Goal: Task Accomplishment & Management: Complete application form

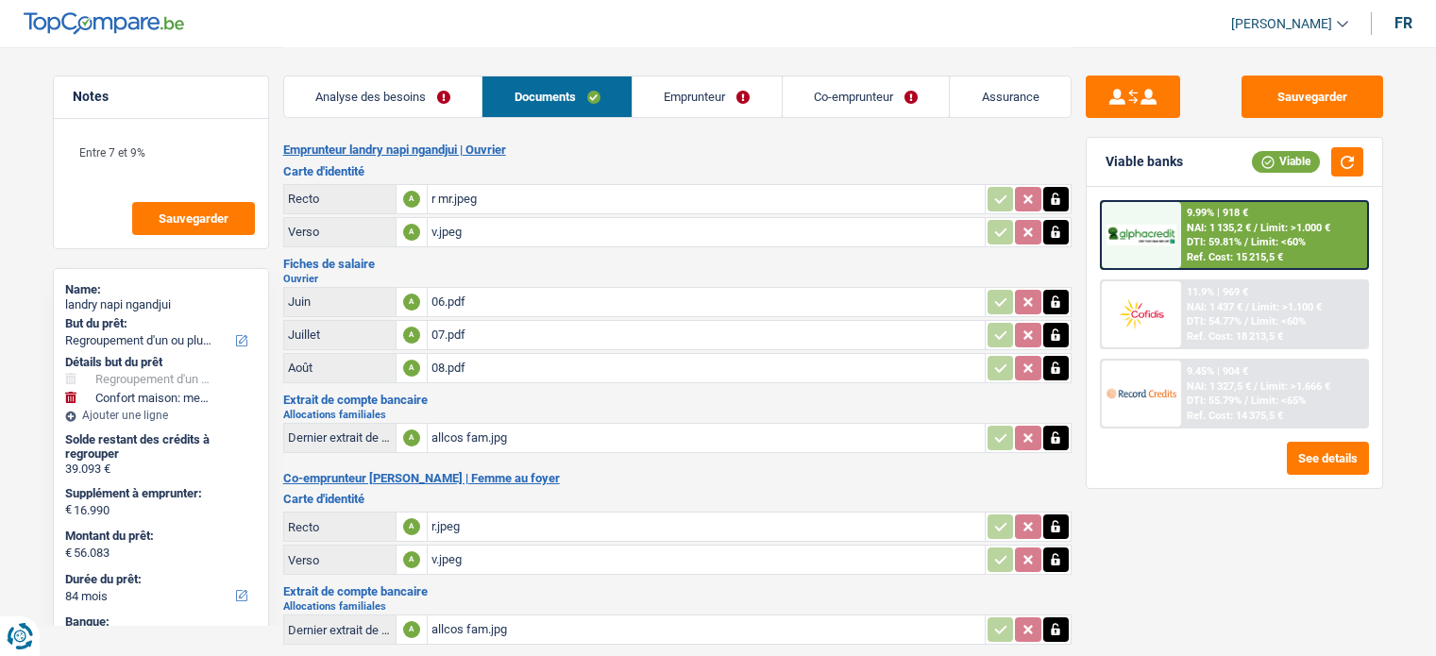
select select "refinancing"
select select "household"
select select "84"
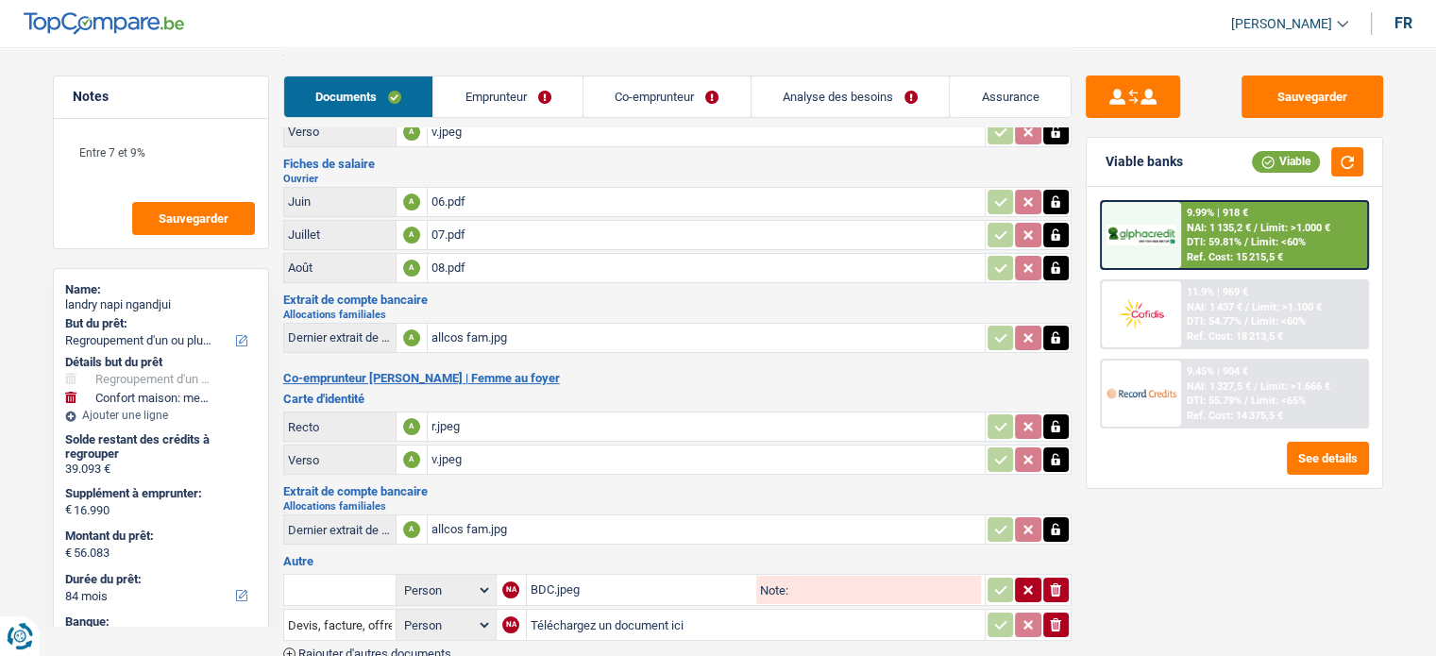
scroll to position [185, 0]
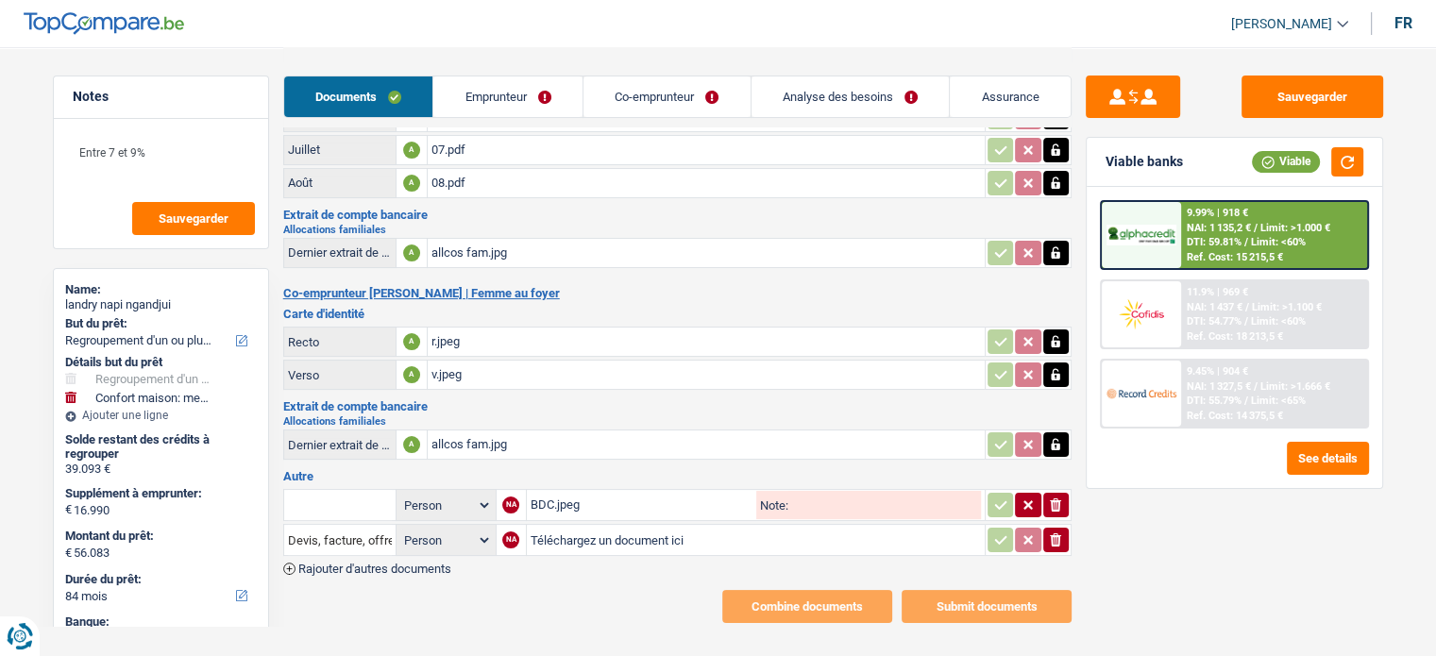
click at [550, 335] on div "r.jpeg" at bounding box center [707, 342] width 550 height 28
drag, startPoint x: 1061, startPoint y: 524, endPoint x: 1035, endPoint y: 524, distance: 25.5
click at [1058, 531] on icon "ionicons-v5-e" at bounding box center [1055, 540] width 15 height 19
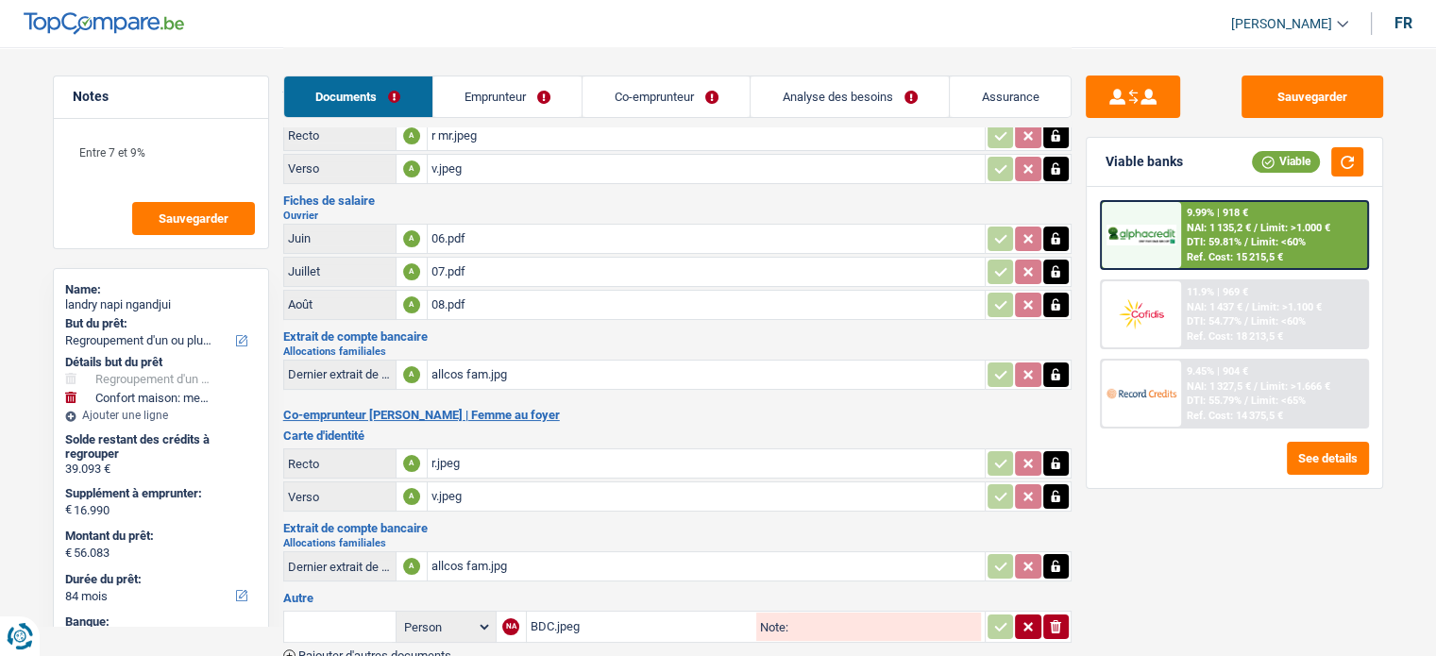
scroll to position [0, 0]
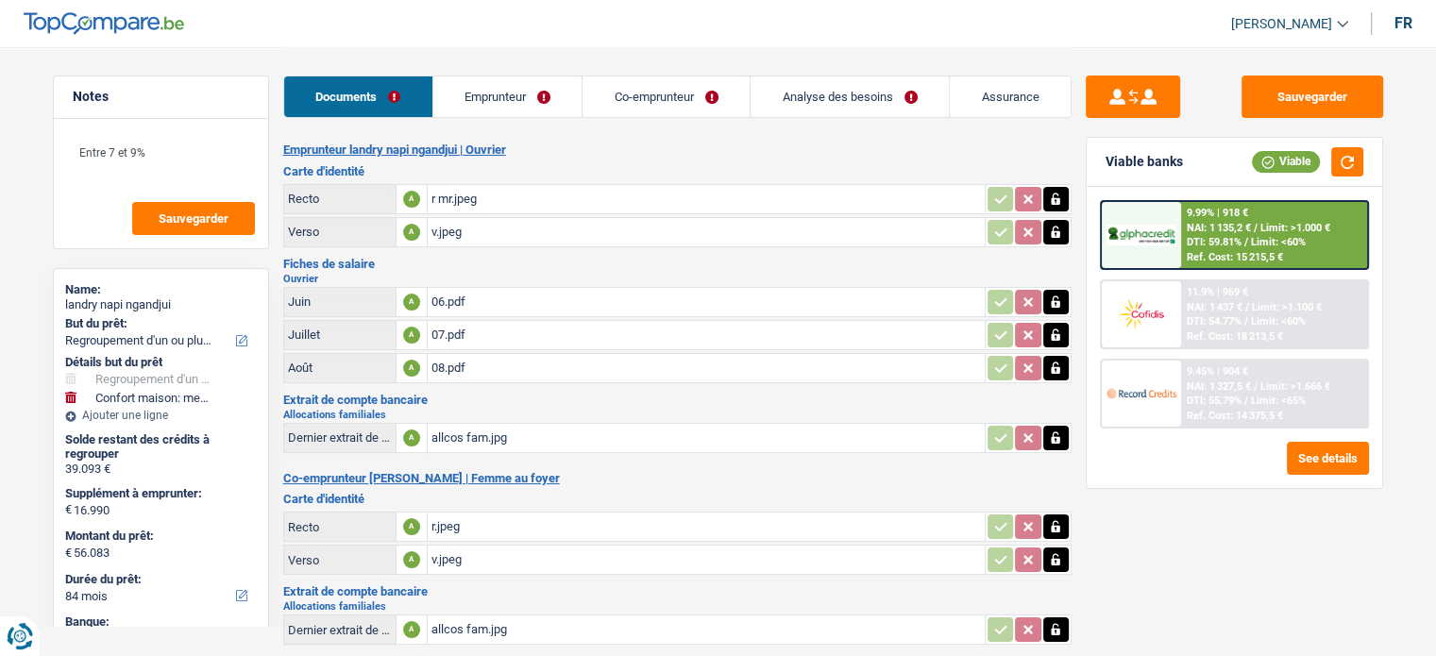
click at [531, 200] on div "r mr.jpeg" at bounding box center [707, 199] width 550 height 28
click at [544, 370] on div "08.pdf" at bounding box center [707, 368] width 550 height 28
click at [1267, 93] on button "Sauvegarder" at bounding box center [1313, 97] width 142 height 42
drag, startPoint x: 514, startPoint y: 112, endPoint x: 571, endPoint y: 120, distance: 58.1
click at [514, 112] on link "Emprunteur" at bounding box center [507, 96] width 149 height 41
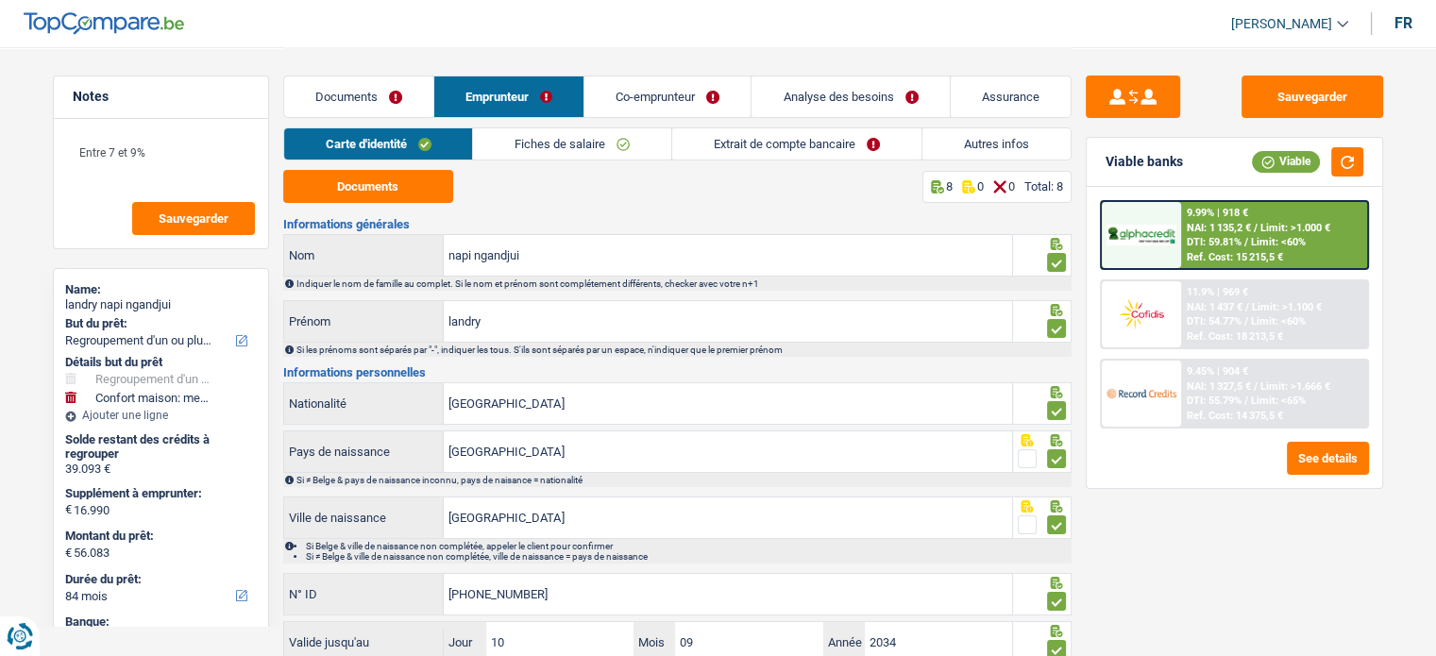
click at [981, 144] on link "Autres infos" at bounding box center [997, 143] width 148 height 31
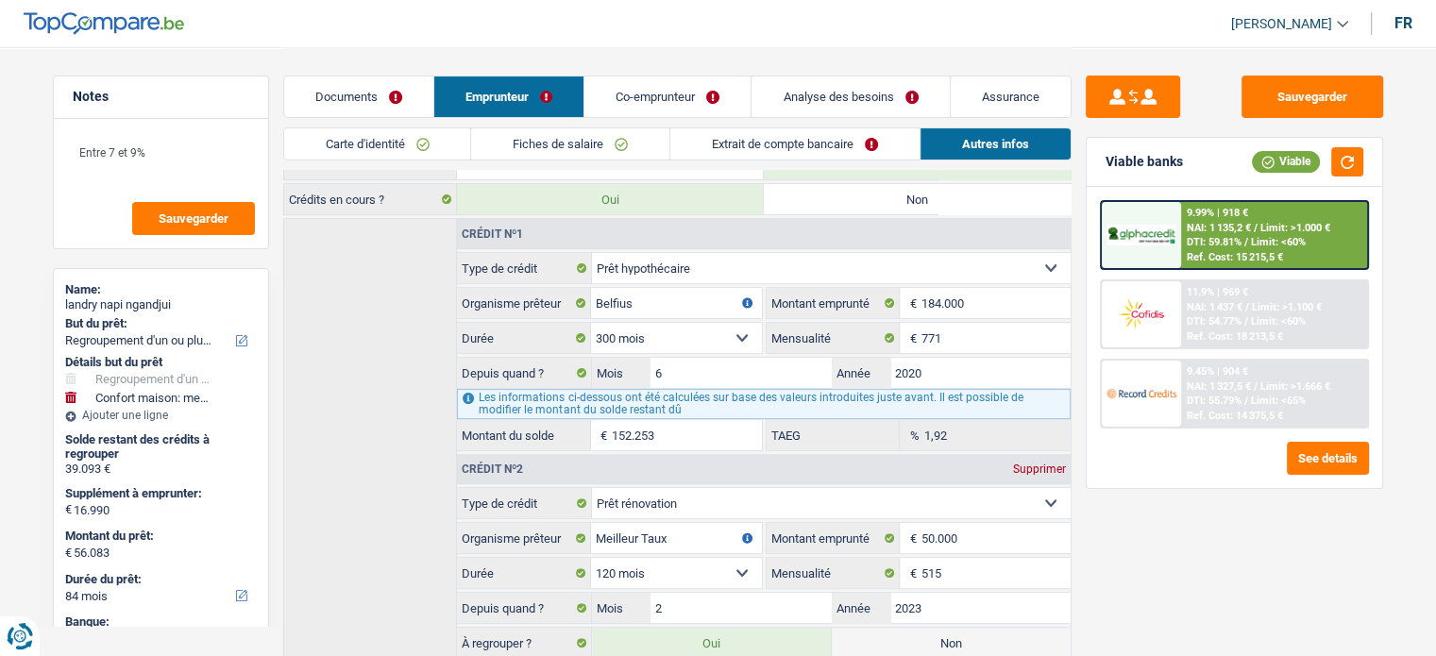
scroll to position [584, 0]
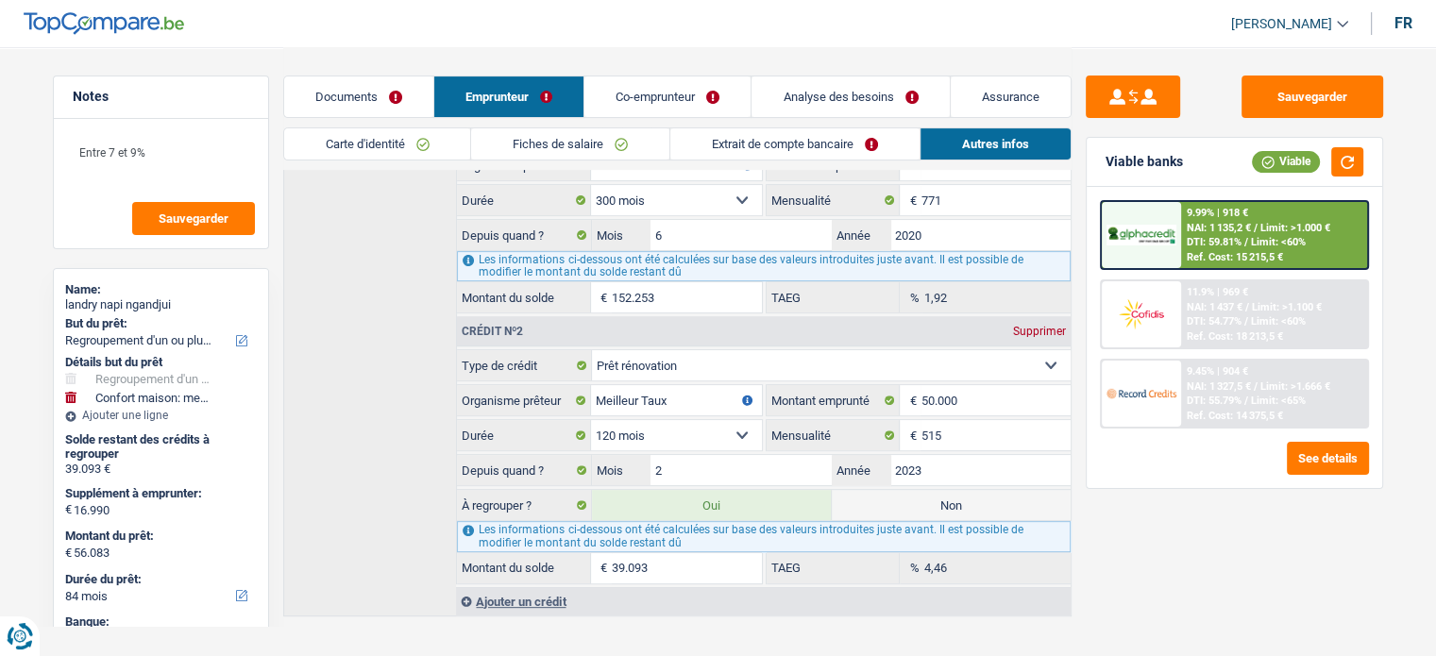
click at [832, 149] on link "Extrait de compte bancaire" at bounding box center [795, 143] width 249 height 31
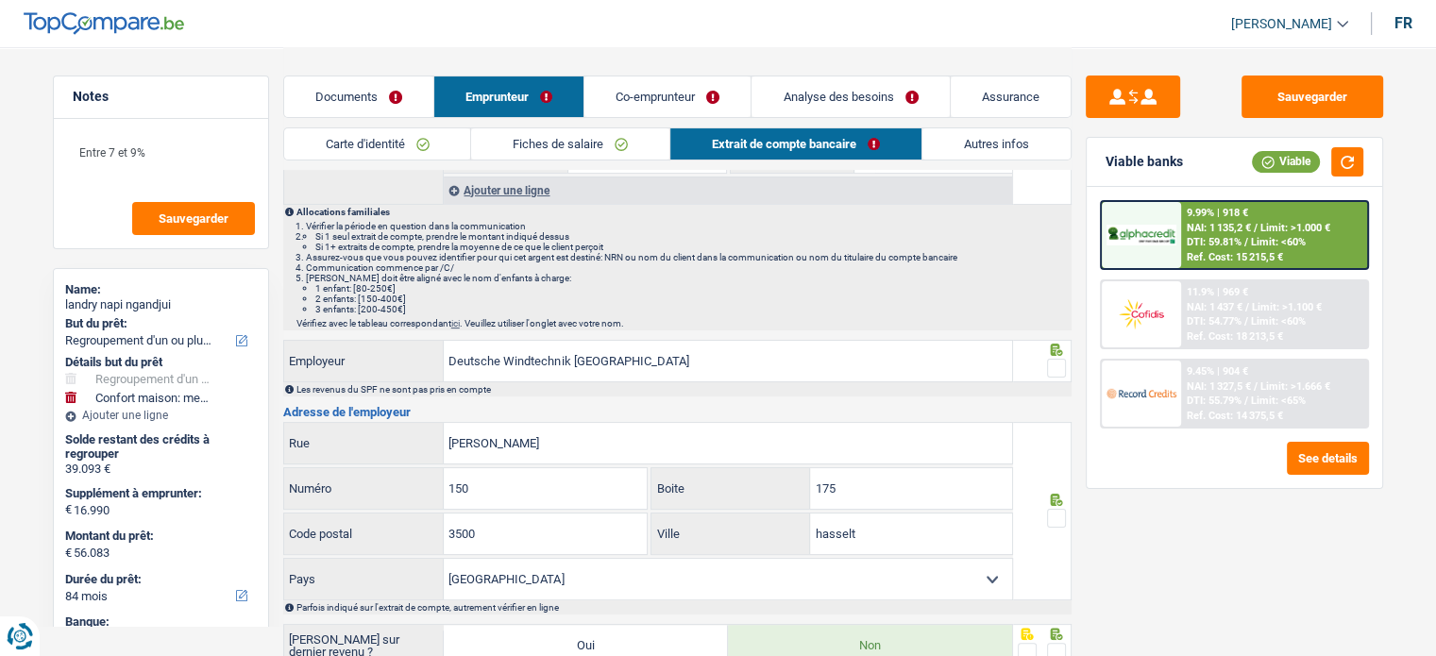
scroll to position [206, 0]
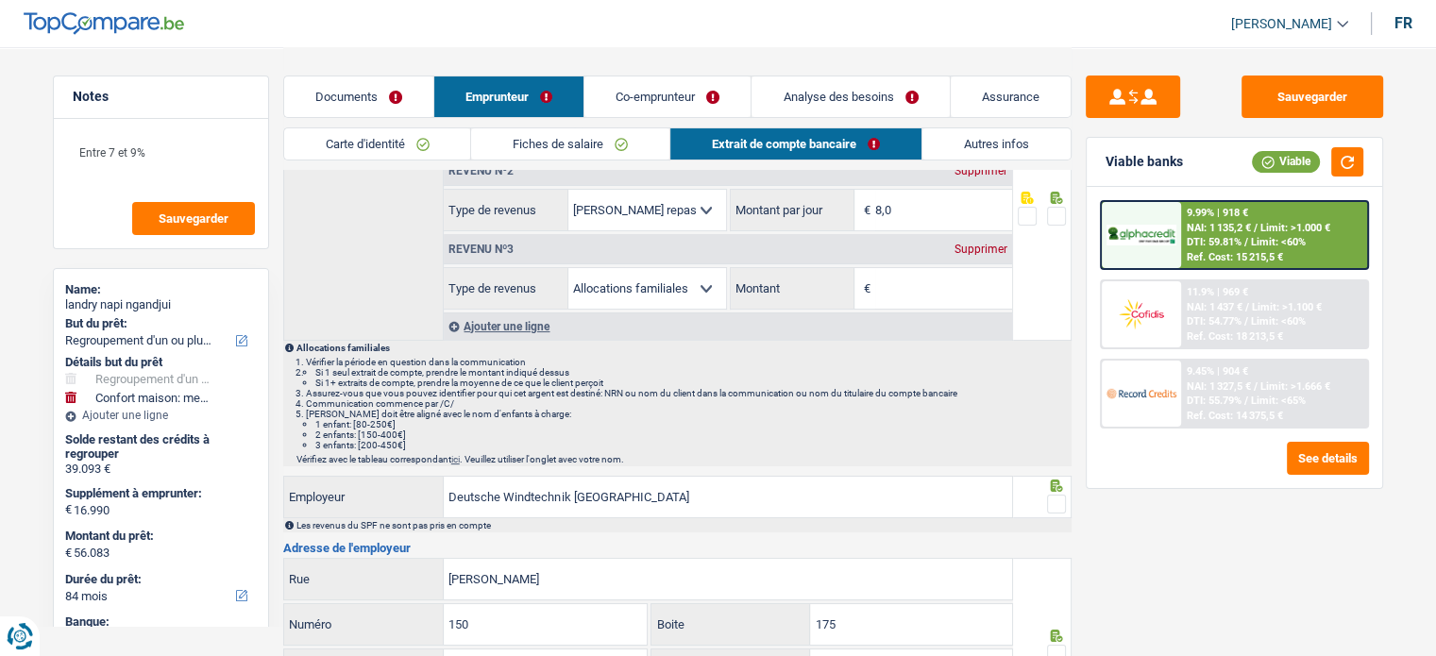
click at [986, 246] on div "Supprimer" at bounding box center [981, 249] width 62 height 11
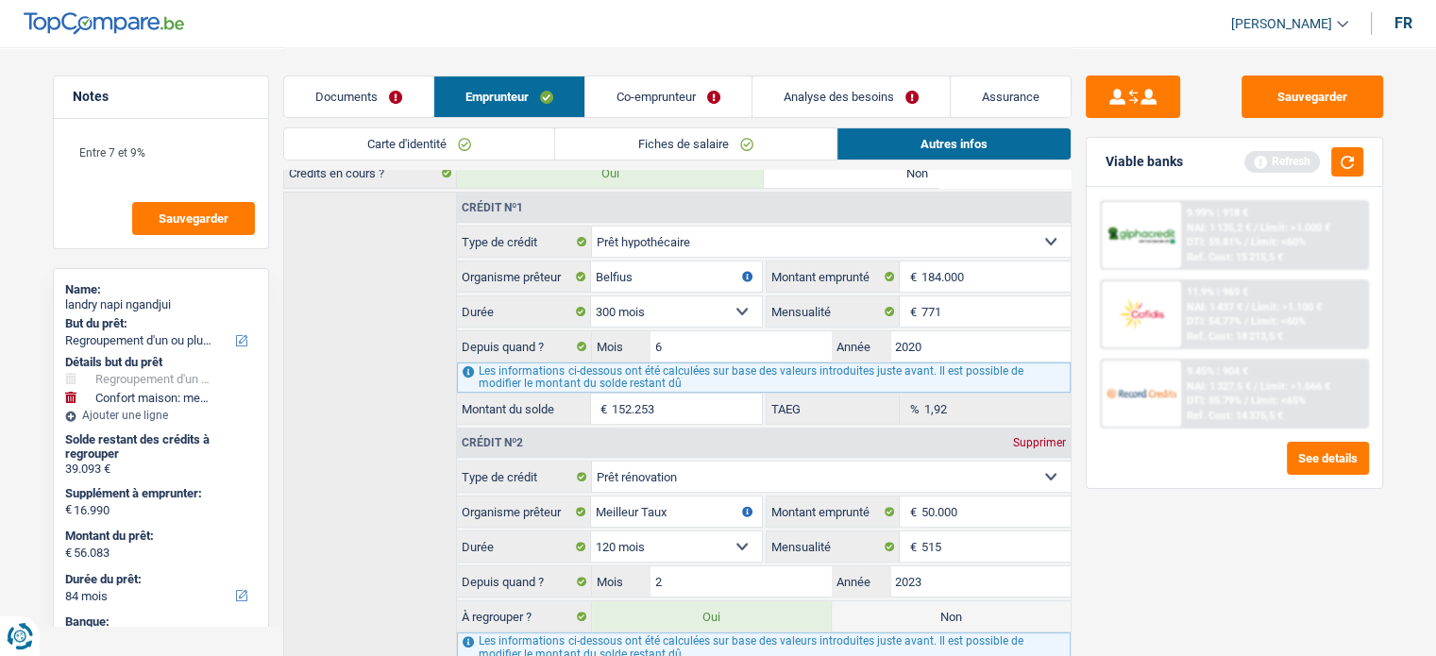
scroll to position [0, 0]
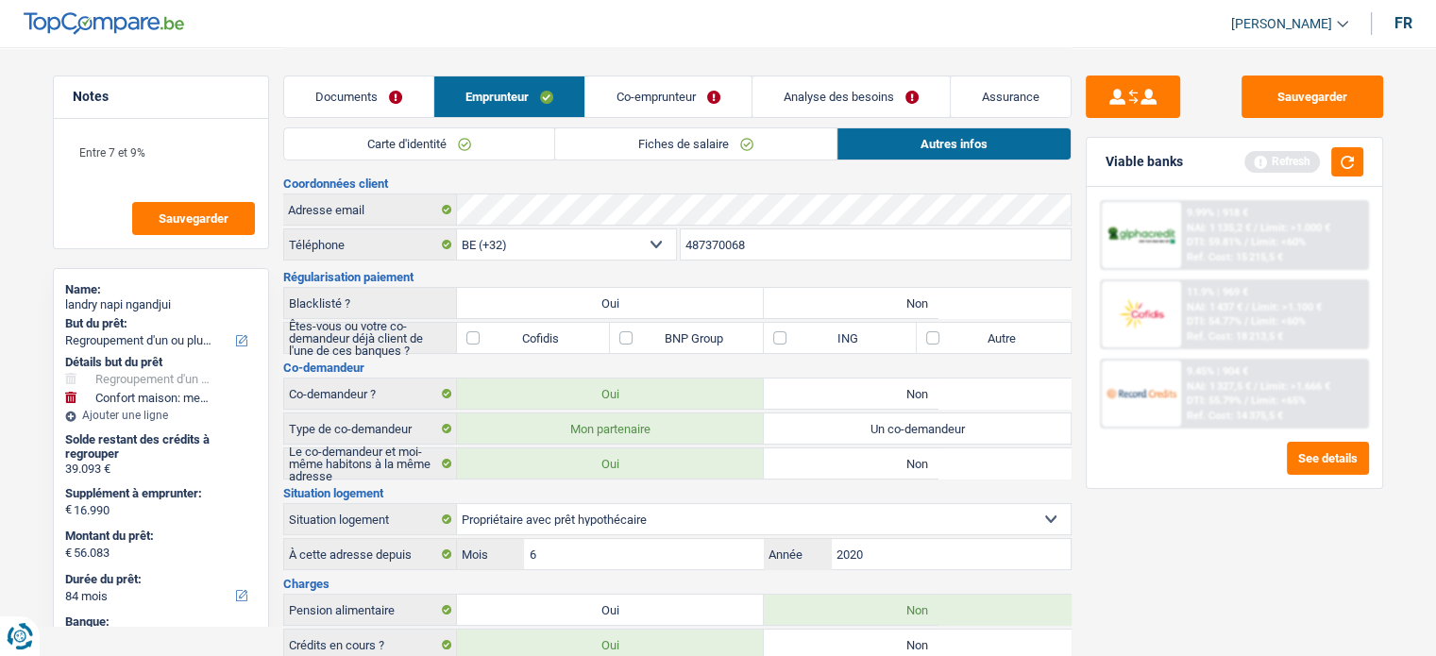
drag, startPoint x: 681, startPoint y: 135, endPoint x: 671, endPoint y: 143, distance: 12.1
click link "Fiches de salaire"
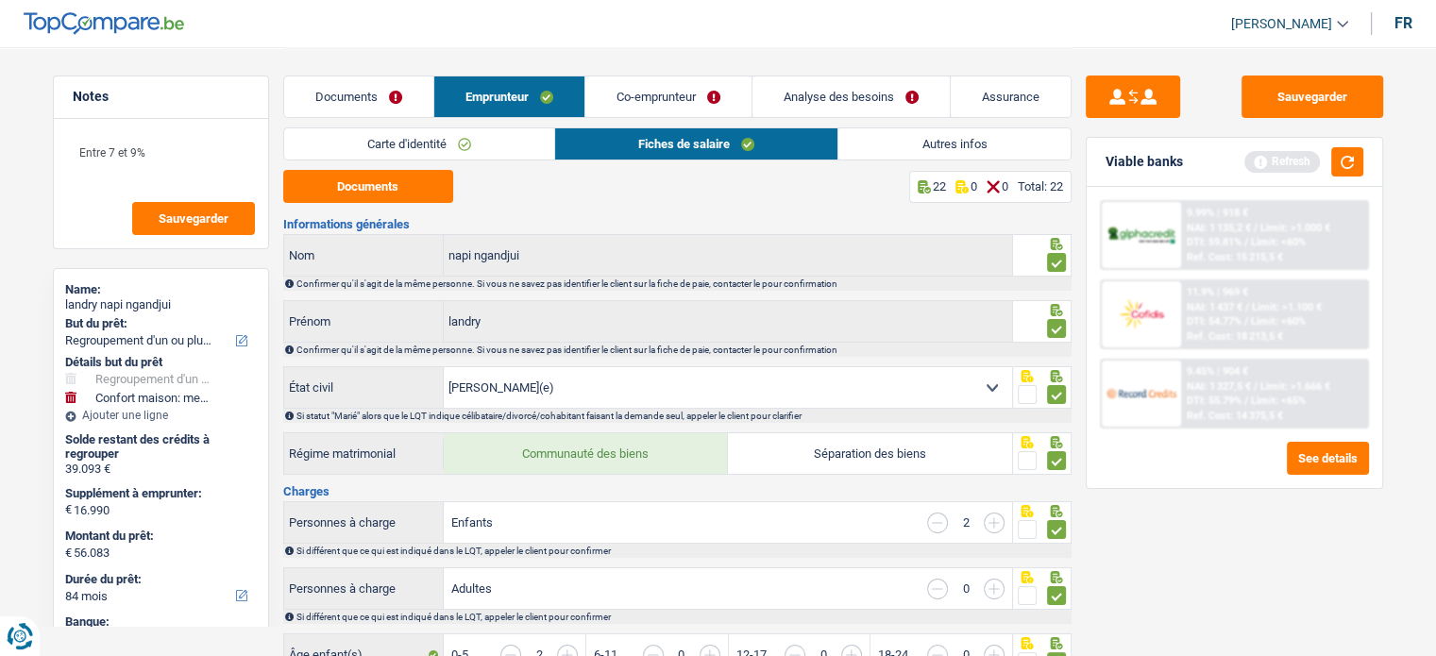
click link "Documents"
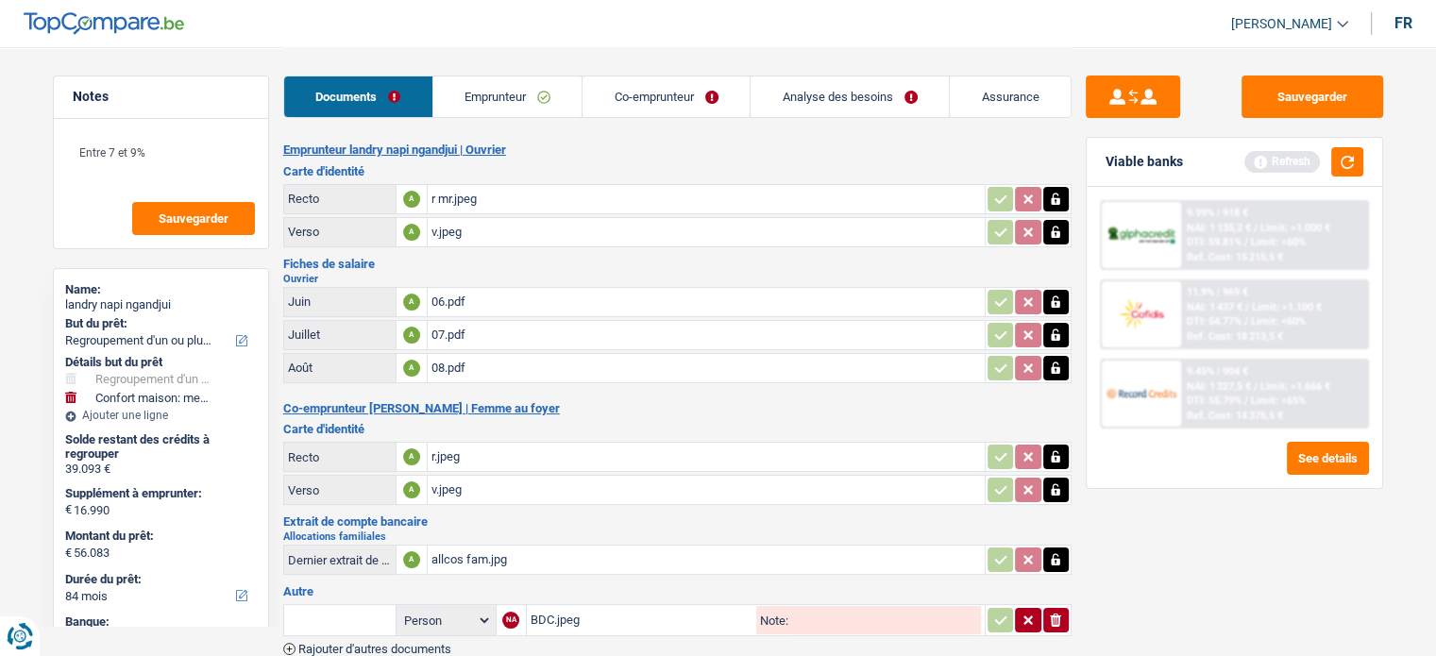
click div "08.pdf"
drag, startPoint x: 1300, startPoint y: 99, endPoint x: 1285, endPoint y: 93, distance: 15.6
click button "Sauvegarder"
click div "08.pdf"
click link "Emprunteur"
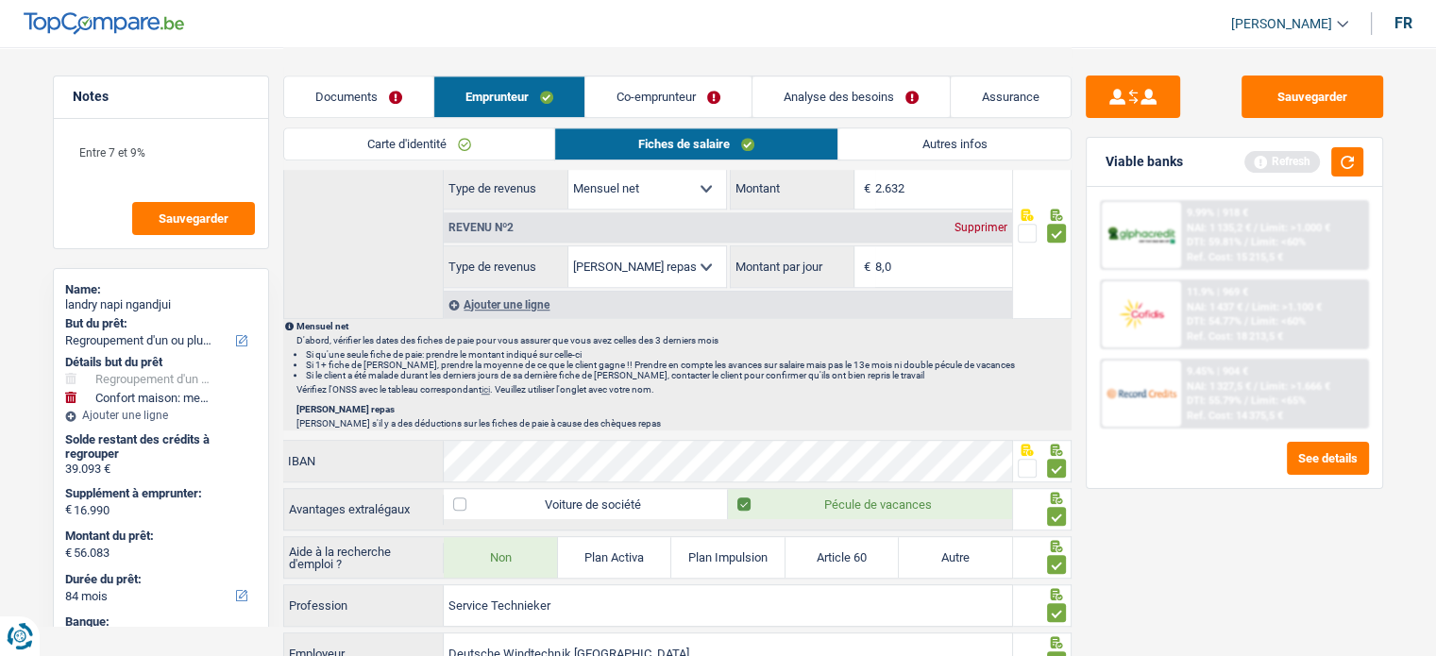
scroll to position [1417, 0]
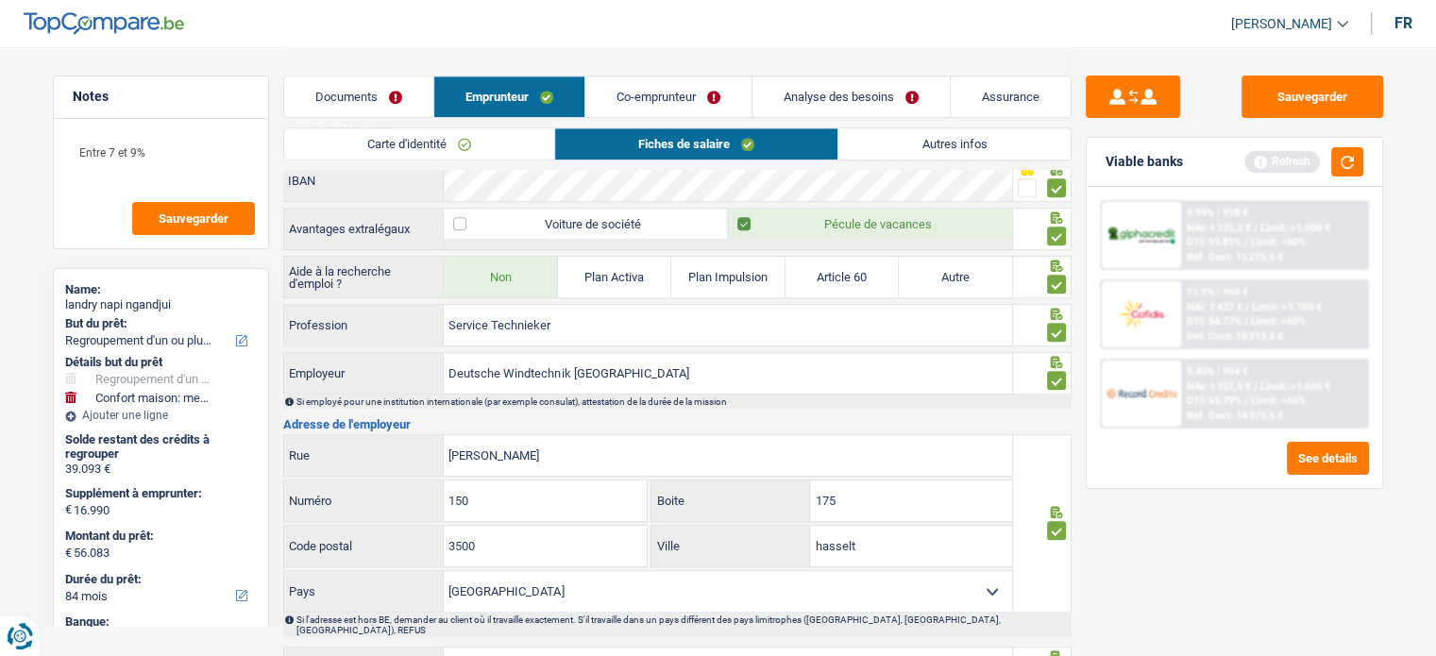
click div "Viable banks Refresh"
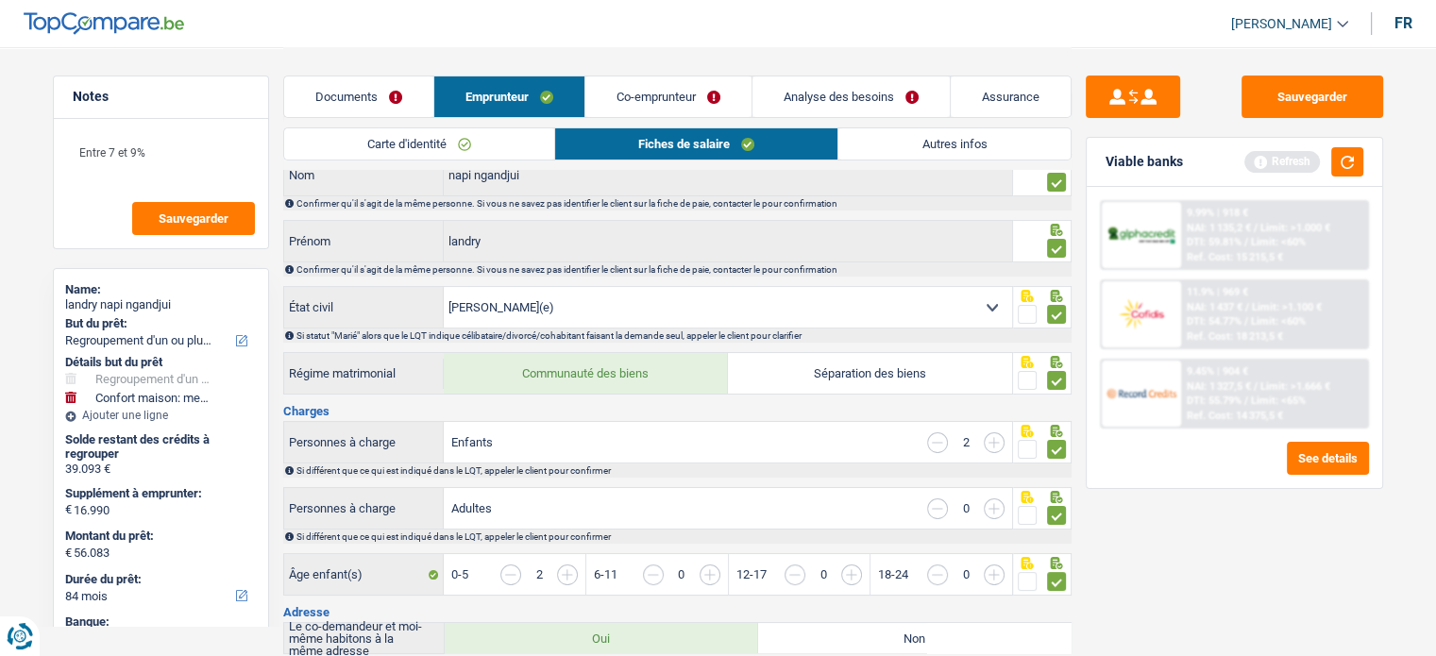
scroll to position [0, 0]
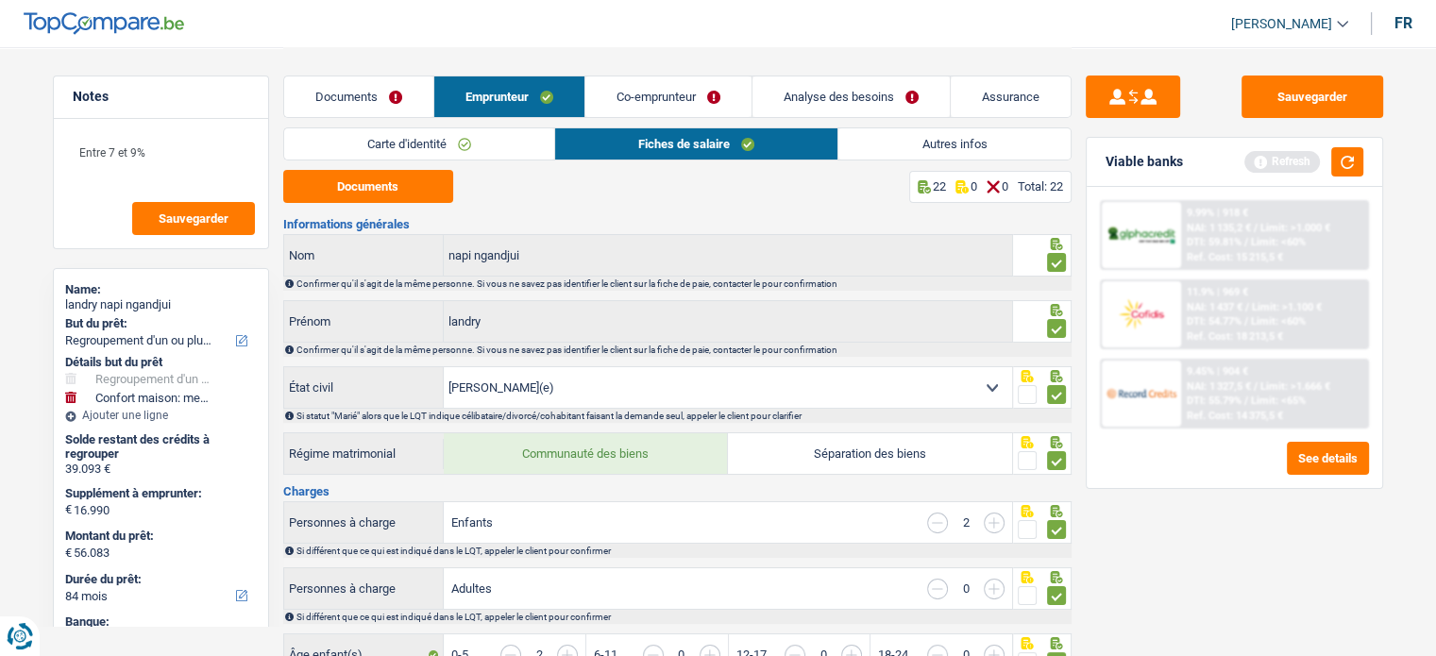
click link "Autres infos"
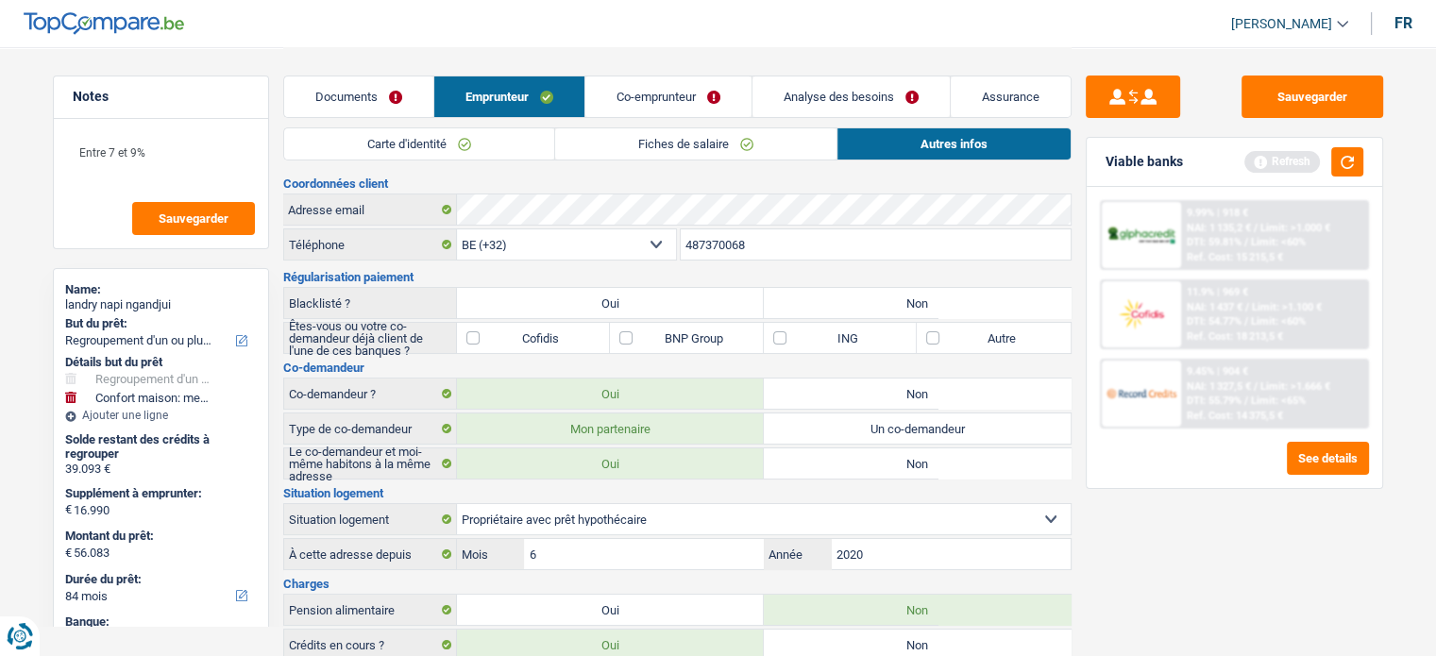
click link "Co-emprunteur"
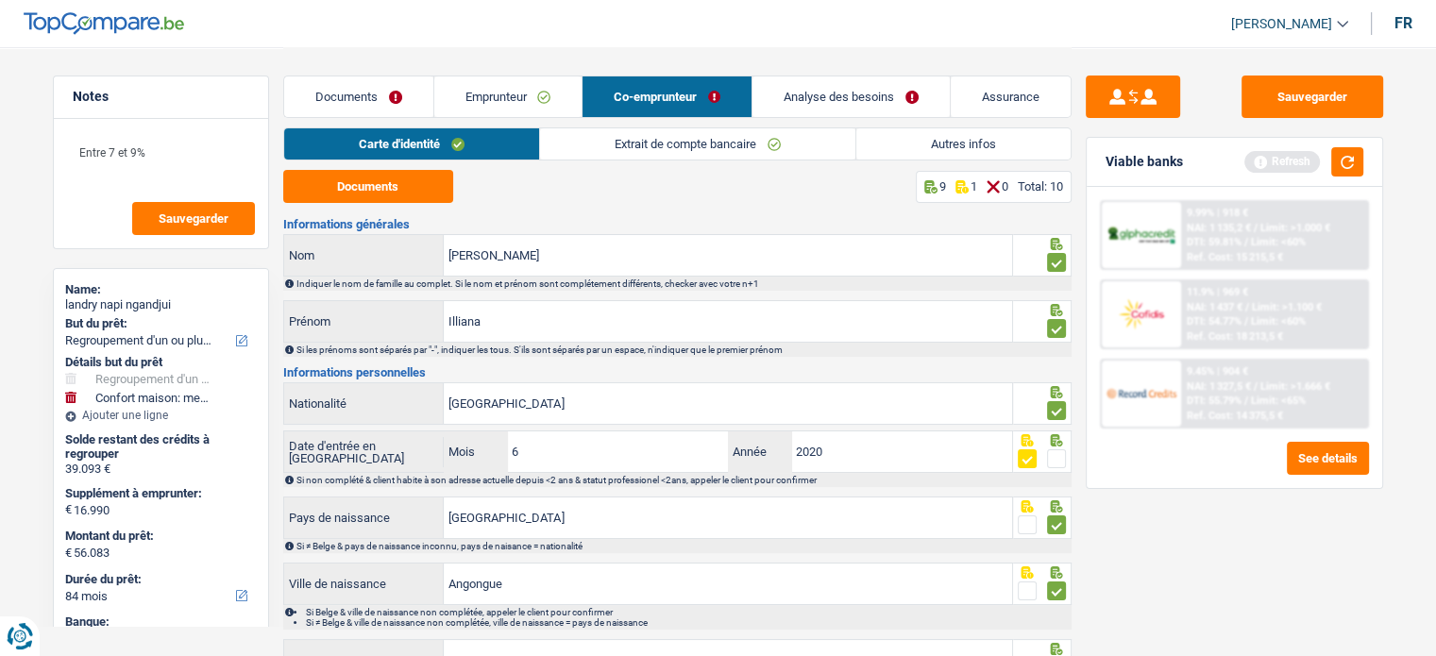
click link "Extrait de compte bancaire"
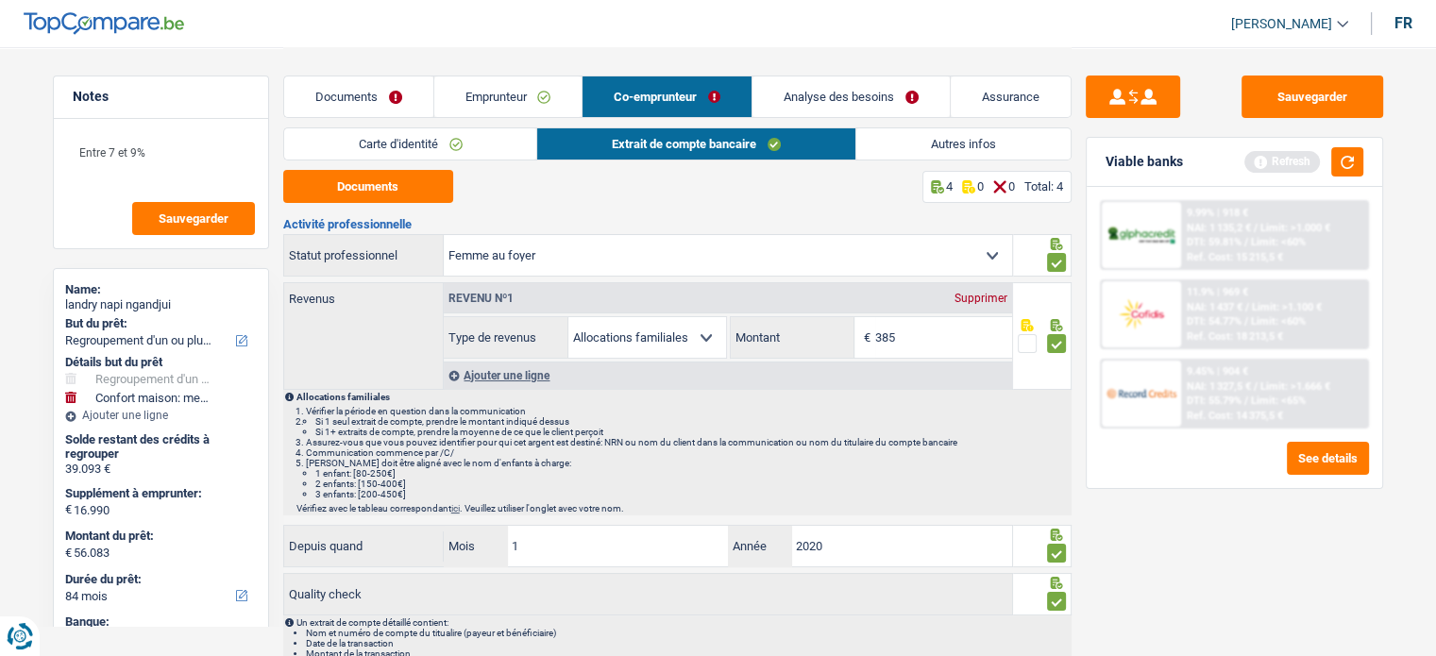
click link "Analyse des besoins"
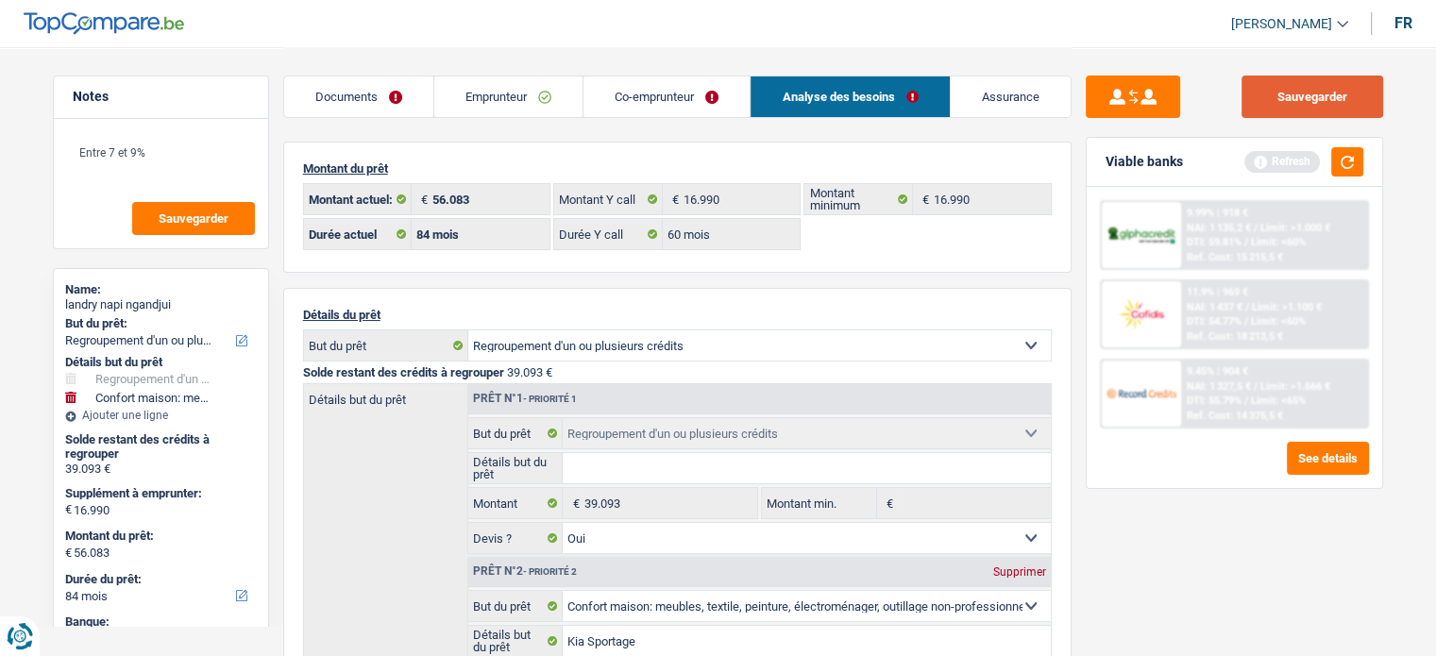
click button "Sauvegarder"
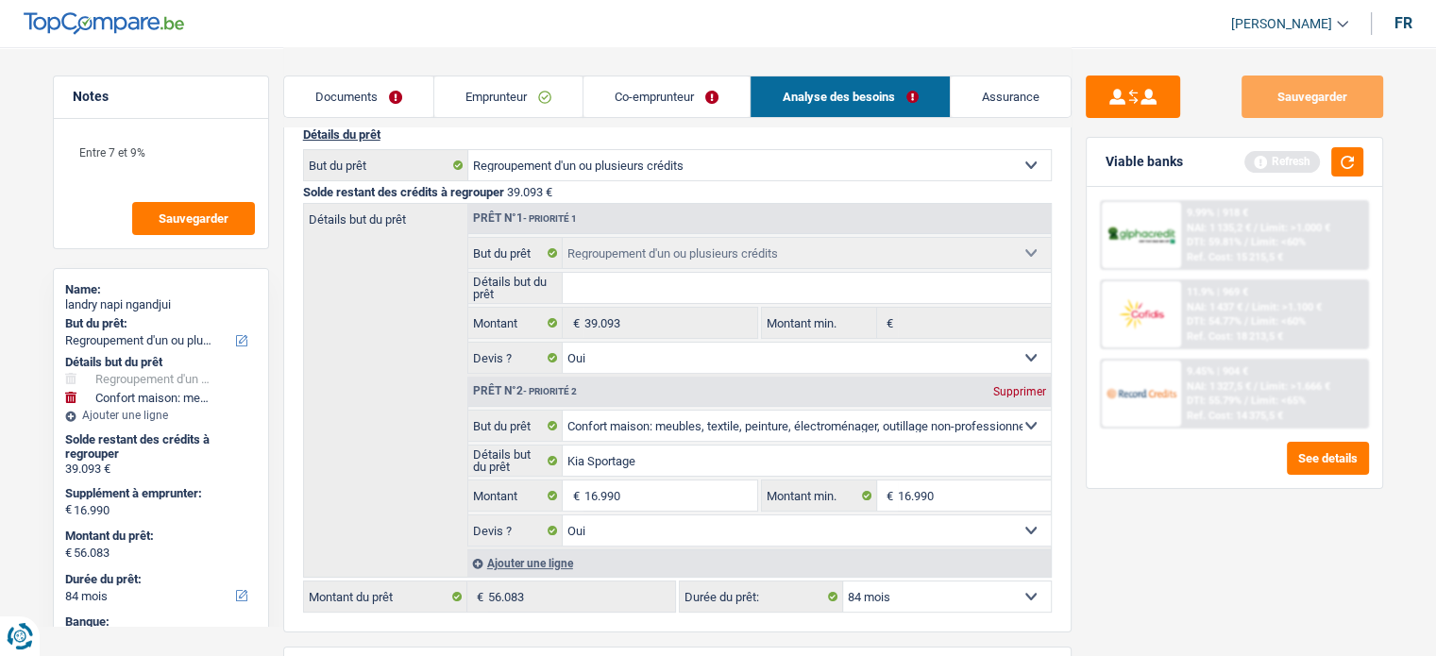
scroll to position [189, 0]
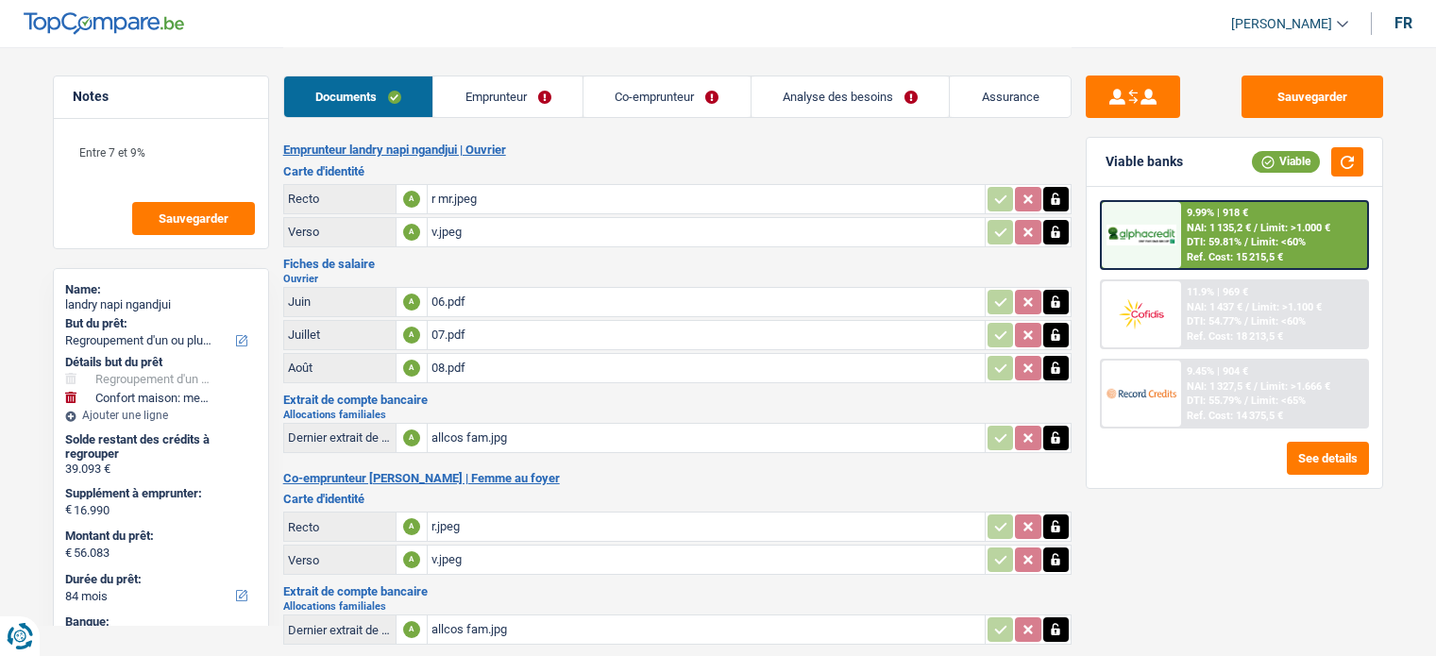
select select "refinancing"
select select "household"
select select "84"
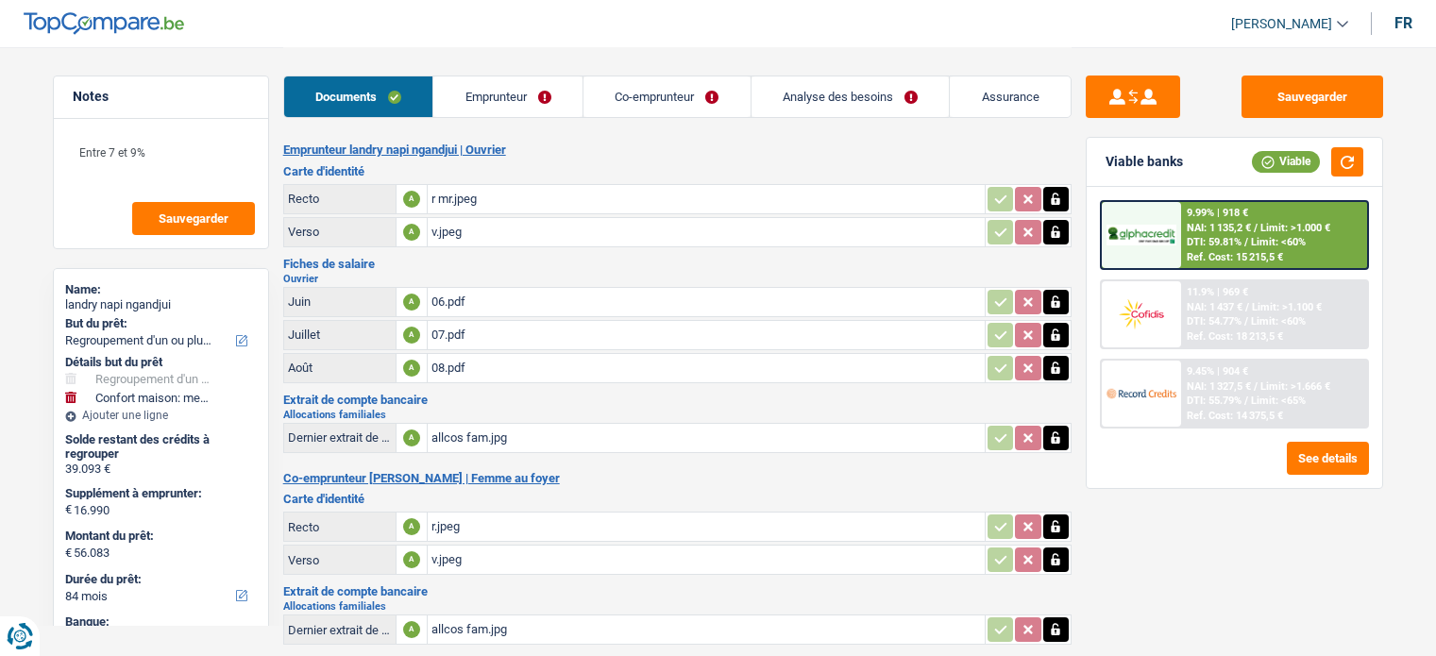
select select "60"
select select "refinancing"
select select "yes"
select select "household"
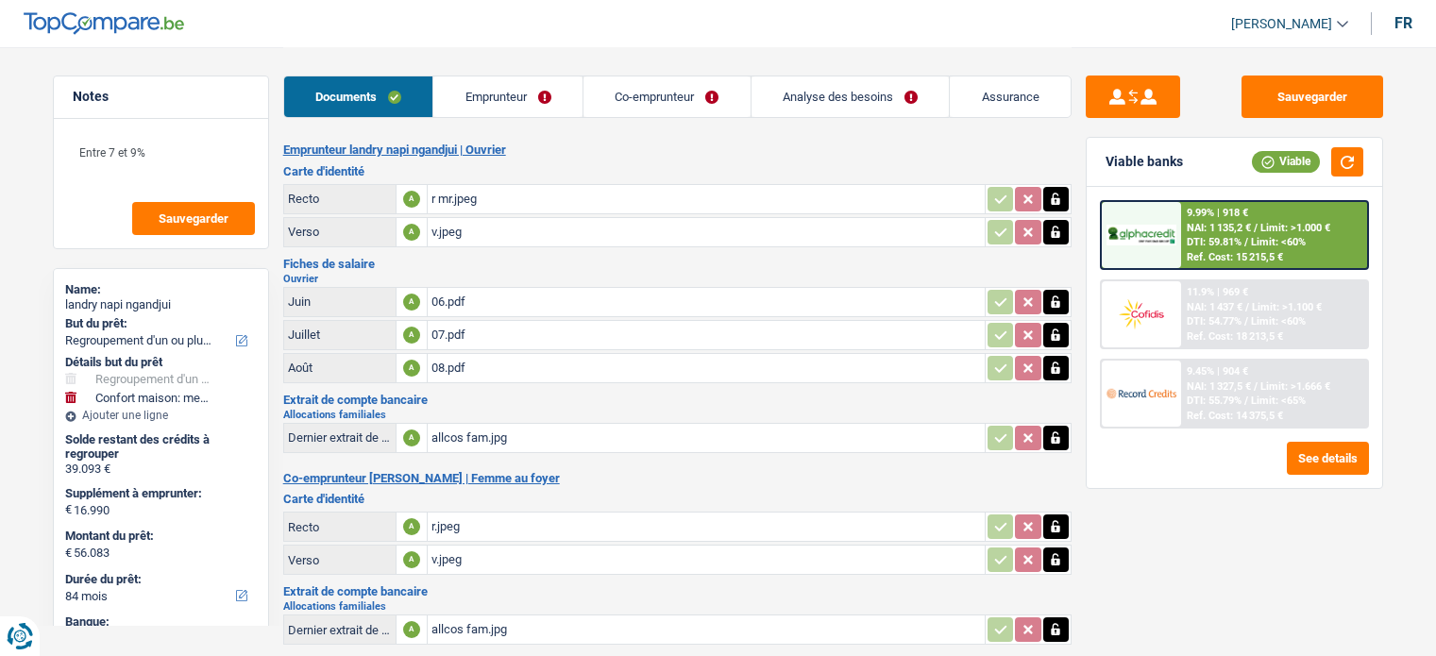
select select "yes"
select select "84"
click at [1277, 297] on div "11.9% | 969 € NAI: 1 437 € / Limit: >1.100 € DTI: 54.77% / Limit: <60% Ref. Cos…" at bounding box center [1274, 314] width 186 height 66
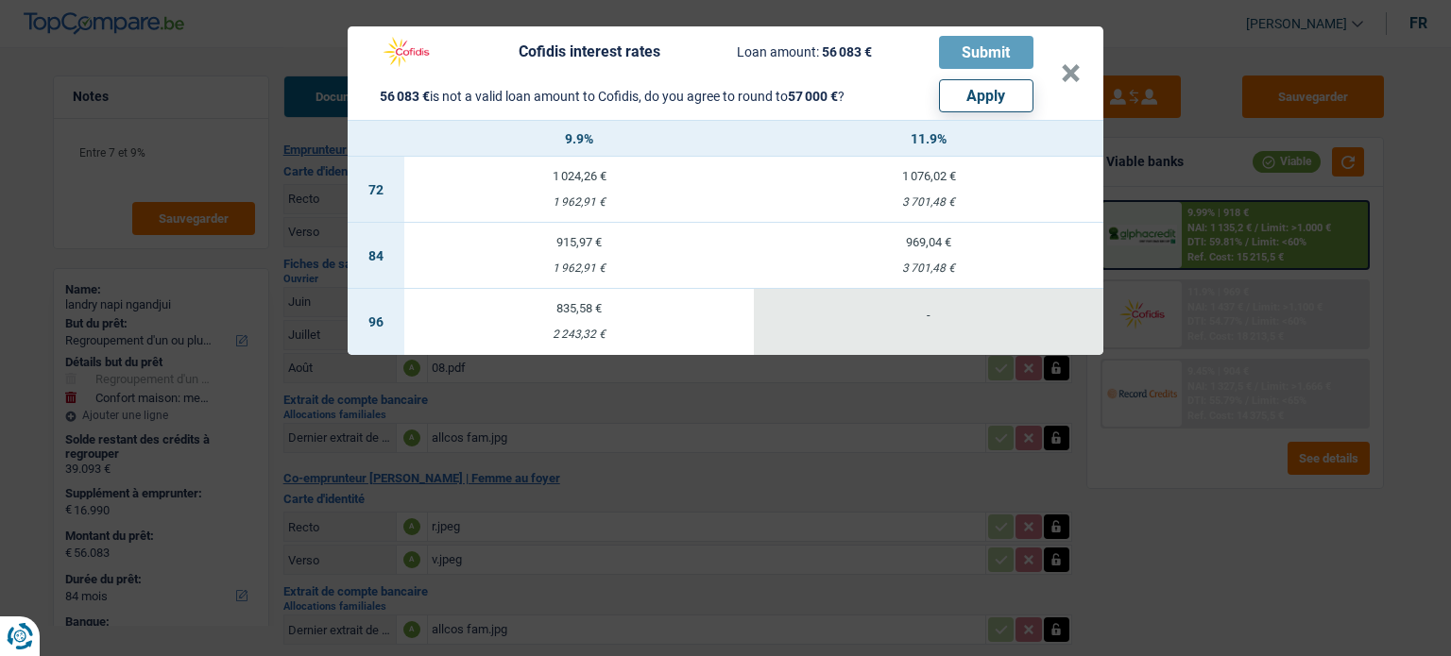
click at [1160, 559] on div "Cofidis interest rates Loan amount: 56 083 € Submit 56 083 € is not a valid loa…" at bounding box center [725, 328] width 1451 height 656
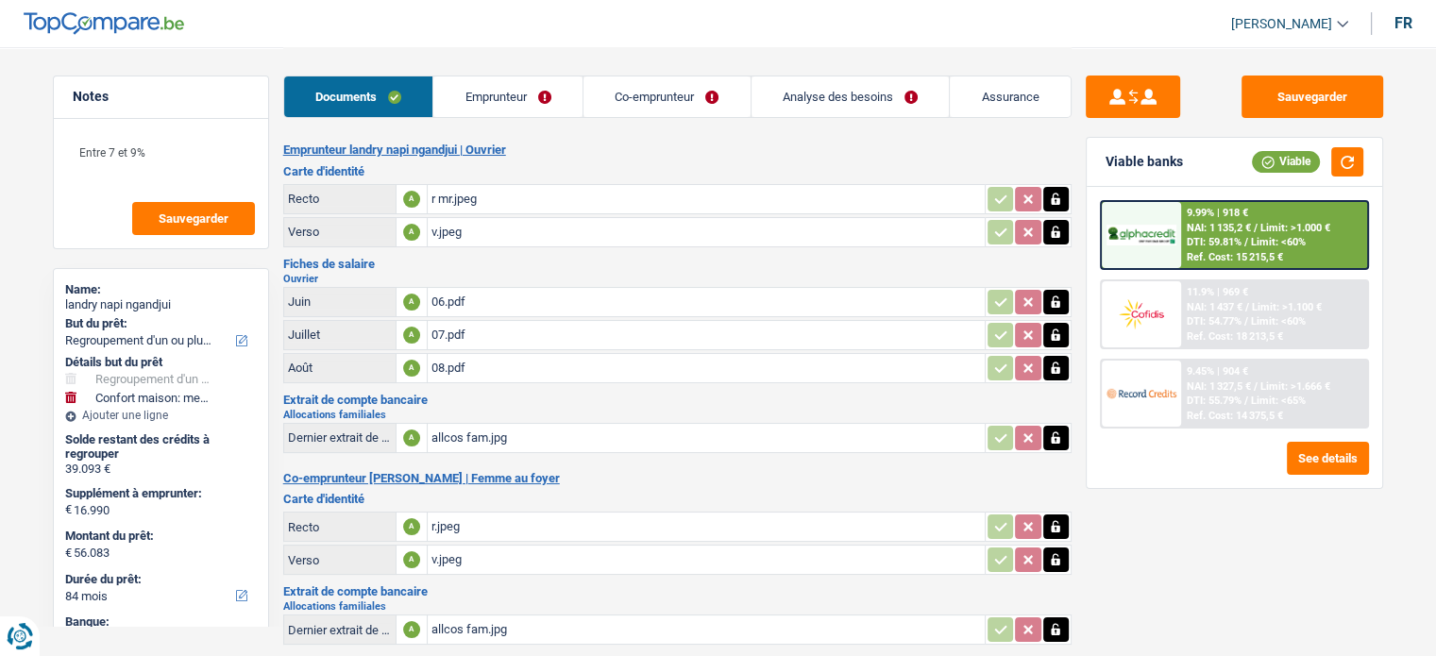
click at [1205, 321] on span "DTI: 54.77%" at bounding box center [1214, 321] width 55 height 12
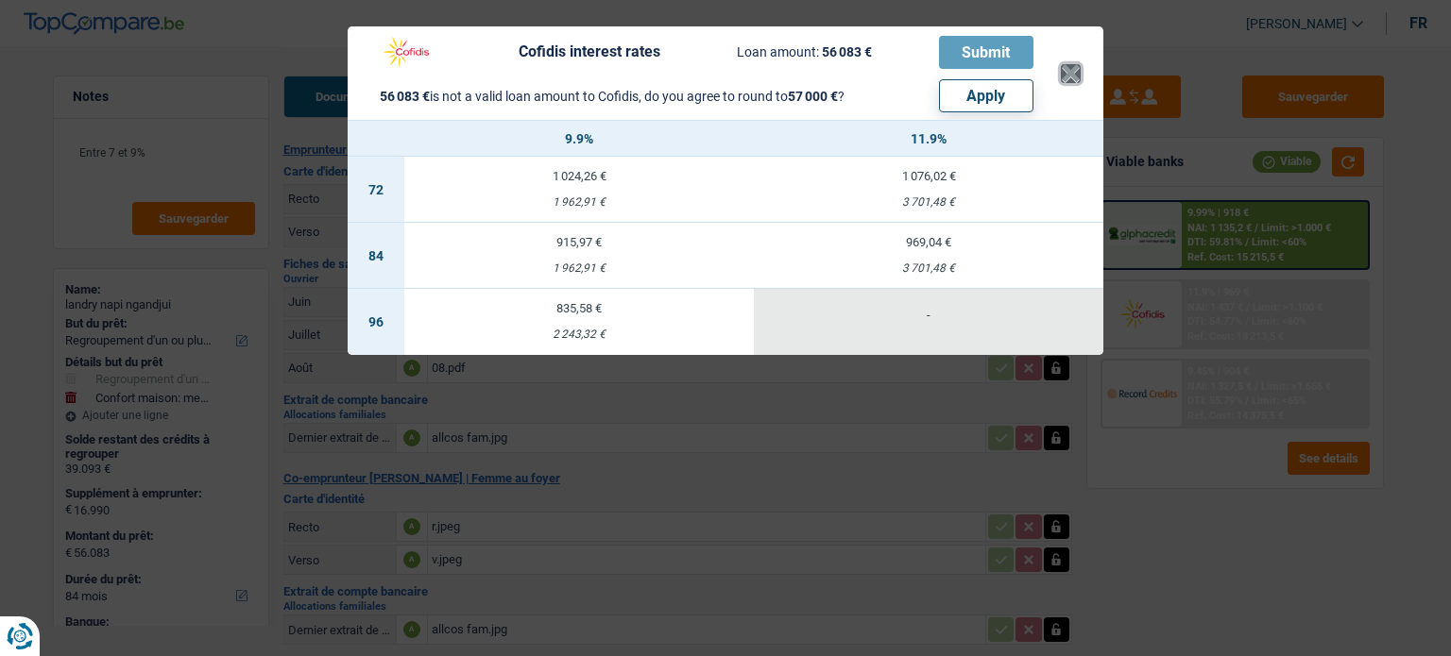
click at [1070, 64] on button "×" at bounding box center [1071, 73] width 20 height 19
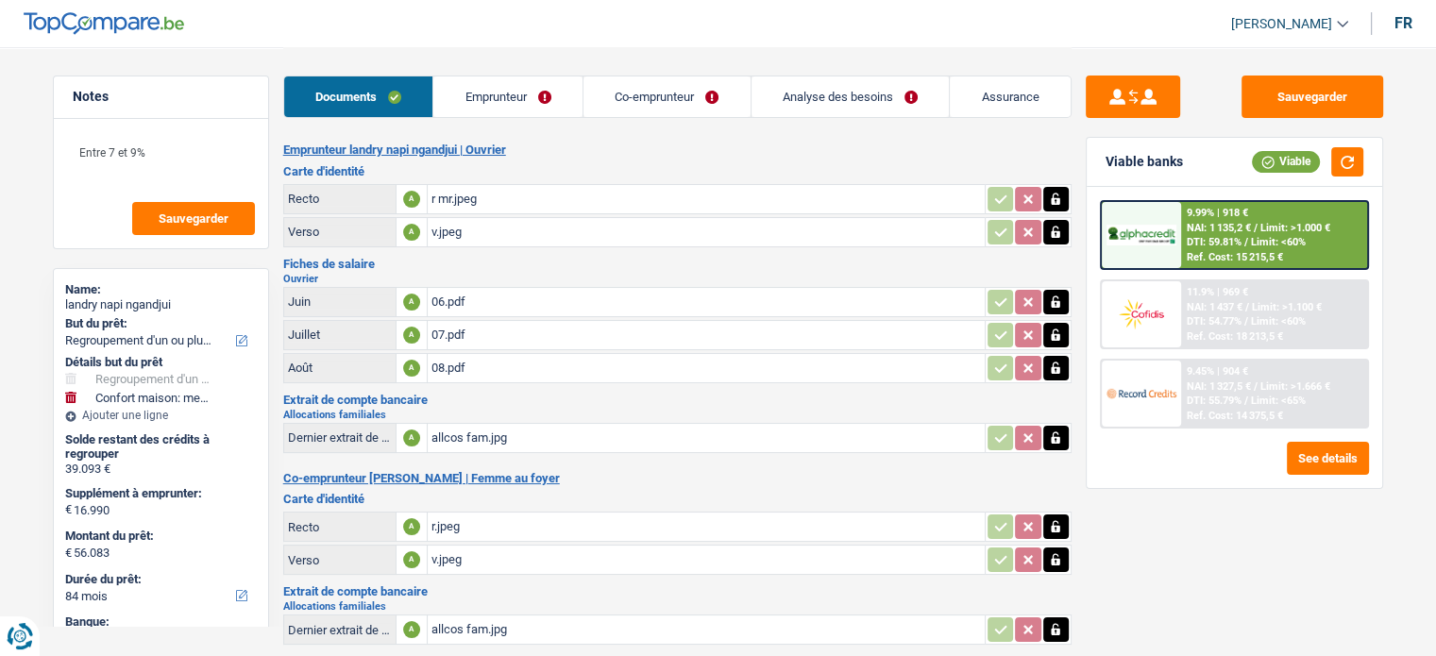
click at [1168, 305] on img at bounding box center [1142, 314] width 70 height 35
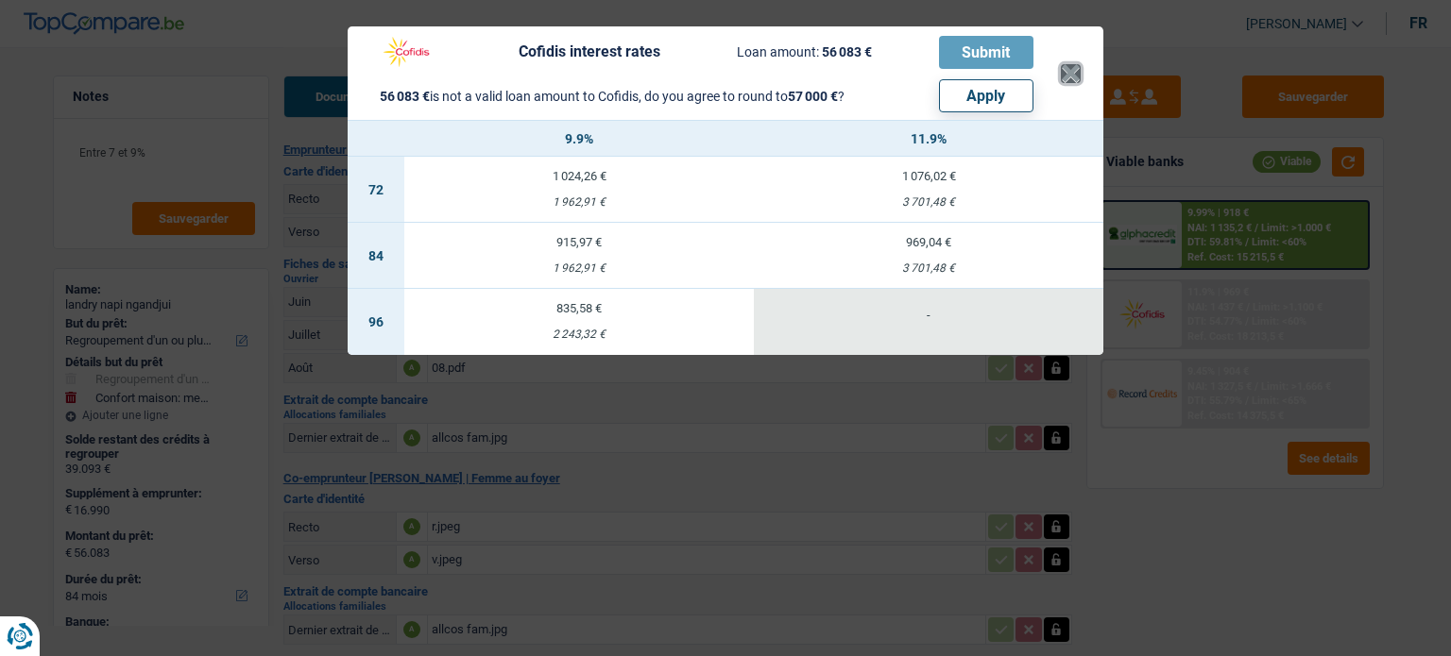
click at [1069, 78] on button "×" at bounding box center [1071, 73] width 20 height 19
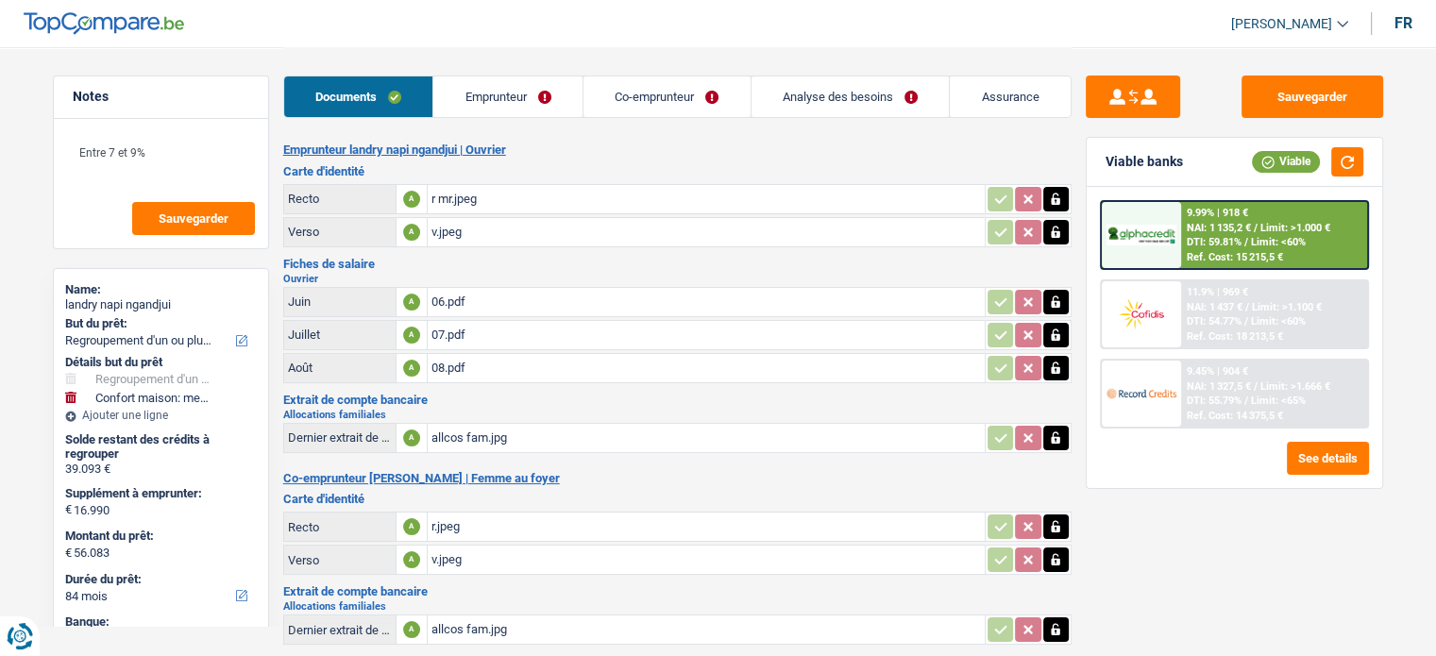
click at [873, 84] on link "Analyse des besoins" at bounding box center [851, 96] width 198 height 41
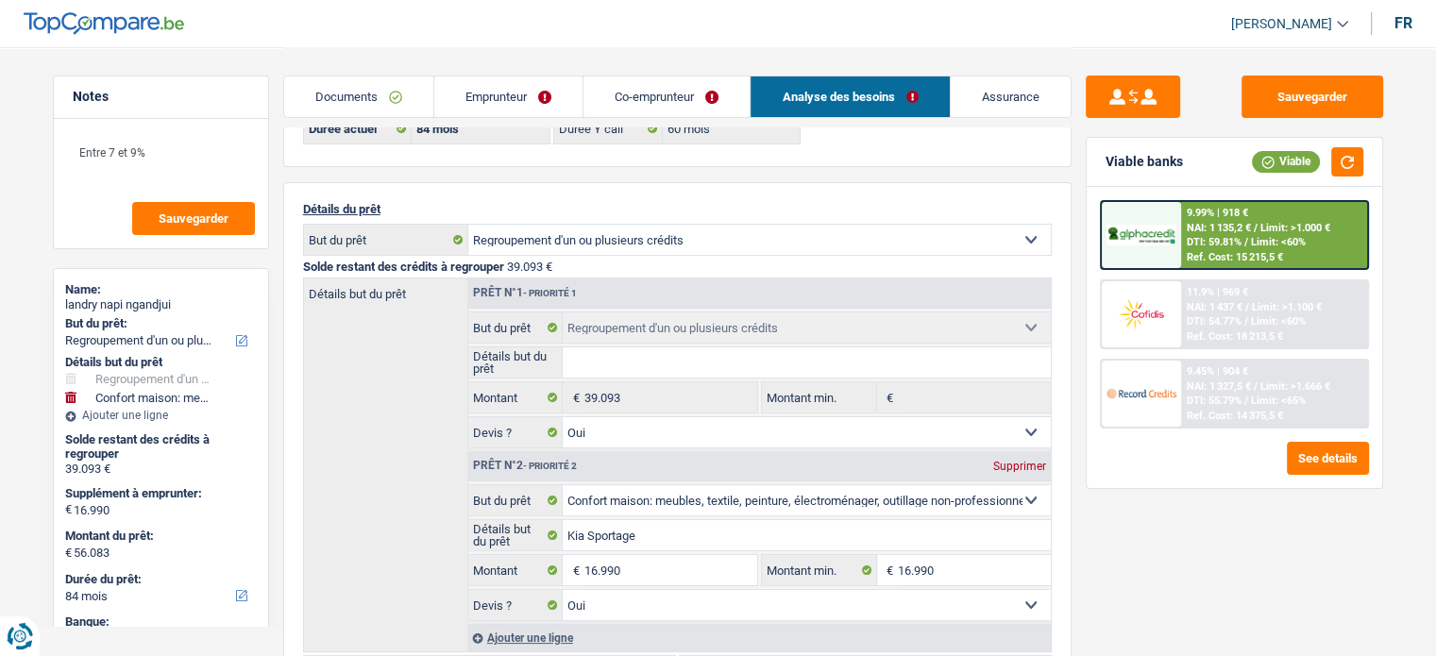
scroll to position [283, 0]
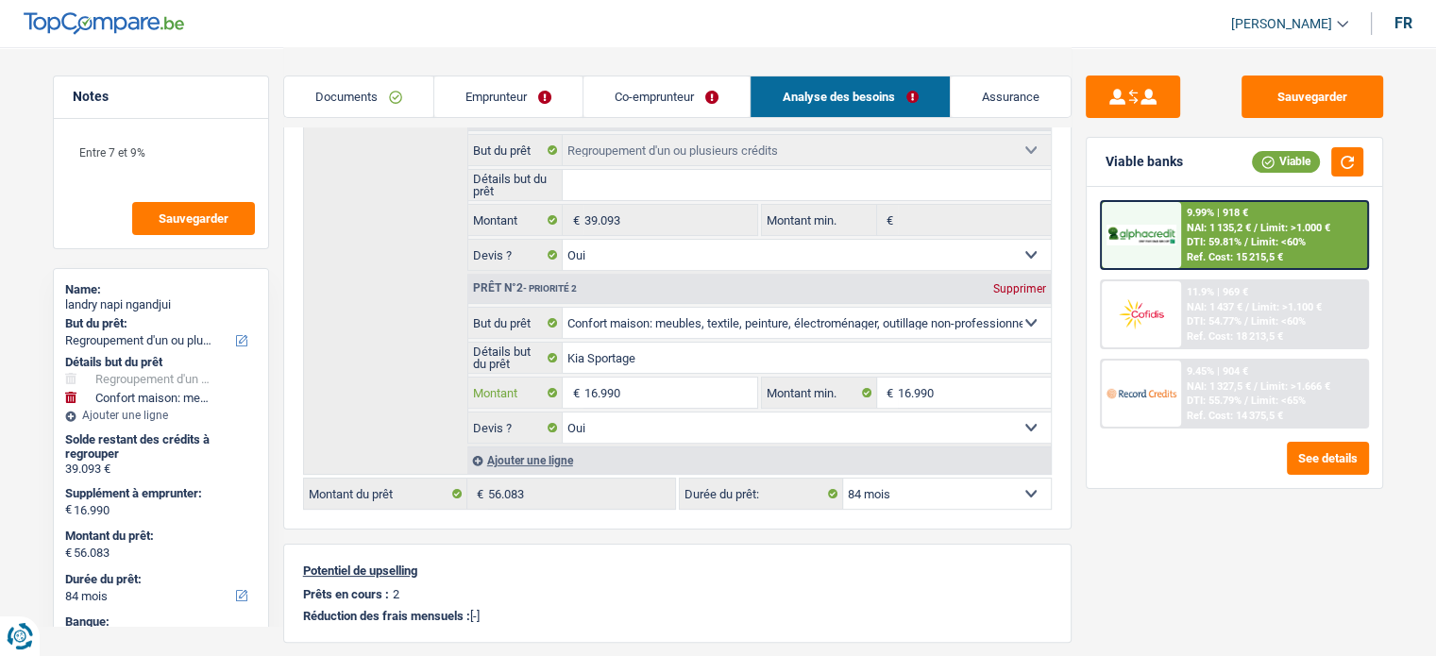
click at [620, 379] on input "16.990" at bounding box center [670, 393] width 173 height 30
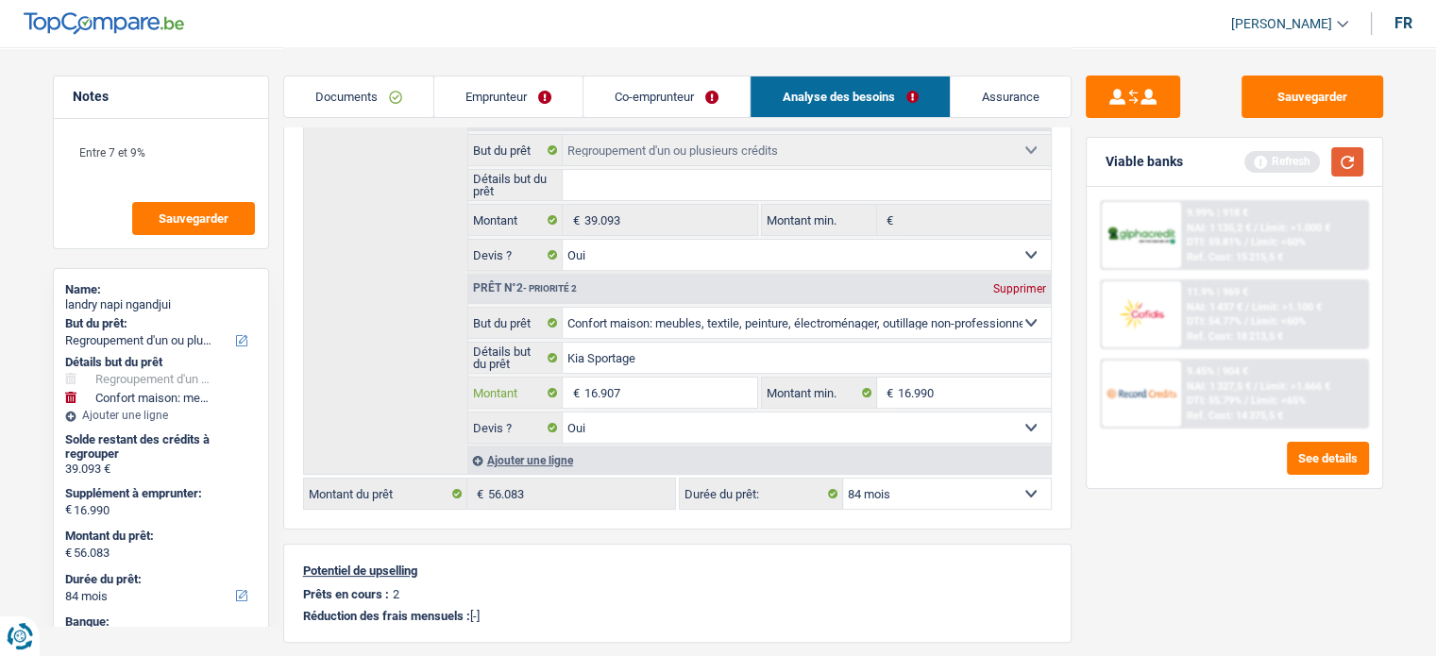
type input "16.907"
type input "56.000"
select select "144"
type input "56.000"
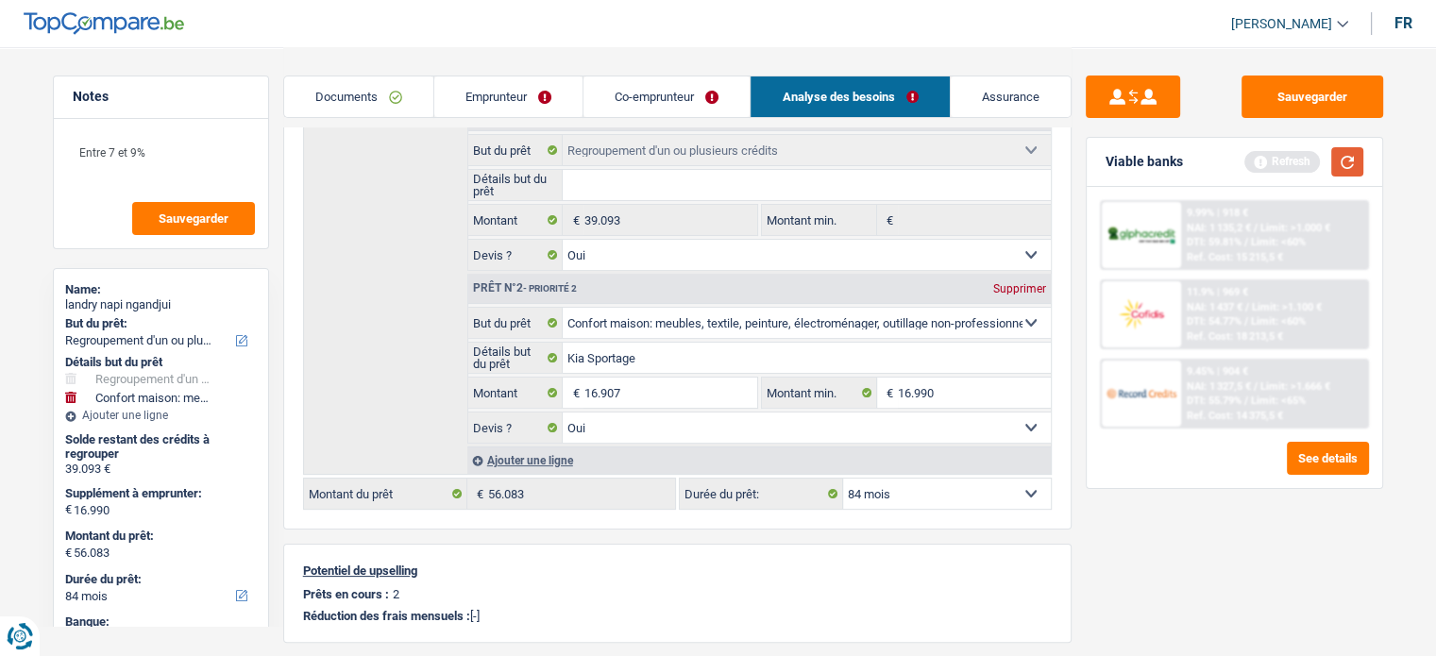
select select "144"
type input "56.000"
click at [1361, 166] on button "button" at bounding box center [1348, 161] width 32 height 29
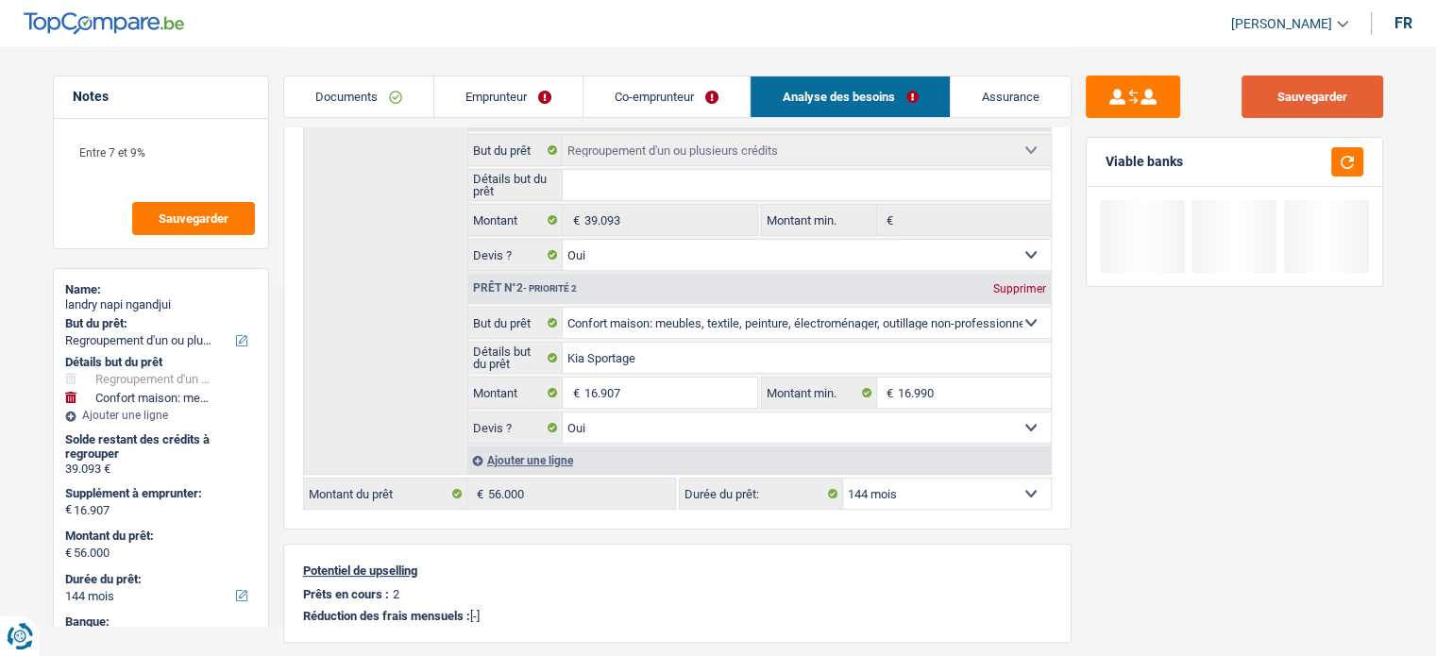
click at [1324, 86] on button "Sauvegarder" at bounding box center [1313, 97] width 142 height 42
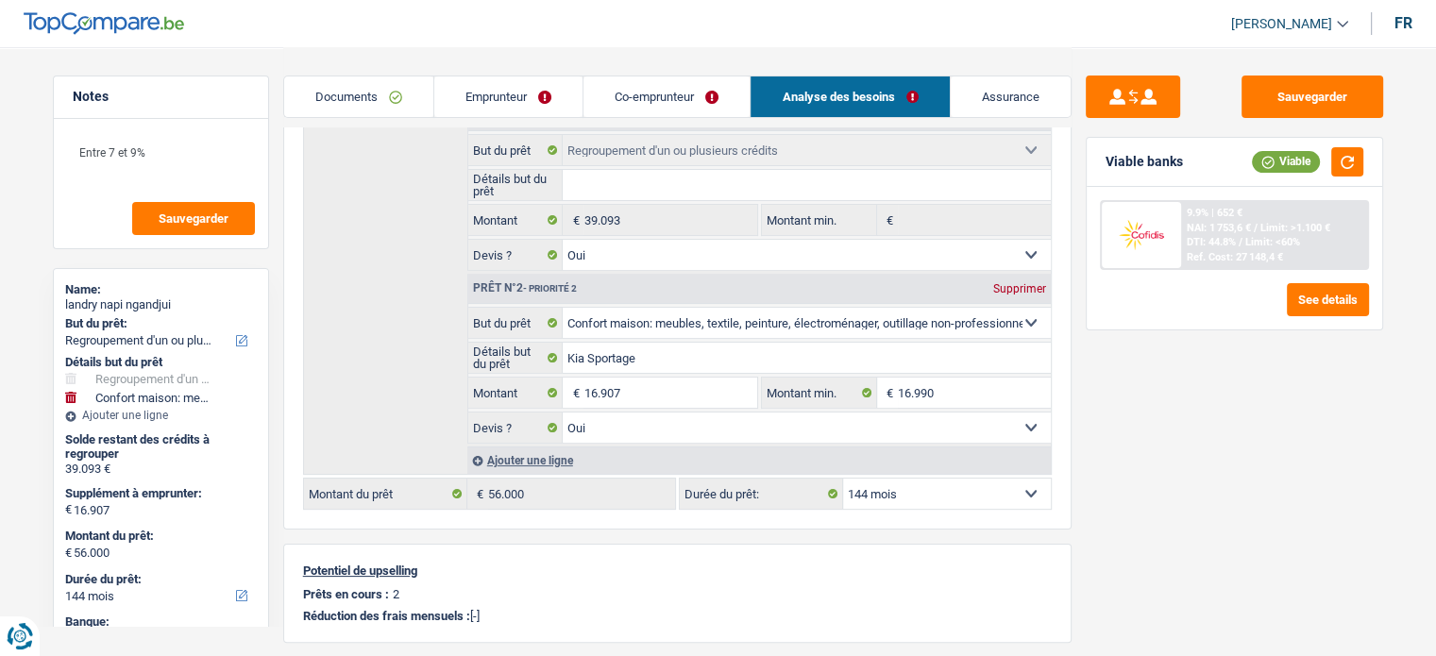
click at [1017, 488] on select "12 mois 18 mois 24 mois 30 mois 36 mois 42 mois 48 mois 60 mois 72 mois 84 mois…" at bounding box center [947, 494] width 208 height 30
select select "120"
click at [843, 479] on select "12 mois 18 mois 24 mois 30 mois 36 mois 42 mois 48 mois 60 mois 72 mois 84 mois…" at bounding box center [947, 494] width 208 height 30
select select "120"
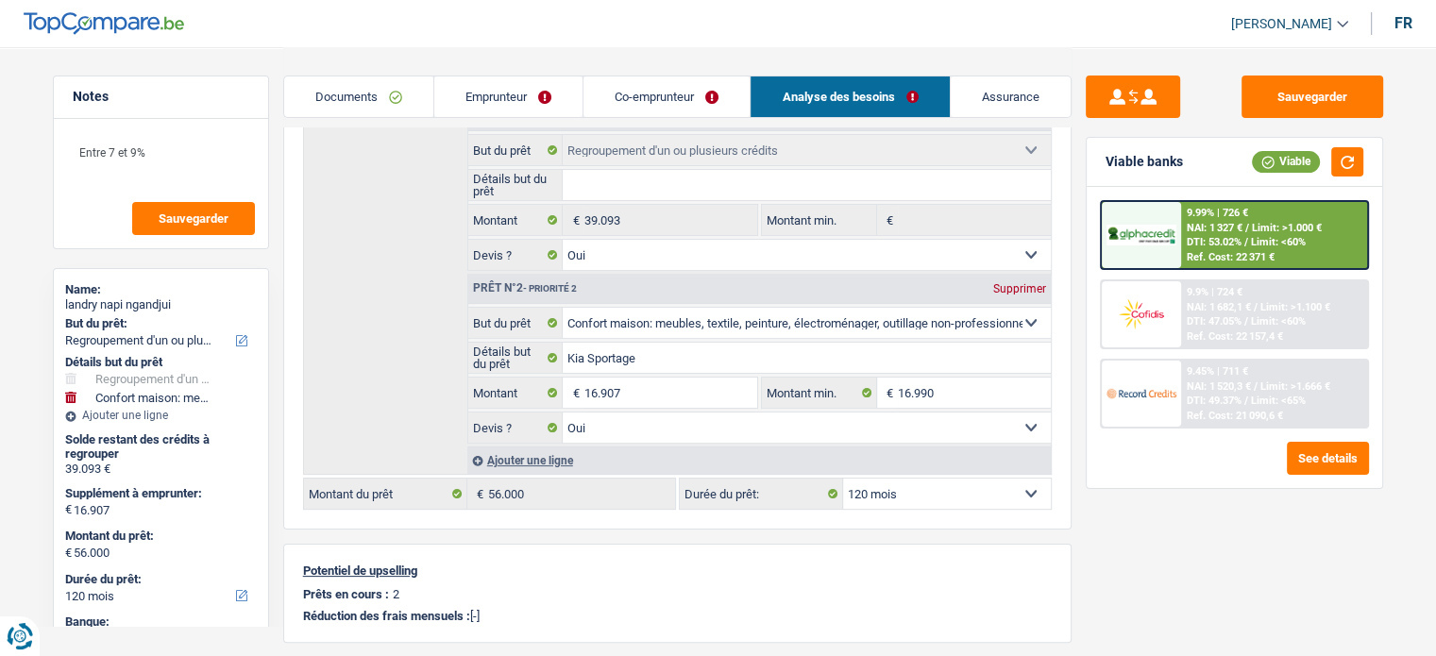
click at [1201, 321] on span "DTI: 47.05%" at bounding box center [1214, 321] width 55 height 12
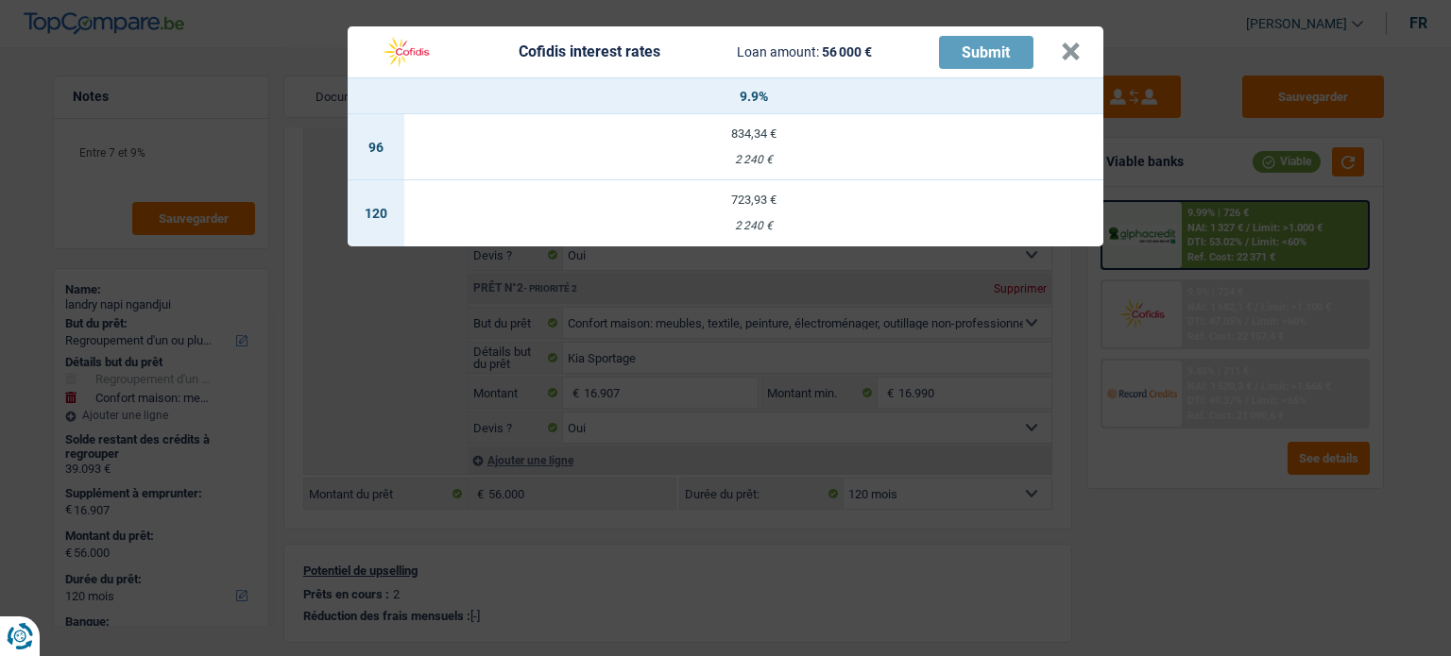
click at [805, 206] on td "723,93 € 2 240 €" at bounding box center [753, 213] width 699 height 66
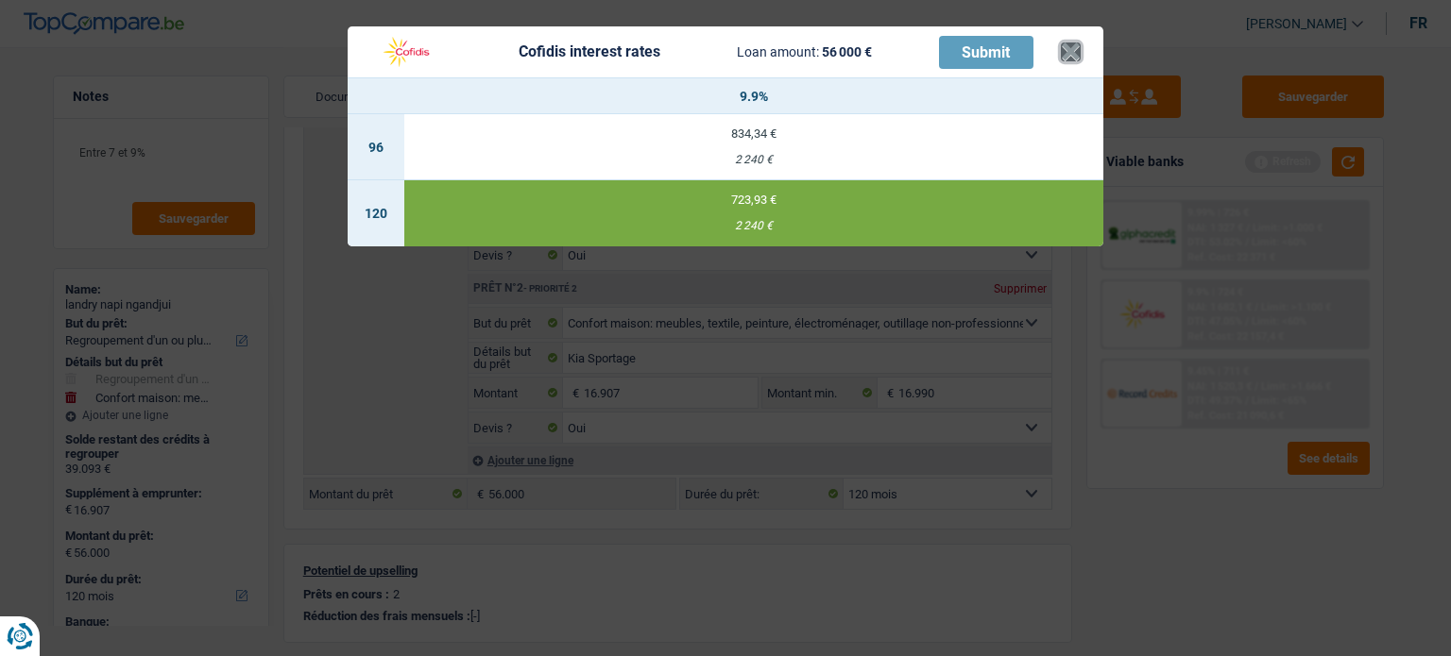
click at [1075, 49] on button "×" at bounding box center [1071, 51] width 20 height 19
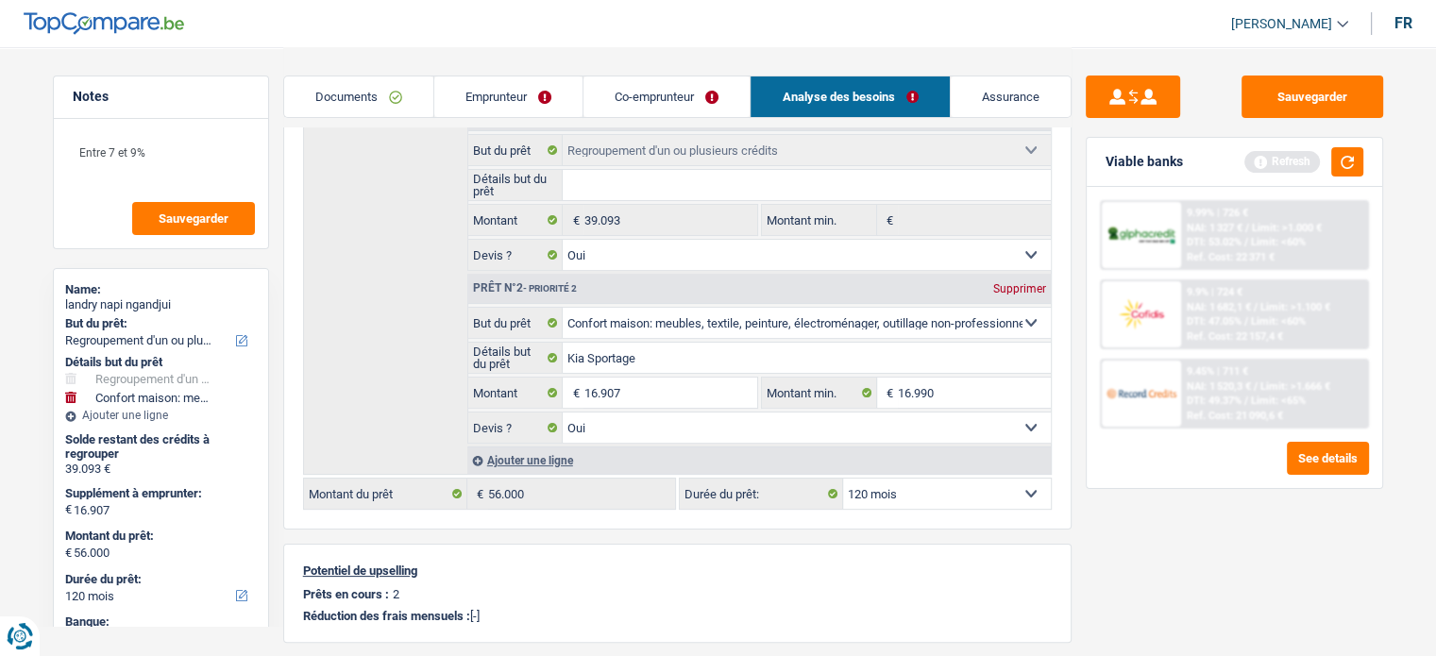
click at [1241, 301] on span "NAI: 1 682,1 €" at bounding box center [1219, 307] width 64 height 12
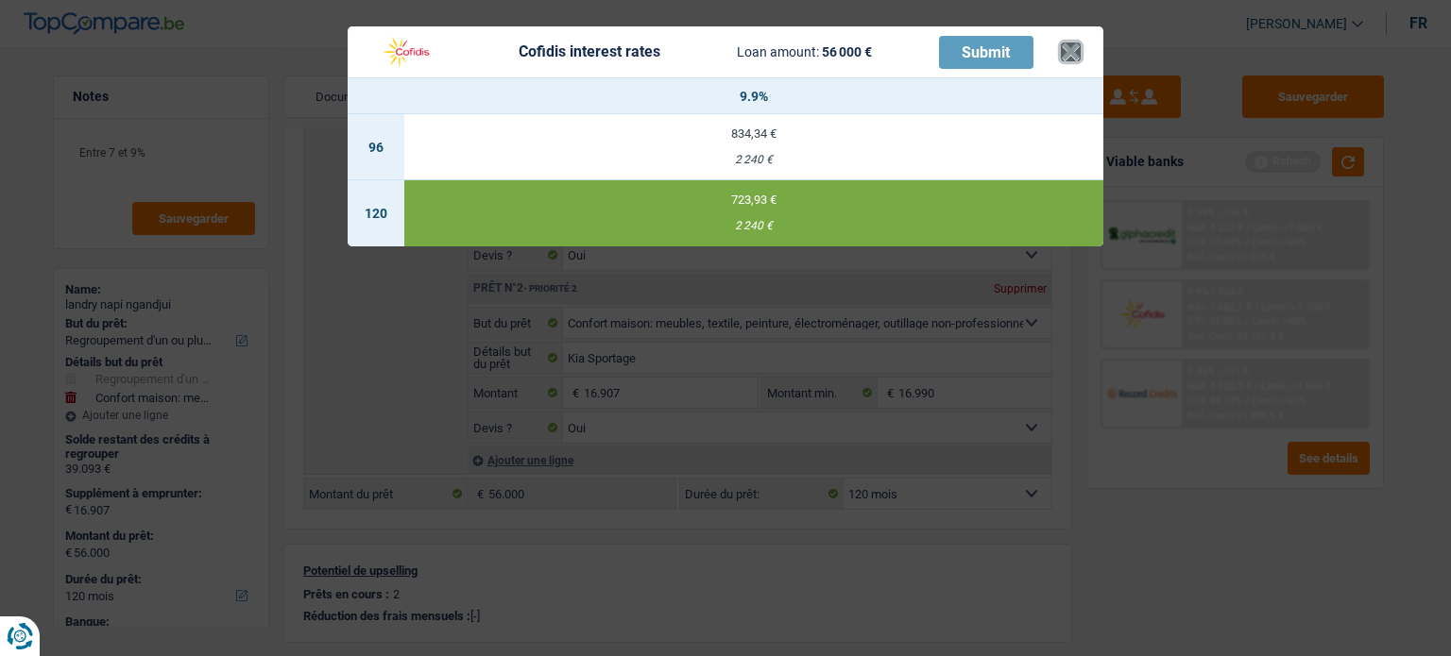
drag, startPoint x: 1069, startPoint y: 59, endPoint x: 1139, endPoint y: 72, distance: 71.0
click at [1069, 59] on button "×" at bounding box center [1071, 51] width 20 height 19
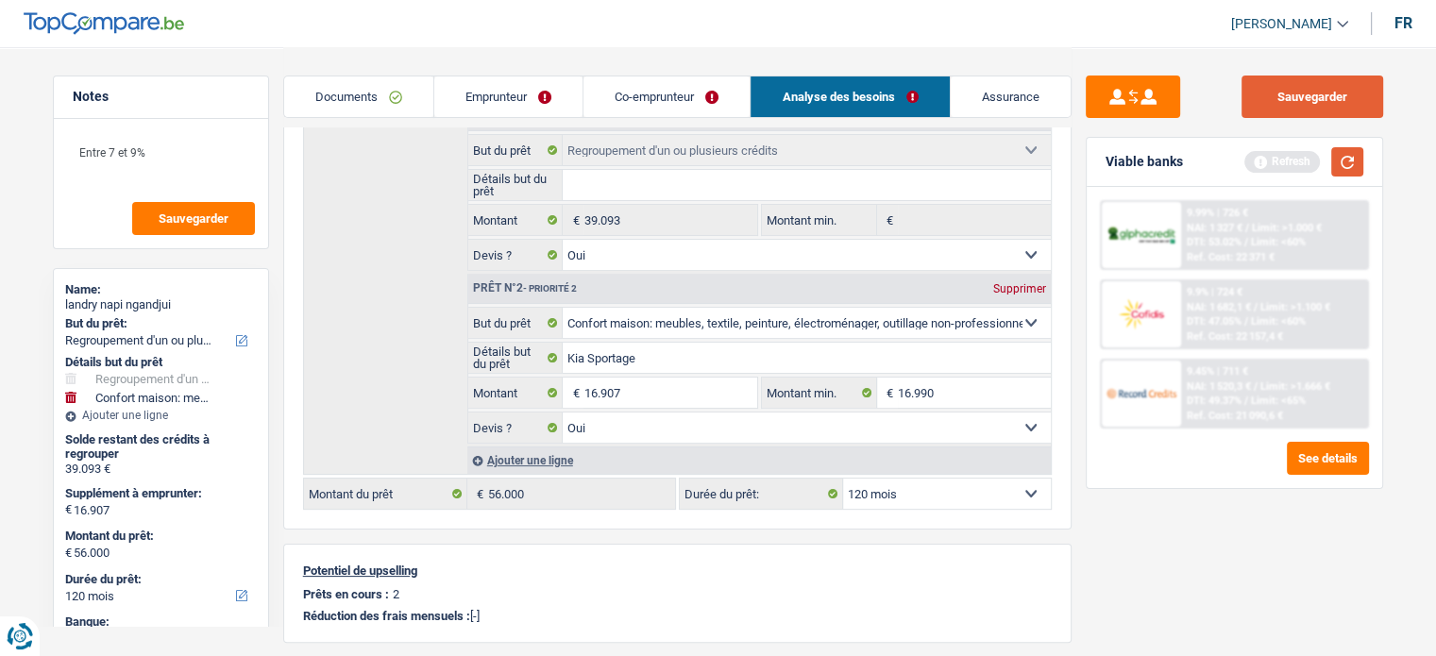
drag, startPoint x: 1349, startPoint y: 160, endPoint x: 1298, endPoint y: 90, distance: 86.5
click at [1348, 160] on button "button" at bounding box center [1348, 161] width 32 height 29
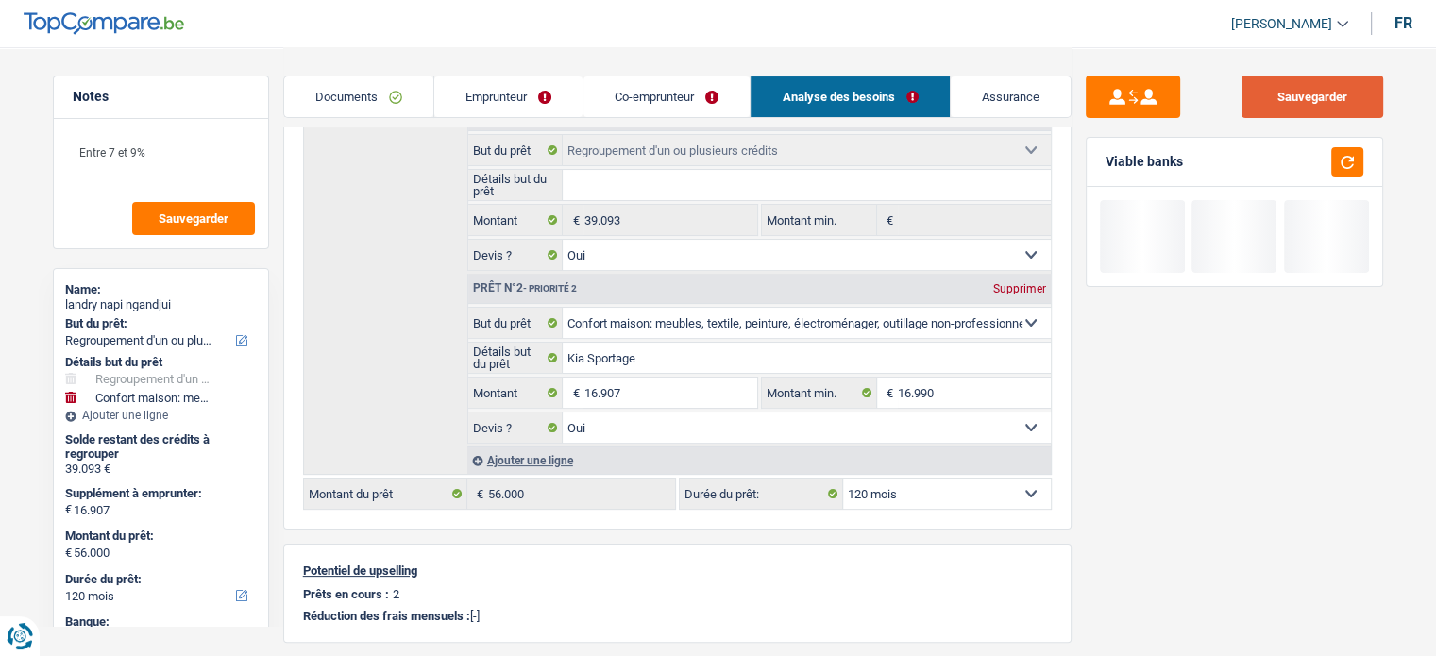
click at [1293, 79] on button "Sauvegarder" at bounding box center [1313, 97] width 142 height 42
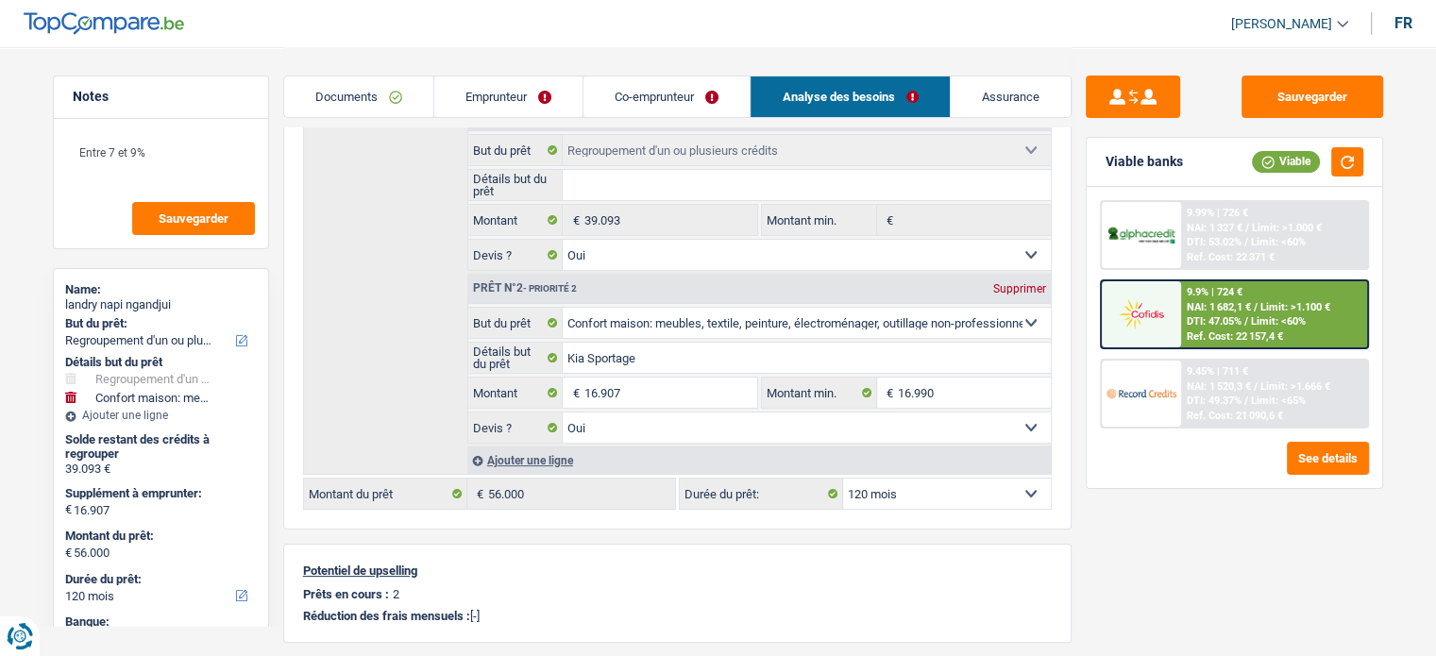
click at [1179, 299] on div at bounding box center [1141, 314] width 79 height 66
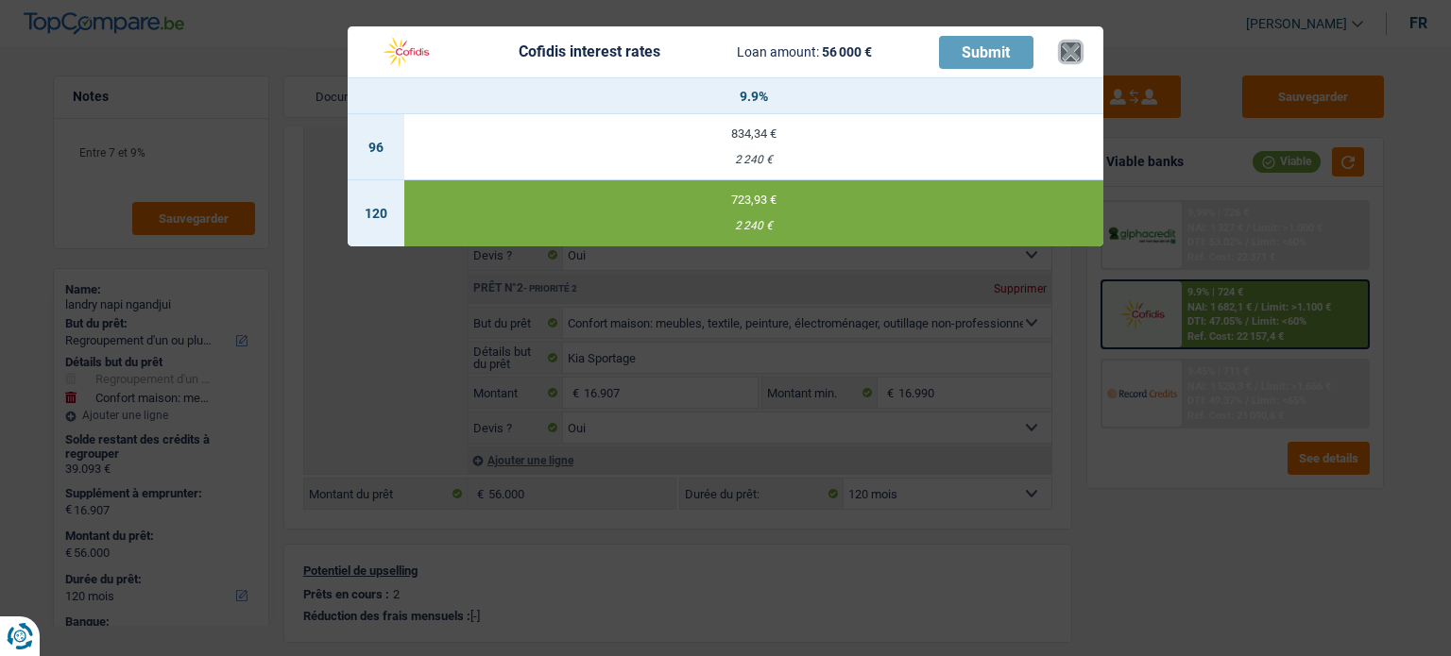
click at [1062, 48] on button "×" at bounding box center [1071, 51] width 20 height 19
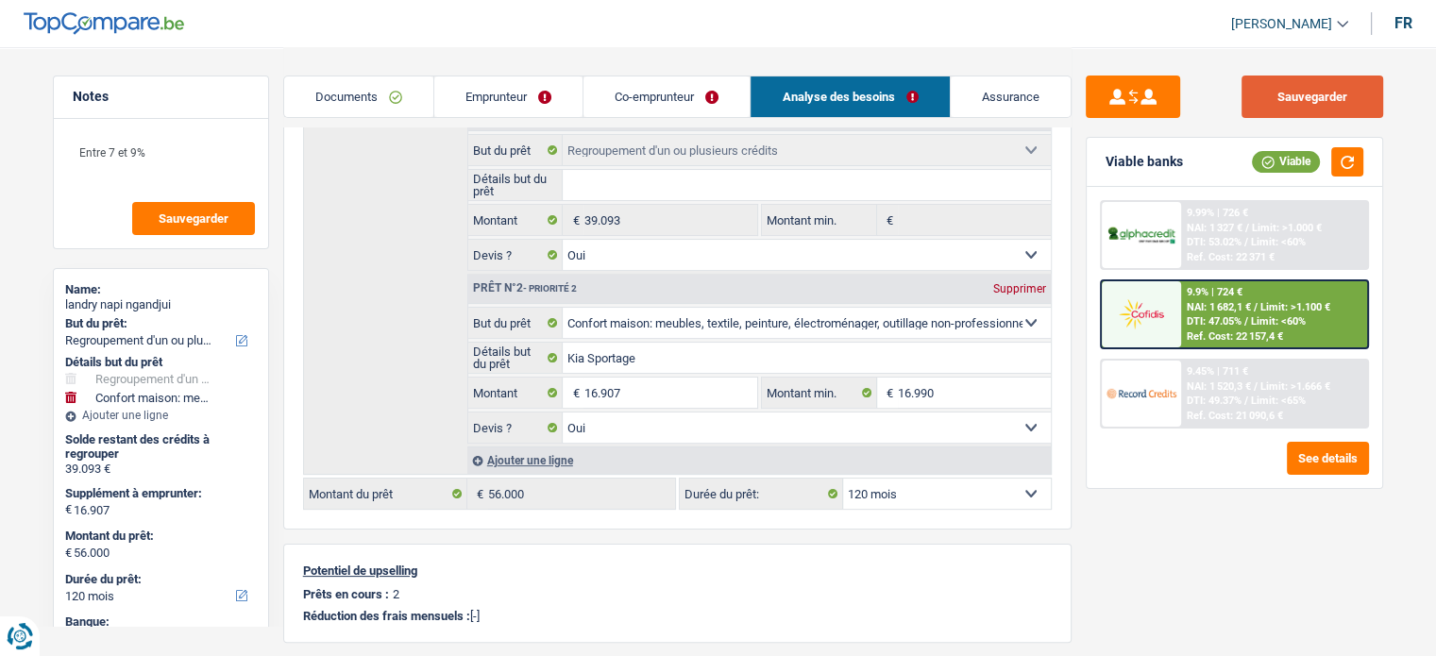
click at [1347, 84] on button "Sauvegarder" at bounding box center [1313, 97] width 142 height 42
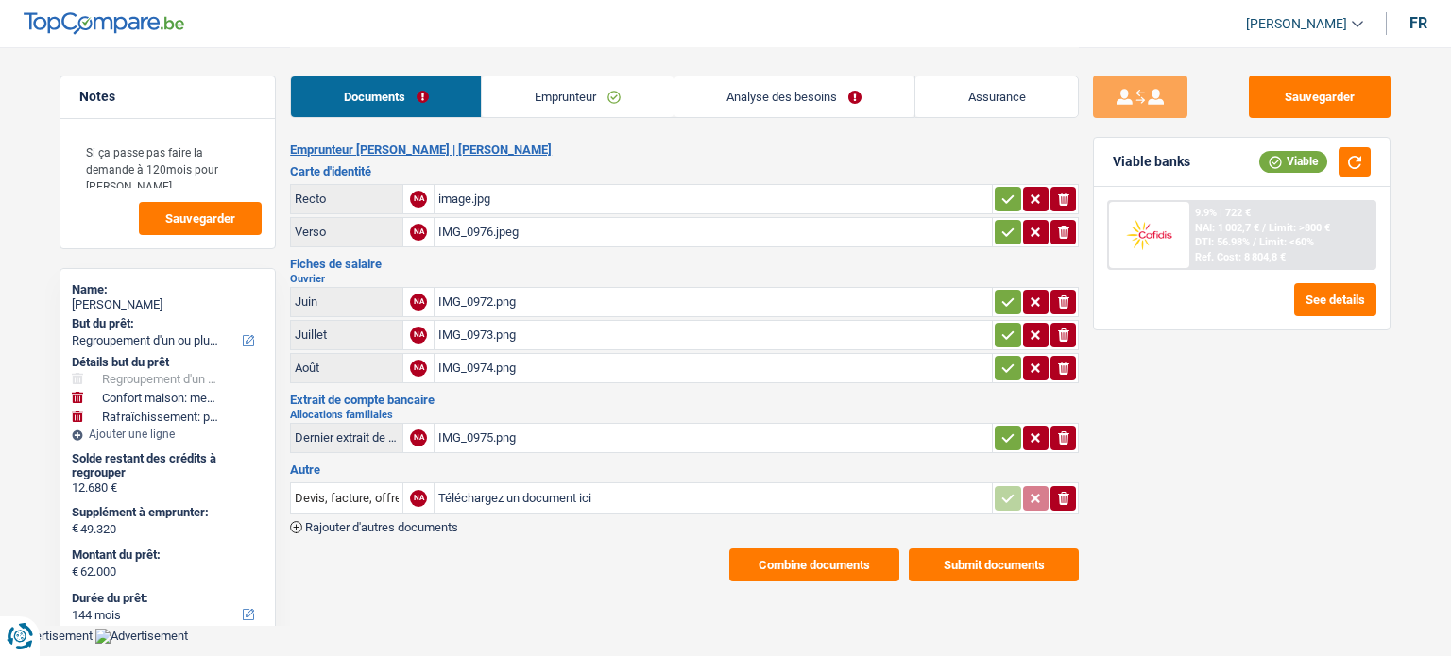
select select "refinancing"
select select "household"
select select "houseOrGarden"
select select "144"
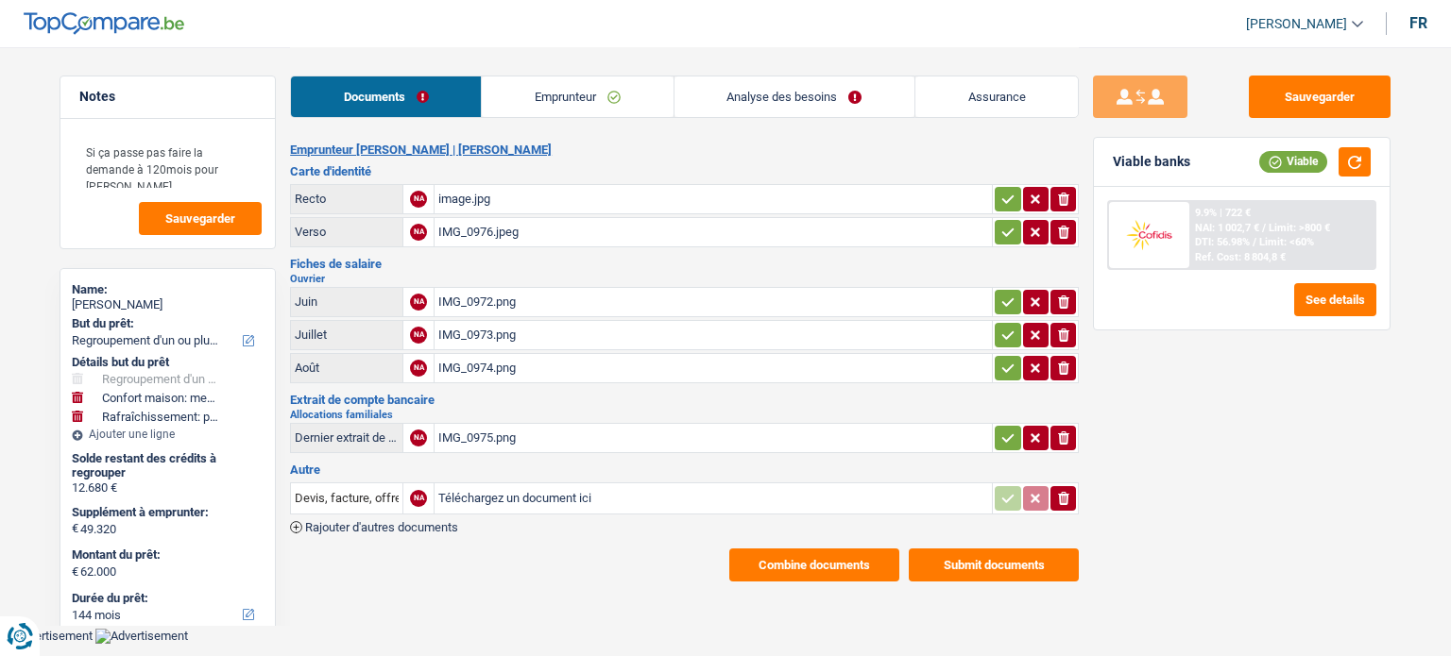
click at [920, 203] on div "image.jpg" at bounding box center [713, 199] width 550 height 28
click at [495, 354] on div "IMG_0974.png" at bounding box center [713, 368] width 550 height 28
click at [629, 100] on link "Emprunteur" at bounding box center [577, 96] width 191 height 41
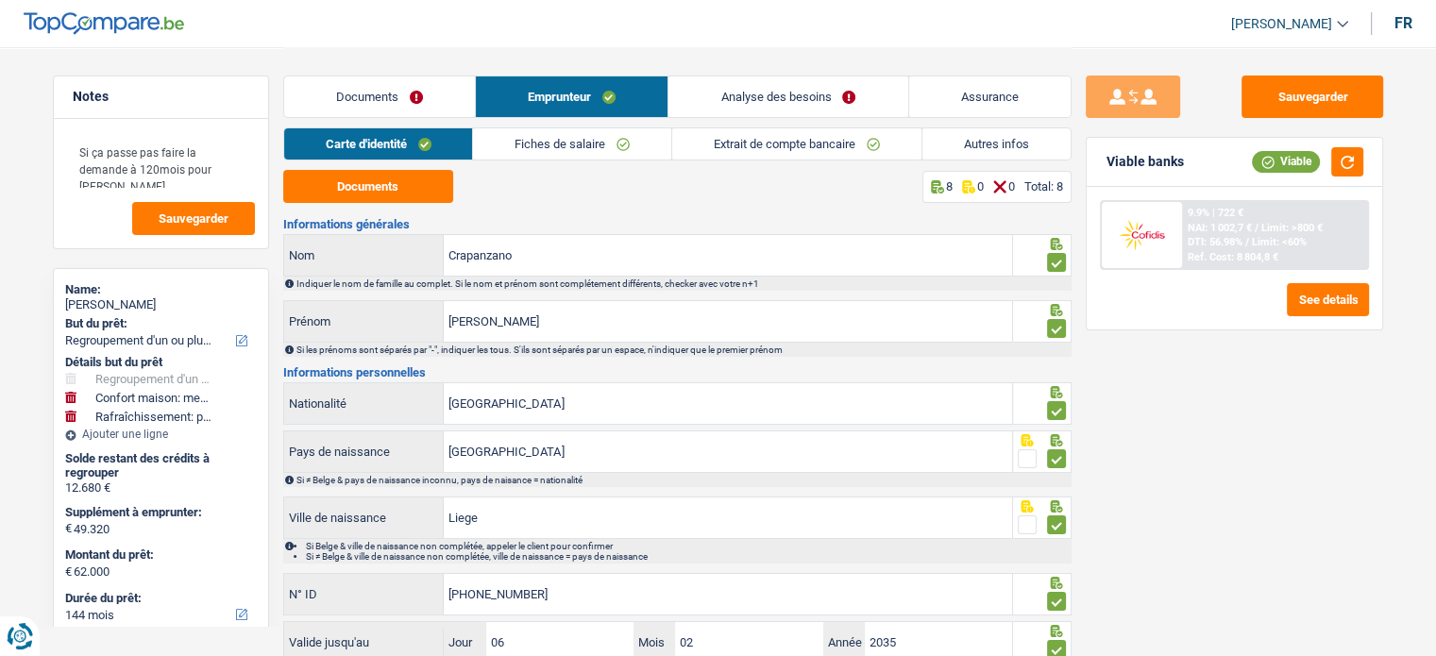
click at [875, 149] on link "Extrait de compte bancaire" at bounding box center [796, 143] width 249 height 31
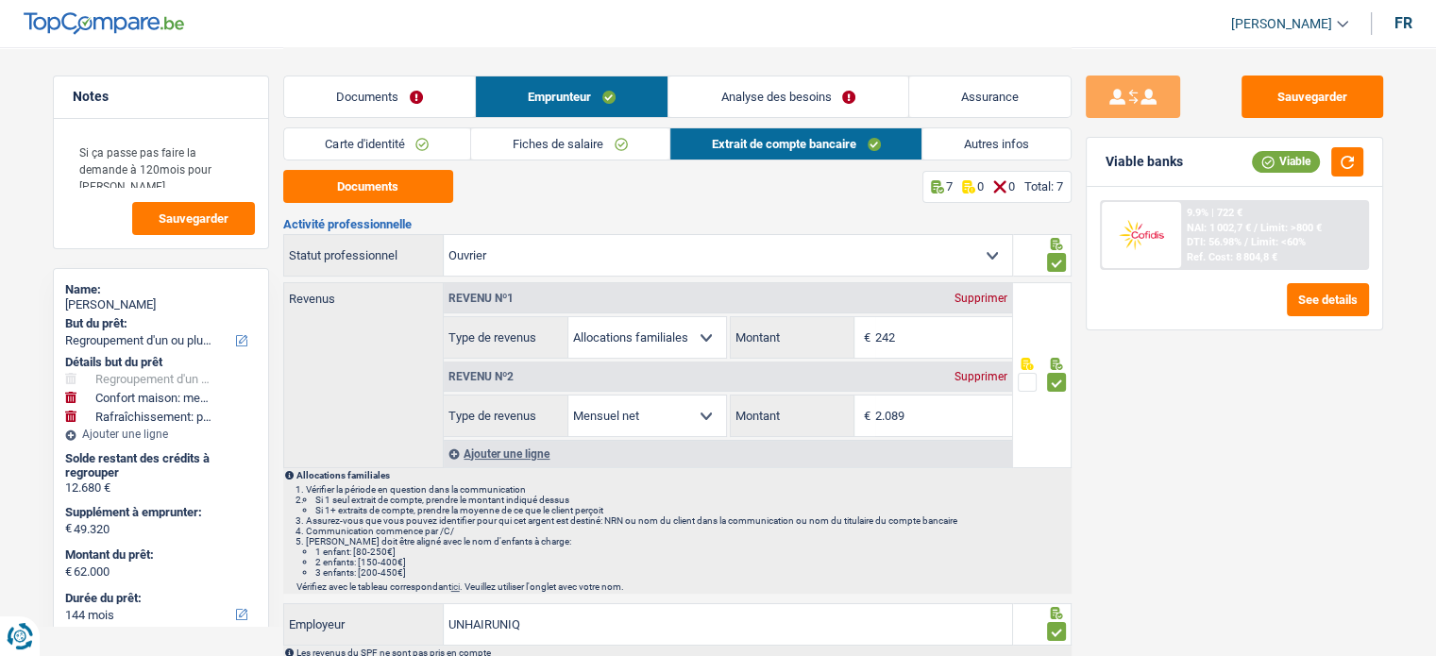
click at [376, 84] on link "Documents" at bounding box center [379, 96] width 191 height 41
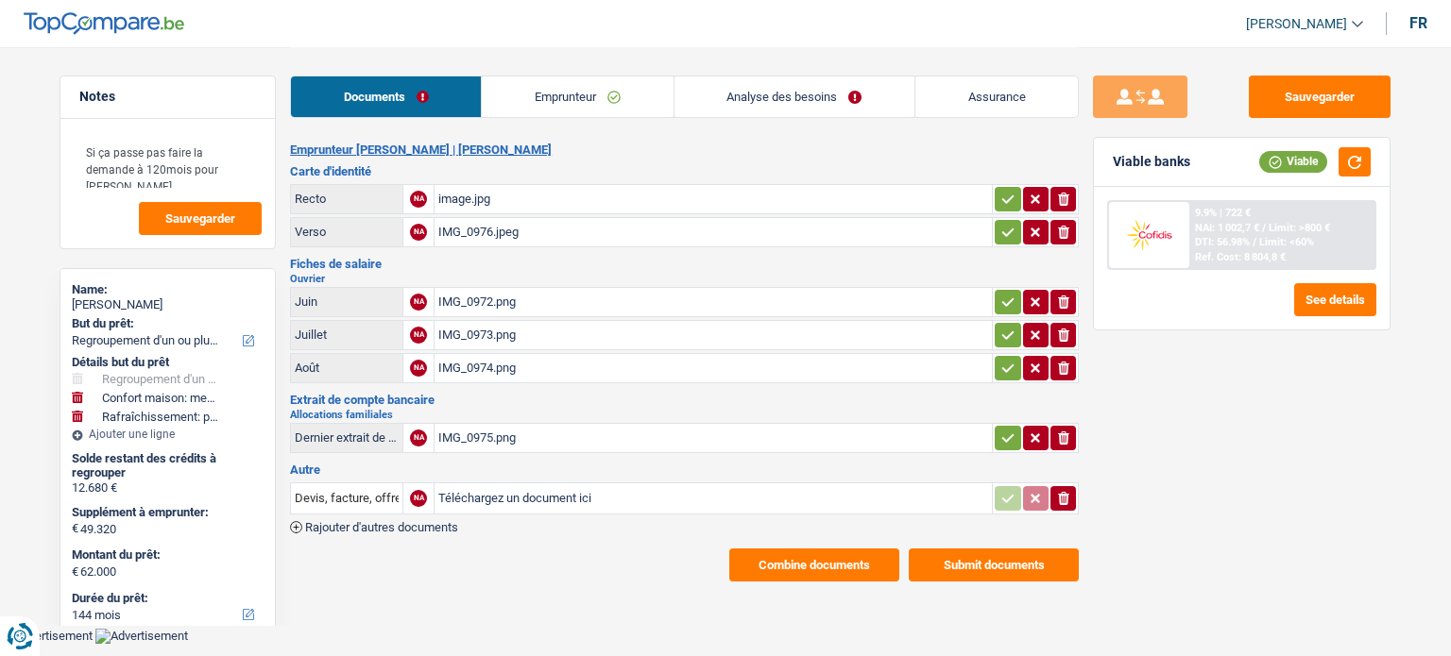
click at [501, 430] on div "IMG_0975.png" at bounding box center [713, 438] width 550 height 28
click at [1069, 486] on button "ionicons-v5-e" at bounding box center [1062, 498] width 25 height 25
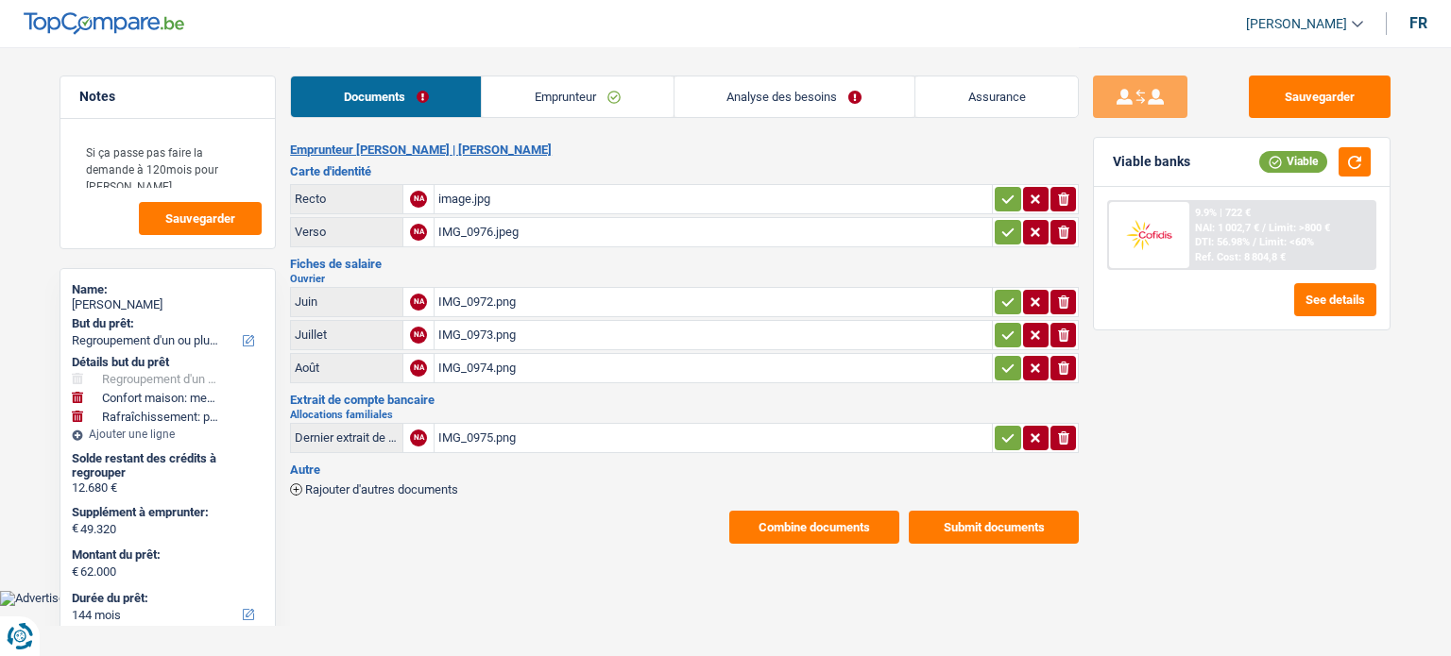
click at [816, 106] on link "Analyse des besoins" at bounding box center [794, 96] width 240 height 41
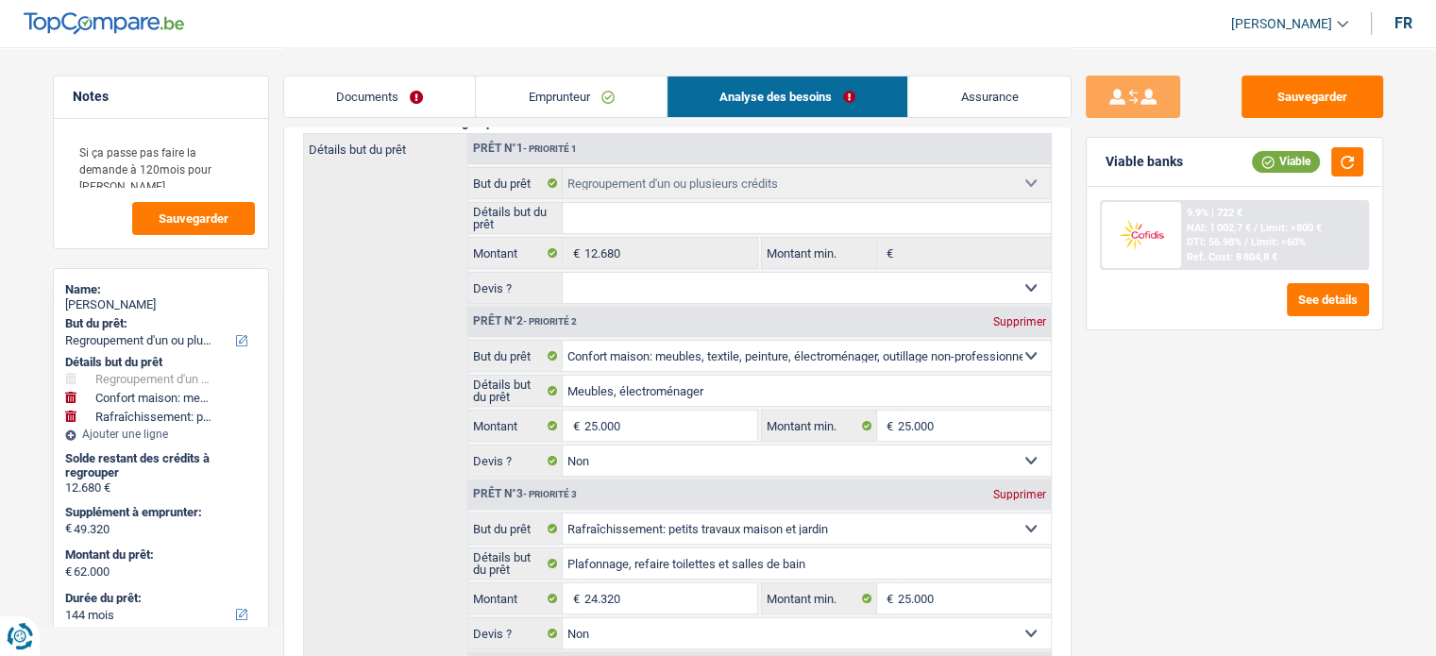
scroll to position [283, 0]
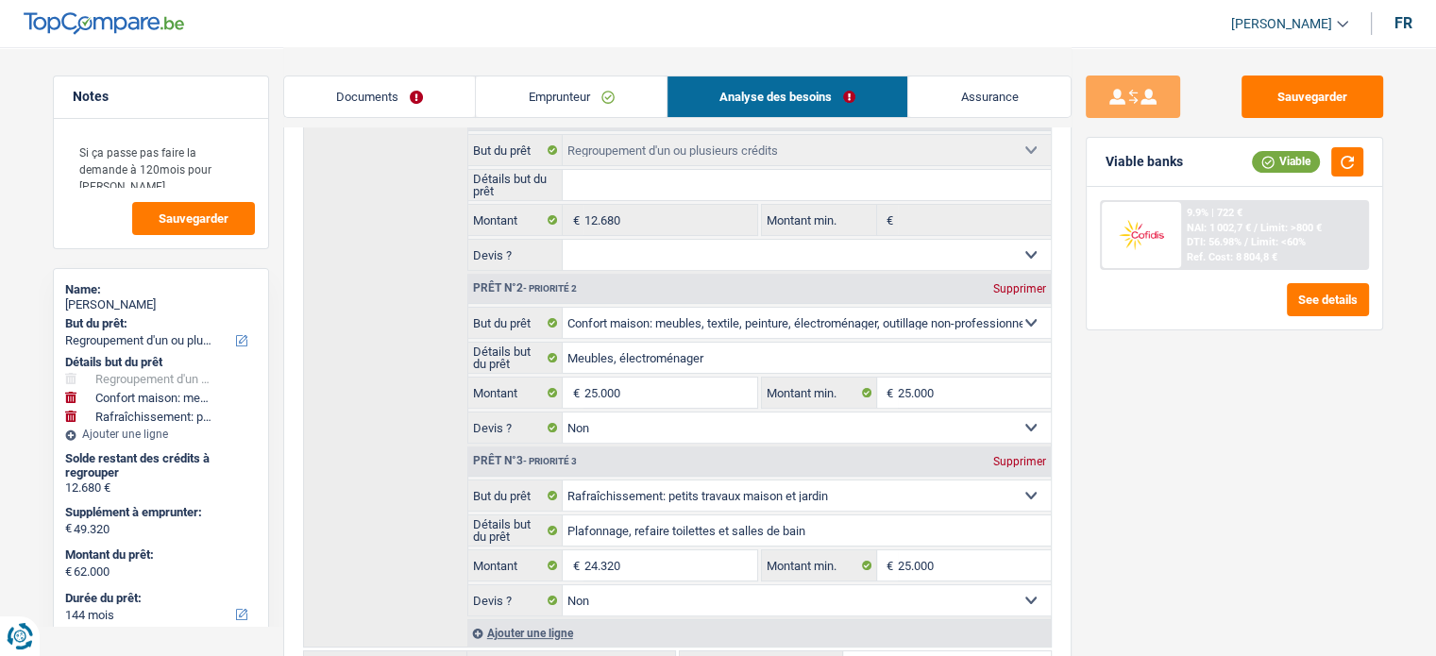
click at [563, 112] on link "Emprunteur" at bounding box center [571, 96] width 191 height 41
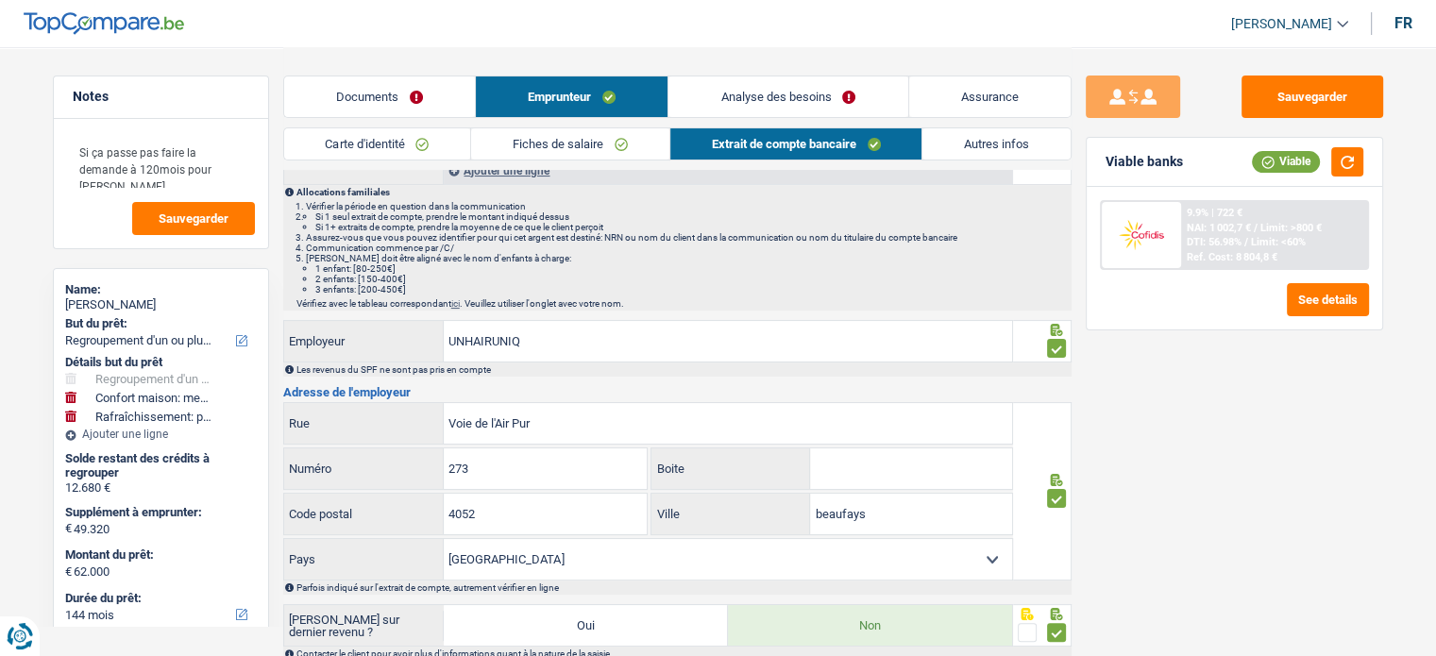
click at [964, 142] on link "Autres infos" at bounding box center [997, 143] width 148 height 31
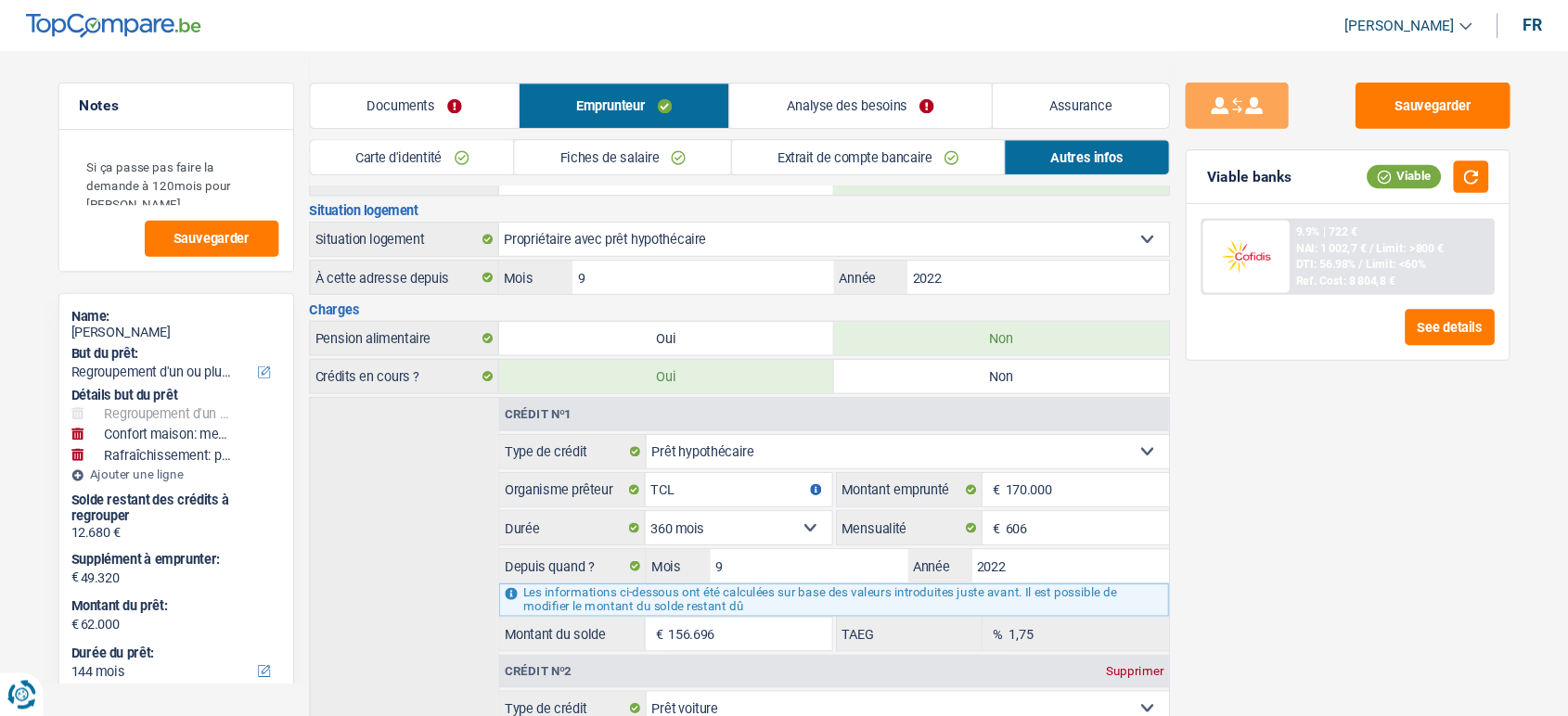
scroll to position [0, 0]
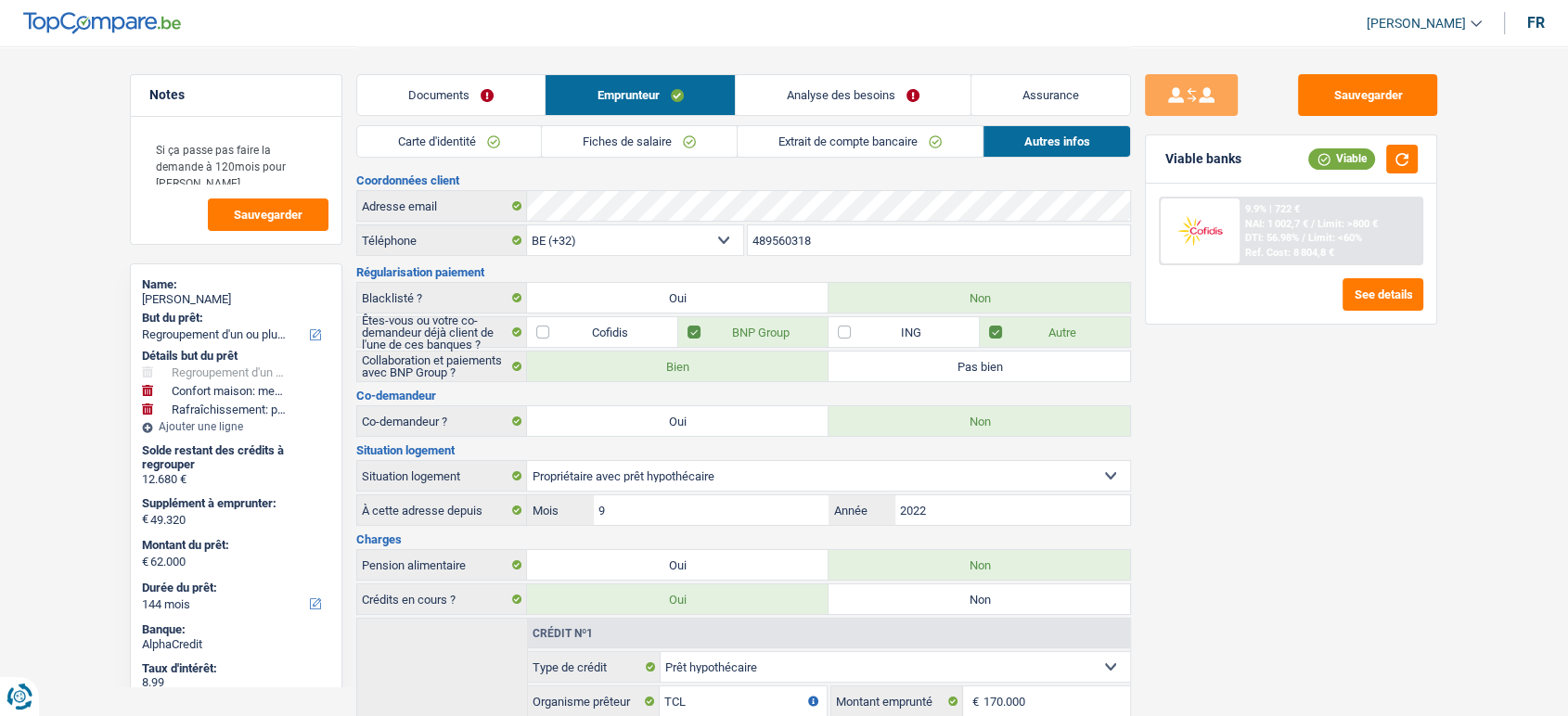
click at [476, 133] on link "Carte d'identité" at bounding box center [449, 140] width 184 height 30
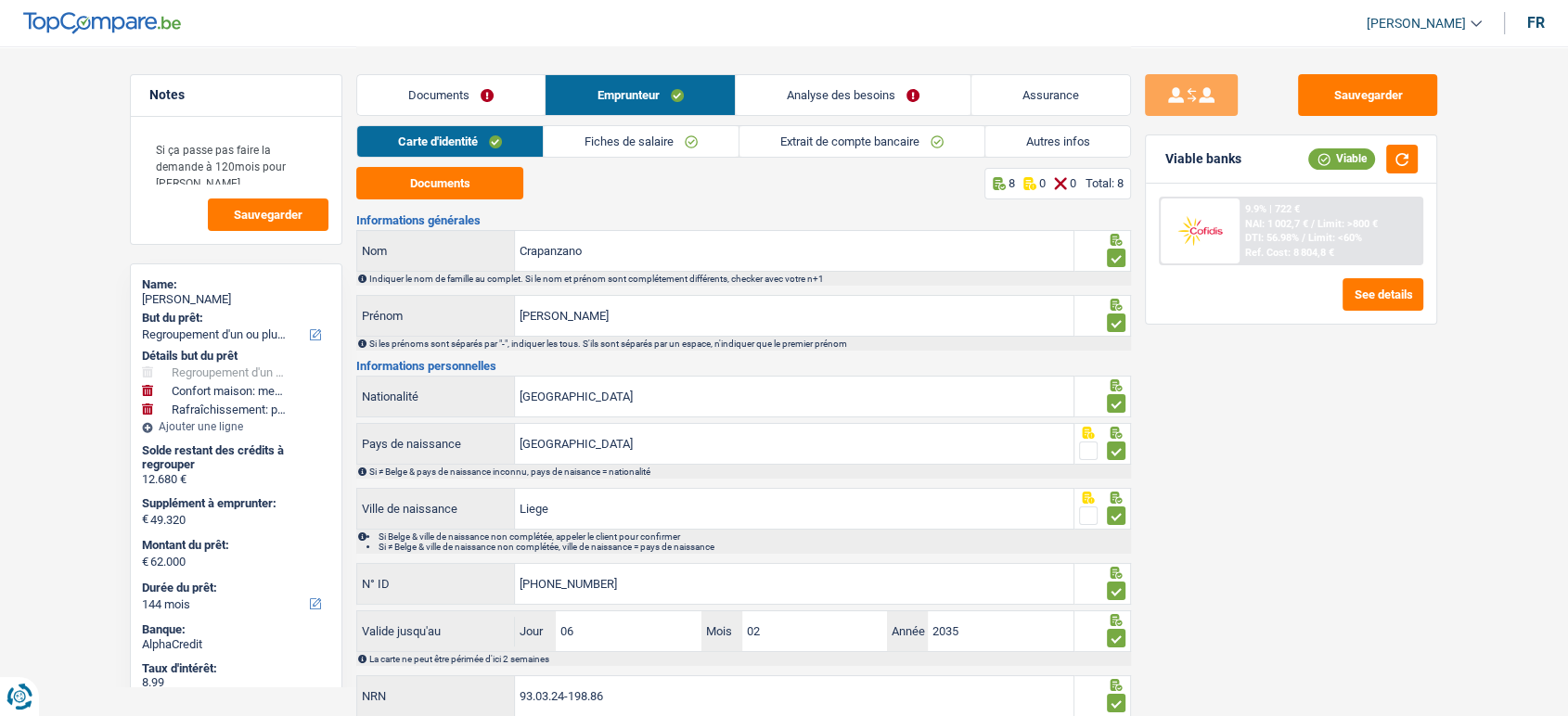
click at [1025, 141] on link "Autres infos" at bounding box center [1058, 140] width 145 height 30
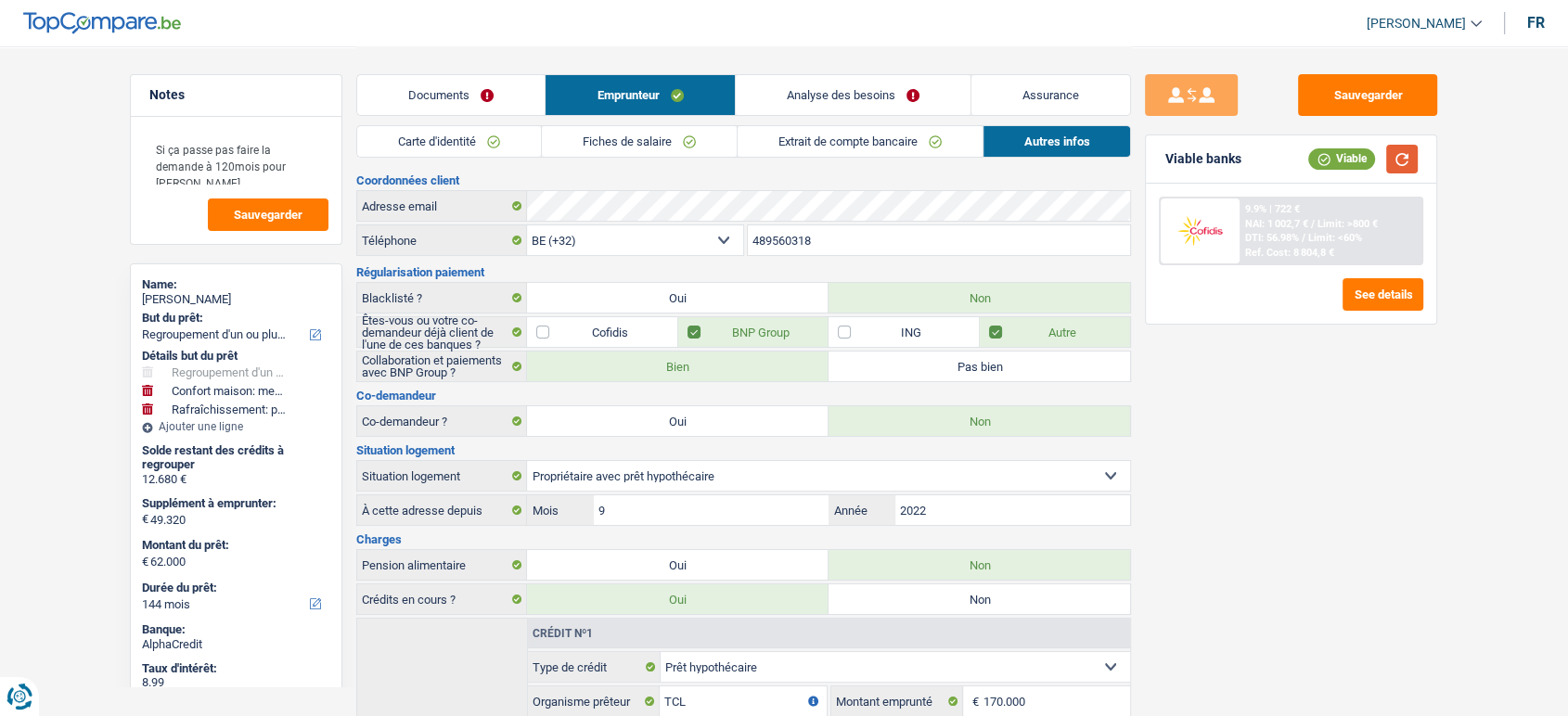
click at [1395, 167] on button "button" at bounding box center [1402, 158] width 31 height 28
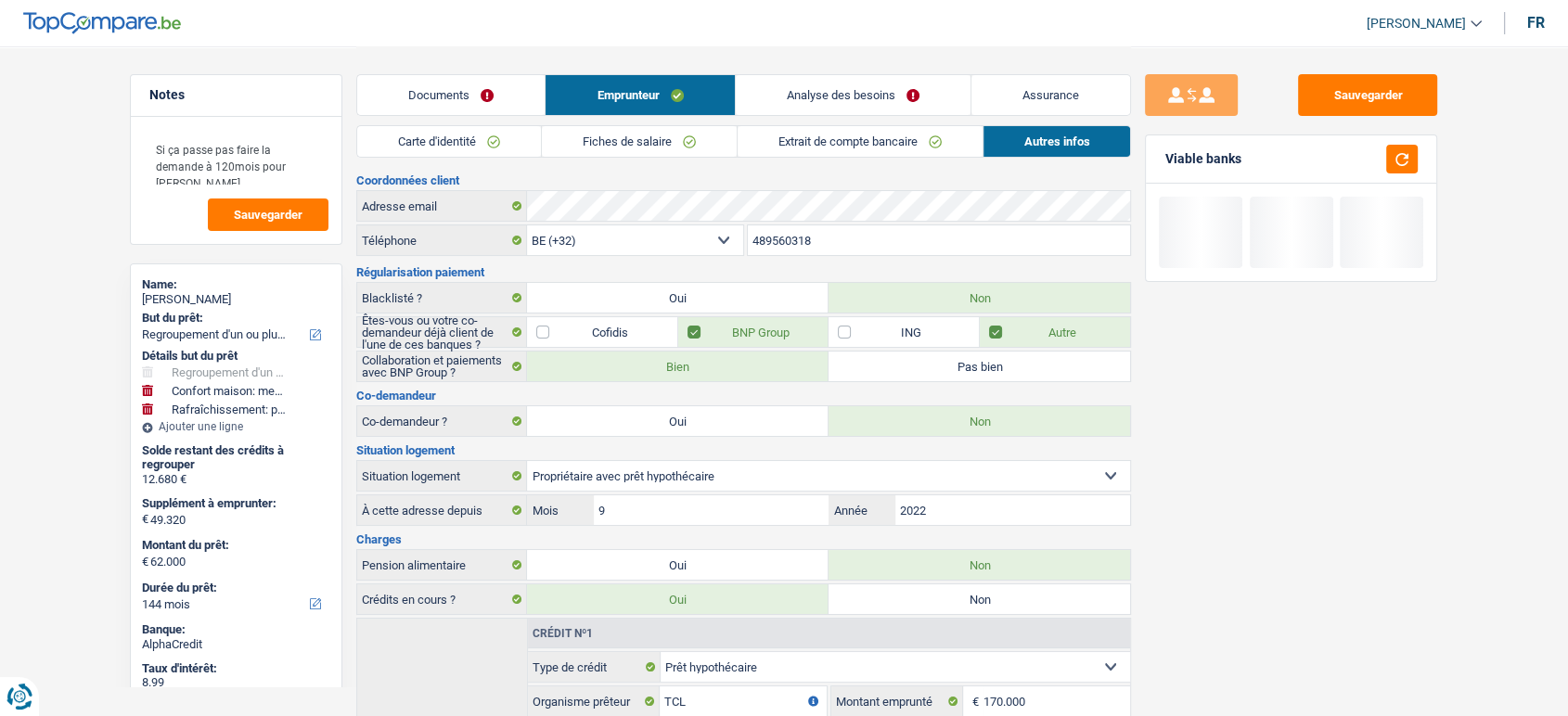
click at [842, 87] on link "Analyse des besoins" at bounding box center [853, 94] width 235 height 40
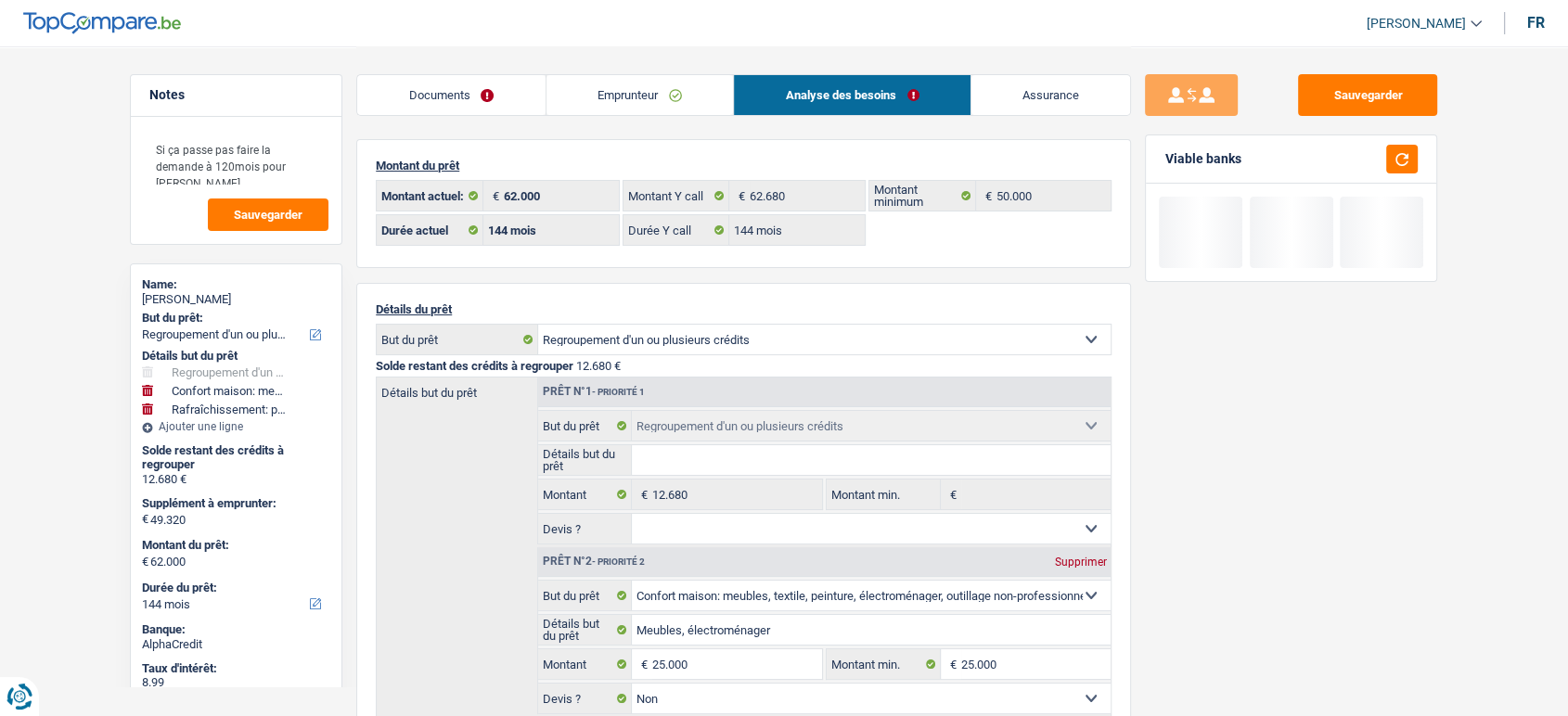
click at [617, 96] on link "Emprunteur" at bounding box center [640, 94] width 188 height 40
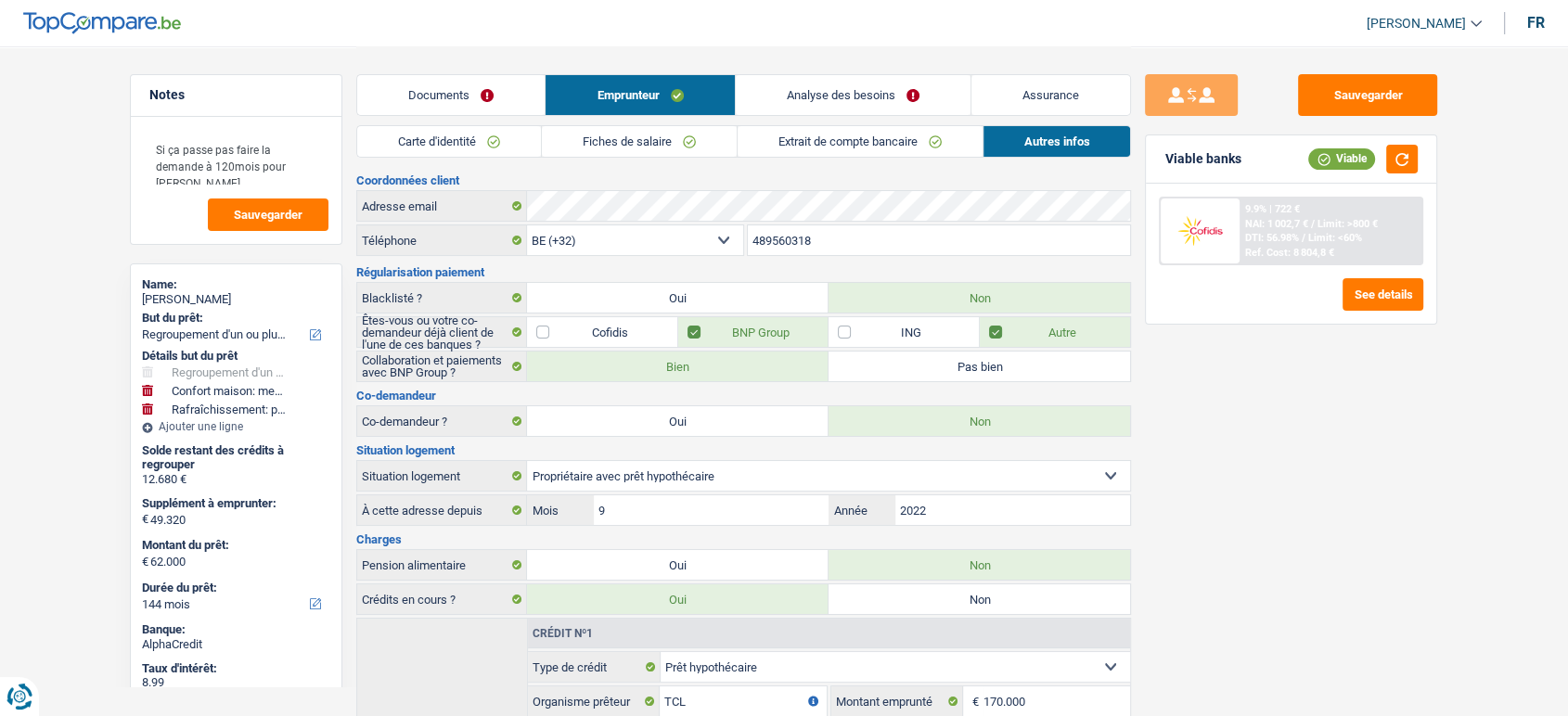
click at [748, 141] on link "Extrait de compte bancaire" at bounding box center [860, 140] width 245 height 30
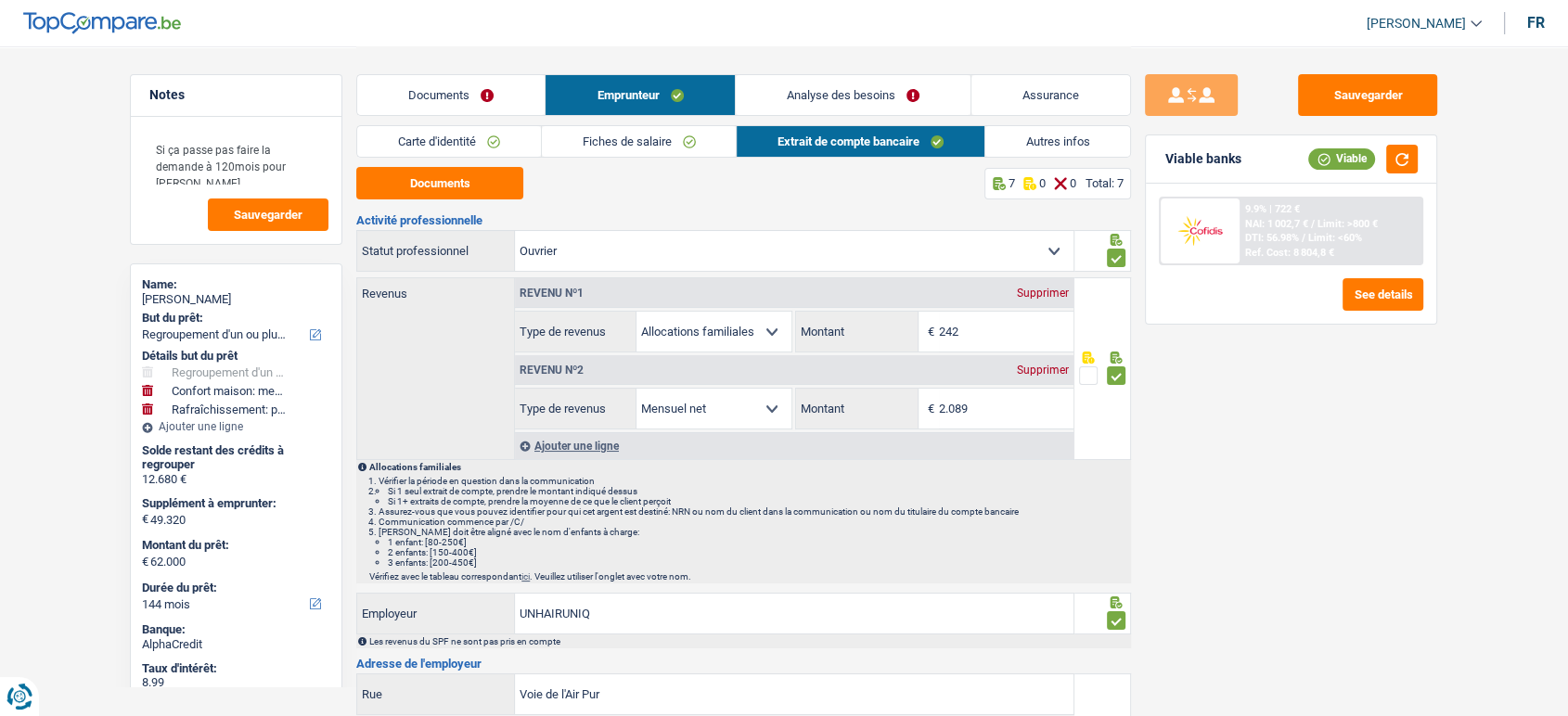
click at [1038, 141] on link "Autres infos" at bounding box center [1058, 140] width 145 height 30
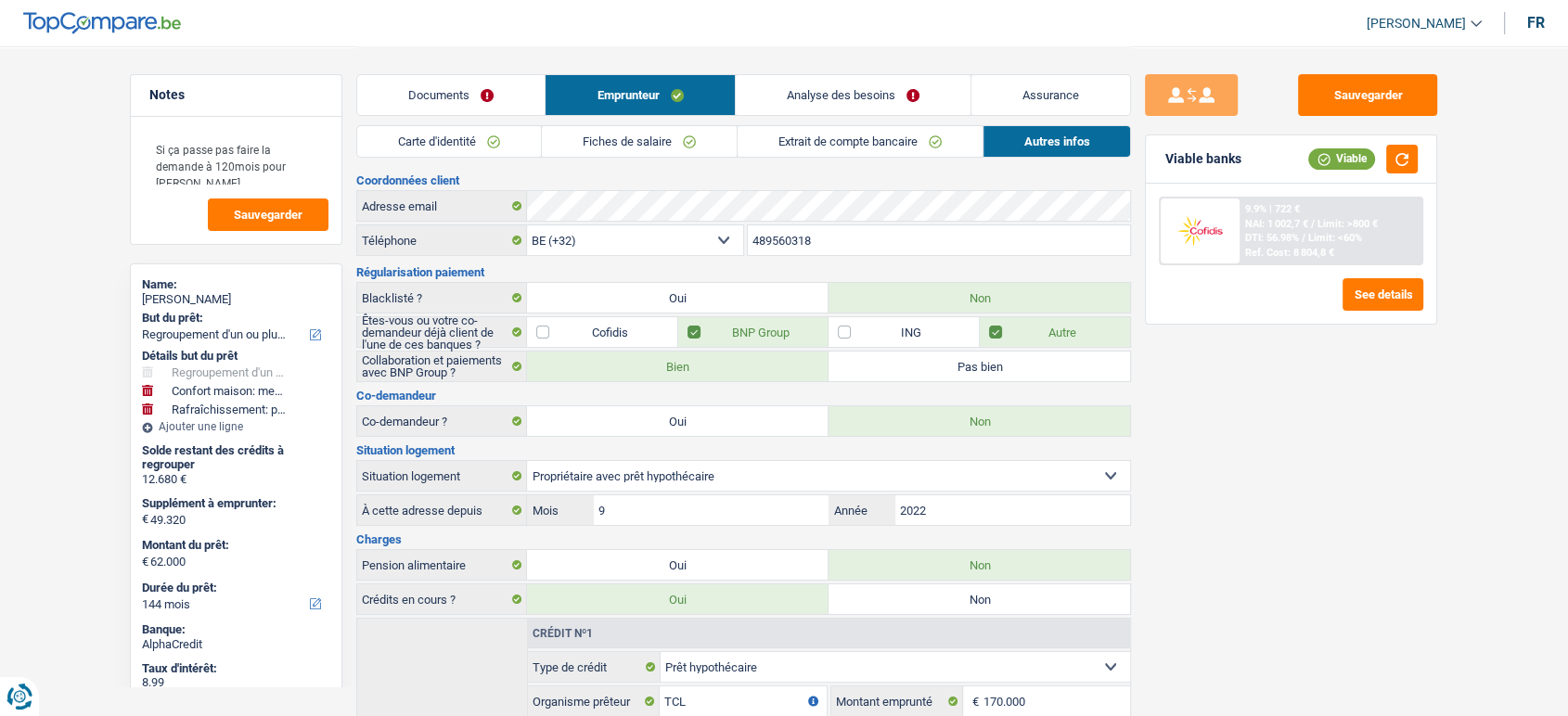
click at [807, 101] on link "Analyse des besoins" at bounding box center [853, 94] width 235 height 40
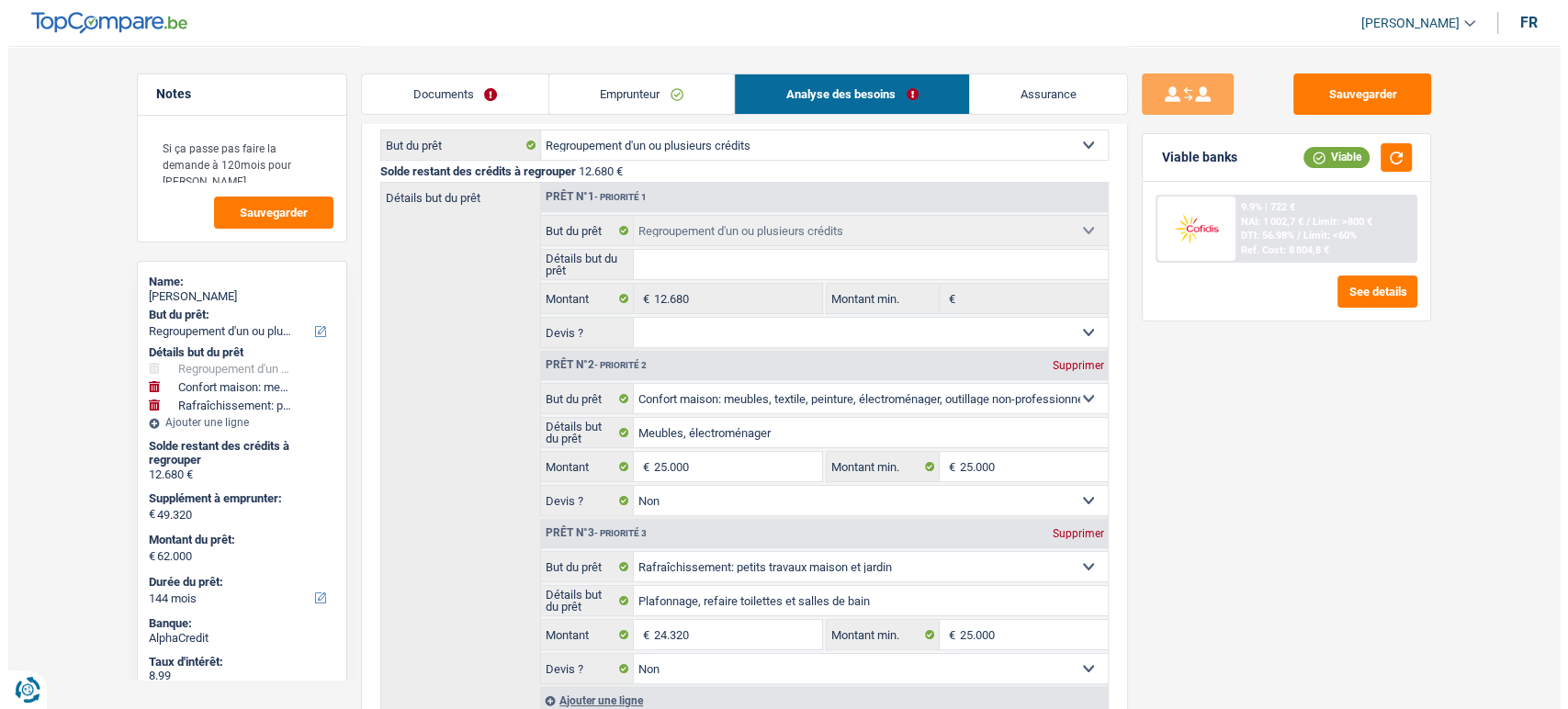
scroll to position [204, 0]
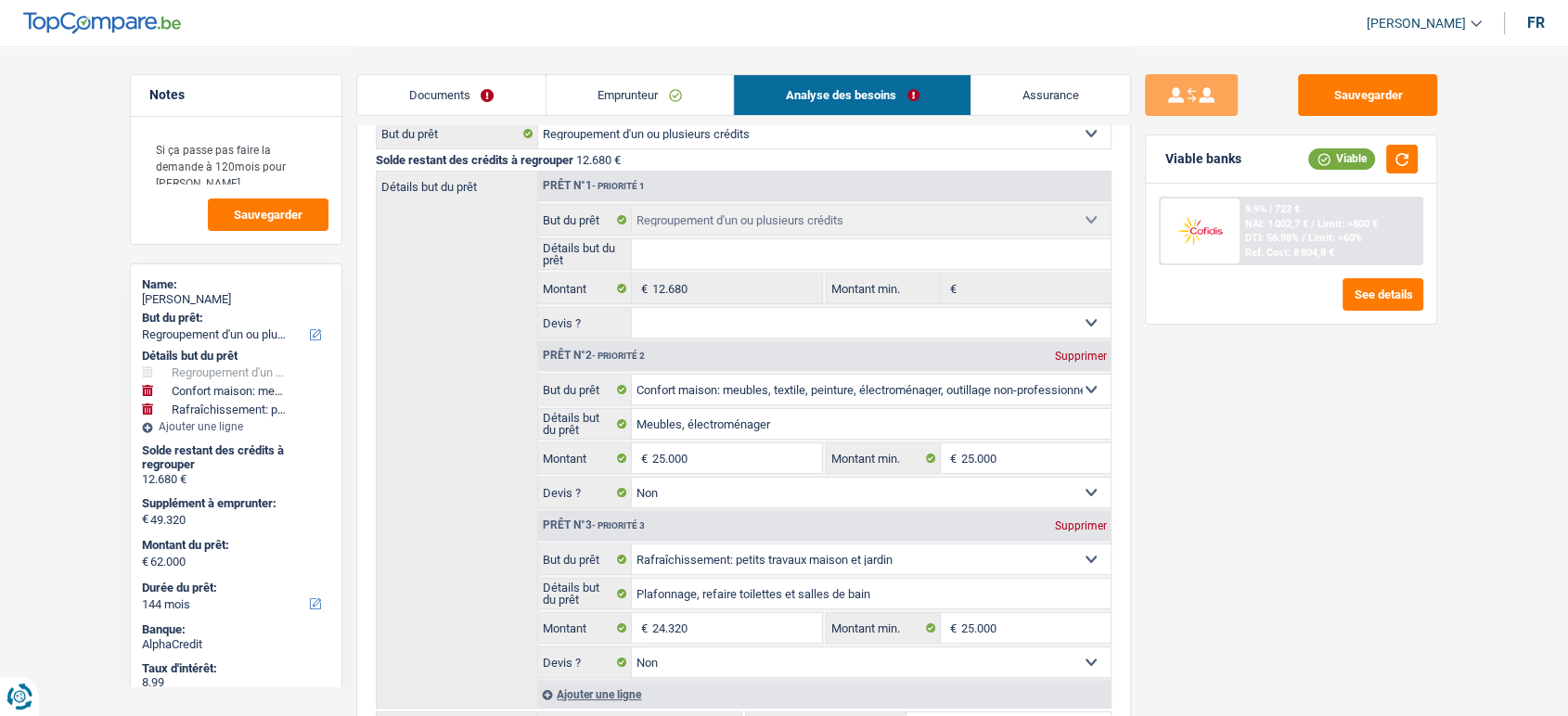
click at [1314, 230] on div "9.9% | 722 € NAI: 1 002,7 € / Limit: >800 € DTI: 56.98% / Limit: <60% Ref. Cost…" at bounding box center [1331, 231] width 183 height 65
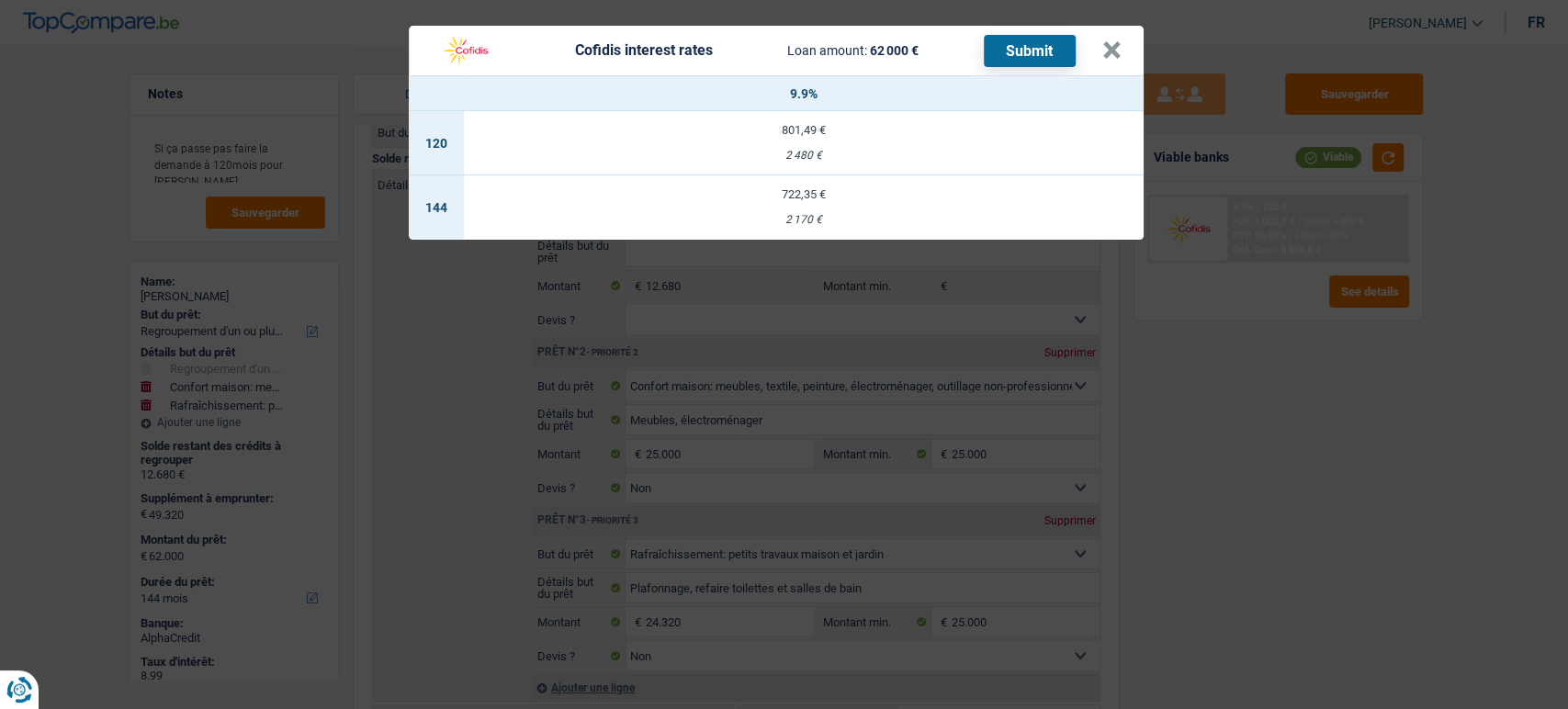
click at [852, 218] on div "2 170 €" at bounding box center [803, 220] width 680 height 12
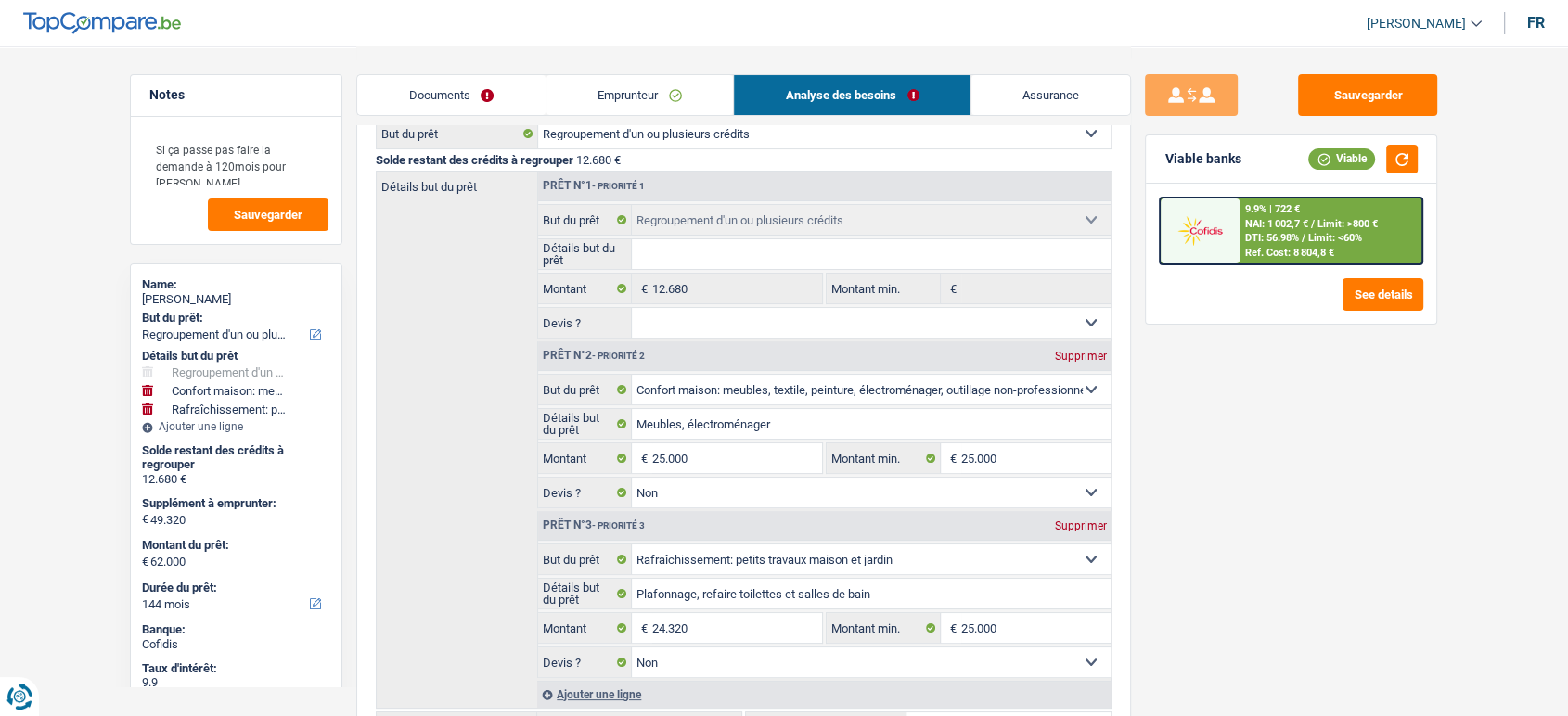
click at [1244, 237] on div "9.9% | 722 € NAI: 1 002,7 € / Limit: >800 € DTI: 56.98% / Limit: <60% Ref. Cost…" at bounding box center [1331, 231] width 183 height 65
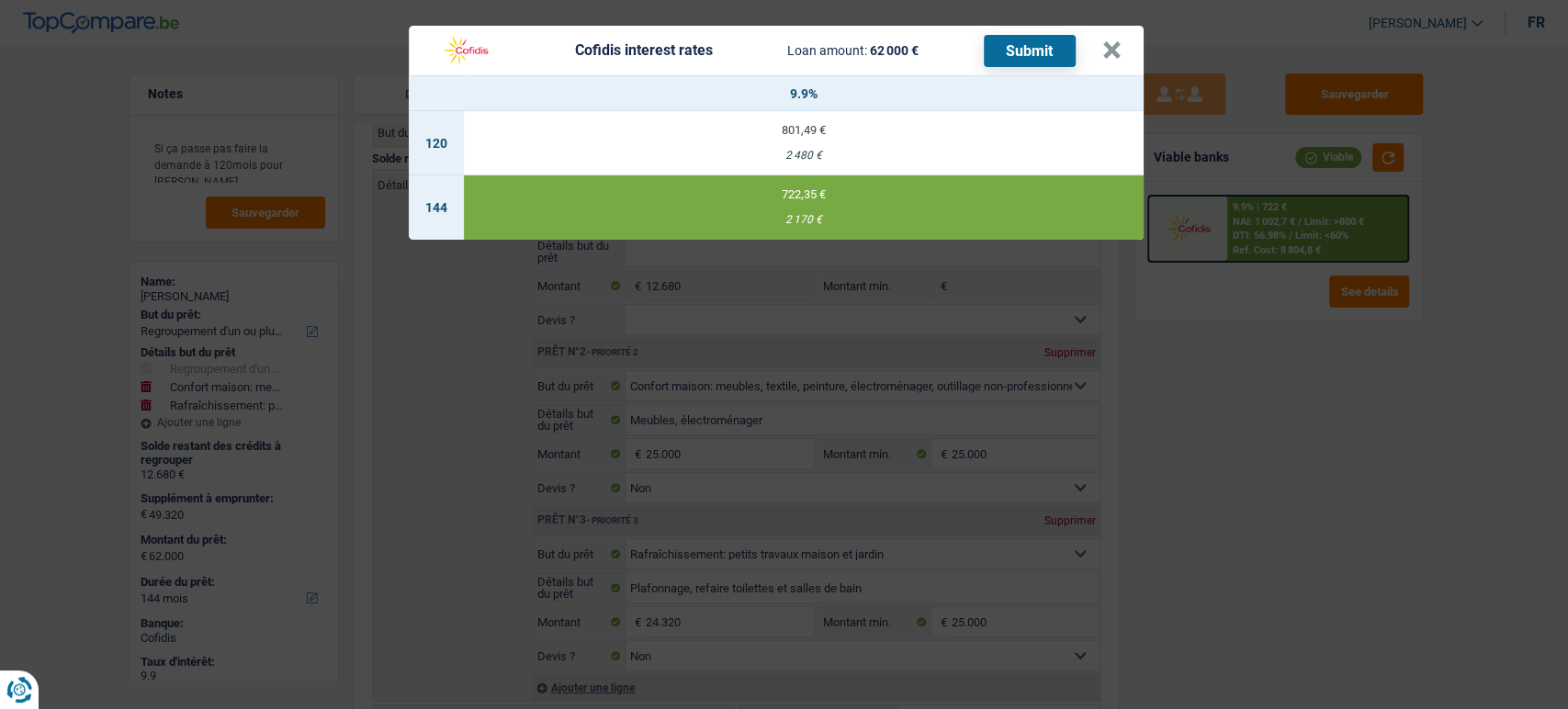
click at [1225, 401] on div "Cofidis interest rates Loan amount: 62 000 € Submit × 9.9% 120 801,49 € 2 480 €…" at bounding box center [784, 354] width 1568 height 709
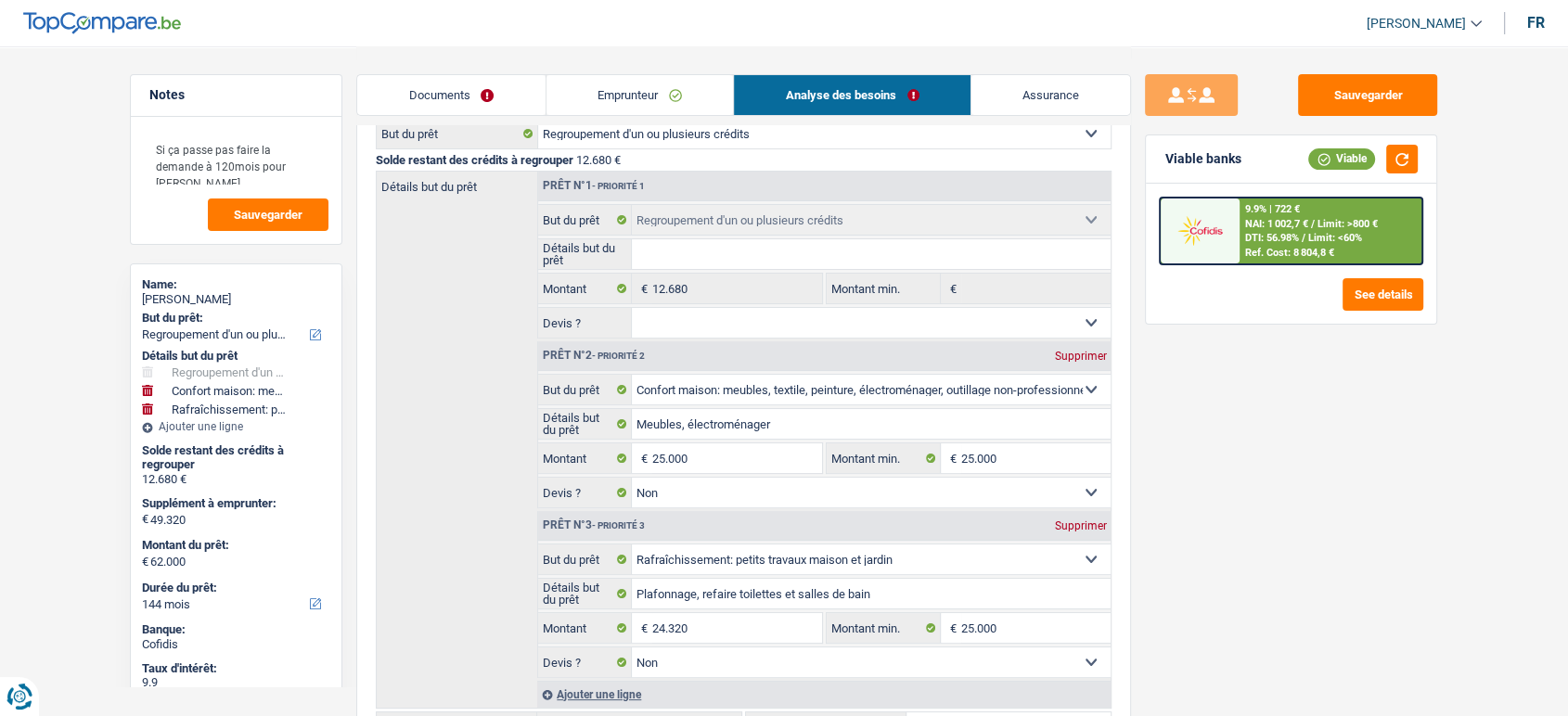
click at [593, 90] on link "Emprunteur" at bounding box center [640, 94] width 188 height 40
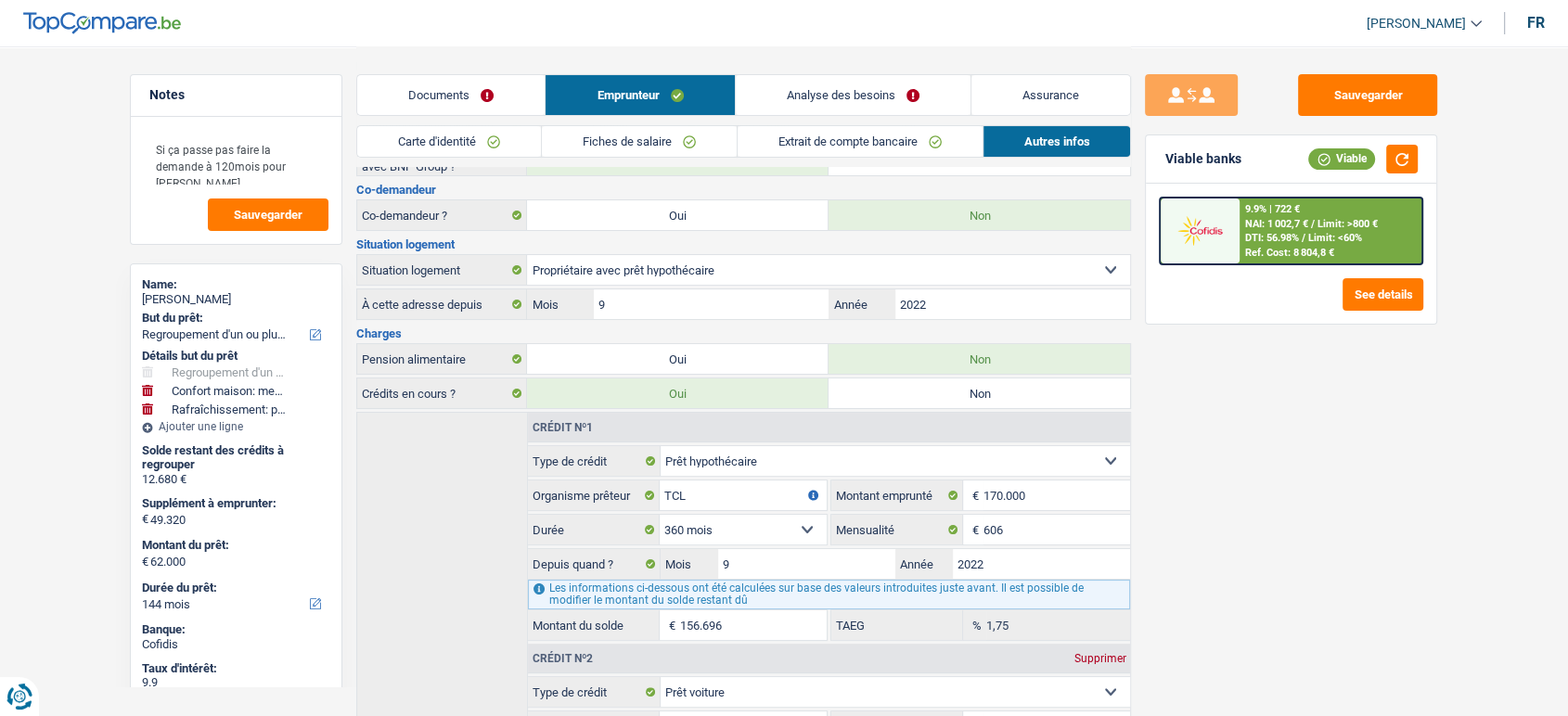
click at [508, 136] on link "Carte d'identité" at bounding box center [449, 140] width 184 height 30
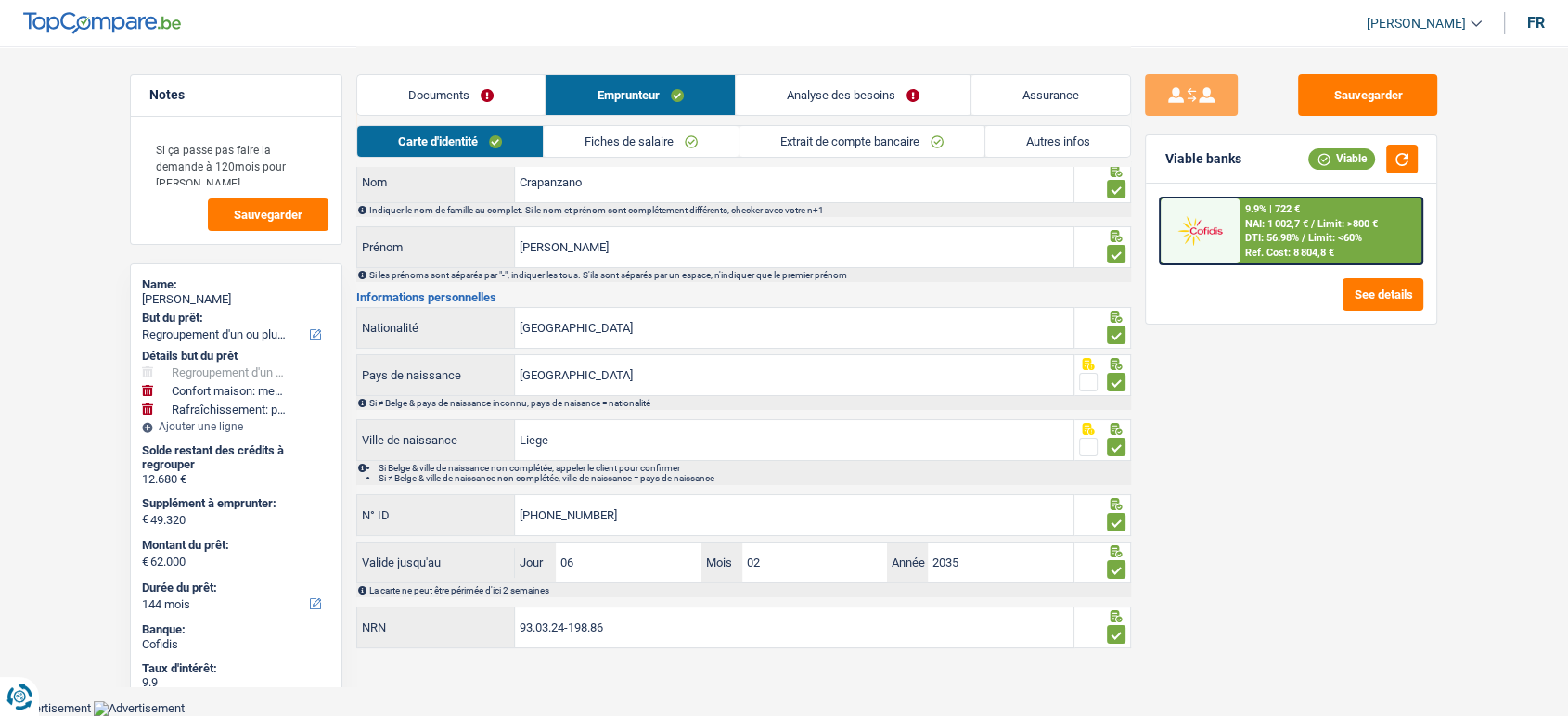
scroll to position [51, 0]
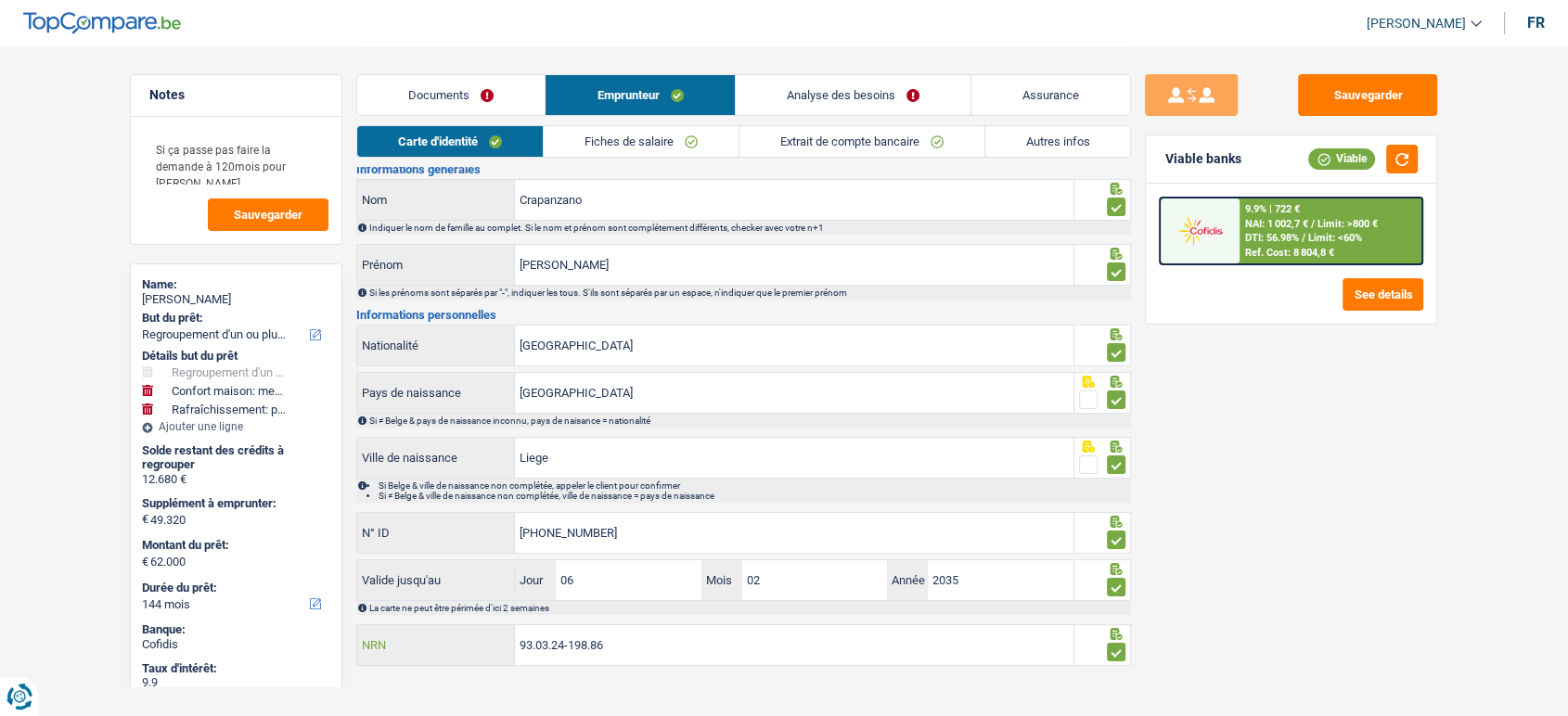
drag, startPoint x: 655, startPoint y: 642, endPoint x: 403, endPoint y: 645, distance: 252.0
click at [403, 643] on div "93.03.24-198.86 NRN" at bounding box center [715, 645] width 716 height 40
click at [476, 104] on link "Documents" at bounding box center [451, 94] width 188 height 40
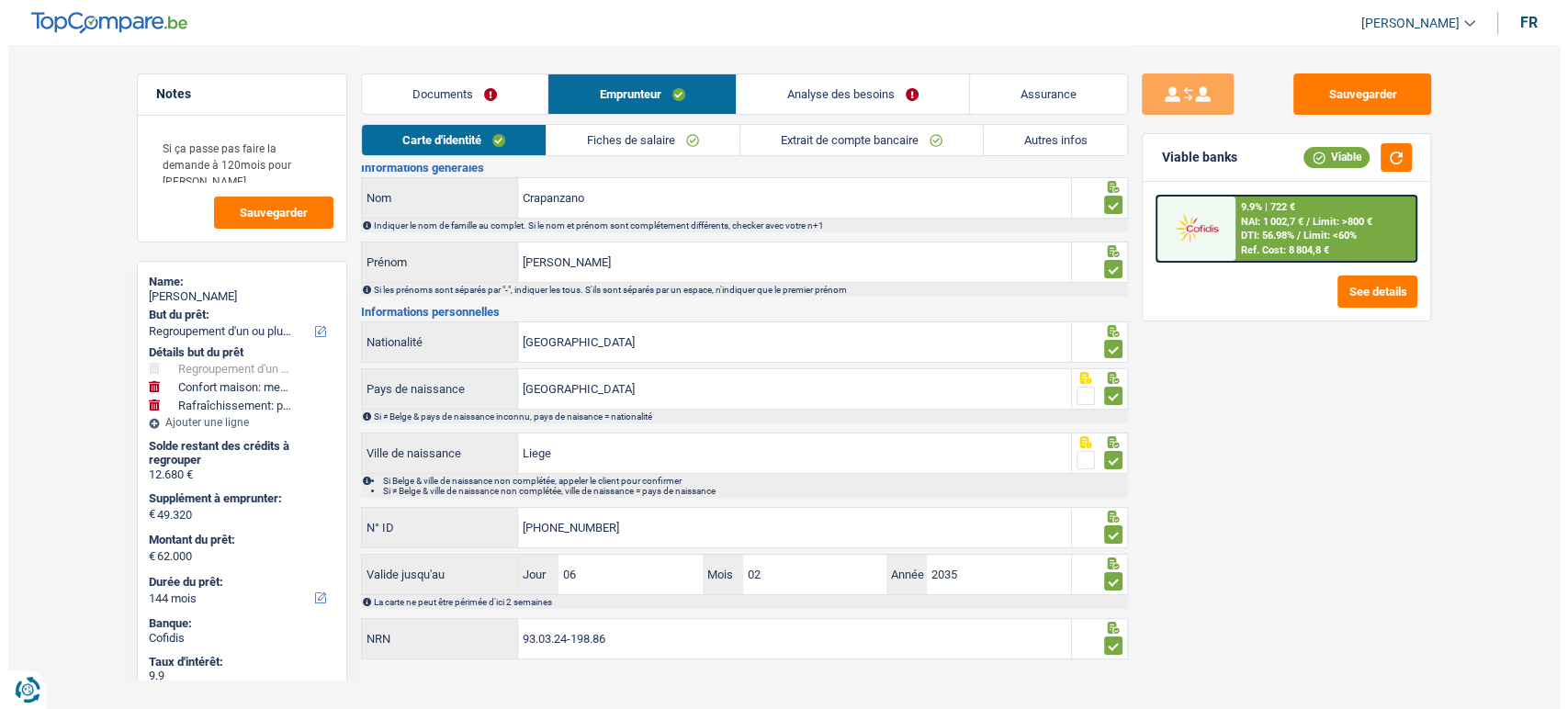
scroll to position [0, 0]
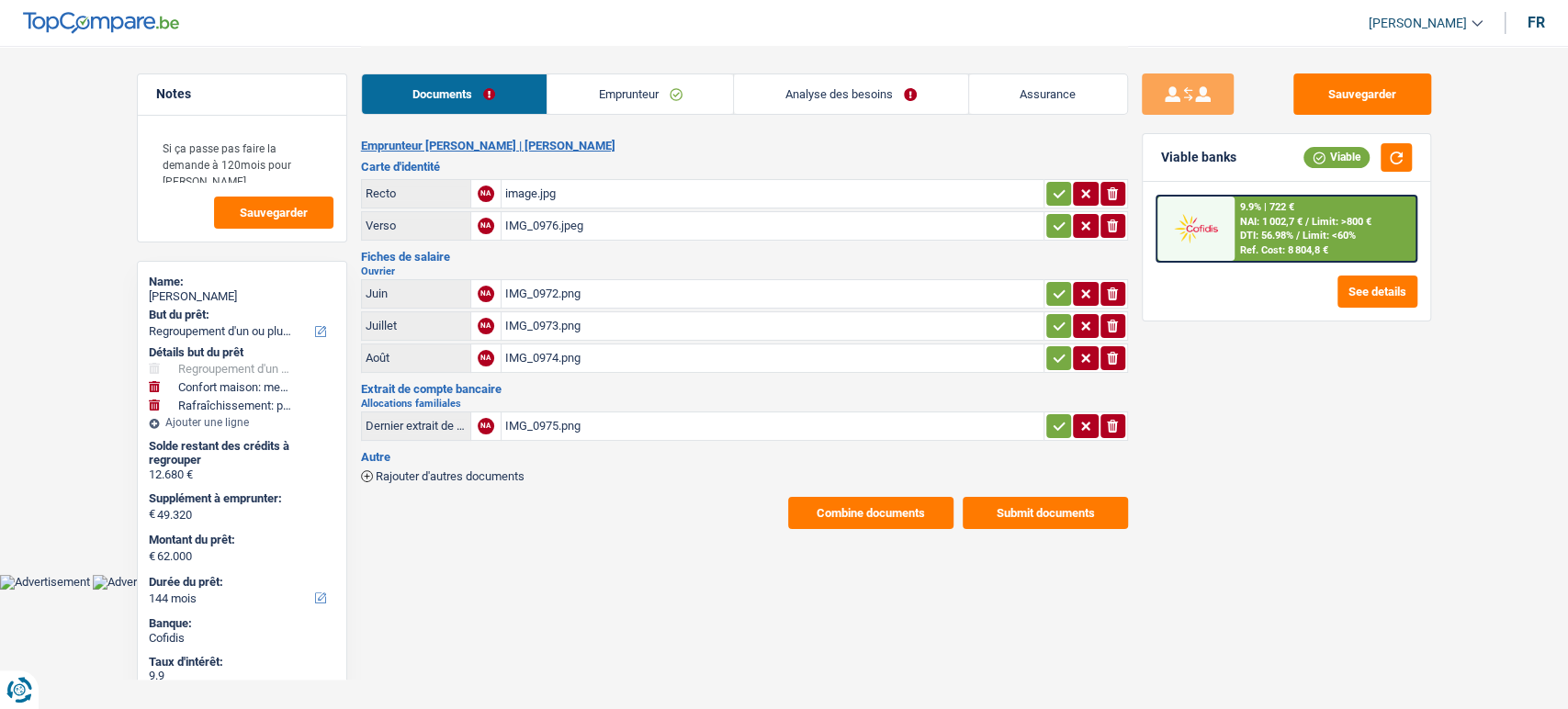
click at [584, 354] on div "IMG_0974.png" at bounding box center [772, 358] width 535 height 27
click at [1359, 89] on button "Sauvegarder" at bounding box center [1363, 94] width 138 height 41
drag, startPoint x: 1359, startPoint y: 89, endPoint x: 1336, endPoint y: 89, distance: 23.0
click at [1359, 89] on button "Sauvegarder" at bounding box center [1363, 94] width 138 height 41
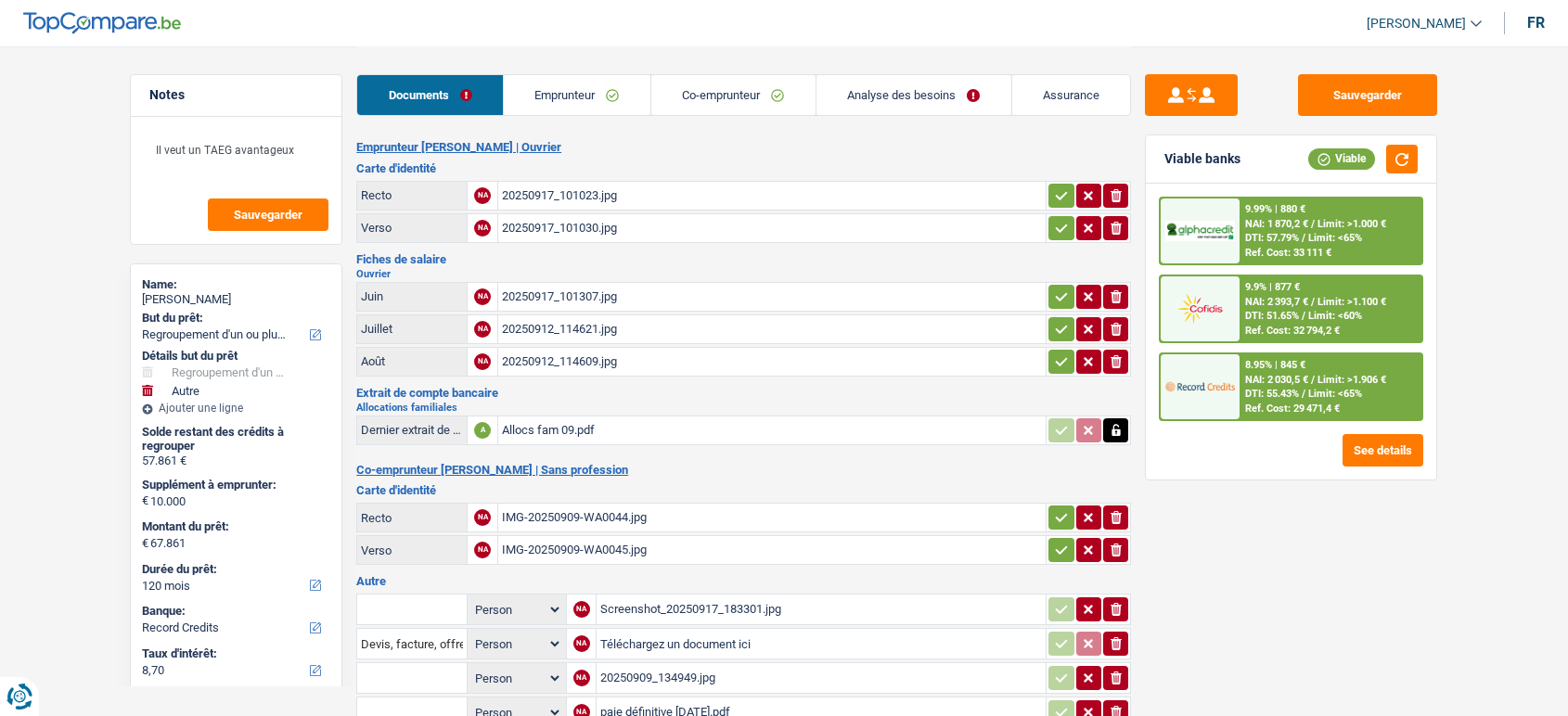
select select "refinancing"
select select "other"
select select "120"
select select "record credits"
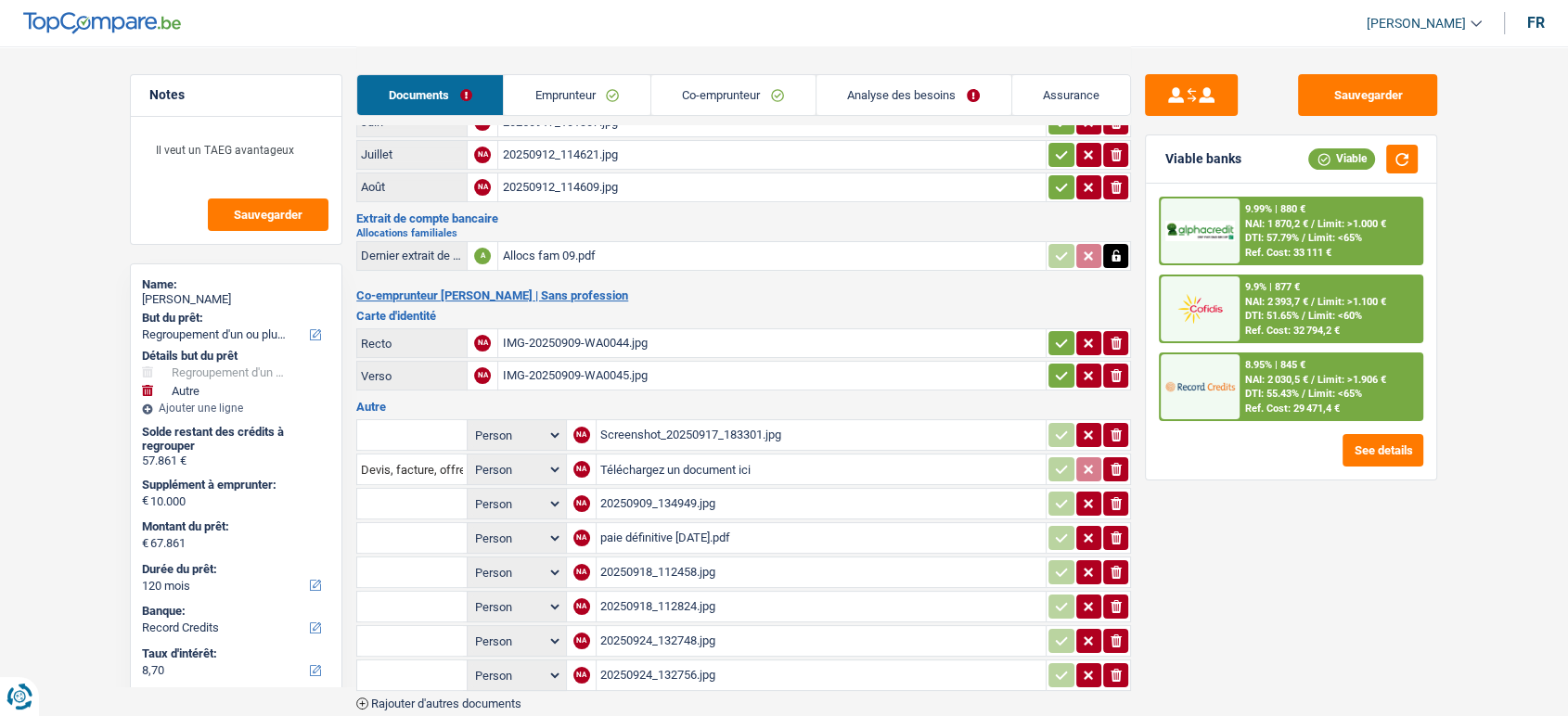
scroll to position [251, 0]
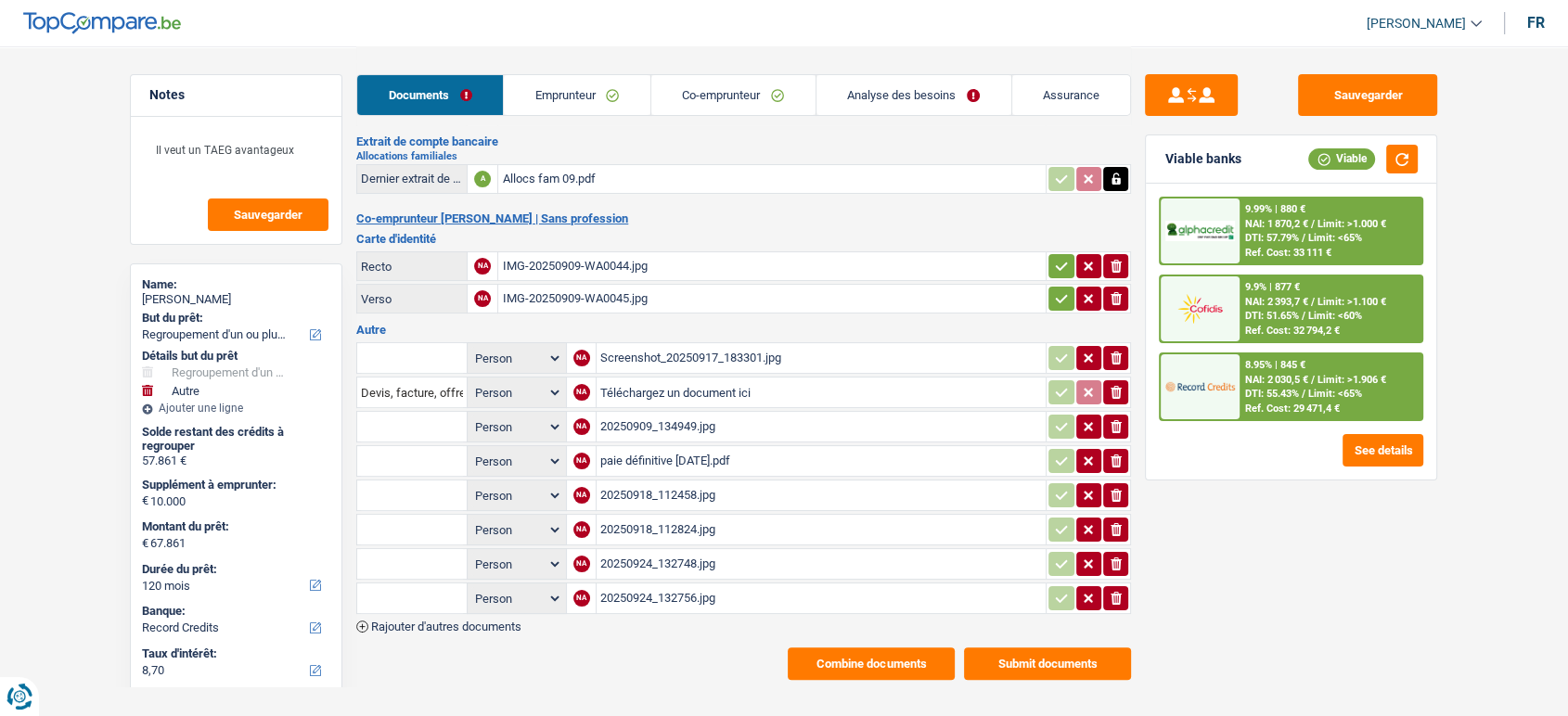
click at [505, 621] on span "Rajouter d'autres documents" at bounding box center [446, 627] width 150 height 12
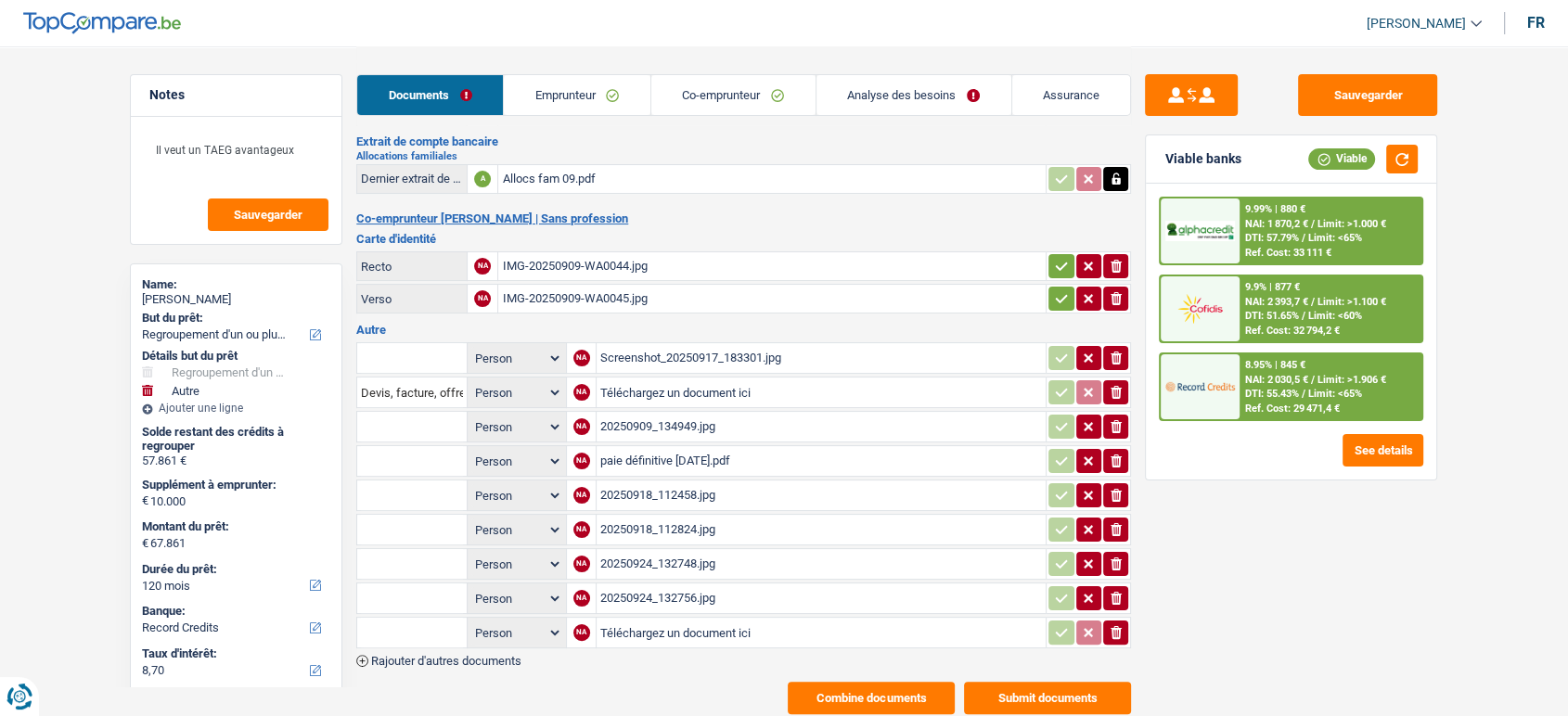
click at [620, 624] on input "Téléchargez un document ici" at bounding box center [821, 633] width 442 height 28
type input "C:\fakepath\08 a.jpg"
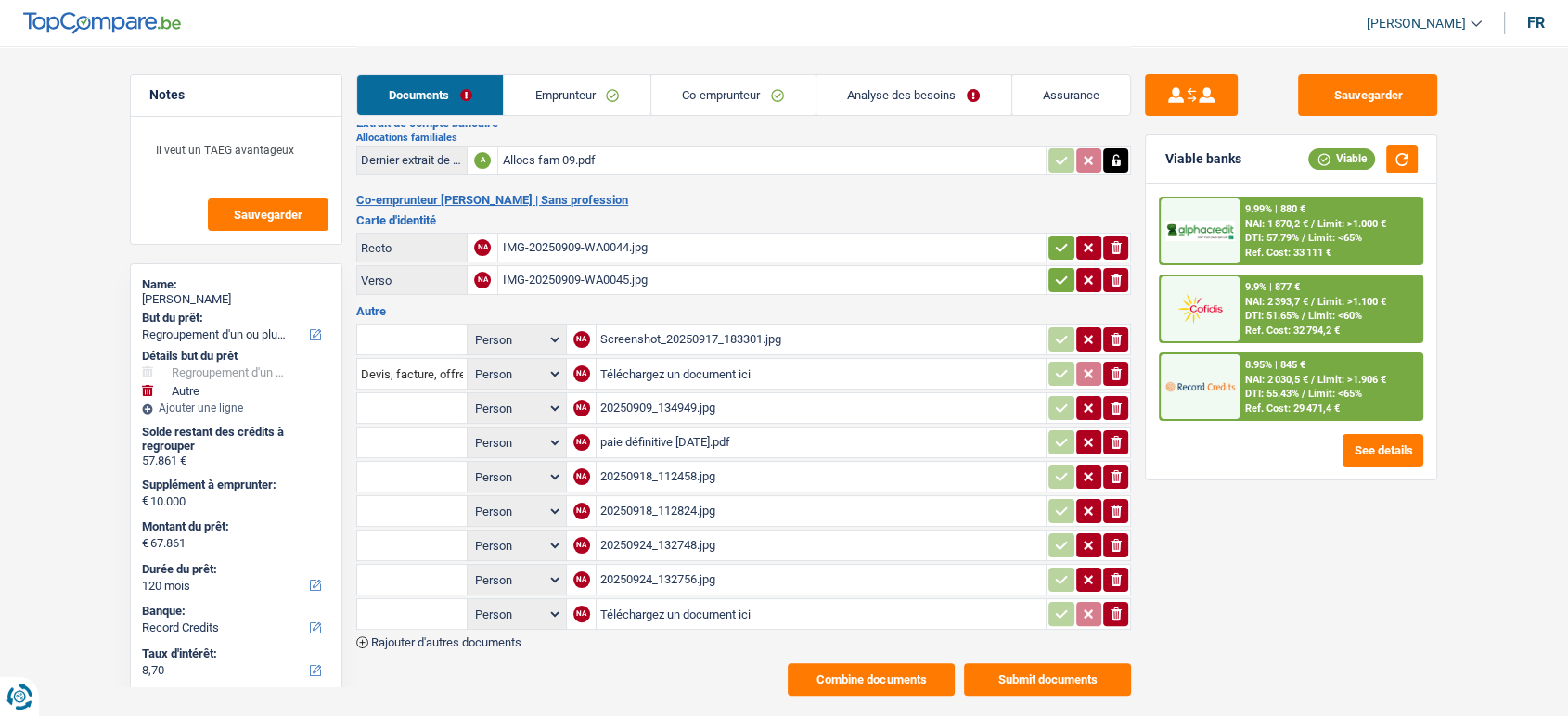
scroll to position [285, 0]
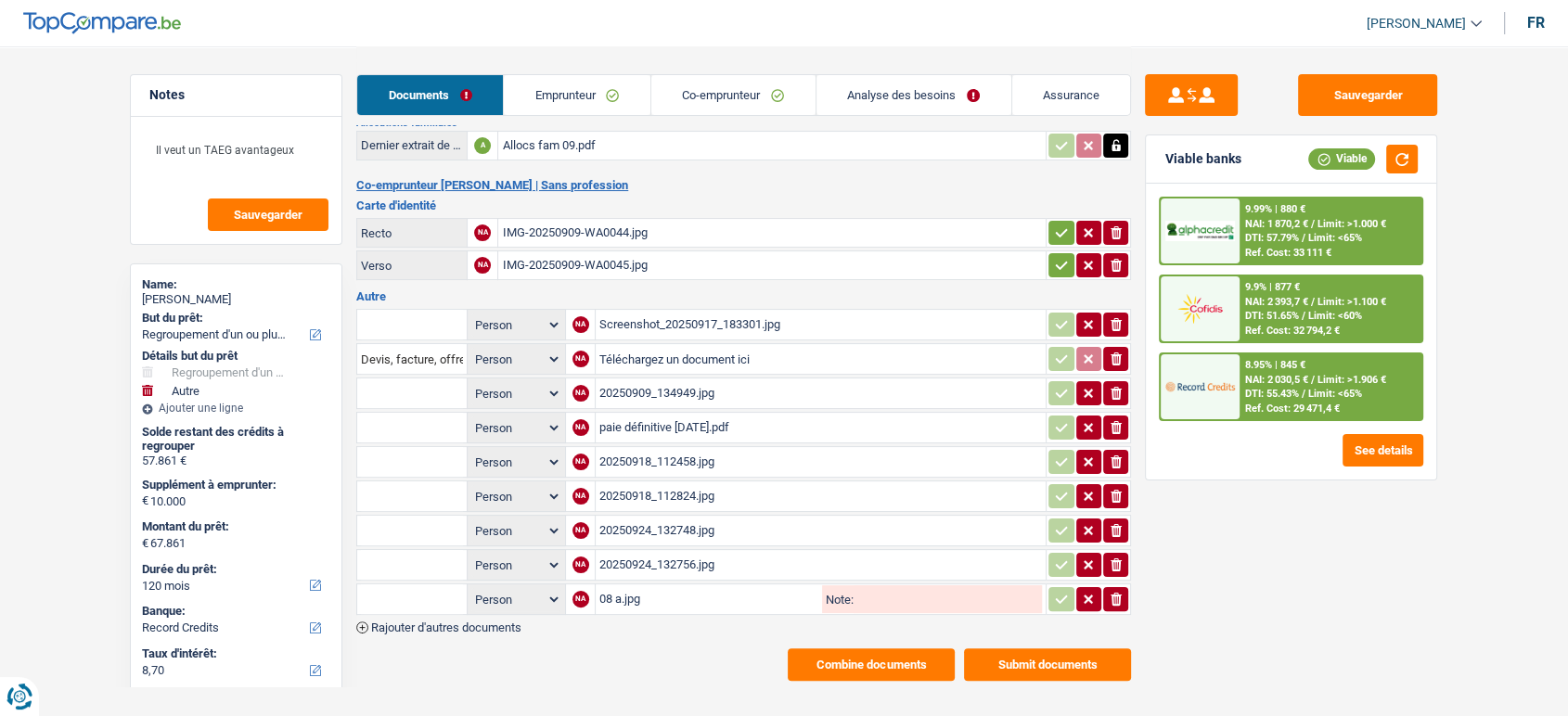
click at [466, 622] on span "Rajouter d'autres documents" at bounding box center [446, 628] width 150 height 12
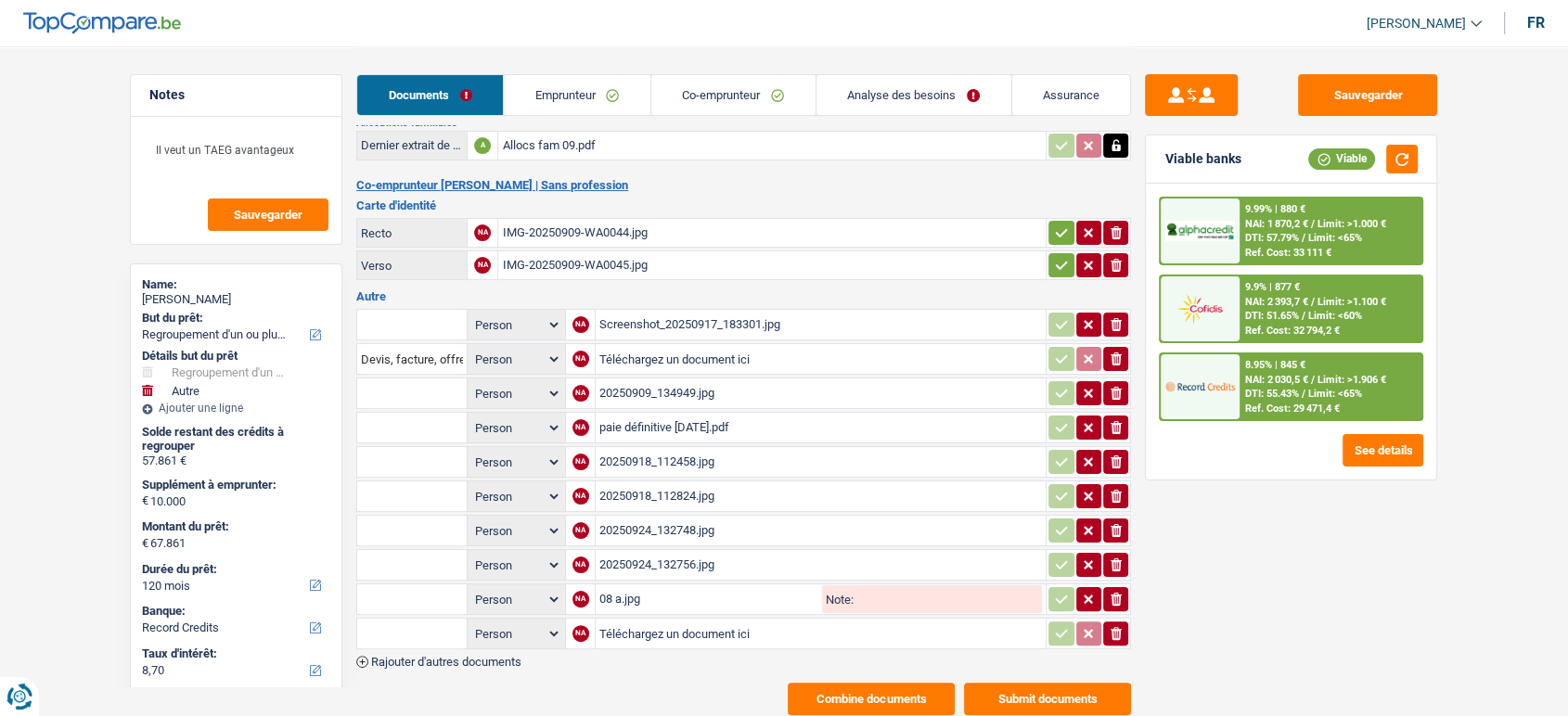
click at [627, 622] on input "Téléchargez un document ici" at bounding box center [820, 633] width 442 height 28
type input "C:\fakepath\08b.jpg"
click at [1039, 683] on button "Submit documents" at bounding box center [1047, 698] width 167 height 32
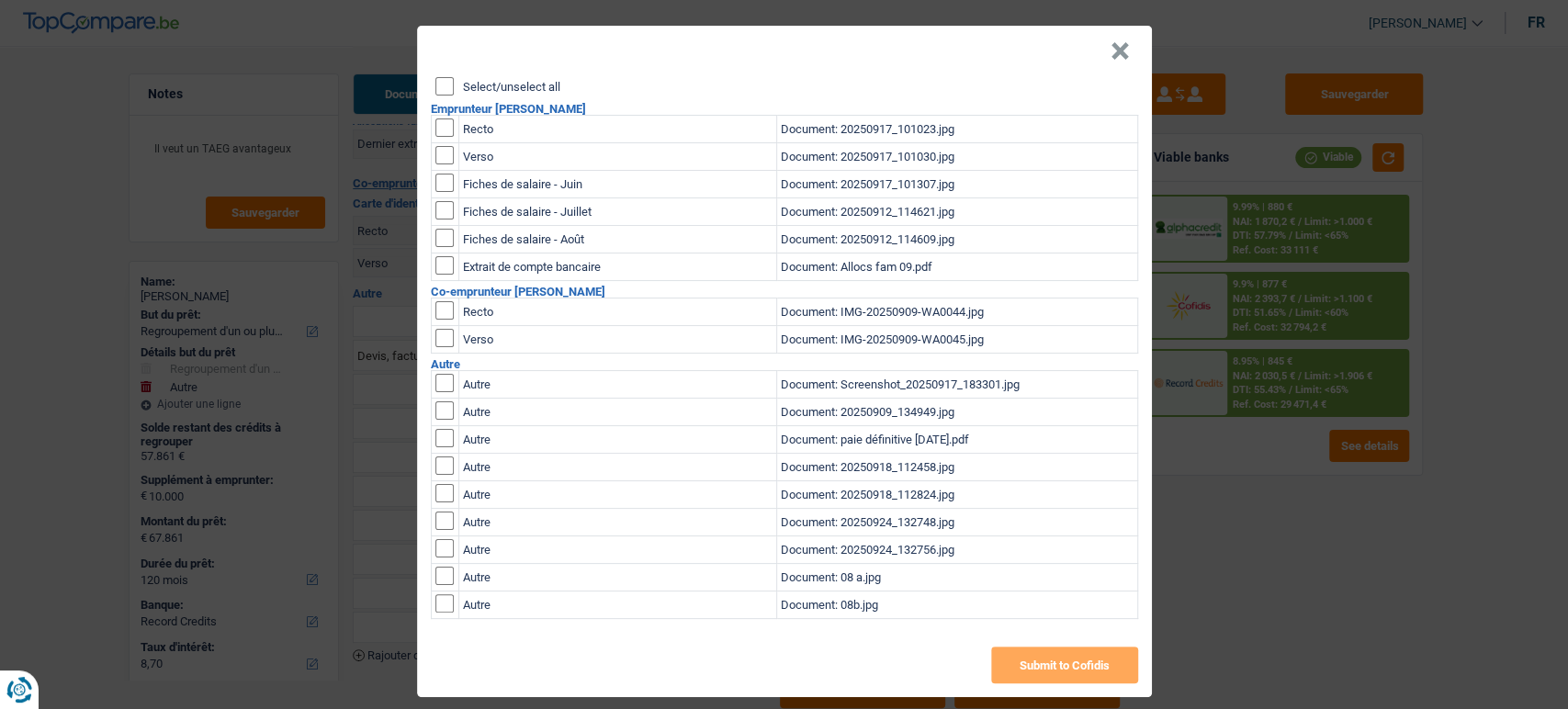
click at [436, 571] on input "checkbox" at bounding box center [445, 576] width 18 height 18
checkbox input "true"
click at [436, 597] on input "checkbox" at bounding box center [445, 603] width 18 height 18
checkbox input "true"
click at [1054, 670] on button "Submit to Cofidis" at bounding box center [1064, 665] width 147 height 37
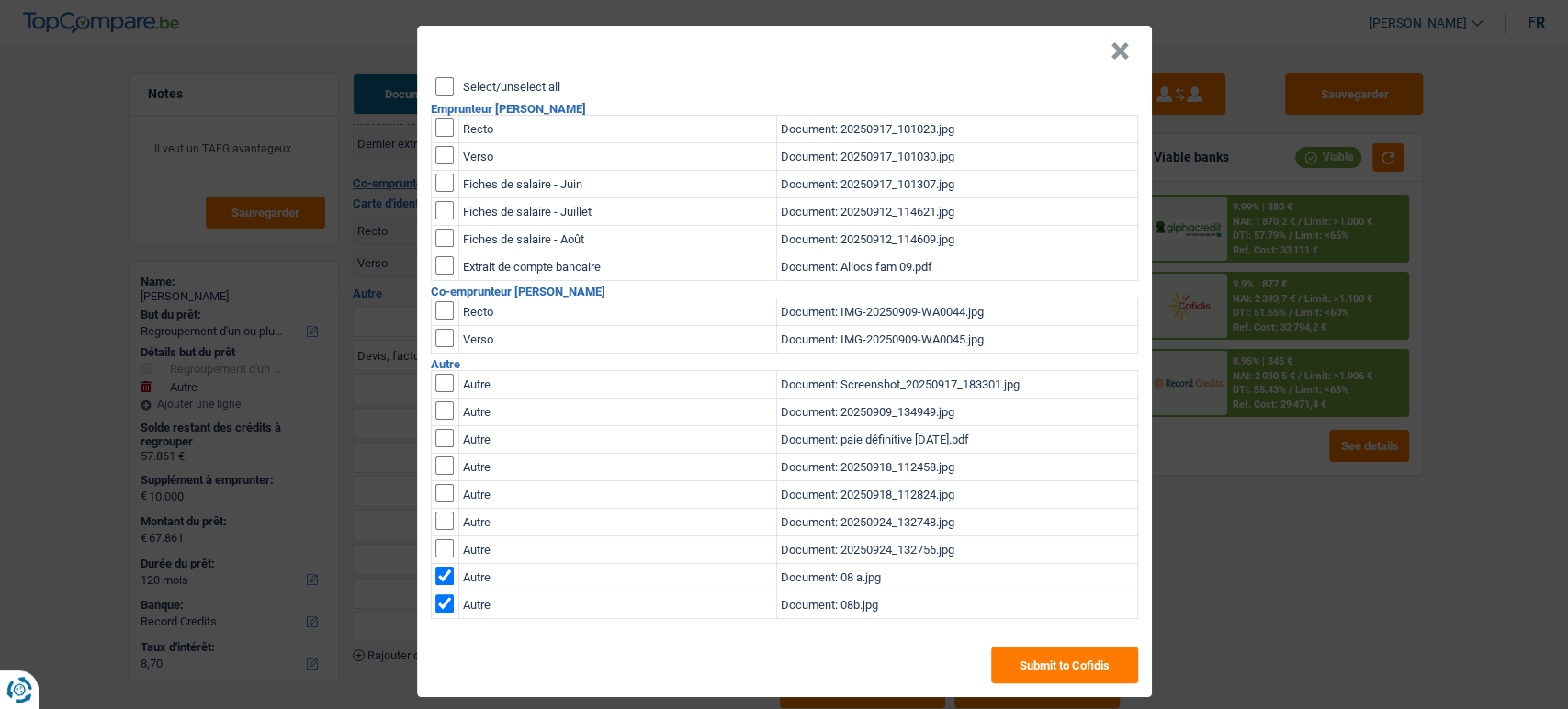
click at [1339, 86] on div "× Select/unselect all Emprunteur jamal tahri Recto Document: 20250917_101023.jp…" at bounding box center [784, 354] width 1568 height 709
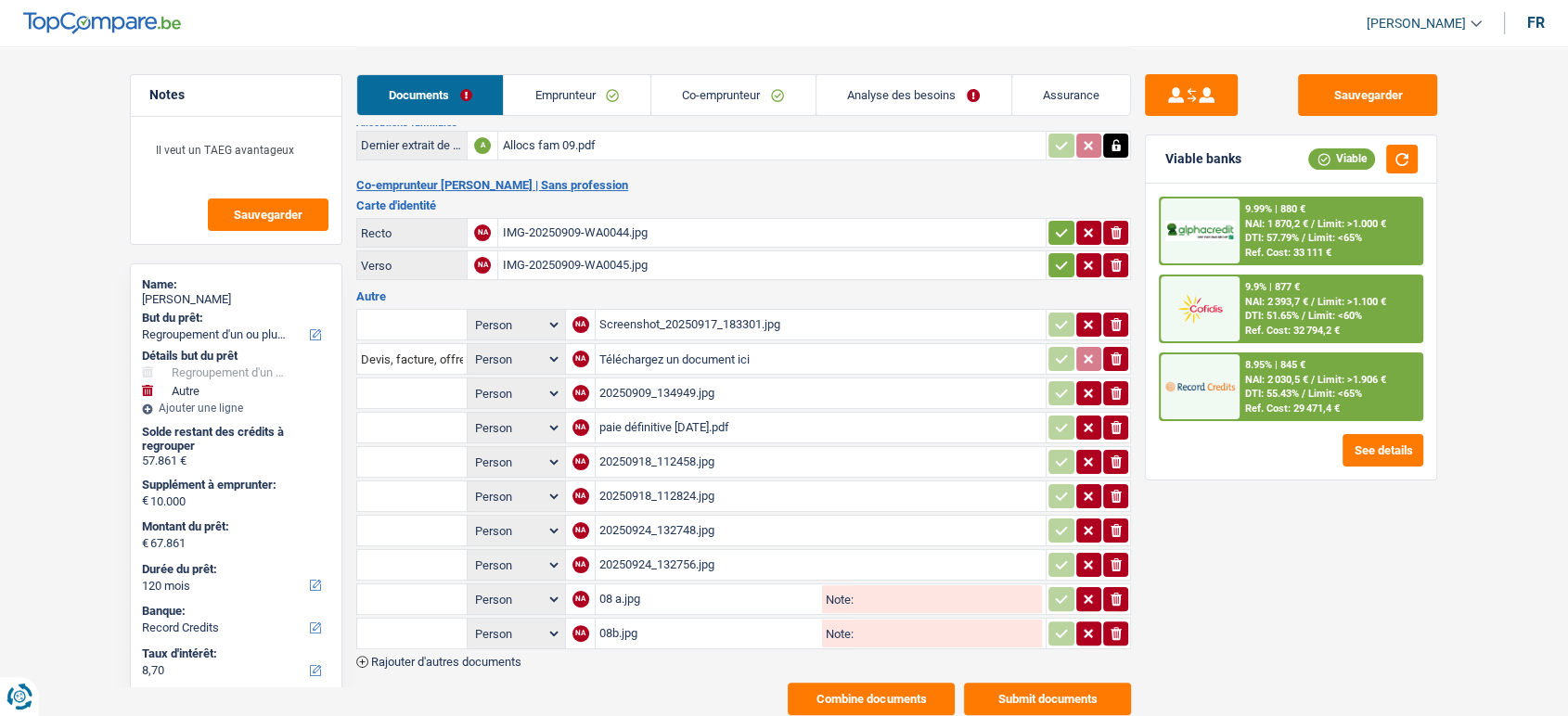
click at [1388, 61] on div "Sauvegarder Viable banks Viable 9.99% | 880 € NAI: 1 870,2 € / Limit: >1.000 € …" at bounding box center [1291, 238] width 321 height 954
click at [1373, 101] on button "Sauvegarder" at bounding box center [1368, 95] width 140 height 41
click at [666, 586] on div "08 a.jpg" at bounding box center [708, 599] width 219 height 28
click at [1369, 99] on button "Sauvegarder" at bounding box center [1368, 95] width 140 height 41
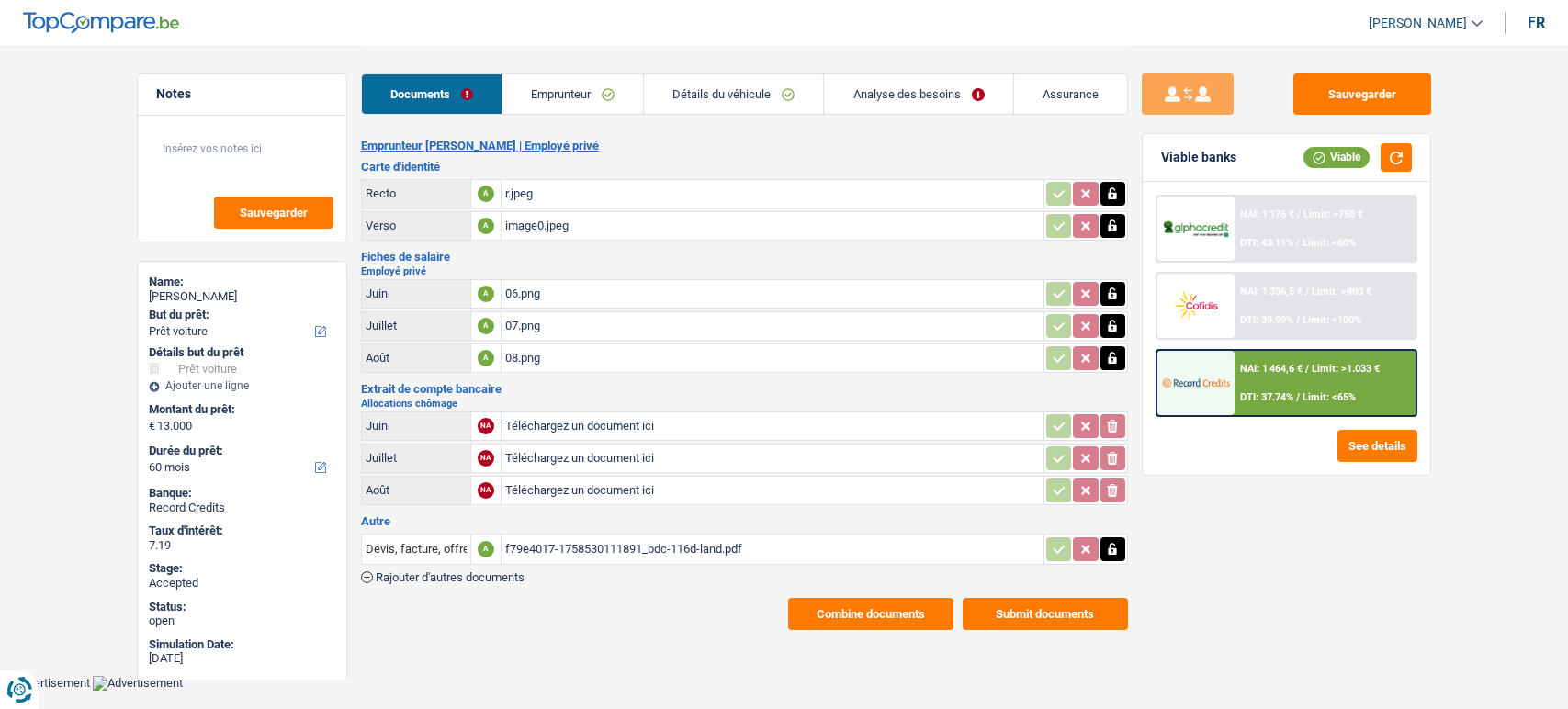
select select "car"
select select "60"
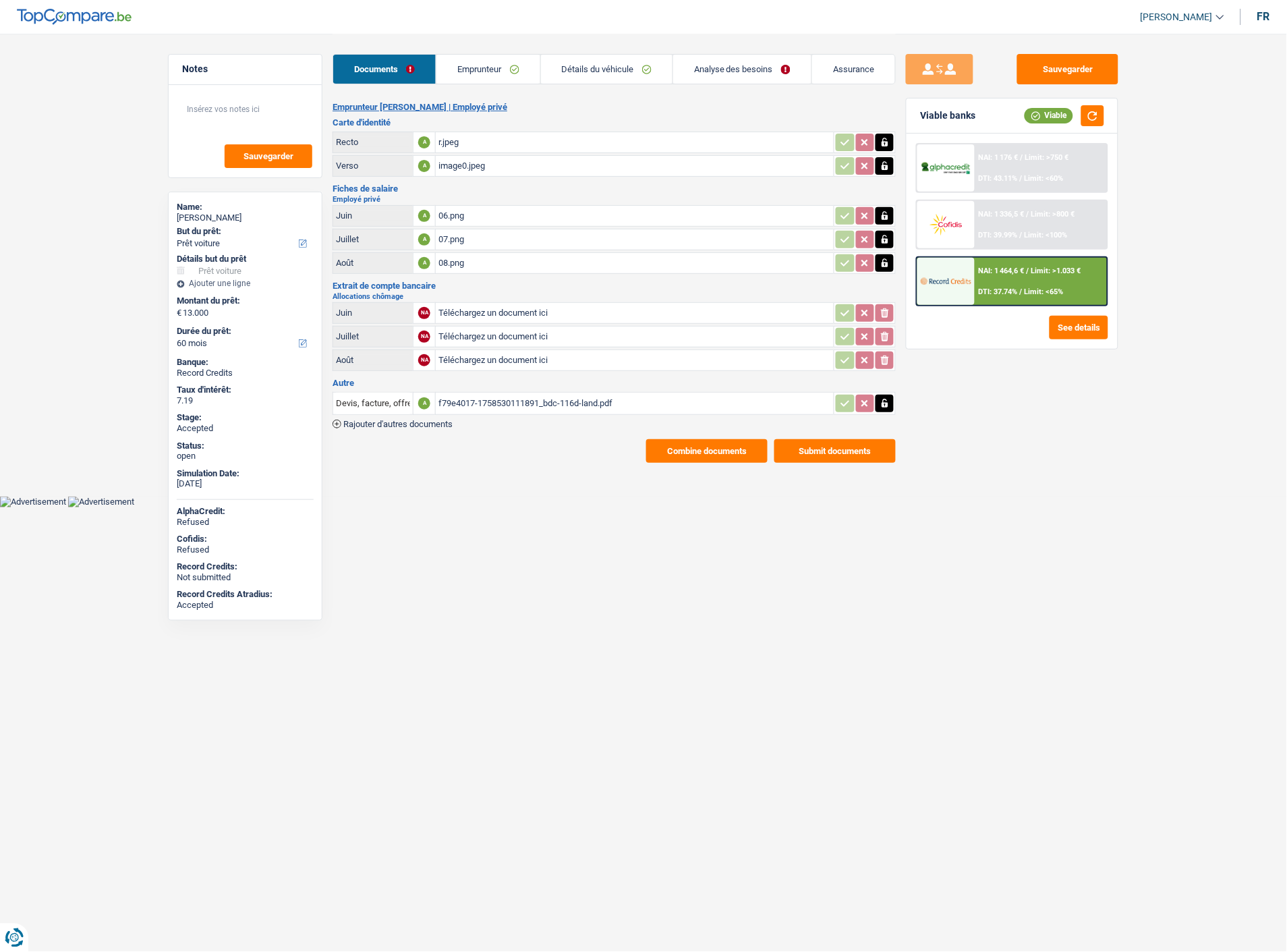
click at [508, 255] on div "08.png" at bounding box center [635, 263] width 393 height 20
click at [515, 395] on div "f79e4017-1758530111891_bdc-116d-land.pdf" at bounding box center [635, 404] width 393 height 20
click at [1082, 57] on button "Sauvegarder" at bounding box center [1068, 69] width 101 height 30
click at [1089, 69] on button "Sauvegarder" at bounding box center [1068, 69] width 101 height 30
click at [516, 139] on div "r.jpeg" at bounding box center [635, 142] width 393 height 20
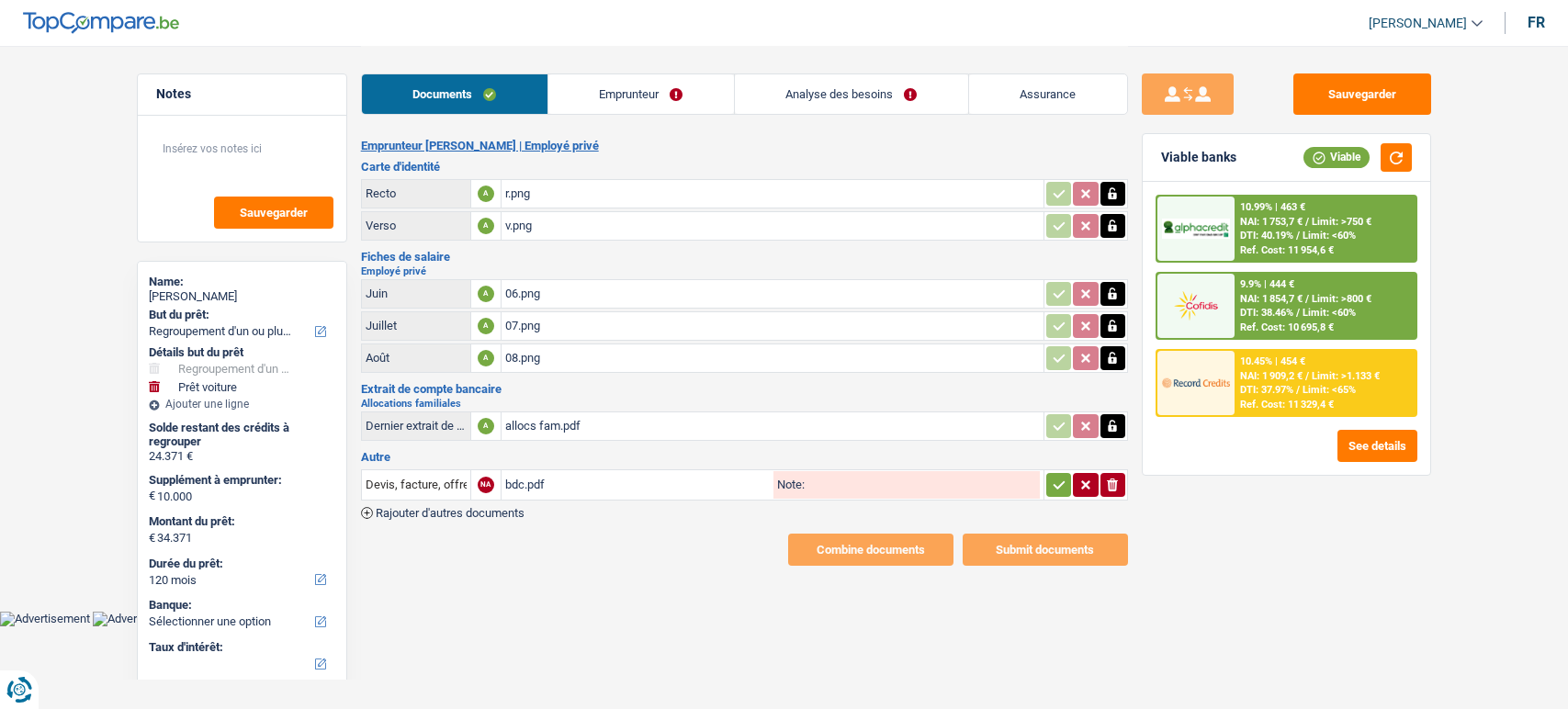
select select "refinancing"
select select "car"
select select "120"
select select "single"
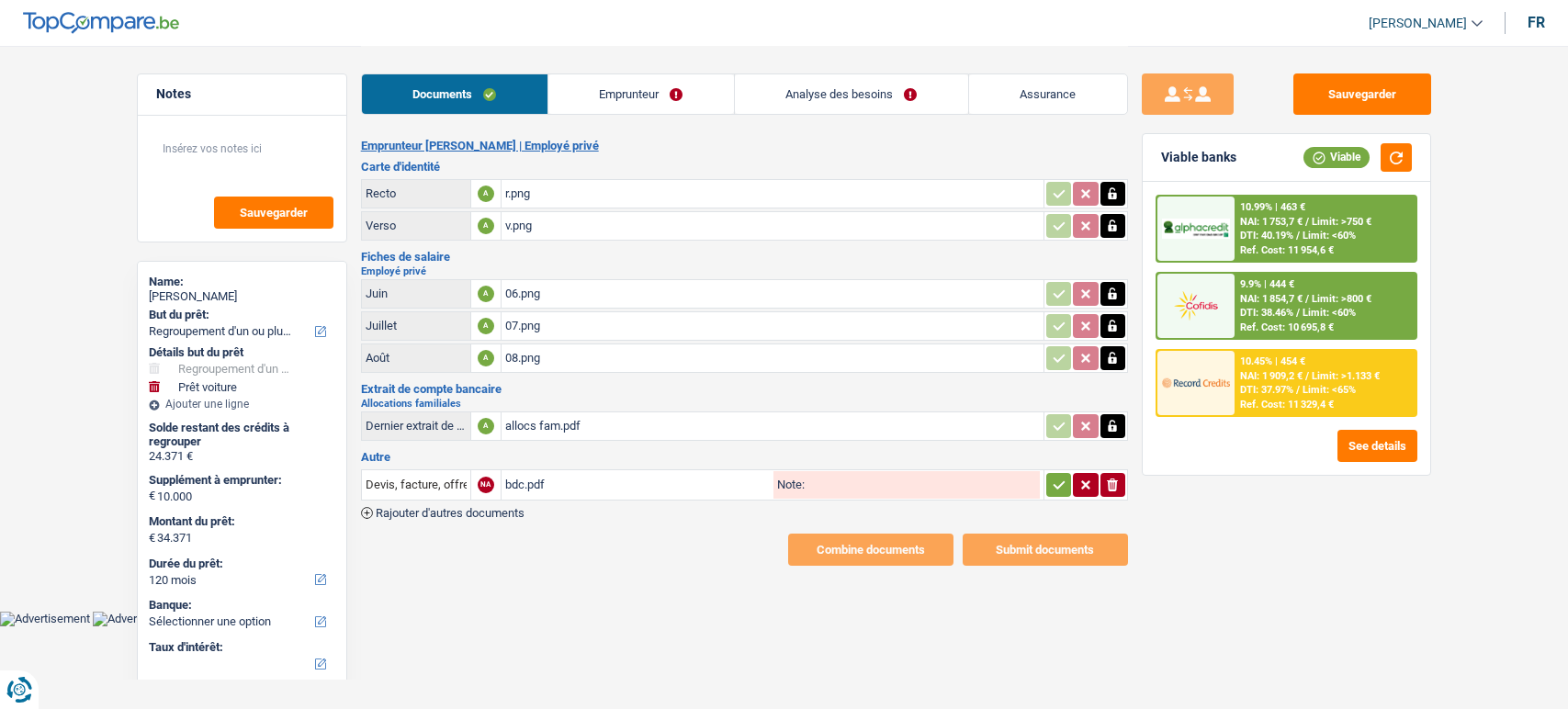
select select "BE"
select select "privateEmployee"
select select "familyAllowances"
select select "netSalary"
select select "mealVouchers"
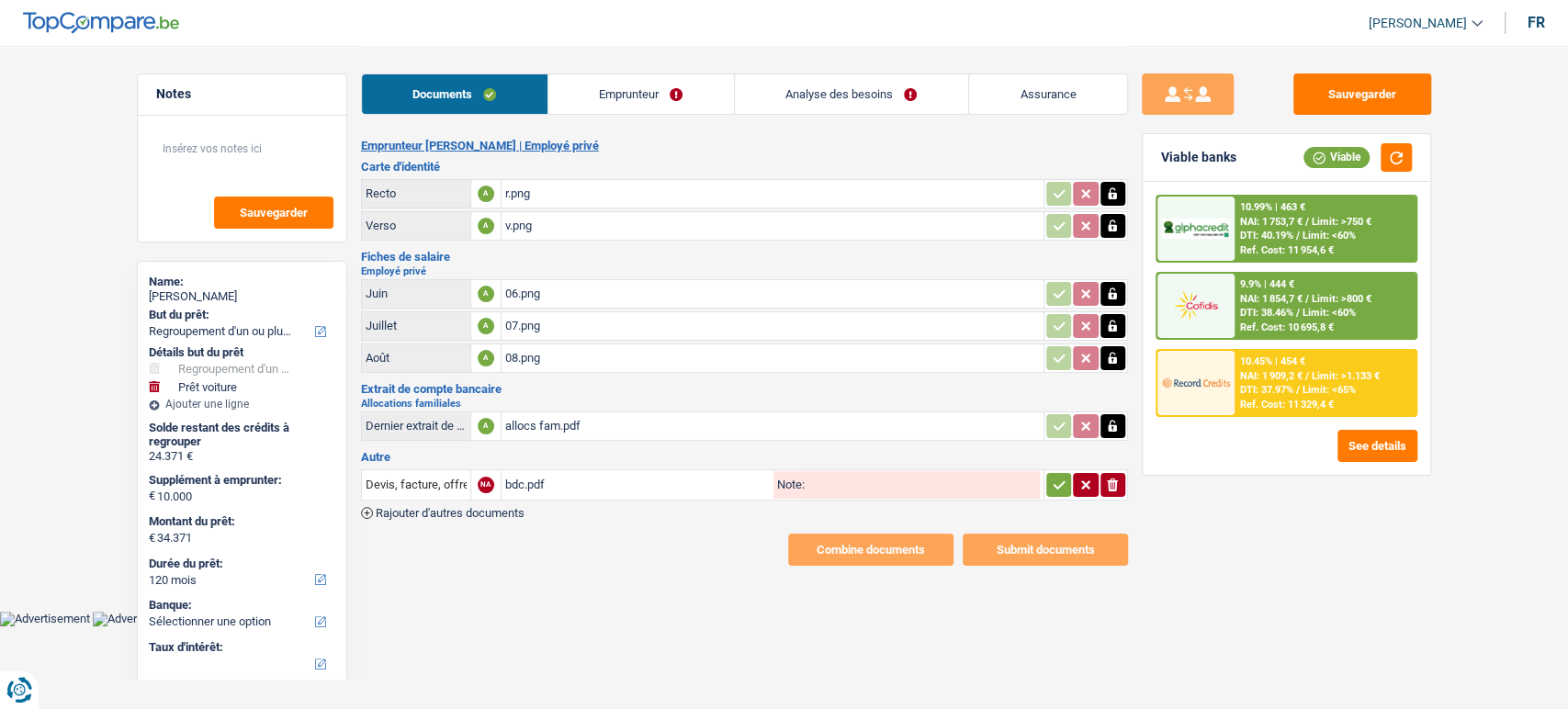
click at [660, 100] on link "Emprunteur" at bounding box center [641, 93] width 186 height 40
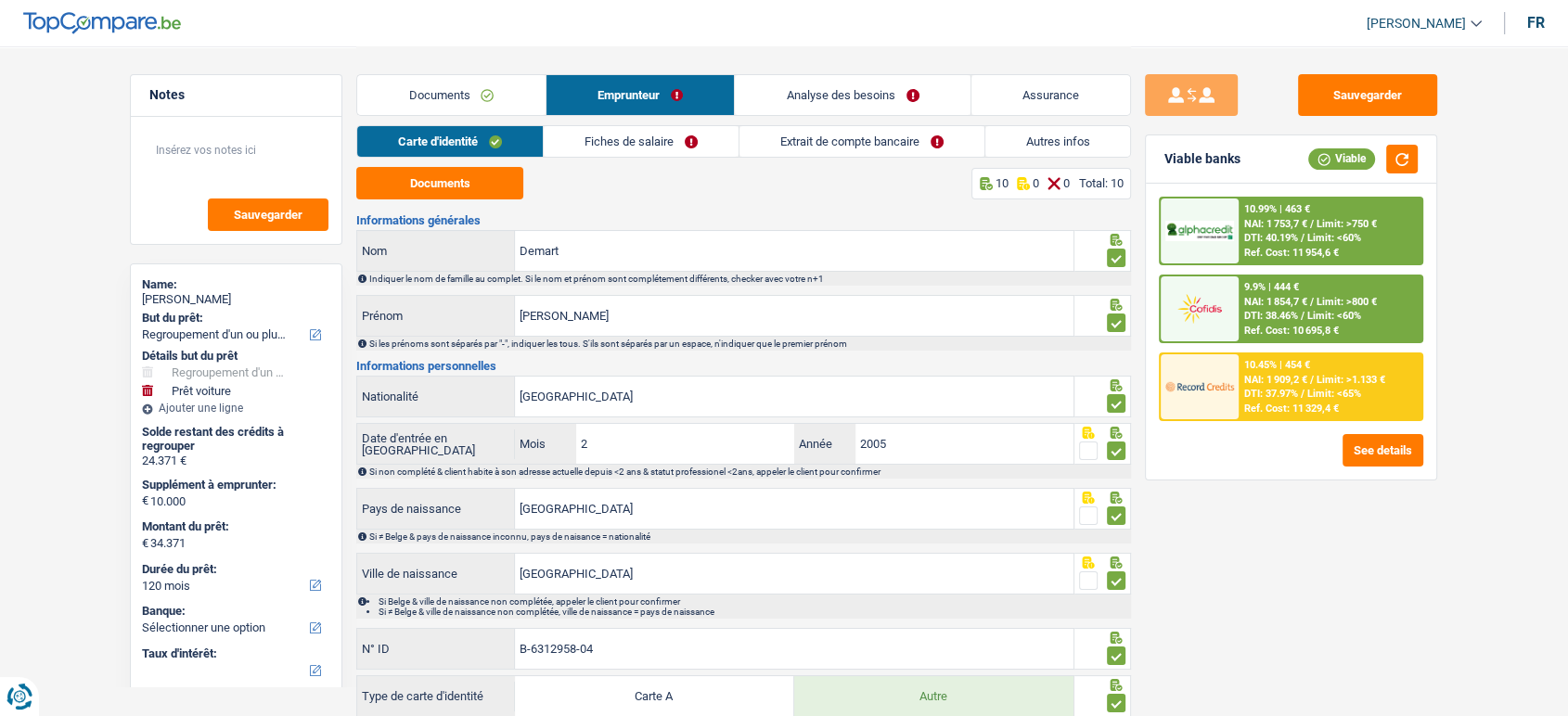
click at [786, 148] on link "Extrait de compte bancaire" at bounding box center [862, 140] width 245 height 30
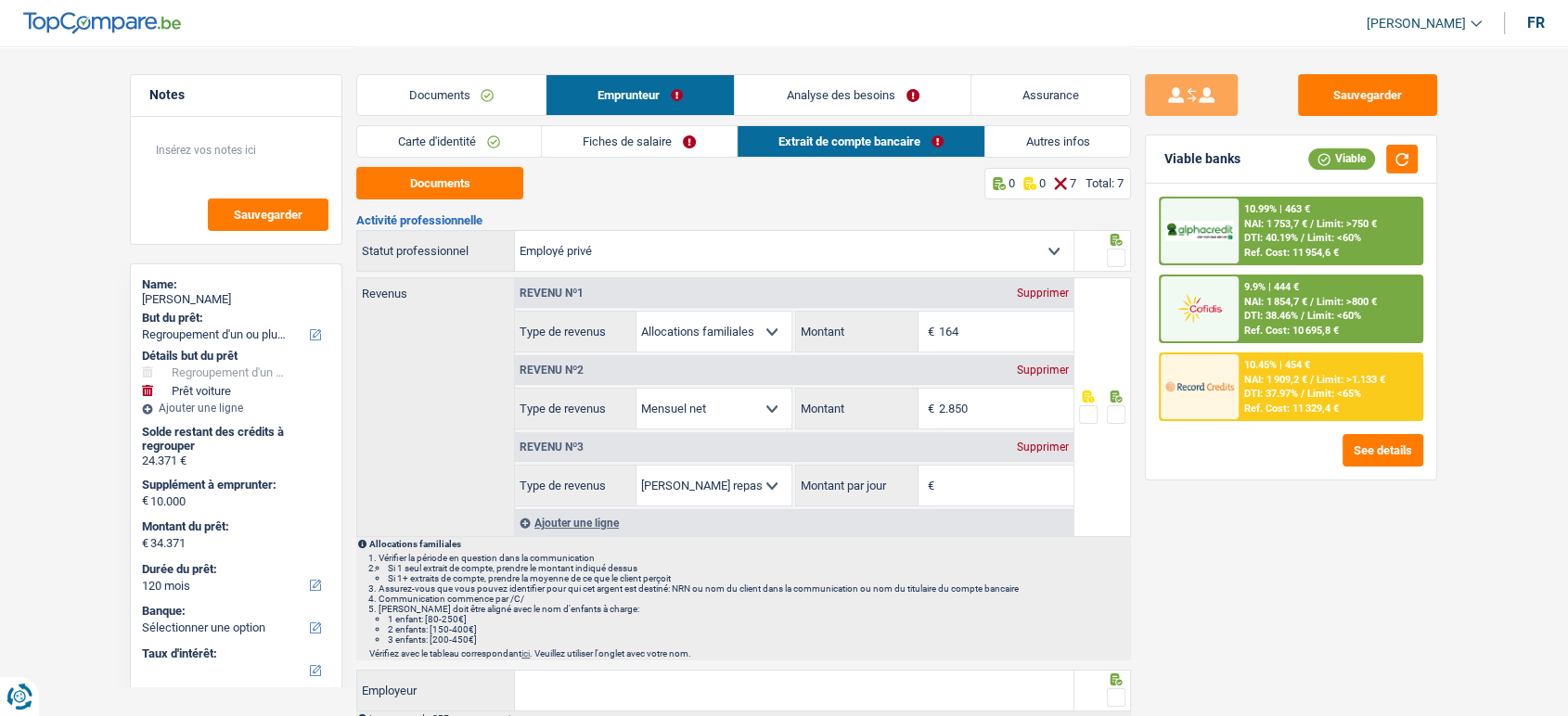
click at [670, 139] on link "Fiches de salaire" at bounding box center [640, 140] width 195 height 30
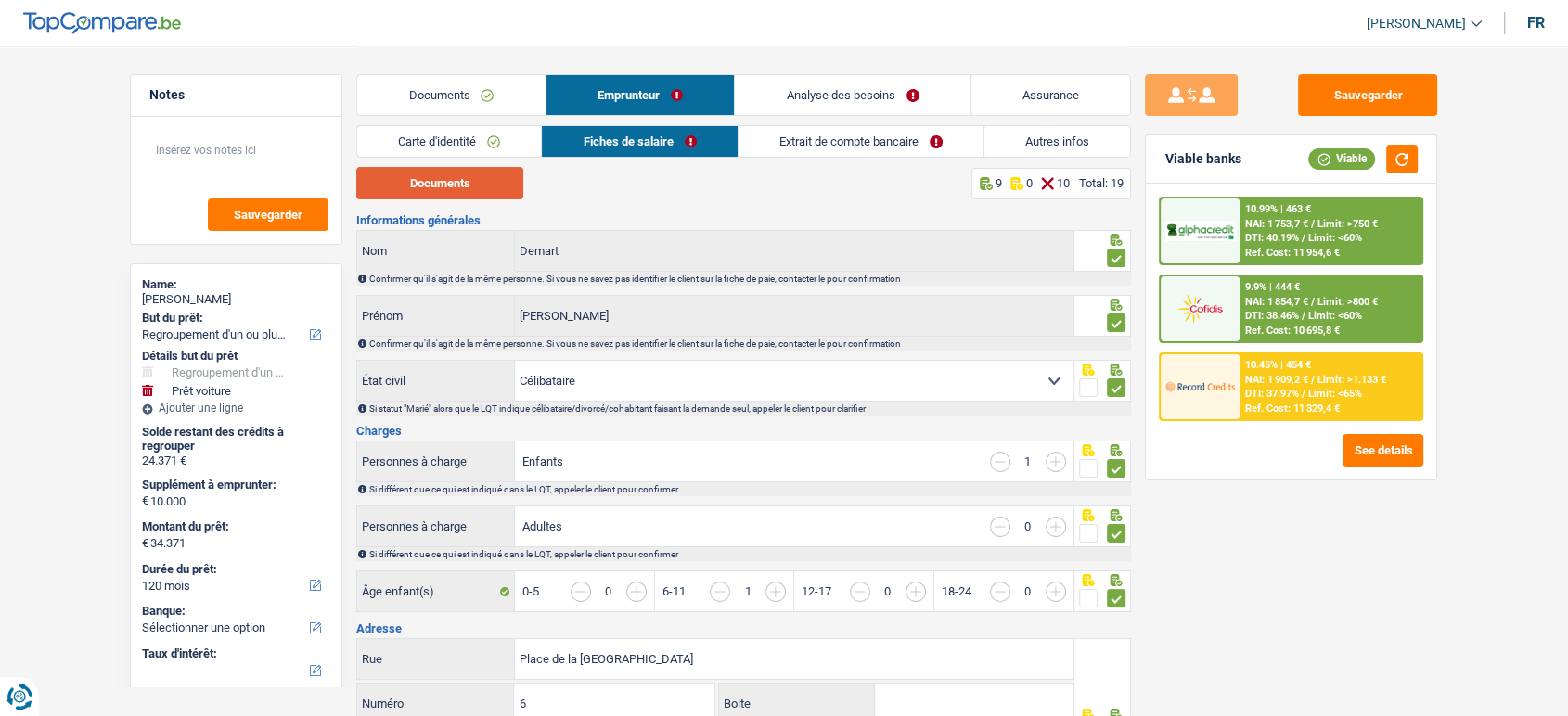
click at [476, 181] on button "Documents" at bounding box center [440, 183] width 167 height 32
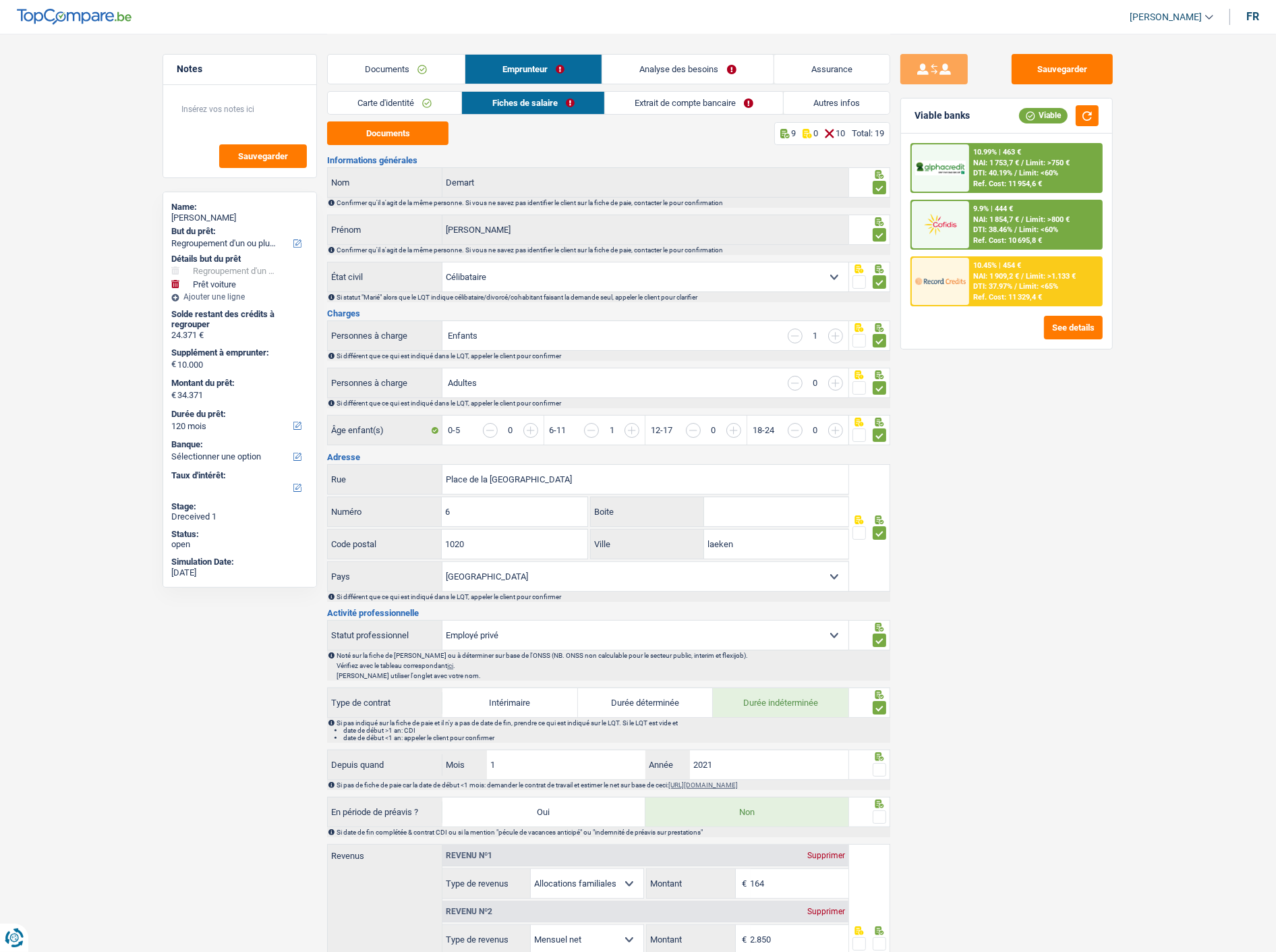
click at [1130, 520] on main "Notes Sauvegarder Name: Sarah Demart But du prêt: Confort maison: meubles, text…" at bounding box center [638, 820] width 1276 height 1640
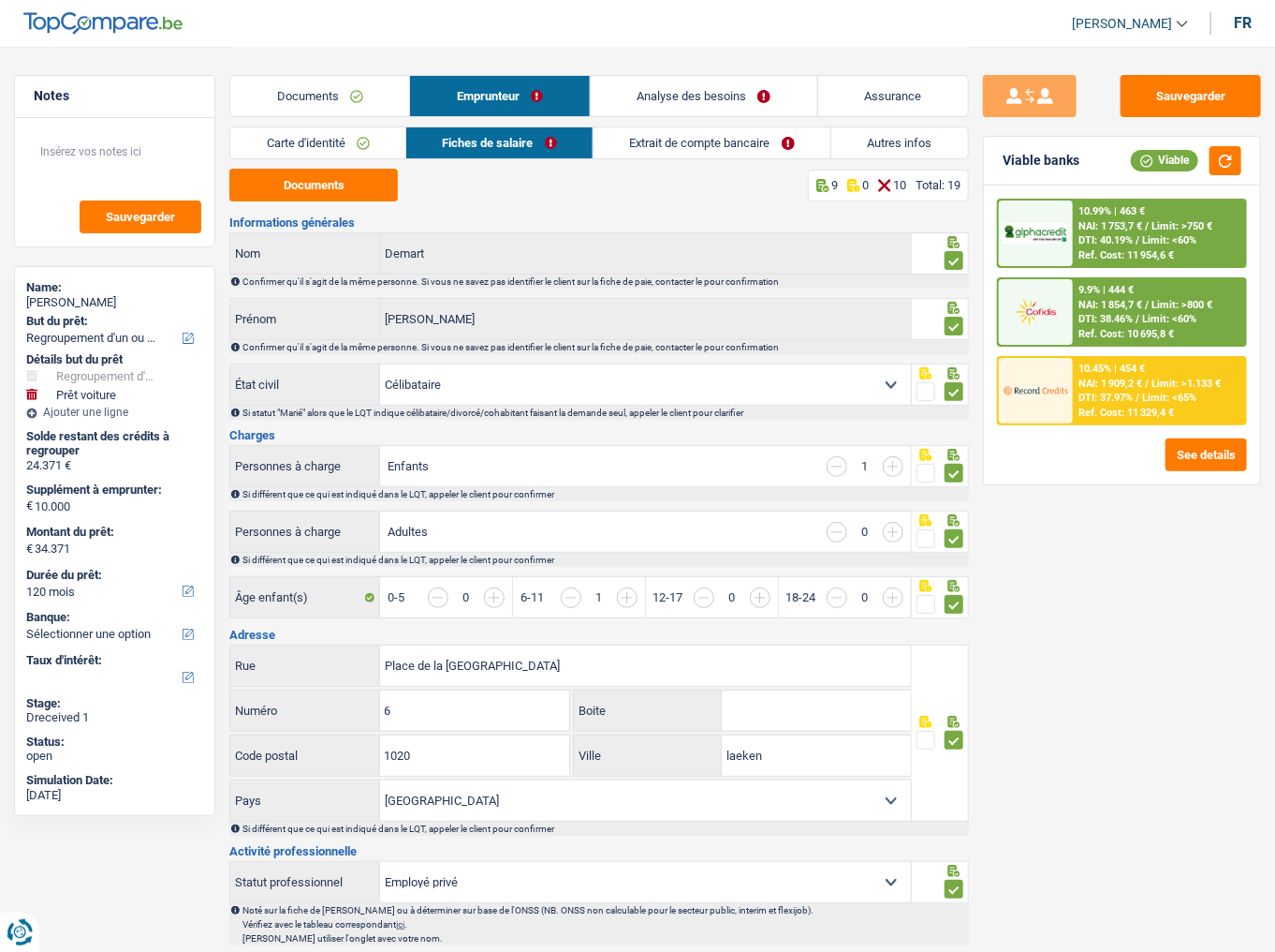
click at [1162, 609] on div "Sauvegarder Viable banks Viable 10.99% | 463 € NAI: 1 753,7 € / Limit: >750 € D…" at bounding box center [1121, 499] width 306 height 847
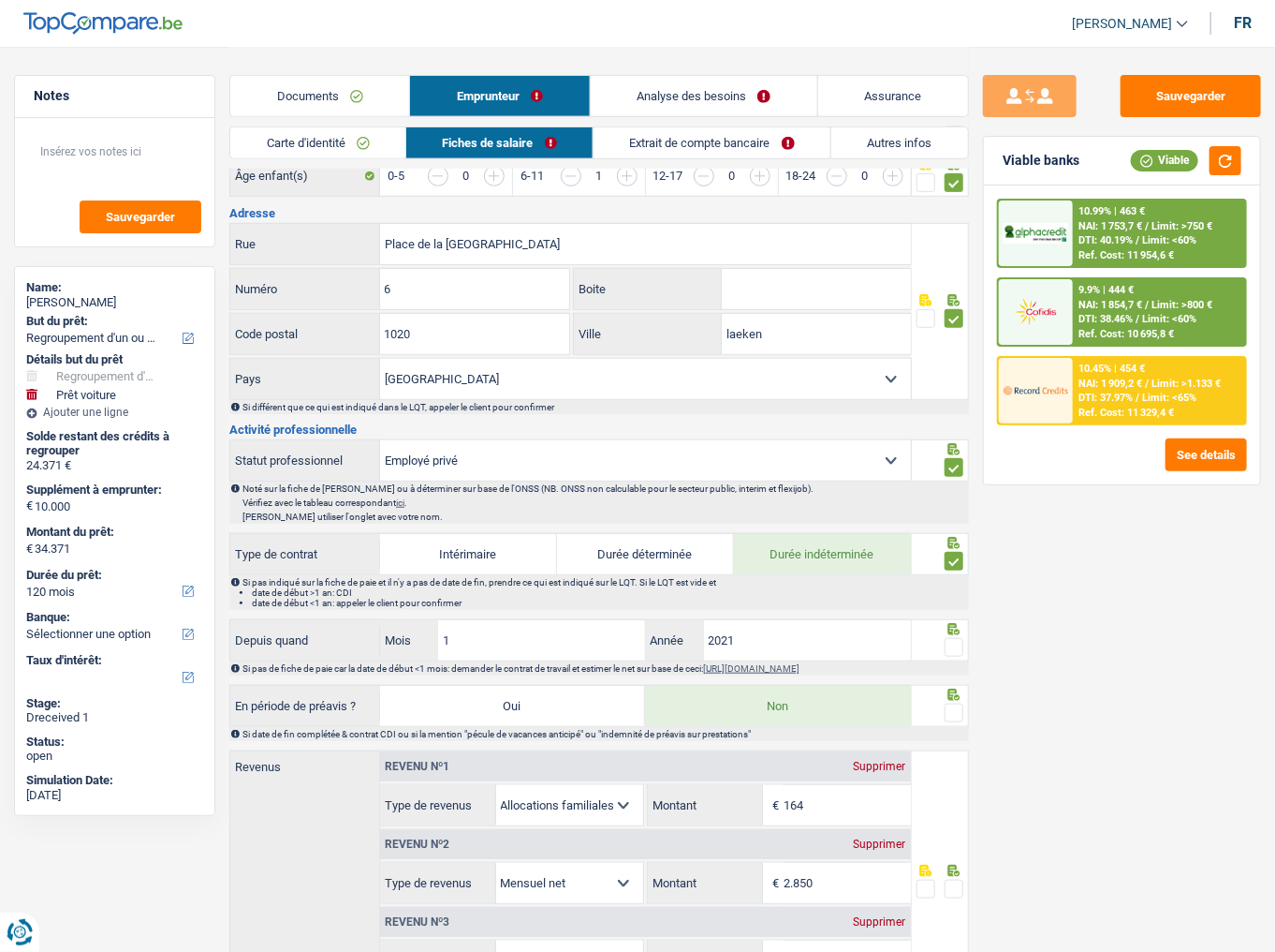
scroll to position [599, 0]
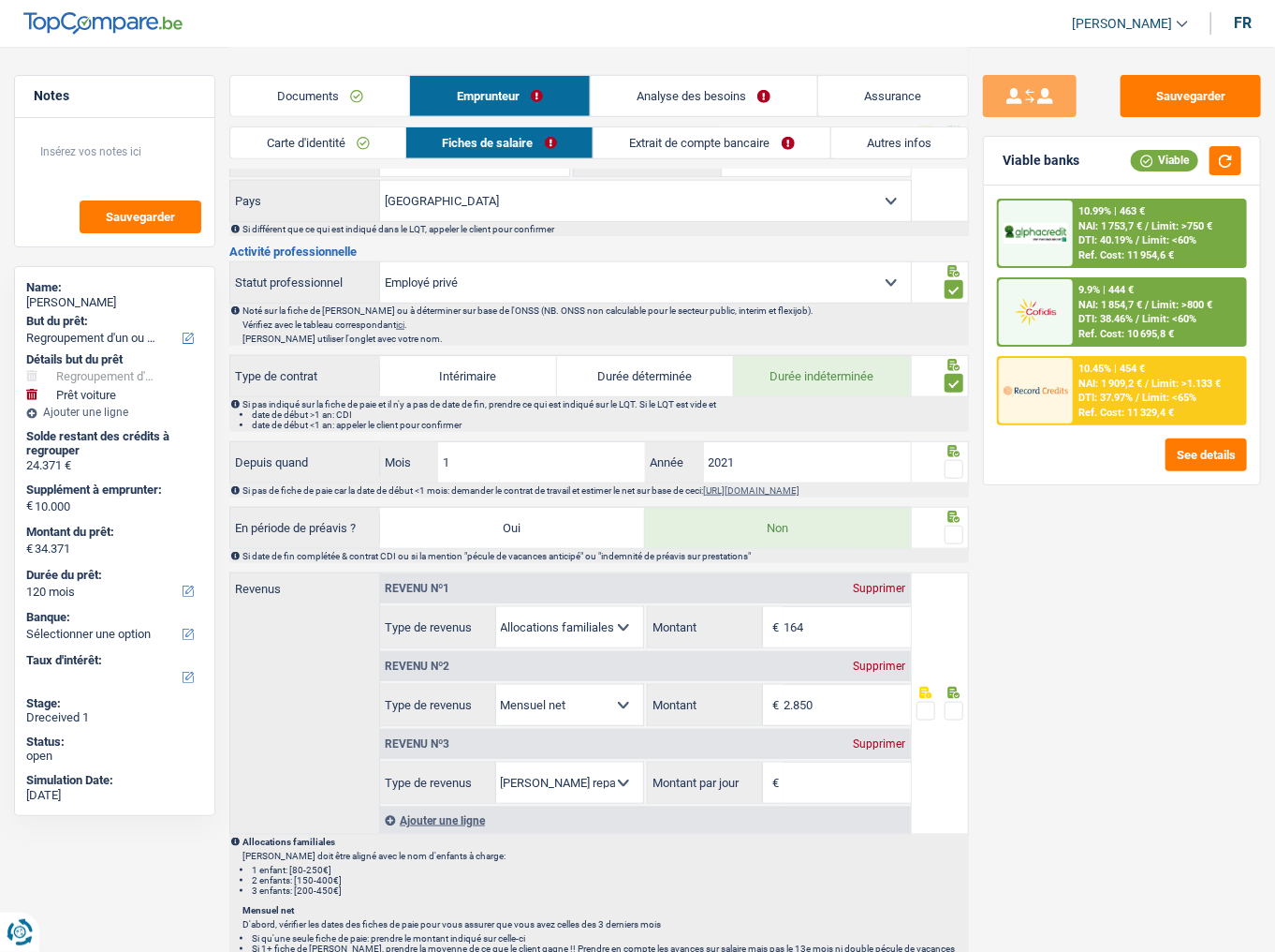
drag, startPoint x: 952, startPoint y: 467, endPoint x: 954, endPoint y: 482, distance: 15.1
click at [954, 468] on span at bounding box center [954, 469] width 19 height 19
click at [0, 0] on input "radio" at bounding box center [0, 0] width 0 height 0
click at [952, 534] on span at bounding box center [954, 535] width 19 height 19
click at [0, 0] on input "radio" at bounding box center [0, 0] width 0 height 0
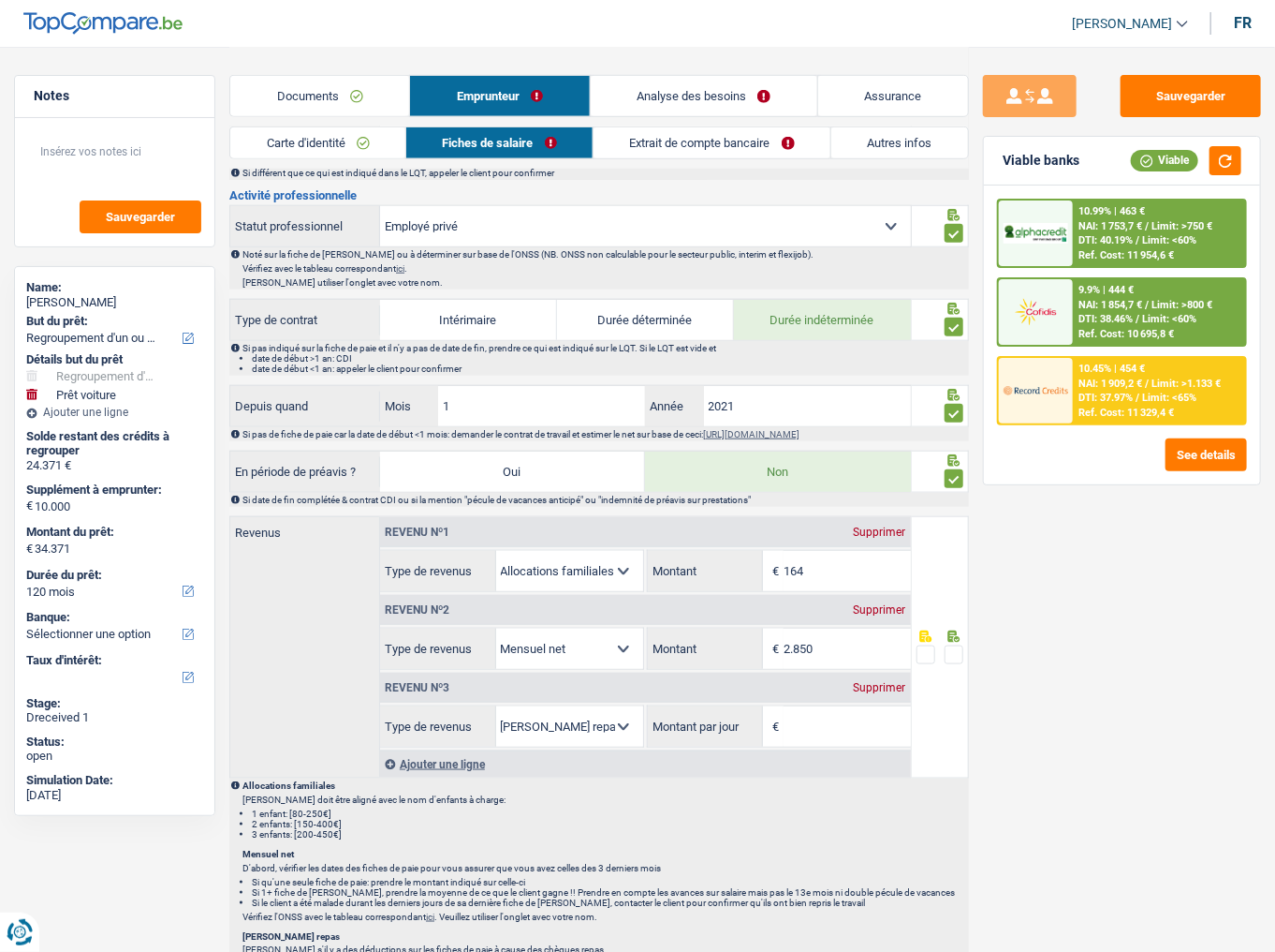
scroll to position [750, 0]
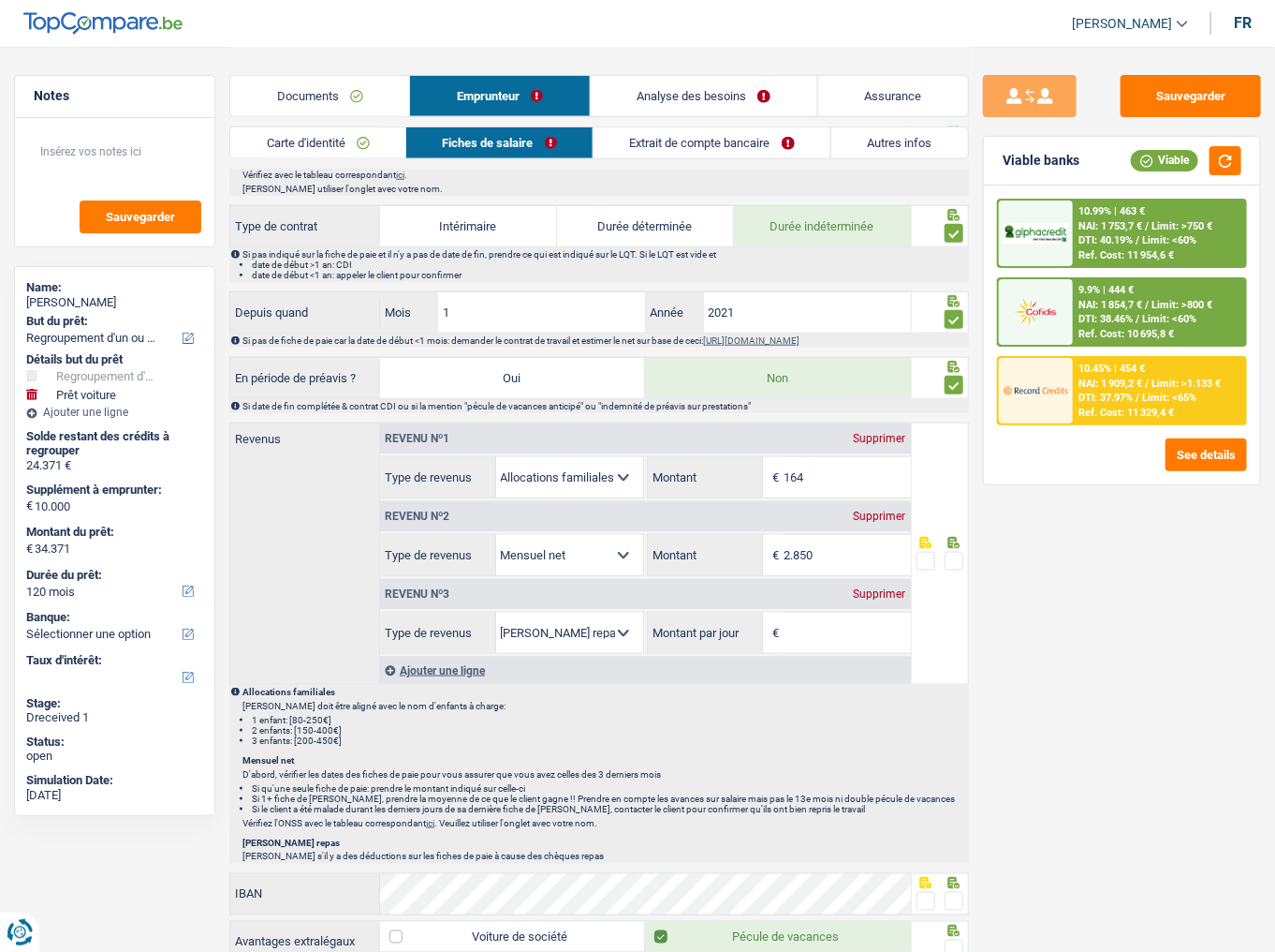
click at [888, 591] on div "Supprimer" at bounding box center [880, 593] width 61 height 11
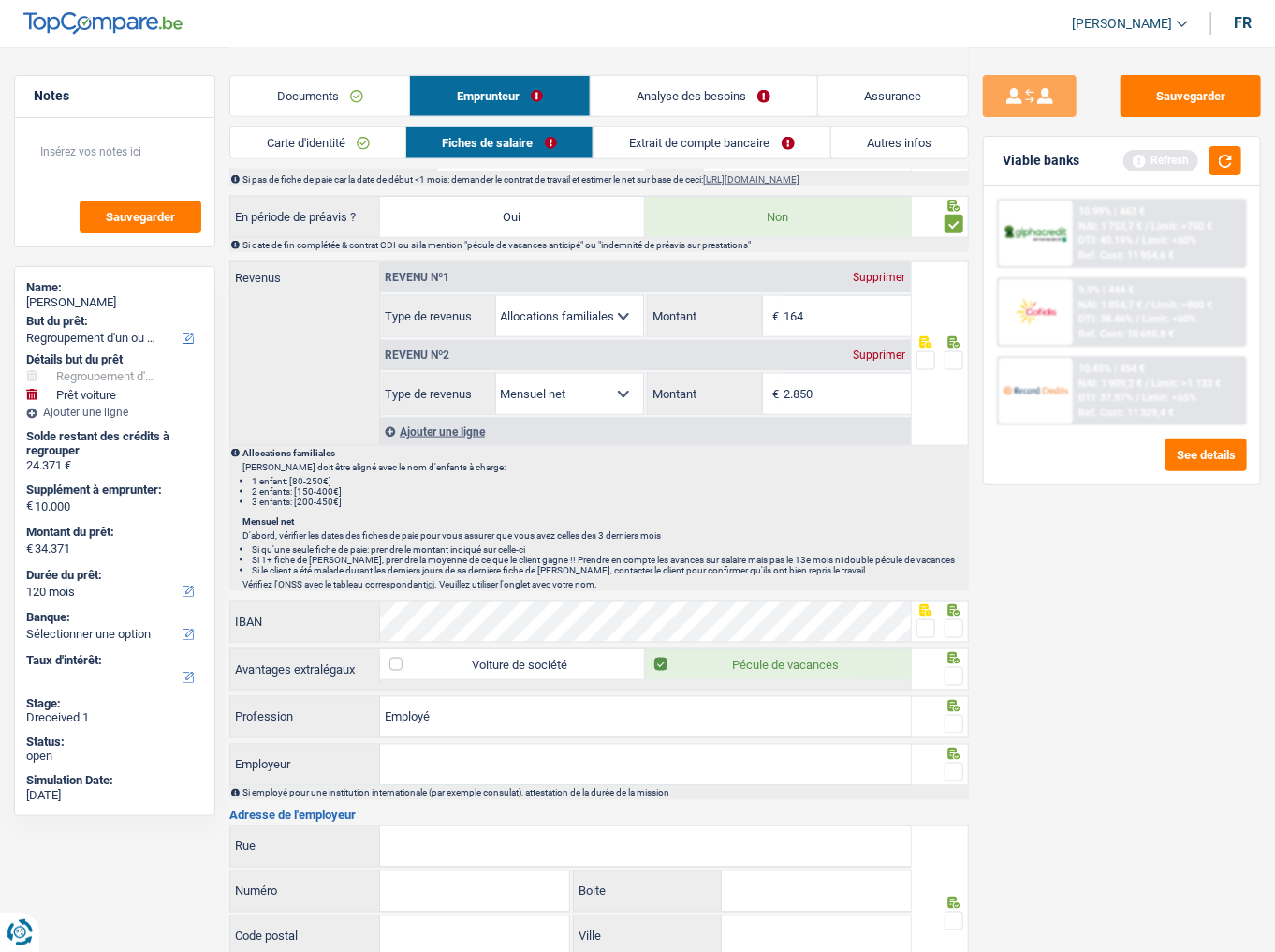
scroll to position [893, 0]
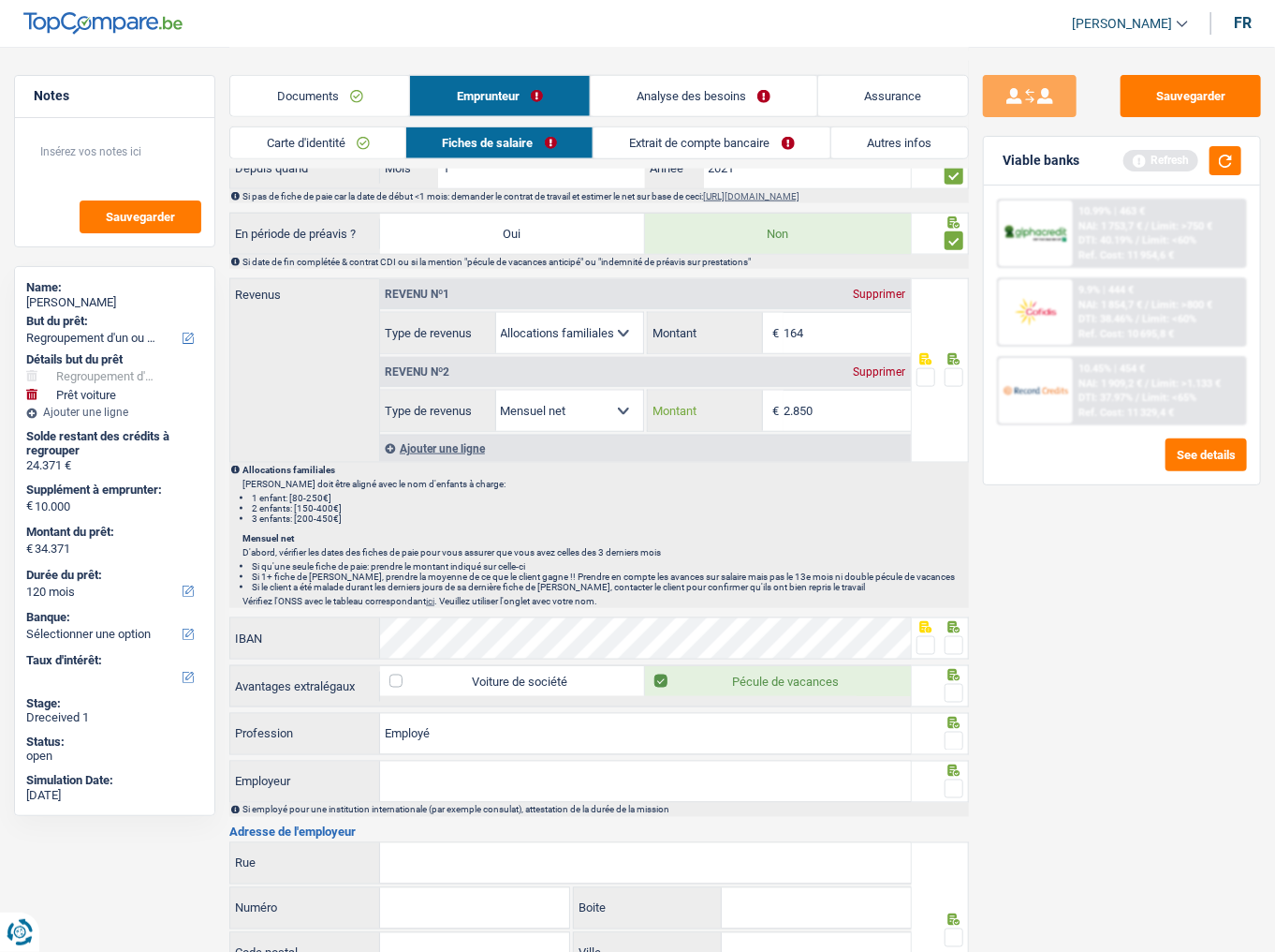
click at [827, 409] on input "2.850" at bounding box center [846, 411] width 126 height 41
type input "2.873"
click at [950, 375] on span at bounding box center [954, 377] width 19 height 19
click at [0, 0] on input "radio" at bounding box center [0, 0] width 0 height 0
click at [660, 150] on link "Extrait de compte bancaire" at bounding box center [712, 142] width 237 height 31
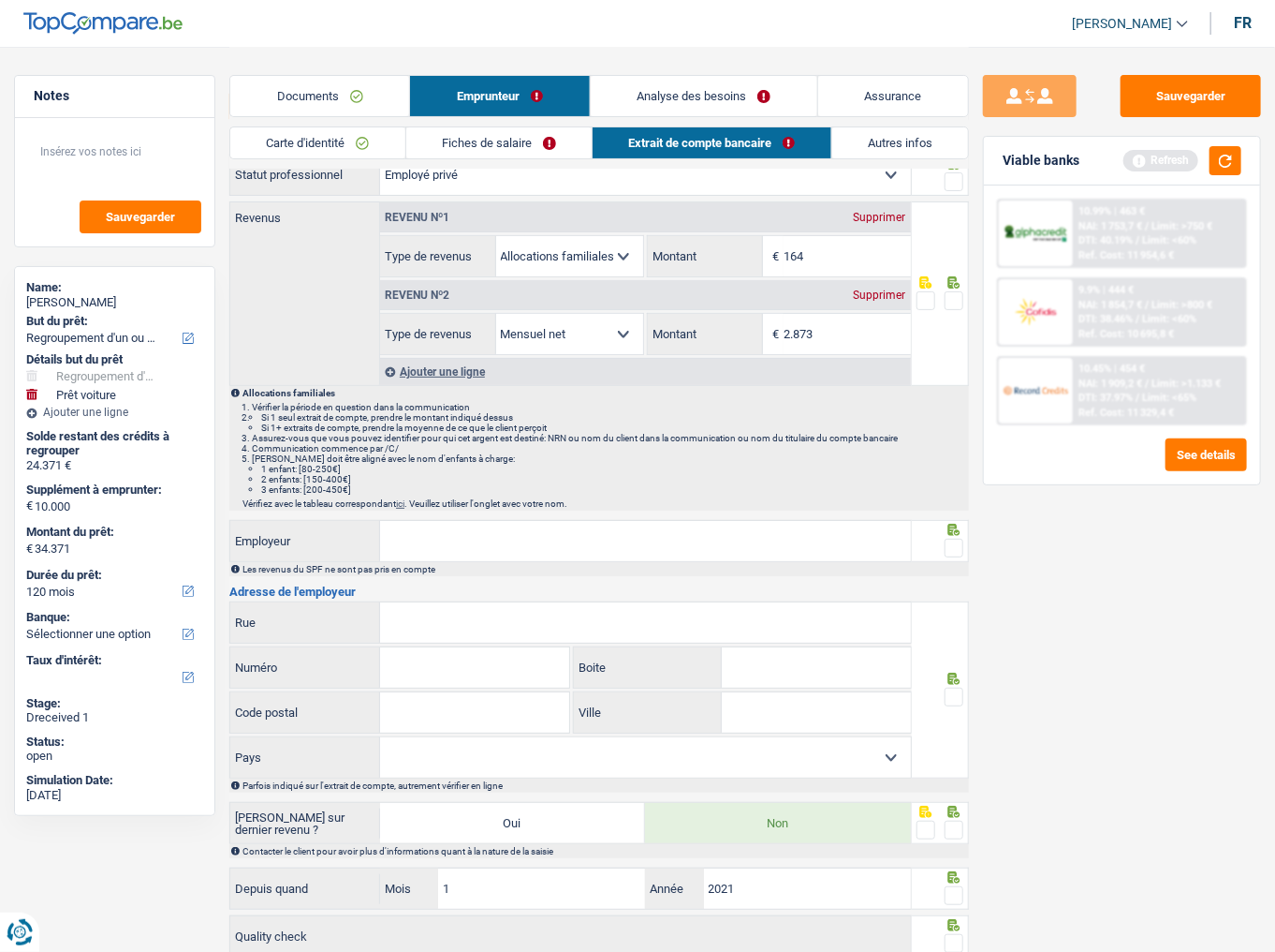
scroll to position [0, 0]
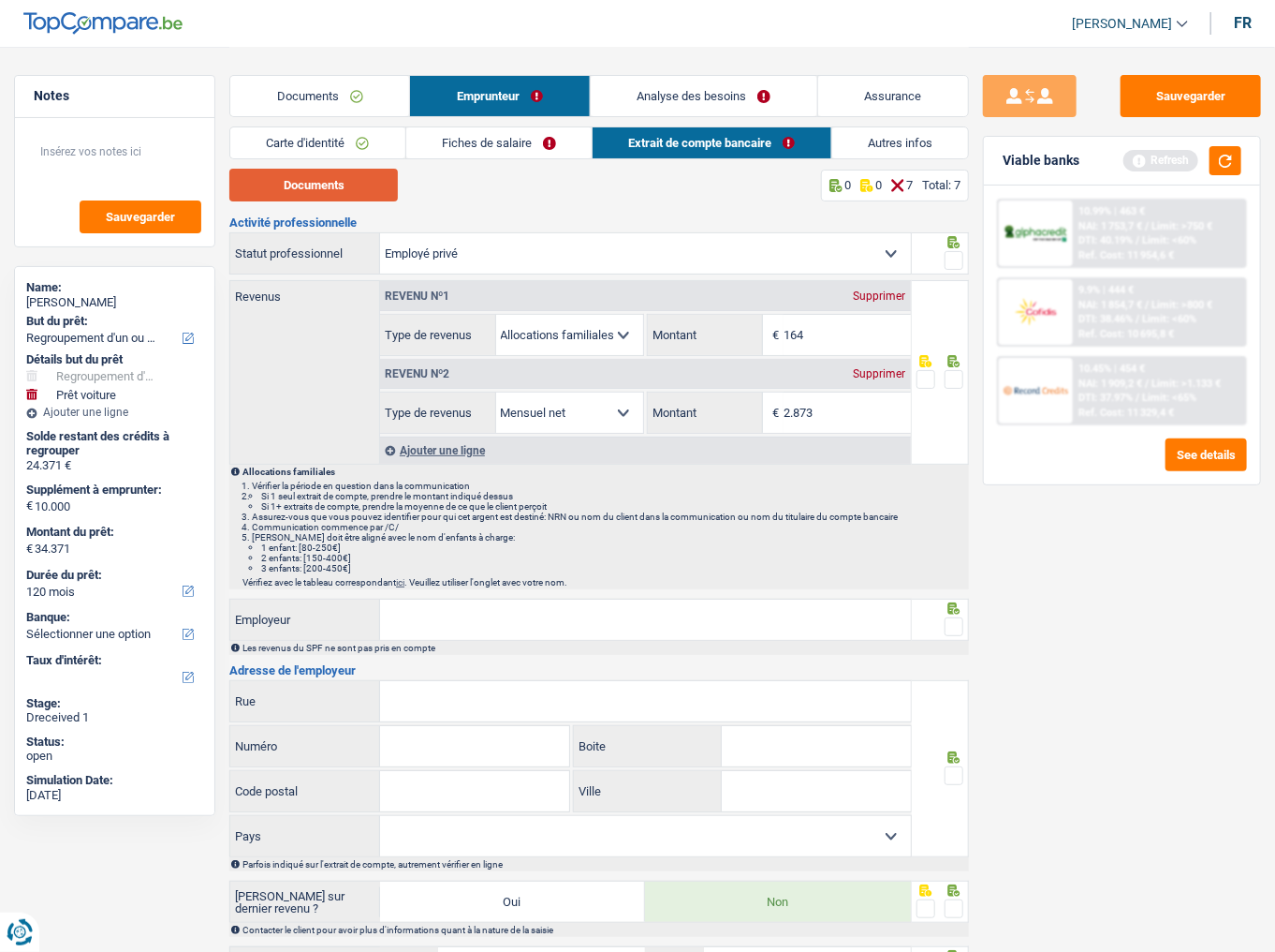
click at [363, 186] on button "Documents" at bounding box center [313, 184] width 169 height 33
click at [464, 153] on link "Fiches de salaire" at bounding box center [499, 142] width 185 height 31
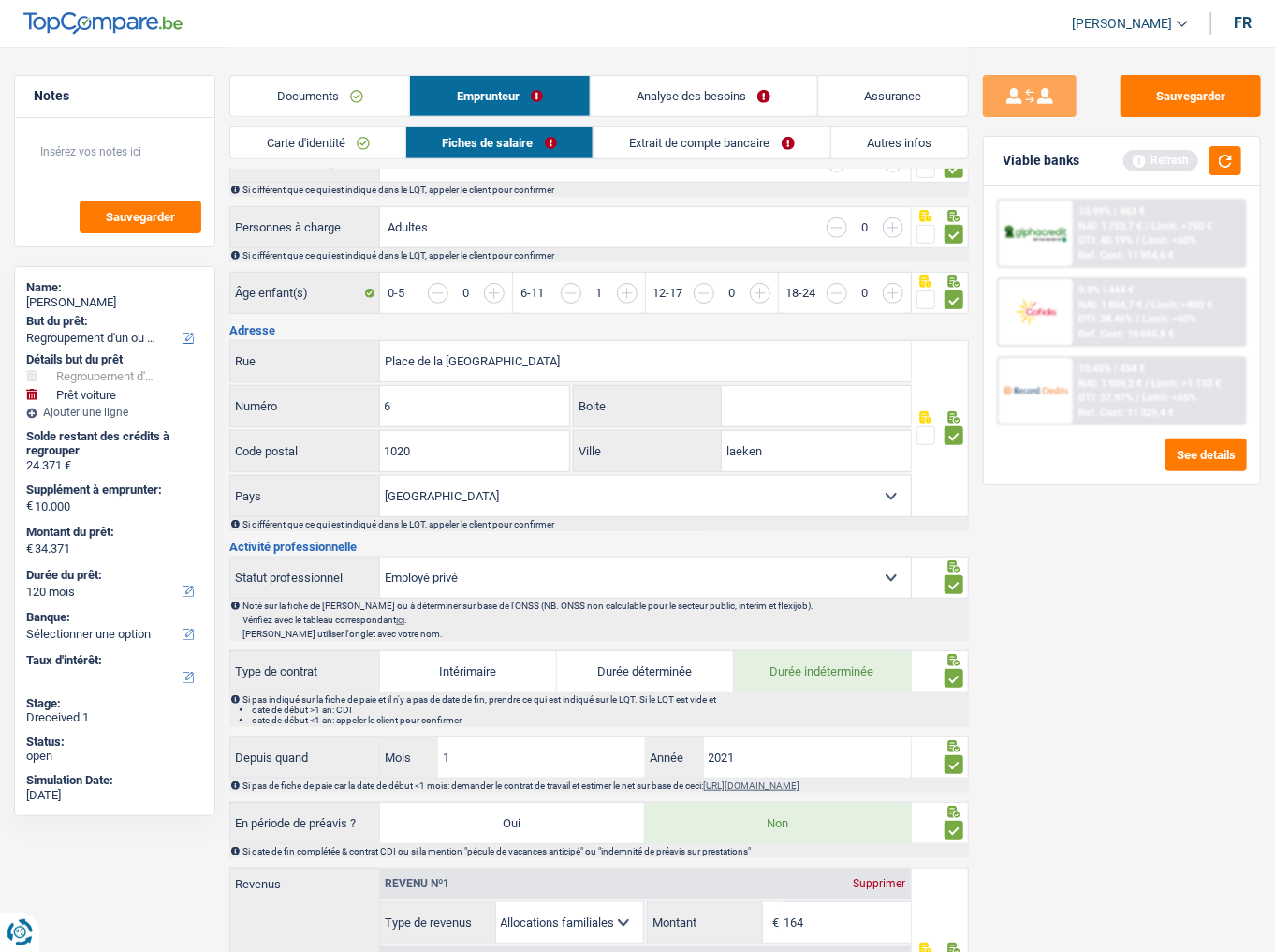
scroll to position [750, 0]
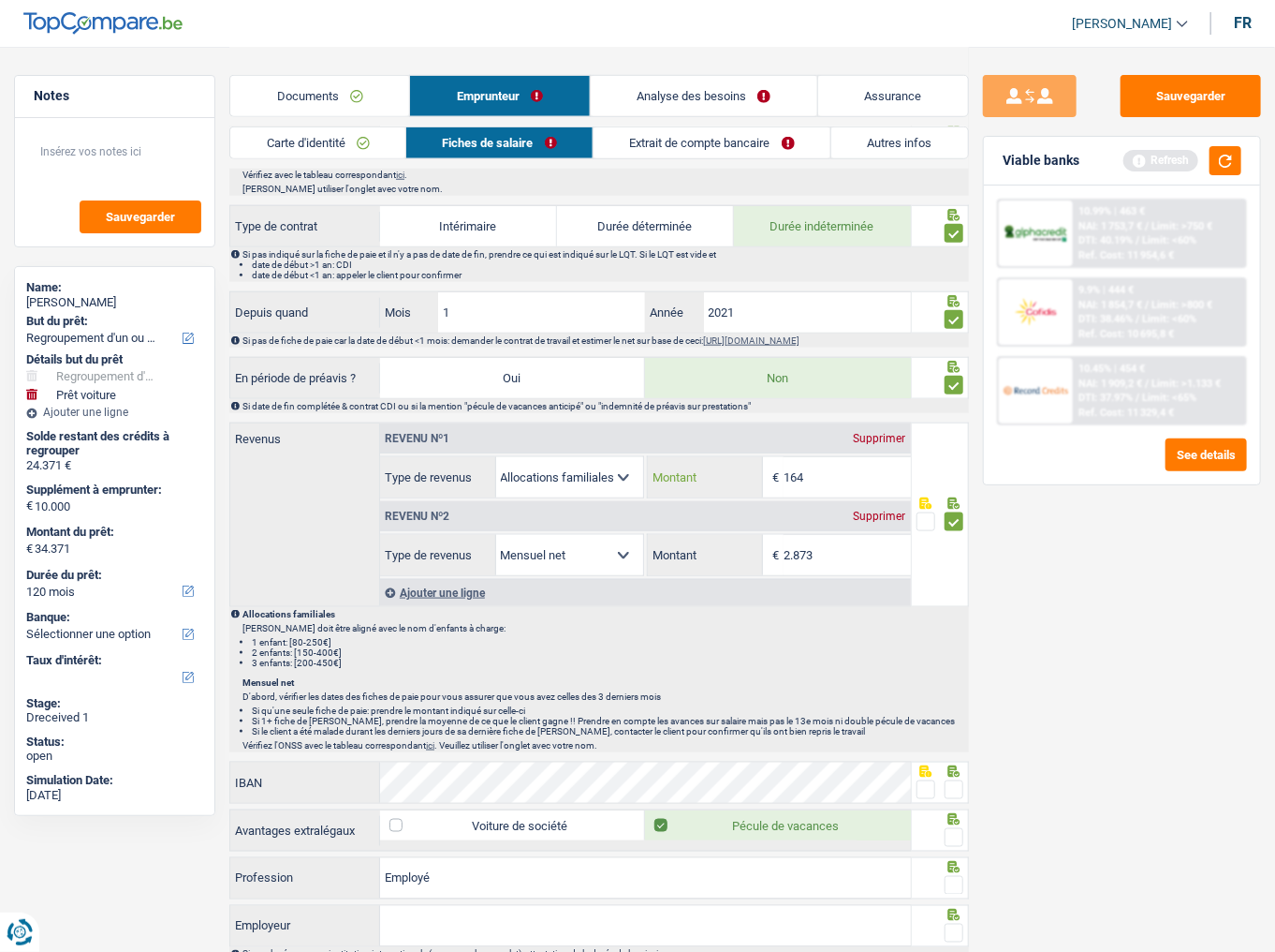
click at [850, 463] on input "164" at bounding box center [846, 477] width 126 height 41
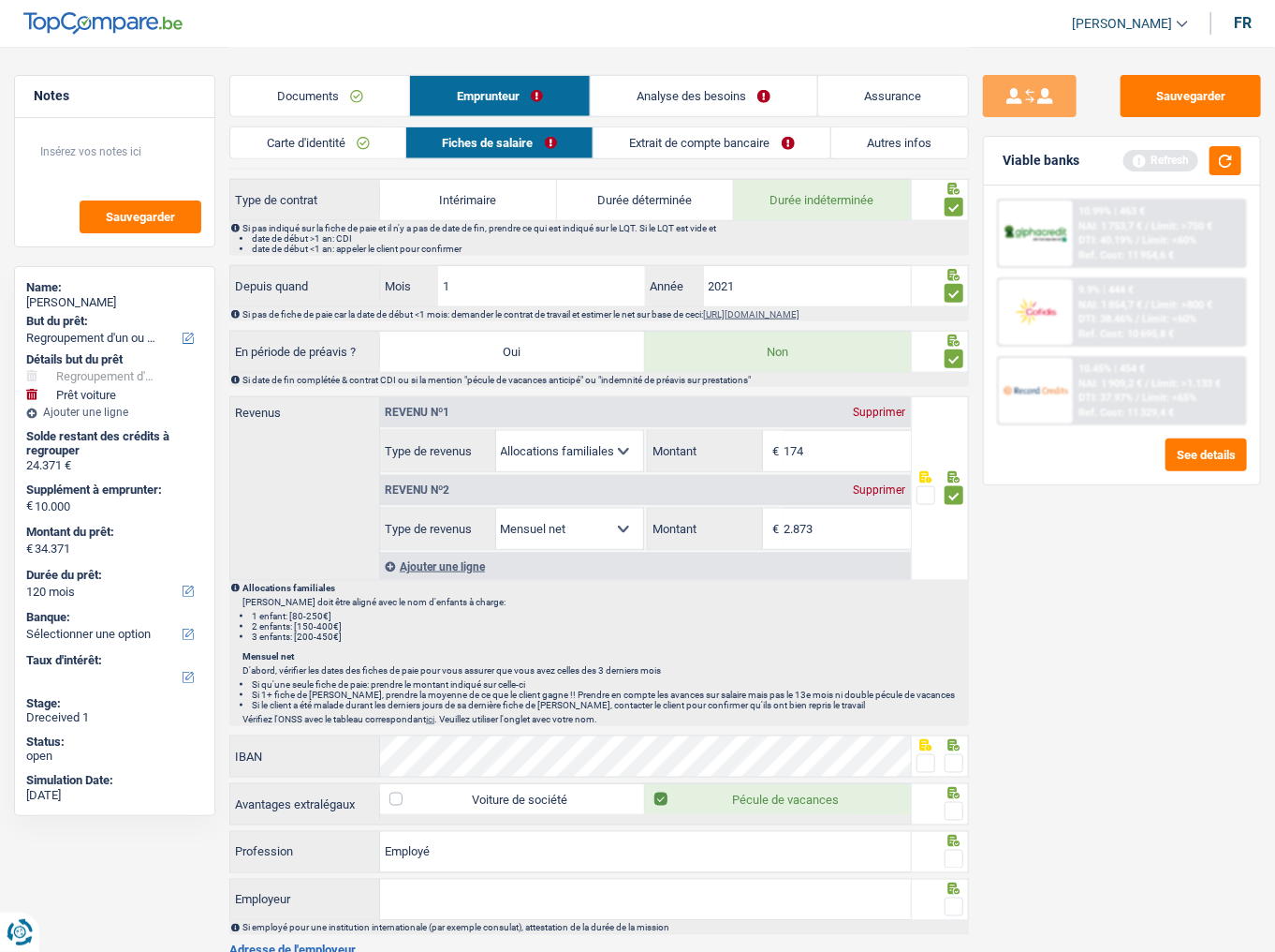
scroll to position [824, 0]
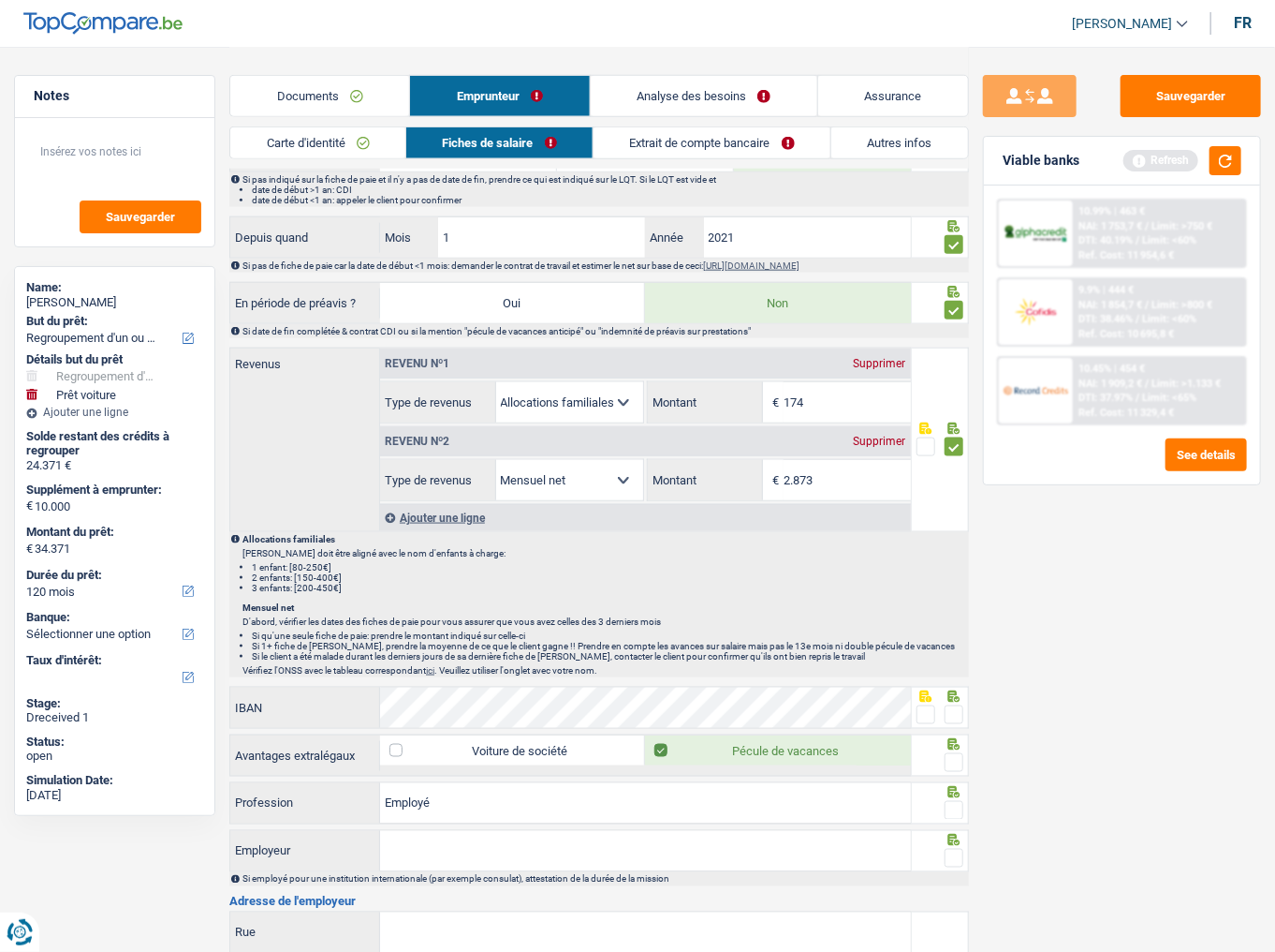
type input "174"
click at [957, 709] on span at bounding box center [954, 714] width 19 height 19
click at [0, 0] on input "radio" at bounding box center [0, 0] width 0 height 0
click at [946, 722] on span at bounding box center [954, 762] width 19 height 19
click at [0, 0] on input "radio" at bounding box center [0, 0] width 0 height 0
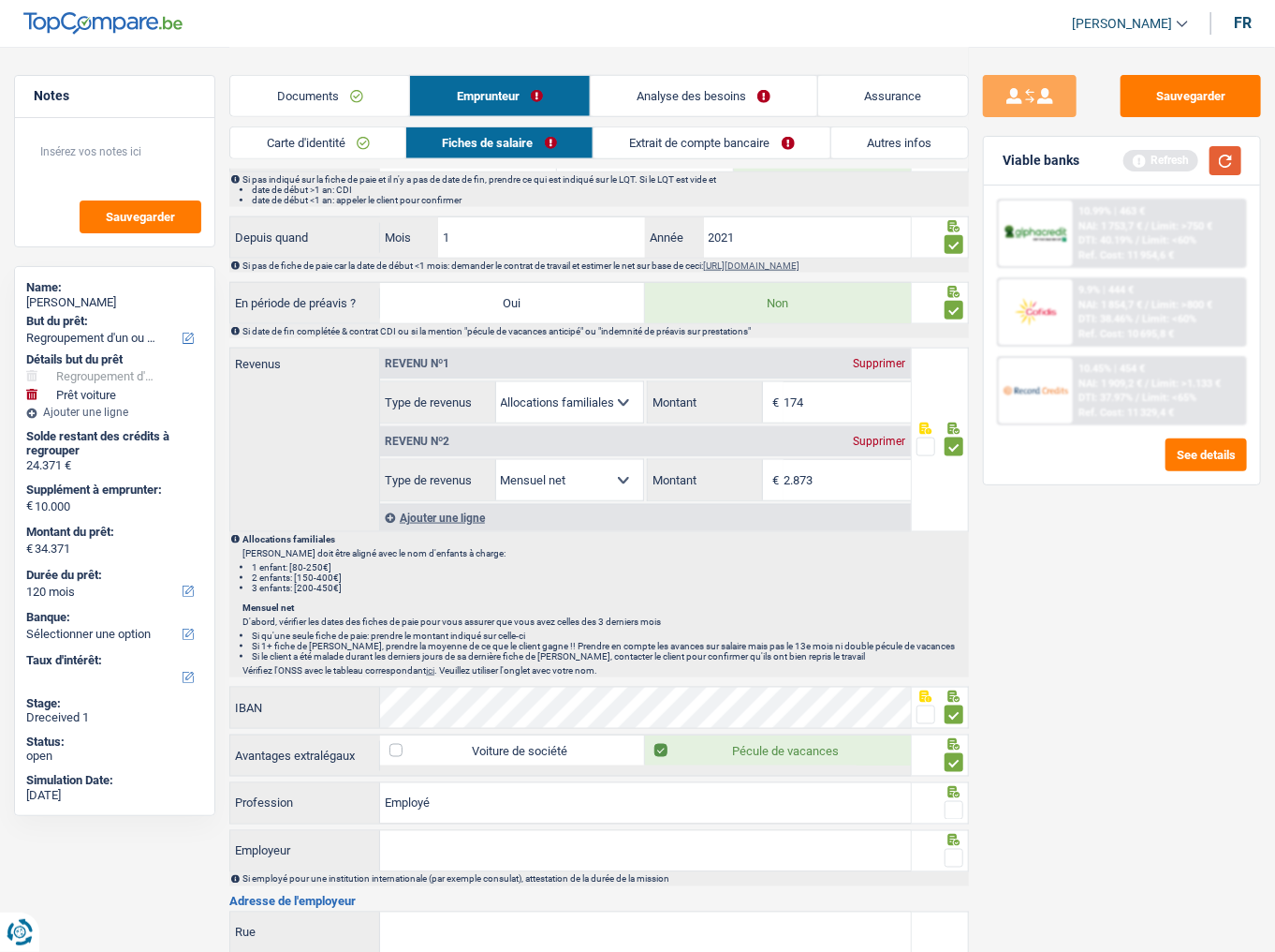
drag, startPoint x: 1221, startPoint y: 165, endPoint x: 1227, endPoint y: 193, distance: 28.6
click at [1221, 165] on button "button" at bounding box center [1225, 160] width 32 height 29
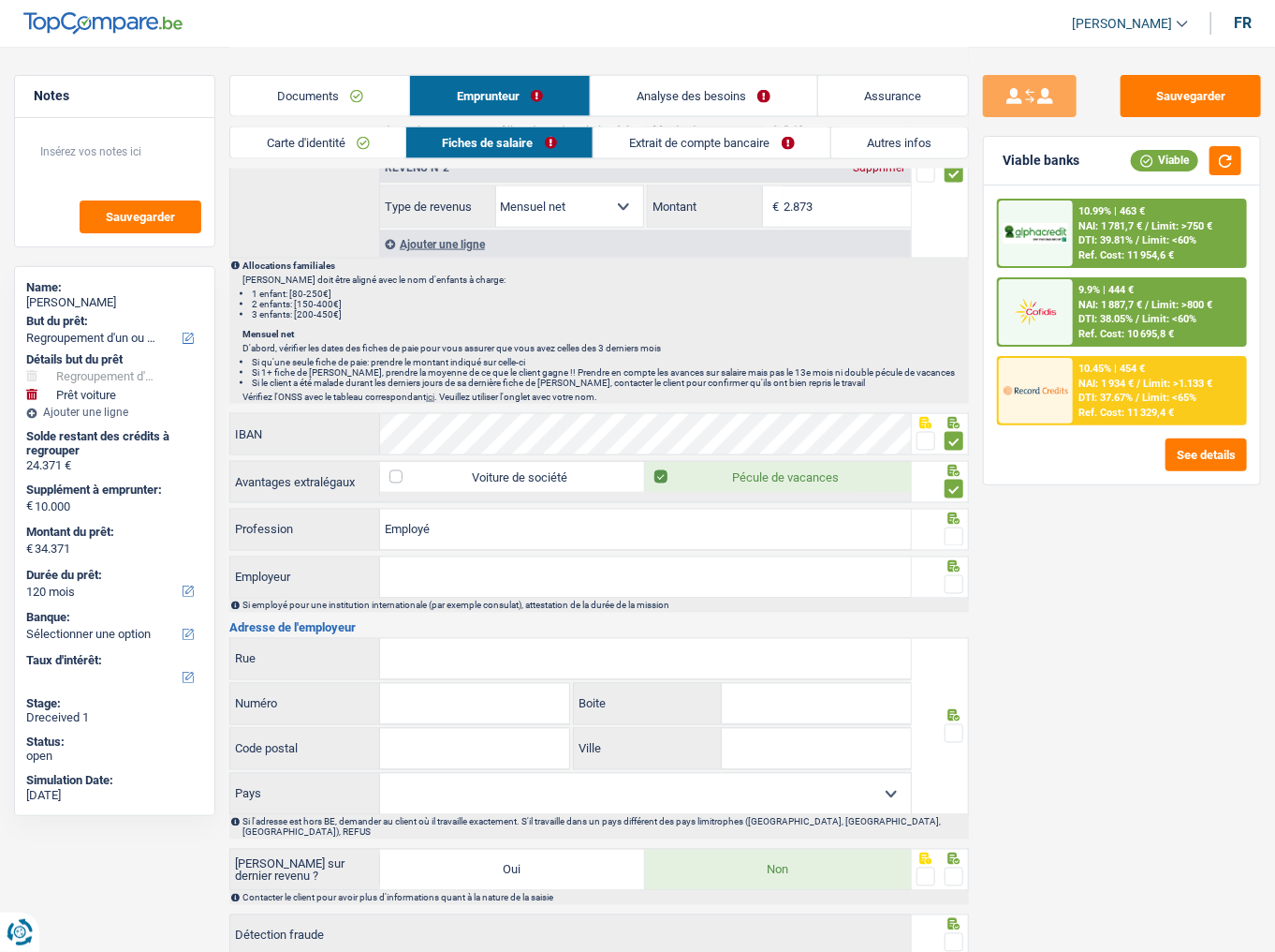
scroll to position [1124, 0]
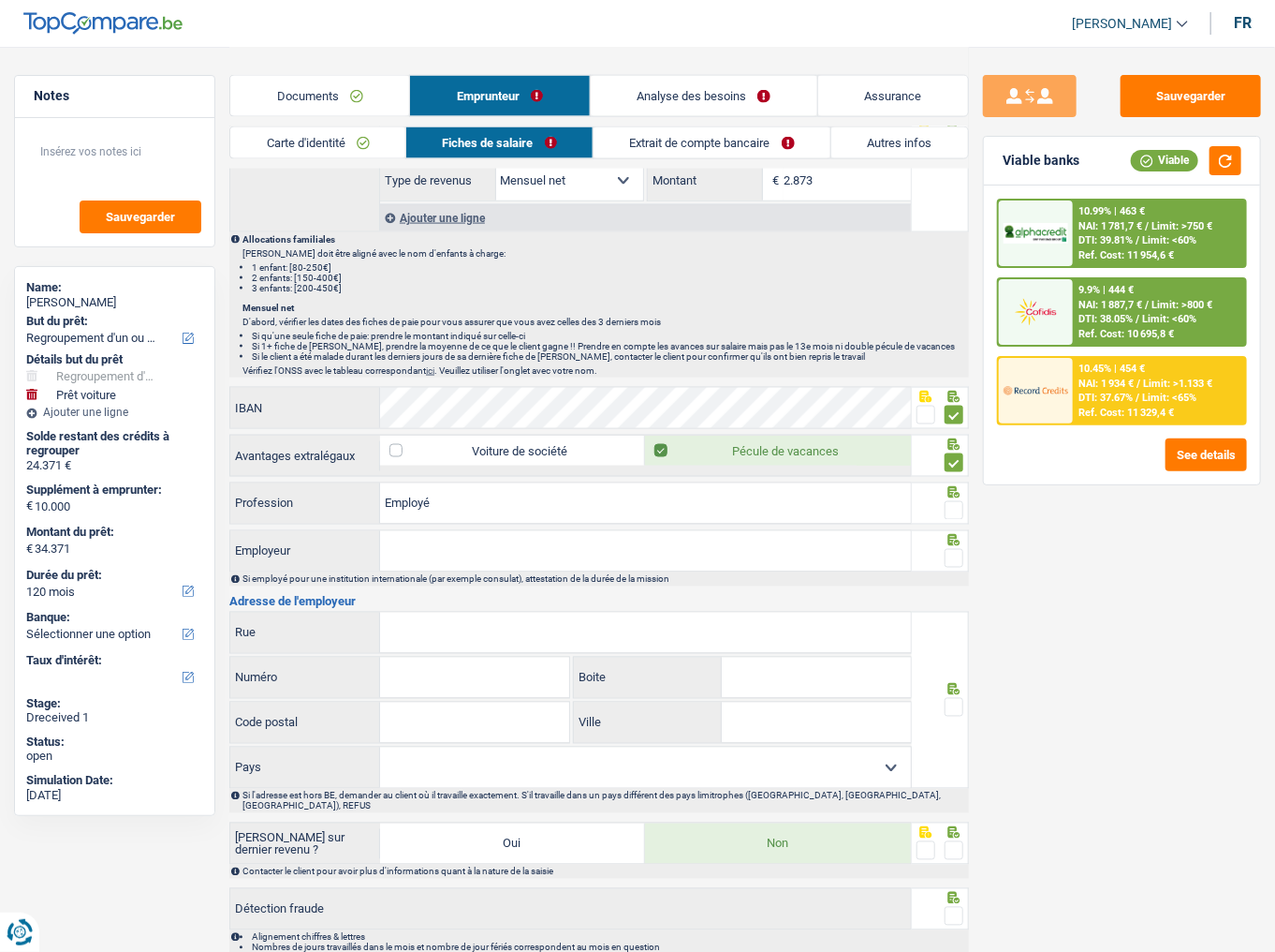
drag, startPoint x: 958, startPoint y: 495, endPoint x: 952, endPoint y: 502, distance: 9.2
click at [958, 501] on span at bounding box center [954, 510] width 19 height 19
click at [0, 0] on input "radio" at bounding box center [0, 0] width 0 height 0
drag, startPoint x: 685, startPoint y: 538, endPoint x: 716, endPoint y: 546, distance: 32.0
click at [685, 538] on input "Employeur" at bounding box center [644, 550] width 530 height 41
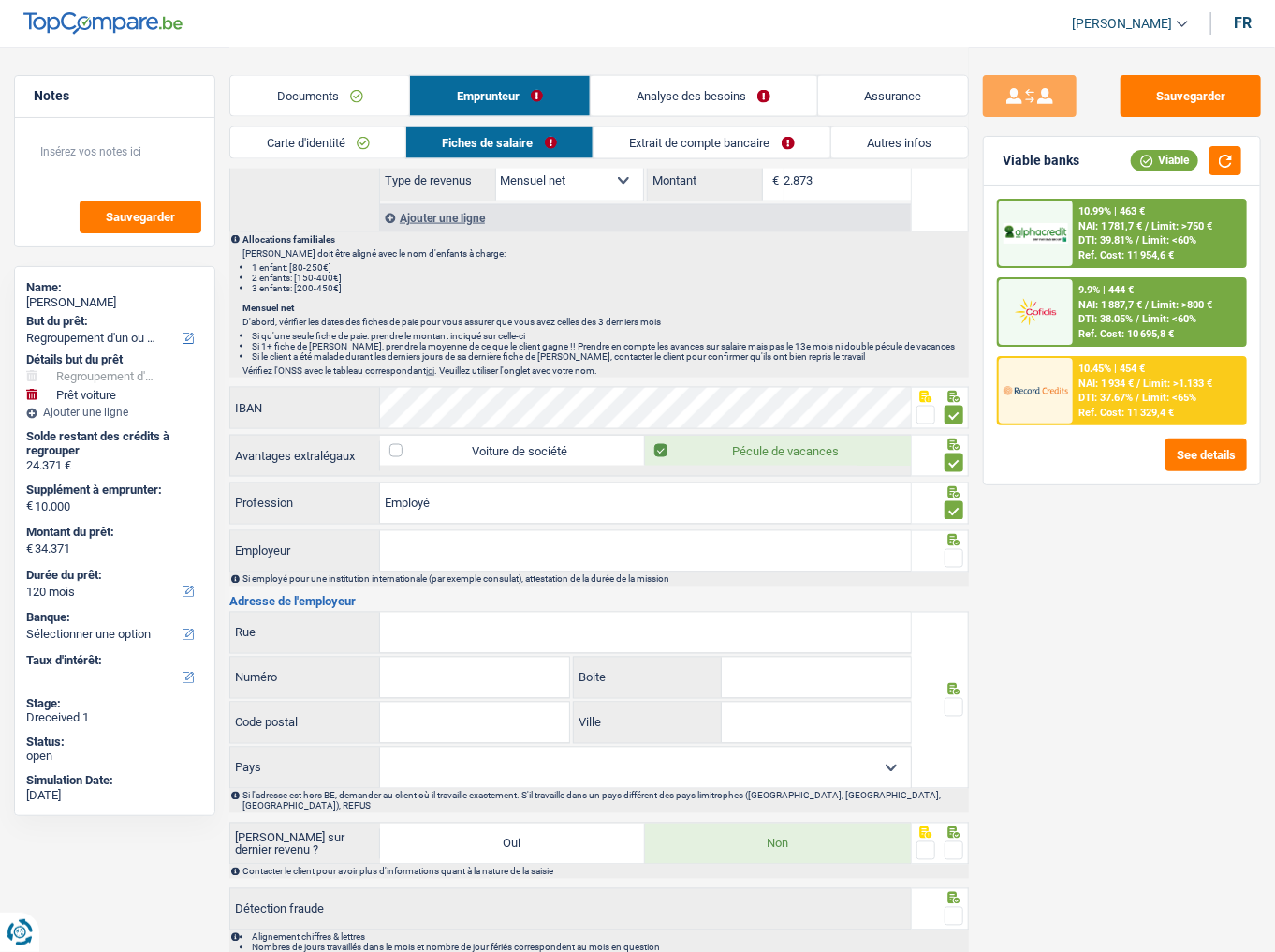
drag, startPoint x: 470, startPoint y: 543, endPoint x: 458, endPoint y: 538, distance: 13.0
click at [470, 543] on input "Employeur" at bounding box center [644, 550] width 530 height 41
paste input "UNIVERSITÉ LIBRE DE BRUXELLES"
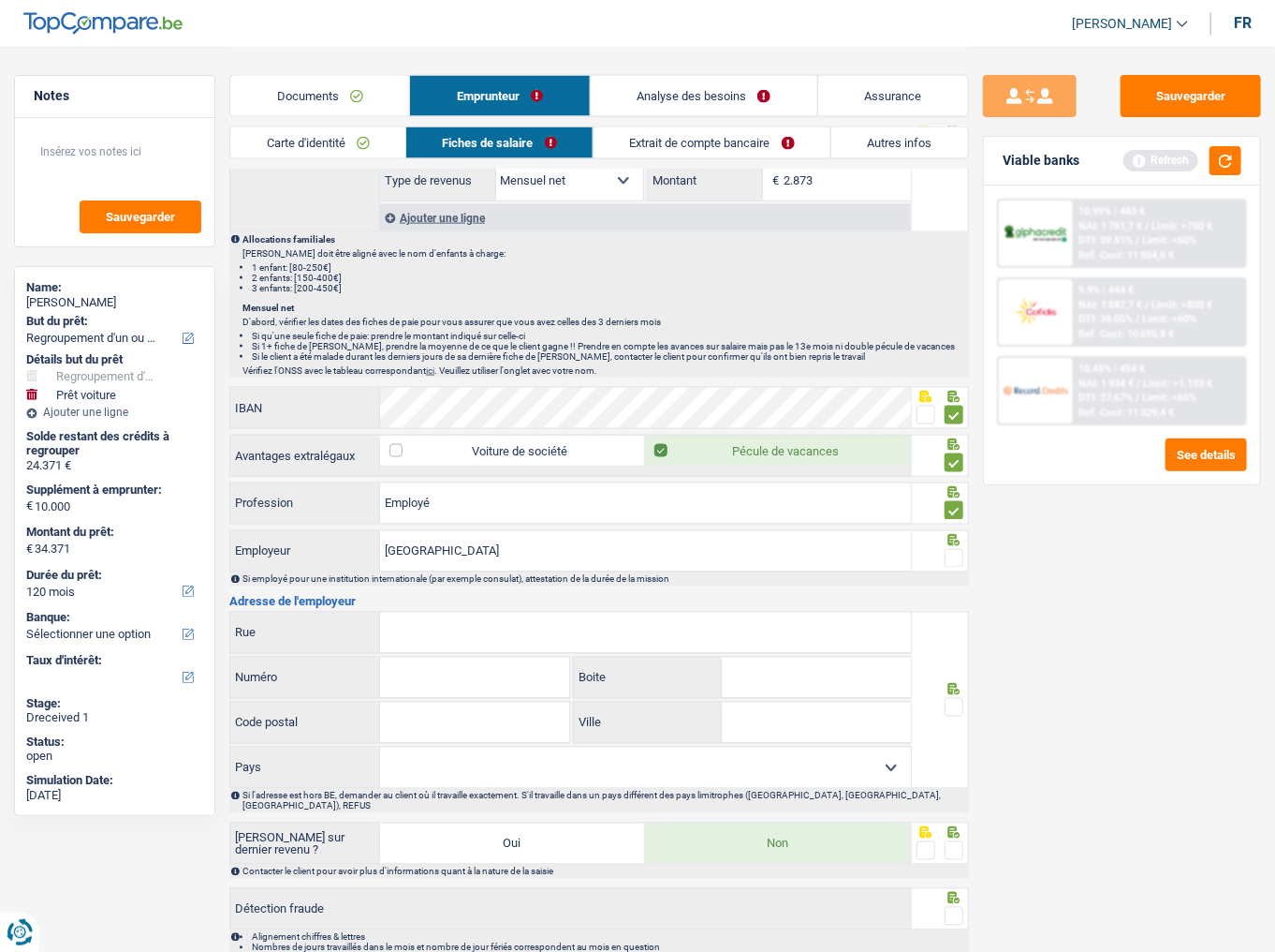
type input "UNIVERSITÉ LIBRE DE BRUXELLES"
click at [954, 554] on span at bounding box center [954, 557] width 19 height 19
click at [0, 0] on input "radio" at bounding box center [0, 0] width 0 height 0
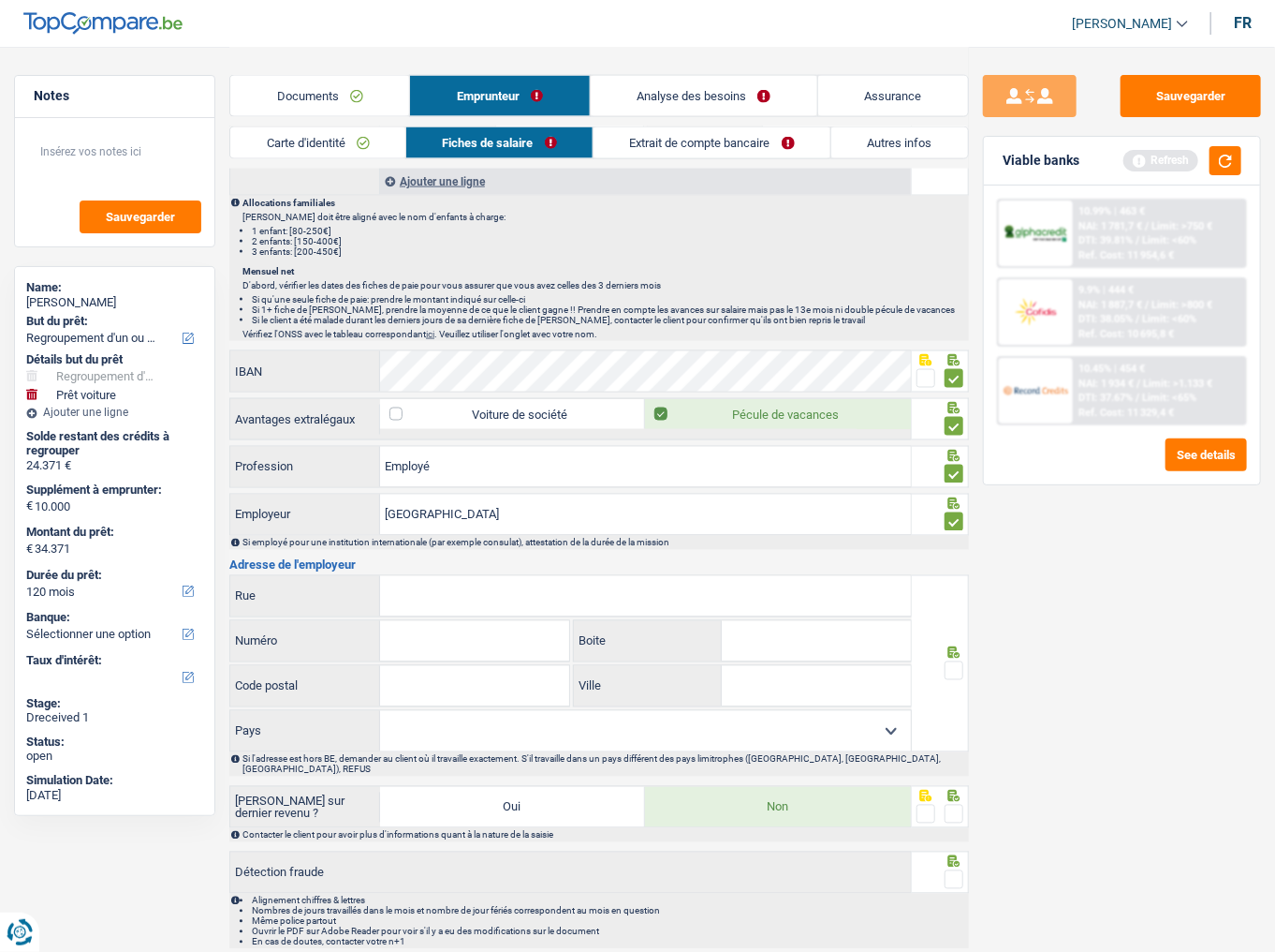
scroll to position [1193, 0]
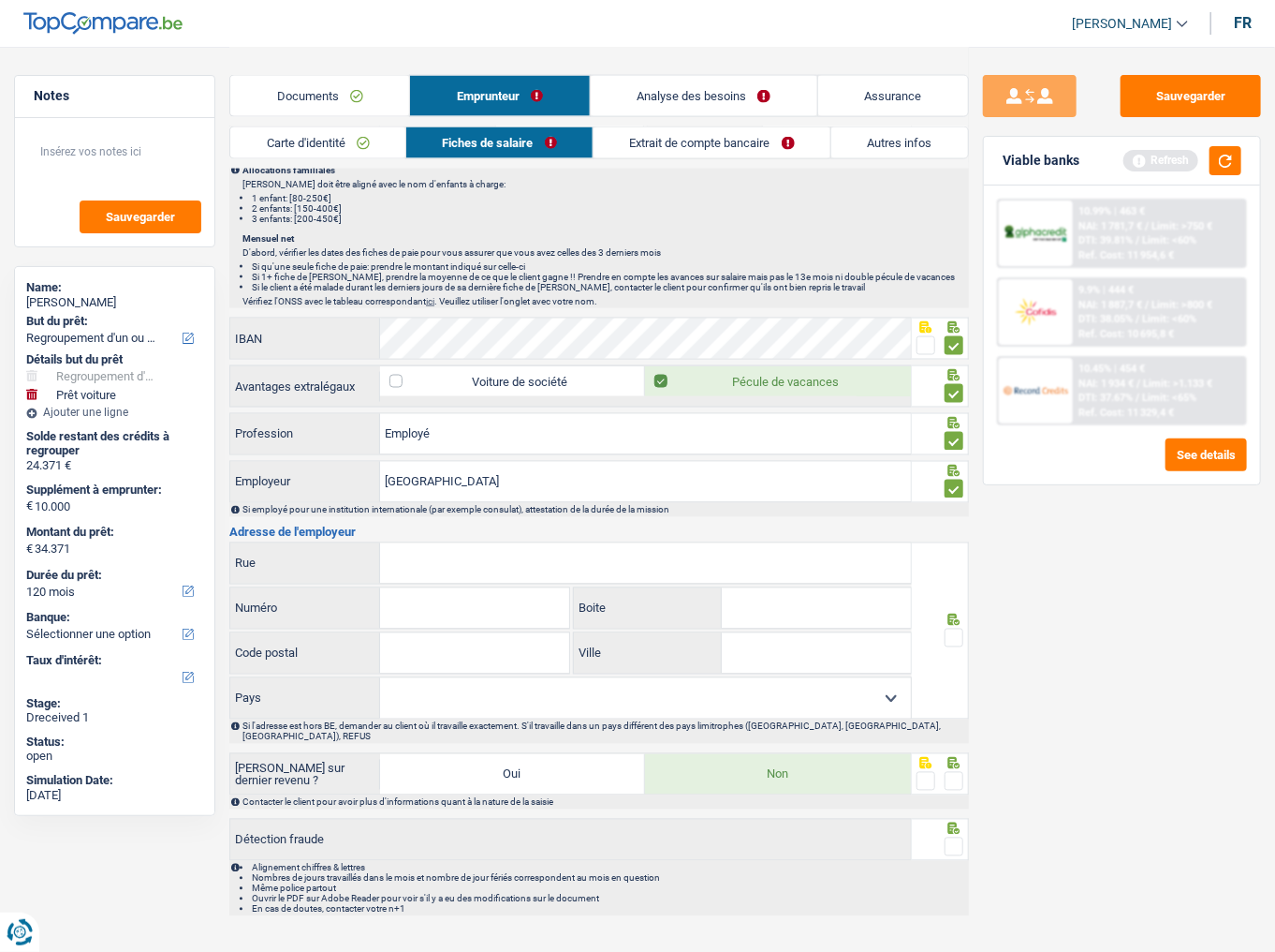
click at [427, 550] on input "Rue" at bounding box center [644, 563] width 530 height 41
paste input "Avenue F.D Roosevel"
click at [478, 558] on input "Rue" at bounding box center [644, 563] width 530 height 41
type input "Avenue F.D Roosevelt"
type input "50"
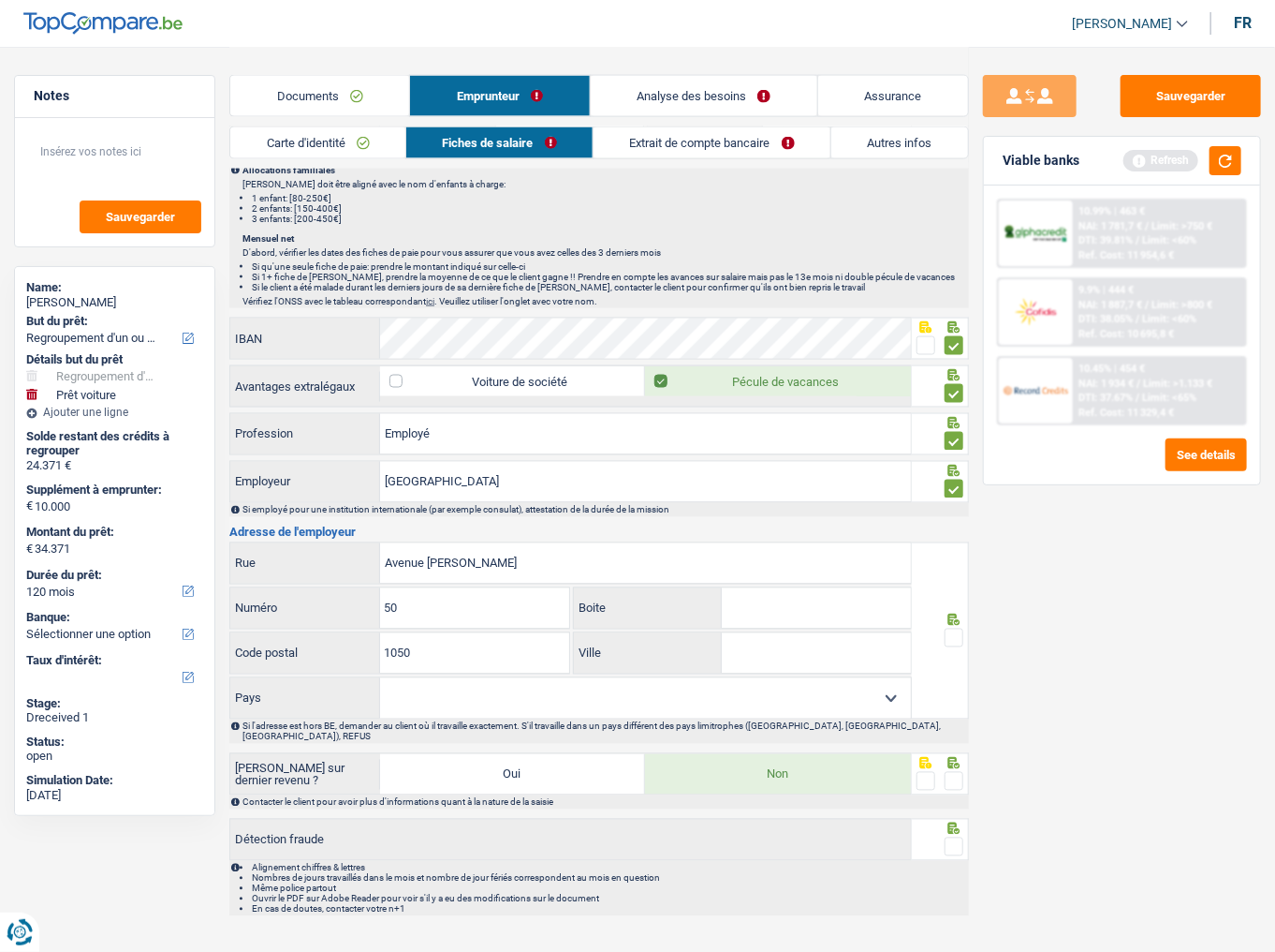
type input "1050"
type input "[GEOGRAPHIC_DATA]"
click at [542, 704] on select "Belgique France Allemagne Italie Luxembourg Pays-Bas Espagne Suisse Sélectionne…" at bounding box center [644, 698] width 530 height 41
select select "BE"
click at [380, 678] on select "Belgique France Allemagne Italie Luxembourg Pays-Bas Espagne Suisse Sélectionne…" at bounding box center [644, 698] width 530 height 41
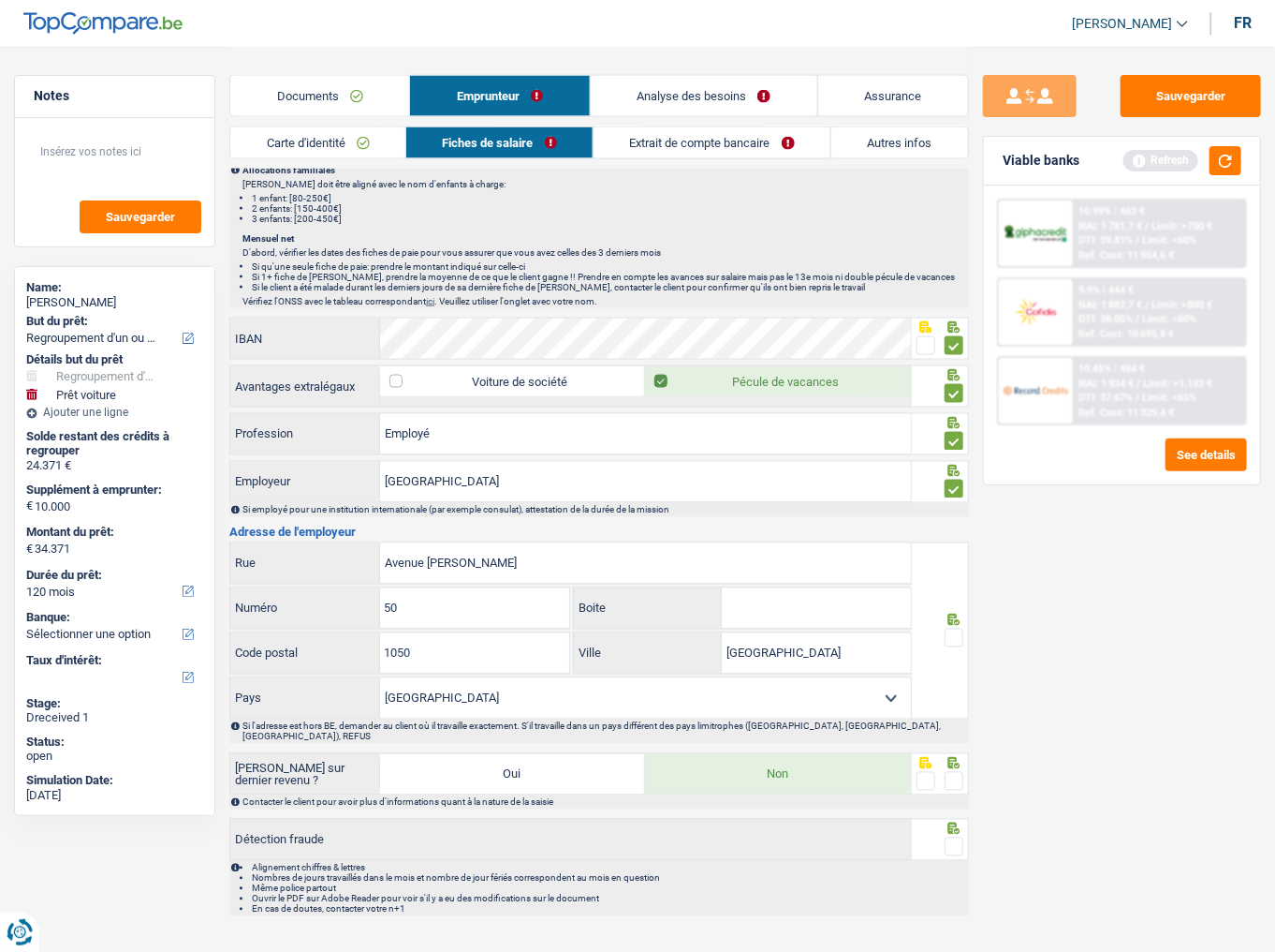
click at [960, 629] on span at bounding box center [954, 638] width 19 height 19
click at [0, 0] on input "radio" at bounding box center [0, 0] width 0 height 0
click at [952, 722] on span at bounding box center [954, 780] width 19 height 19
click at [0, 0] on input "radio" at bounding box center [0, 0] width 0 height 0
click at [960, 722] on span at bounding box center [954, 846] width 19 height 19
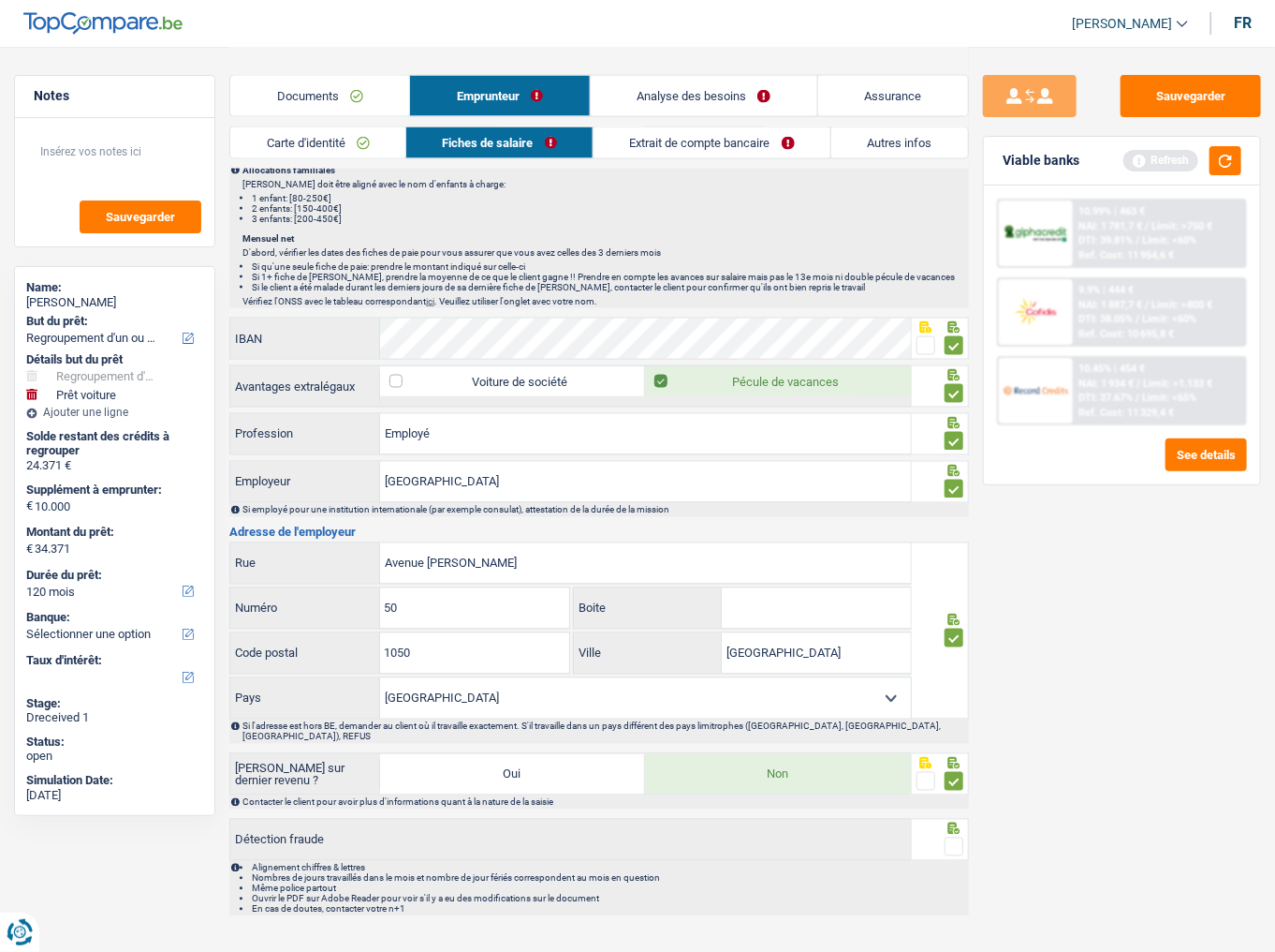
click at [0, 0] on input "radio" at bounding box center [0, 0] width 0 height 0
click at [1223, 158] on button "button" at bounding box center [1225, 160] width 32 height 29
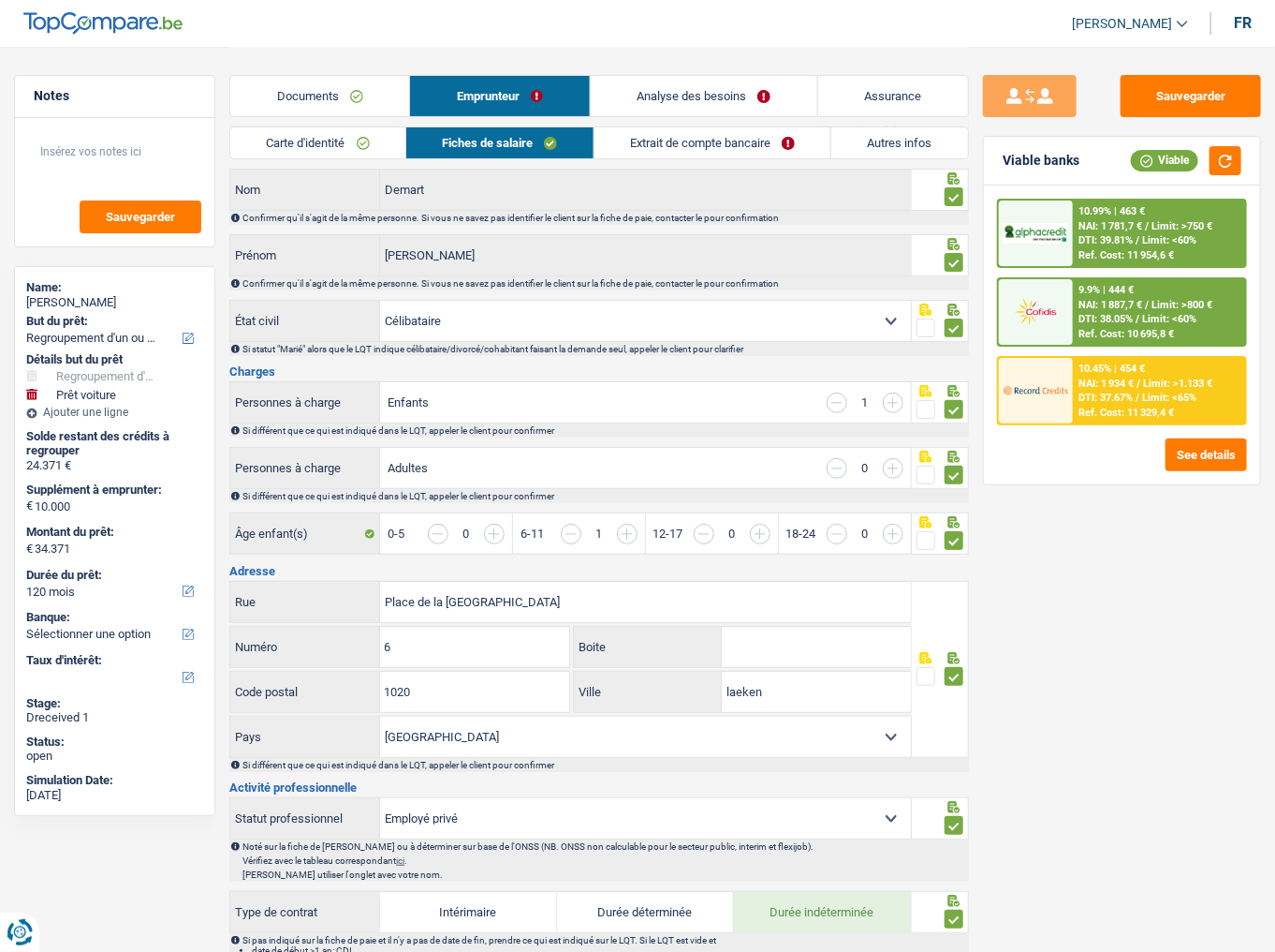
scroll to position [0, 0]
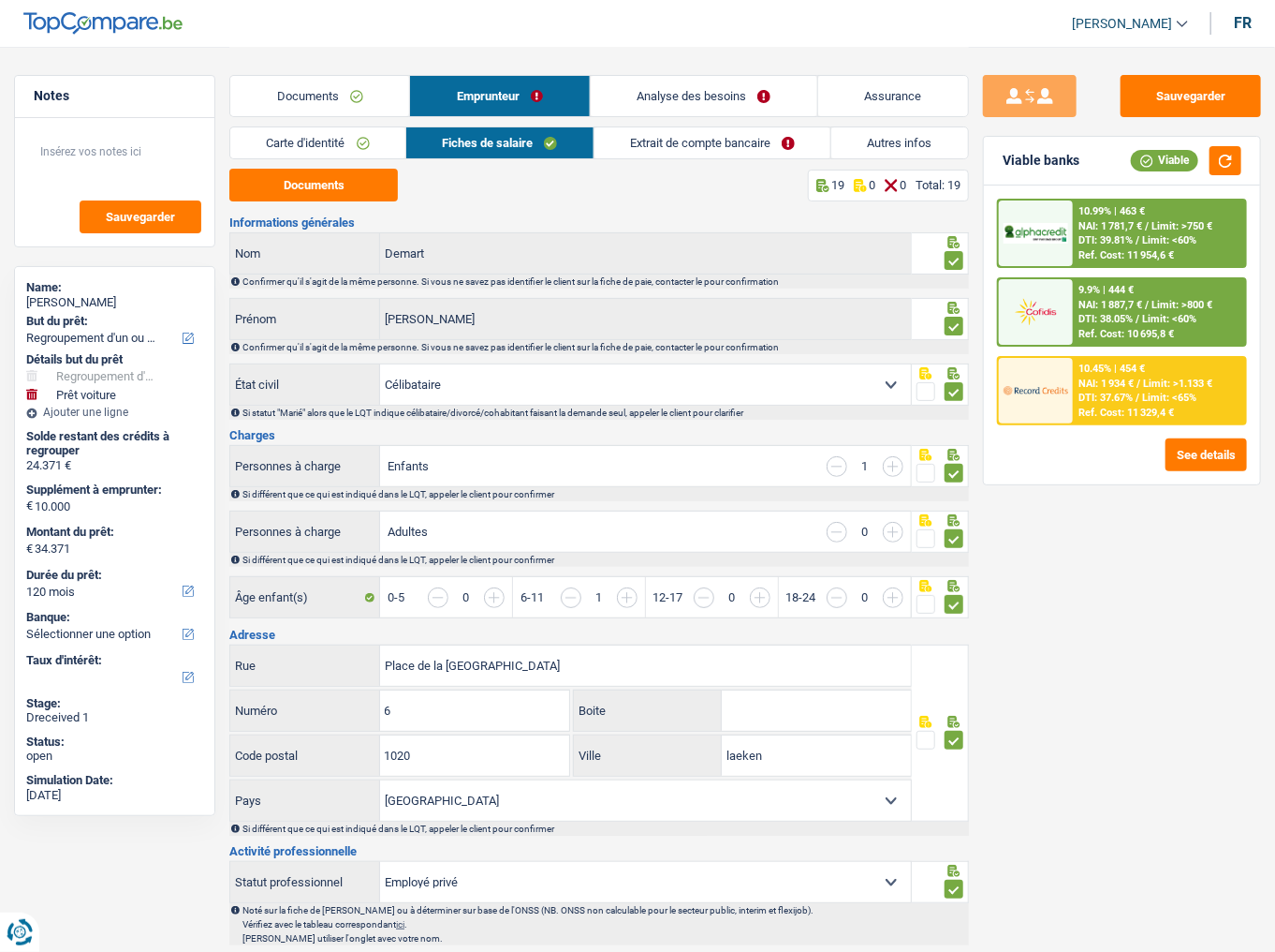
click at [697, 144] on link "Extrait de compte bancaire" at bounding box center [713, 142] width 237 height 31
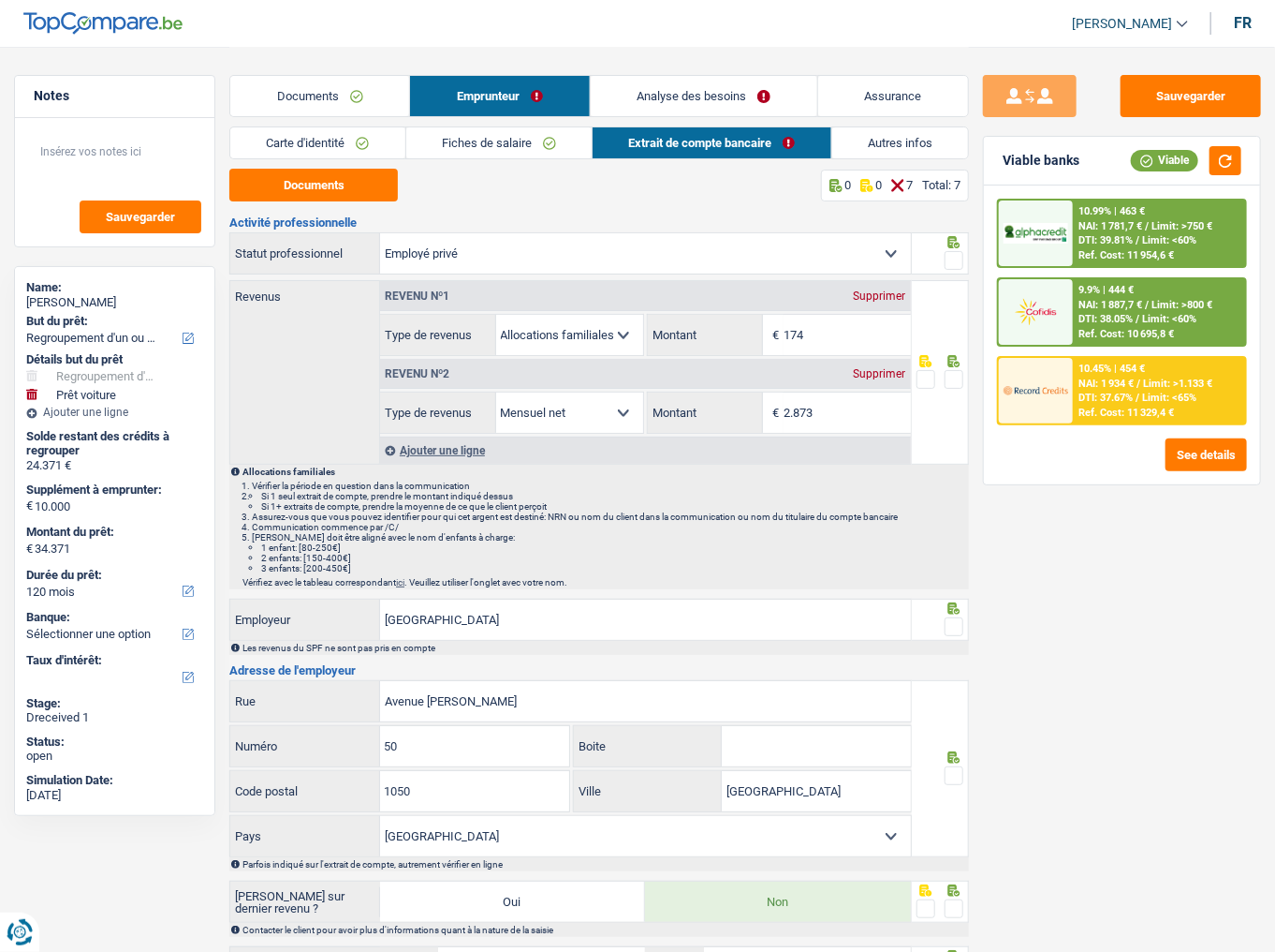
click at [952, 257] on span at bounding box center [954, 260] width 19 height 19
click at [0, 0] on input "radio" at bounding box center [0, 0] width 0 height 0
click at [952, 375] on span at bounding box center [954, 379] width 19 height 19
click at [0, 0] on input "radio" at bounding box center [0, 0] width 0 height 0
click at [955, 632] on span at bounding box center [954, 626] width 19 height 19
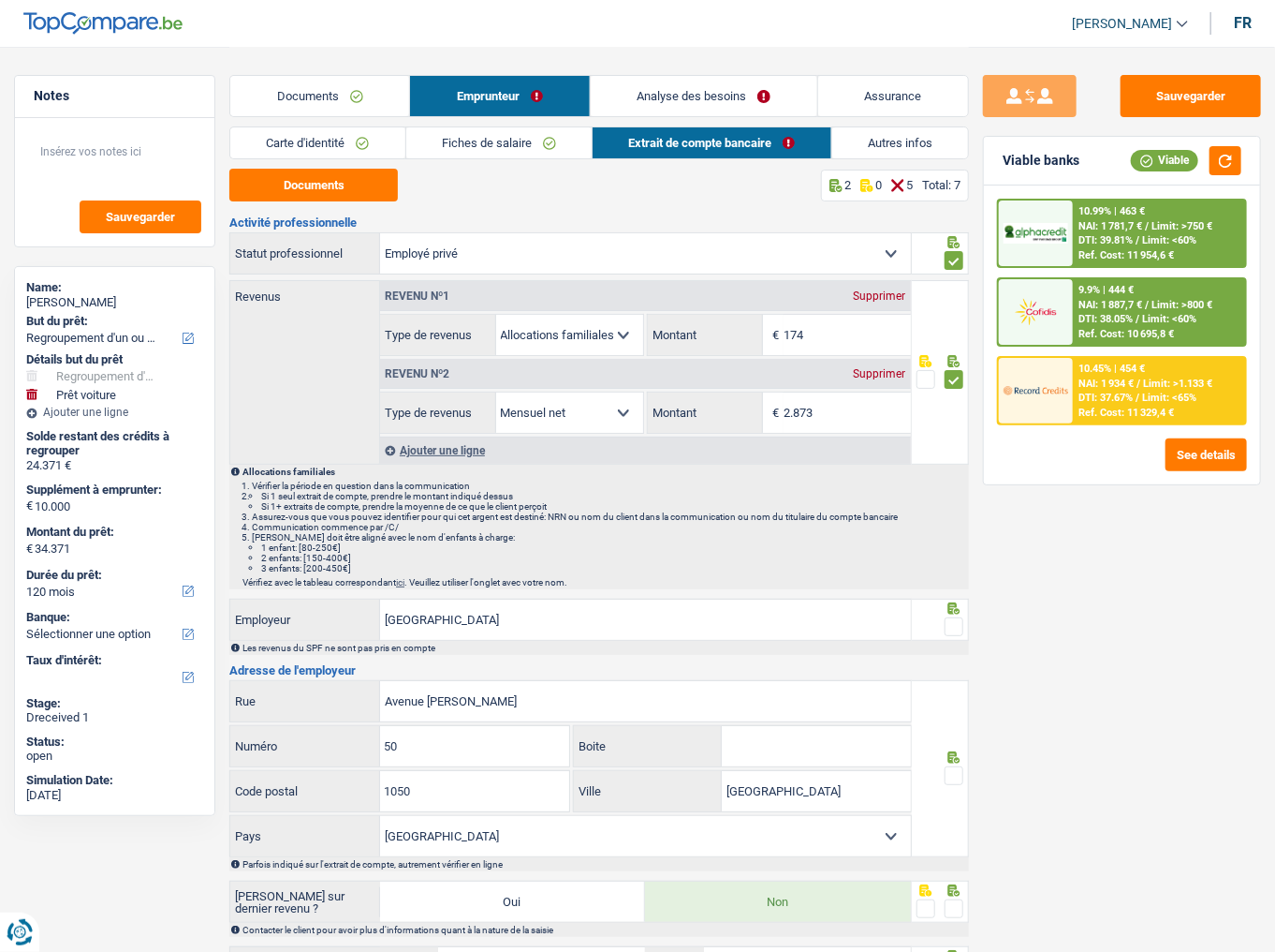
click at [0, 0] on input "radio" at bounding box center [0, 0] width 0 height 0
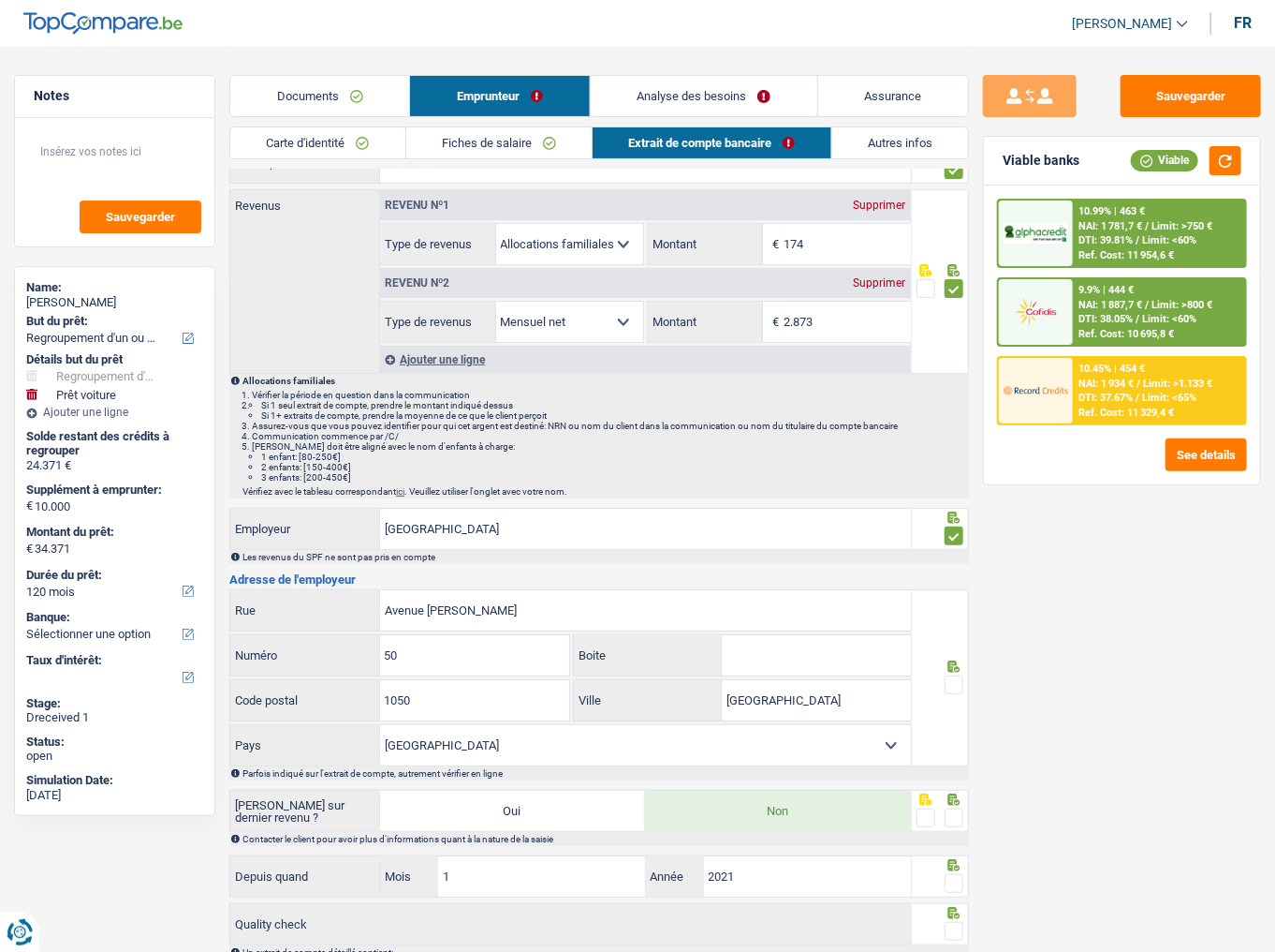
scroll to position [201, 0]
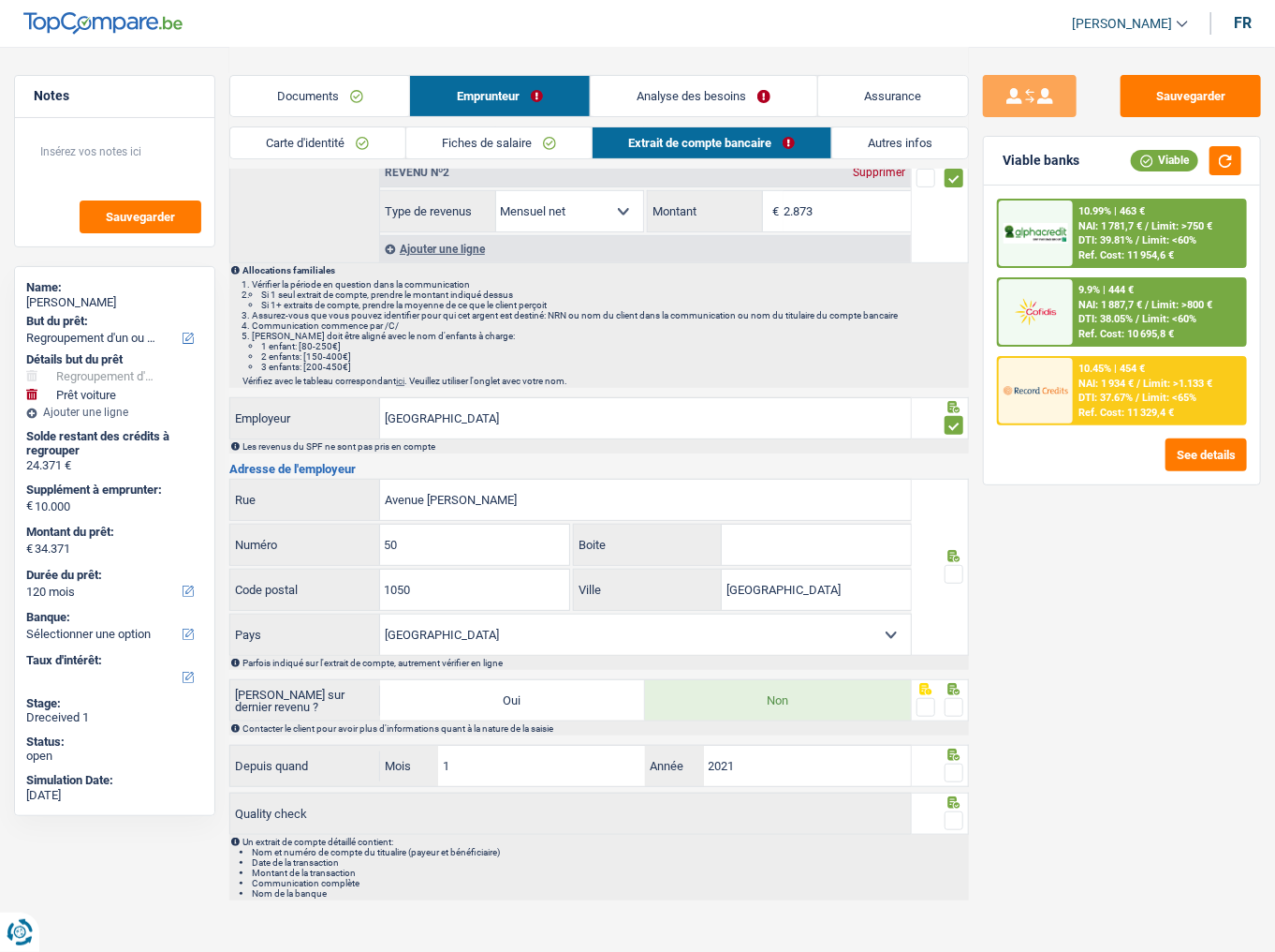
drag, startPoint x: 954, startPoint y: 562, endPoint x: 965, endPoint y: 694, distance: 132.5
click at [955, 564] on span at bounding box center [954, 573] width 19 height 19
click at [0, 0] on input "radio" at bounding box center [0, 0] width 0 height 0
click at [955, 706] on span at bounding box center [954, 707] width 19 height 19
click at [0, 0] on input "radio" at bounding box center [0, 0] width 0 height 0
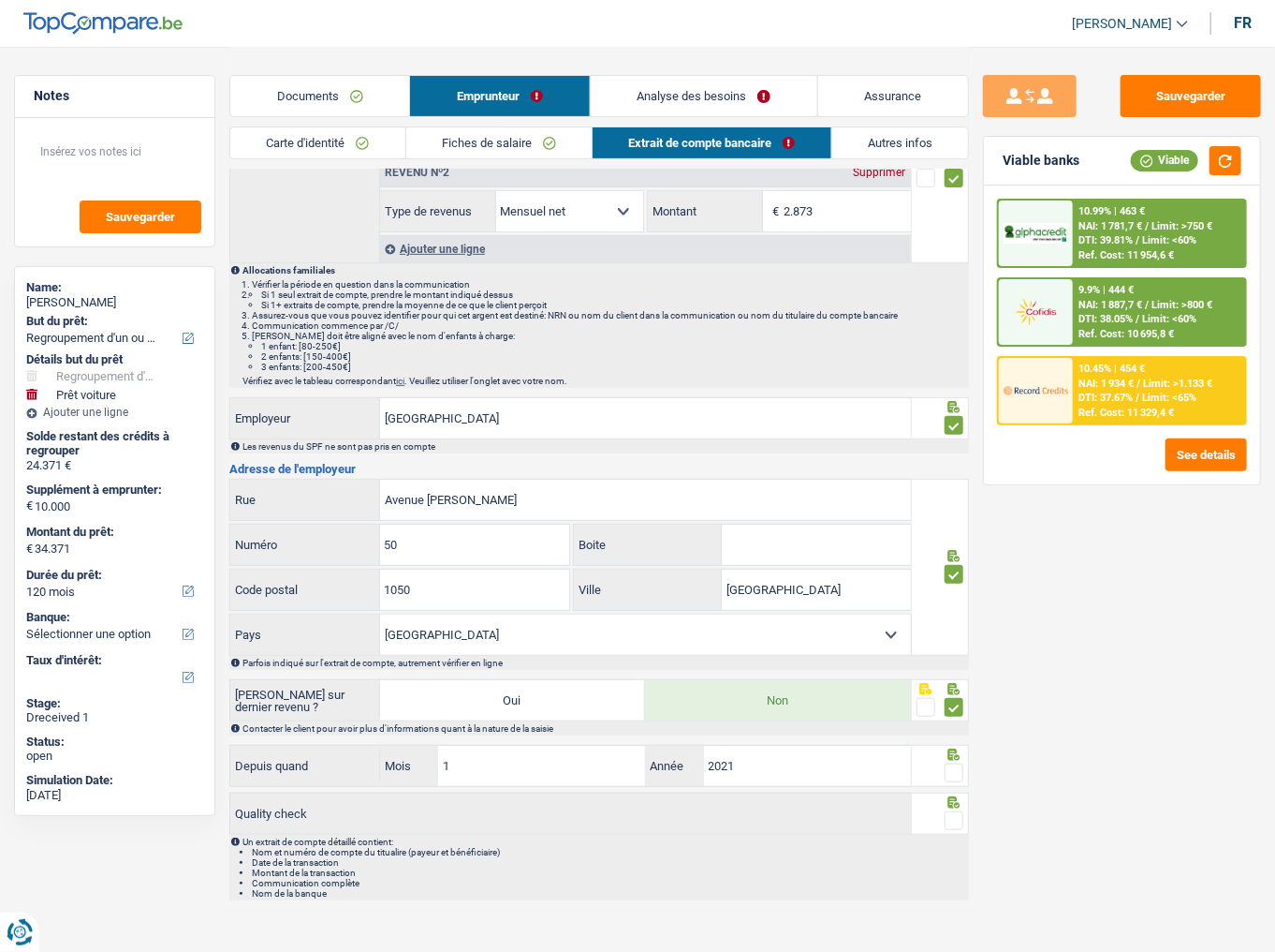
drag, startPoint x: 956, startPoint y: 769, endPoint x: 956, endPoint y: 805, distance: 36.0
click at [956, 722] on span at bounding box center [954, 773] width 19 height 19
click at [0, 0] on input "radio" at bounding box center [0, 0] width 0 height 0
drag, startPoint x: 955, startPoint y: 818, endPoint x: 997, endPoint y: 798, distance: 46.5
click at [954, 722] on span at bounding box center [954, 820] width 19 height 19
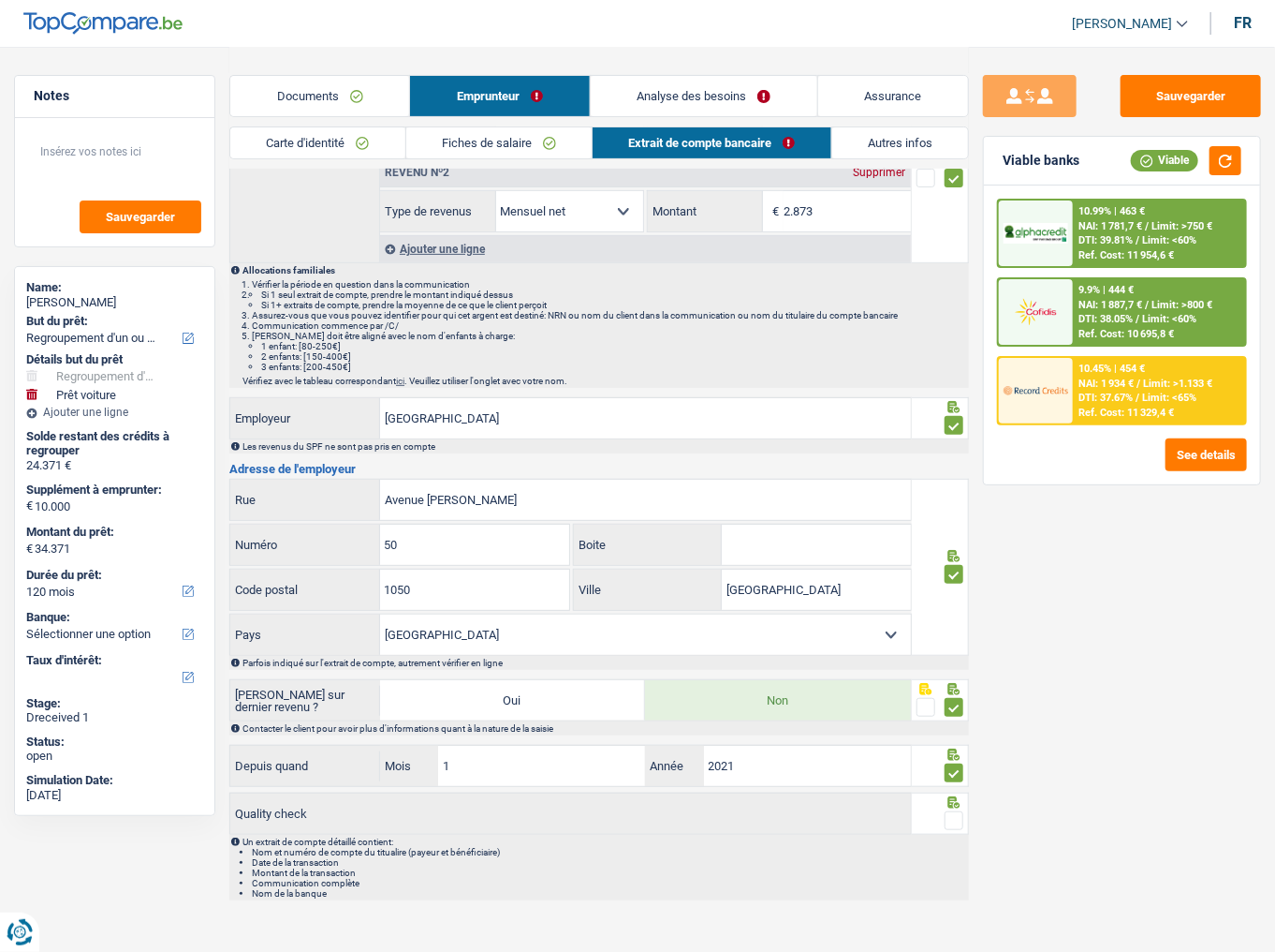
click at [0, 0] on input "radio" at bounding box center [0, 0] width 0 height 0
click at [569, 135] on link "Fiches de salaire" at bounding box center [498, 142] width 185 height 31
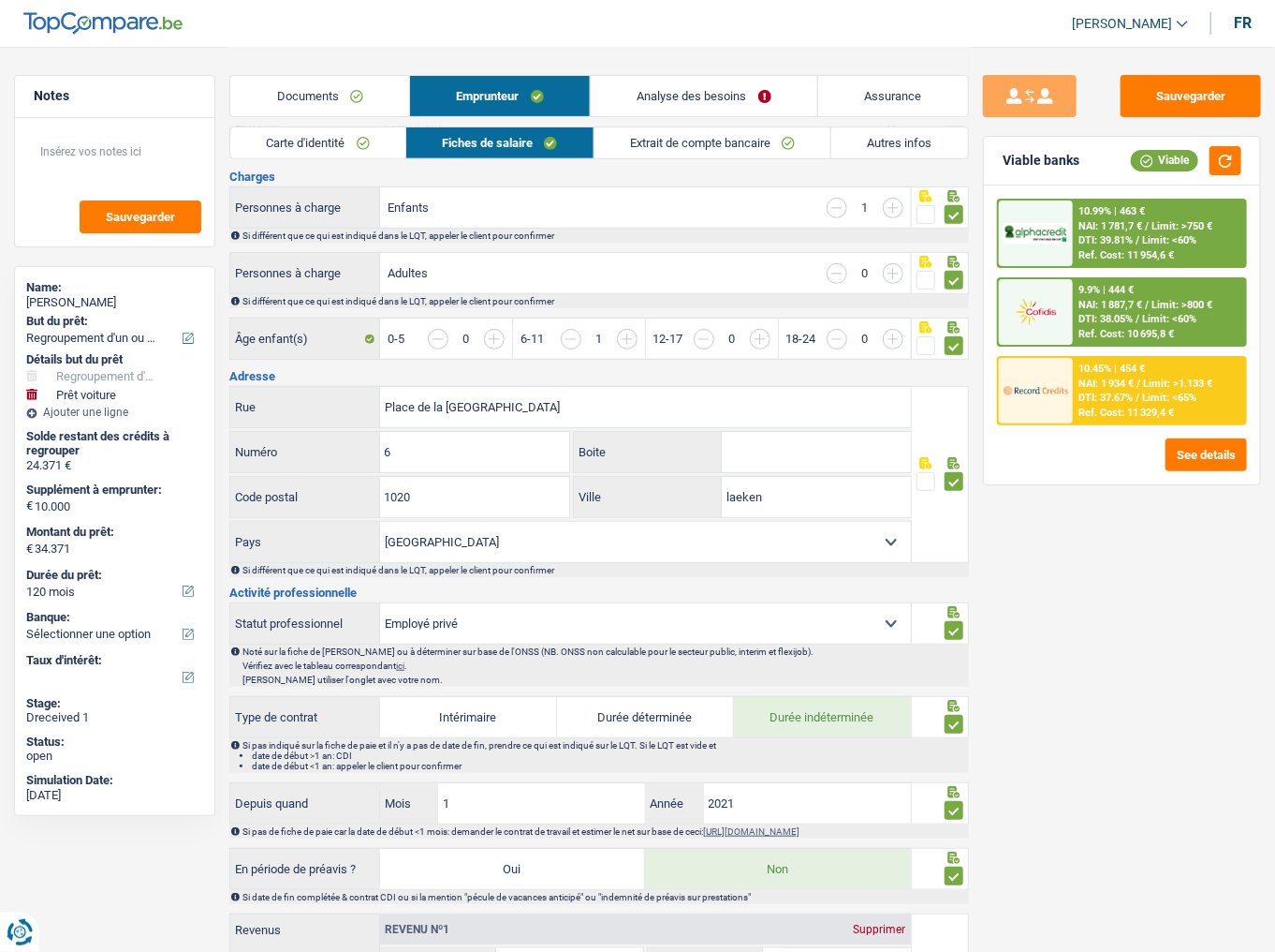
scroll to position [126, 0]
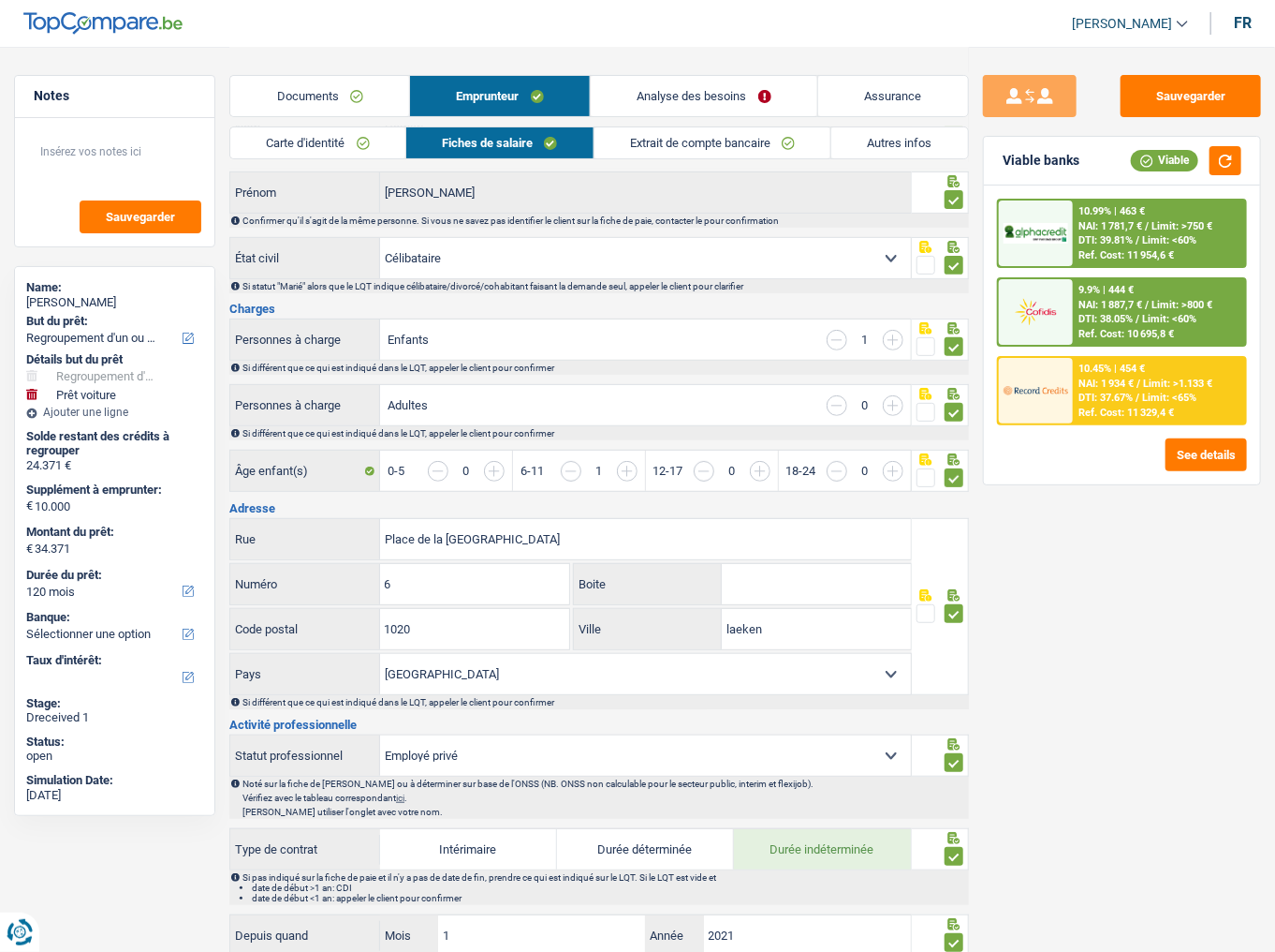
click at [874, 158] on link "Autres infos" at bounding box center [900, 142] width 137 height 31
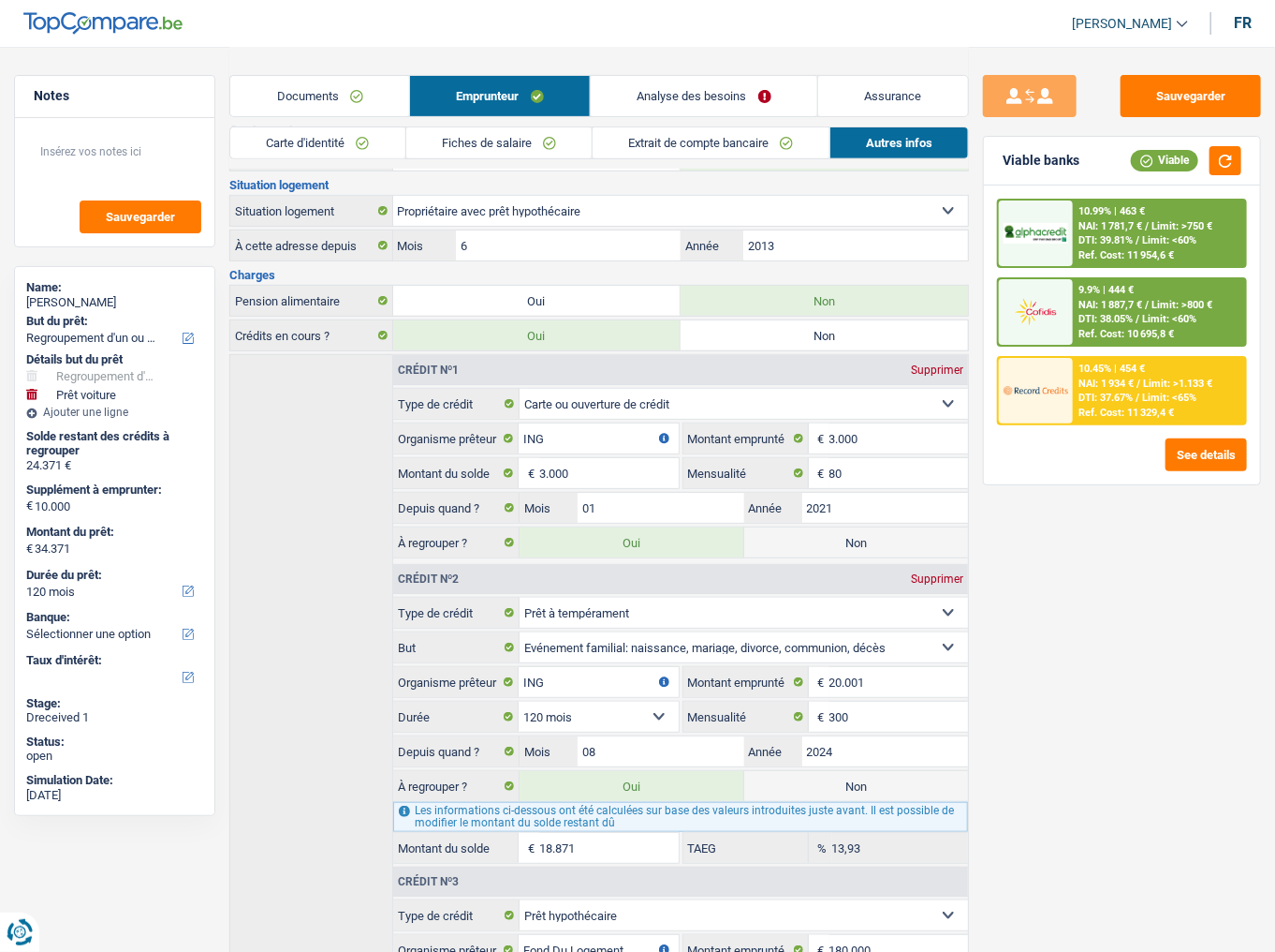
scroll to position [169, 0]
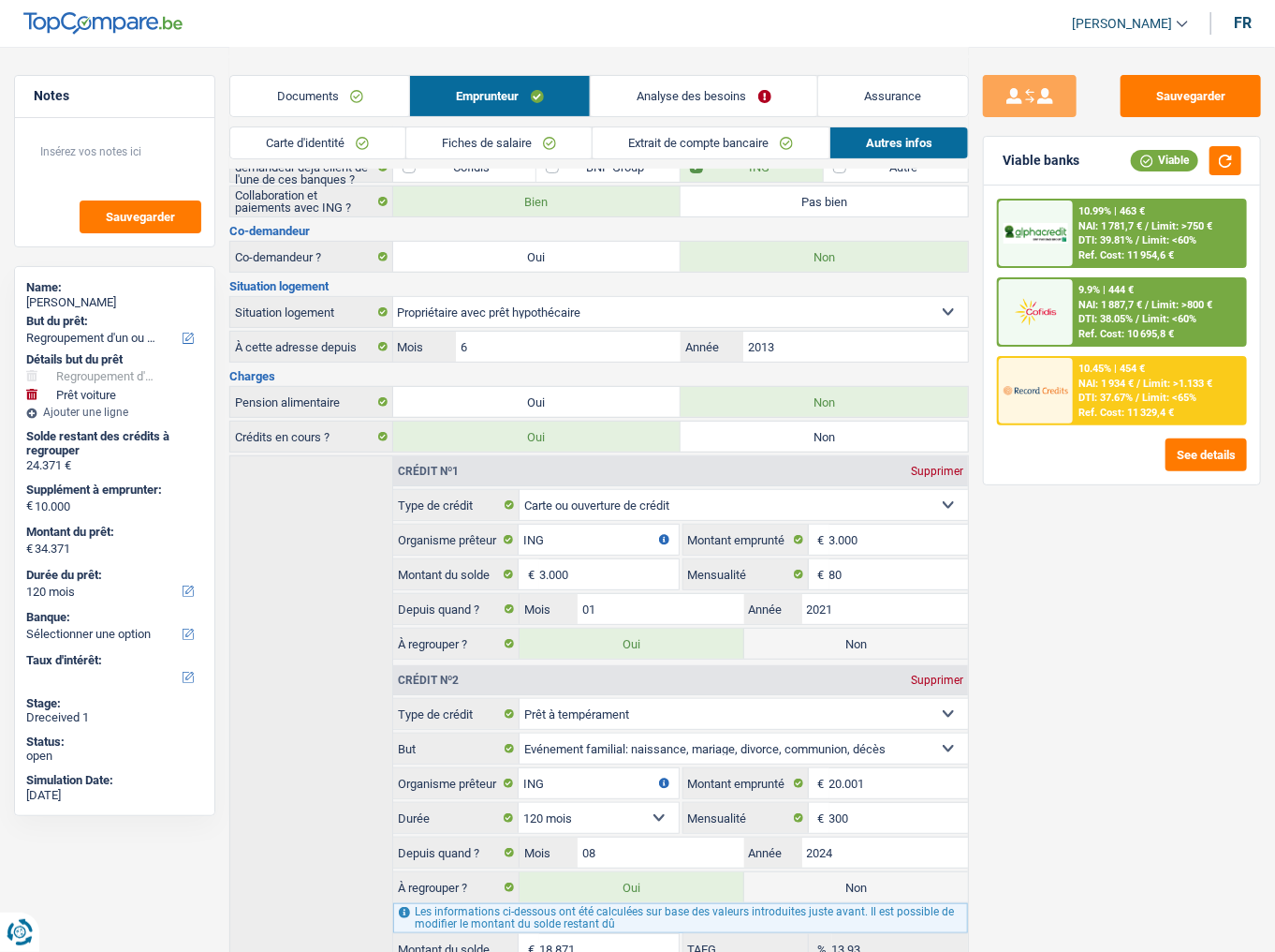
click at [739, 84] on link "Analyse des besoins" at bounding box center [704, 95] width 227 height 41
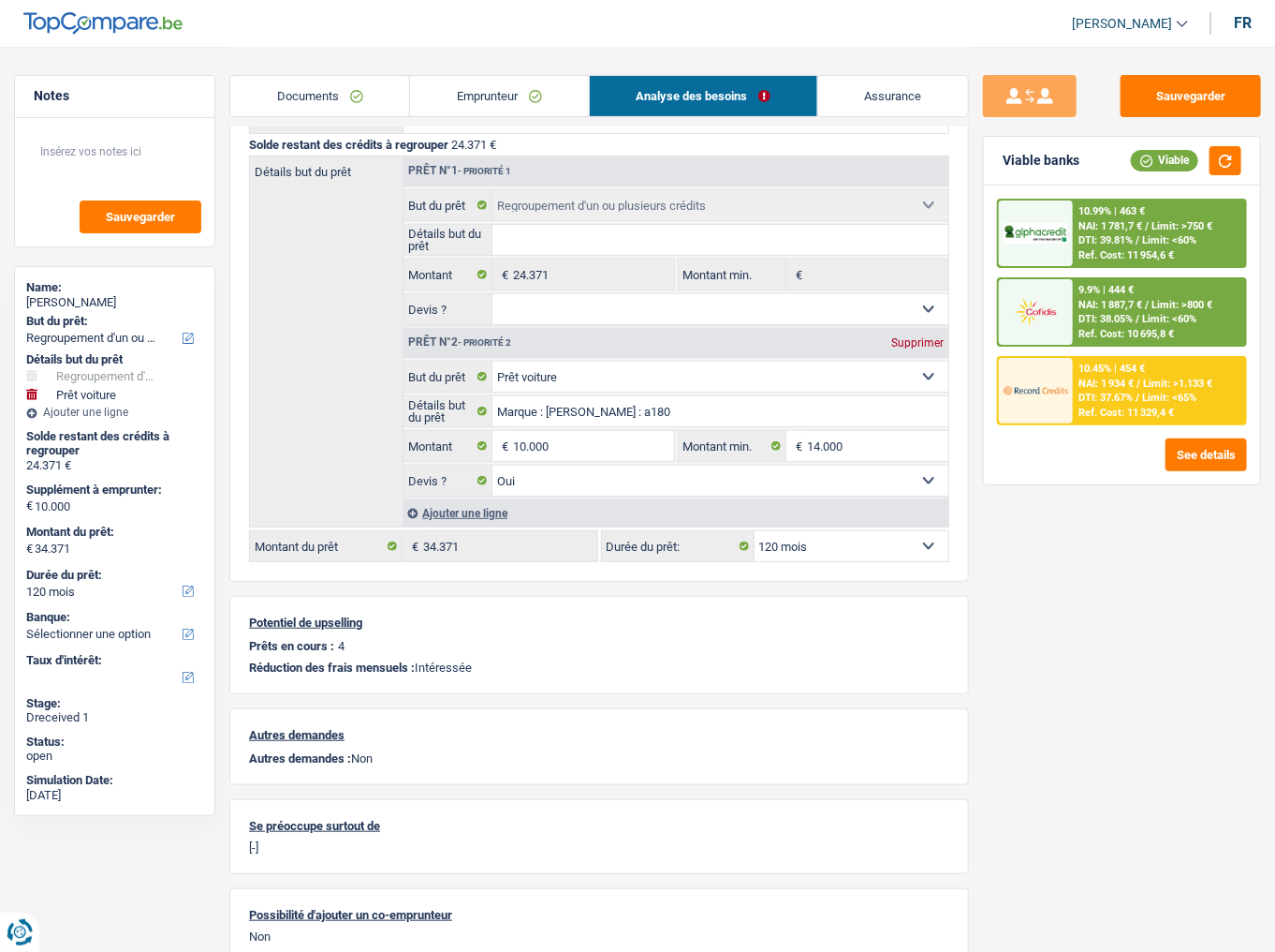
scroll to position [0, 0]
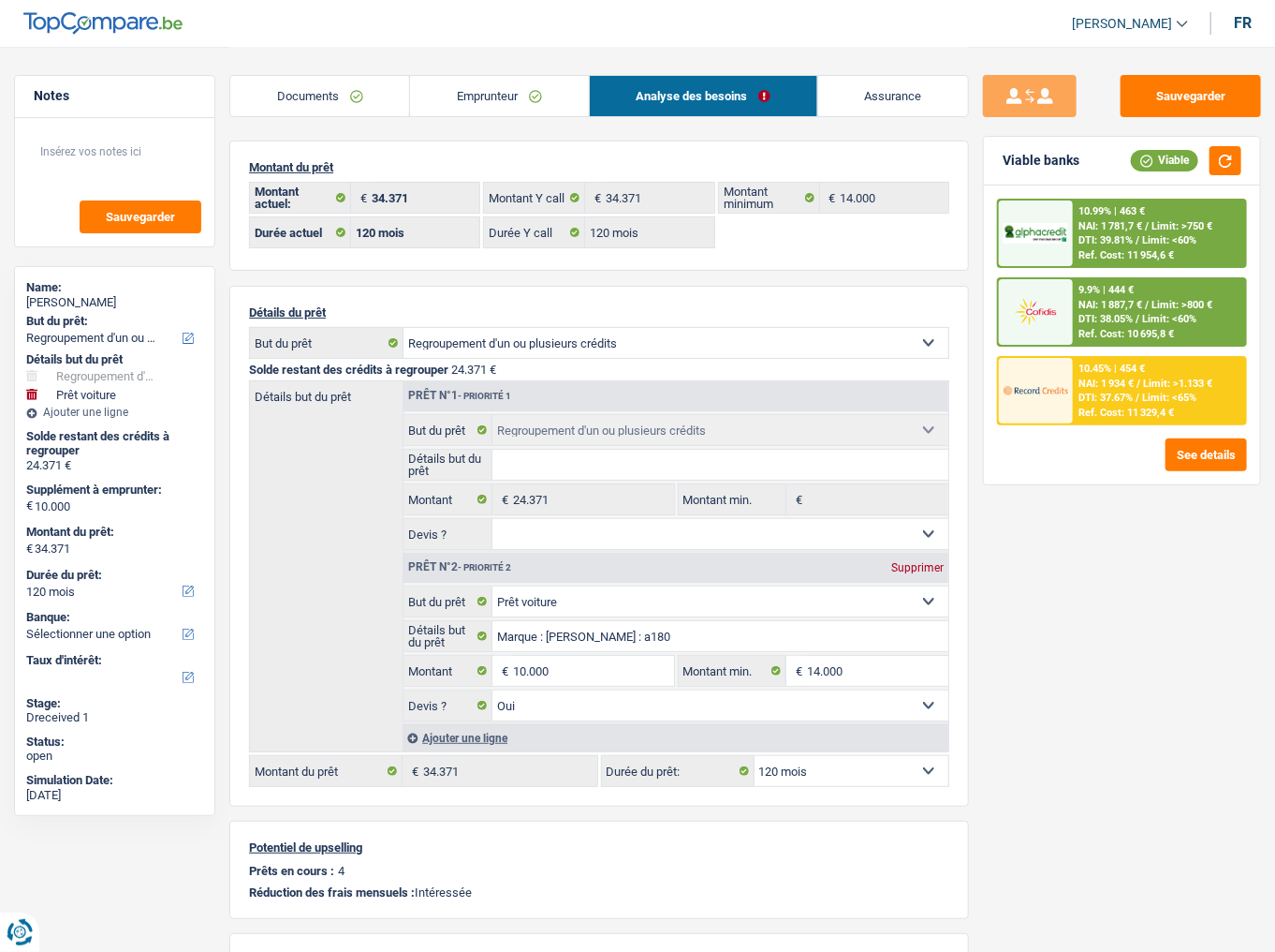
click at [1120, 386] on span "NAI: 1 934 €" at bounding box center [1106, 384] width 56 height 12
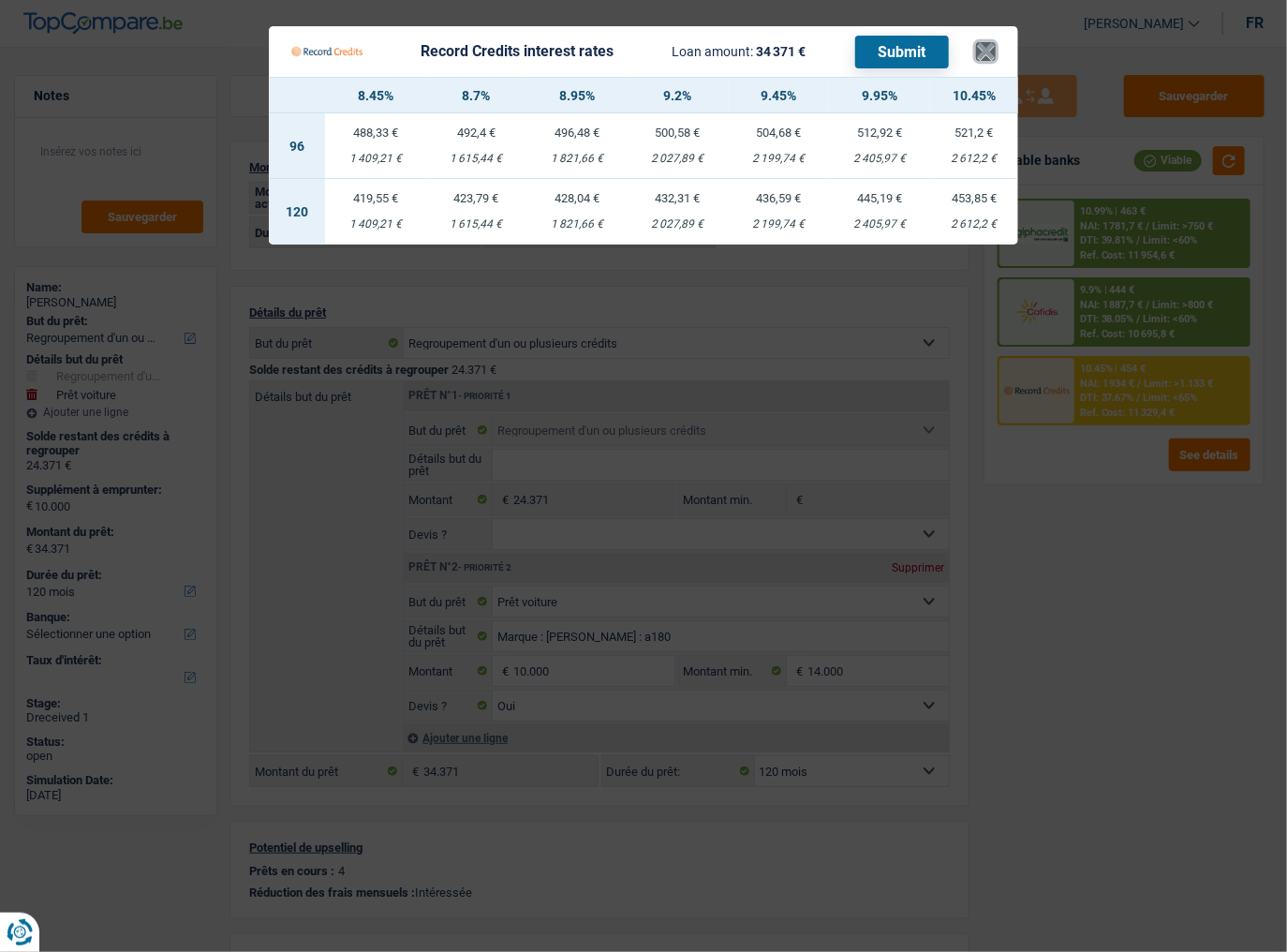
click at [981, 42] on button "×" at bounding box center [986, 51] width 20 height 19
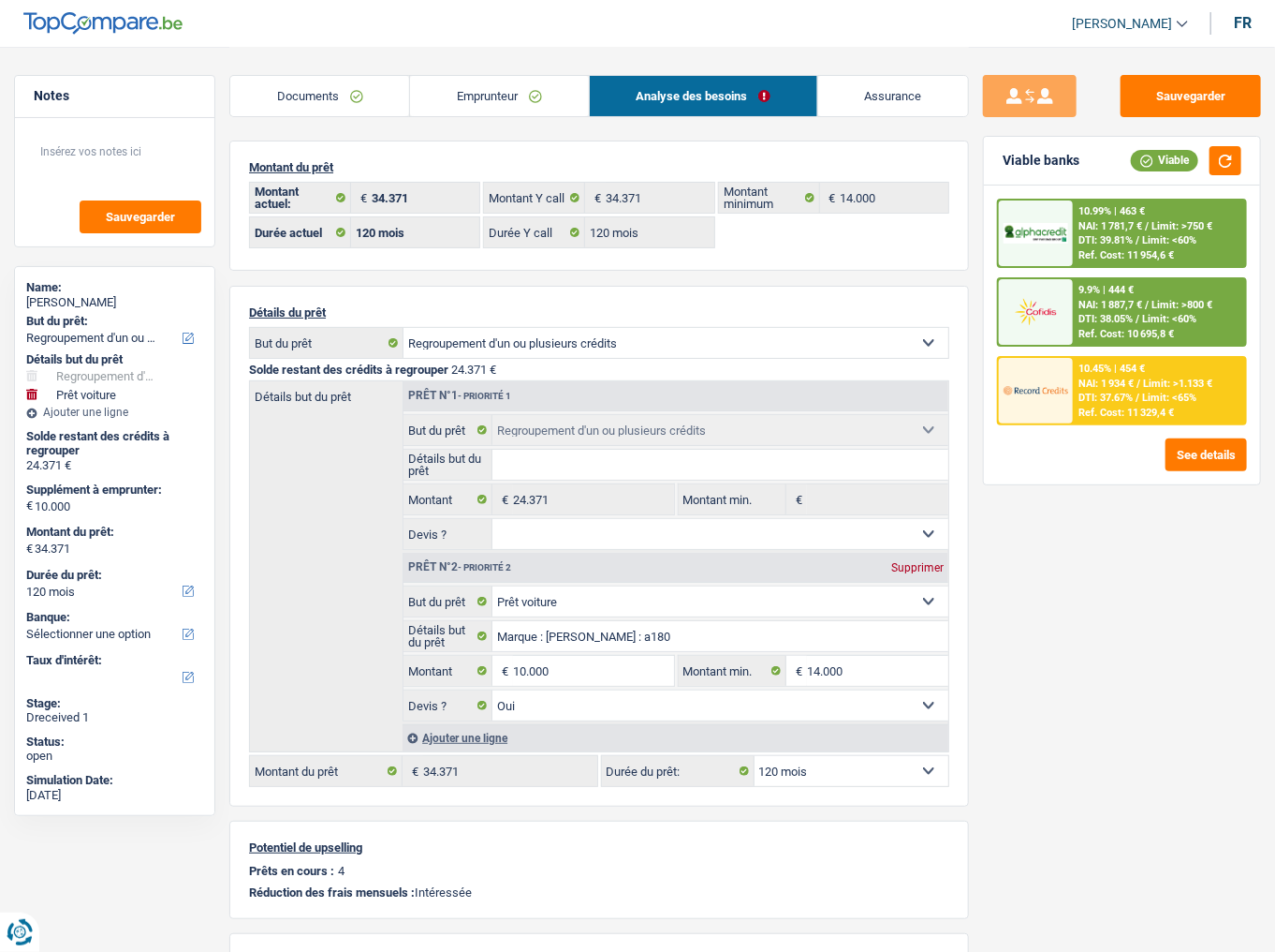
click at [1108, 413] on div "Ref. Cost: 11 329,4 €" at bounding box center [1126, 413] width 95 height 12
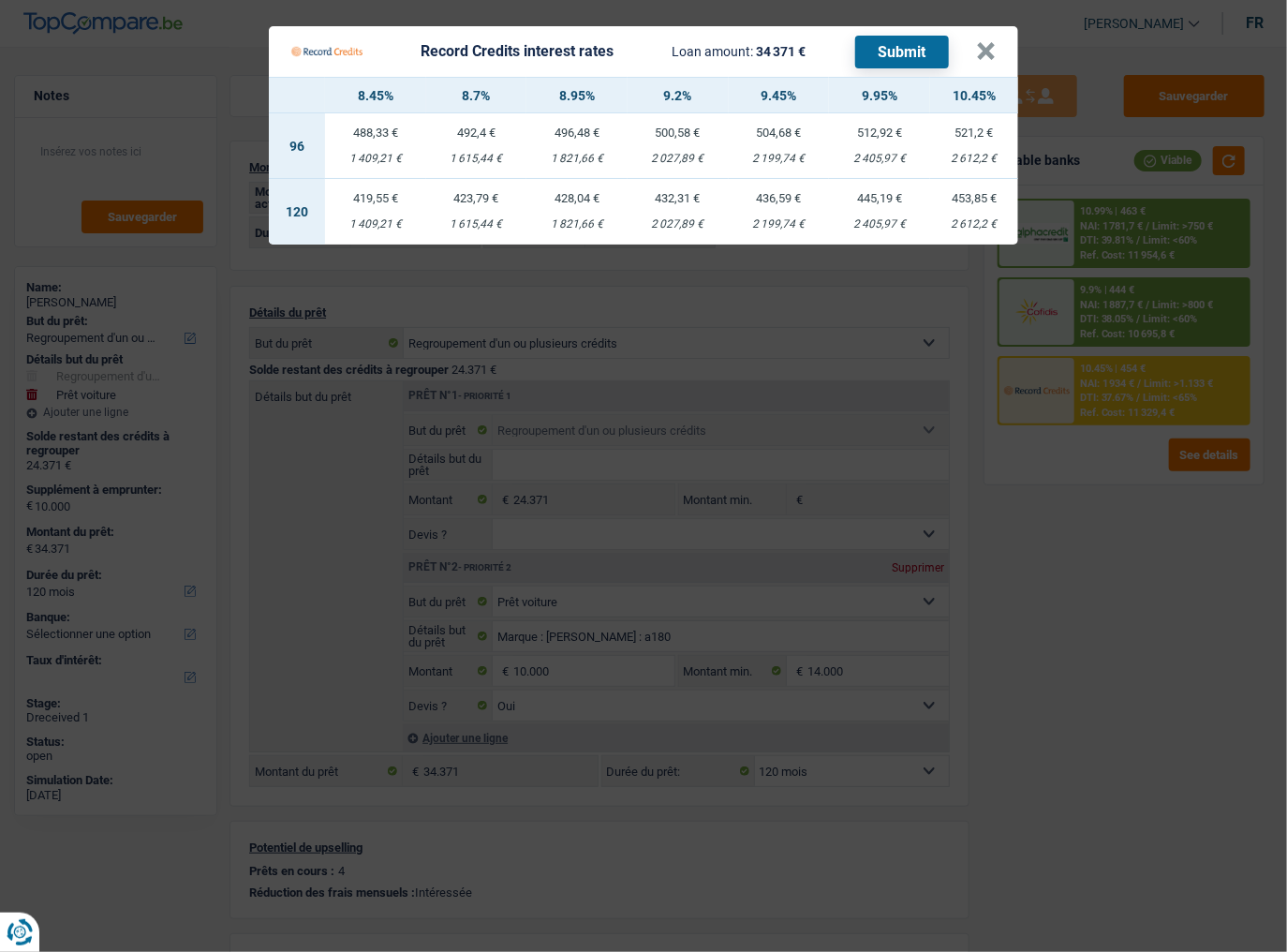
click at [489, 213] on td "423,79 € 1 615,44 €" at bounding box center [477, 211] width 101 height 65
select select "record credits"
type input "8,70"
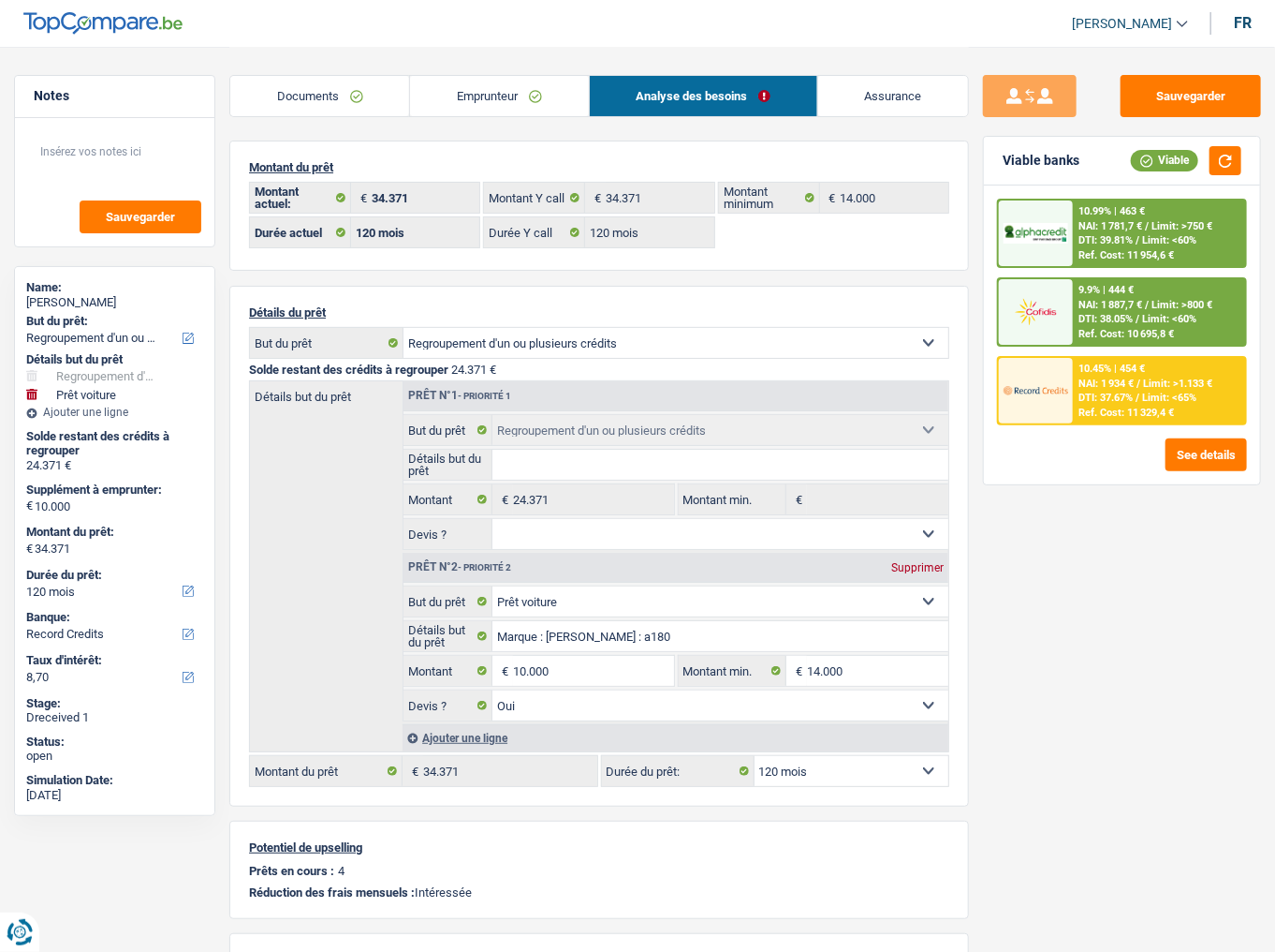
click at [1094, 392] on span "DTI: 37.67%" at bounding box center [1105, 398] width 55 height 12
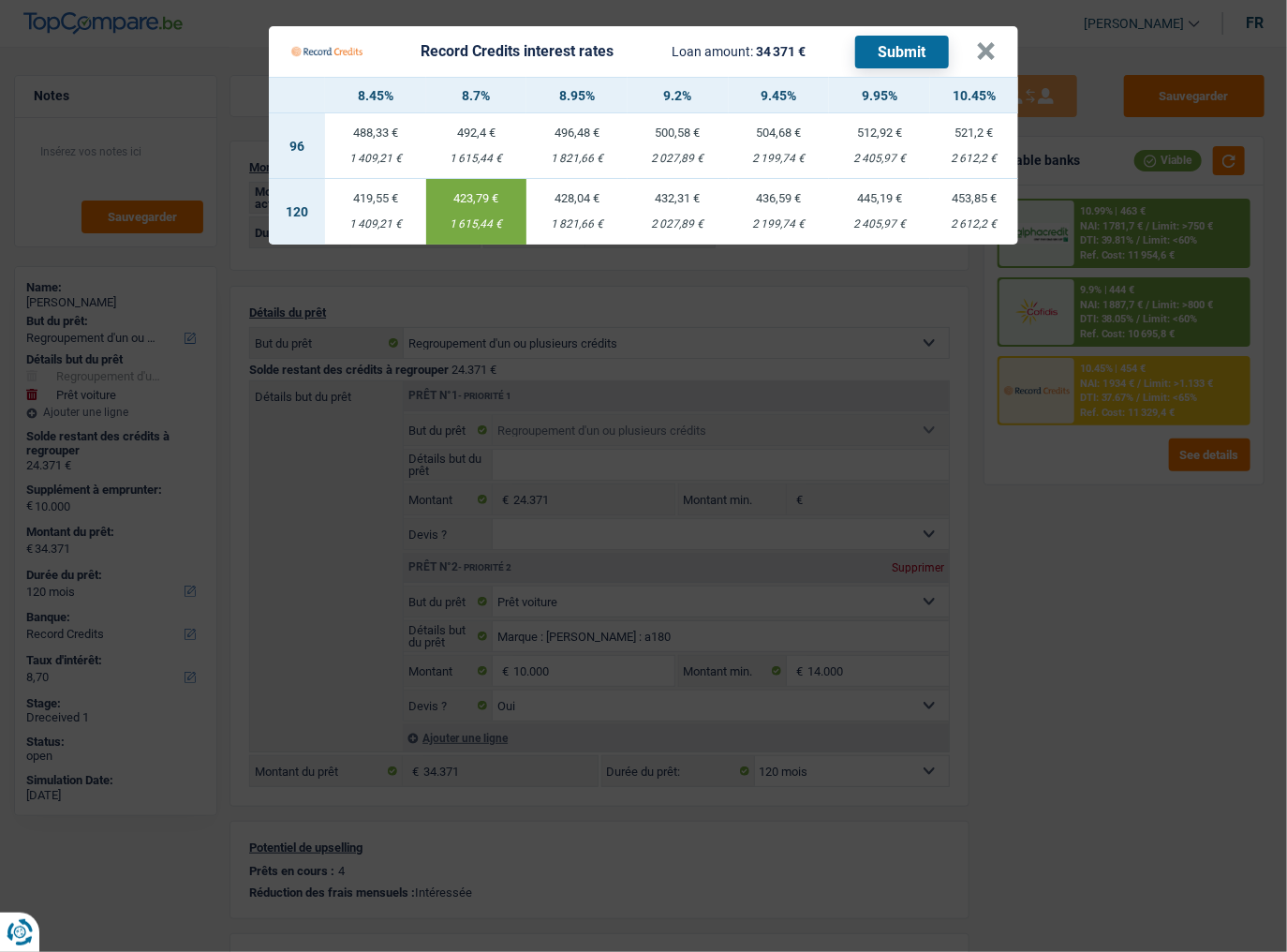
click at [923, 50] on button "Submit" at bounding box center [901, 52] width 93 height 33
click at [985, 47] on button "×" at bounding box center [986, 51] width 20 height 19
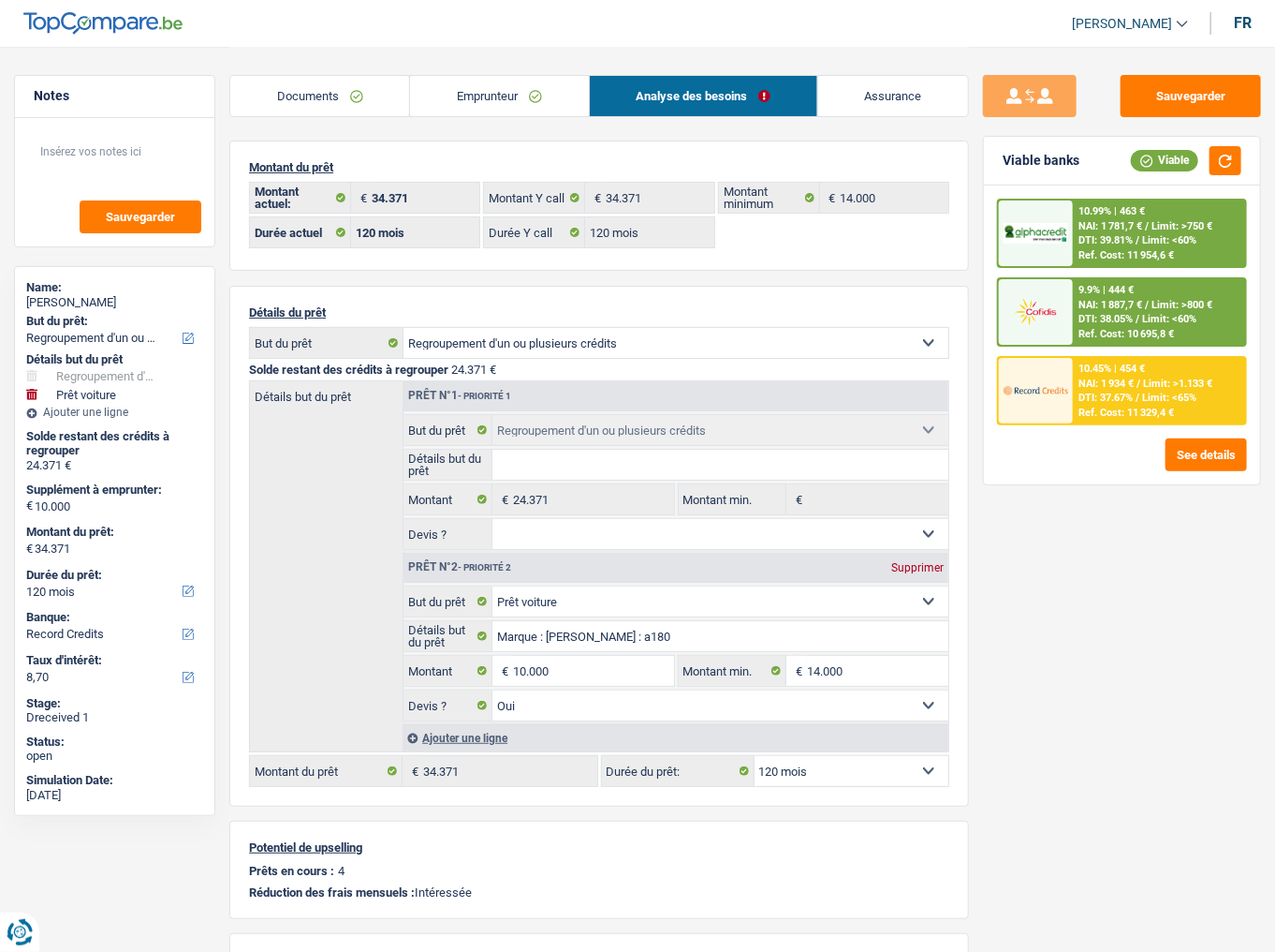
click at [1087, 236] on span "DTI: 39.81%" at bounding box center [1105, 240] width 55 height 12
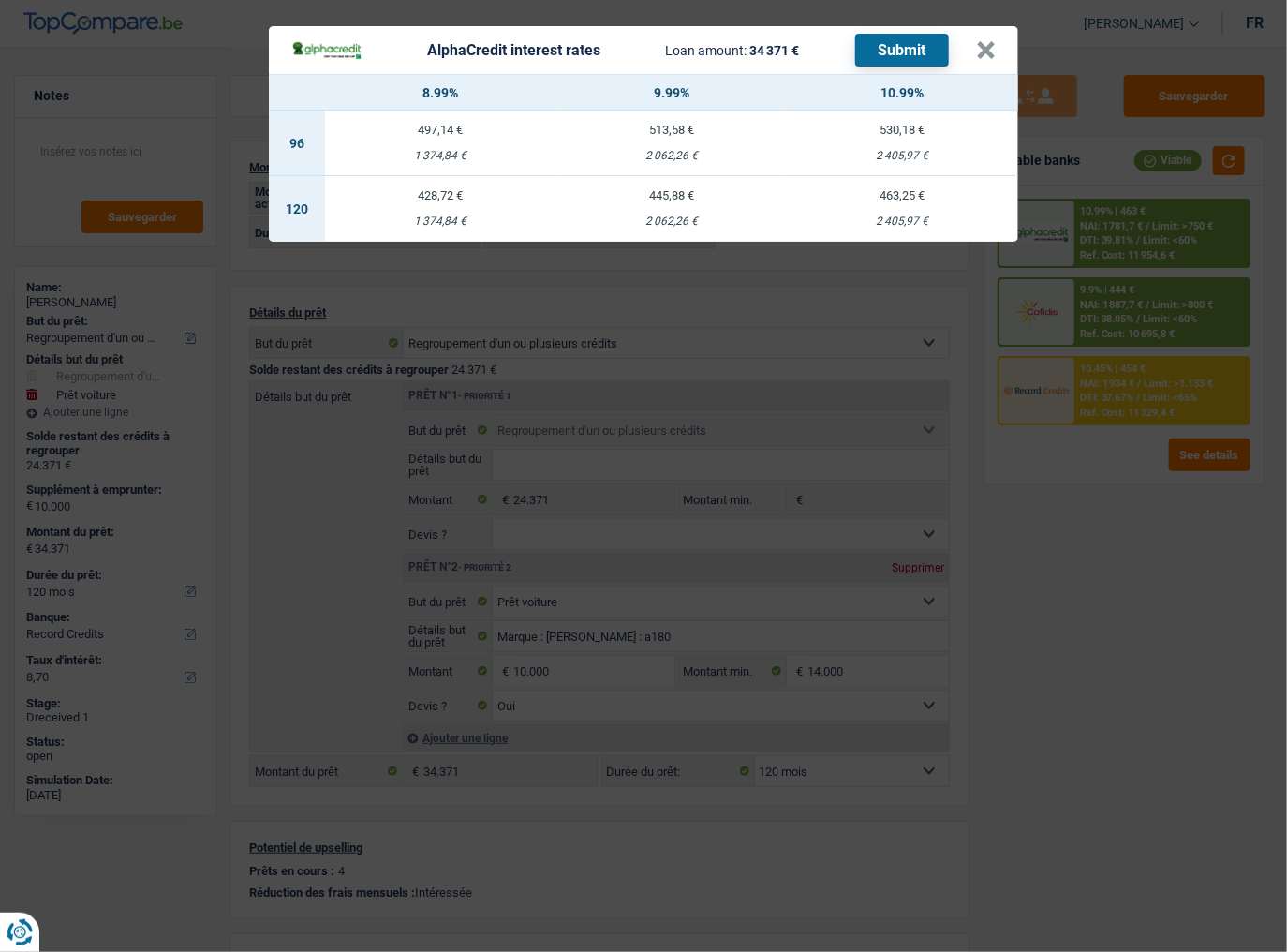
click at [481, 217] on div "1 374,84 €" at bounding box center [440, 221] width 231 height 12
select select "alphacredit"
type input "8,99"
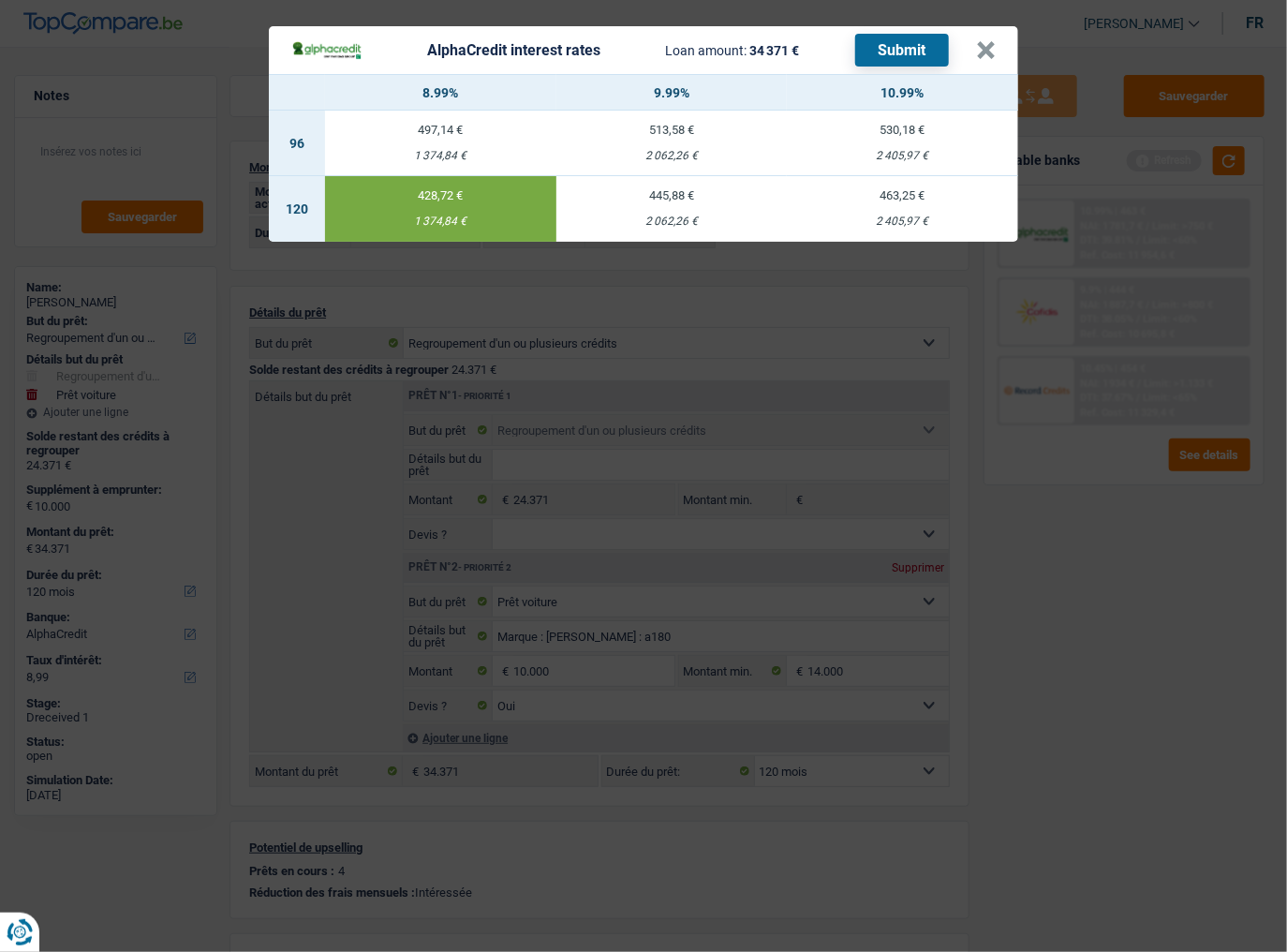
click at [895, 50] on button "Submit" at bounding box center [901, 50] width 93 height 33
drag, startPoint x: 982, startPoint y: 42, endPoint x: 982, endPoint y: 62, distance: 20.0
click at [982, 42] on button "×" at bounding box center [986, 51] width 20 height 19
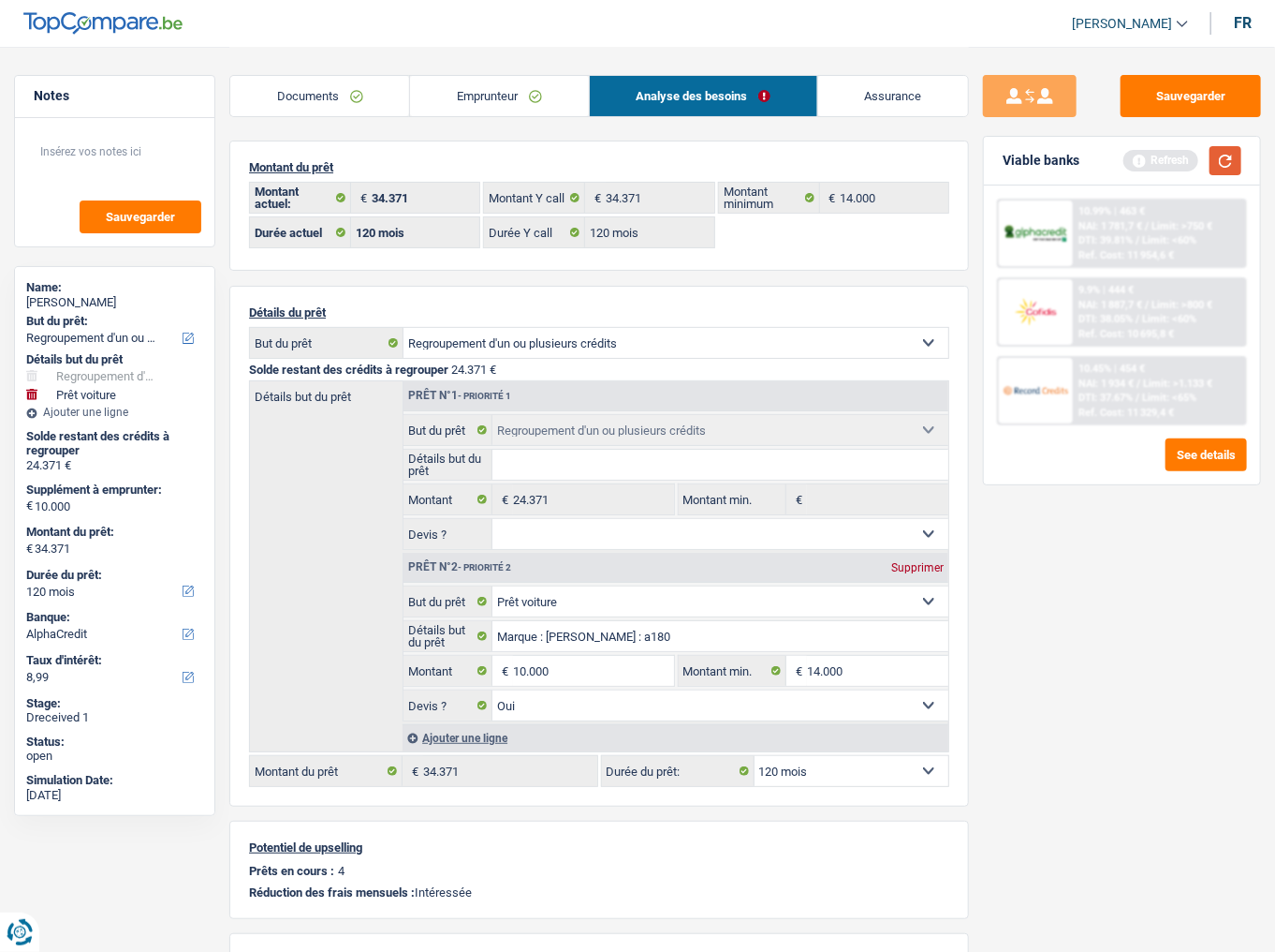
click at [1233, 160] on button "button" at bounding box center [1225, 160] width 32 height 29
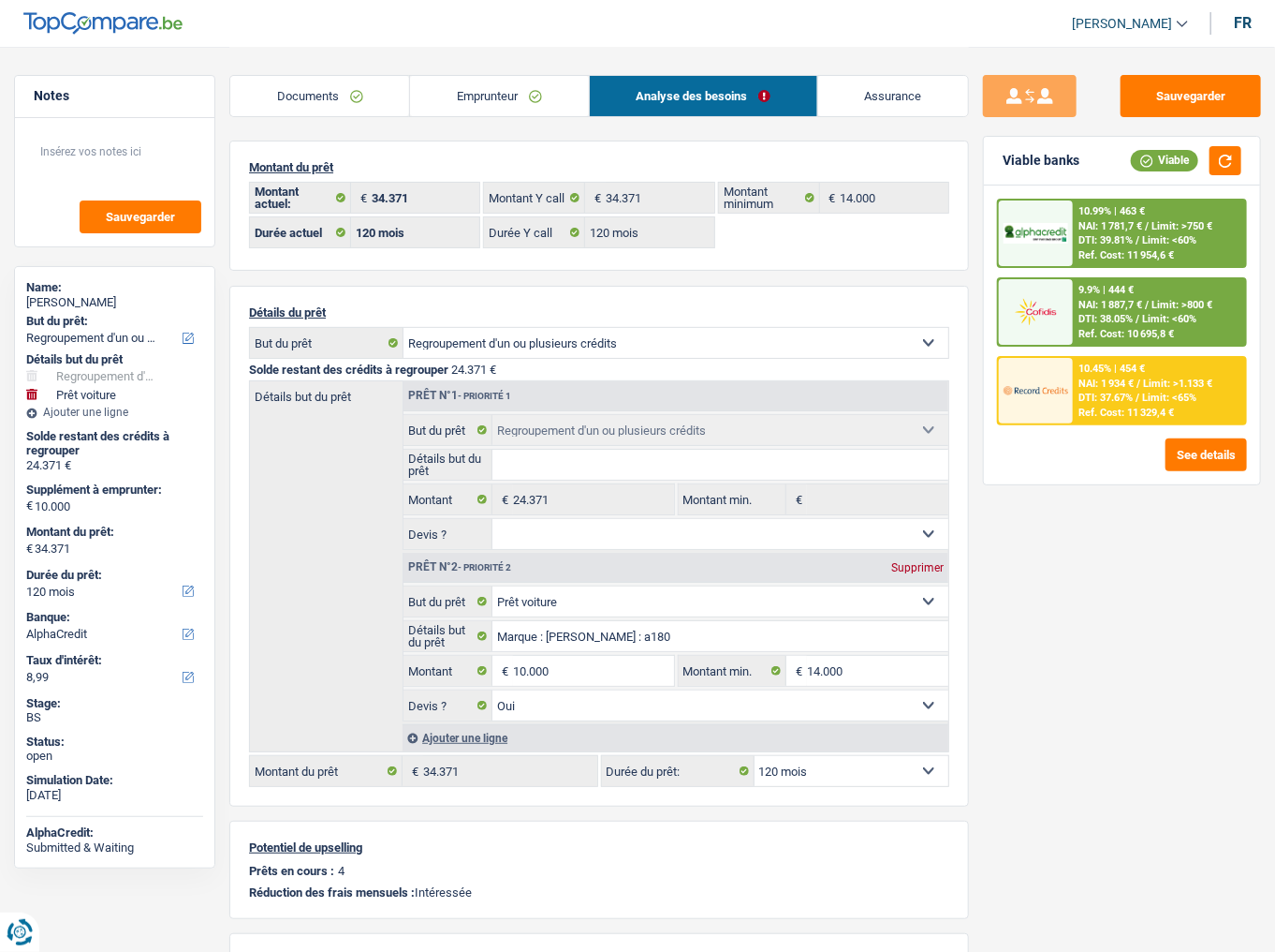
click at [1140, 237] on div "DTI: 39.81% / Limit: <60%" at bounding box center [1137, 240] width 118 height 12
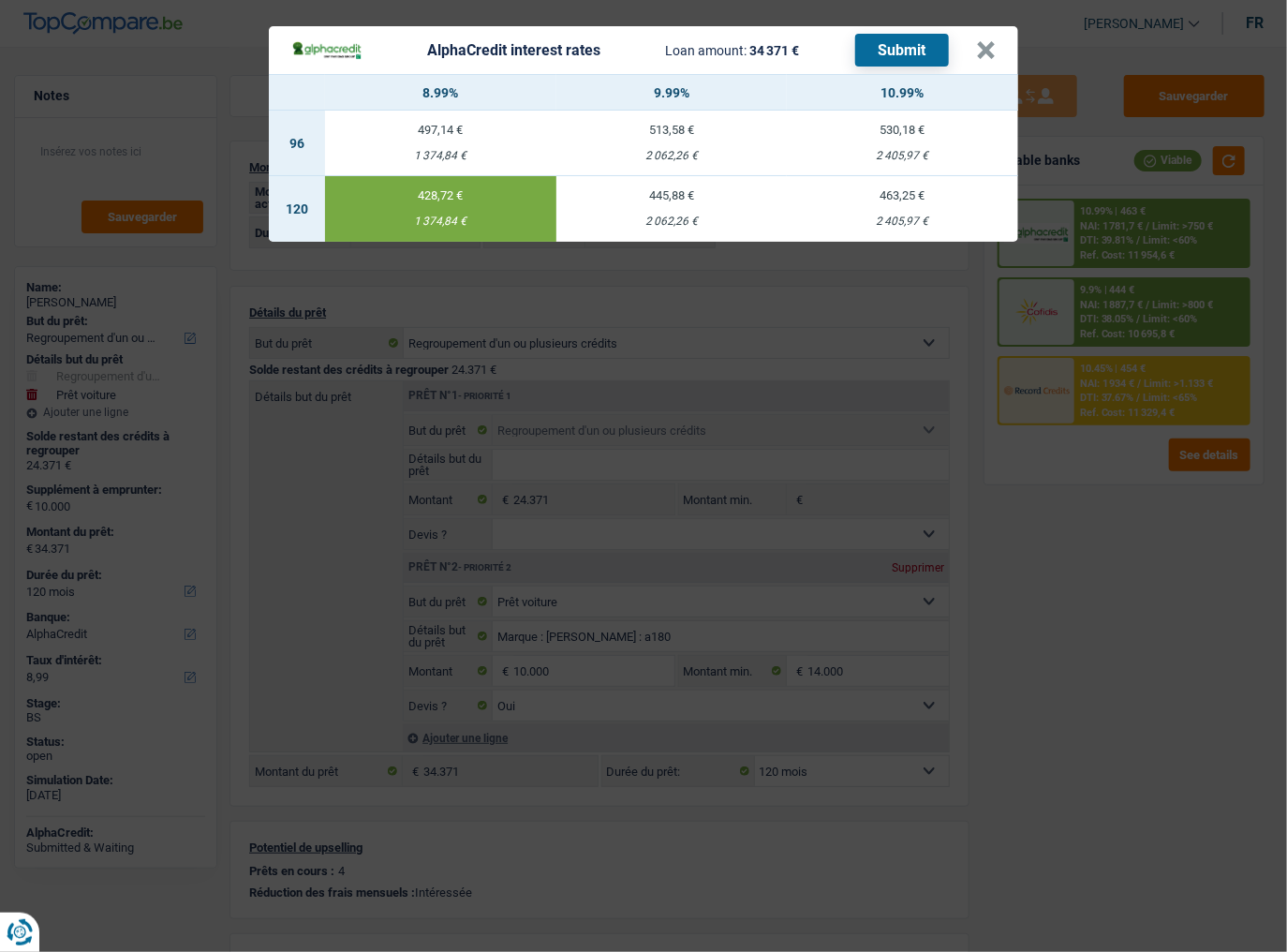
click at [1093, 297] on div "AlphaCredit interest rates Loan amount: 34 371 € Submit × 8.99% 9.99% 10.99% 96…" at bounding box center [644, 476] width 1287 height 952
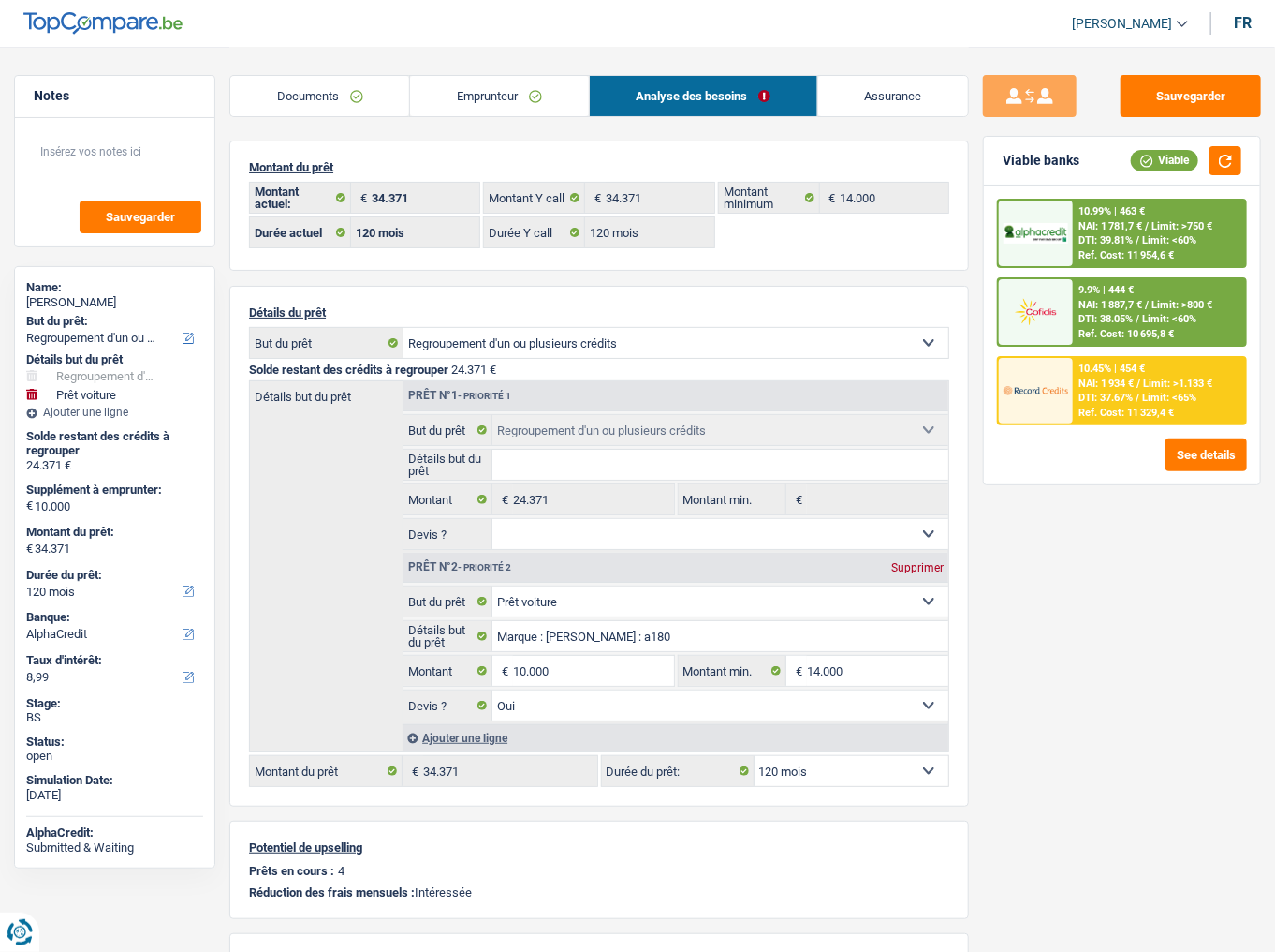
click at [1095, 306] on span "NAI: 1 887,7 €" at bounding box center [1110, 304] width 63 height 12
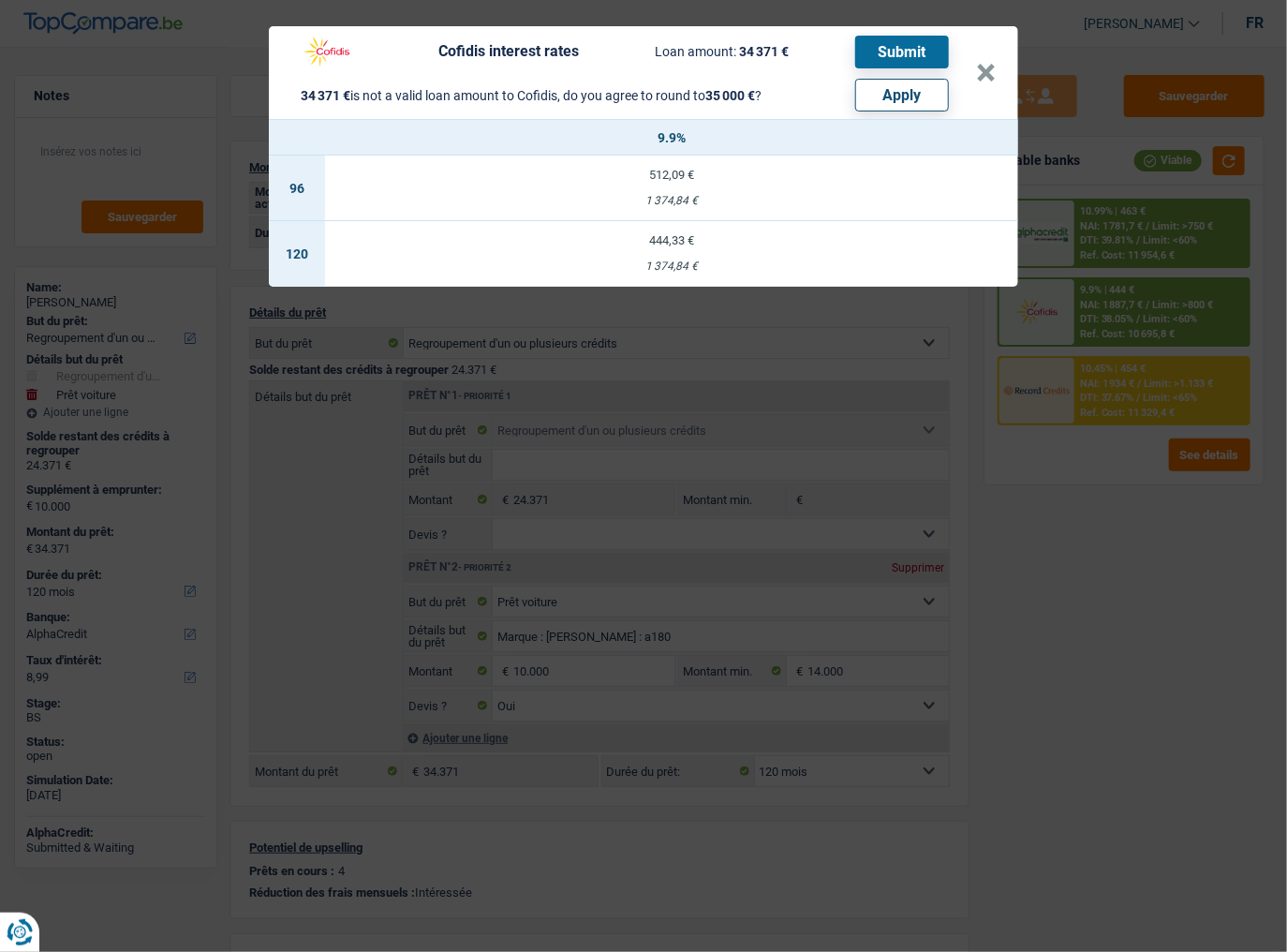
click at [897, 100] on button "Apply" at bounding box center [901, 94] width 93 height 33
type input "10.629"
type input "35.000"
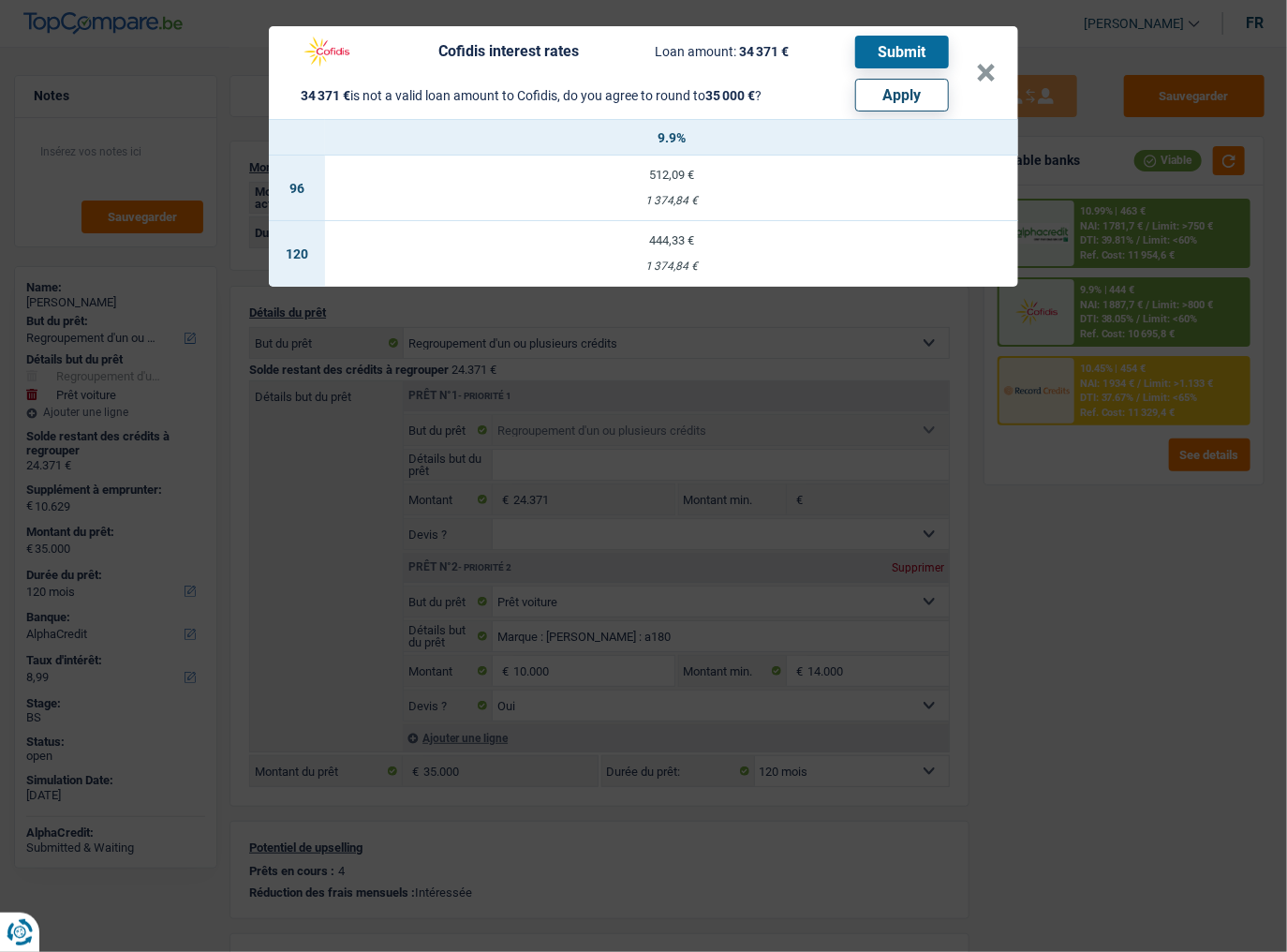
select select "other"
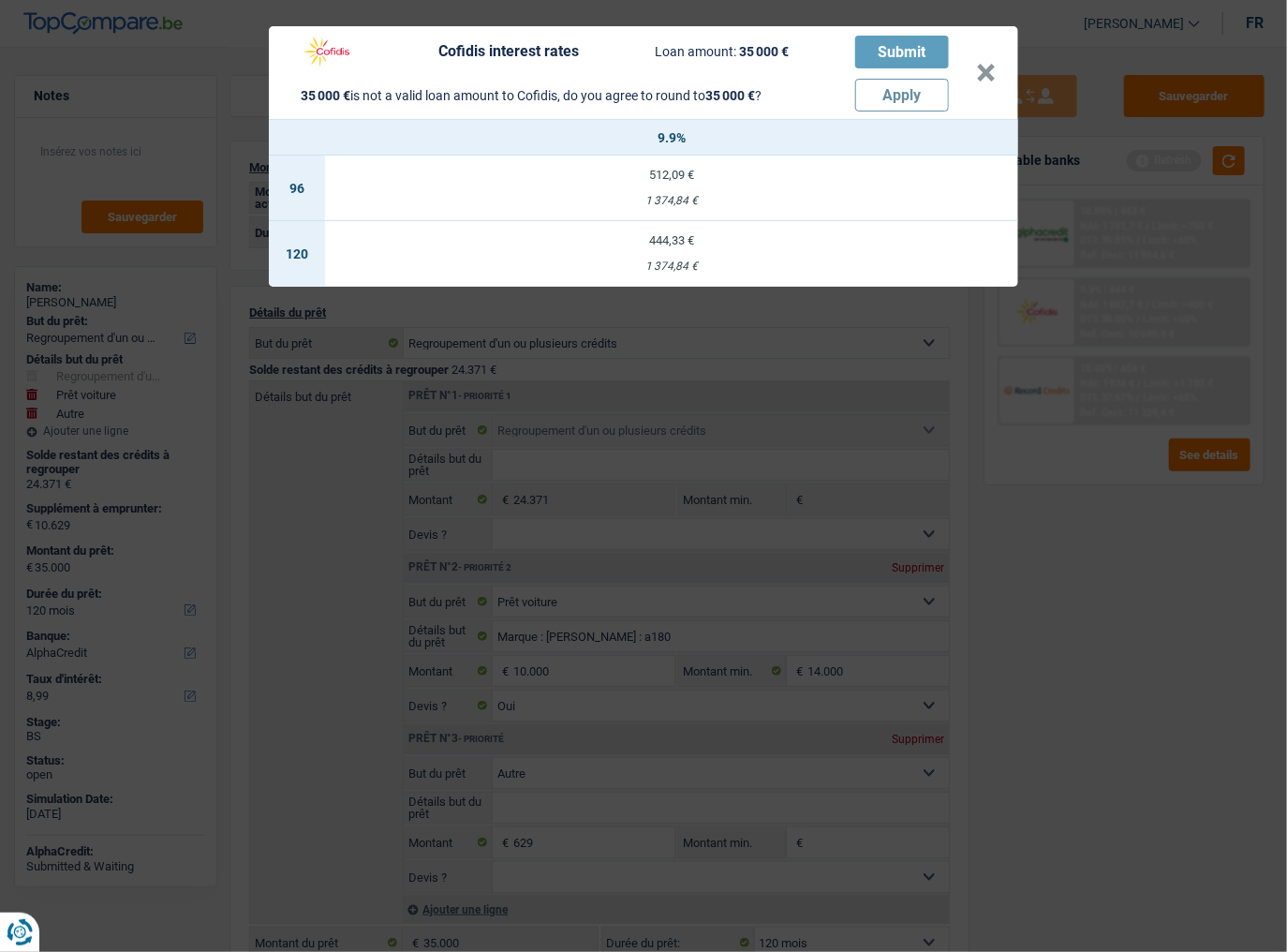
click at [1109, 687] on div "Cofidis interest rates Loan amount: 35 000 € Submit 35 000 € is not a valid loa…" at bounding box center [644, 476] width 1287 height 952
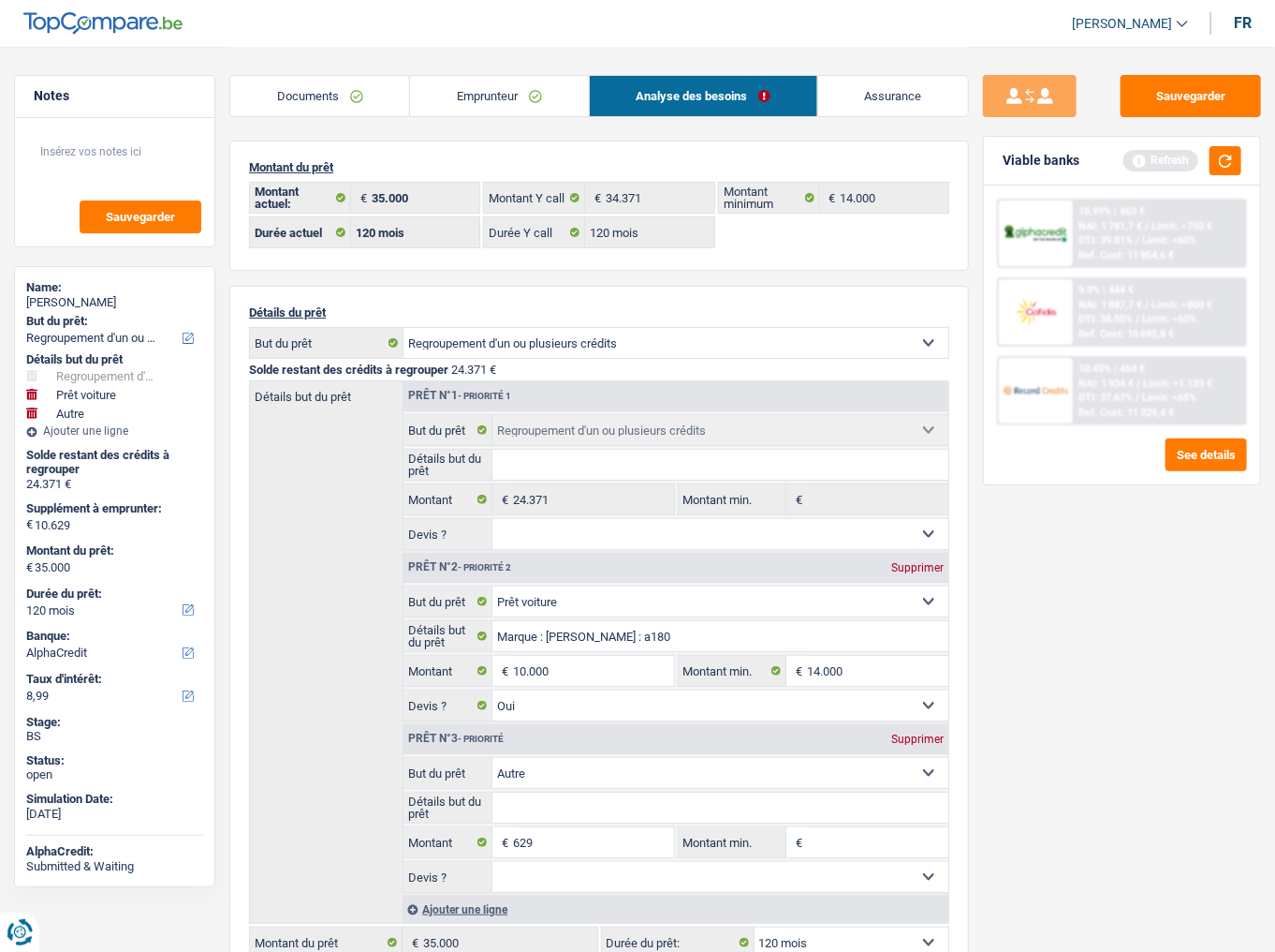
click at [1122, 521] on div "Sauvegarder Viable banks Refresh 10.99% | 463 € NAI: 1 781,7 € / Limit: >750 € …" at bounding box center [1121, 499] width 306 height 847
click at [1228, 166] on button "button" at bounding box center [1225, 160] width 32 height 29
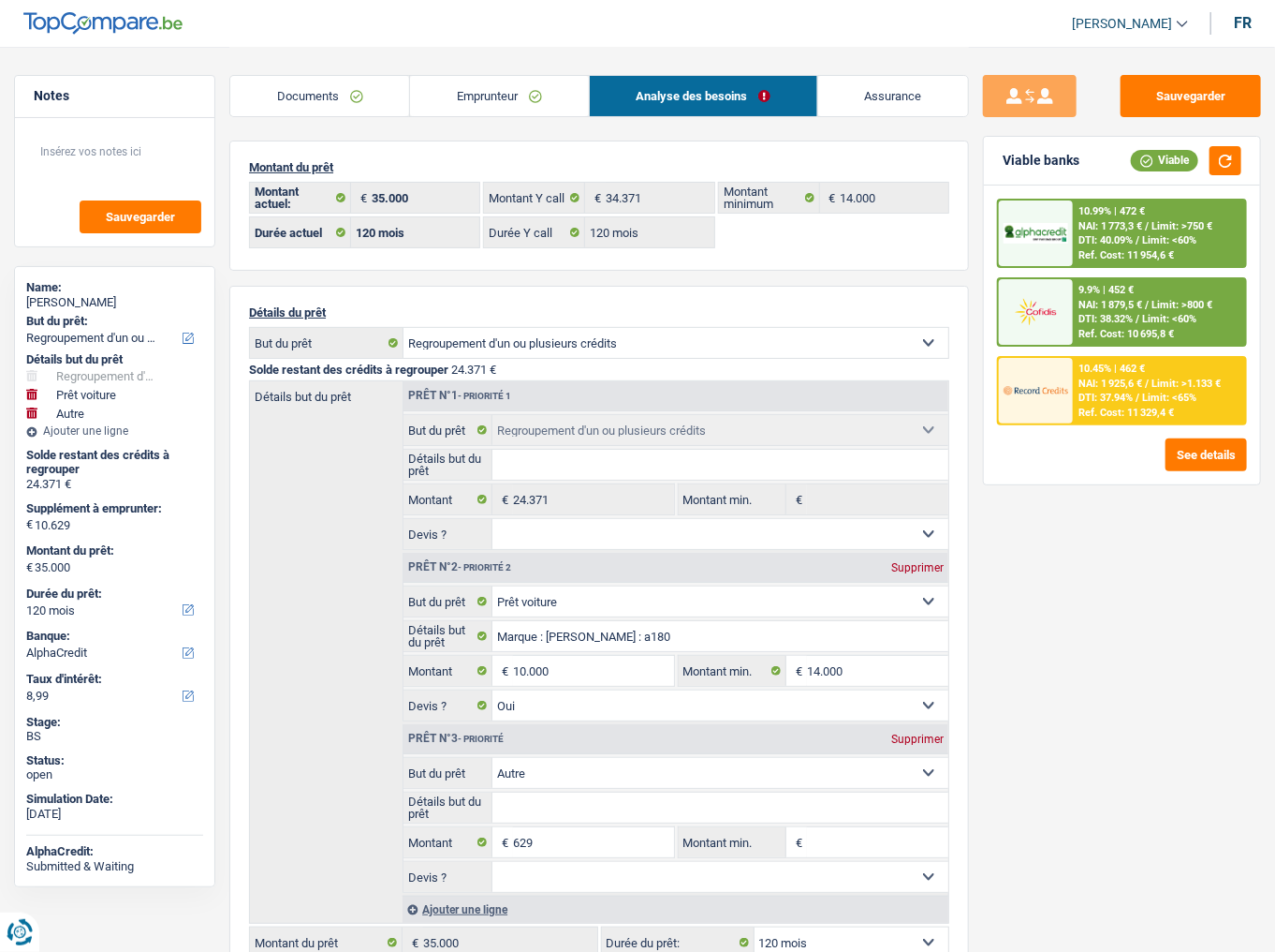
click at [1087, 312] on span "DTI: 38.32%" at bounding box center [1105, 318] width 55 height 12
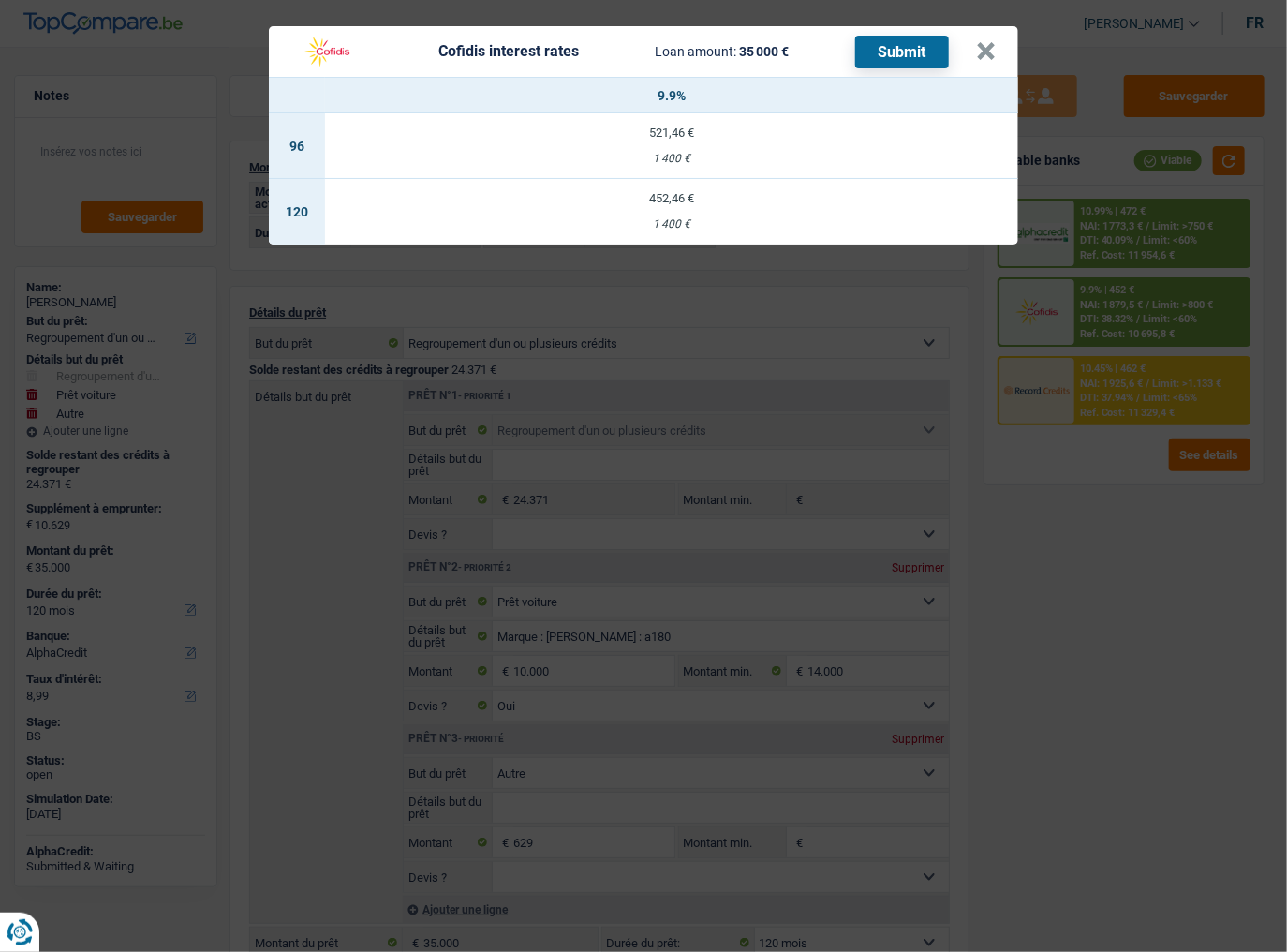
click at [626, 227] on div "1 400 €" at bounding box center [671, 224] width 693 height 12
select select "cofidis"
type input "9,90"
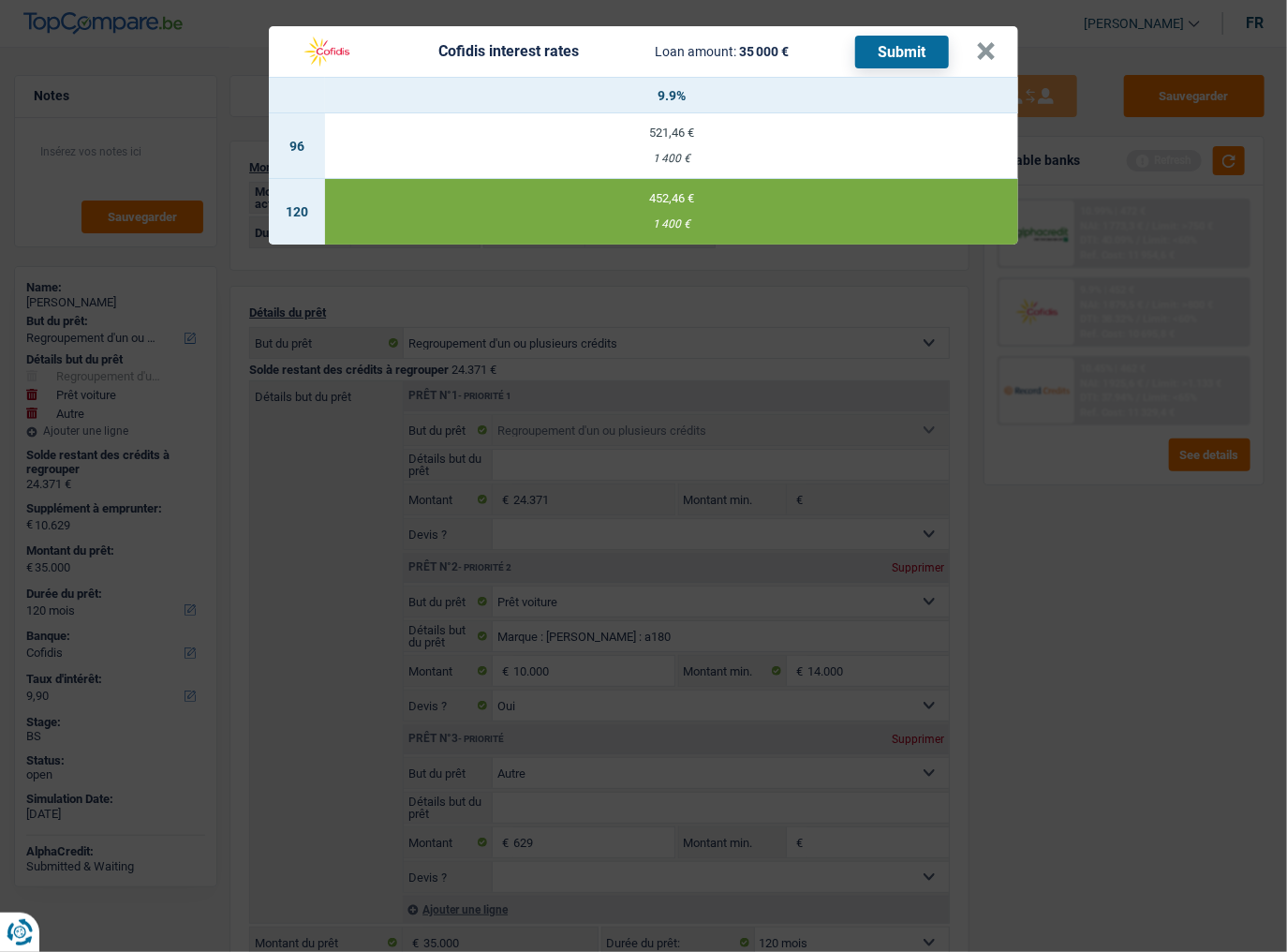
click at [917, 51] on button "Submit" at bounding box center [901, 52] width 93 height 33
click at [982, 56] on button "×" at bounding box center [986, 51] width 20 height 19
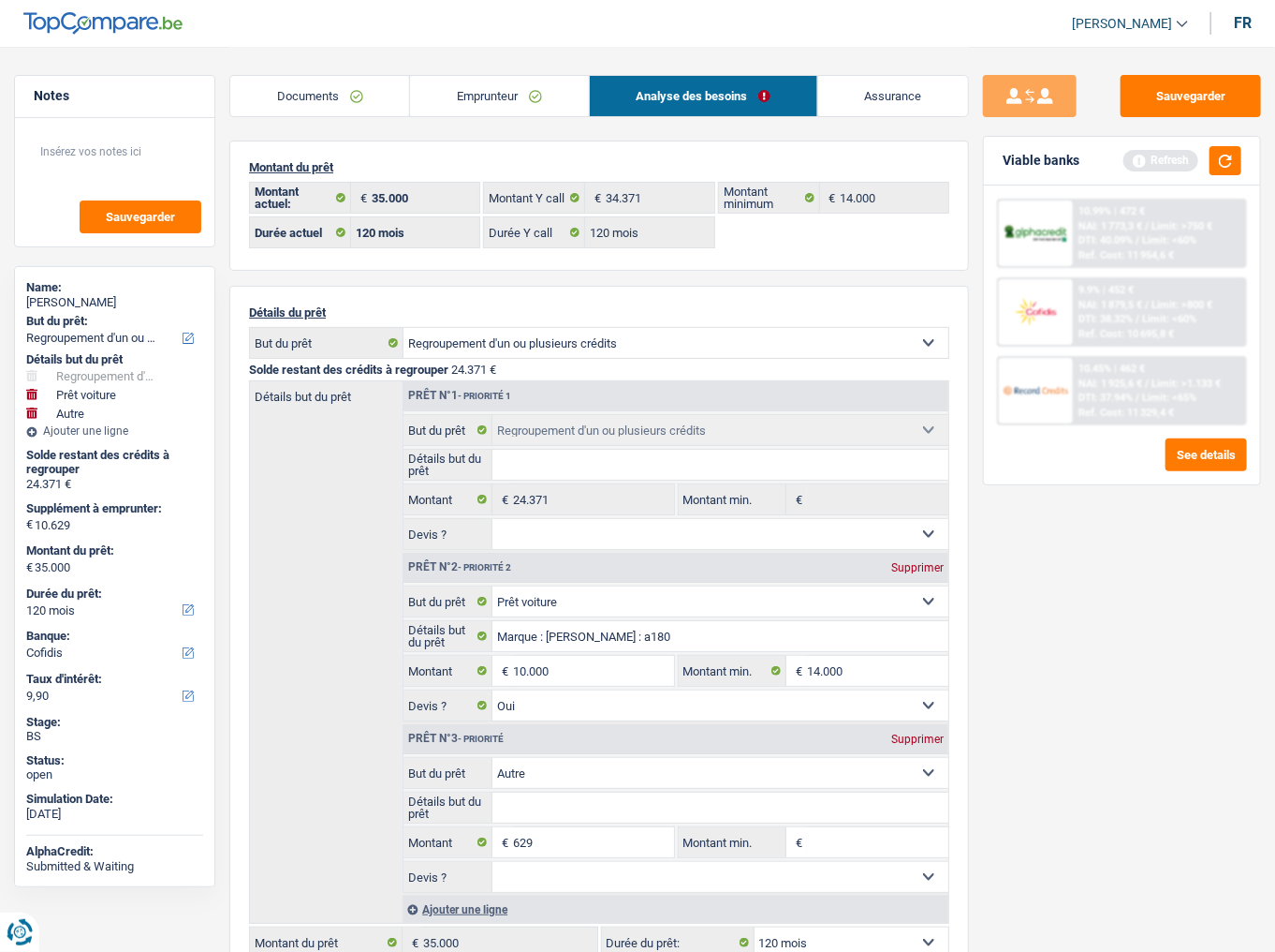
drag, startPoint x: 295, startPoint y: 93, endPoint x: 367, endPoint y: 203, distance: 131.5
click at [295, 93] on link "Documents" at bounding box center [319, 95] width 178 height 41
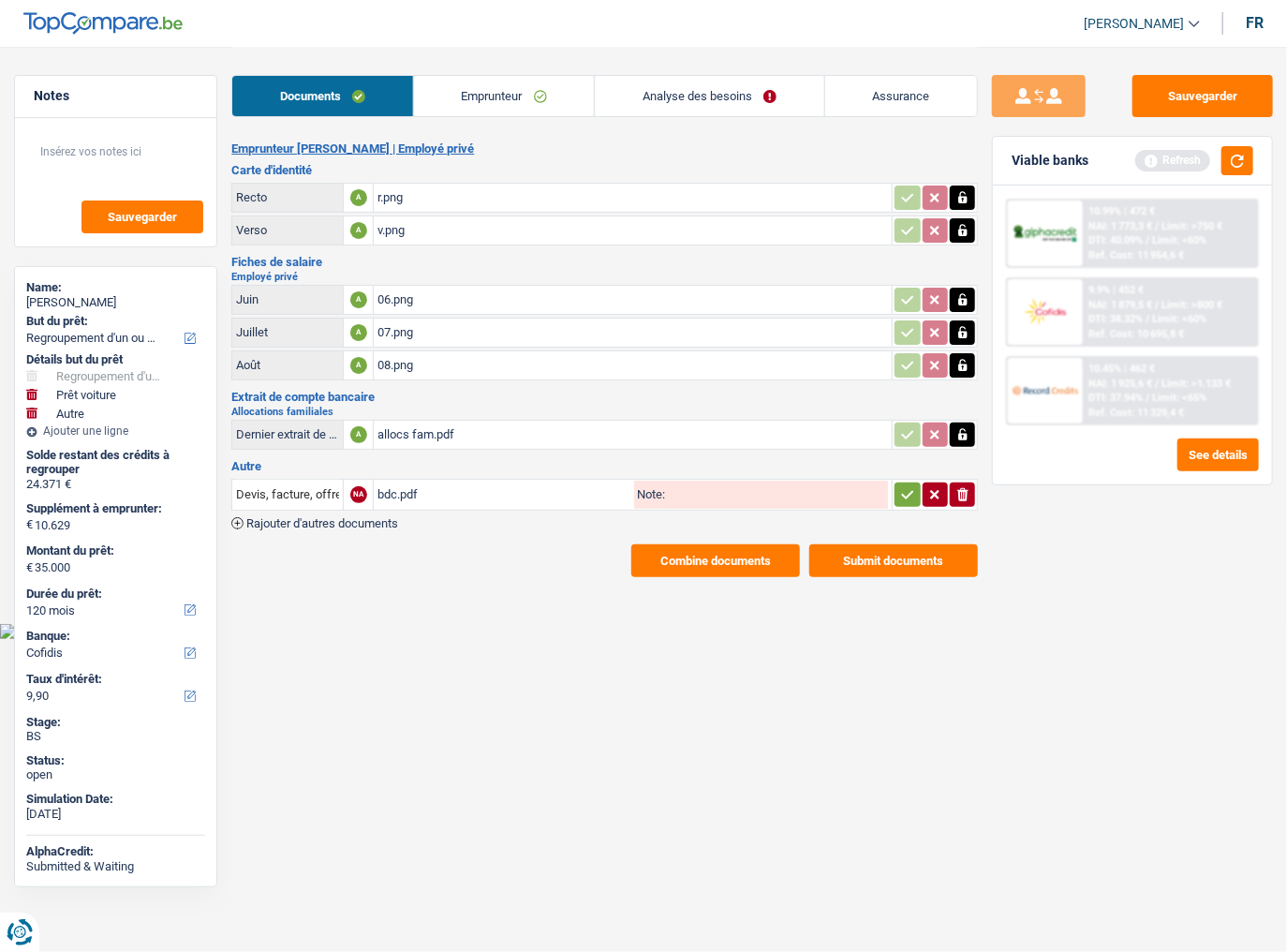
click at [443, 489] on div "bdc.pdf" at bounding box center [504, 494] width 253 height 28
click at [488, 94] on link "Emprunteur" at bounding box center [503, 95] width 179 height 41
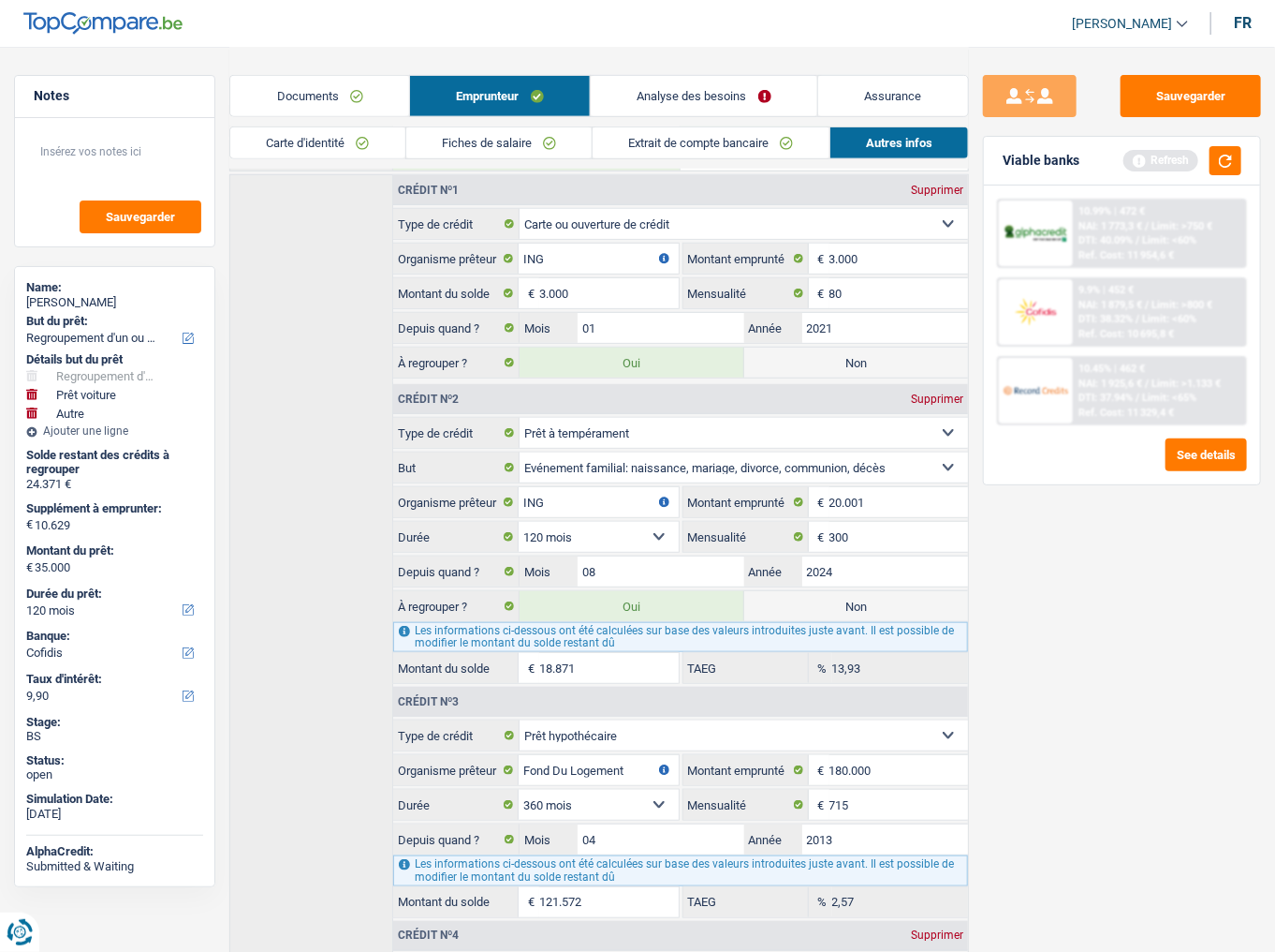
click at [628, 153] on link "Extrait de compte bancaire" at bounding box center [711, 142] width 236 height 31
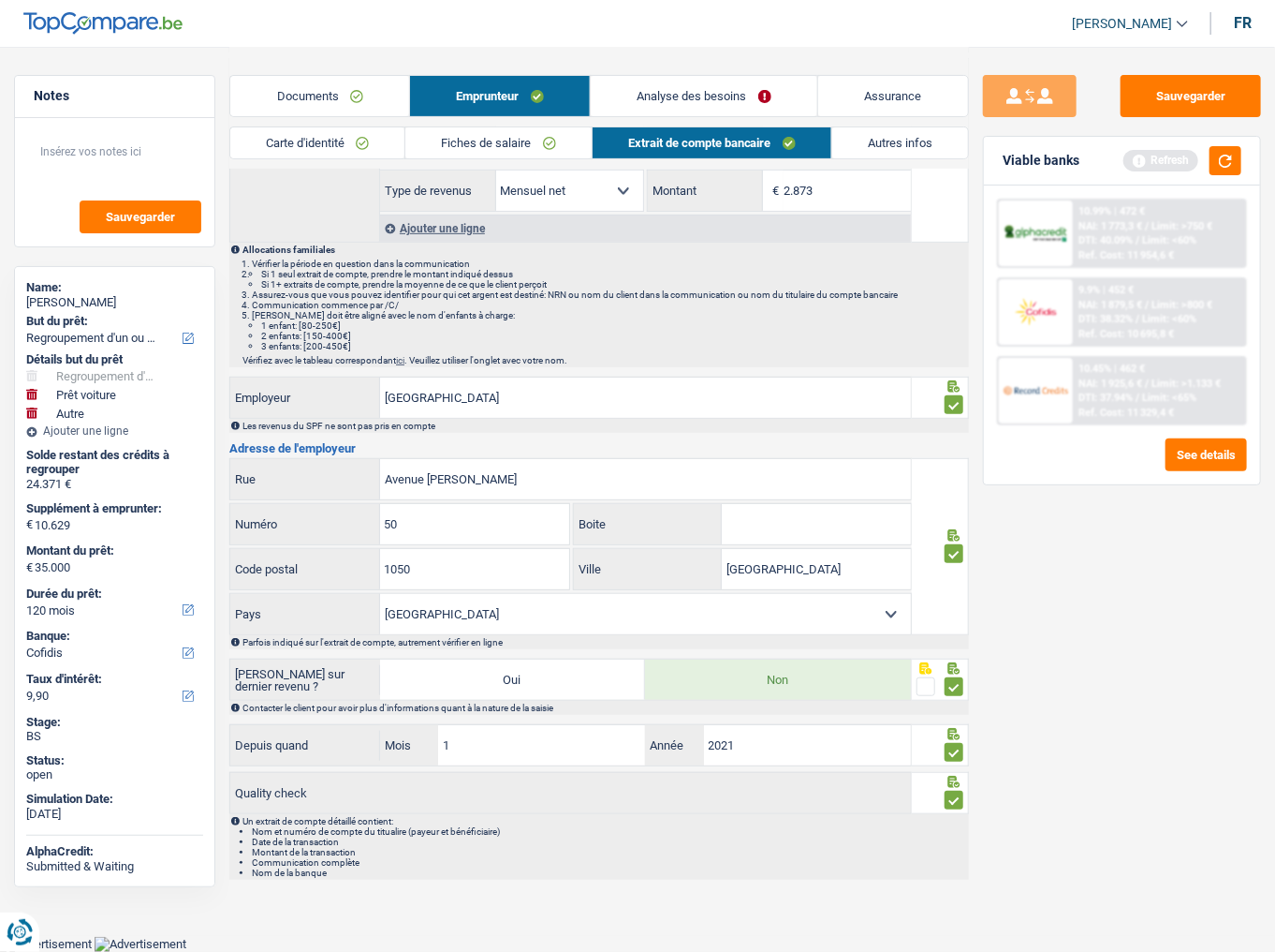
scroll to position [201, 0]
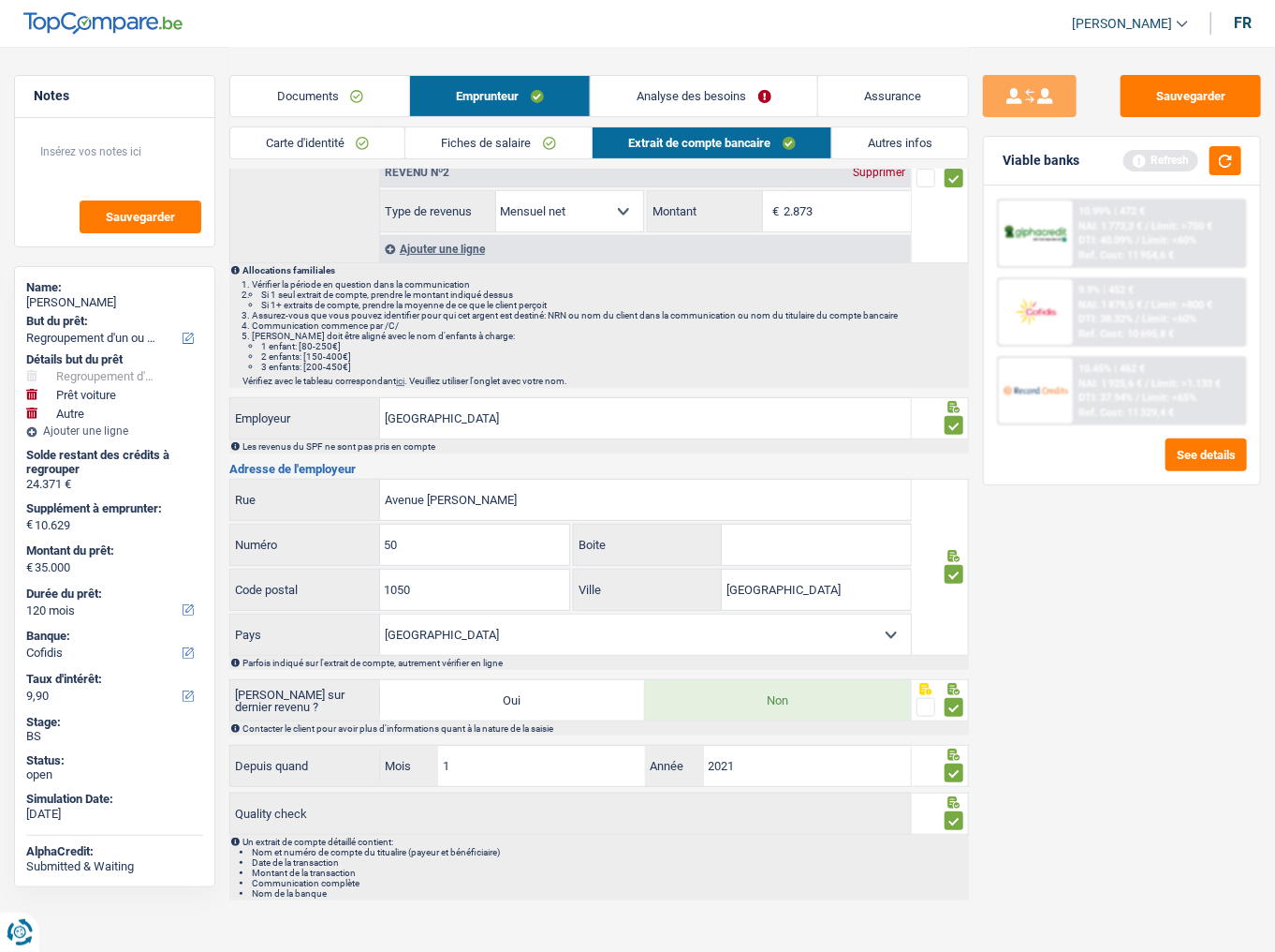
click at [914, 161] on div "Carte d'identité Fiches de salaire Extrait de compte bancaire Autres infos" at bounding box center [599, 147] width 740 height 42
click at [1042, 213] on div at bounding box center [1036, 233] width 74 height 65
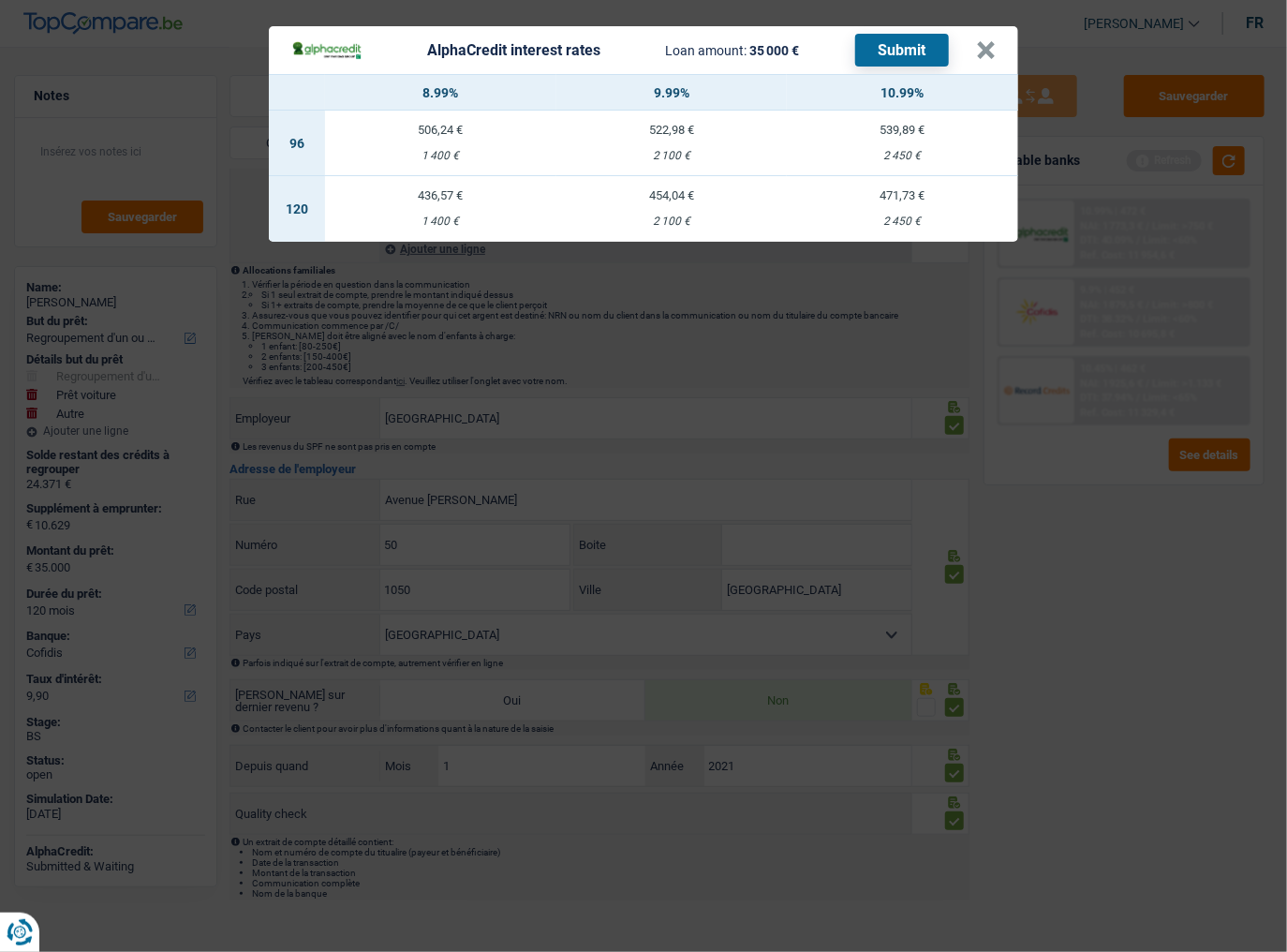
drag, startPoint x: 1134, startPoint y: 693, endPoint x: 1150, endPoint y: 671, distance: 27.2
click at [1150, 671] on div "AlphaCredit interest rates Loan amount: 35 000 € Submit × 8.99% 9.99% 10.99% 96…" at bounding box center [644, 476] width 1287 height 952
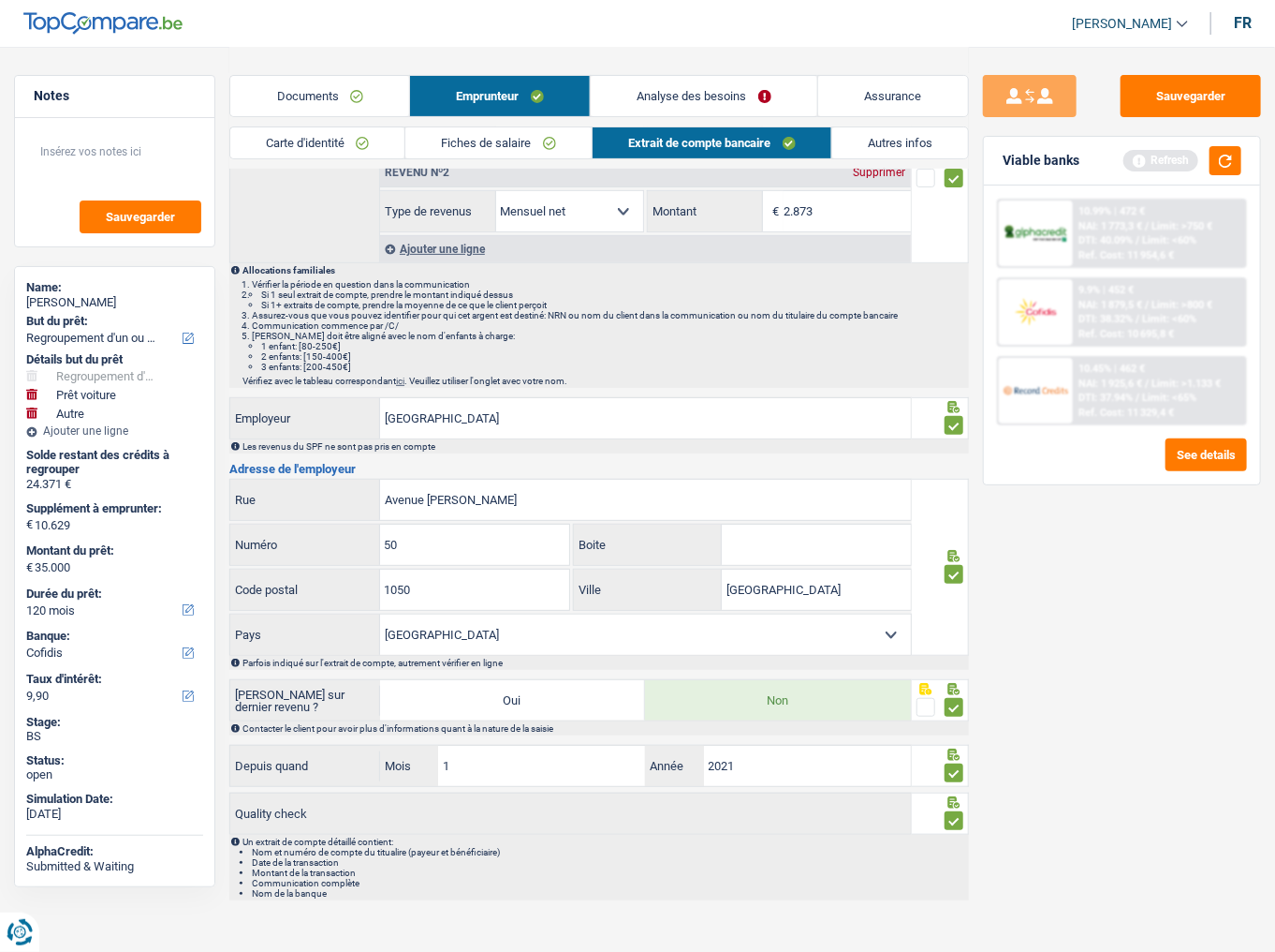
click at [896, 133] on link "Autres infos" at bounding box center [900, 142] width 136 height 31
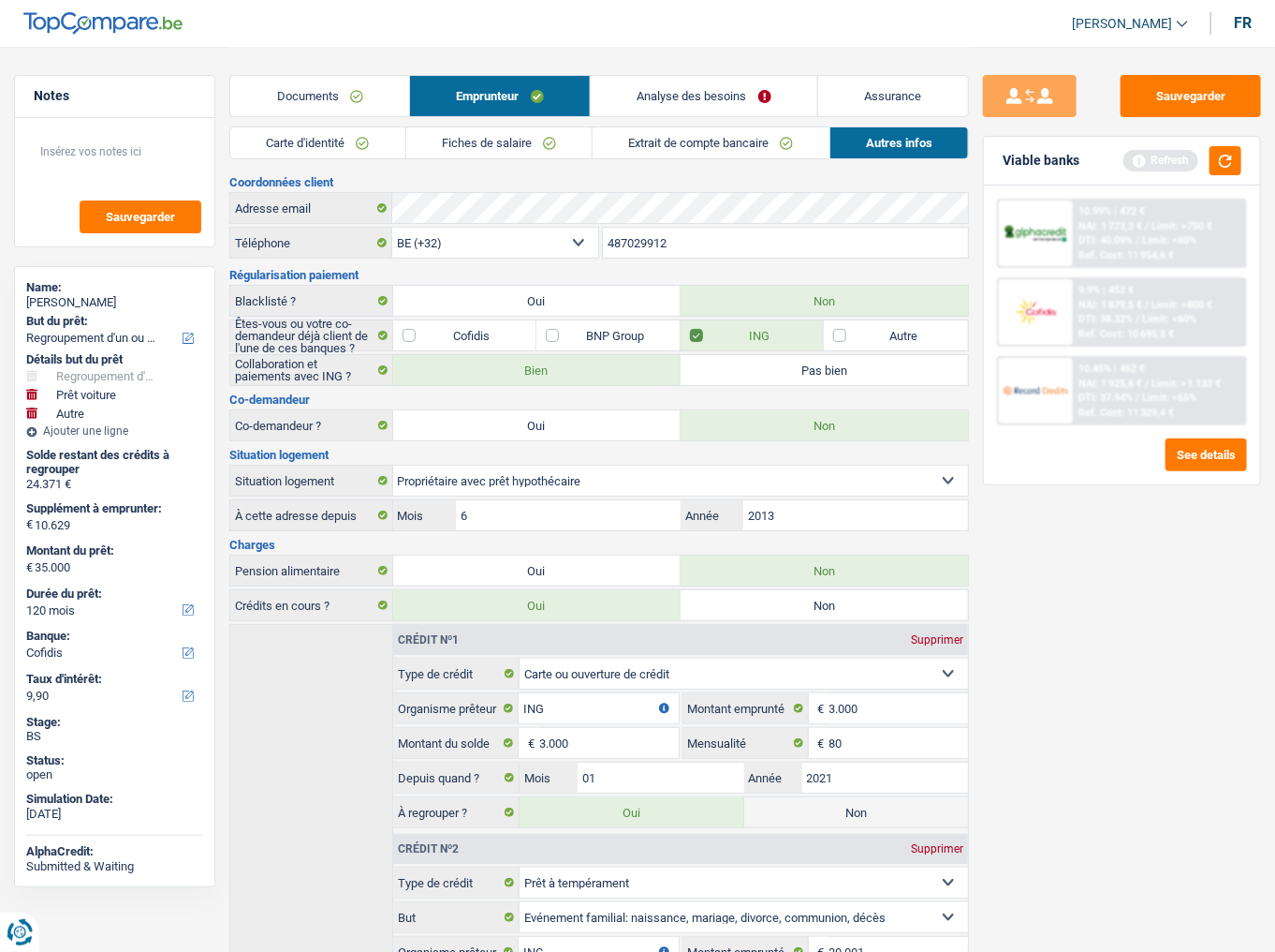
scroll to position [449, 0]
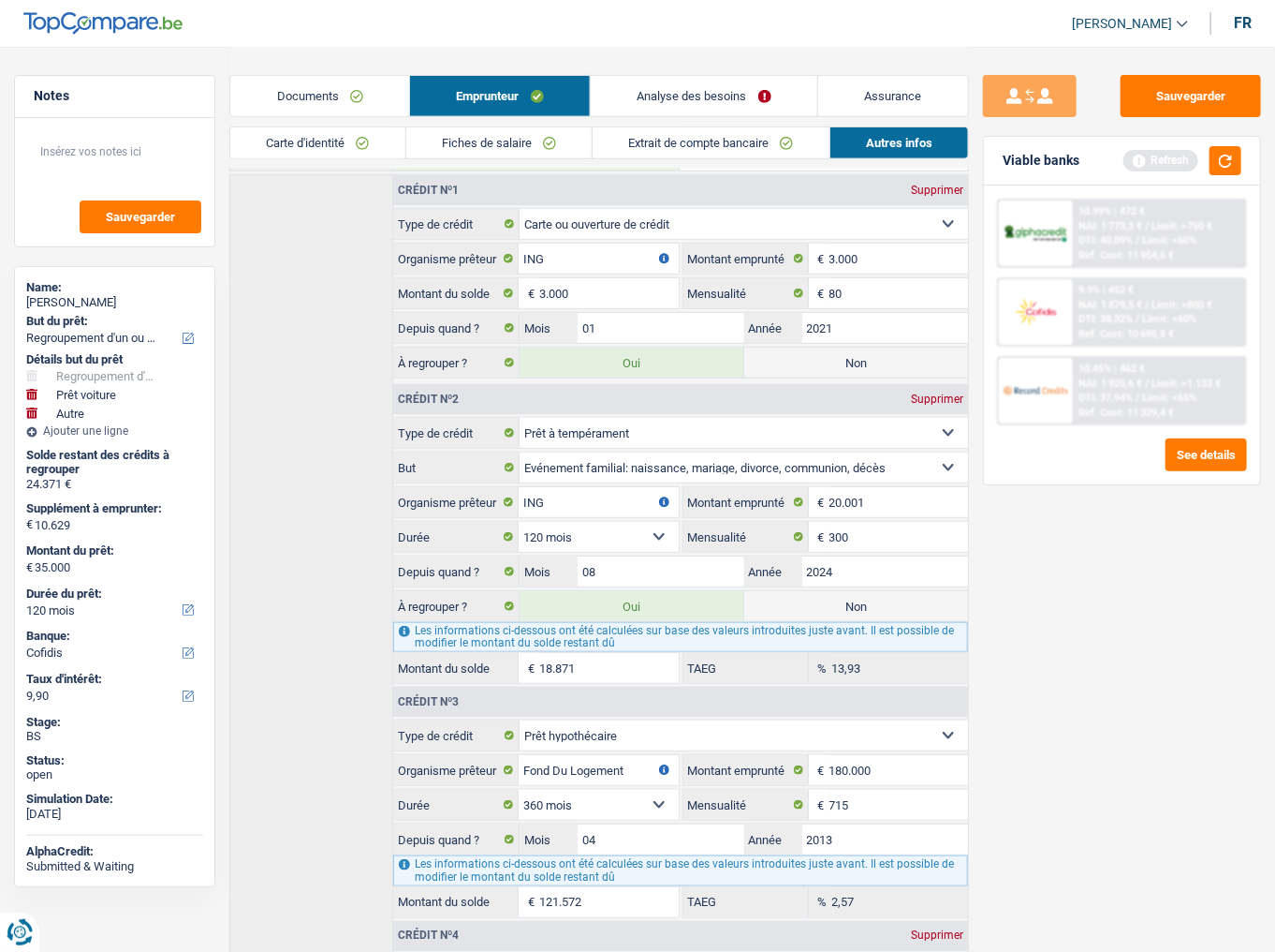
click at [1101, 378] on span "NAI: 1 925,6 €" at bounding box center [1110, 384] width 63 height 12
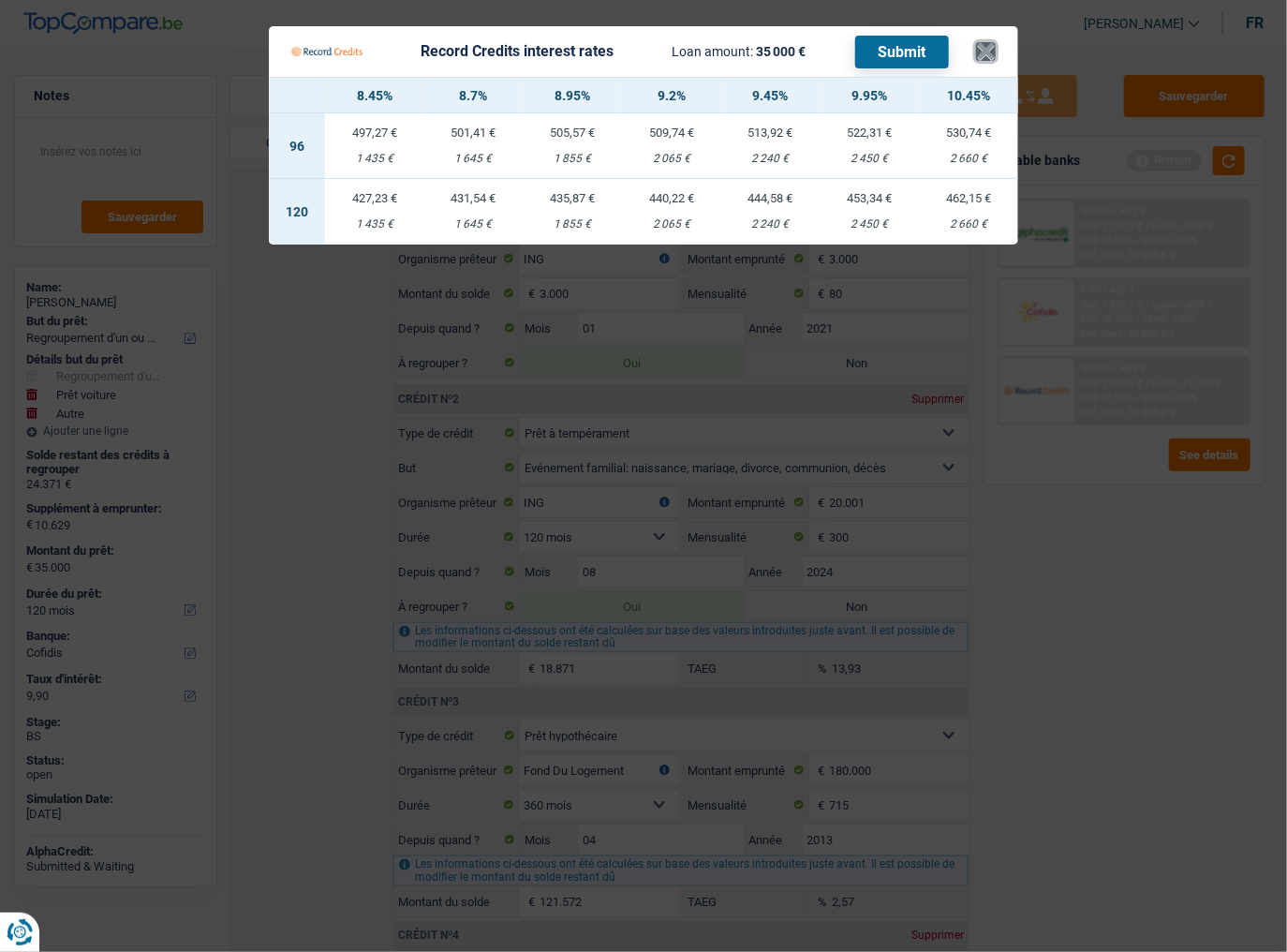
click at [987, 50] on button "×" at bounding box center [986, 51] width 20 height 19
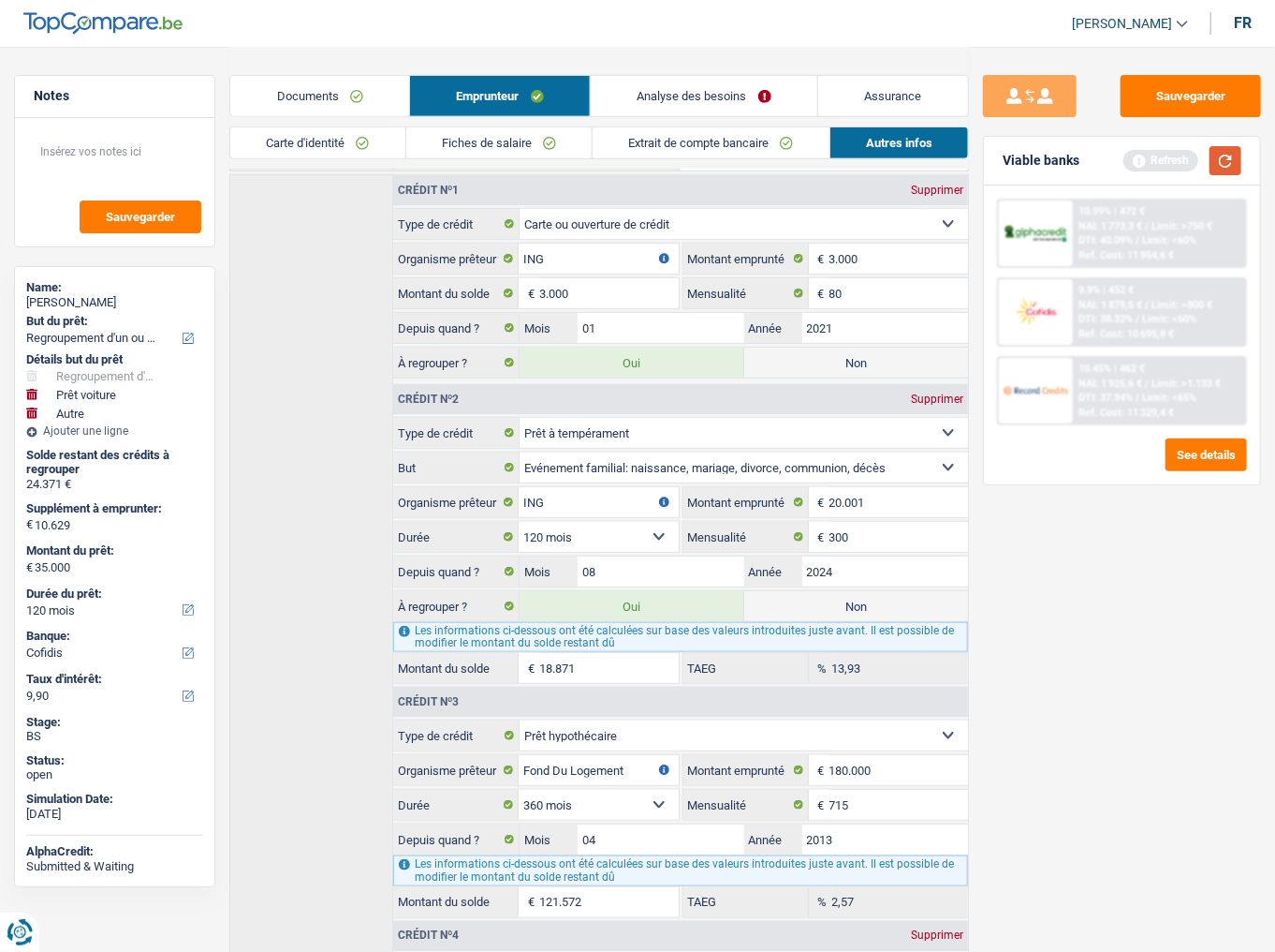
click at [1227, 157] on button "button" at bounding box center [1225, 160] width 32 height 29
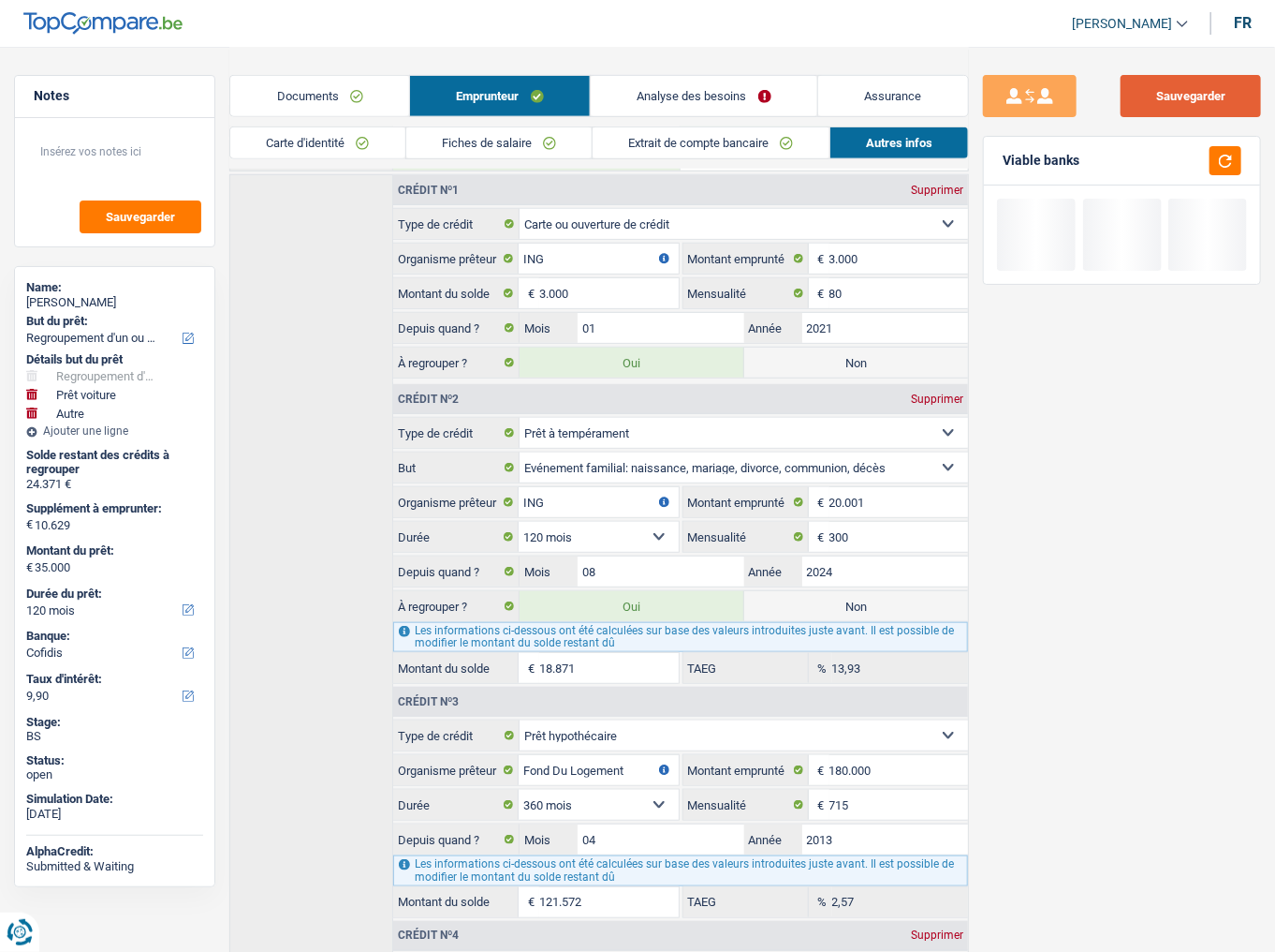
click at [1200, 105] on button "Sauvegarder" at bounding box center [1191, 96] width 141 height 42
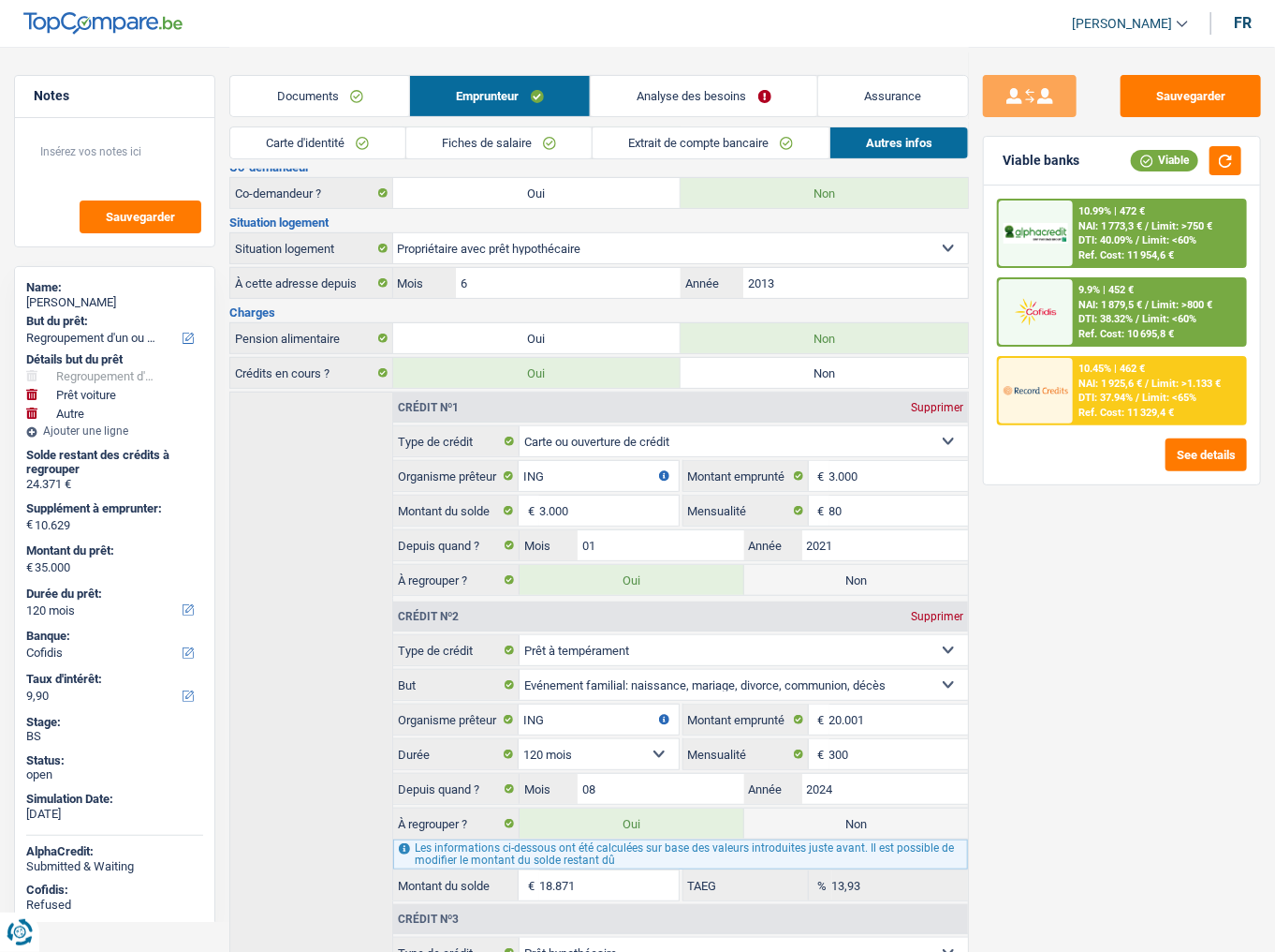
scroll to position [0, 0]
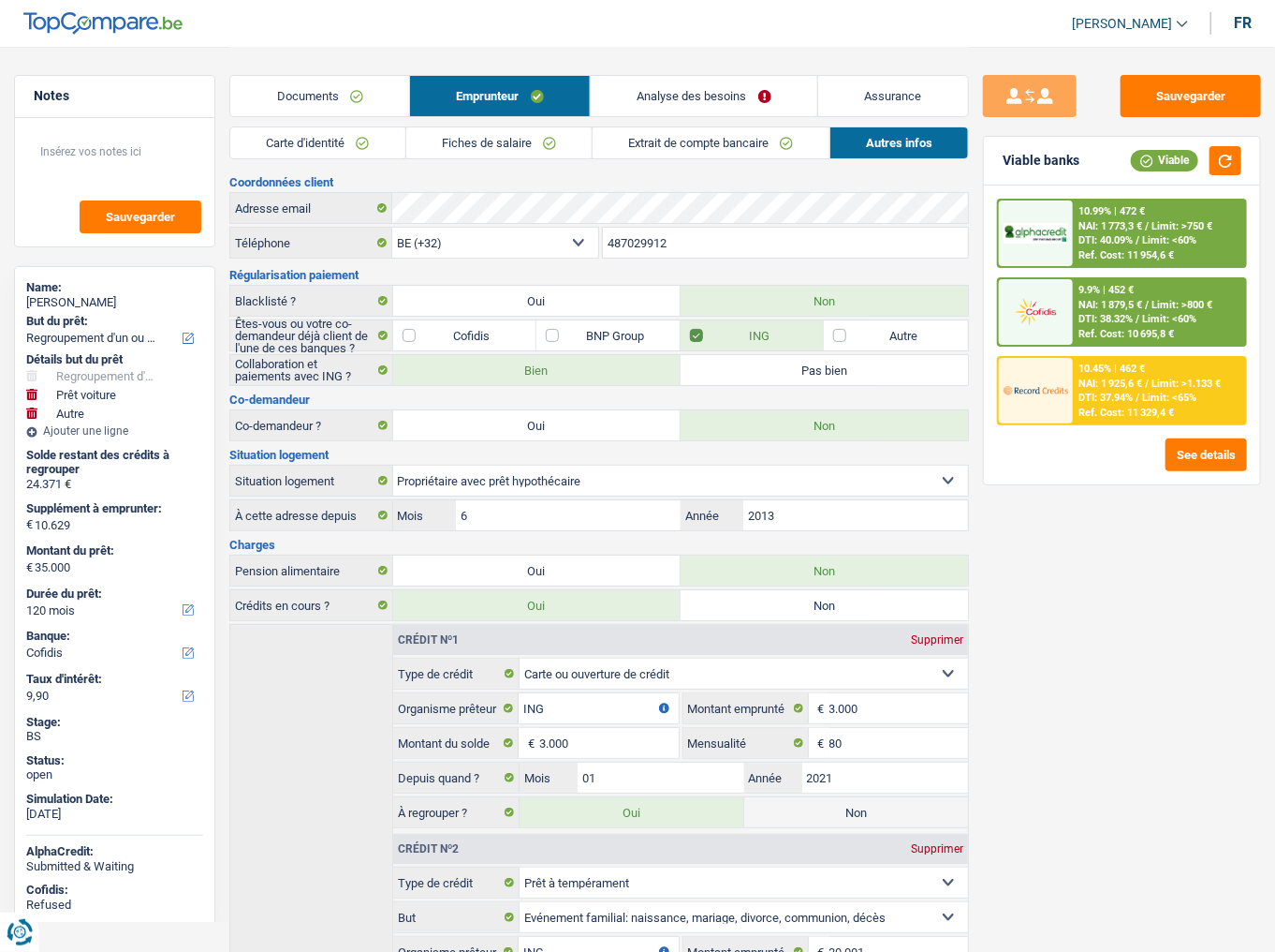
click at [376, 132] on link "Carte d'identité" at bounding box center [317, 142] width 174 height 31
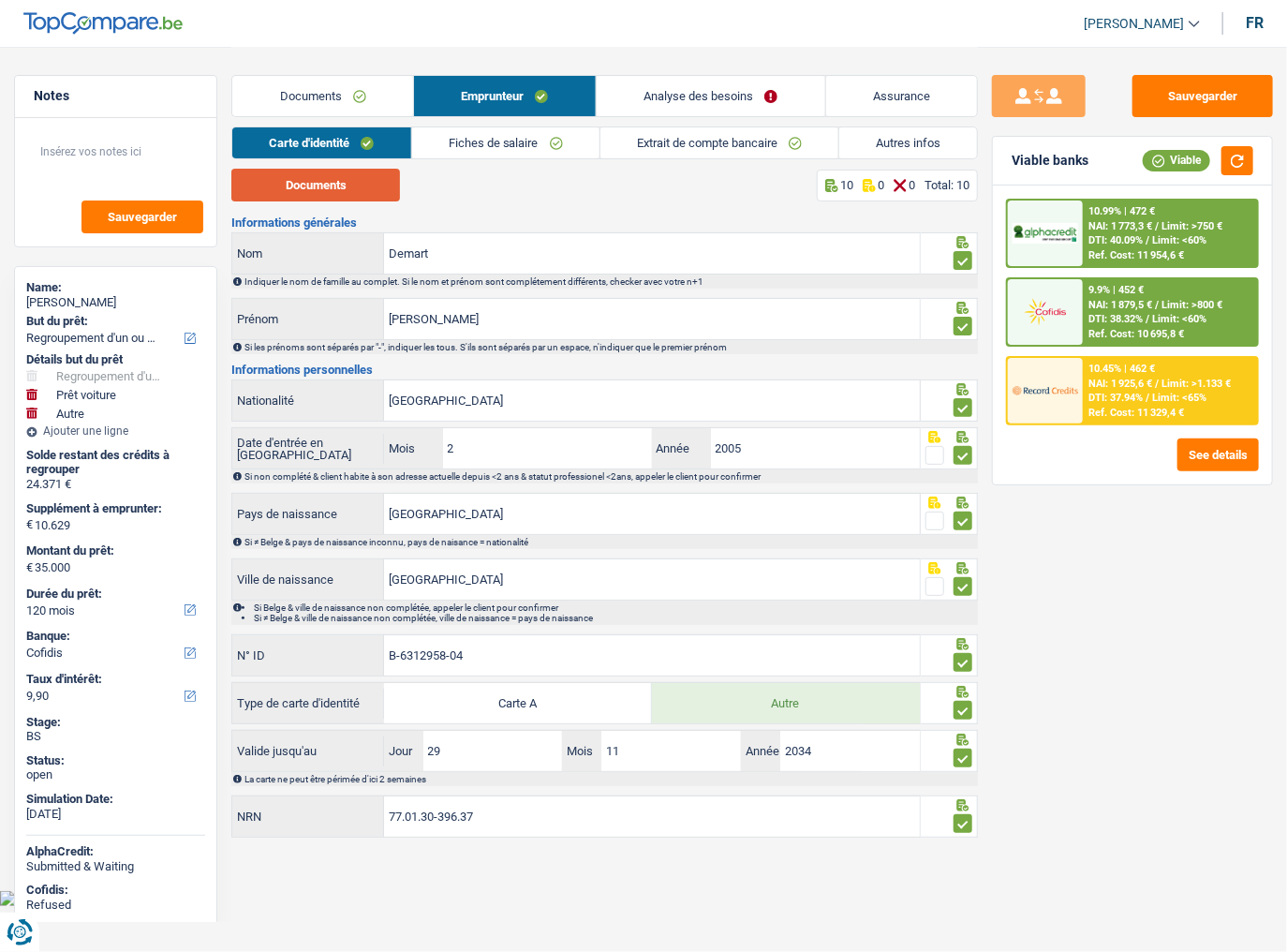
click at [375, 194] on button "Documents" at bounding box center [315, 184] width 169 height 33
click at [497, 153] on link "Fiches de salaire" at bounding box center [506, 142] width 187 height 31
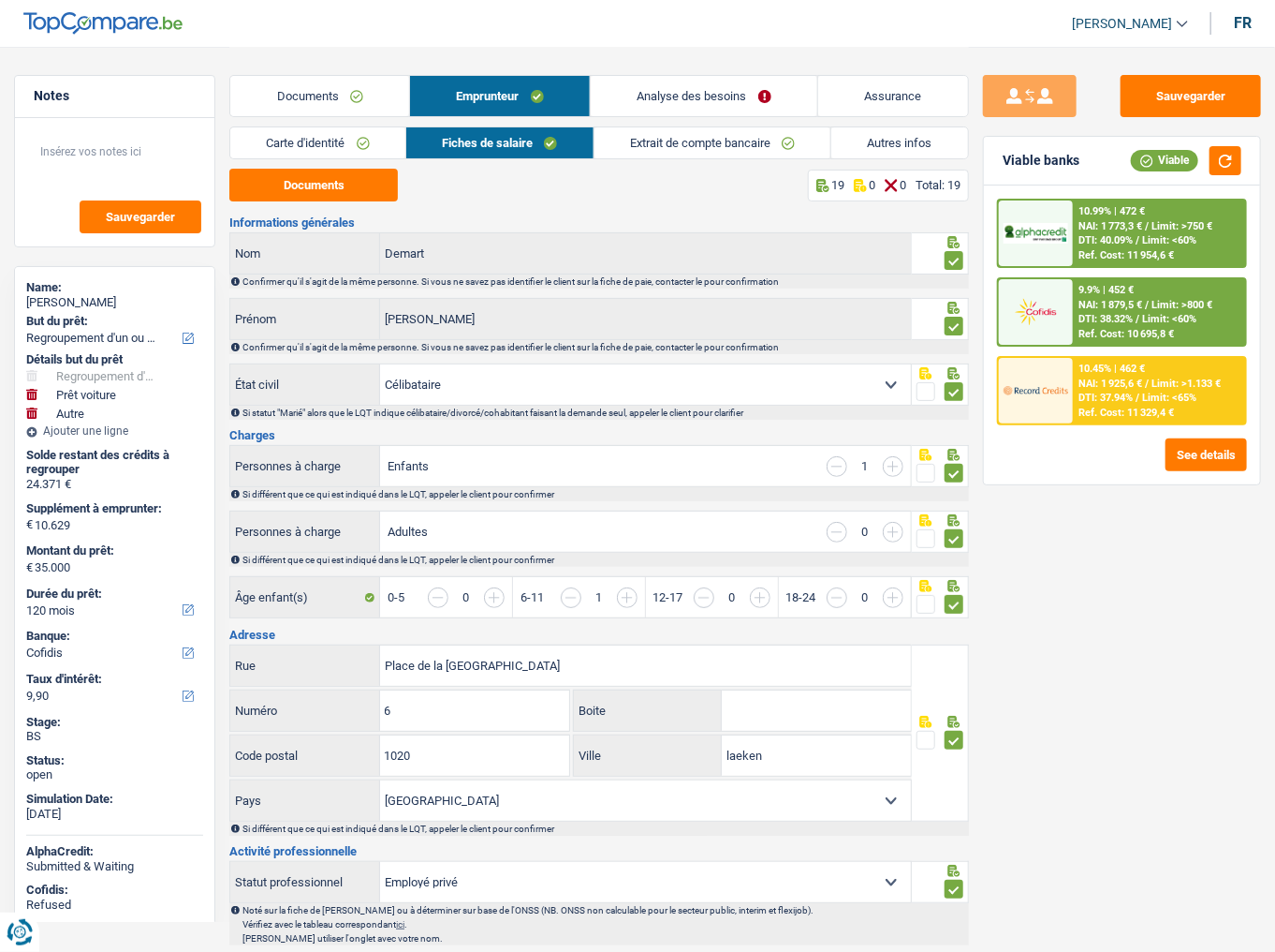
click at [337, 100] on link "Documents" at bounding box center [319, 95] width 178 height 41
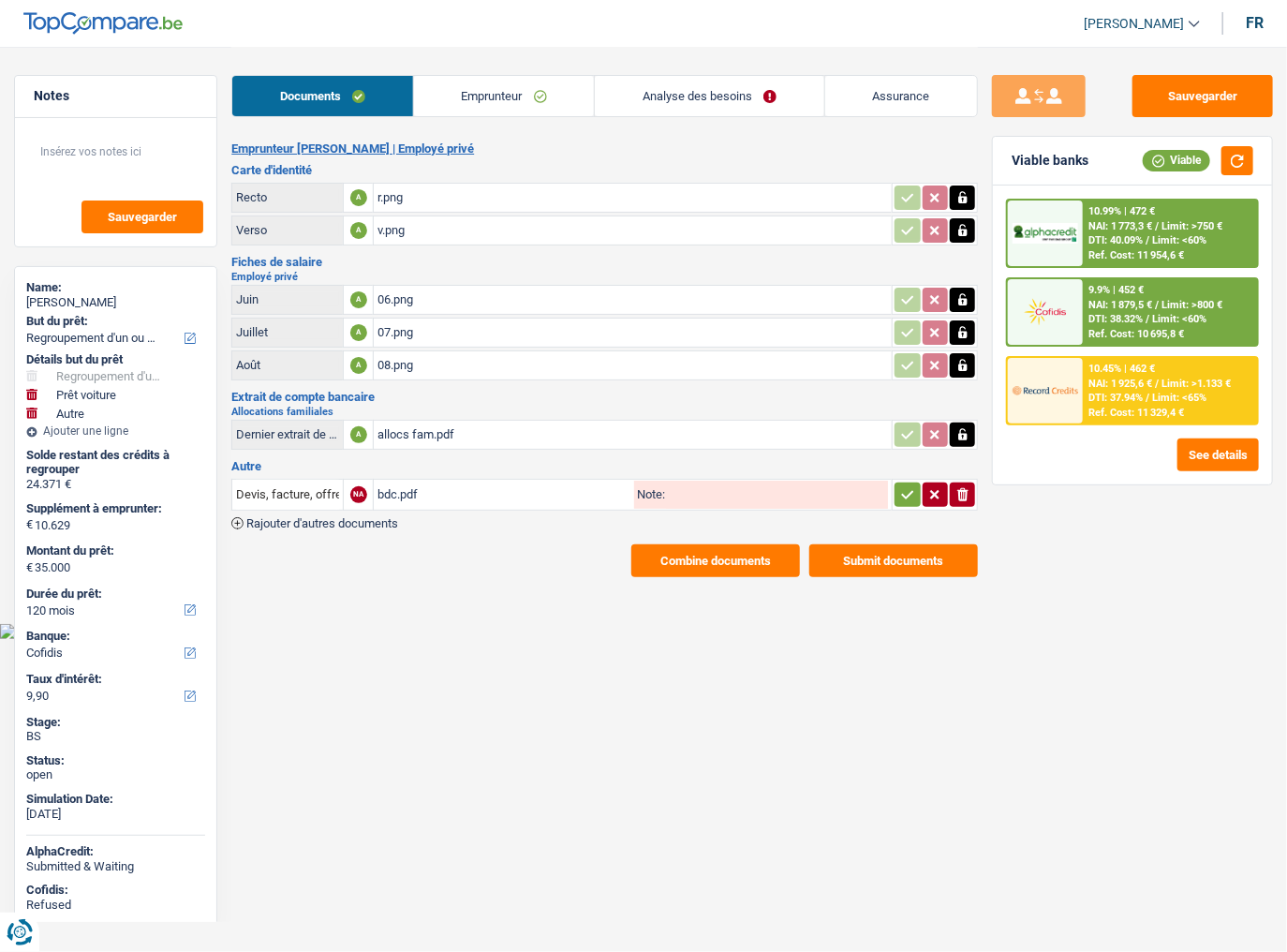
click at [699, 548] on button "Combine documents" at bounding box center [716, 560] width 169 height 33
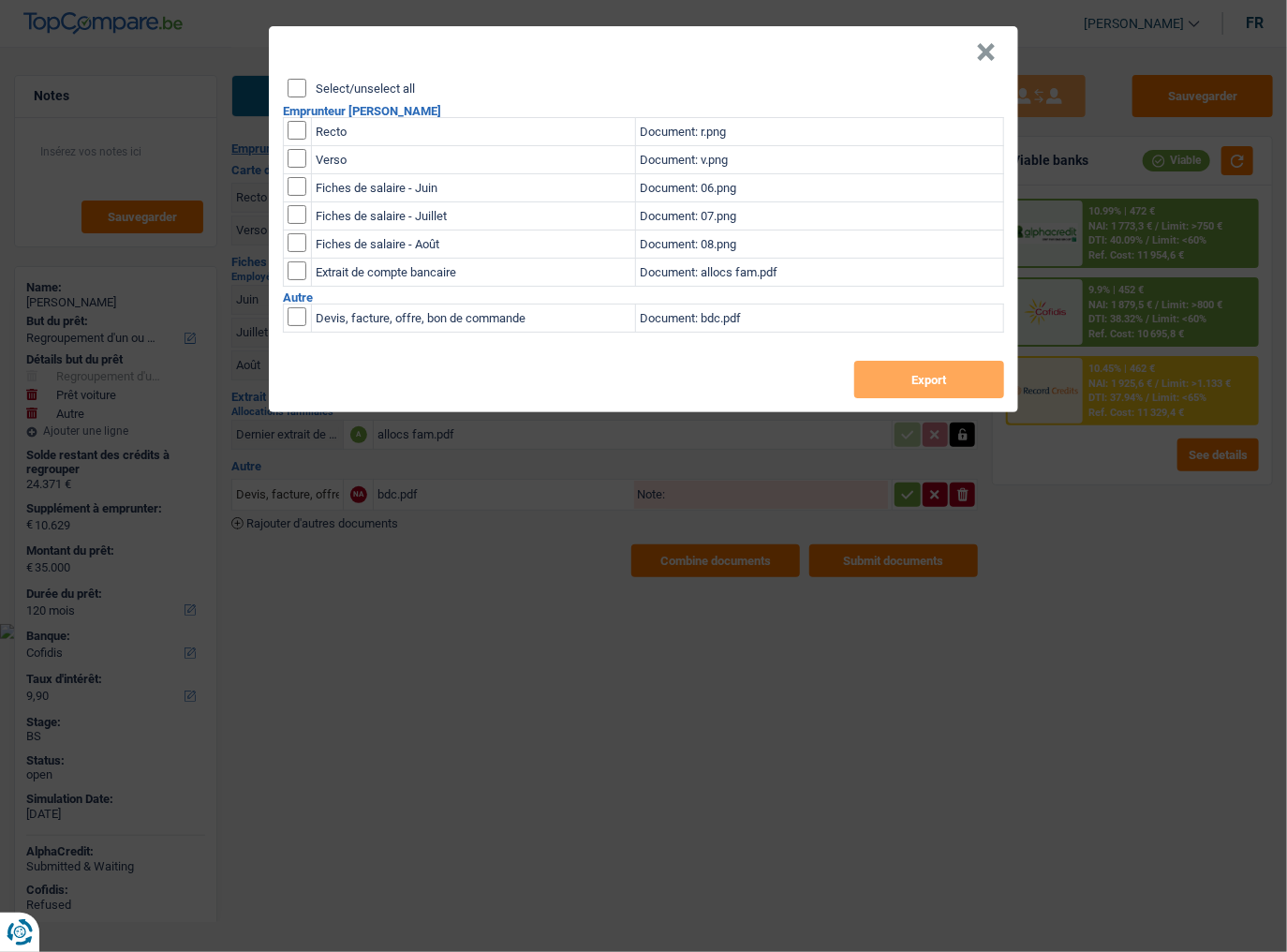
click at [291, 88] on input "Select/unselect all" at bounding box center [296, 87] width 19 height 19
checkbox input "true"
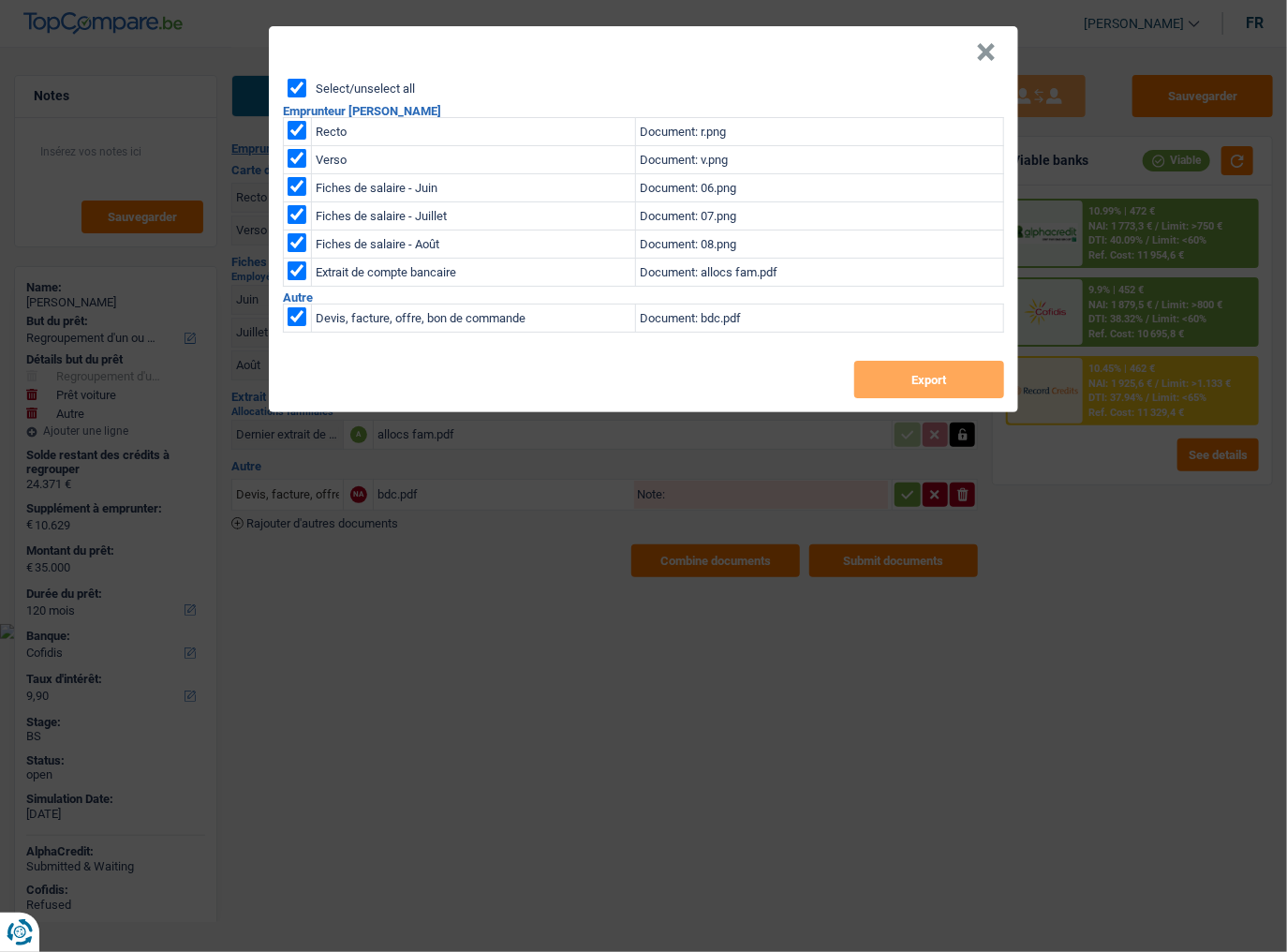
checkbox input "true"
click at [957, 383] on button "Export" at bounding box center [928, 380] width 150 height 38
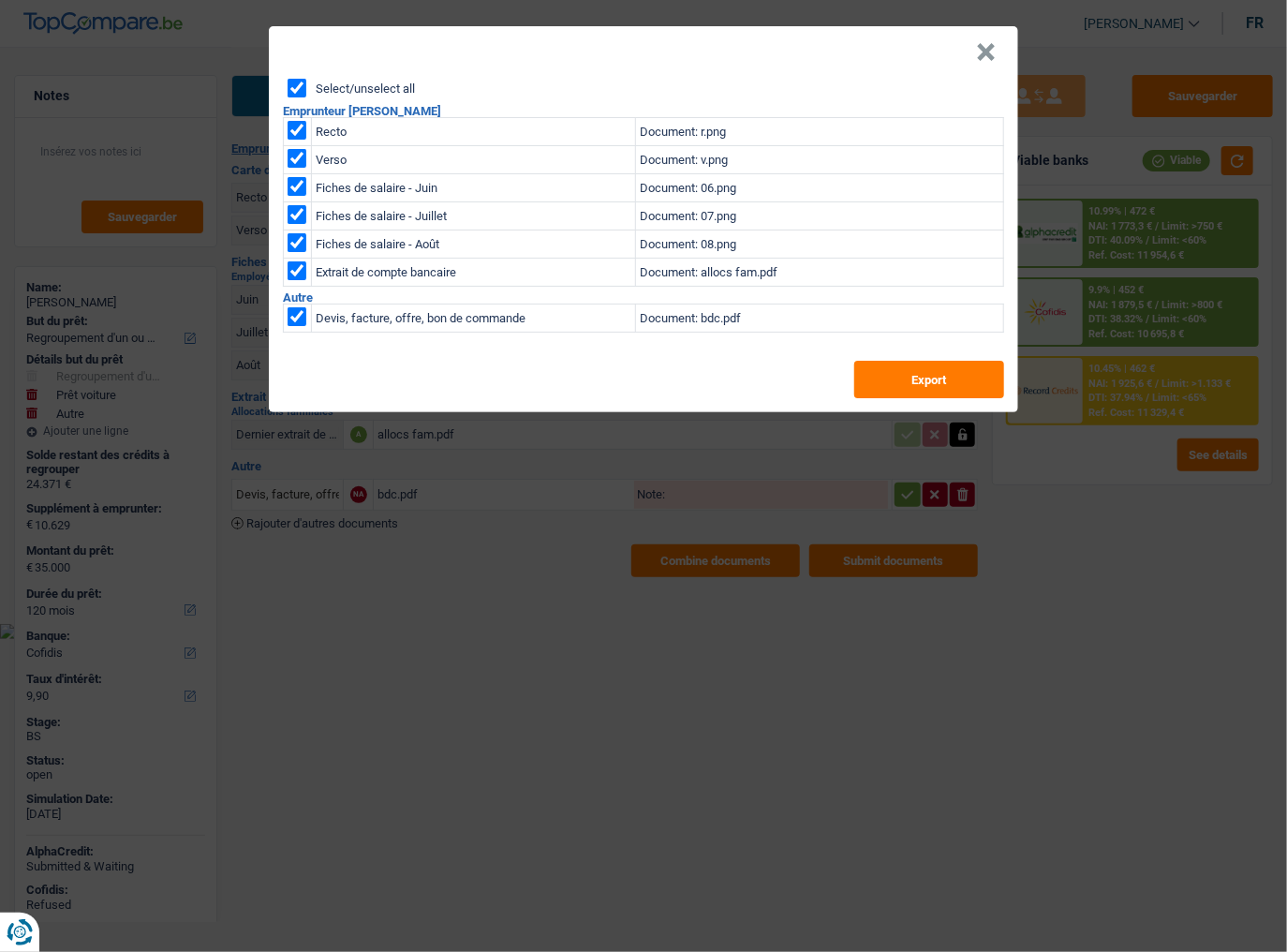
click at [578, 686] on div "× Select/unselect all Emprunteur Sarah Demart Recto Document: r.png Verso Docum…" at bounding box center [644, 476] width 1287 height 952
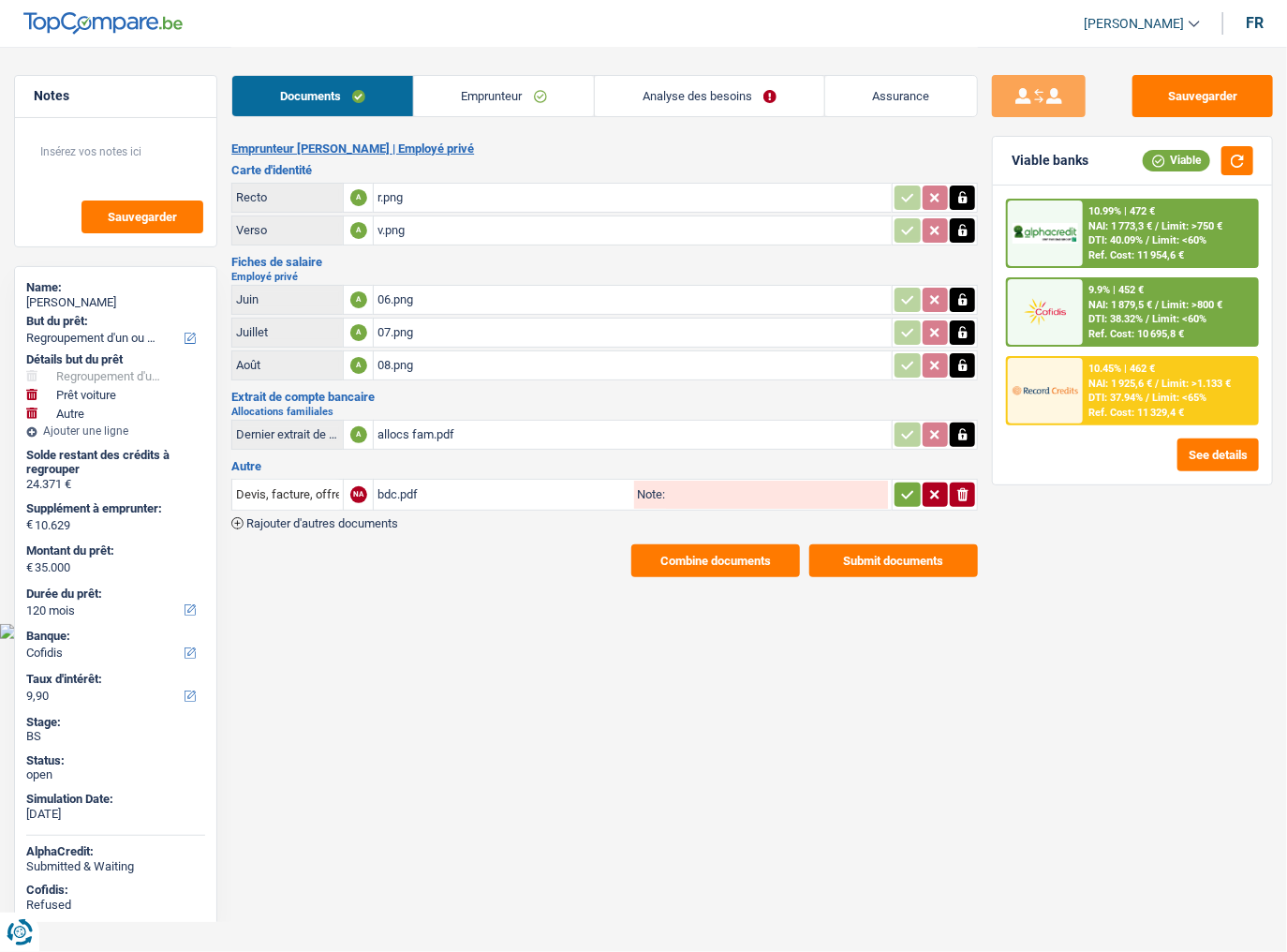
click at [537, 96] on link "Emprunteur" at bounding box center [503, 95] width 179 height 41
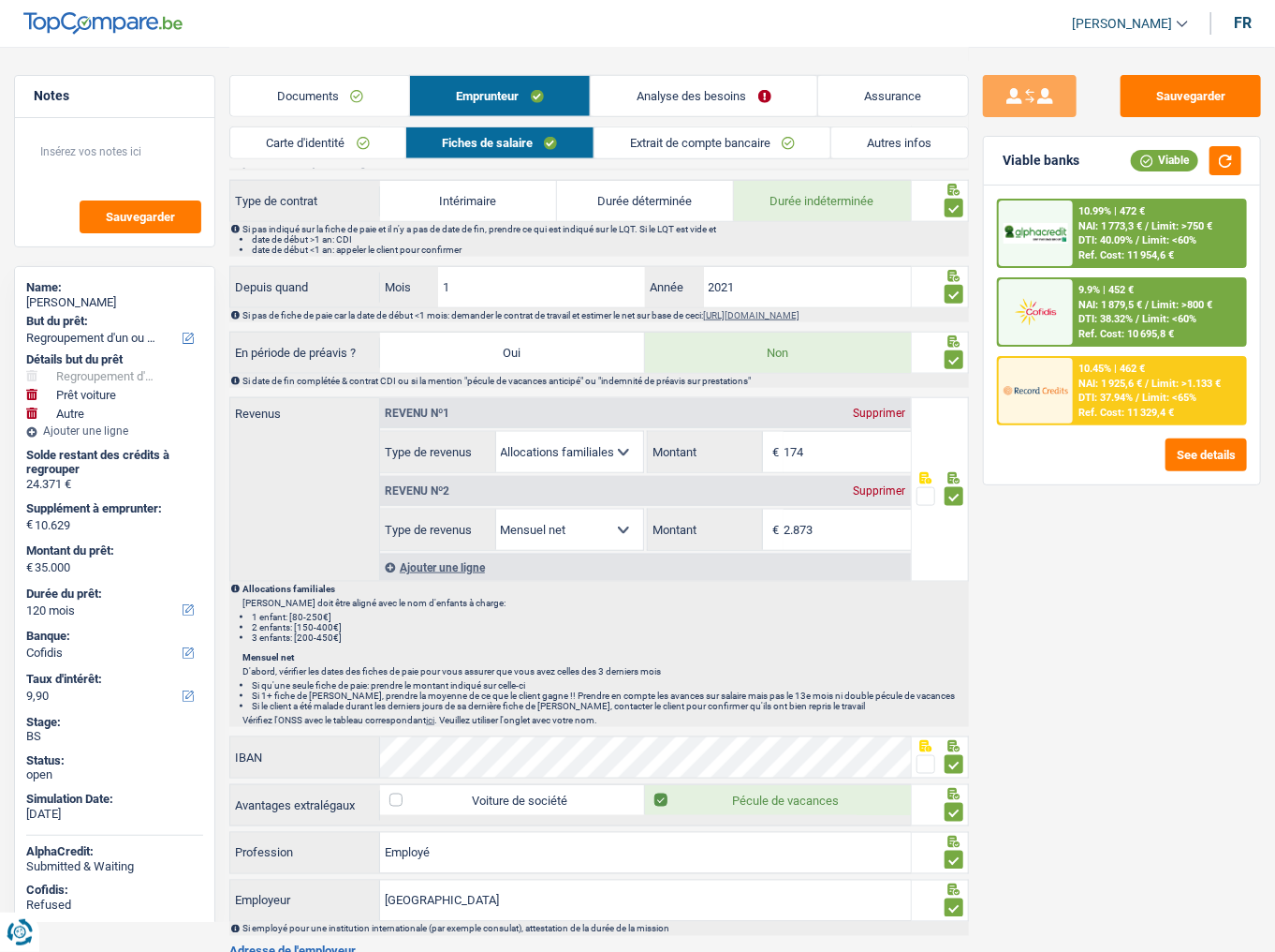
scroll to position [525, 0]
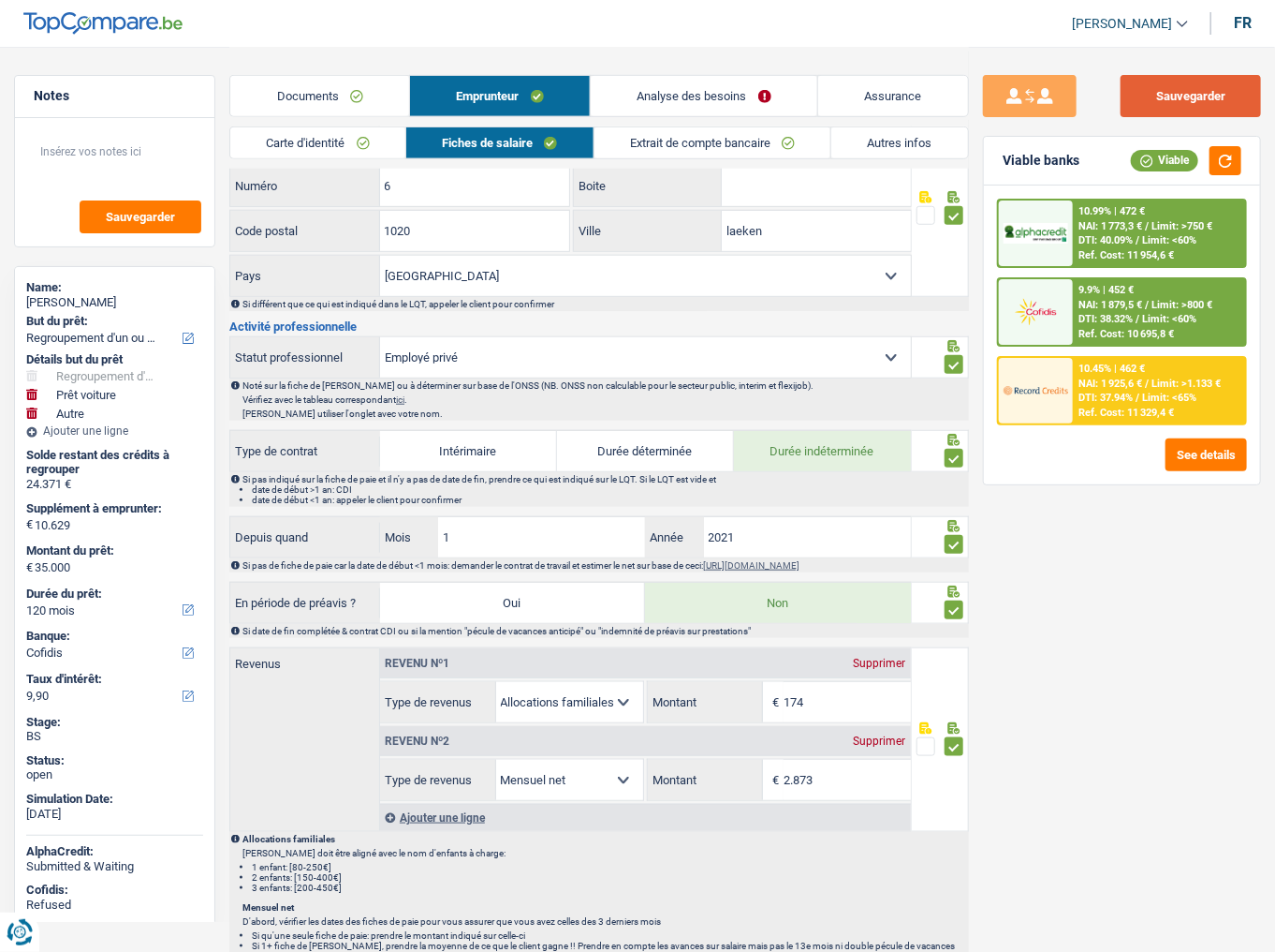
click at [1187, 90] on button "Sauvegarder" at bounding box center [1191, 96] width 141 height 42
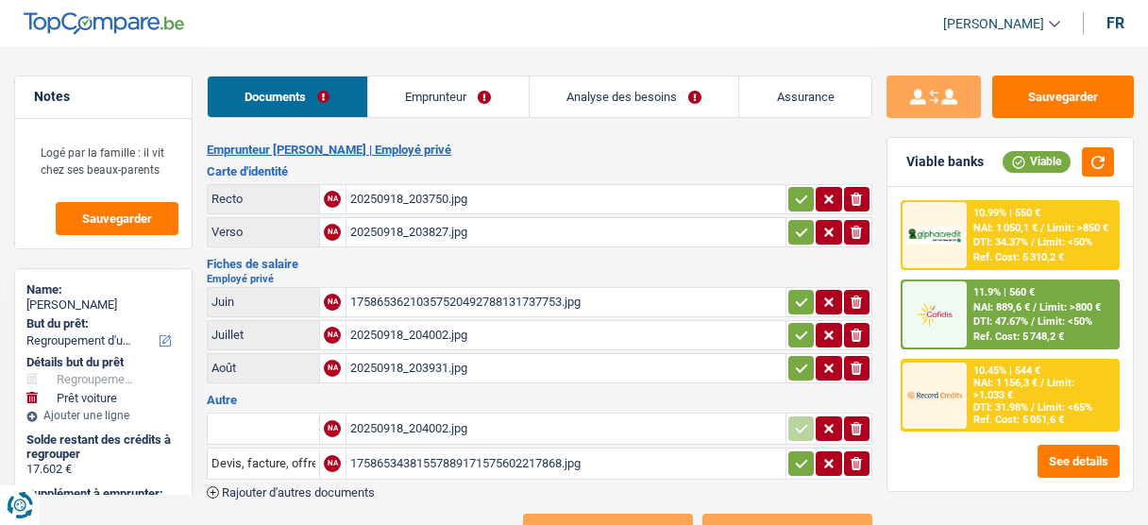
select select "refinancing"
select select "car"
select select "60"
select select "alphacredit"
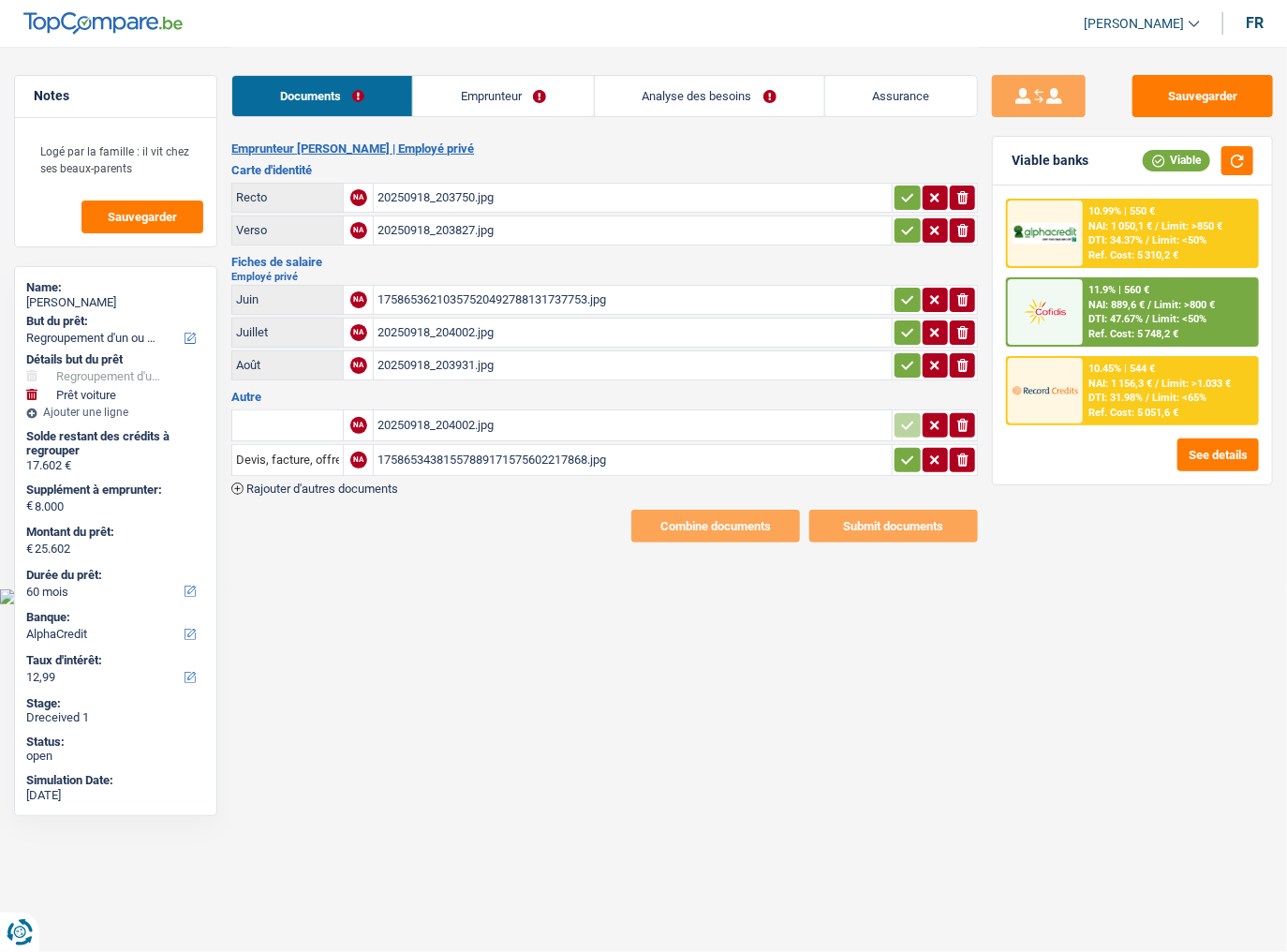
click at [465, 92] on link "Emprunteur" at bounding box center [503, 95] width 180 height 41
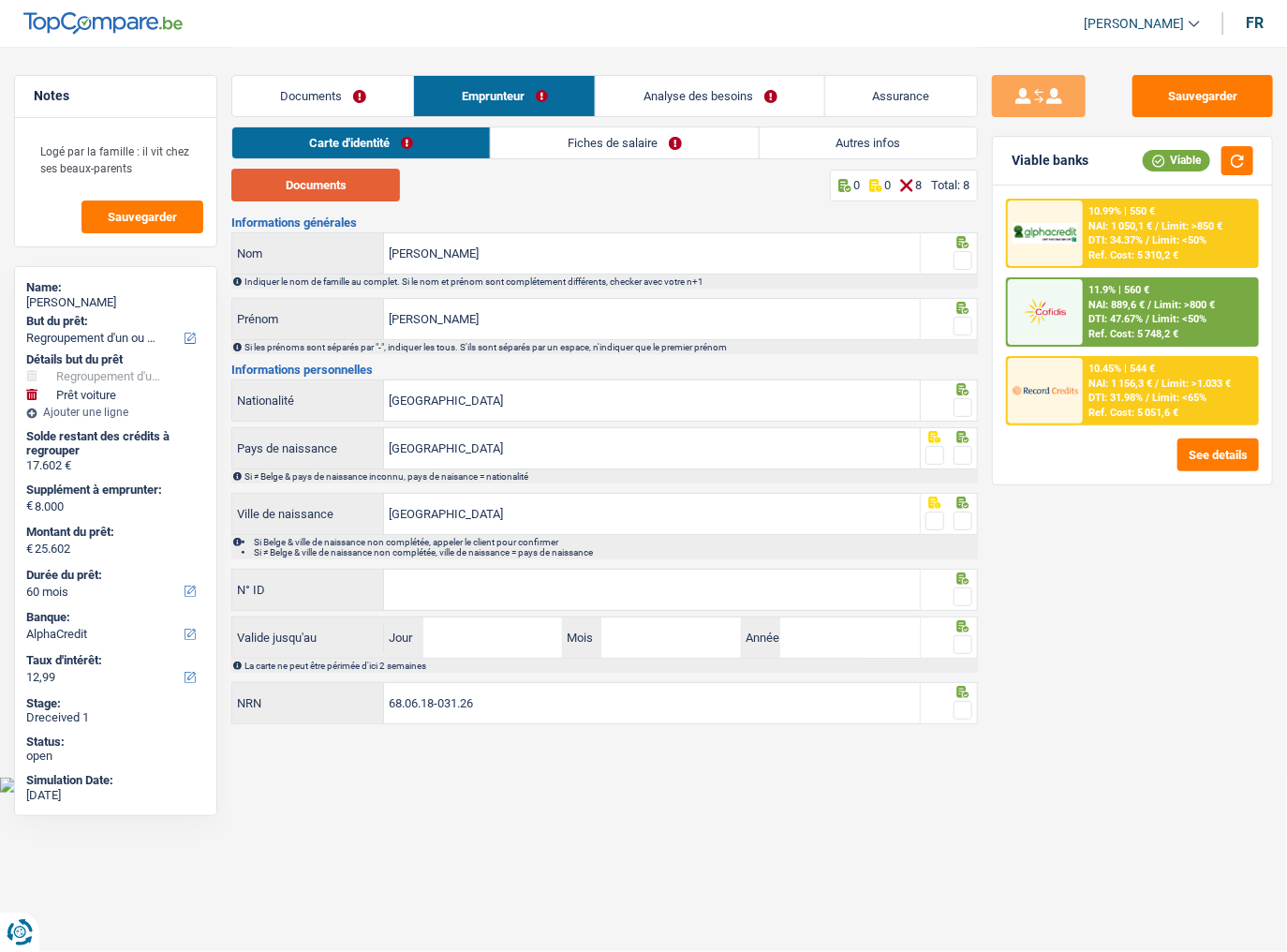
click at [314, 181] on button "Documents" at bounding box center [315, 184] width 169 height 33
click at [963, 263] on span at bounding box center [962, 260] width 19 height 19
click at [0, 0] on input "radio" at bounding box center [0, 0] width 0 height 0
click at [959, 325] on span at bounding box center [962, 325] width 19 height 19
click at [0, 0] on input "radio" at bounding box center [0, 0] width 0 height 0
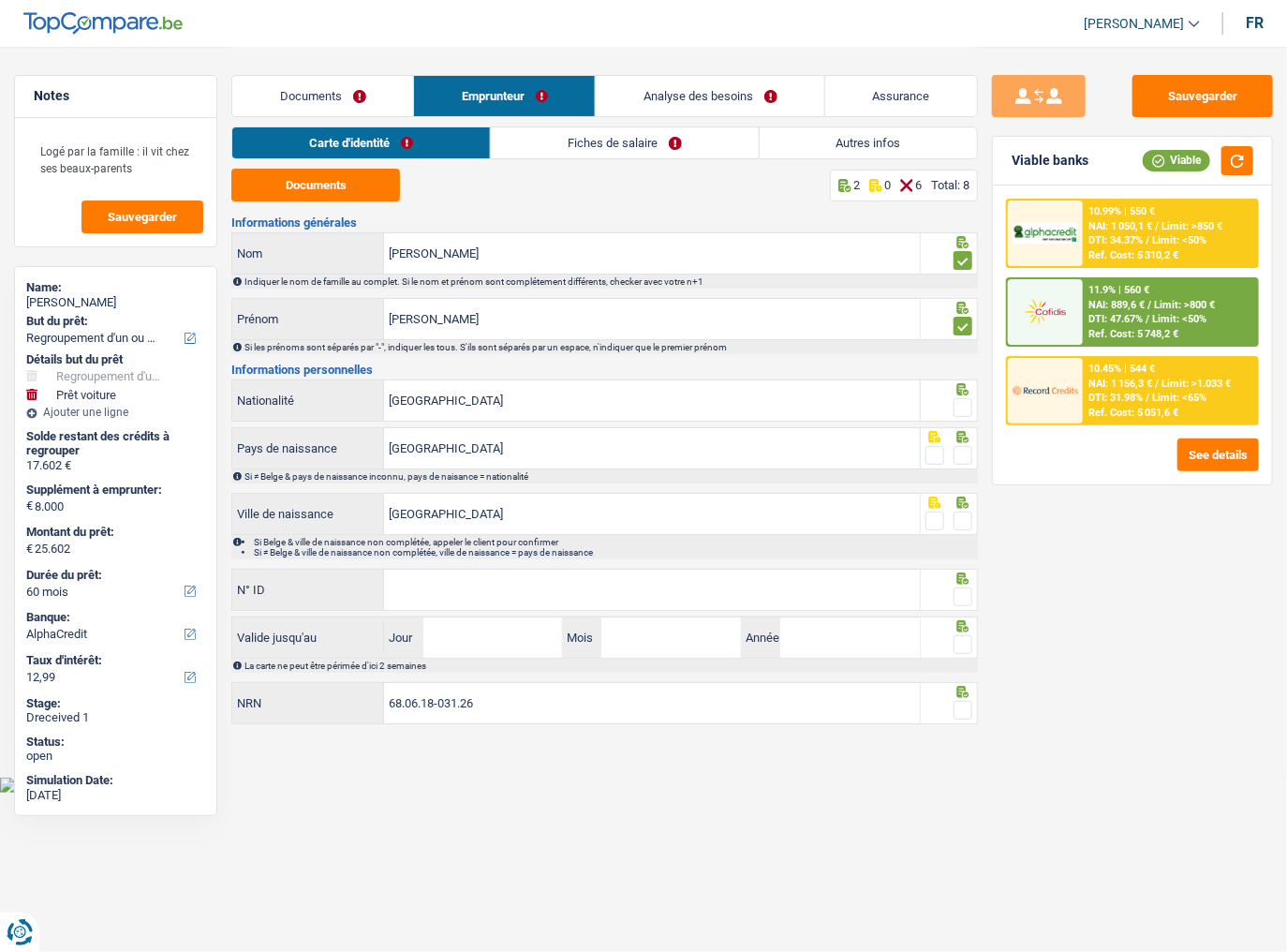
click at [959, 409] on span at bounding box center [962, 407] width 19 height 19
click at [0, 0] on input "radio" at bounding box center [0, 0] width 0 height 0
click at [967, 449] on span at bounding box center [962, 455] width 19 height 19
click at [0, 0] on input "radio" at bounding box center [0, 0] width 0 height 0
click at [967, 520] on span at bounding box center [962, 521] width 19 height 19
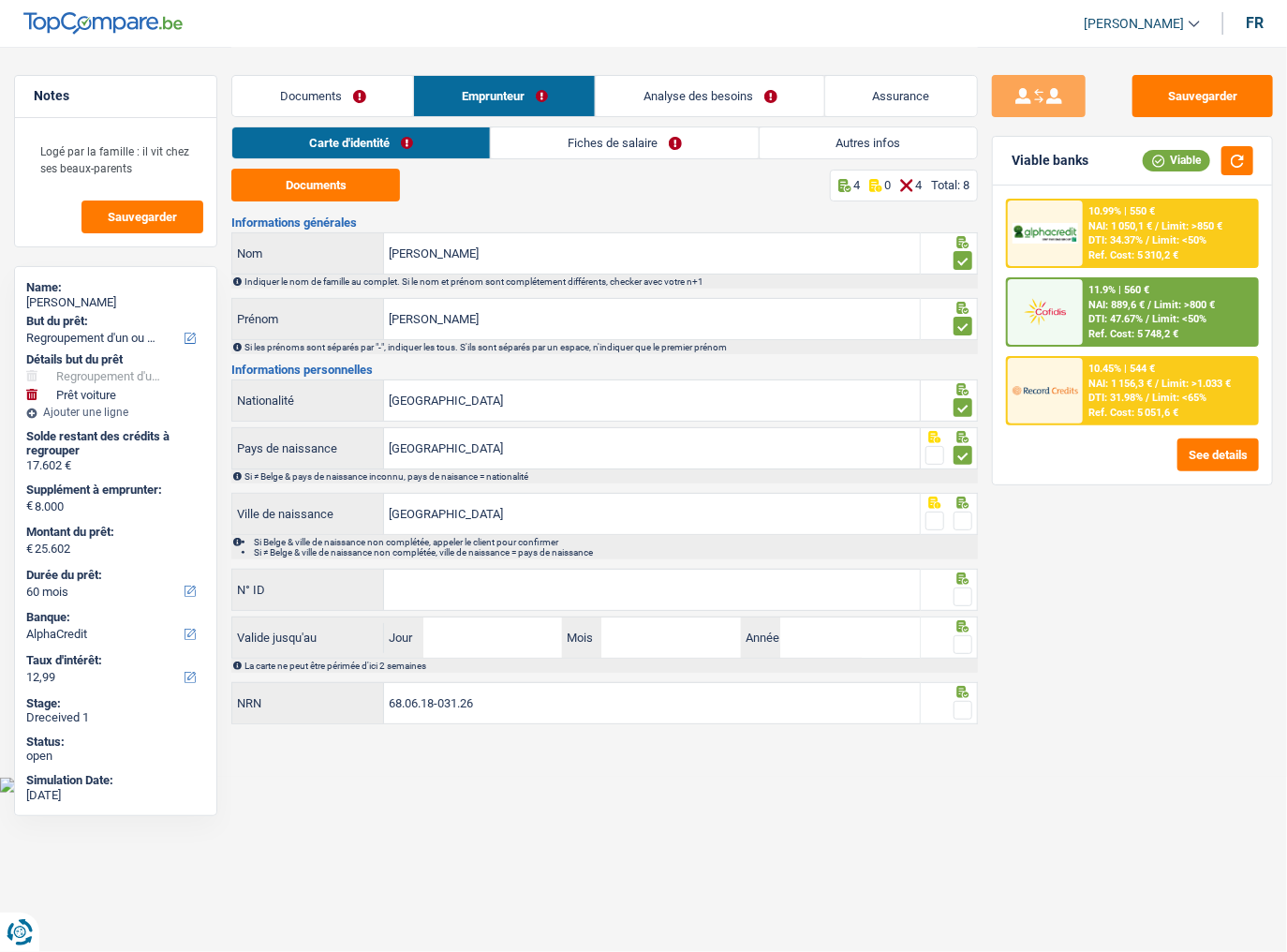
click at [0, 0] on input "radio" at bounding box center [0, 0] width 0 height 0
click at [724, 520] on input "N° ID" at bounding box center [651, 589] width 535 height 41
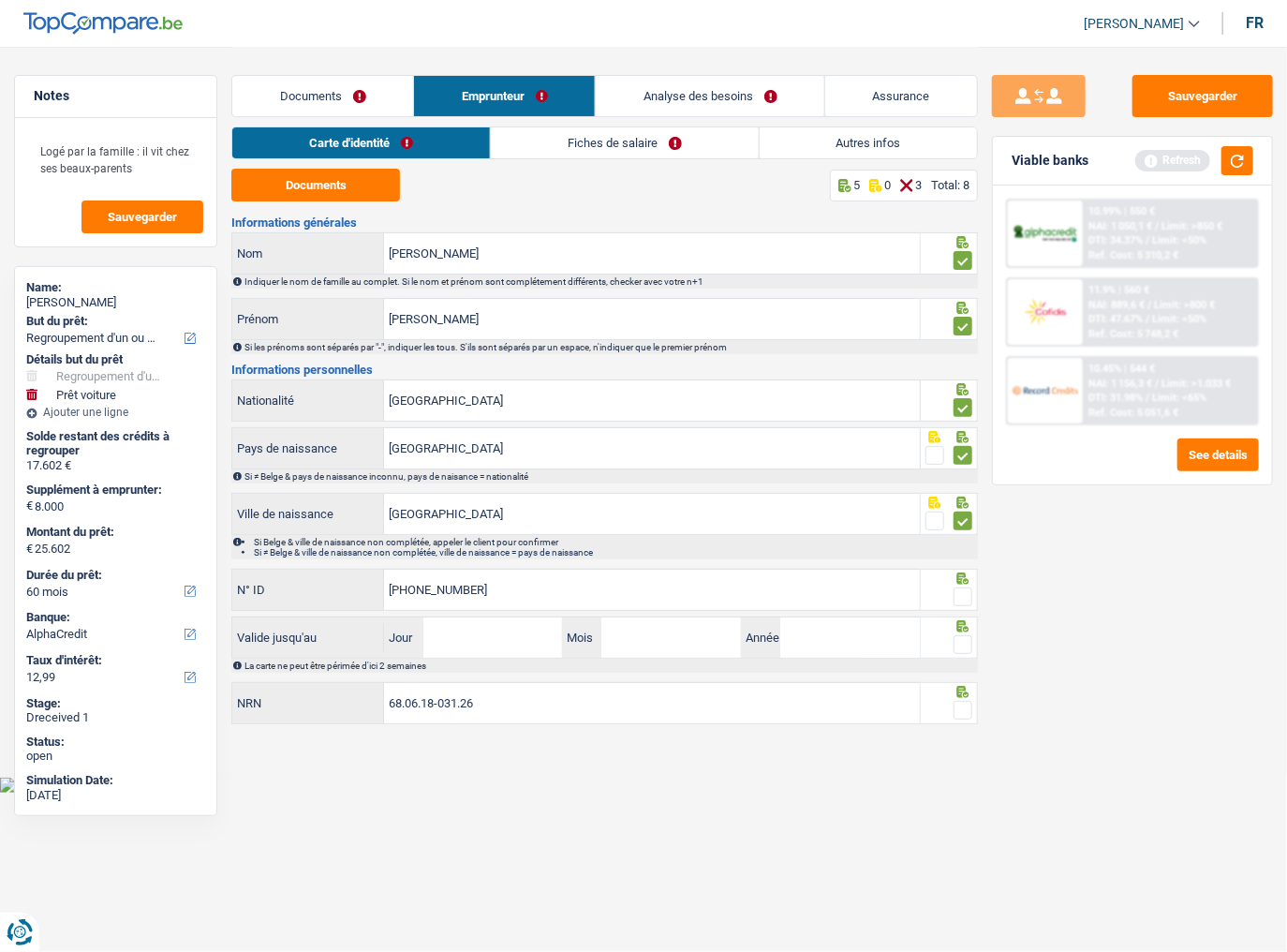
type input "[PHONE_NUMBER]"
click at [960, 520] on span at bounding box center [962, 596] width 19 height 19
click at [0, 0] on input "radio" at bounding box center [0, 0] width 0 height 0
drag, startPoint x: 473, startPoint y: 641, endPoint x: 509, endPoint y: 640, distance: 36.0
click at [473, 520] on input "Jour" at bounding box center [493, 637] width 140 height 41
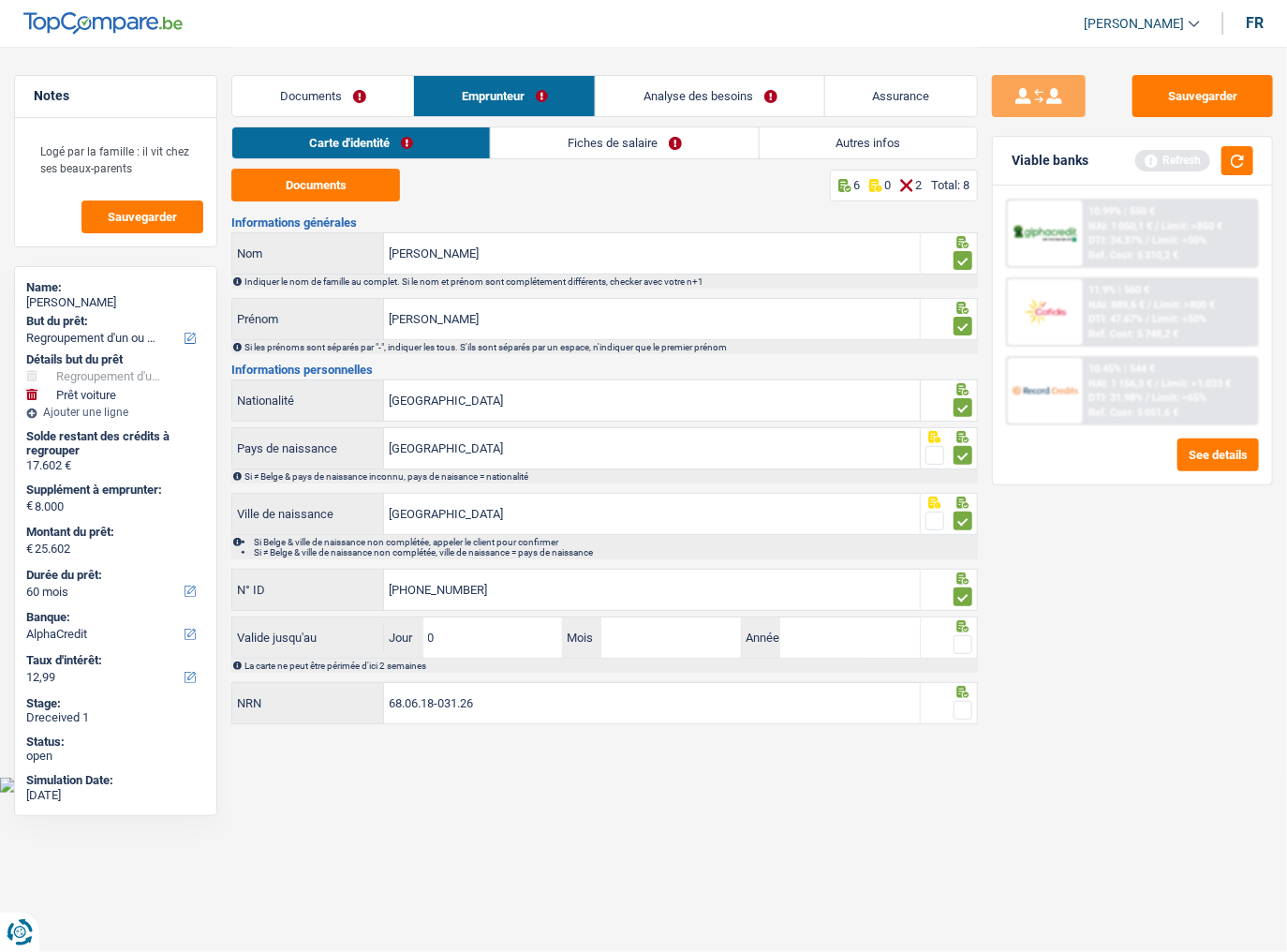
type input "03"
type input "07"
type input "2033"
click at [963, 520] on span at bounding box center [962, 644] width 19 height 19
click at [0, 0] on input "radio" at bounding box center [0, 0] width 0 height 0
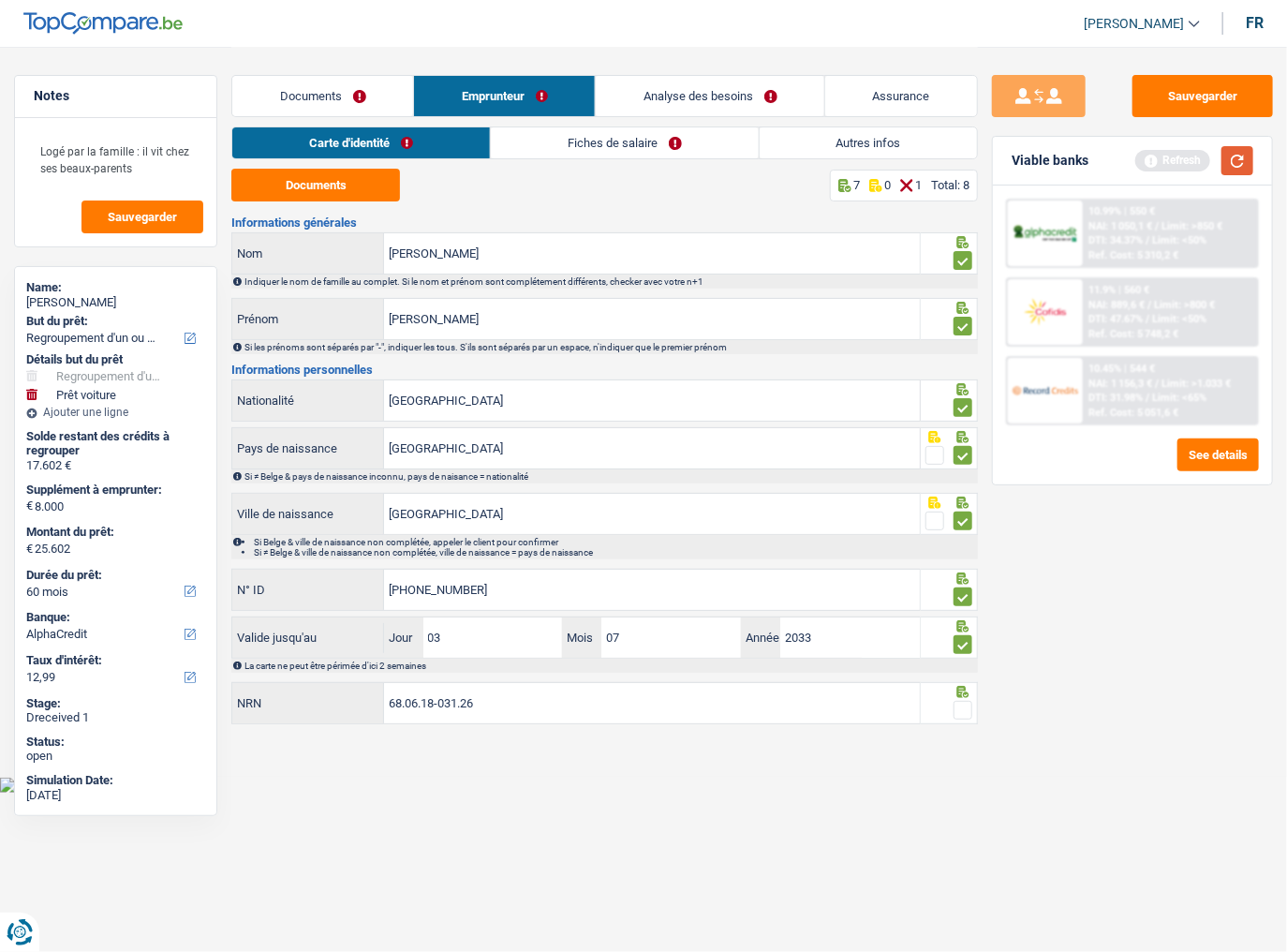
click at [1137, 162] on button "button" at bounding box center [1237, 160] width 32 height 29
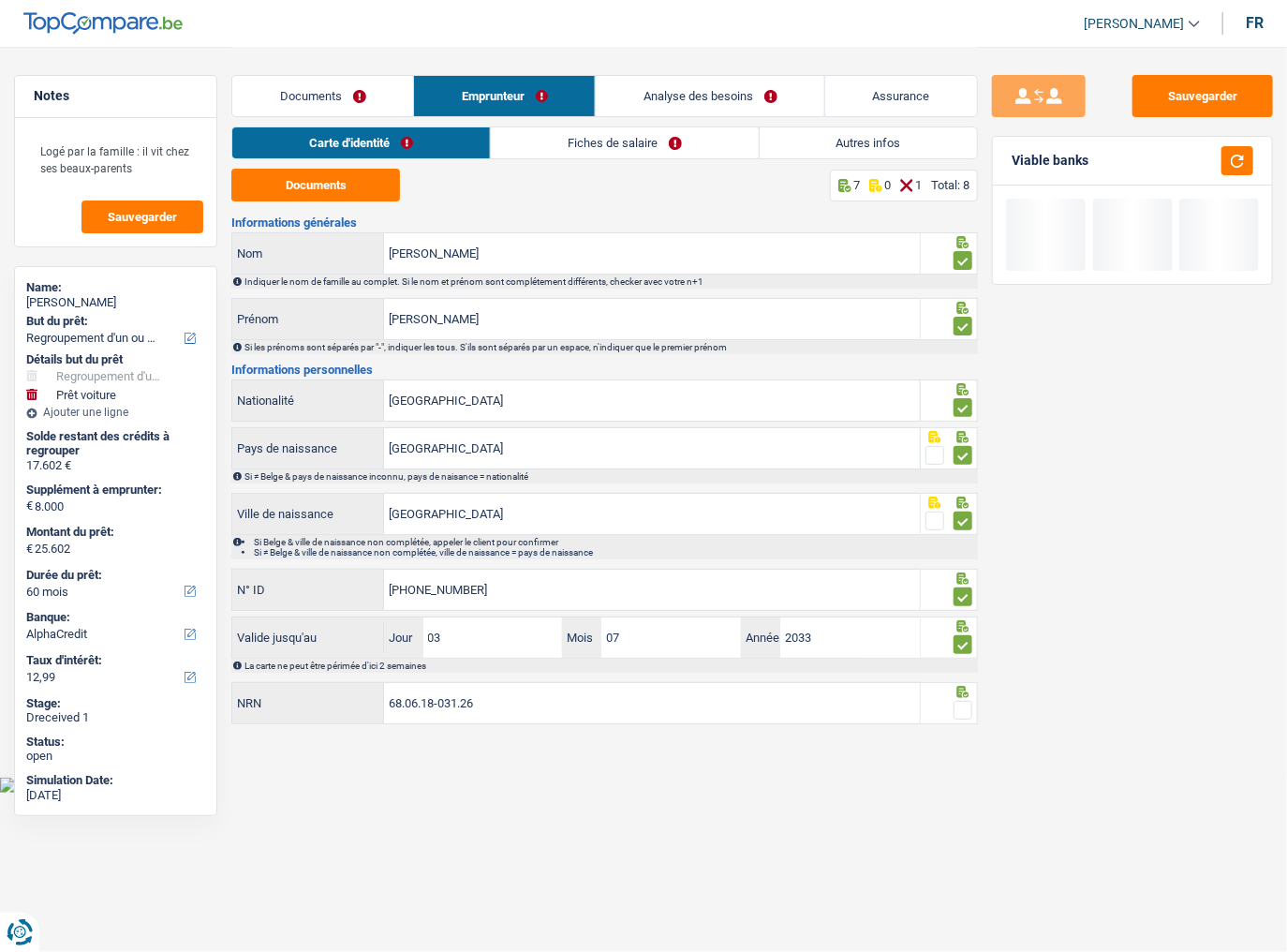
click at [963, 520] on span at bounding box center [962, 709] width 19 height 19
click at [0, 0] on input "radio" at bounding box center [0, 0] width 0 height 0
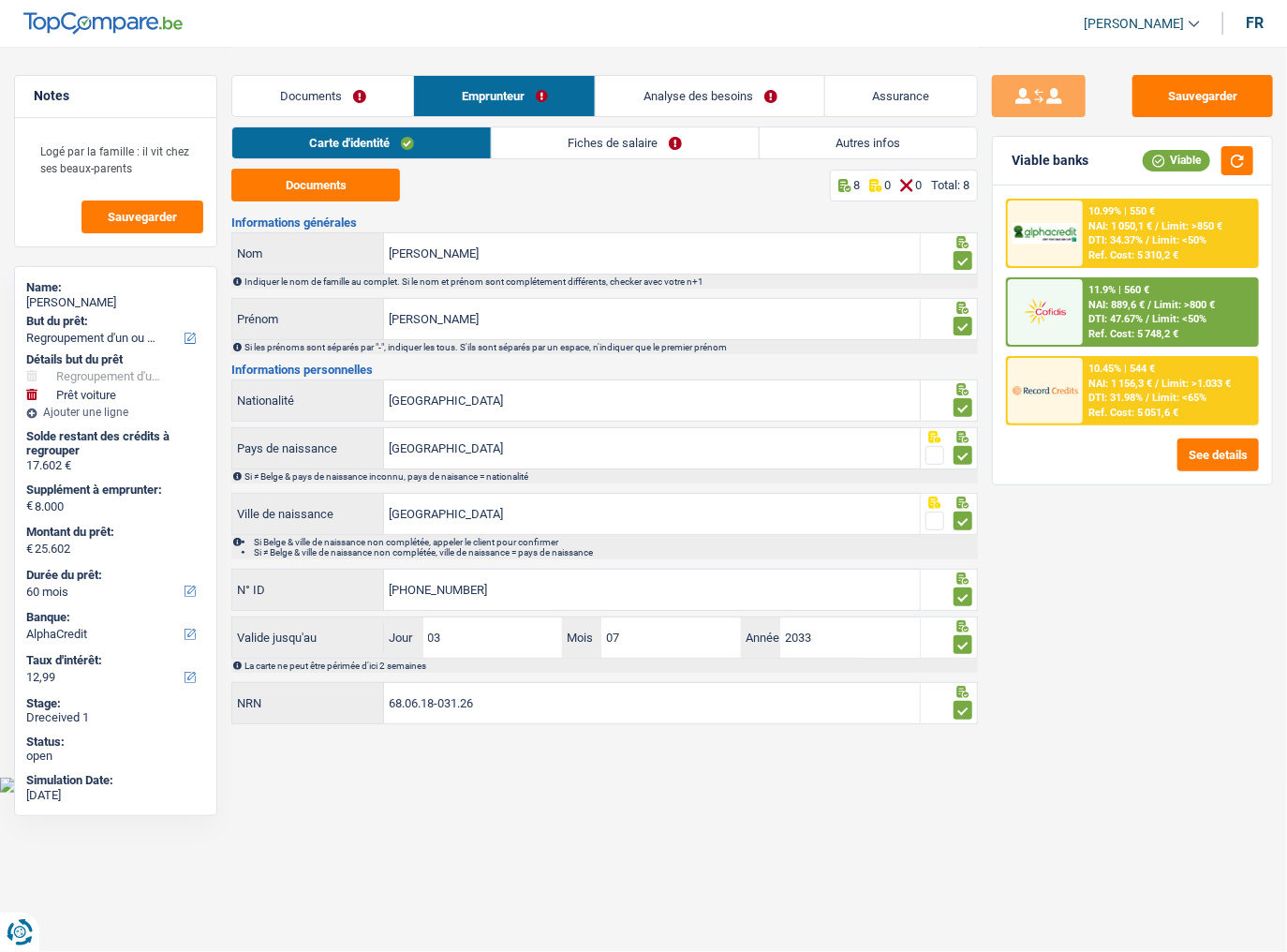
click at [524, 127] on link "Fiches de salaire" at bounding box center [625, 142] width 267 height 31
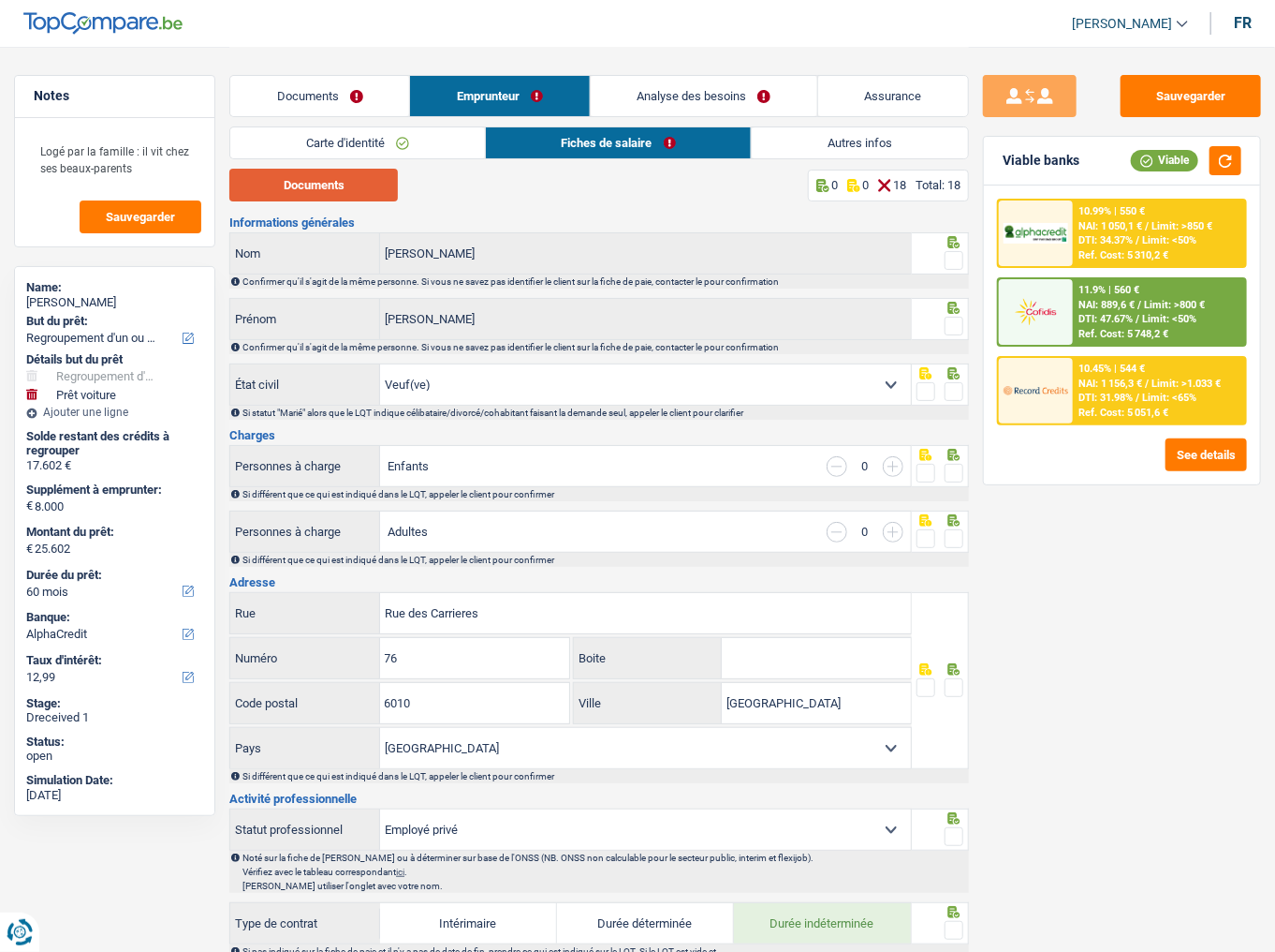
click at [352, 183] on button "Documents" at bounding box center [313, 184] width 169 height 33
click at [346, 188] on button "Documents" at bounding box center [313, 184] width 169 height 33
click at [954, 251] on span at bounding box center [954, 260] width 19 height 19
click at [0, 0] on input "radio" at bounding box center [0, 0] width 0 height 0
click at [952, 320] on span at bounding box center [954, 325] width 19 height 19
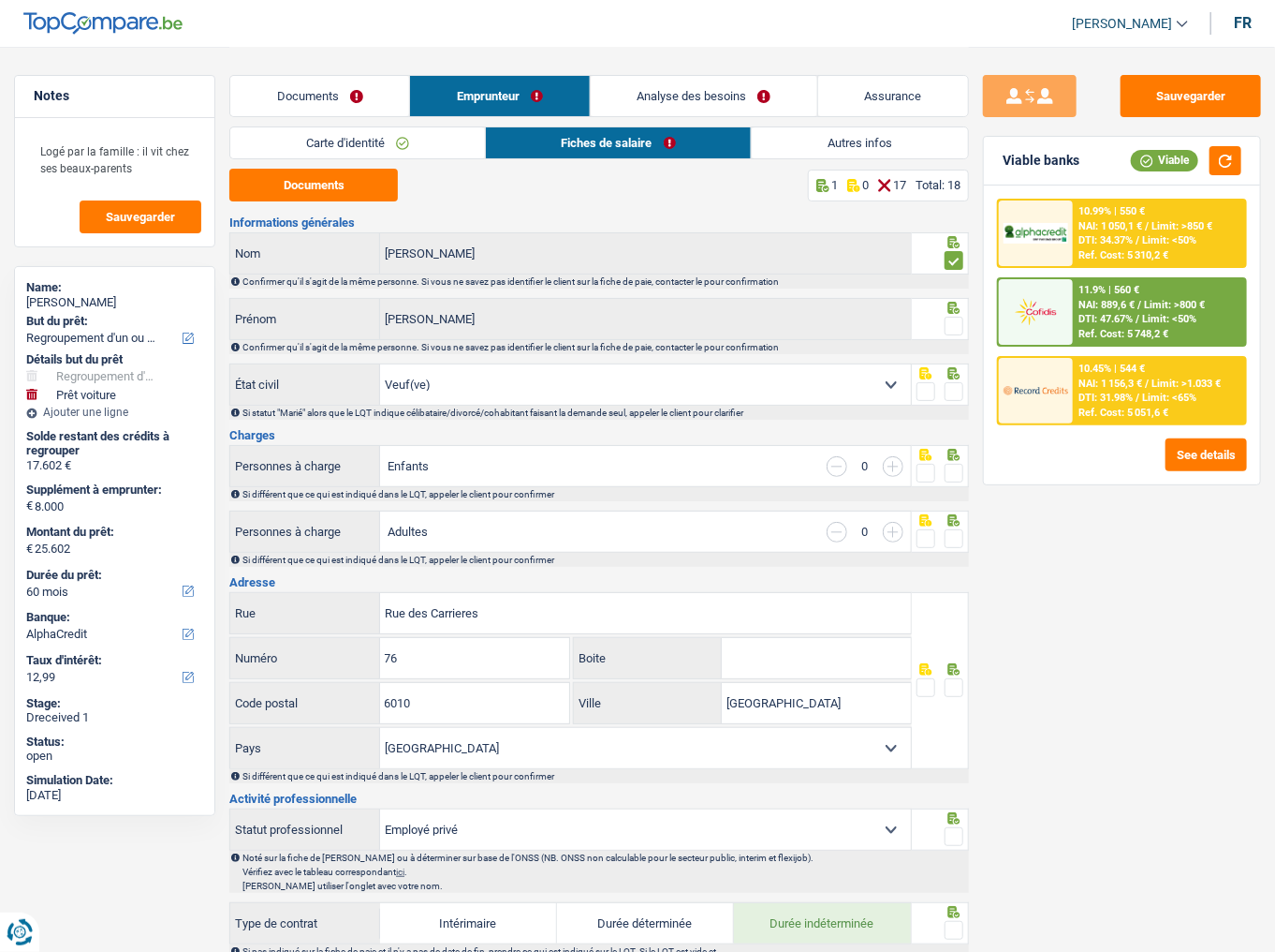
click at [0, 0] on input "radio" at bounding box center [0, 0] width 0 height 0
click at [957, 398] on span at bounding box center [954, 391] width 19 height 19
click at [0, 0] on input "radio" at bounding box center [0, 0] width 0 height 0
drag, startPoint x: 417, startPoint y: 158, endPoint x: 509, endPoint y: 154, distance: 92.1
click at [417, 158] on link "Carte d'identité" at bounding box center [357, 142] width 255 height 31
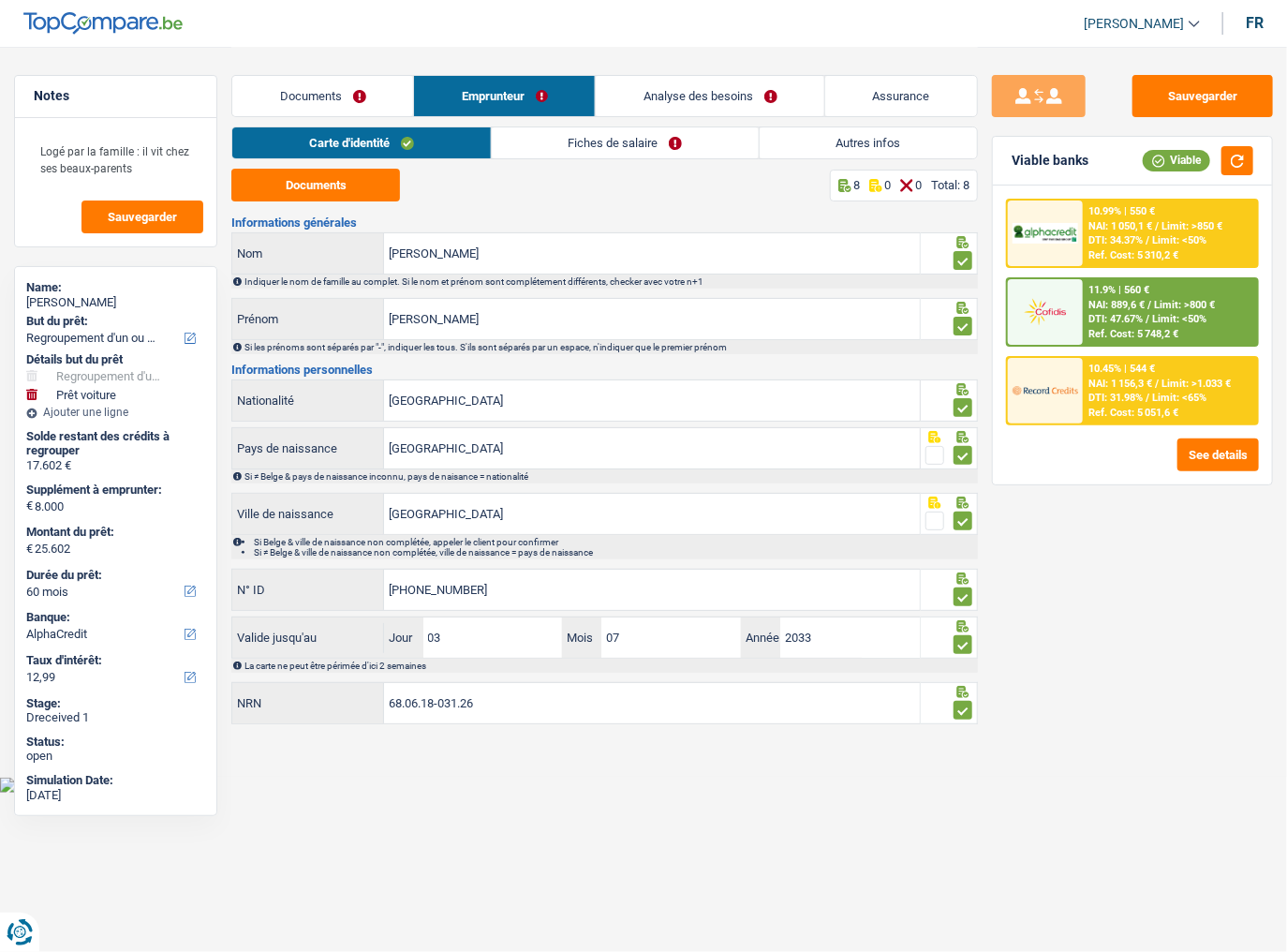
click at [579, 150] on link "Fiches de salaire" at bounding box center [625, 142] width 267 height 31
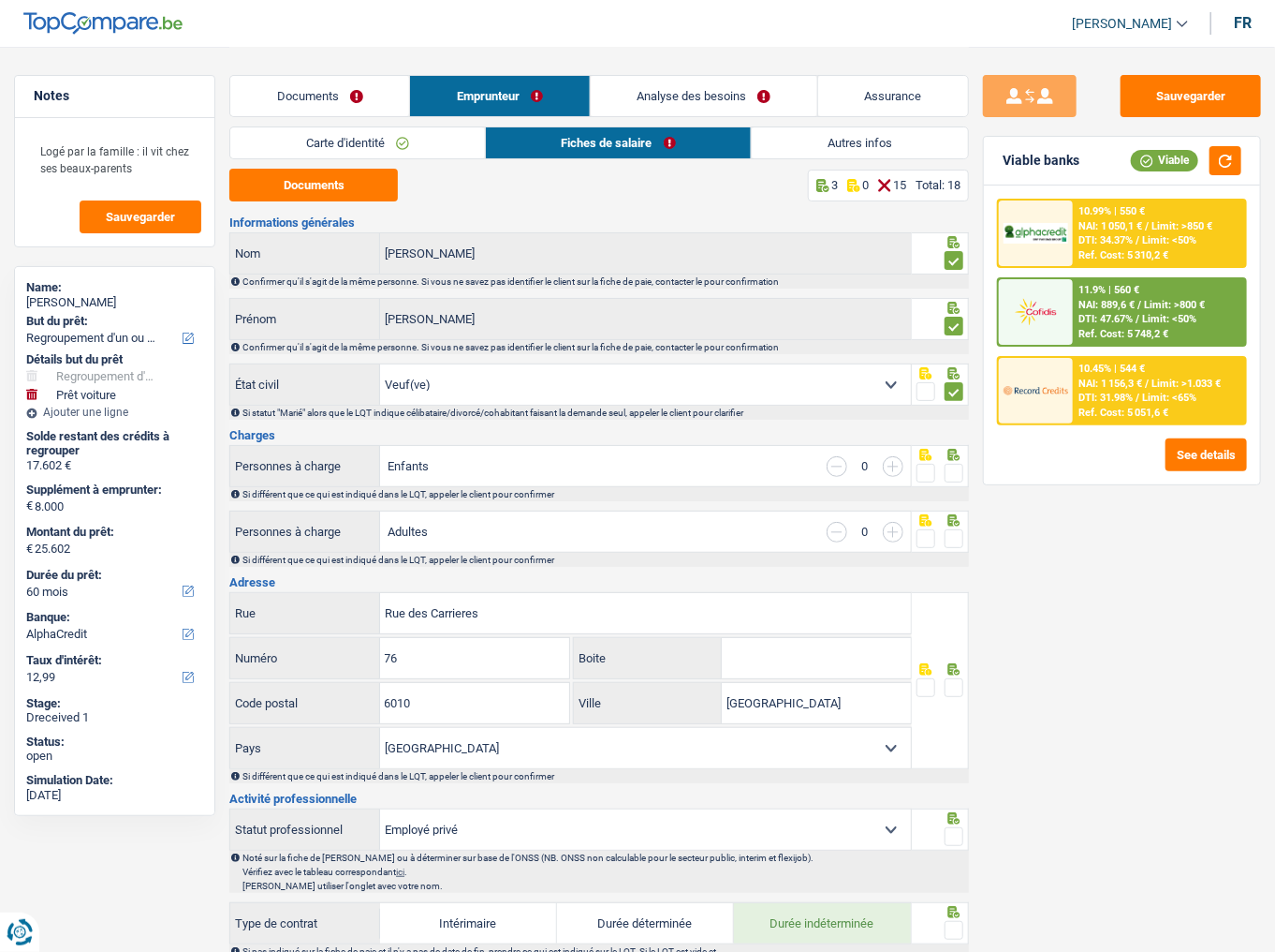
click at [408, 150] on link "Carte d'identité" at bounding box center [357, 142] width 255 height 31
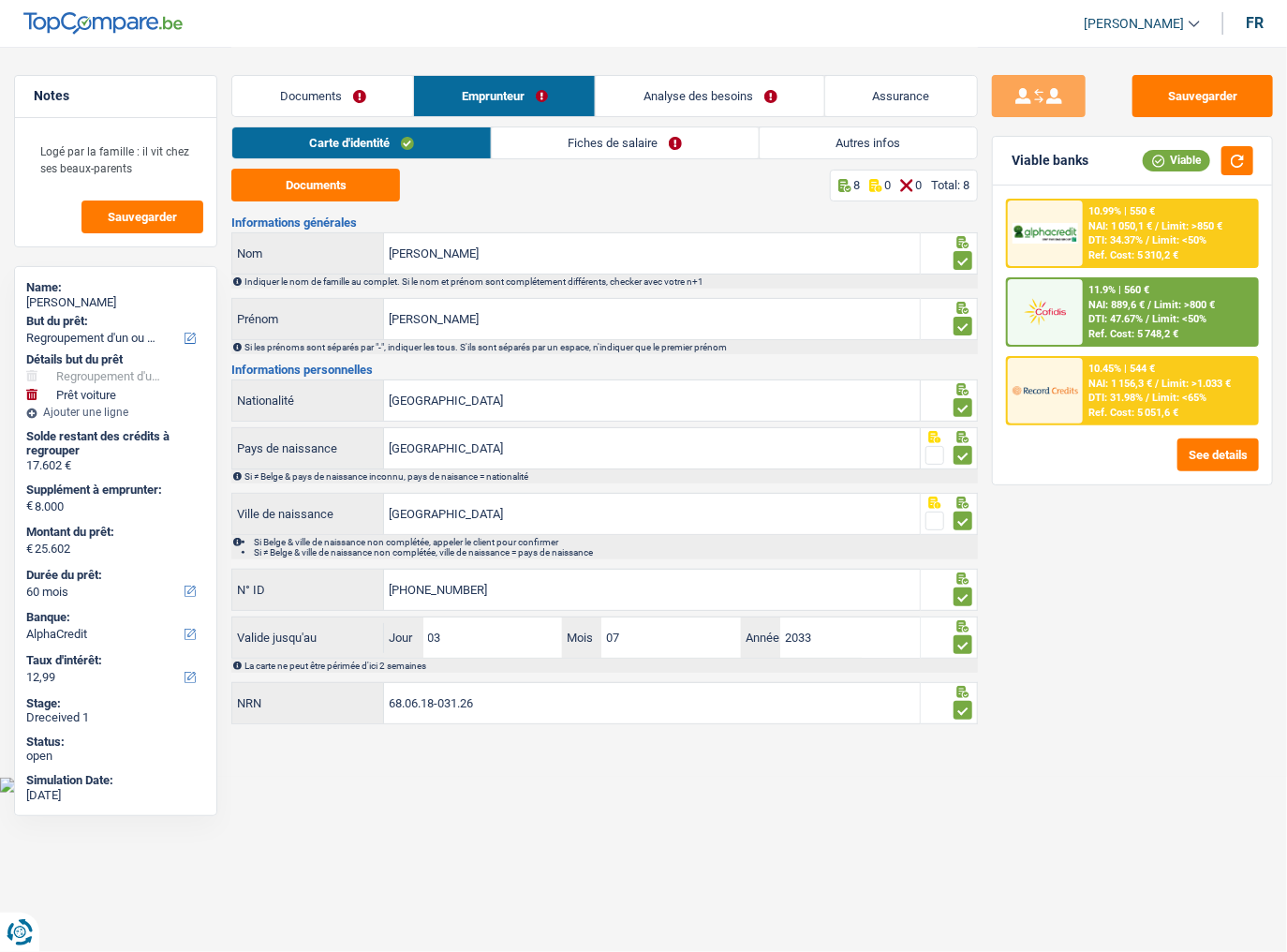
click at [548, 143] on link "Fiches de salaire" at bounding box center [625, 142] width 267 height 31
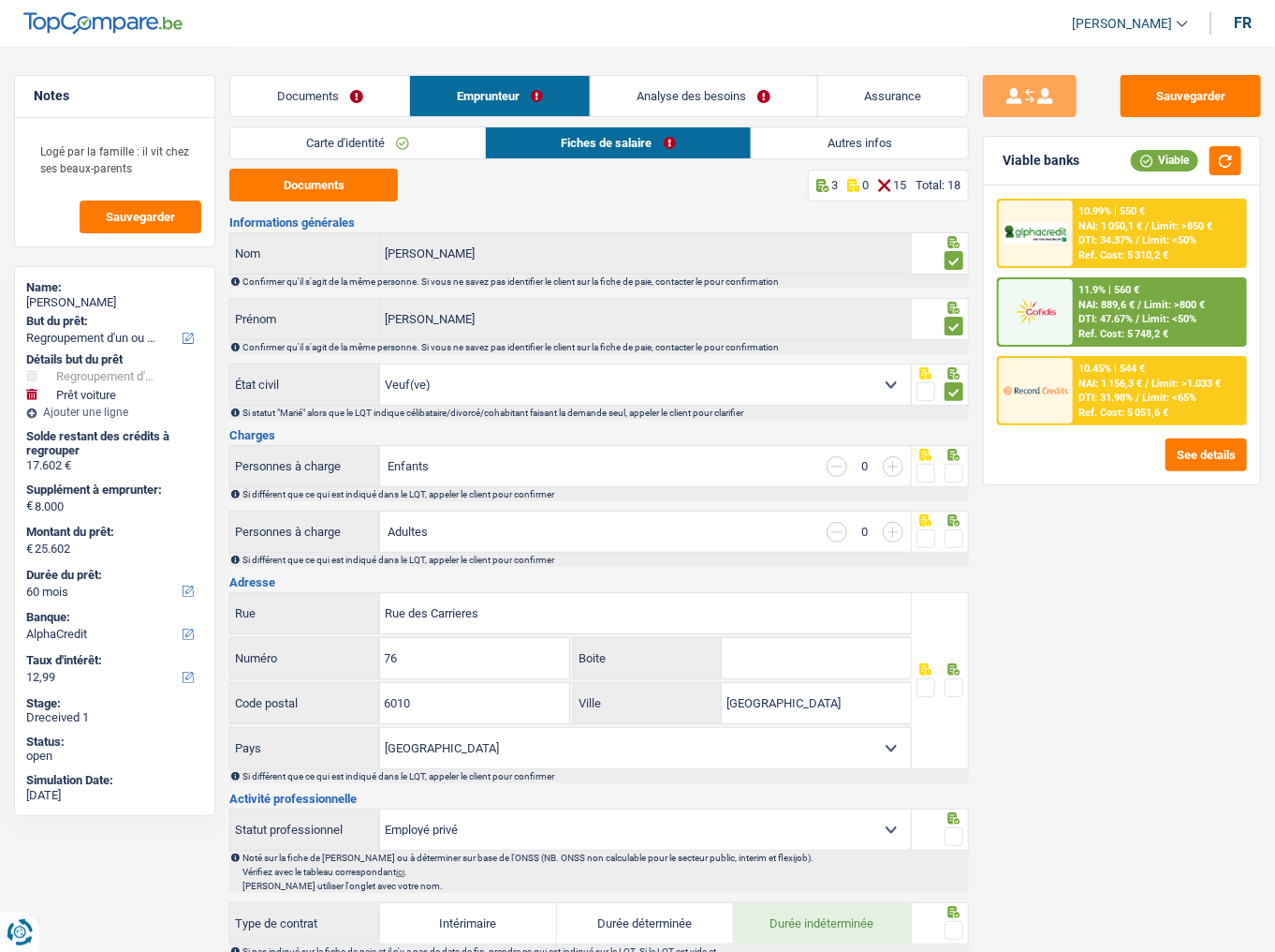
click at [957, 471] on span at bounding box center [954, 472] width 19 height 19
click at [0, 0] on input "radio" at bounding box center [0, 0] width 0 height 0
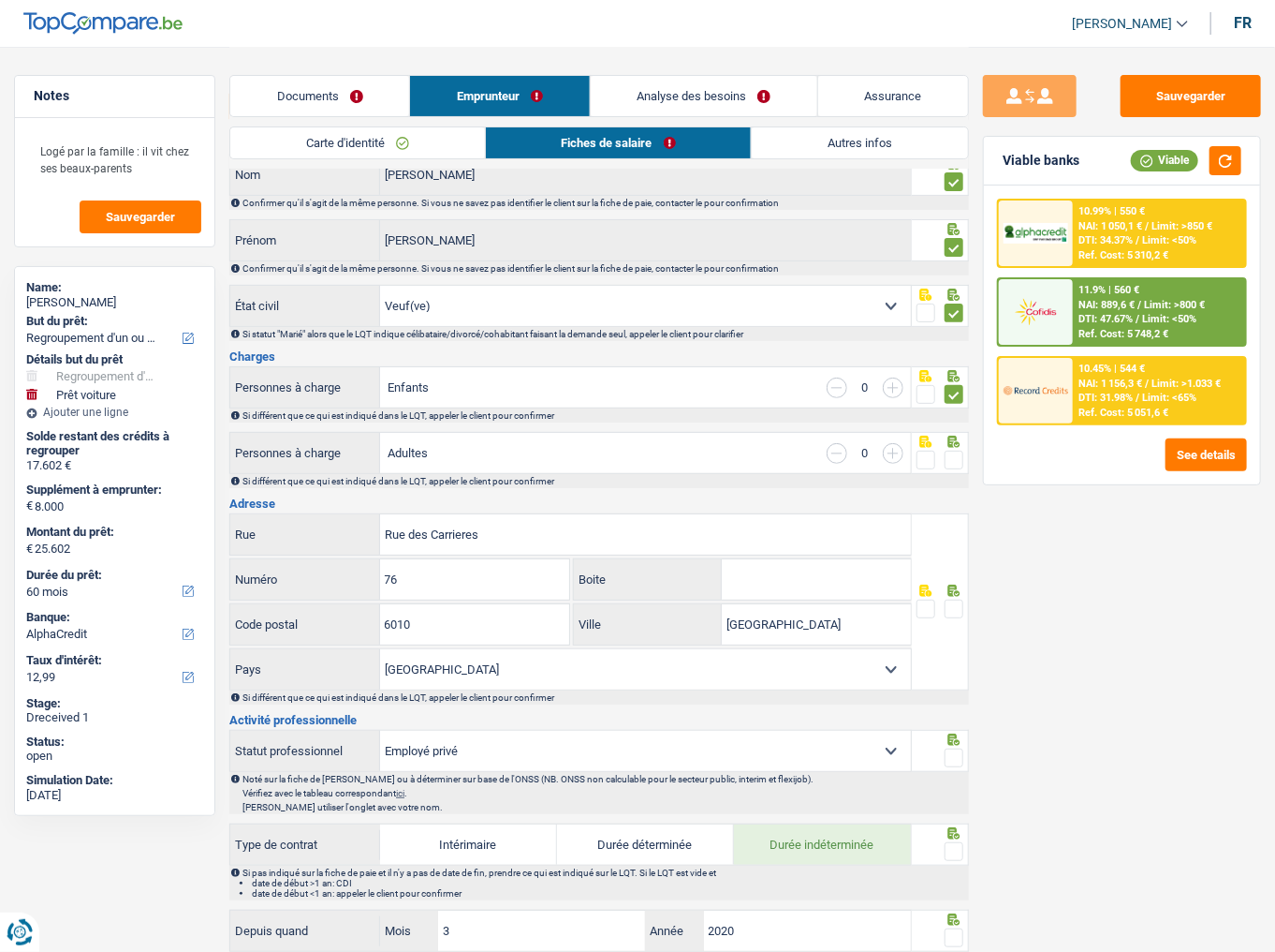
scroll to position [150, 0]
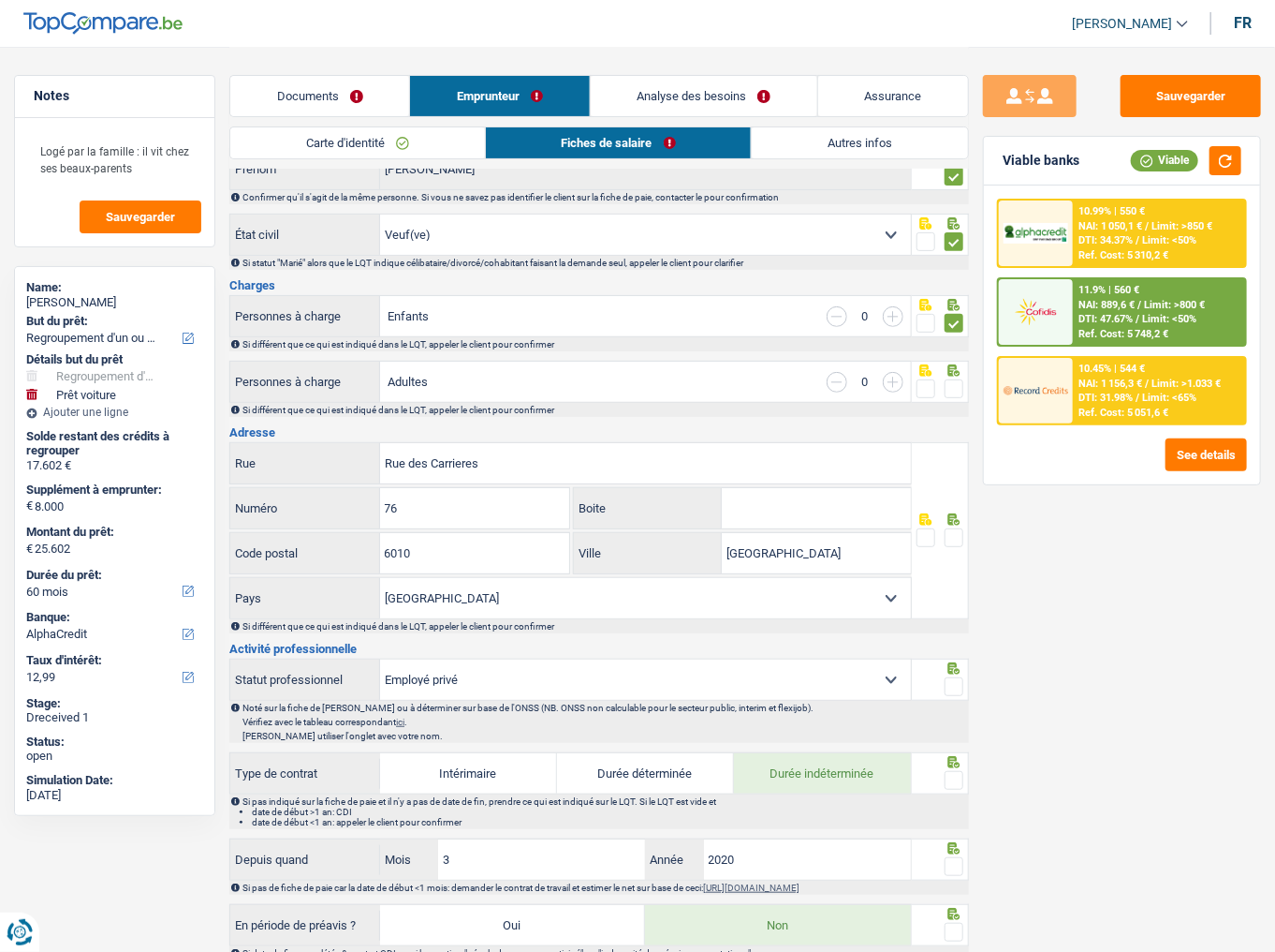
click at [955, 385] on span at bounding box center [954, 388] width 19 height 19
click at [0, 0] on input "radio" at bounding box center [0, 0] width 0 height 0
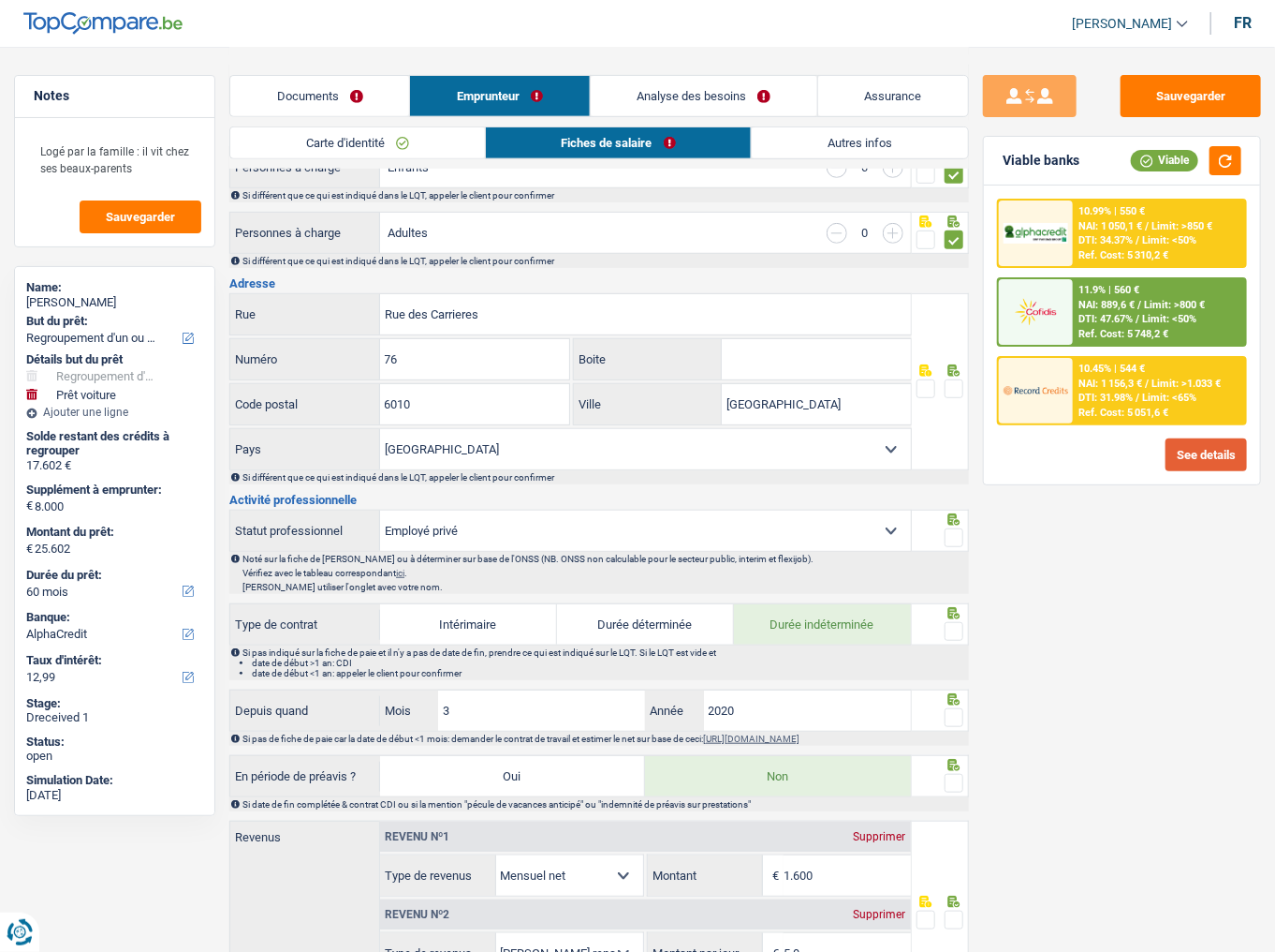
scroll to position [299, 0]
click at [959, 392] on span at bounding box center [954, 388] width 19 height 19
click at [0, 0] on input "radio" at bounding box center [0, 0] width 0 height 0
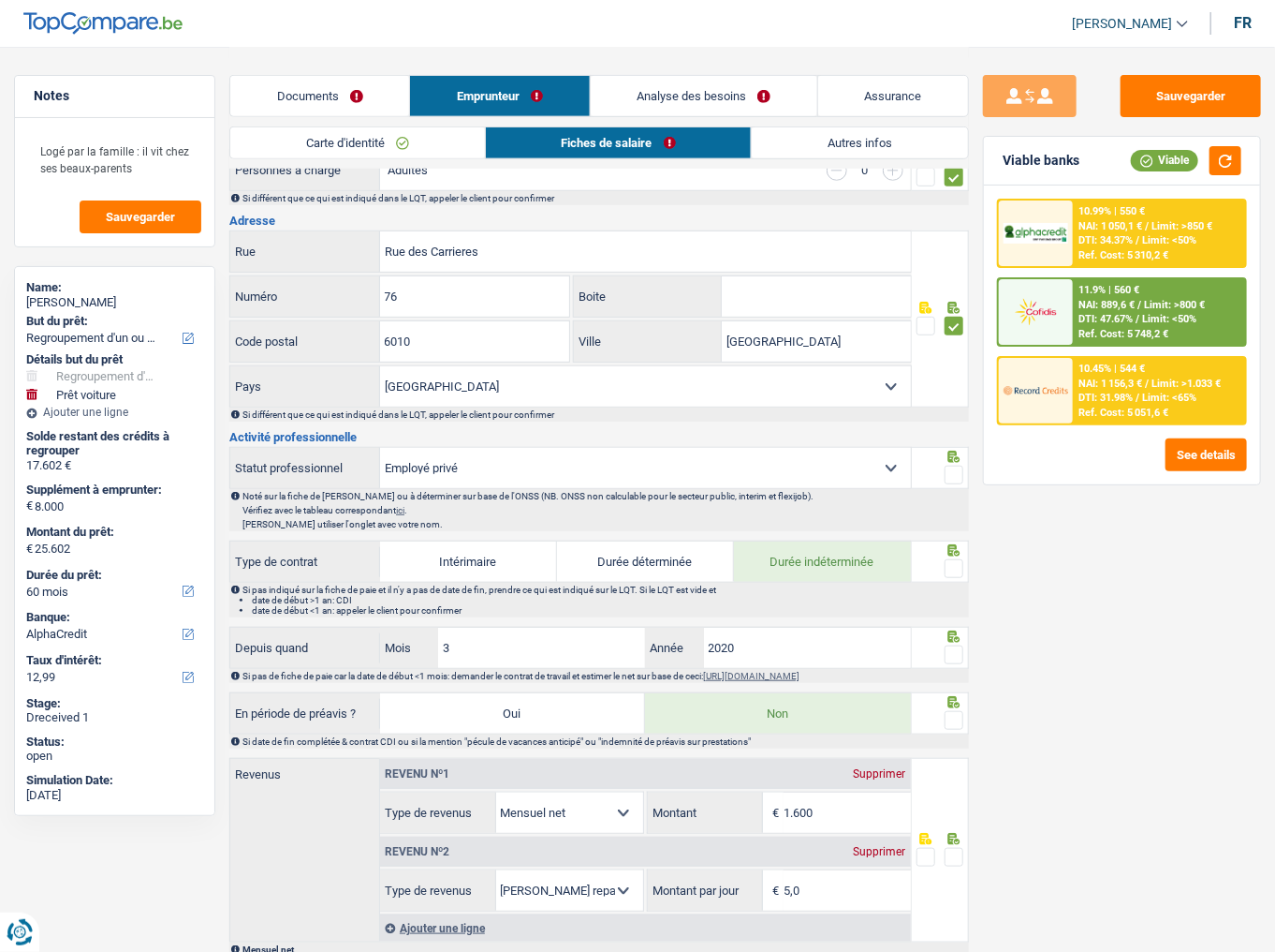
scroll to position [449, 0]
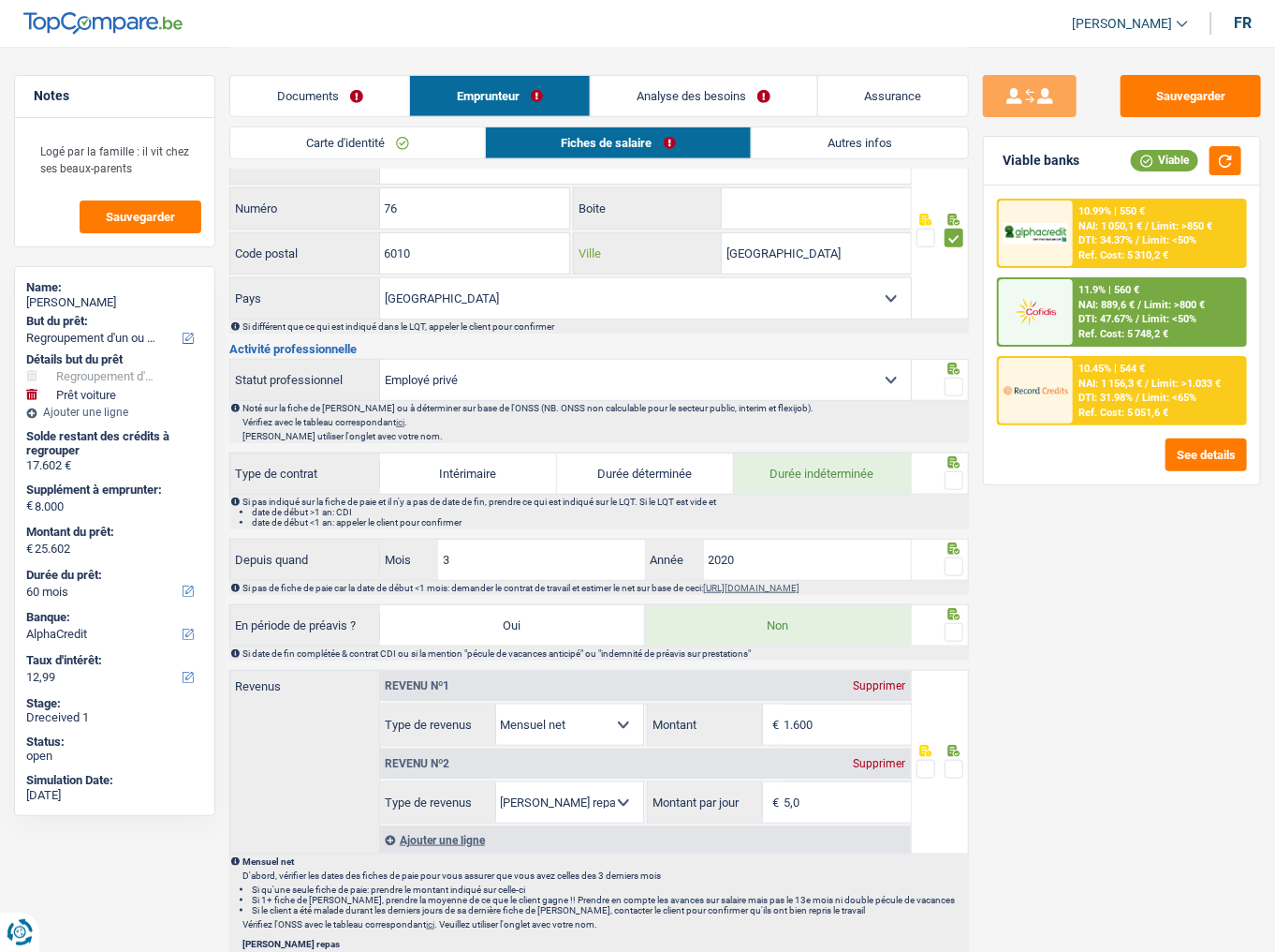
drag, startPoint x: 823, startPoint y: 244, endPoint x: 618, endPoint y: 247, distance: 205.0
click at [618, 244] on div "Charleroi Ville" at bounding box center [742, 253] width 336 height 41
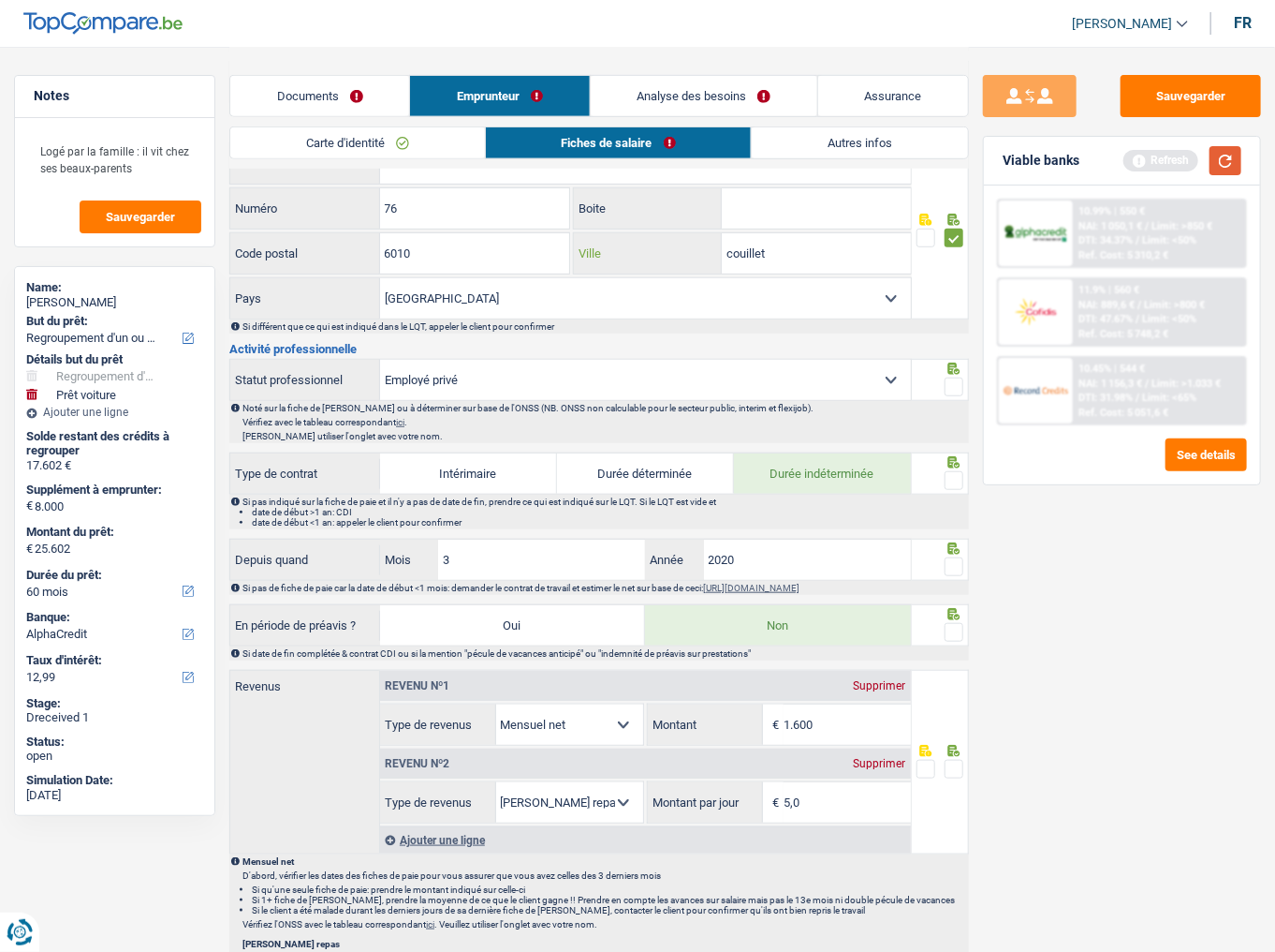
type input "couillet"
click at [1137, 166] on button "button" at bounding box center [1225, 160] width 32 height 29
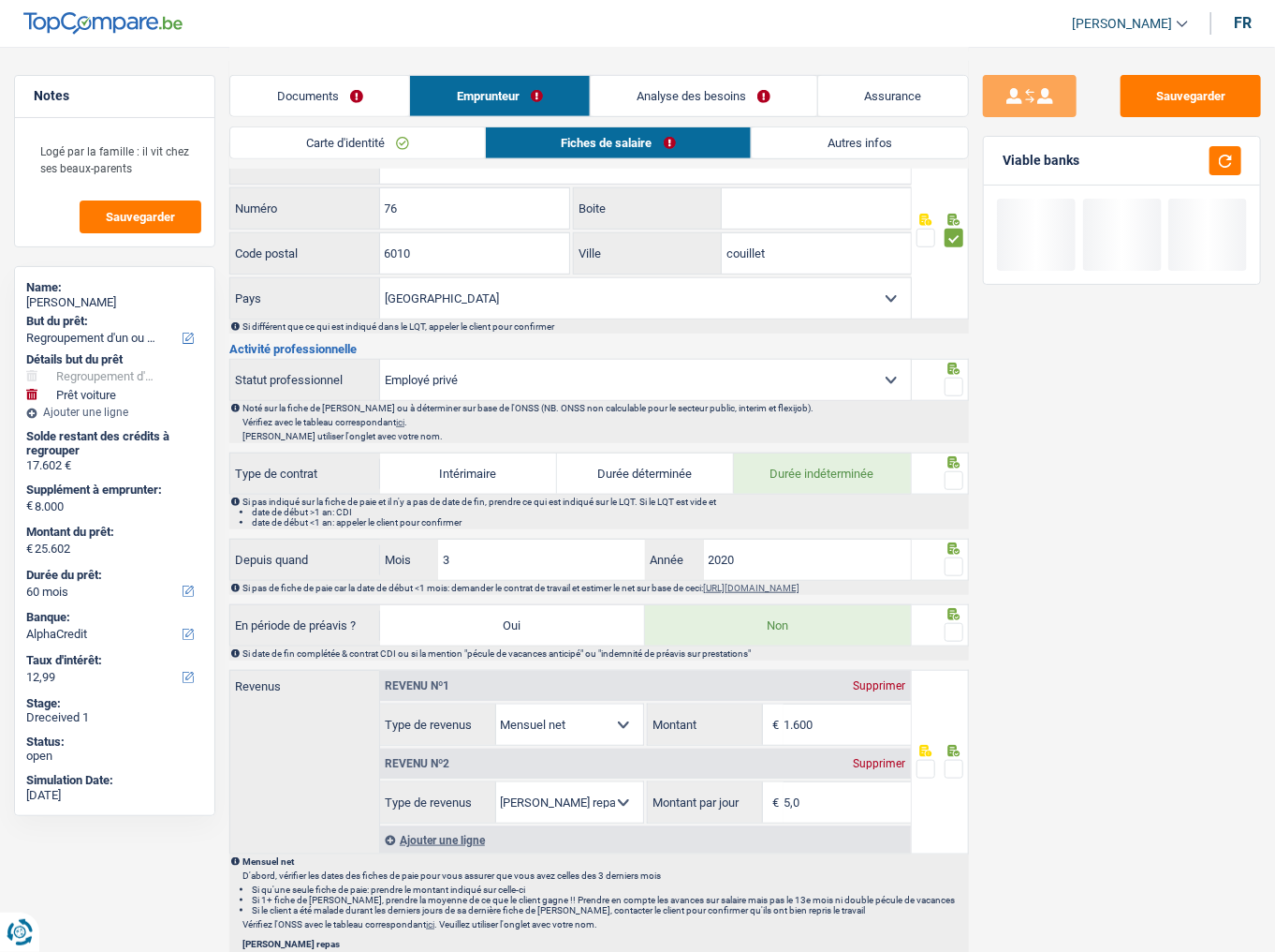
click at [956, 389] on span at bounding box center [954, 387] width 19 height 19
click at [0, 0] on input "radio" at bounding box center [0, 0] width 0 height 0
click at [958, 476] on span at bounding box center [954, 480] width 19 height 19
click at [0, 0] on input "radio" at bounding box center [0, 0] width 0 height 0
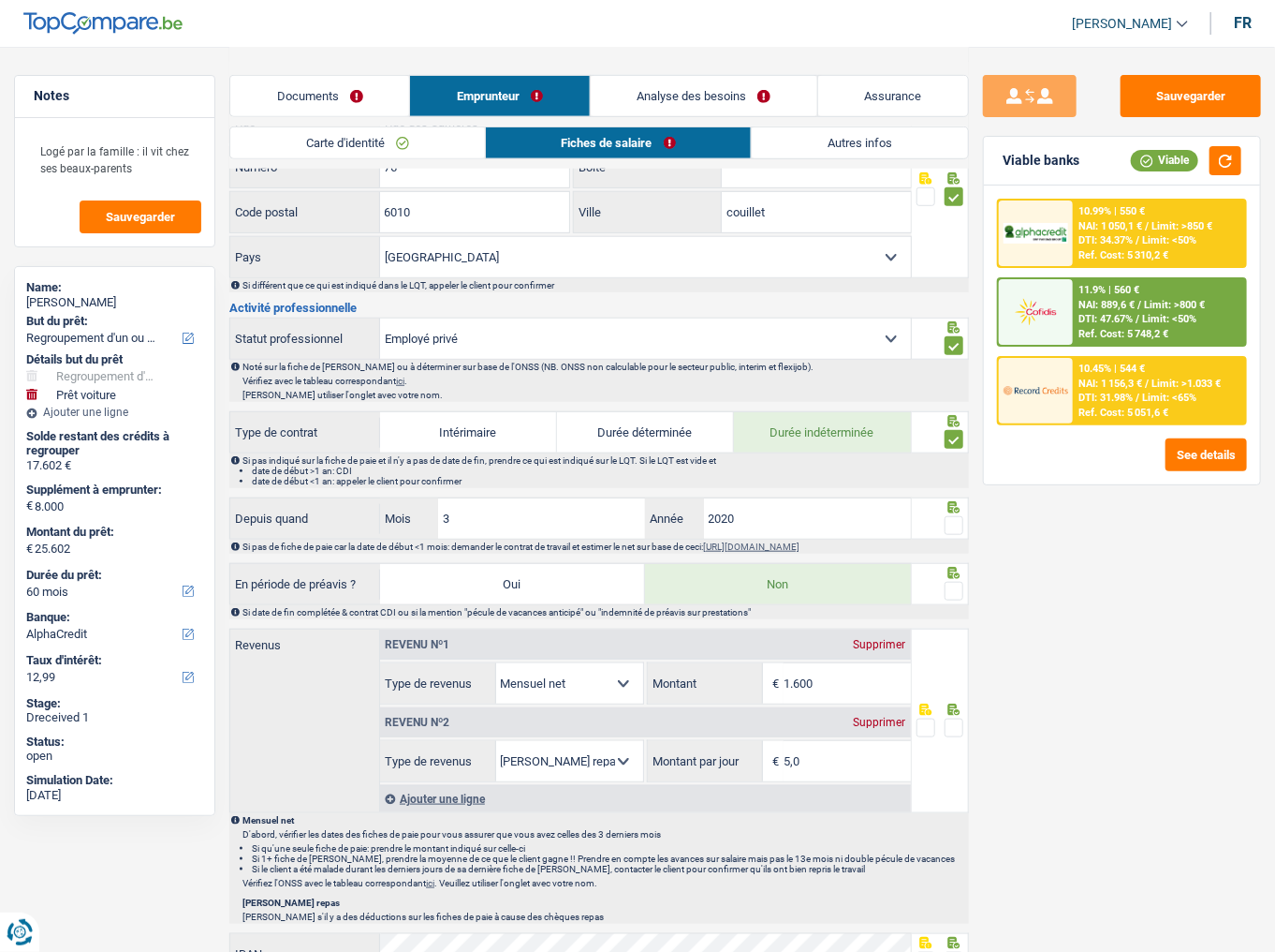
scroll to position [525, 0]
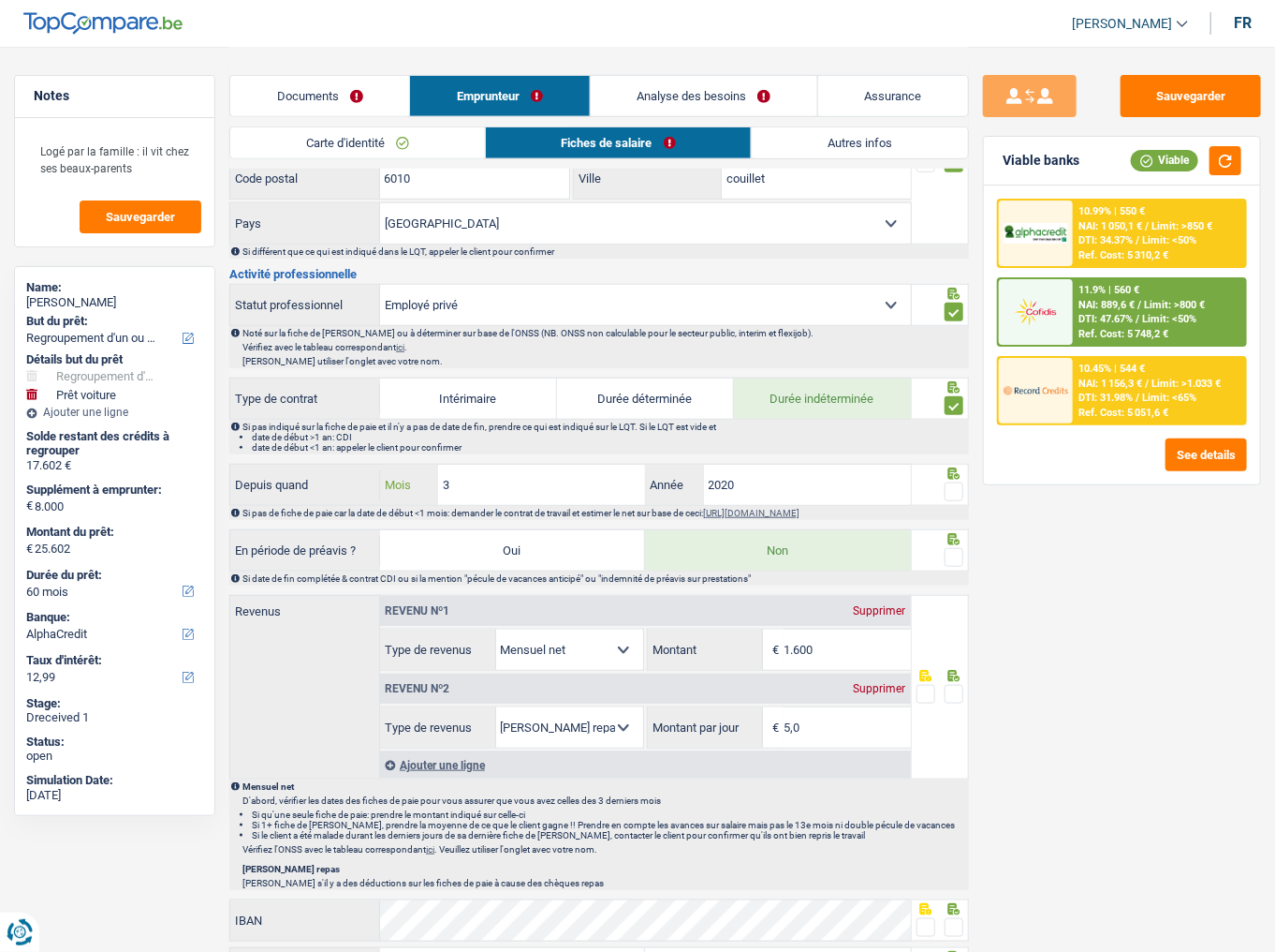
drag, startPoint x: 576, startPoint y: 475, endPoint x: 265, endPoint y: 468, distance: 311.1
click at [266, 468] on div "Depuis quand 3 Mois / 2020 Année" at bounding box center [570, 484] width 681 height 41
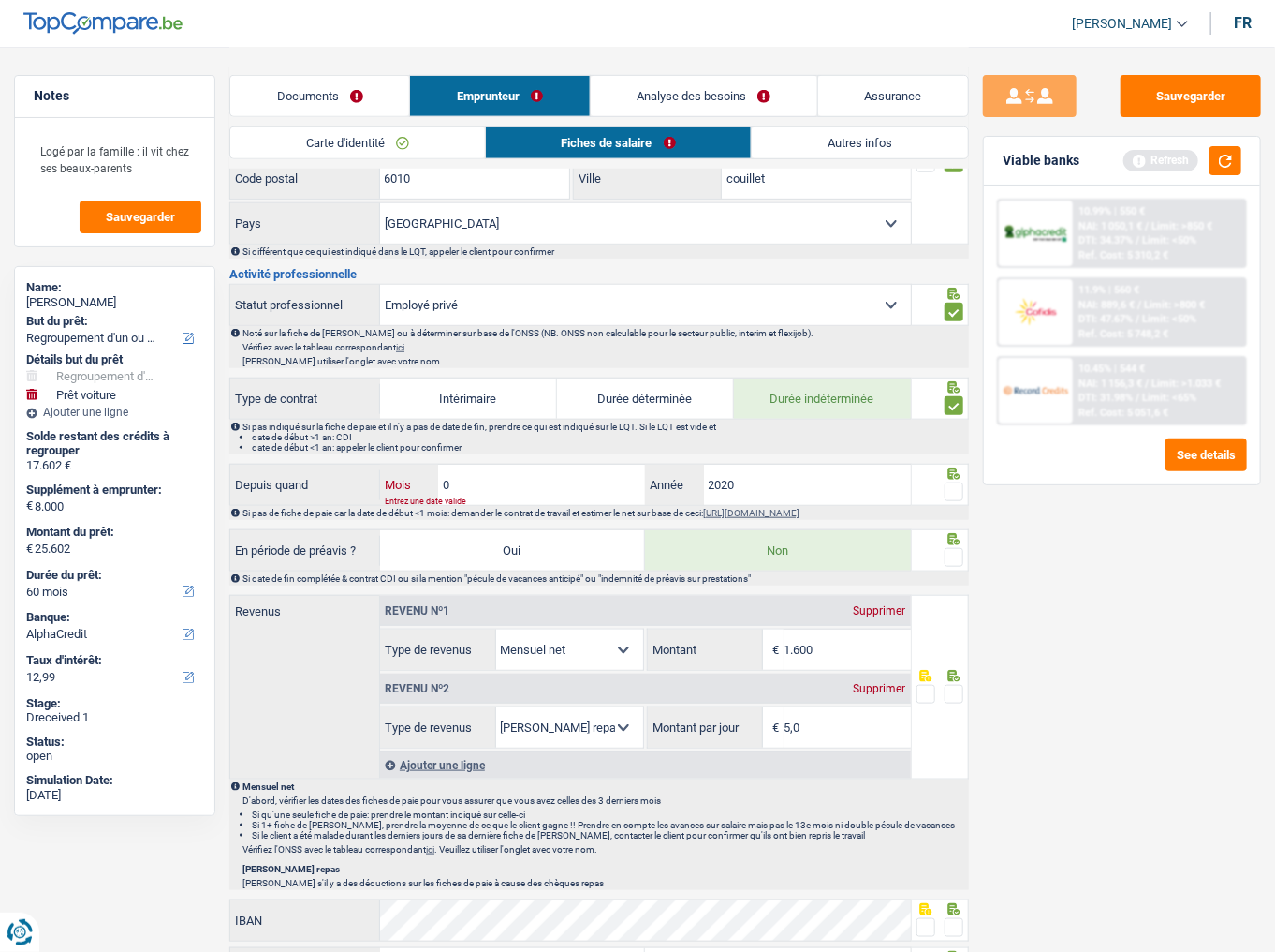
type input "07"
type input "2023"
click at [956, 485] on span at bounding box center [954, 491] width 19 height 19
click at [0, 0] on input "radio" at bounding box center [0, 0] width 0 height 0
click at [1137, 166] on button "button" at bounding box center [1225, 160] width 32 height 29
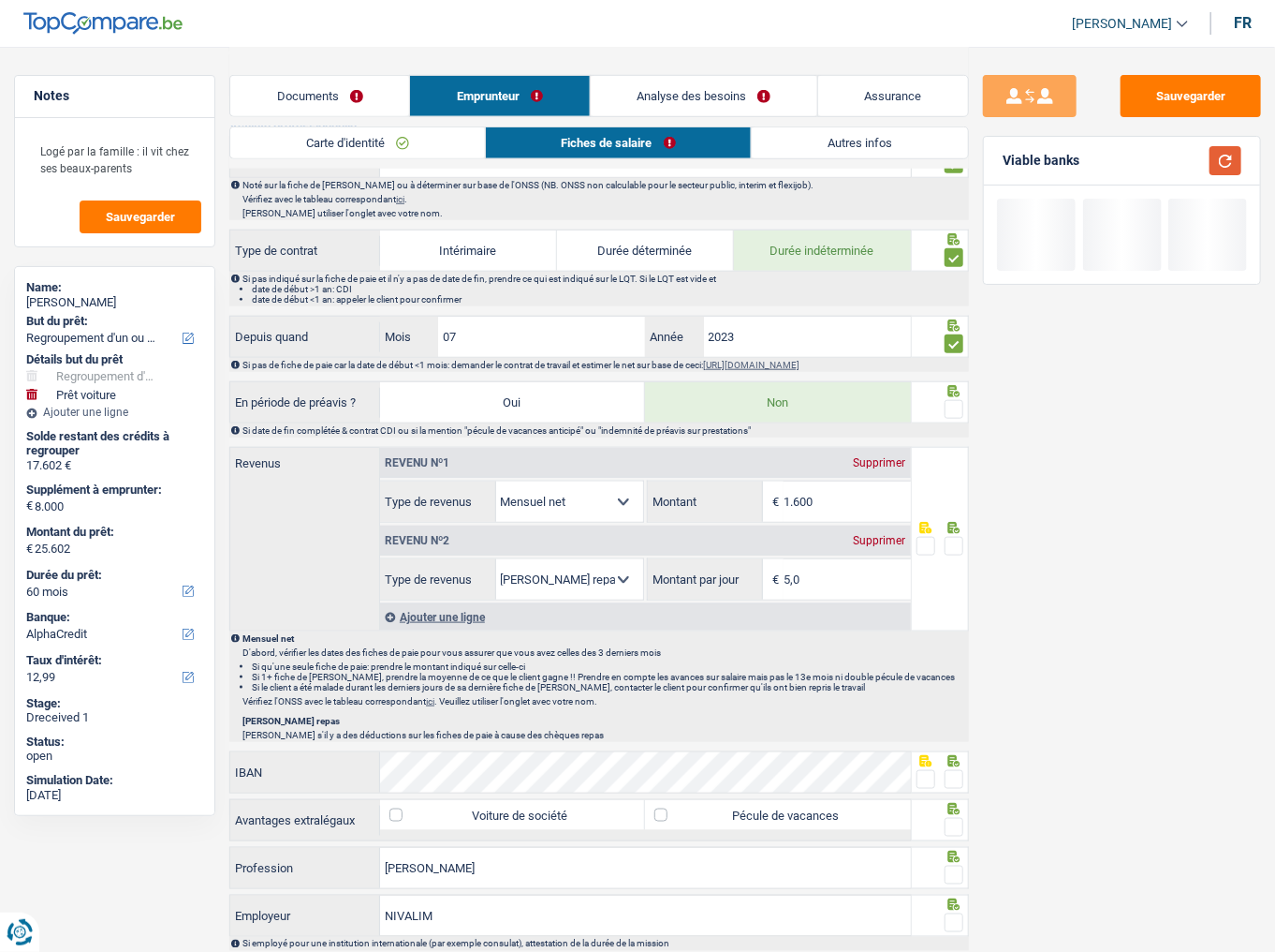
scroll to position [674, 0]
click at [959, 398] on span at bounding box center [954, 407] width 19 height 19
click at [0, 0] on input "radio" at bounding box center [0, 0] width 0 height 0
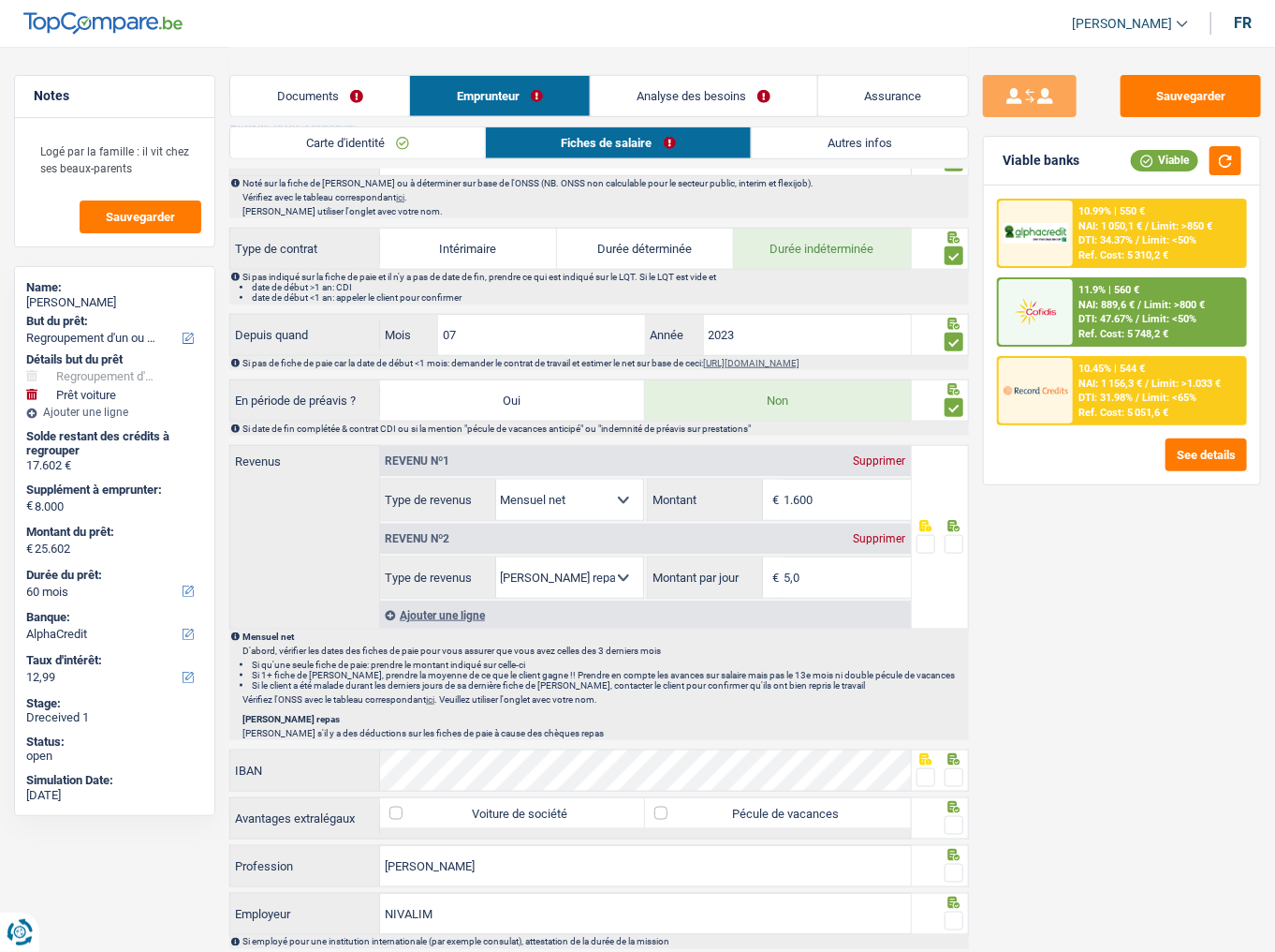
scroll to position [1106, 0]
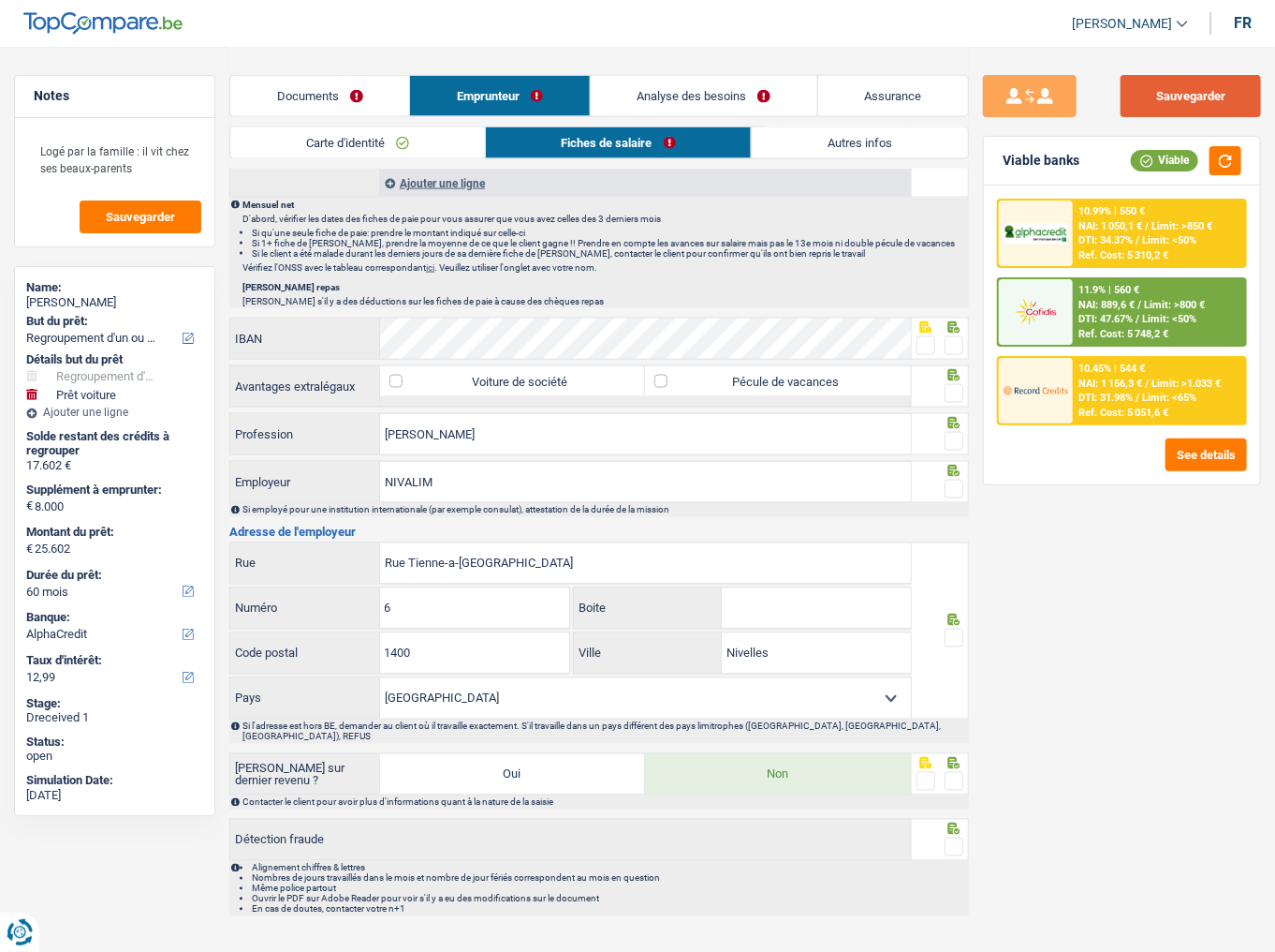
click at [1137, 92] on button "Sauvegarder" at bounding box center [1191, 96] width 141 height 42
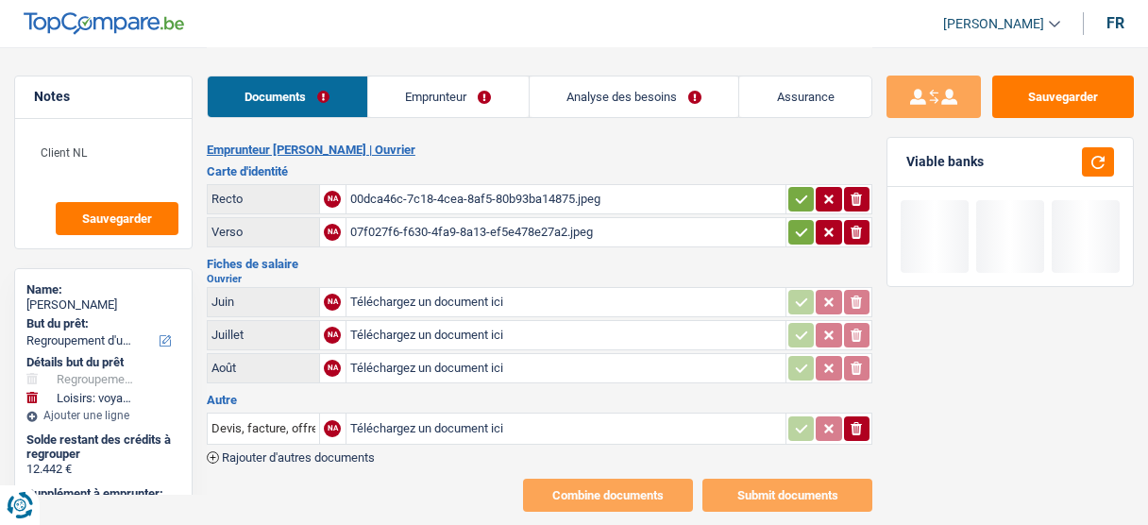
select select "refinancing"
select select "hobbies"
select select "60"
select select "cofidis"
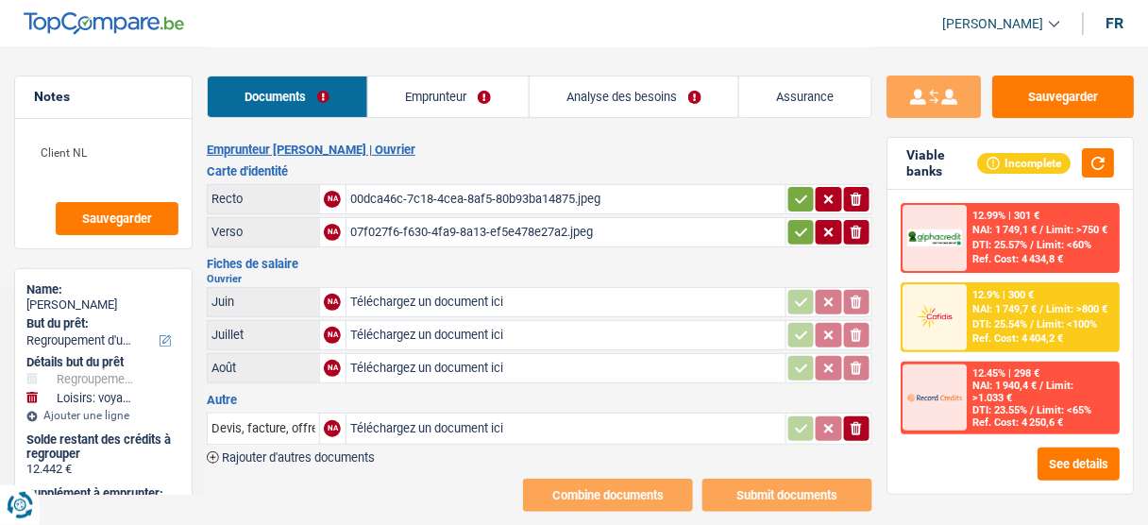
click at [441, 204] on div "00dca46c-7c18-4cea-8af5-80b93ba14875.jpeg" at bounding box center [566, 199] width 432 height 28
drag, startPoint x: 506, startPoint y: 229, endPoint x: 530, endPoint y: 212, distance: 28.6
click at [511, 228] on div "07f027f6-f630-4fa9-8a13-ef5e478e27a2.jpeg" at bounding box center [566, 232] width 432 height 28
click at [461, 83] on link "Emprunteur" at bounding box center [448, 96] width 161 height 41
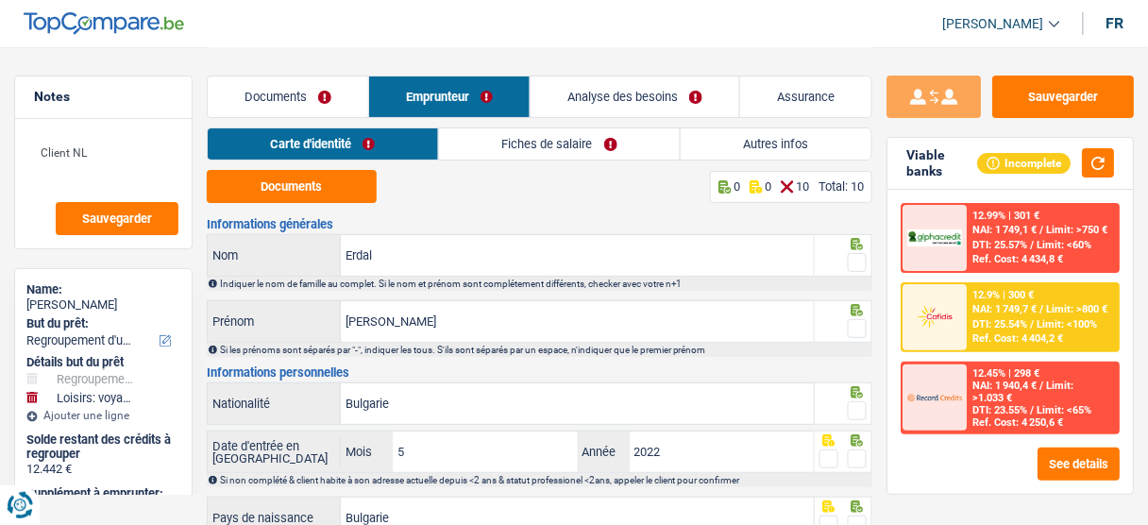
click at [601, 135] on link "Fiches de salaire" at bounding box center [559, 143] width 241 height 31
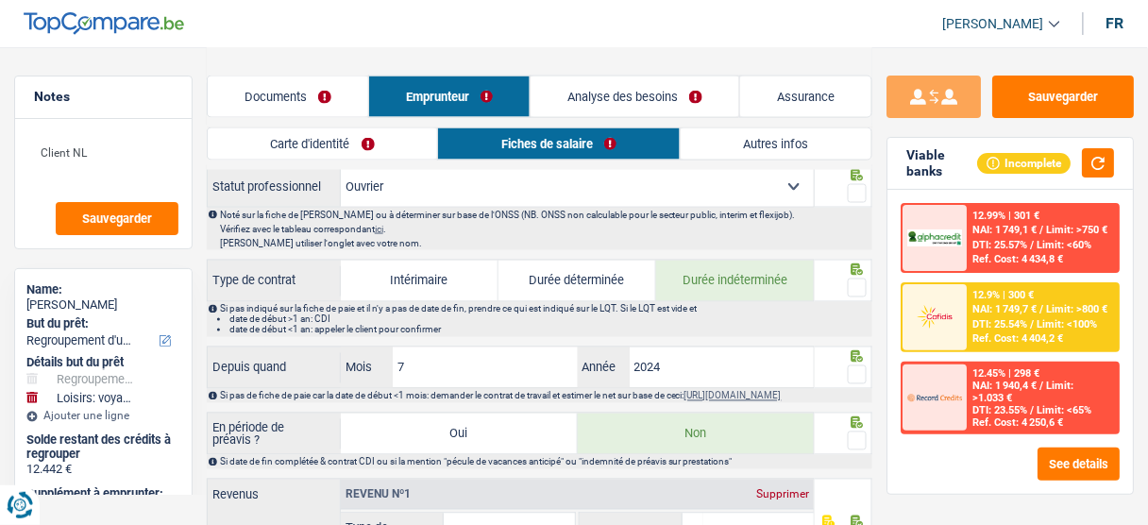
scroll to position [348, 0]
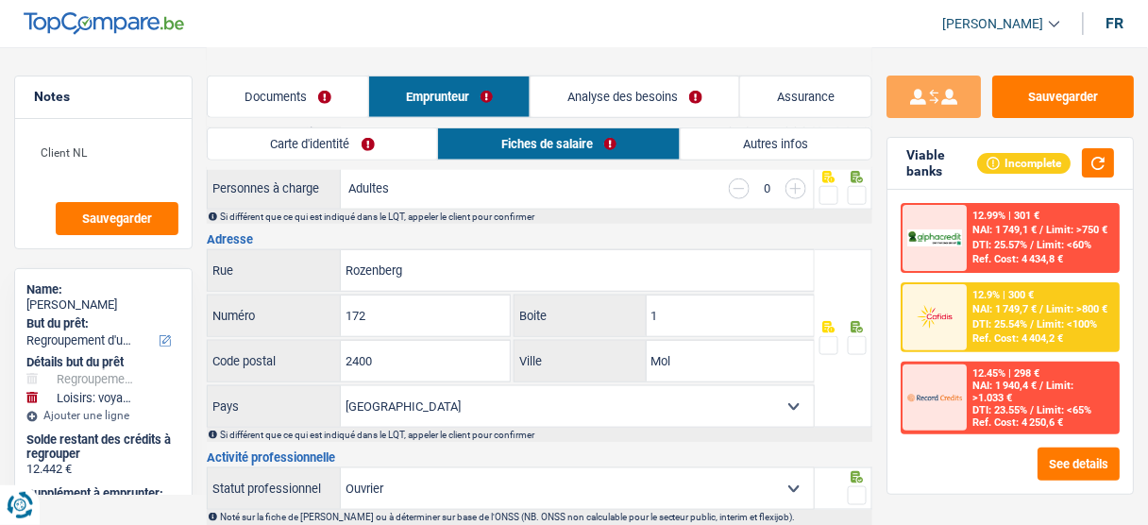
click at [284, 100] on link "Documents" at bounding box center [288, 96] width 161 height 41
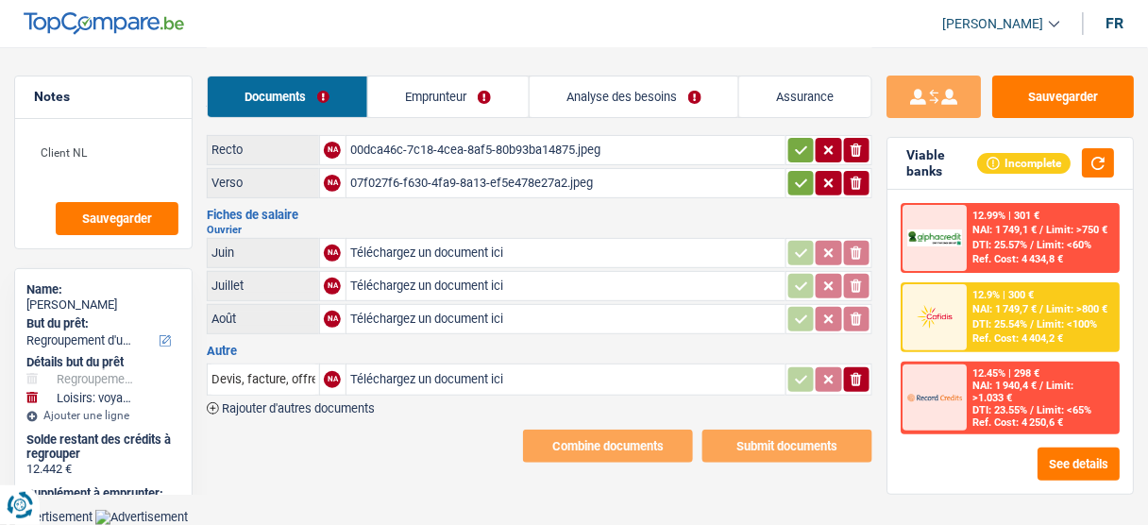
scroll to position [25, 0]
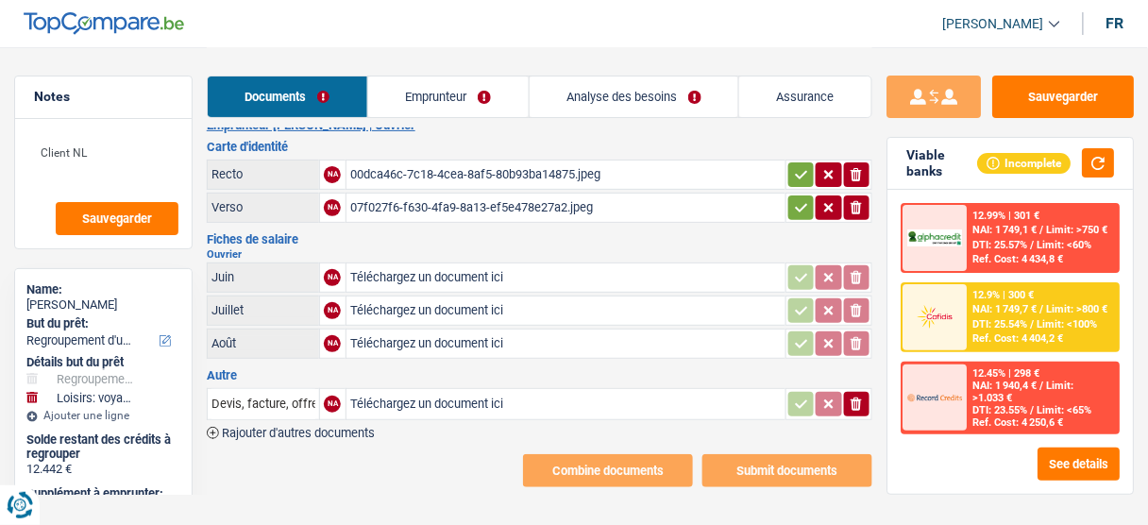
click at [431, 204] on div "07f027f6-f630-4fa9-8a13-ef5e478e27a2.jpeg" at bounding box center [566, 208] width 432 height 28
click at [334, 113] on link "Documents" at bounding box center [288, 96] width 160 height 41
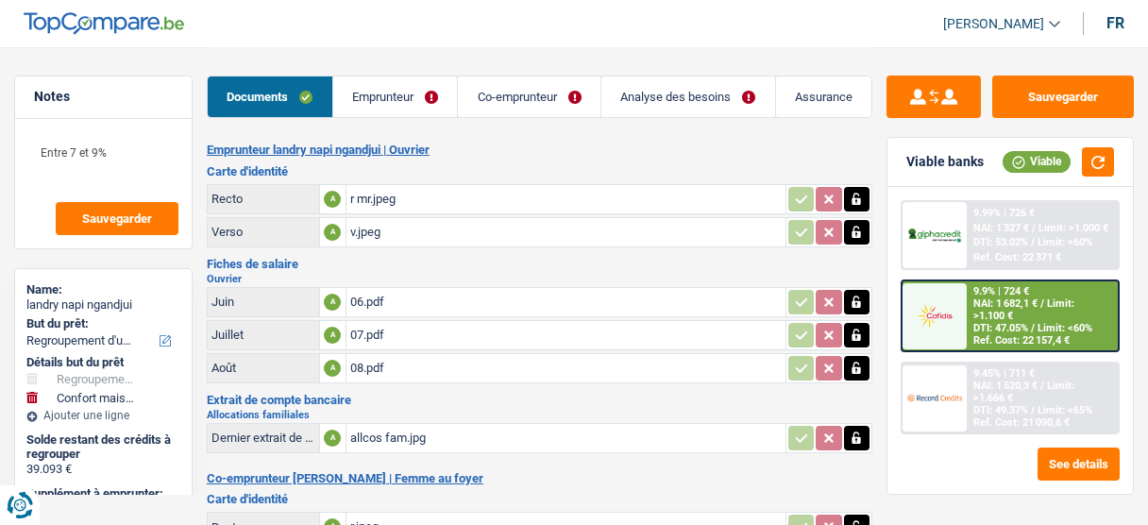
select select "refinancing"
select select "household"
select select "120"
click at [418, 93] on link "Emprunteur" at bounding box center [395, 96] width 125 height 41
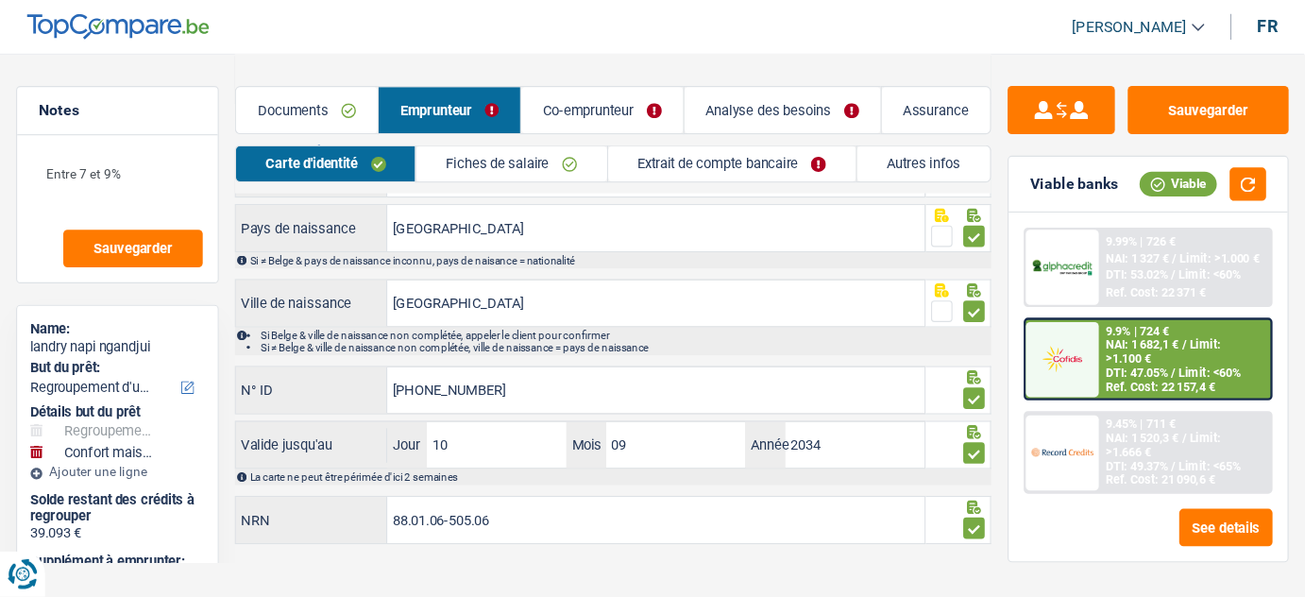
scroll to position [181, 0]
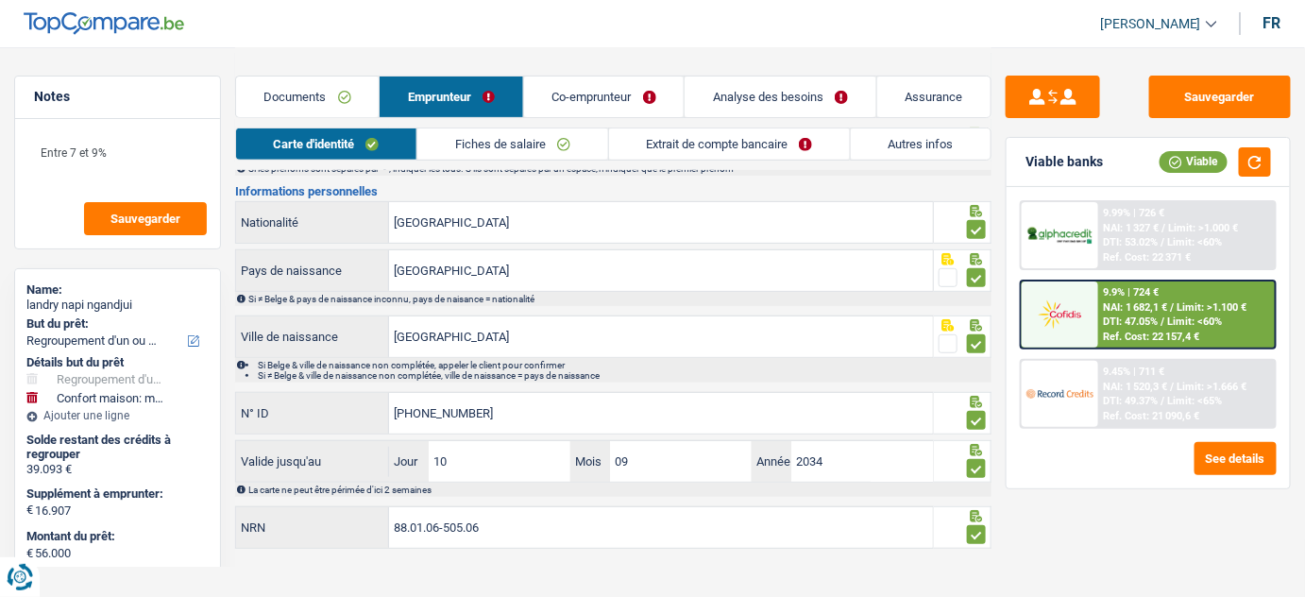
click at [718, 138] on link "Extrait de compte bancaire" at bounding box center [729, 143] width 241 height 31
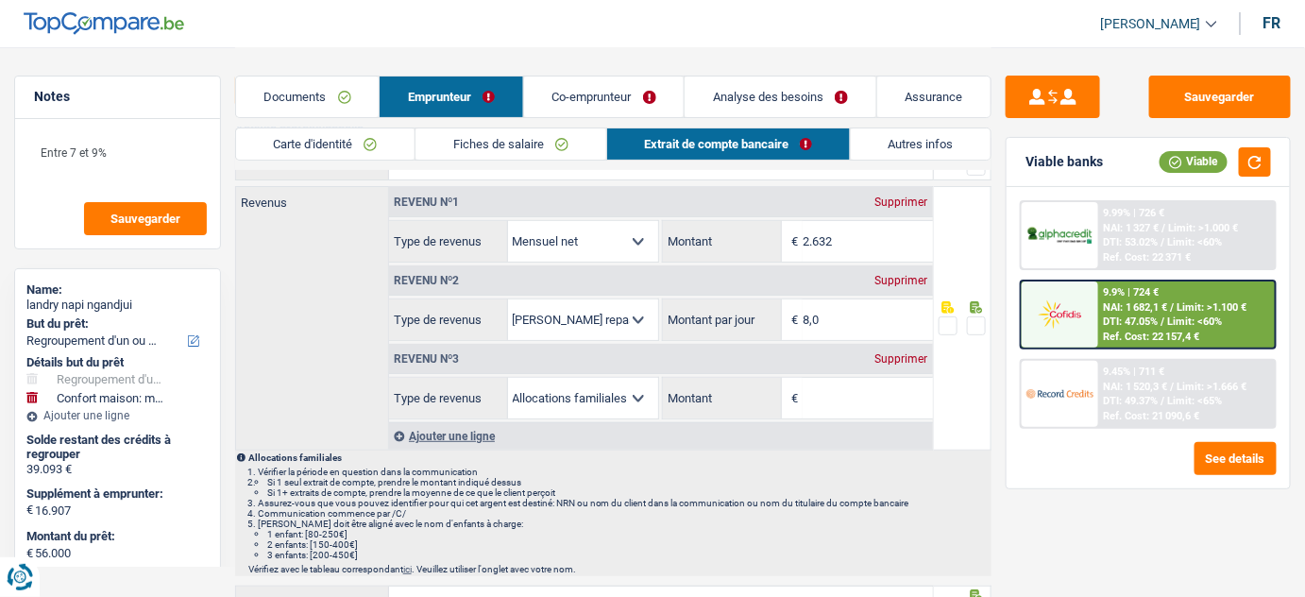
scroll to position [95, 0]
click at [907, 359] on div "Supprimer" at bounding box center [902, 359] width 62 height 11
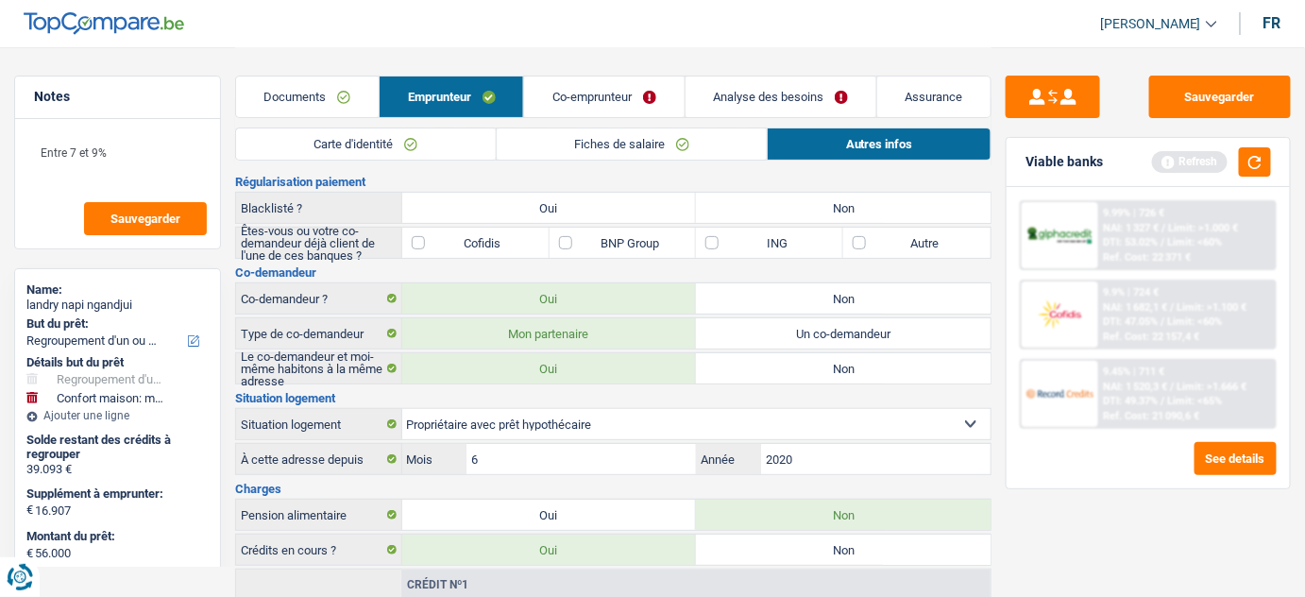
scroll to position [0, 0]
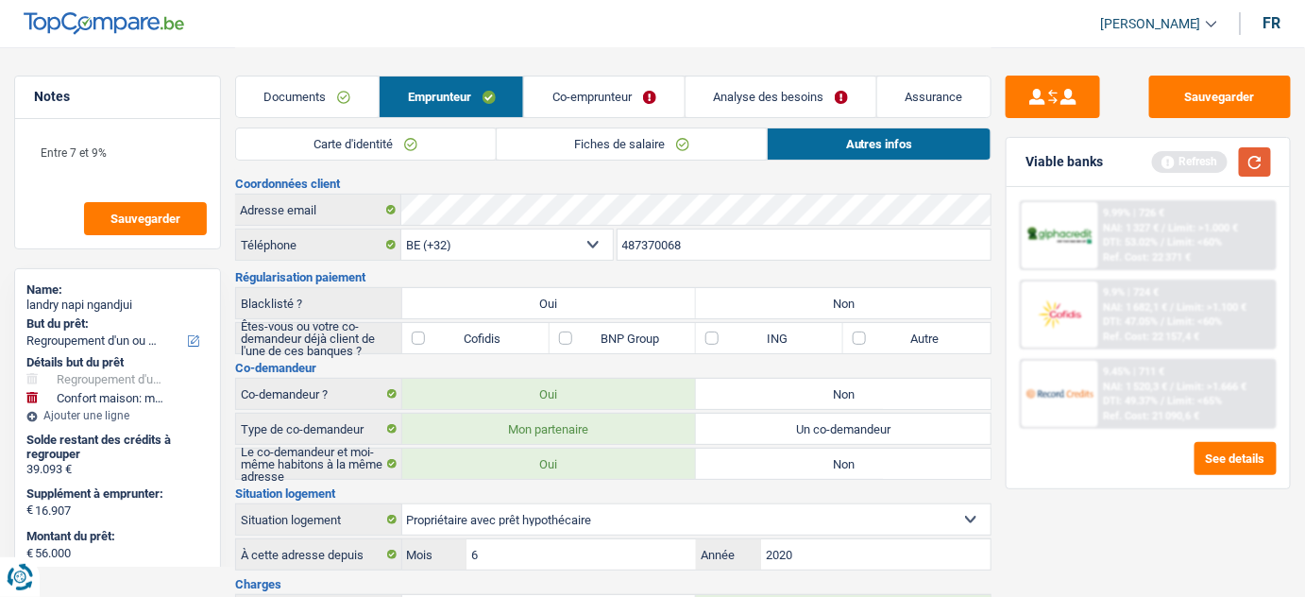
click at [1147, 162] on button "button" at bounding box center [1255, 161] width 32 height 29
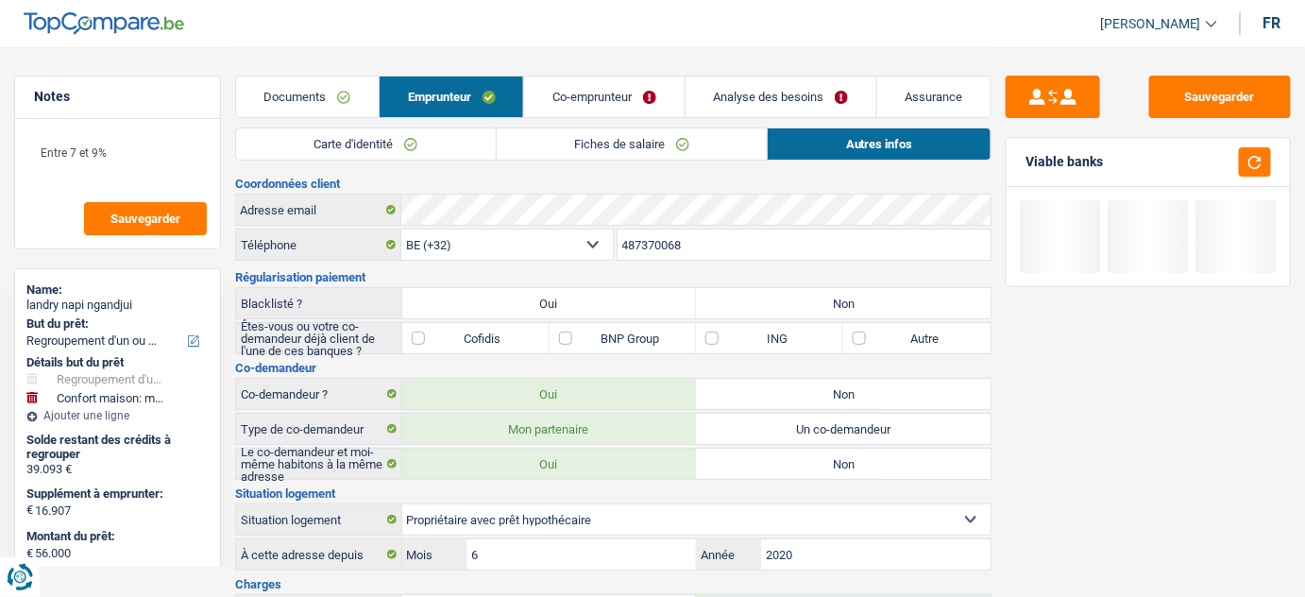
click at [312, 110] on link "Documents" at bounding box center [307, 96] width 143 height 41
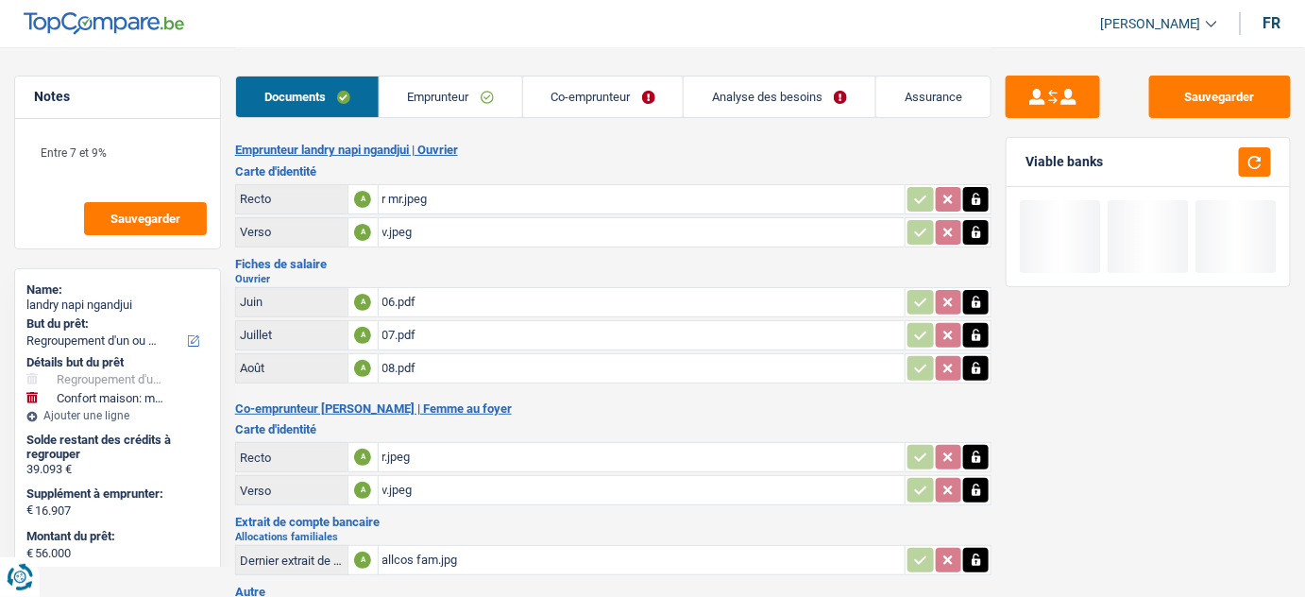
click at [618, 93] on link "Co-emprunteur" at bounding box center [603, 96] width 161 height 41
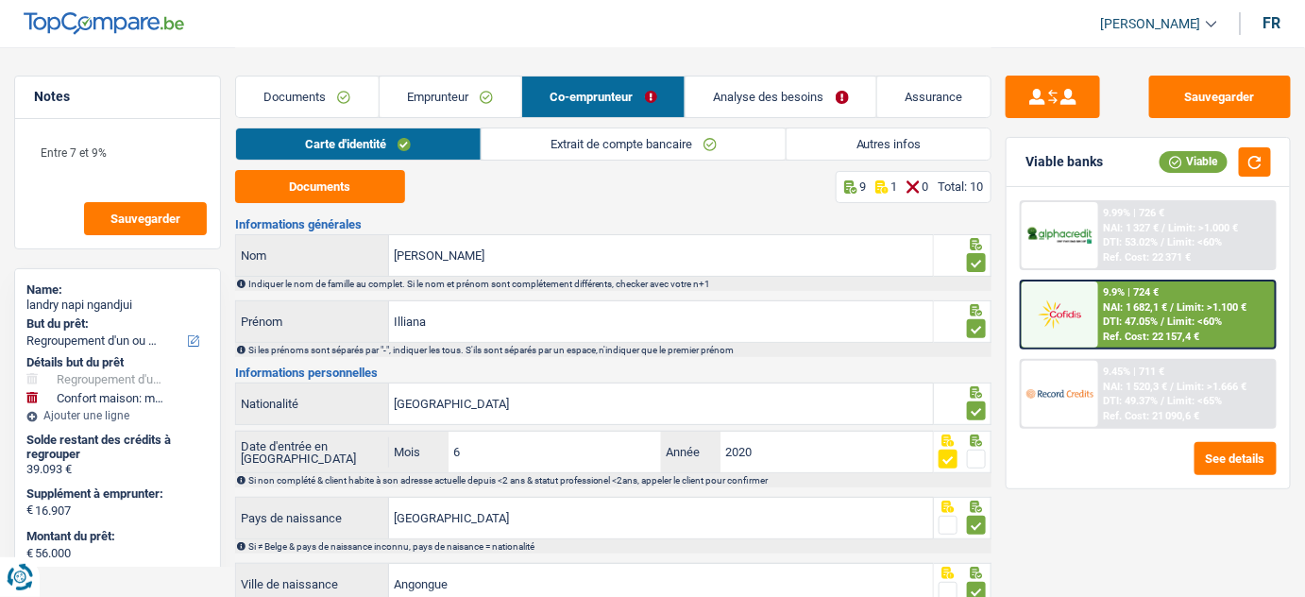
click at [825, 107] on link "Analyse des besoins" at bounding box center [781, 96] width 191 height 41
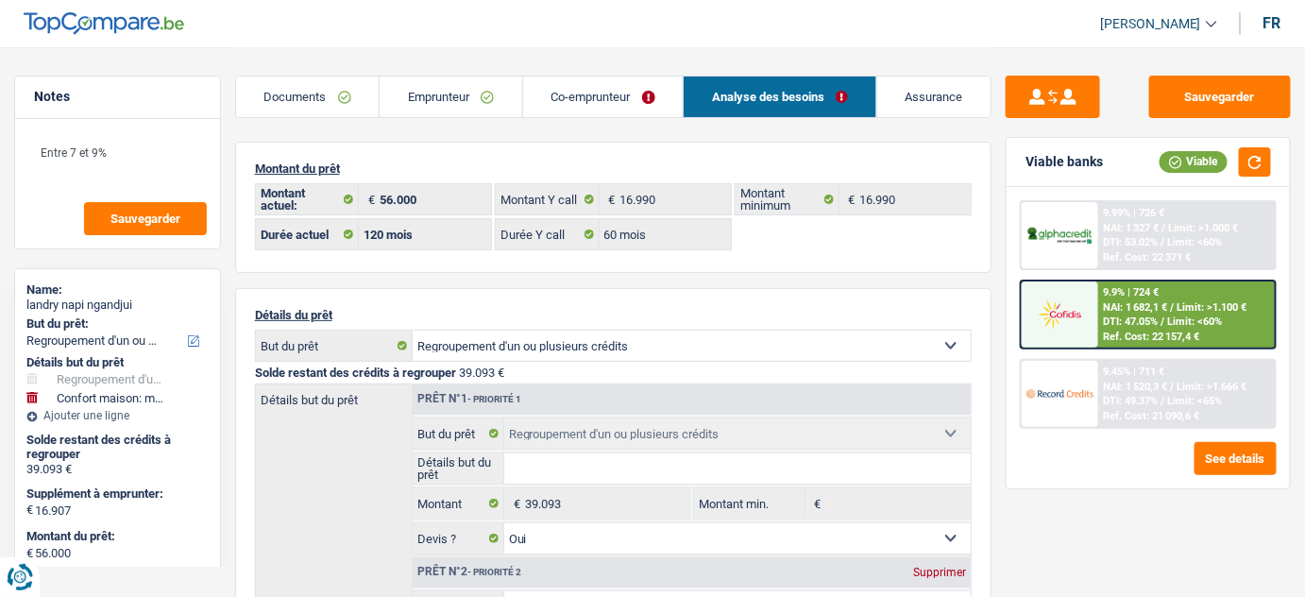
click at [1147, 176] on div "Viable banks Viable" at bounding box center [1148, 162] width 283 height 49
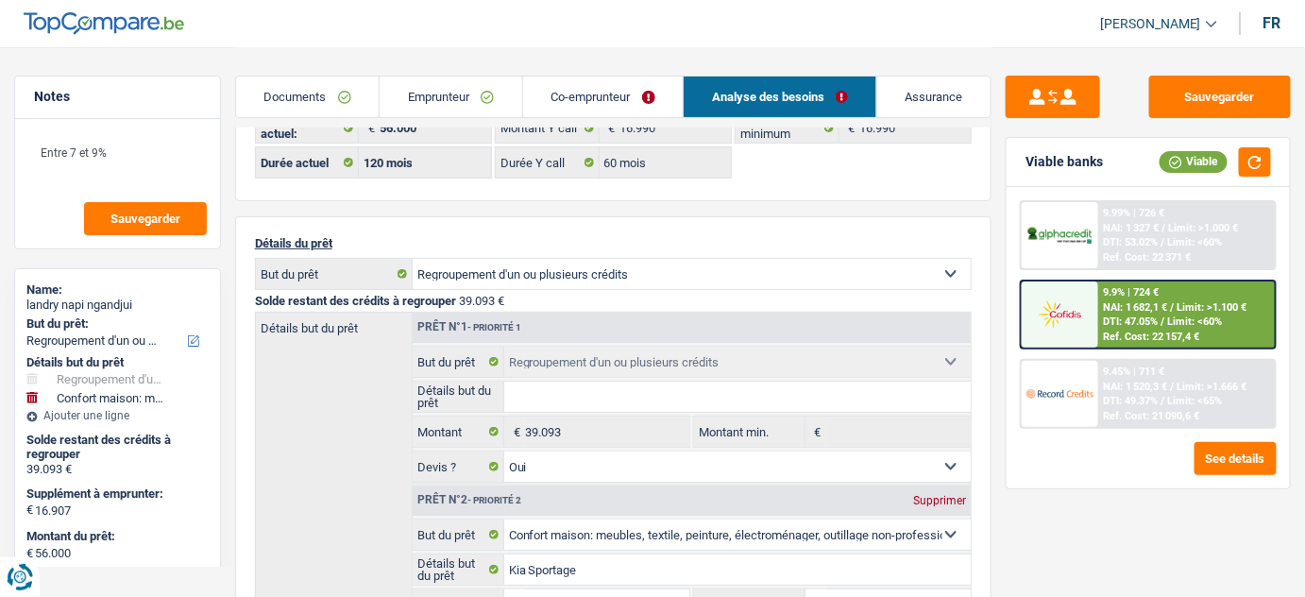
scroll to position [171, 0]
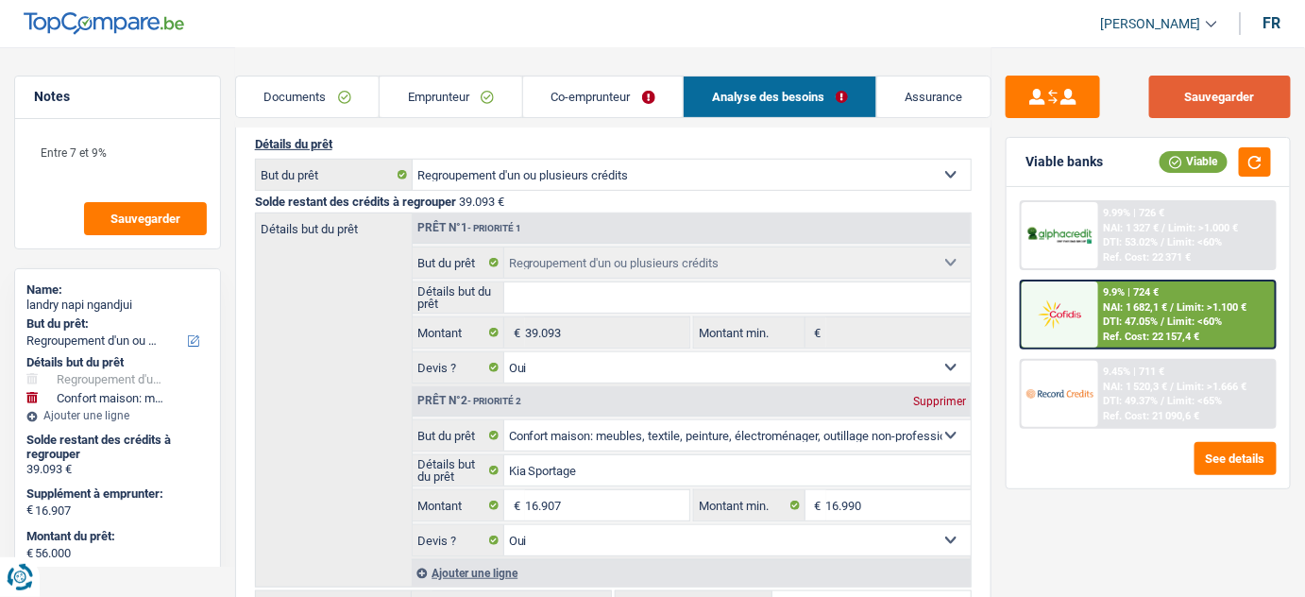
click at [1147, 104] on button "Sauvegarder" at bounding box center [1220, 97] width 142 height 42
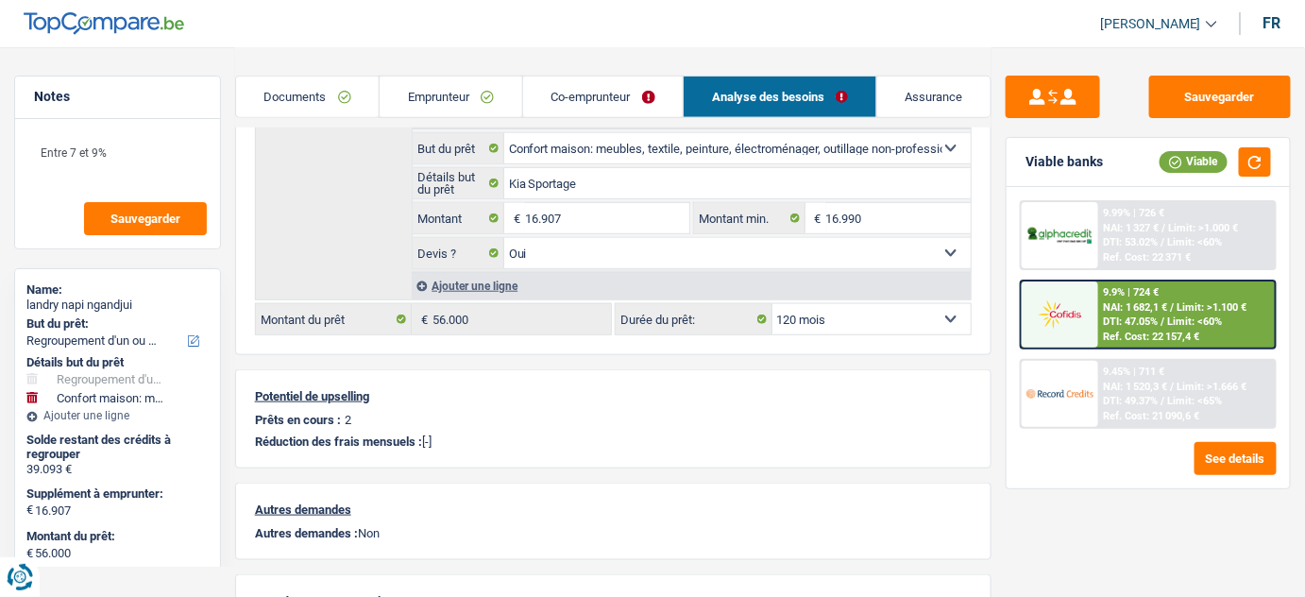
scroll to position [429, 0]
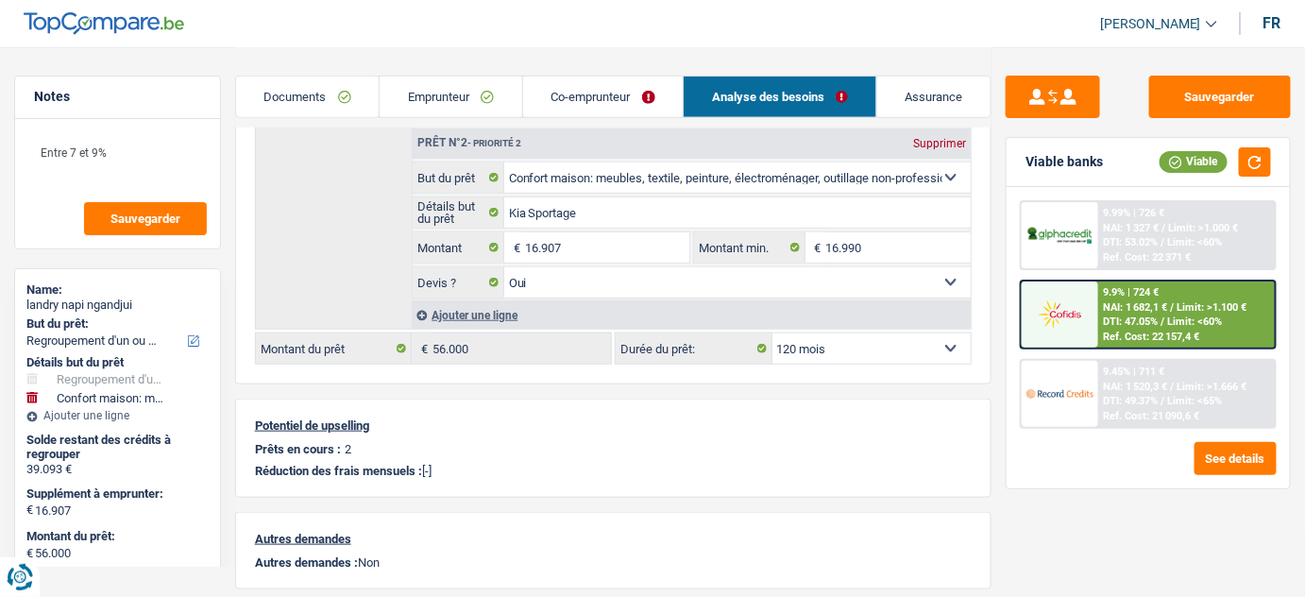
click at [1091, 316] on img at bounding box center [1060, 313] width 66 height 33
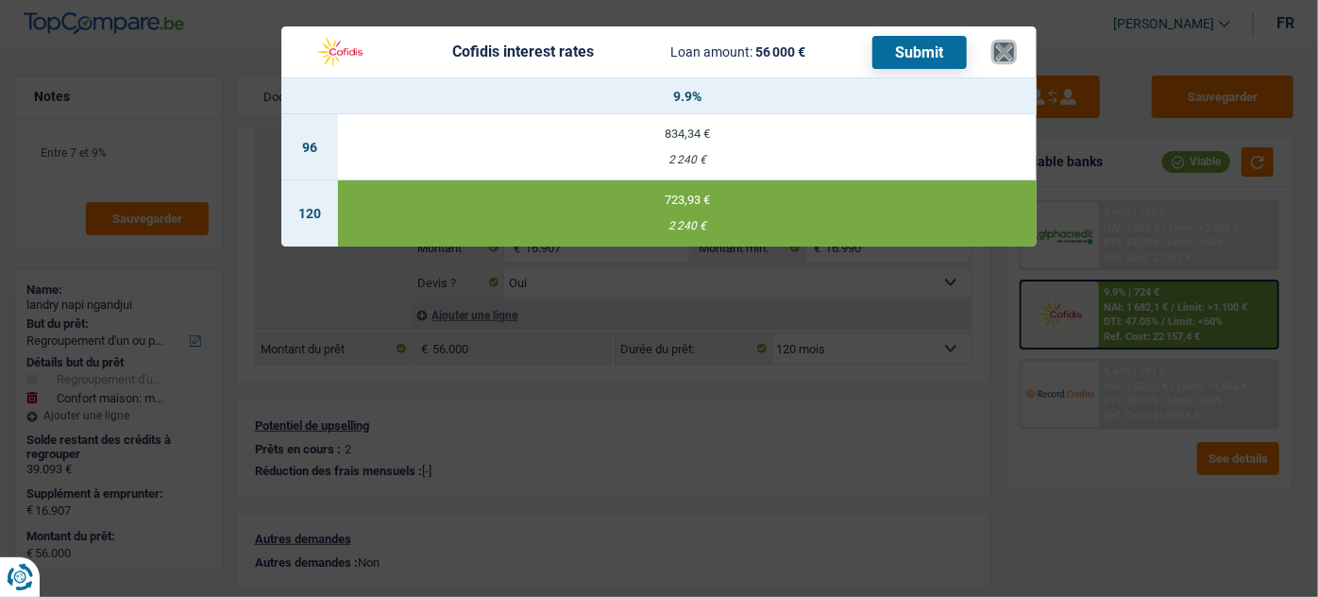
click at [1011, 52] on button "×" at bounding box center [1004, 51] width 20 height 19
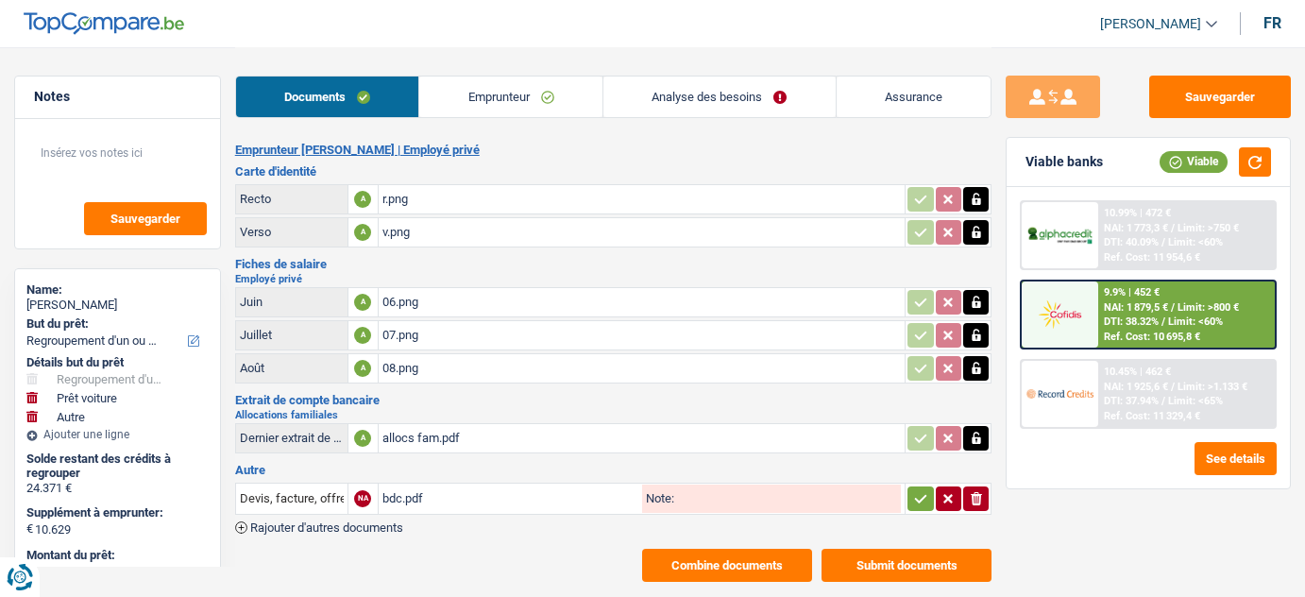
select select "refinancing"
select select "car"
select select "other"
select select "120"
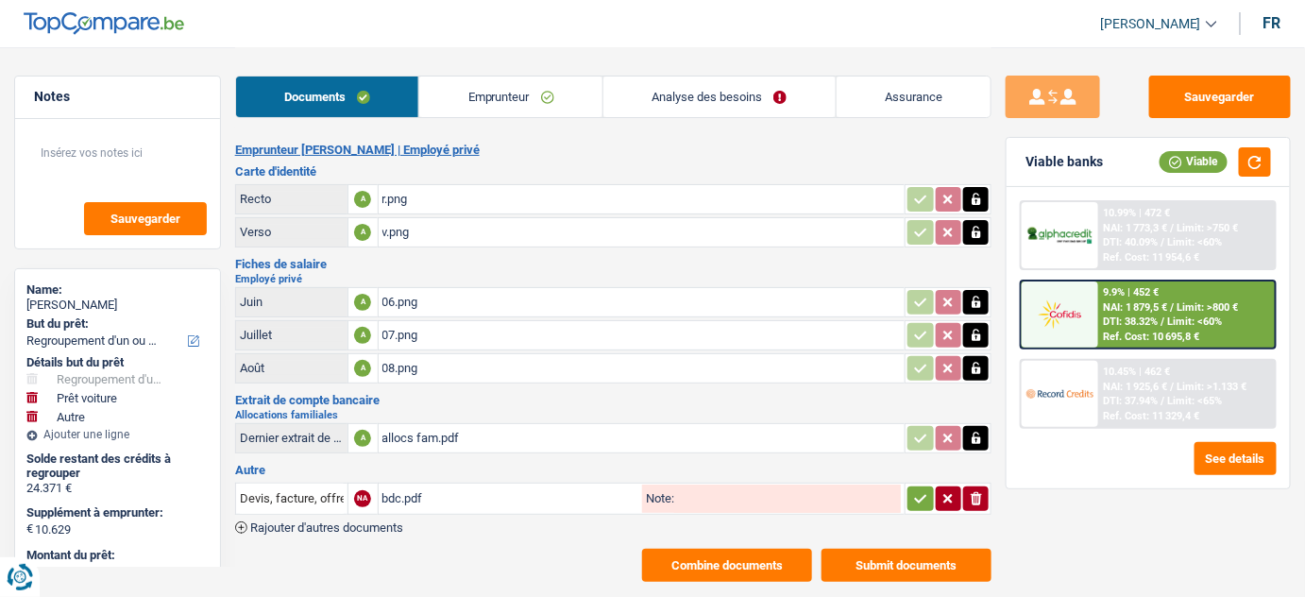
click at [506, 102] on link "Emprunteur" at bounding box center [510, 96] width 183 height 41
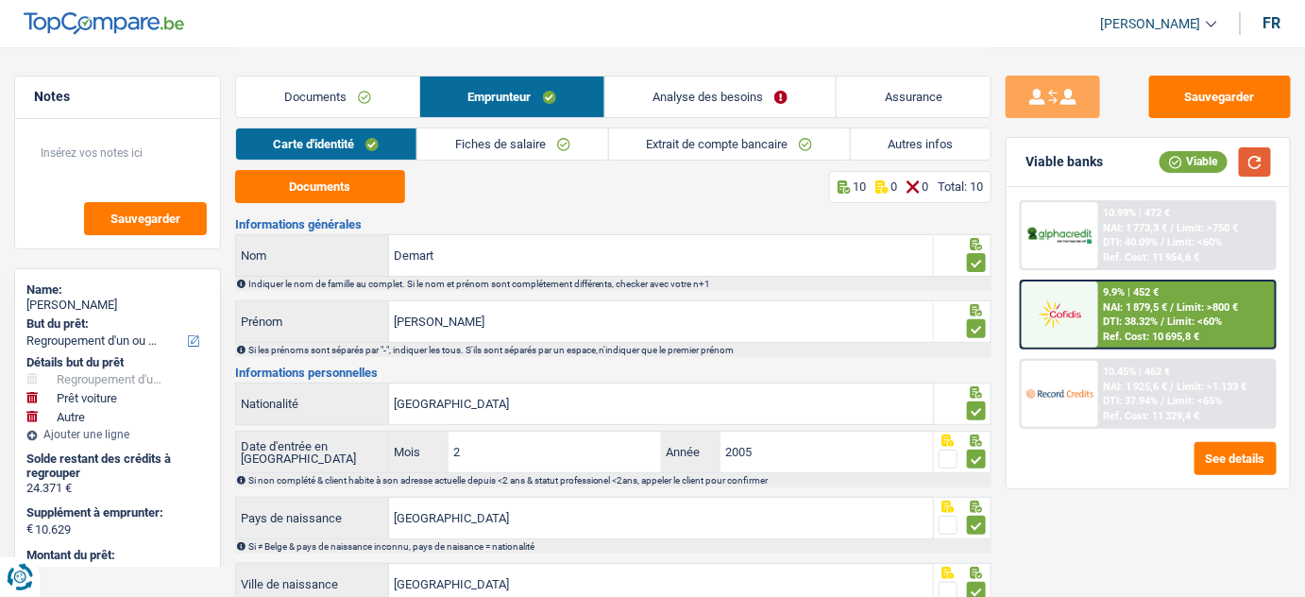
click at [1250, 168] on button "button" at bounding box center [1255, 161] width 32 height 29
click at [725, 91] on link "Analyse des besoins" at bounding box center [720, 96] width 231 height 41
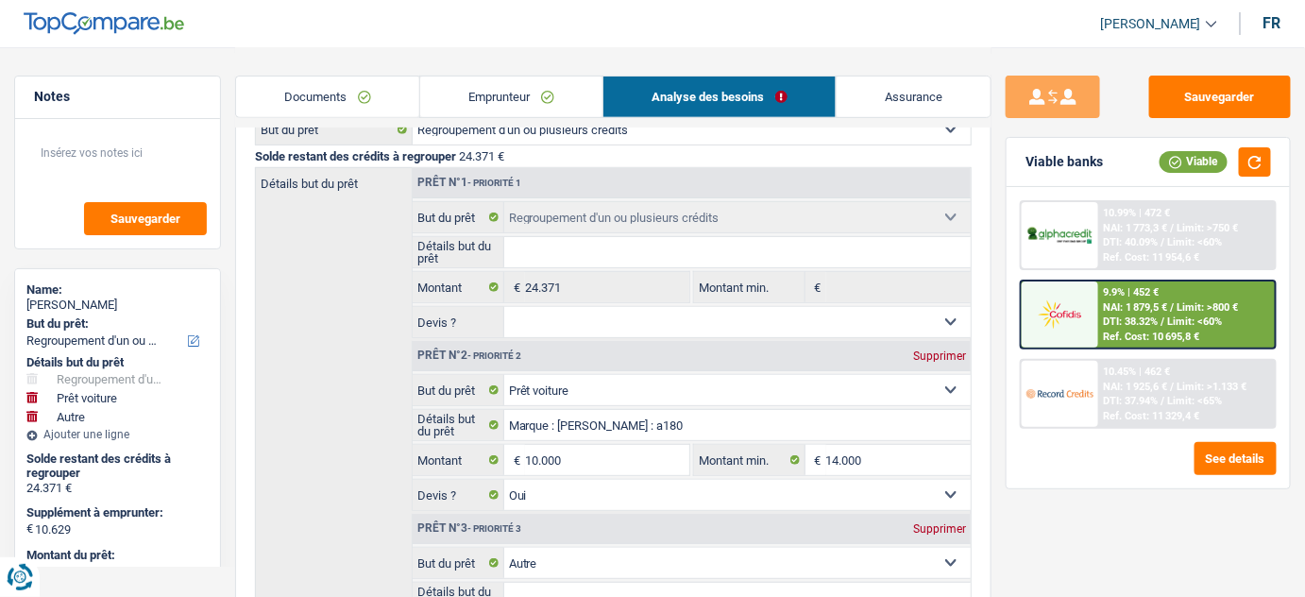
scroll to position [257, 0]
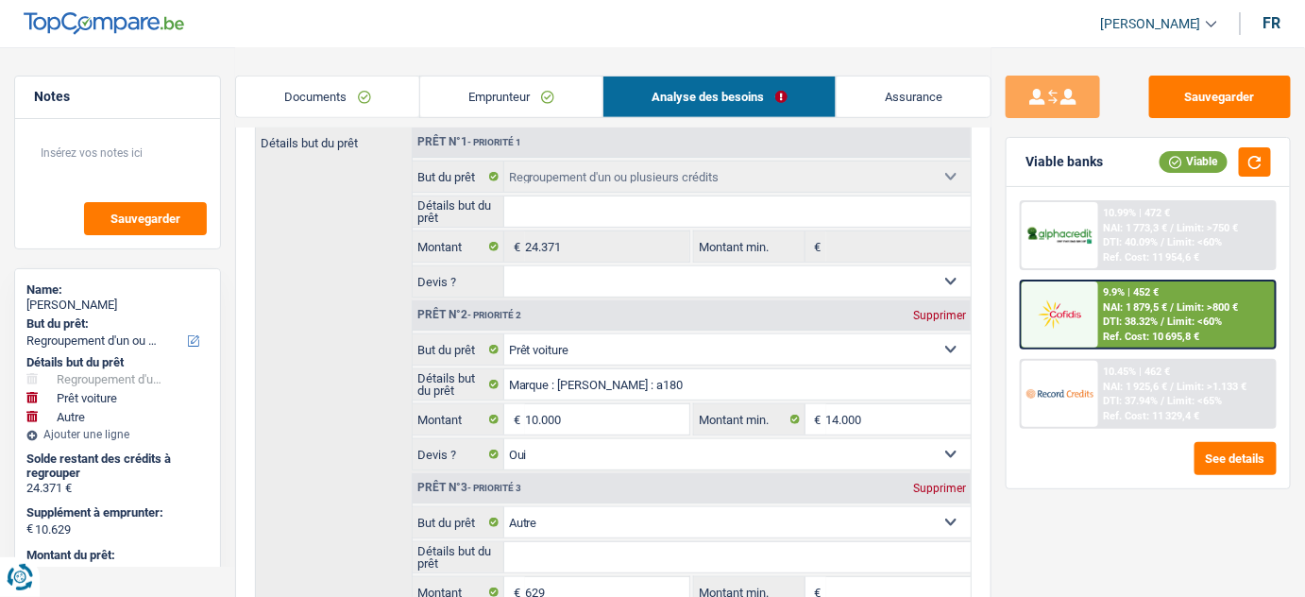
drag, startPoint x: 520, startPoint y: 107, endPoint x: 874, endPoint y: 142, distance: 354.9
click at [521, 106] on link "Emprunteur" at bounding box center [511, 96] width 182 height 41
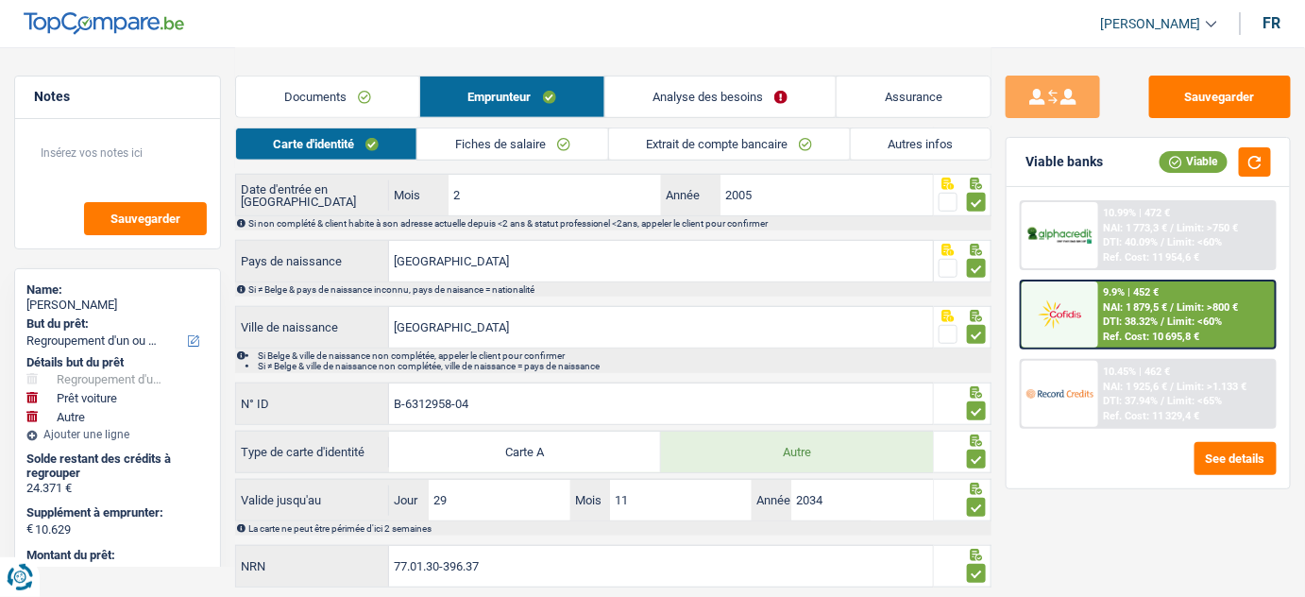
click at [874, 142] on link "Autres infos" at bounding box center [921, 143] width 140 height 31
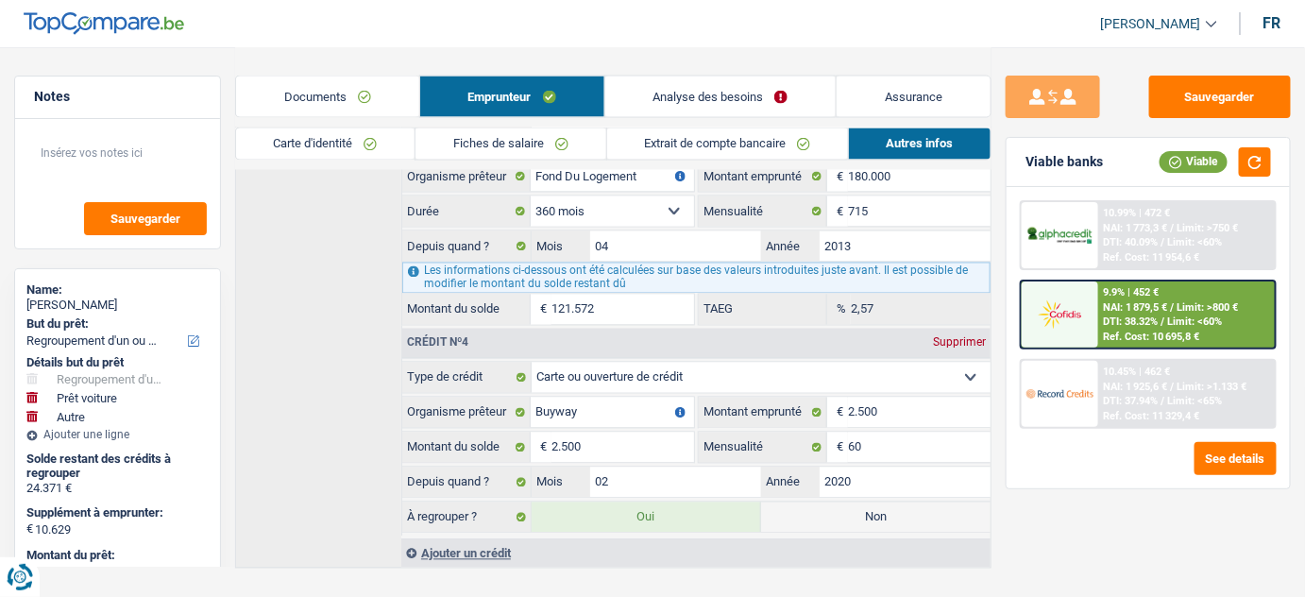
scroll to position [1056, 0]
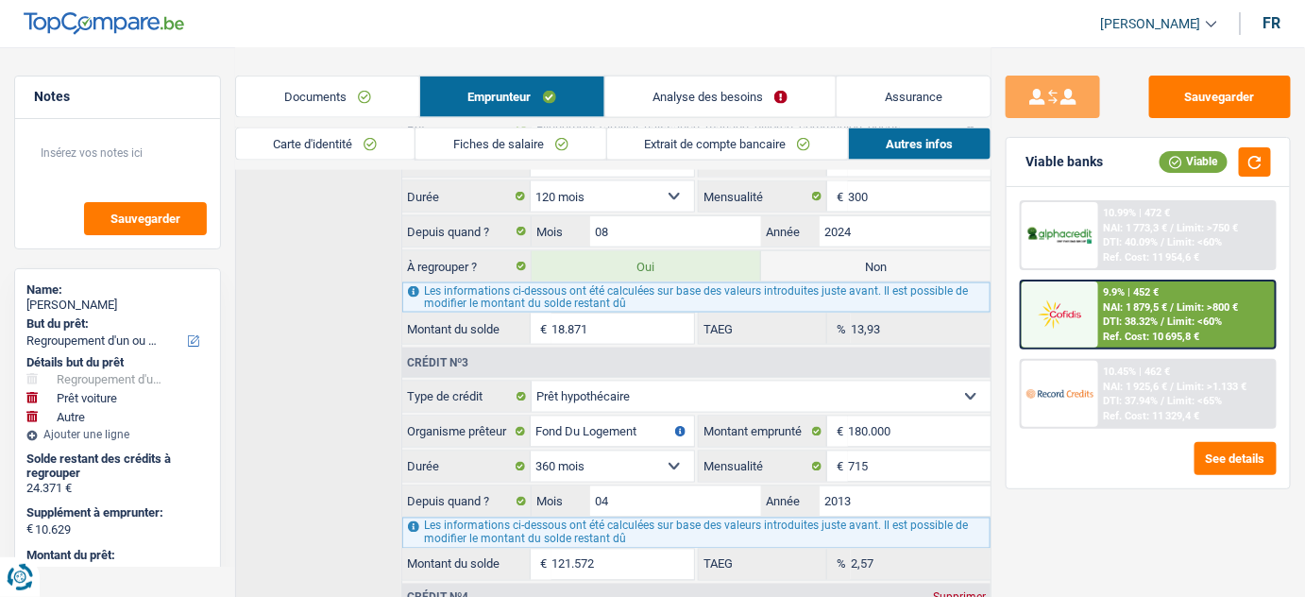
click at [328, 94] on link "Documents" at bounding box center [327, 96] width 183 height 41
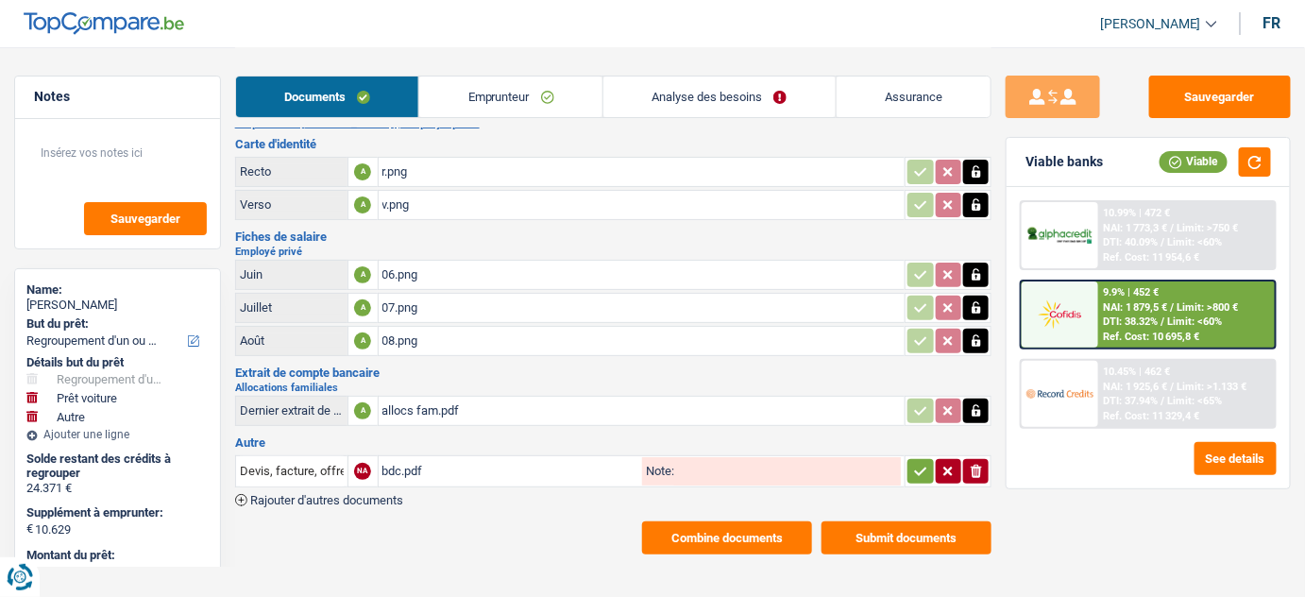
click at [470, 340] on div "08.png" at bounding box center [641, 341] width 519 height 28
click at [474, 191] on div "v.png" at bounding box center [641, 205] width 519 height 28
click at [503, 399] on div "allocs fam.pdf" at bounding box center [641, 411] width 519 height 28
click at [417, 479] on div "bdc.pdf" at bounding box center [510, 471] width 257 height 28
click at [1203, 103] on button "Sauvegarder" at bounding box center [1220, 97] width 142 height 42
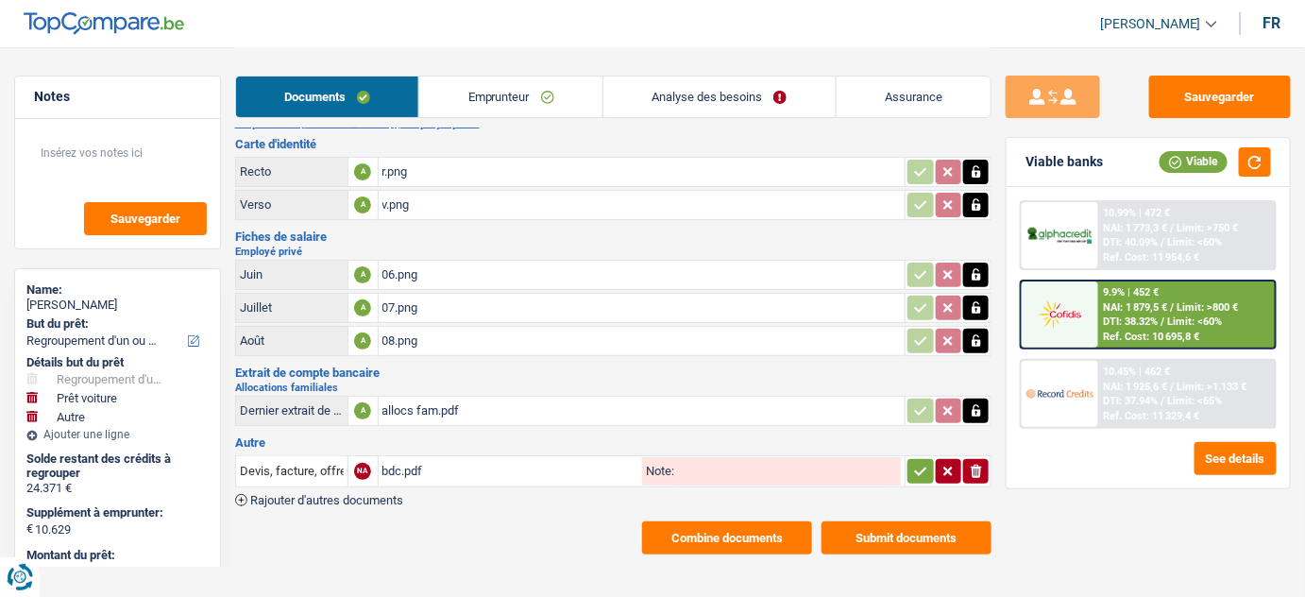
click at [523, 108] on link "Emprunteur" at bounding box center [510, 96] width 183 height 41
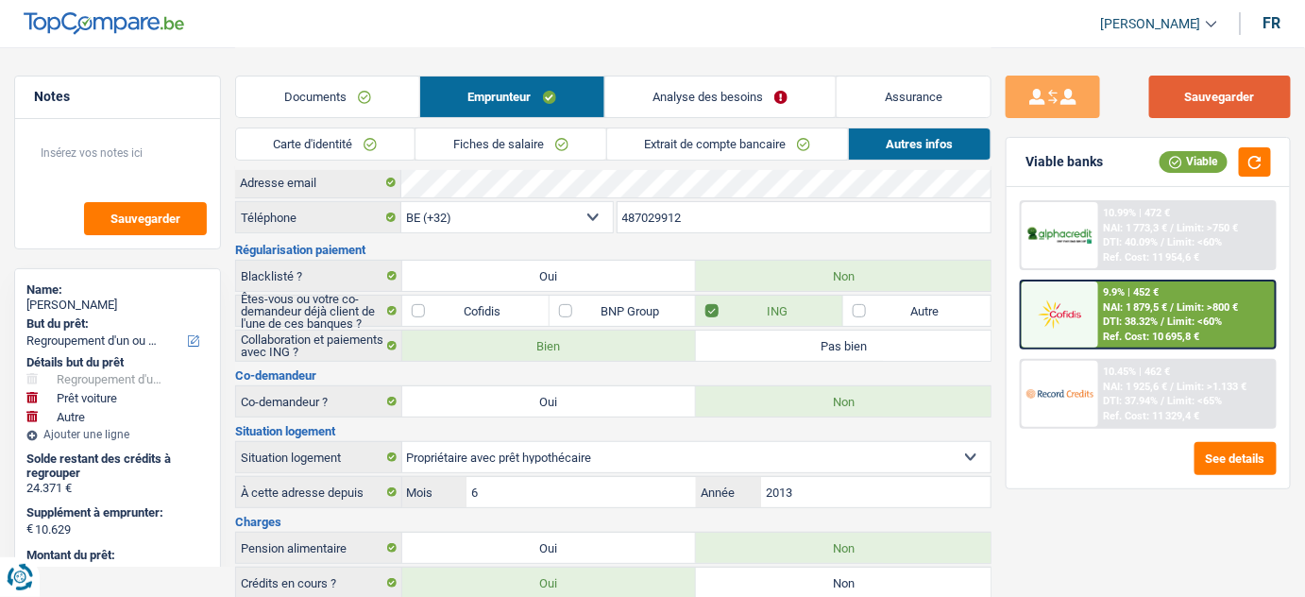
click at [1224, 105] on button "Sauvegarder" at bounding box center [1220, 97] width 142 height 42
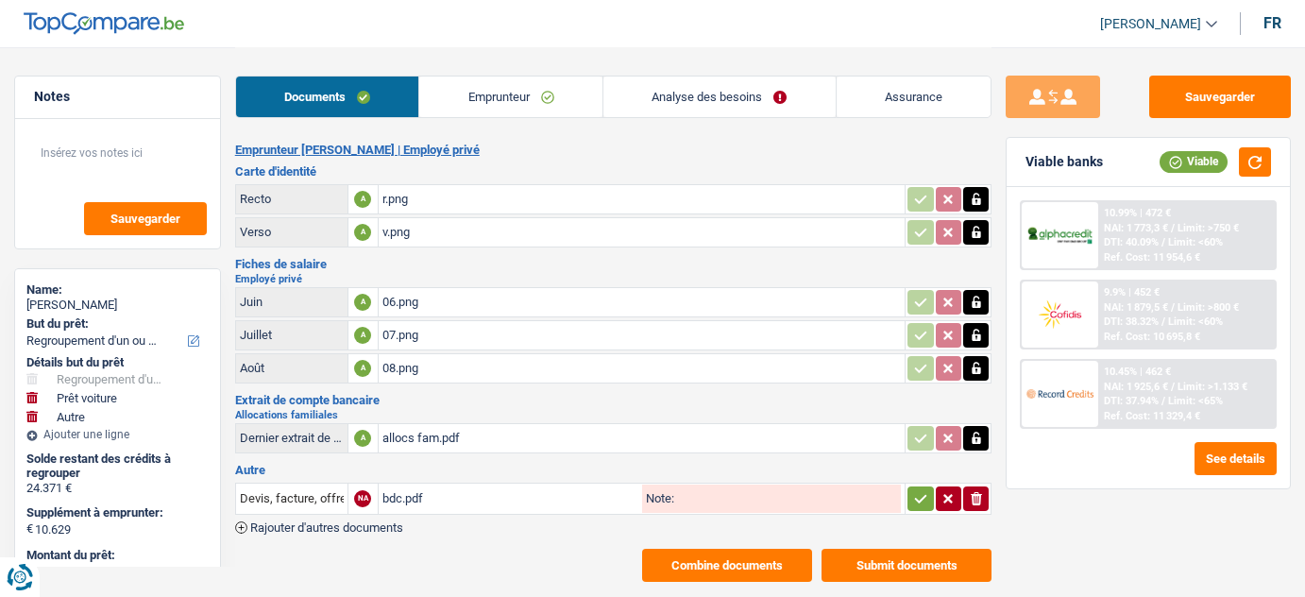
select select "refinancing"
select select "car"
select select "other"
select select "120"
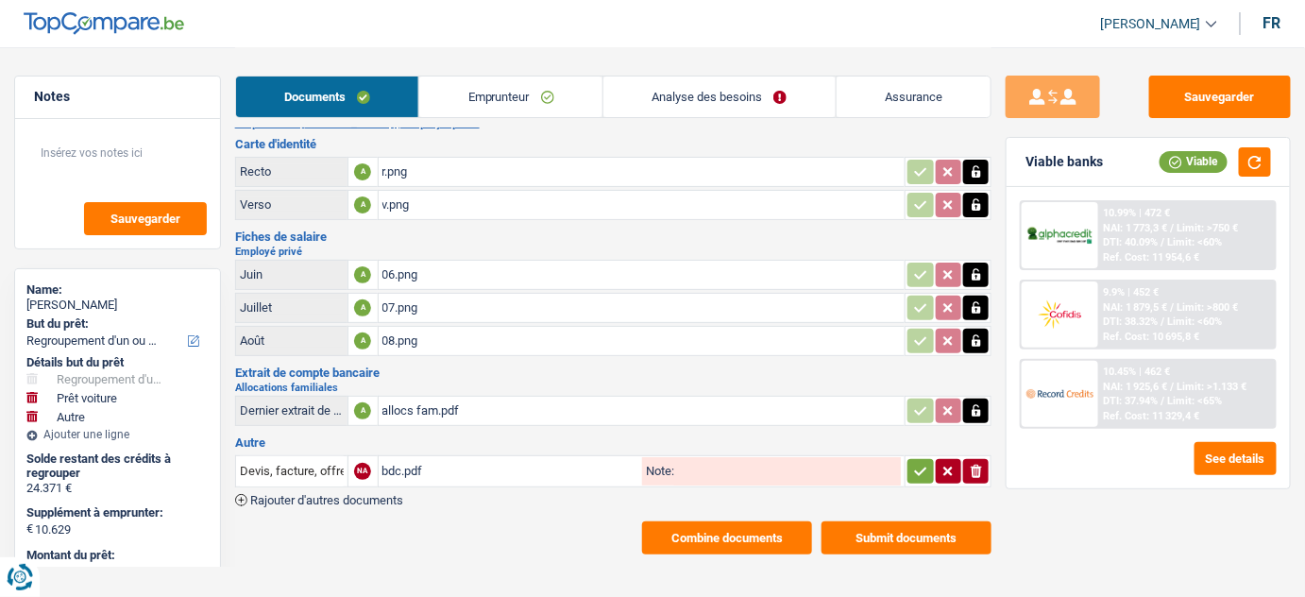
click at [878, 531] on button "Submit documents" at bounding box center [907, 537] width 170 height 33
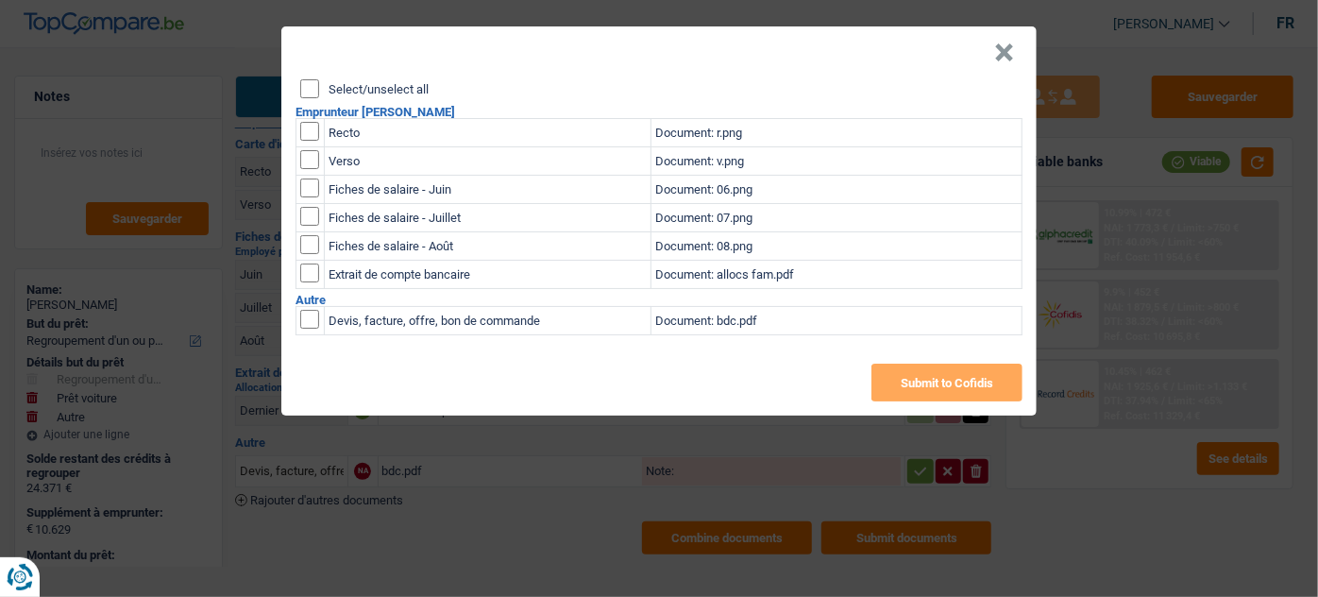
click at [1012, 55] on button "×" at bounding box center [1004, 52] width 20 height 19
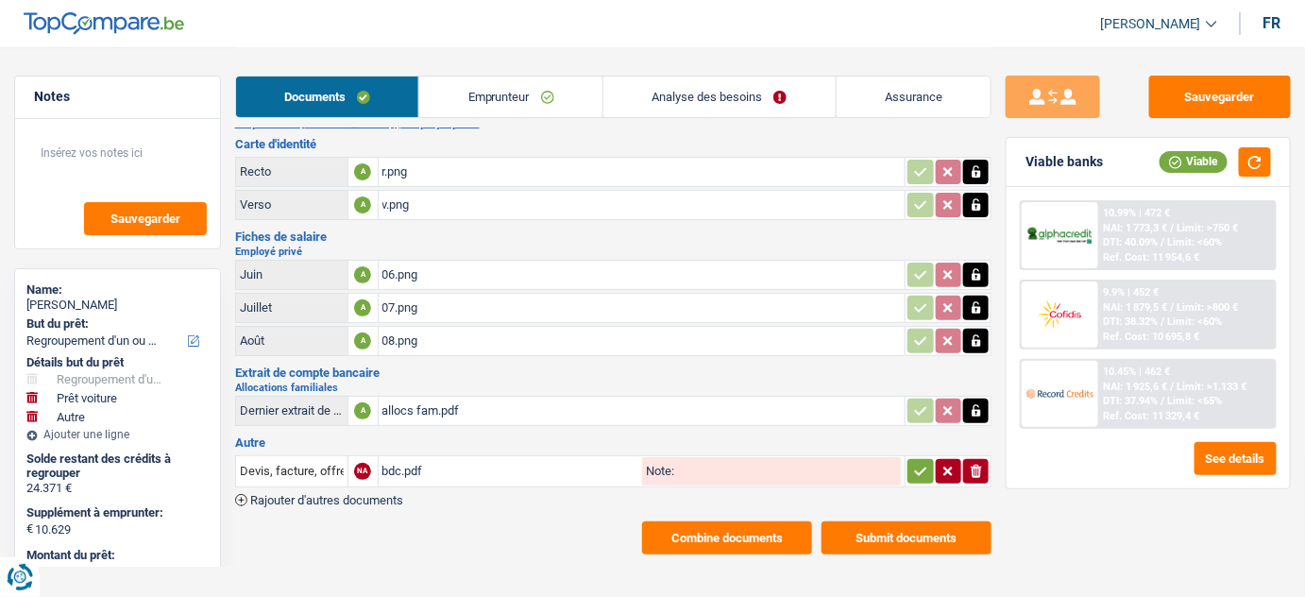
click at [1108, 315] on span "DTI: 38.32%" at bounding box center [1131, 321] width 55 height 12
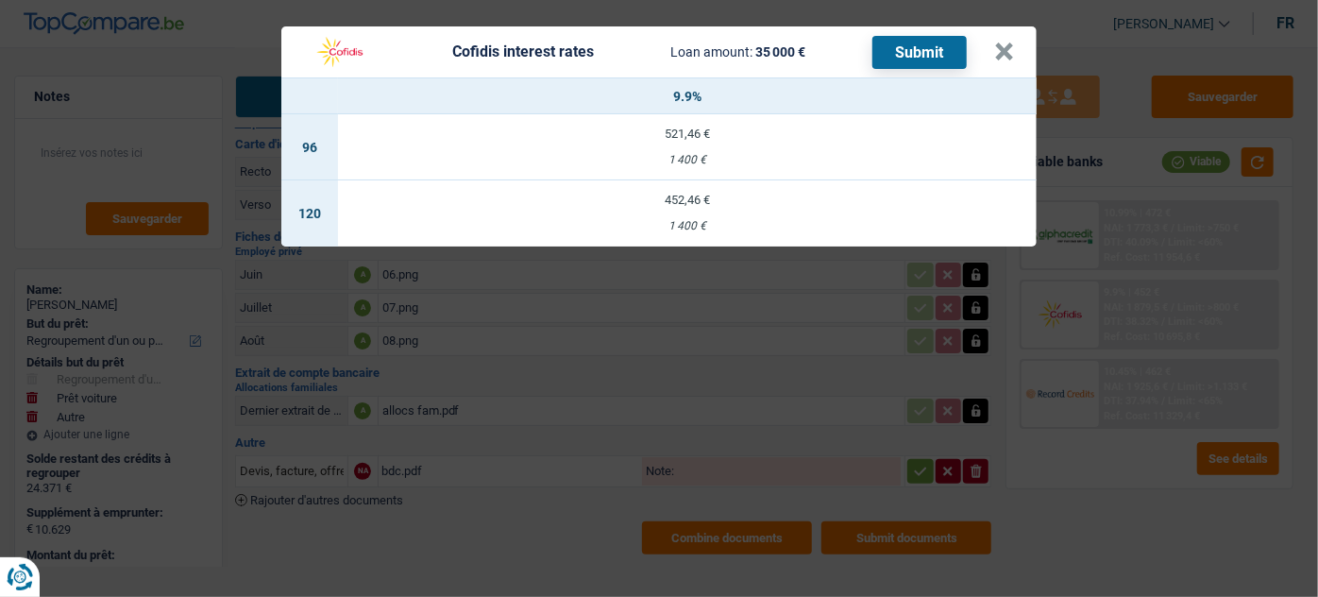
click at [630, 218] on td "452,46 € 1 400 €" at bounding box center [687, 213] width 699 height 66
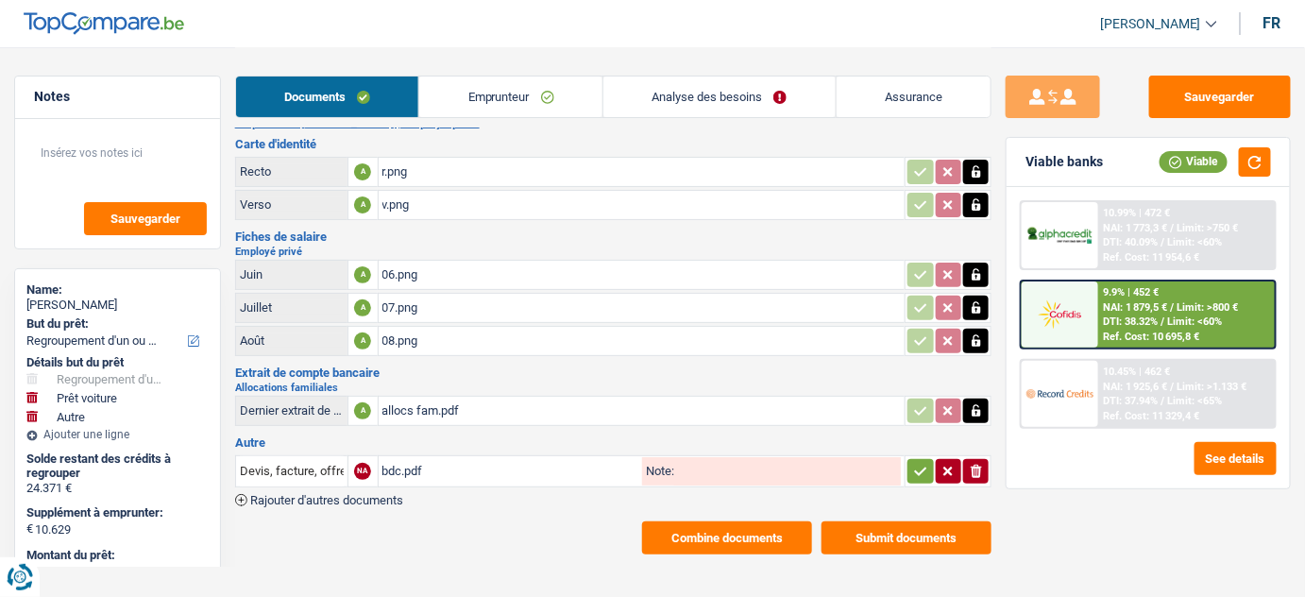
click at [1146, 294] on div "9.9% | 452 €" at bounding box center [1132, 292] width 56 height 12
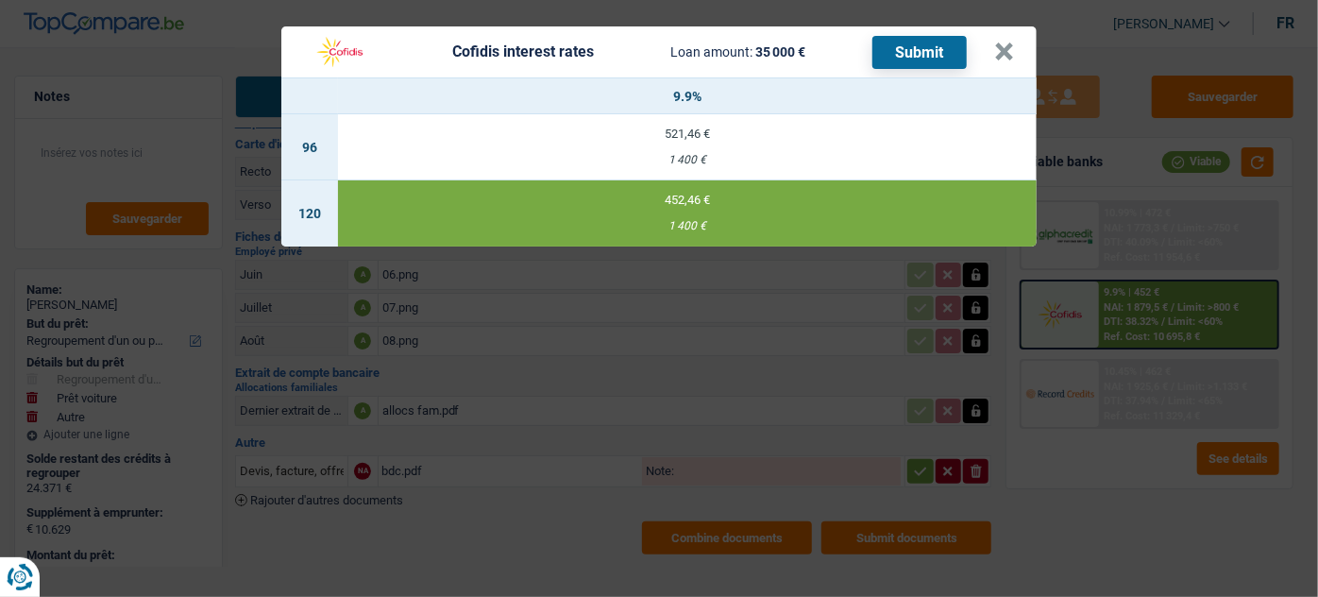
click at [905, 48] on button "Submit" at bounding box center [920, 52] width 94 height 33
click at [998, 61] on button "×" at bounding box center [1004, 51] width 20 height 19
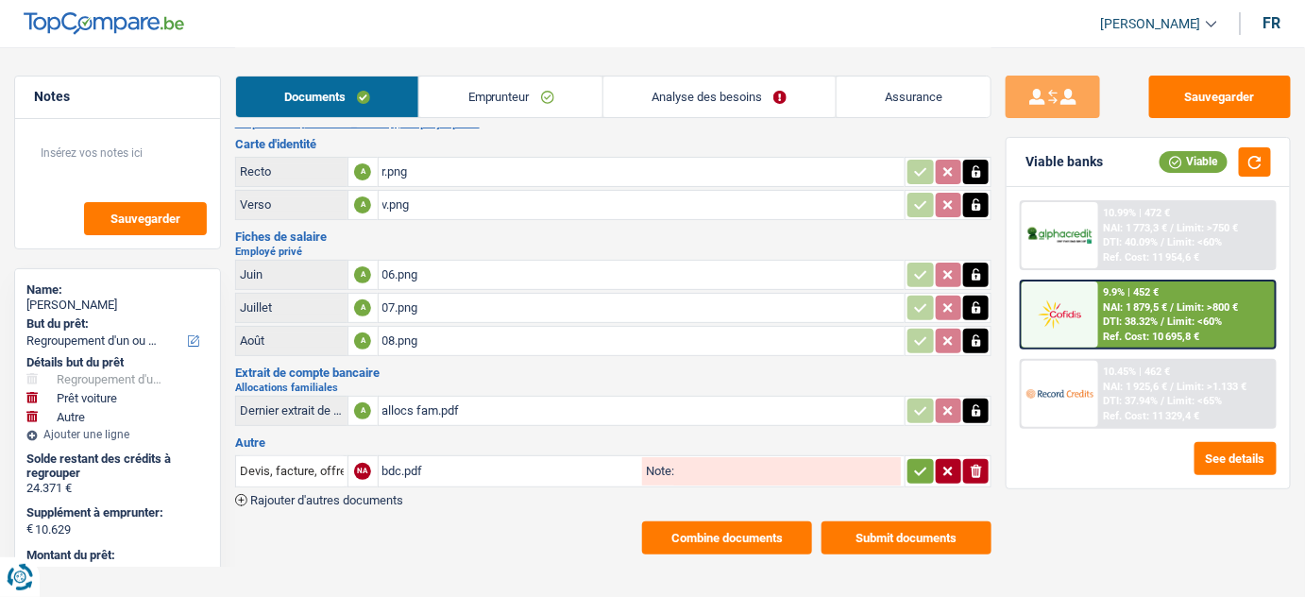
click at [896, 526] on button "Submit documents" at bounding box center [907, 537] width 170 height 33
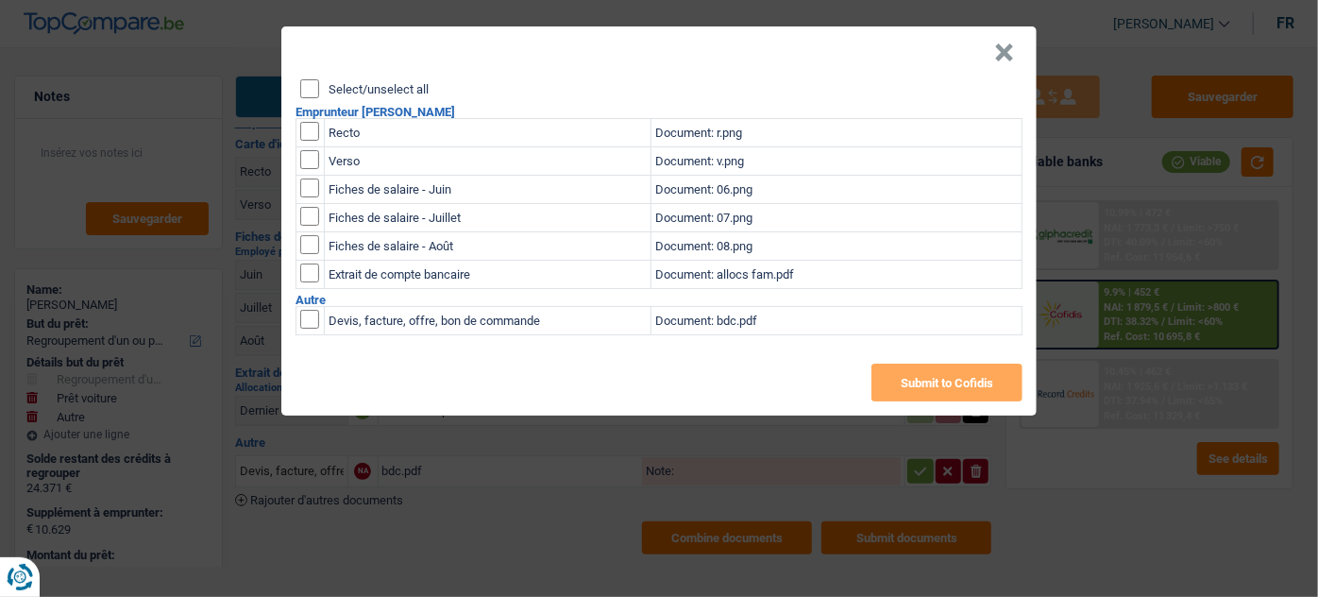
click at [314, 84] on input "Select/unselect all" at bounding box center [309, 88] width 19 height 19
checkbox input "true"
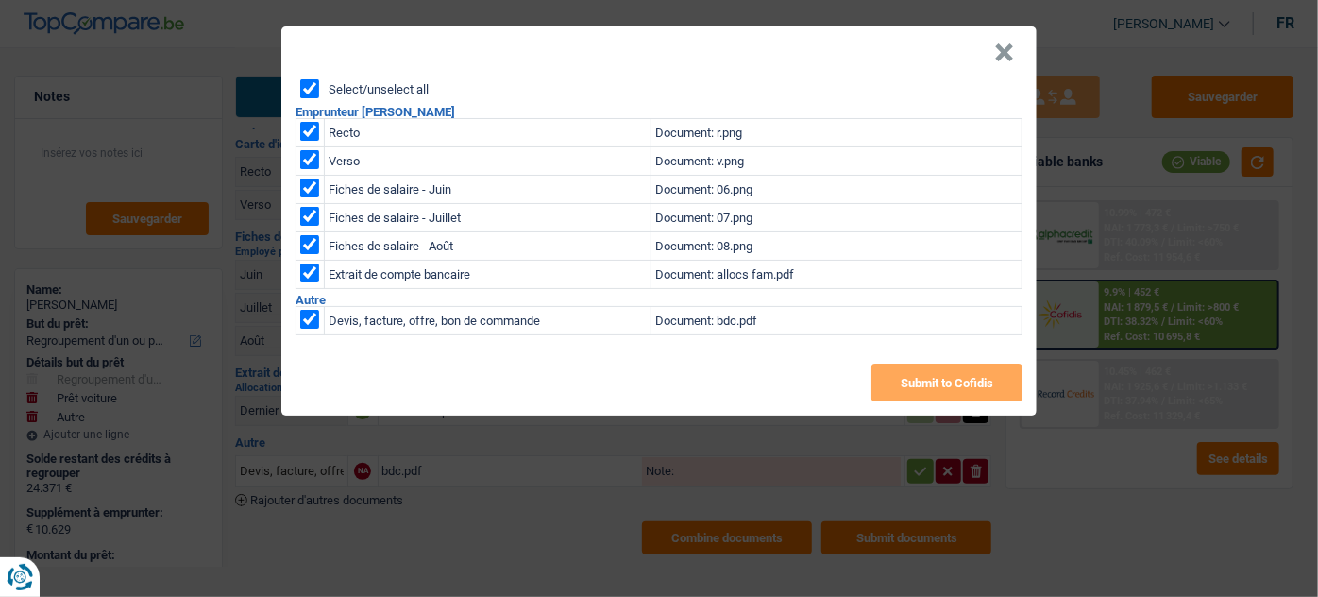
checkbox input "true"
click at [314, 319] on input "checkbox" at bounding box center [309, 319] width 19 height 19
checkbox input "false"
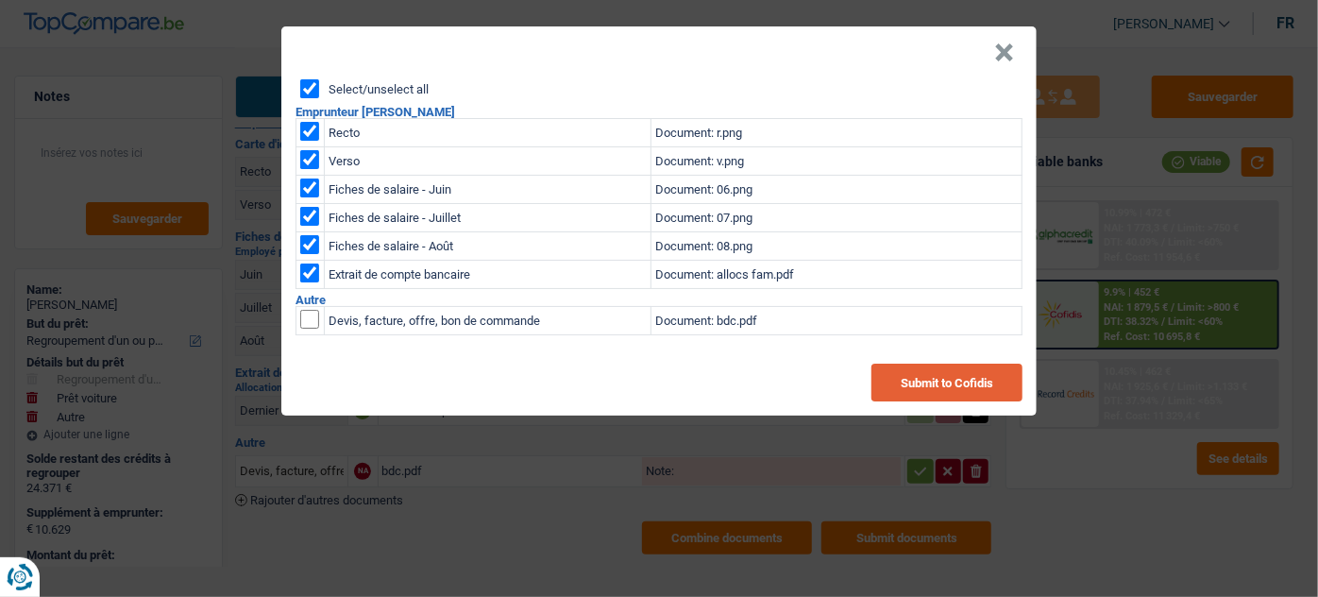
click at [1001, 389] on button "Submit to Cofidis" at bounding box center [947, 383] width 151 height 38
click at [997, 50] on button "×" at bounding box center [1004, 52] width 20 height 19
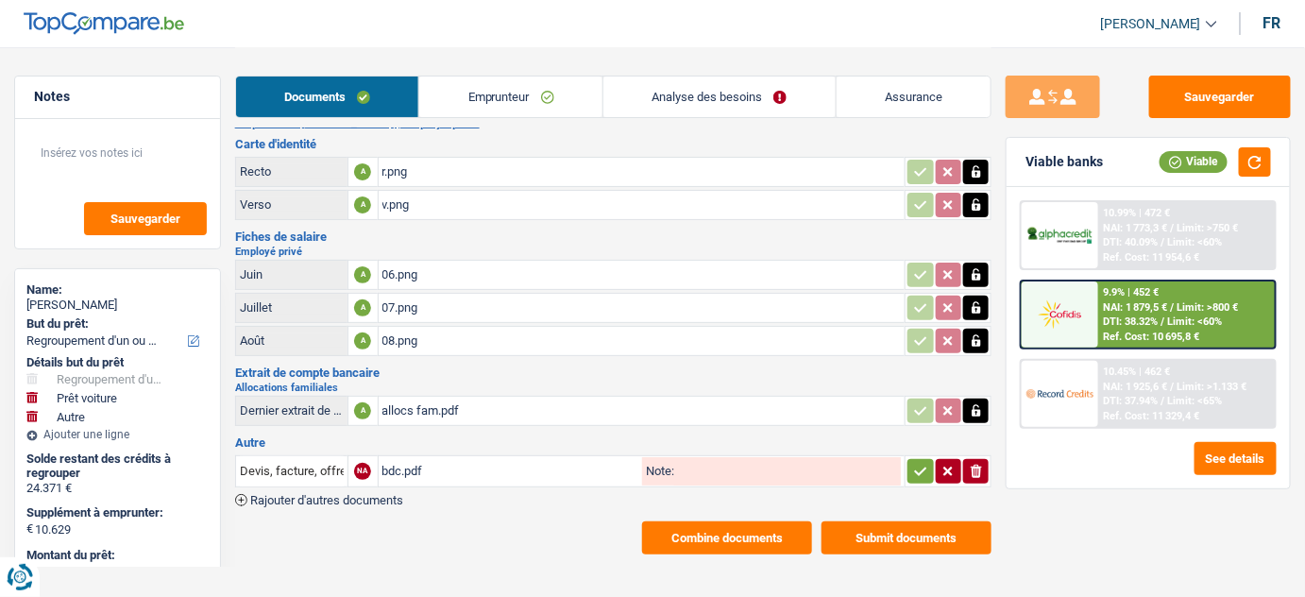
click at [748, 527] on button "Combine documents" at bounding box center [727, 537] width 170 height 33
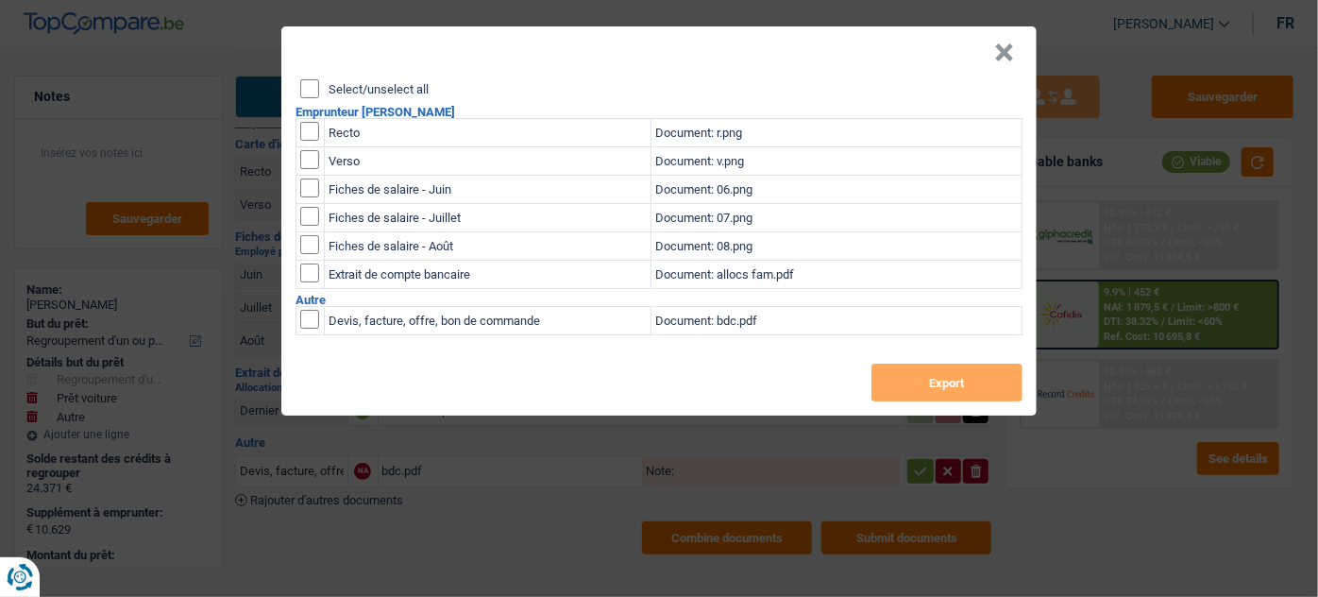
click at [310, 92] on input "Select/unselect all" at bounding box center [309, 88] width 19 height 19
checkbox input "true"
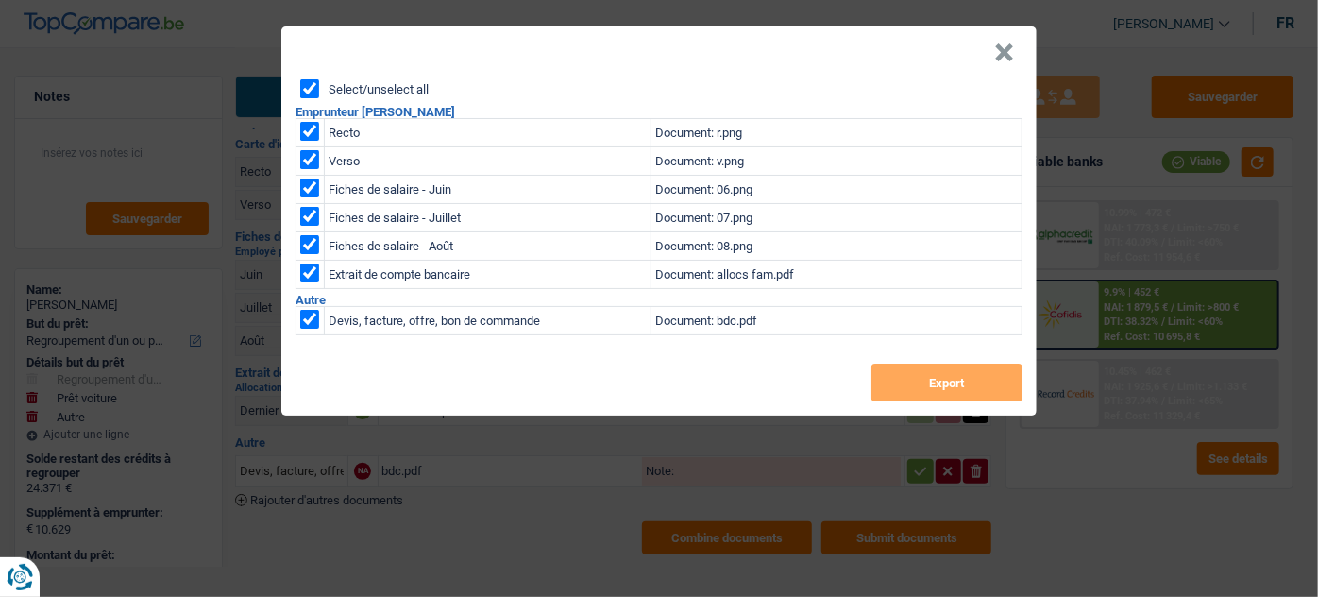
checkbox input "true"
click at [311, 314] on input "checkbox" at bounding box center [309, 319] width 19 height 19
checkbox input "false"
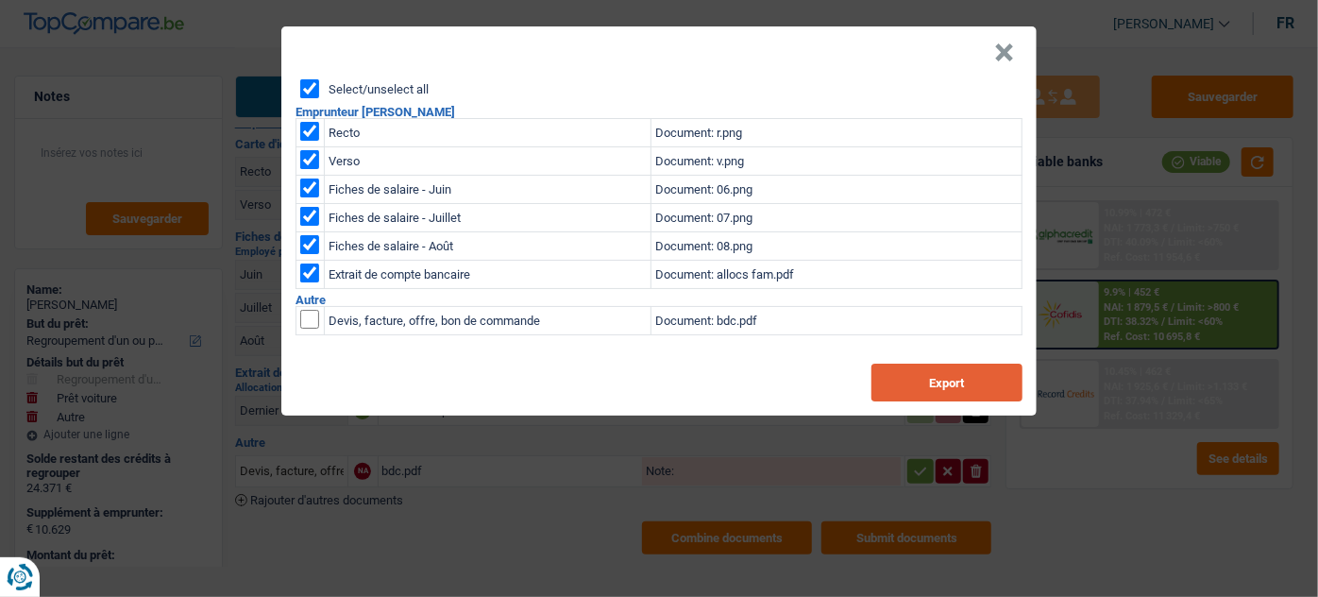
click at [945, 382] on button "Export" at bounding box center [947, 383] width 151 height 38
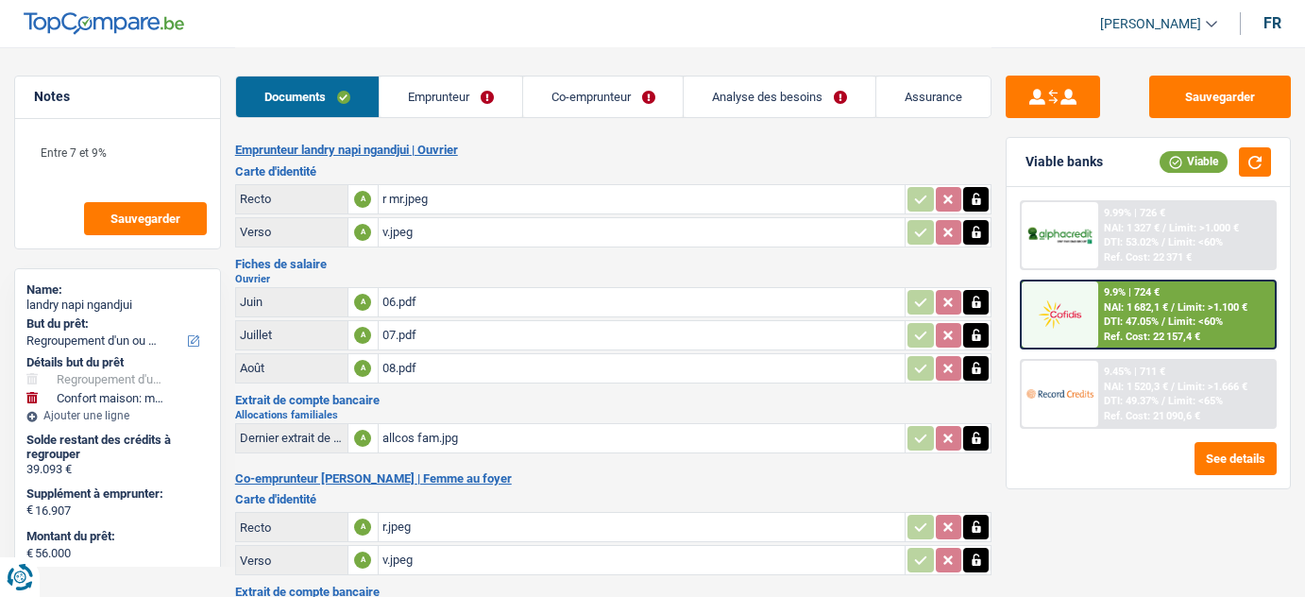
select select "refinancing"
select select "household"
select select "120"
click at [1118, 301] on span "NAI: 1 682,1 €" at bounding box center [1136, 307] width 64 height 12
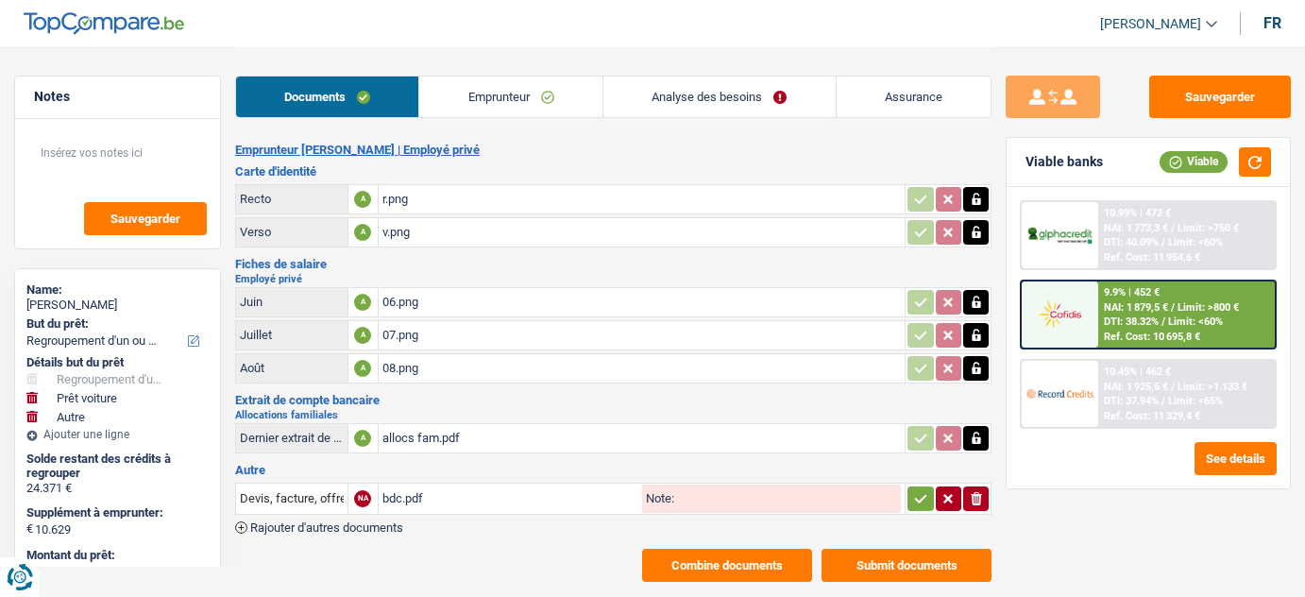
select select "refinancing"
select select "car"
select select "other"
select select "120"
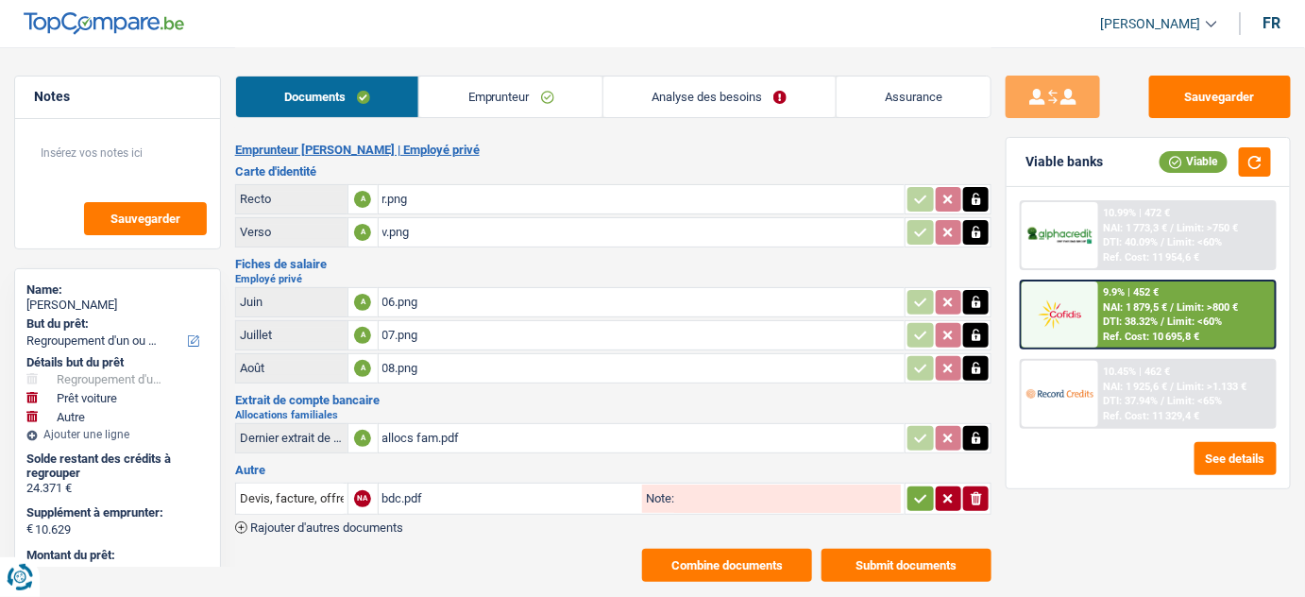
drag, startPoint x: 402, startPoint y: 438, endPoint x: 435, endPoint y: 380, distance: 67.2
click at [402, 439] on div "allocs fam.pdf" at bounding box center [641, 438] width 519 height 28
click at [545, 90] on link "Emprunteur" at bounding box center [510, 96] width 183 height 41
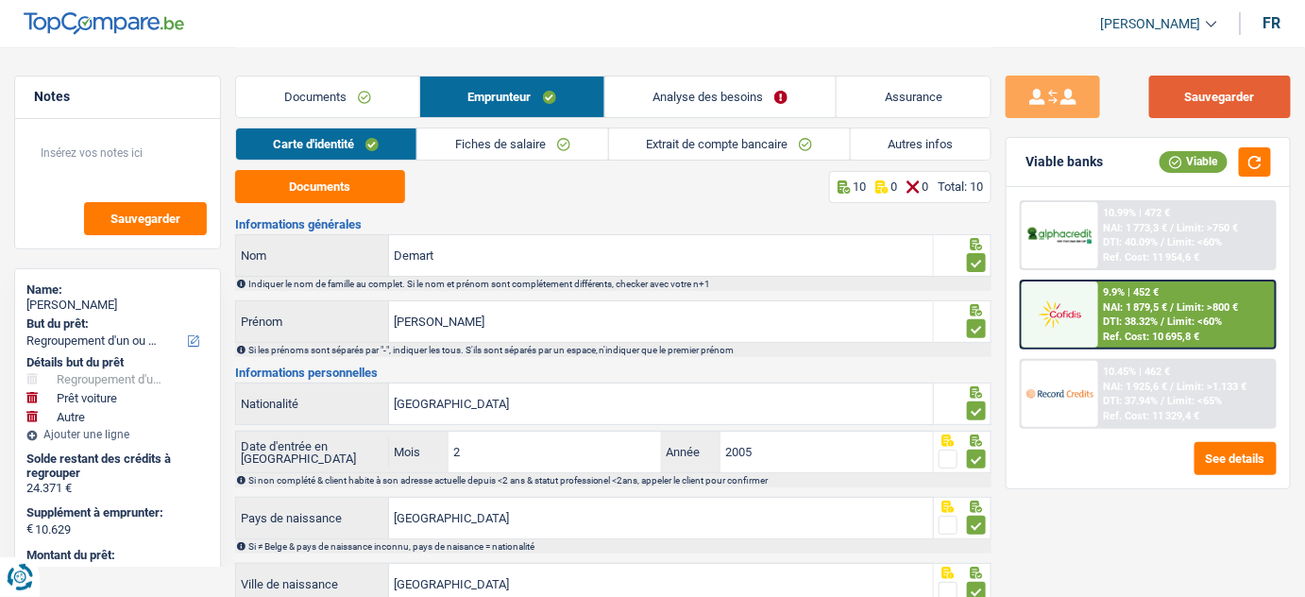
drag, startPoint x: 1177, startPoint y: 104, endPoint x: 452, endPoint y: 241, distance: 737.2
click at [1174, 104] on button "Sauvegarder" at bounding box center [1220, 97] width 142 height 42
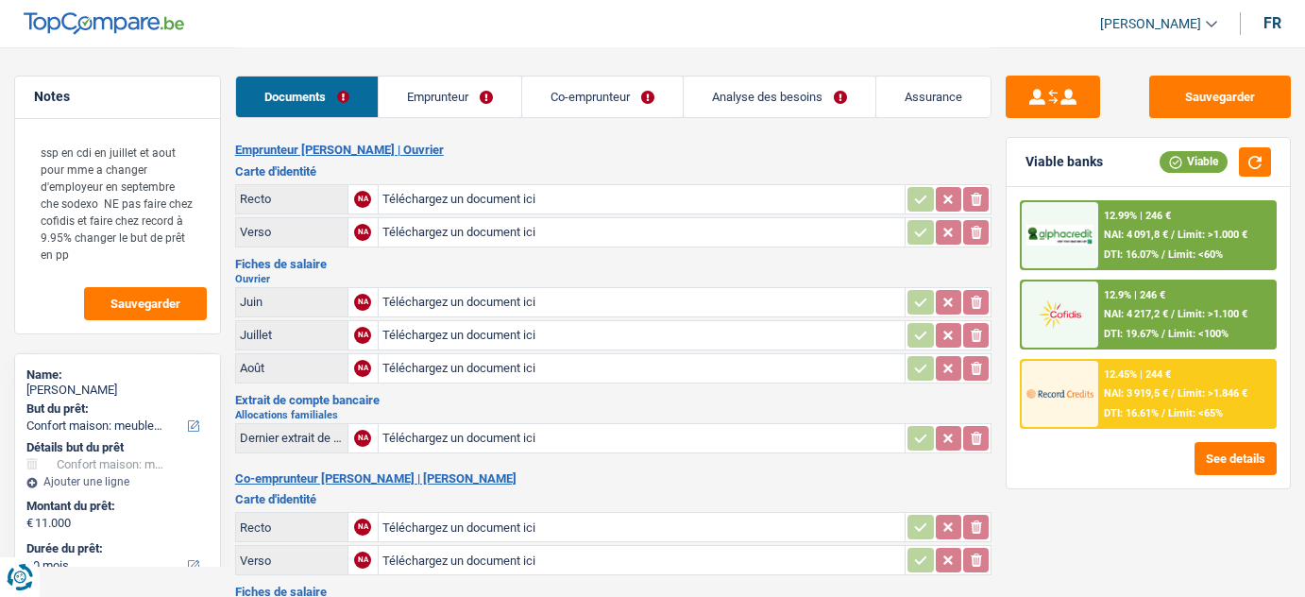
select select "household"
select select "60"
select select "cofidis"
click at [464, 191] on input "Téléchargez un document ici" at bounding box center [641, 199] width 519 height 28
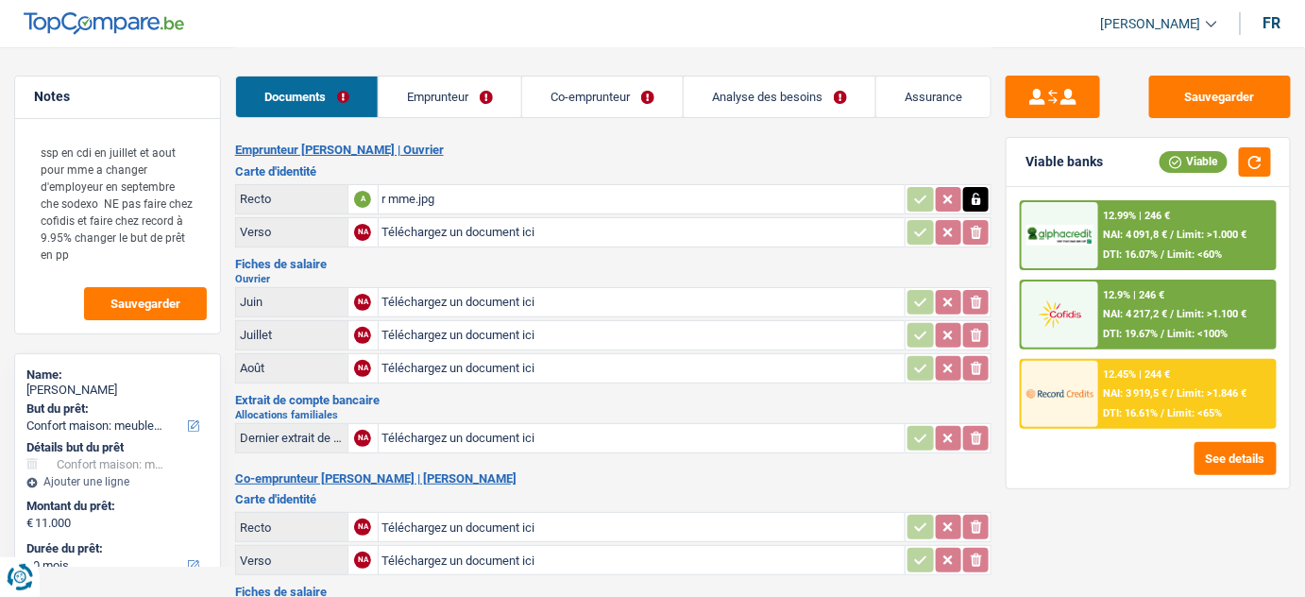
click at [979, 205] on icon "button" at bounding box center [976, 199] width 15 height 19
drag, startPoint x: 979, startPoint y: 206, endPoint x: 926, endPoint y: 221, distance: 55.9
click at [979, 205] on icon "ionicons-v5-e" at bounding box center [976, 199] width 15 height 19
click at [448, 199] on input "Téléchargez un document ici" at bounding box center [641, 199] width 519 height 28
type input "C:\fakepath\r.jpg"
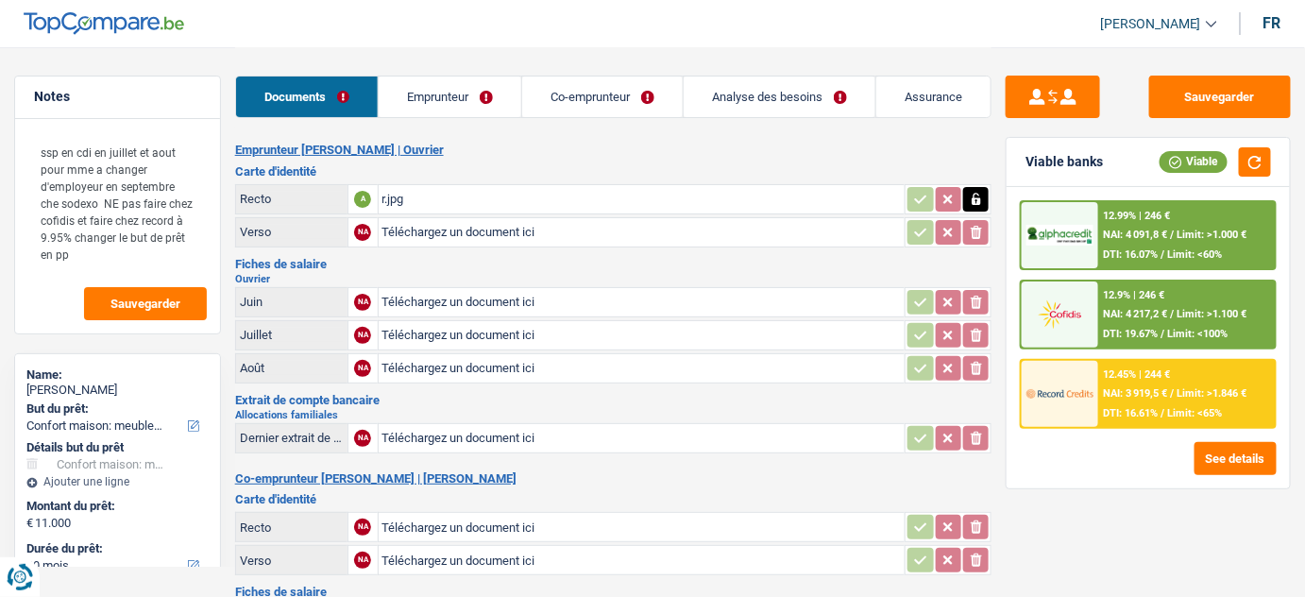
click at [466, 229] on input "Téléchargez un document ici" at bounding box center [641, 232] width 519 height 28
type input "C:\fakepath\v.jpg"
click at [499, 284] on table "Juin NA Téléchargez un document ici ionicons-v5-e Juillet NA Téléchargez un doc…" at bounding box center [613, 335] width 757 height 102
click at [482, 297] on input "Téléchargez un document ici" at bounding box center [641, 302] width 519 height 28
type input "C:\fakepath\06.pdf"
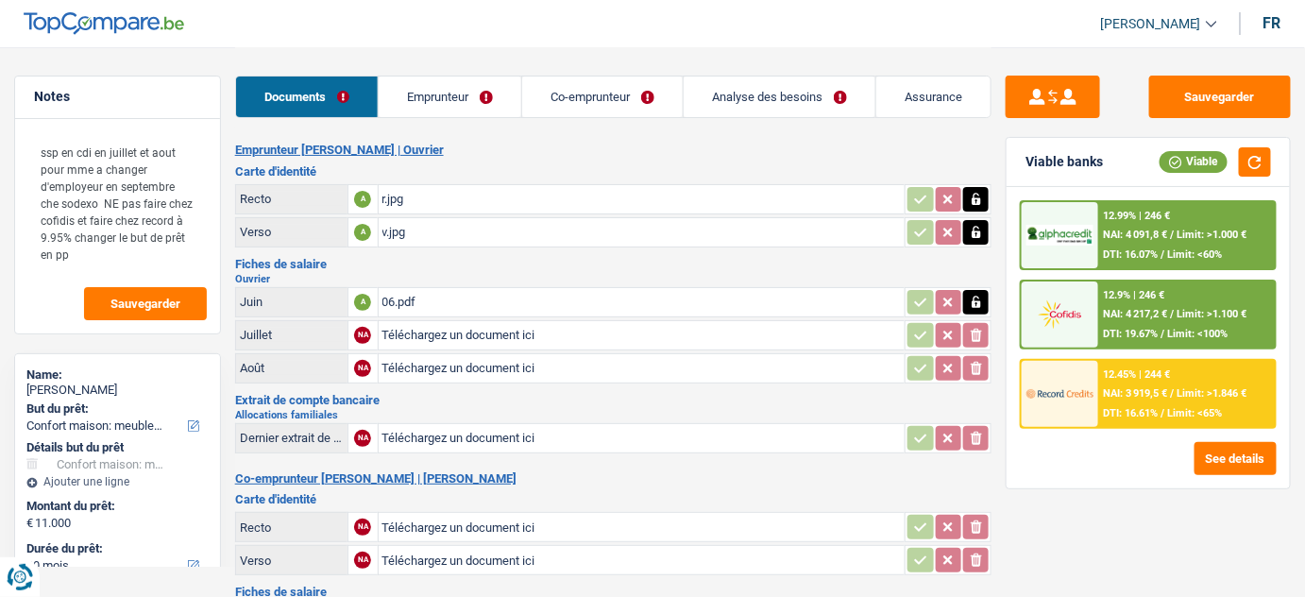
click at [493, 331] on input "Téléchargez un document ici" at bounding box center [641, 335] width 519 height 28
type input "C:\fakepath\07.pdf"
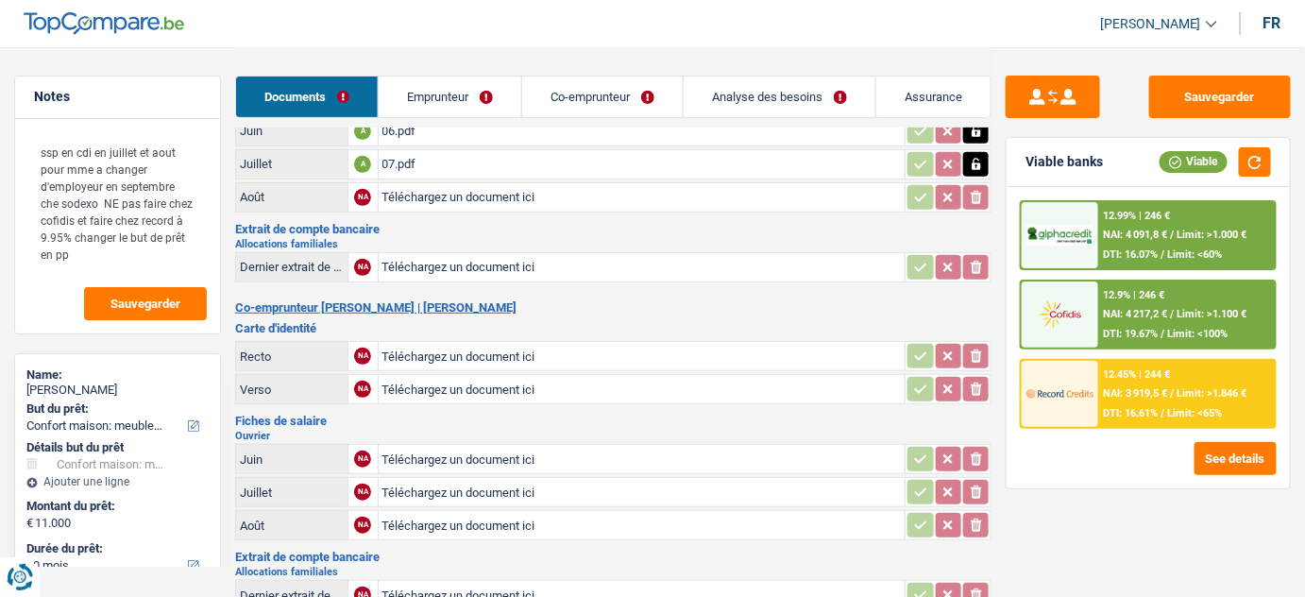
click at [497, 200] on input "Téléchargez un document ici" at bounding box center [641, 197] width 519 height 28
type input "C:\fakepath\08.pdf"
click at [456, 352] on input "Téléchargez un document ici" at bounding box center [641, 356] width 519 height 28
type input "C:\fakepath\r mme.jpg"
click at [493, 383] on input "Téléchargez un document ici" at bounding box center [641, 389] width 519 height 28
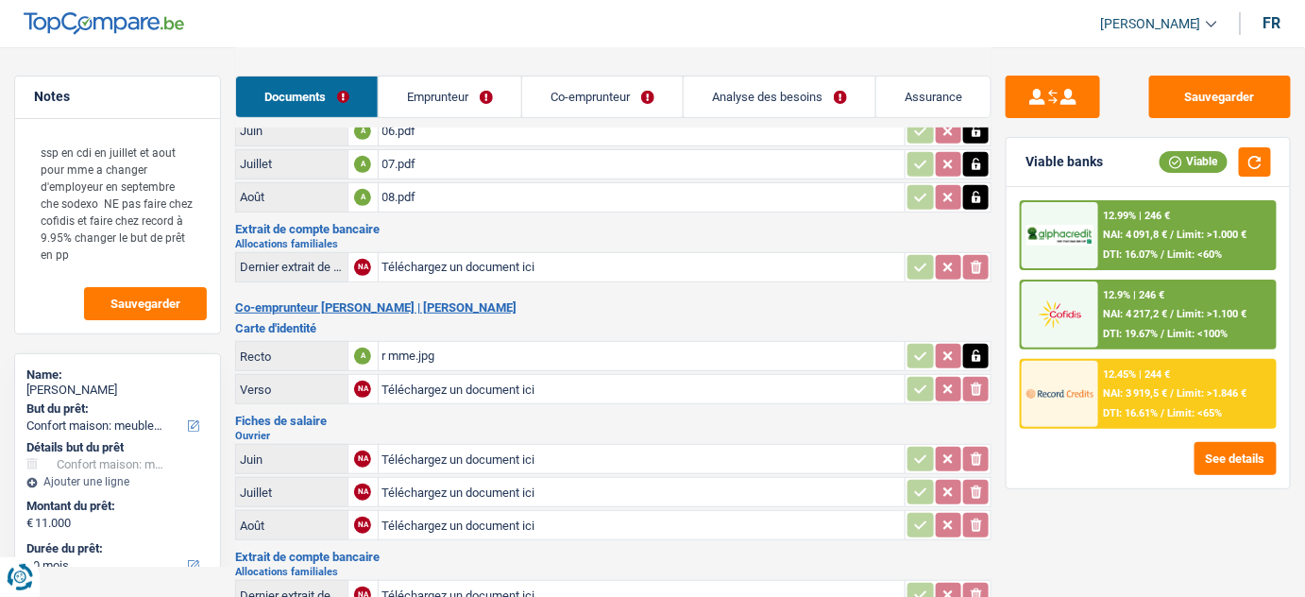
type input "C:\fakepath\v.jpg"
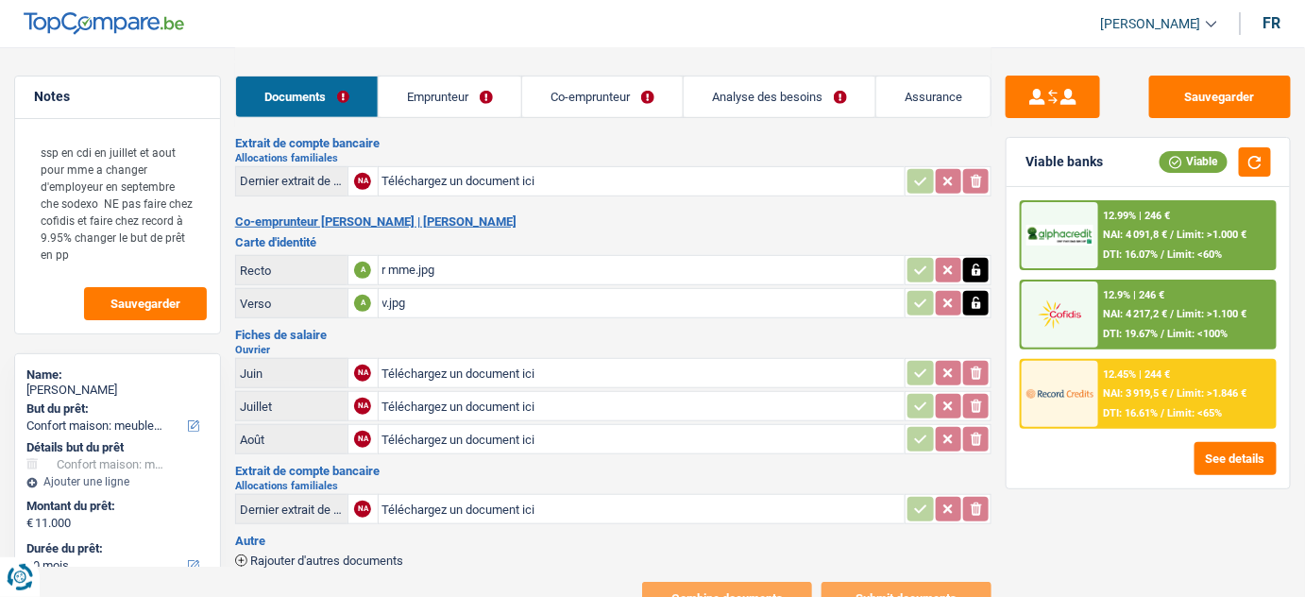
click at [442, 359] on input "Téléchargez un document ici" at bounding box center [641, 373] width 519 height 28
type input "C:\fakepath\06 mme.pdf"
click at [453, 405] on input "Téléchargez un document ici" at bounding box center [641, 406] width 519 height 28
type input "C:\fakepath\07 mme.pdf"
click at [482, 441] on input "Téléchargez un document ici" at bounding box center [641, 439] width 519 height 28
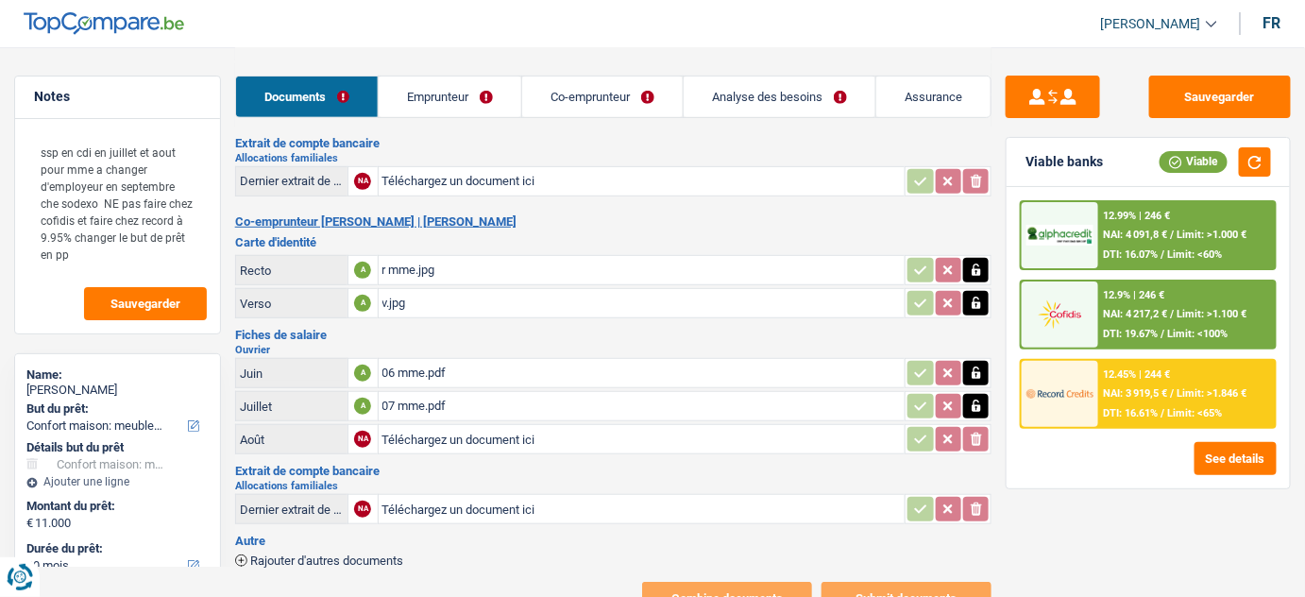
type input "C:\fakepath\08 mme.pdf"
click at [480, 81] on link "Emprunteur" at bounding box center [450, 96] width 143 height 41
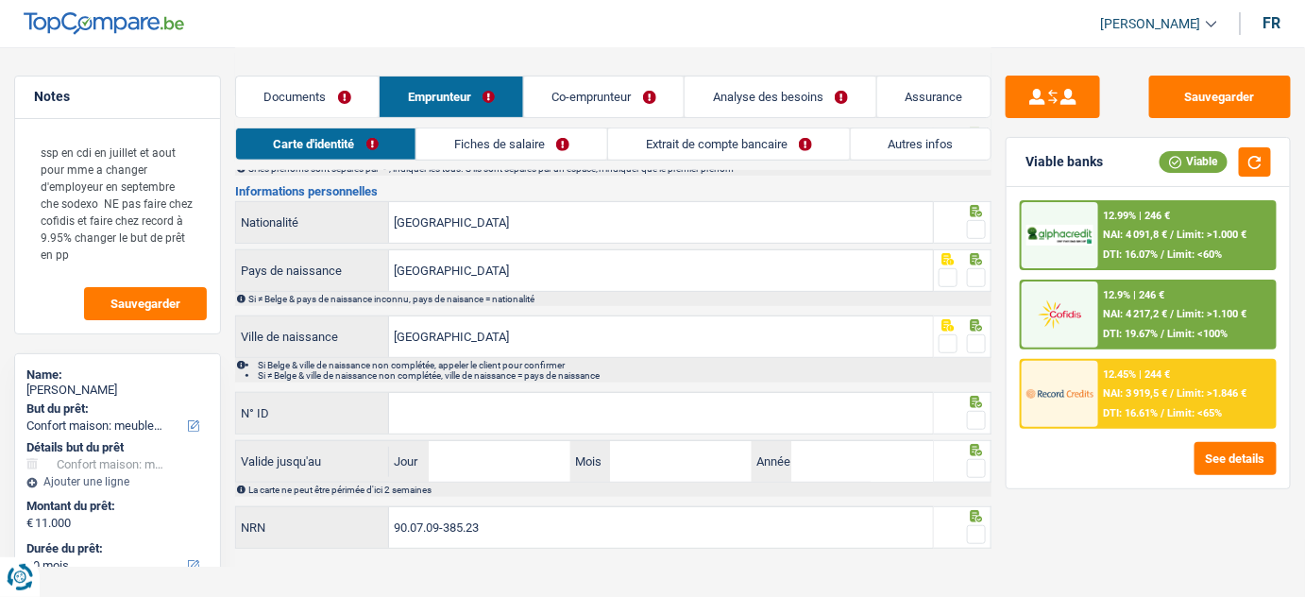
scroll to position [0, 0]
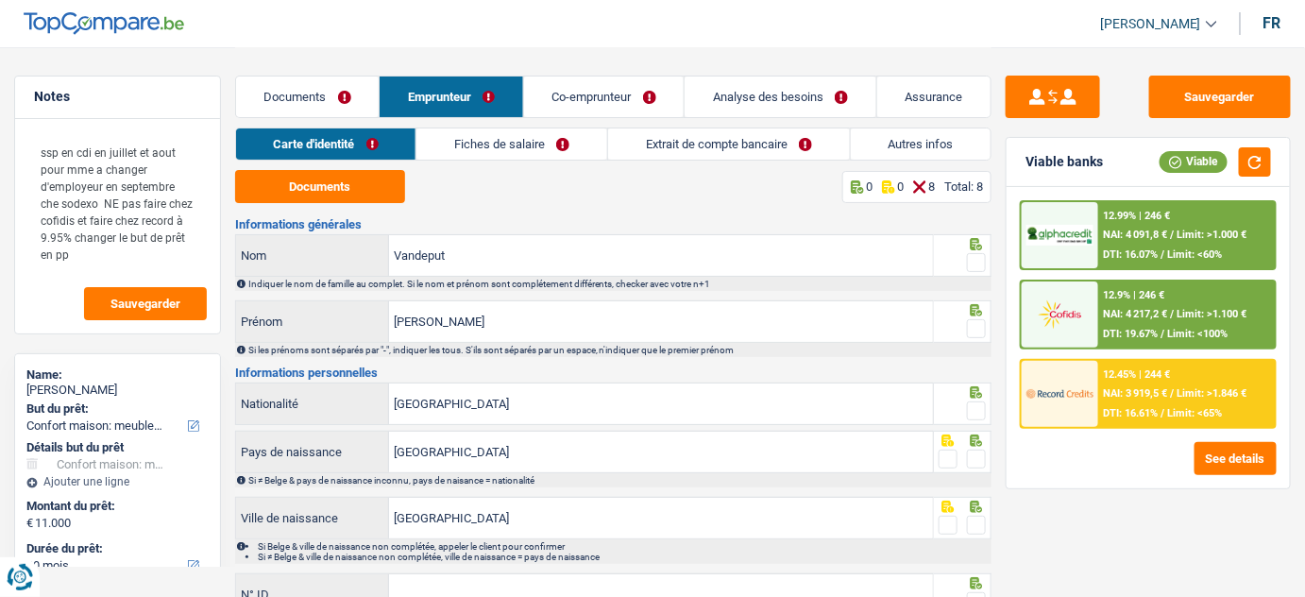
click at [329, 97] on link "Documents" at bounding box center [308, 96] width 144 height 41
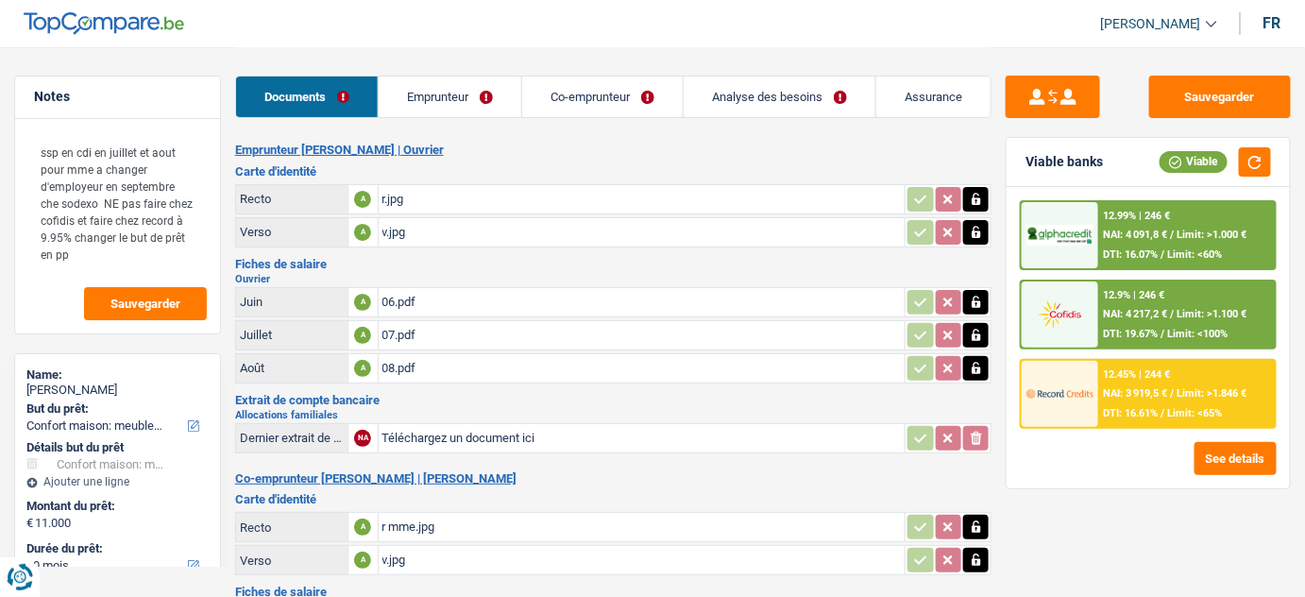
click at [463, 90] on link "Emprunteur" at bounding box center [450, 96] width 143 height 41
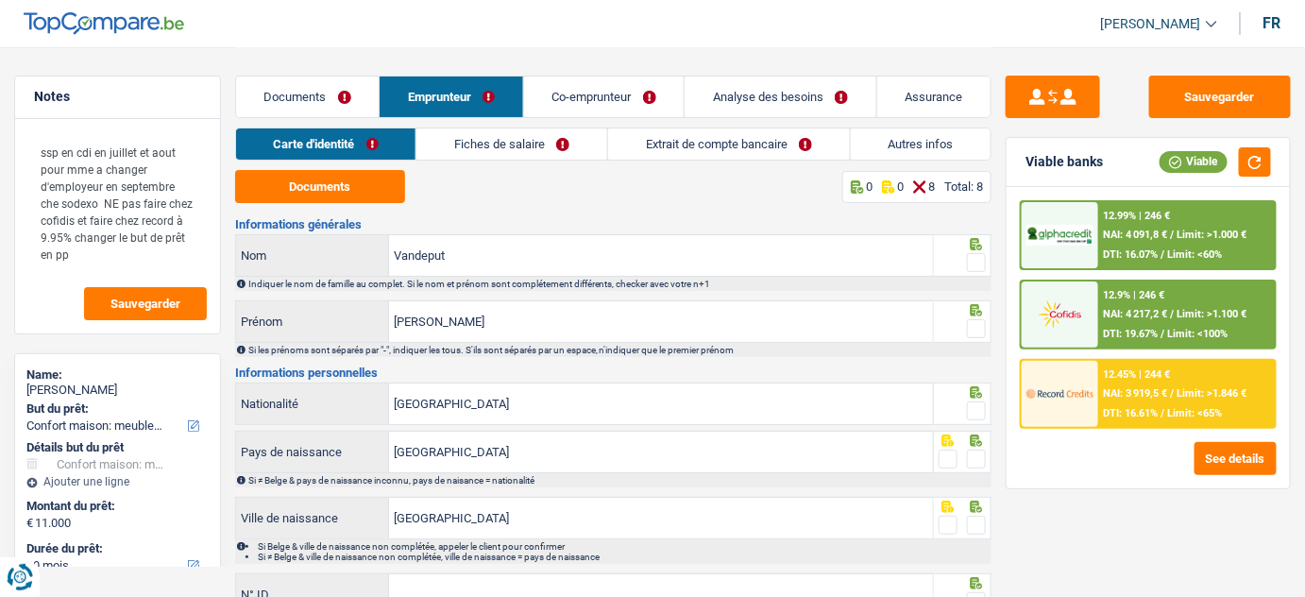
click at [711, 143] on link "Extrait de compte bancaire" at bounding box center [729, 143] width 242 height 31
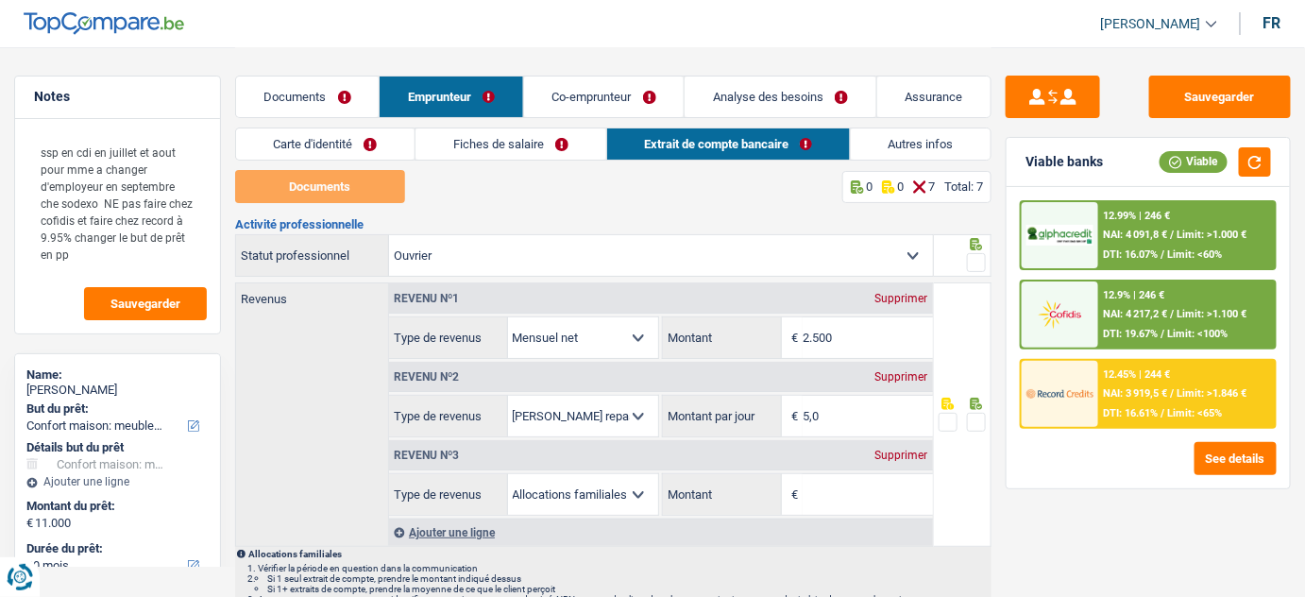
click at [621, 107] on link "Co-emprunteur" at bounding box center [604, 96] width 161 height 41
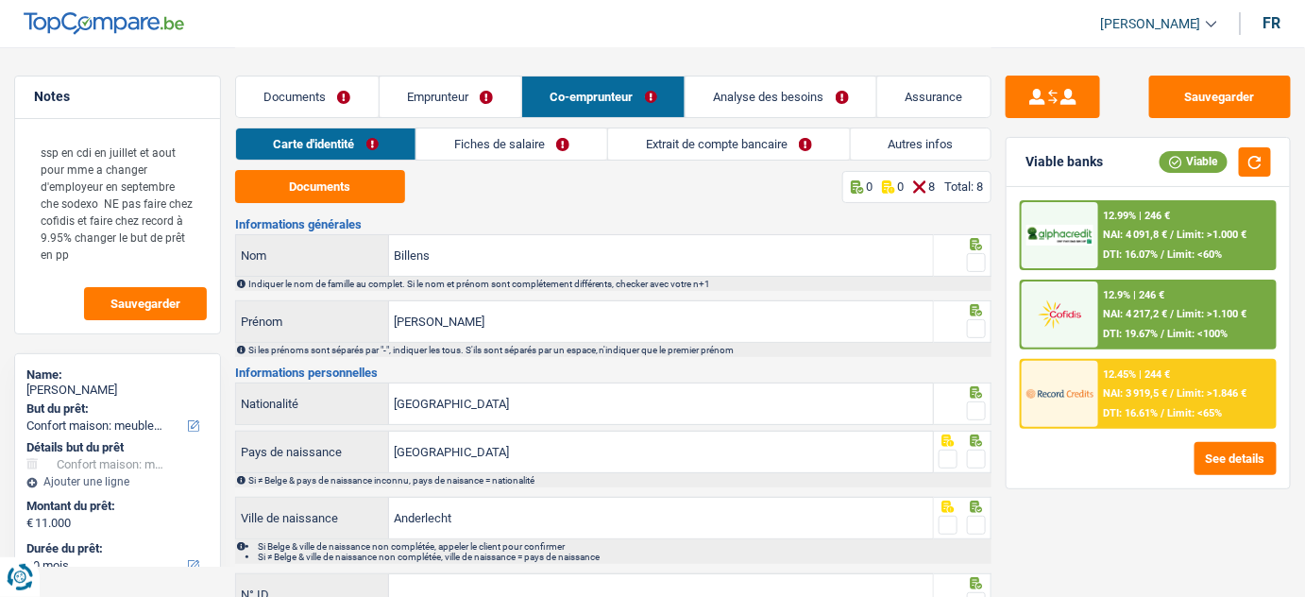
click at [664, 151] on link "Extrait de compte bancaire" at bounding box center [729, 143] width 242 height 31
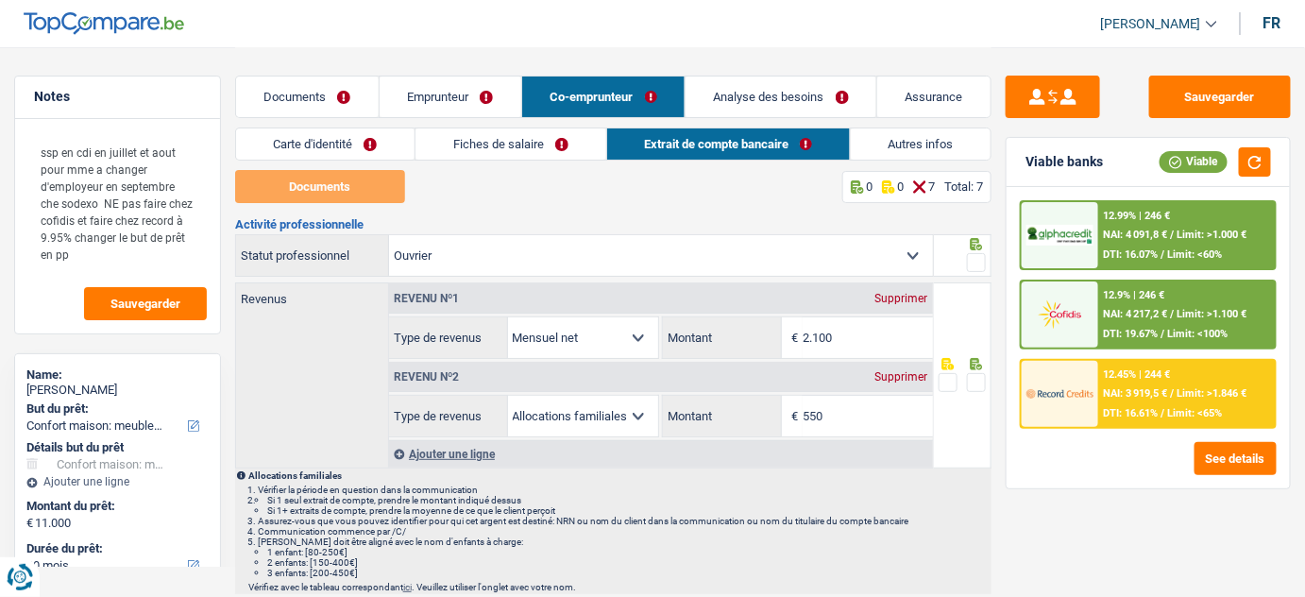
click at [470, 98] on link "Emprunteur" at bounding box center [451, 96] width 142 height 41
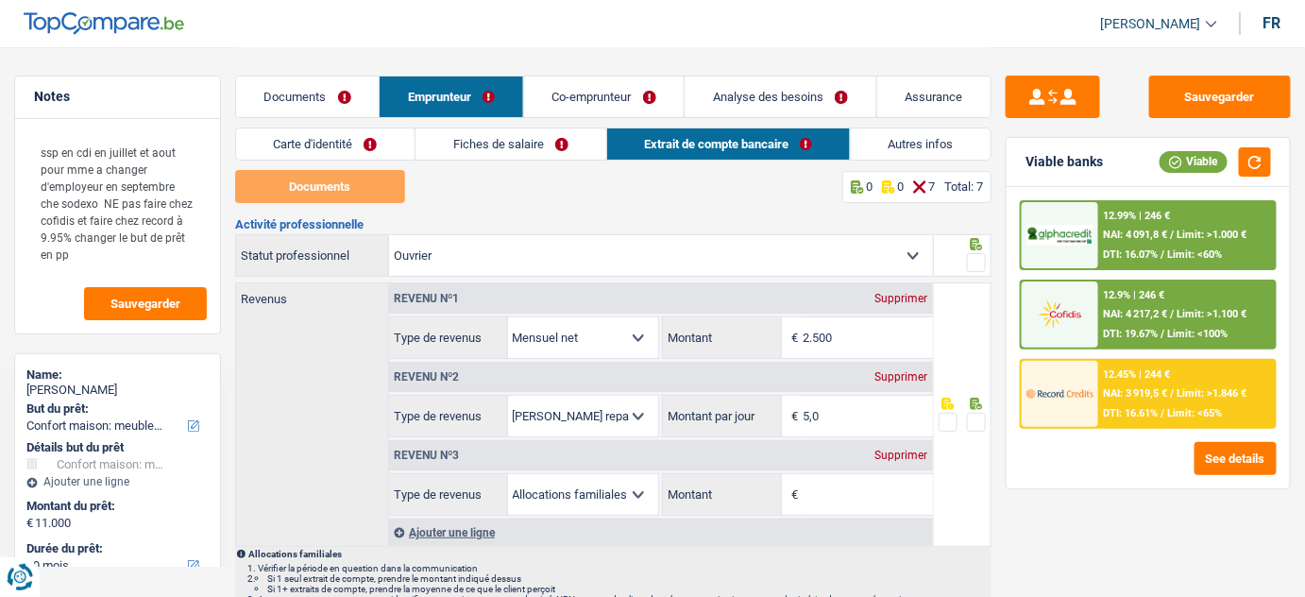
click at [296, 93] on link "Documents" at bounding box center [308, 96] width 144 height 41
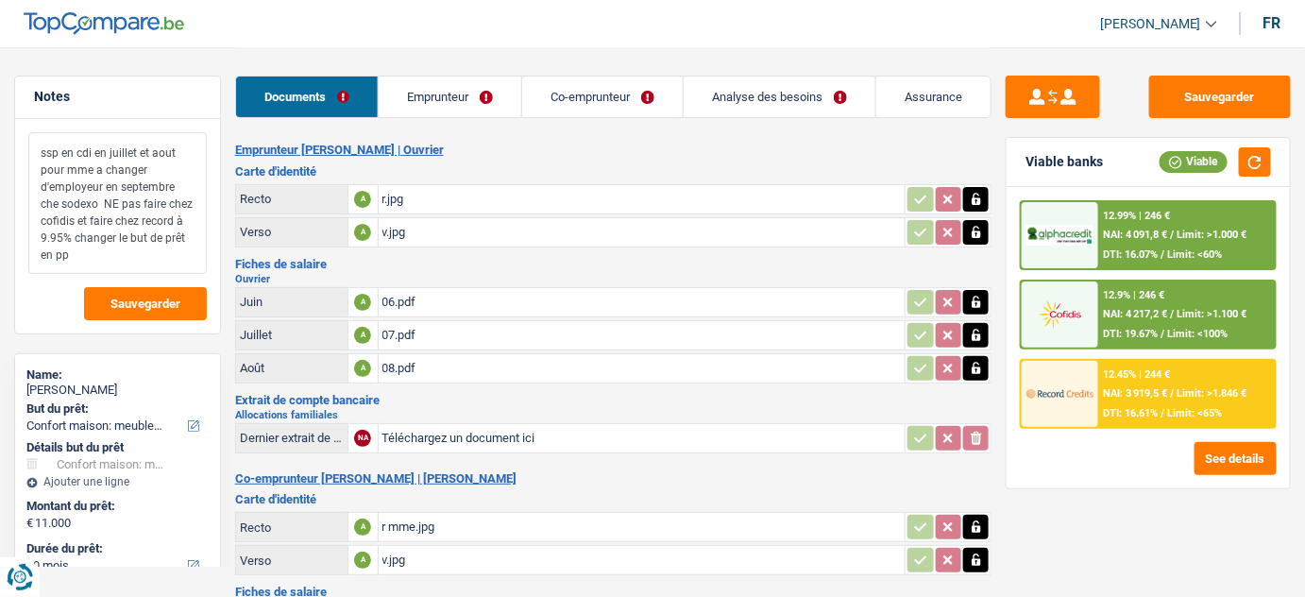
click at [147, 271] on textarea "ssp en cdi en juillet et aout pour mme a changer d'employeur en septembre che s…" at bounding box center [117, 203] width 178 height 142
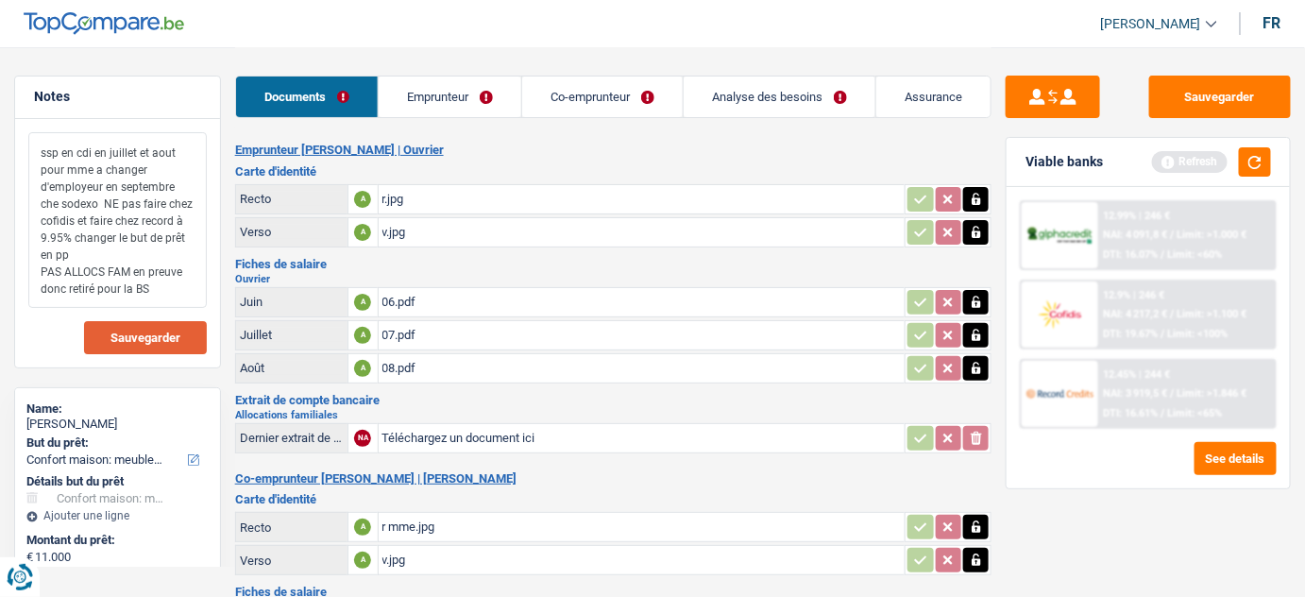
type textarea "ssp en cdi en juillet et aout pour mme a changer d'employeur en septembre che s…"
click at [189, 350] on button "Sauvegarder" at bounding box center [145, 337] width 123 height 33
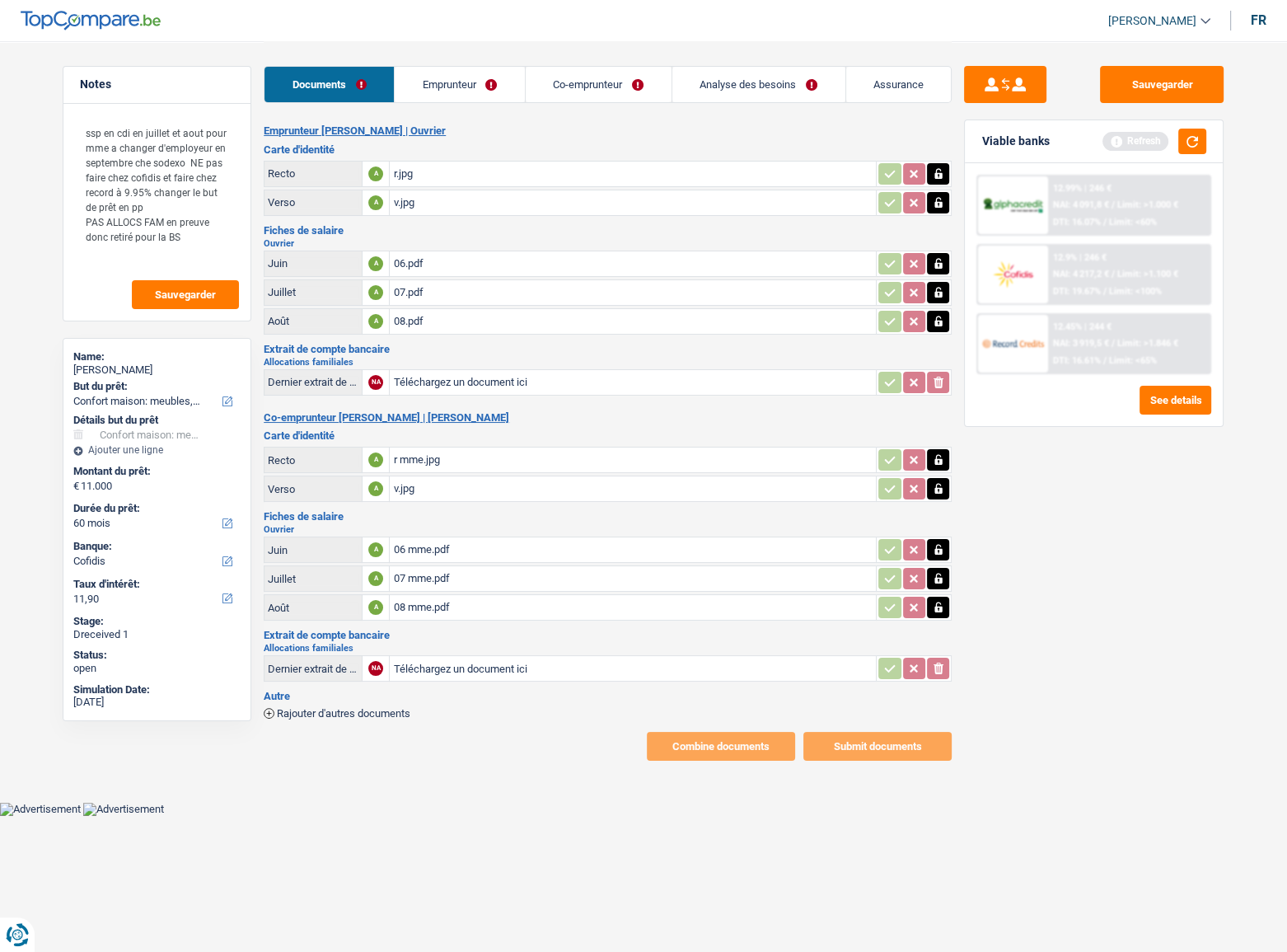
click at [1138, 502] on div "Sauvegarder Viable banks Refresh 12.99% | 246 € NAI: 4 091,8 € / Limit: >1.000 …" at bounding box center [1094, 496] width 284 height 860
click at [453, 76] on link "Emprunteur" at bounding box center [459, 84] width 130 height 36
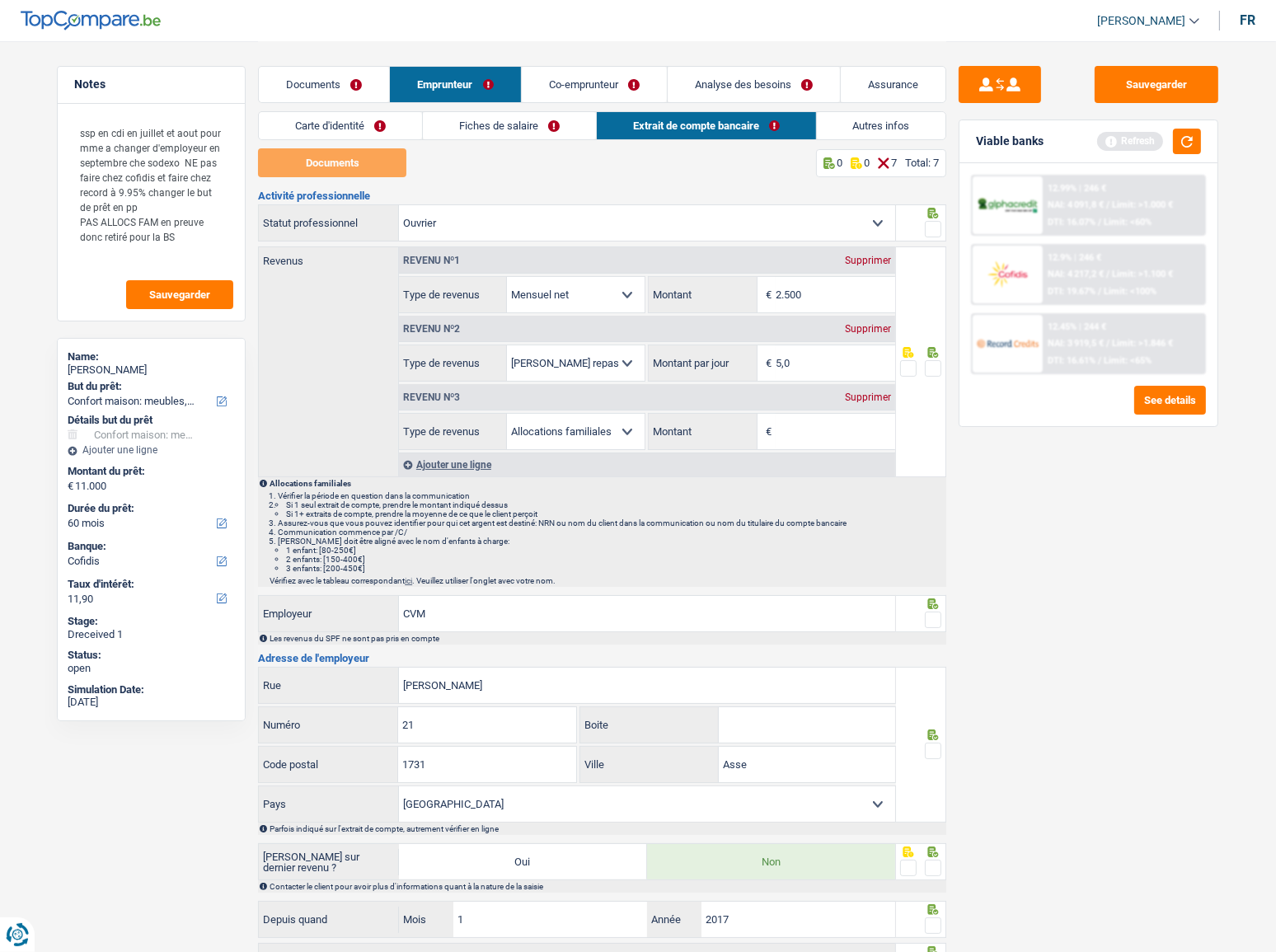
click at [367, 126] on link "Carte d'identité" at bounding box center [340, 125] width 163 height 27
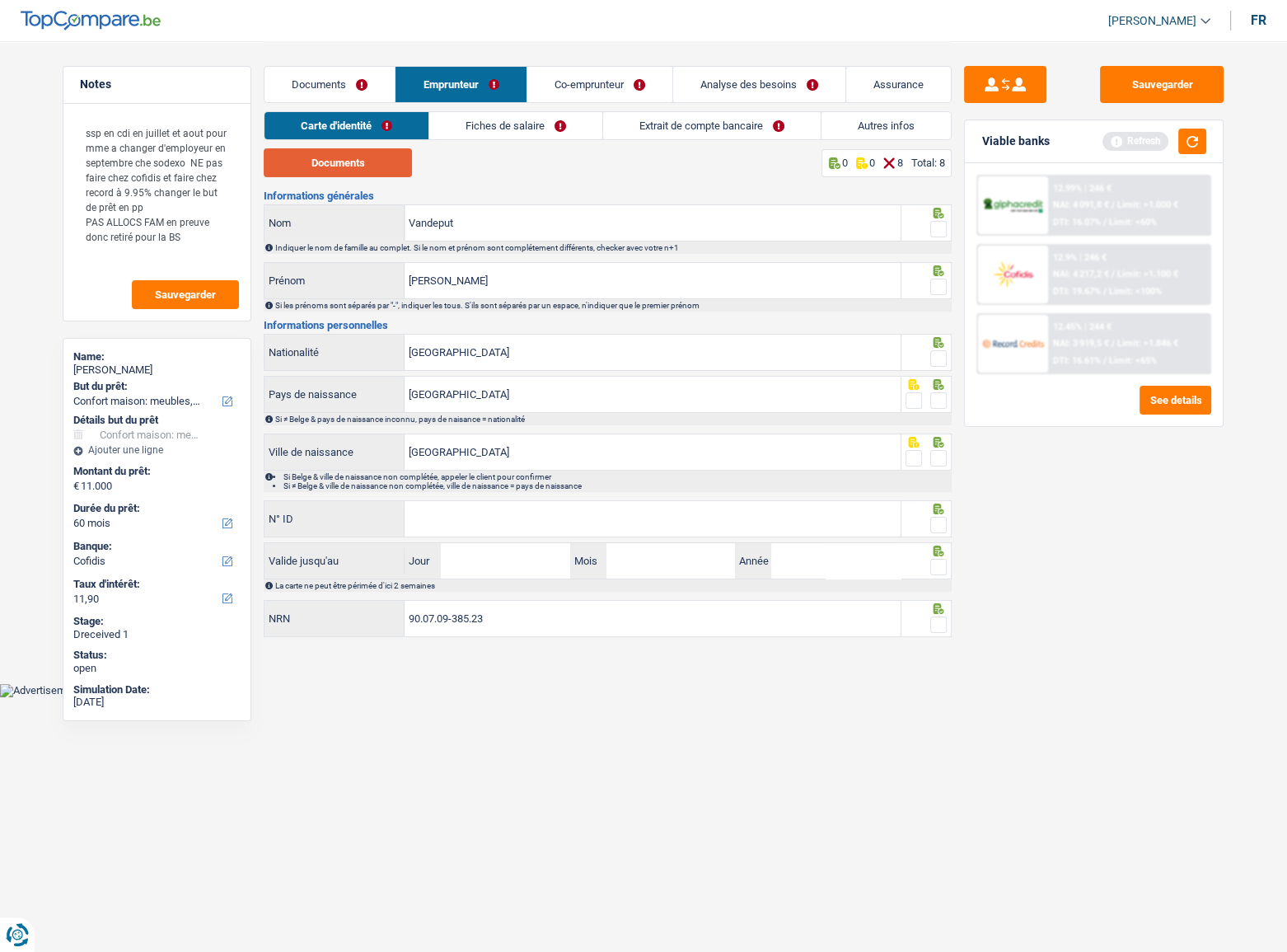
click at [353, 163] on button "Documents" at bounding box center [338, 162] width 148 height 29
click at [935, 223] on span at bounding box center [938, 229] width 17 height 17
click at [0, 0] on input "radio" at bounding box center [0, 0] width 0 height 0
click at [938, 283] on span at bounding box center [938, 286] width 17 height 17
click at [0, 0] on input "radio" at bounding box center [0, 0] width 0 height 0
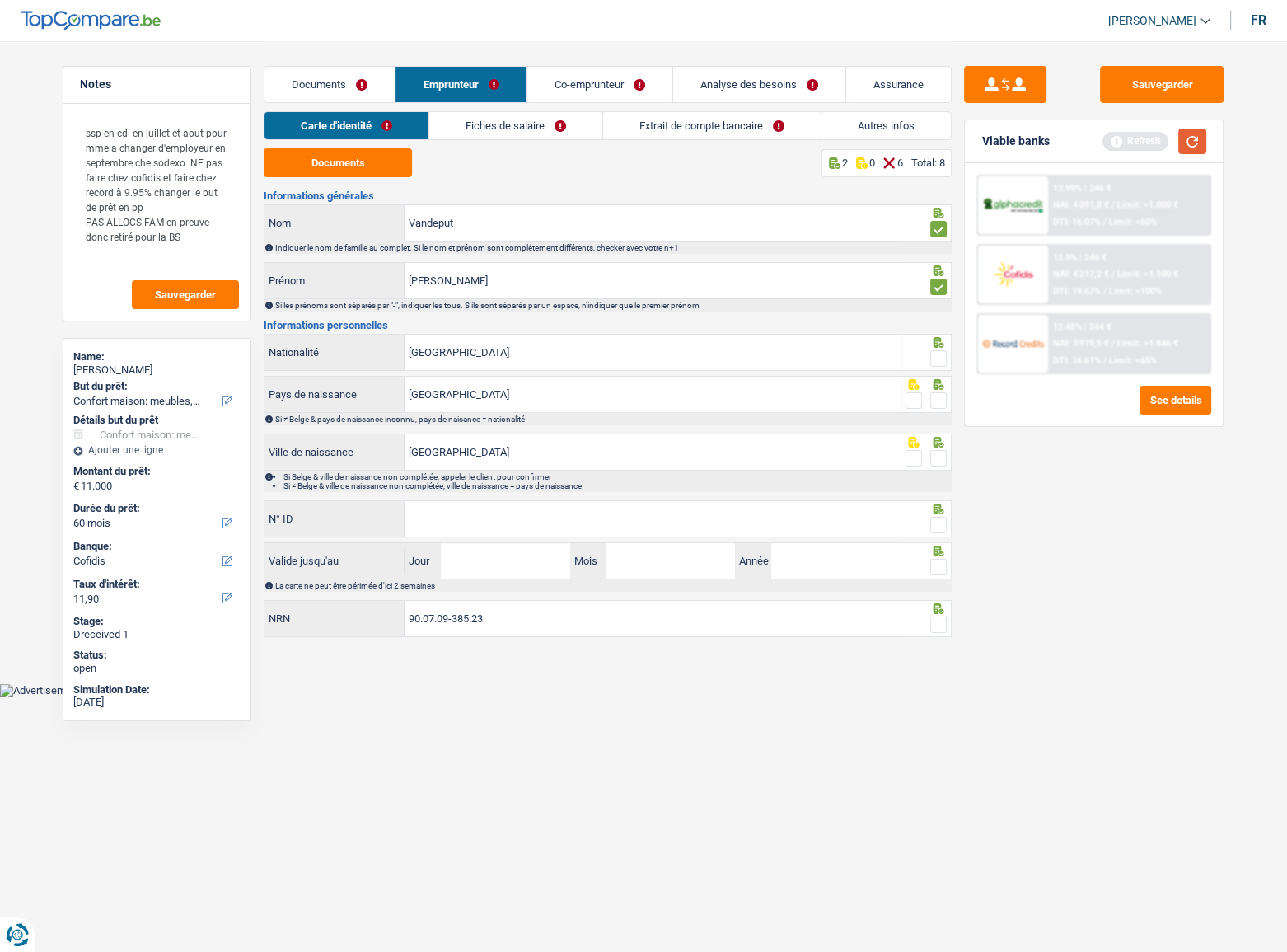
click at [1138, 150] on button "button" at bounding box center [1193, 140] width 28 height 25
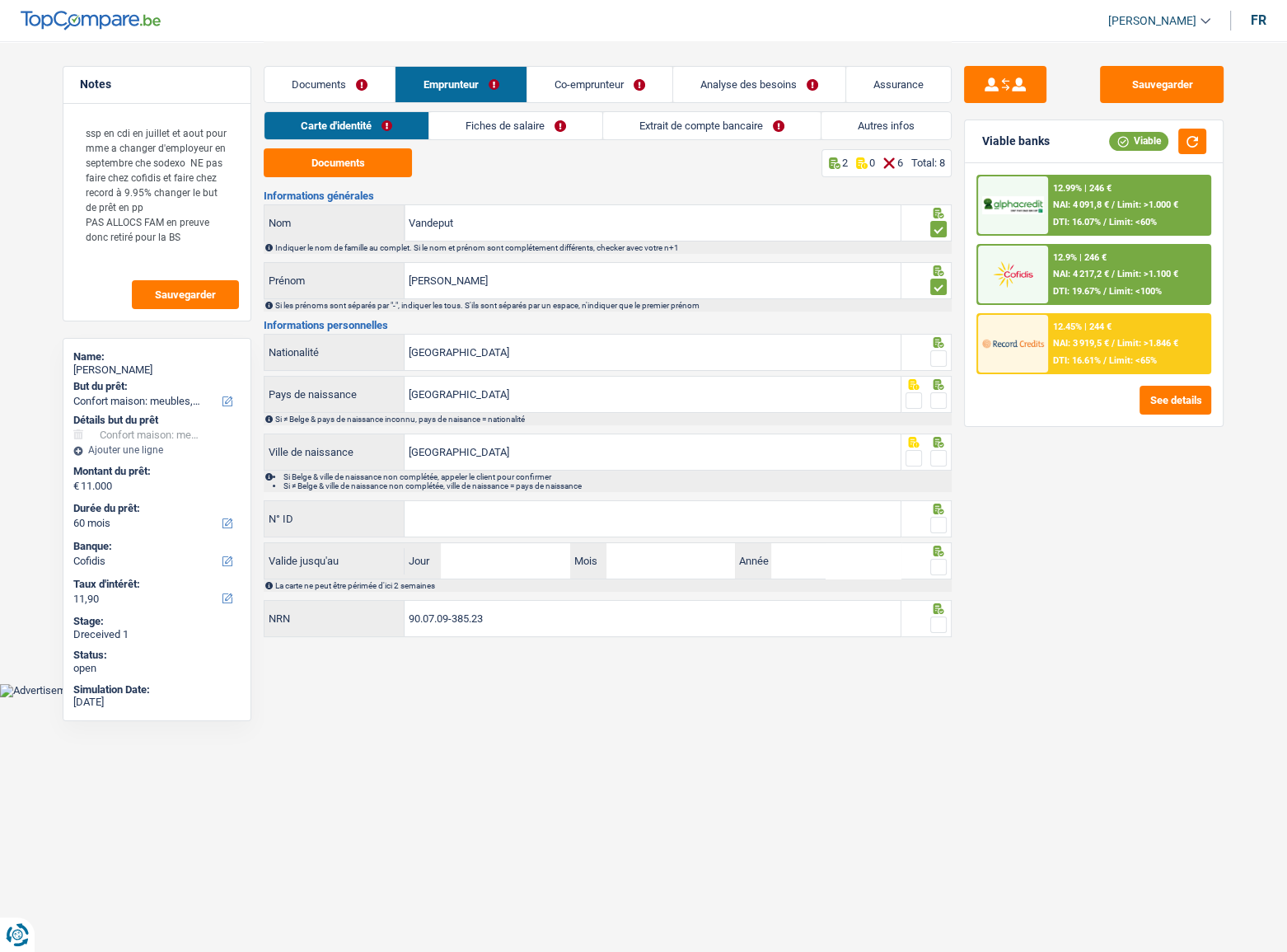
click at [937, 356] on span at bounding box center [938, 358] width 17 height 17
click at [0, 0] on input "radio" at bounding box center [0, 0] width 0 height 0
click at [935, 396] on span at bounding box center [938, 401] width 17 height 17
click at [0, 0] on input "radio" at bounding box center [0, 0] width 0 height 0
click at [937, 455] on span at bounding box center [938, 458] width 17 height 17
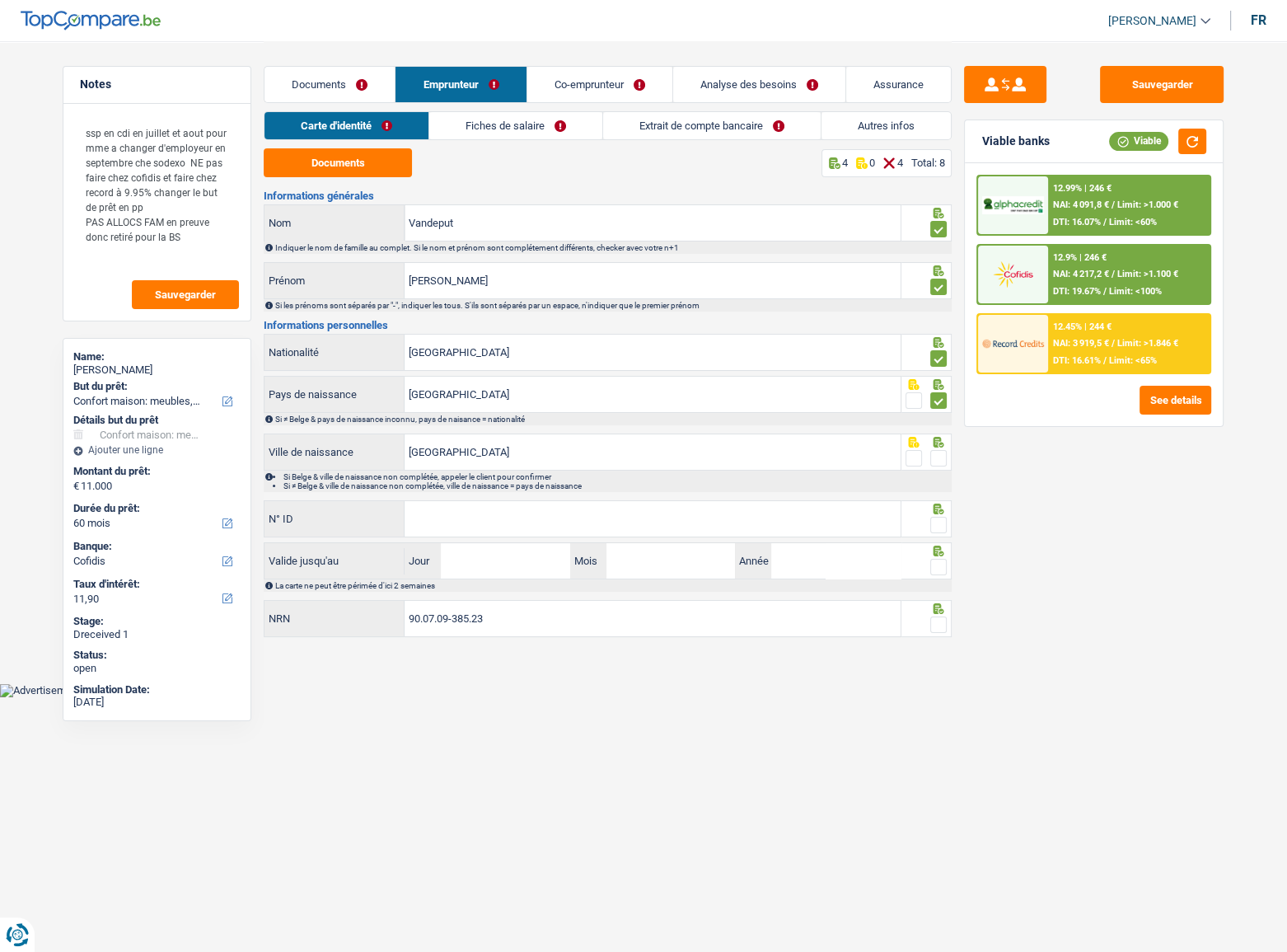
click at [0, 0] on input "radio" at bounding box center [0, 0] width 0 height 0
click at [531, 520] on input "N° ID" at bounding box center [653, 518] width 496 height 36
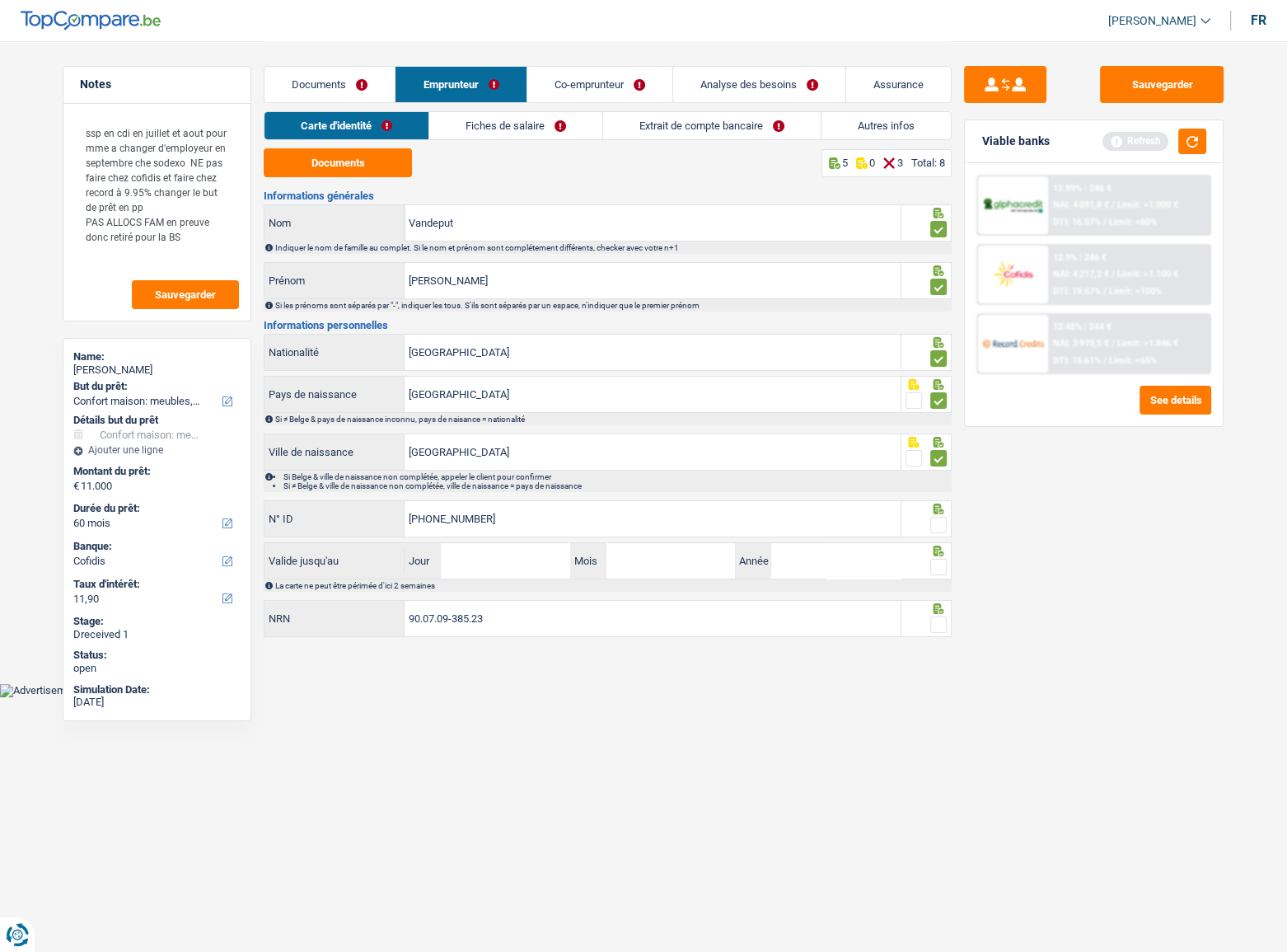
type input "595-2311974-94"
click at [937, 520] on span at bounding box center [938, 524] width 17 height 17
click at [0, 0] on input "radio" at bounding box center [0, 0] width 0 height 0
drag, startPoint x: 501, startPoint y: 562, endPoint x: 512, endPoint y: 556, distance: 12.5
click at [503, 520] on input "Jour" at bounding box center [504, 560] width 128 height 36
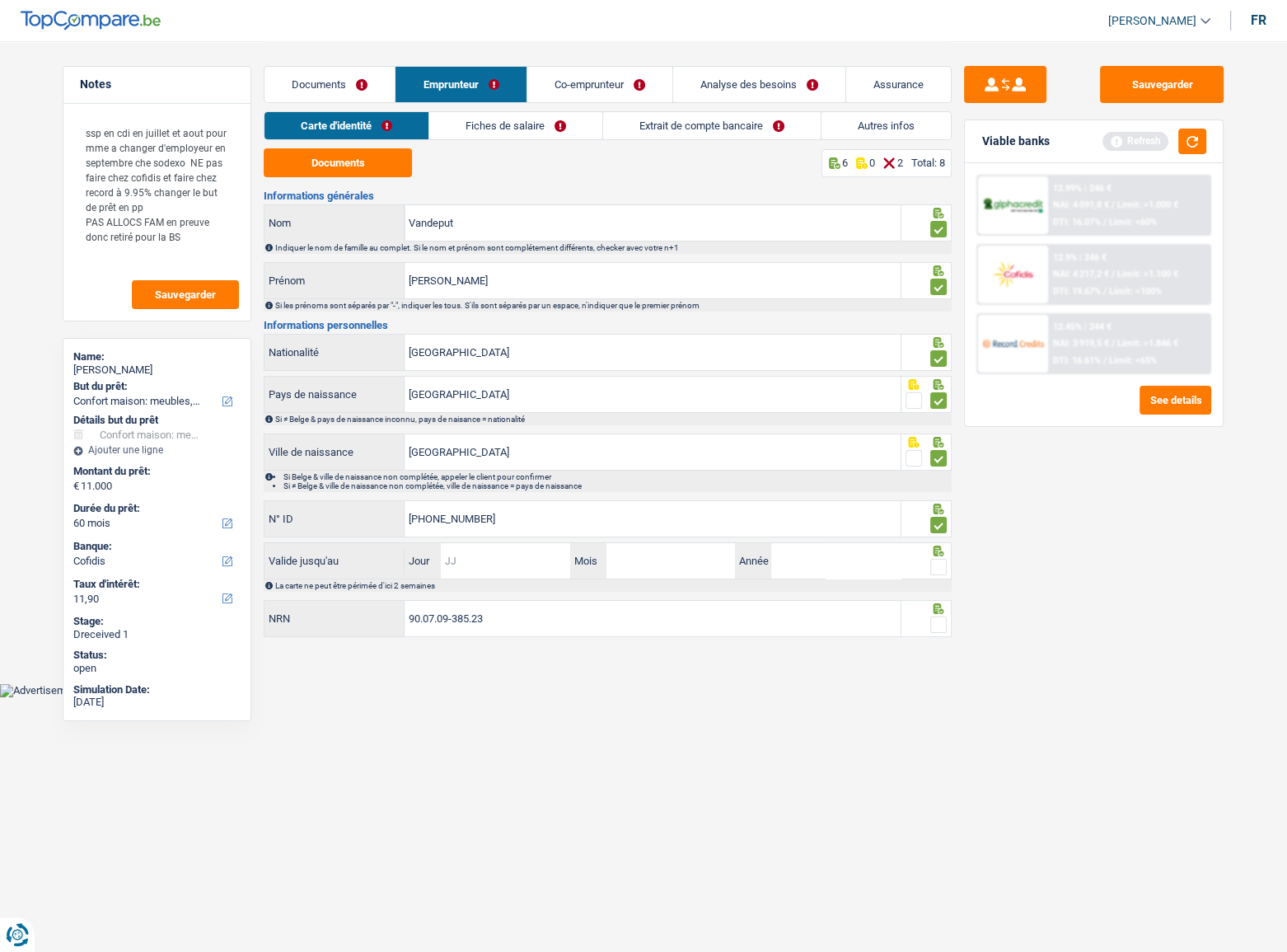
click at [509, 520] on input "Jour" at bounding box center [504, 560] width 128 height 36
click at [533, 520] on input "Jour" at bounding box center [504, 560] width 128 height 36
click at [476, 520] on input "Jour" at bounding box center [504, 560] width 128 height 36
click at [499, 520] on div "Valide jusqu'au Jour / Mois / Année La carte ne peut être périmée d'ici 2 semai…" at bounding box center [607, 566] width 688 height 50
drag, startPoint x: 561, startPoint y: 557, endPoint x: 777, endPoint y: 578, distance: 217.0
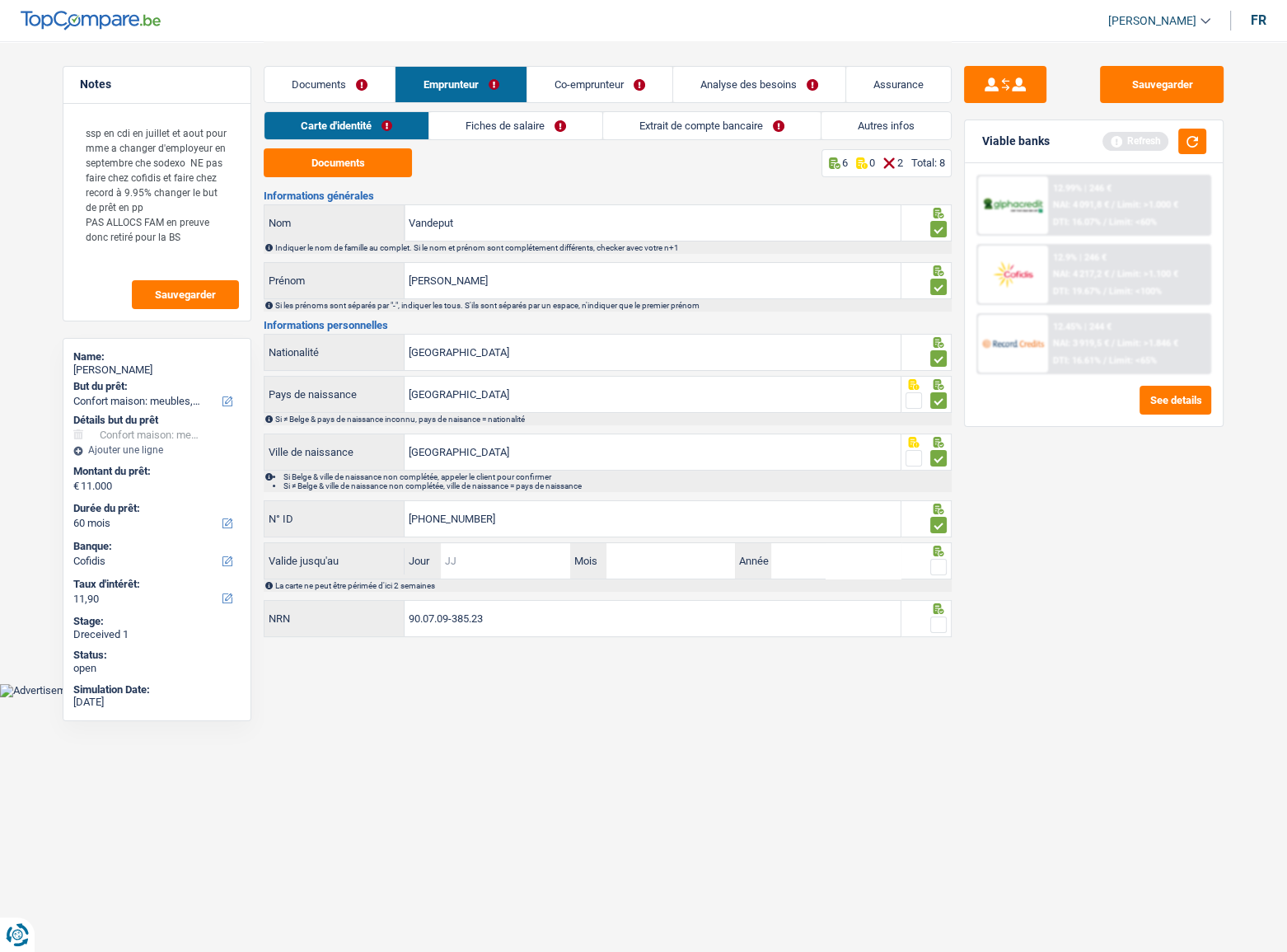
click at [565, 520] on input "Jour" at bounding box center [504, 560] width 128 height 36
type input "14"
type input "05"
type input "2034"
click at [939, 520] on span at bounding box center [938, 566] width 17 height 17
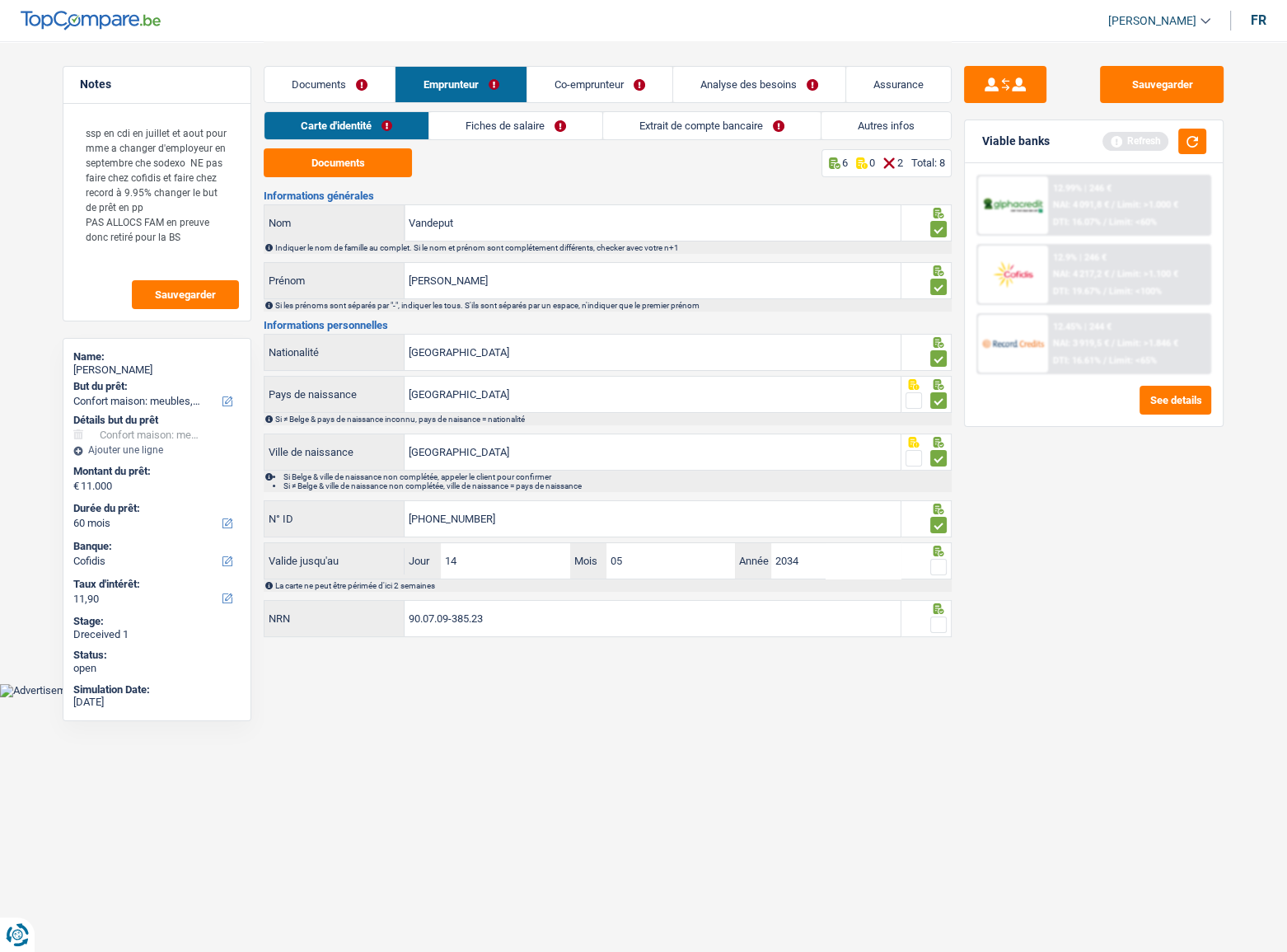
click at [0, 0] on input "radio" at bounding box center [0, 0] width 0 height 0
click at [1138, 145] on button "button" at bounding box center [1193, 140] width 28 height 25
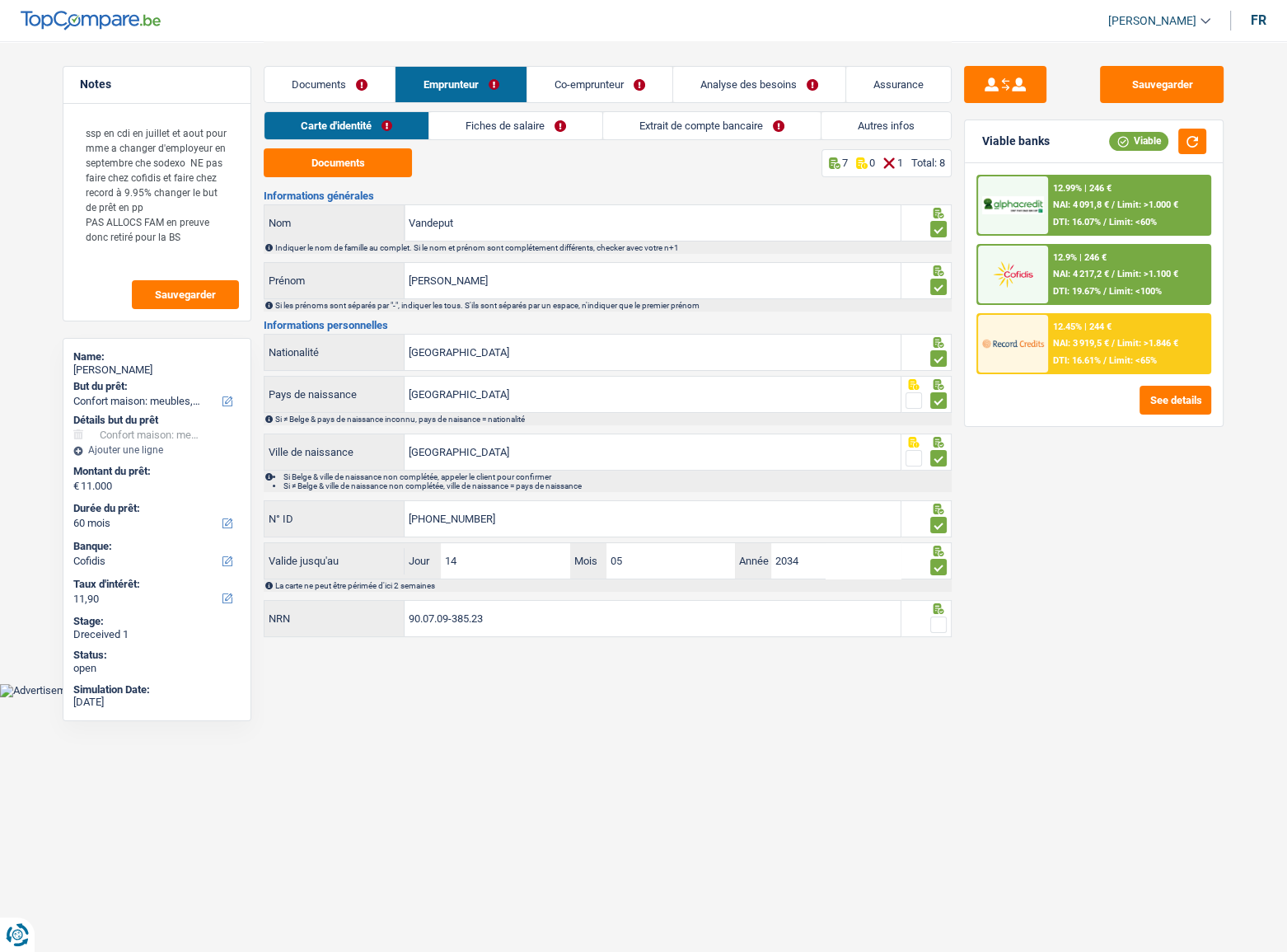
click at [934, 520] on span at bounding box center [938, 624] width 17 height 17
click at [0, 0] on input "radio" at bounding box center [0, 0] width 0 height 0
click at [505, 124] on link "Fiches de salaire" at bounding box center [517, 125] width 173 height 27
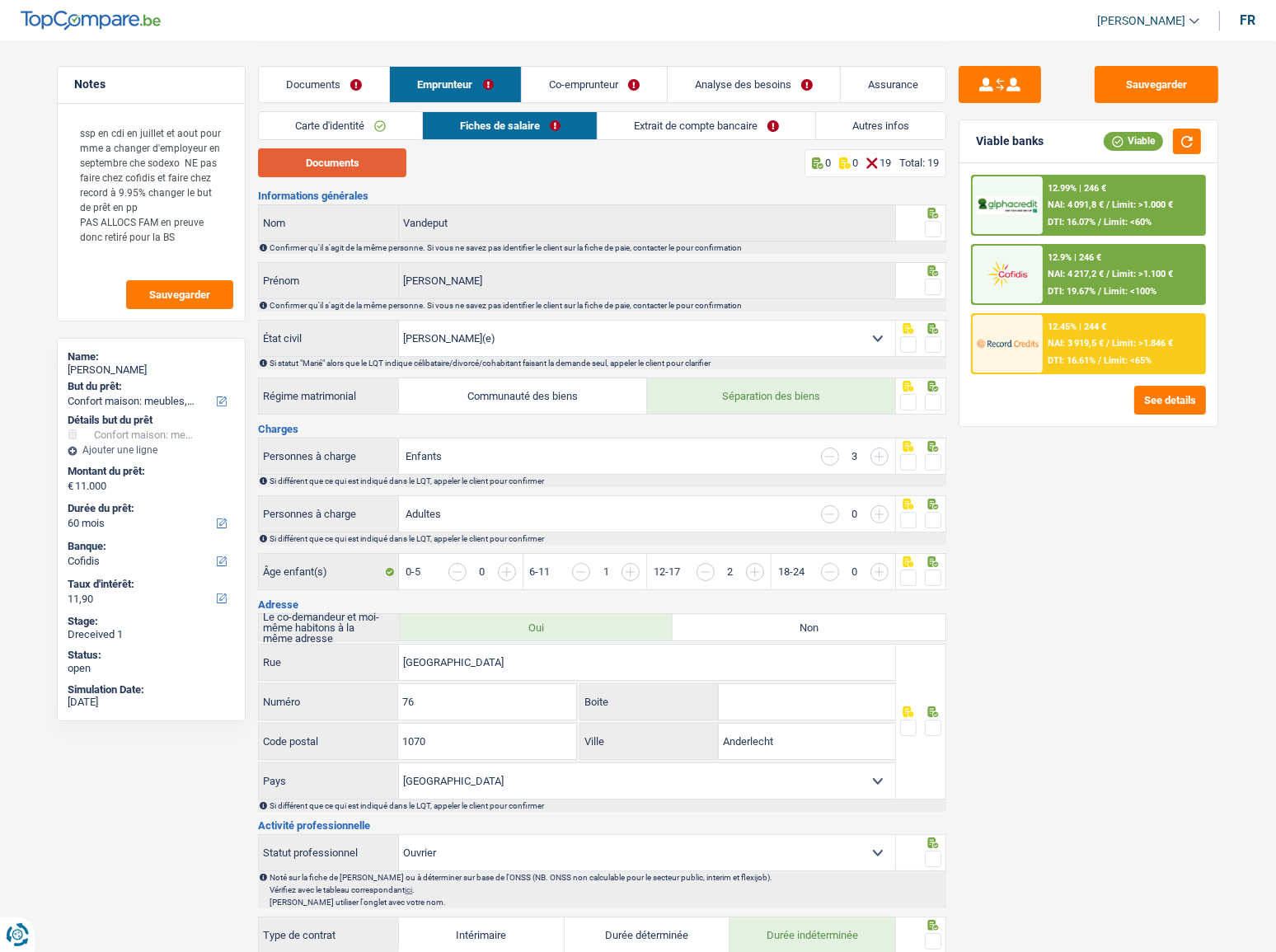
click at [346, 170] on button "Documents" at bounding box center [333, 162] width 148 height 29
drag, startPoint x: 320, startPoint y: 90, endPoint x: 330, endPoint y: 93, distance: 10.4
click at [320, 90] on link "Documents" at bounding box center [324, 84] width 130 height 36
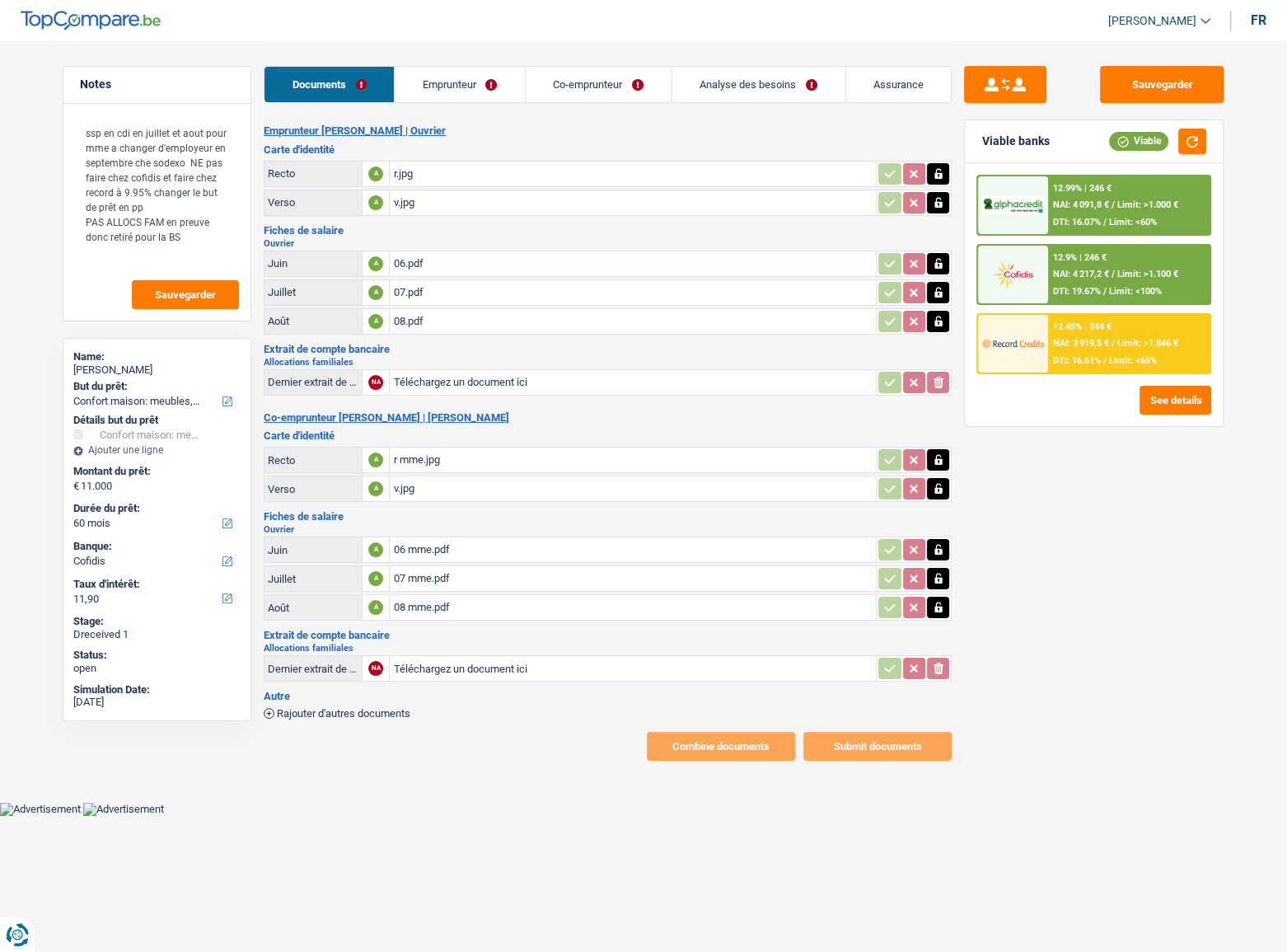
click at [505, 81] on link "Emprunteur" at bounding box center [459, 84] width 130 height 36
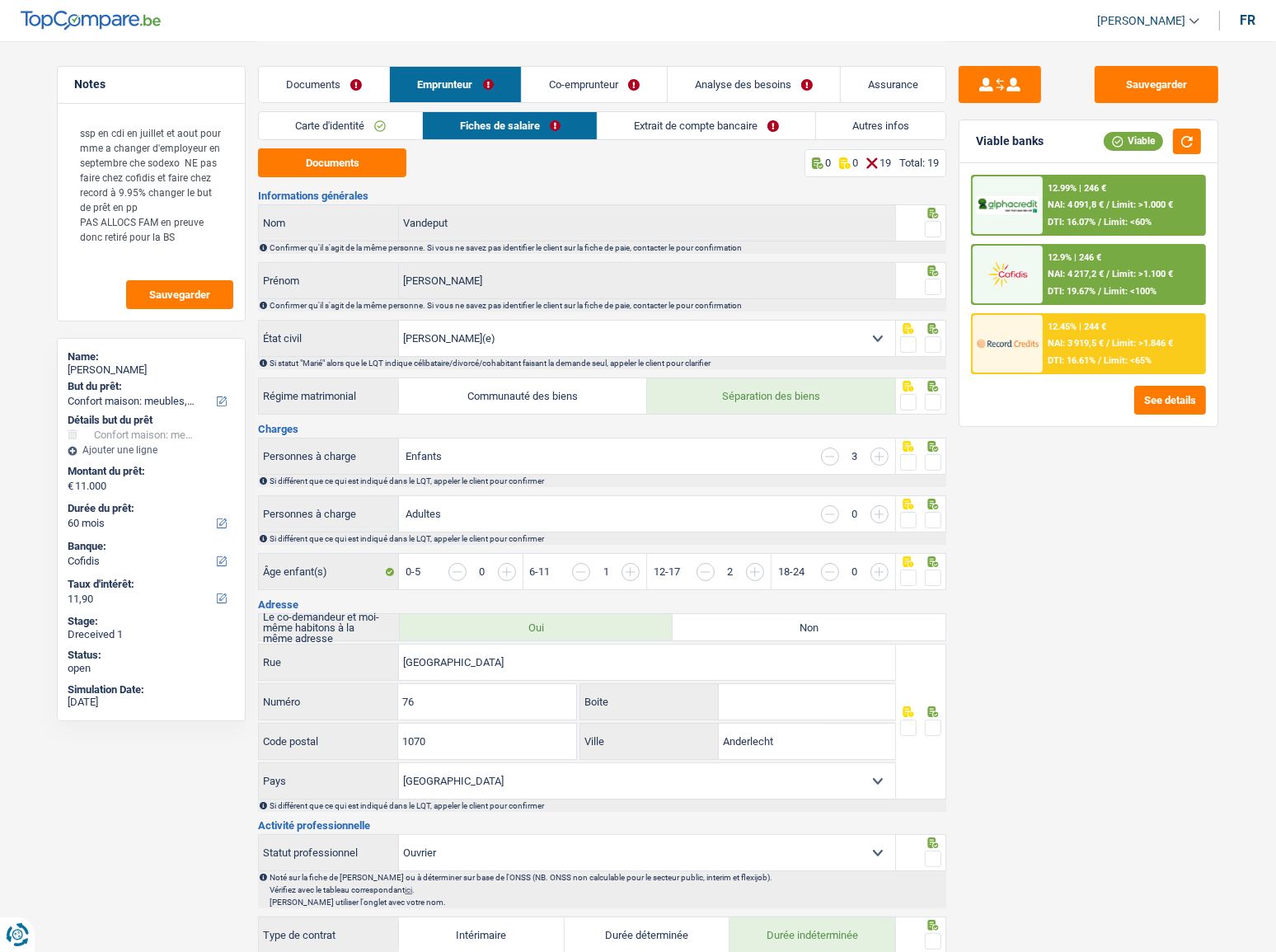
click at [590, 85] on link "Co-emprunteur" at bounding box center [594, 84] width 145 height 36
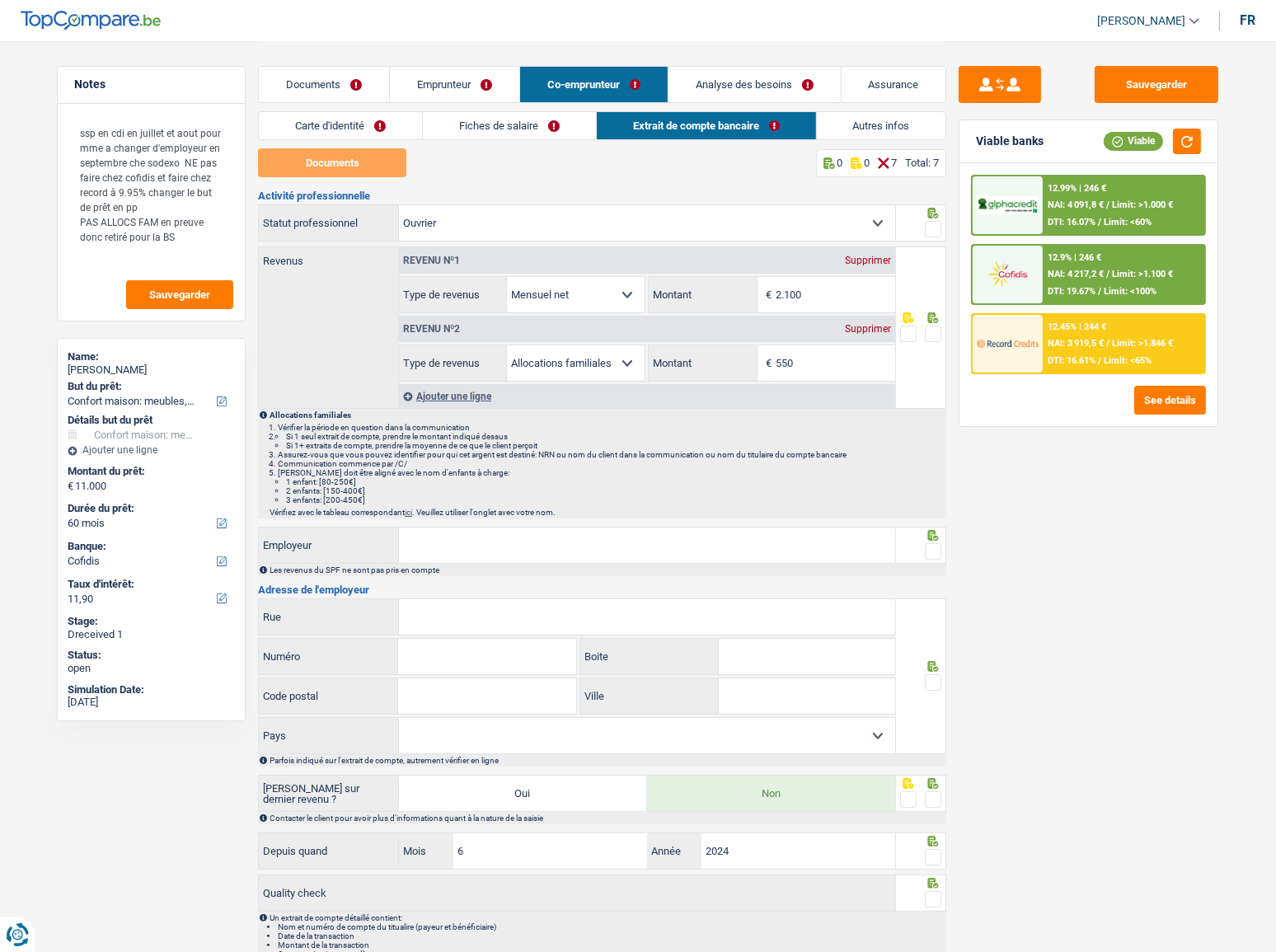
click at [517, 132] on link "Fiches de salaire" at bounding box center [509, 125] width 173 height 27
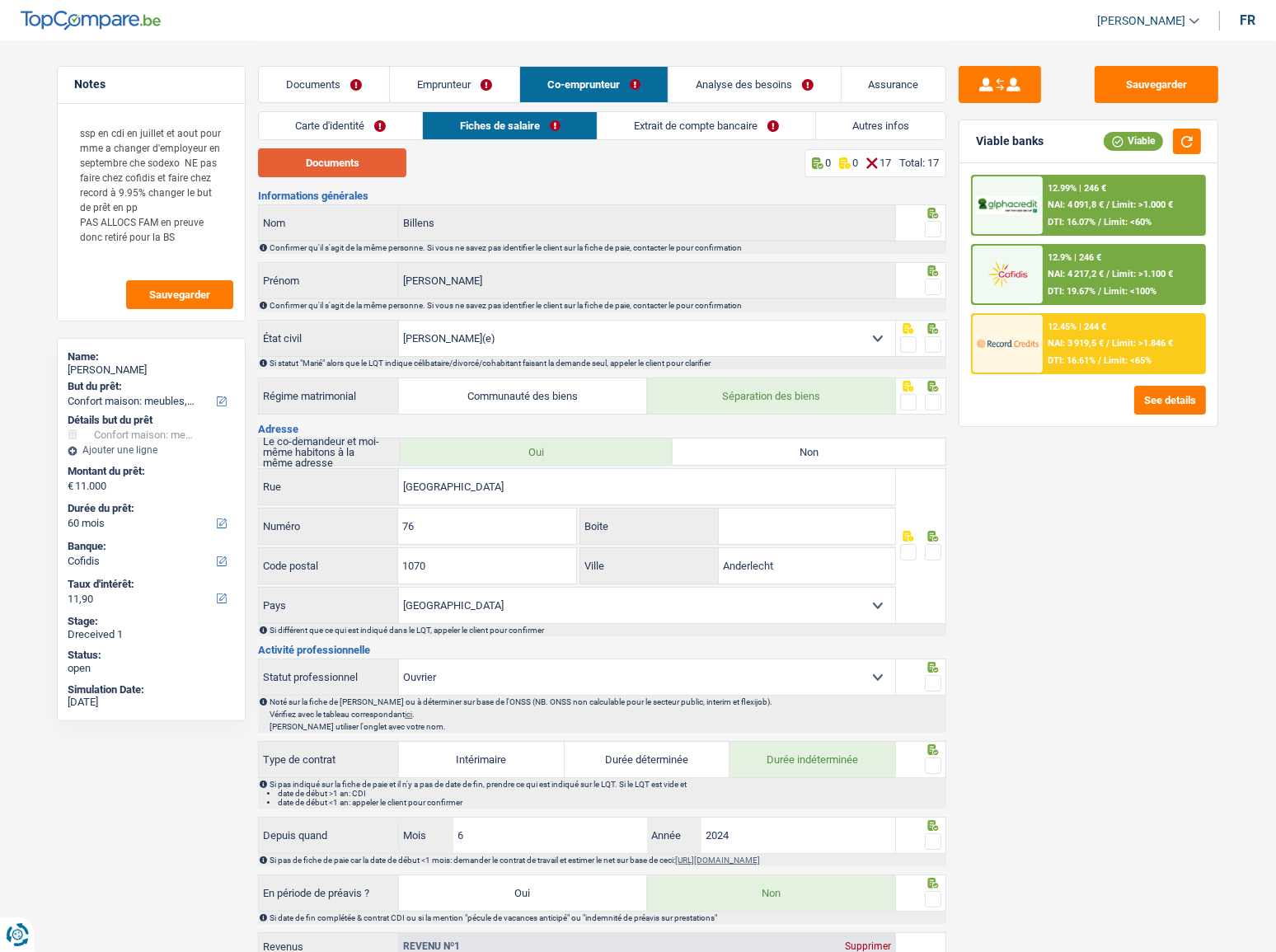
click at [340, 160] on button "Documents" at bounding box center [333, 162] width 148 height 29
click at [1107, 86] on button "Sauvegarder" at bounding box center [1156, 85] width 124 height 37
click at [1138, 91] on button "Sauvegarder" at bounding box center [1156, 85] width 124 height 37
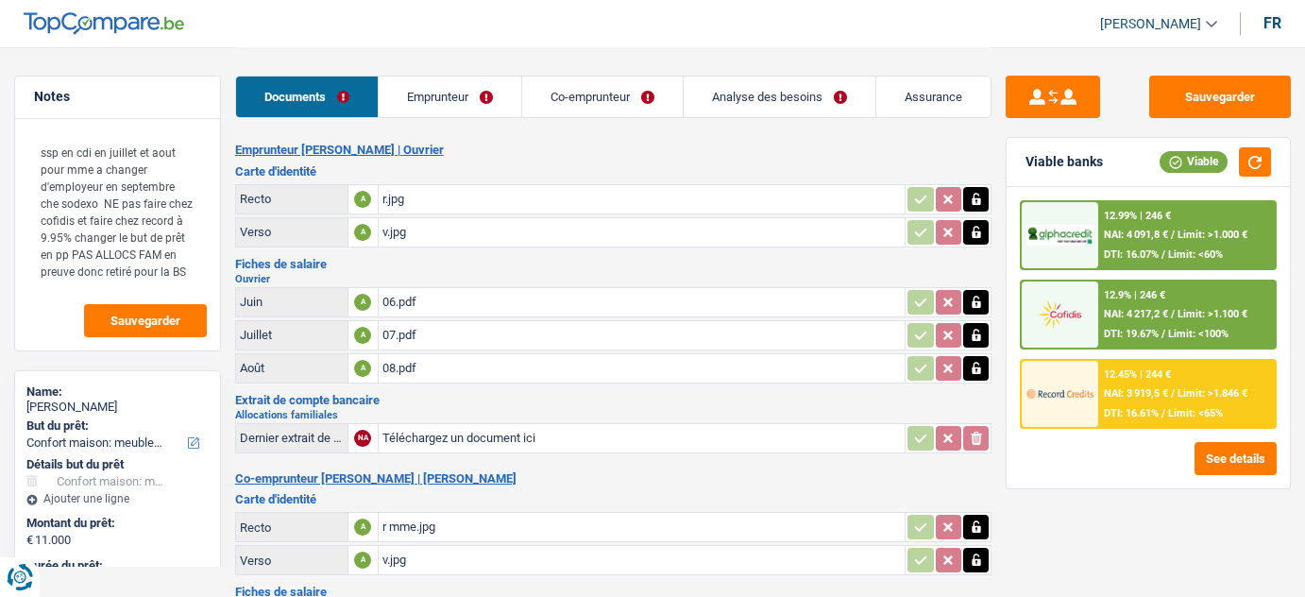
select select "household"
select select "60"
select select "cofidis"
select select "household"
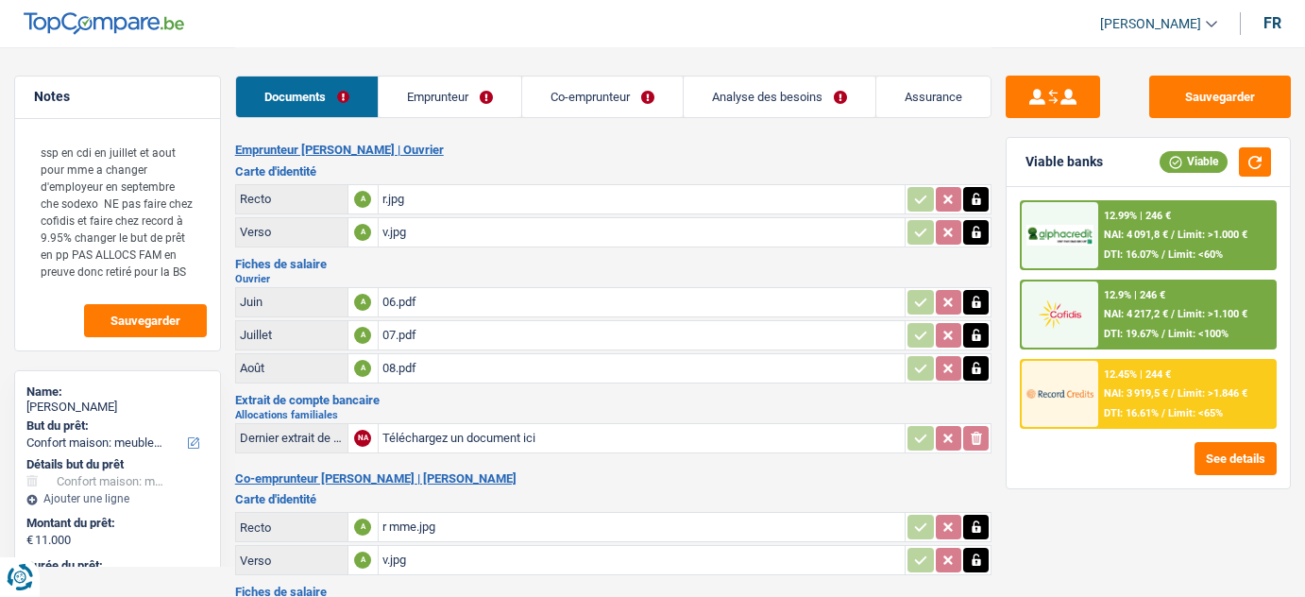
select select "household"
select select "60"
select select "cofidis"
select select "married"
select select "BE"
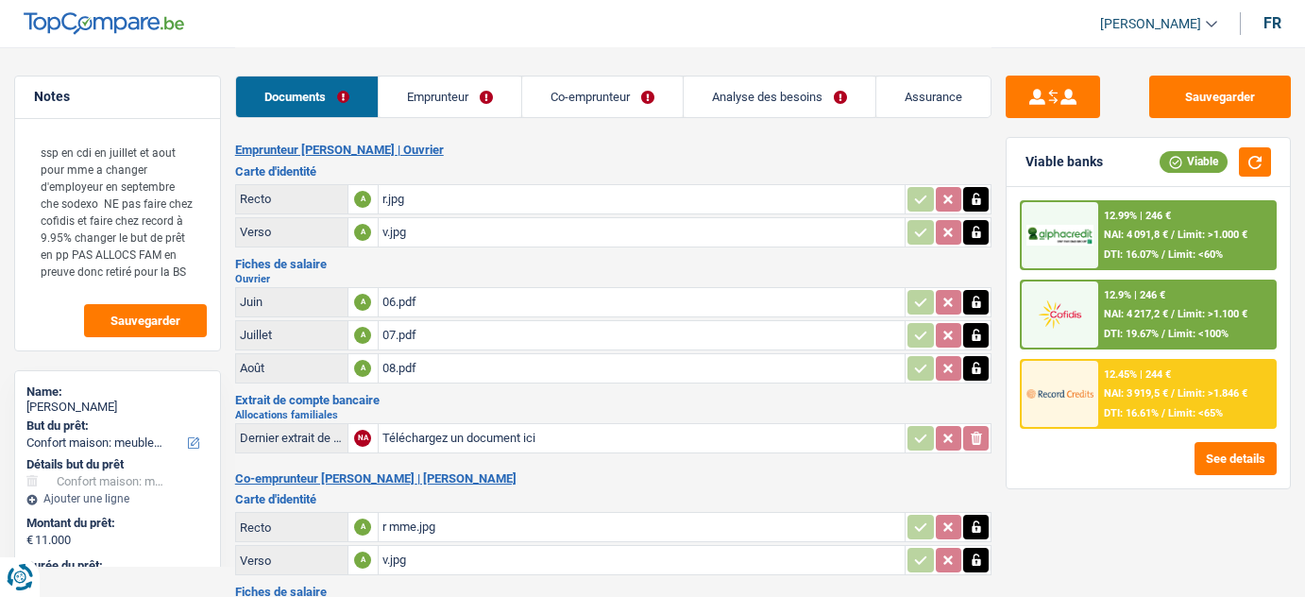
select select "worker"
select select "netSalary"
select select "mealVouchers"
select select "familyAllowances"
select select "BE"
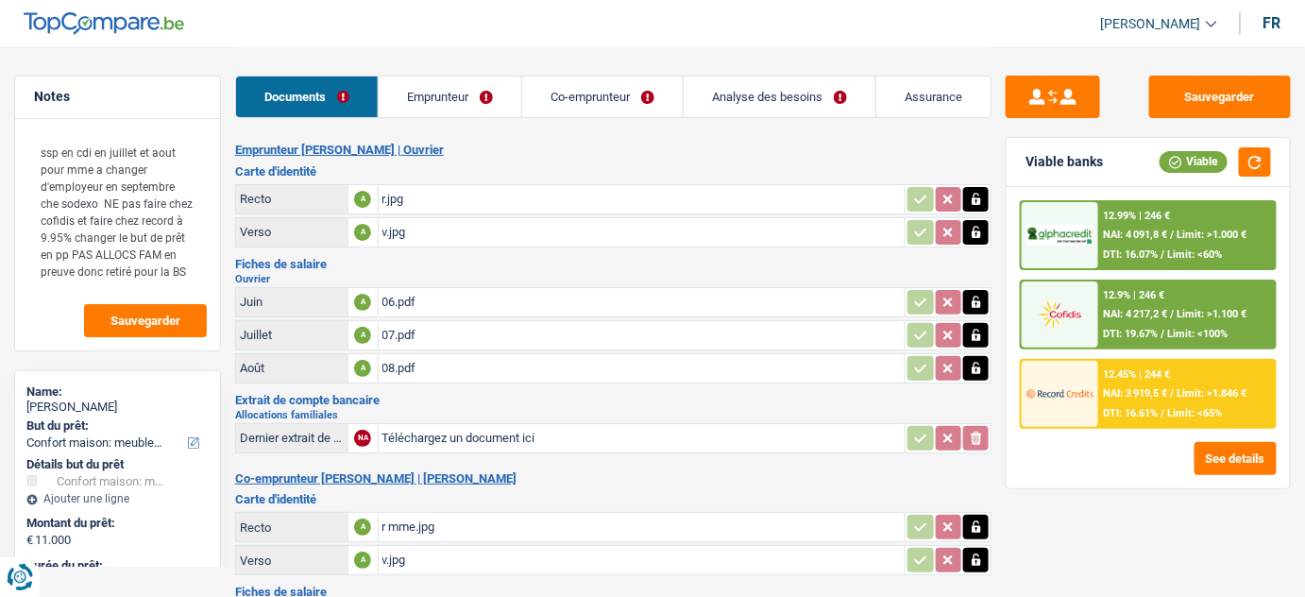
click at [445, 90] on link "Emprunteur" at bounding box center [450, 96] width 143 height 41
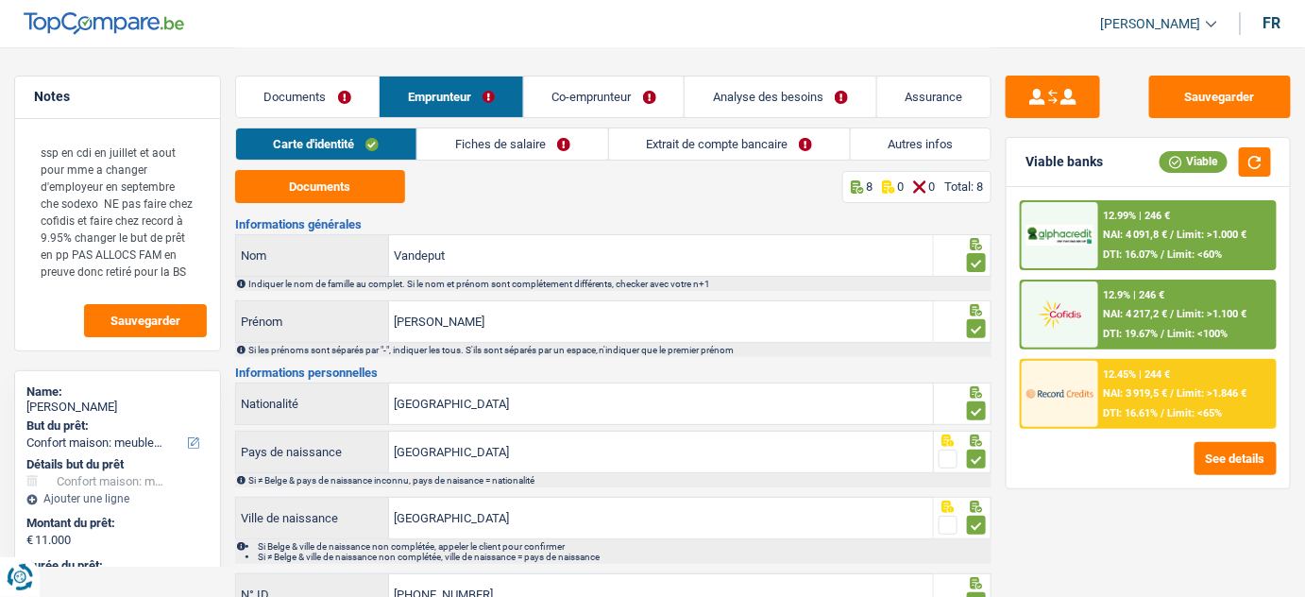
click at [536, 154] on link "Fiches de salaire" at bounding box center [512, 143] width 190 height 31
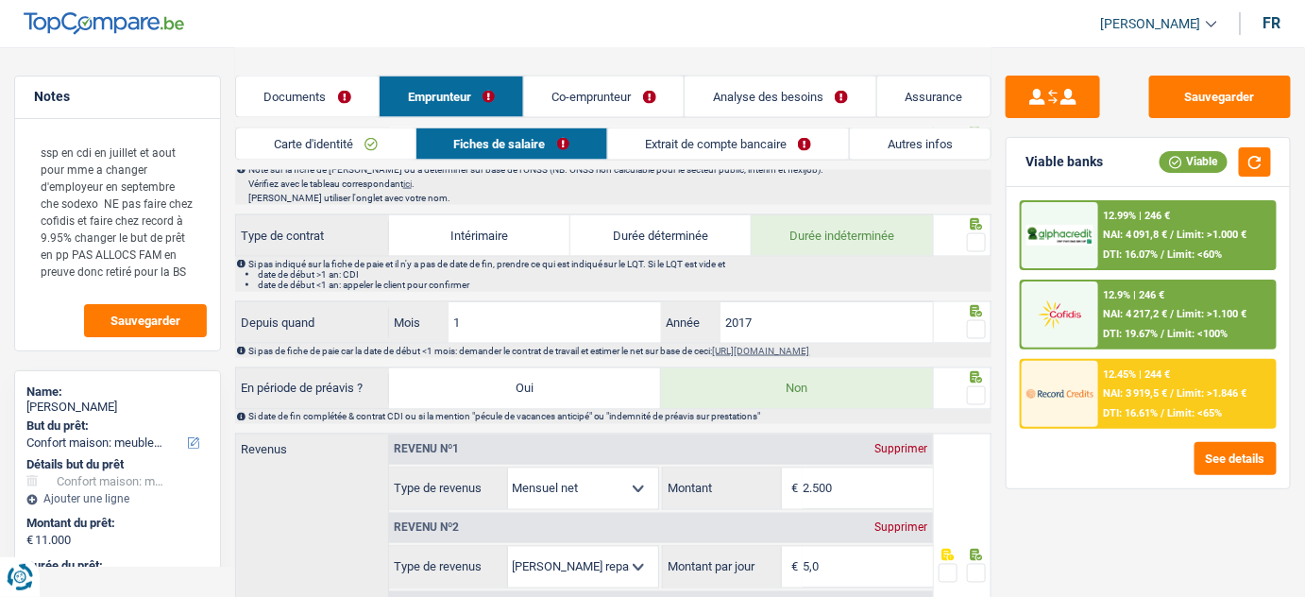
scroll to position [944, 0]
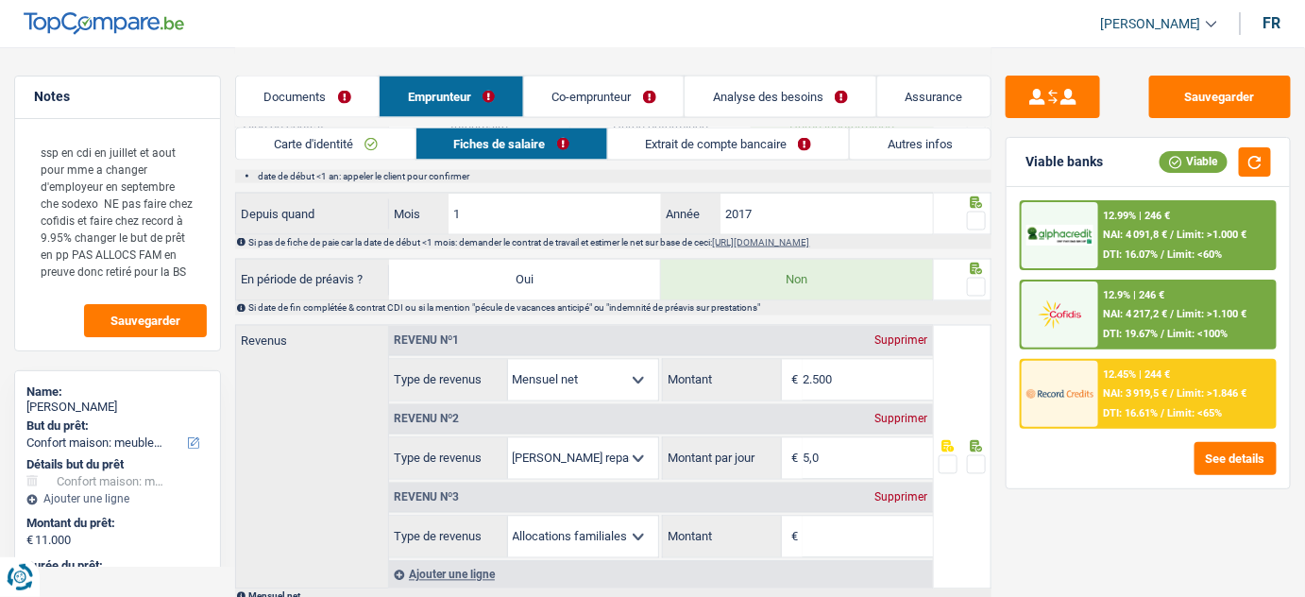
click at [600, 94] on link "Co-emprunteur" at bounding box center [604, 96] width 161 height 41
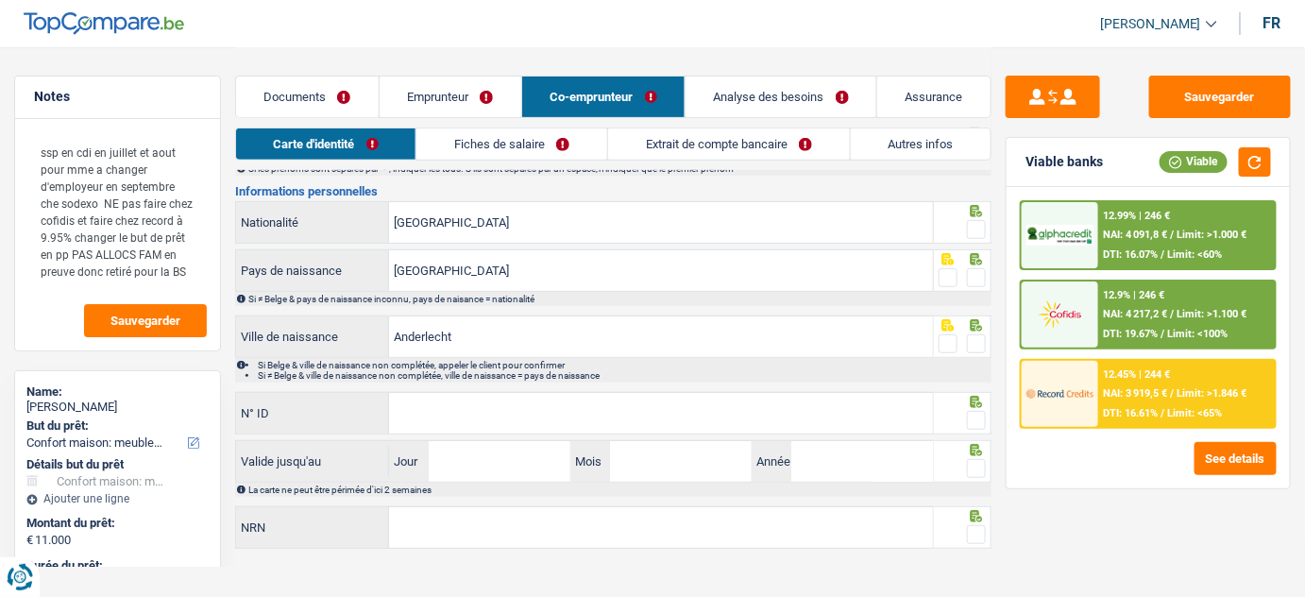
drag, startPoint x: 574, startPoint y: 145, endPoint x: 738, endPoint y: 147, distance: 163.4
click at [574, 145] on link "Fiches de salaire" at bounding box center [511, 143] width 191 height 31
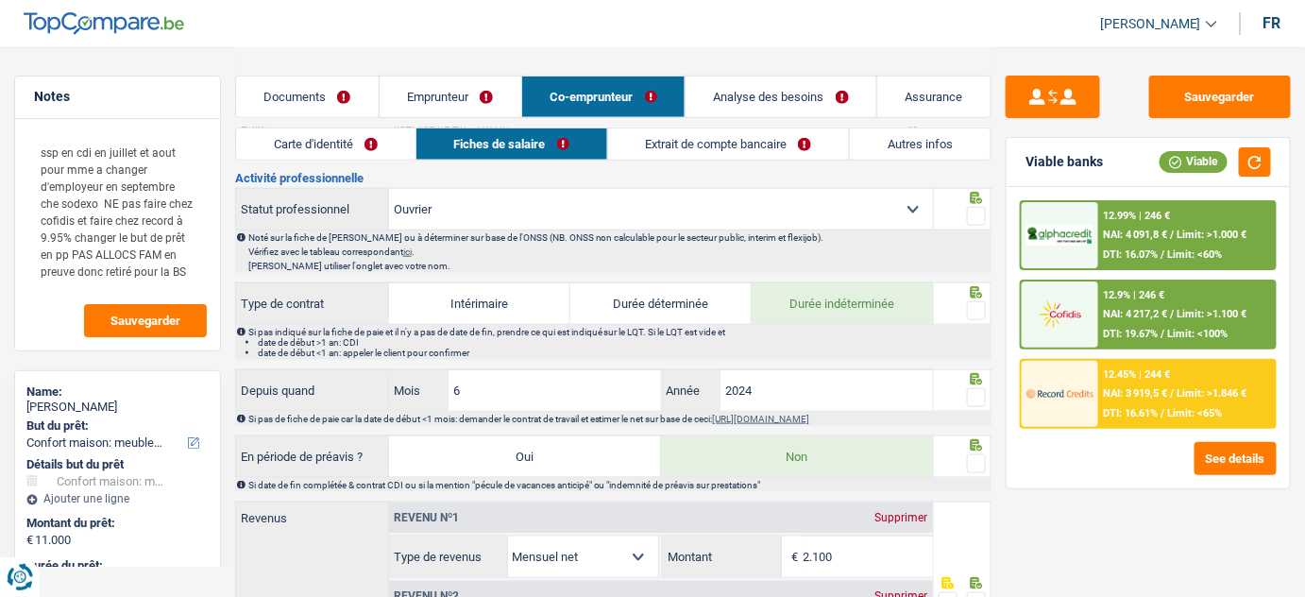
scroll to position [697, 0]
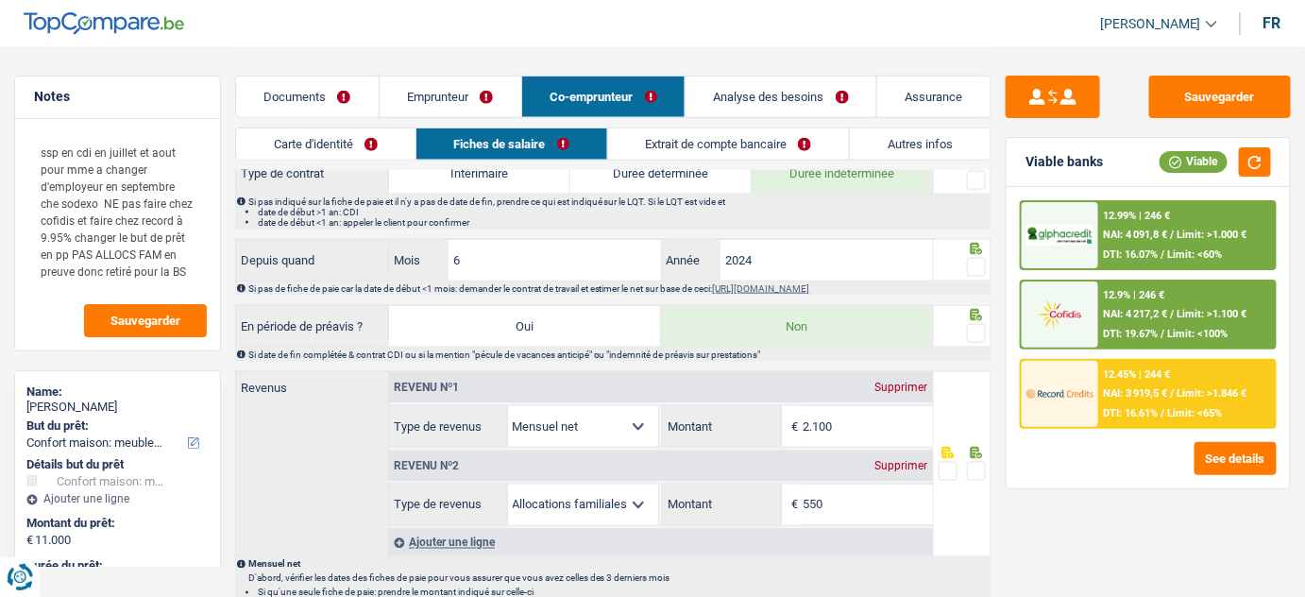
click at [459, 92] on link "Emprunteur" at bounding box center [451, 96] width 142 height 41
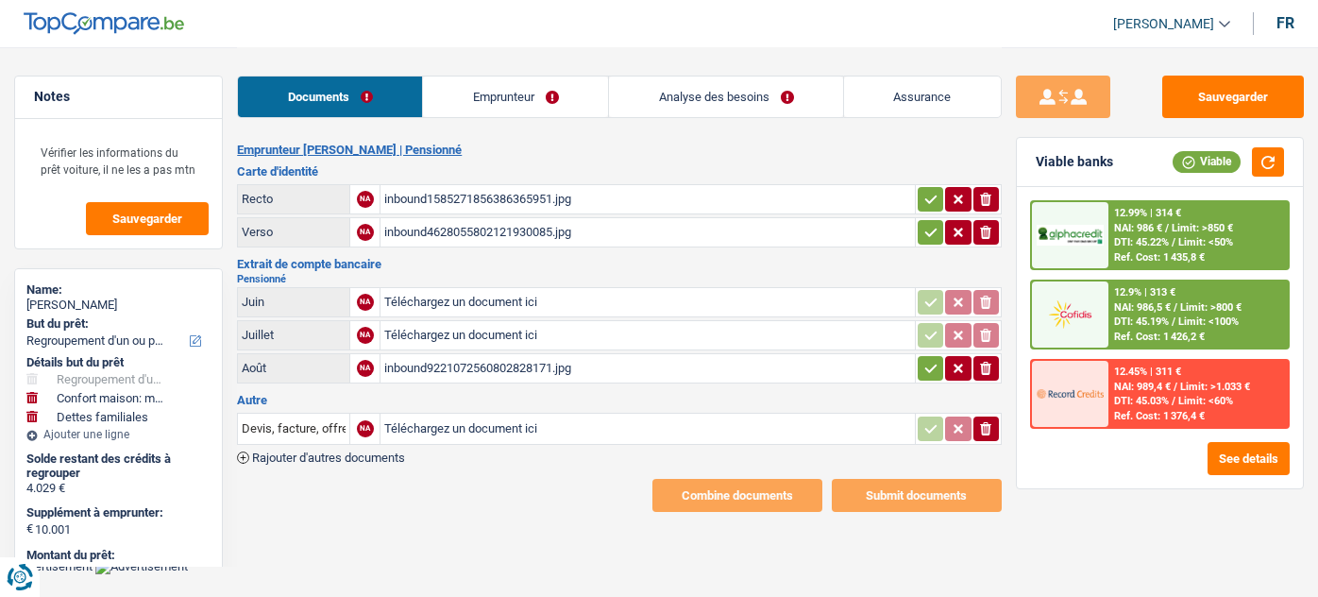
select select "refinancing"
select select "household"
select select "familyDebt"
select select "60"
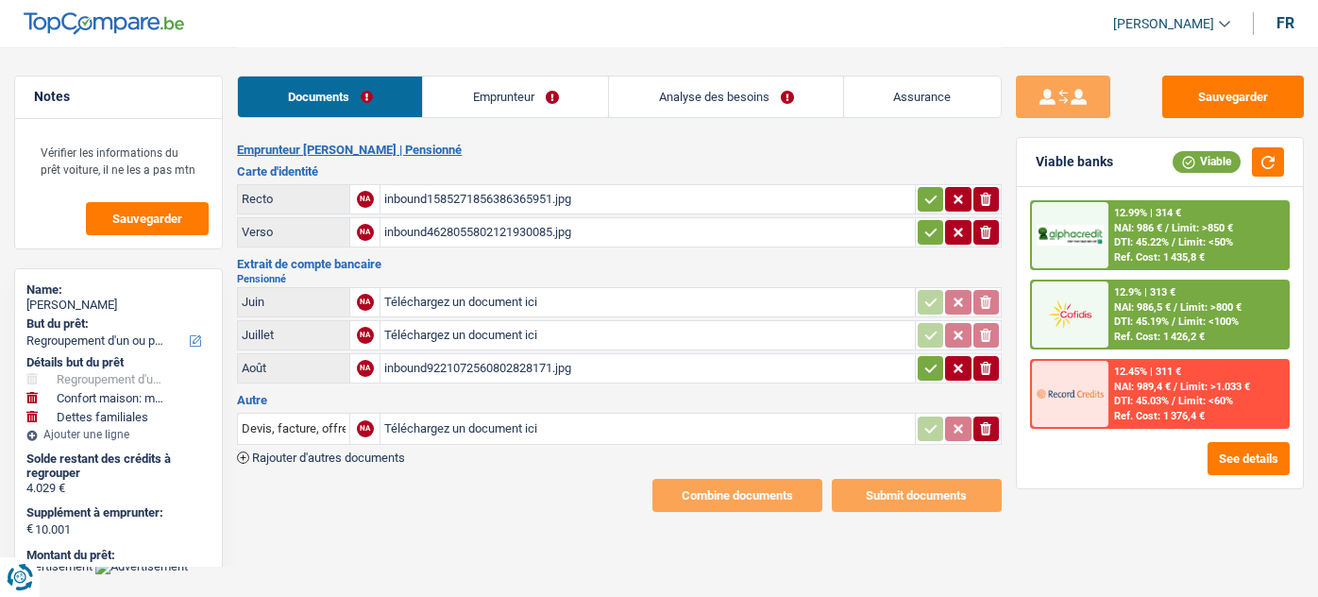
select select "record credits"
click at [452, 368] on div "inbound9221072560802828171.jpg" at bounding box center [647, 368] width 526 height 28
drag, startPoint x: 573, startPoint y: 96, endPoint x: 841, endPoint y: 161, distance: 274.9
click at [574, 96] on link "Emprunteur" at bounding box center [515, 96] width 185 height 41
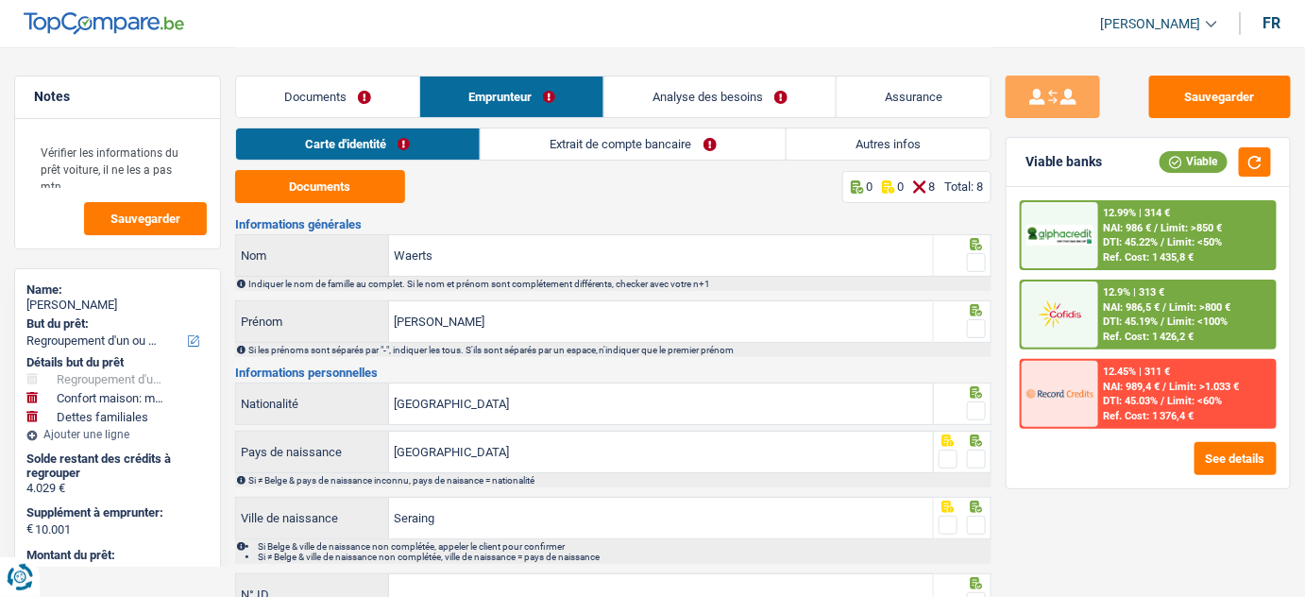
click at [787, 148] on ul "Carte d'identité Extrait de compte bancaire Autres infos" at bounding box center [613, 143] width 757 height 33
click at [825, 143] on link "Autres infos" at bounding box center [889, 143] width 204 height 31
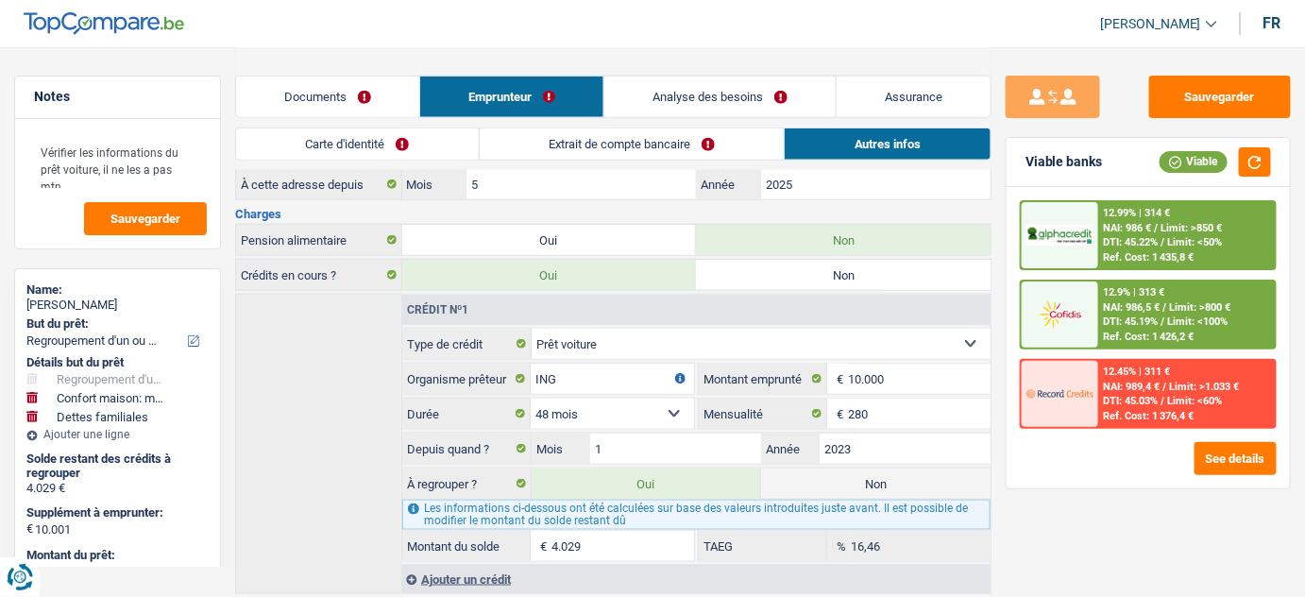
scroll to position [635, 0]
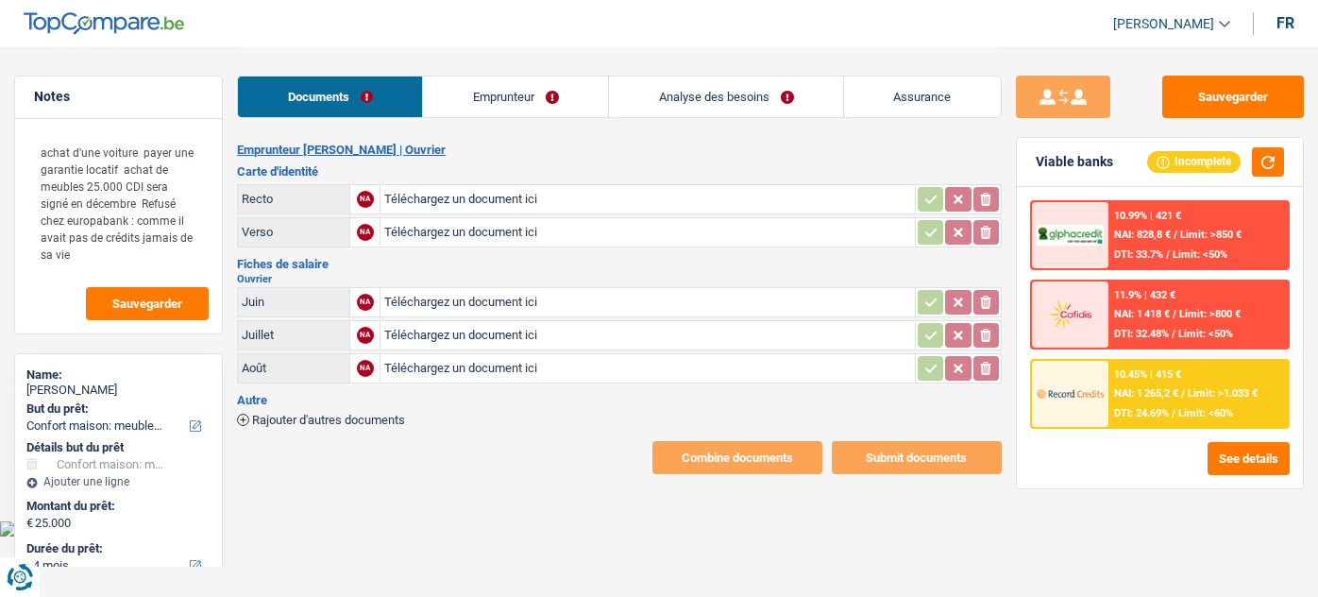
select select "household"
select select "84"
click at [487, 195] on input "Téléchargez un document ici" at bounding box center [647, 199] width 526 height 28
type input "C:\fakepath\3b9b1fe8-ca84-4b64-8bed-3f08fbf05031-1_all_6220.pdf"
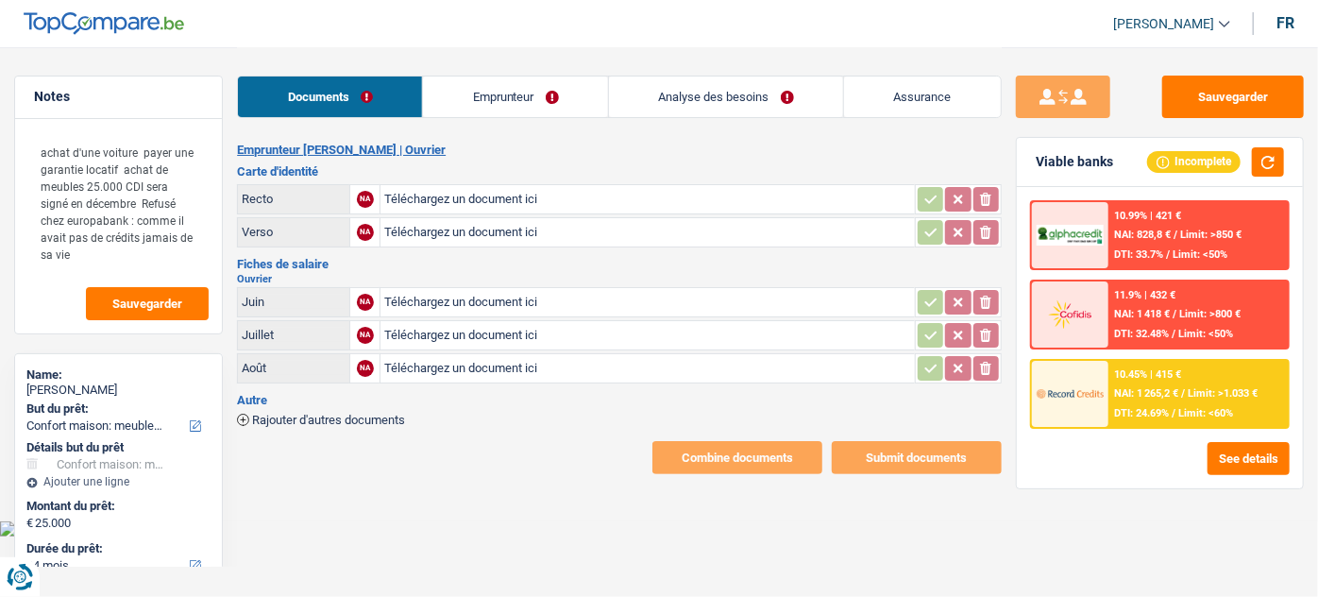
click at [461, 231] on input "Téléchargez un document ici" at bounding box center [647, 232] width 526 height 28
type input "C:\fakepath\v.jpg"
click at [393, 298] on input "Téléchargez un document ici" at bounding box center [647, 302] width 526 height 28
type input "C:\fakepath\06.jpg"
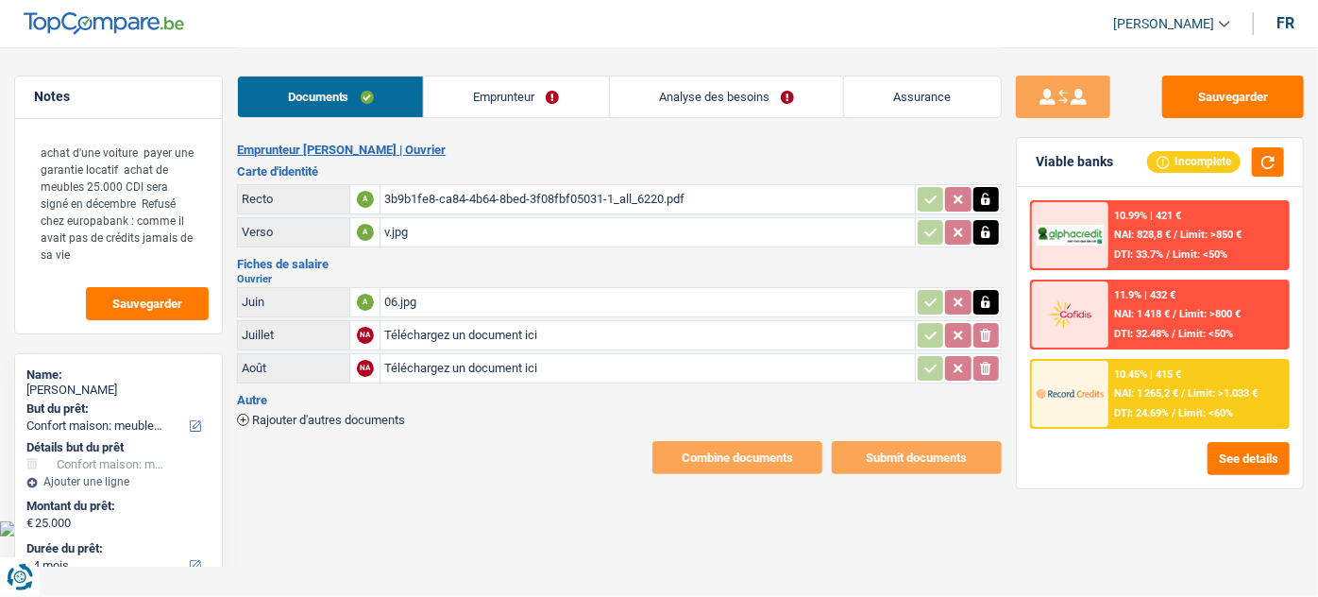
click at [450, 330] on input "Téléchargez un document ici" at bounding box center [647, 335] width 526 height 28
type input "C:\fakepath\07.jpg"
click at [458, 358] on input "Téléchargez un document ici" at bounding box center [647, 368] width 526 height 28
type input "C:\fakepath\08.jpg"
click at [517, 75] on div "Documents Emprunteur Analyse des besoins Assurance" at bounding box center [619, 87] width 765 height 80
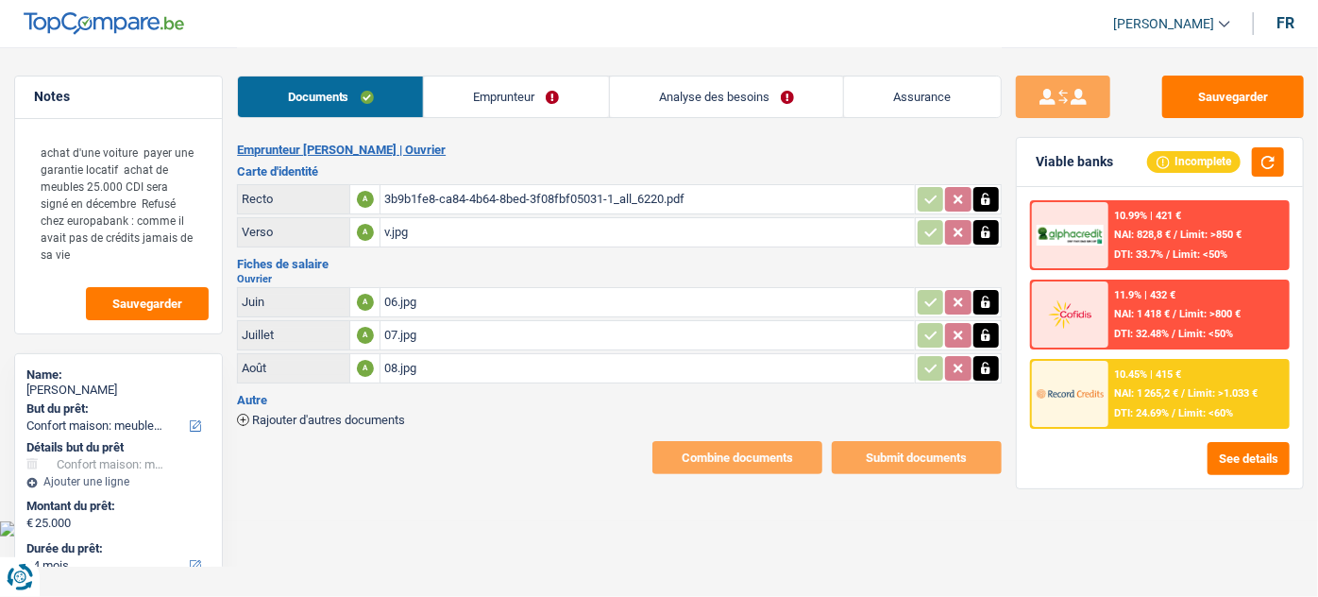
click at [514, 77] on link "Emprunteur" at bounding box center [516, 96] width 185 height 41
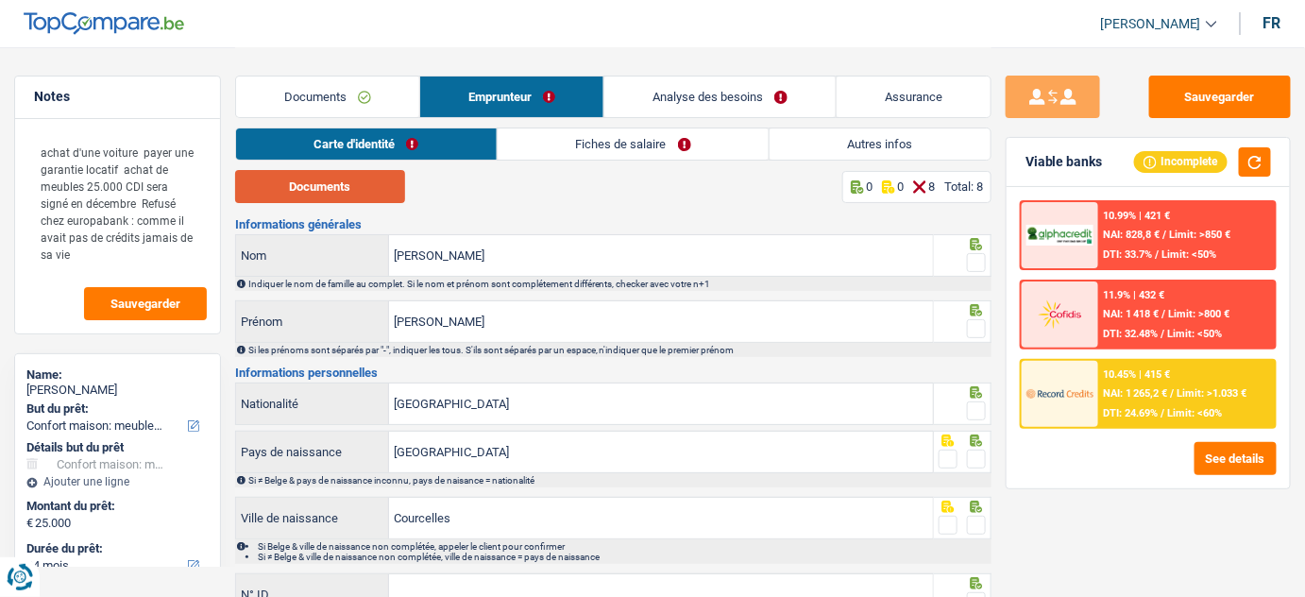
click at [297, 195] on button "Documents" at bounding box center [320, 186] width 170 height 33
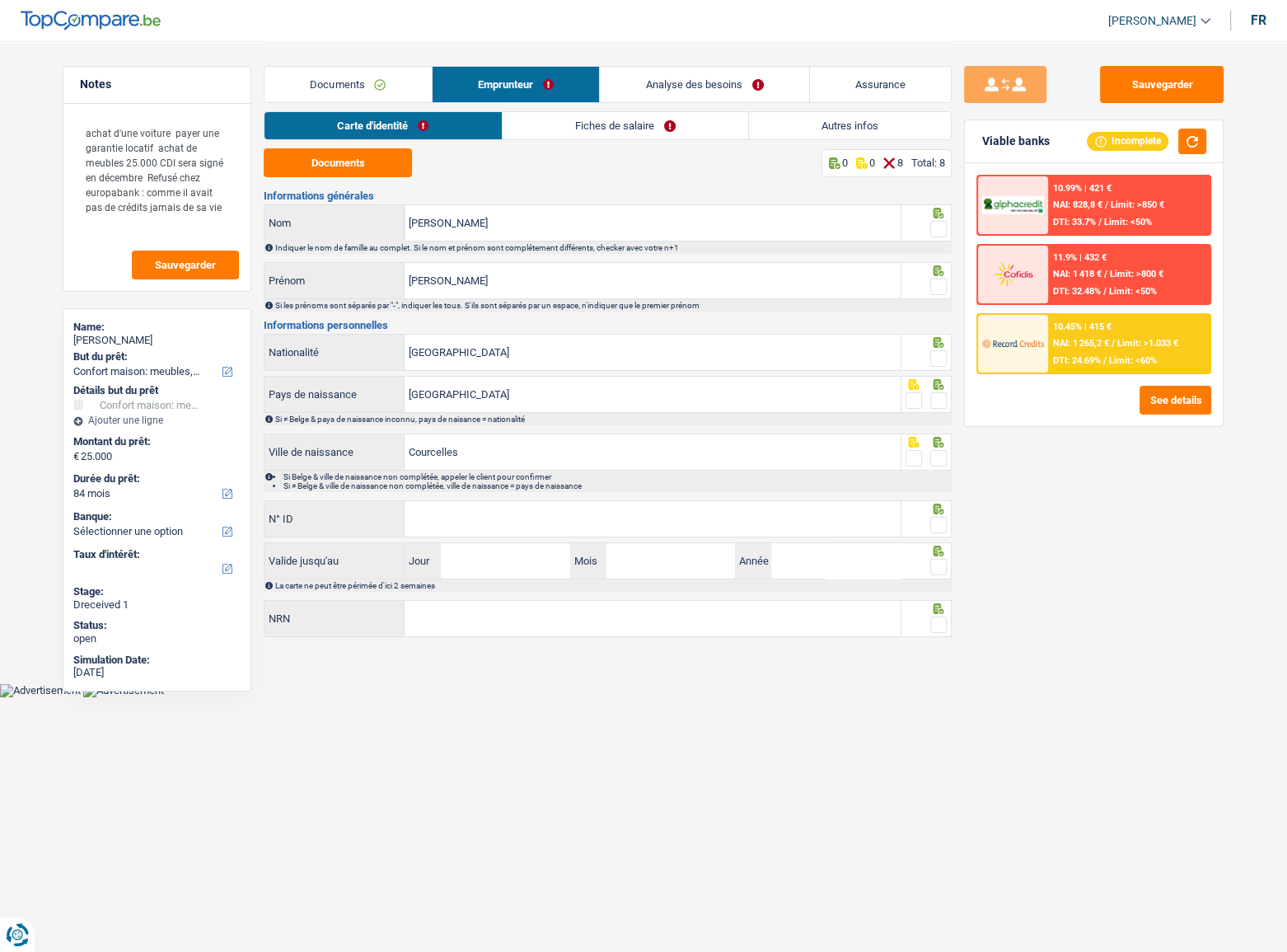
click at [930, 224] on span at bounding box center [938, 229] width 17 height 17
click at [0, 0] on input "radio" at bounding box center [0, 0] width 0 height 0
click at [937, 282] on span at bounding box center [938, 286] width 17 height 17
click at [0, 0] on input "radio" at bounding box center [0, 0] width 0 height 0
drag, startPoint x: 944, startPoint y: 354, endPoint x: 941, endPoint y: 392, distance: 38.1
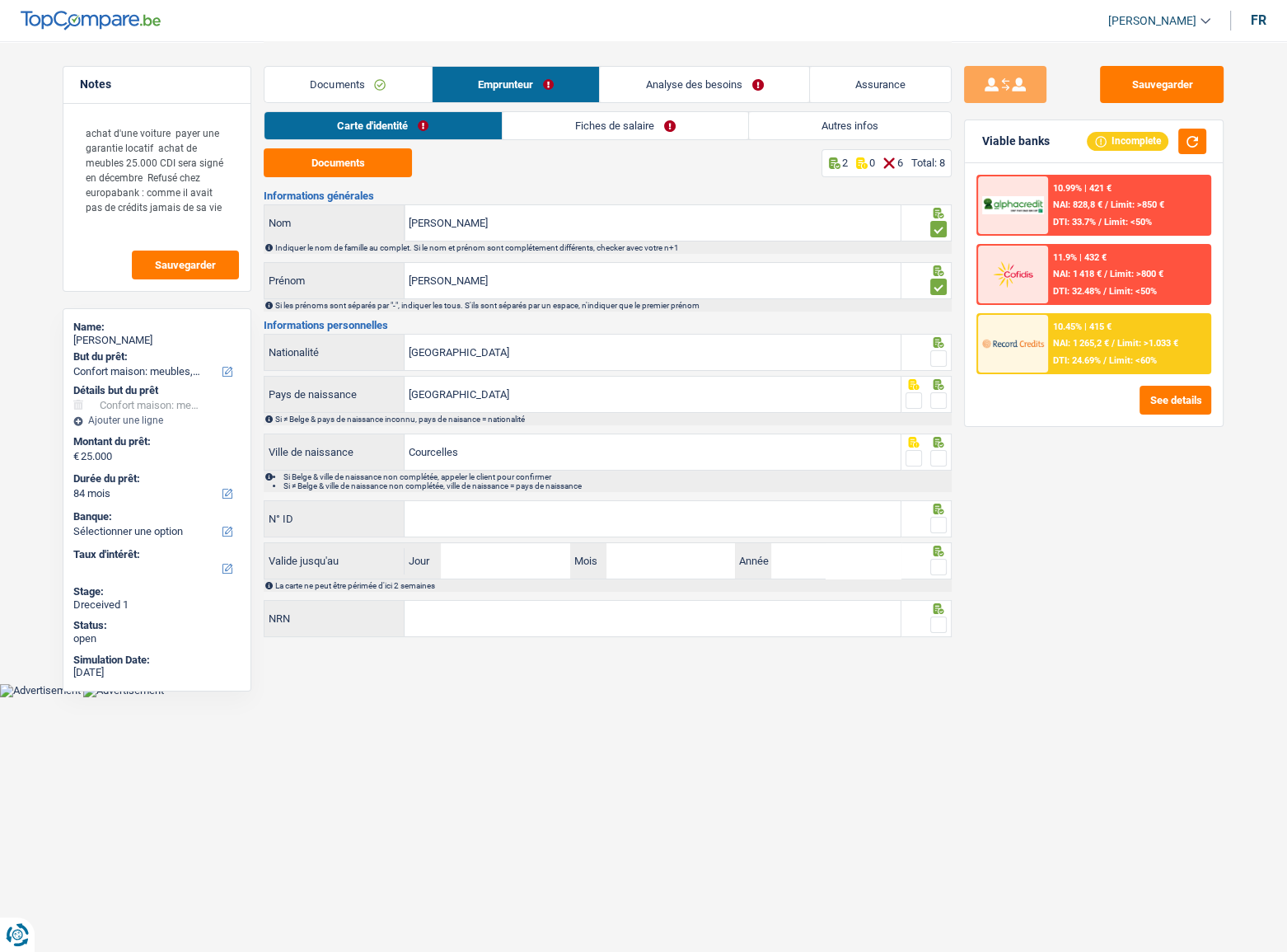
click at [943, 354] on span at bounding box center [938, 358] width 17 height 17
click at [0, 0] on input "radio" at bounding box center [0, 0] width 0 height 0
click at [939, 394] on span at bounding box center [938, 401] width 17 height 17
click at [0, 0] on input "radio" at bounding box center [0, 0] width 0 height 0
click at [941, 459] on span at bounding box center [938, 458] width 17 height 17
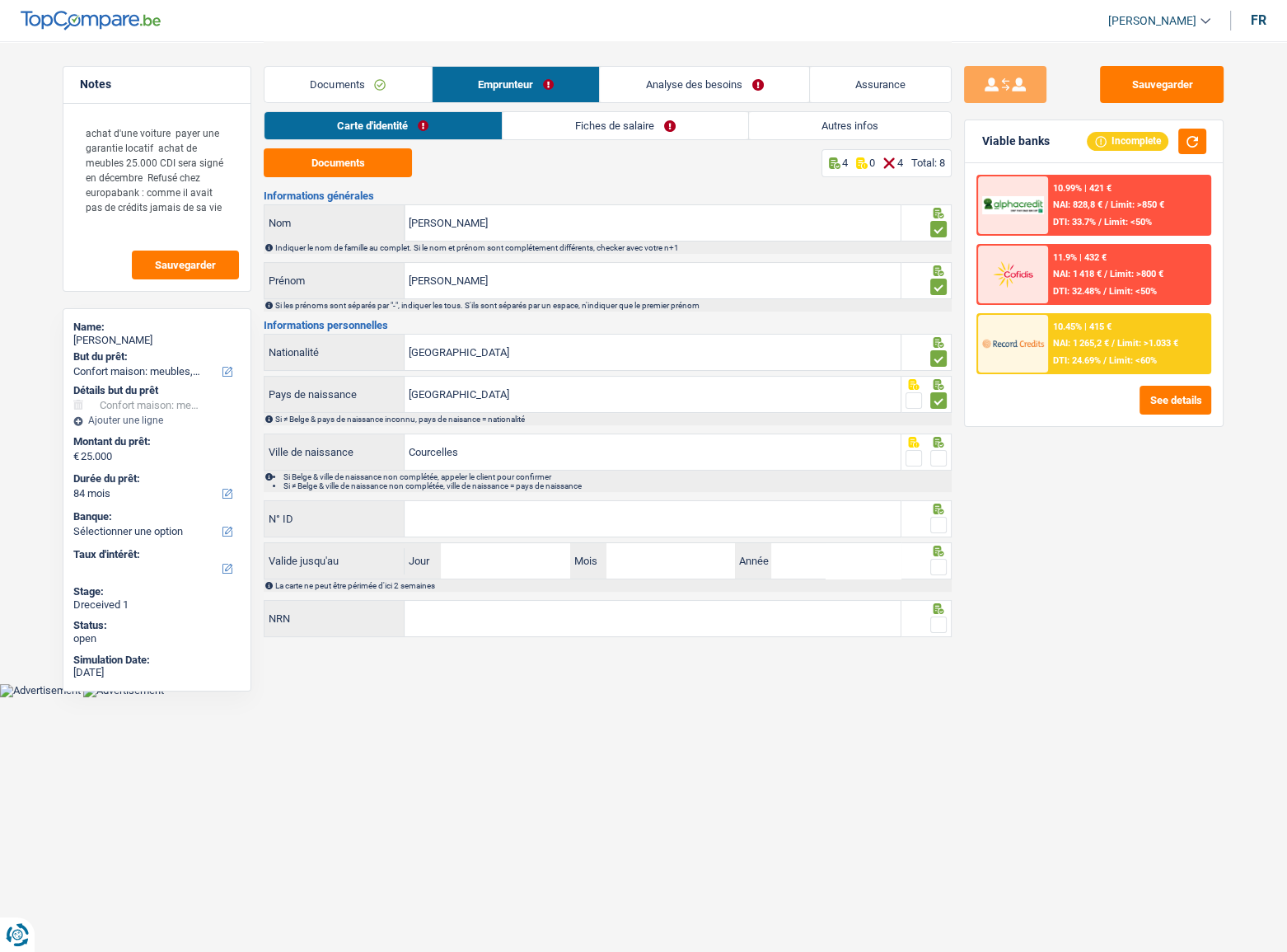
click at [0, 0] on input "radio" at bounding box center [0, 0] width 0 height 0
click at [672, 511] on input "N° ID" at bounding box center [653, 518] width 496 height 36
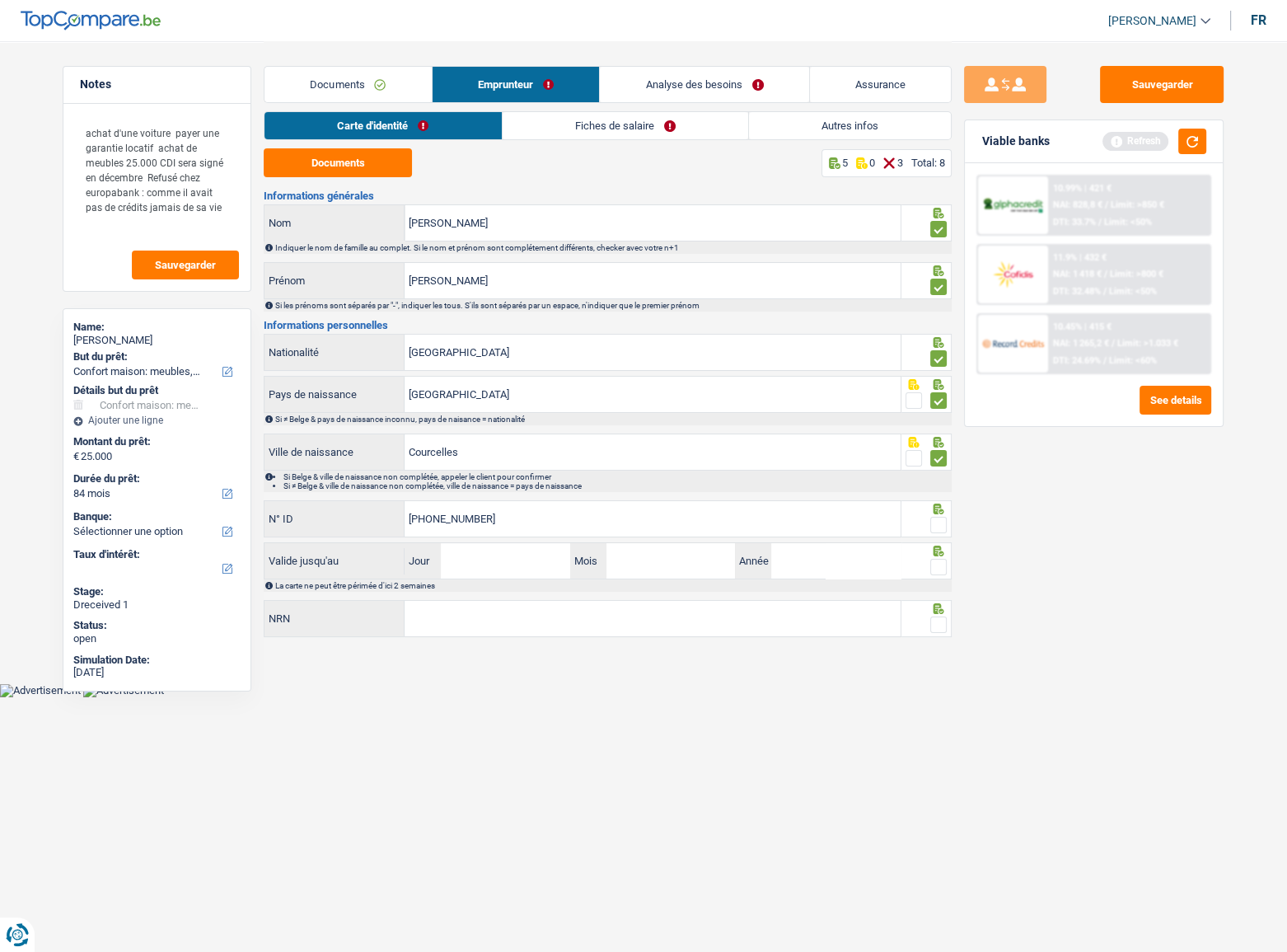
type input "[PHONE_NUMBER]"
click at [936, 510] on icon at bounding box center [938, 509] width 17 height 10
click at [937, 520] on span at bounding box center [938, 524] width 17 height 17
click at [0, 0] on input "radio" at bounding box center [0, 0] width 0 height 0
drag, startPoint x: 1204, startPoint y: 140, endPoint x: 1160, endPoint y: 156, distance: 46.8
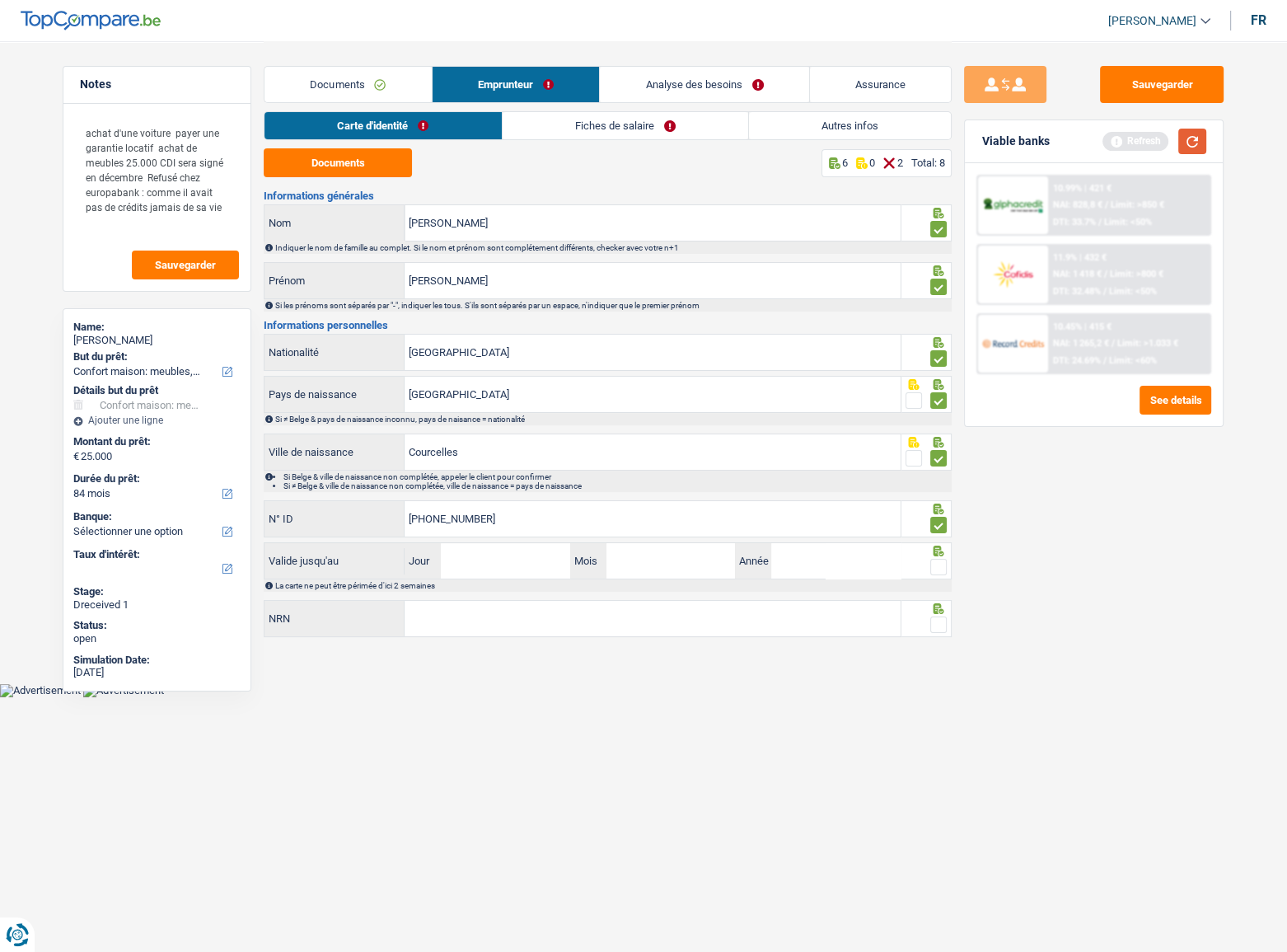
click at [1149, 140] on button "button" at bounding box center [1193, 140] width 28 height 25
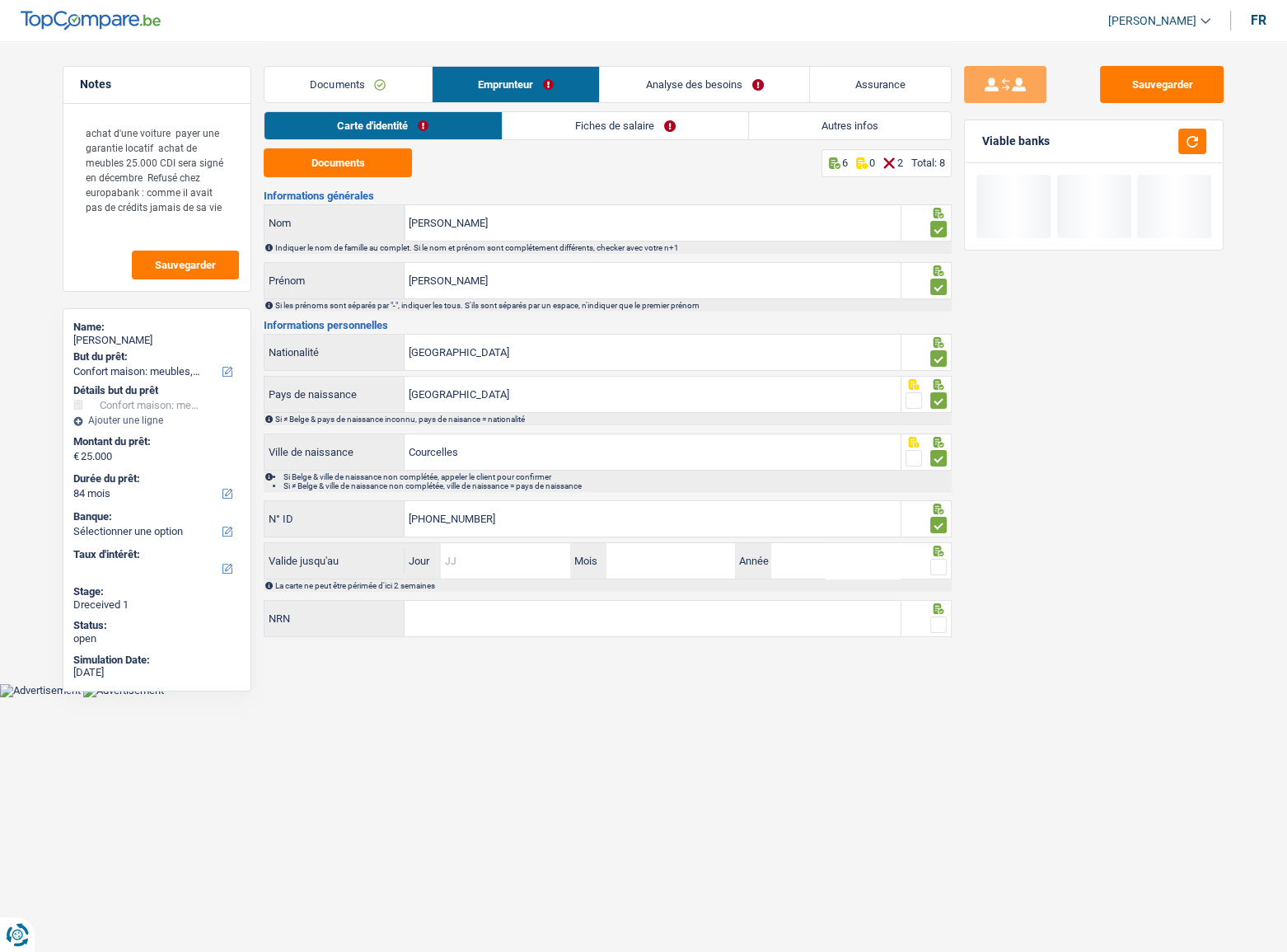
drag, startPoint x: 512, startPoint y: 571, endPoint x: 692, endPoint y: 566, distance: 180.1
click at [512, 520] on input "Jour" at bounding box center [504, 560] width 128 height 36
type input "27"
type input "0"
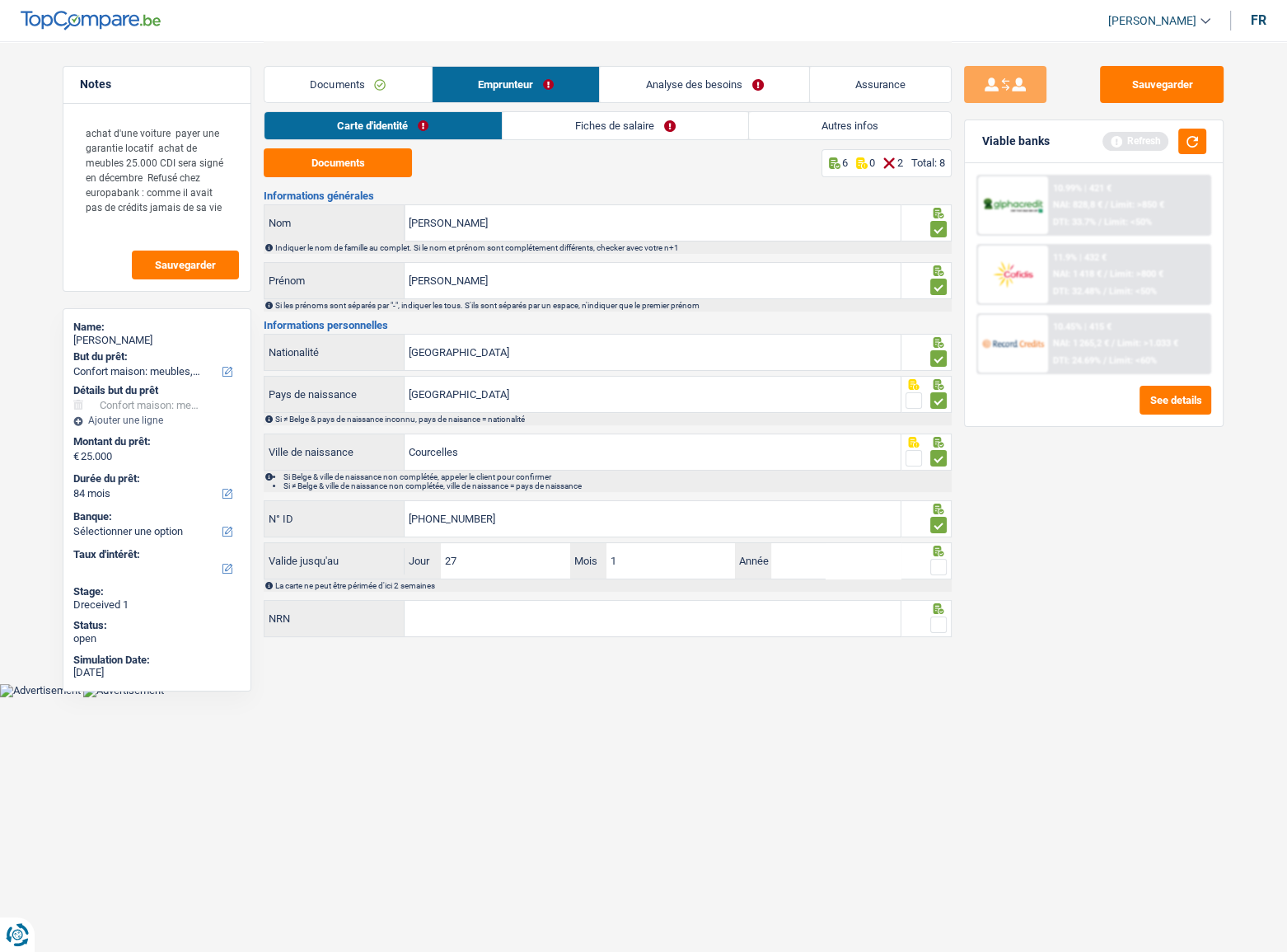
type input "12"
type input "2027"
click at [940, 520] on span at bounding box center [938, 566] width 17 height 17
click at [0, 0] on input "radio" at bounding box center [0, 0] width 0 height 0
click at [1149, 138] on button "button" at bounding box center [1193, 140] width 28 height 25
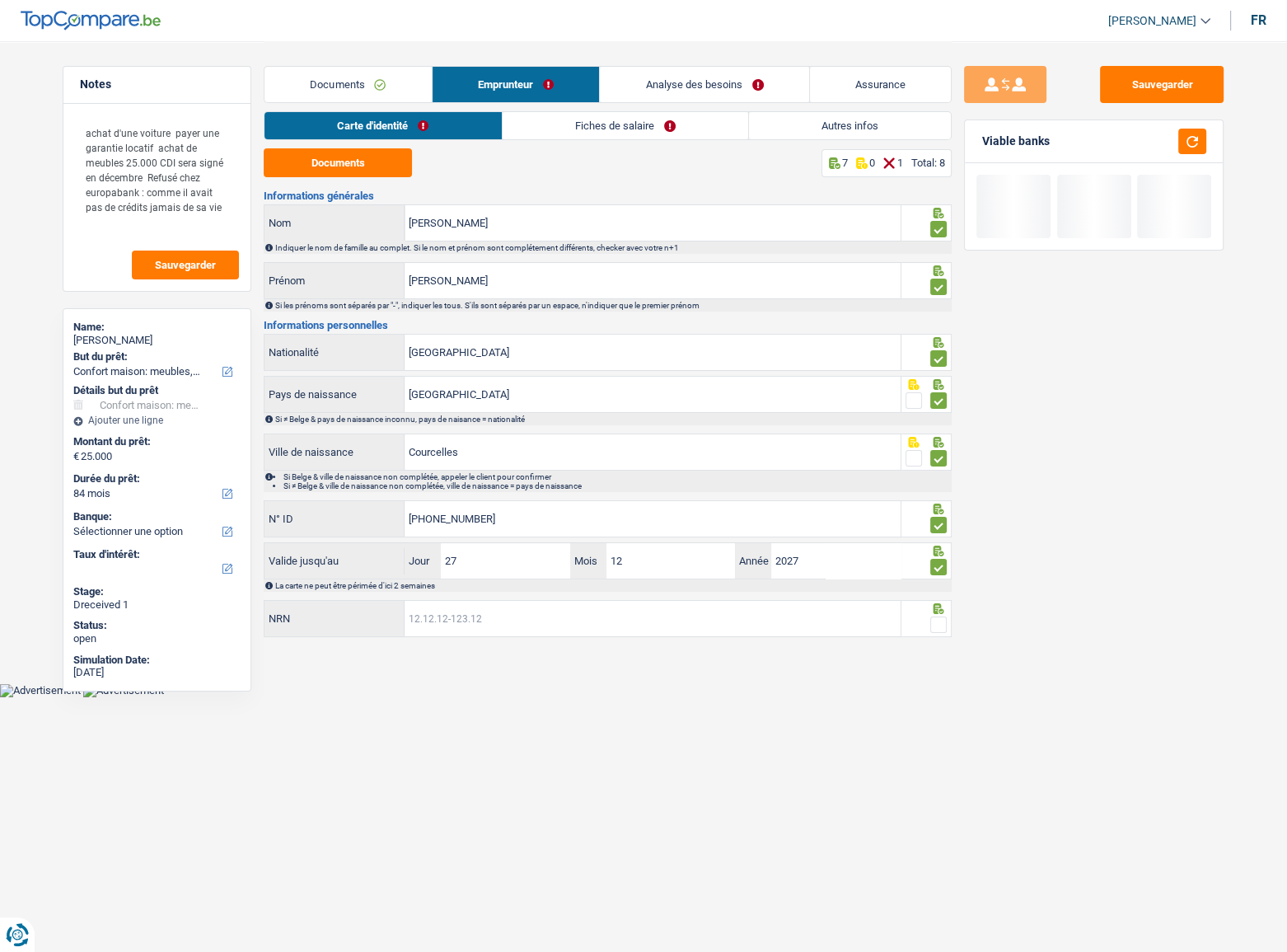
drag, startPoint x: 698, startPoint y: 613, endPoint x: 704, endPoint y: 606, distance: 9.2
click at [698, 520] on input "NRN" at bounding box center [653, 618] width 496 height 36
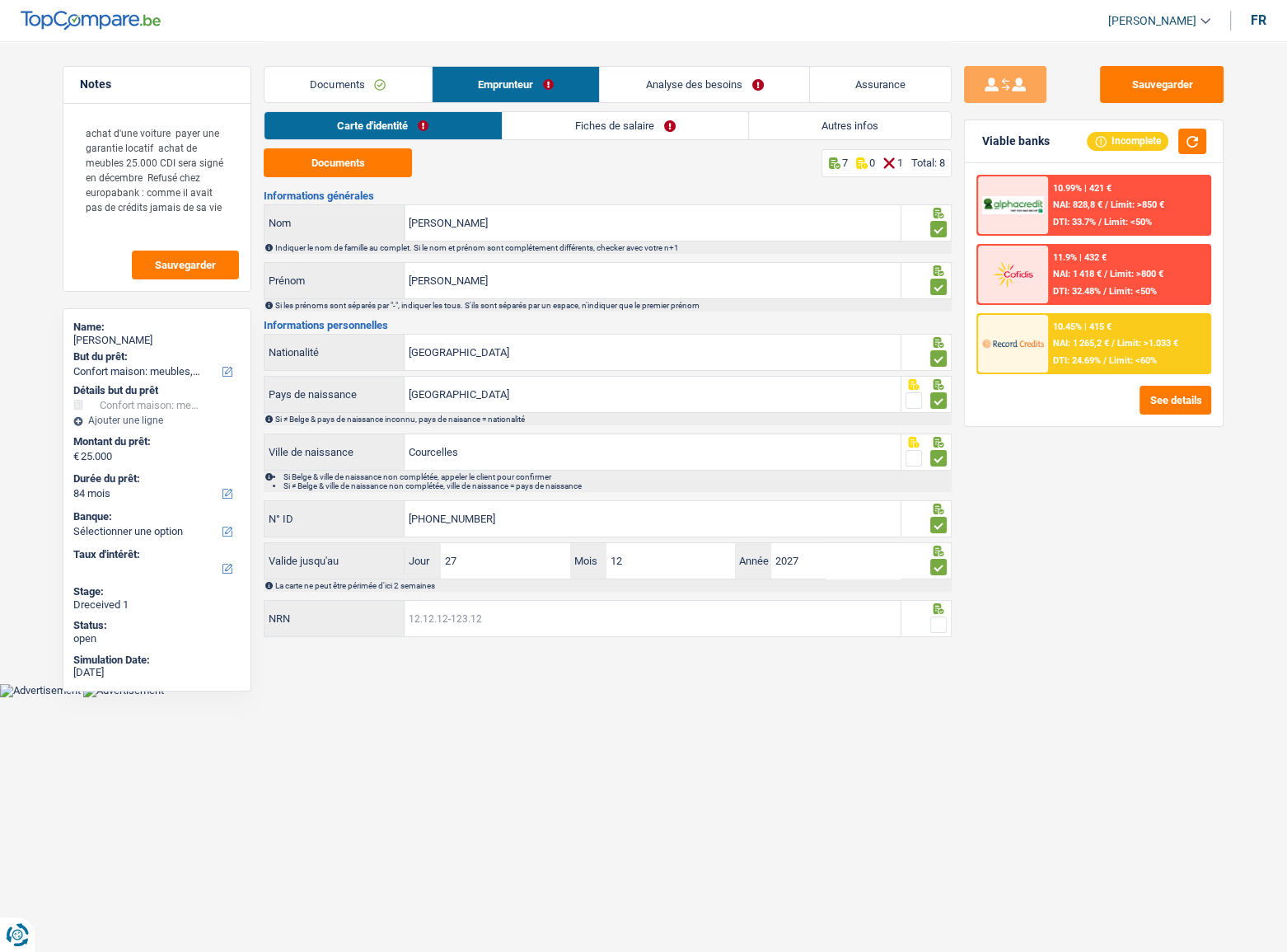
click at [532, 520] on input "NRN" at bounding box center [653, 618] width 496 height 36
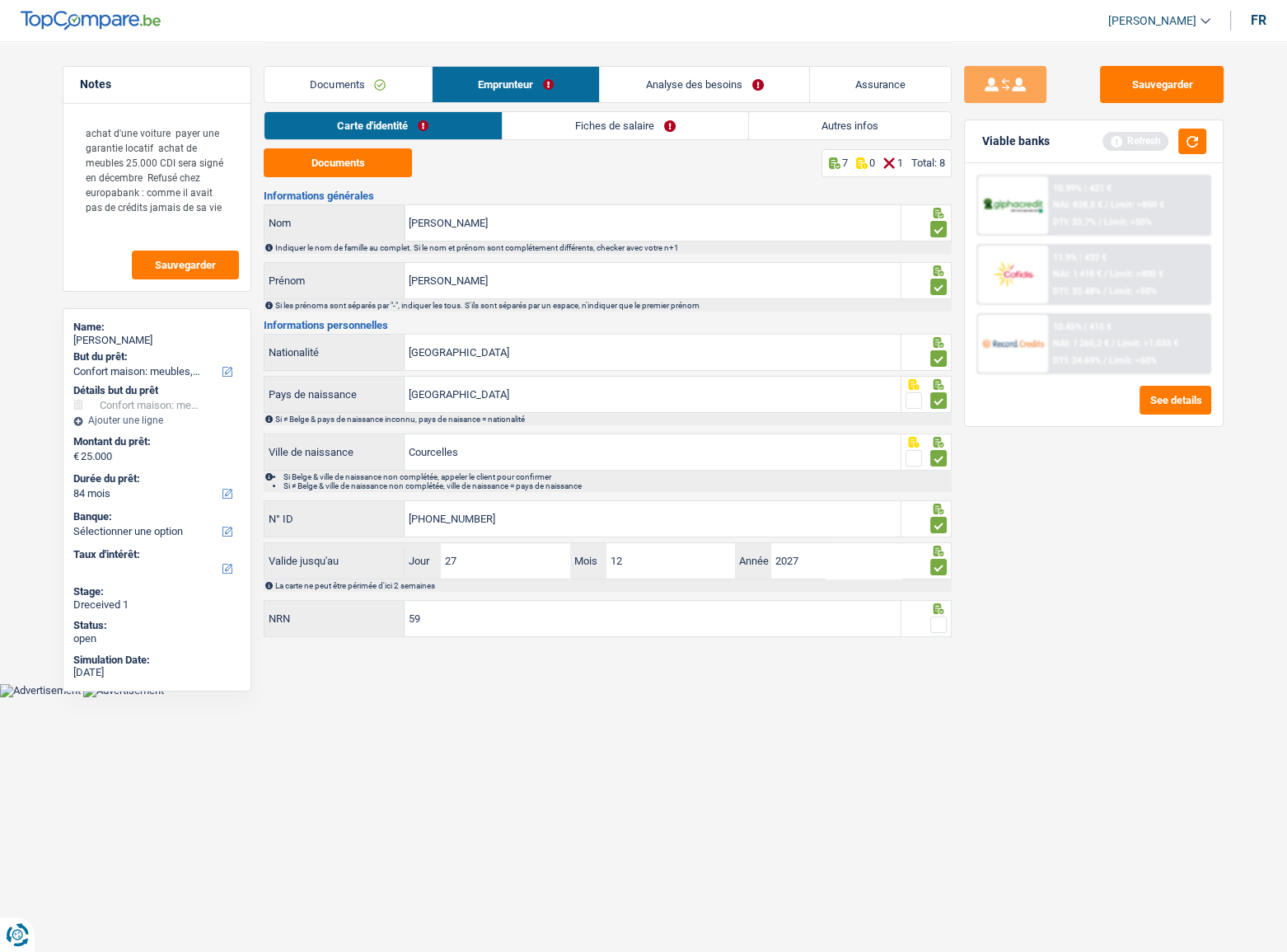
type input "5"
click at [553, 520] on input "NRN" at bounding box center [653, 618] width 496 height 36
type input "66.10.30-023.48"
click at [933, 520] on span at bounding box center [938, 624] width 17 height 17
click at [0, 0] on input "radio" at bounding box center [0, 0] width 0 height 0
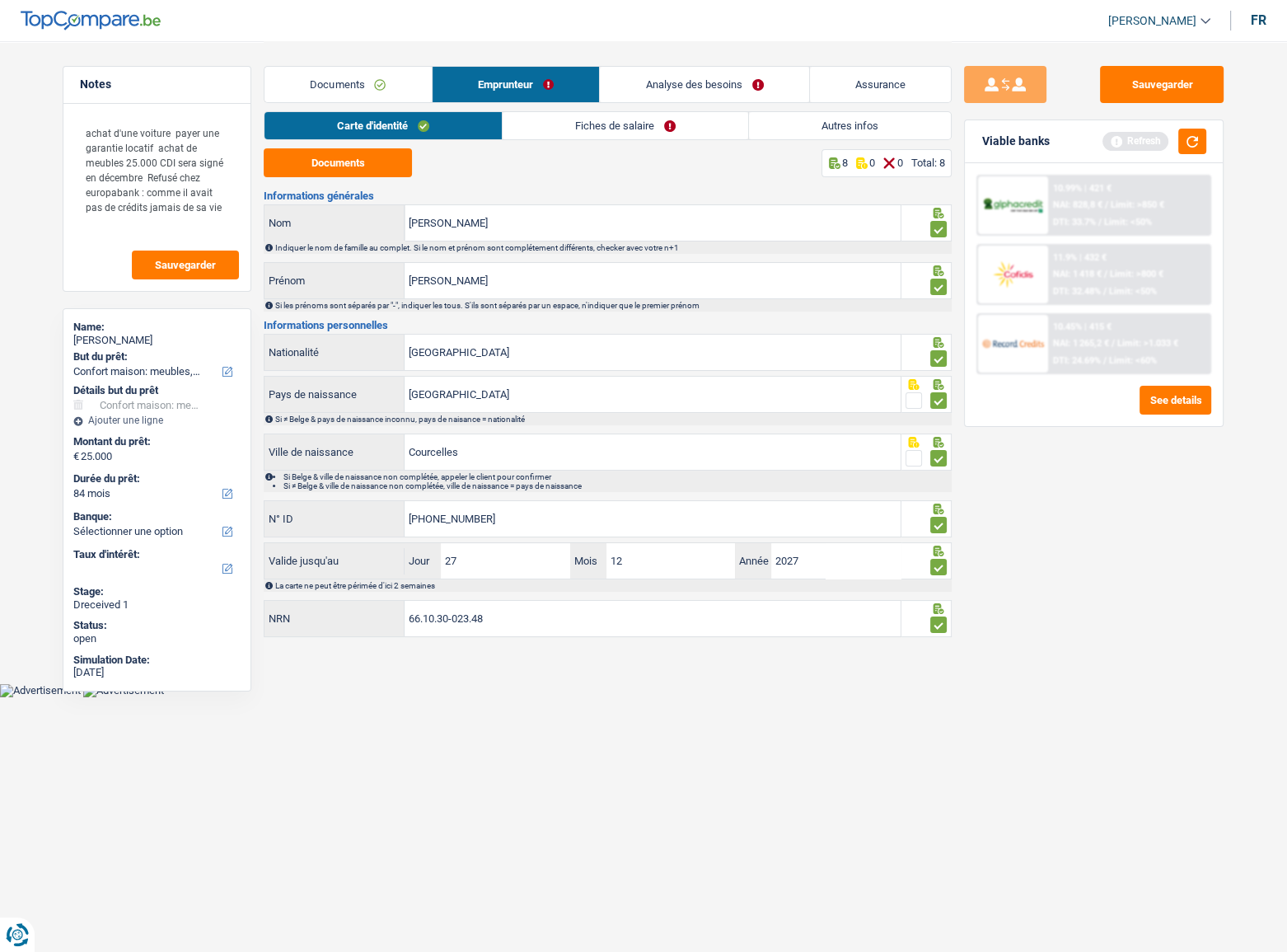
click at [595, 122] on link "Fiches de salaire" at bounding box center [625, 125] width 245 height 27
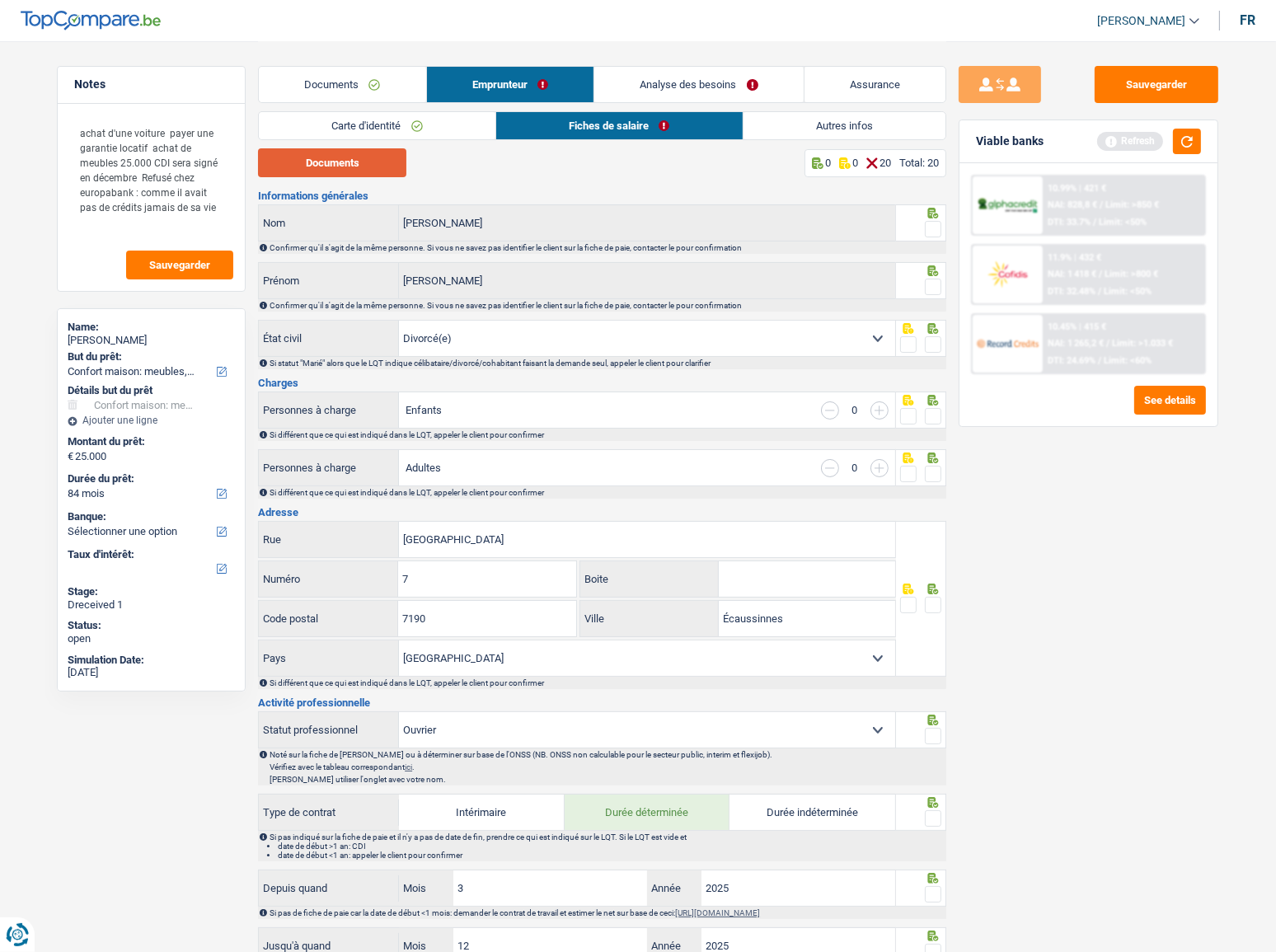
click at [331, 175] on button "Documents" at bounding box center [333, 162] width 148 height 29
click at [938, 225] on span at bounding box center [933, 229] width 17 height 17
click at [0, 0] on input "radio" at bounding box center [0, 0] width 0 height 0
click at [931, 284] on span at bounding box center [933, 286] width 17 height 17
click at [0, 0] on input "radio" at bounding box center [0, 0] width 0 height 0
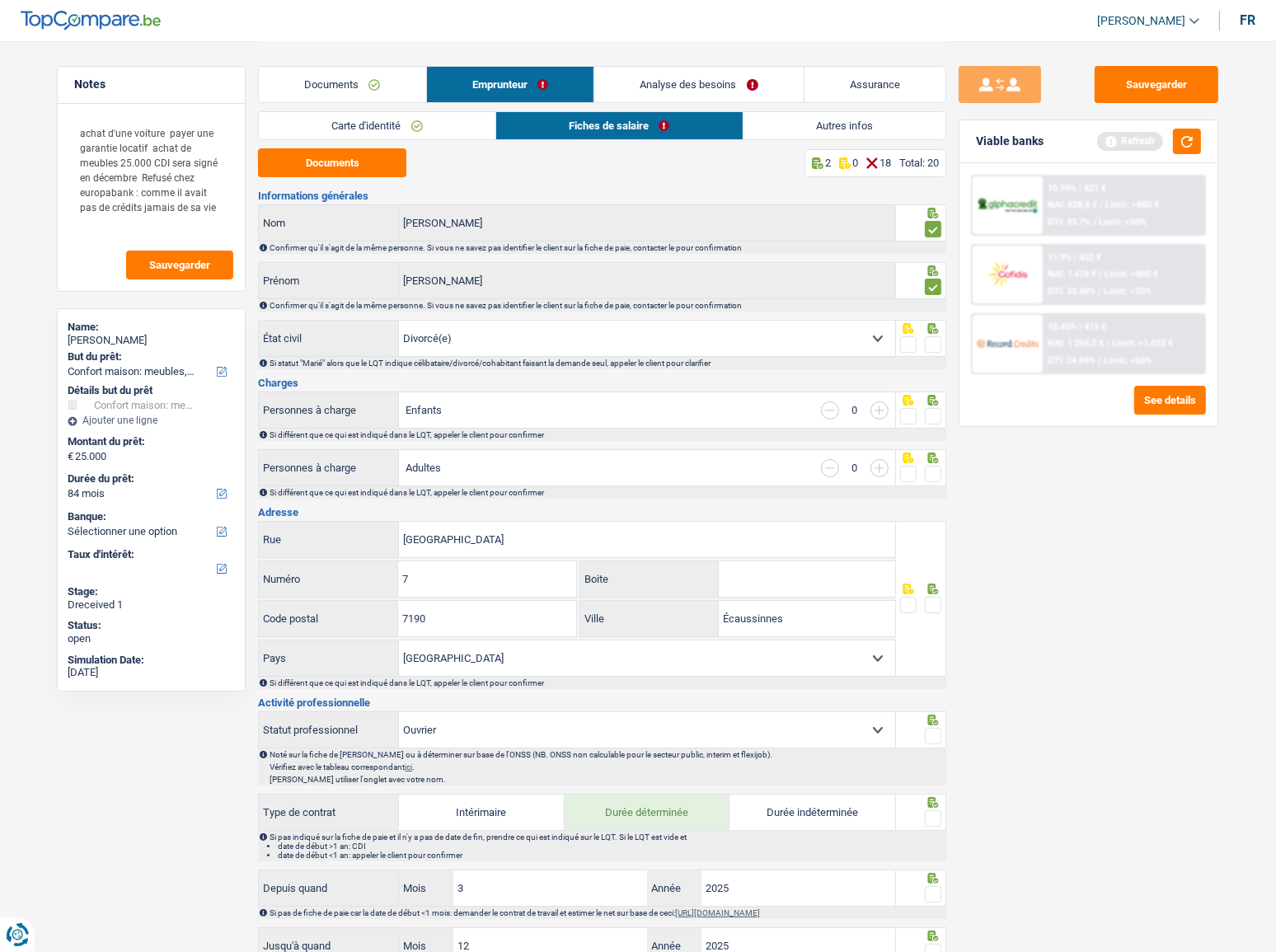
click at [571, 351] on select "Célibataire Marié(e) Cohabitant(e) légal(e) Divorcé(e) Veuf(ve) Séparé (de fait…" at bounding box center [647, 338] width 497 height 36
select select "single"
click at [399, 320] on select "Célibataire Marié(e) Cohabitant(e) légal(e) Divorcé(e) Veuf(ve) Séparé (de fait…" at bounding box center [647, 338] width 497 height 36
click at [938, 339] on span at bounding box center [933, 344] width 17 height 17
click at [0, 0] on input "radio" at bounding box center [0, 0] width 0 height 0
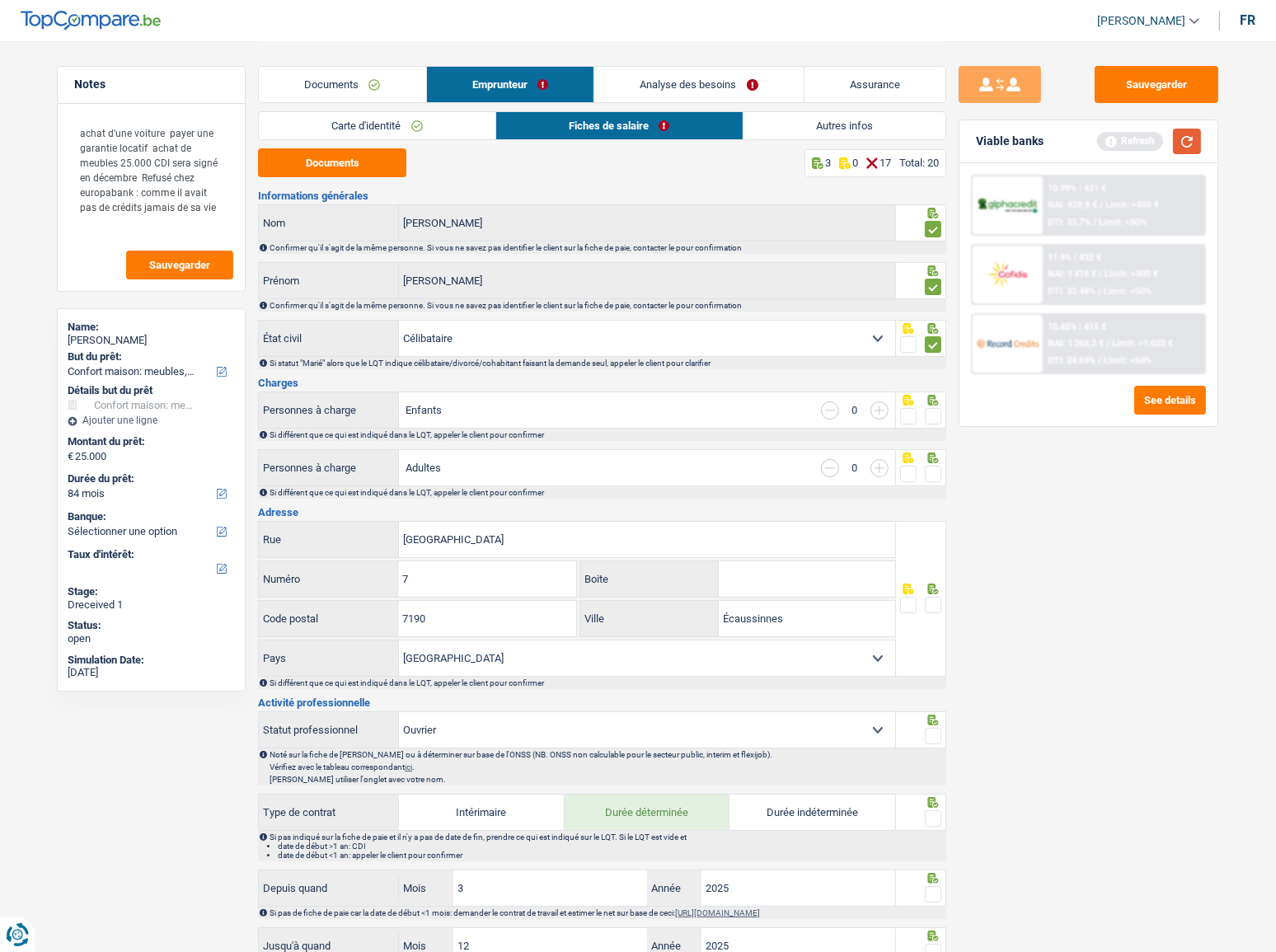
click at [1149, 134] on button "button" at bounding box center [1187, 140] width 28 height 25
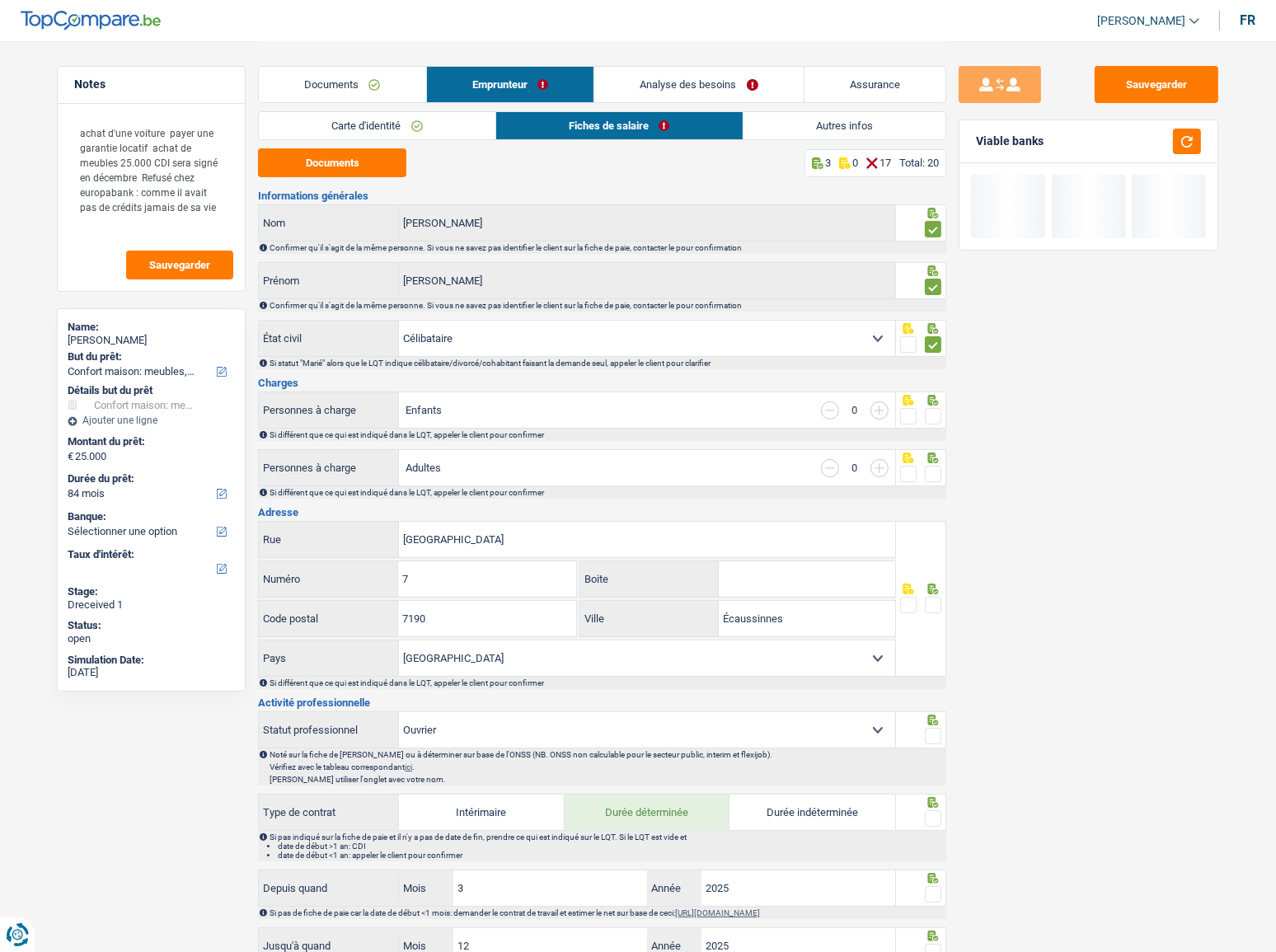
click at [939, 408] on span at bounding box center [933, 415] width 17 height 17
click at [0, 0] on input "radio" at bounding box center [0, 0] width 0 height 0
click at [933, 476] on span at bounding box center [933, 474] width 17 height 17
click at [0, 0] on input "radio" at bounding box center [0, 0] width 0 height 0
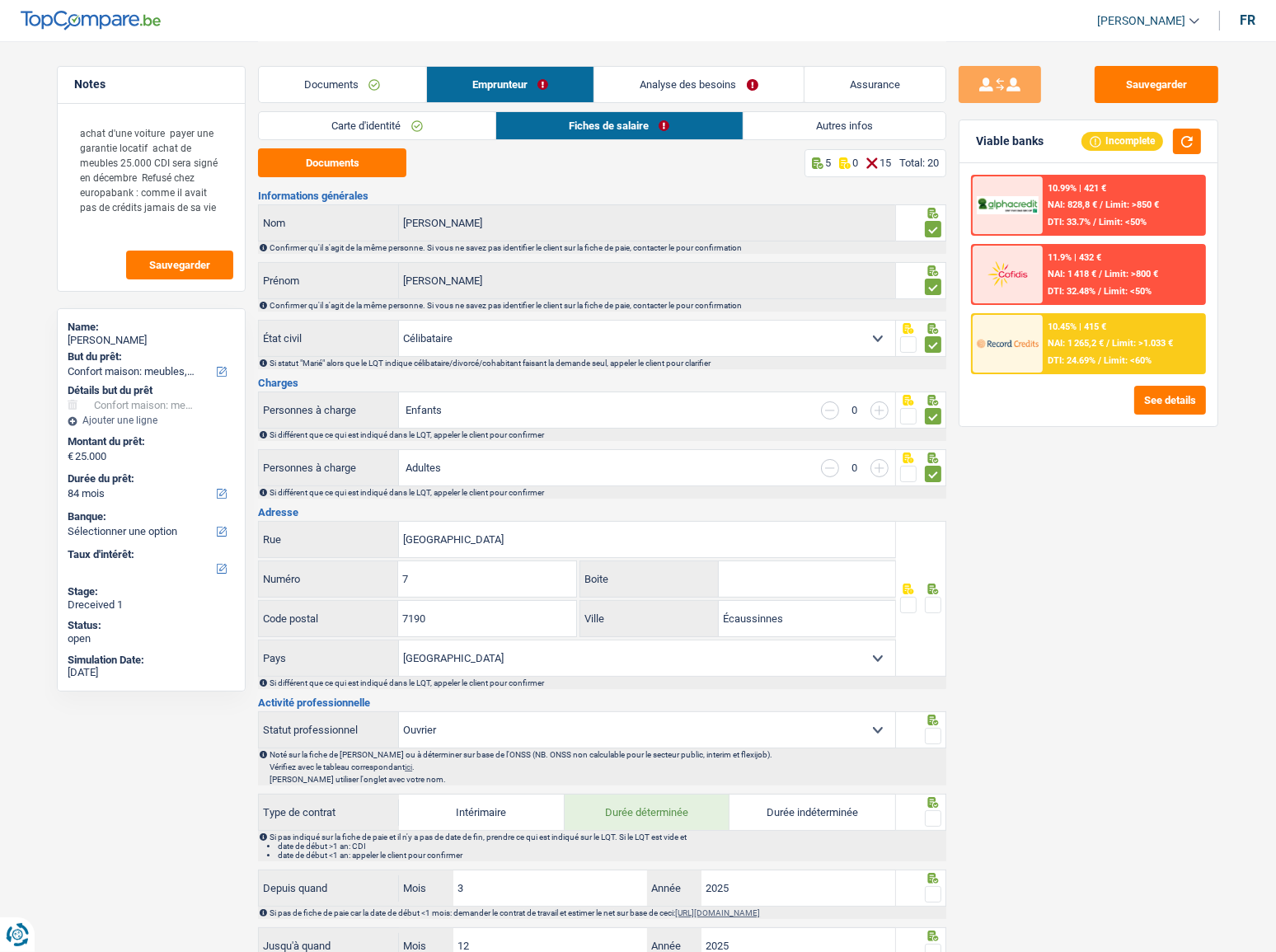
click at [879, 408] on input "button" at bounding box center [879, 410] width 18 height 18
select select "familyAllowances"
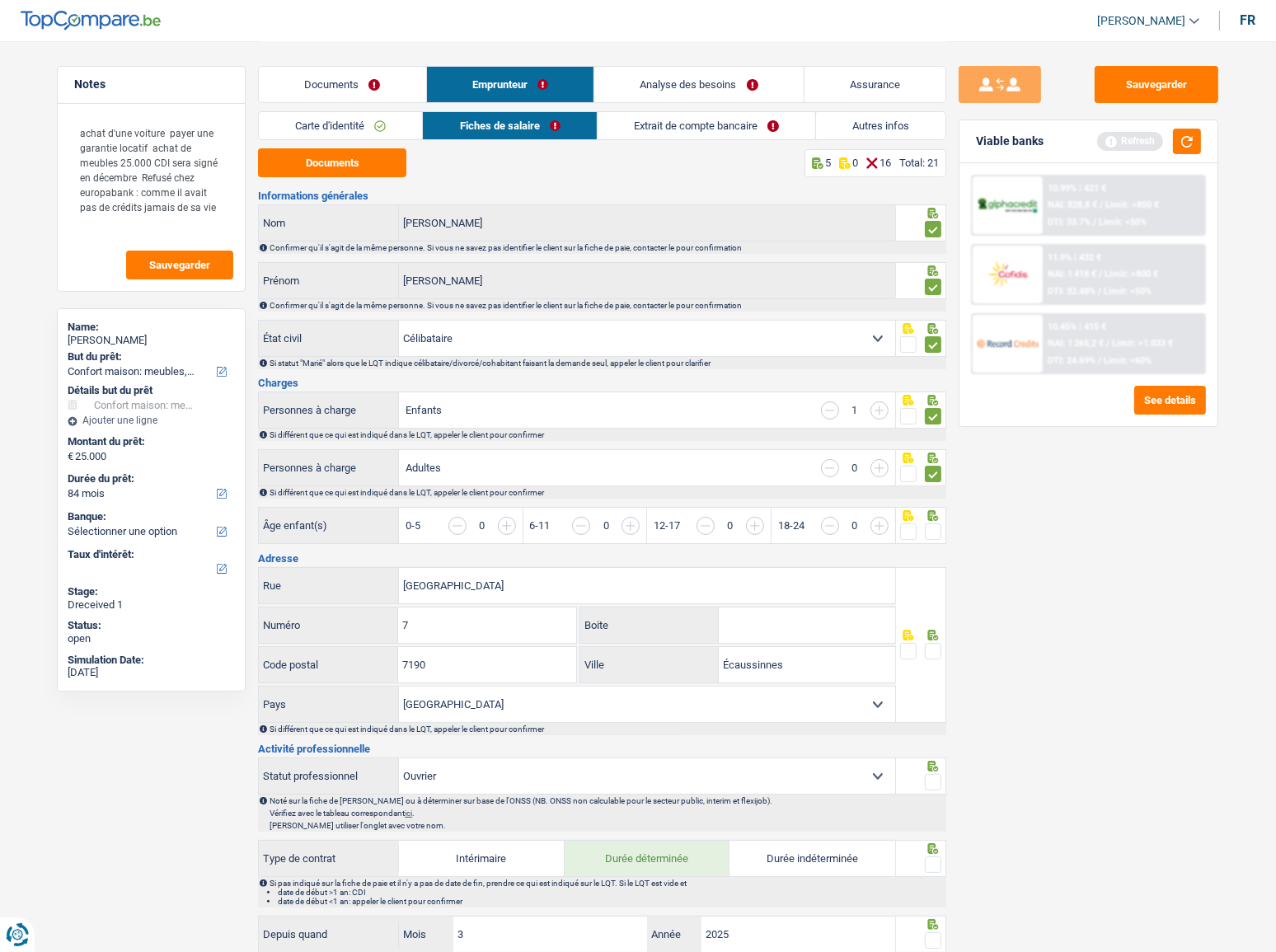
click at [368, 104] on div "Documents Emprunteur Analyse des besoins Assurance" at bounding box center [602, 76] width 689 height 70
click at [363, 122] on link "Carte d'identité" at bounding box center [340, 125] width 163 height 27
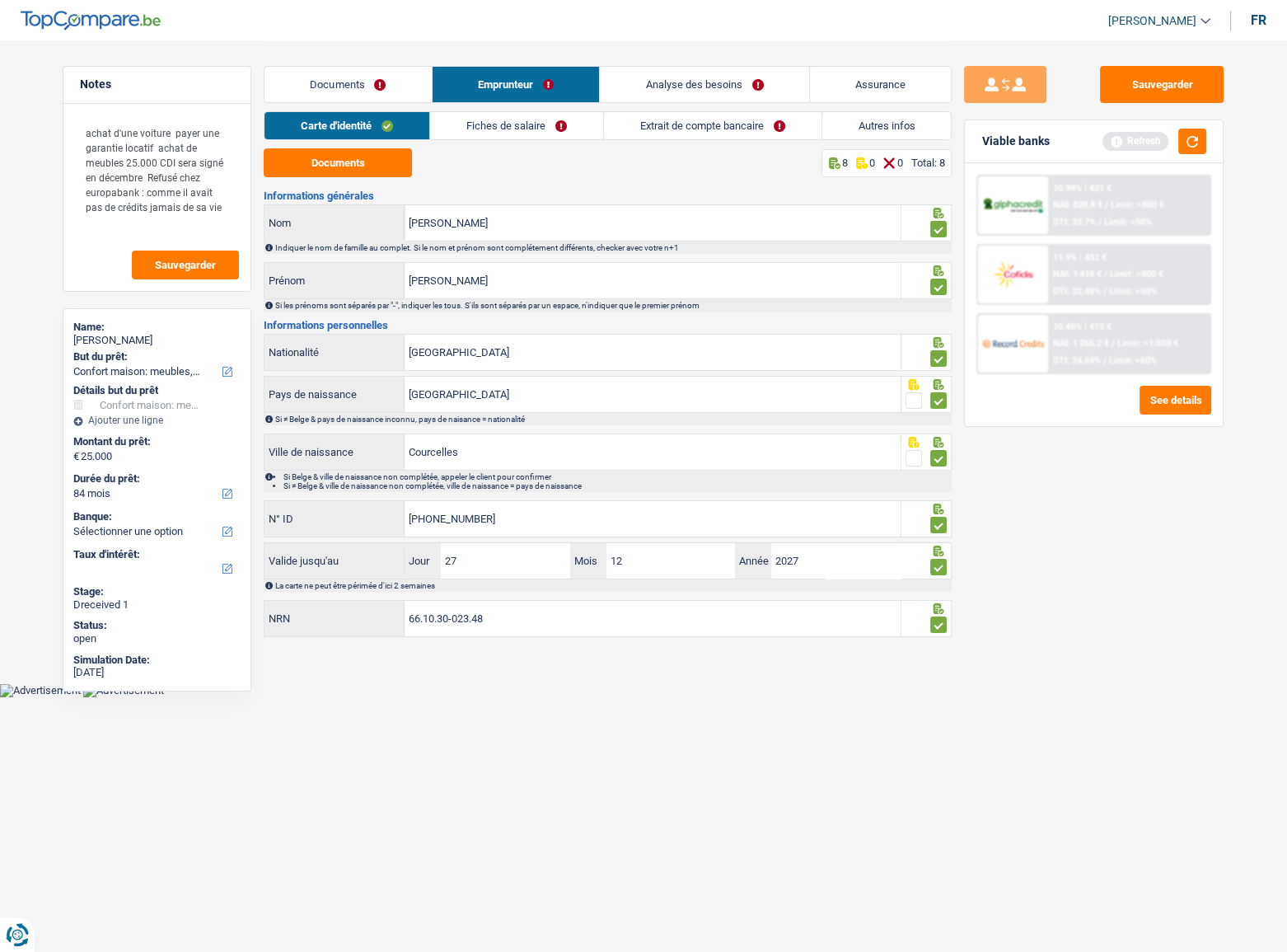
click at [503, 125] on link "Fiches de salaire" at bounding box center [517, 125] width 173 height 27
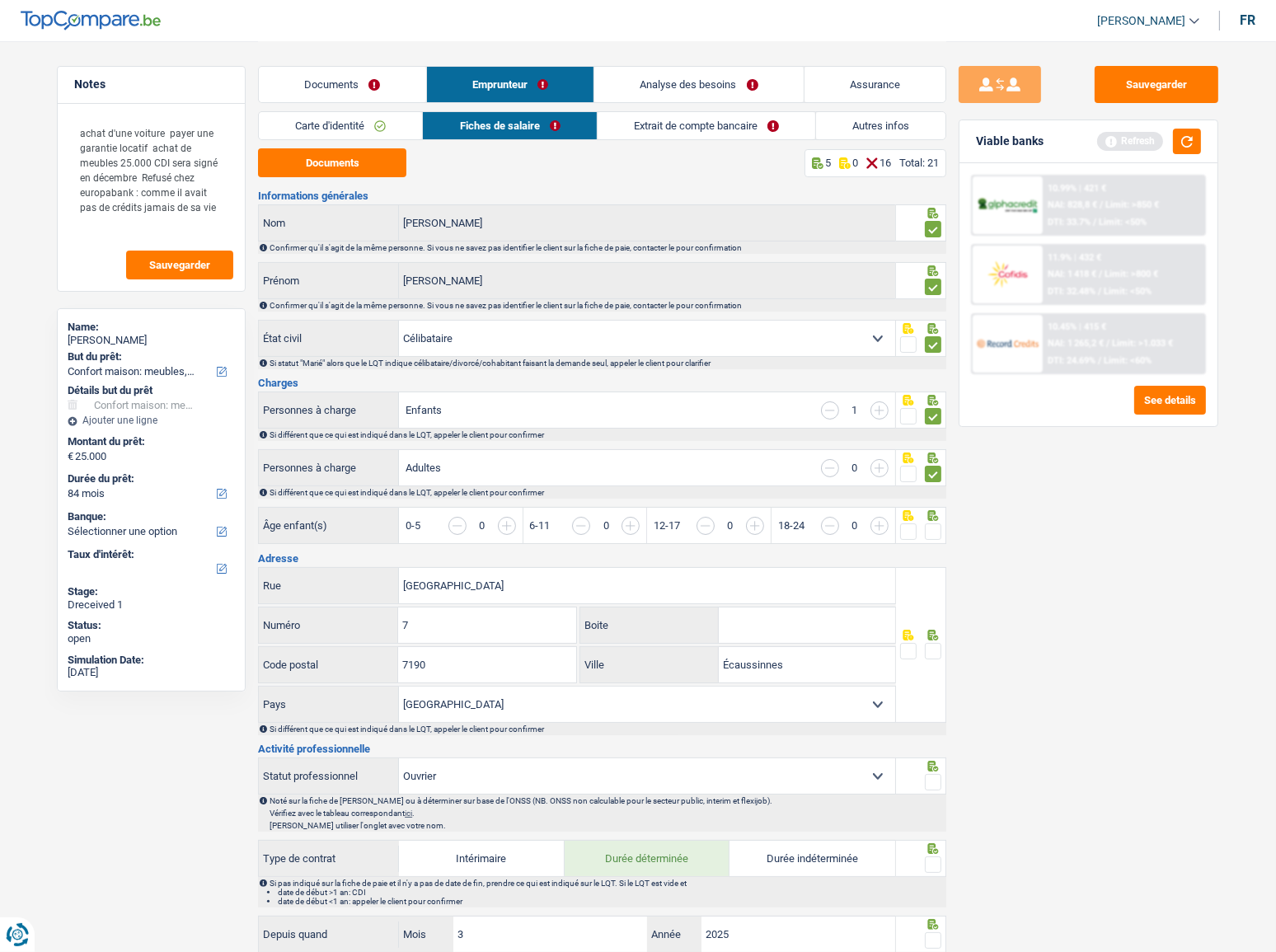
click at [881, 519] on input "button" at bounding box center [1188, 534] width 636 height 36
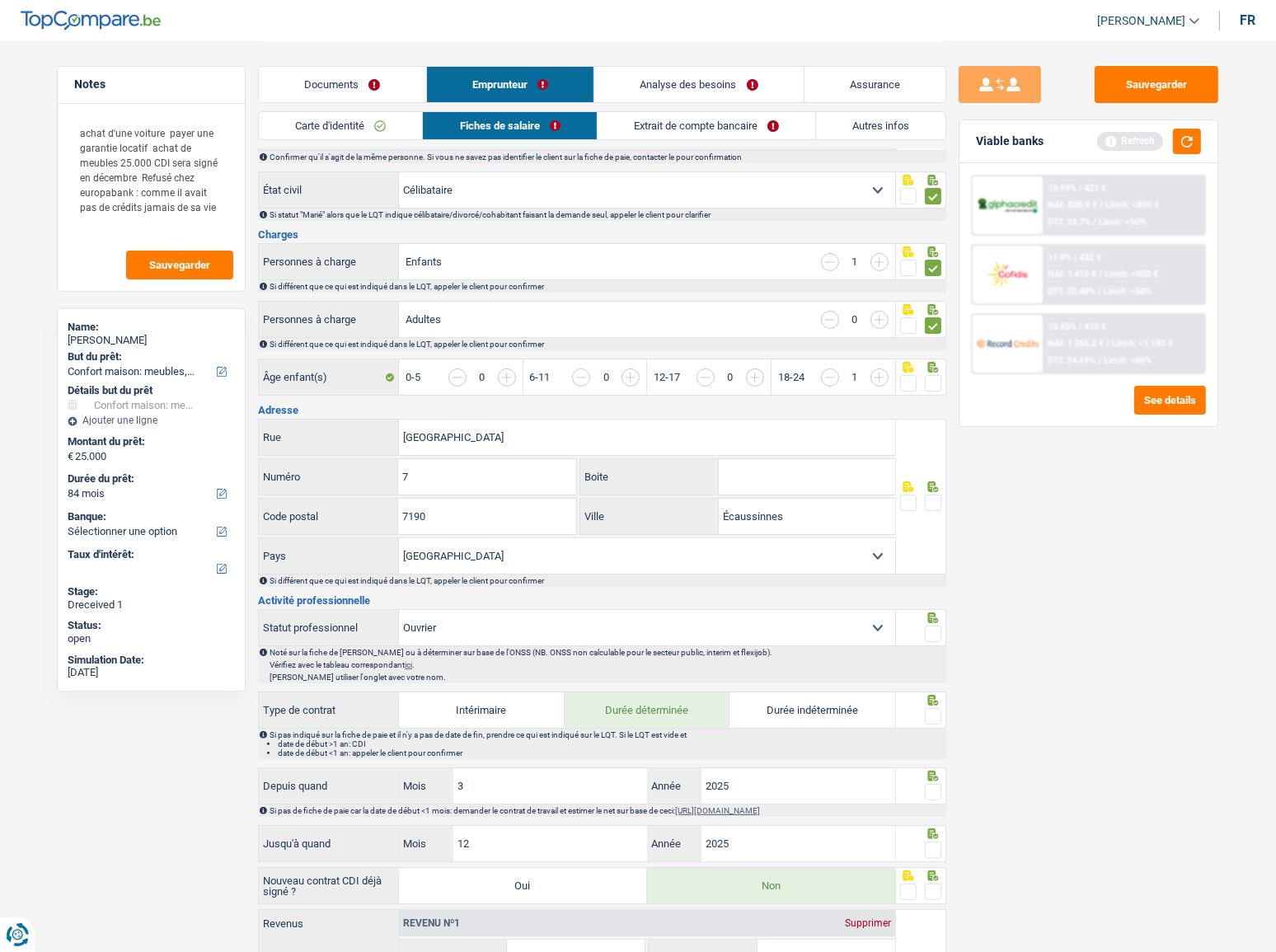
scroll to position [149, 0]
click at [912, 380] on span at bounding box center [908, 382] width 17 height 17
click at [0, 0] on input "radio" at bounding box center [0, 0] width 0 height 0
click at [1149, 141] on button "button" at bounding box center [1187, 140] width 28 height 25
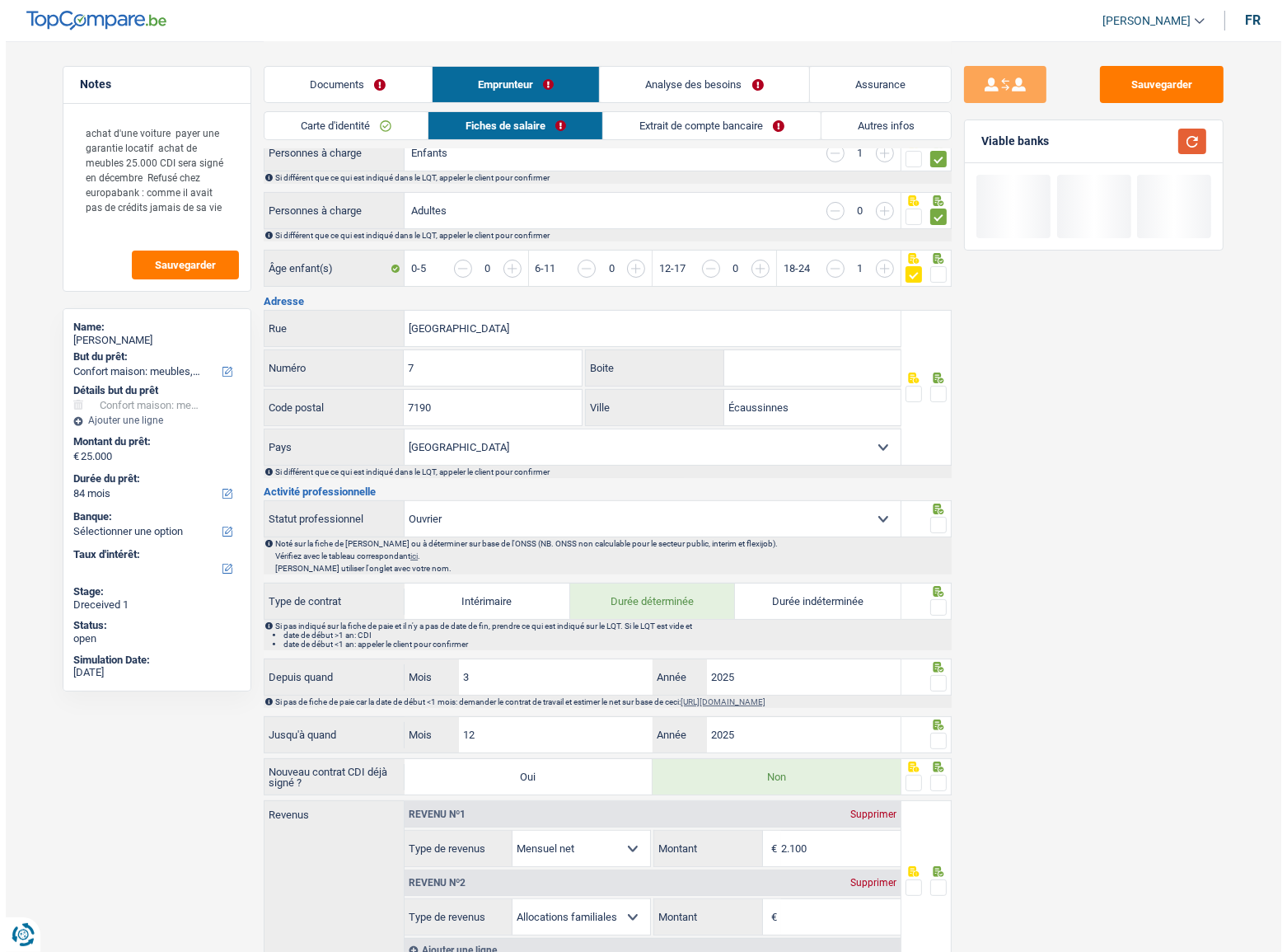
scroll to position [299, 0]
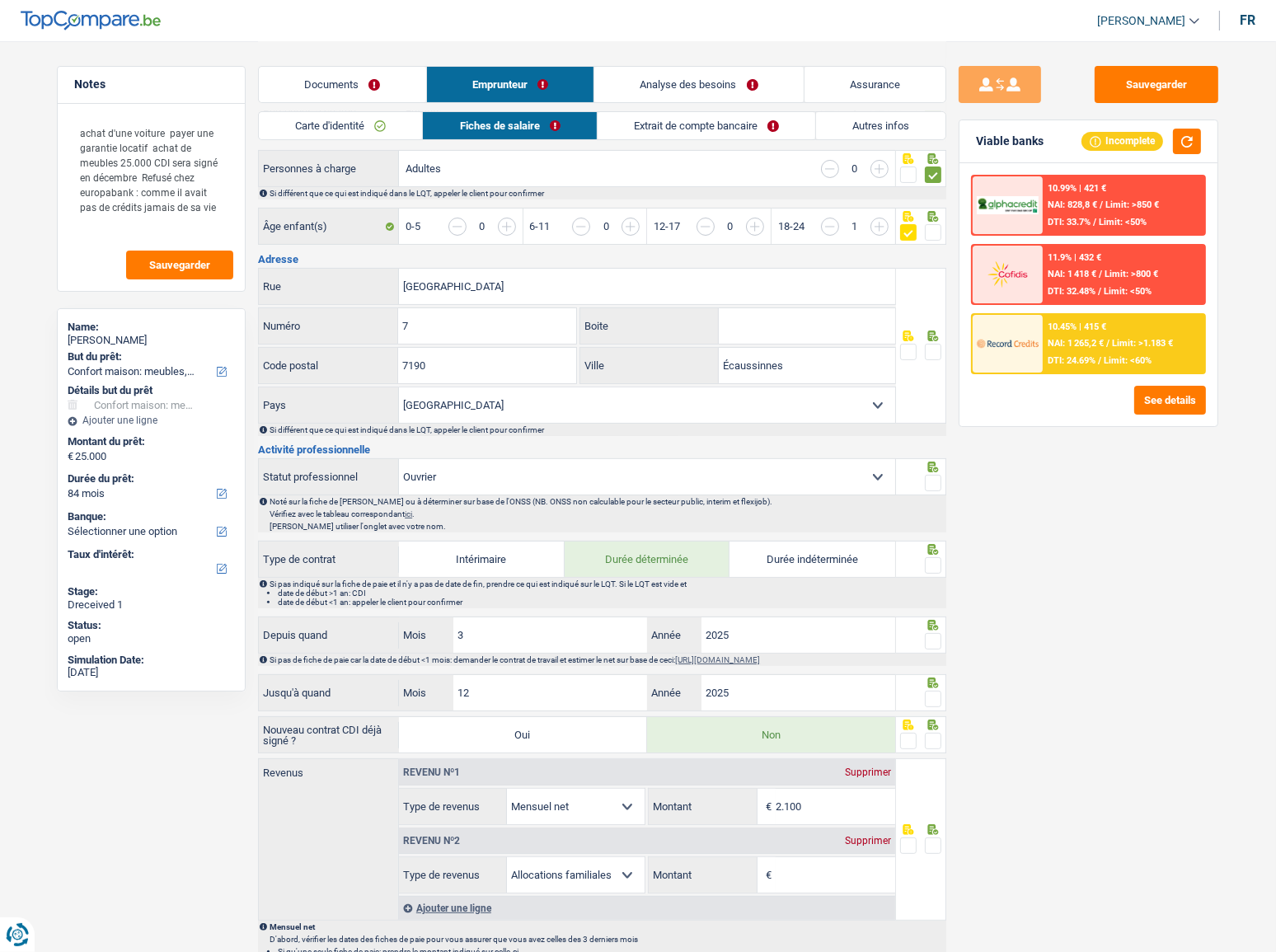
click at [930, 352] on span at bounding box center [933, 352] width 17 height 17
click at [0, 0] on input "radio" at bounding box center [0, 0] width 0 height 0
click at [1149, 395] on button "See details" at bounding box center [1170, 400] width 72 height 29
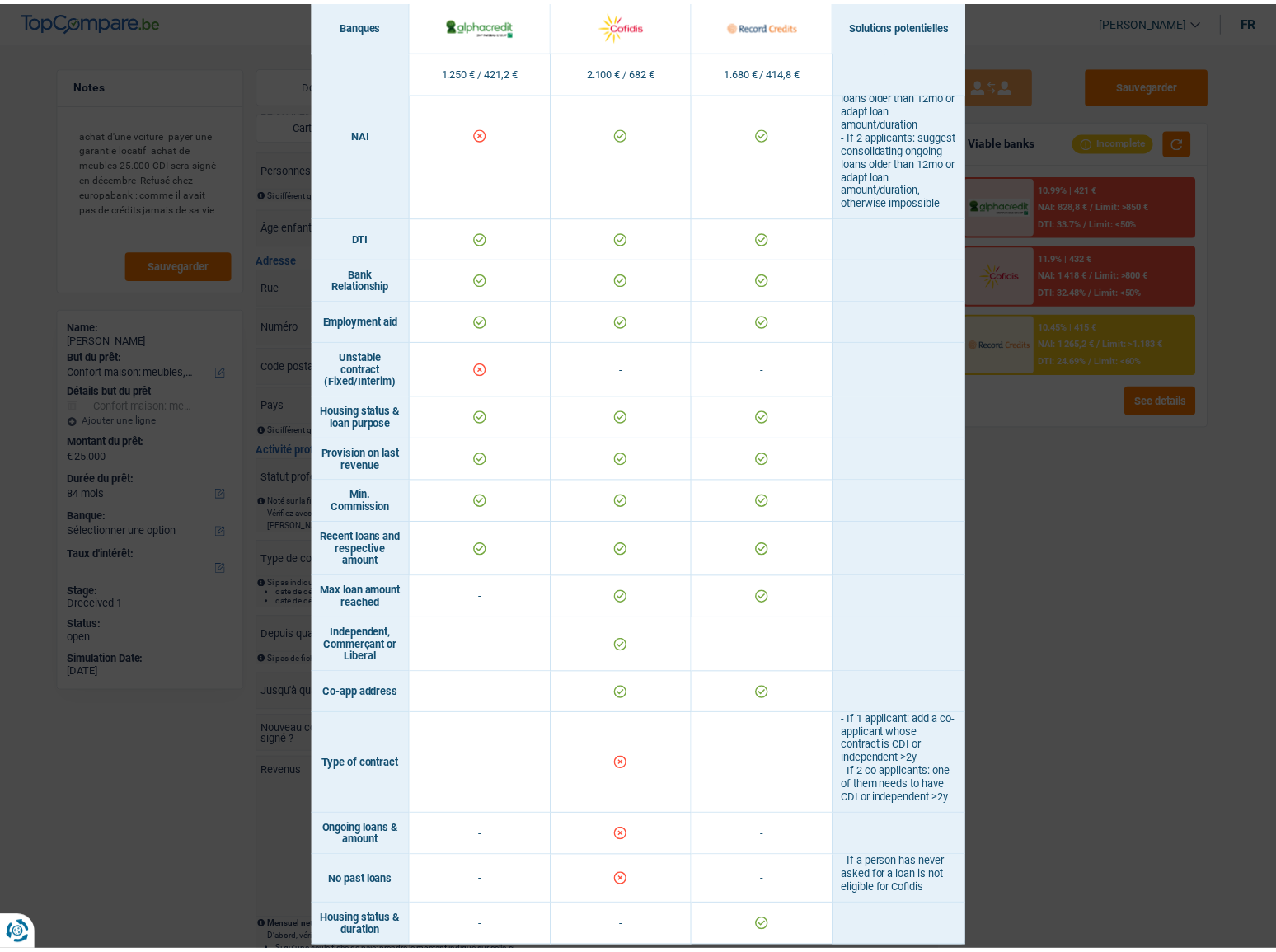
scroll to position [909, 0]
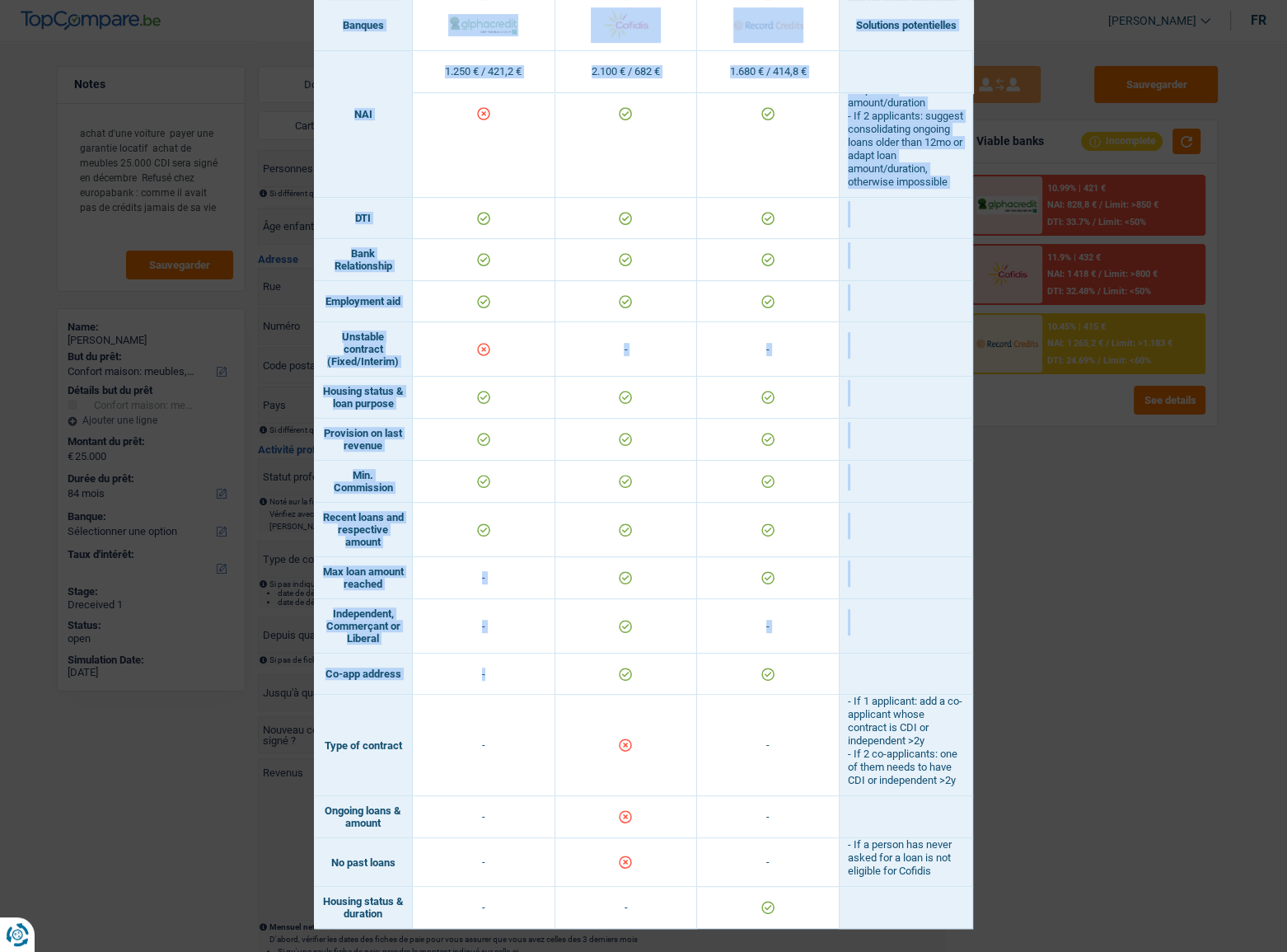
drag, startPoint x: 1112, startPoint y: 576, endPoint x: 724, endPoint y: 626, distance: 391.2
click at [724, 520] on div "Banks conditions × Banques Solutions potentielles Revenus / Charges 1.250 € / 4…" at bounding box center [643, 476] width 1287 height 952
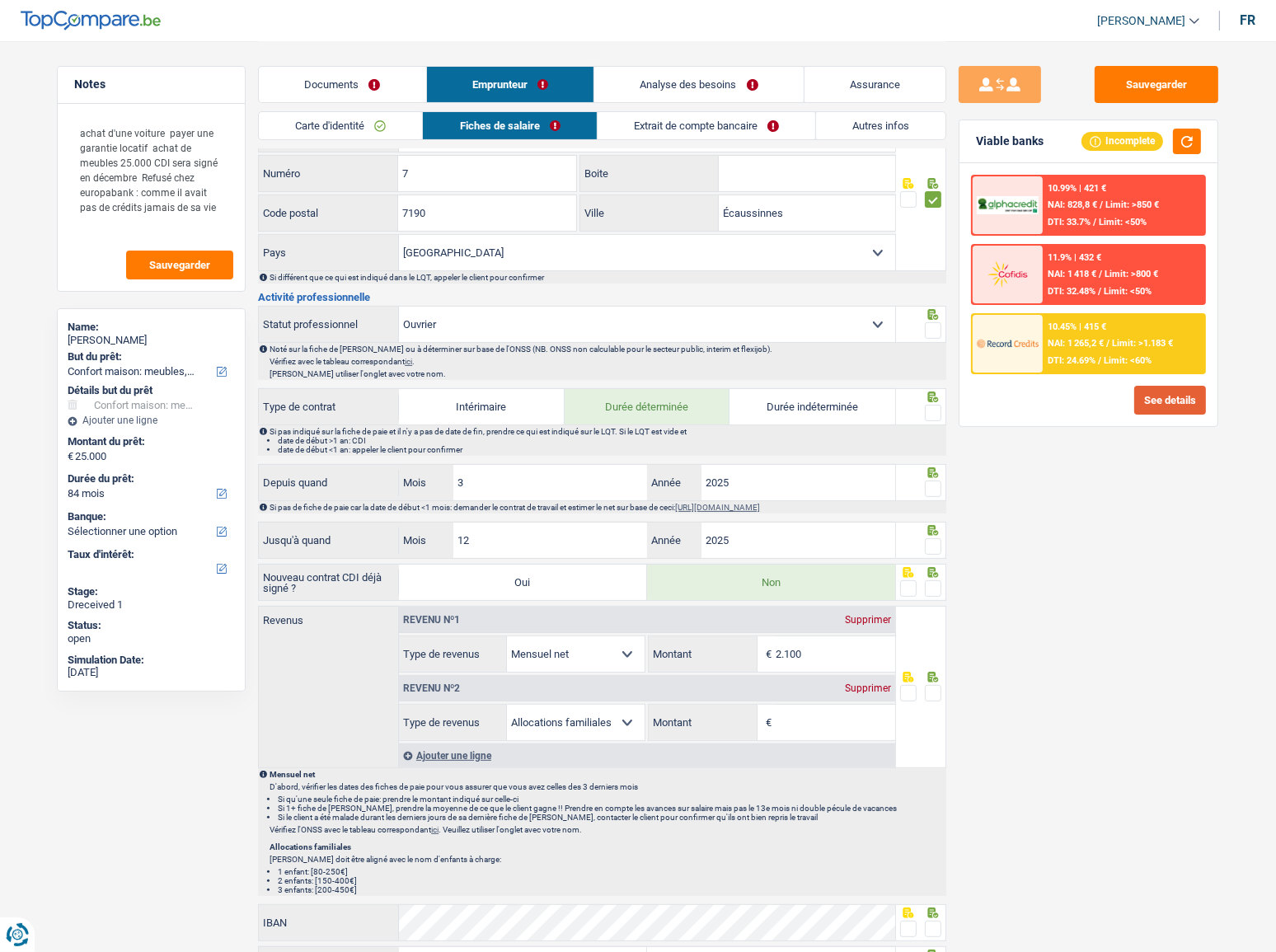
scroll to position [599, 0]
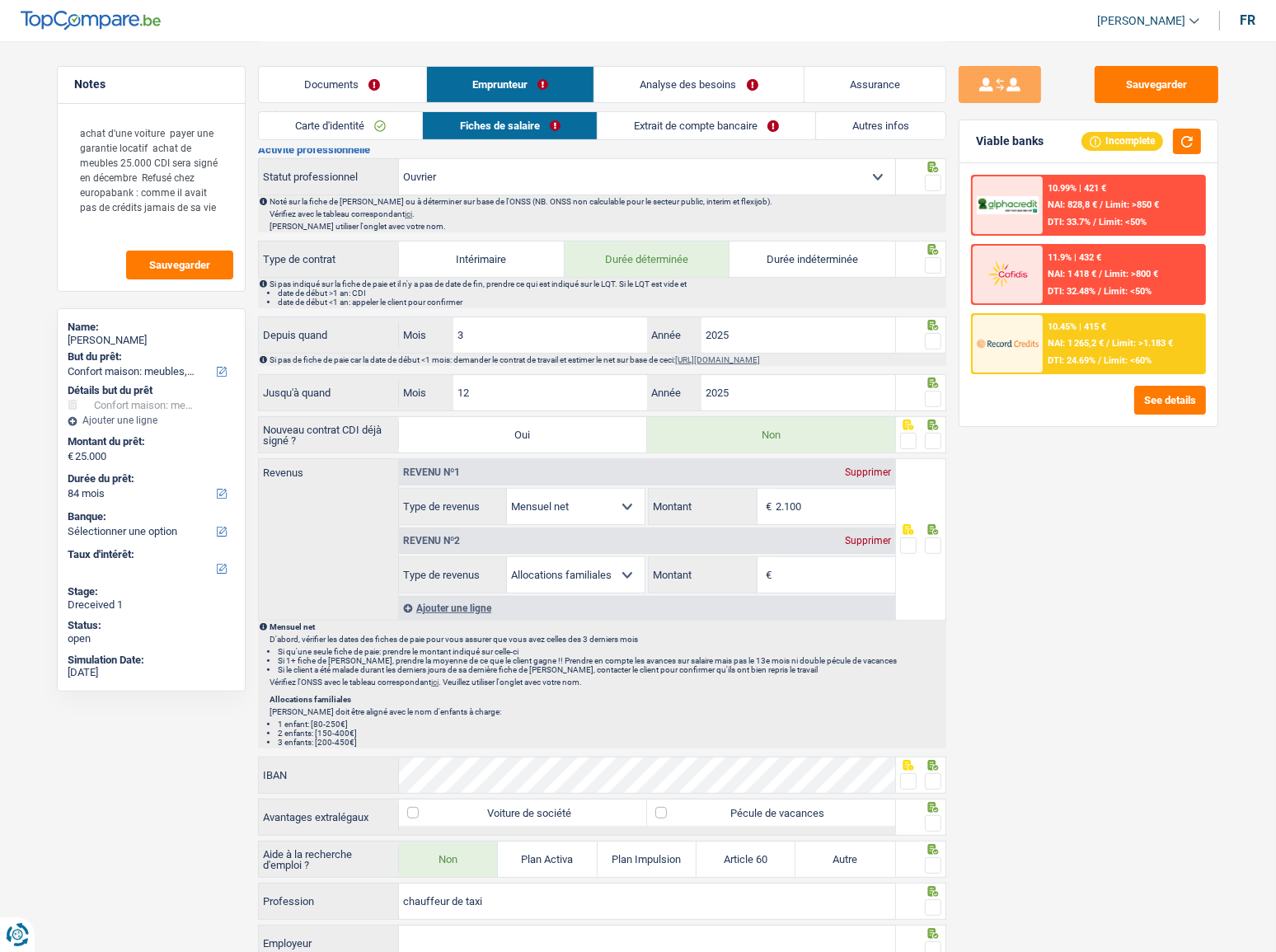
click at [806, 256] on label "Durée indéterminée" at bounding box center [813, 259] width 166 height 36
click at [806, 256] on input "Durée indéterminée" at bounding box center [813, 259] width 166 height 36
radio input "true"
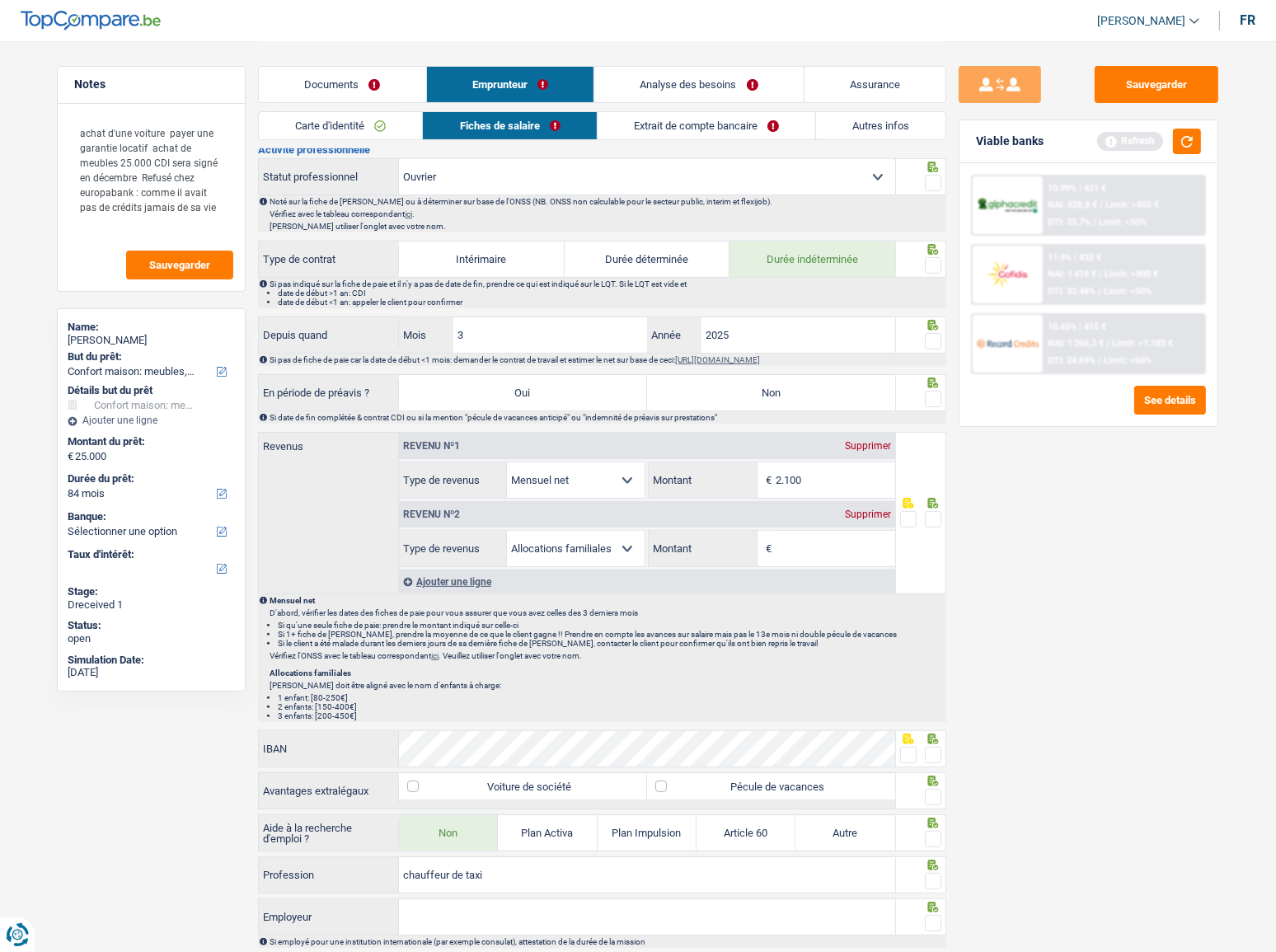
click at [935, 259] on span at bounding box center [933, 265] width 17 height 17
click at [0, 0] on input "radio" at bounding box center [0, 0] width 0 height 0
drag, startPoint x: 924, startPoint y: 330, endPoint x: 932, endPoint y: 332, distance: 8.2
click at [930, 333] on label at bounding box center [933, 341] width 17 height 17
click at [0, 0] on input "radio" at bounding box center [0, 0] width 0 height 0
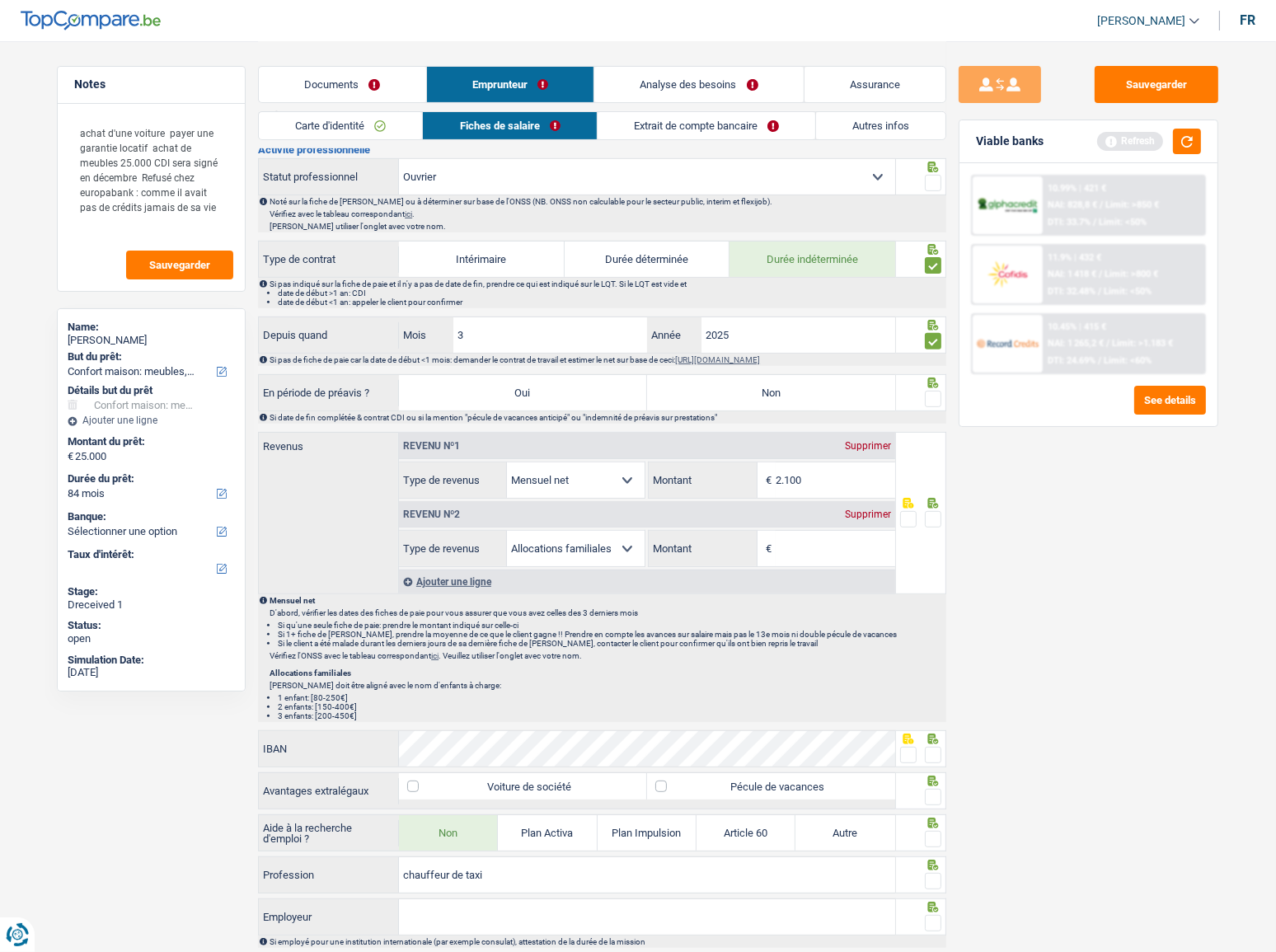
click at [861, 381] on label "Non" at bounding box center [771, 393] width 248 height 36
click at [861, 381] on input "Non" at bounding box center [771, 393] width 248 height 36
radio input "true"
click at [938, 391] on span at bounding box center [933, 399] width 17 height 17
click at [0, 0] on input "radio" at bounding box center [0, 0] width 0 height 0
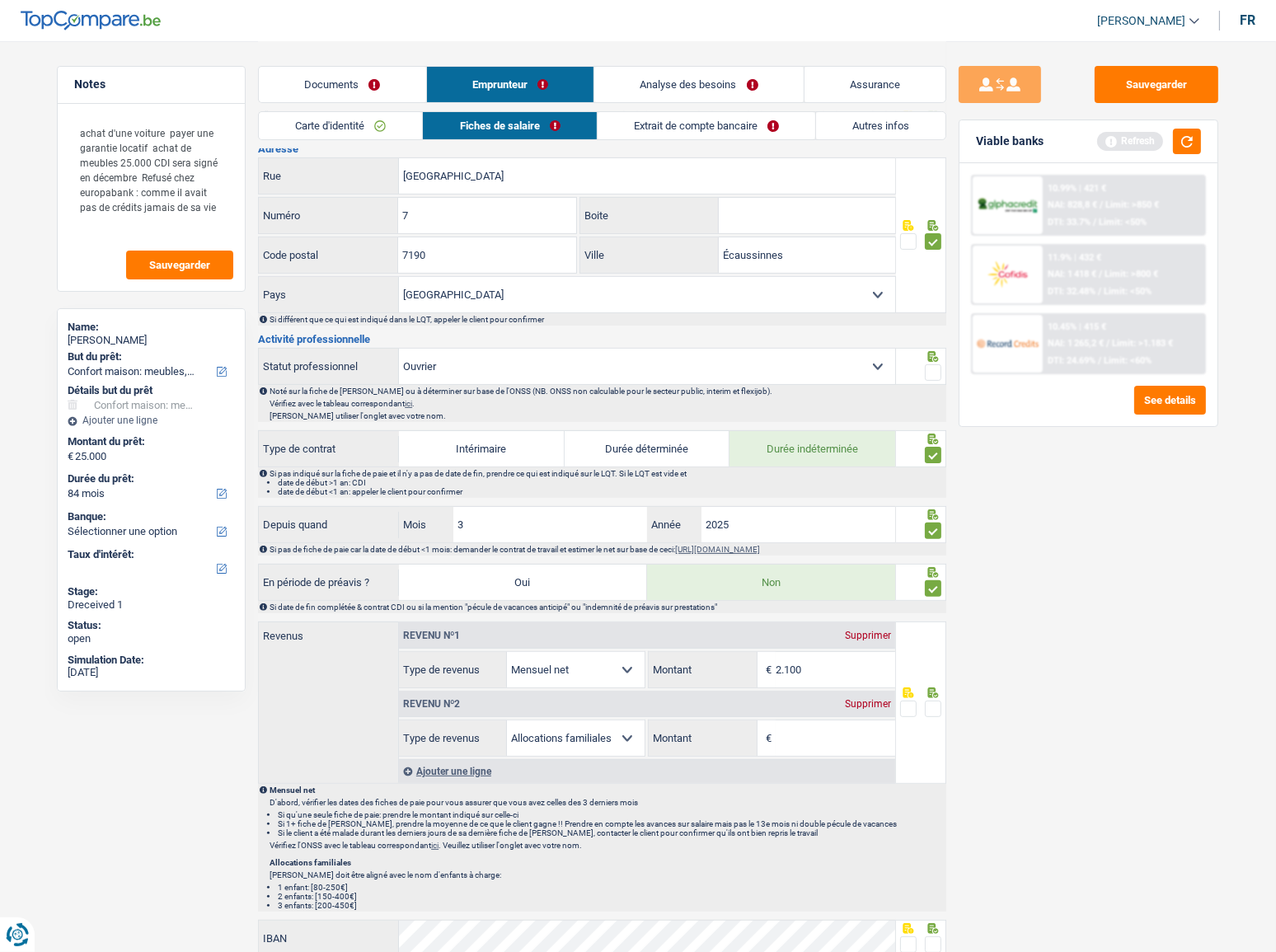
scroll to position [374, 0]
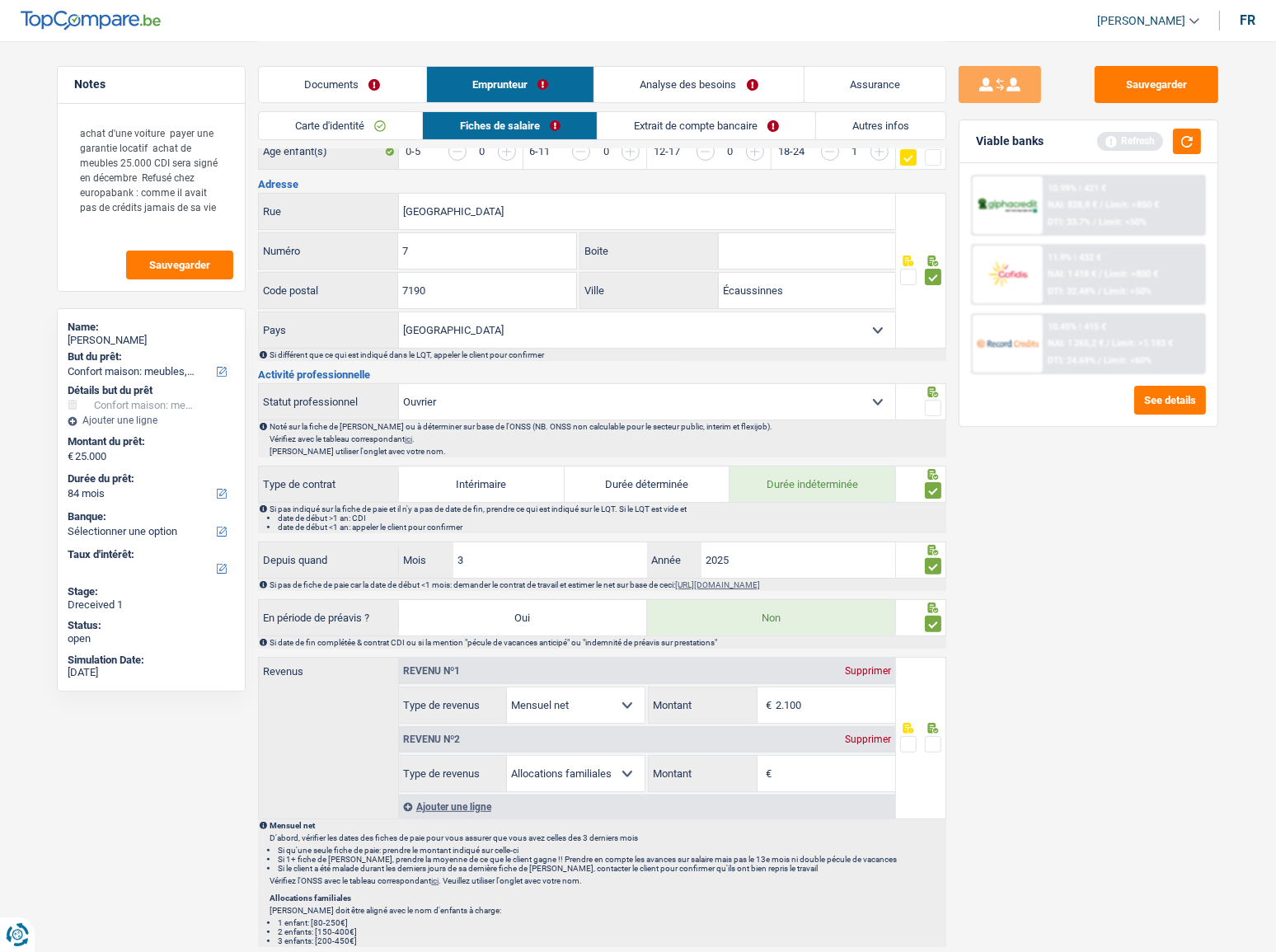
click at [927, 404] on span at bounding box center [933, 408] width 17 height 17
click at [0, 0] on input "radio" at bounding box center [0, 0] width 0 height 0
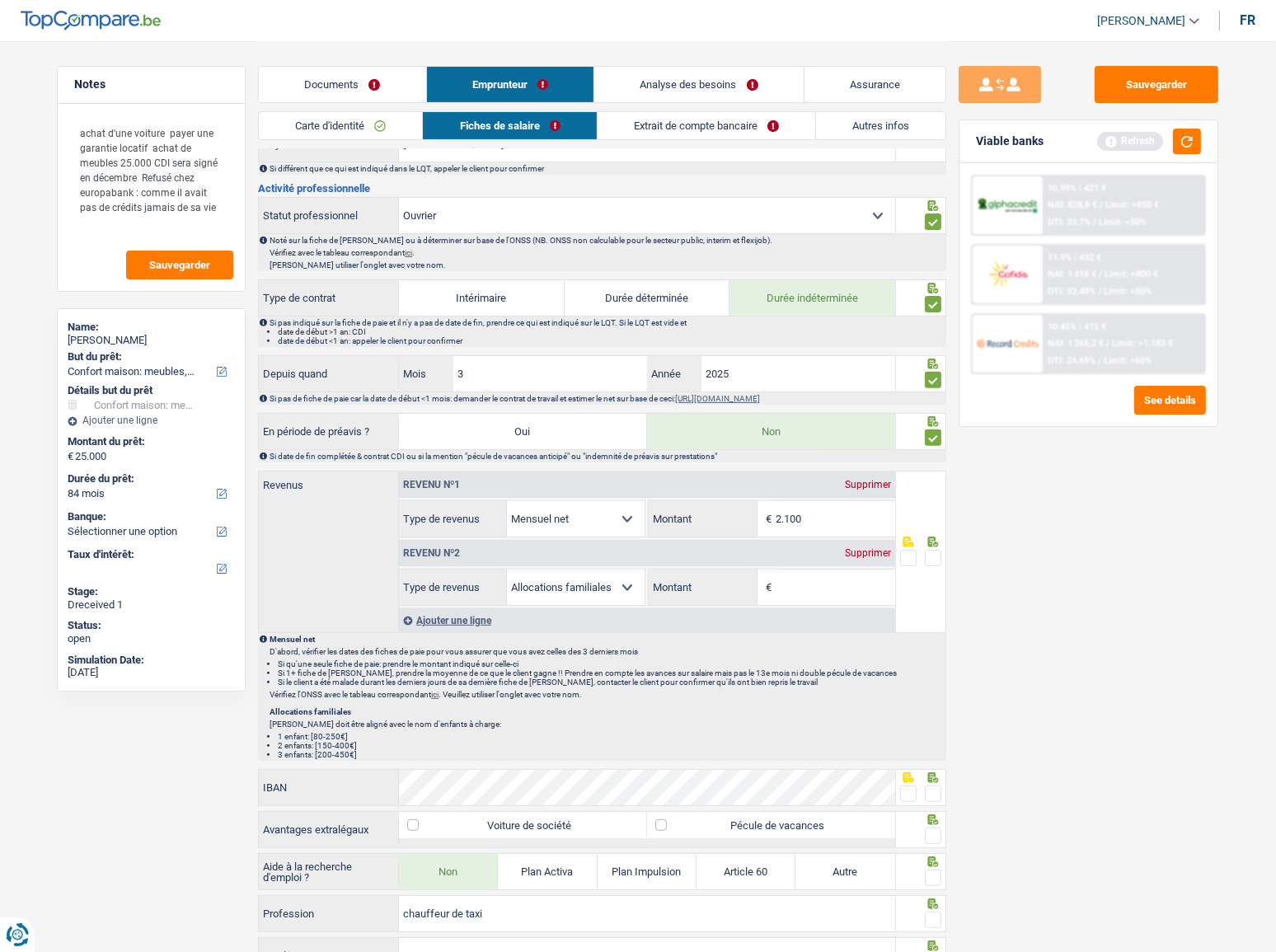
scroll to position [599, 0]
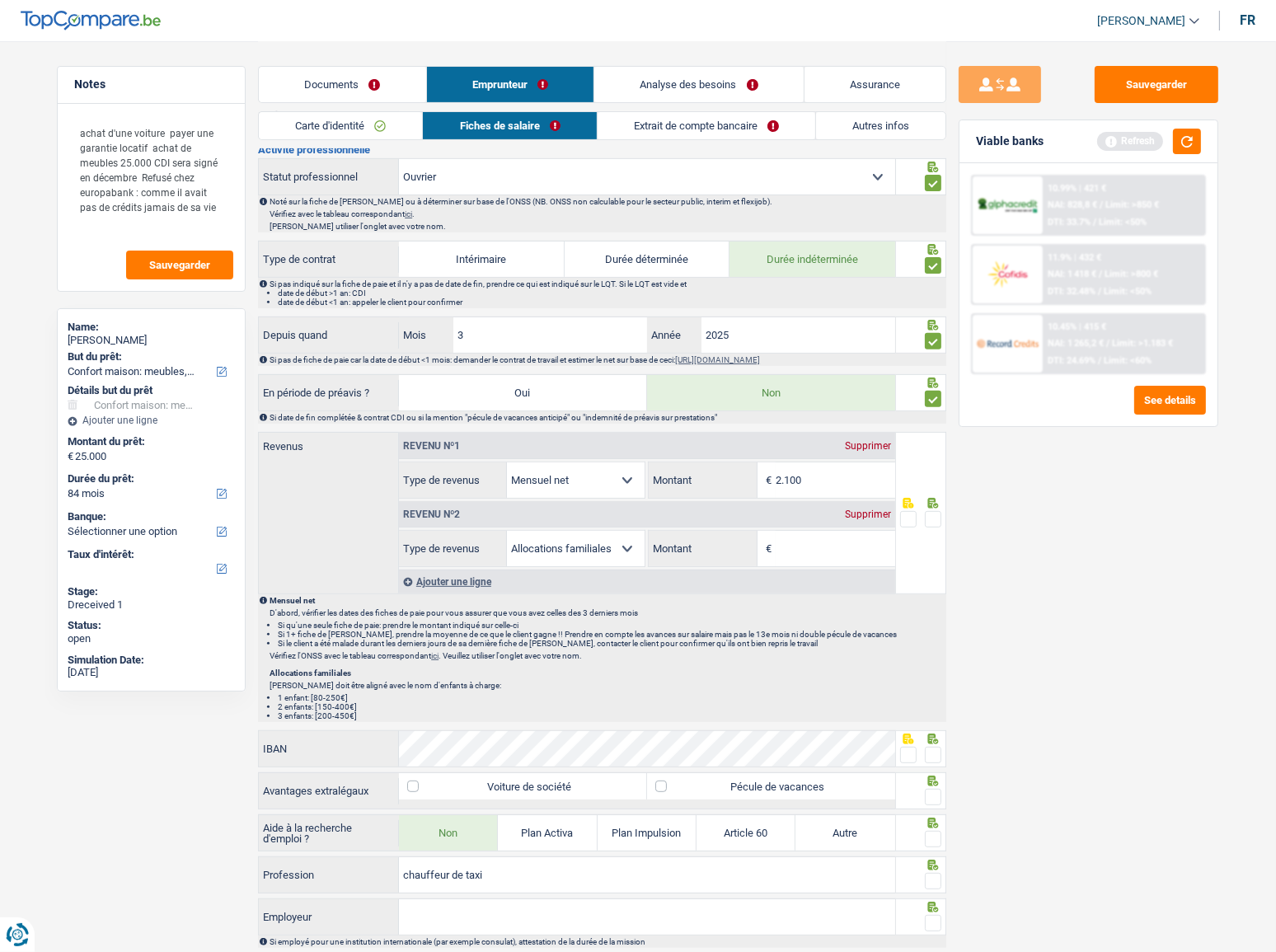
click at [875, 512] on div "Supprimer" at bounding box center [868, 514] width 54 height 10
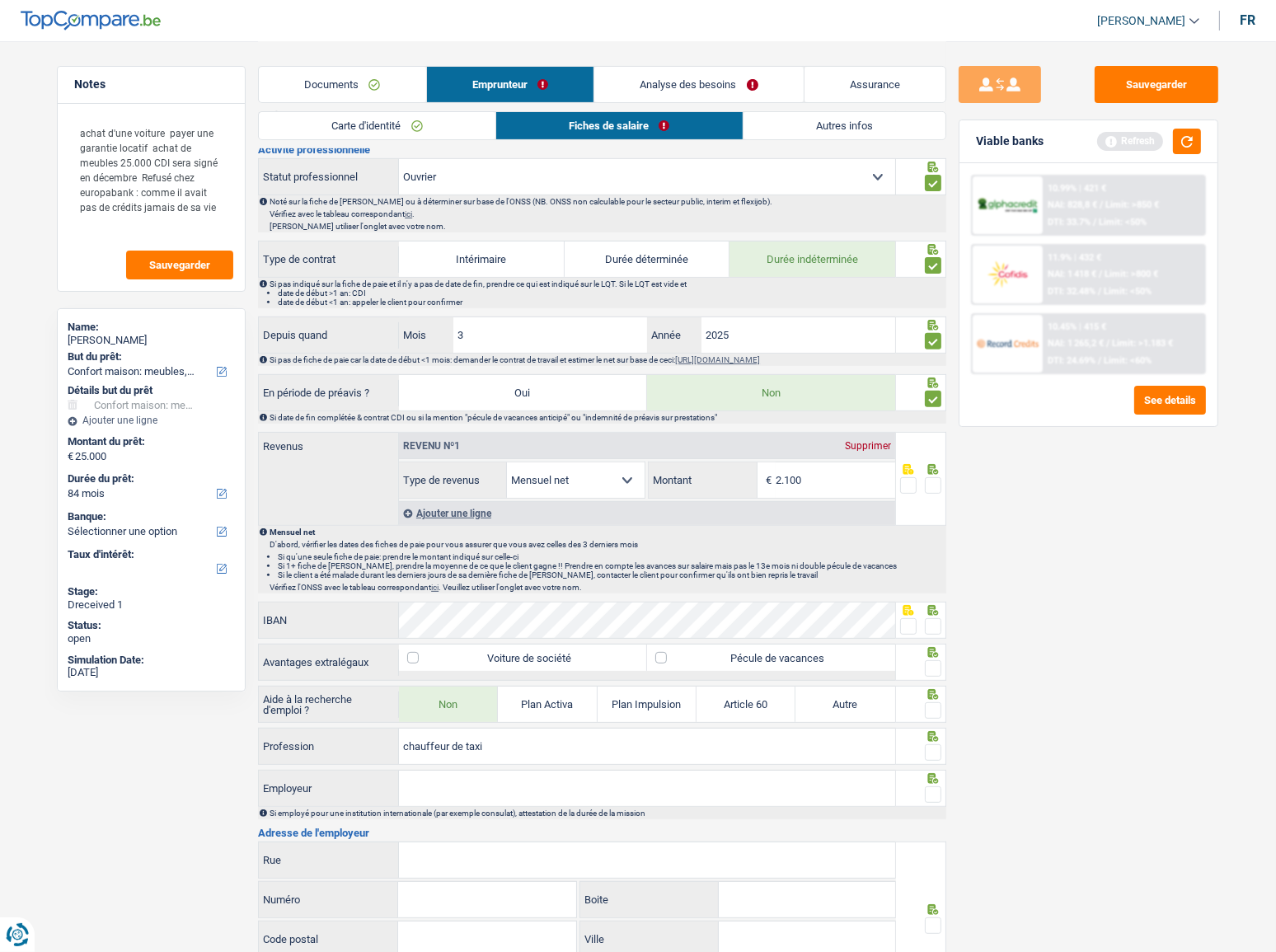
drag, startPoint x: 1076, startPoint y: 611, endPoint x: 1074, endPoint y: 601, distance: 10.2
click at [1076, 520] on div "Sauvegarder Viable banks Refresh 10.99% | 421 € NAI: 828,8 € / Limit: >850 € DT…" at bounding box center [1088, 496] width 285 height 860
drag, startPoint x: 930, startPoint y: 482, endPoint x: 1013, endPoint y: 479, distance: 83.1
click at [930, 482] on span at bounding box center [933, 485] width 17 height 17
click at [0, 0] on input "radio" at bounding box center [0, 0] width 0 height 0
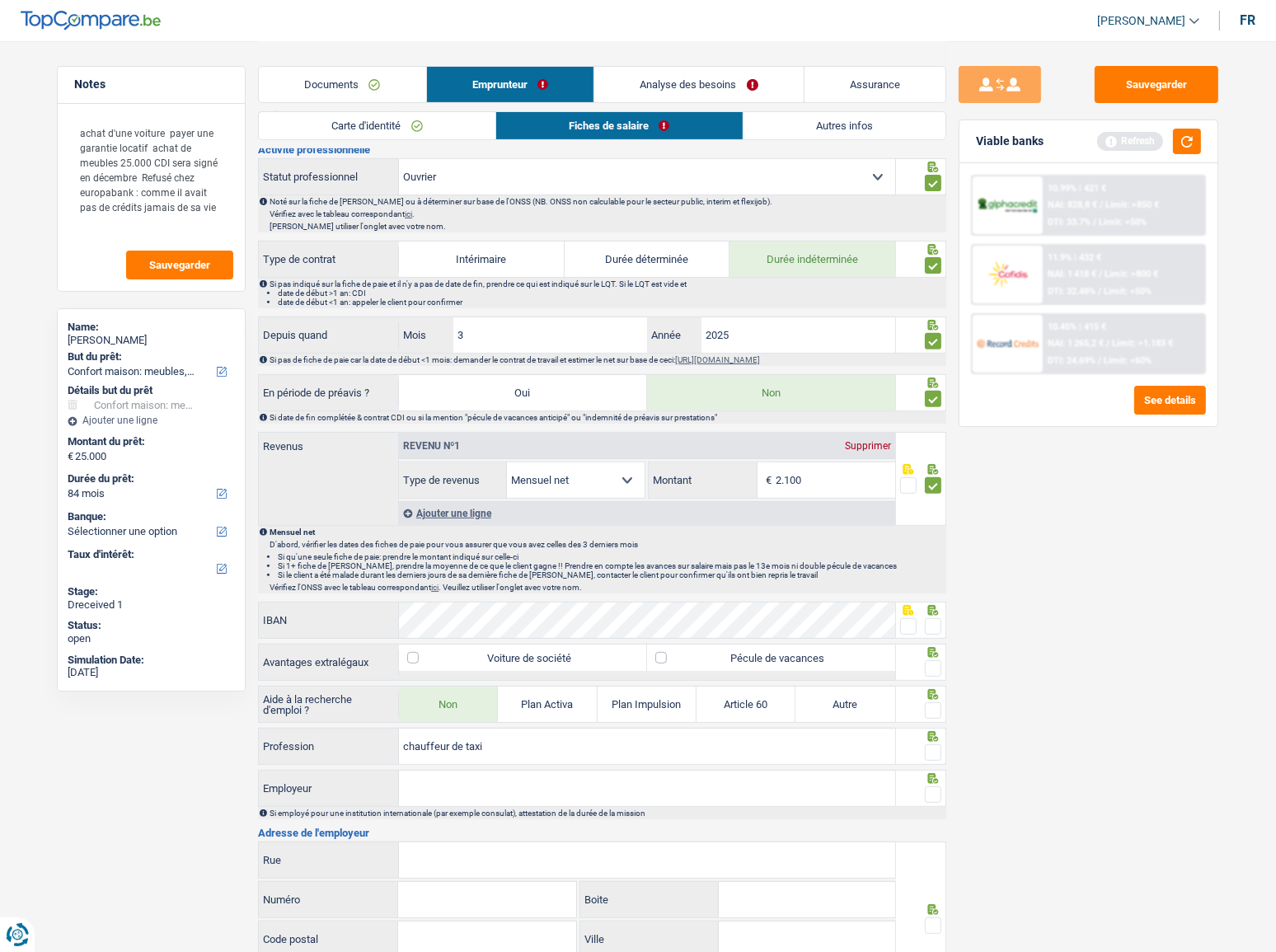
drag, startPoint x: 847, startPoint y: 481, endPoint x: 574, endPoint y: 517, distance: 275.4
click at [584, 517] on div "Revenu nº1 Supprimer Allocation d'handicap Allocations chômage Allocations fami…" at bounding box center [646, 479] width 497 height 92
type input "1.639"
click at [1149, 140] on button "button" at bounding box center [1187, 140] width 28 height 25
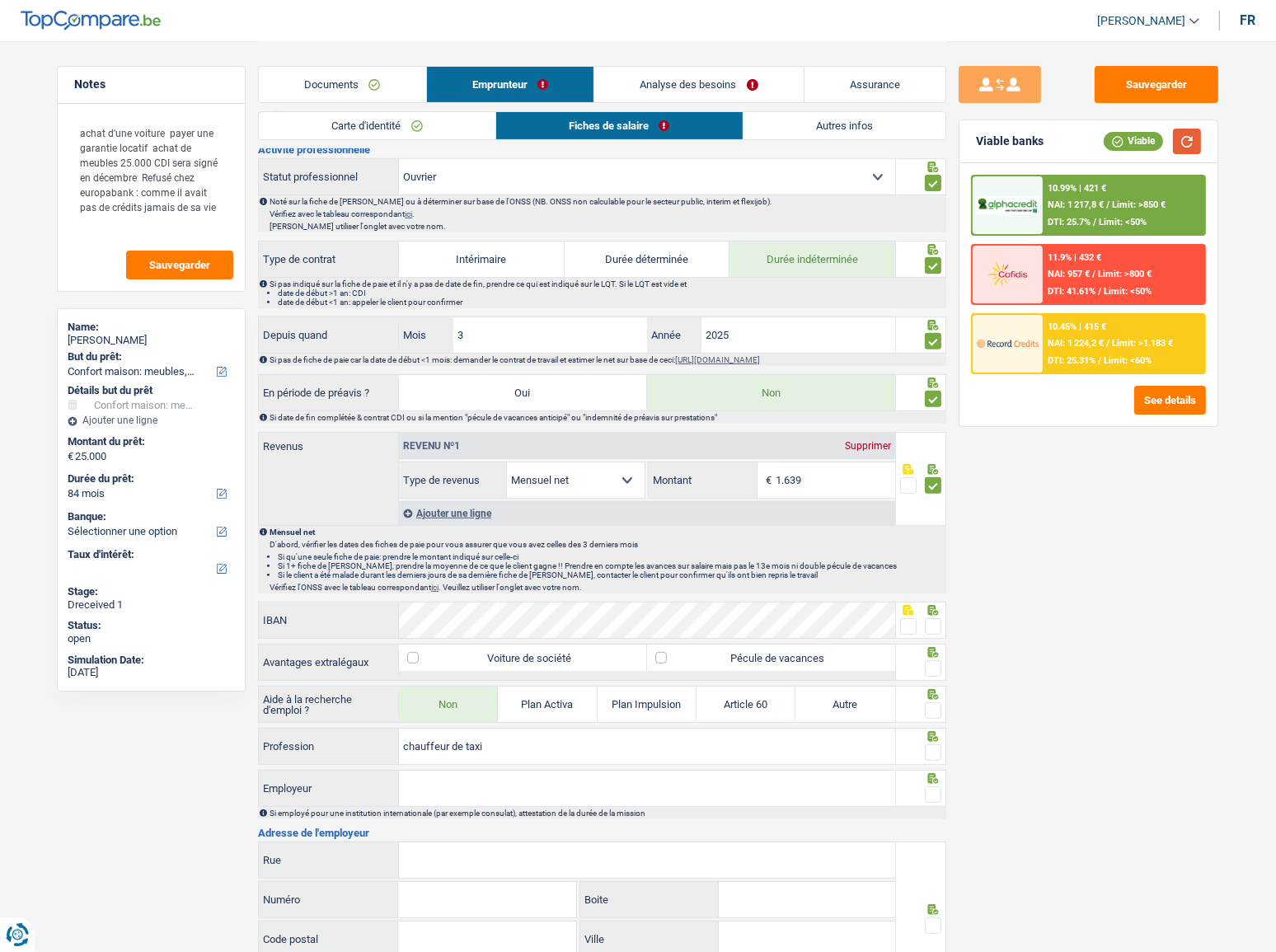
scroll to position [853, 0]
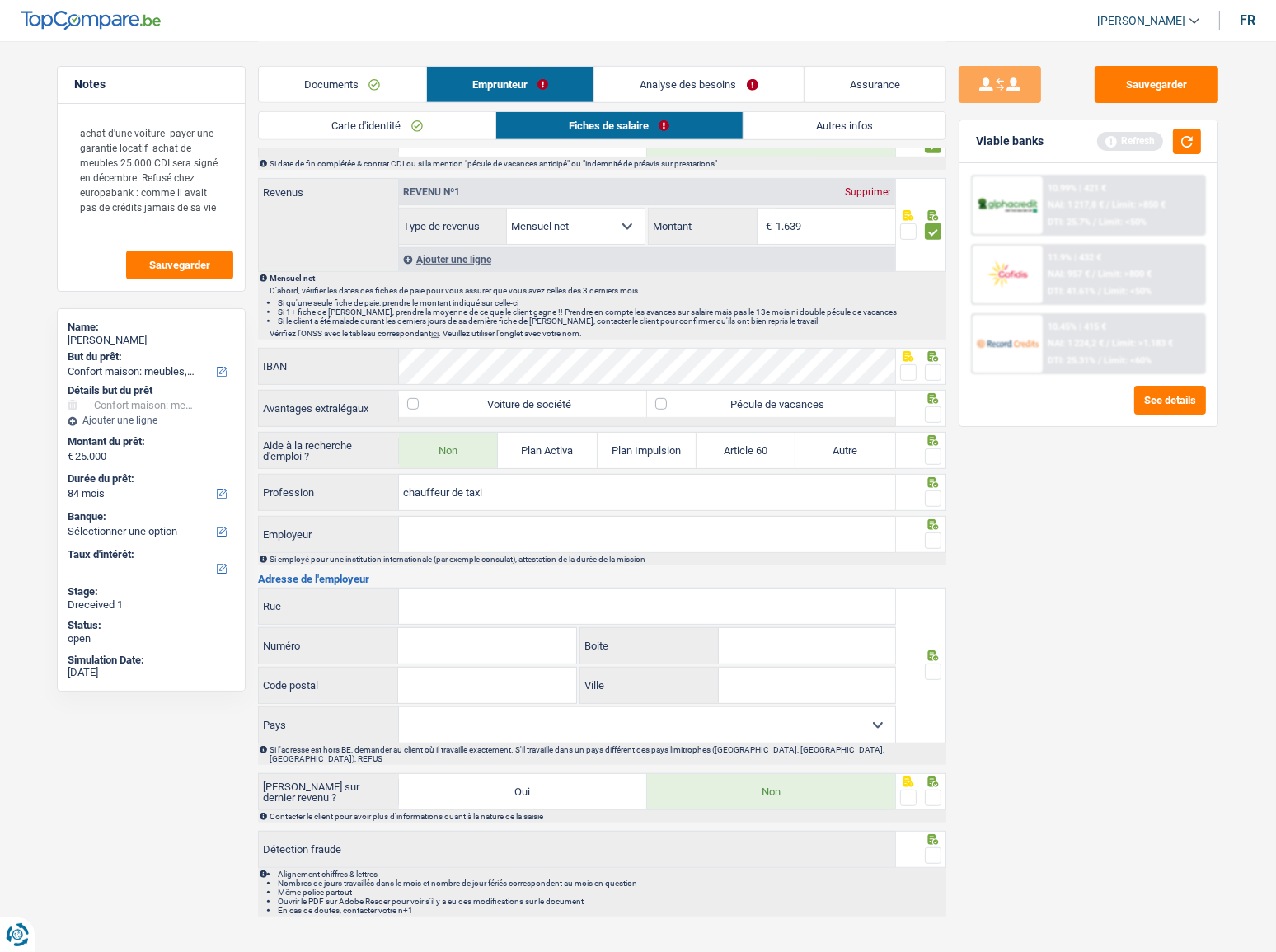
click at [933, 368] on span at bounding box center [933, 372] width 17 height 17
click at [0, 0] on input "radio" at bounding box center [0, 0] width 0 height 0
click at [934, 413] on span at bounding box center [933, 414] width 17 height 17
click at [0, 0] on input "radio" at bounding box center [0, 0] width 0 height 0
click at [1149, 147] on button "button" at bounding box center [1187, 140] width 28 height 25
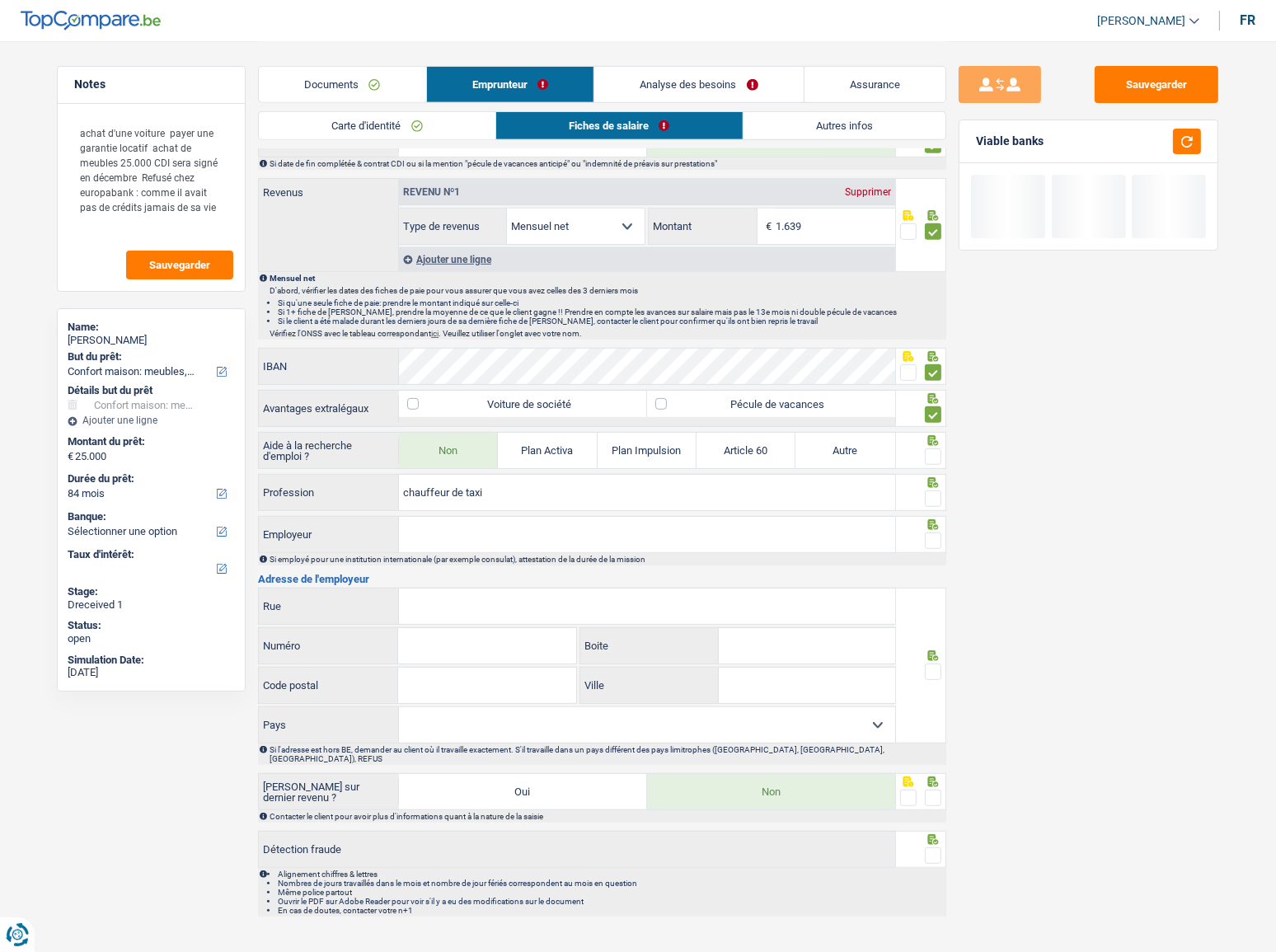
click at [936, 452] on span at bounding box center [933, 456] width 17 height 17
click at [0, 0] on input "radio" at bounding box center [0, 0] width 0 height 0
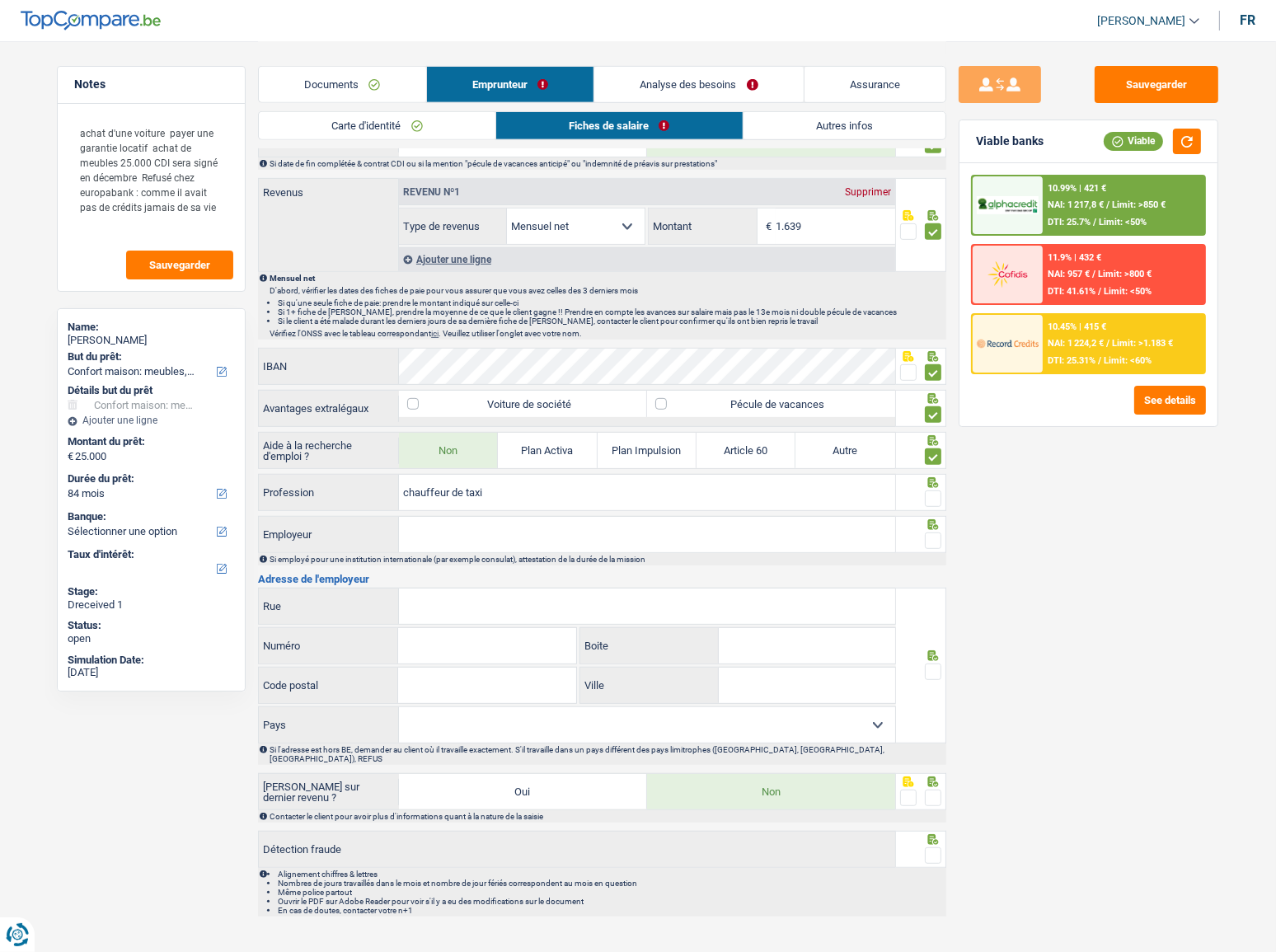
click at [932, 499] on span at bounding box center [933, 498] width 17 height 17
click at [0, 0] on input "radio" at bounding box center [0, 0] width 0 height 0
click at [729, 520] on input "Employeur" at bounding box center [647, 534] width 497 height 36
click at [432, 520] on input "Employeur" at bounding box center [647, 534] width 497 height 36
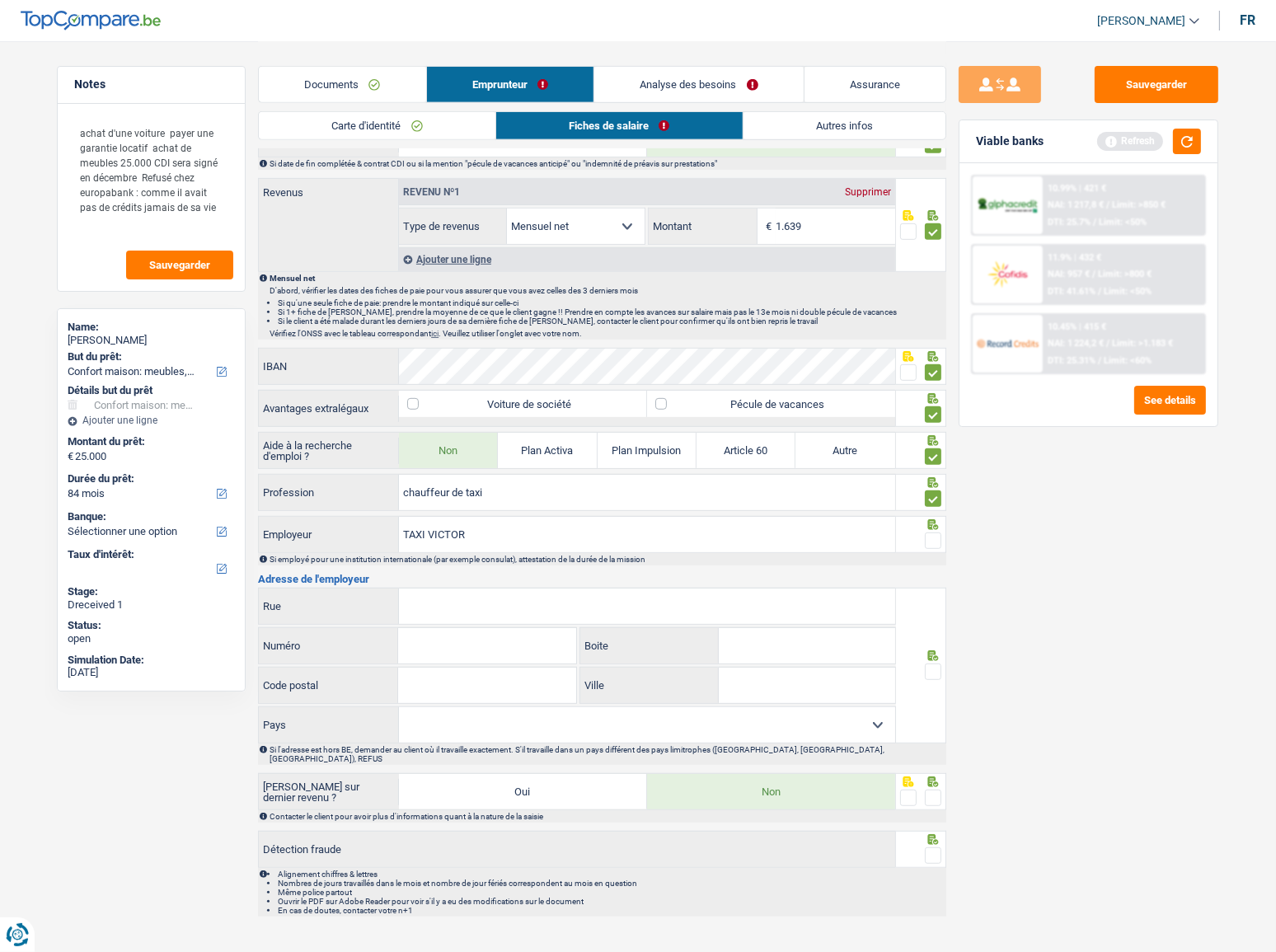
type input "TAXI VICTOR"
click at [927, 520] on span at bounding box center [933, 540] width 17 height 17
click at [0, 0] on input "radio" at bounding box center [0, 0] width 0 height 0
click at [1149, 132] on button "button" at bounding box center [1187, 140] width 28 height 25
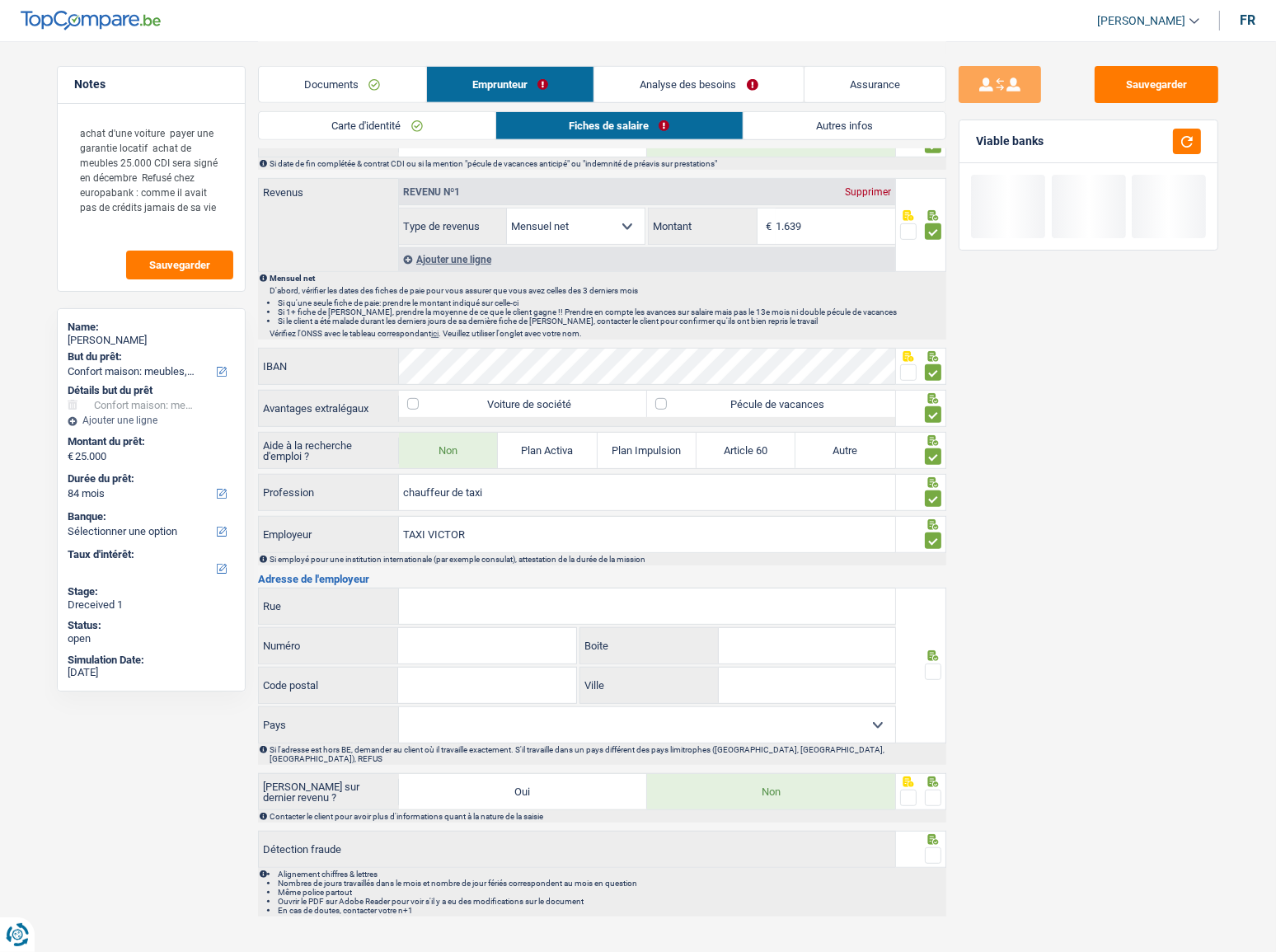
drag, startPoint x: 497, startPoint y: 612, endPoint x: 512, endPoint y: 610, distance: 15.1
click at [497, 520] on input "Rue" at bounding box center [647, 606] width 497 height 36
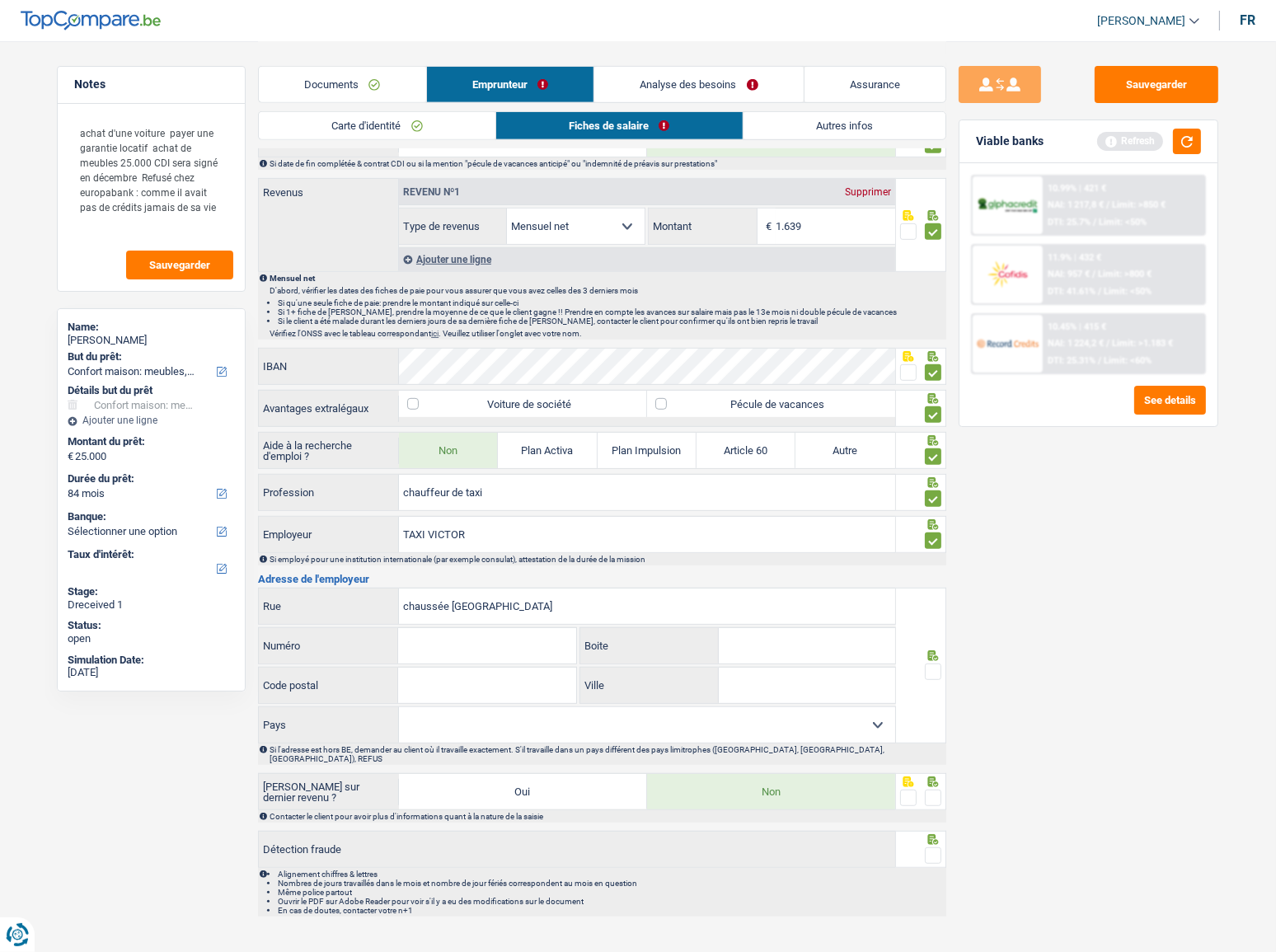
type input "chaussée pont du sart"
drag, startPoint x: 509, startPoint y: 634, endPoint x: 544, endPoint y: 654, distance: 40.3
click at [509, 520] on input "Numéro" at bounding box center [486, 646] width 177 height 36
type input "232"
type input "7110"
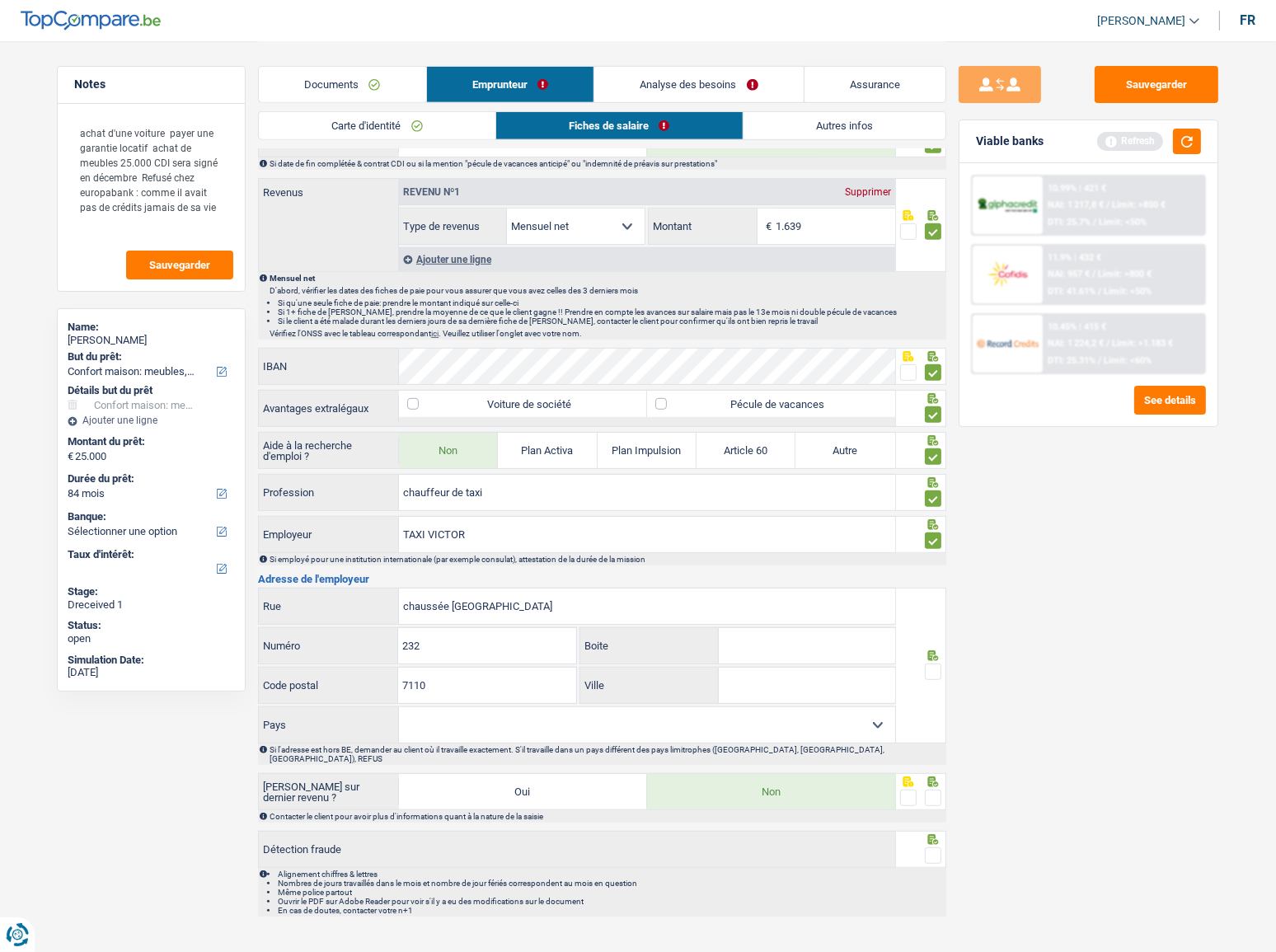
click at [847, 520] on input "Ville" at bounding box center [807, 685] width 176 height 36
paste input "HOUDENG-AIMERIES"
type input "HOUDENG-AIMERIES"
click at [678, 520] on select "Belgique France Allemagne Italie Luxembourg Pays-Bas Espagne Suisse Sélectionne…" at bounding box center [647, 724] width 497 height 36
click at [508, 520] on div "chaussée pont du sart Rue 232 Numéro Boite 7110 Code postal HOUDENG-AIMERIES Vi…" at bounding box center [602, 675] width 689 height 177
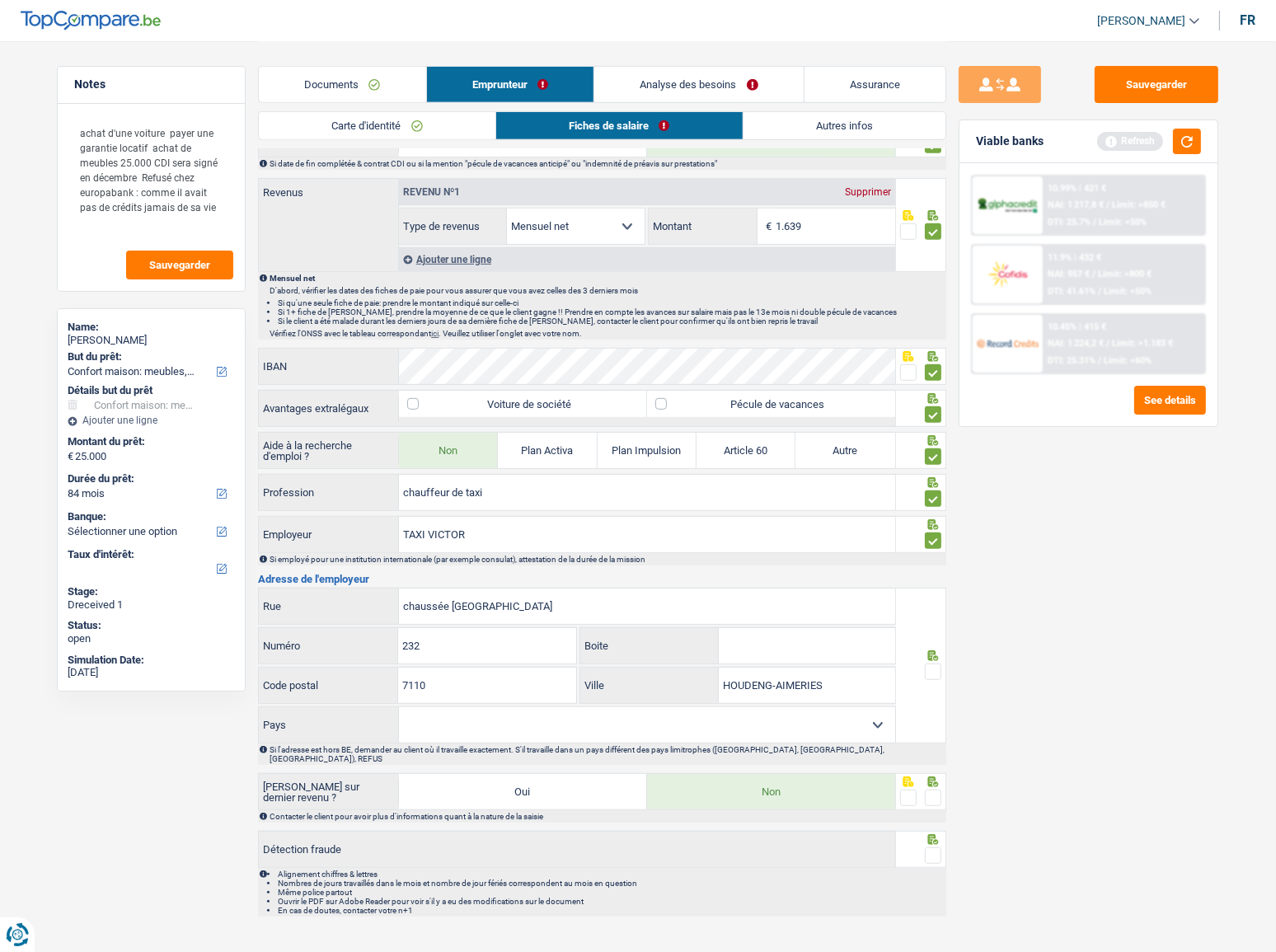
click at [524, 520] on select "Belgique France Allemagne Italie Luxembourg Pays-Bas Espagne Suisse Sélectionne…" at bounding box center [647, 724] width 497 height 36
select select "BE"
click at [399, 520] on select "Belgique France Allemagne Italie Luxembourg Pays-Bas Espagne Suisse Sélectionne…" at bounding box center [647, 724] width 497 height 36
click at [930, 520] on span at bounding box center [933, 671] width 17 height 17
click at [0, 0] on input "radio" at bounding box center [0, 0] width 0 height 0
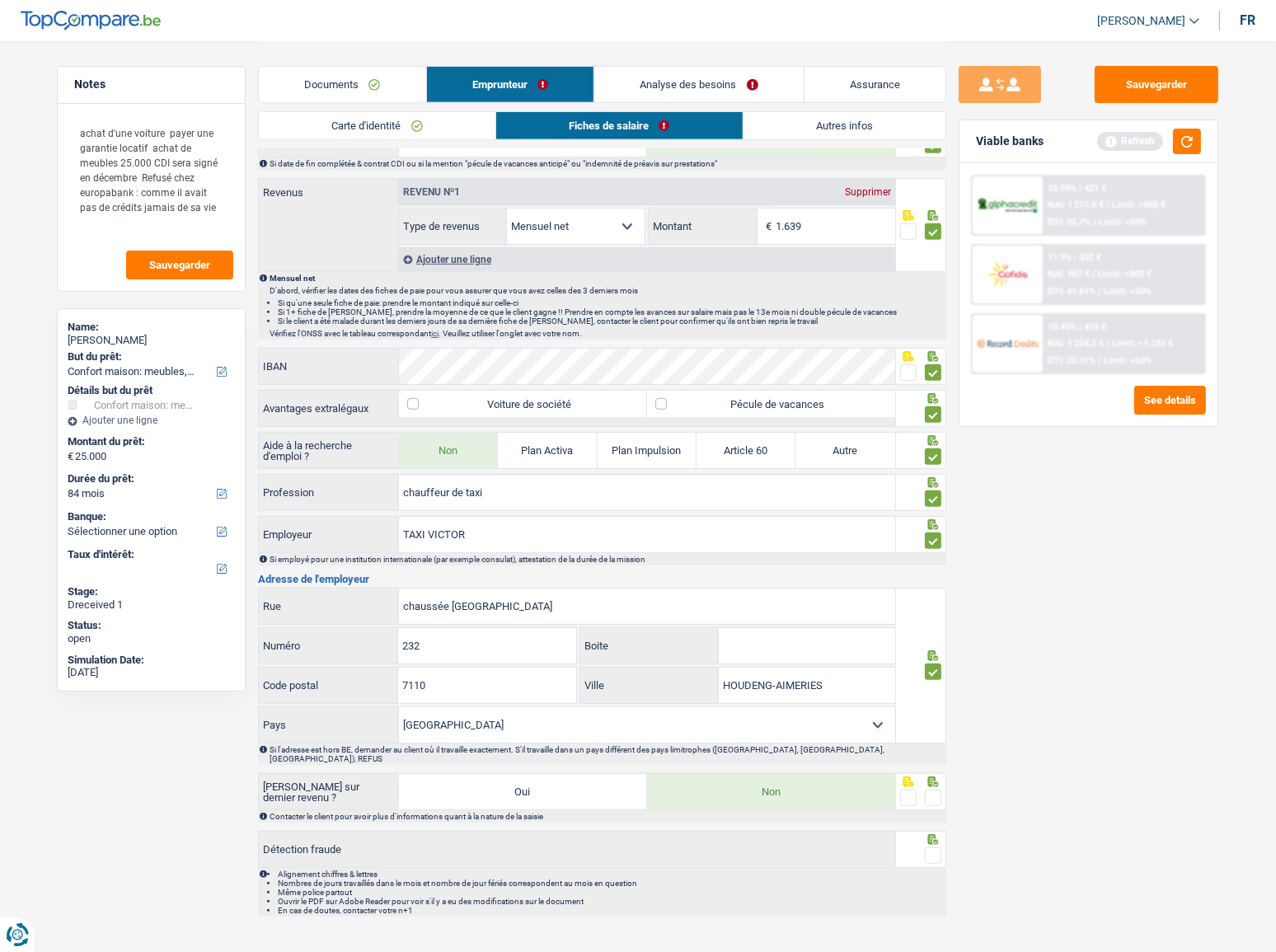
click at [930, 520] on span at bounding box center [933, 798] width 17 height 17
click at [0, 0] on input "radio" at bounding box center [0, 0] width 0 height 0
drag, startPoint x: 937, startPoint y: 836, endPoint x: 936, endPoint y: 825, distance: 11.0
click at [936, 520] on span at bounding box center [933, 855] width 17 height 17
click at [0, 0] on input "radio" at bounding box center [0, 0] width 0 height 0
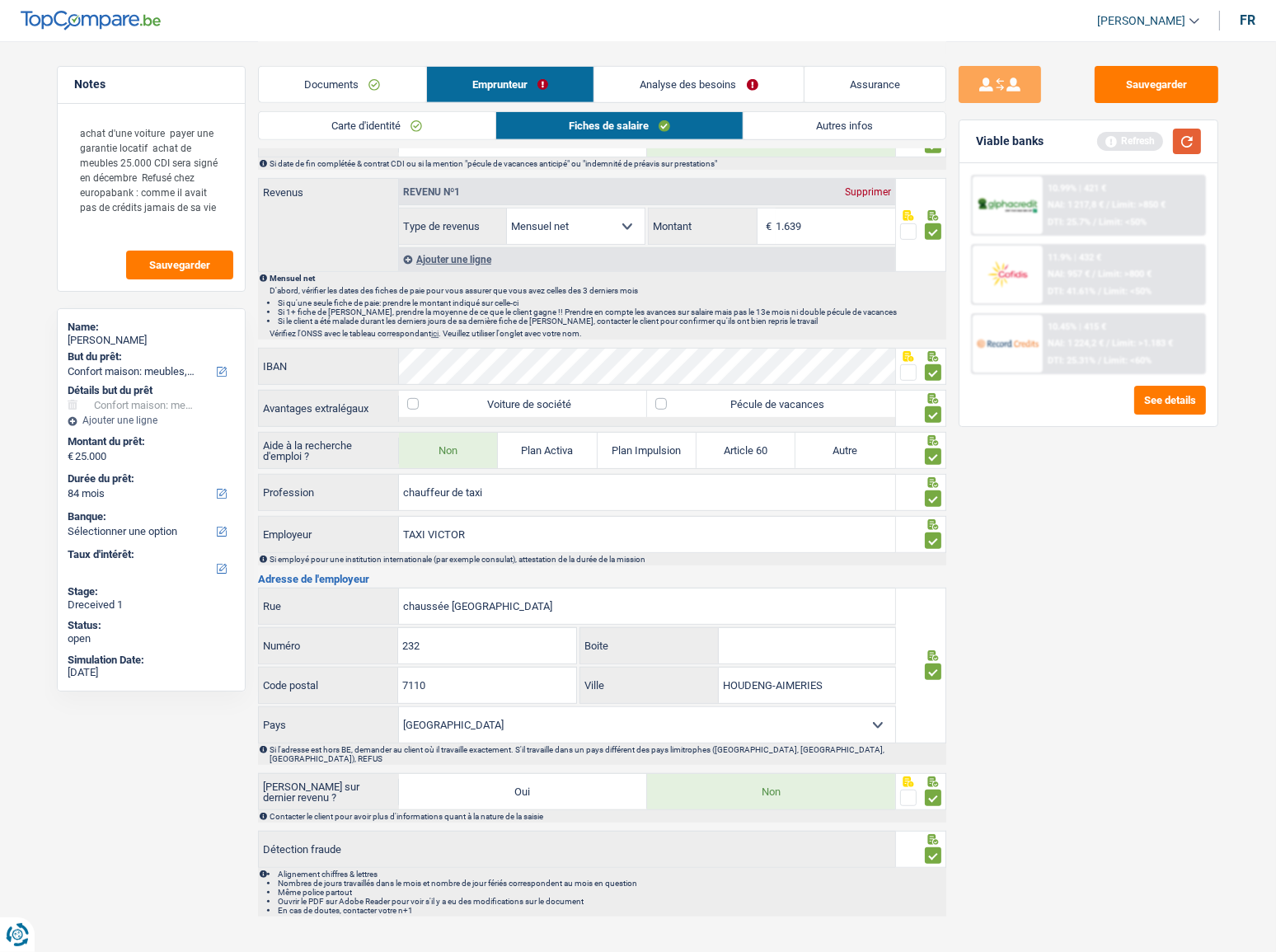
click at [1149, 134] on button "button" at bounding box center [1187, 140] width 28 height 25
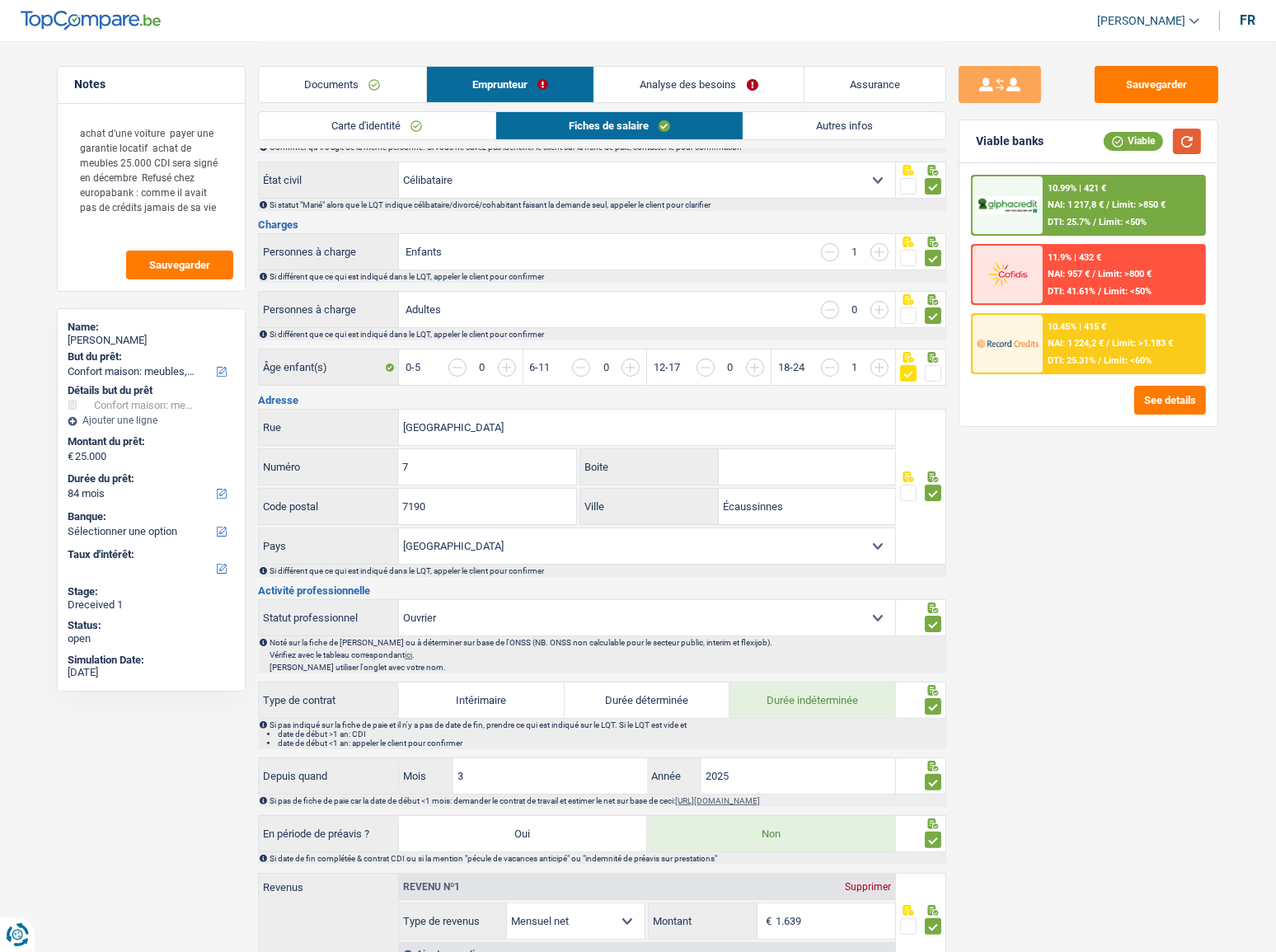
scroll to position [0, 0]
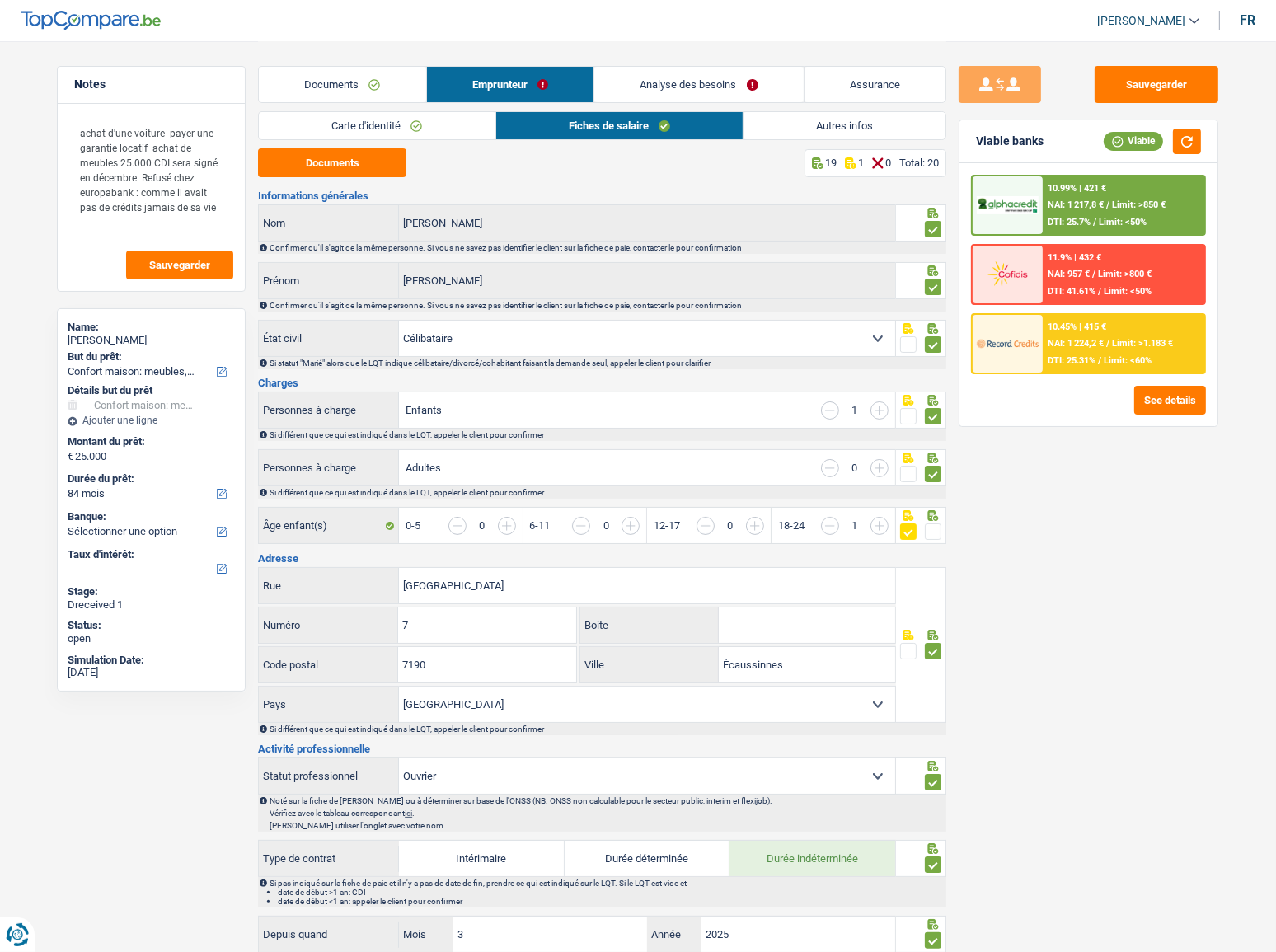
click at [837, 127] on link "Autres infos" at bounding box center [844, 125] width 202 height 27
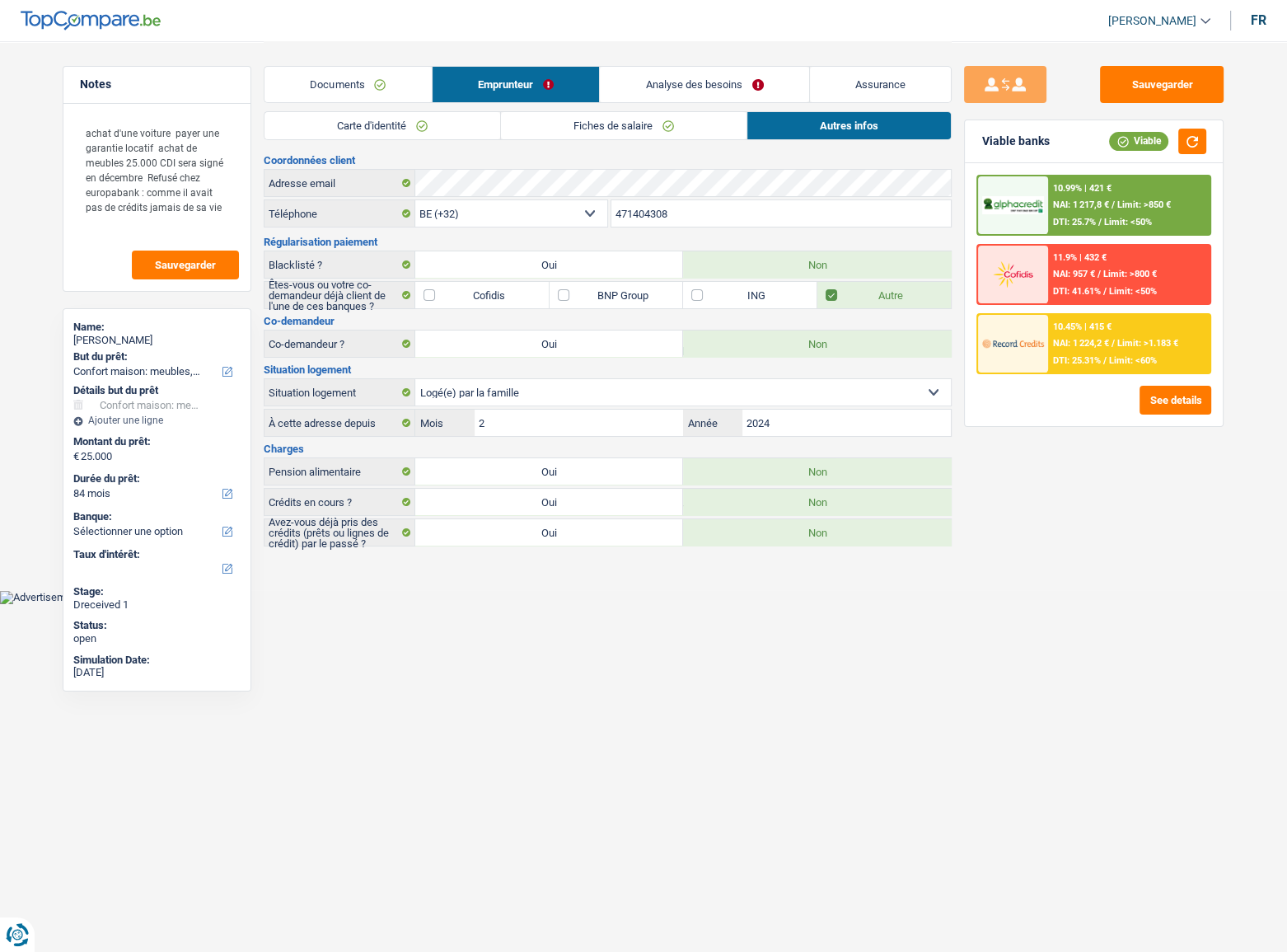
drag, startPoint x: 602, startPoint y: 542, endPoint x: 695, endPoint y: 510, distance: 98.4
click at [602, 520] on label "Oui" at bounding box center [549, 532] width 268 height 26
click at [602, 520] on input "Oui" at bounding box center [549, 532] width 268 height 26
radio input "true"
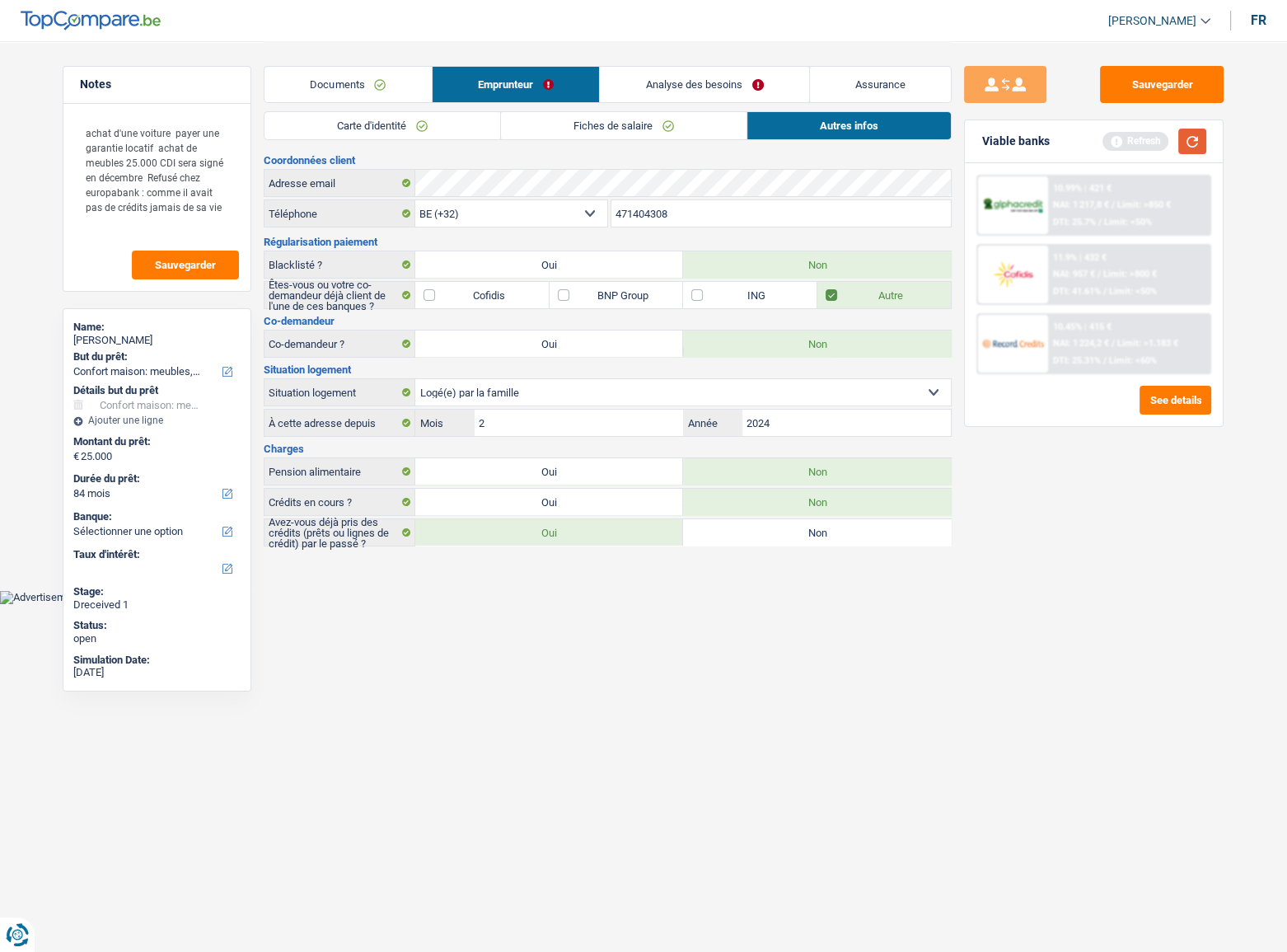
click at [1149, 135] on button "button" at bounding box center [1193, 140] width 28 height 25
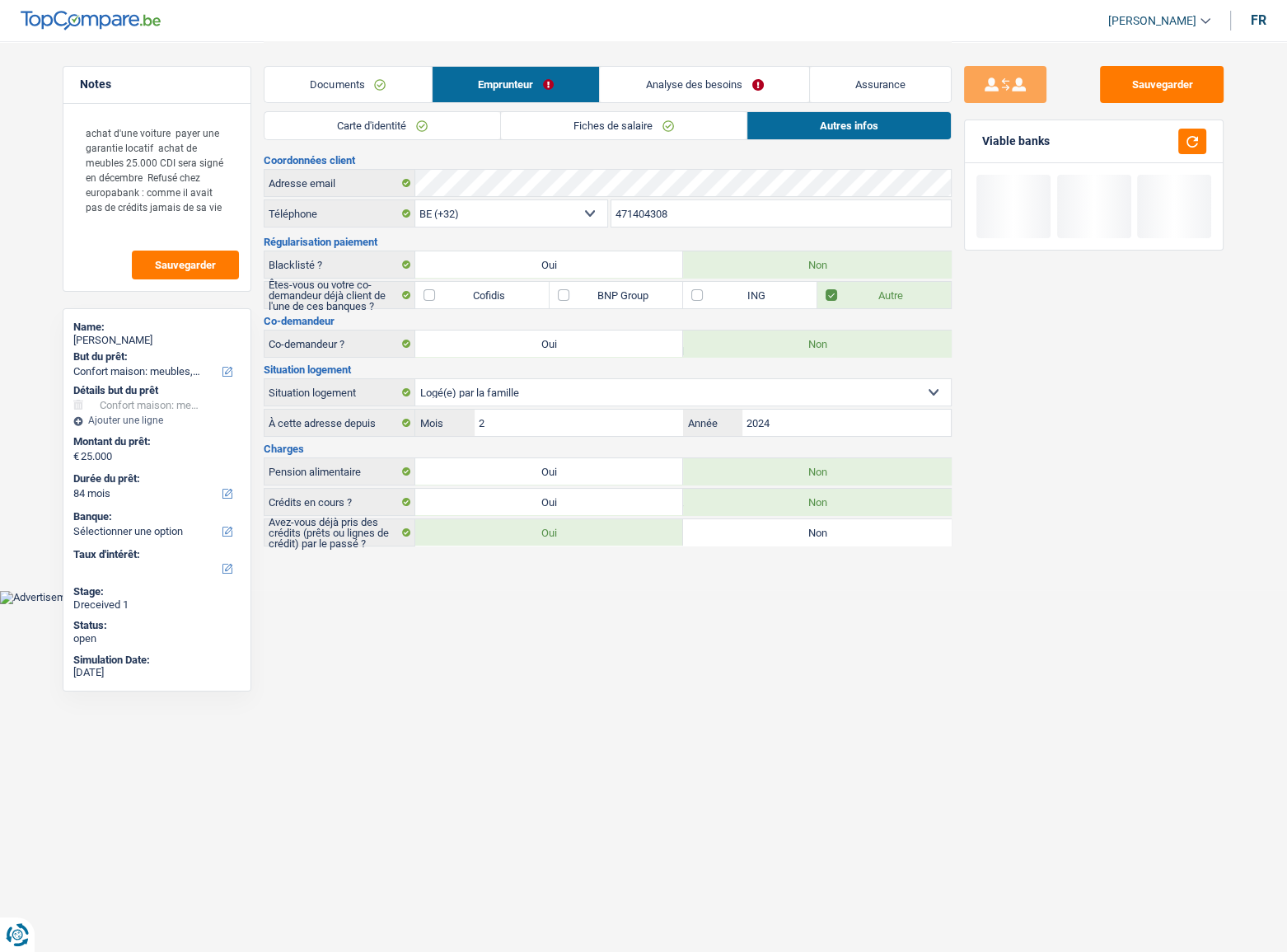
click at [667, 79] on link "Analyse des besoins" at bounding box center [705, 84] width 209 height 36
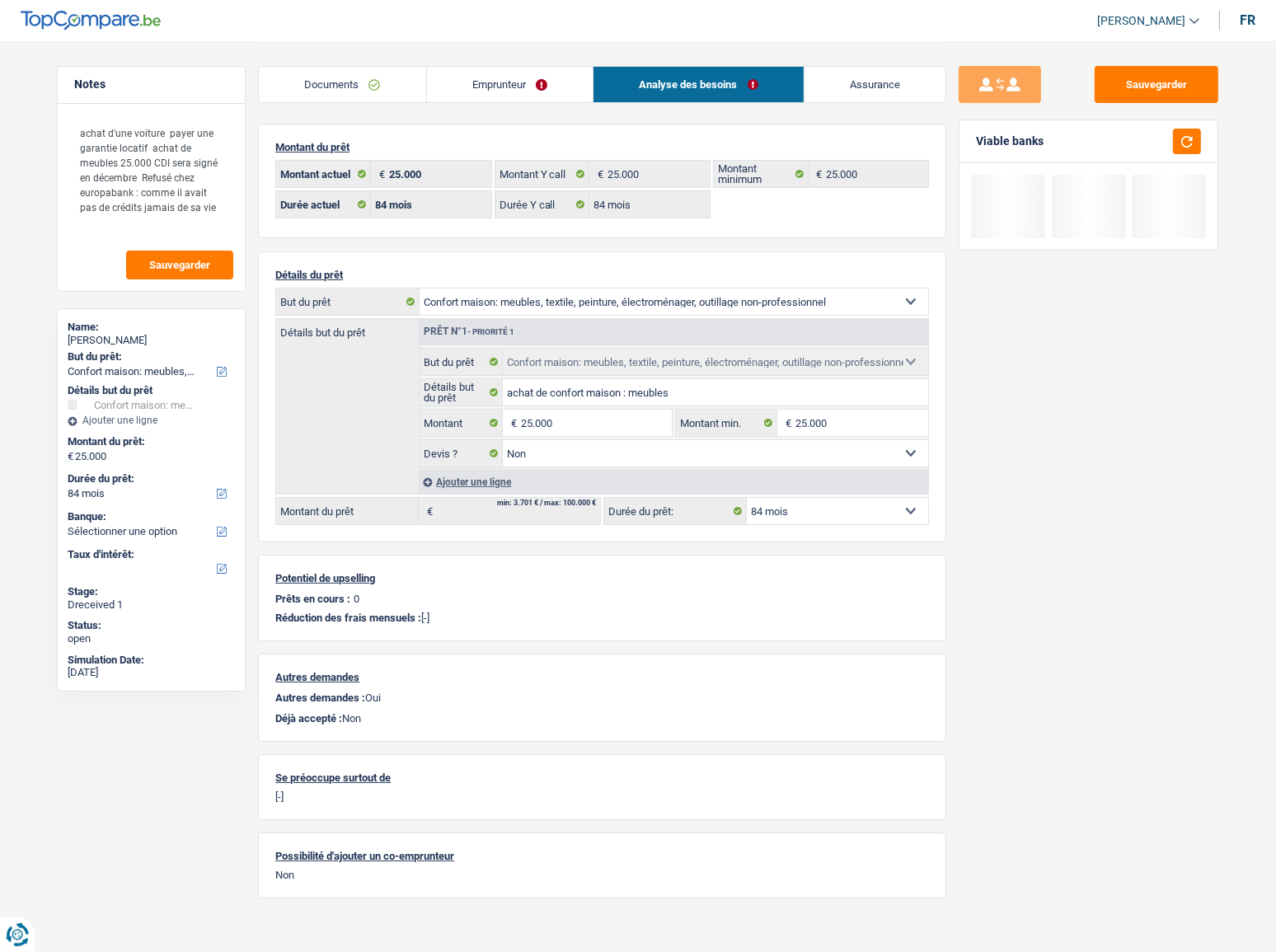
scroll to position [11, 0]
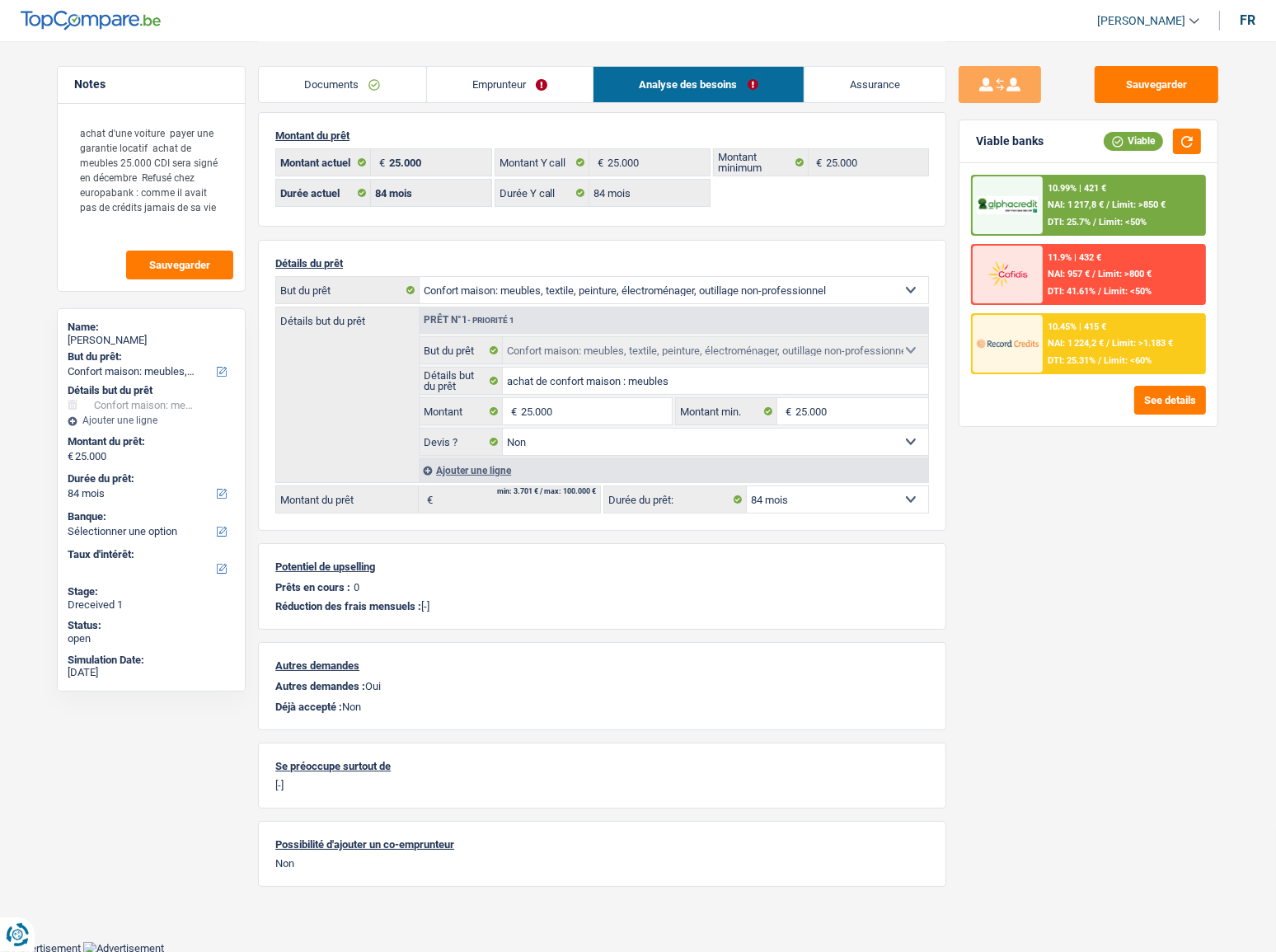
click at [1108, 350] on div "10.45% | 415 € NAI: 1 224,2 € / Limit: >1.183 € DTI: 25.31% / Limit: <60%" at bounding box center [1124, 344] width 162 height 58
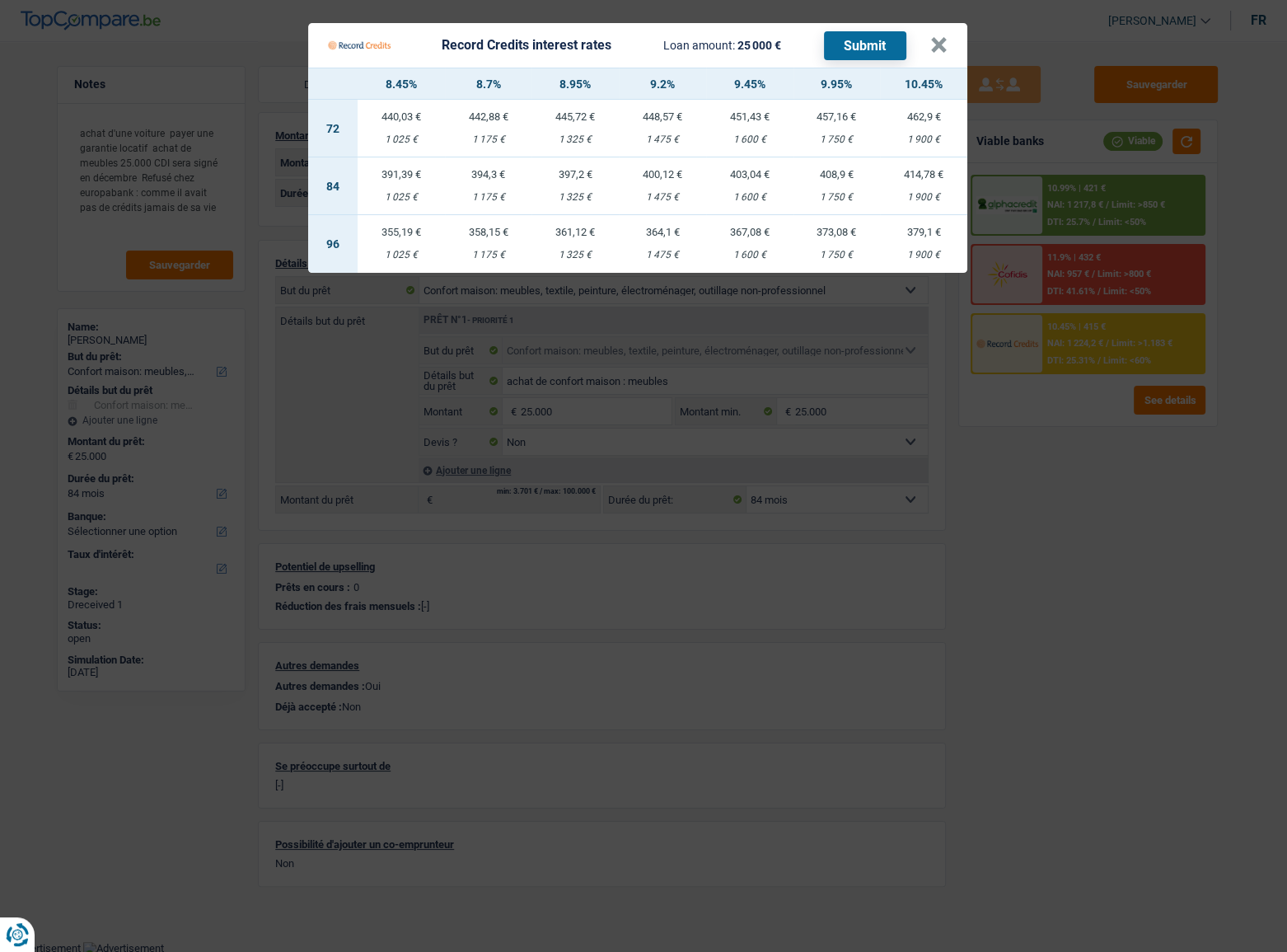
click at [634, 184] on td "400,12 € 1 475 €" at bounding box center [662, 186] width 87 height 58
select select "record credits"
type input "9,20"
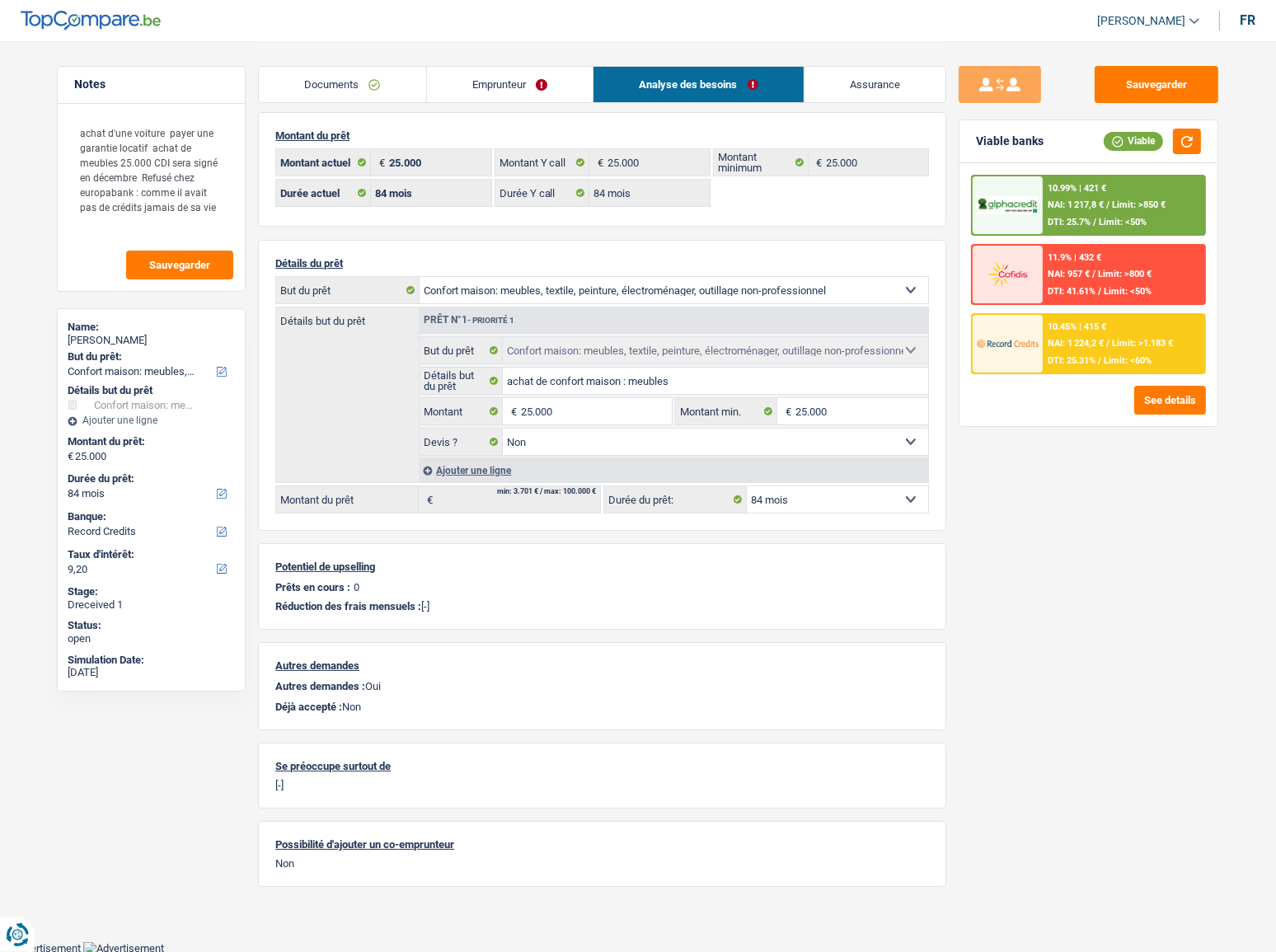
click at [531, 73] on link "Emprunteur" at bounding box center [510, 84] width 167 height 36
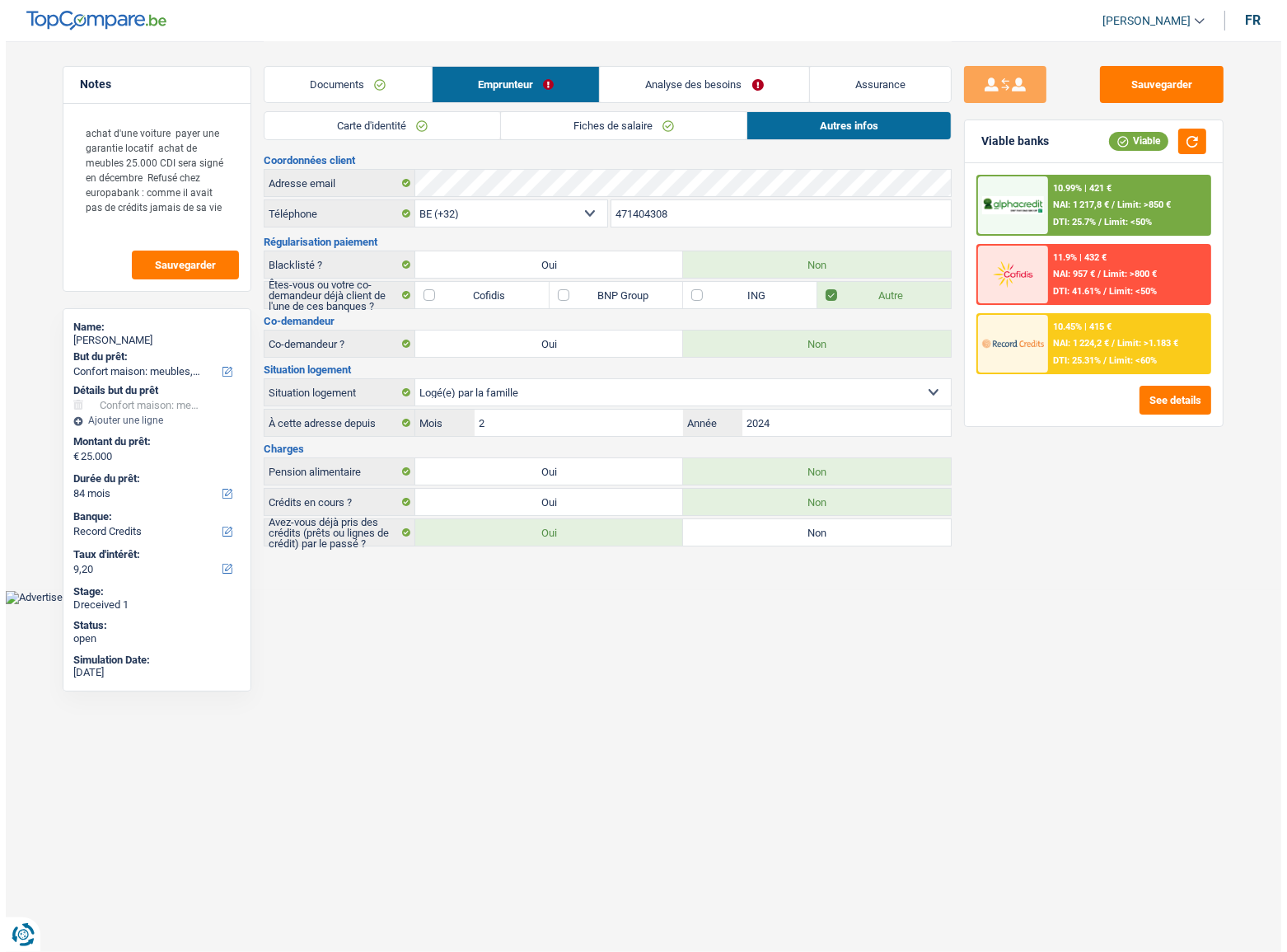
scroll to position [0, 0]
click at [1062, 330] on div "10.45% | 415 €" at bounding box center [1082, 326] width 58 height 10
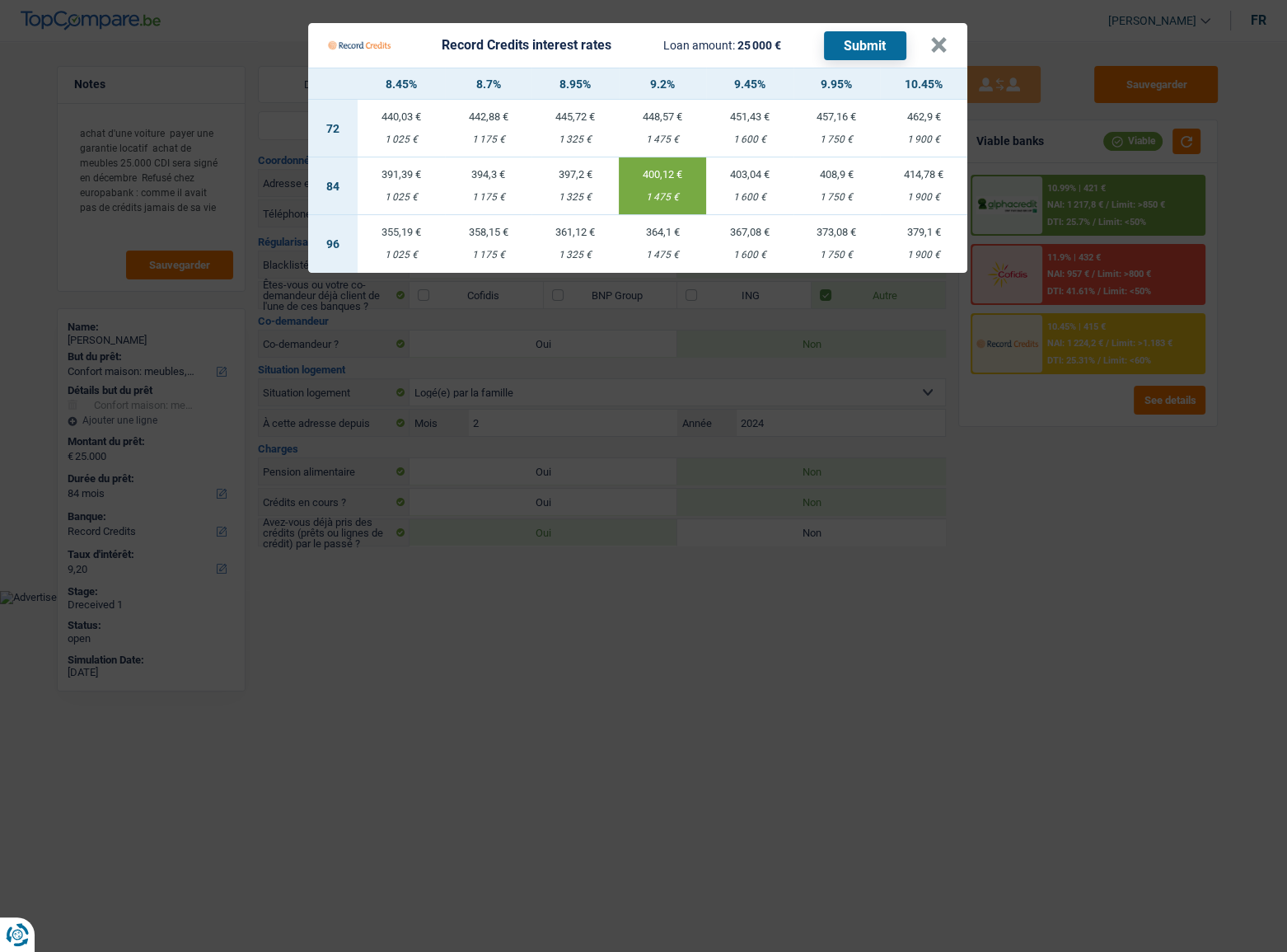
click at [846, 42] on button "Submit" at bounding box center [865, 45] width 82 height 29
click at [938, 49] on button "×" at bounding box center [939, 45] width 17 height 17
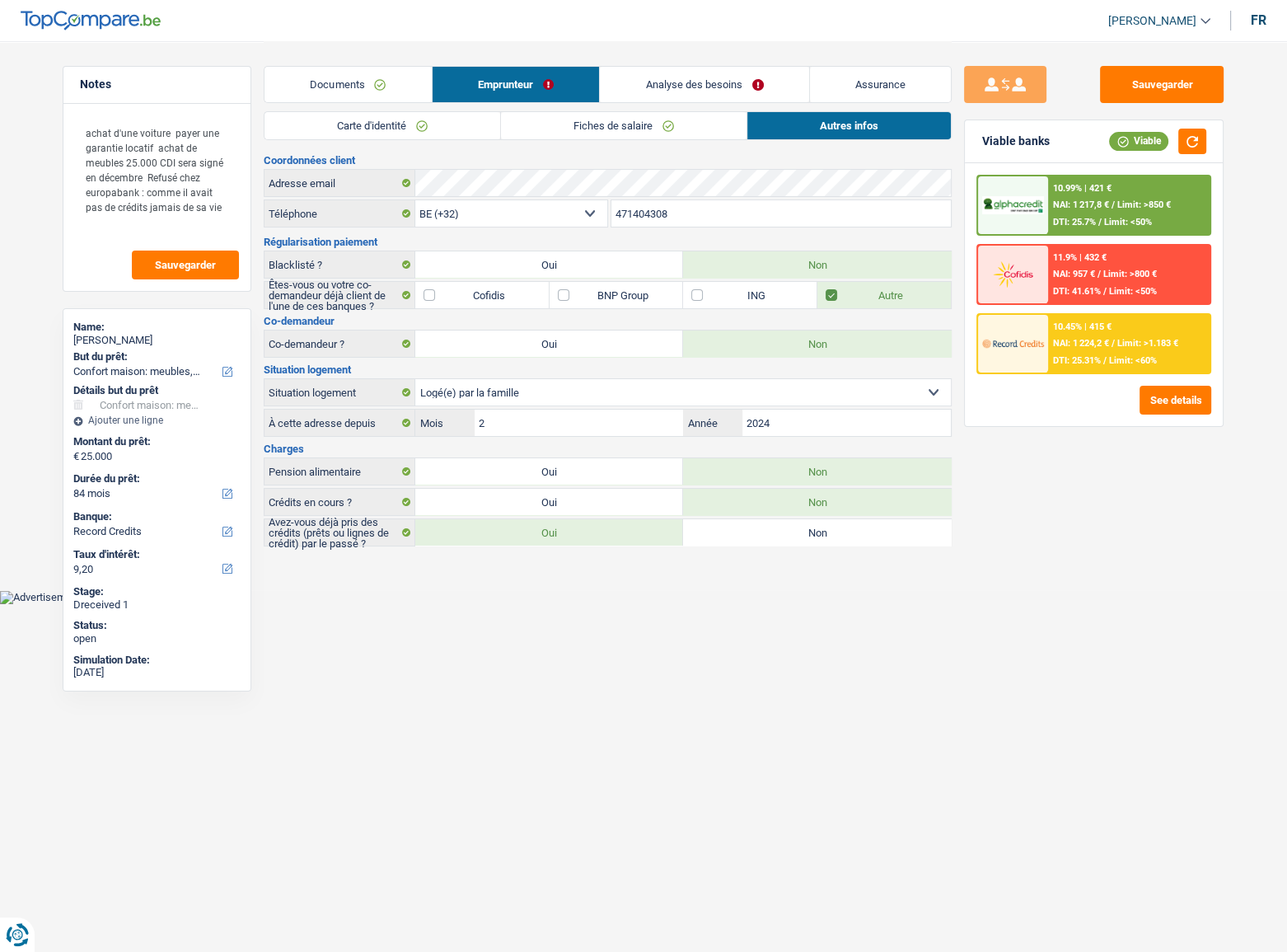
click at [1078, 195] on div "10.99% | 421 € NAI: 1 217,8 € / Limit: >850 € DTI: 25.7% / Limit: <50%" at bounding box center [1129, 205] width 162 height 58
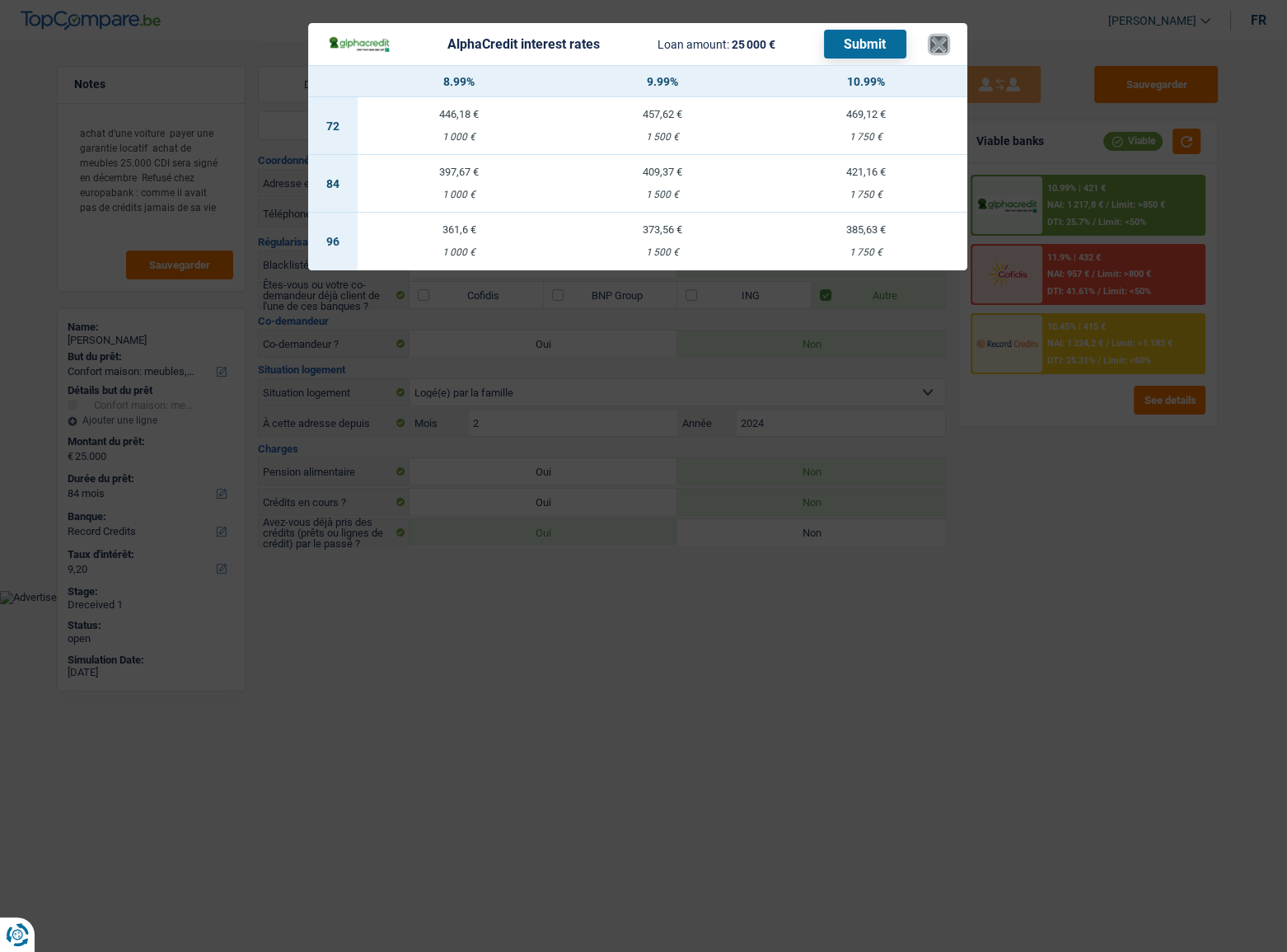
click at [937, 41] on button "×" at bounding box center [939, 45] width 17 height 17
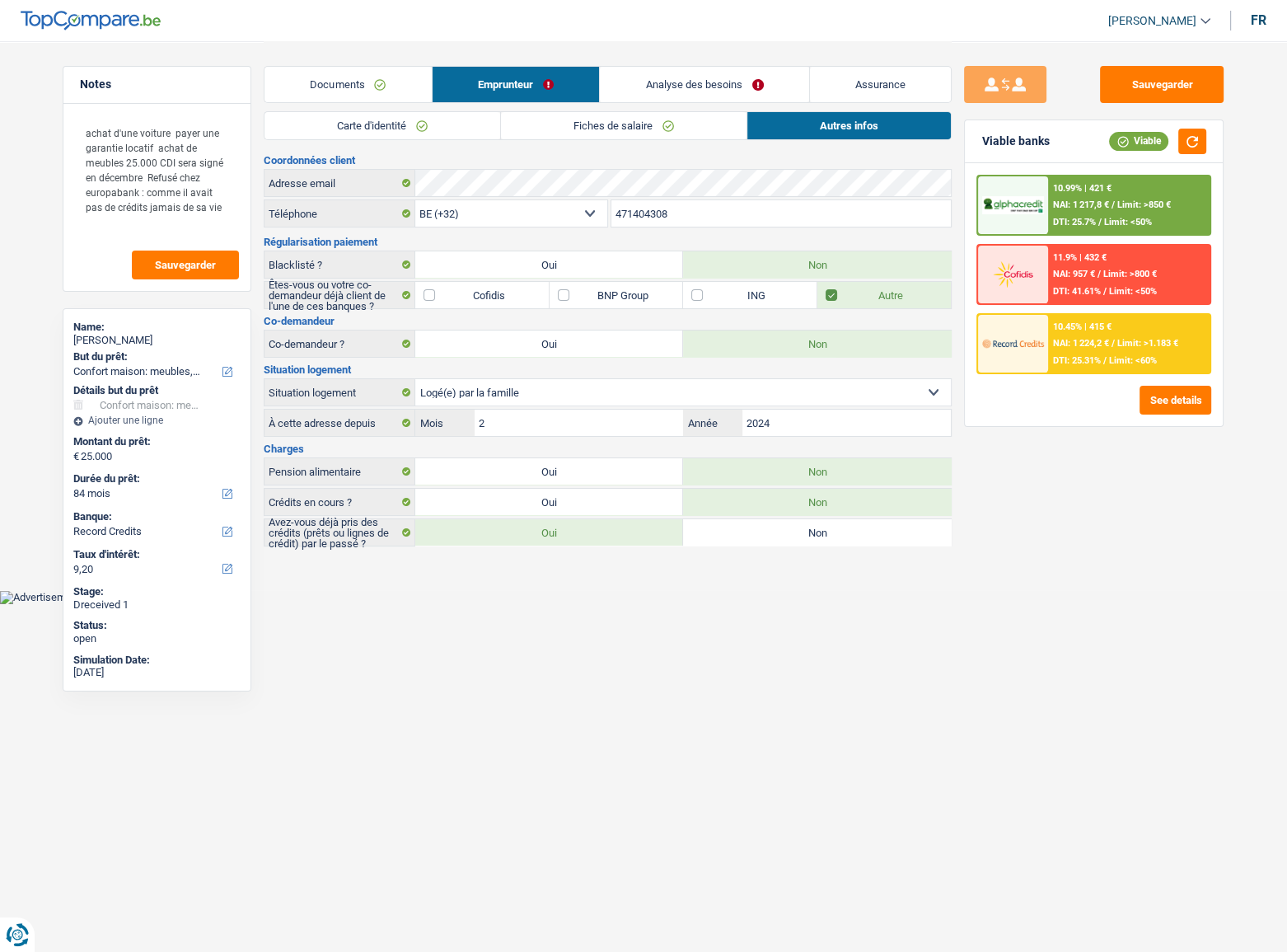
click at [731, 79] on link "Analyse des besoins" at bounding box center [705, 84] width 209 height 36
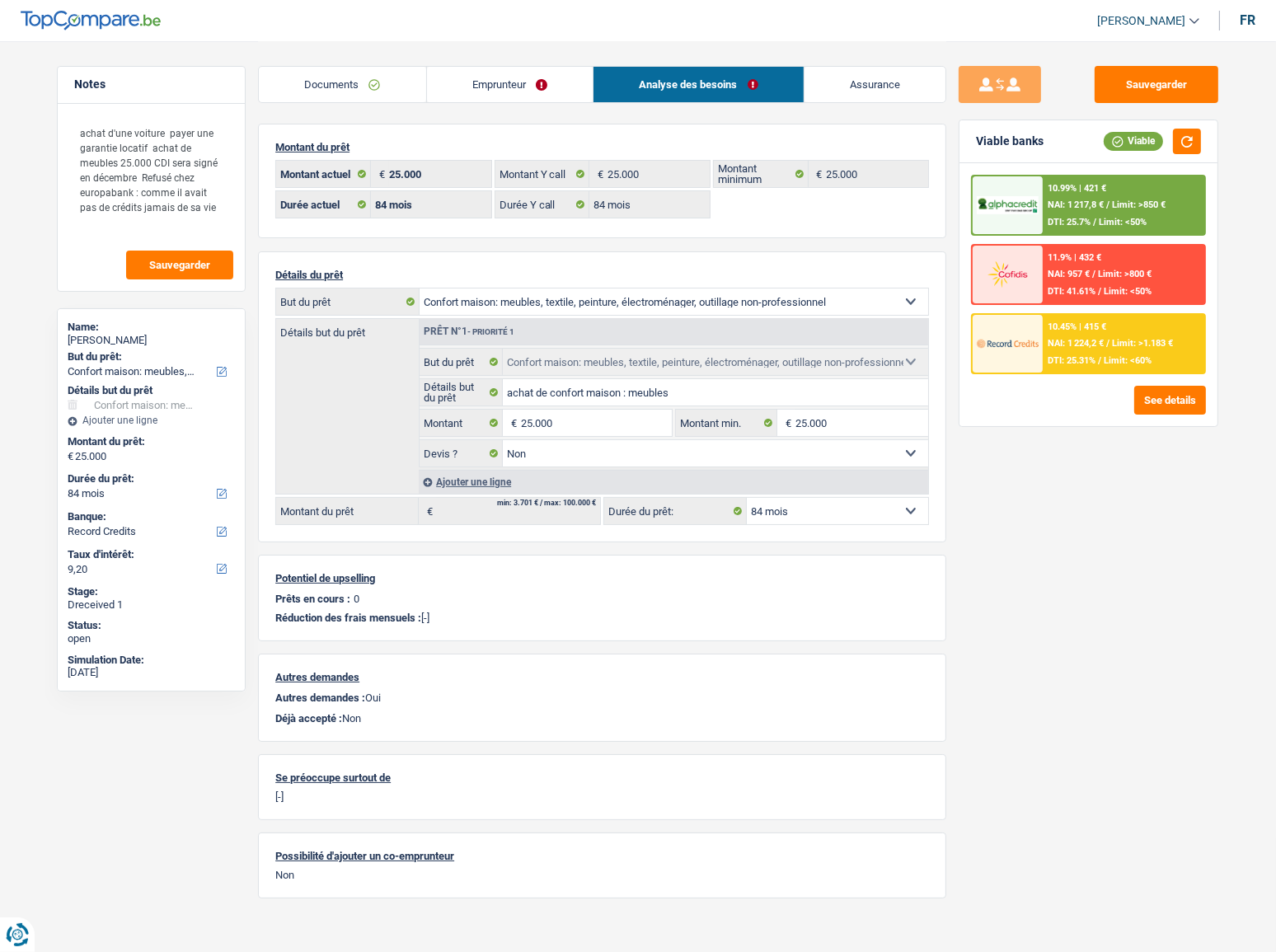
click at [1122, 200] on span "Limit: >850 €" at bounding box center [1138, 205] width 53 height 10
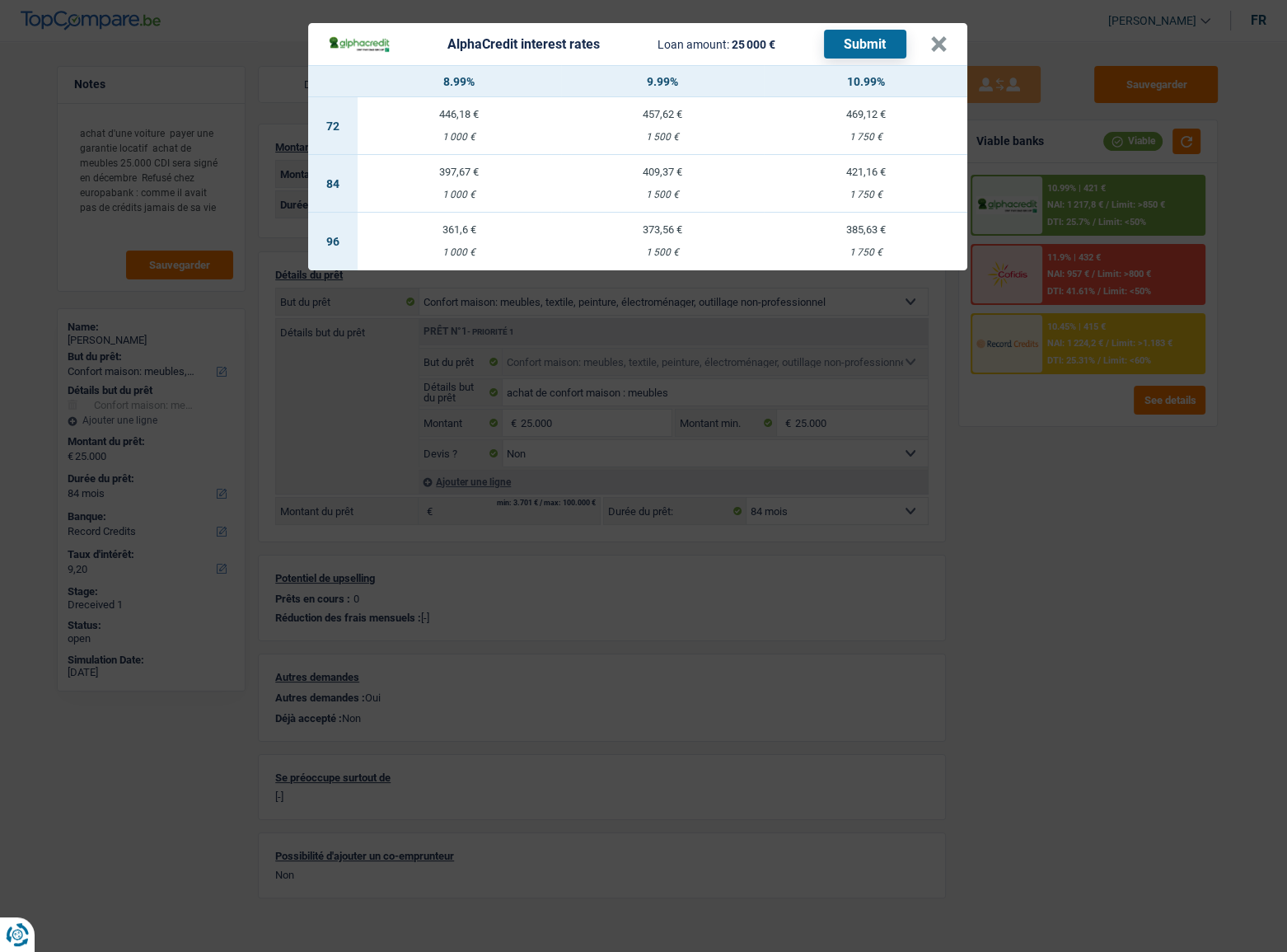
click at [457, 187] on td "397,67 € 1 000 €" at bounding box center [459, 184] width 203 height 58
select select "alphacredit"
type input "8,99"
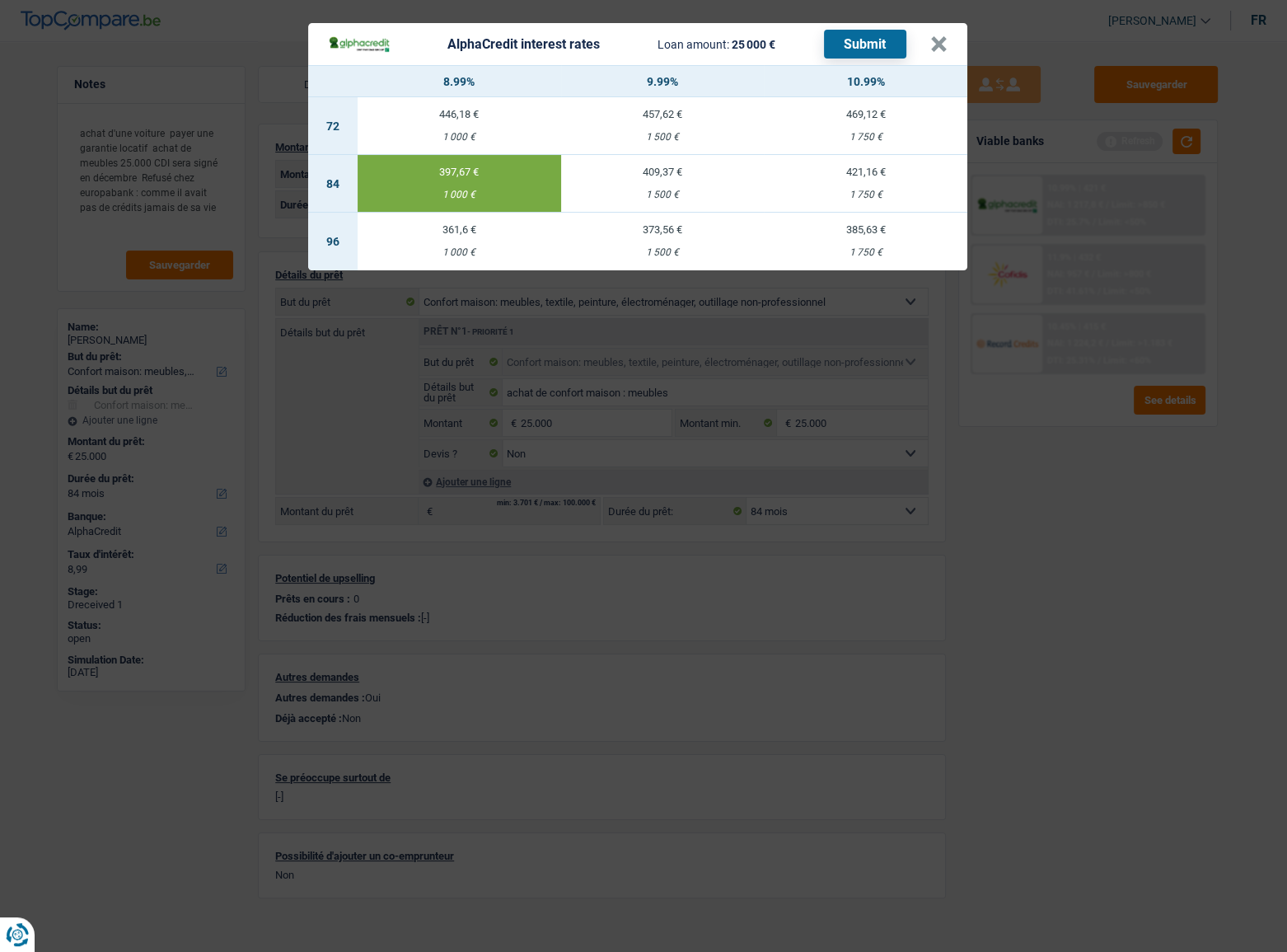
click at [870, 33] on button "Submit" at bounding box center [865, 44] width 82 height 29
click at [943, 41] on button "×" at bounding box center [939, 45] width 17 height 17
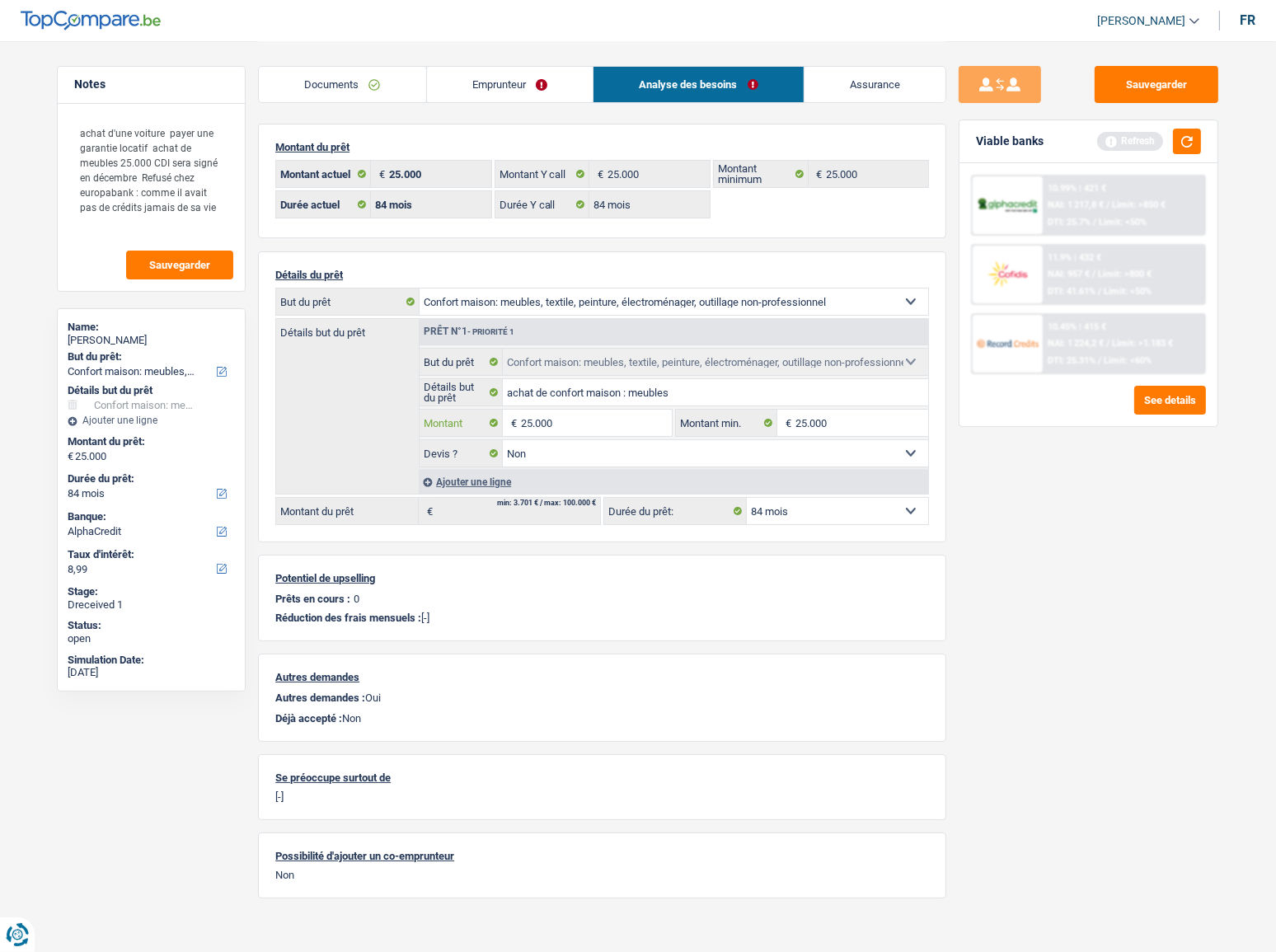
click at [525, 420] on input "25.000" at bounding box center [596, 422] width 151 height 26
type input "15.000"
select select "60"
type input "15.000"
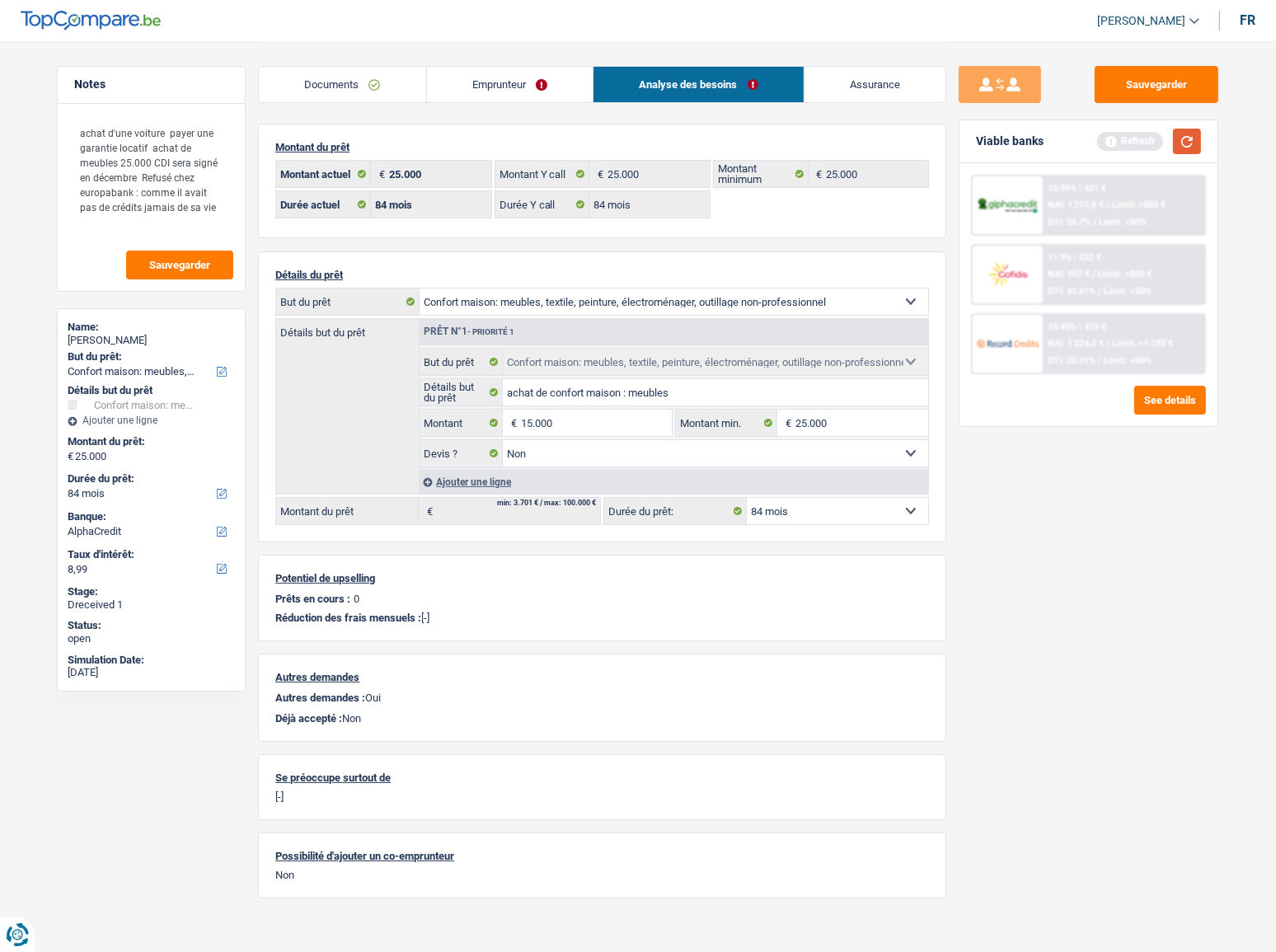
select select "60"
type input "15.000"
select select "60"
click at [1149, 143] on button "button" at bounding box center [1187, 140] width 28 height 25
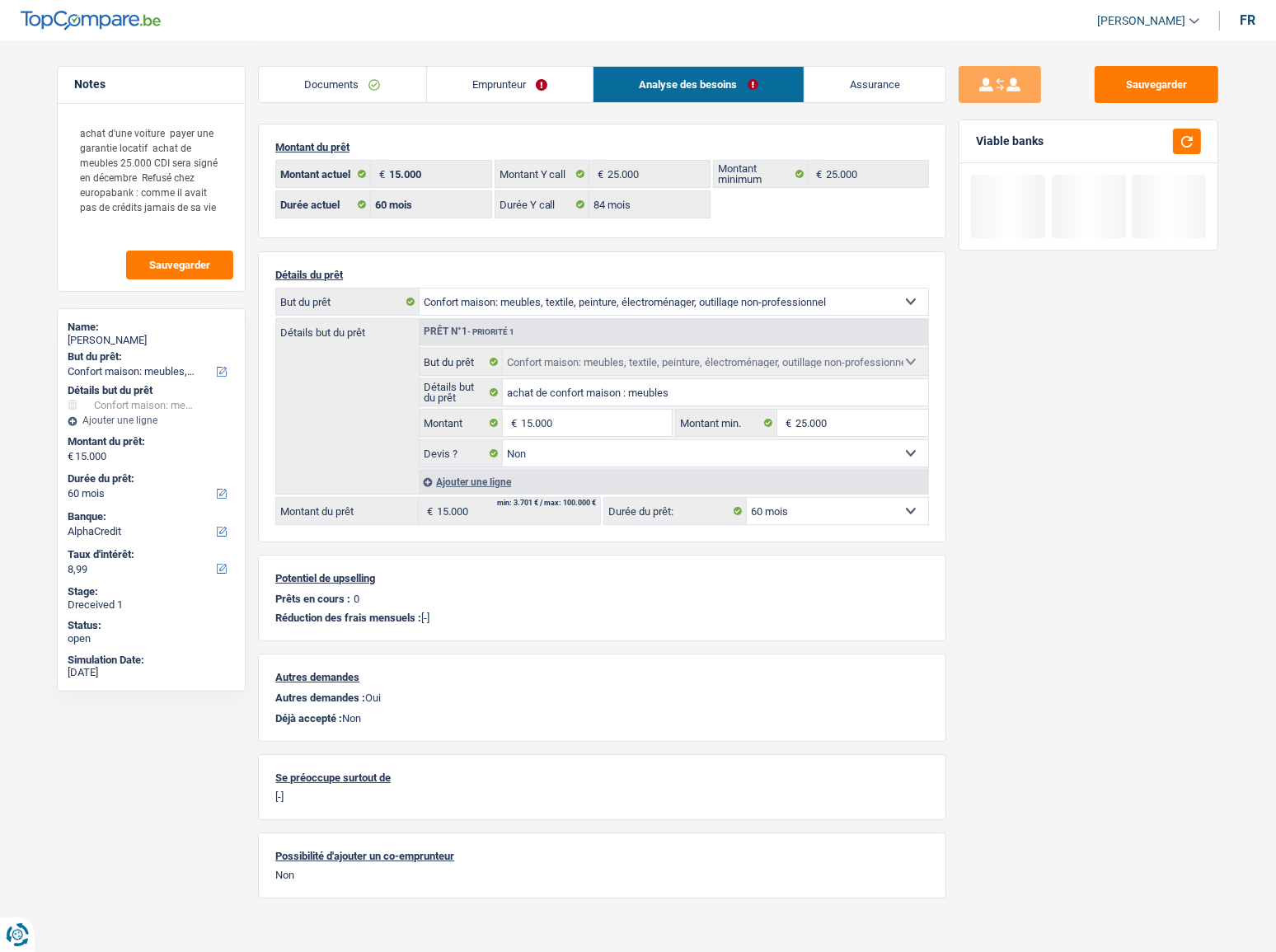
click at [849, 517] on select "12 mois 18 mois 24 mois 30 mois 36 mois 42 mois 48 mois 60 mois Sélectionner un…" at bounding box center [838, 510] width 182 height 26
click at [1149, 510] on main "Notes achat d'une voiture payer une garantie locatif achat de meubles 25.000 CD…" at bounding box center [638, 476] width 1276 height 953
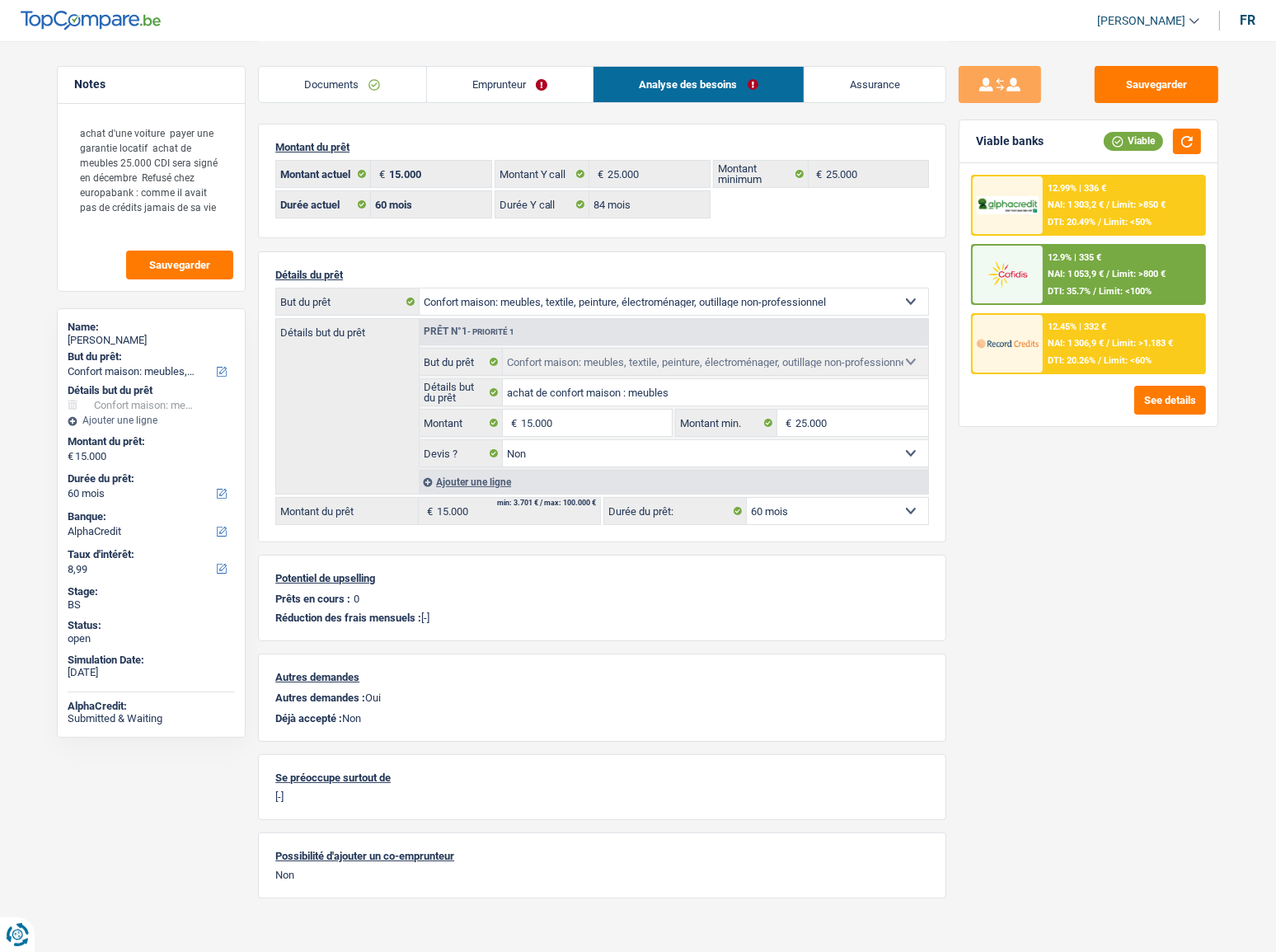
click at [1019, 264] on img at bounding box center [1007, 274] width 61 height 31
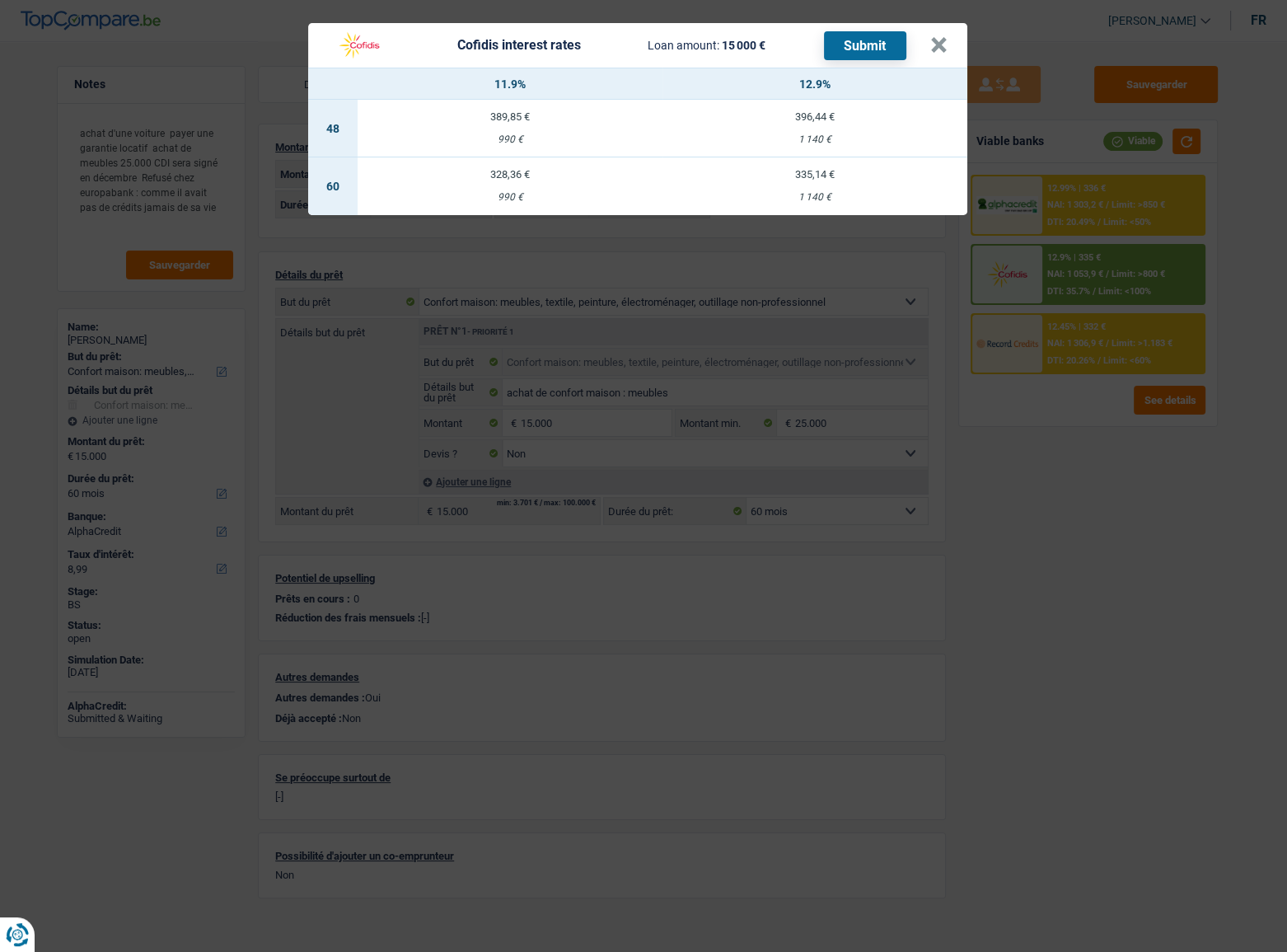
click at [503, 186] on td "328,36 € 990 €" at bounding box center [510, 186] width 305 height 58
select select "cofidis"
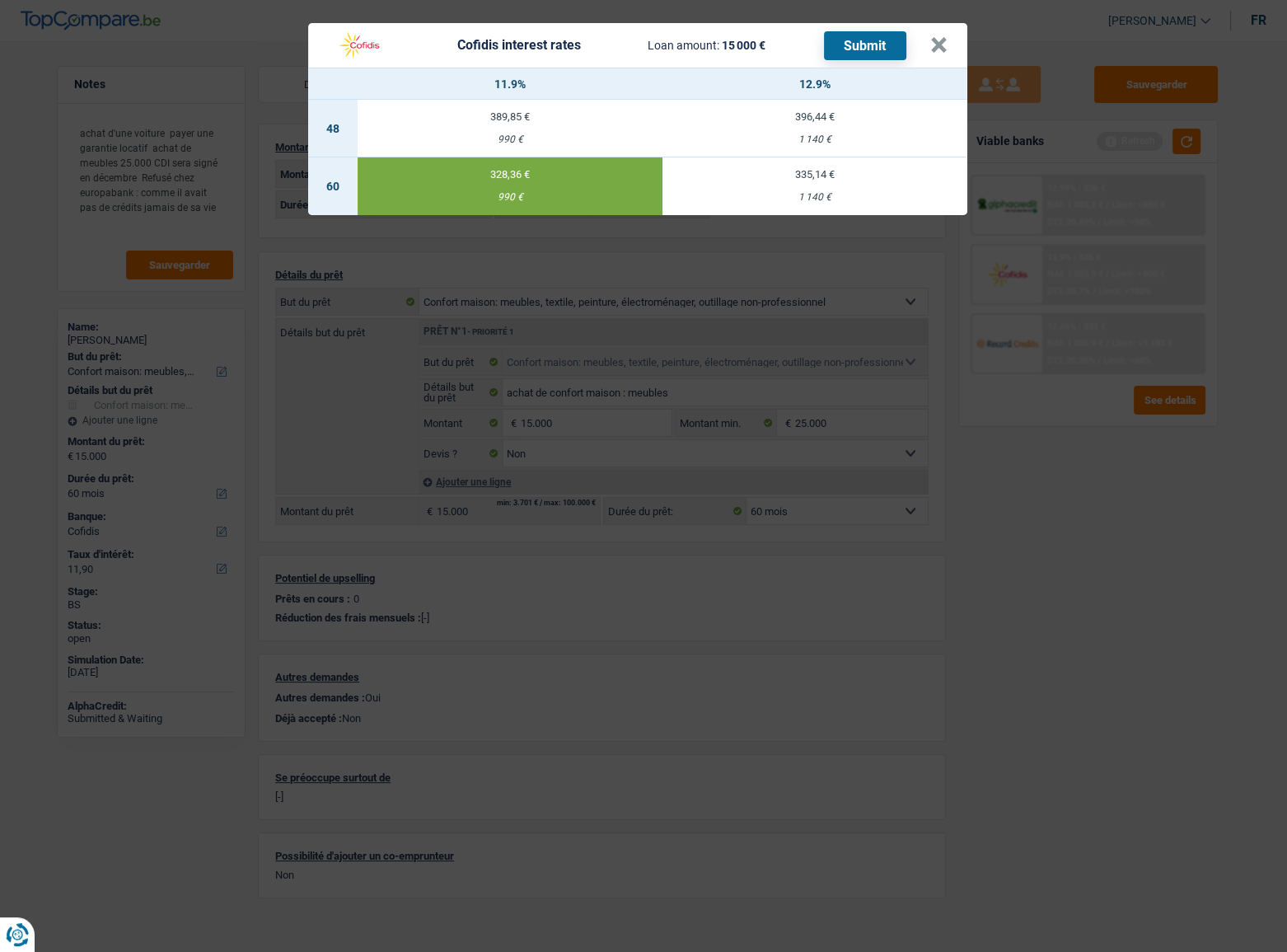
click at [811, 185] on td "335,14 € 1 140 €" at bounding box center [814, 186] width 305 height 58
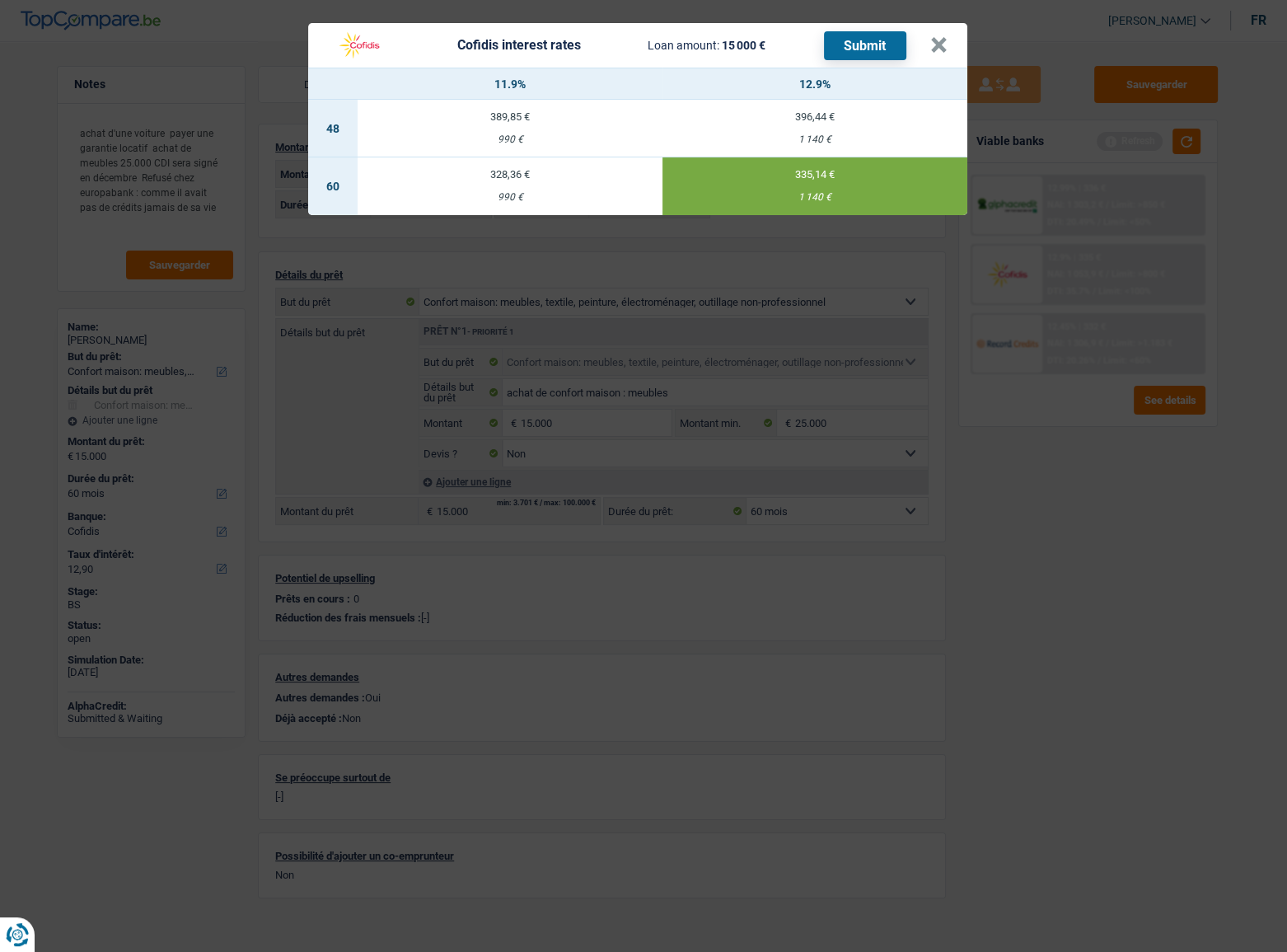
click at [584, 176] on div "328,36 €" at bounding box center [510, 175] width 305 height 10
type input "11,90"
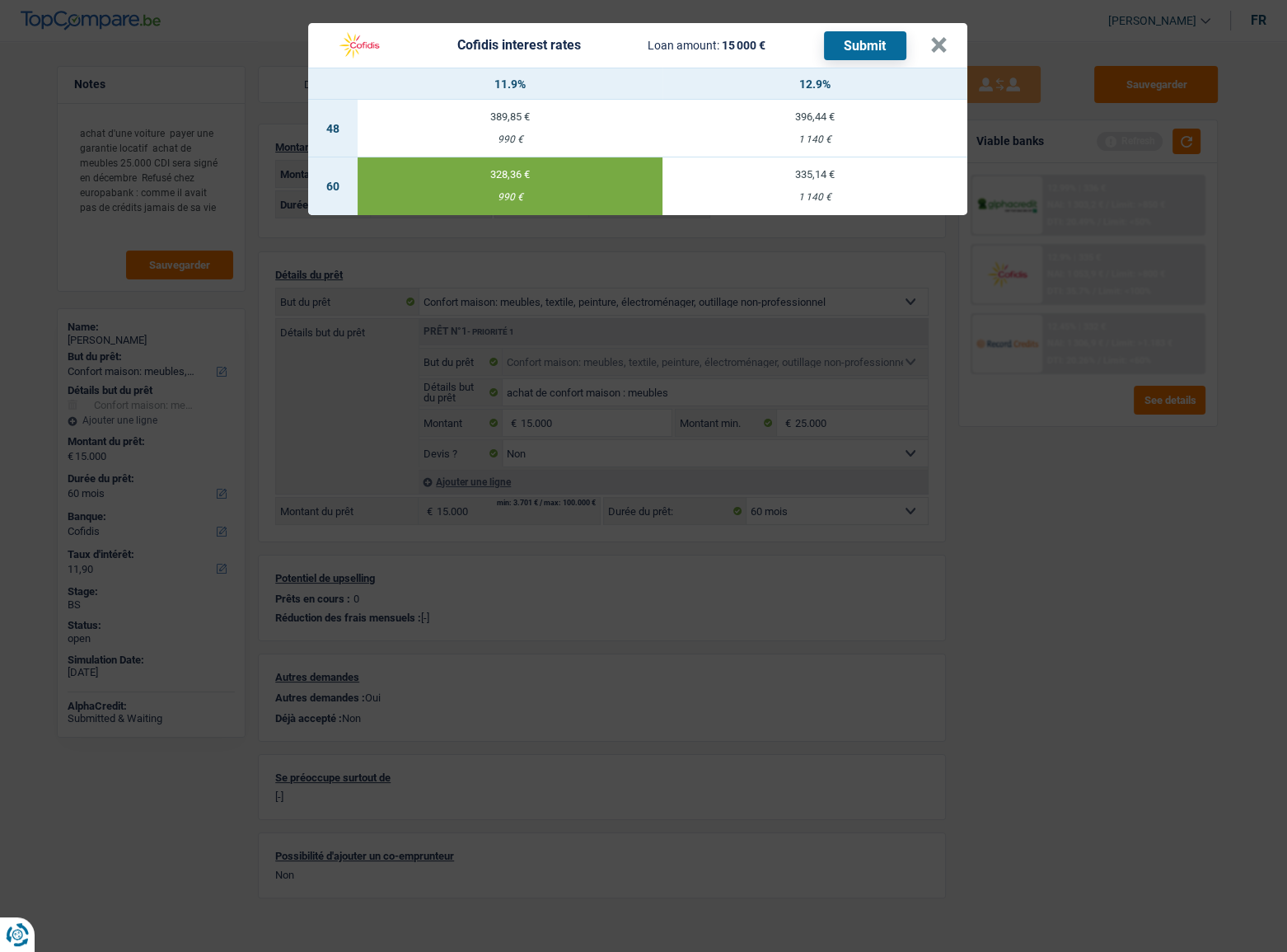
drag, startPoint x: 854, startPoint y: 44, endPoint x: 1233, endPoint y: 38, distance: 379.0
click at [857, 44] on button "Submit" at bounding box center [865, 45] width 82 height 29
click at [935, 51] on button "×" at bounding box center [939, 45] width 17 height 17
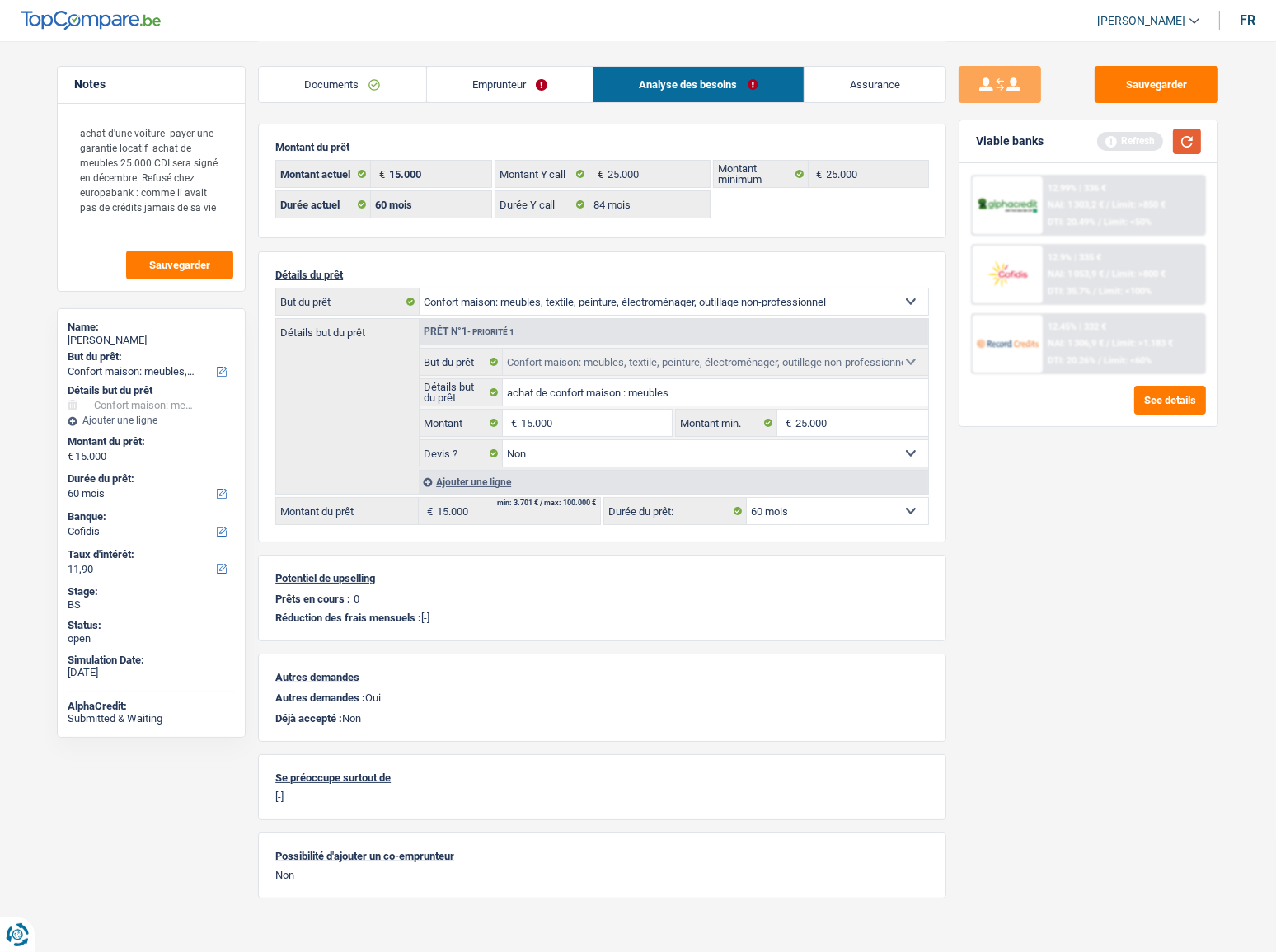
click at [1149, 142] on button "button" at bounding box center [1187, 140] width 28 height 25
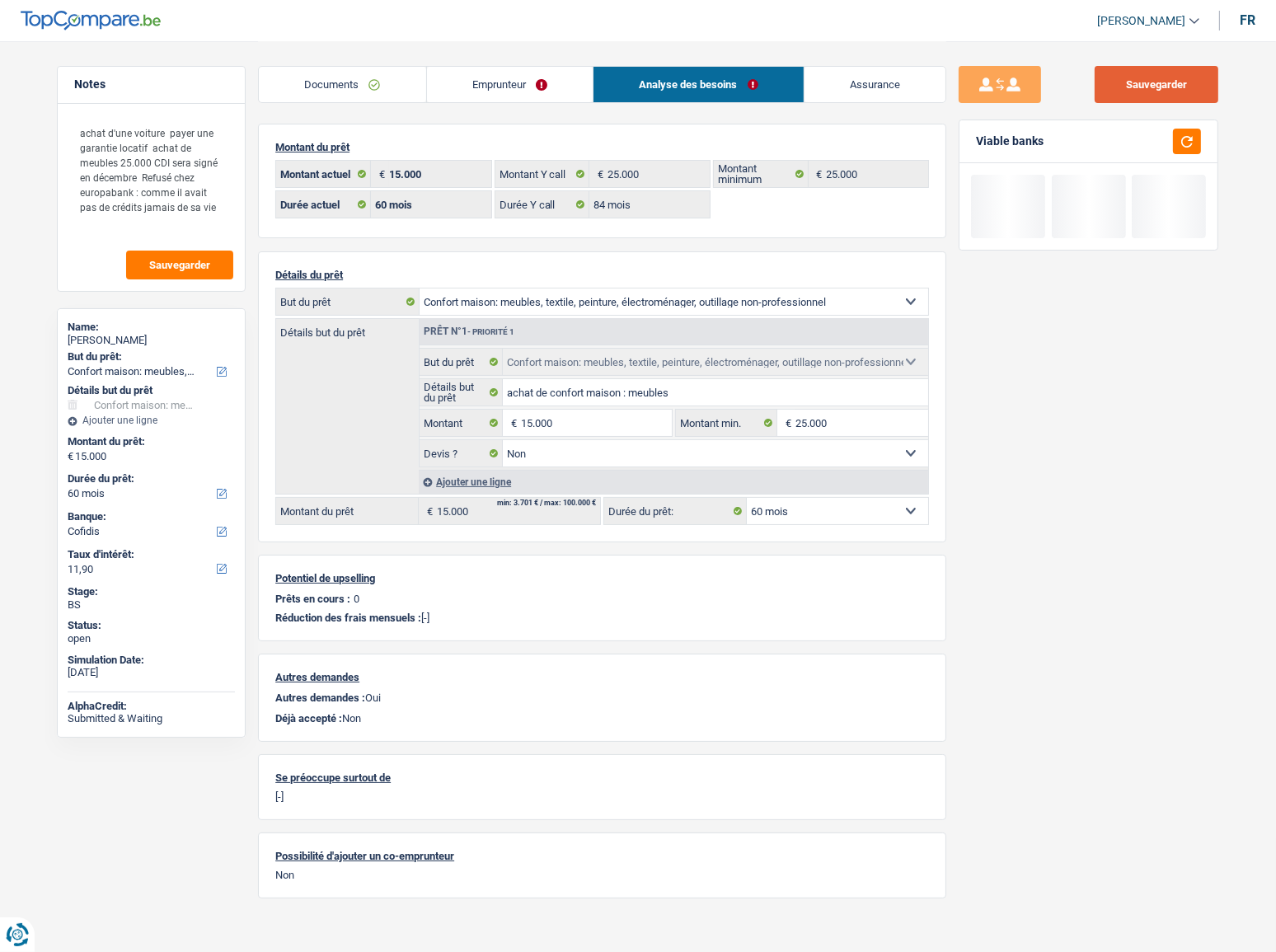
click at [1149, 86] on button "Sauvegarder" at bounding box center [1156, 85] width 124 height 37
click at [1149, 148] on button "button" at bounding box center [1187, 140] width 28 height 25
click at [371, 82] on link "Documents" at bounding box center [343, 84] width 168 height 36
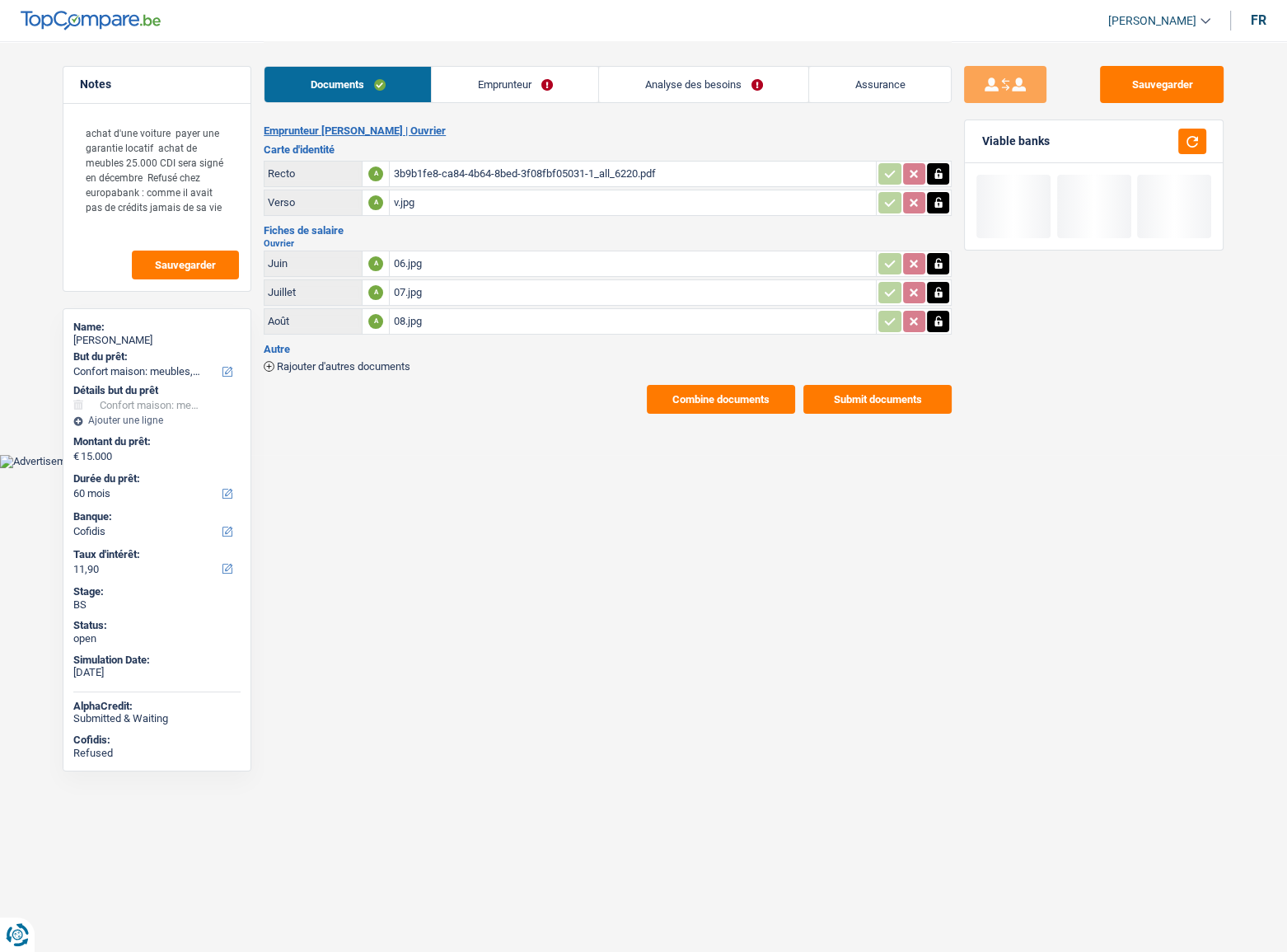
click at [701, 405] on button "Combine documents" at bounding box center [721, 399] width 148 height 29
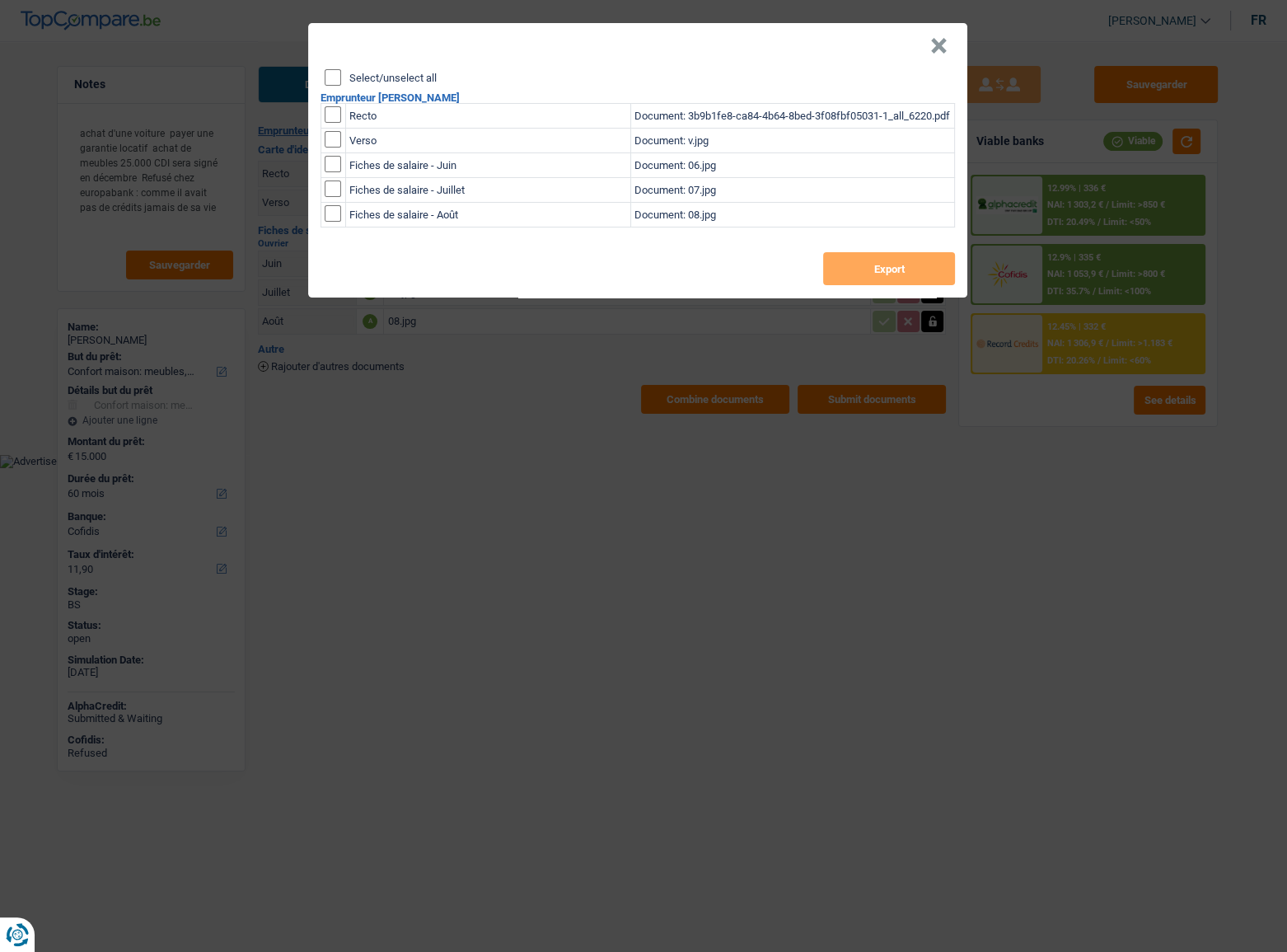
click at [334, 80] on input "Select/unselect all" at bounding box center [332, 77] width 17 height 17
checkbox input "true"
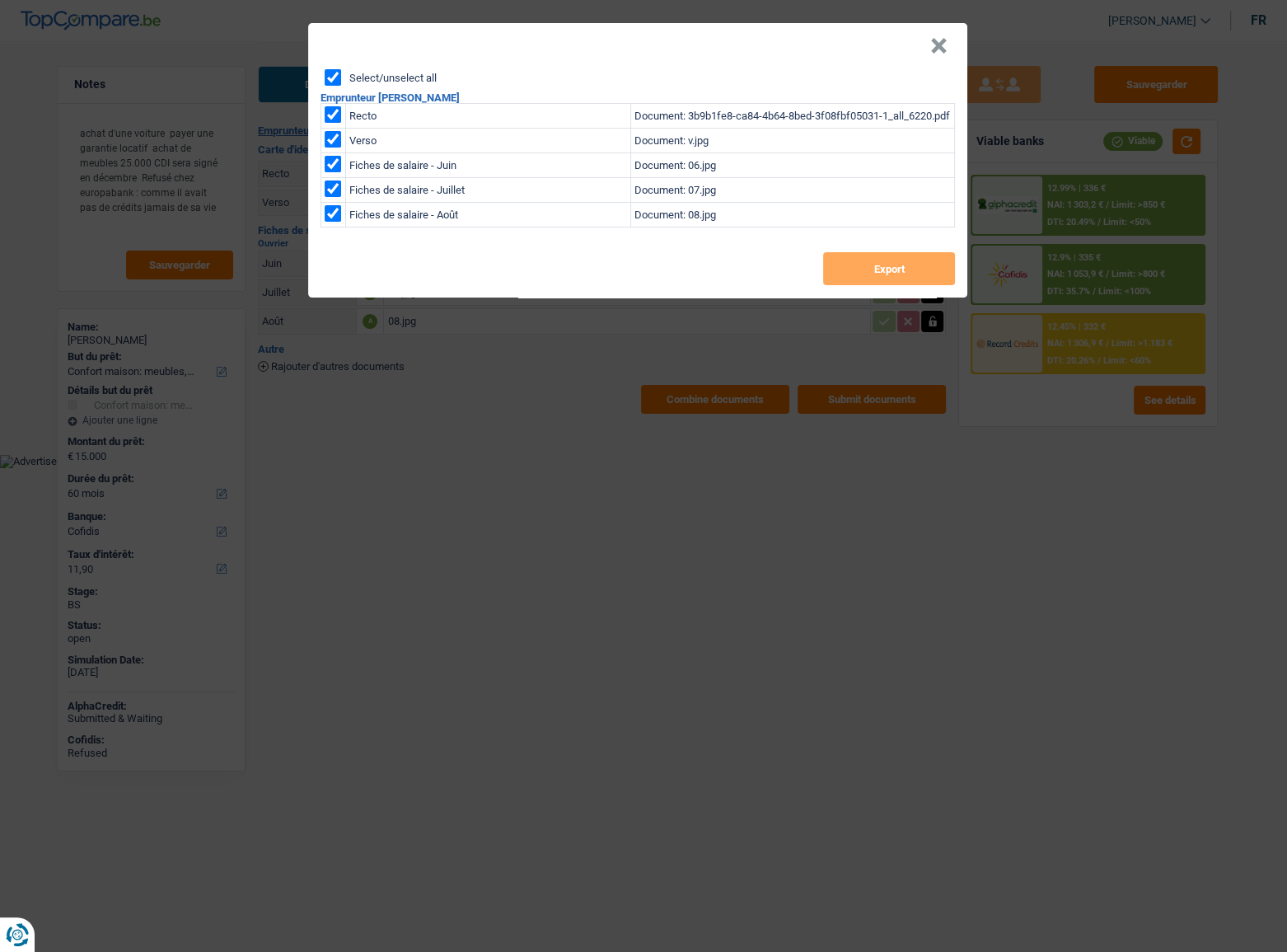
checkbox input "true"
drag, startPoint x: 880, startPoint y: 269, endPoint x: 45, endPoint y: 394, distance: 844.3
click at [855, 274] on button "Export" at bounding box center [888, 269] width 132 height 33
click at [941, 43] on button "×" at bounding box center [939, 45] width 17 height 17
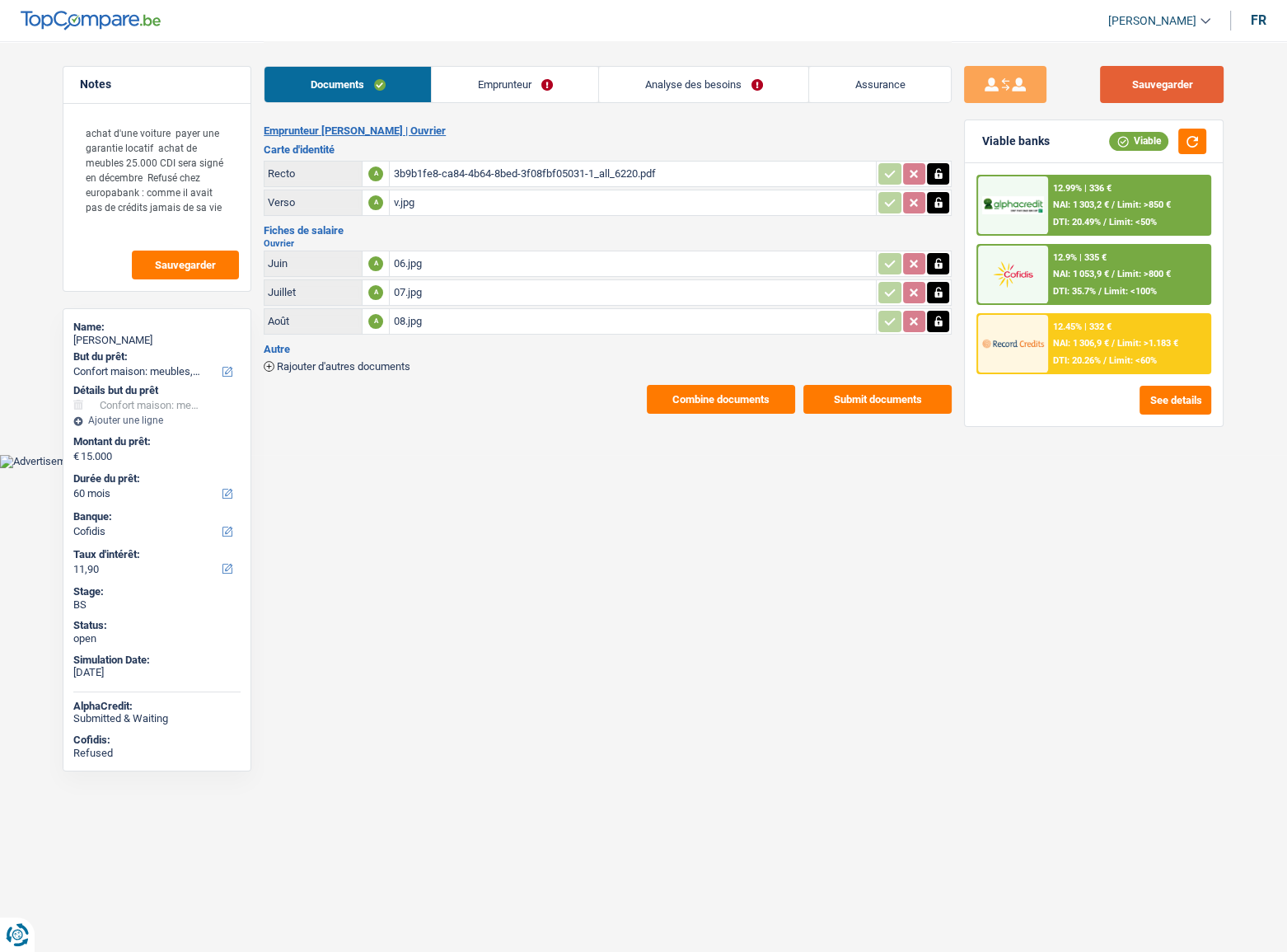
click at [1125, 74] on button "Sauvegarder" at bounding box center [1162, 85] width 124 height 37
click at [780, 90] on link "Analyse des besoins" at bounding box center [704, 84] width 209 height 36
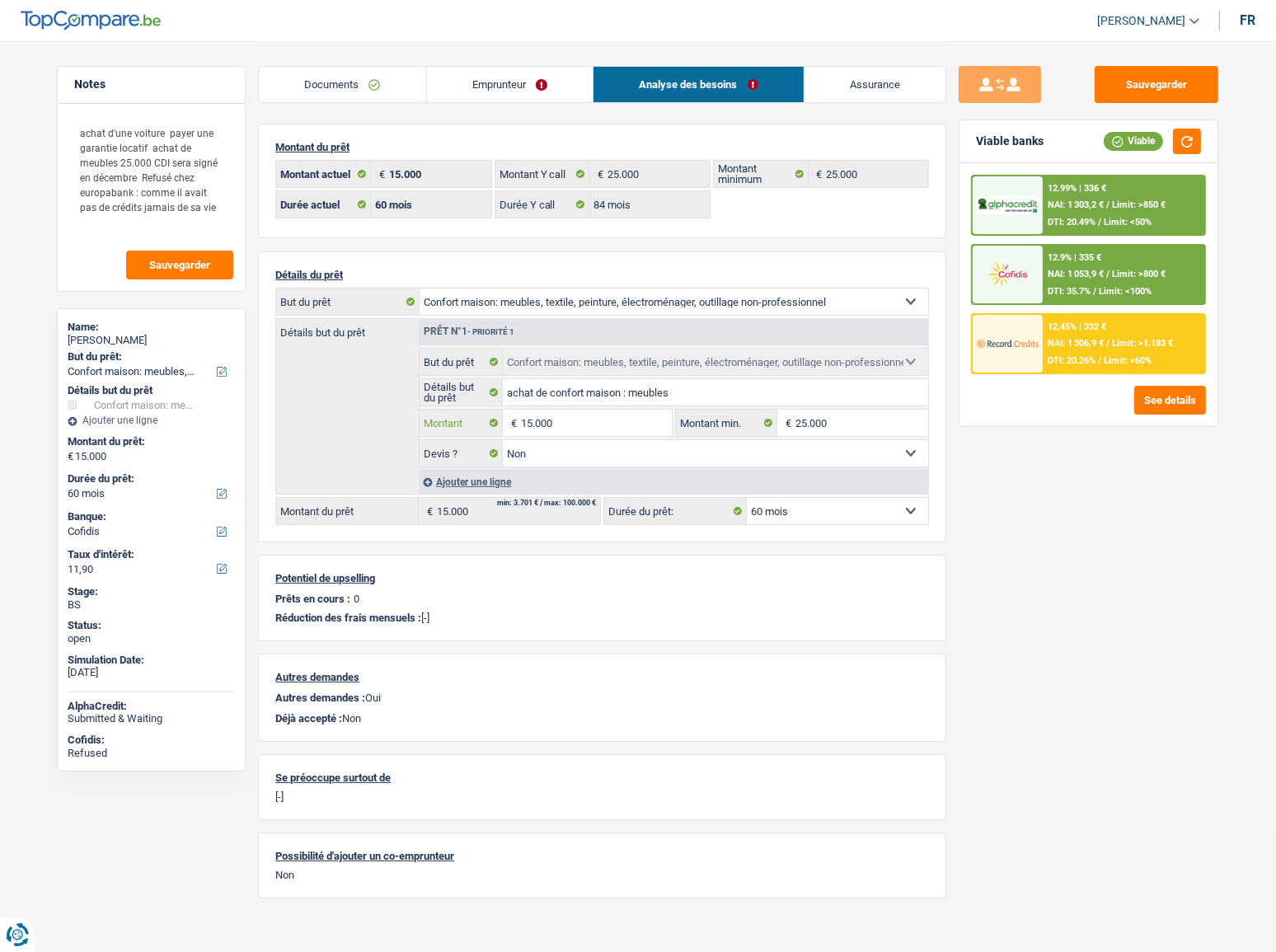
click at [524, 421] on input "15.000" at bounding box center [596, 422] width 151 height 26
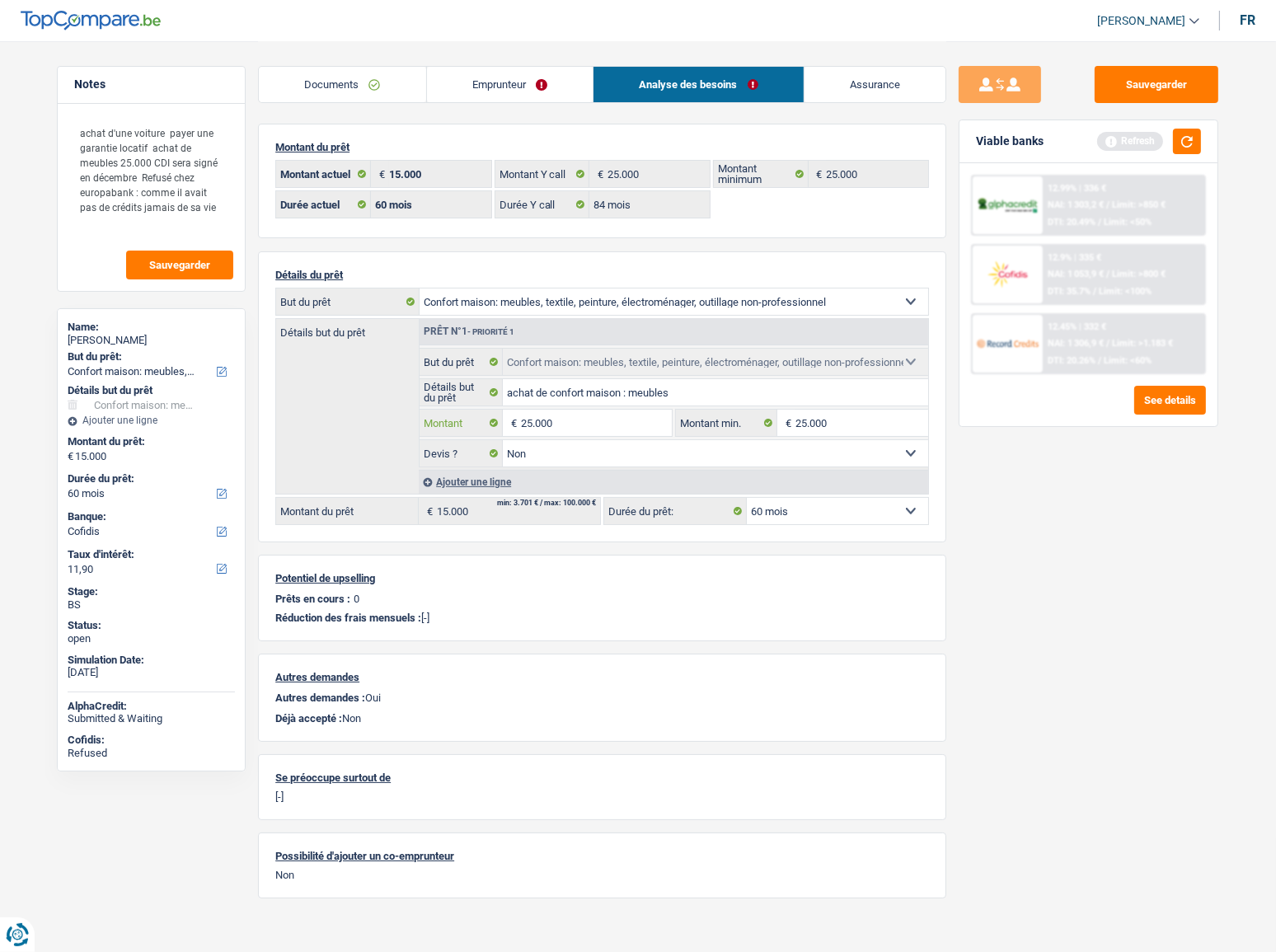
type input "25.000"
select select "120"
type input "25.000"
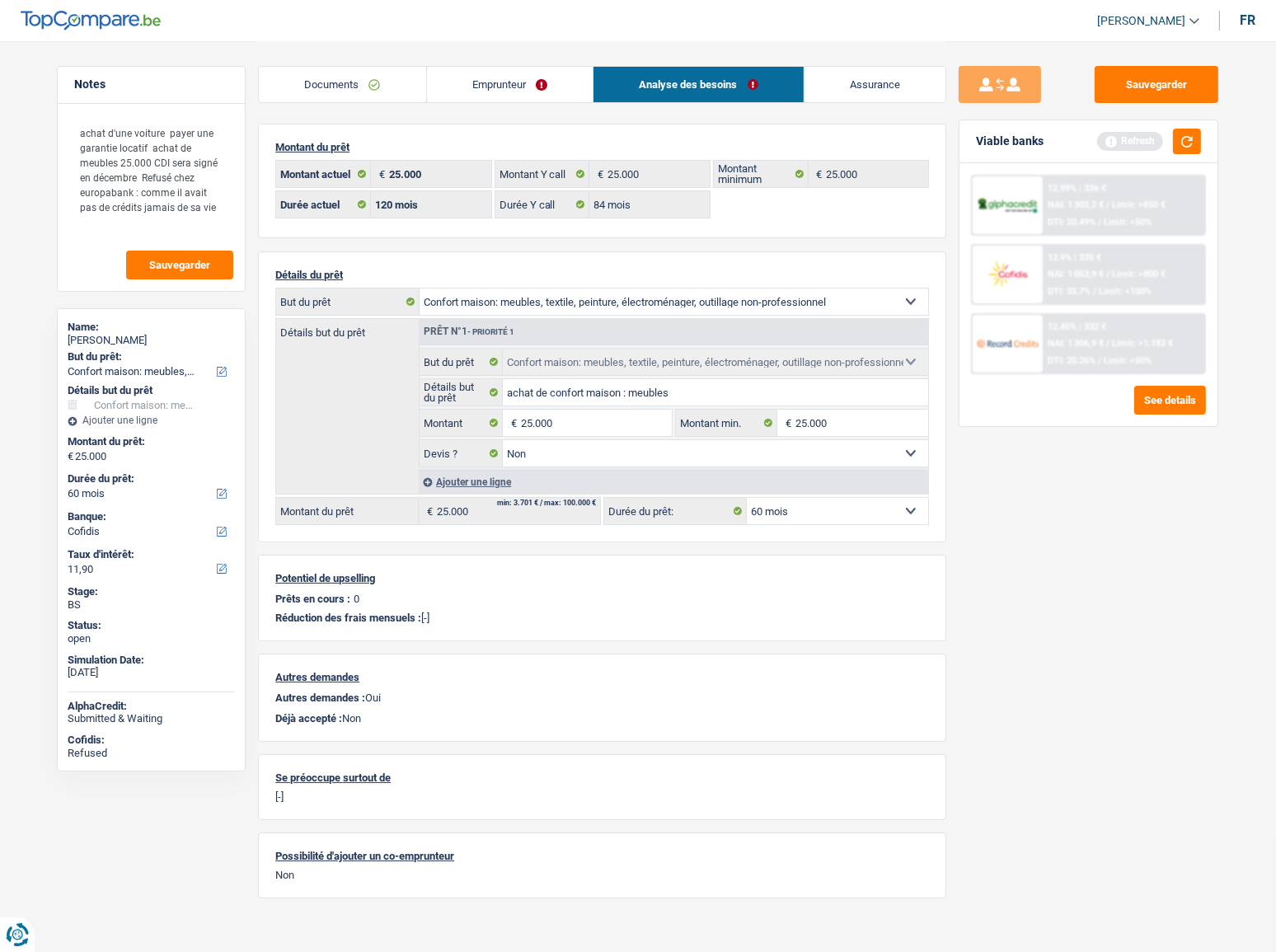
select select "120"
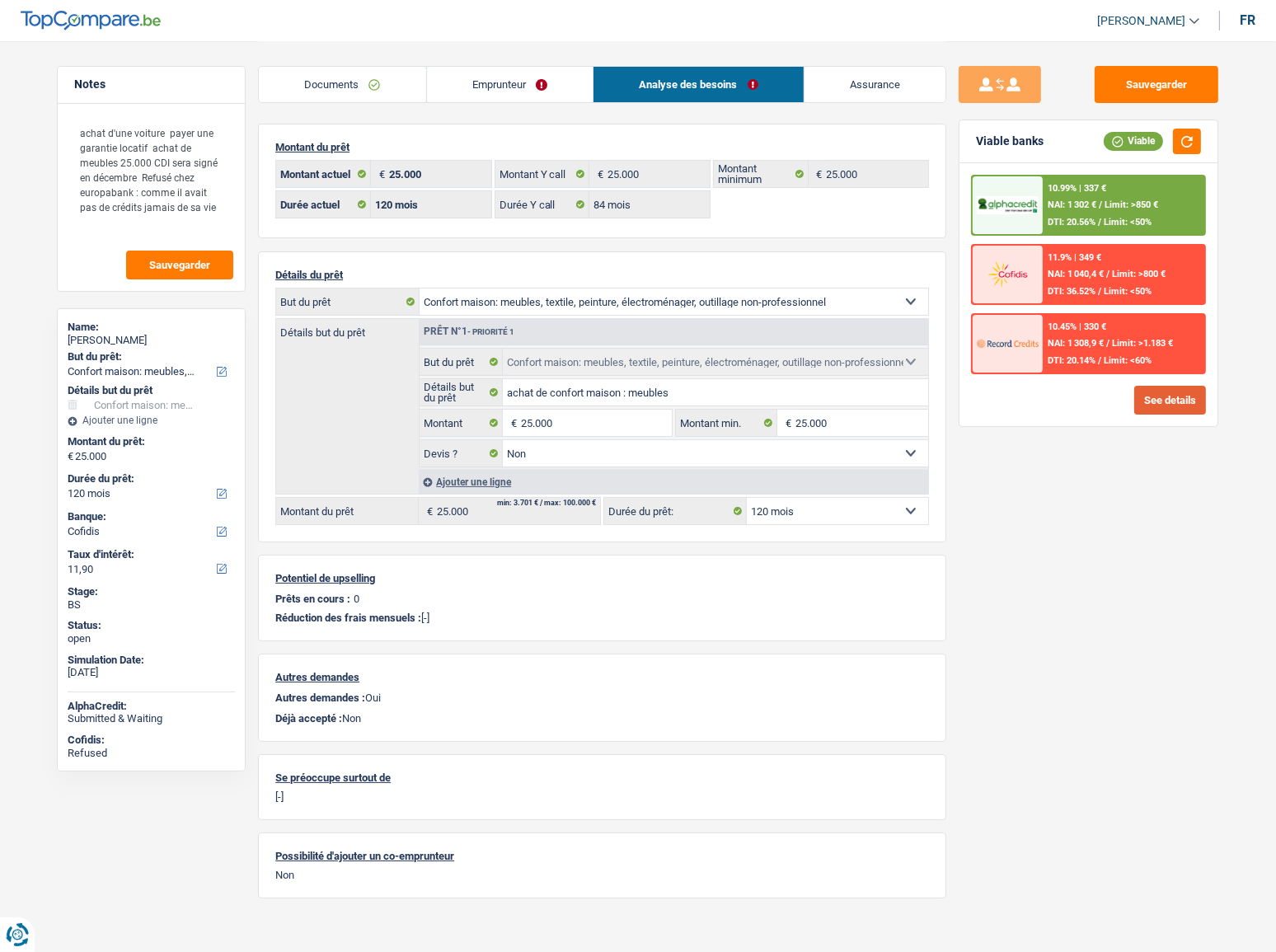
click at [1149, 401] on button "See details" at bounding box center [1170, 400] width 72 height 29
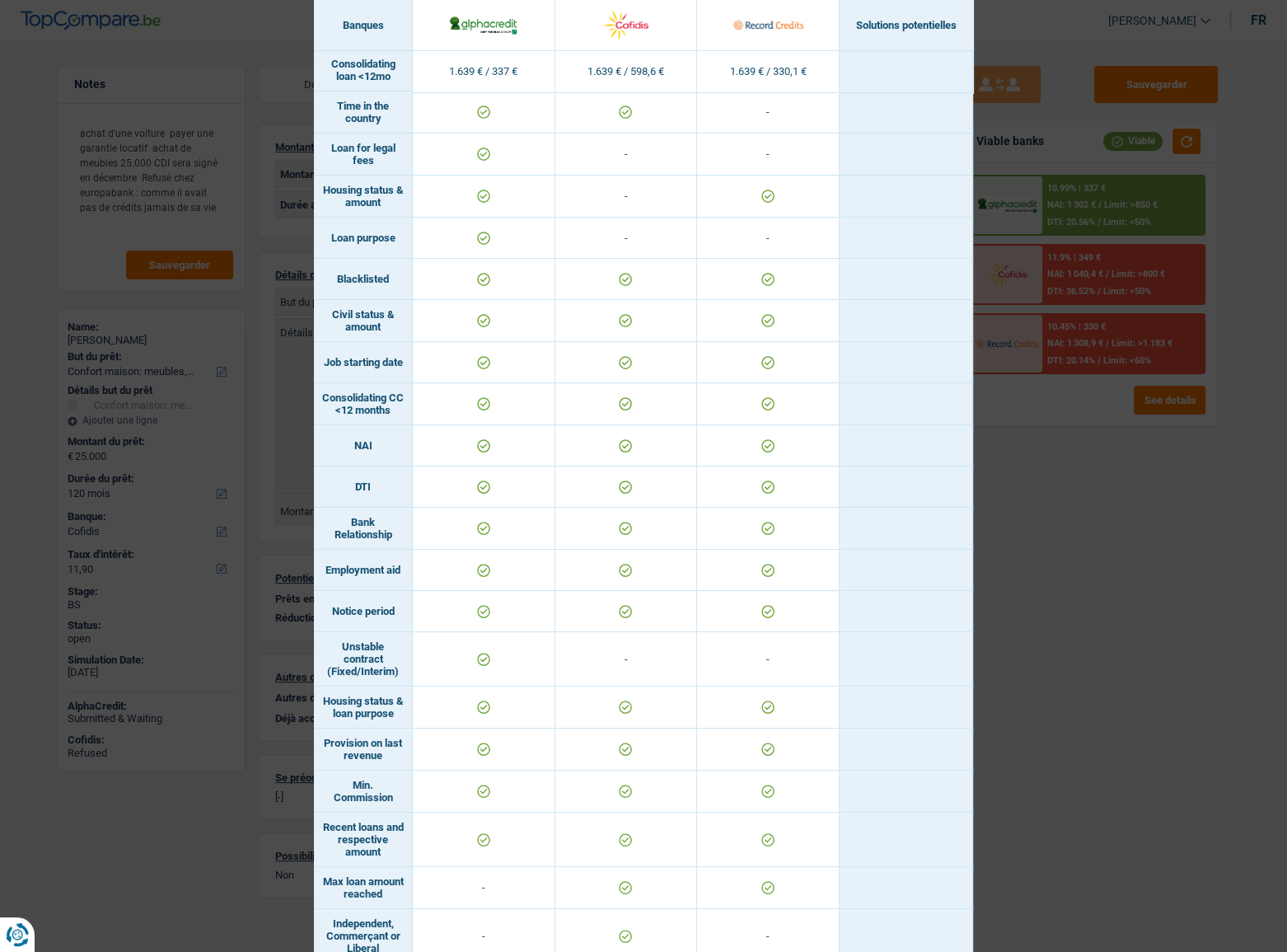
scroll to position [524, 0]
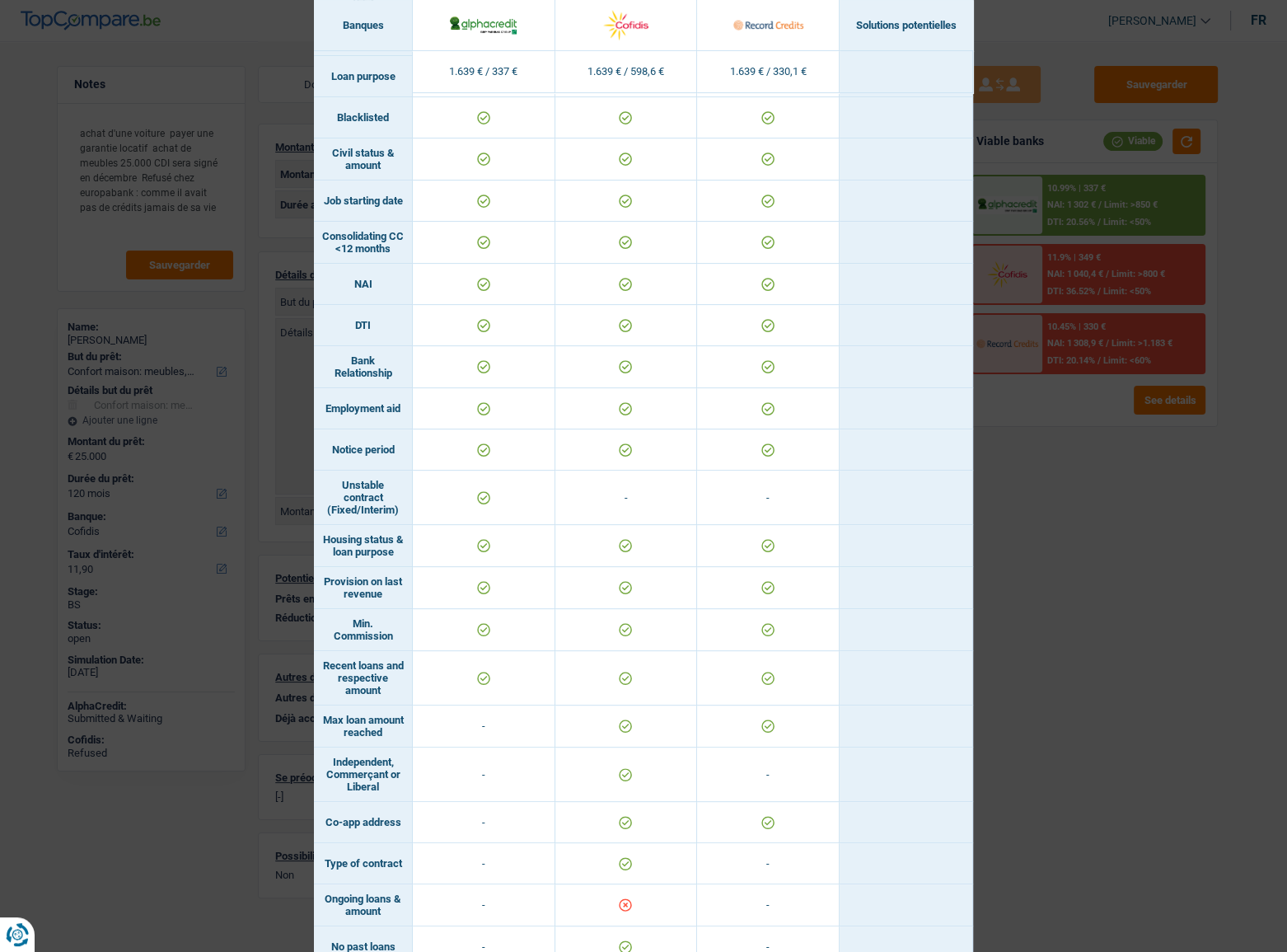
click at [1082, 520] on div "Banks conditions × Banques Solutions potentielles Revenus / Charges 1.639 € / 3…" at bounding box center [643, 476] width 1287 height 952
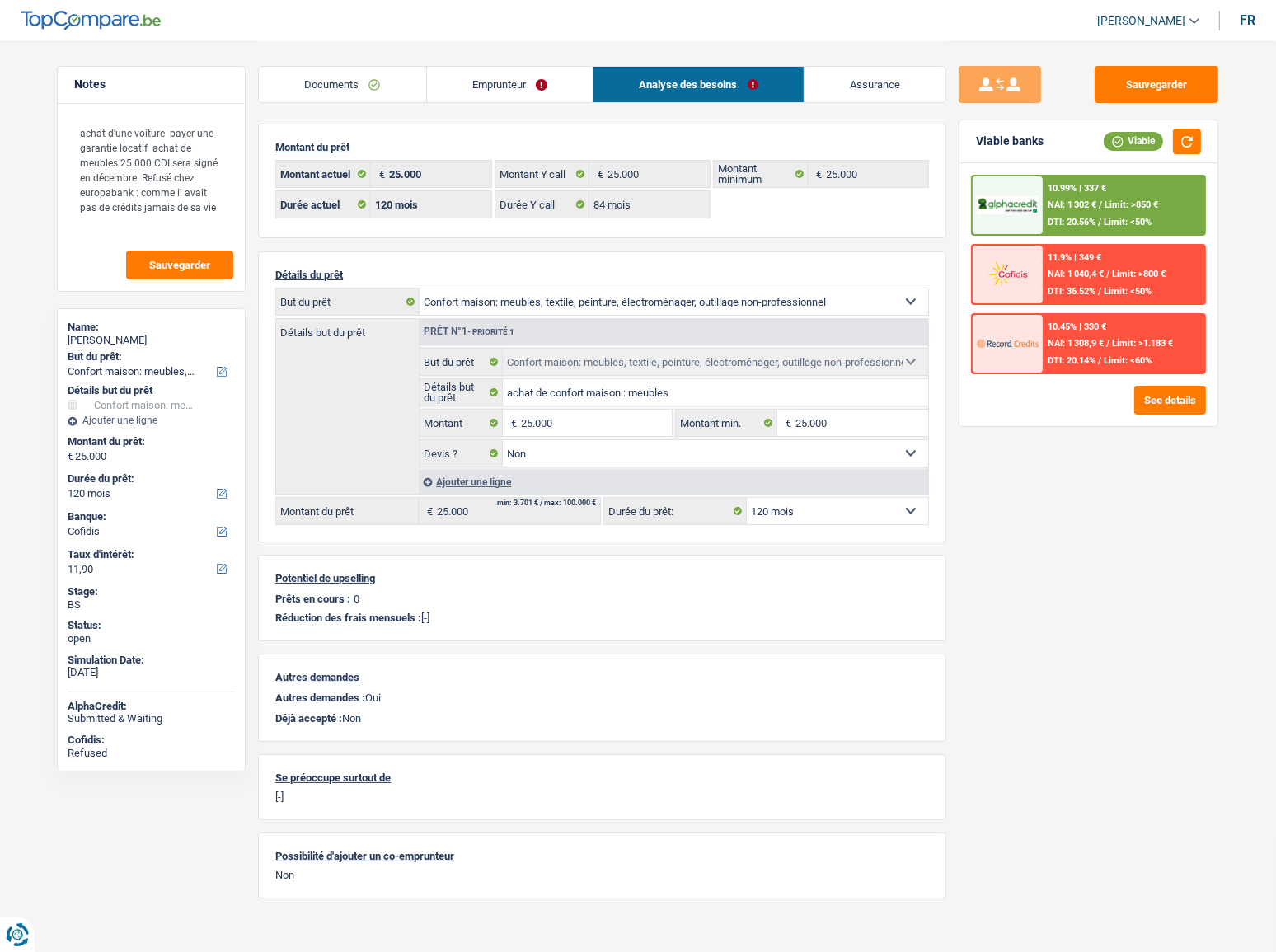
click at [803, 519] on select "12 mois 18 mois 24 mois 30 mois 36 mois 42 mois 48 mois 60 mois 72 mois 84 mois…" at bounding box center [838, 510] width 182 height 26
select select "84"
click at [747, 497] on select "12 mois 18 mois 24 mois 30 mois 36 mois 42 mois 48 mois 60 mois 72 mois 84 mois…" at bounding box center [838, 510] width 182 height 26
select select "84"
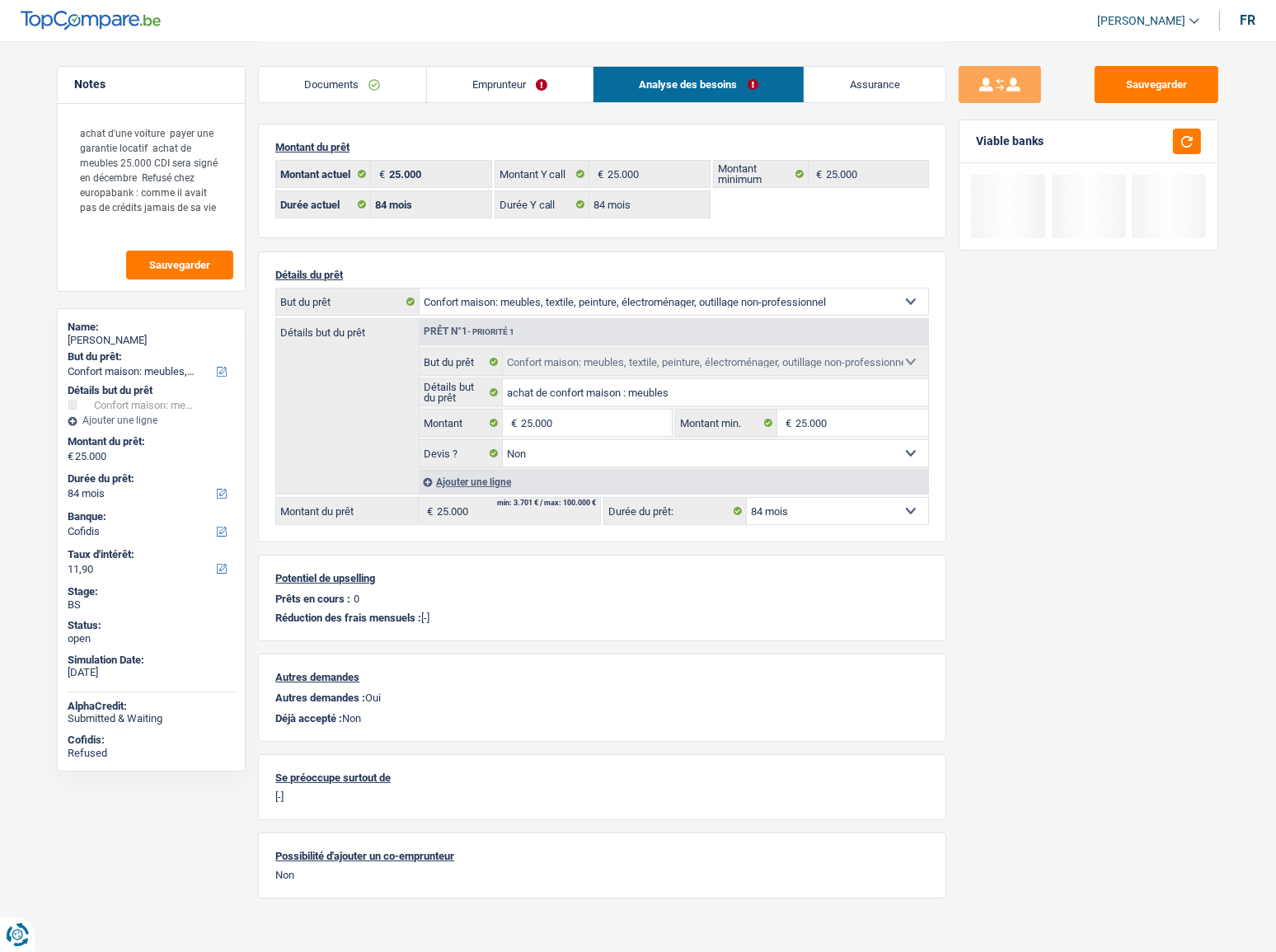
click at [1052, 520] on div "Sauvegarder Viable banks" at bounding box center [1088, 496] width 285 height 860
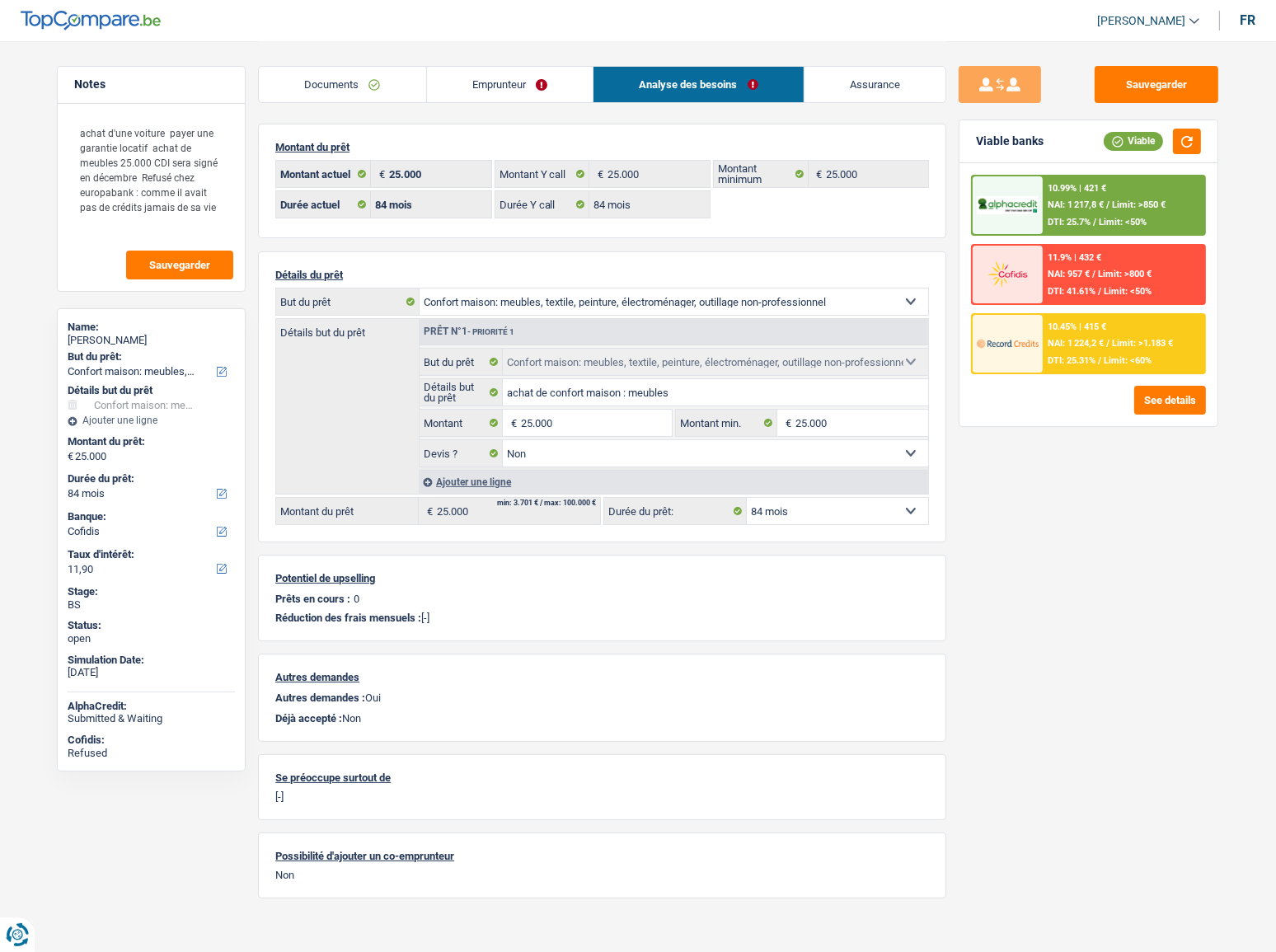
click at [535, 71] on link "Emprunteur" at bounding box center [510, 84] width 167 height 36
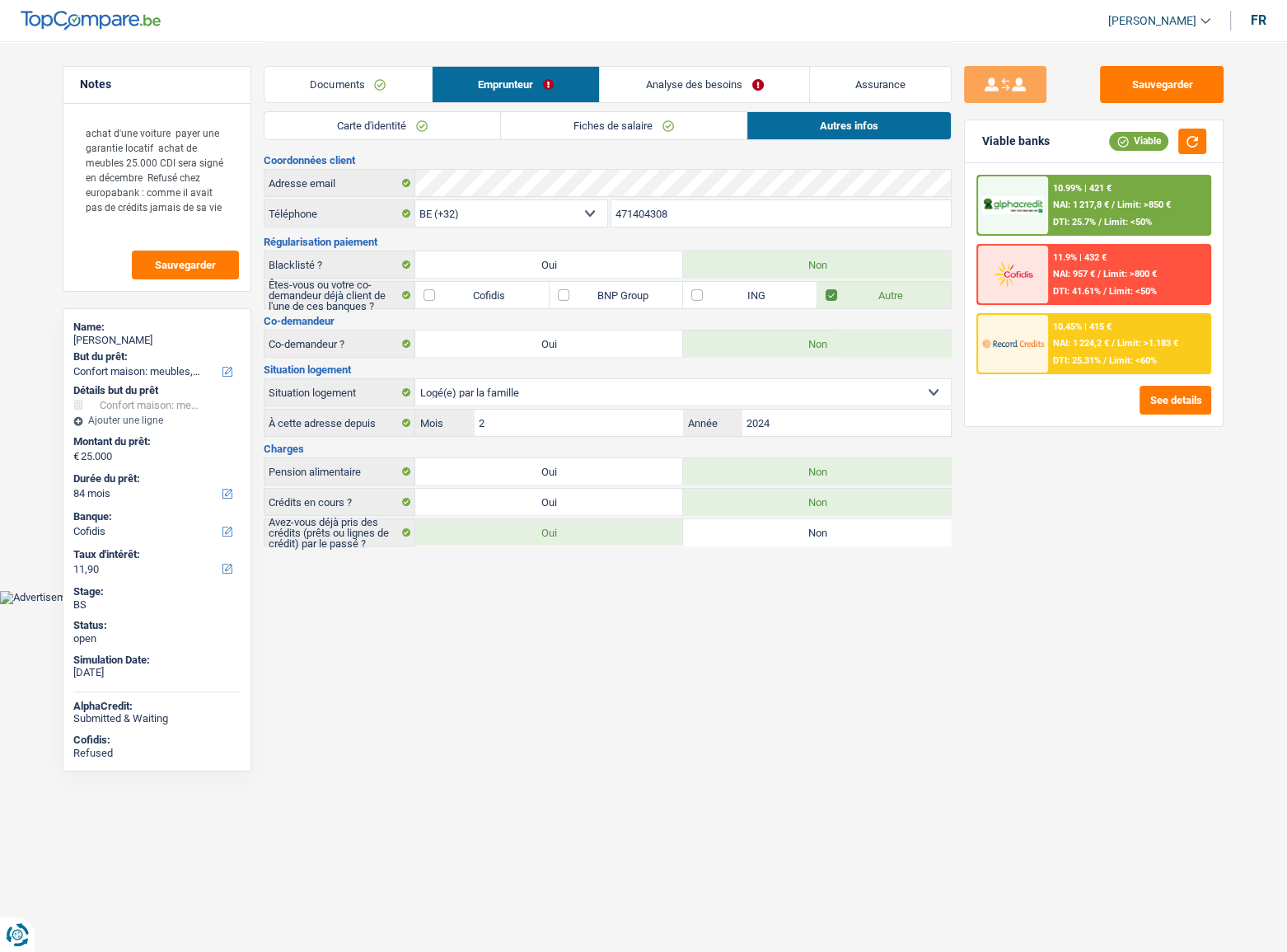
click at [364, 133] on link "Carte d'identité" at bounding box center [382, 125] width 236 height 27
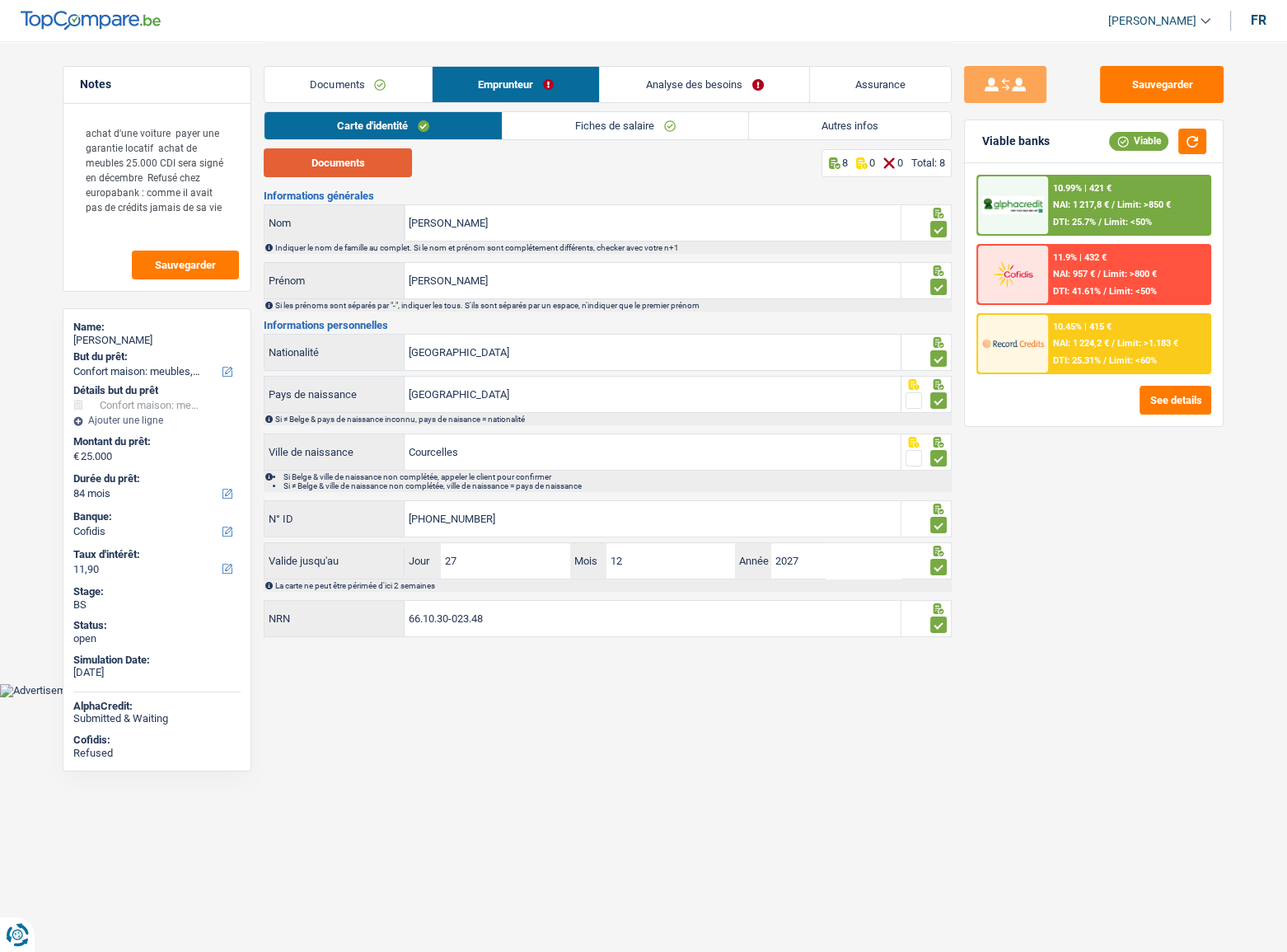
click at [378, 169] on button "Documents" at bounding box center [338, 162] width 148 height 29
click at [529, 127] on link "Fiches de salaire" at bounding box center [625, 125] width 245 height 27
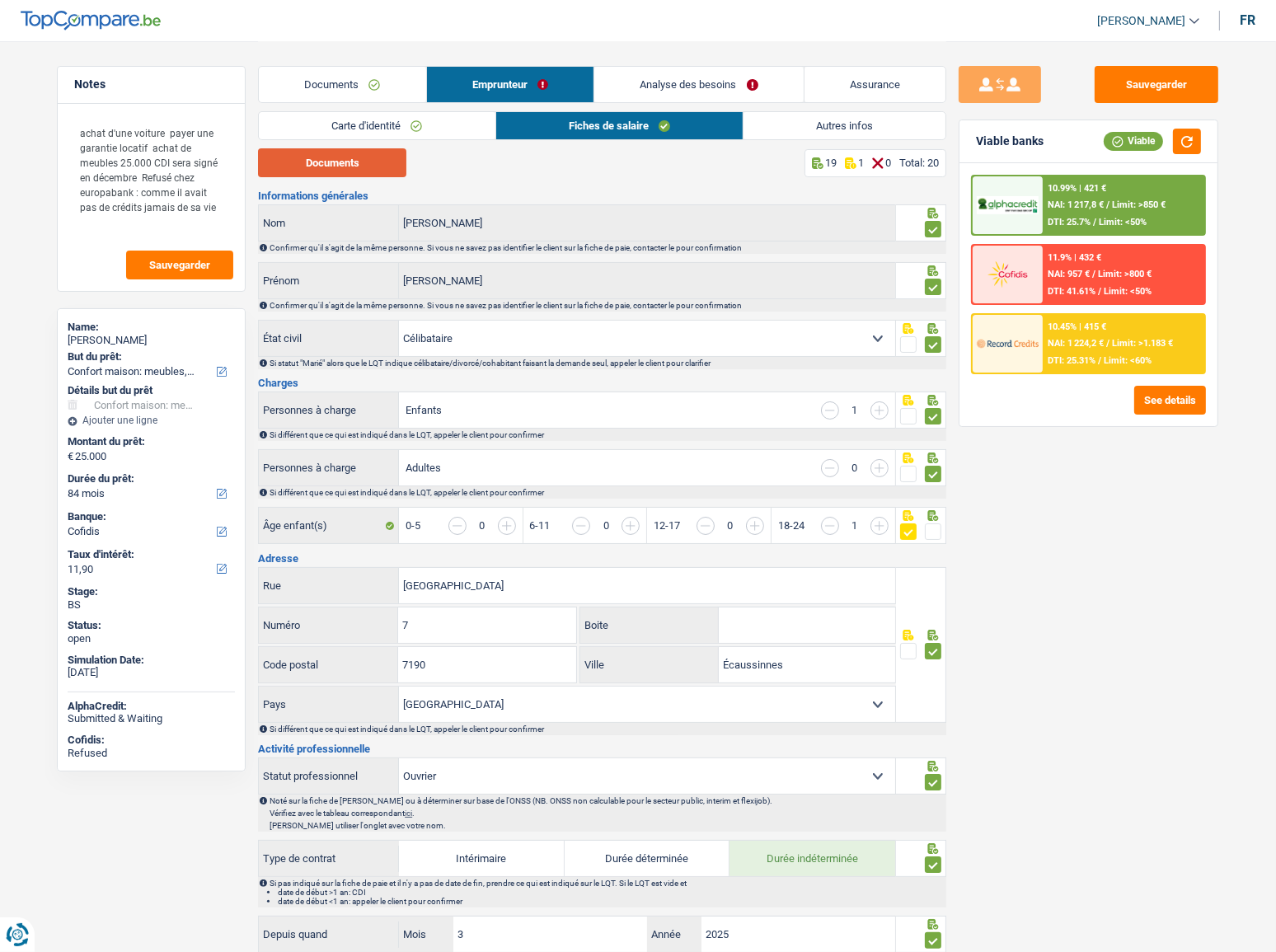
click at [363, 171] on button "Documents" at bounding box center [333, 162] width 148 height 29
click at [346, 91] on link "Documents" at bounding box center [343, 84] width 168 height 36
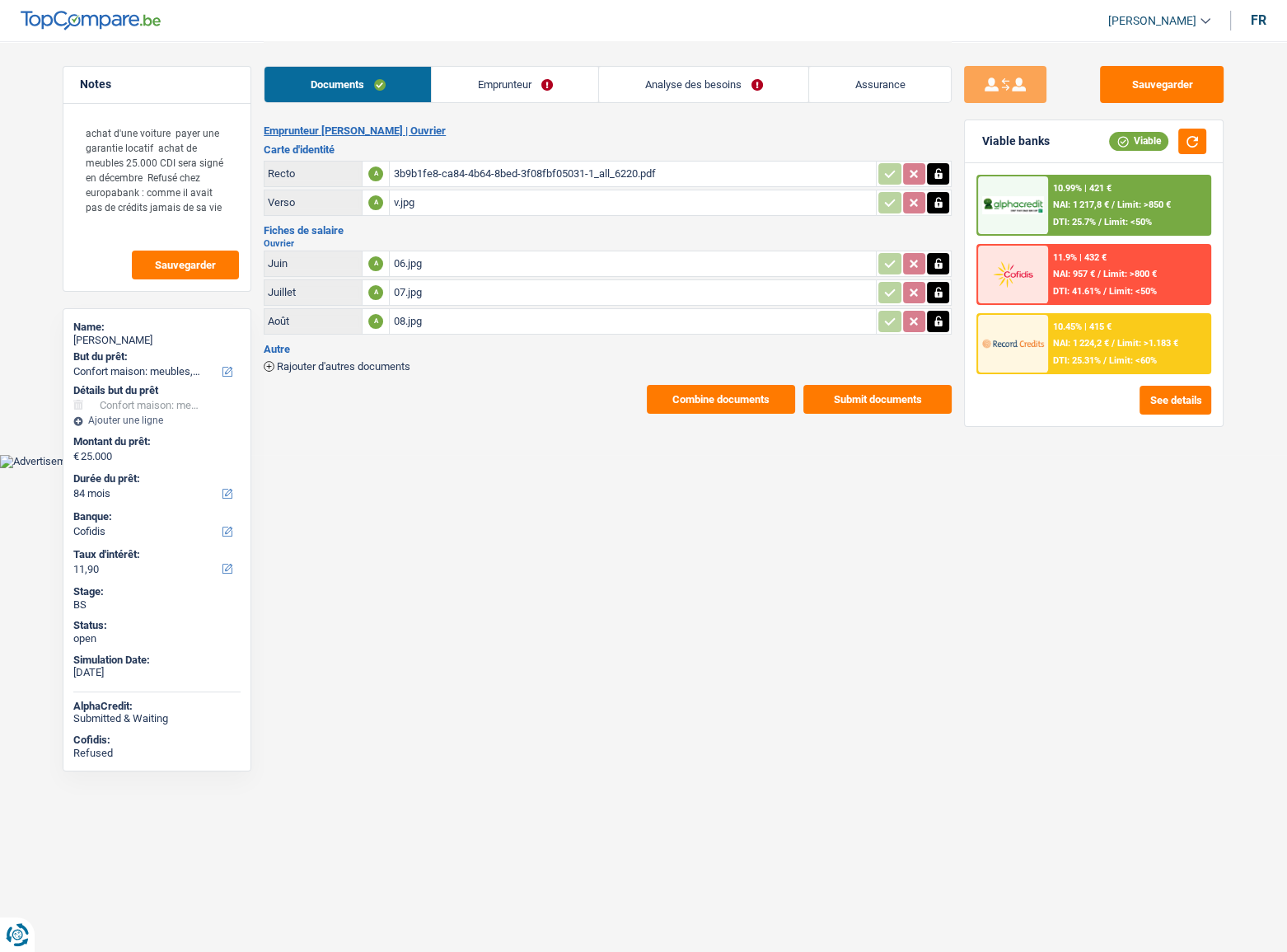
click at [466, 292] on div "07.jpg" at bounding box center [633, 292] width 480 height 24
click at [453, 269] on div "06.jpg" at bounding box center [633, 264] width 480 height 24
click at [449, 313] on div "08.jpg" at bounding box center [633, 321] width 480 height 24
click at [427, 291] on div "07.jpg" at bounding box center [633, 292] width 480 height 24
click at [439, 261] on div "06.jpg" at bounding box center [633, 264] width 480 height 24
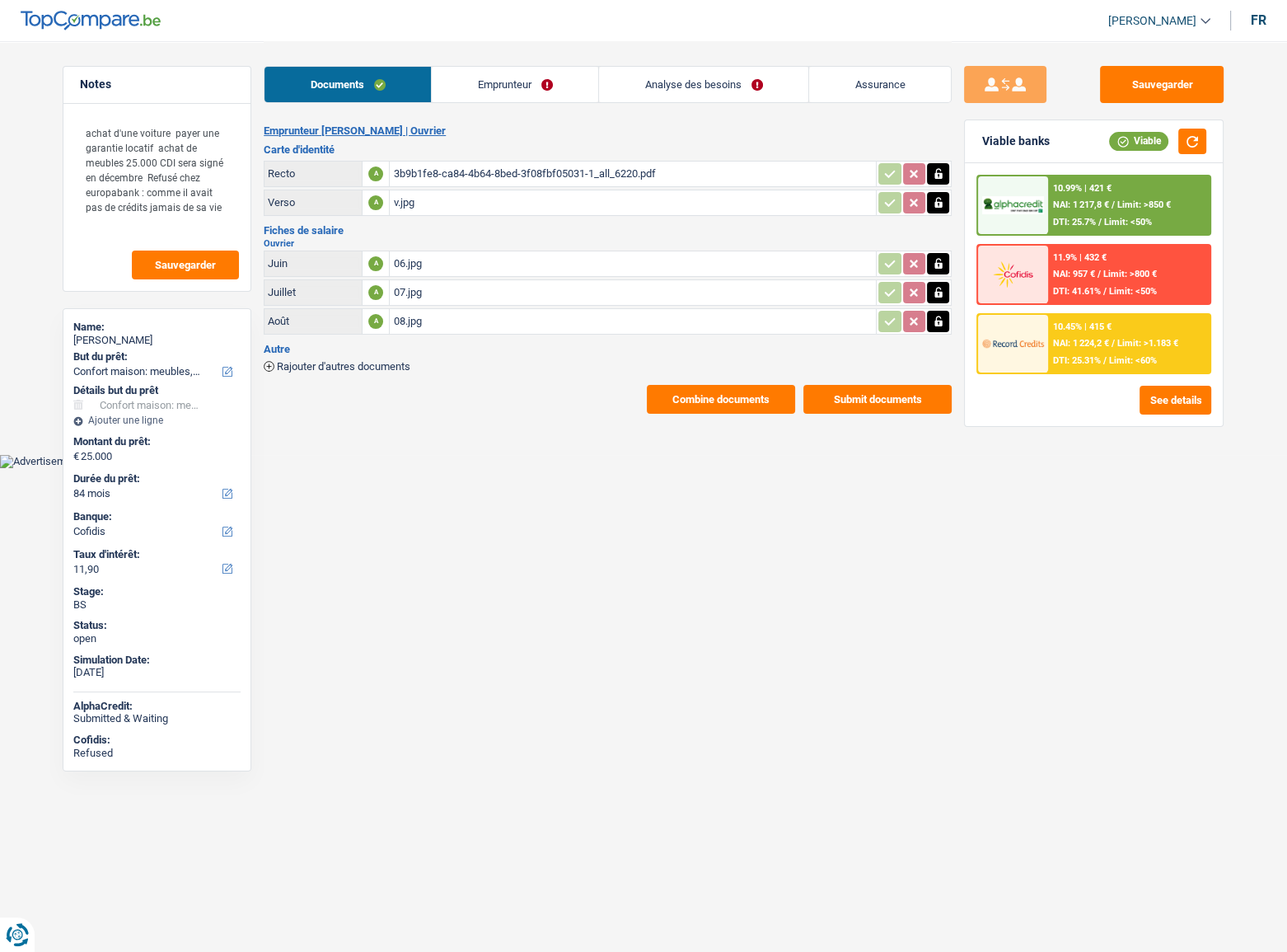
click at [432, 321] on div "08.jpg" at bounding box center [633, 321] width 480 height 24
click at [491, 325] on div "08.jpg" at bounding box center [633, 321] width 480 height 24
click at [1149, 83] on button "Sauvegarder" at bounding box center [1162, 85] width 124 height 37
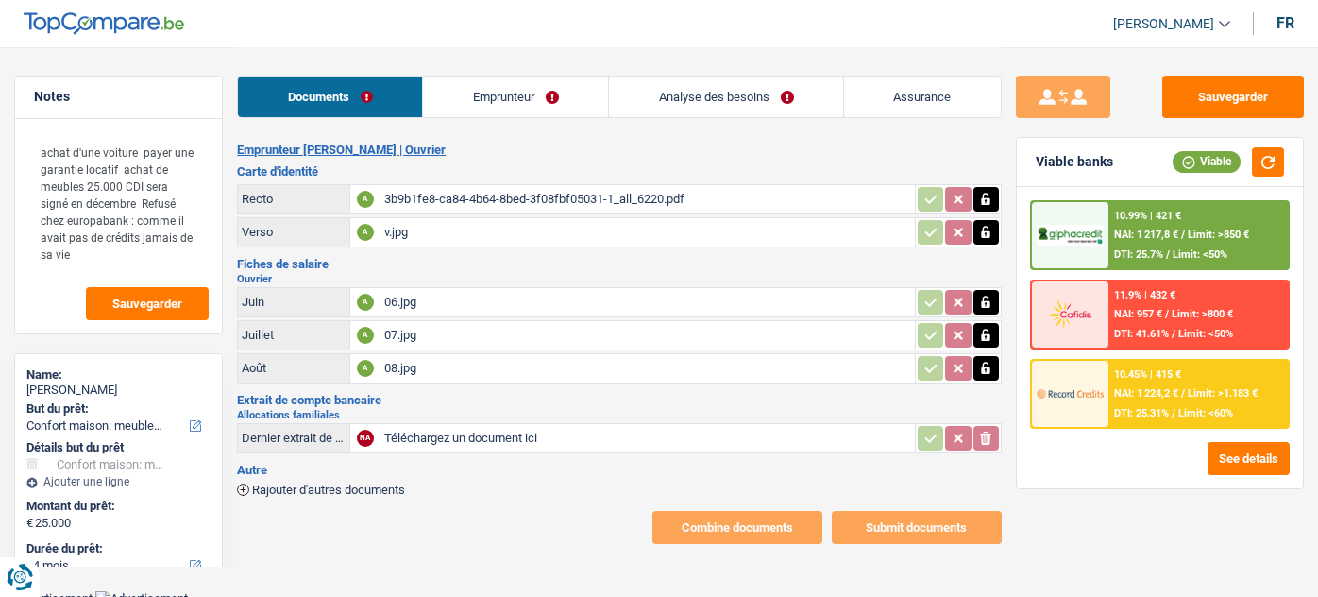
select select "household"
select select "84"
select select "cofidis"
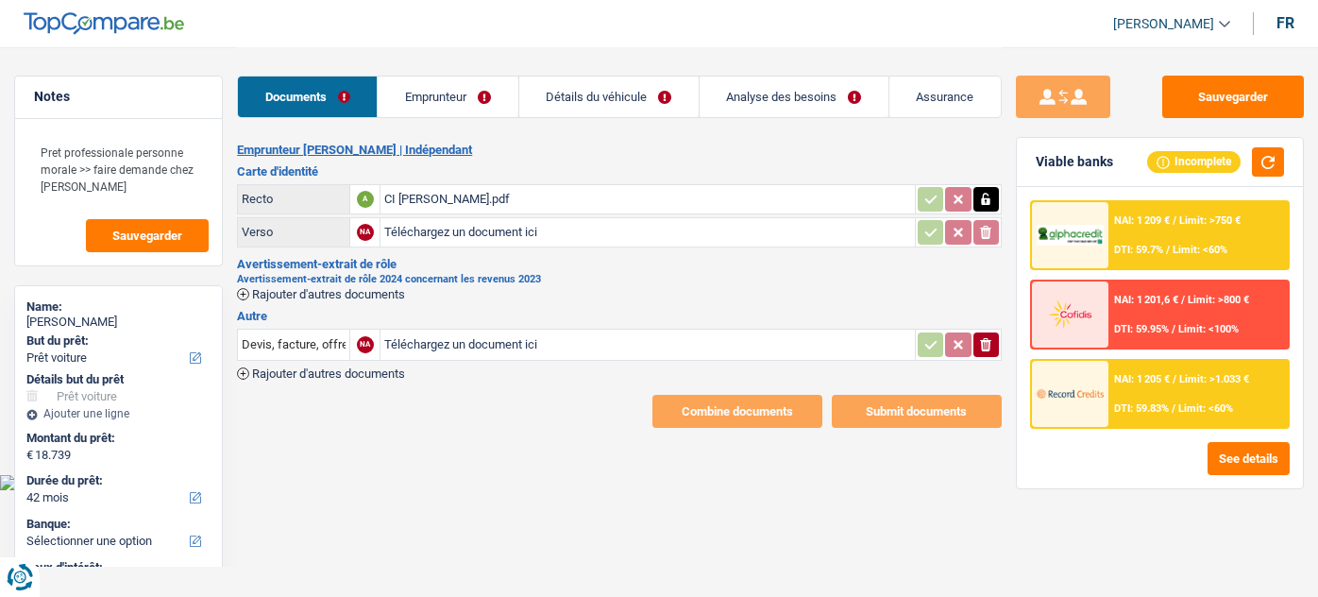
select select "car"
select select "42"
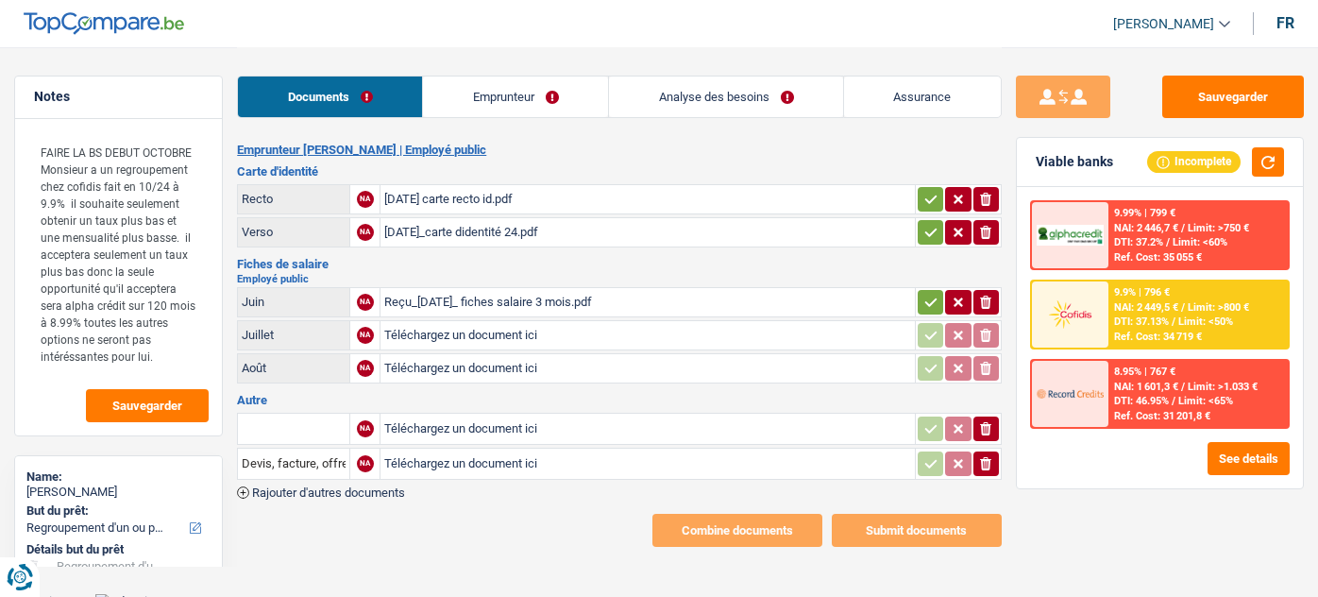
select select "refinancing"
select select "120"
select select "alphacredit"
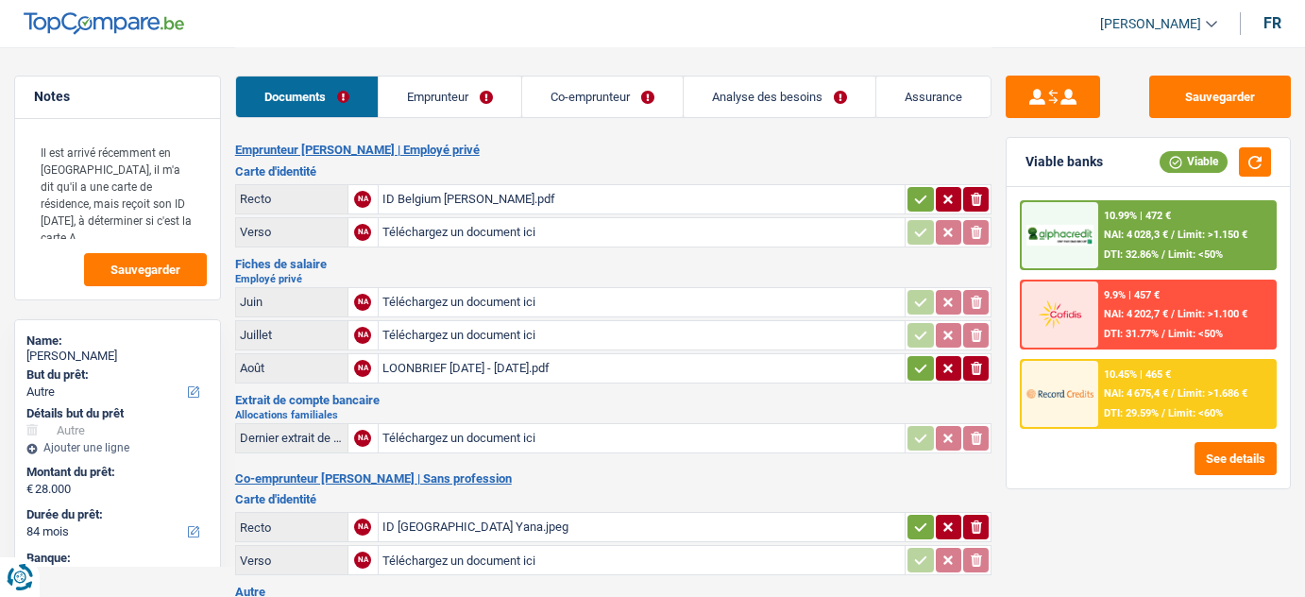
select select "other"
select select "84"
select select "other"
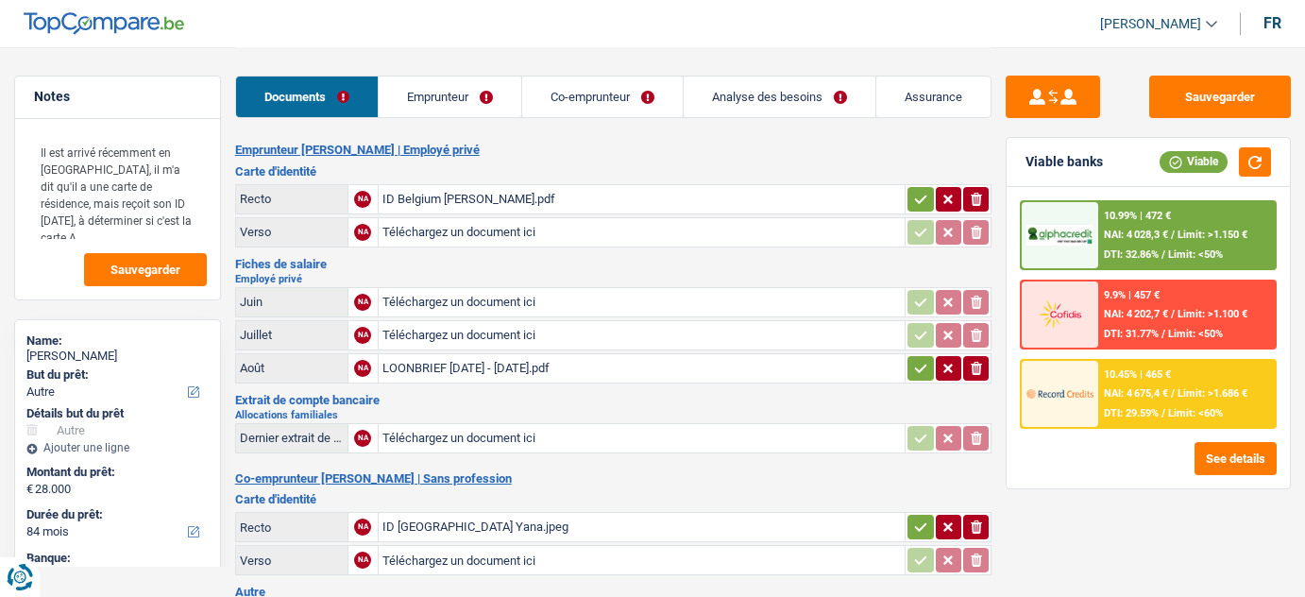
select select "84"
click at [499, 362] on div "LOONBRIEF [DATE] - [DATE].pdf" at bounding box center [641, 368] width 519 height 28
click at [501, 103] on link "Emprunteur" at bounding box center [450, 96] width 143 height 41
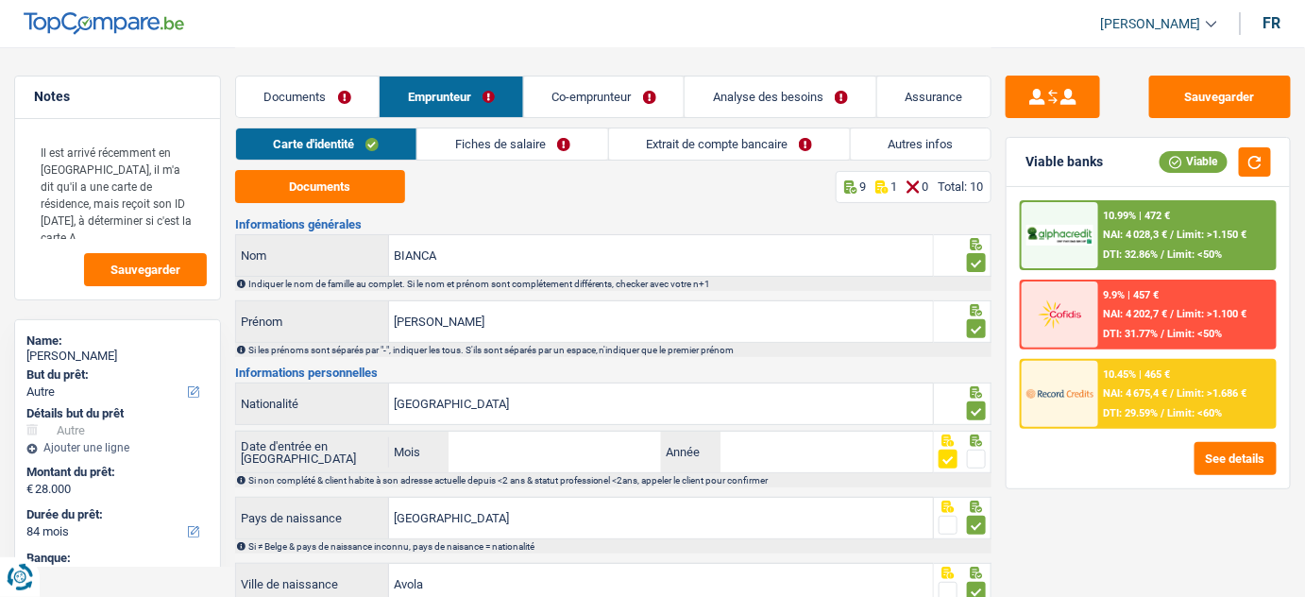
click at [562, 153] on link "Fiches de salaire" at bounding box center [512, 143] width 190 height 31
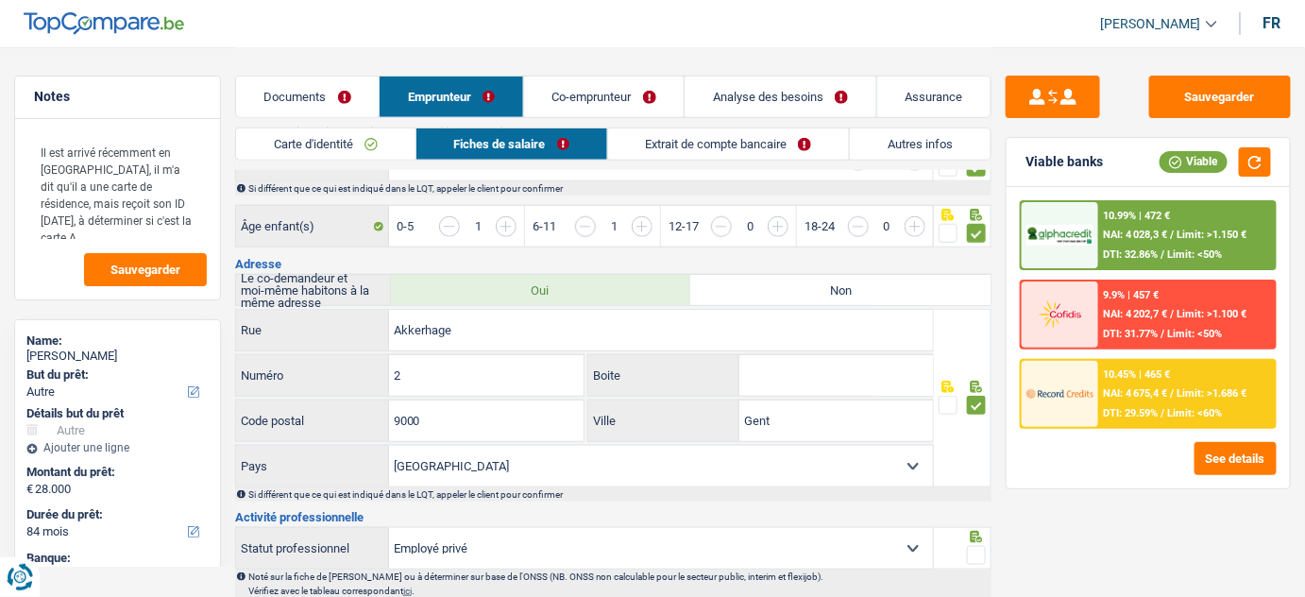
scroll to position [858, 0]
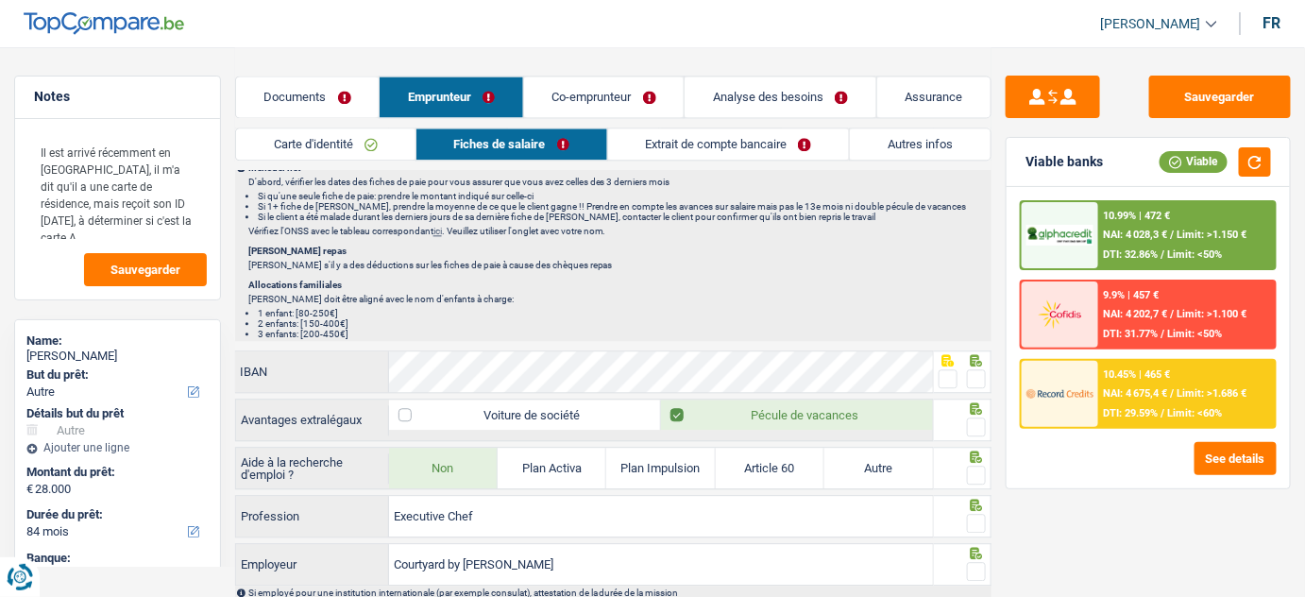
drag, startPoint x: 348, startPoint y: 136, endPoint x: 360, endPoint y: 142, distance: 12.7
click at [348, 137] on link "Carte d'identité" at bounding box center [325, 143] width 179 height 31
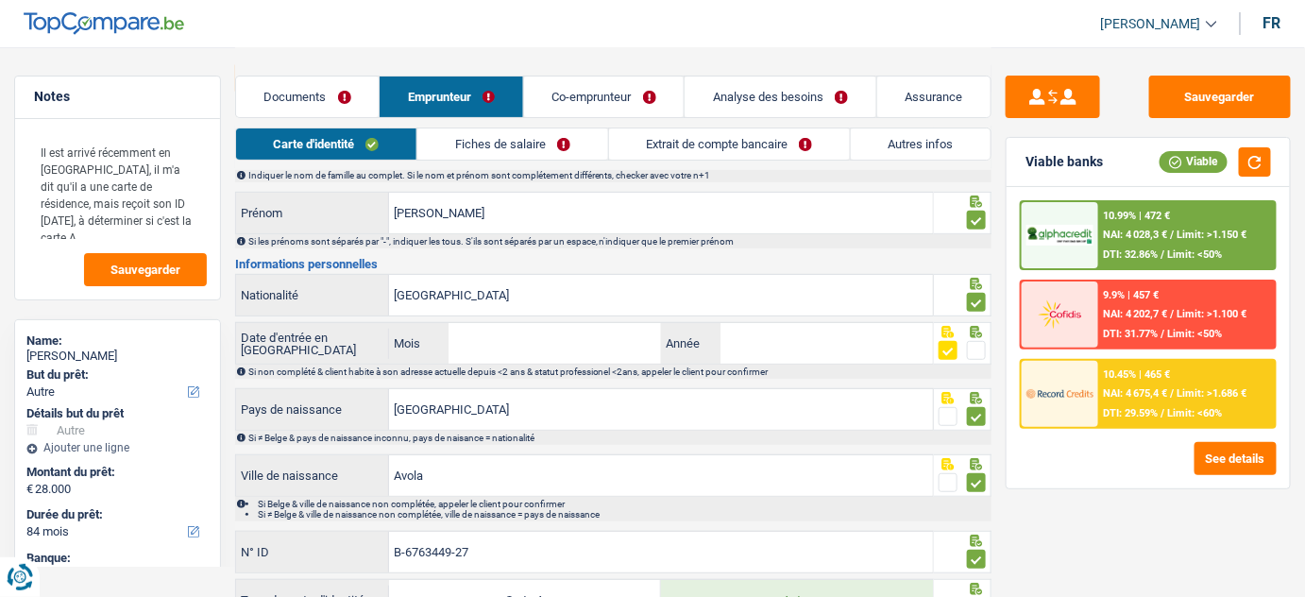
scroll to position [0, 0]
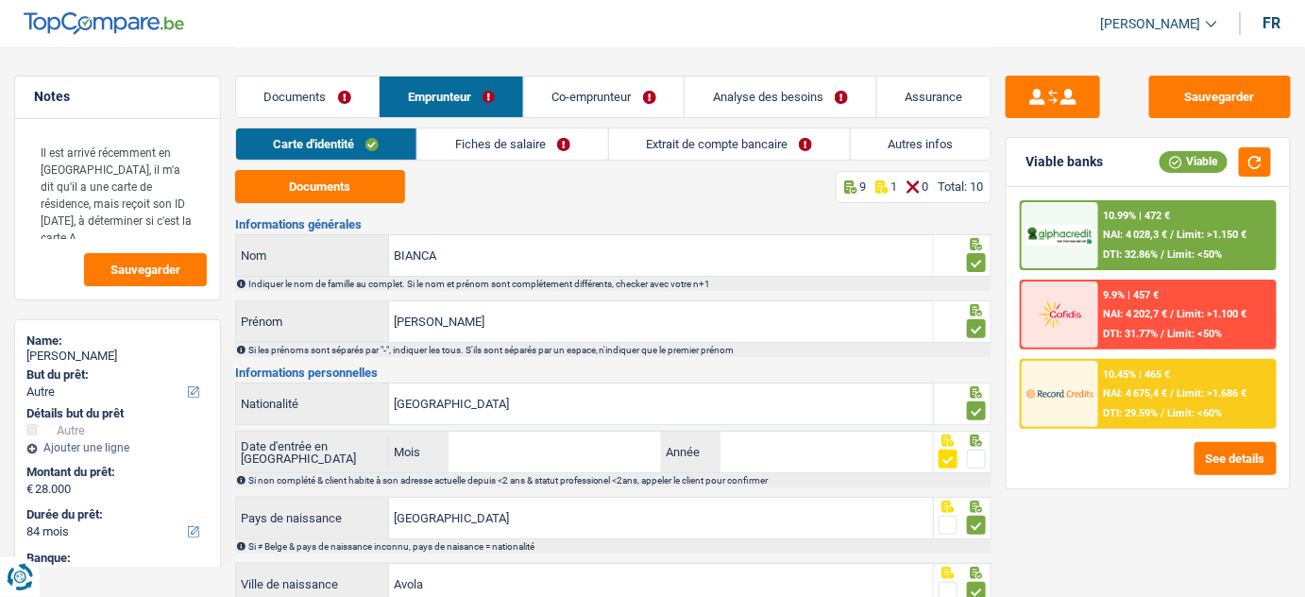
click at [319, 85] on link "Documents" at bounding box center [308, 96] width 144 height 41
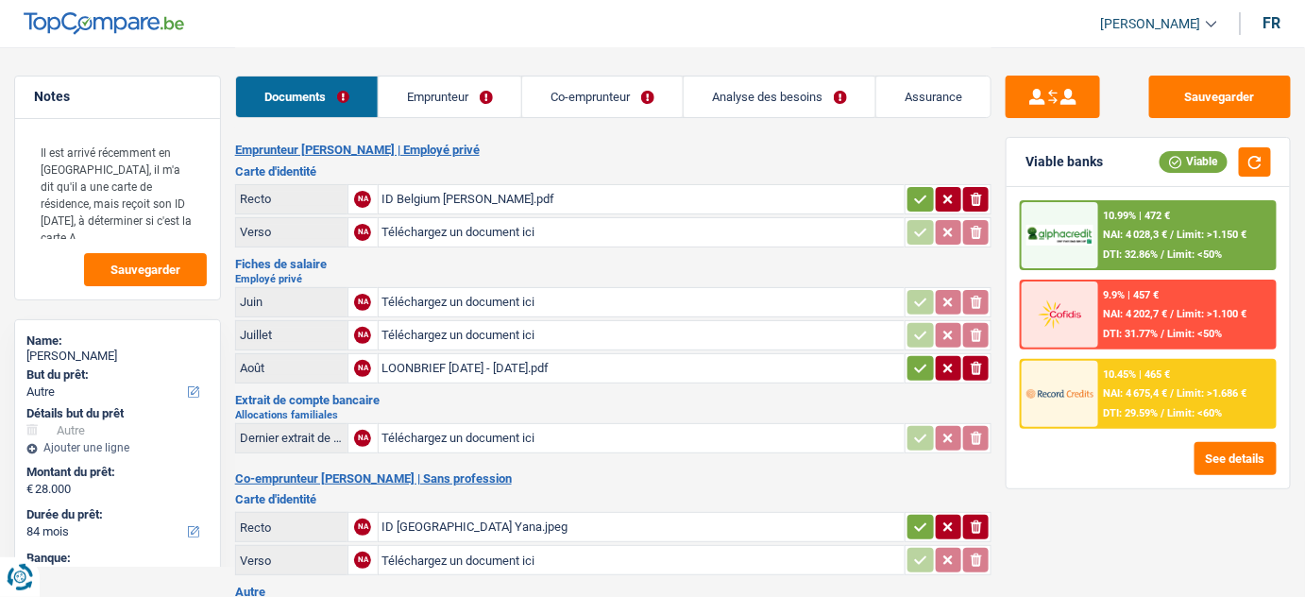
click at [458, 365] on div "LOONBRIEF [DATE] - [DATE].pdf" at bounding box center [641, 368] width 519 height 28
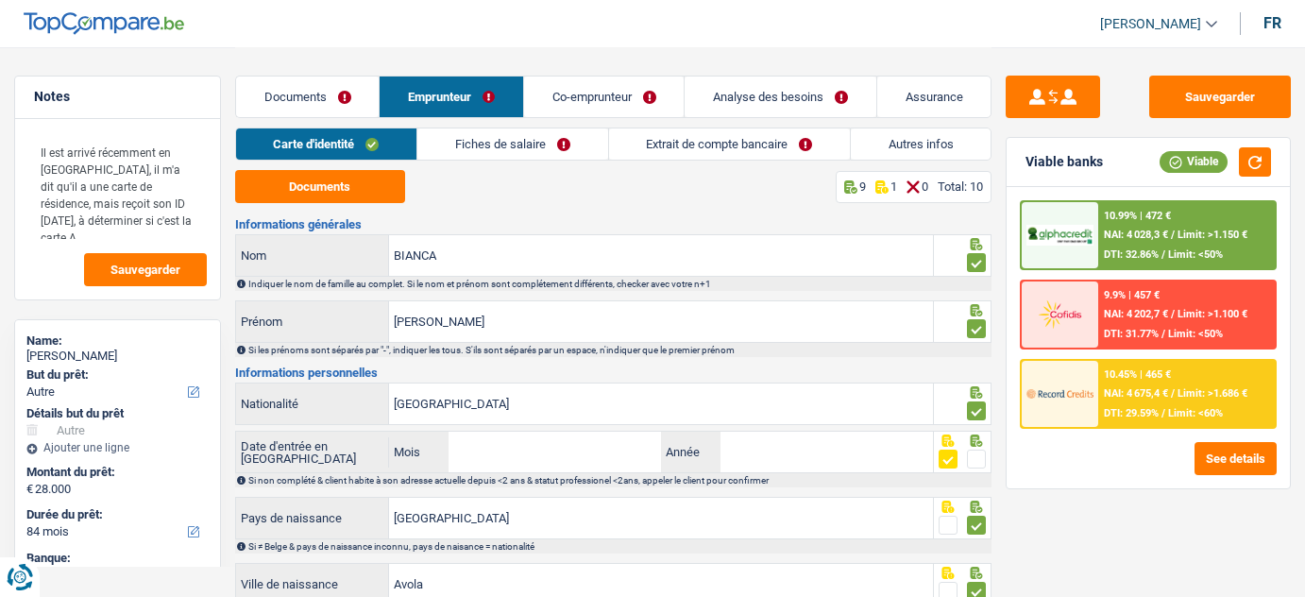
select select "other"
select select "84"
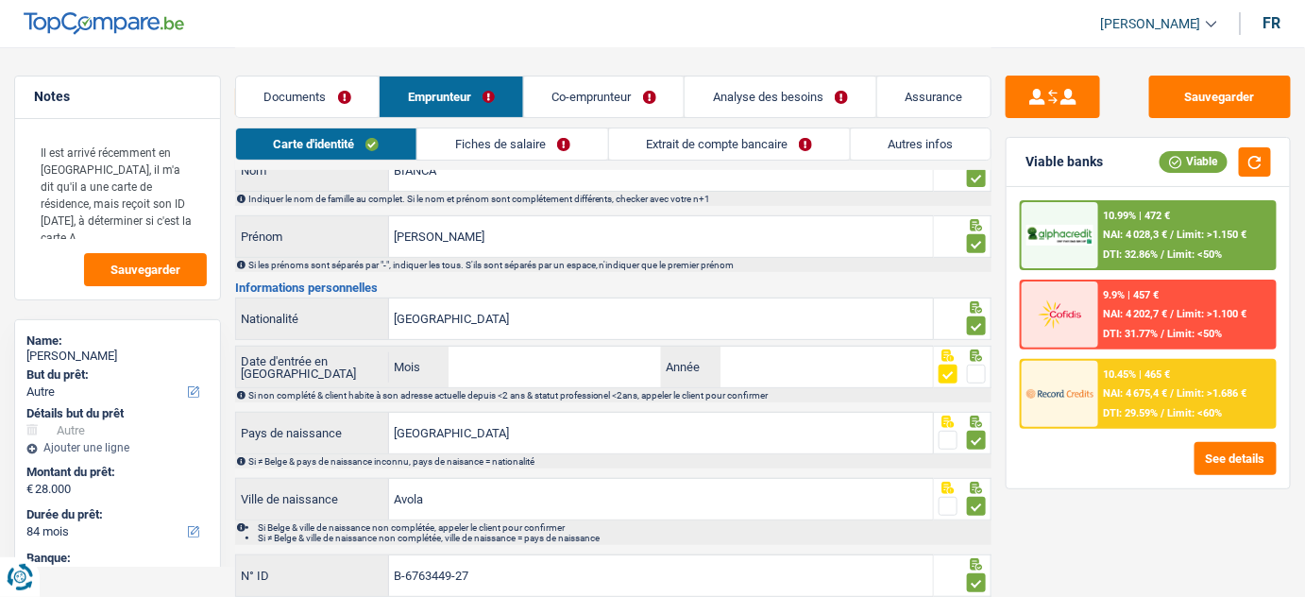
click at [352, 100] on link "Documents" at bounding box center [308, 96] width 144 height 41
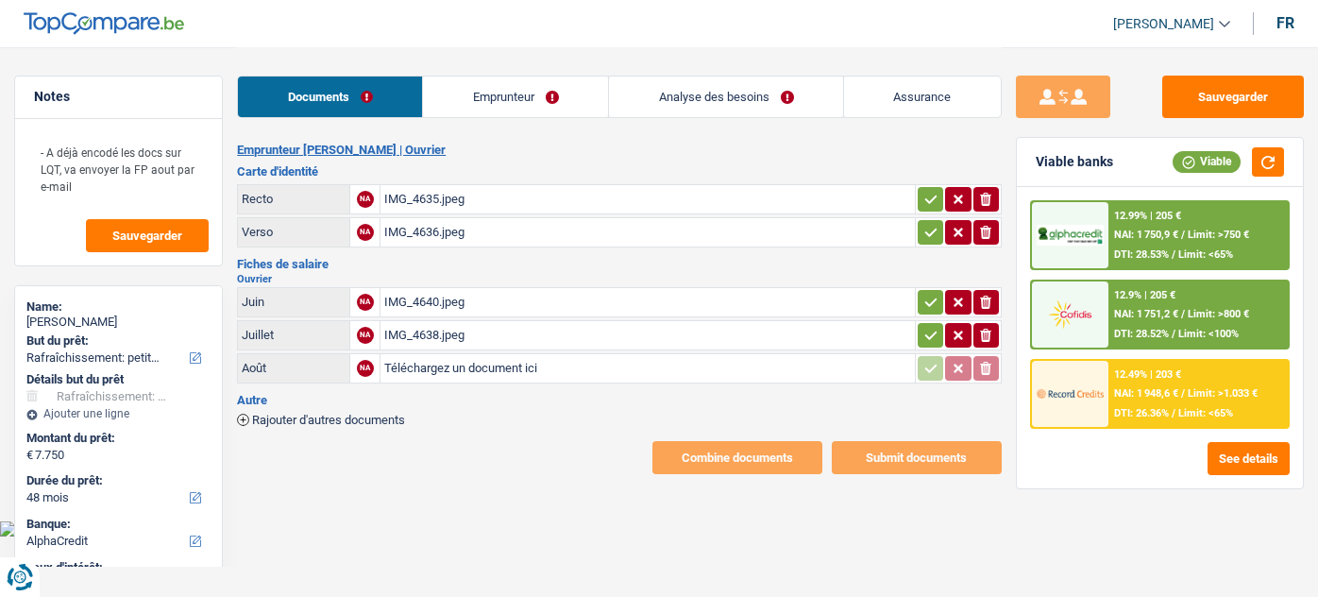
select select "houseOrGarden"
select select "48"
select select "alphacredit"
click at [620, 314] on table "Juin NA IMG_4640.jpeg ionicons-v5-e Juillet NA IMG_4638.jpeg ionicons-v5-e Août…" at bounding box center [619, 335] width 765 height 102
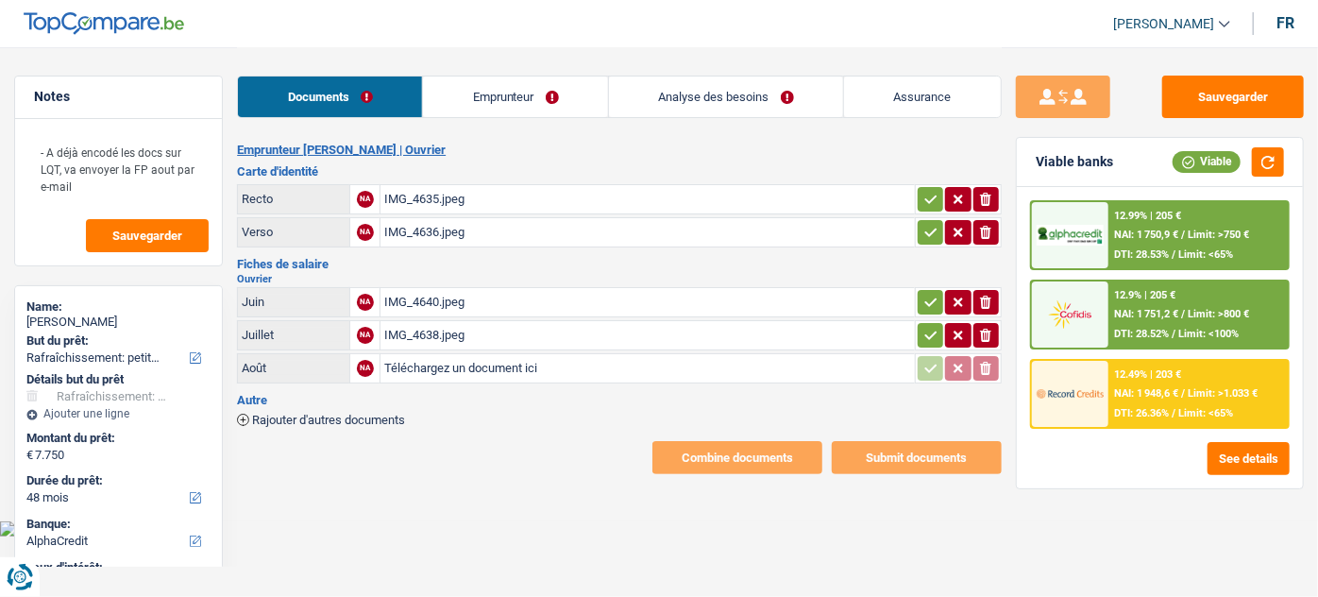
click at [603, 339] on div "IMG_4638.jpeg" at bounding box center [647, 335] width 526 height 28
click at [423, 302] on div "IMG_4640.jpeg" at bounding box center [647, 302] width 526 height 28
click at [437, 365] on input "Téléchargez un document ici" at bounding box center [647, 368] width 526 height 28
type input "C:\fakepath\fp 08.jpeg"
click at [481, 93] on link "Emprunteur" at bounding box center [515, 96] width 185 height 41
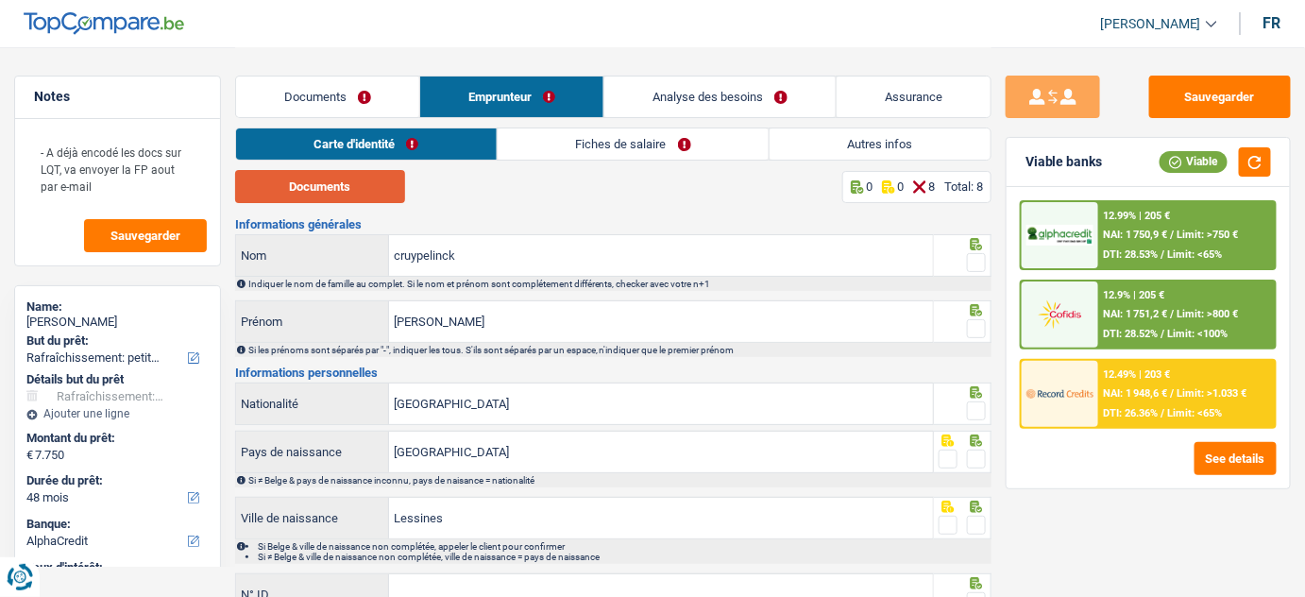
click at [277, 188] on button "Documents" at bounding box center [320, 186] width 170 height 33
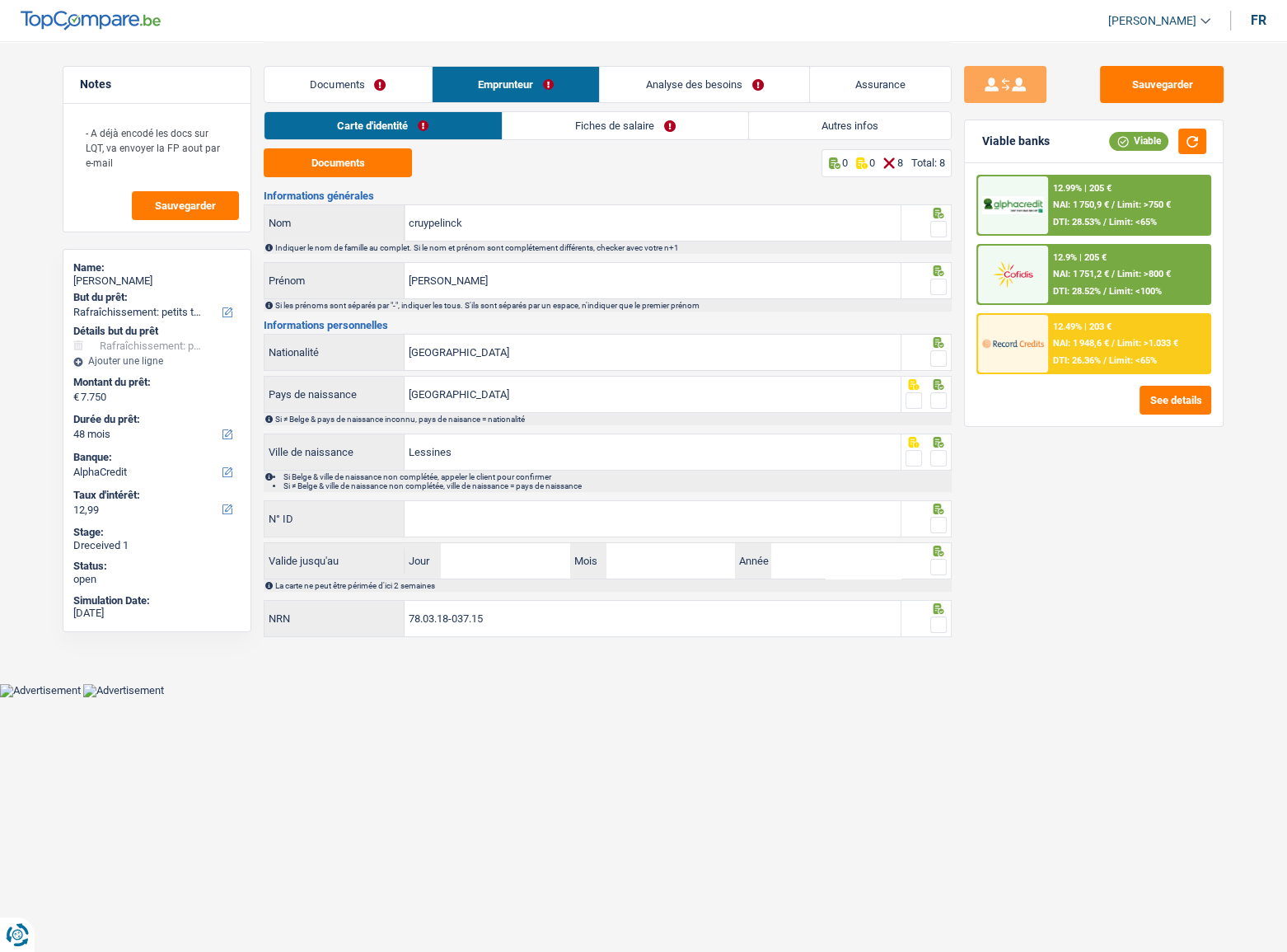
click at [939, 223] on span at bounding box center [938, 229] width 17 height 17
click at [0, 0] on input "radio" at bounding box center [0, 0] width 0 height 0
click at [938, 297] on div at bounding box center [938, 287] width 17 height 21
click at [939, 285] on span at bounding box center [938, 286] width 17 height 17
click at [0, 0] on input "radio" at bounding box center [0, 0] width 0 height 0
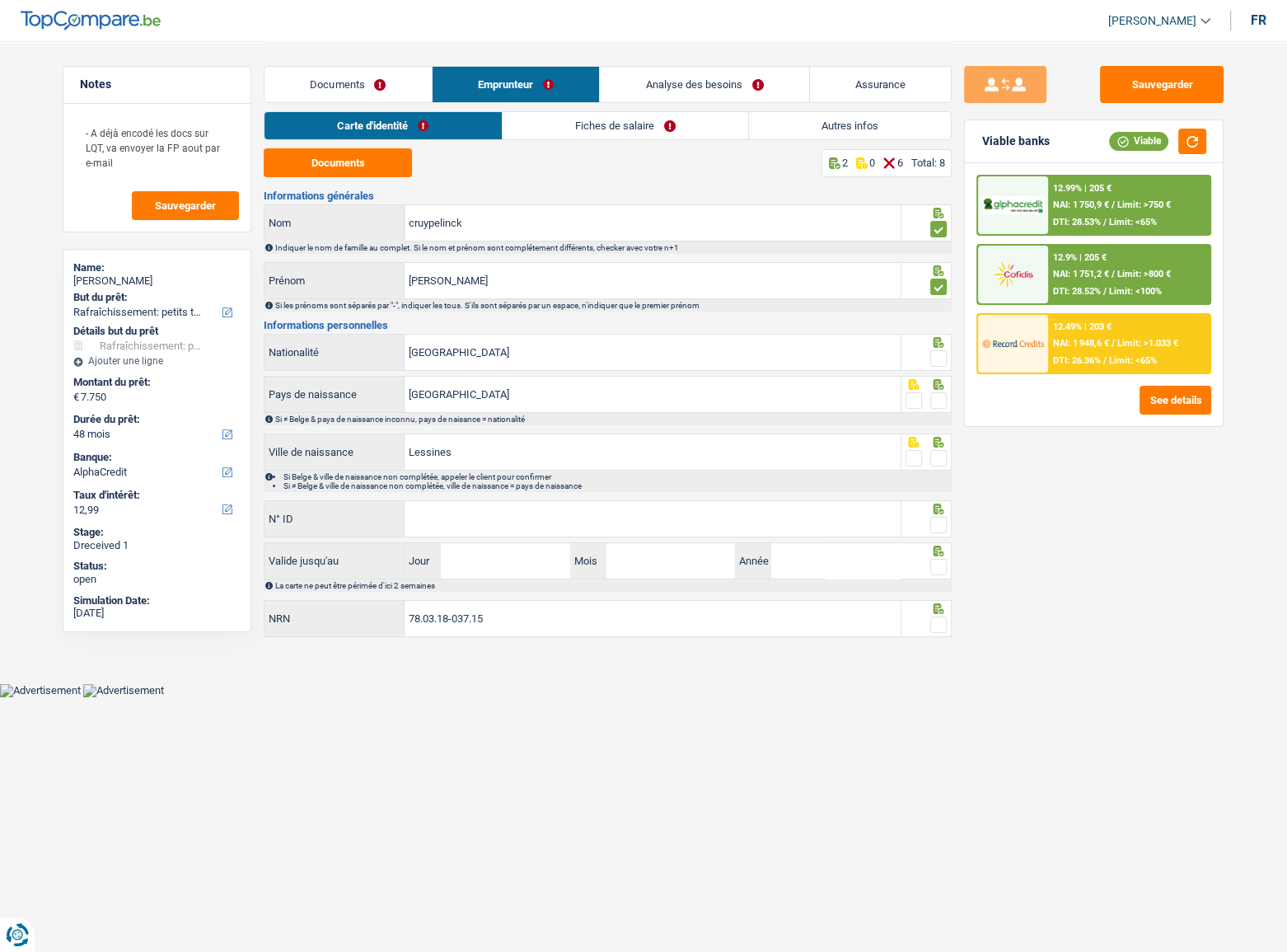
click at [937, 361] on span at bounding box center [938, 358] width 17 height 17
click at [0, 0] on input "radio" at bounding box center [0, 0] width 0 height 0
click at [940, 401] on span at bounding box center [938, 401] width 17 height 17
click at [0, 0] on input "radio" at bounding box center [0, 0] width 0 height 0
click at [942, 462] on span at bounding box center [938, 458] width 17 height 17
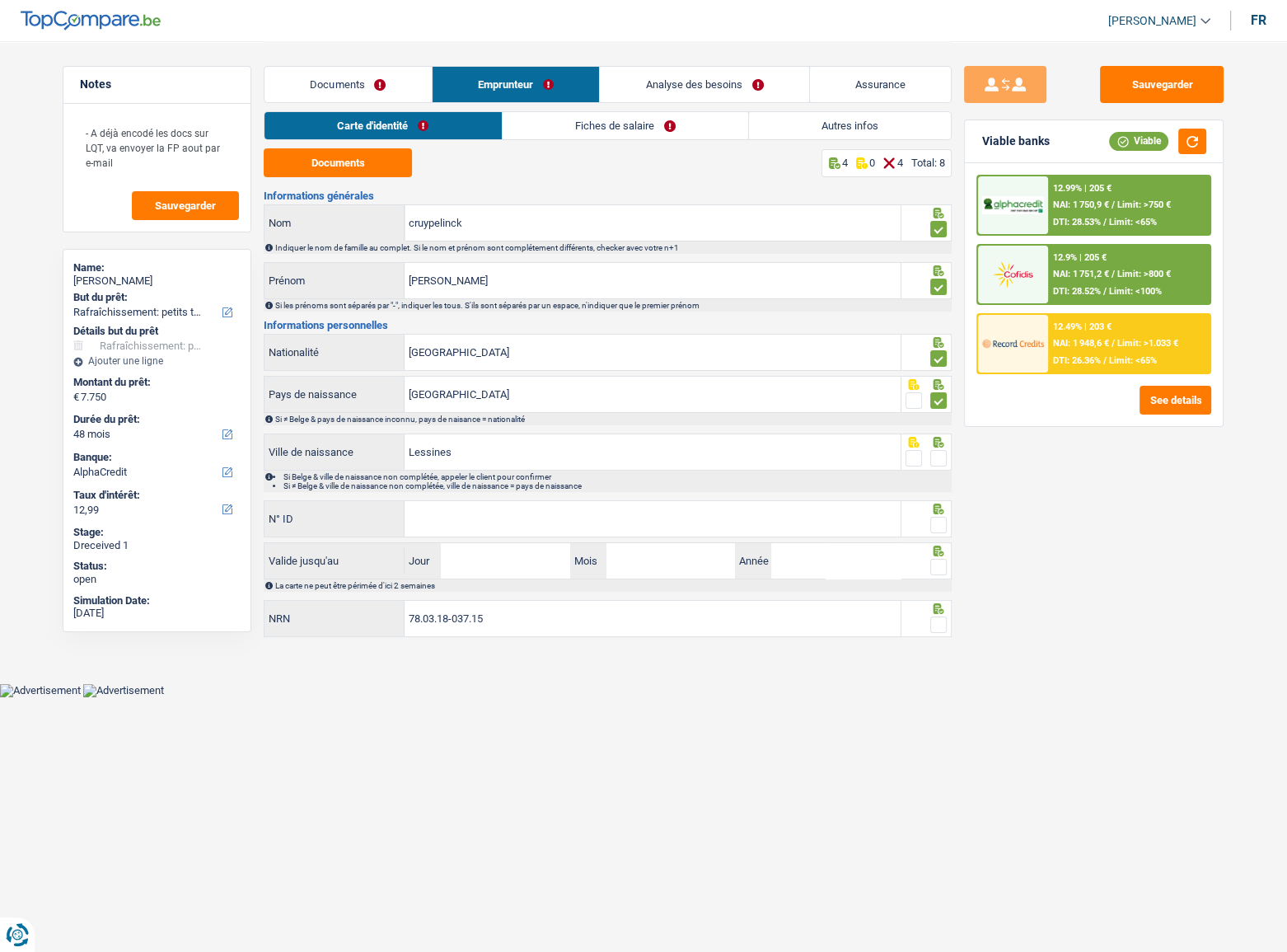
click at [0, 0] on input "radio" at bounding box center [0, 0] width 0 height 0
click at [853, 511] on input "N° ID" at bounding box center [653, 518] width 496 height 36
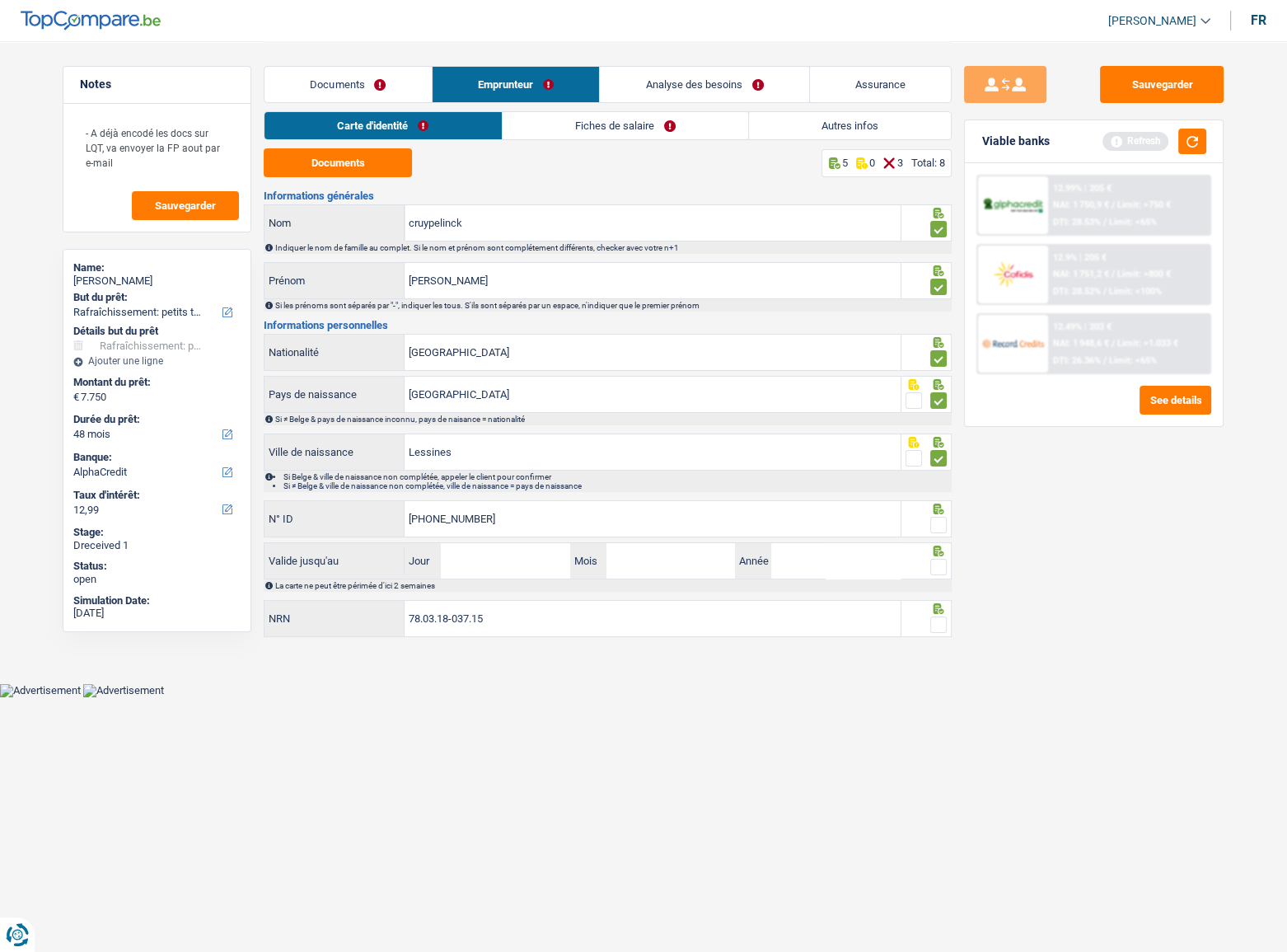
type input "595-2404543-28"
drag, startPoint x: 938, startPoint y: 527, endPoint x: 949, endPoint y: 510, distance: 20.2
click at [940, 520] on span at bounding box center [938, 524] width 17 height 17
click at [0, 0] on input "radio" at bounding box center [0, 0] width 0 height 0
click at [1149, 138] on button "button" at bounding box center [1193, 140] width 28 height 25
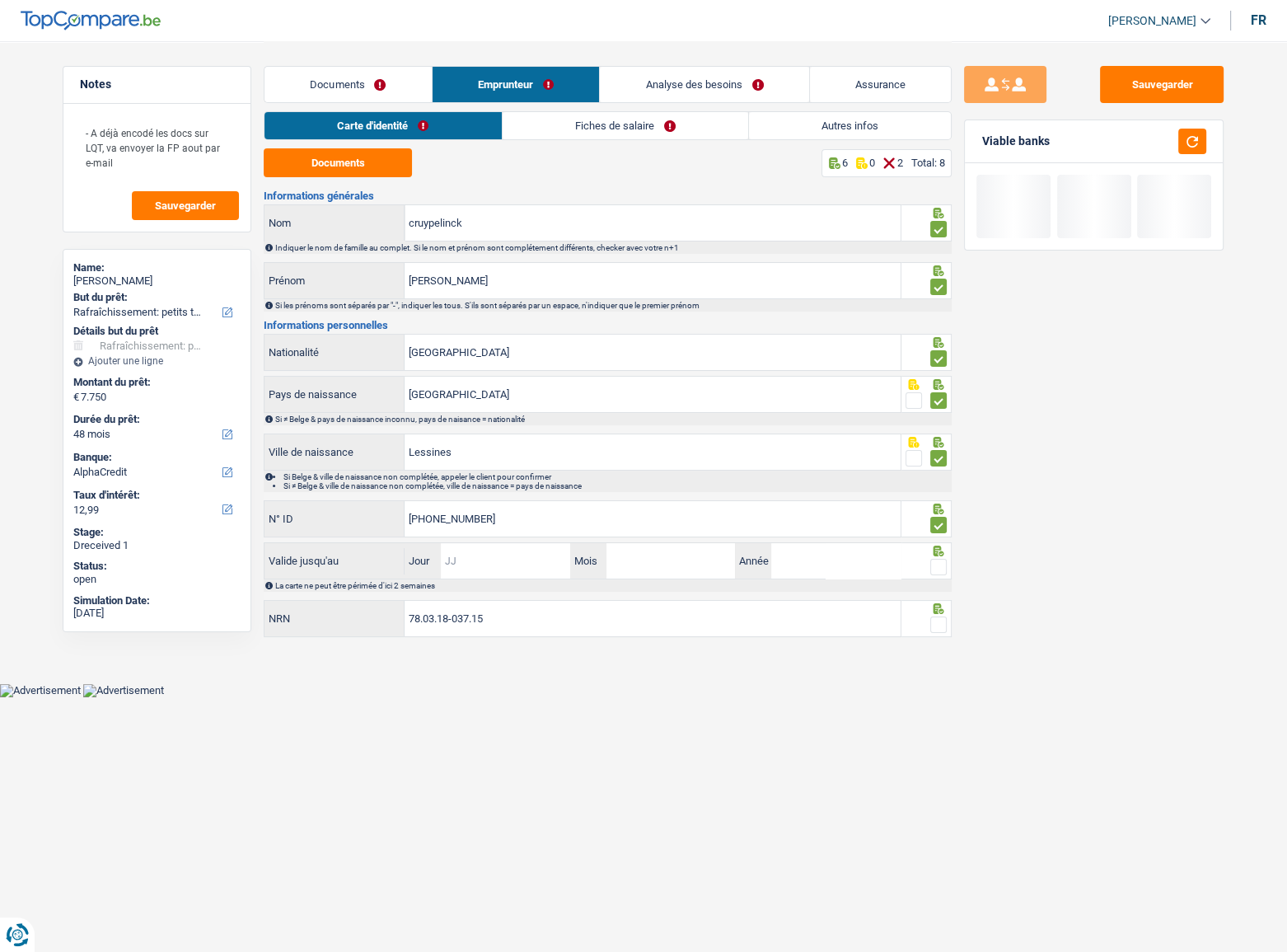
click at [510, 520] on input "Jour" at bounding box center [504, 560] width 128 height 36
type input "06"
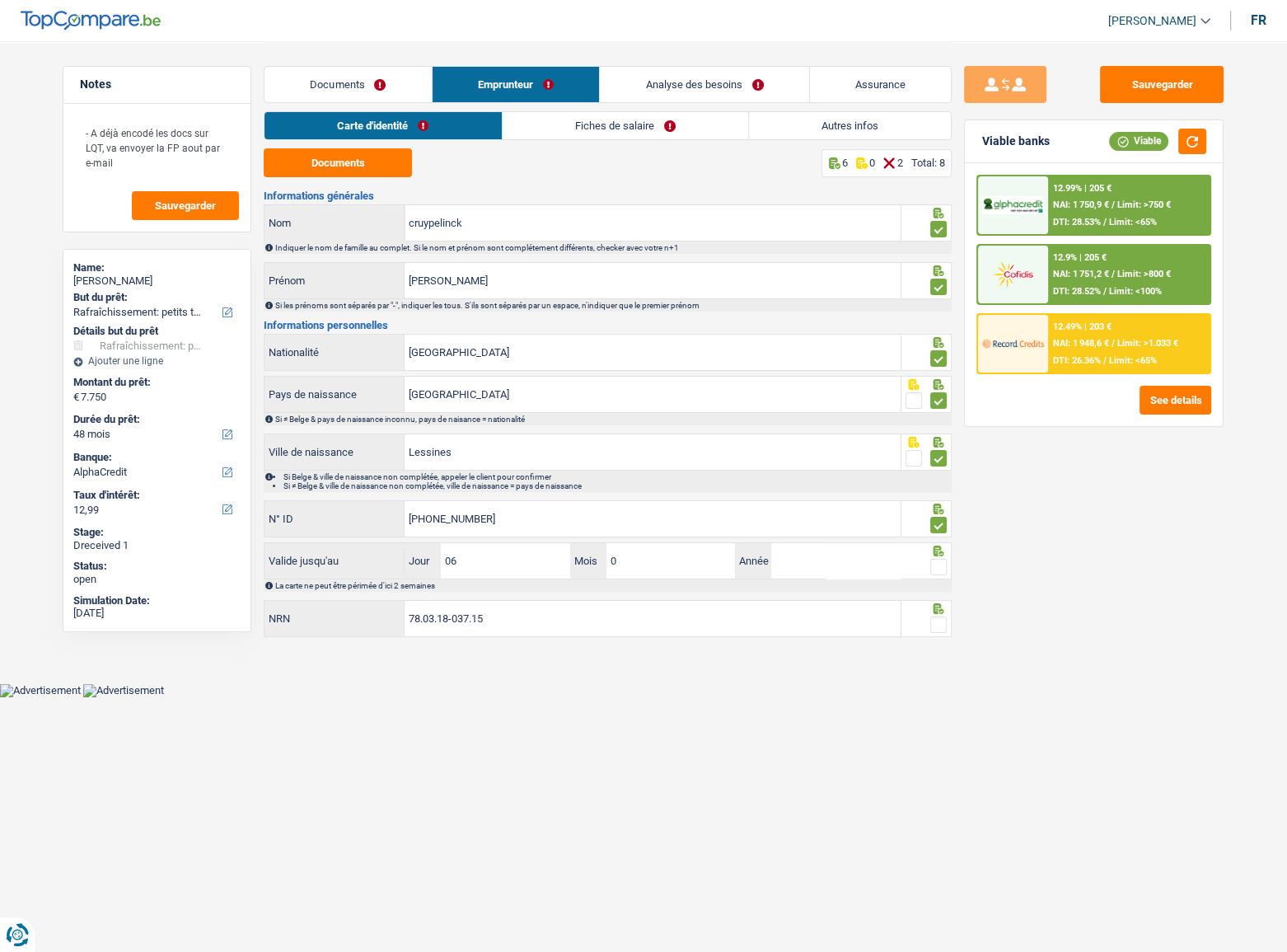
type input "06"
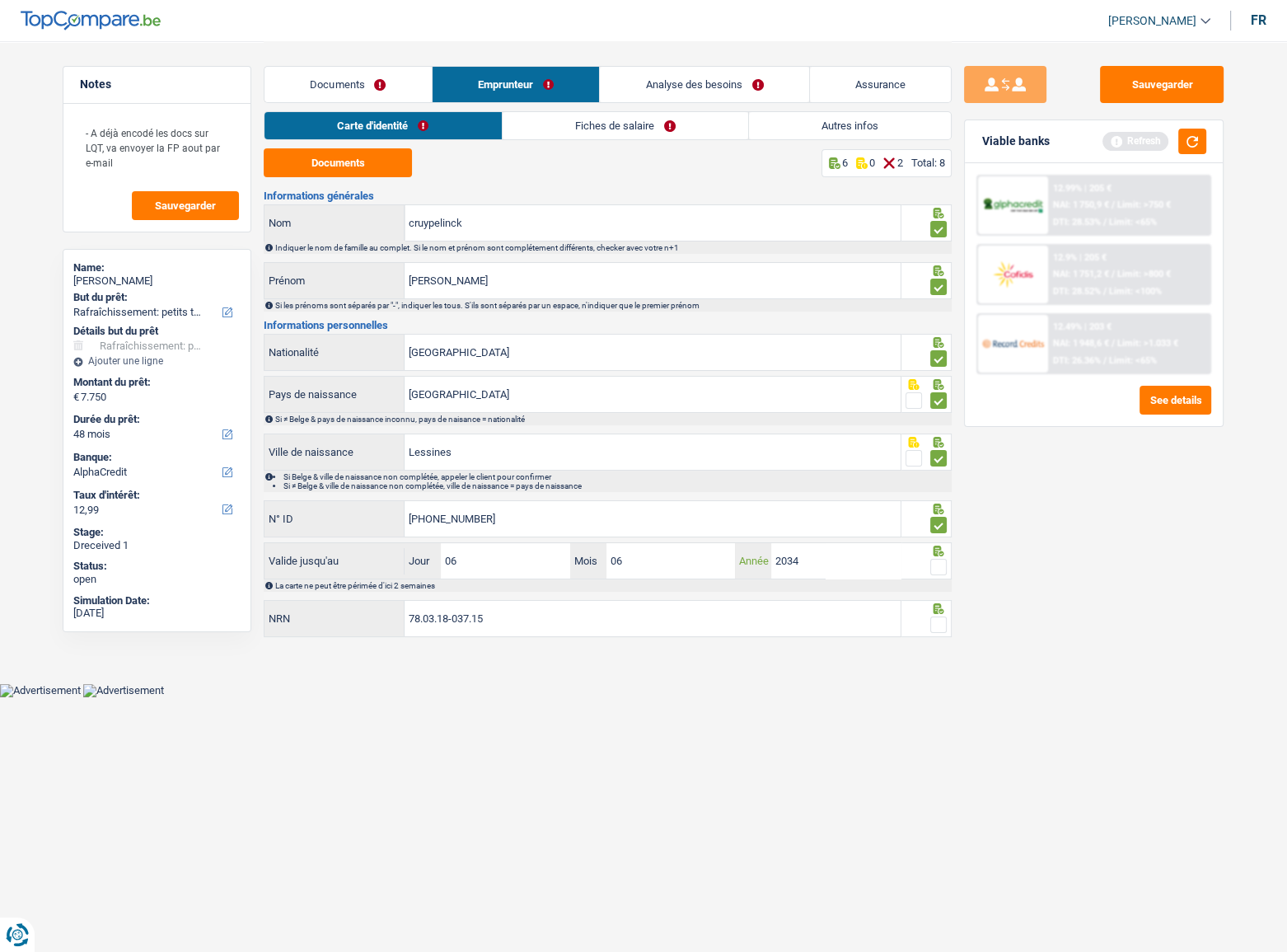
type input "2034"
click at [939, 520] on span at bounding box center [938, 566] width 17 height 17
click at [0, 0] on input "radio" at bounding box center [0, 0] width 0 height 0
click at [1149, 140] on button "button" at bounding box center [1193, 140] width 28 height 25
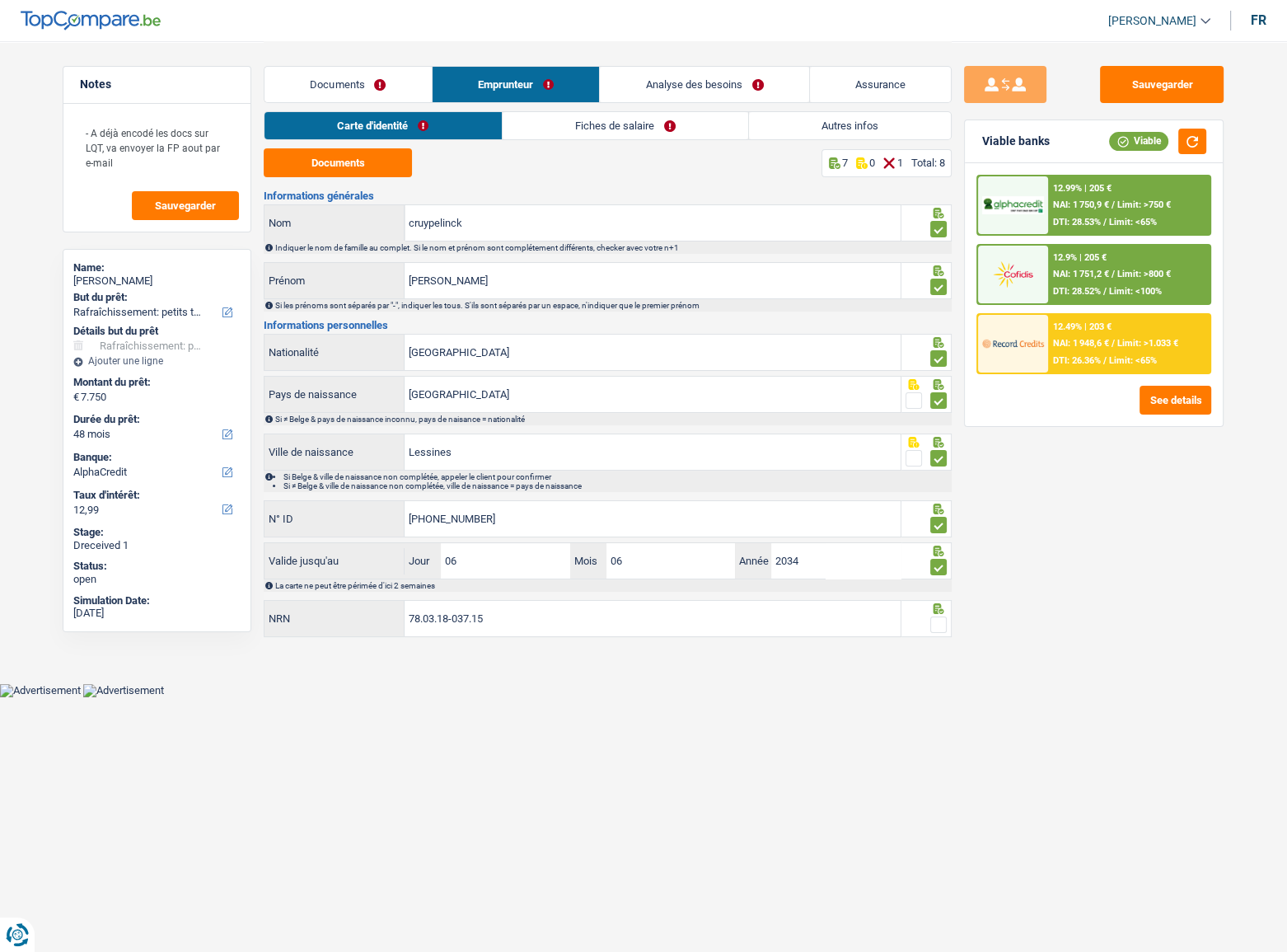
click at [941, 520] on div at bounding box center [938, 626] width 17 height 21
click at [932, 520] on span at bounding box center [938, 624] width 17 height 17
click at [0, 0] on input "radio" at bounding box center [0, 0] width 0 height 0
click at [600, 126] on link "Fiches de salaire" at bounding box center [625, 125] width 245 height 27
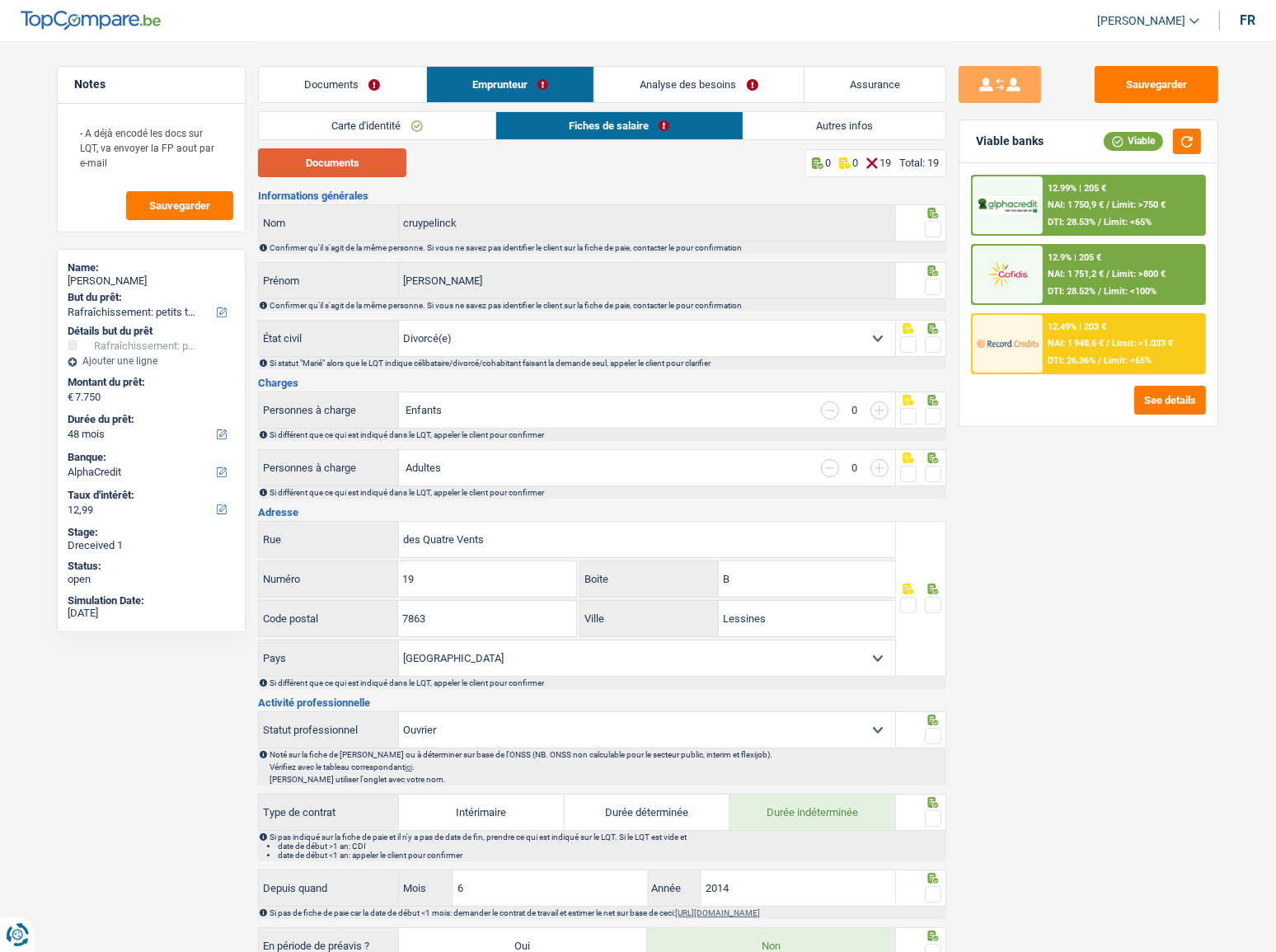
click at [306, 165] on button "Documents" at bounding box center [333, 162] width 148 height 29
drag, startPoint x: 934, startPoint y: 223, endPoint x: 929, endPoint y: 244, distance: 21.6
click at [934, 223] on span at bounding box center [933, 229] width 17 height 17
click at [0, 0] on input "radio" at bounding box center [0, 0] width 0 height 0
click at [923, 286] on fieldset at bounding box center [921, 287] width 42 height 21
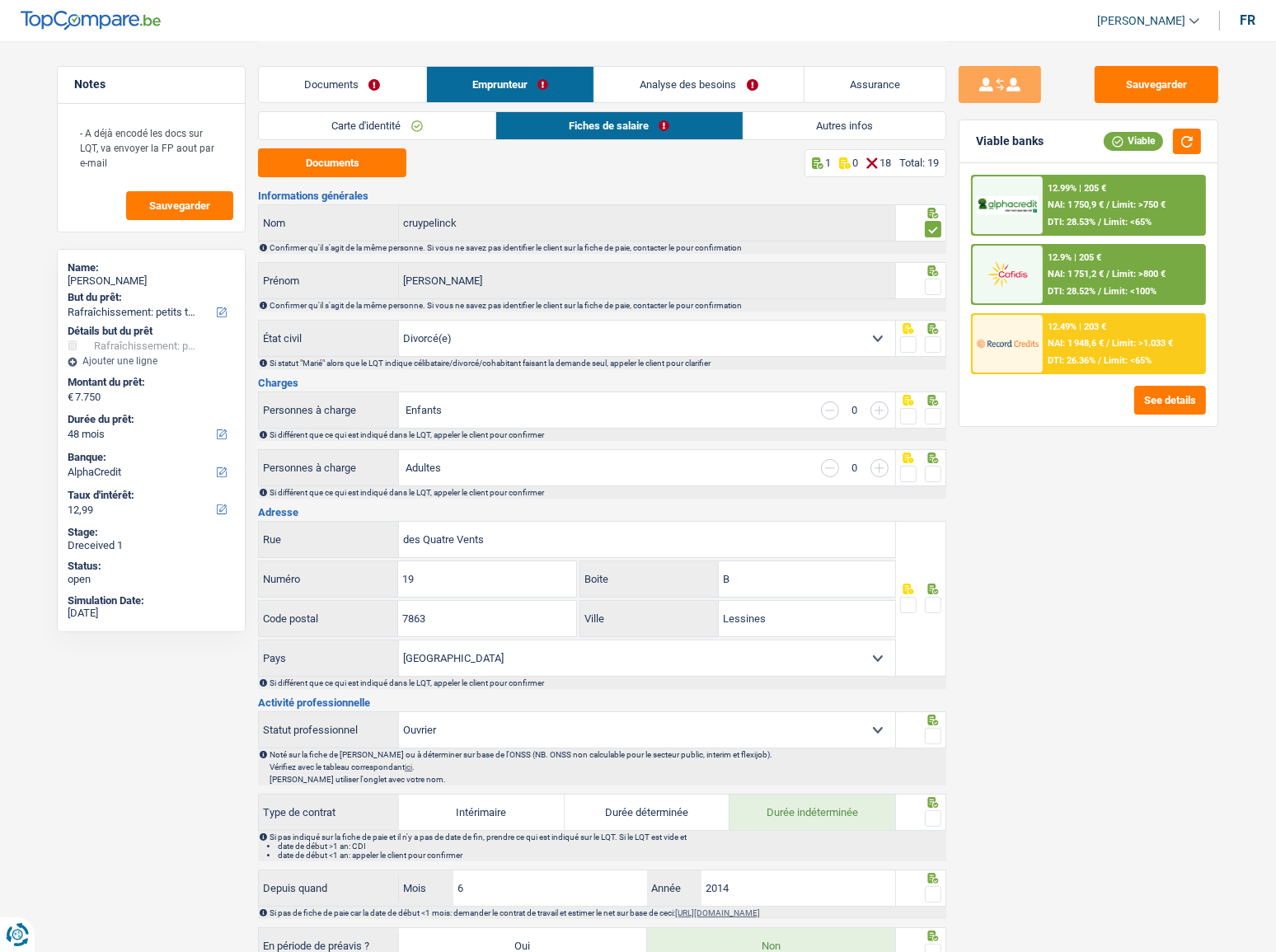
drag, startPoint x: 934, startPoint y: 282, endPoint x: 930, endPoint y: 335, distance: 53.2
click at [934, 282] on span at bounding box center [933, 286] width 17 height 17
click at [0, 0] on input "radio" at bounding box center [0, 0] width 0 height 0
click at [930, 336] on span at bounding box center [933, 344] width 17 height 17
click at [0, 0] on input "radio" at bounding box center [0, 0] width 0 height 0
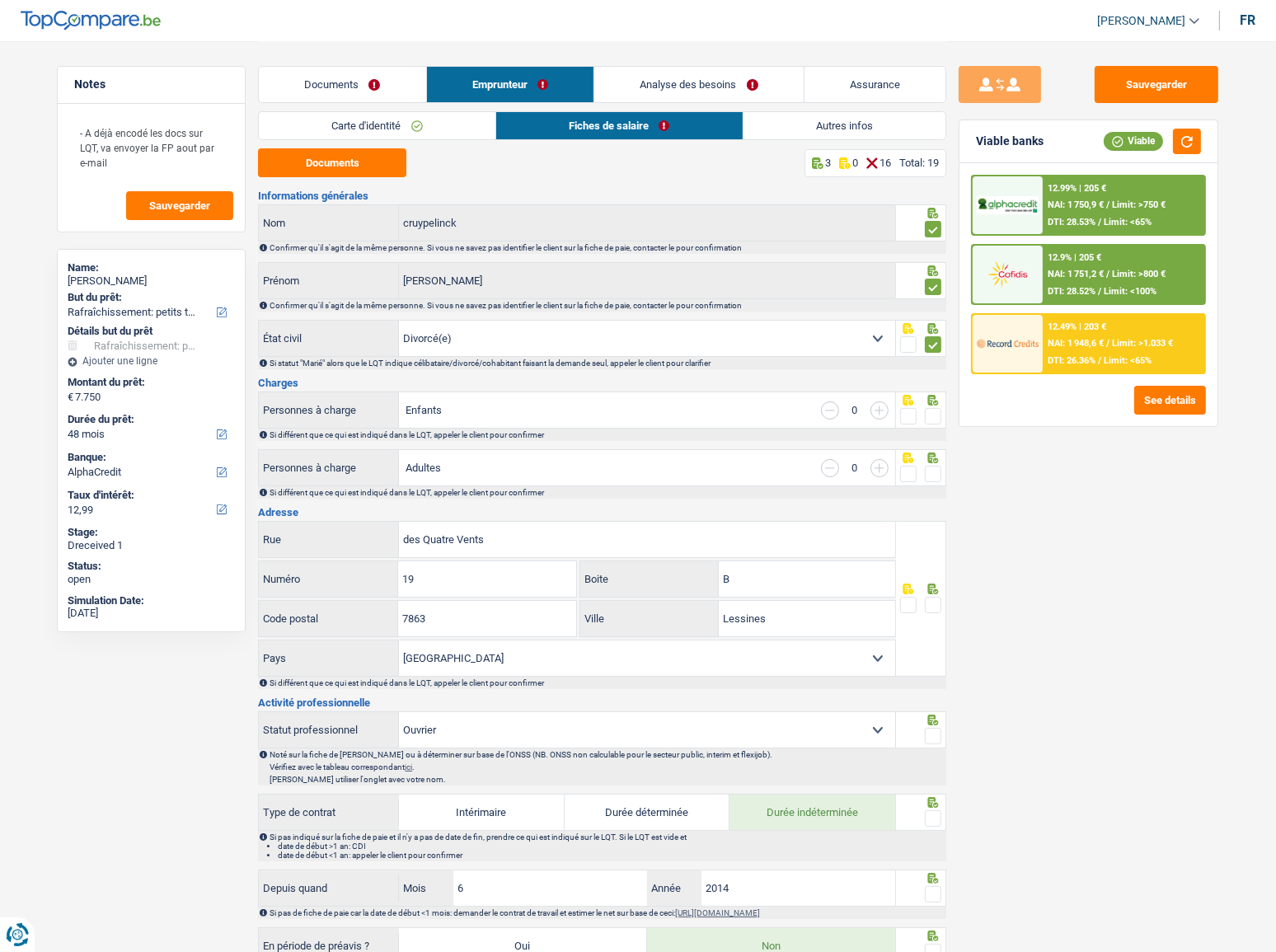
click at [930, 414] on span at bounding box center [933, 415] width 17 height 17
click at [0, 0] on input "radio" at bounding box center [0, 0] width 0 height 0
click at [875, 412] on input "button" at bounding box center [879, 410] width 18 height 18
select select "familyAllowances"
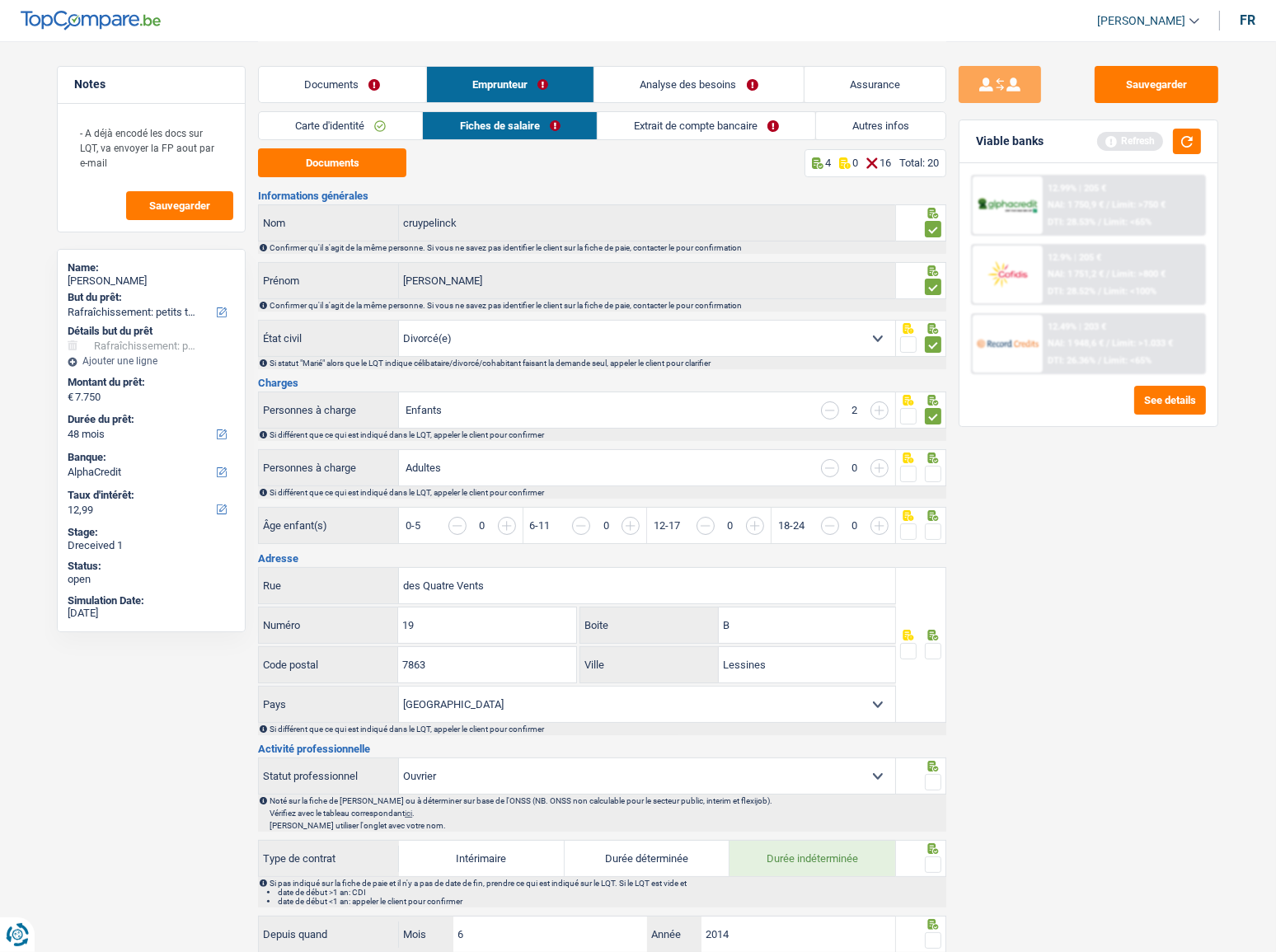
click at [931, 470] on span at bounding box center [933, 474] width 17 height 17
click at [0, 0] on input "radio" at bounding box center [0, 0] width 0 height 0
click at [935, 520] on input "button" at bounding box center [1188, 534] width 636 height 36
click at [1149, 512] on div "Sauvegarder Viable banks Refresh 12.99% | 205 € NAI: 1 750,9 € / Limit: >750 € …" at bounding box center [1088, 496] width 285 height 860
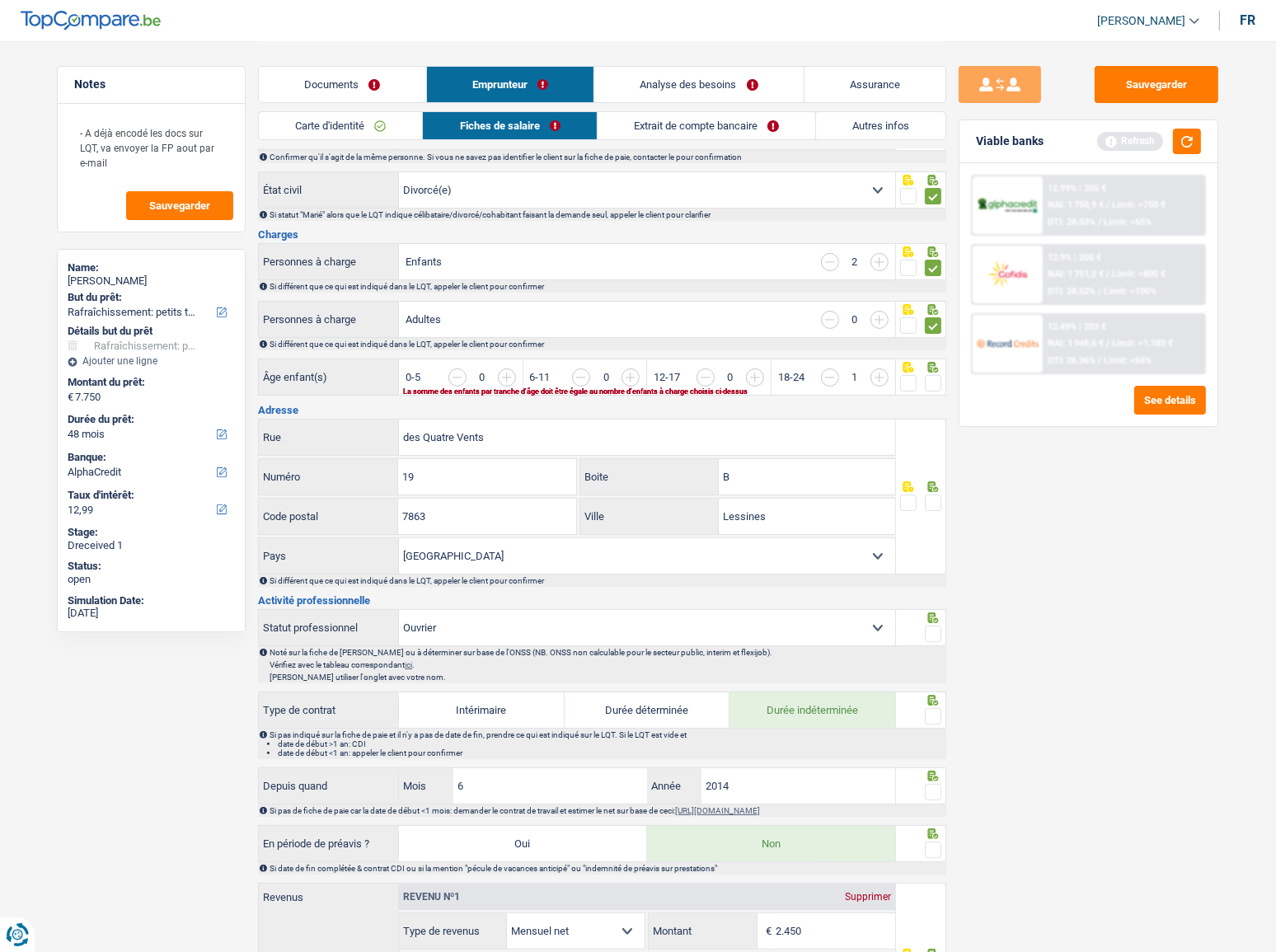
scroll to position [149, 0]
click at [927, 381] on span at bounding box center [933, 382] width 17 height 17
click at [0, 0] on input "radio" at bounding box center [0, 0] width 0 height 0
click at [751, 373] on input "button" at bounding box center [1064, 385] width 636 height 36
click at [367, 127] on link "Carte d'identité" at bounding box center [340, 125] width 163 height 27
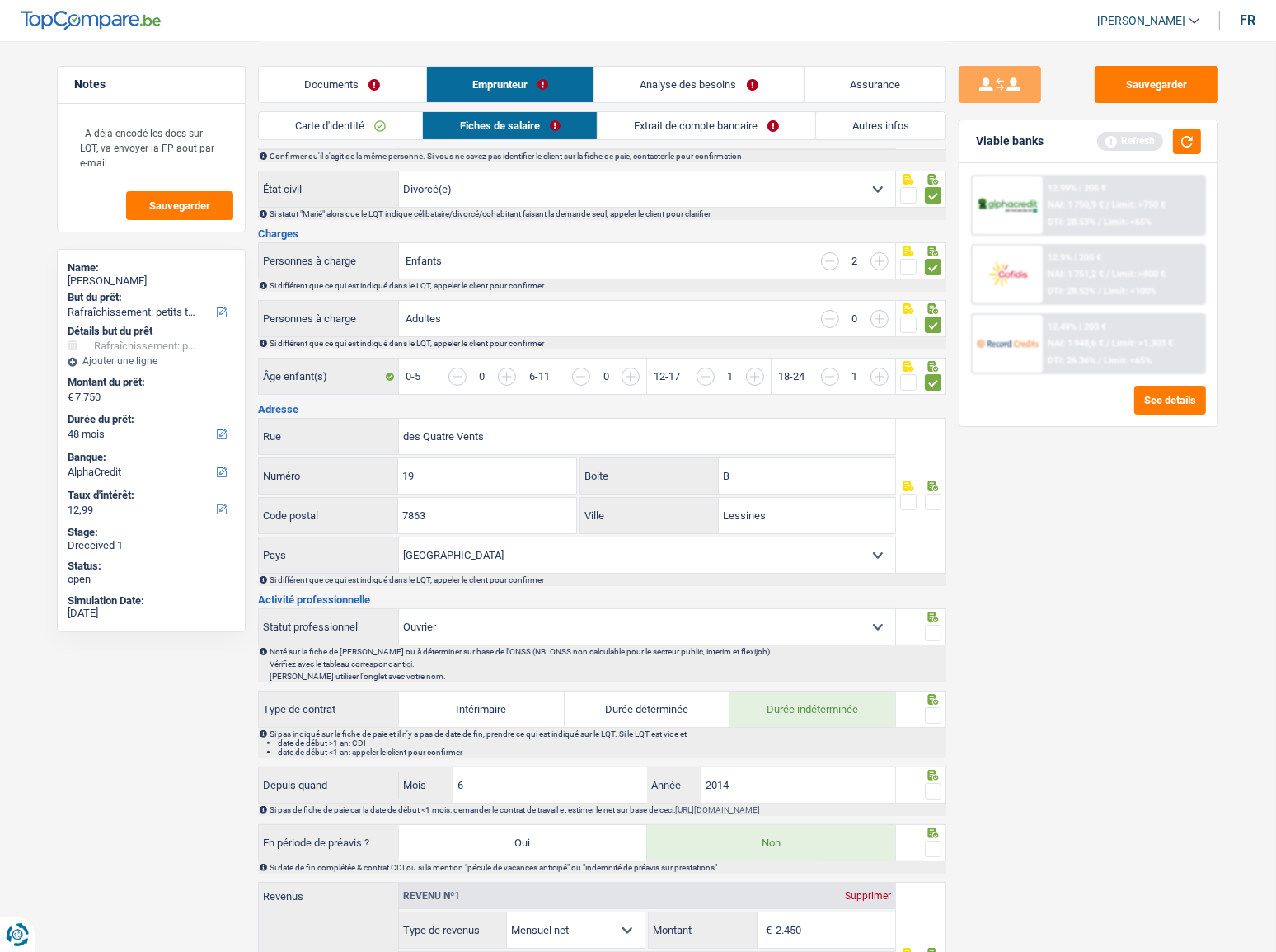
scroll to position [0, 0]
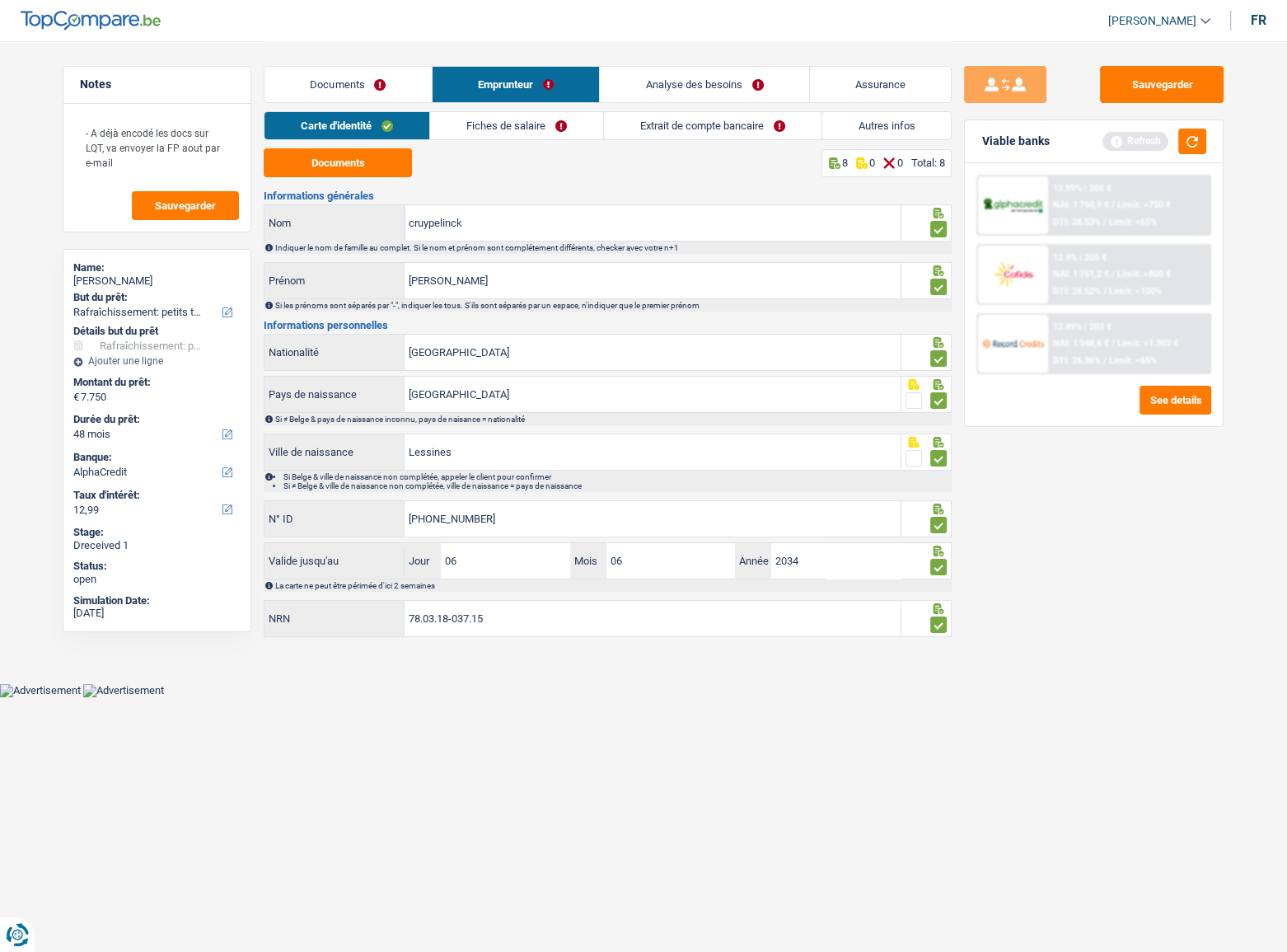
click at [552, 127] on link "Fiches de salaire" at bounding box center [517, 125] width 173 height 27
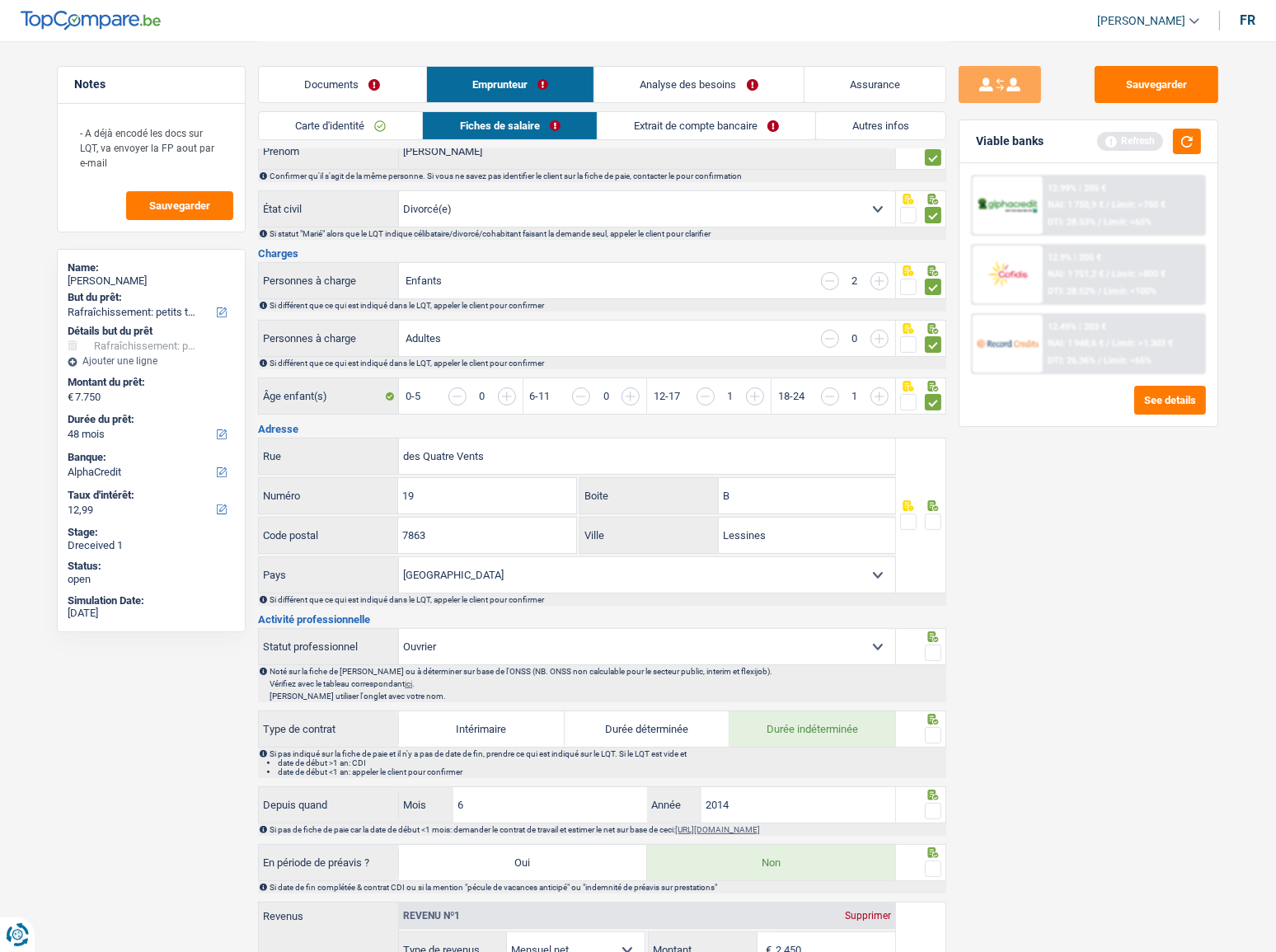
scroll to position [149, 0]
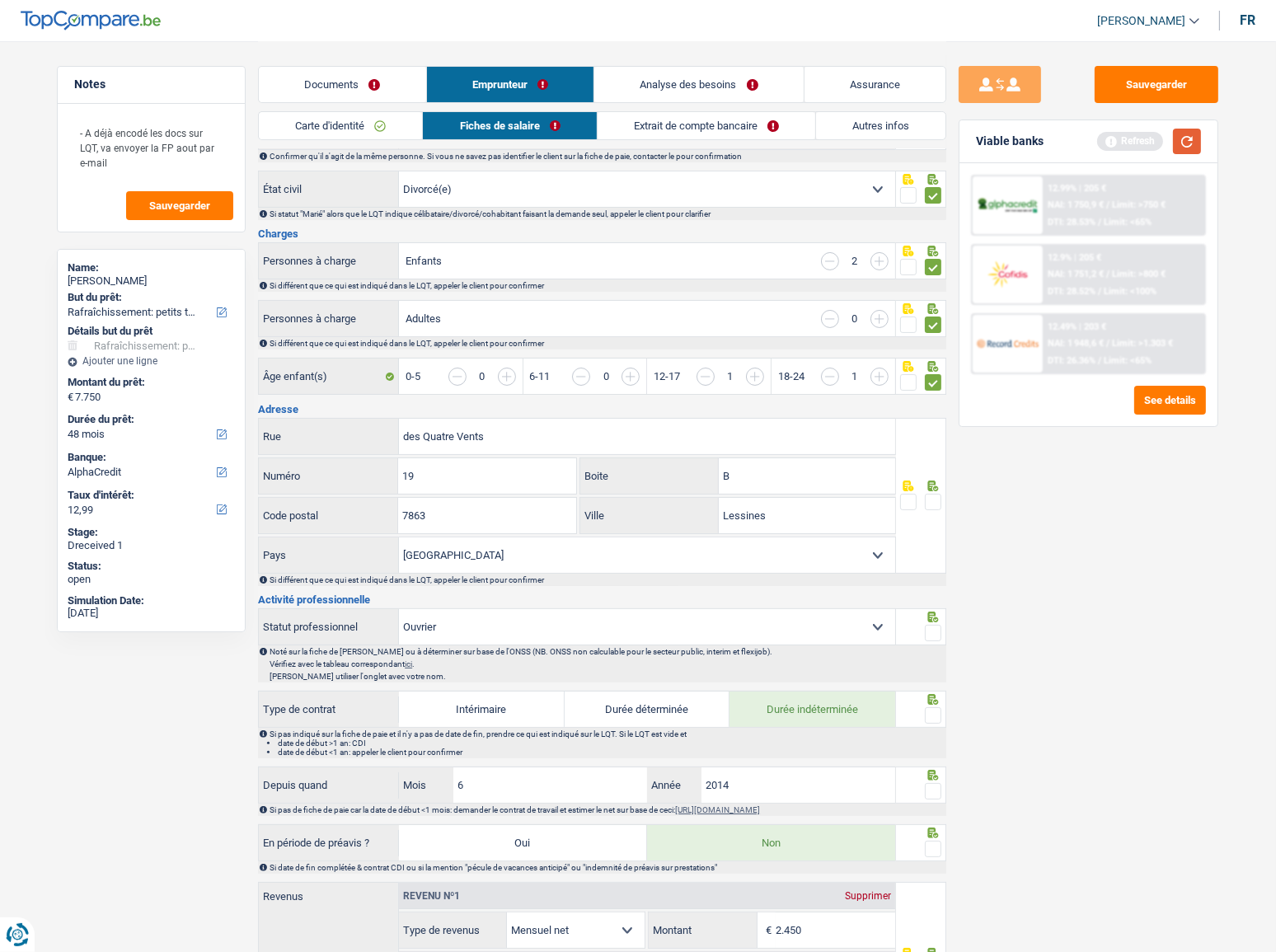
click at [1149, 143] on button "button" at bounding box center [1187, 140] width 28 height 25
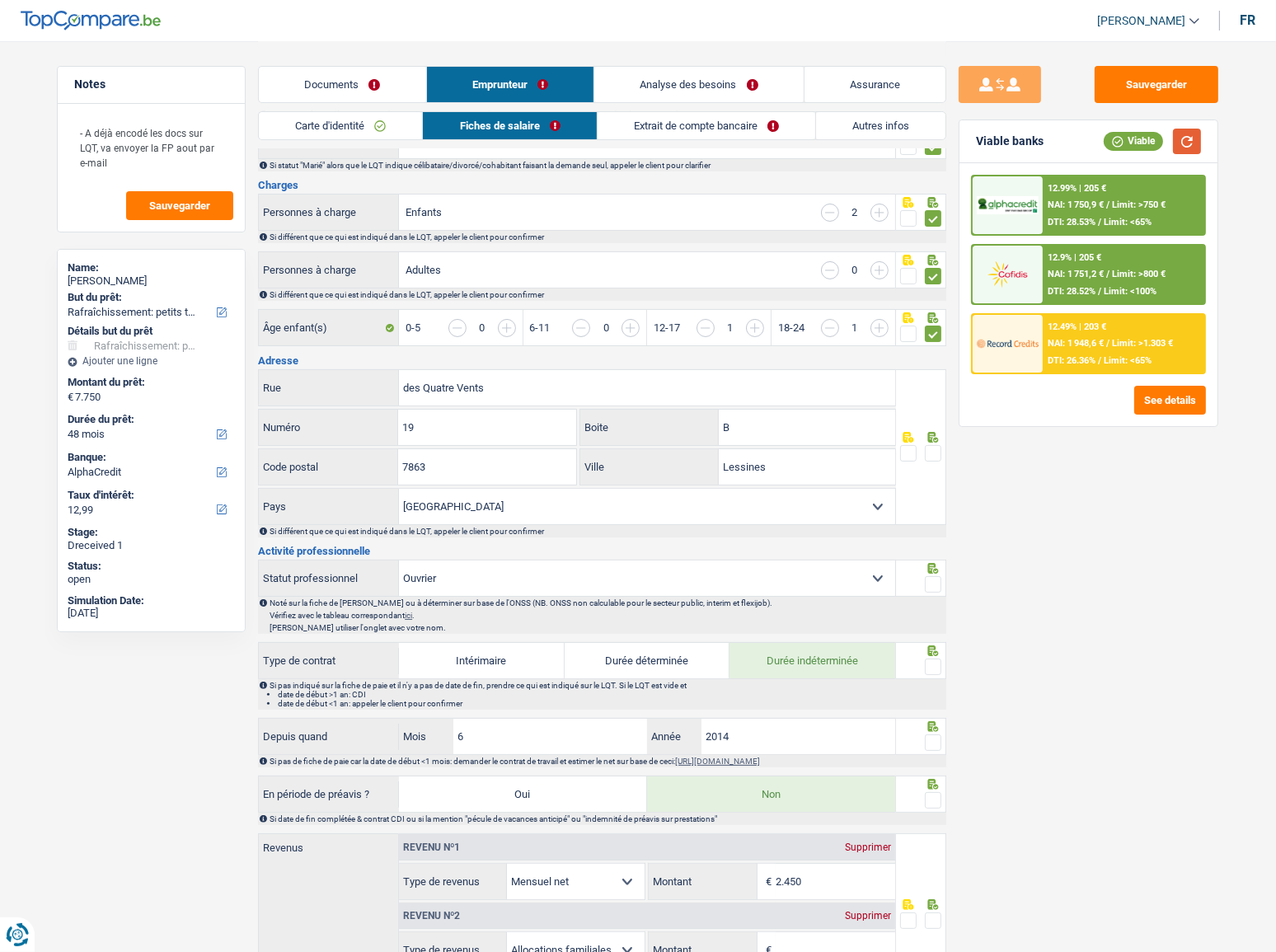
scroll to position [224, 0]
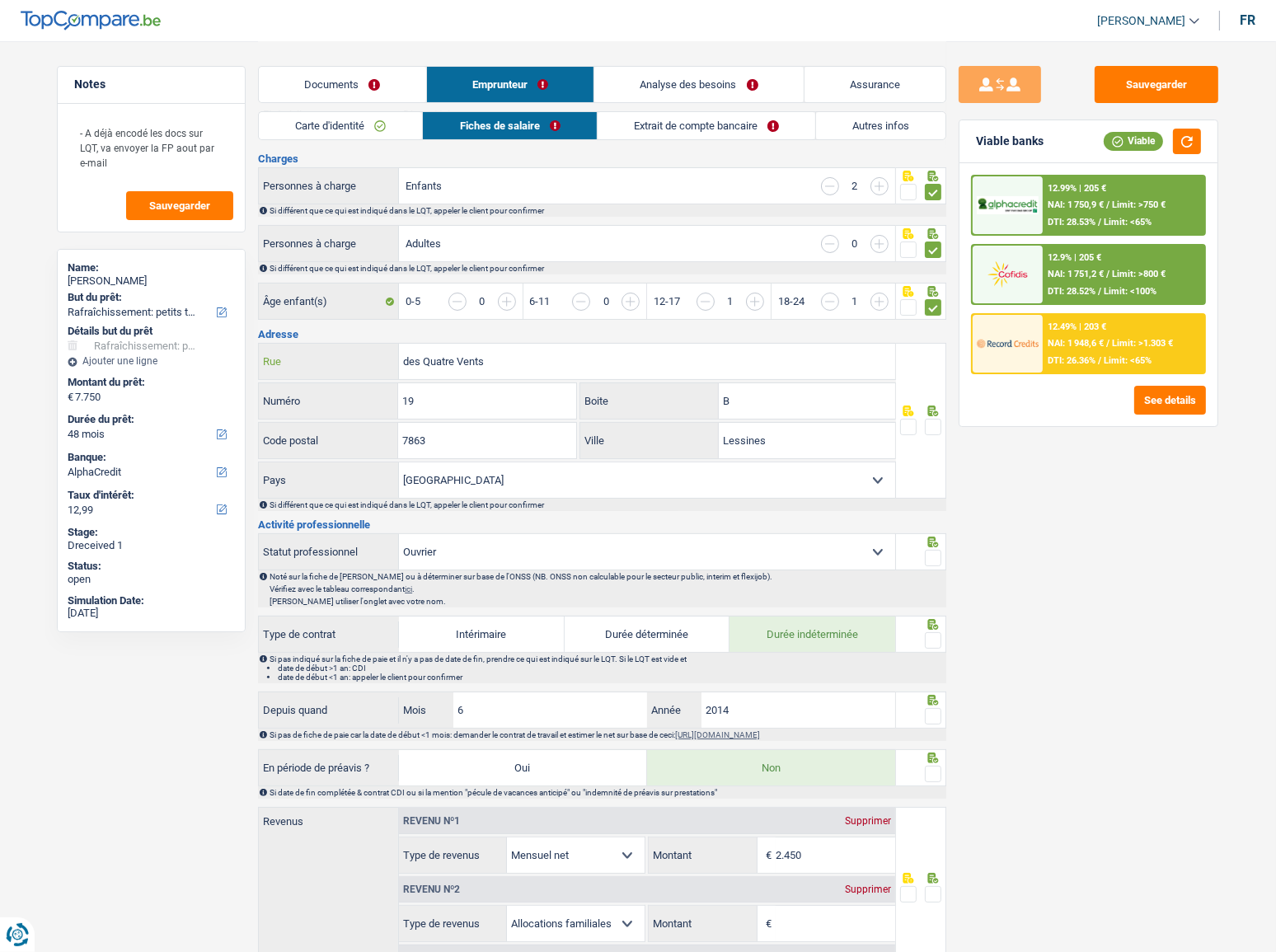
drag, startPoint x: 496, startPoint y: 367, endPoint x: 320, endPoint y: 390, distance: 177.5
click at [320, 390] on div "des Quatre Vents Rue 19 Numéro B Boite 7863 Code postal Lessines Ville Belgique…" at bounding box center [577, 421] width 638 height 155
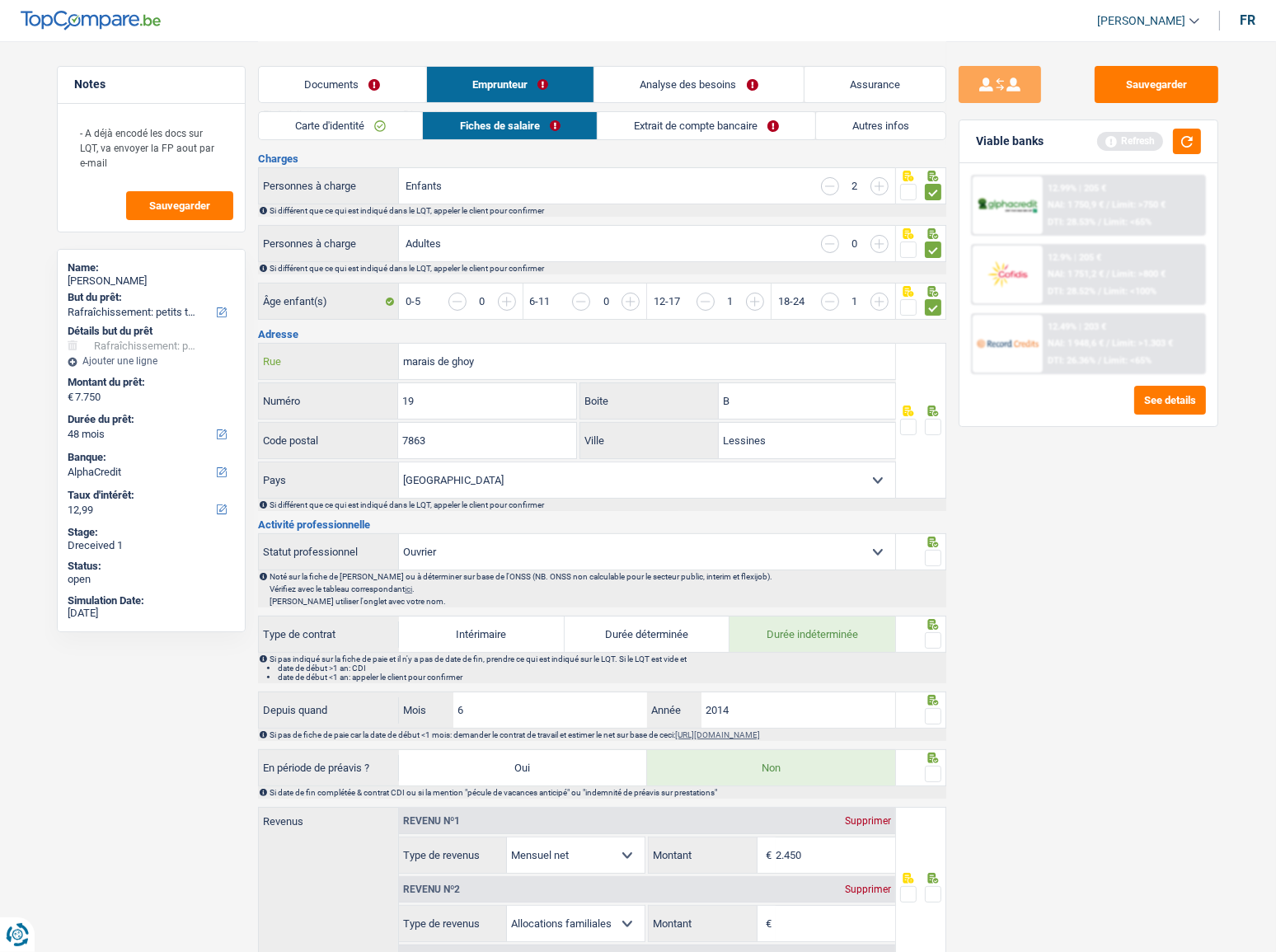
type input "marais de ghoy"
type input "25"
type input "7863"
click at [930, 428] on span at bounding box center [933, 427] width 17 height 17
click at [0, 0] on input "radio" at bounding box center [0, 0] width 0 height 0
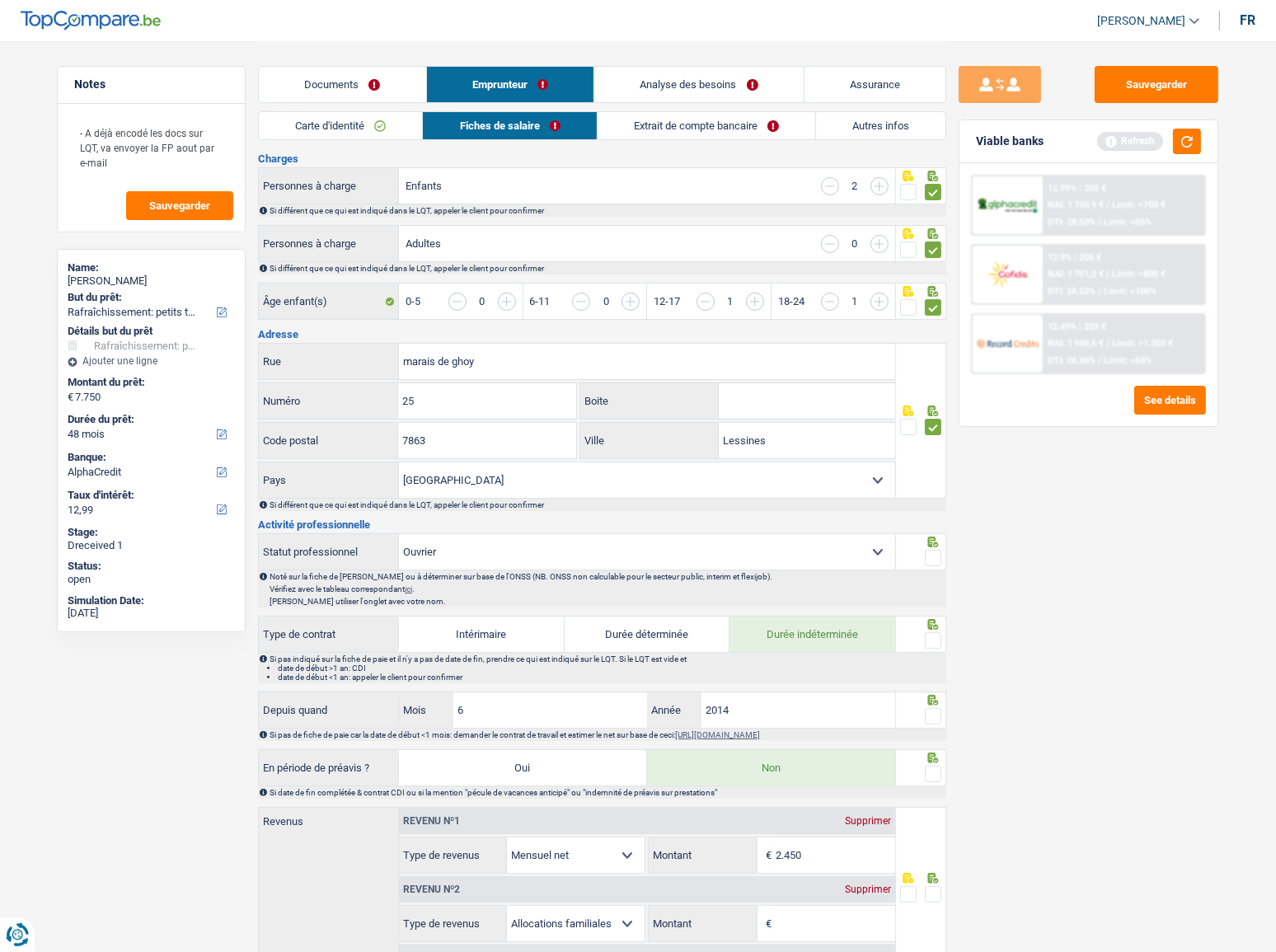
click at [930, 428] on span at bounding box center [933, 427] width 17 height 17
click at [0, 0] on input "radio" at bounding box center [0, 0] width 0 height 0
click at [1149, 141] on button "button" at bounding box center [1187, 140] width 28 height 25
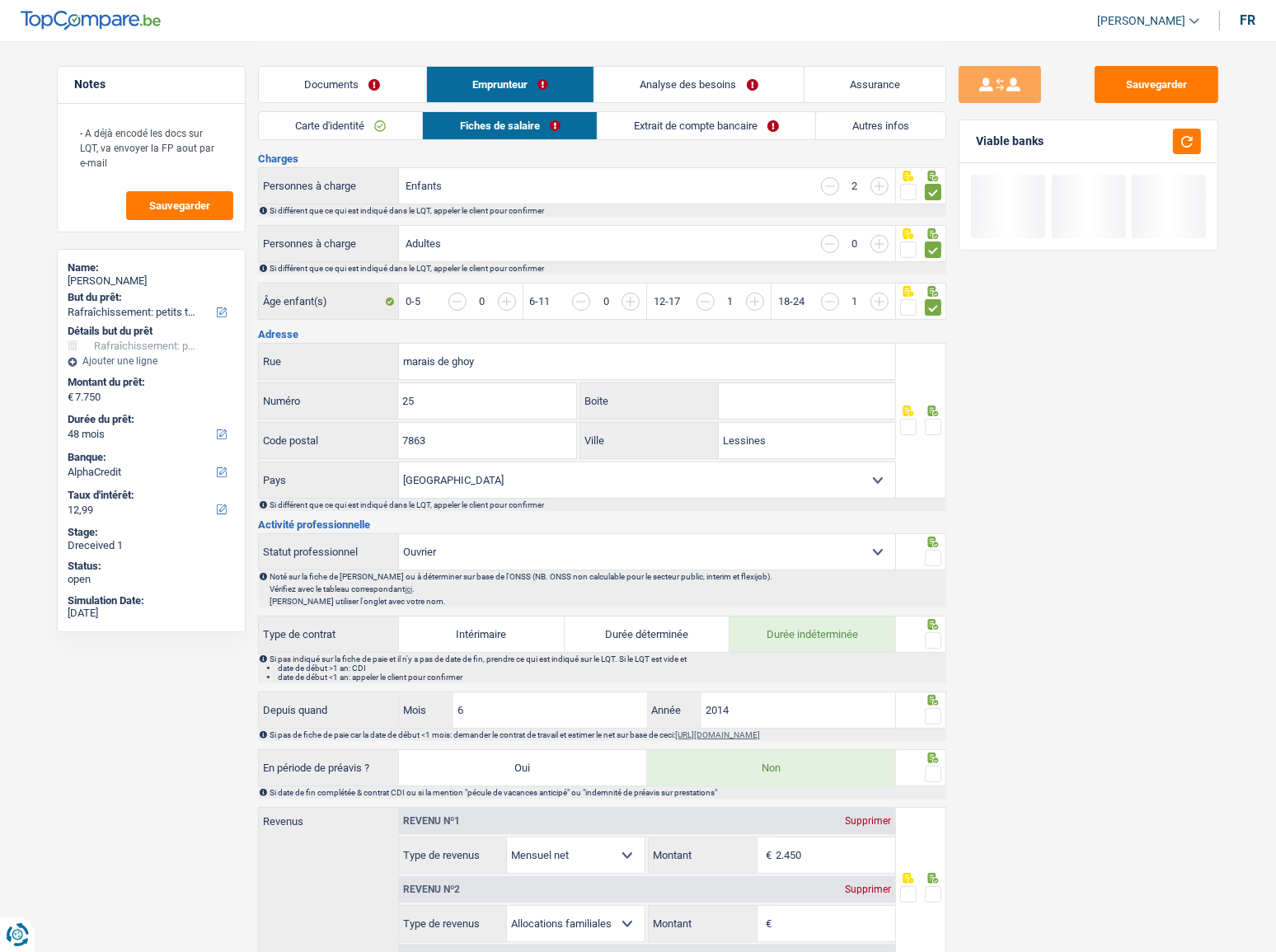
click at [931, 423] on span at bounding box center [933, 427] width 17 height 17
click at [0, 0] on input "radio" at bounding box center [0, 0] width 0 height 0
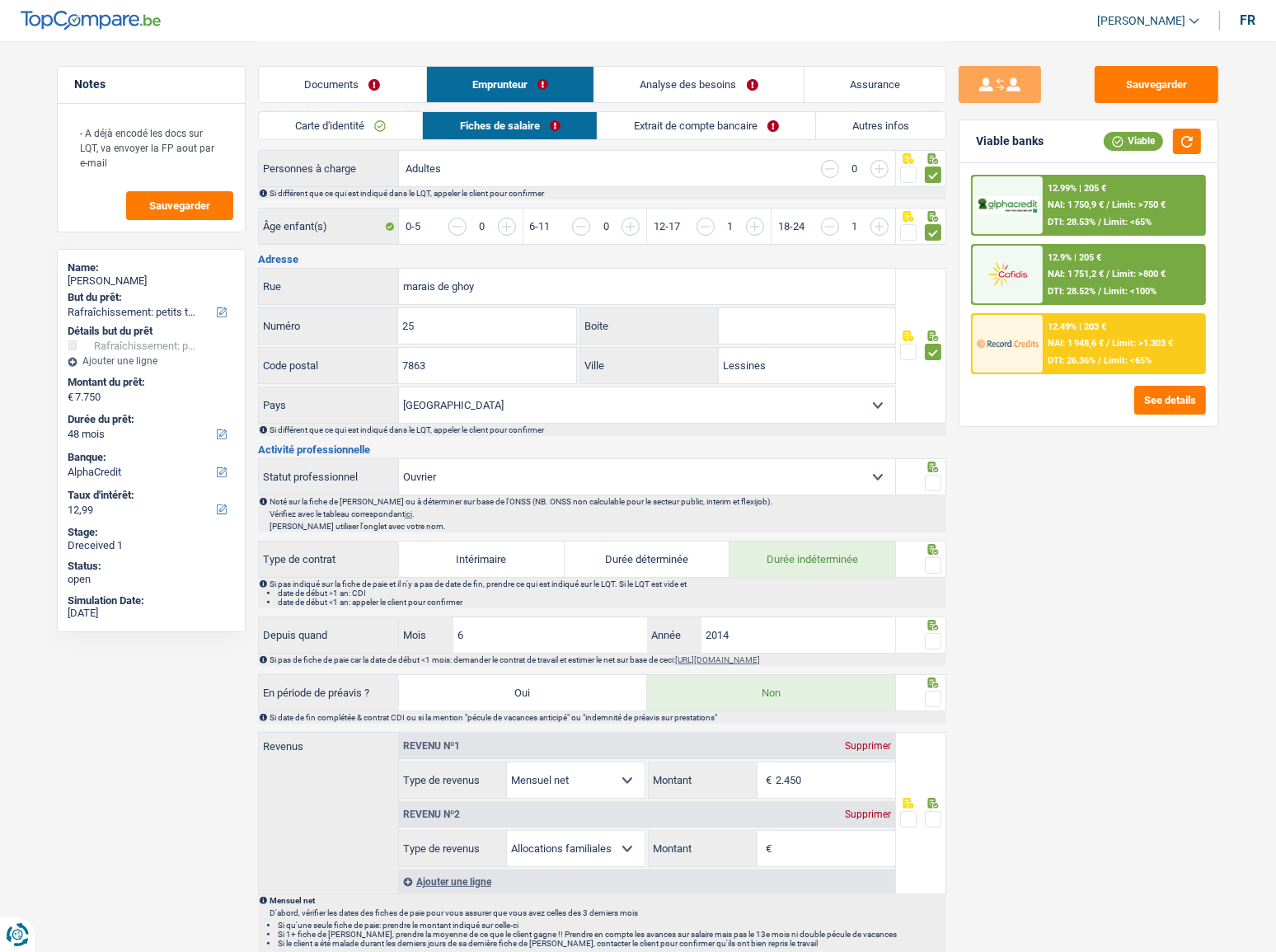
click at [937, 478] on span at bounding box center [933, 483] width 17 height 17
click at [0, 0] on input "radio" at bounding box center [0, 0] width 0 height 0
click at [930, 520] on span at bounding box center [933, 565] width 17 height 17
click at [0, 0] on input "radio" at bounding box center [0, 0] width 0 height 0
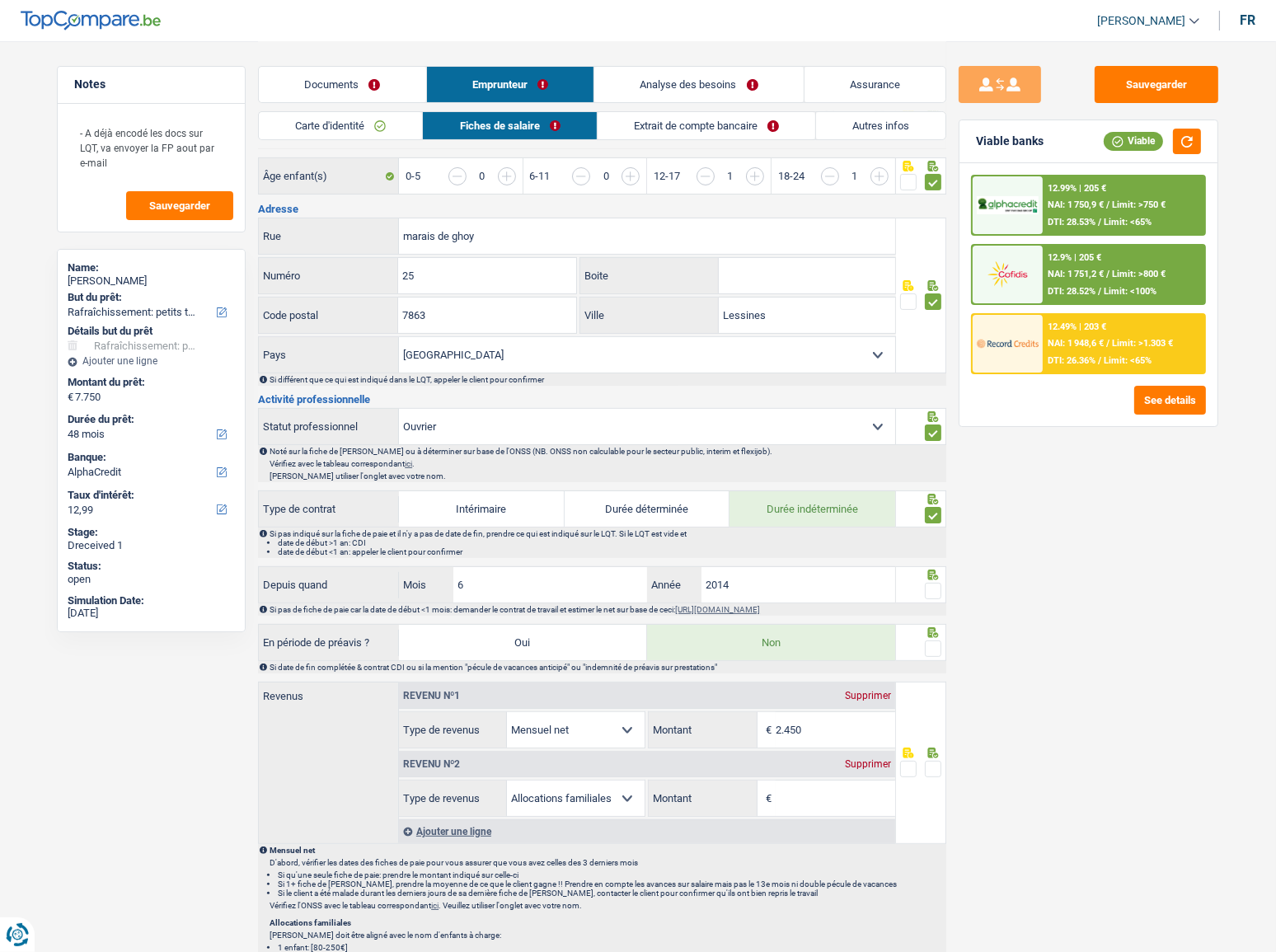
scroll to position [449, 0]
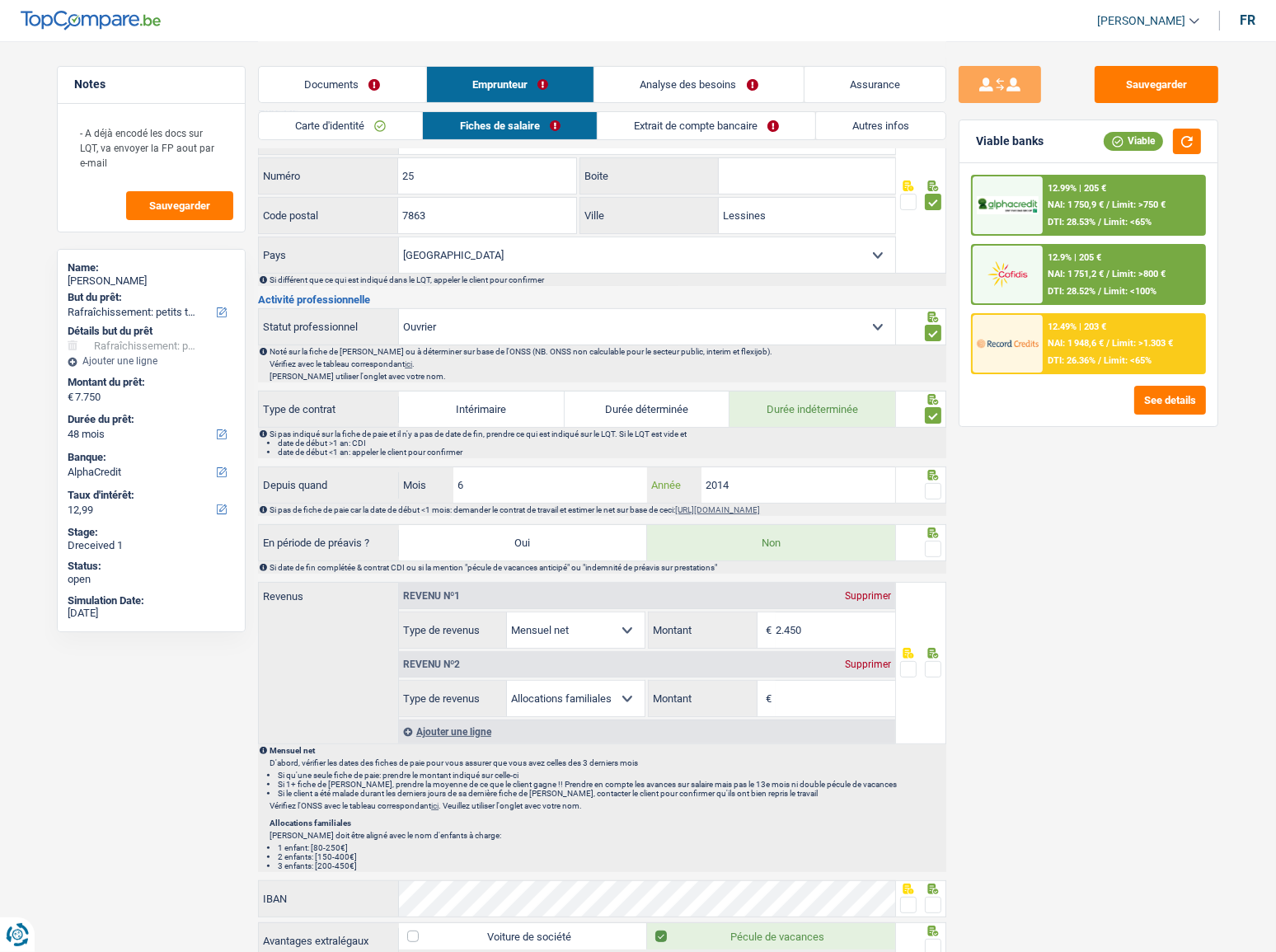
click at [781, 490] on input "2014" at bounding box center [799, 484] width 194 height 36
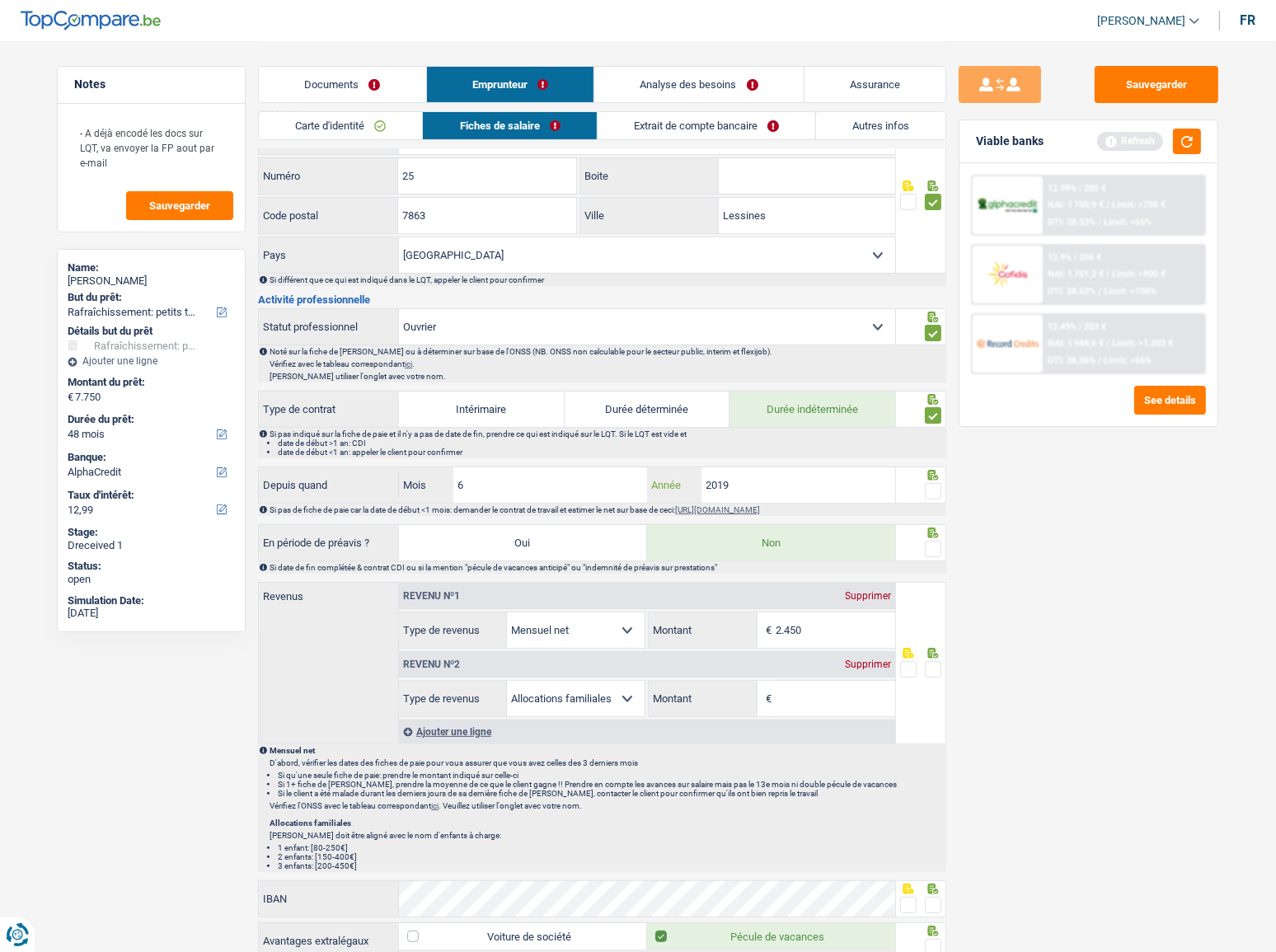
type input "2019"
click at [925, 486] on span at bounding box center [933, 490] width 17 height 17
click at [0, 0] on input "radio" at bounding box center [0, 0] width 0 height 0
drag, startPoint x: 512, startPoint y: 472, endPoint x: 274, endPoint y: 472, distance: 238.0
click at [274, 472] on div "Depuis quand 6 Mois / 2019 Année" at bounding box center [577, 484] width 636 height 36
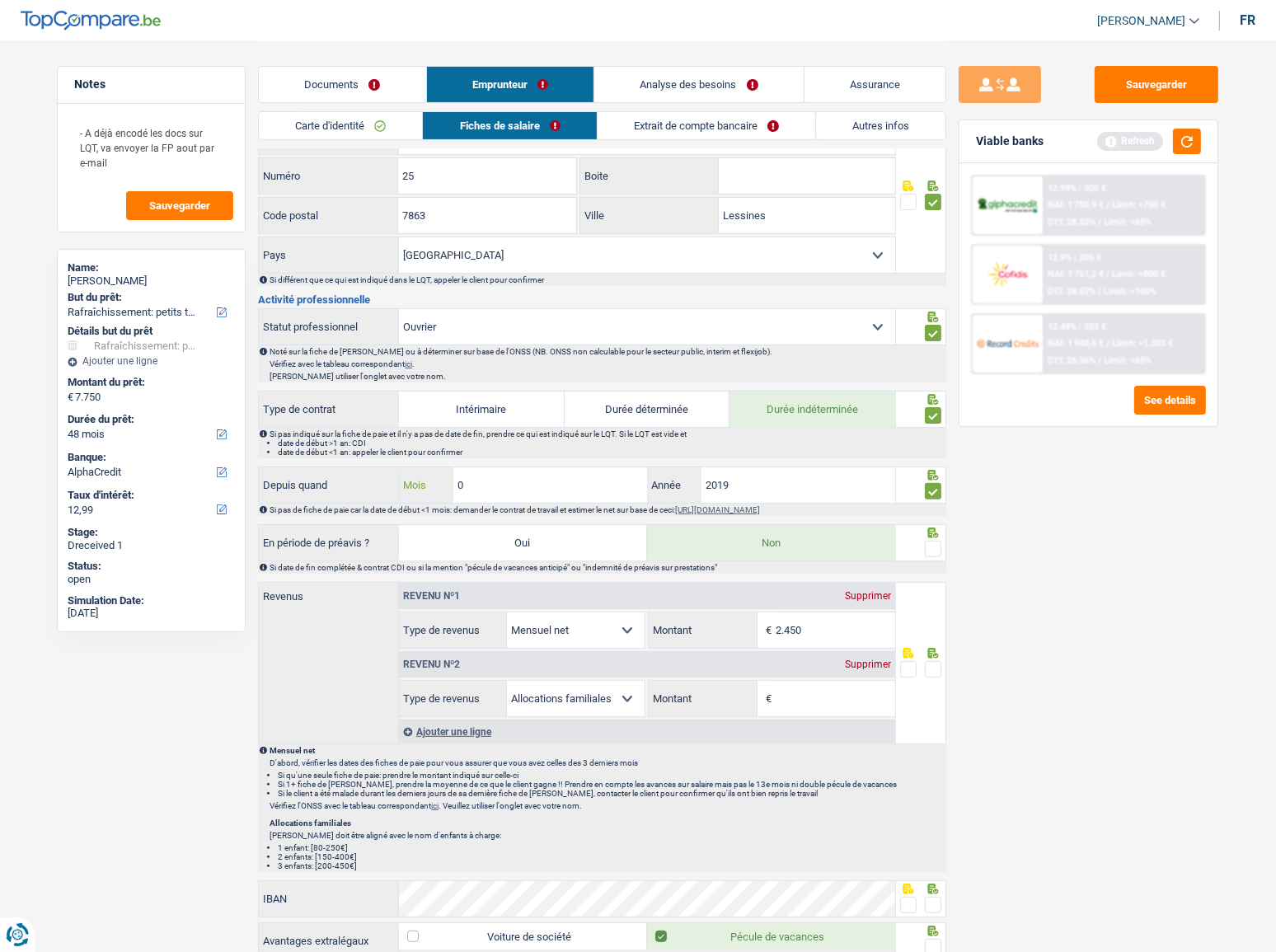
type input "01"
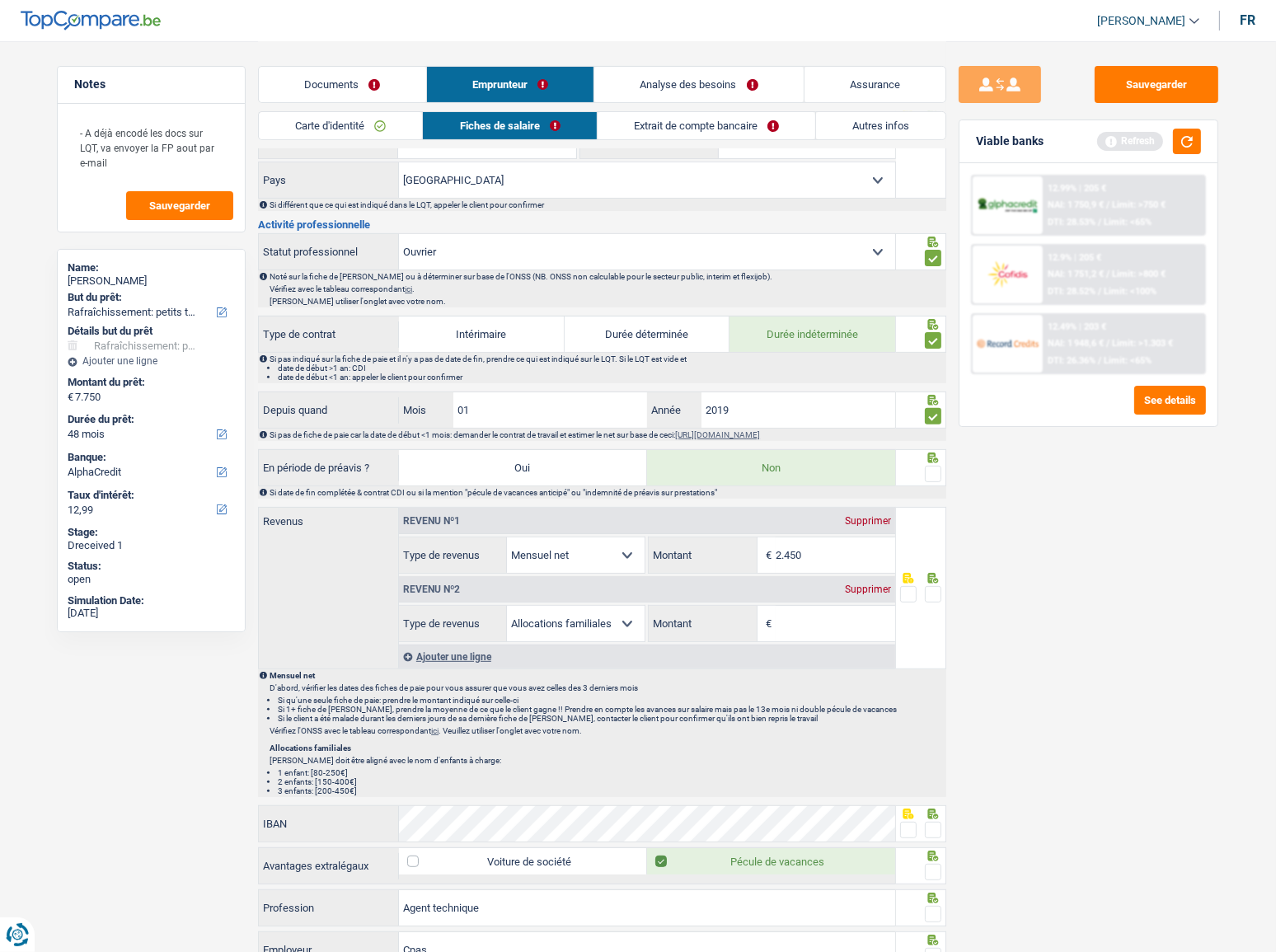
click at [933, 473] on span at bounding box center [933, 474] width 17 height 17
click at [0, 0] on input "radio" at bounding box center [0, 0] width 0 height 0
click at [1149, 145] on button "button" at bounding box center [1187, 140] width 28 height 25
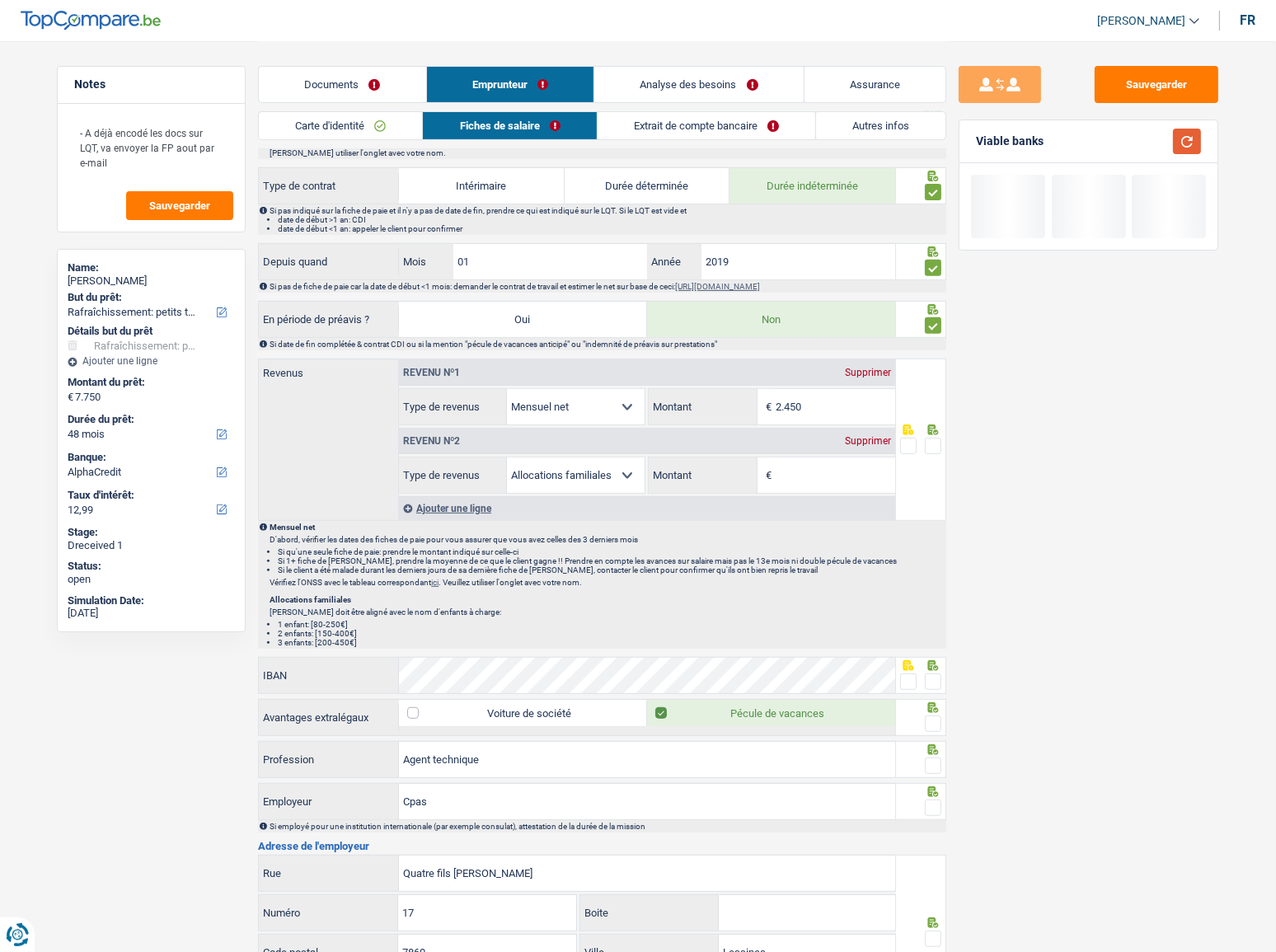
scroll to position [675, 0]
click at [868, 435] on div "Supprimer" at bounding box center [868, 439] width 54 height 10
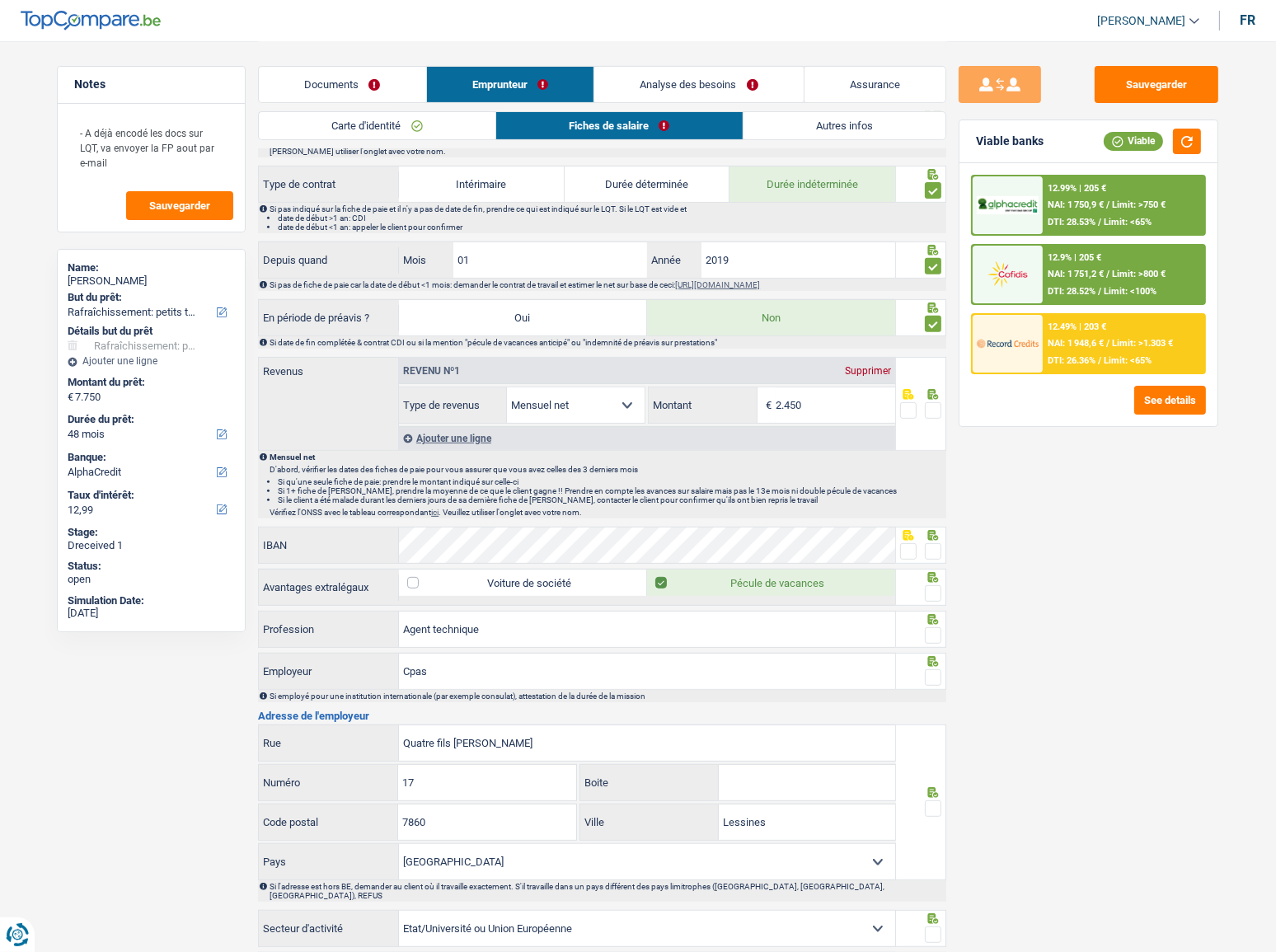
click at [311, 81] on link "Documents" at bounding box center [343, 84] width 168 height 36
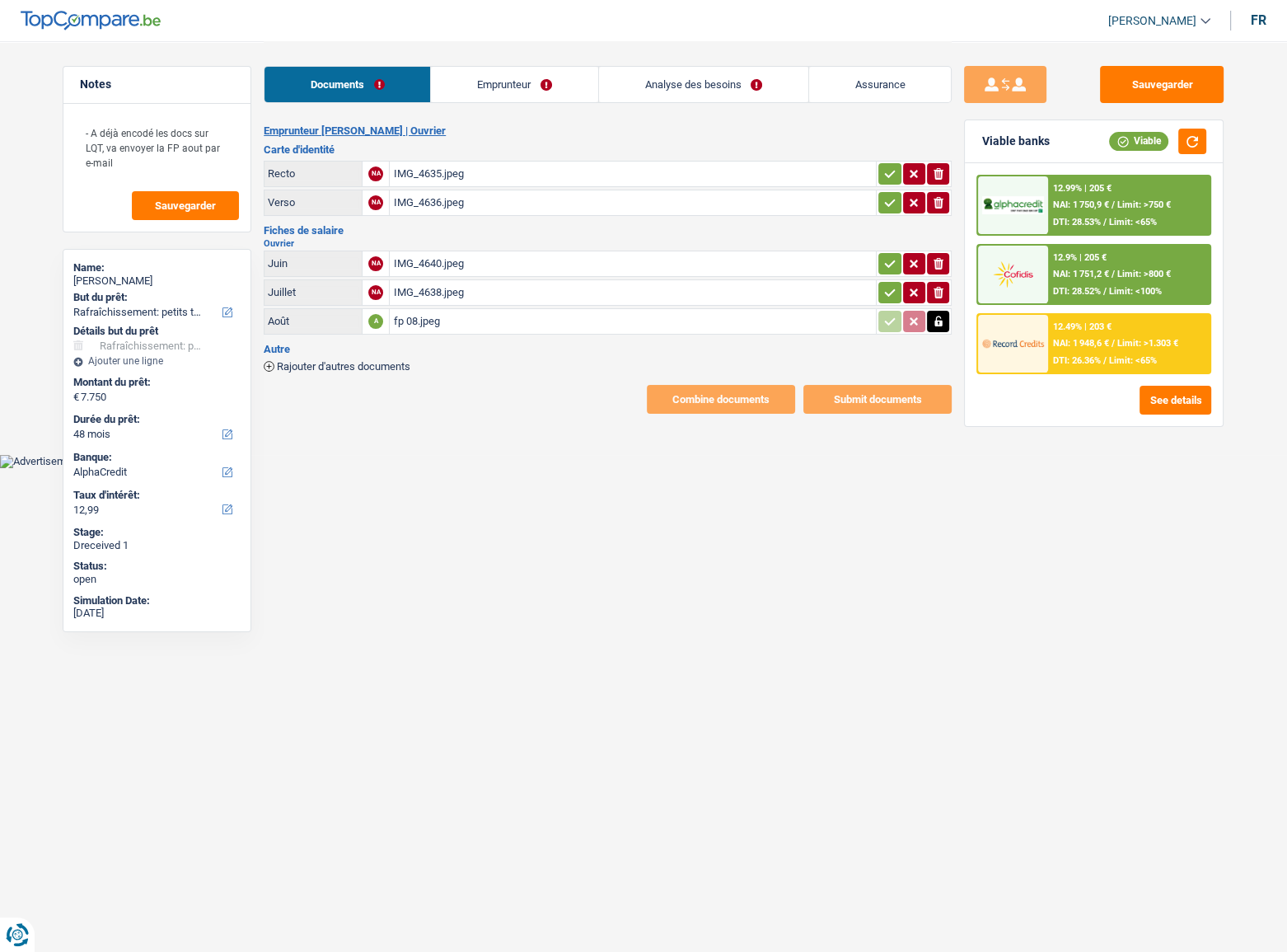
click at [396, 361] on span "Rajouter d'autres documents" at bounding box center [343, 366] width 133 height 10
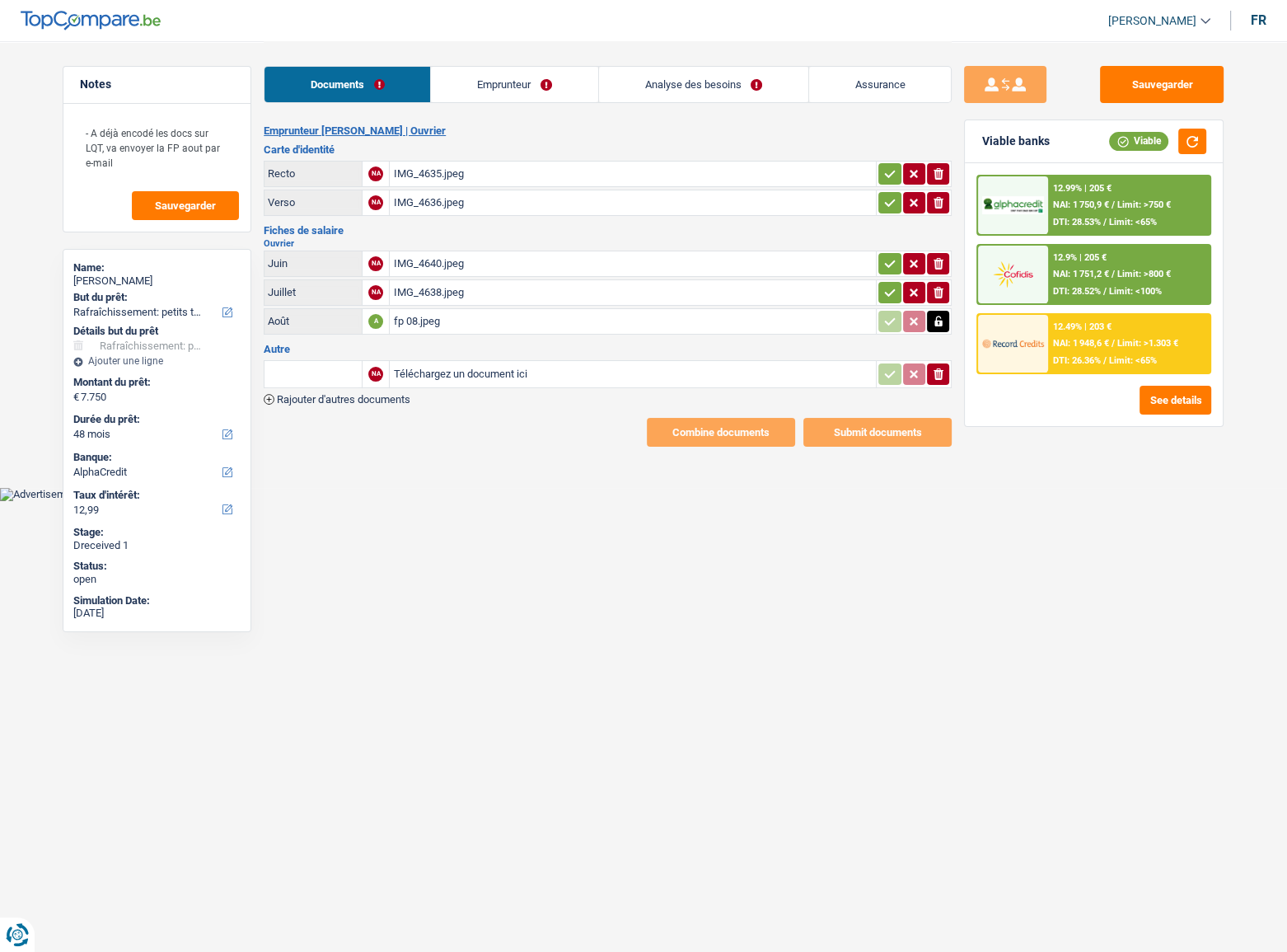
click at [443, 367] on input "Téléchargez un document ici" at bounding box center [633, 374] width 480 height 24
type input "C:\fakepath\image1.png"
click at [486, 374] on div "image1.png" at bounding box center [511, 374] width 237 height 24
click at [509, 79] on link "Emprunteur" at bounding box center [514, 84] width 167 height 36
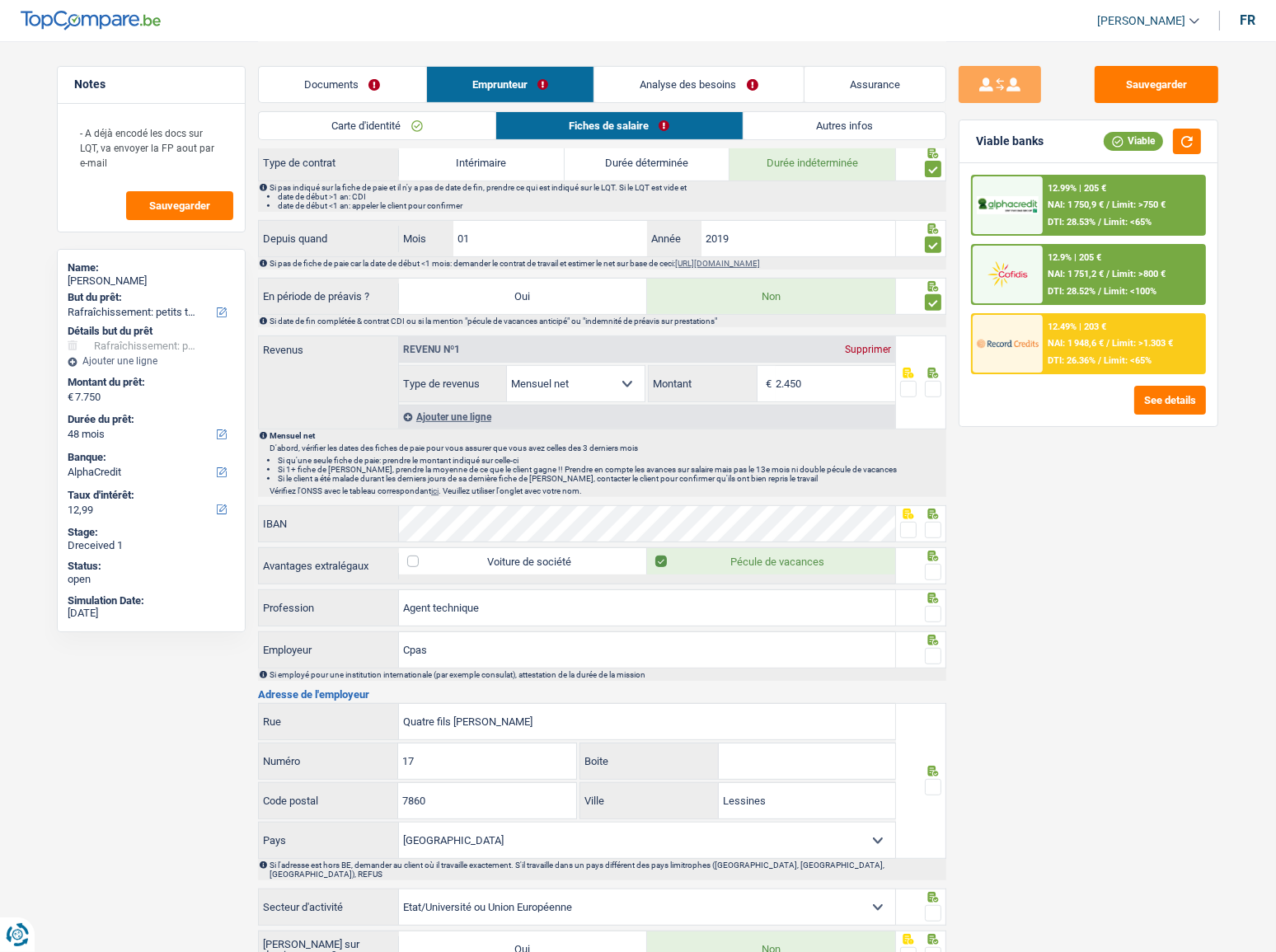
scroll to position [478, 0]
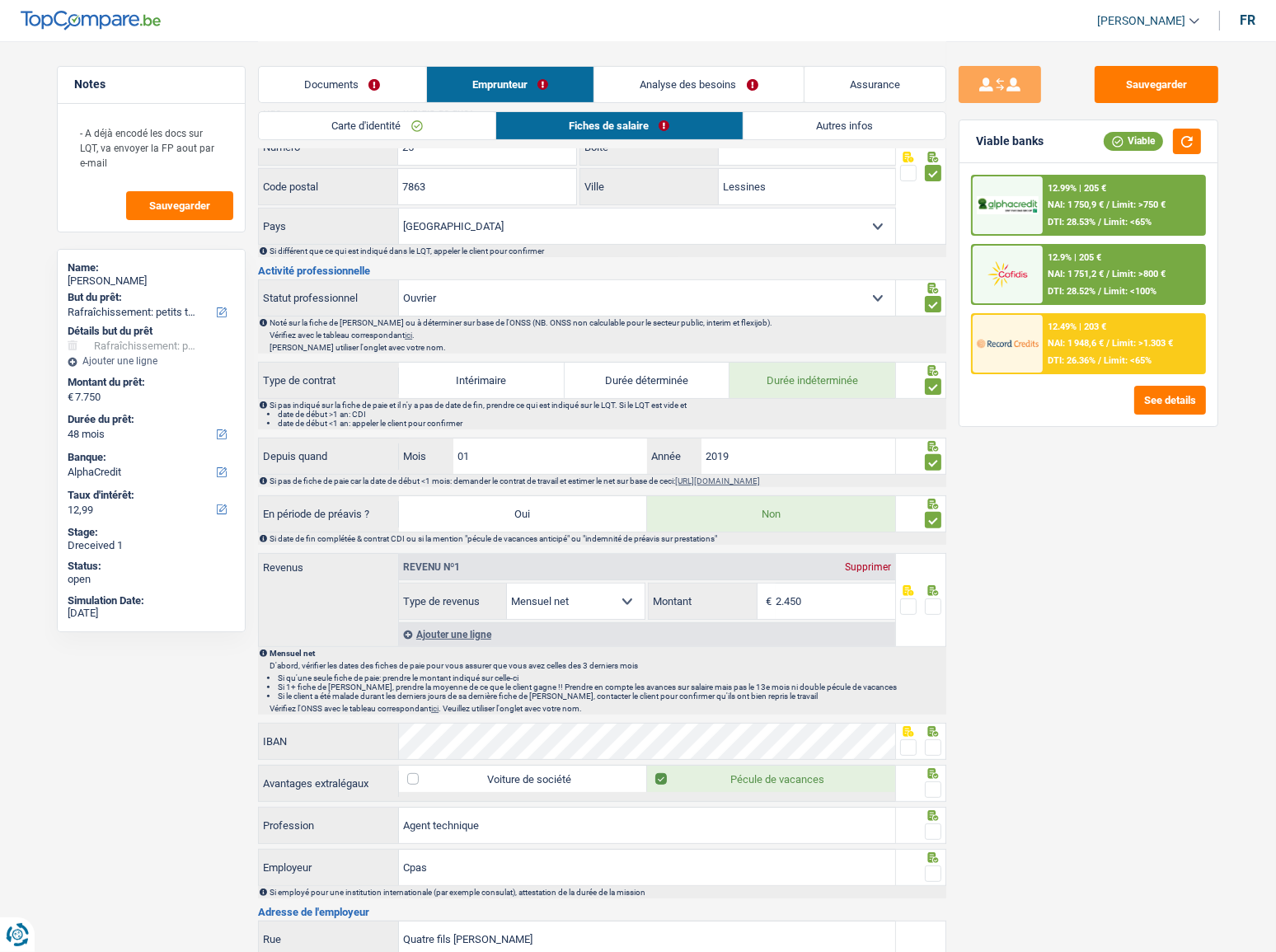
click at [820, 520] on input "2.450" at bounding box center [835, 601] width 120 height 36
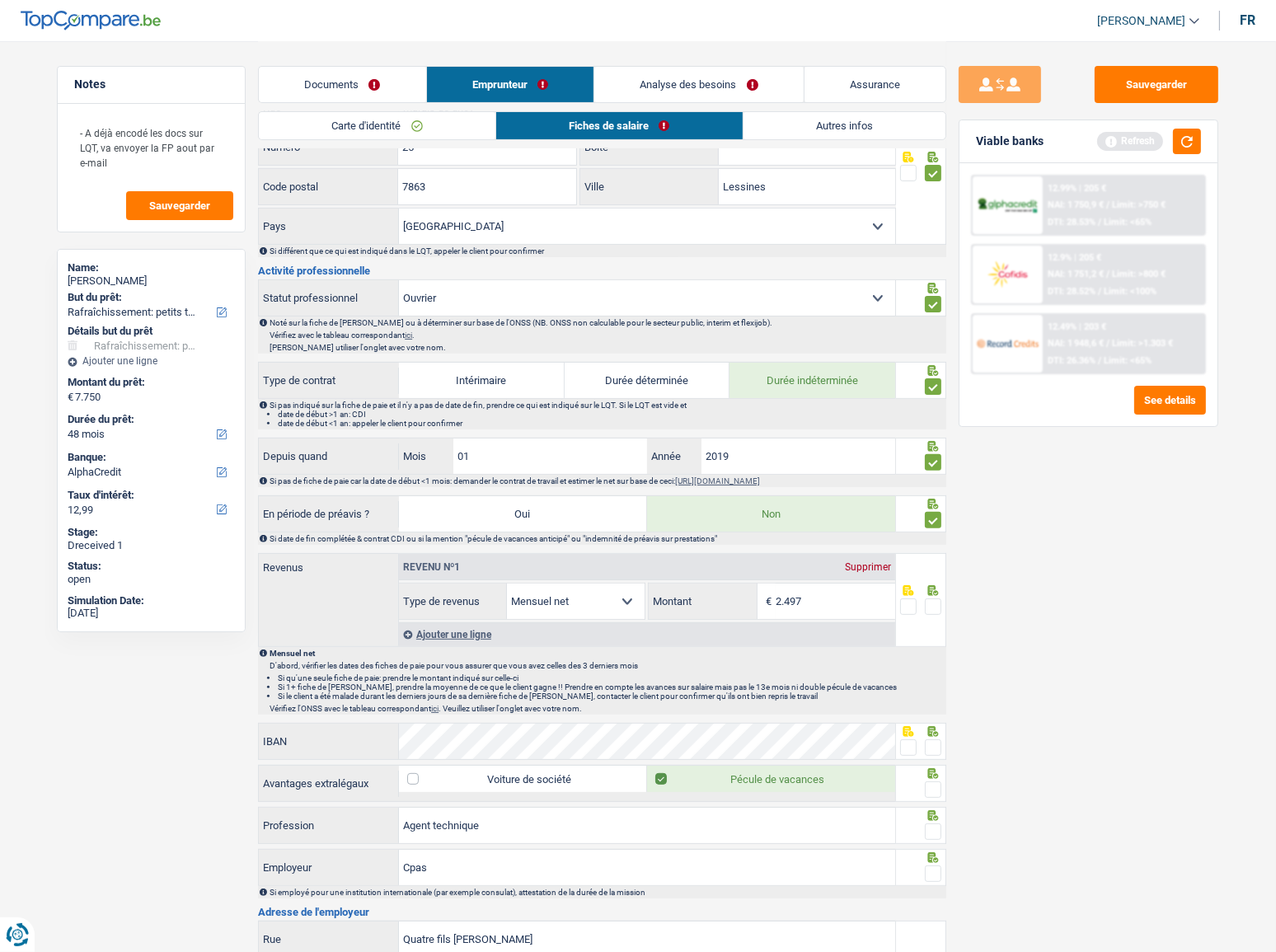
type input "2.497"
drag, startPoint x: 931, startPoint y: 606, endPoint x: 941, endPoint y: 586, distance: 22.4
click at [932, 520] on span at bounding box center [933, 606] width 17 height 17
click at [0, 0] on input "radio" at bounding box center [0, 0] width 0 height 0
click at [1149, 133] on button "button" at bounding box center [1187, 140] width 28 height 25
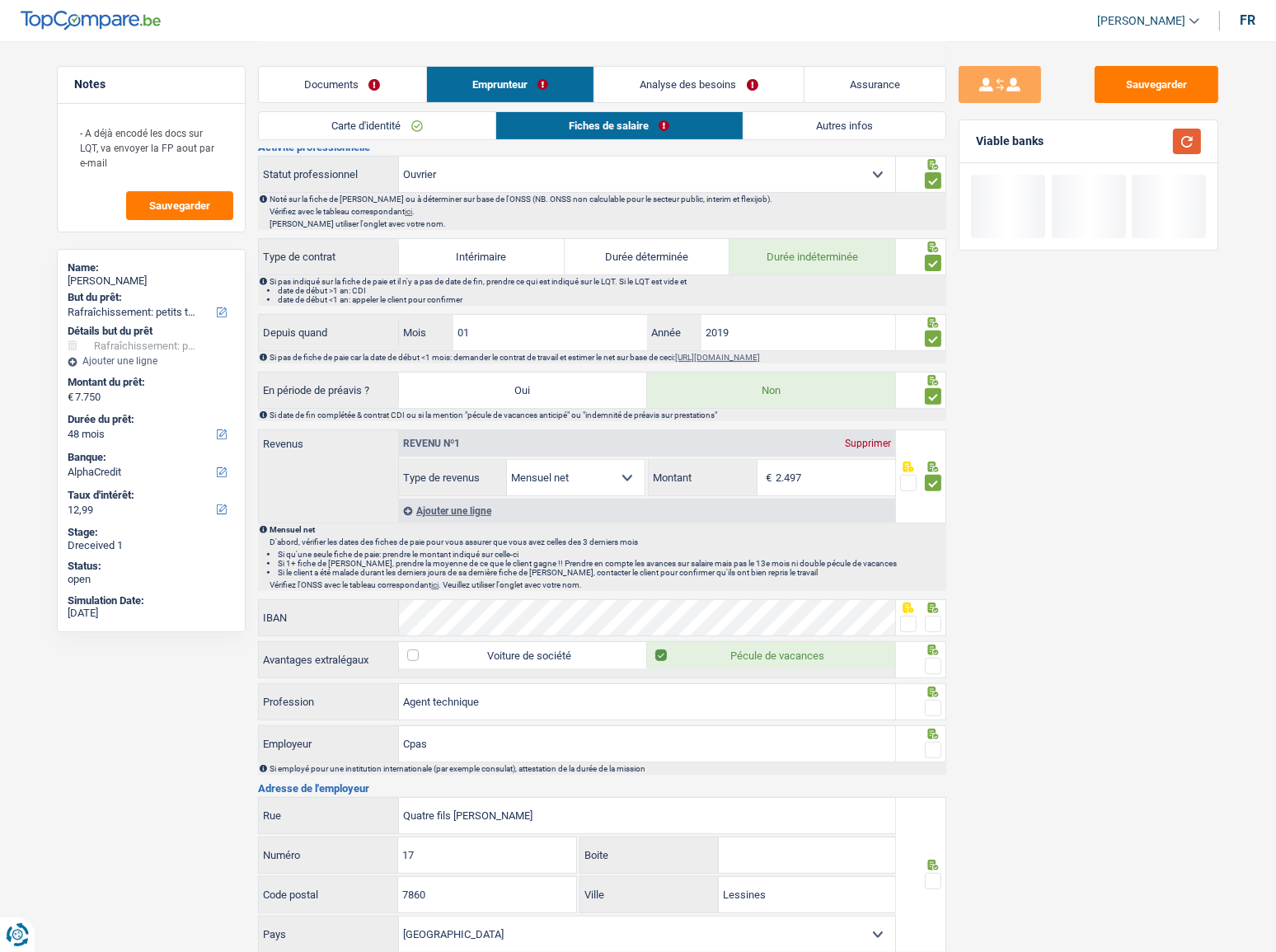
scroll to position [628, 0]
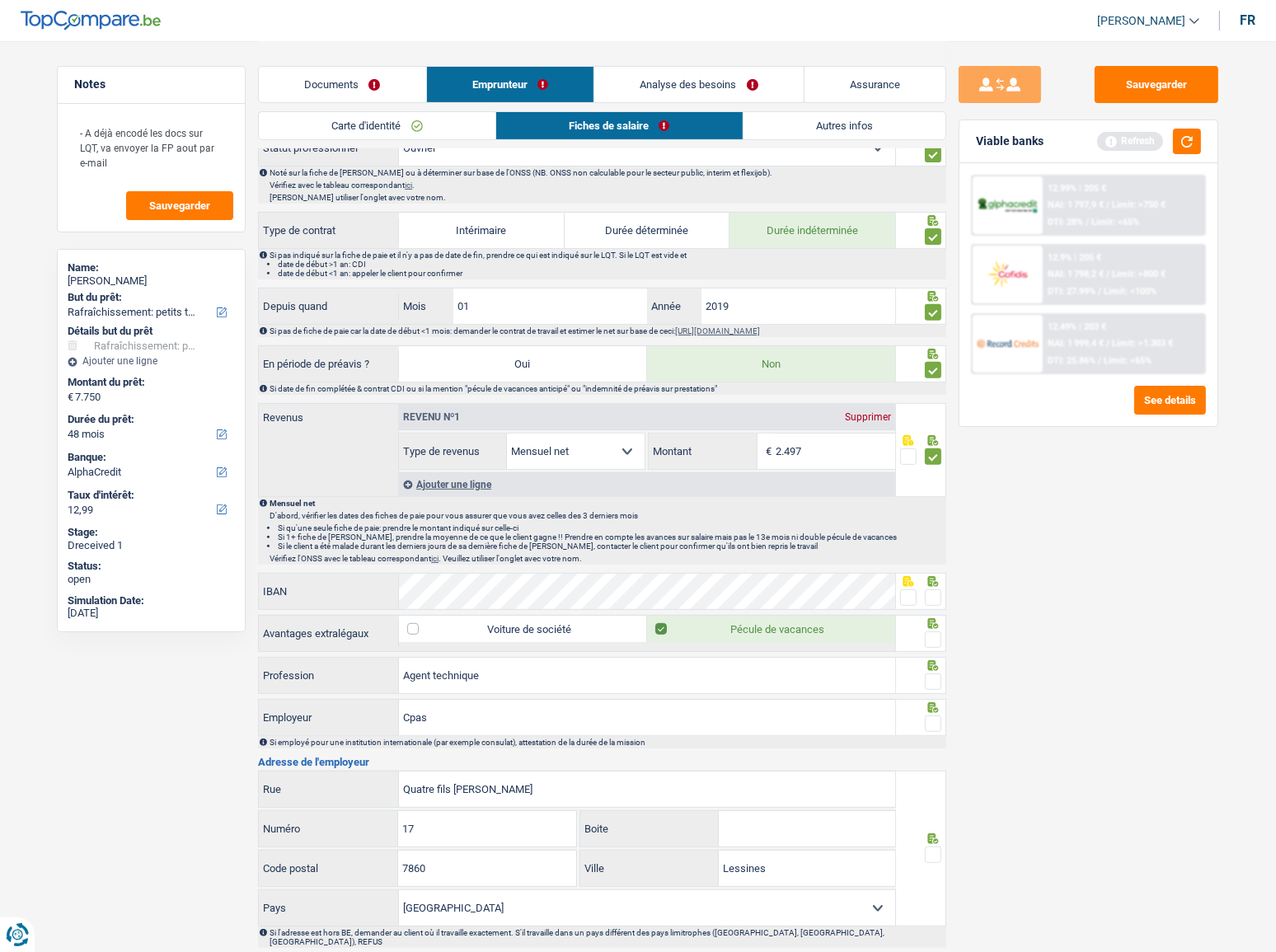
drag, startPoint x: 935, startPoint y: 595, endPoint x: 942, endPoint y: 653, distance: 58.4
click at [934, 520] on span at bounding box center [933, 597] width 17 height 17
click at [0, 0] on input "radio" at bounding box center [0, 0] width 0 height 0
click at [936, 520] on span at bounding box center [933, 639] width 17 height 17
click at [0, 0] on input "radio" at bounding box center [0, 0] width 0 height 0
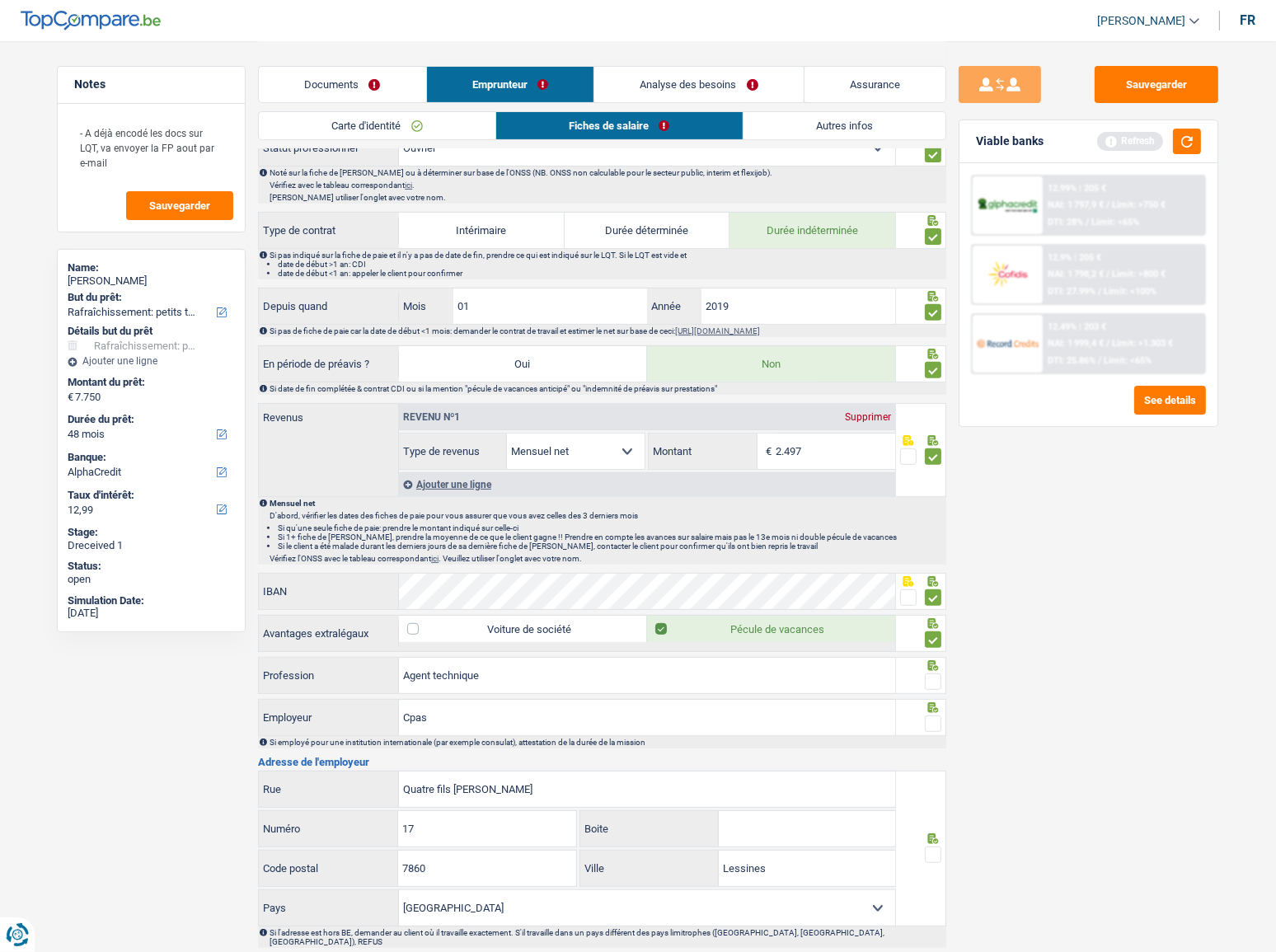
scroll to position [703, 0]
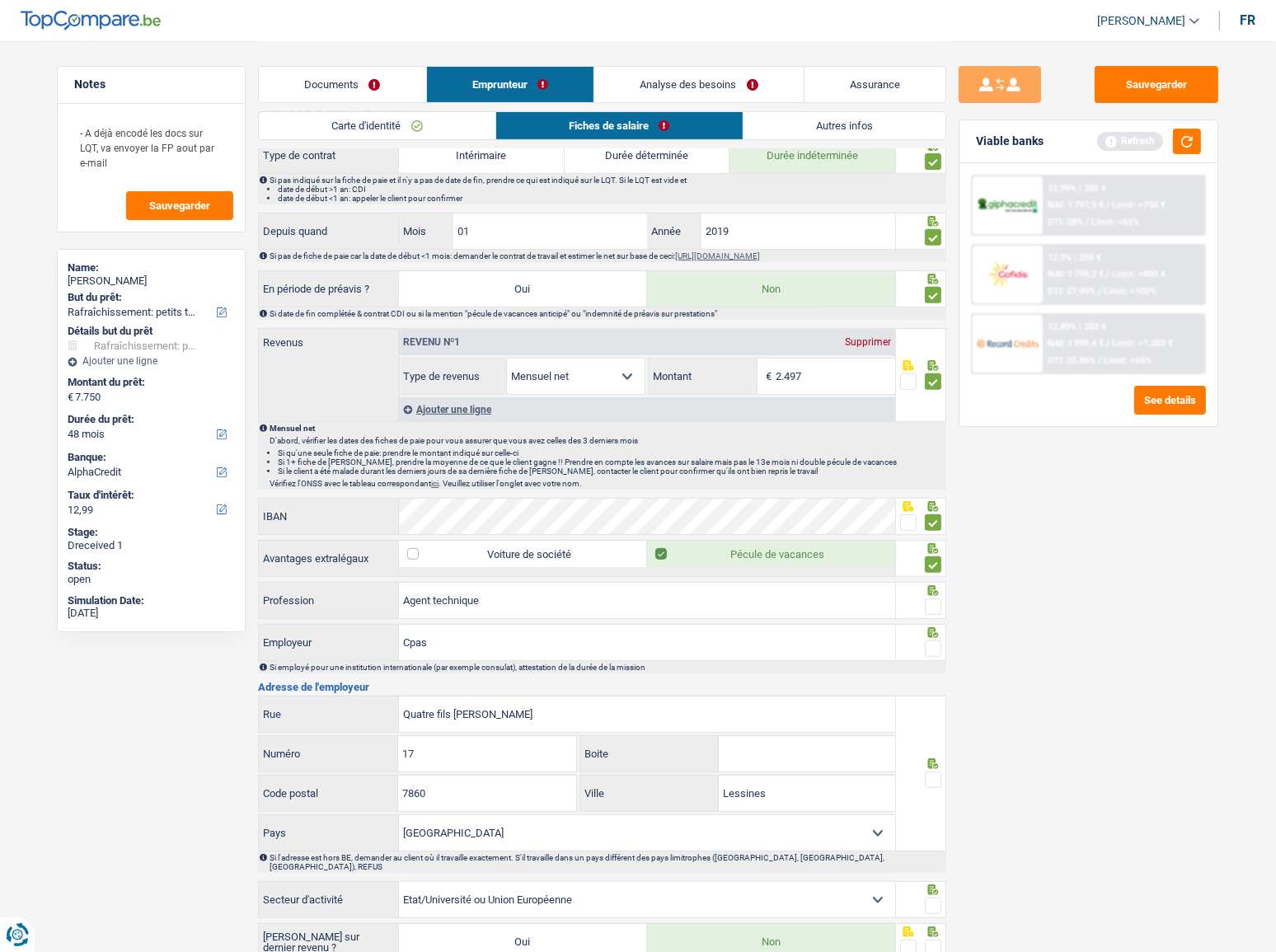
drag, startPoint x: 932, startPoint y: 597, endPoint x: 938, endPoint y: 606, distance: 10.8
click at [936, 520] on span at bounding box center [933, 606] width 17 height 17
click at [0, 0] on input "radio" at bounding box center [0, 0] width 0 height 0
drag, startPoint x: 930, startPoint y: 647, endPoint x: 912, endPoint y: 637, distance: 20.6
click at [930, 520] on span at bounding box center [933, 648] width 17 height 17
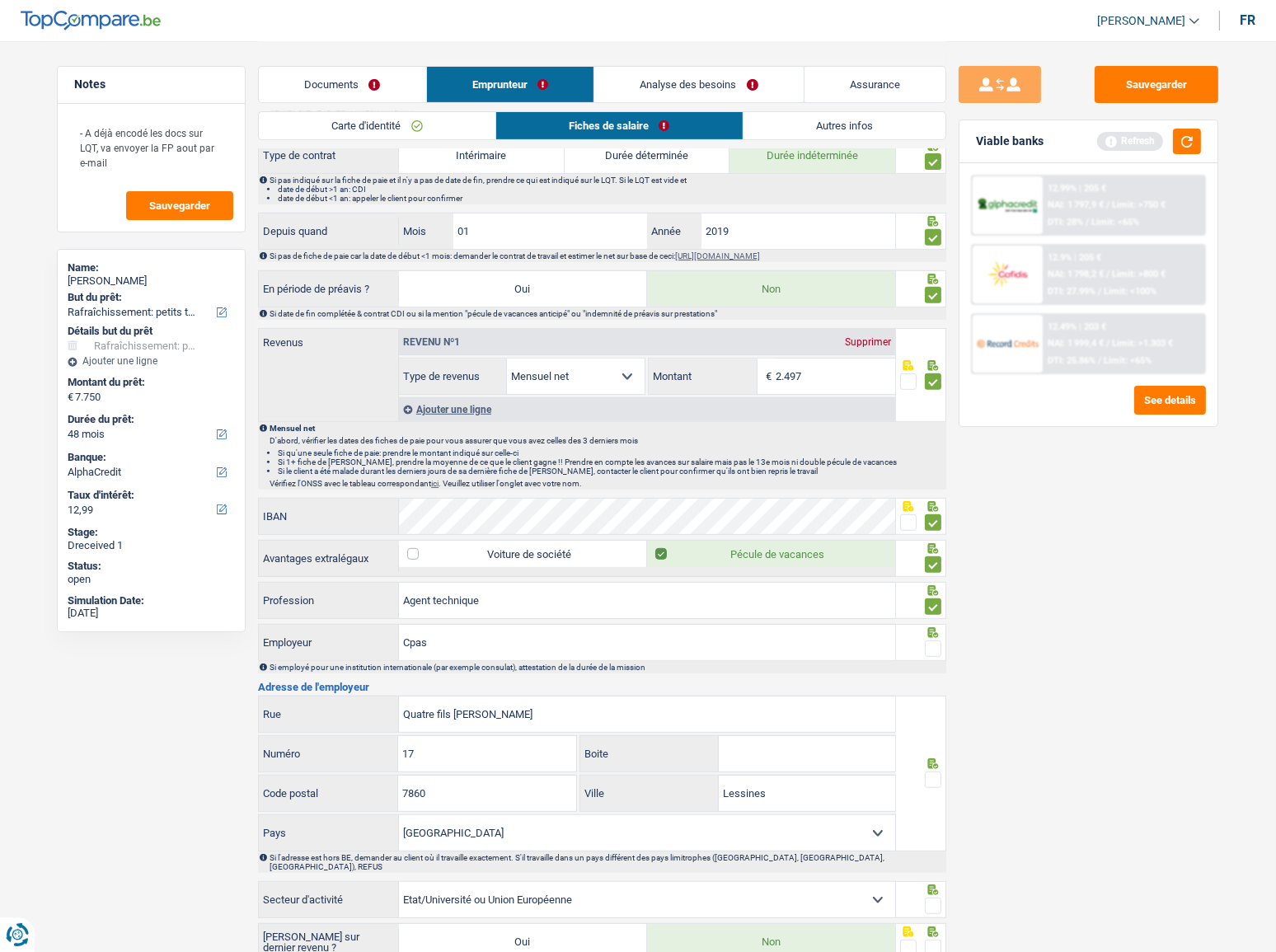
click at [0, 0] on input "radio" at bounding box center [0, 0] width 0 height 0
click at [597, 520] on input "Cpas" at bounding box center [647, 642] width 497 height 36
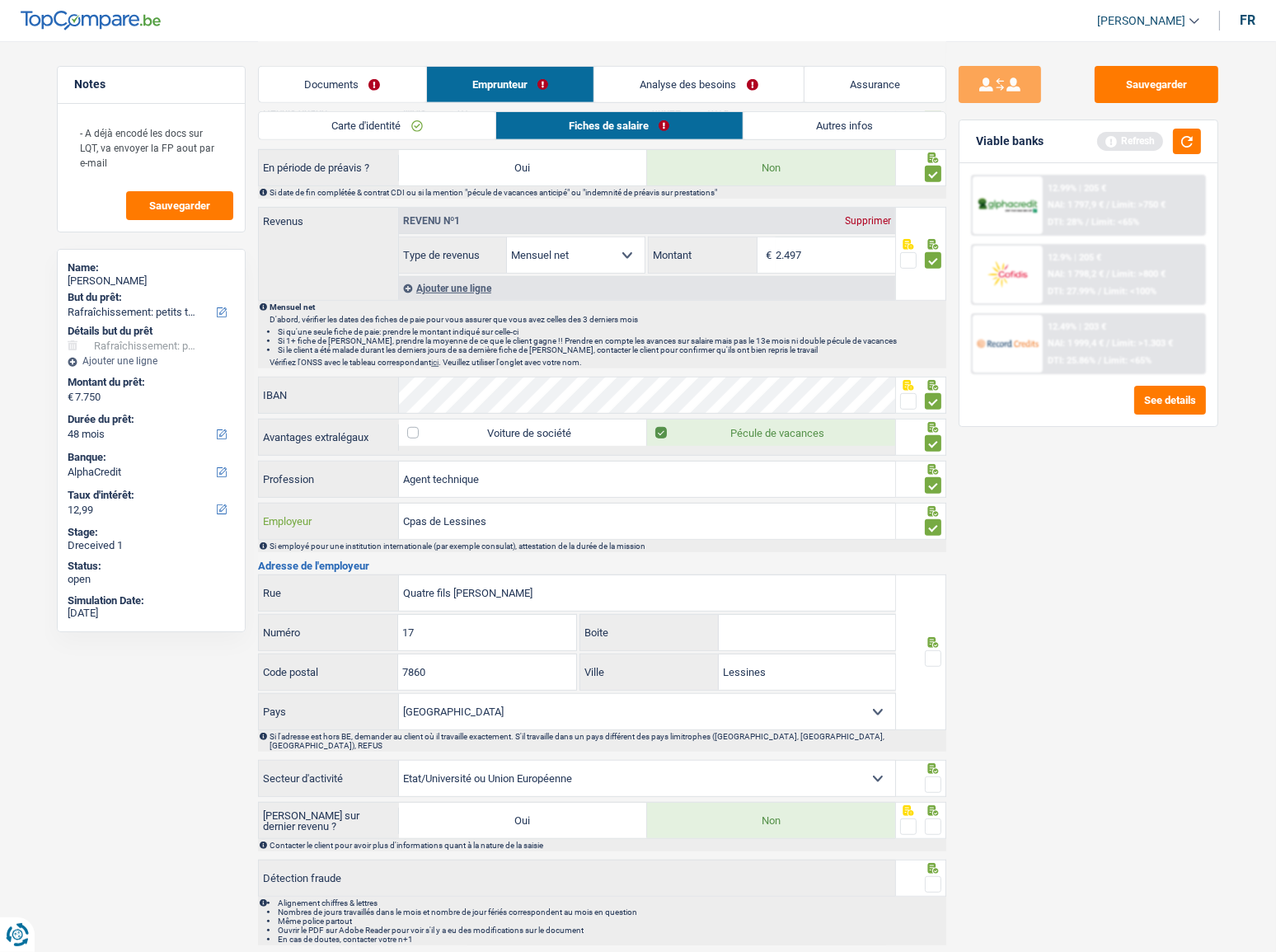
scroll to position [853, 0]
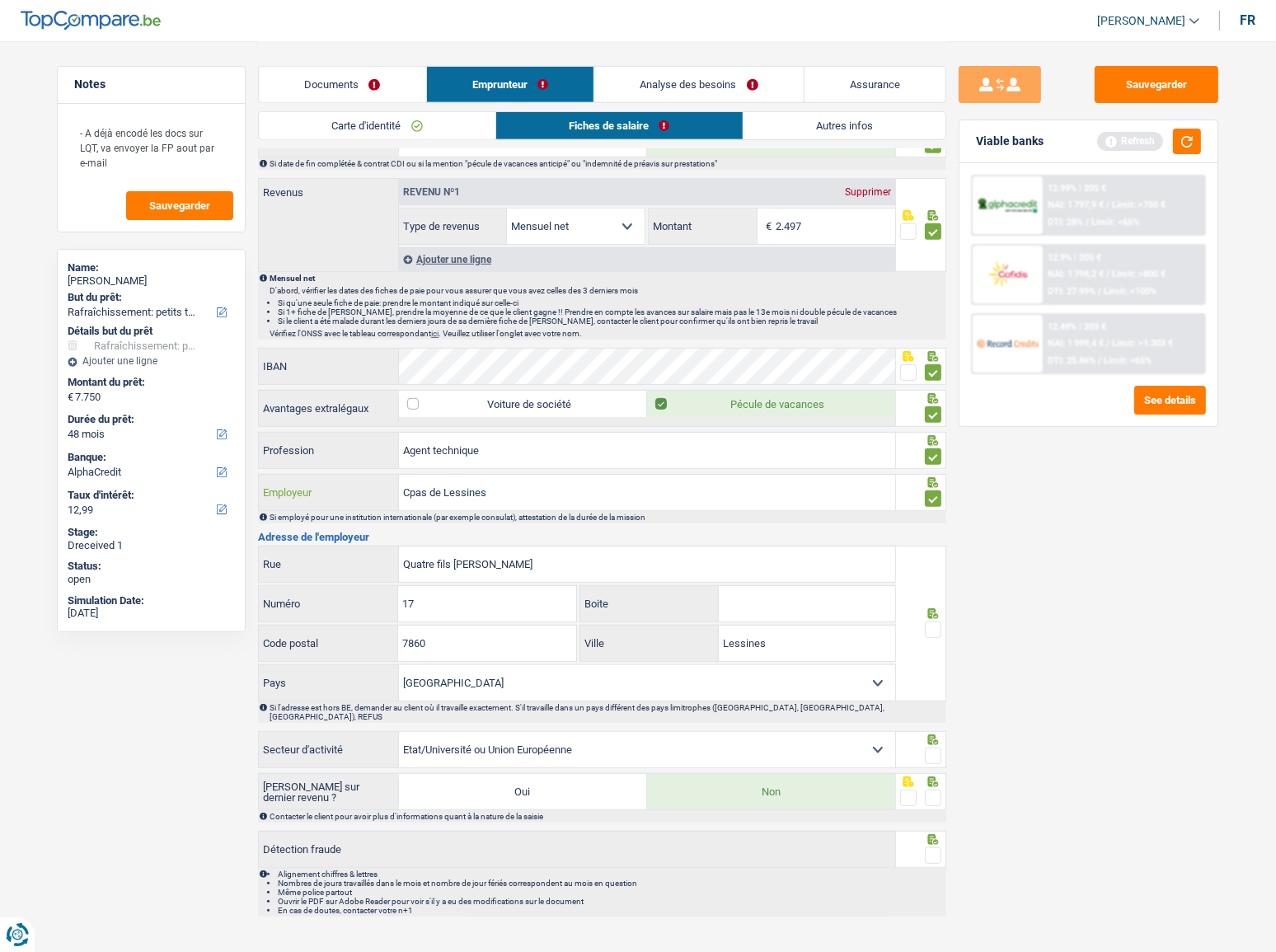
type input "Cpas de Lessines"
click at [405, 520] on input "Quatre fils aymon" at bounding box center [647, 564] width 497 height 36
type input "rue des quatre fils aymon"
drag, startPoint x: 461, startPoint y: 595, endPoint x: 308, endPoint y: 596, distance: 153.0
click at [308, 520] on div "17 Numéro" at bounding box center [418, 603] width 318 height 36
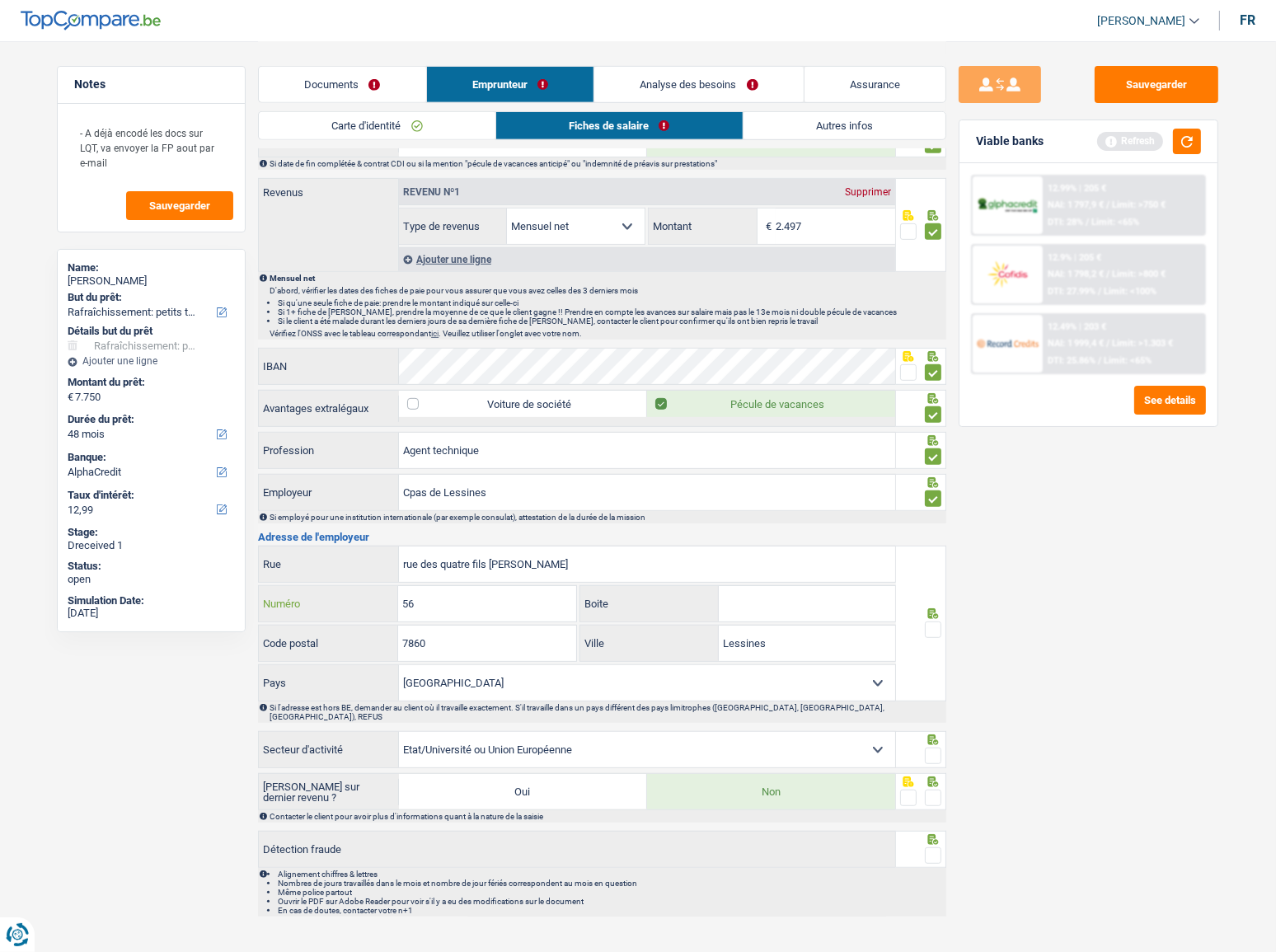
type input "56"
click at [490, 520] on input "7860" at bounding box center [486, 643] width 177 height 36
click at [932, 520] on span at bounding box center [933, 629] width 17 height 17
click at [0, 0] on input "radio" at bounding box center [0, 0] width 0 height 0
click at [951, 520] on div "Sauvegarder Viable banks Refresh 12.99% | 205 € NAI: 1 797,9 € / Limit: >750 € …" at bounding box center [1088, 496] width 285 height 860
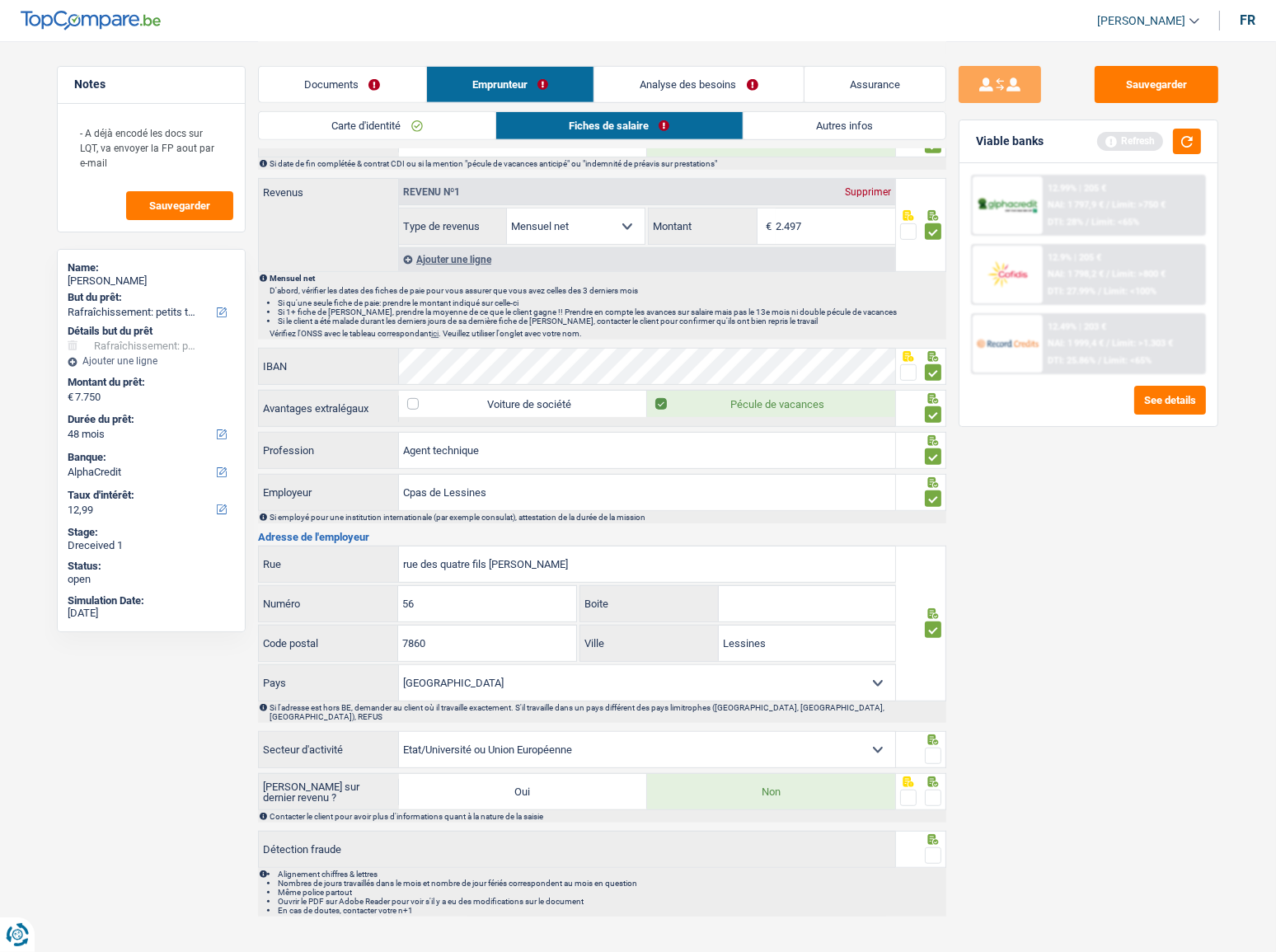
drag, startPoint x: 925, startPoint y: 741, endPoint x: 929, endPoint y: 749, distance: 8.9
click at [927, 520] on span at bounding box center [933, 756] width 17 height 17
click at [0, 0] on input "radio" at bounding box center [0, 0] width 0 height 0
click at [931, 520] on span at bounding box center [933, 798] width 17 height 17
click at [0, 0] on input "radio" at bounding box center [0, 0] width 0 height 0
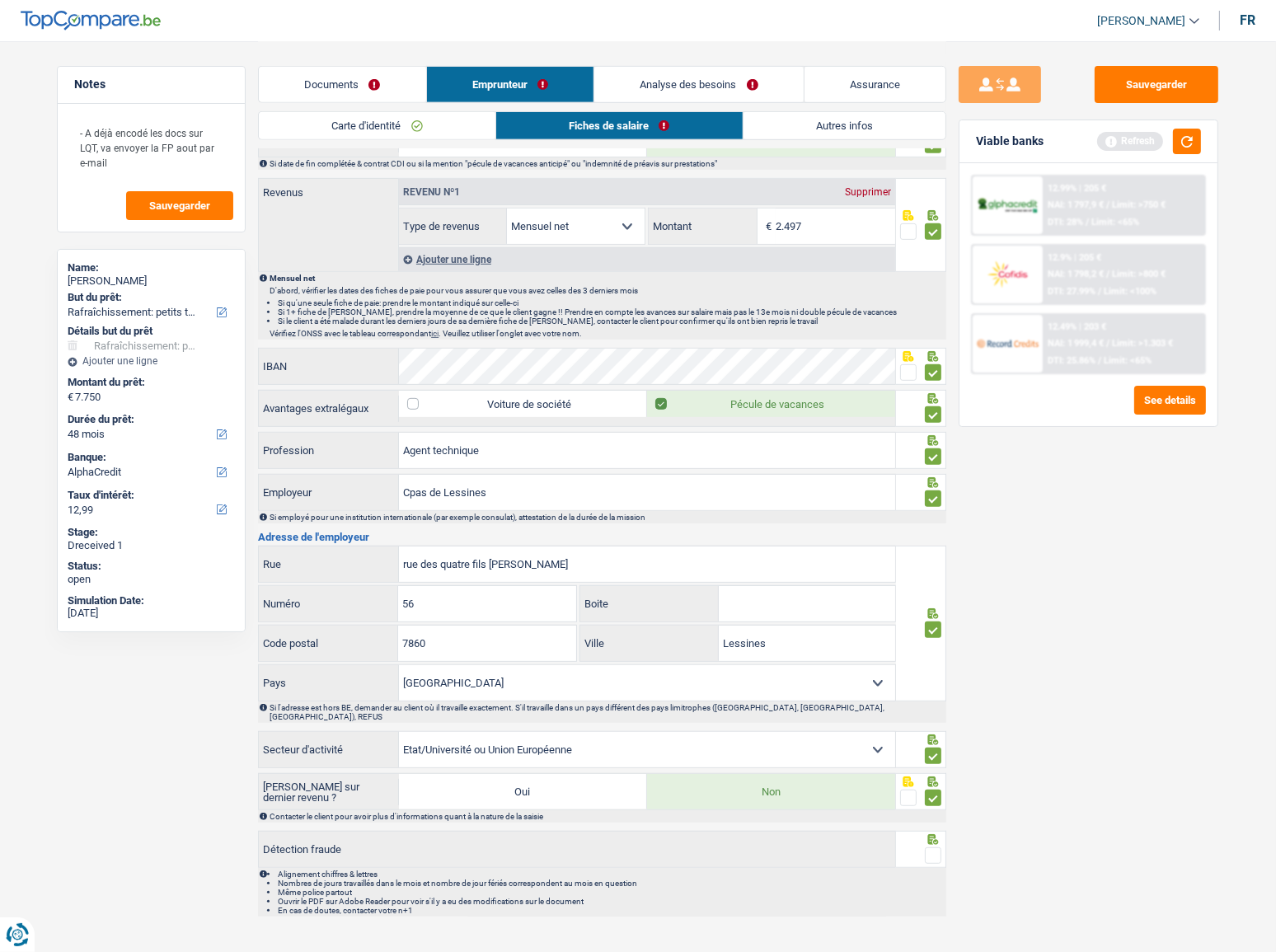
click at [934, 520] on span at bounding box center [933, 855] width 17 height 17
click at [0, 0] on input "radio" at bounding box center [0, 0] width 0 height 0
click at [1149, 145] on button "button" at bounding box center [1187, 140] width 28 height 25
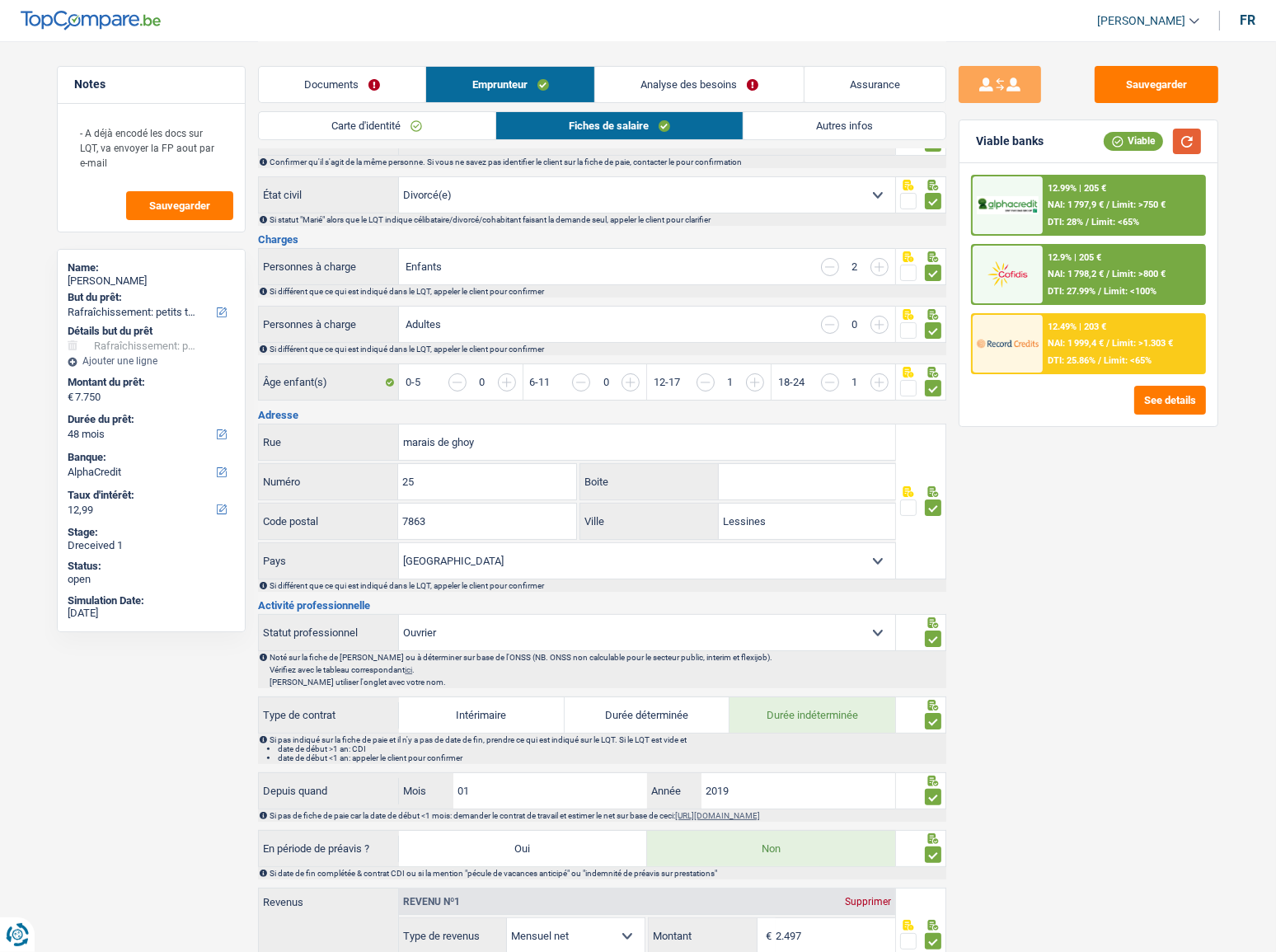
scroll to position [0, 0]
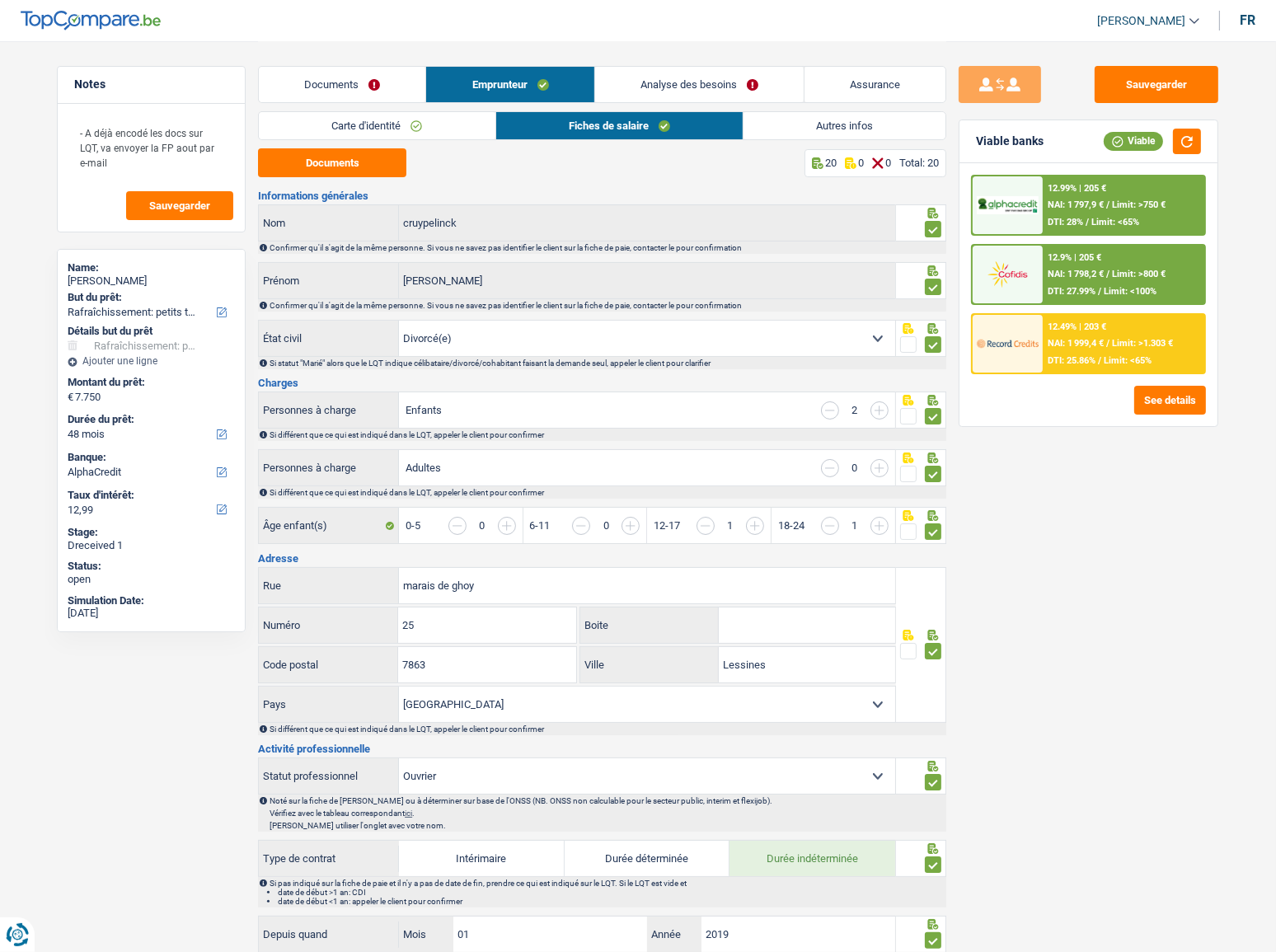
click at [797, 140] on li "Autres infos" at bounding box center [844, 125] width 203 height 29
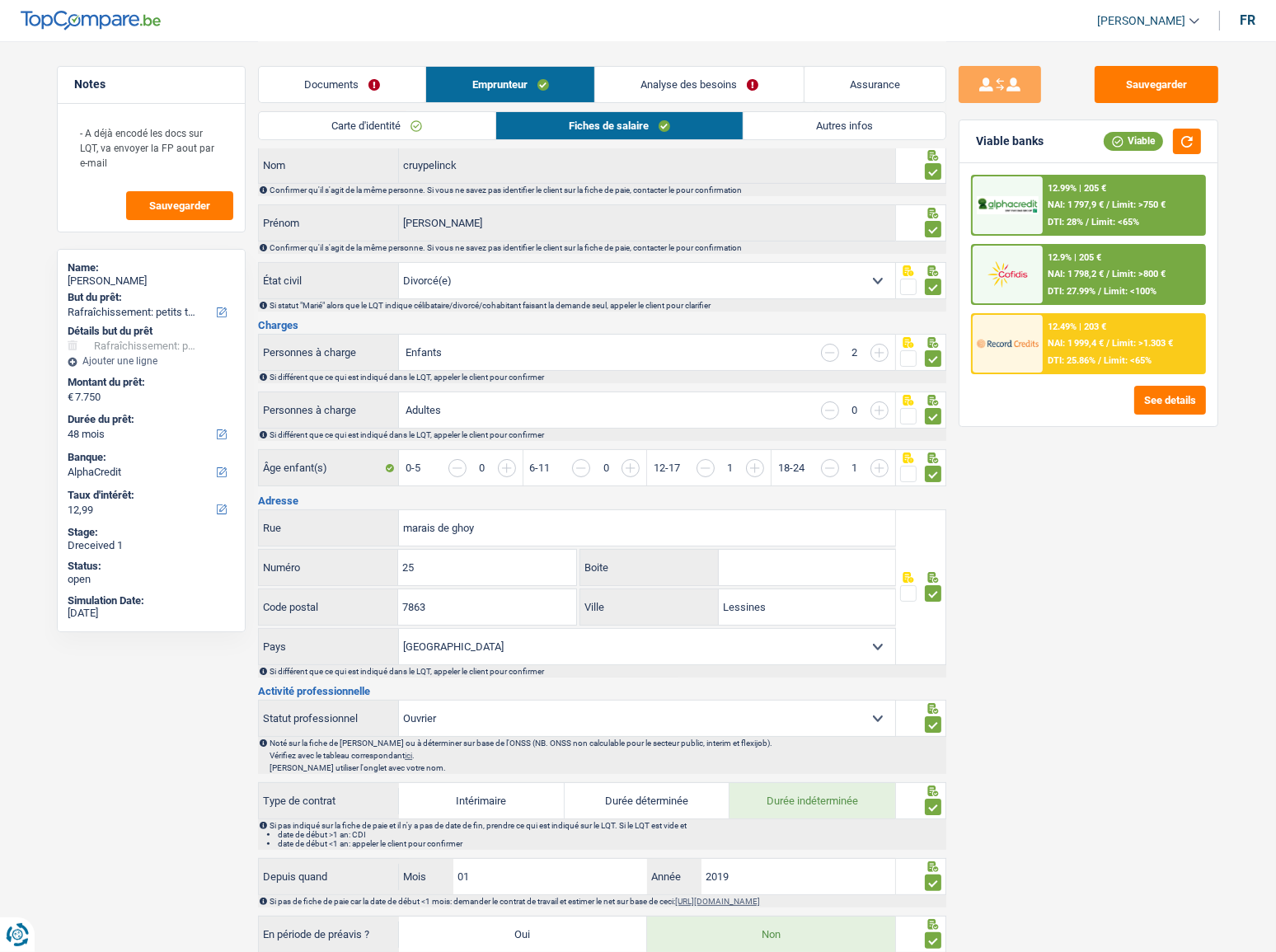
scroll to position [149, 0]
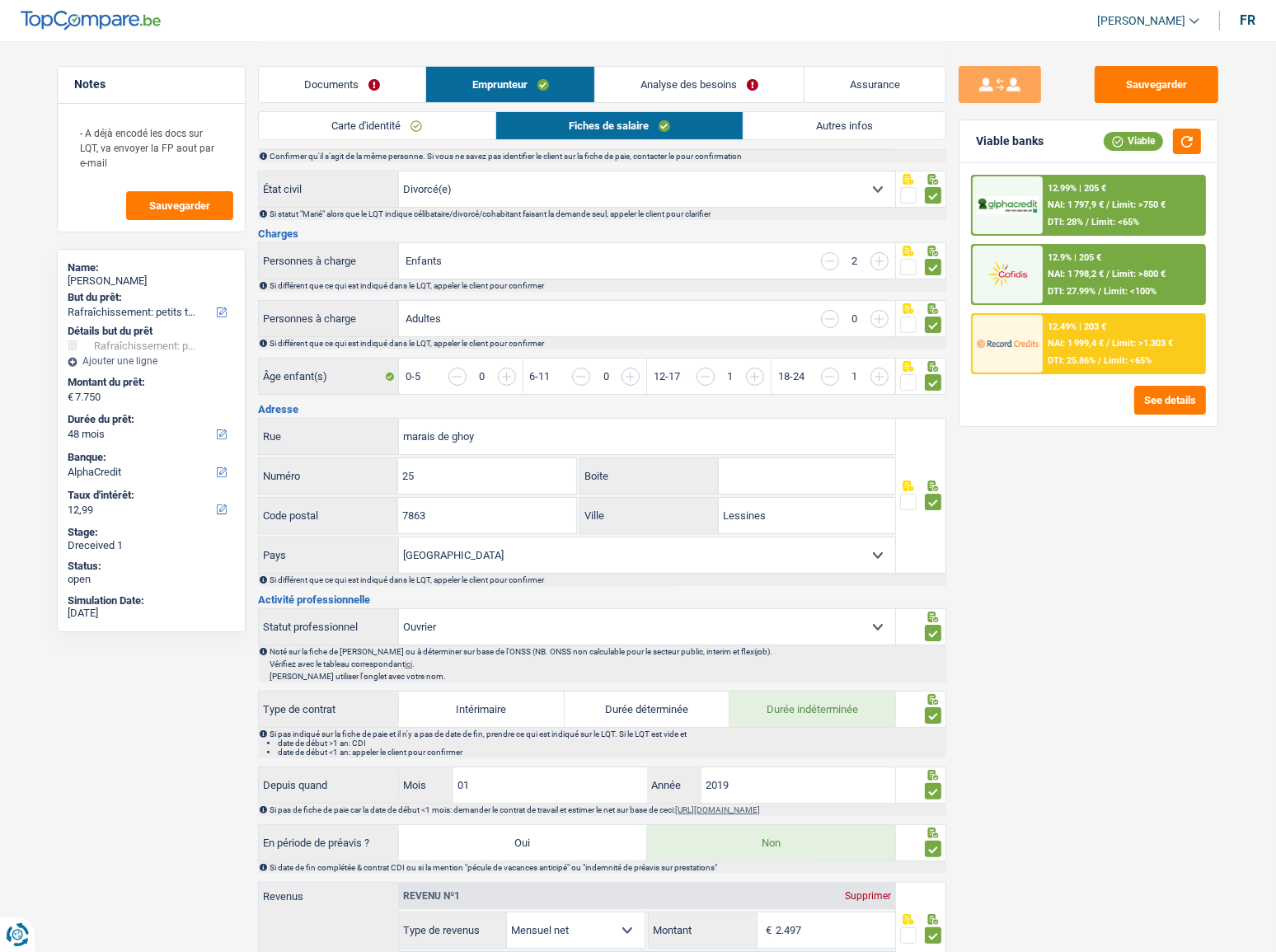
click at [813, 126] on link "Autres infos" at bounding box center [844, 125] width 202 height 27
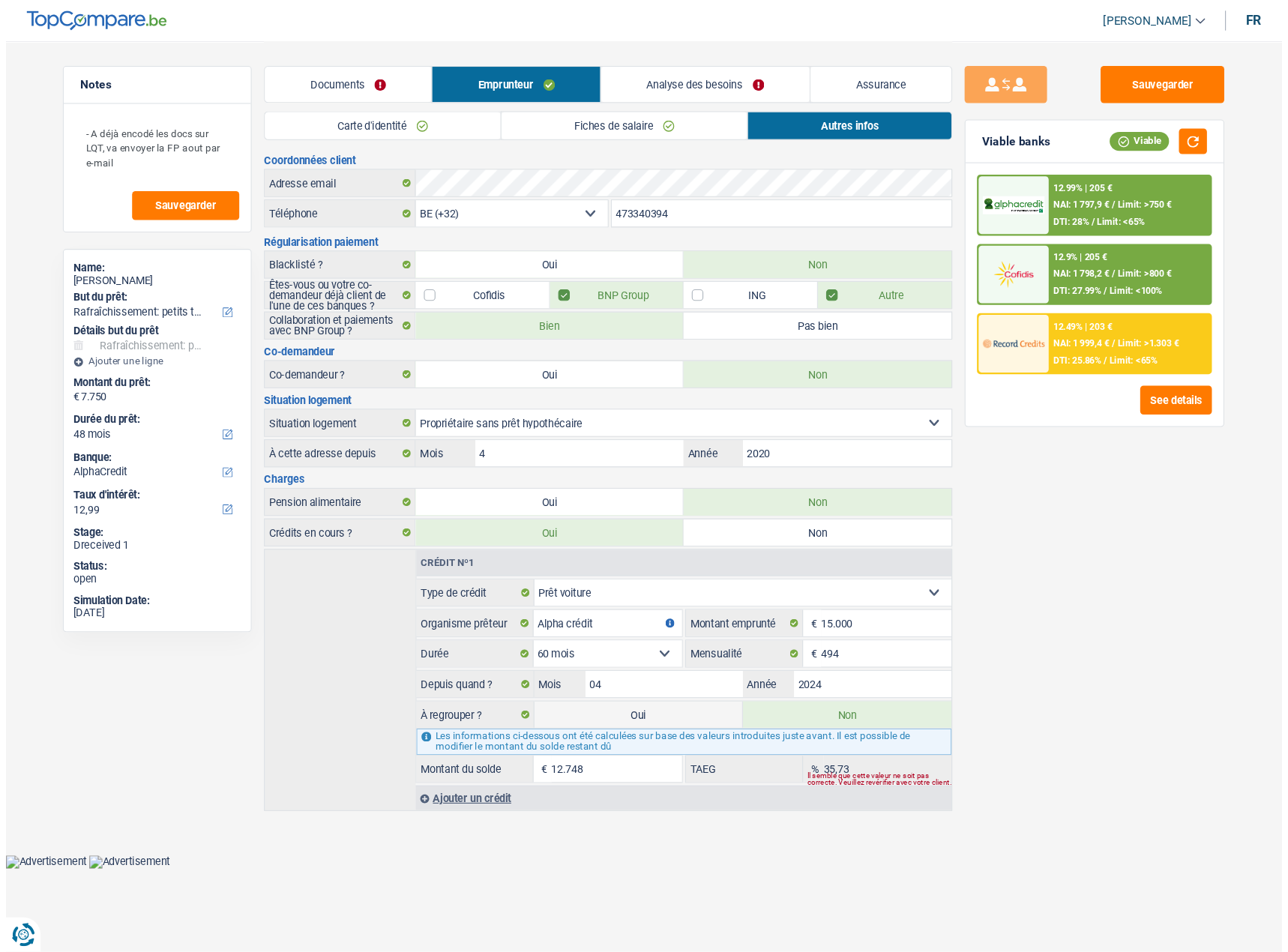
scroll to position [0, 0]
click at [609, 83] on link "Analyse des besoins" at bounding box center [640, 76] width 190 height 33
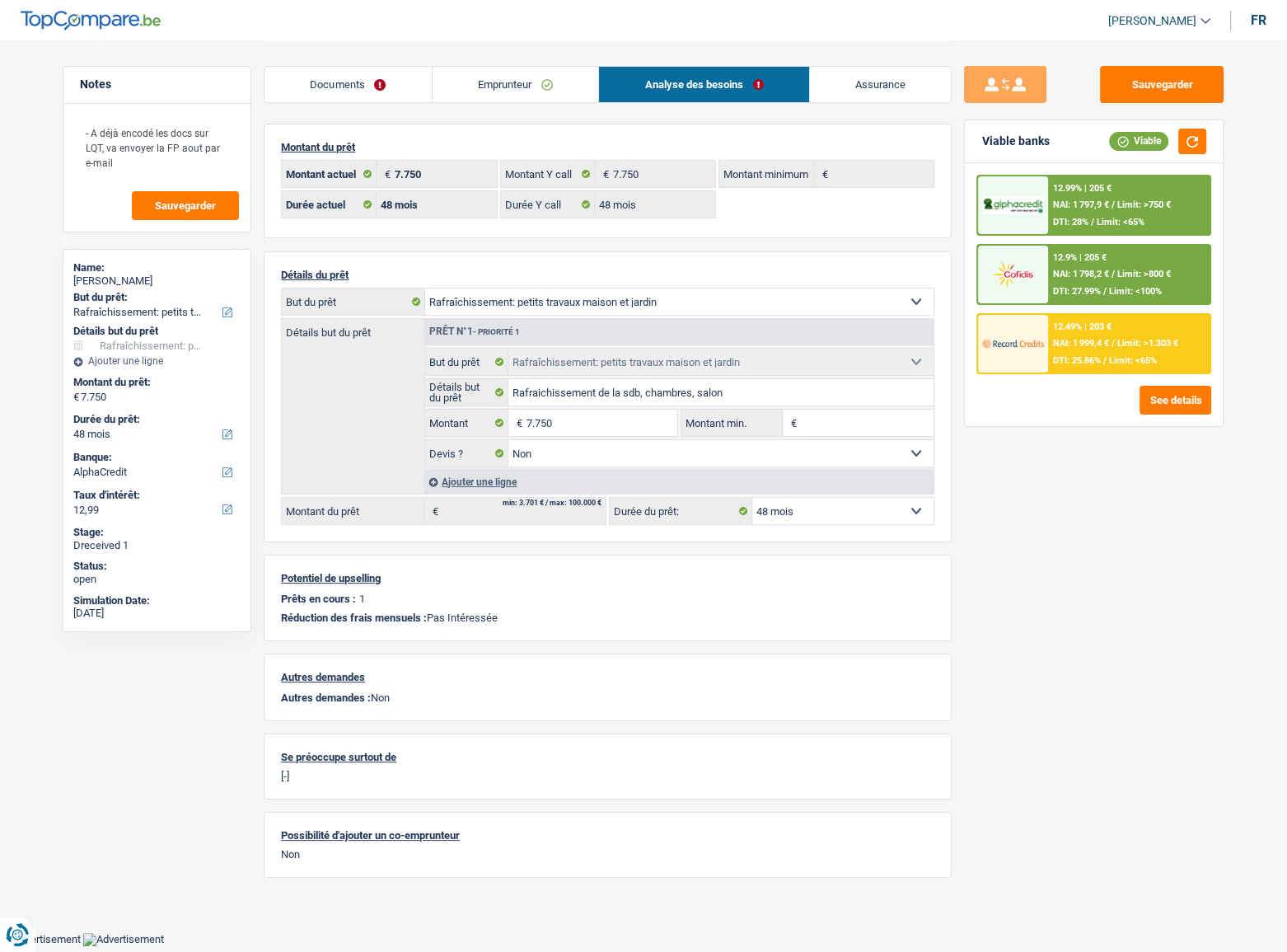
click at [1073, 351] on div "12.49% | 203 € NAI: 1 999,4 € / Limit: >1.303 € DTI: 25.86% / Limit: <65%" at bounding box center [1129, 344] width 162 height 58
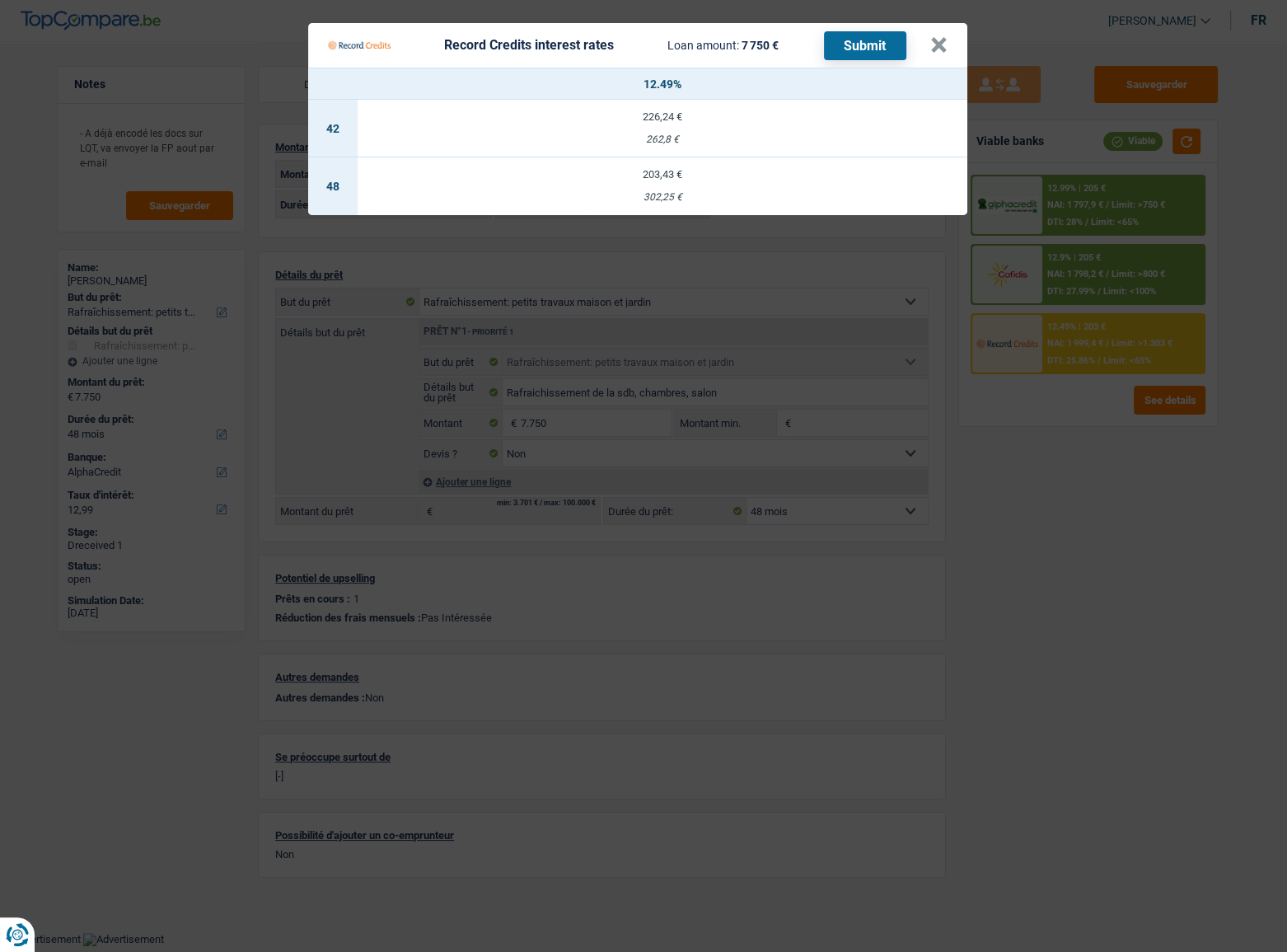
click at [722, 202] on td "203,43 € 302,25 €" at bounding box center [662, 186] width 610 height 58
select select "record credits"
type input "12,49"
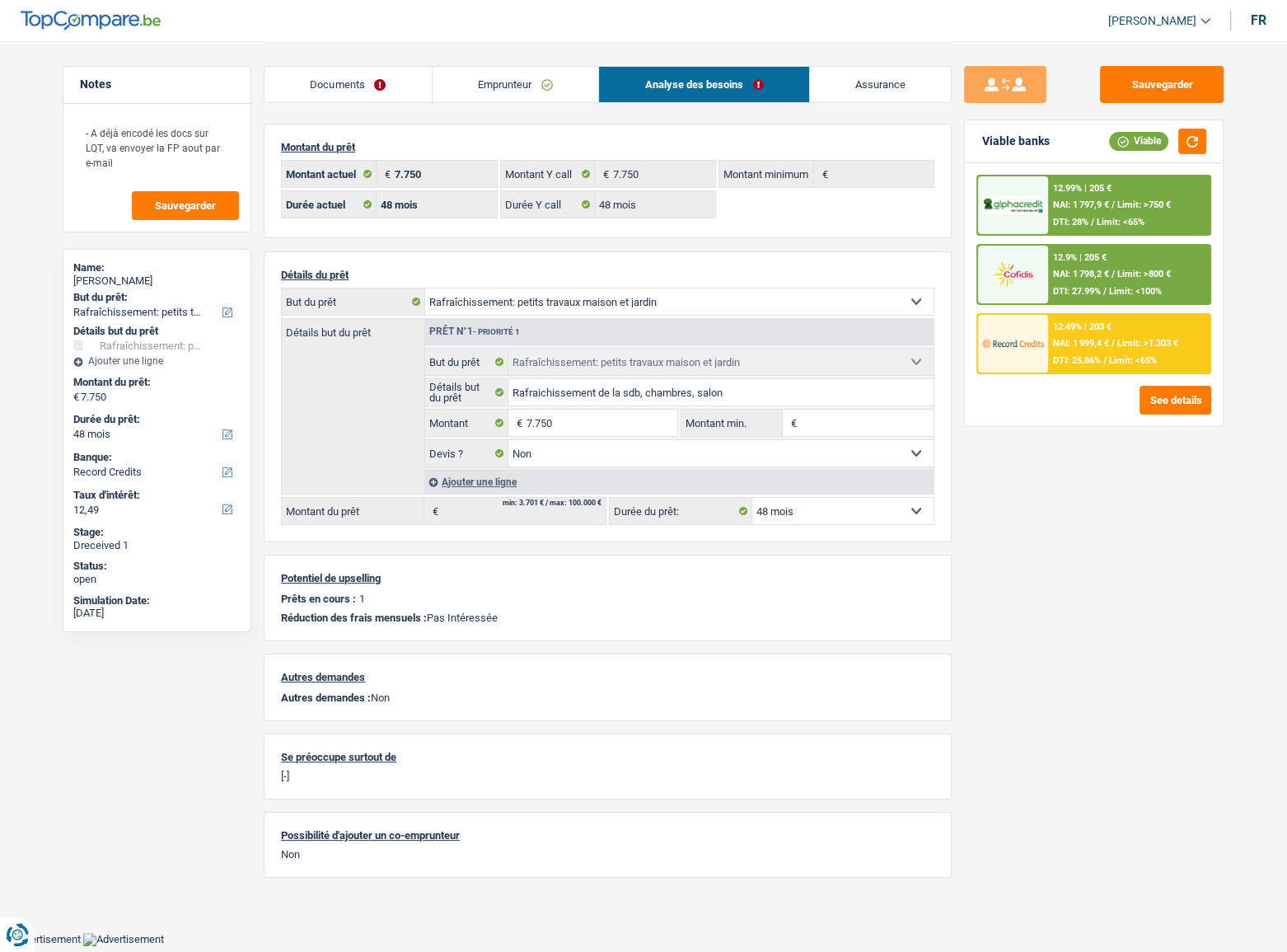
click at [1063, 376] on div "12.99% | 205 € NAI: 1 797,9 € / Limit: >750 € DTI: 28% / Limit: <65% 12.9% | 20…" at bounding box center [1094, 294] width 258 height 263
click at [1065, 357] on span "DTI: 25.86%" at bounding box center [1077, 360] width 48 height 10
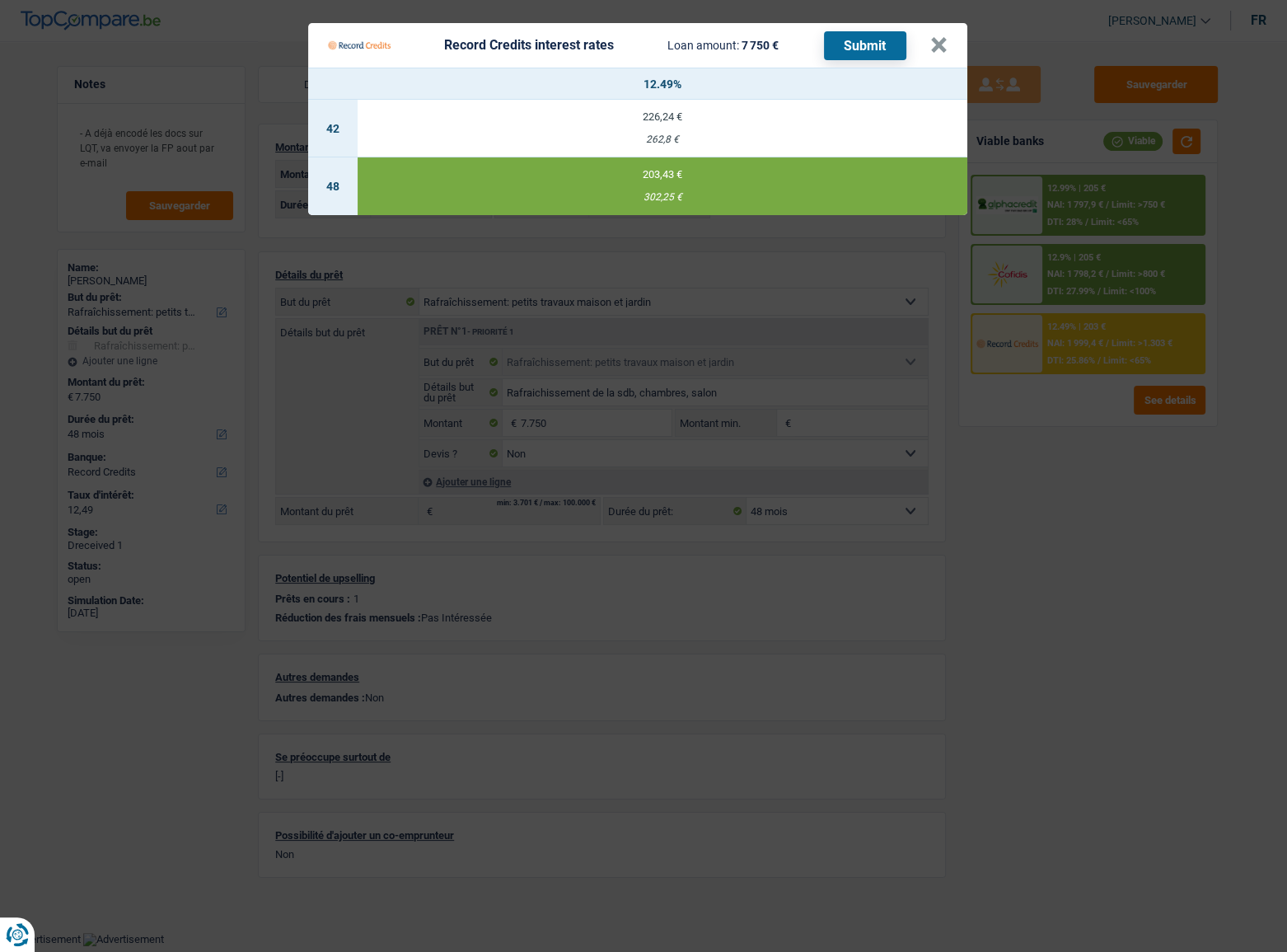
click at [844, 35] on button "Submit" at bounding box center [865, 45] width 82 height 29
click at [940, 43] on button "×" at bounding box center [939, 45] width 17 height 17
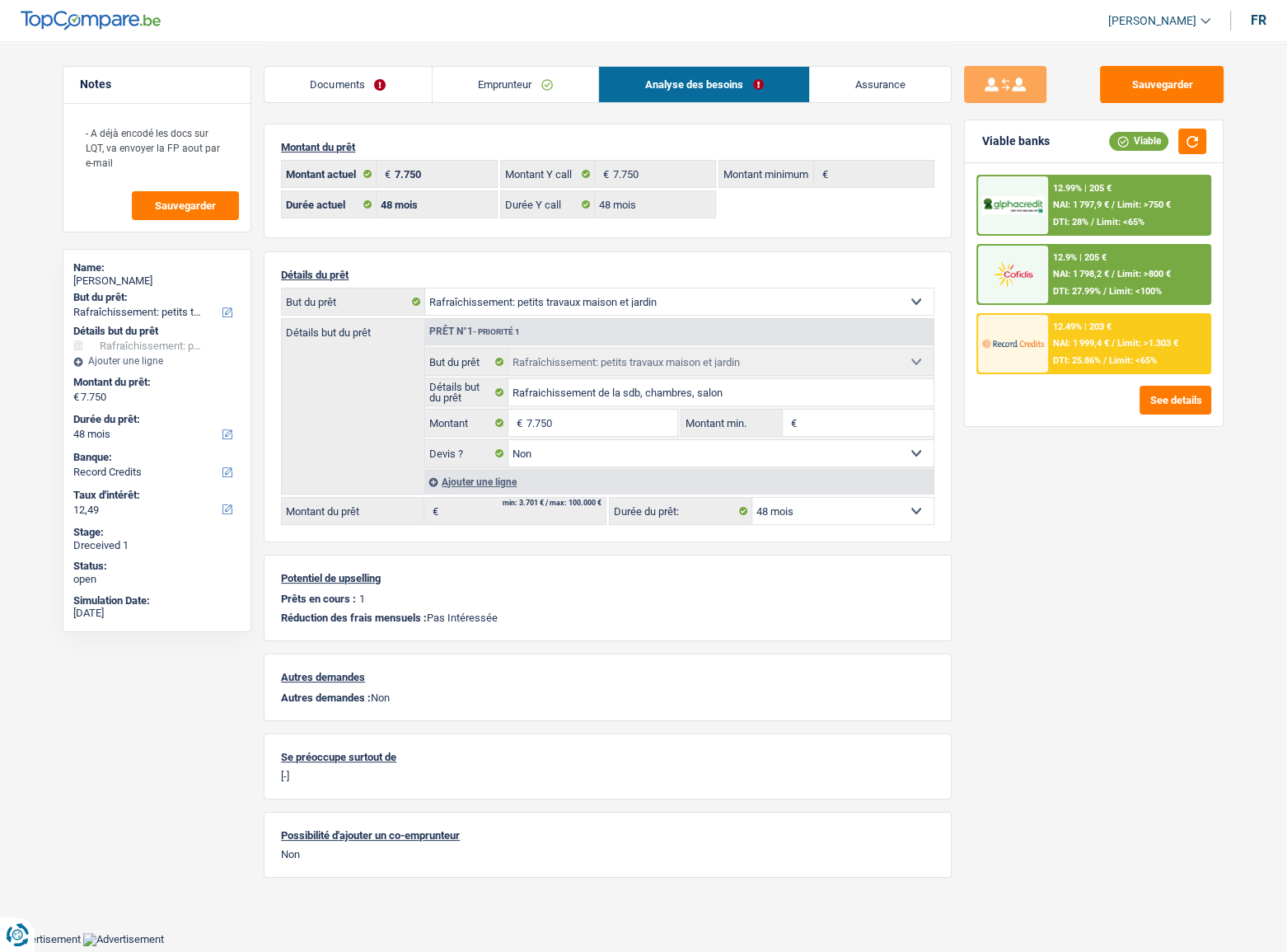
click at [1119, 197] on div "12.99% | 205 € NAI: 1 797,9 € / Limit: >750 € DTI: 28% / Limit: <65%" at bounding box center [1129, 205] width 162 height 58
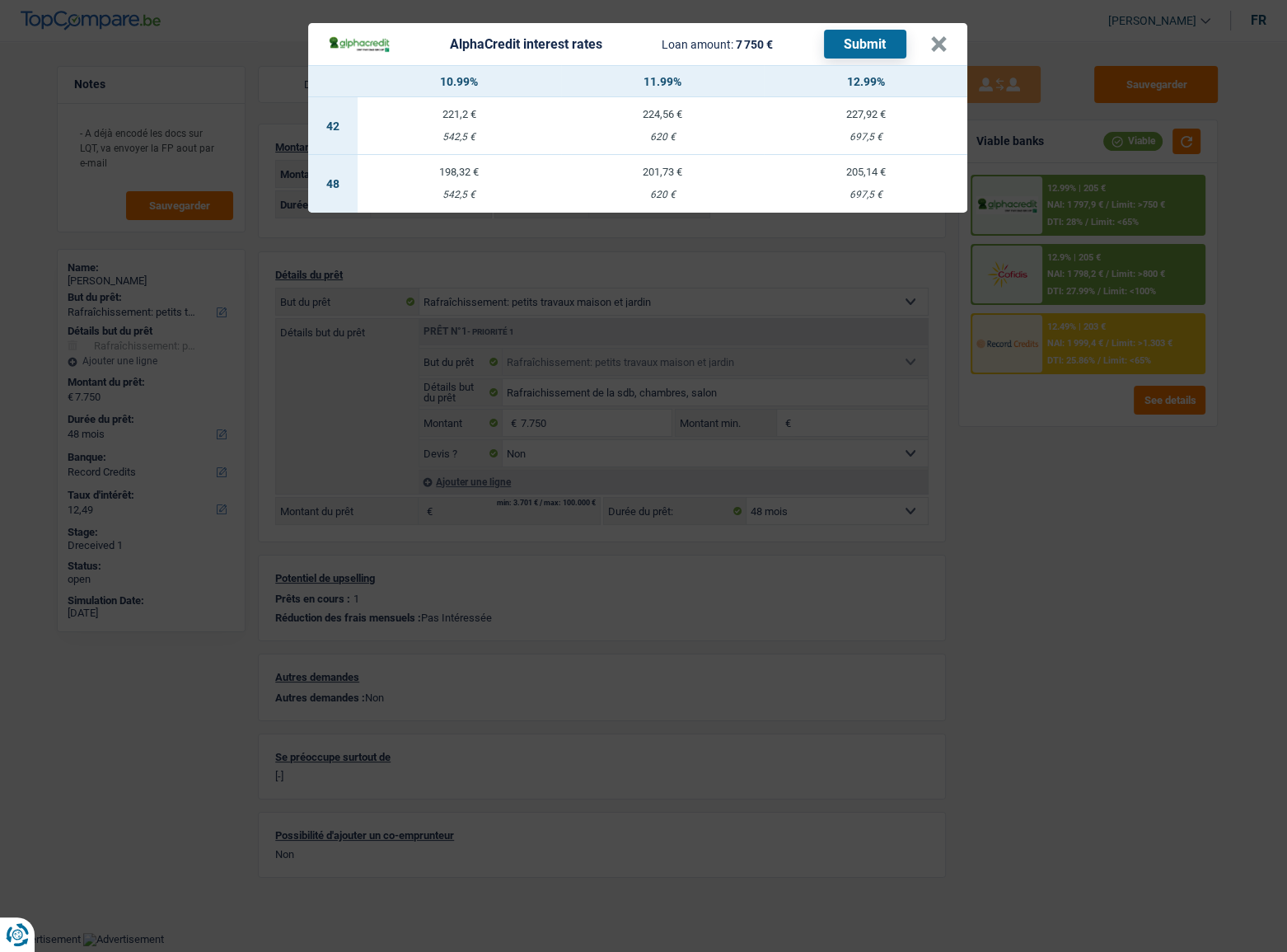
click at [865, 195] on div "697,5 €" at bounding box center [865, 195] width 203 height 10
select select "alphacredit"
type input "12,99"
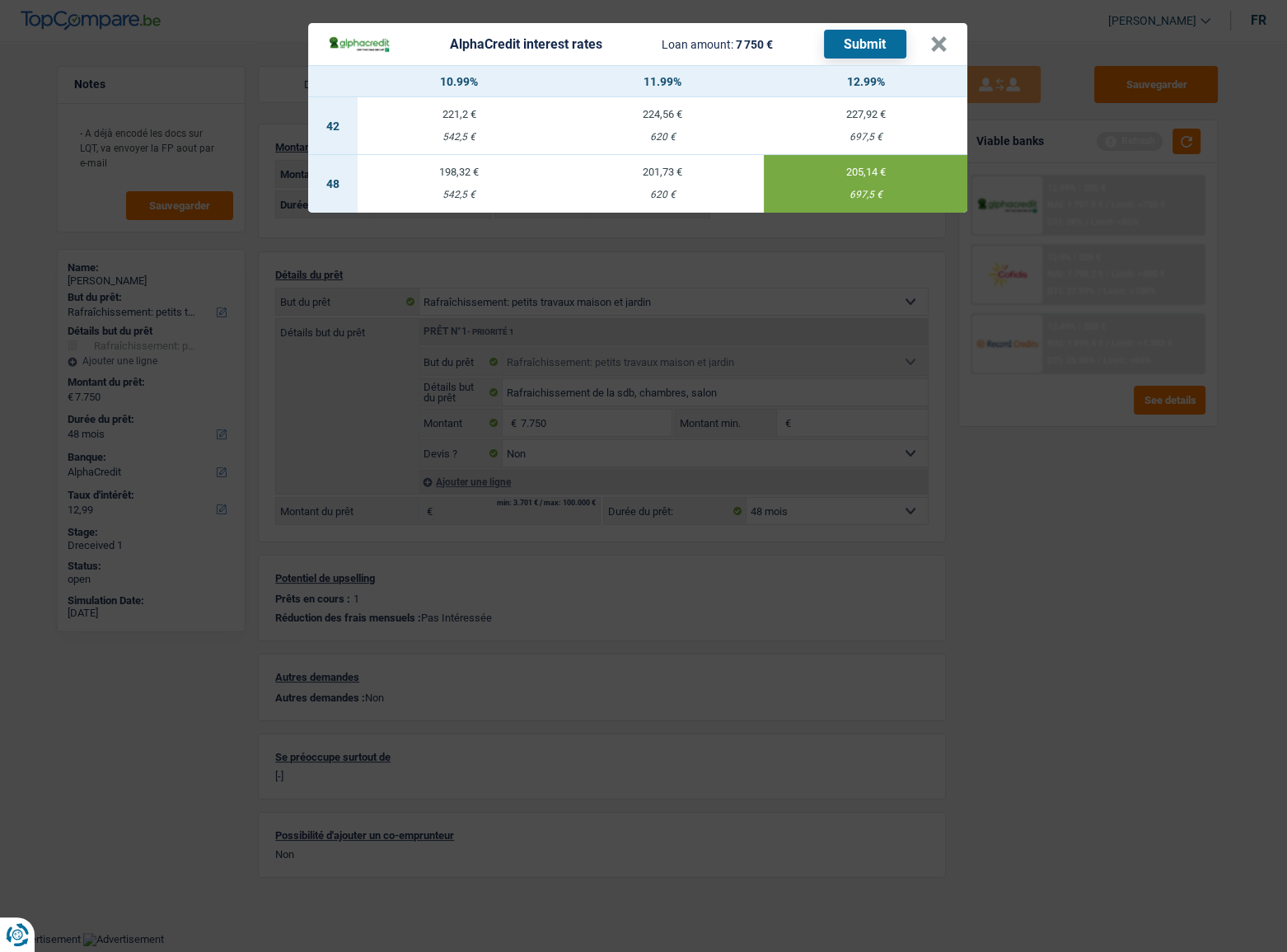
click at [864, 58] on button "Submit" at bounding box center [865, 44] width 82 height 29
click at [941, 45] on button "×" at bounding box center [939, 45] width 17 height 17
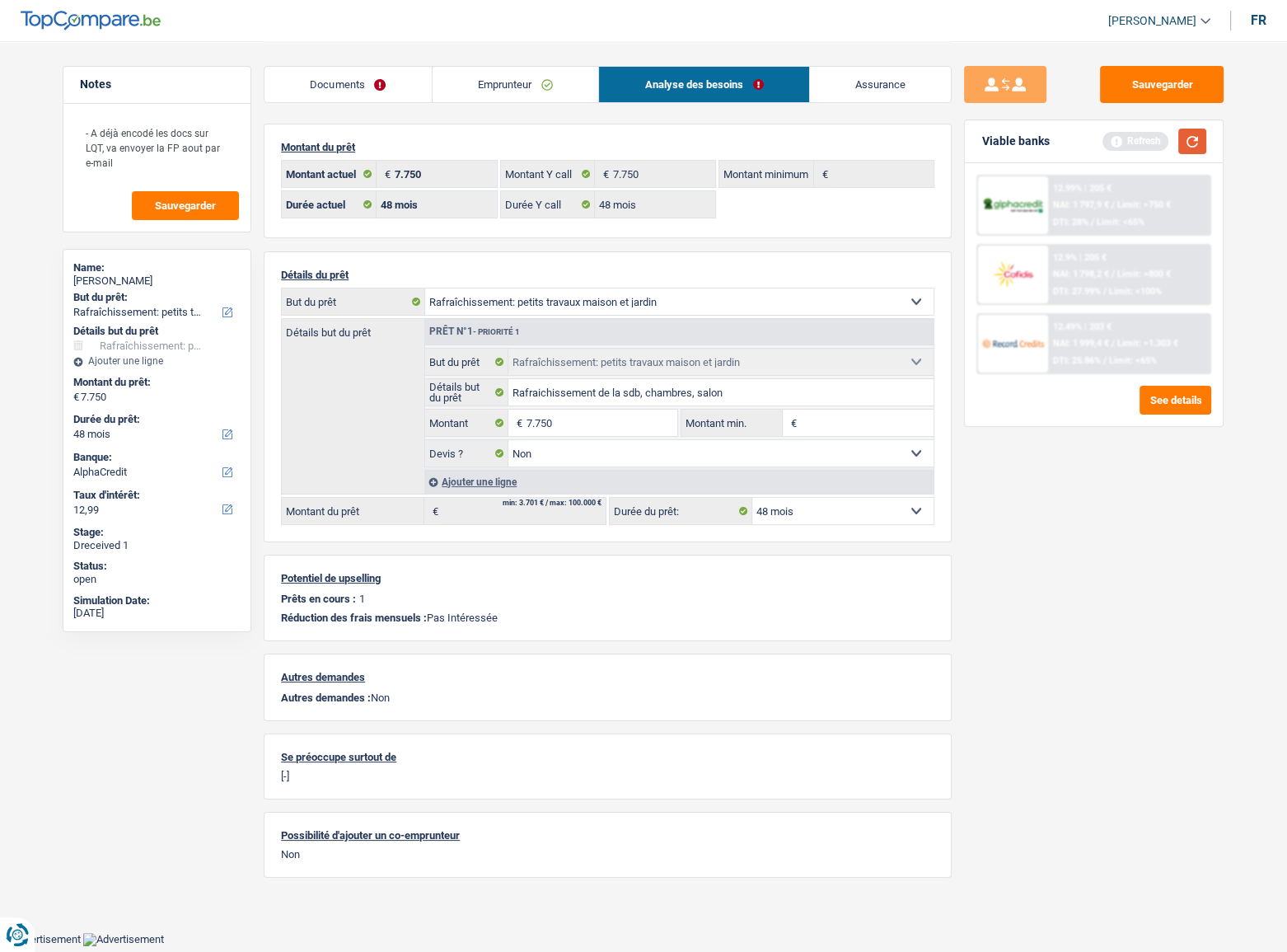
click at [1149, 140] on button "button" at bounding box center [1193, 140] width 28 height 25
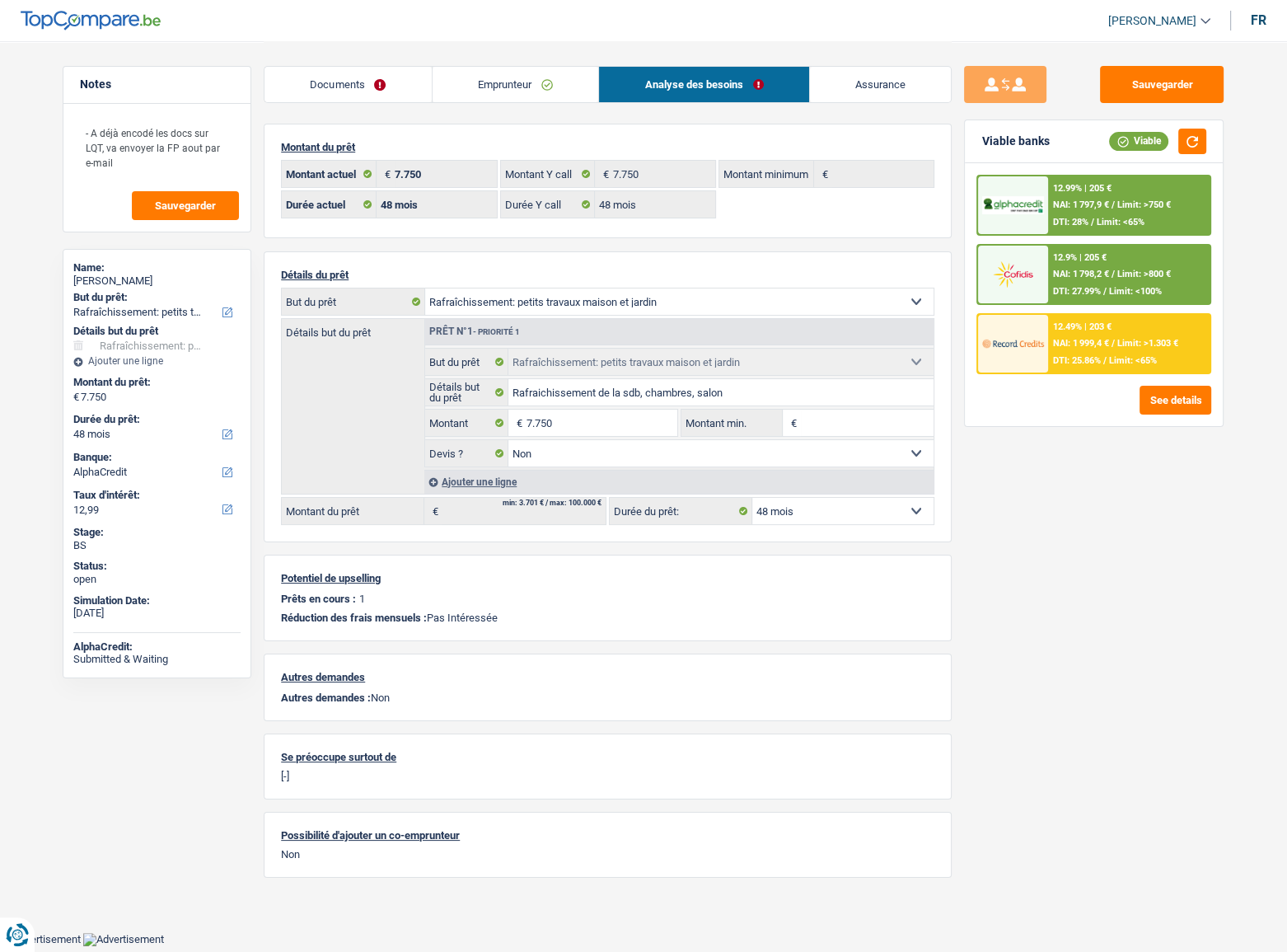
click at [1134, 271] on span "Limit: >800 €" at bounding box center [1144, 274] width 53 height 10
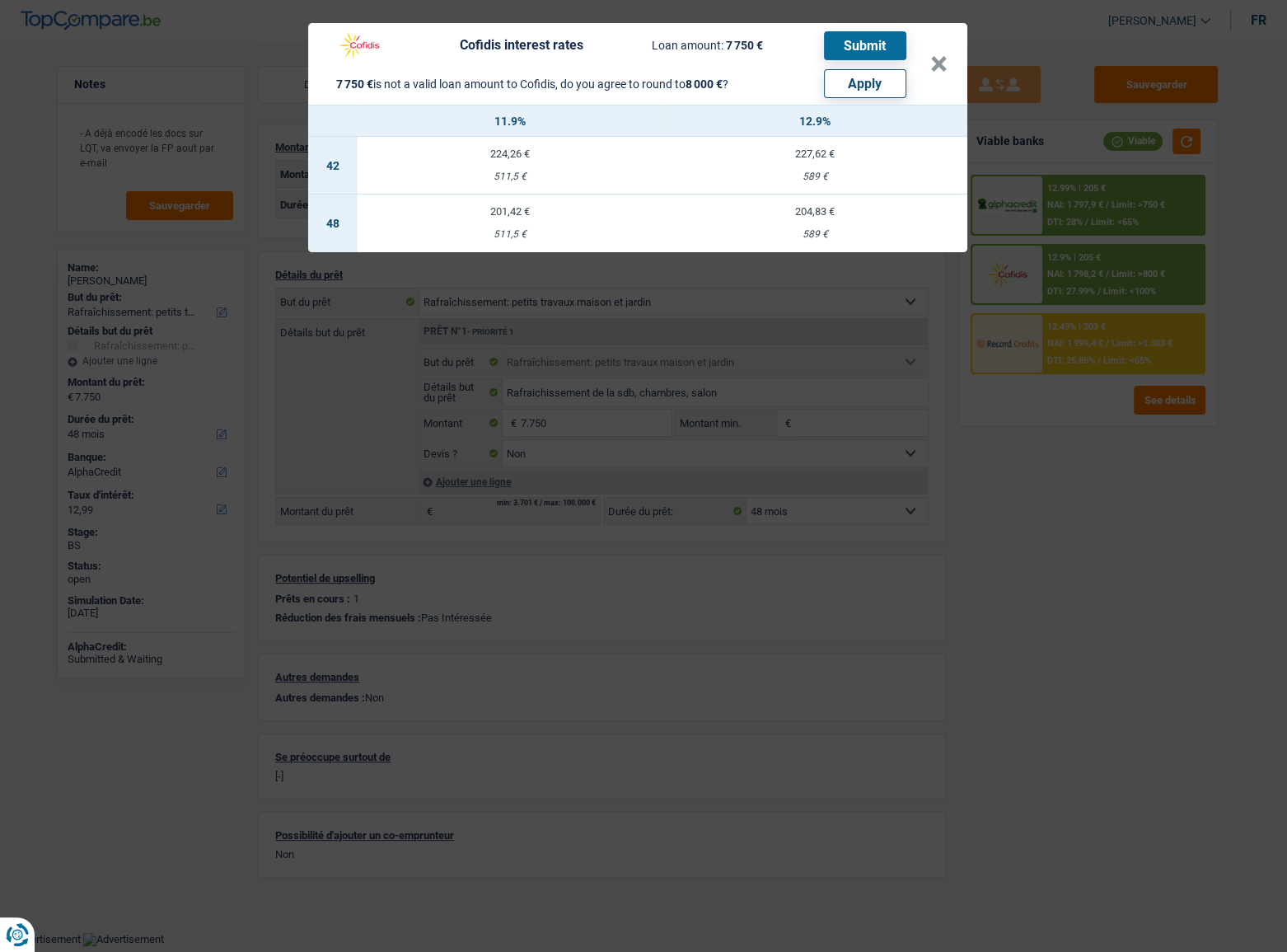
click at [879, 98] on header "Cofidis interest rates Loan amount: 7 750 € Submit 7 750 € is not a valid loan …" at bounding box center [638, 63] width 660 height 81
click at [878, 87] on button "Apply" at bounding box center [865, 83] width 82 height 29
type input "8.000"
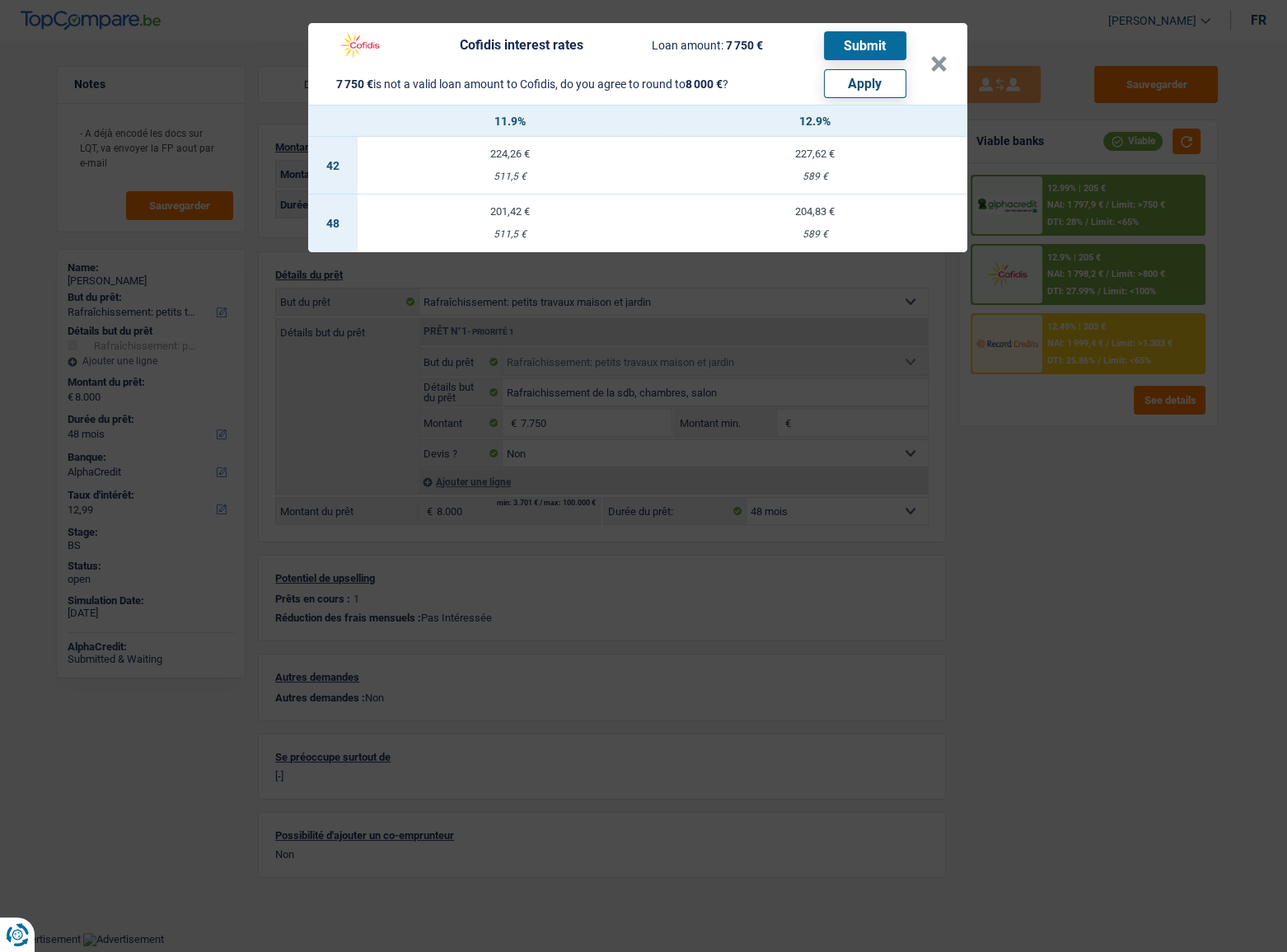
select select "other"
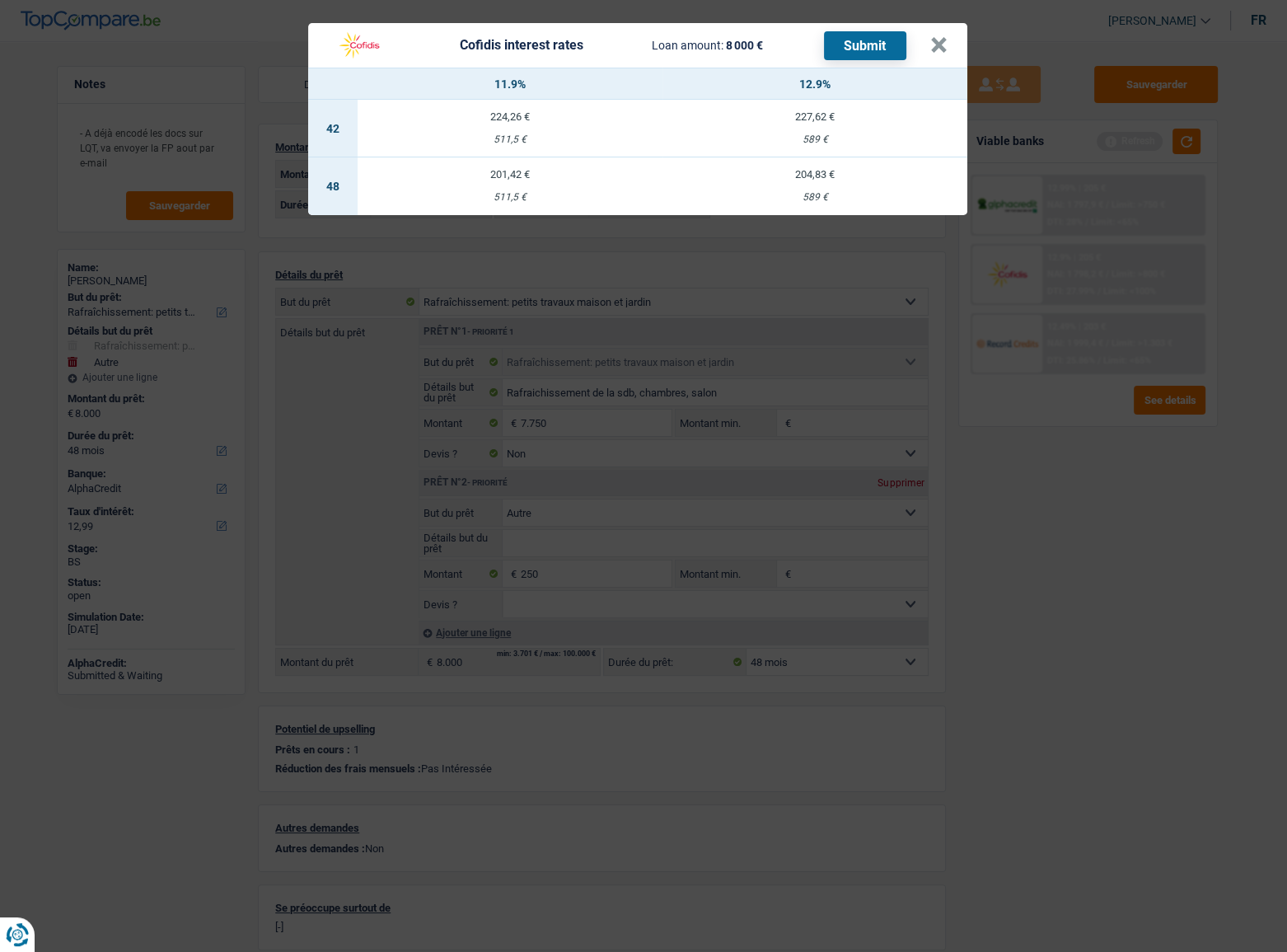
drag, startPoint x: 763, startPoint y: 186, endPoint x: 791, endPoint y: 166, distance: 34.4
click at [765, 185] on td "204,83 € 589 €" at bounding box center [814, 186] width 305 height 58
select select "cofidis"
type input "12,90"
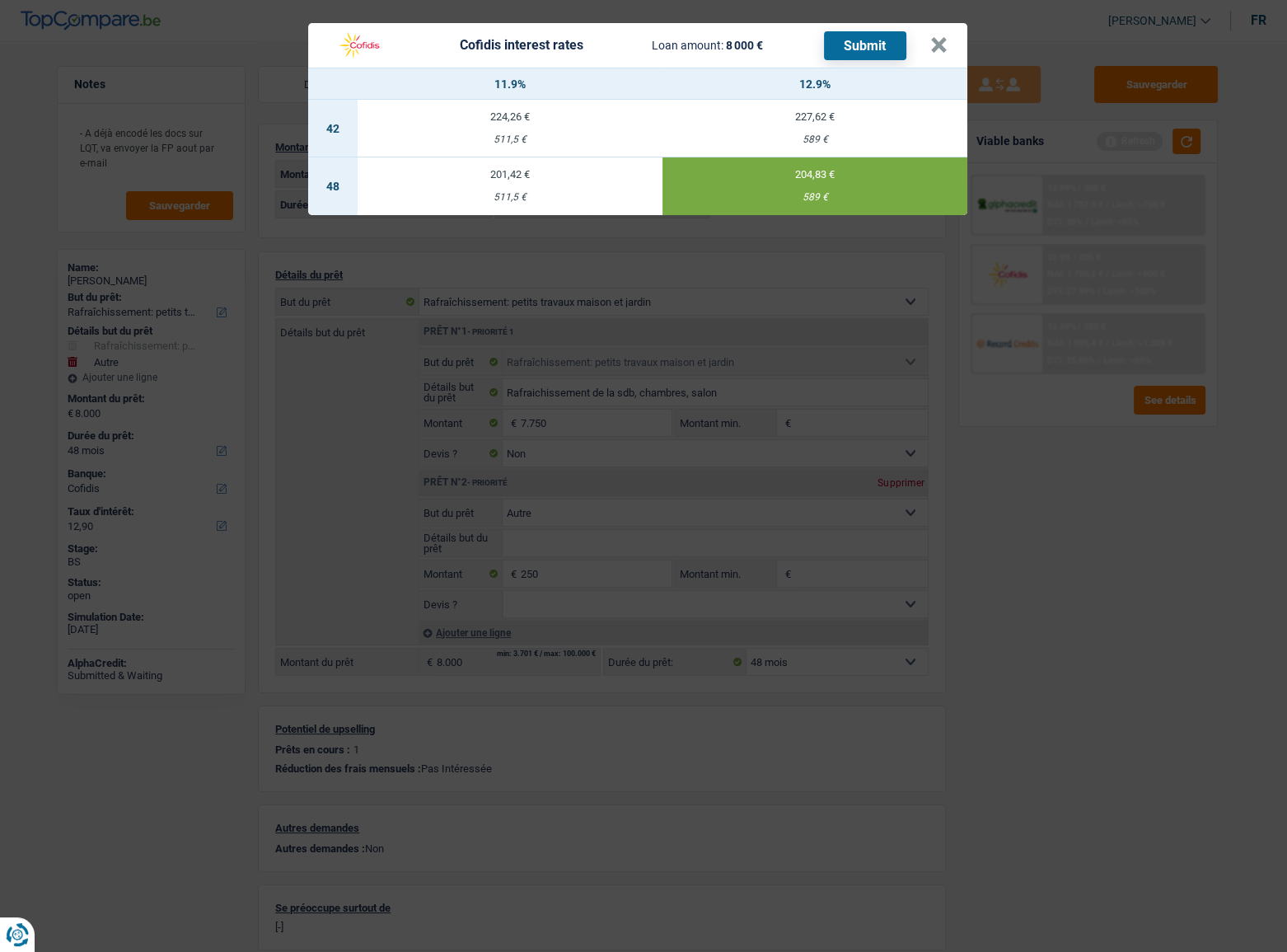
click at [871, 46] on button "Submit" at bounding box center [865, 45] width 82 height 29
click at [941, 45] on button "×" at bounding box center [939, 45] width 17 height 17
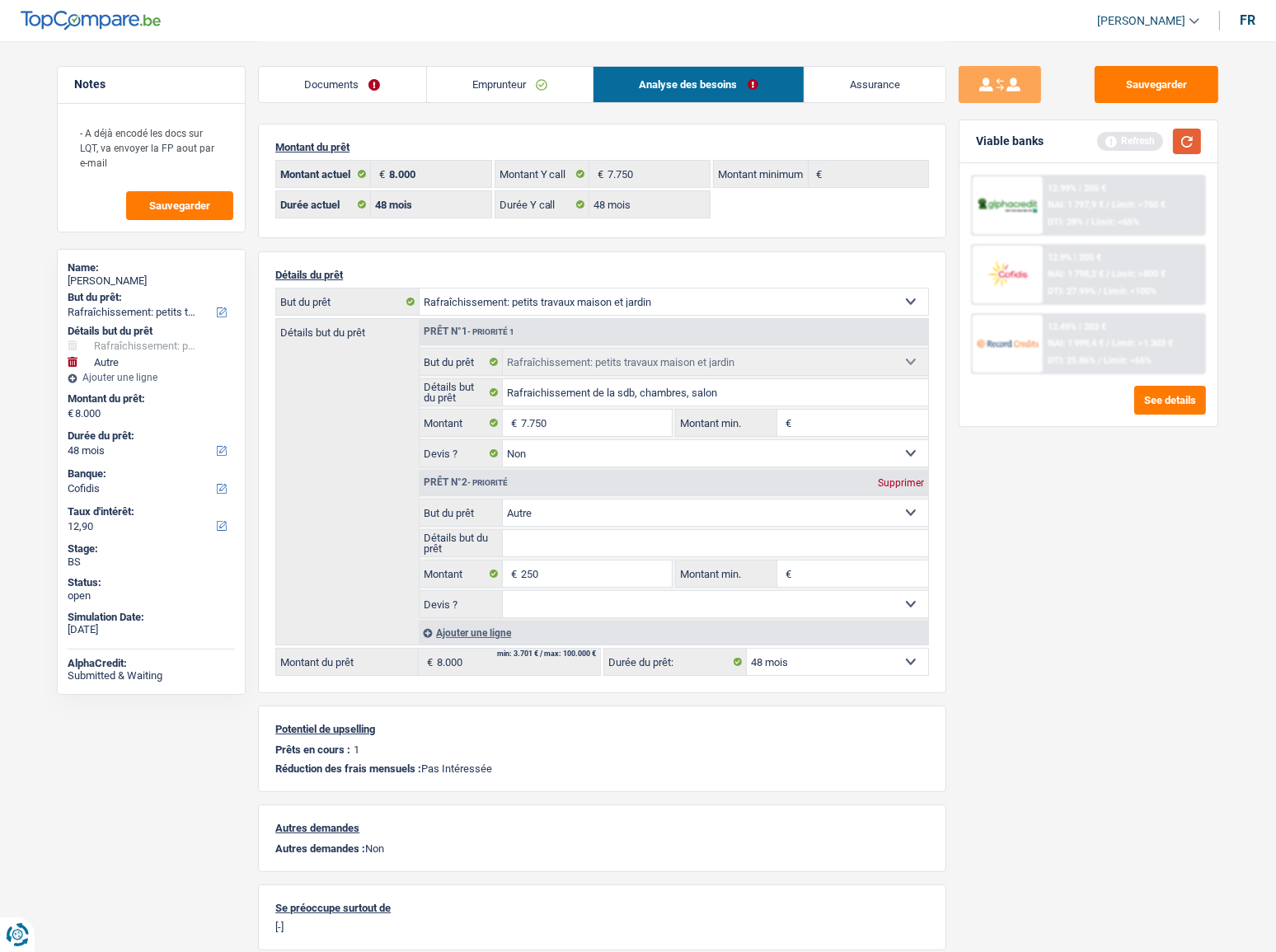
click at [1149, 144] on button "button" at bounding box center [1187, 140] width 28 height 25
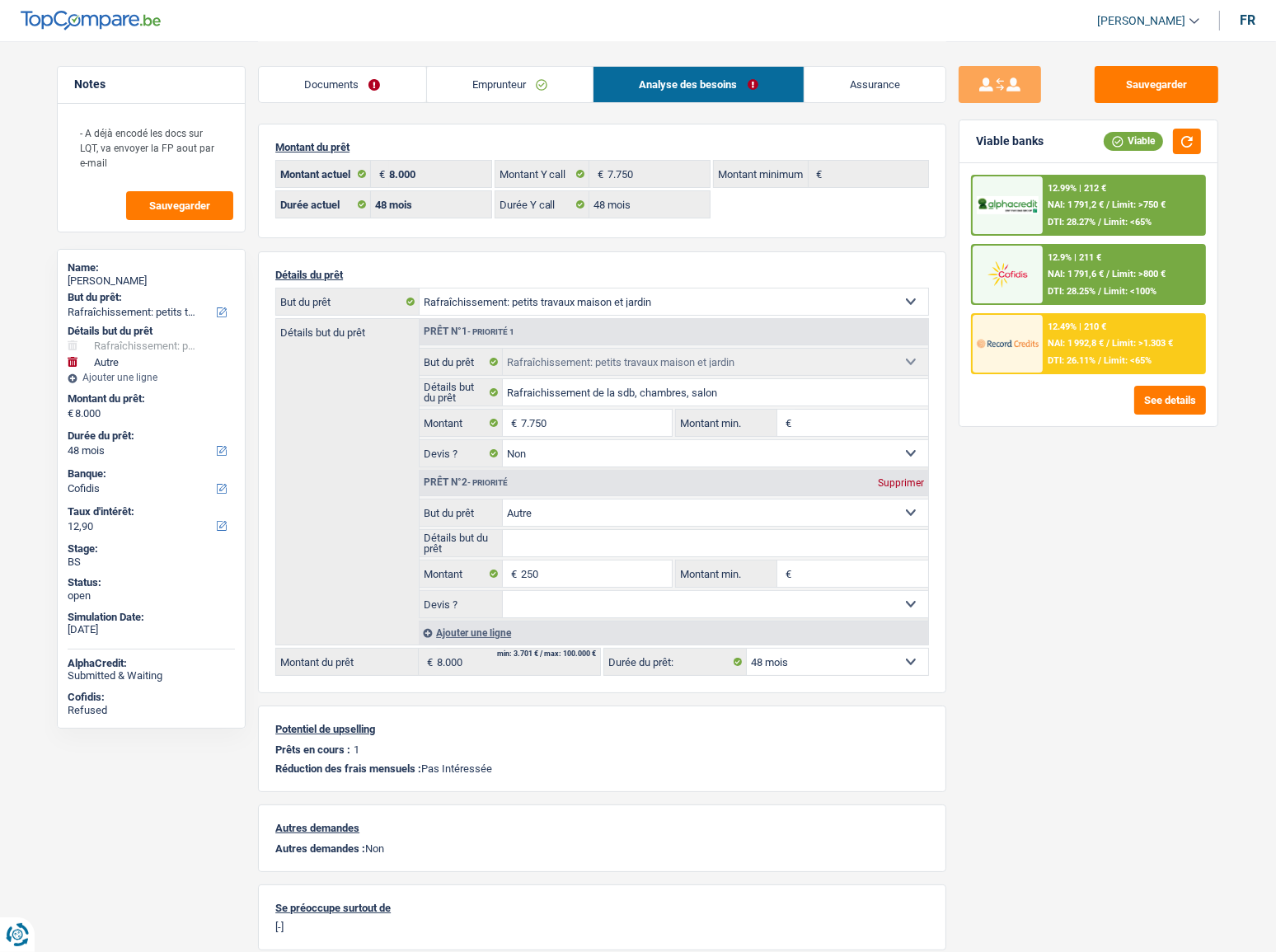
drag, startPoint x: 494, startPoint y: 84, endPoint x: 732, endPoint y: 91, distance: 238.1
click at [495, 84] on link "Emprunteur" at bounding box center [510, 84] width 167 height 36
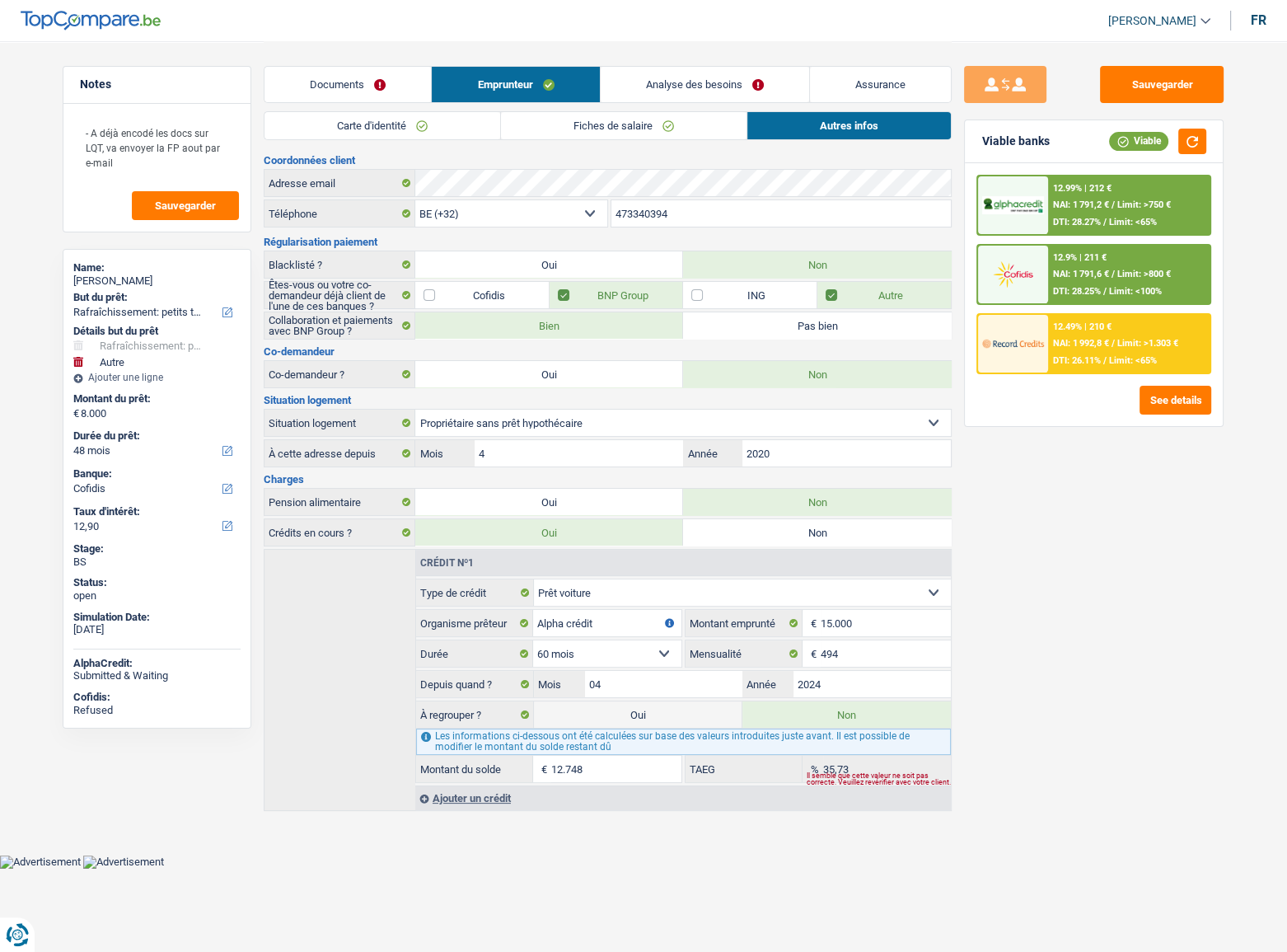
click at [689, 77] on link "Analyse des besoins" at bounding box center [704, 84] width 209 height 36
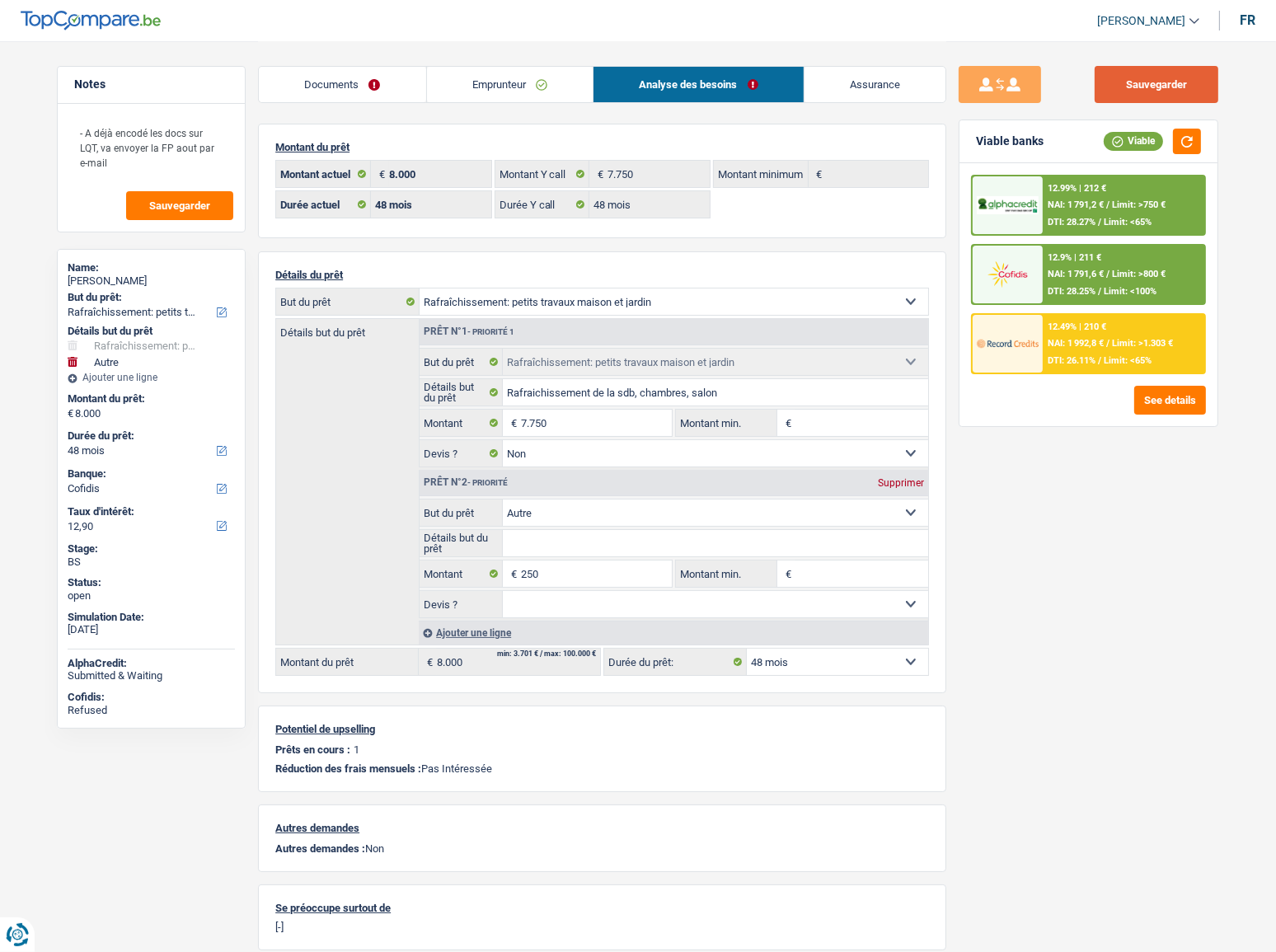
drag, startPoint x: 1131, startPoint y: 71, endPoint x: 1110, endPoint y: 79, distance: 22.5
click at [1131, 71] on button "Sauvegarder" at bounding box center [1156, 85] width 124 height 37
drag, startPoint x: 886, startPoint y: 482, endPoint x: 991, endPoint y: 496, distance: 105.9
click at [886, 482] on div "Supprimer" at bounding box center [901, 483] width 54 height 10
type input "7.750"
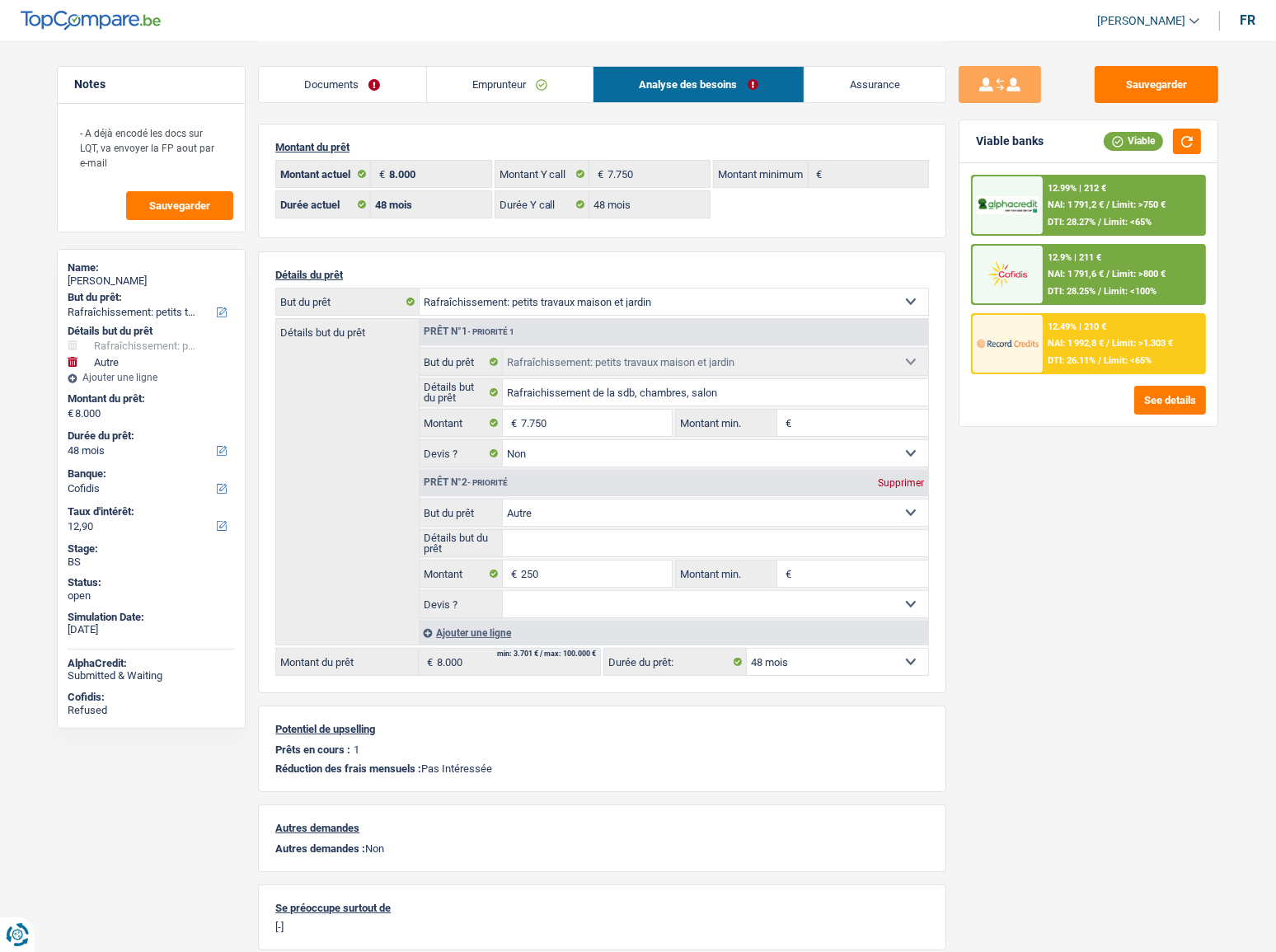
type input "7.750"
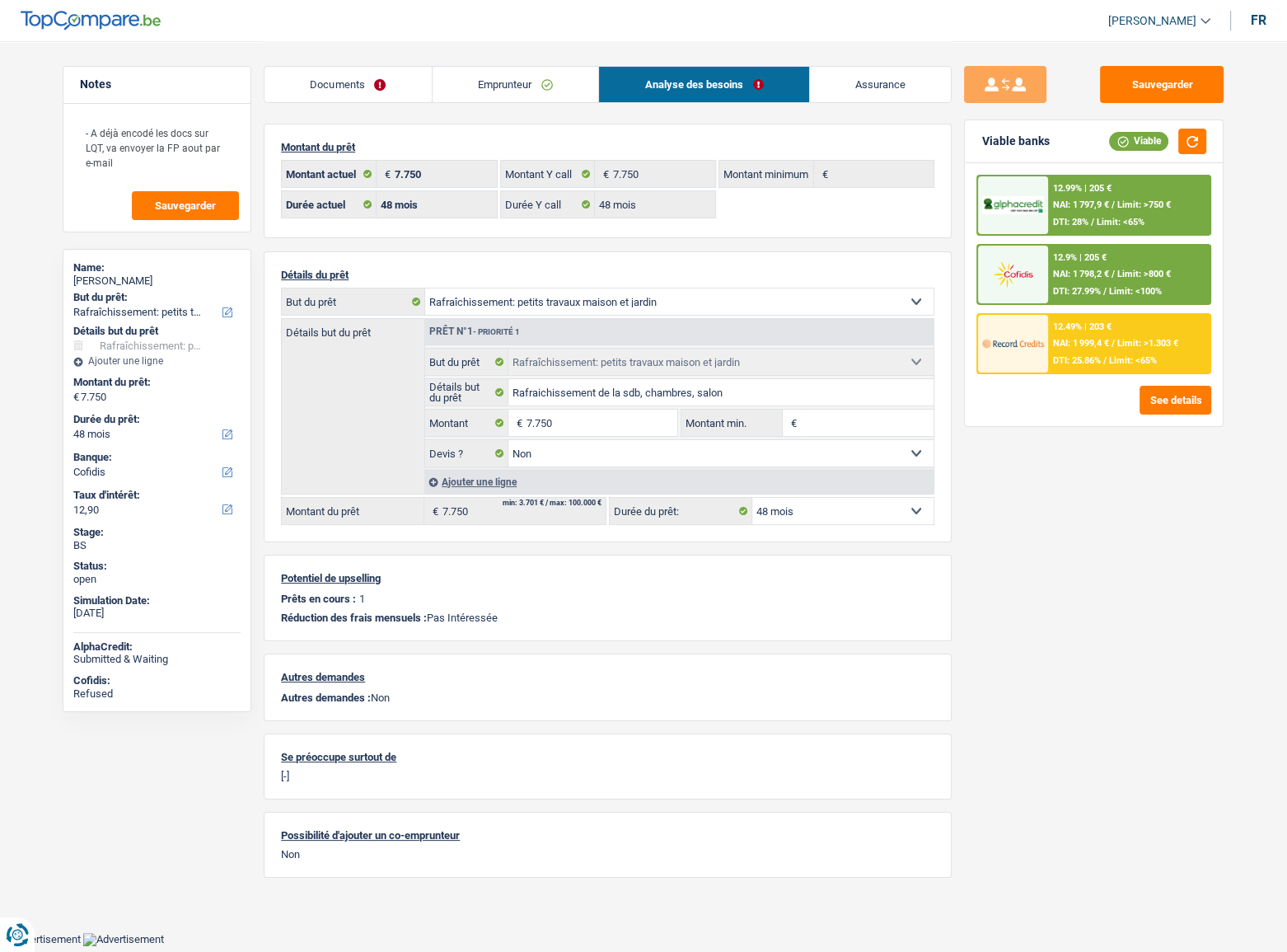
click at [559, 90] on link "Emprunteur" at bounding box center [516, 84] width 167 height 36
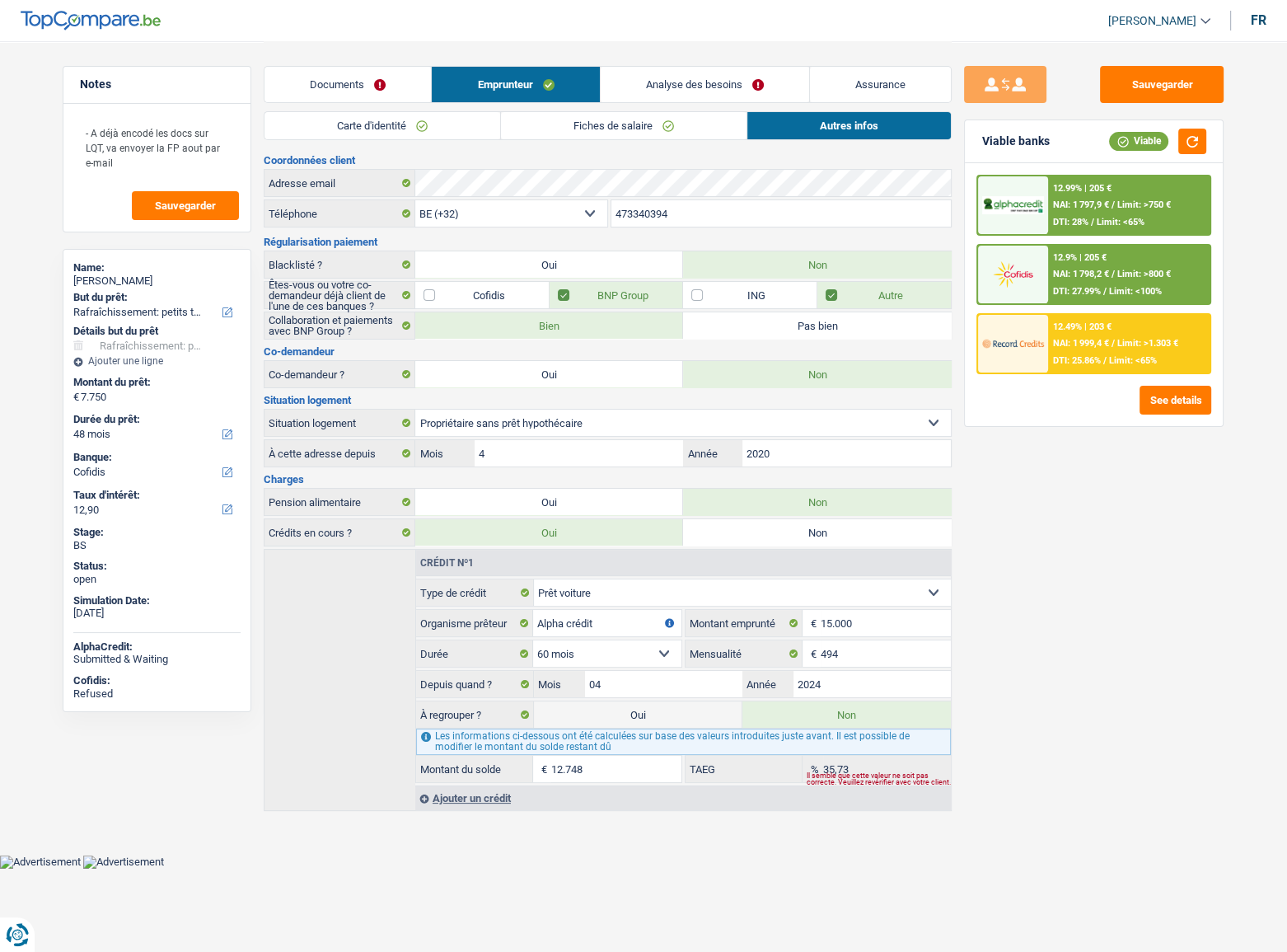
click at [577, 118] on link "Fiches de salaire" at bounding box center [623, 125] width 245 height 27
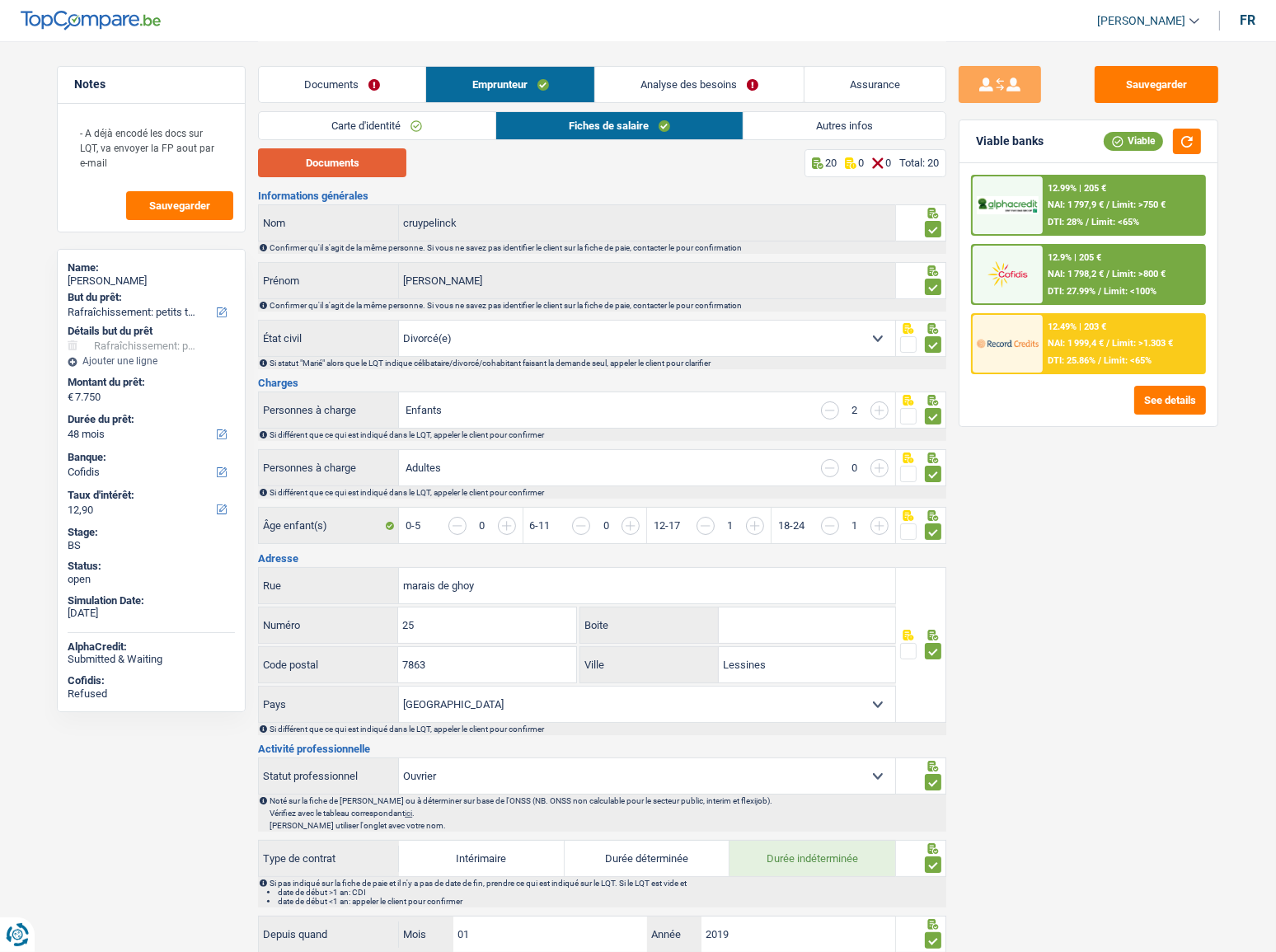
click at [377, 157] on button "Documents" at bounding box center [333, 162] width 148 height 29
drag, startPoint x: 298, startPoint y: 81, endPoint x: 326, endPoint y: 96, distance: 31.8
click at [298, 81] on link "Documents" at bounding box center [342, 84] width 167 height 36
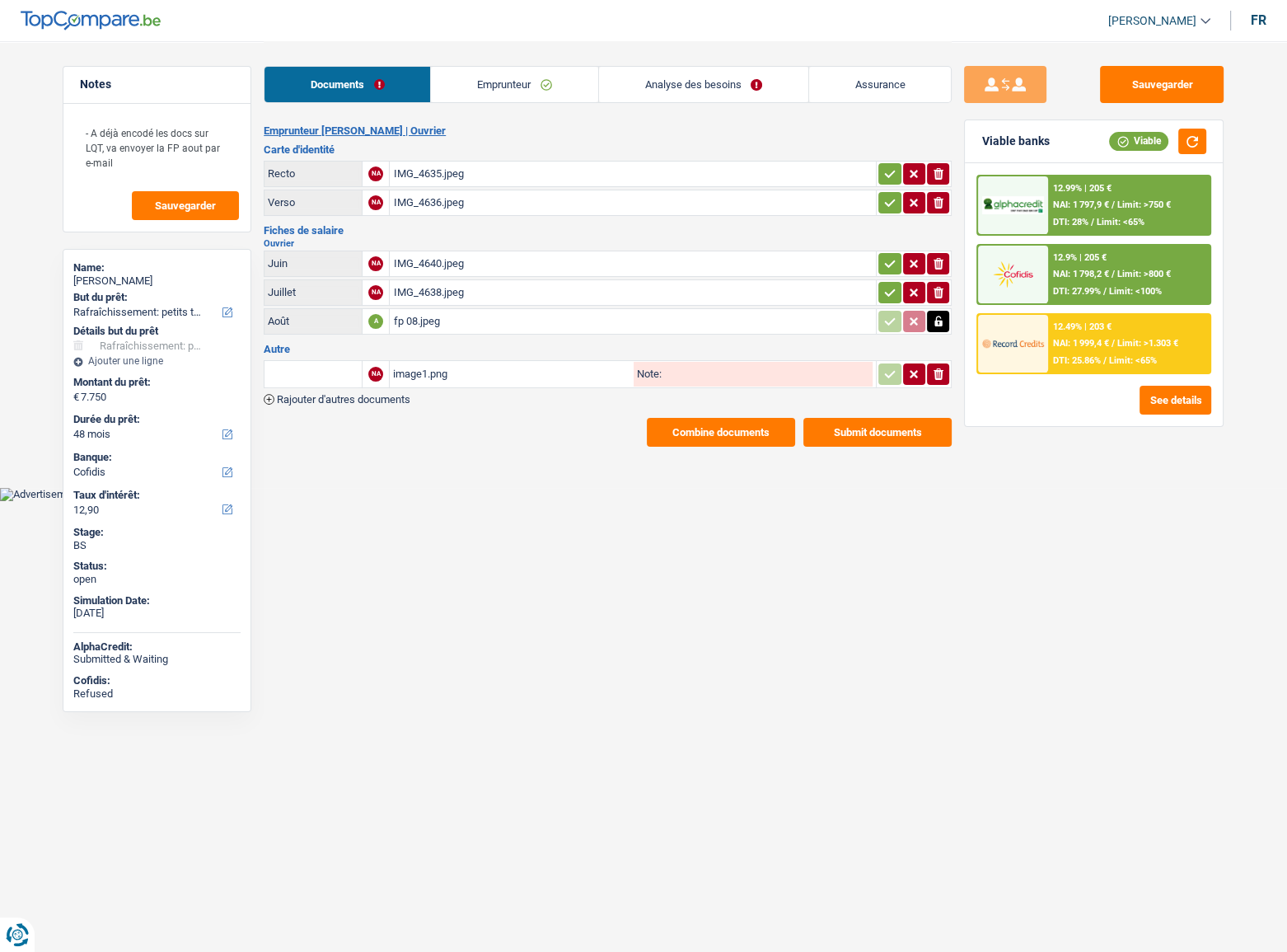
click at [733, 426] on button "Combine documents" at bounding box center [721, 432] width 148 height 29
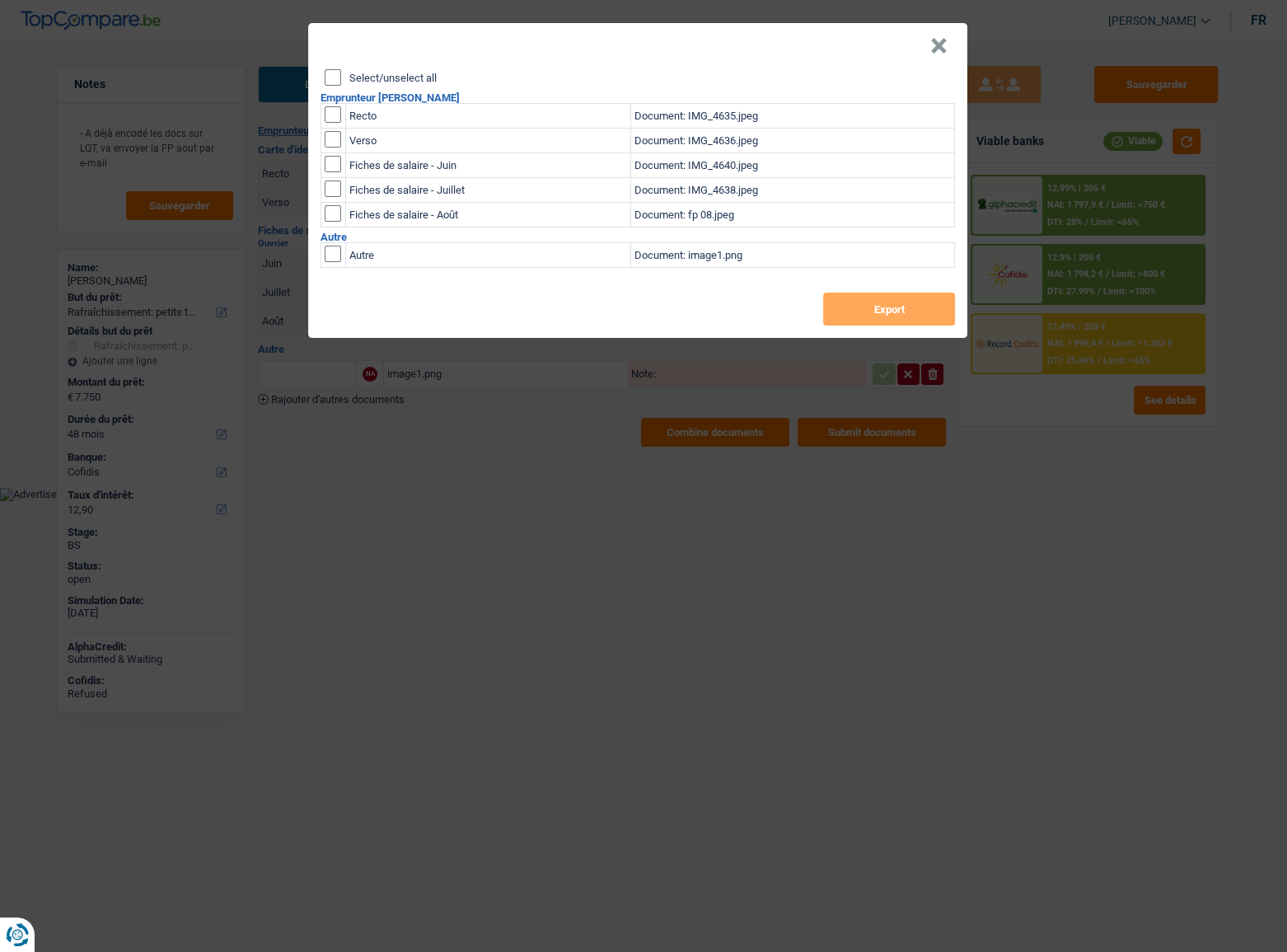
click at [327, 76] on input "Select/unselect all" at bounding box center [332, 77] width 17 height 17
checkbox input "true"
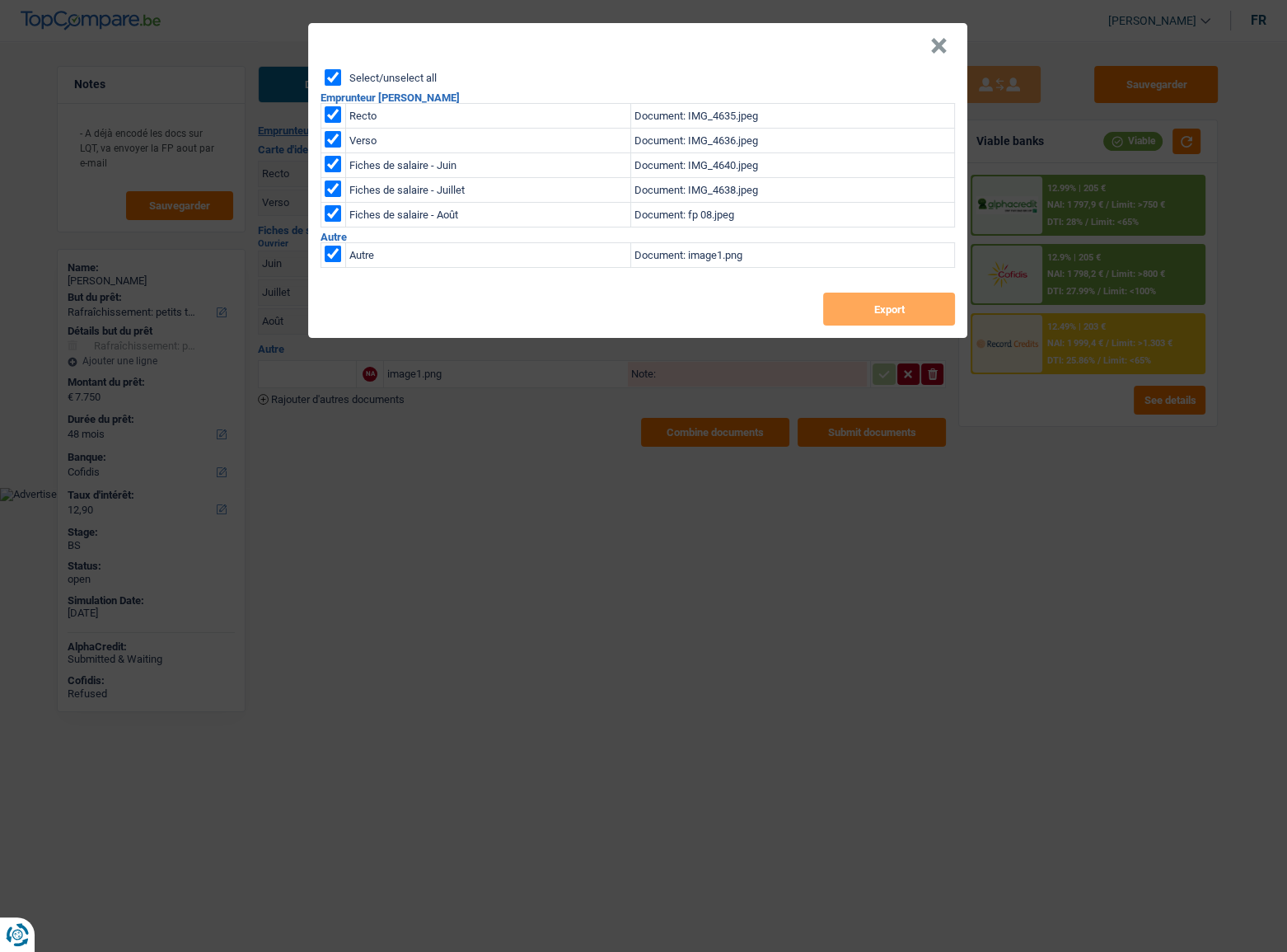
checkbox input "true"
click at [338, 250] on input "checkbox" at bounding box center [332, 253] width 17 height 17
checkbox input "false"
click at [873, 313] on button "Export" at bounding box center [888, 309] width 132 height 33
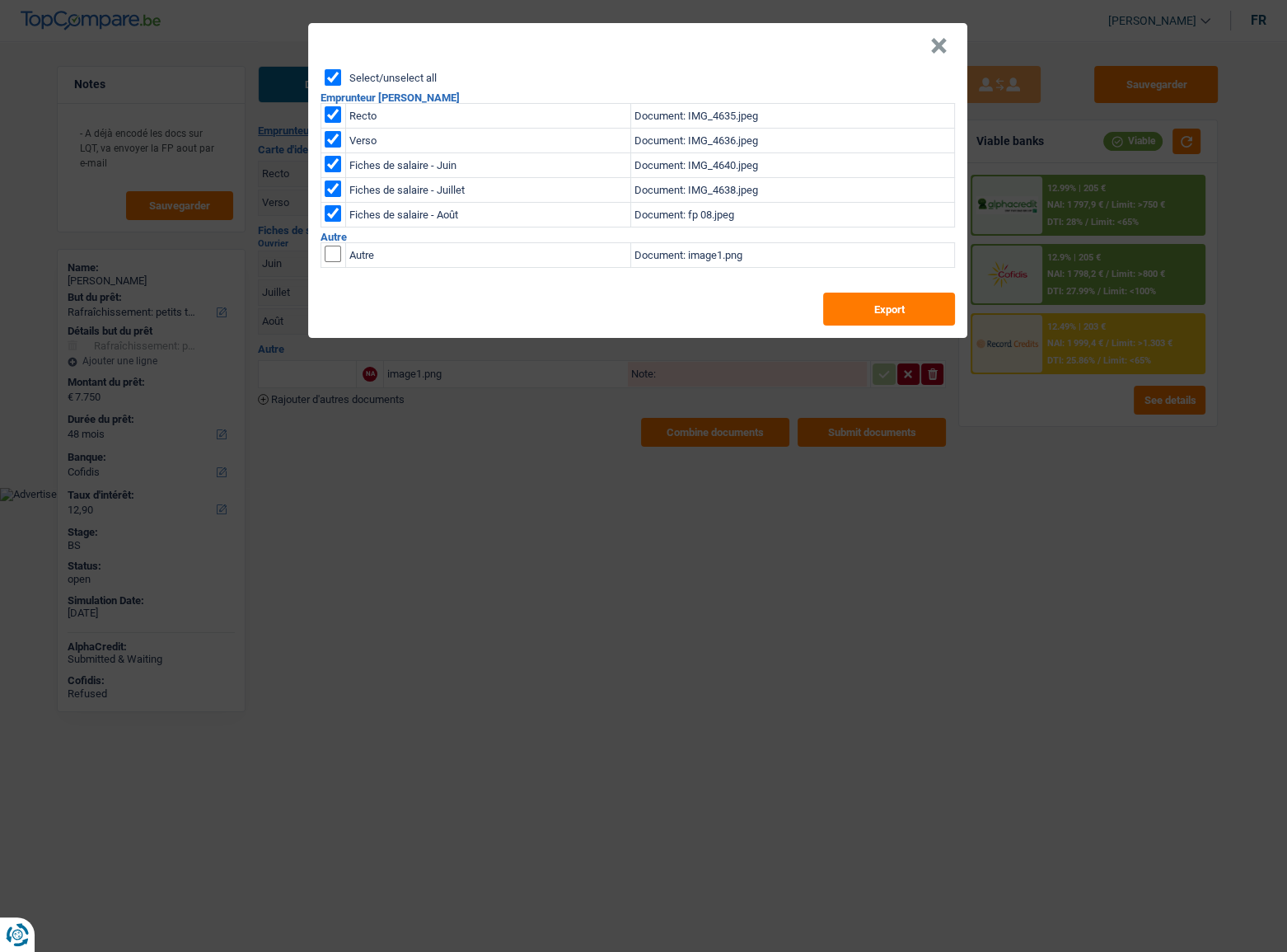
drag, startPoint x: 956, startPoint y: 49, endPoint x: 935, endPoint y: 50, distance: 21.0
click at [956, 49] on header "×" at bounding box center [638, 45] width 660 height 46
click at [935, 50] on button "×" at bounding box center [939, 45] width 17 height 17
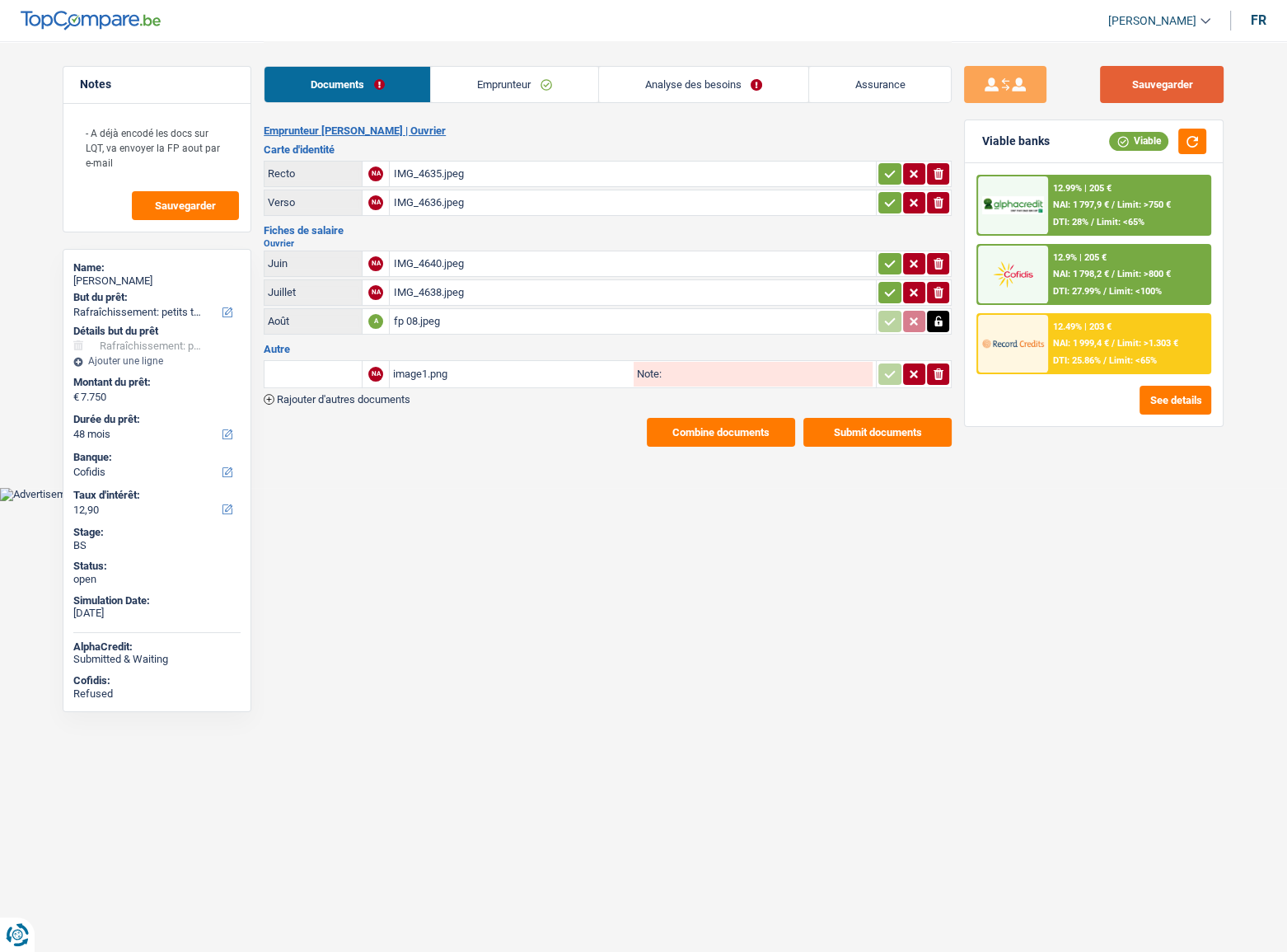
click at [1149, 91] on button "Sauvegarder" at bounding box center [1162, 85] width 124 height 37
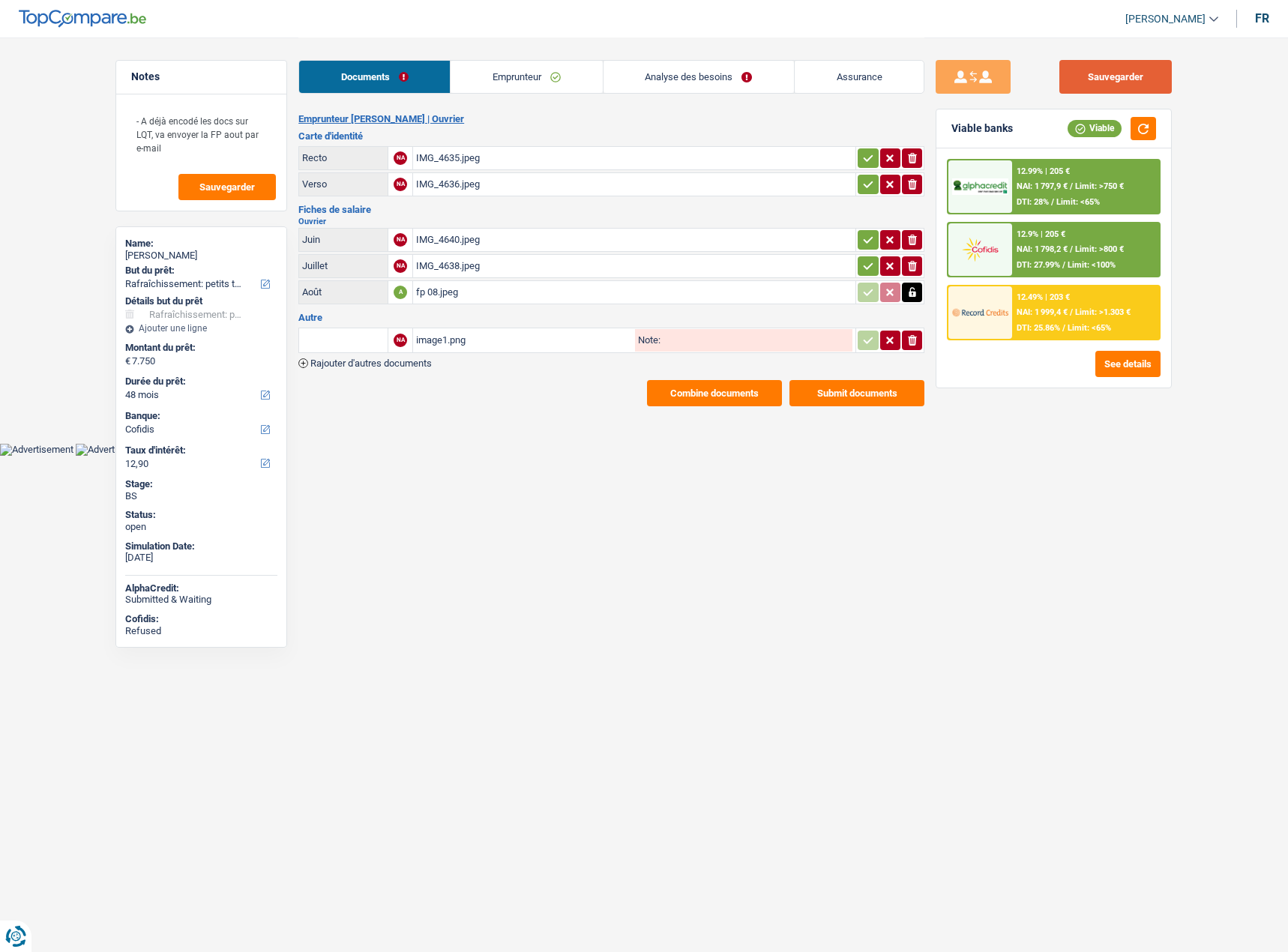
click at [1045, 76] on button "Sauvegarder" at bounding box center [1115, 77] width 113 height 33
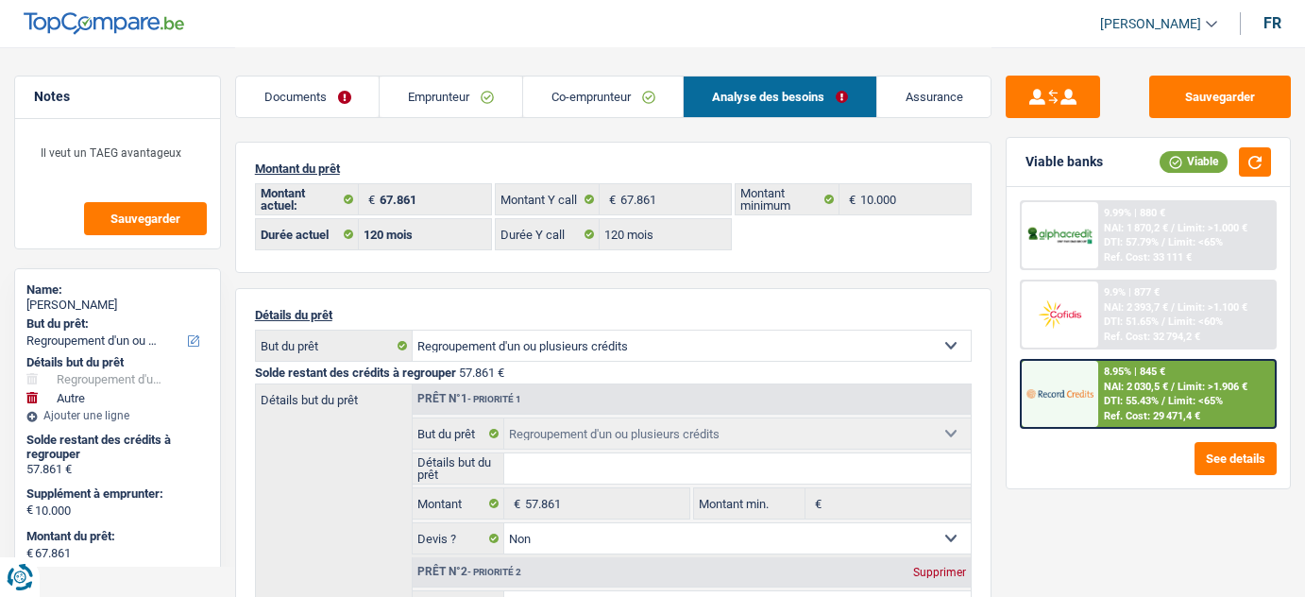
select select "refinancing"
select select "other"
select select "120"
select select "32"
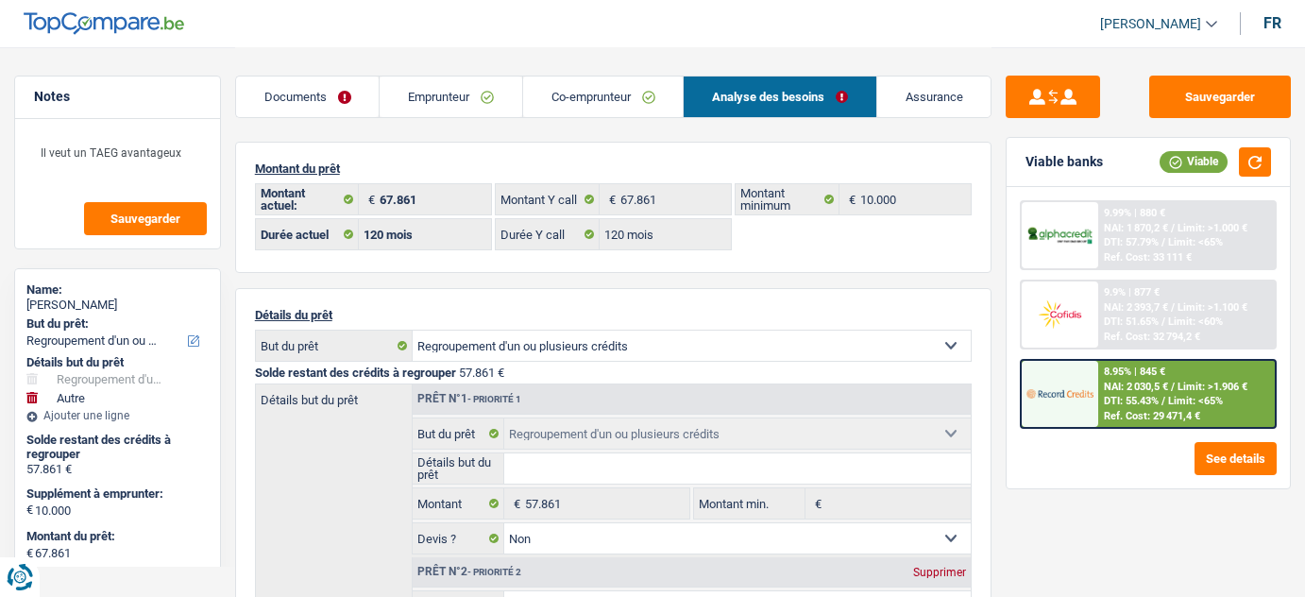
select select "ownerWithMortgage"
select select "mortgage"
select select "300"
select select "carLoan"
select select "120"
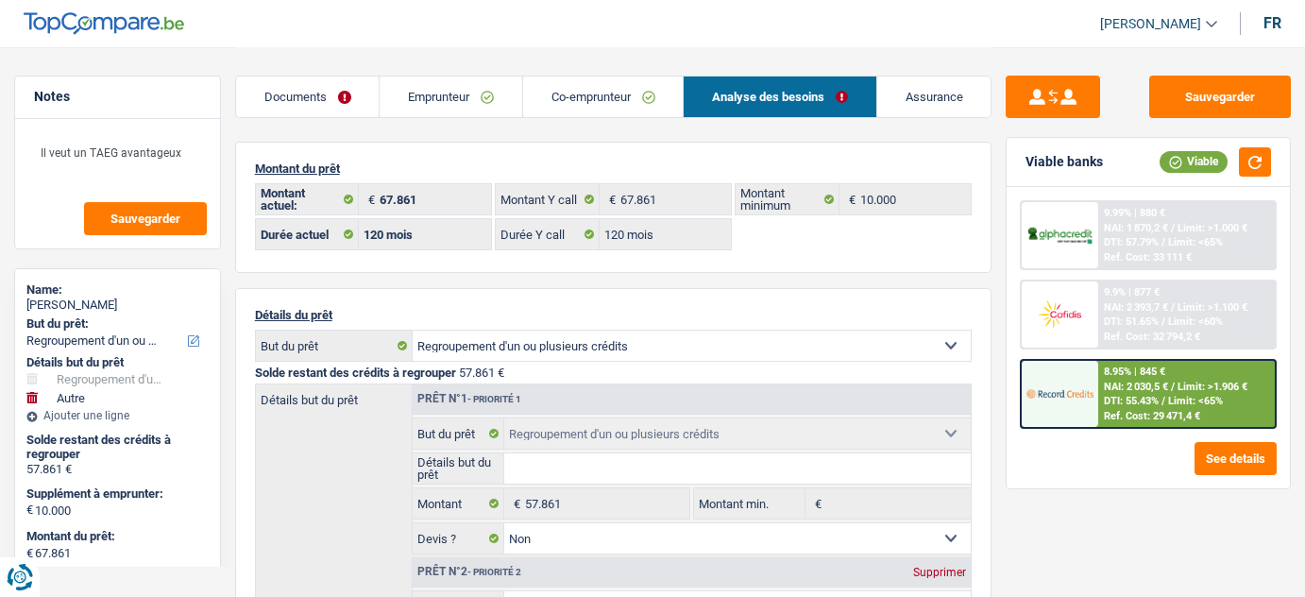
select select "cardOrCredit"
select select "renovationLoan"
select select "84"
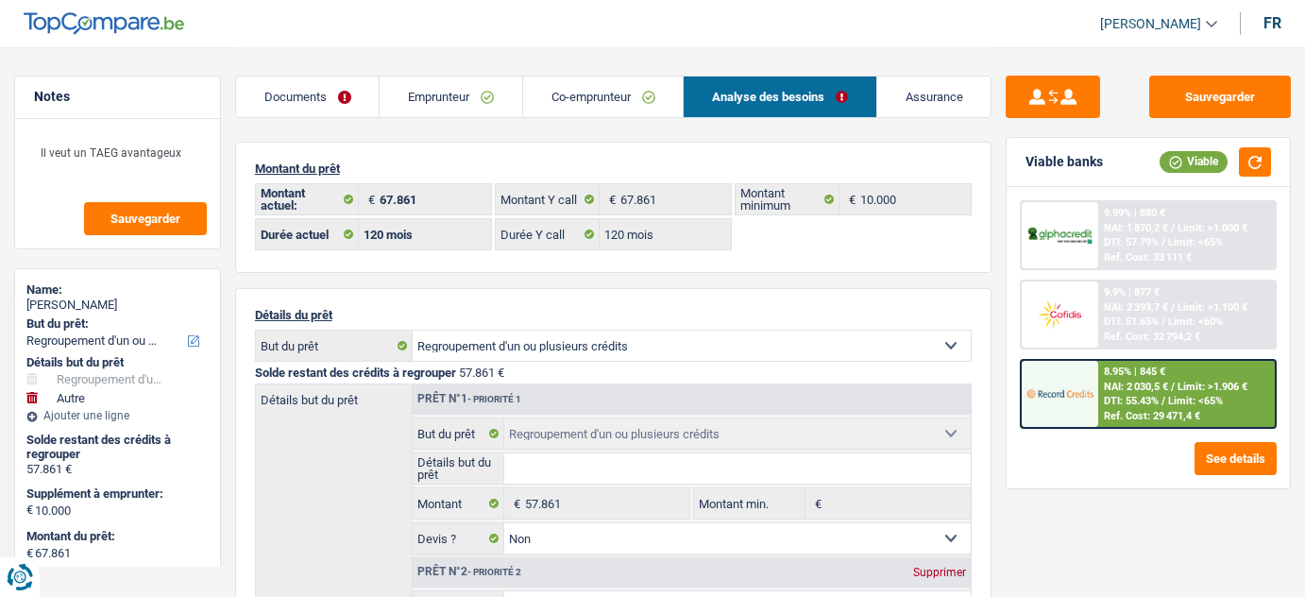
select select "renovationLoan"
select select "120"
select select "refinancing"
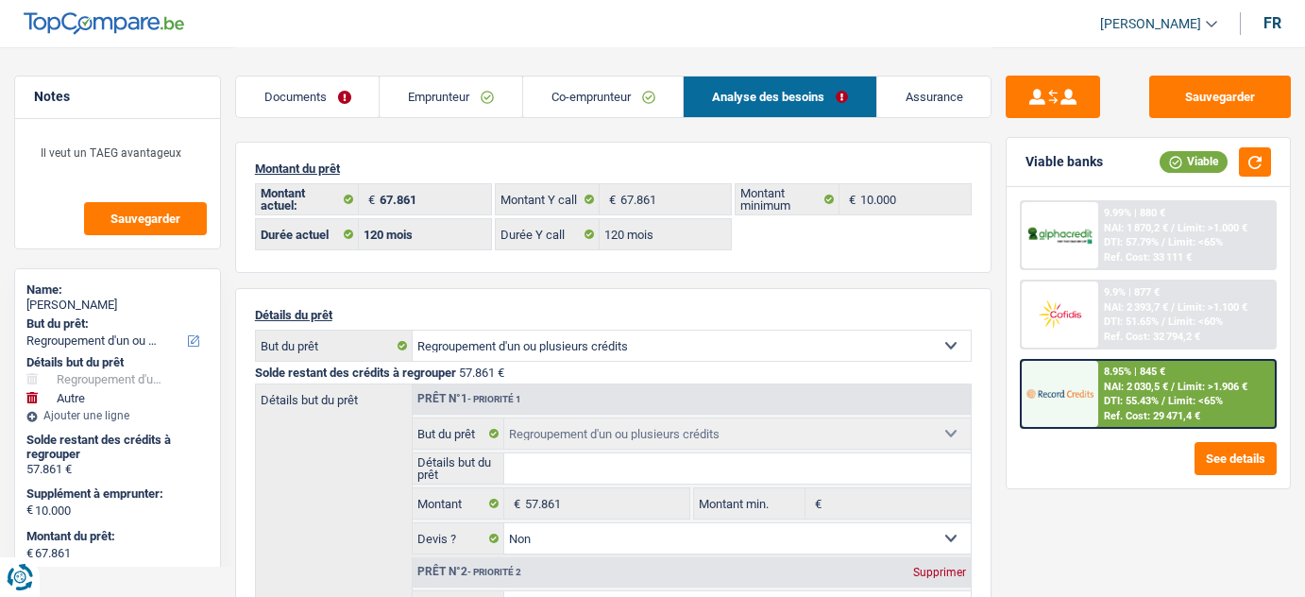
select select "refinancing"
select select "false"
select select "other"
select select "false"
select select "120"
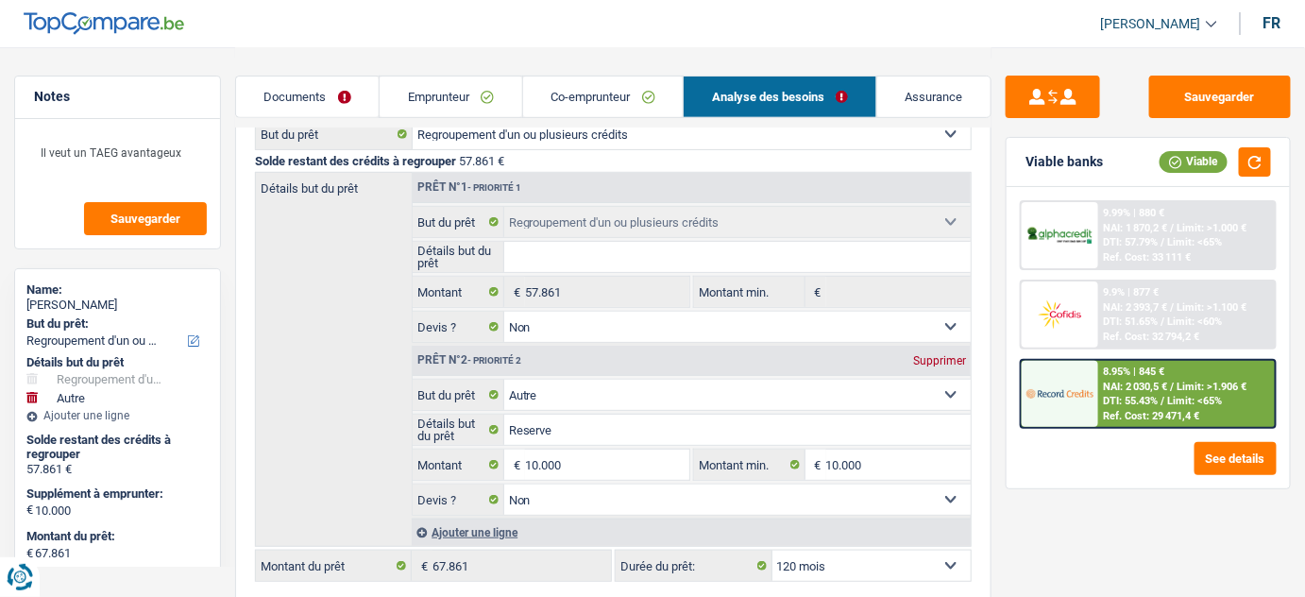
scroll to position [171, 0]
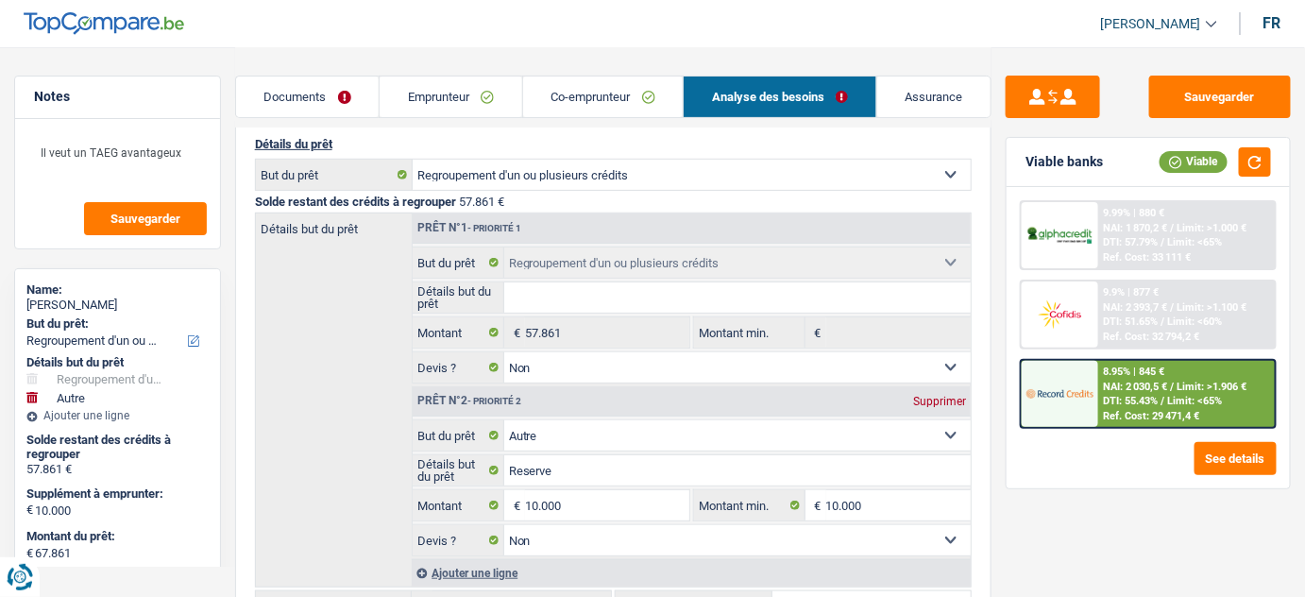
click at [444, 86] on link "Emprunteur" at bounding box center [451, 96] width 143 height 41
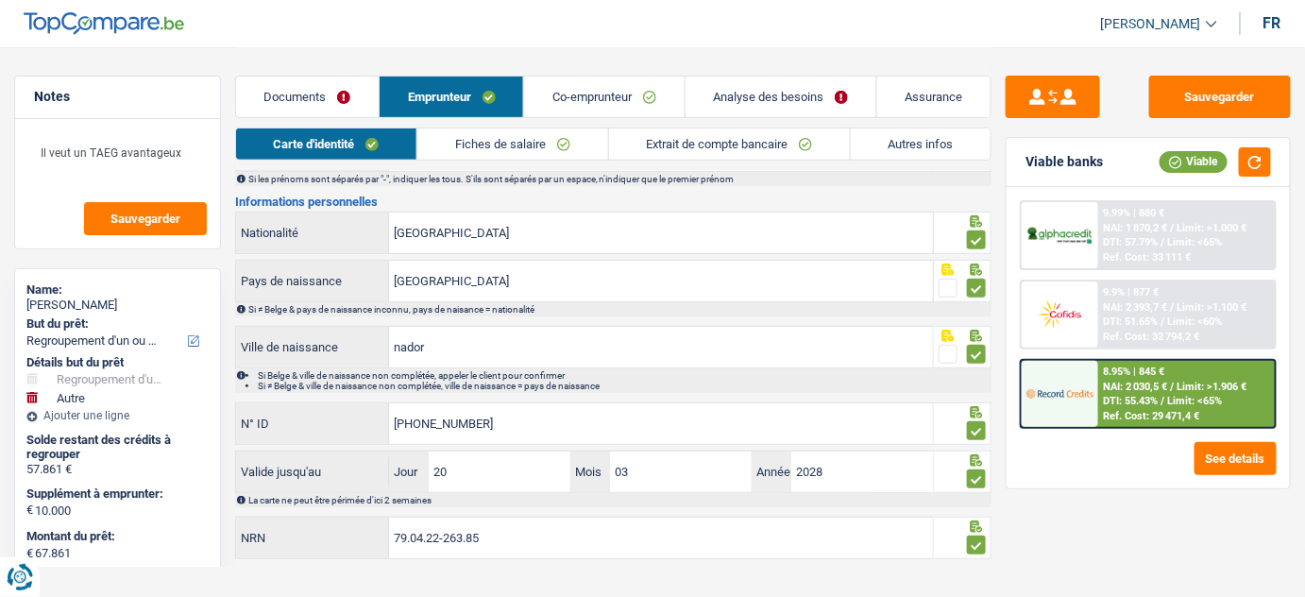
click at [916, 143] on link "Autres infos" at bounding box center [921, 143] width 140 height 31
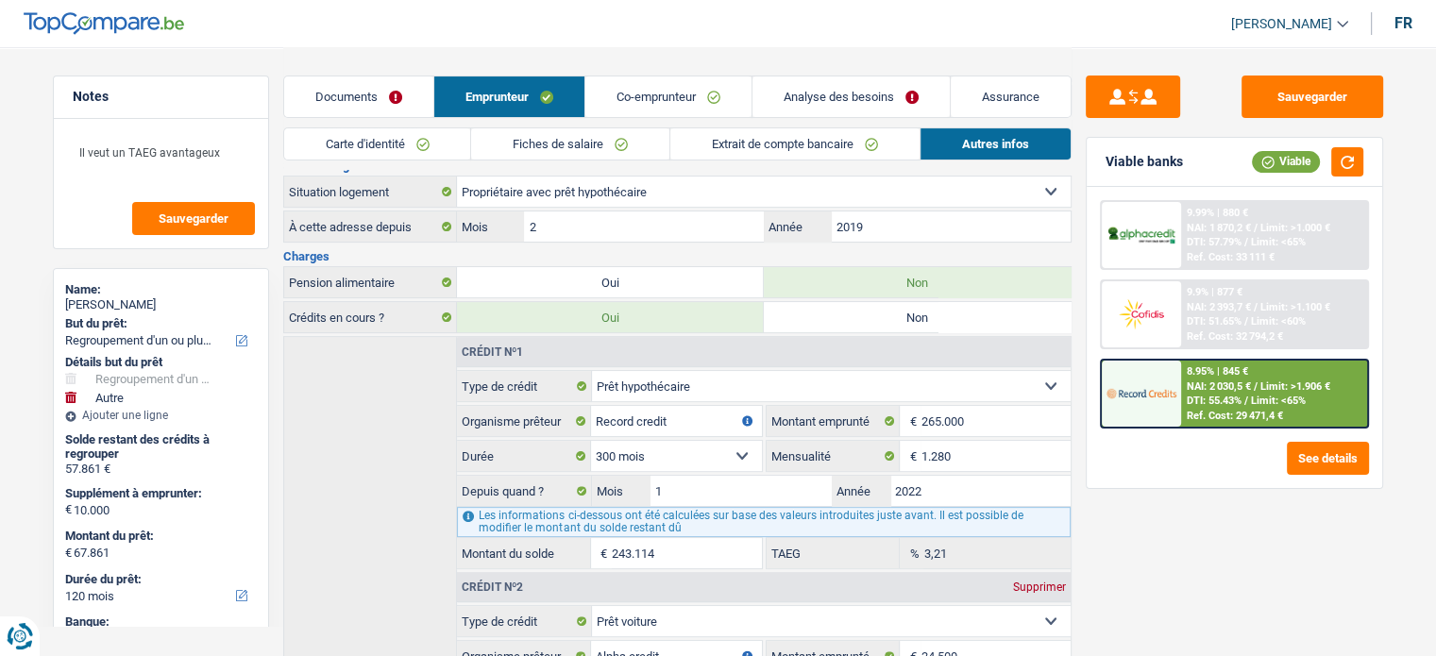
scroll to position [244, 0]
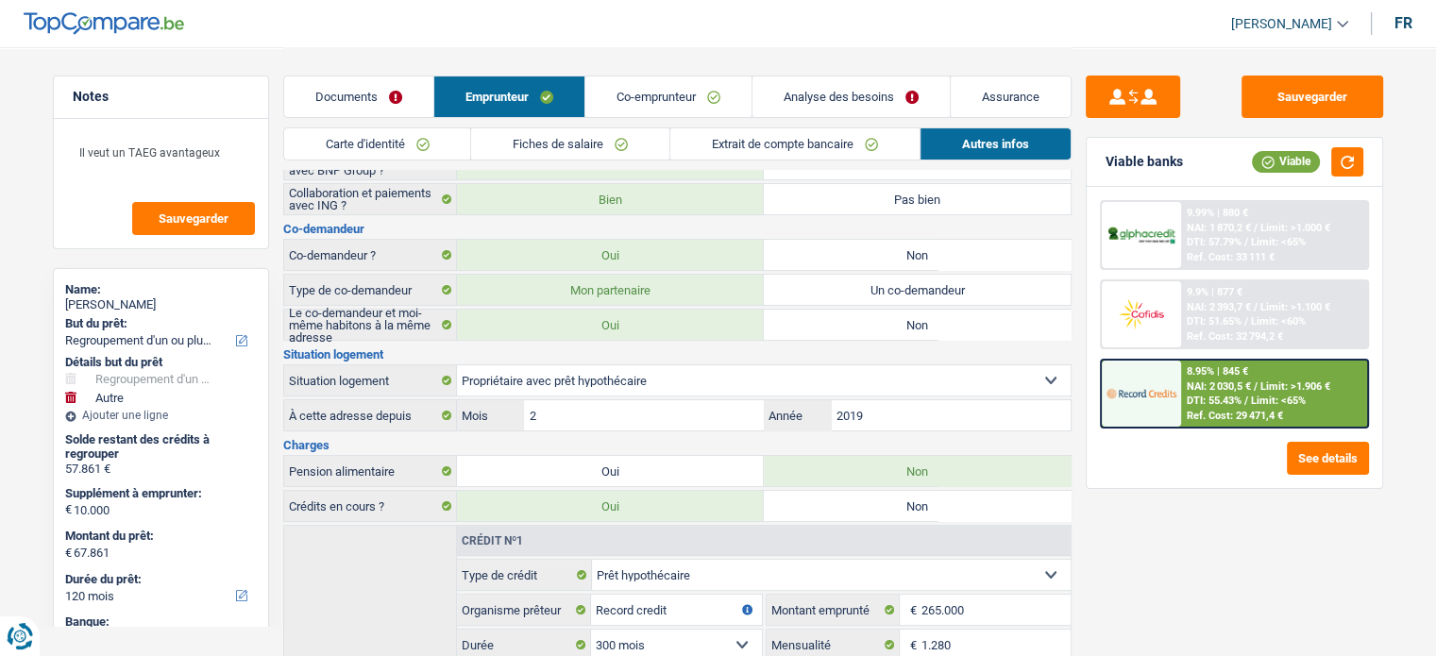
click at [699, 109] on link "Co-emprunteur" at bounding box center [669, 96] width 166 height 41
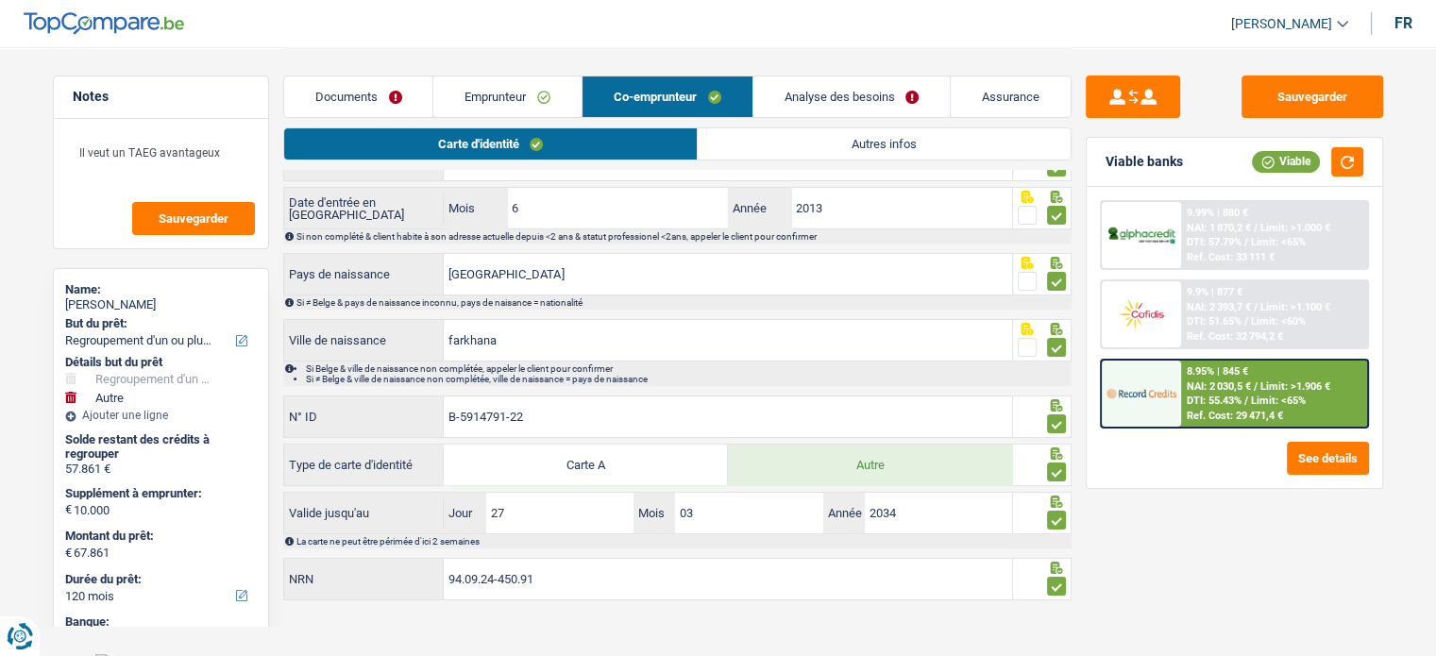
scroll to position [237, 0]
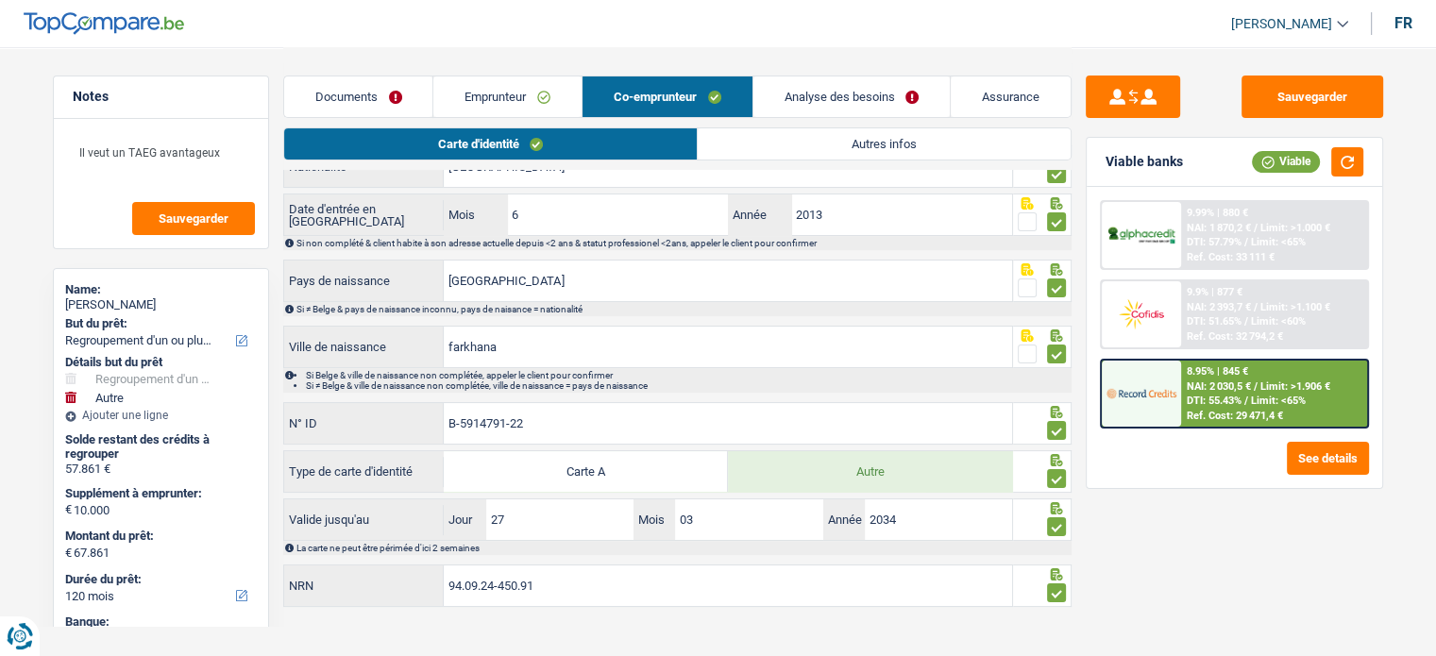
click at [397, 82] on link "Documents" at bounding box center [358, 96] width 149 height 41
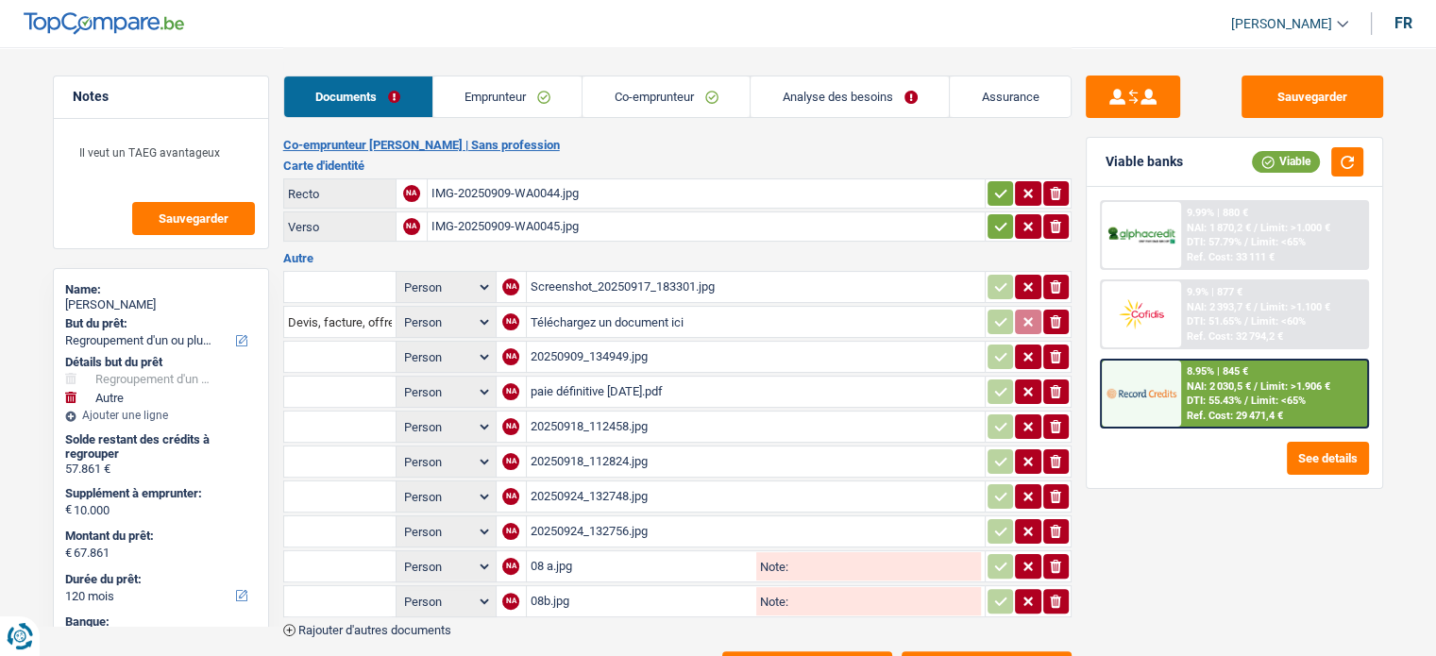
scroll to position [389, 0]
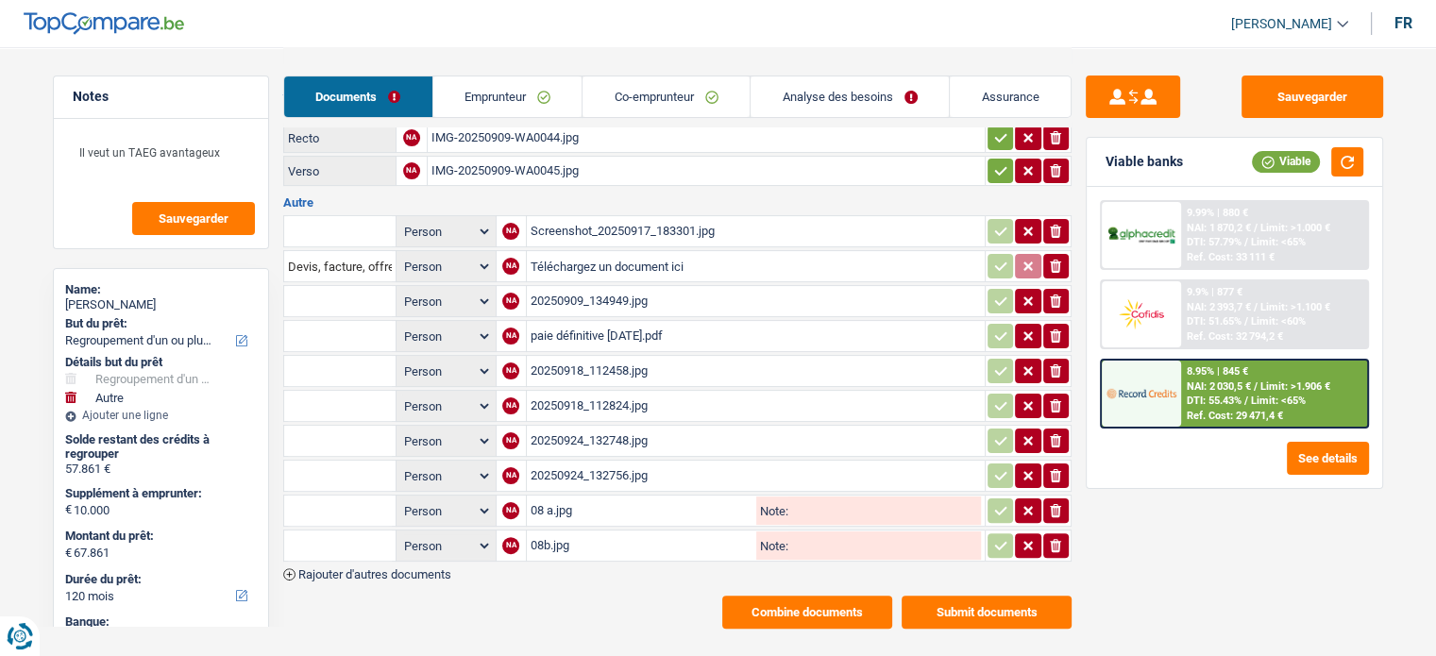
click at [652, 392] on div "20250918_112824.jpg" at bounding box center [756, 406] width 450 height 28
click at [1055, 330] on icon "button" at bounding box center [1055, 336] width 11 height 13
drag, startPoint x: 1052, startPoint y: 358, endPoint x: 1047, endPoint y: 399, distance: 41.8
click at [1052, 365] on icon "button" at bounding box center [1055, 371] width 11 height 13
click at [1050, 397] on icon "ionicons-v5-e" at bounding box center [1055, 406] width 15 height 19
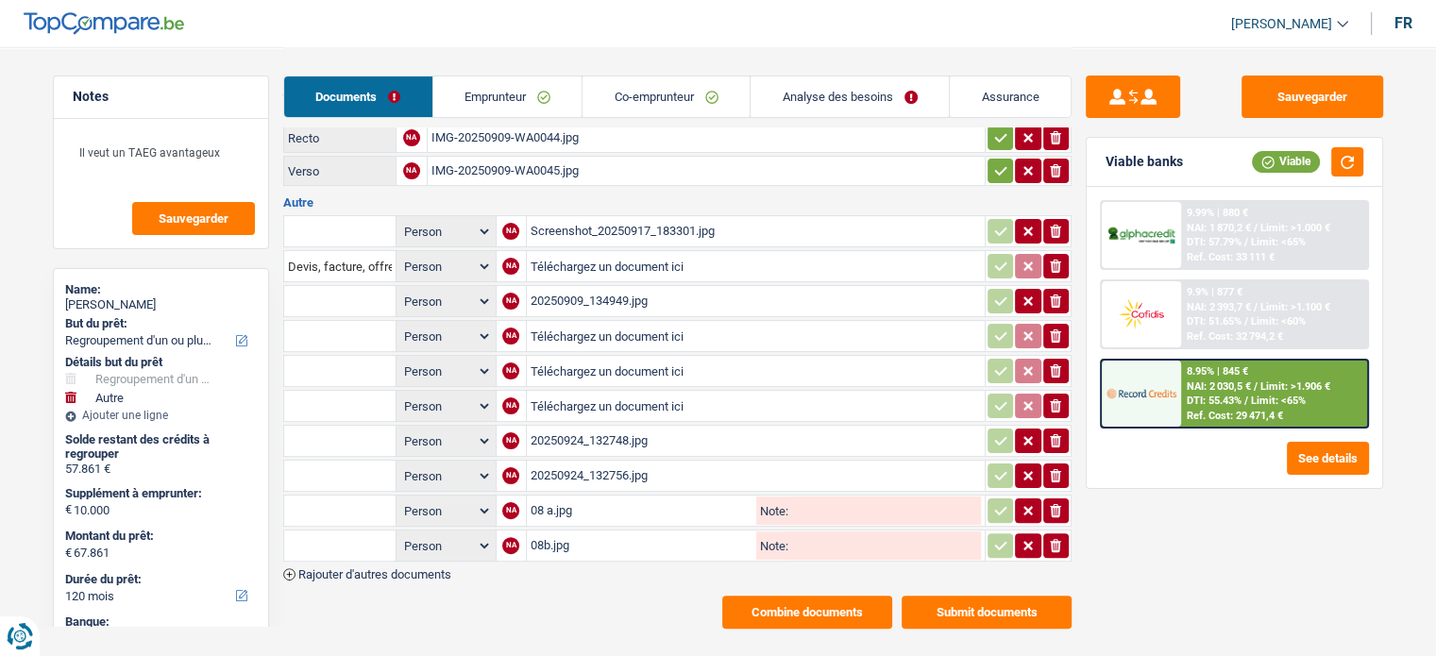
click at [1054, 432] on icon "ionicons-v5-e" at bounding box center [1055, 441] width 15 height 19
click at [1058, 467] on icon "ionicons-v5-e" at bounding box center [1055, 476] width 15 height 19
click at [639, 291] on div "20250909_134949.jpg" at bounding box center [756, 301] width 450 height 28
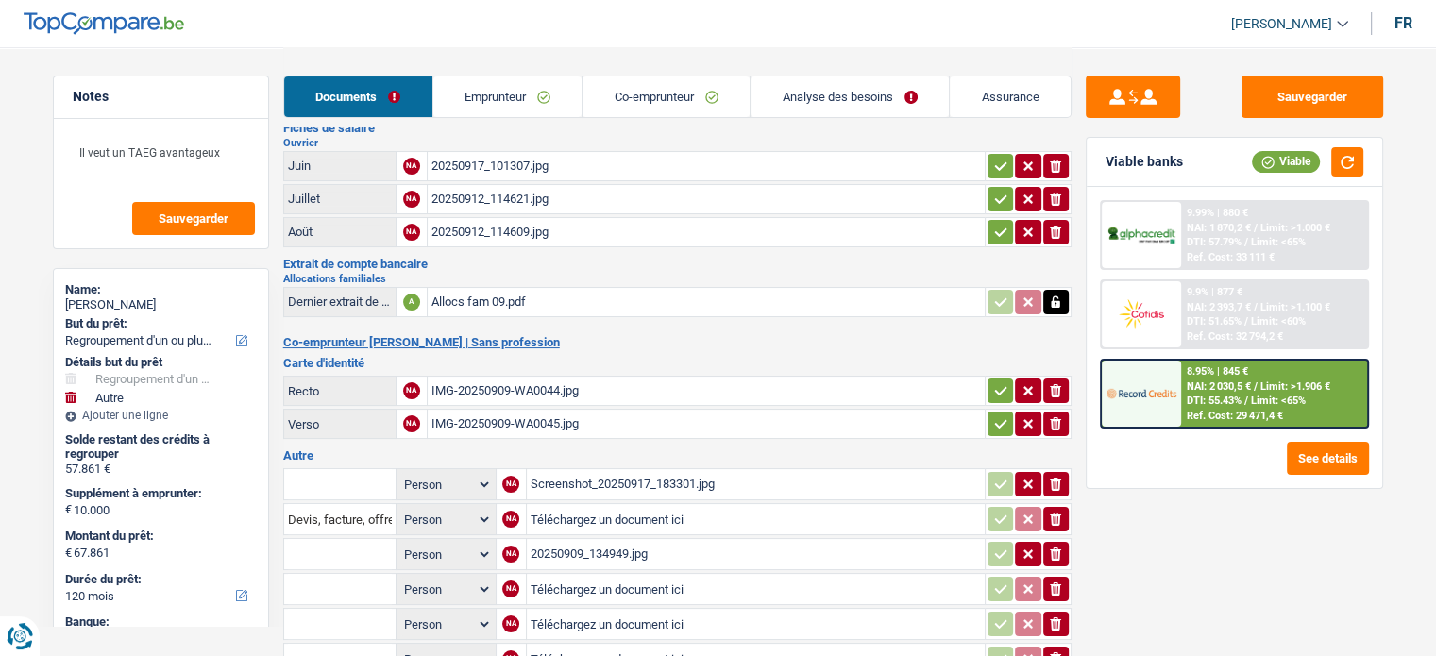
scroll to position [106, 0]
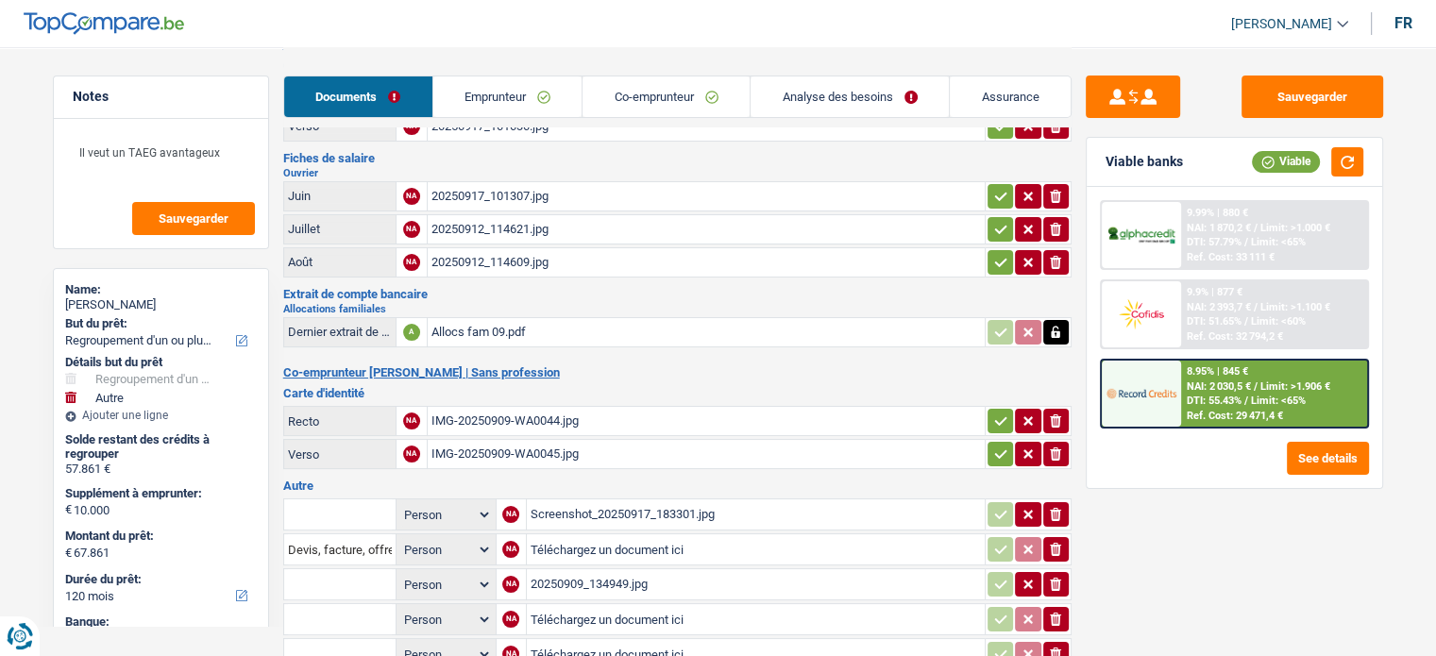
click at [540, 320] on div "Allocs fam 09.pdf" at bounding box center [707, 332] width 550 height 28
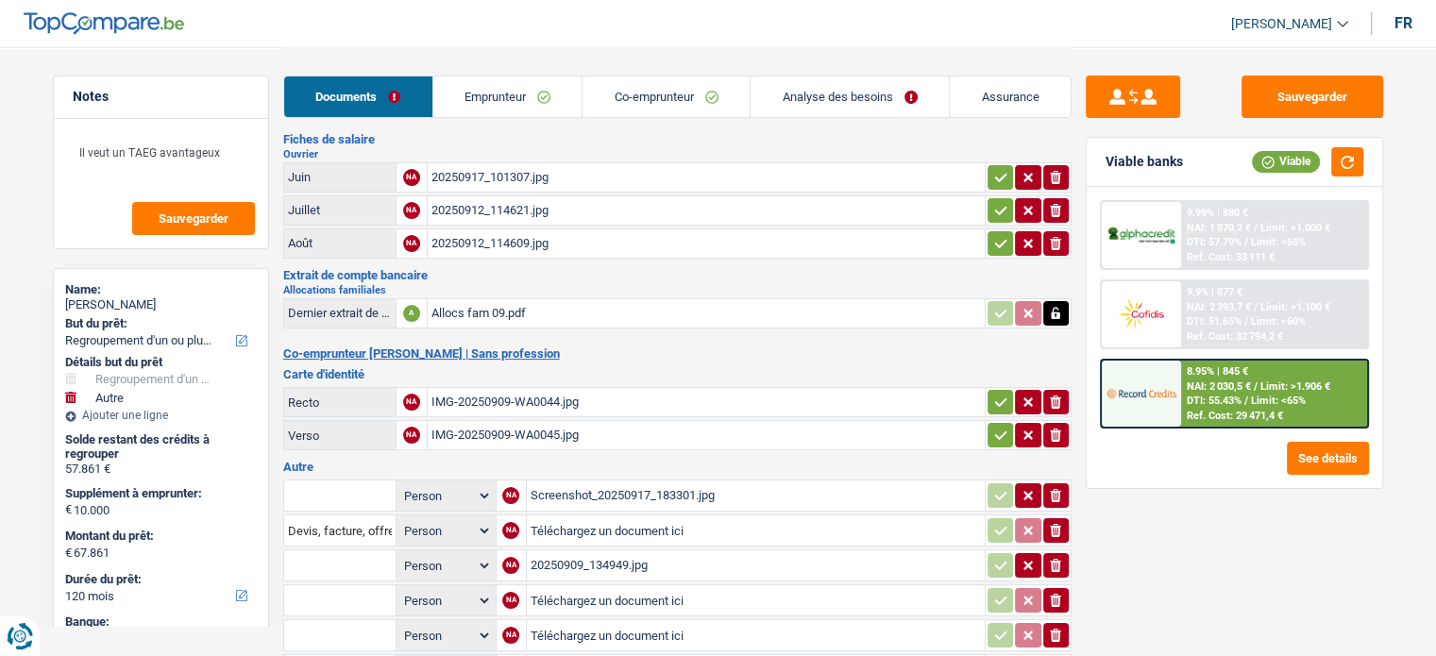
scroll to position [283, 0]
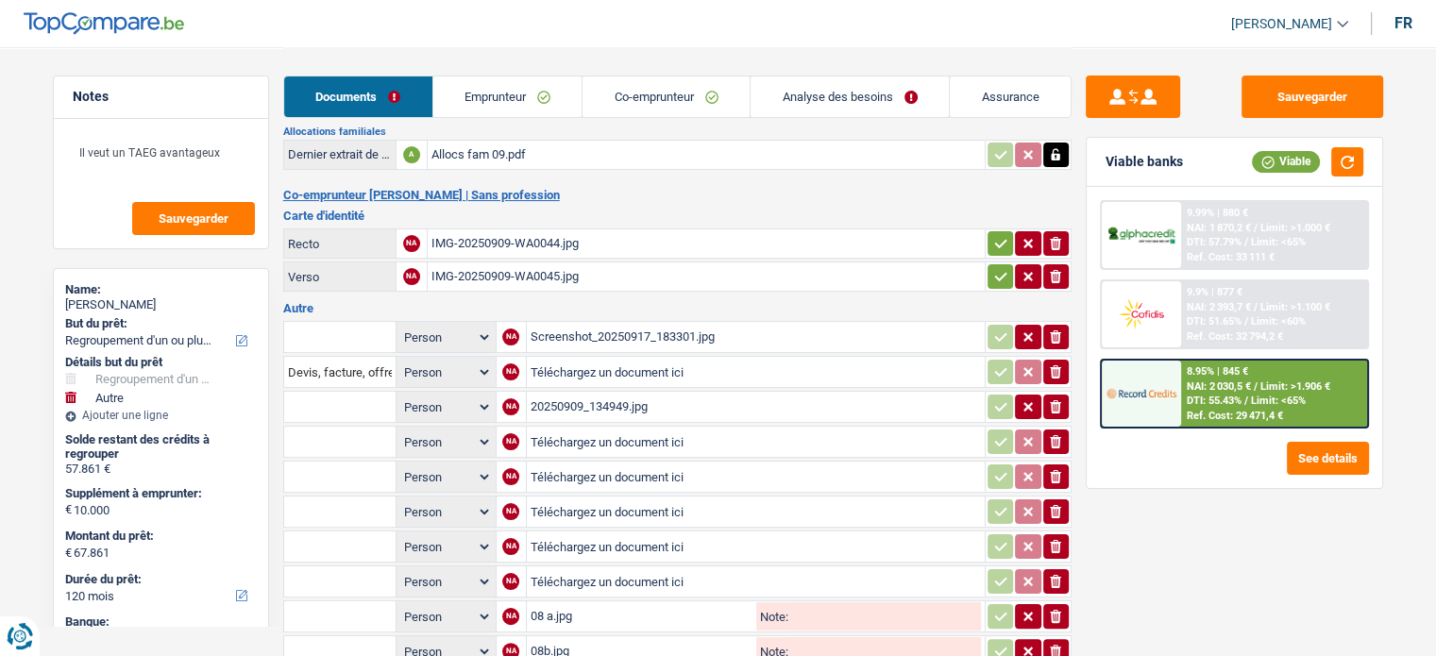
drag, startPoint x: 1050, startPoint y: 396, endPoint x: 810, endPoint y: 365, distance: 241.9
click at [1050, 398] on icon "ionicons-v5-e" at bounding box center [1055, 407] width 15 height 19
click at [668, 335] on div "Screenshot_20250917_183301.jpg" at bounding box center [756, 337] width 450 height 28
click at [321, 325] on input "text" at bounding box center [340, 337] width 104 height 30
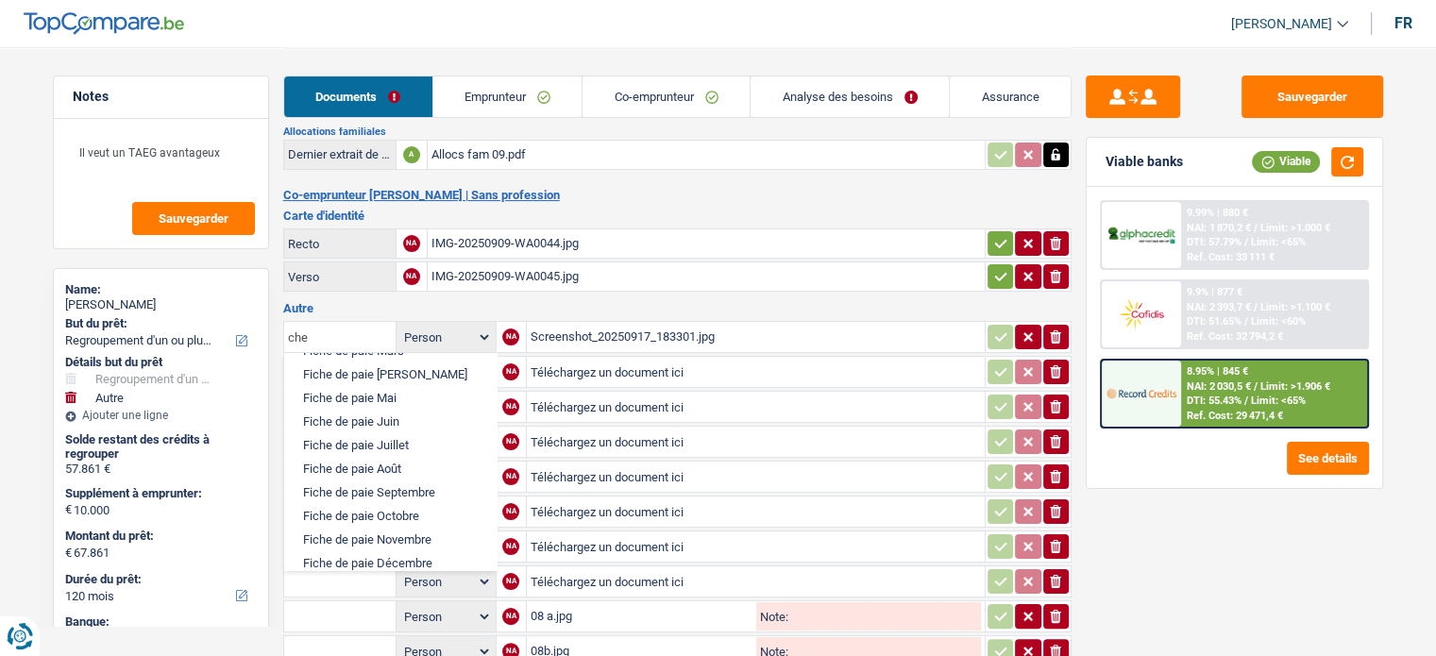
scroll to position [87, 0]
type input "c"
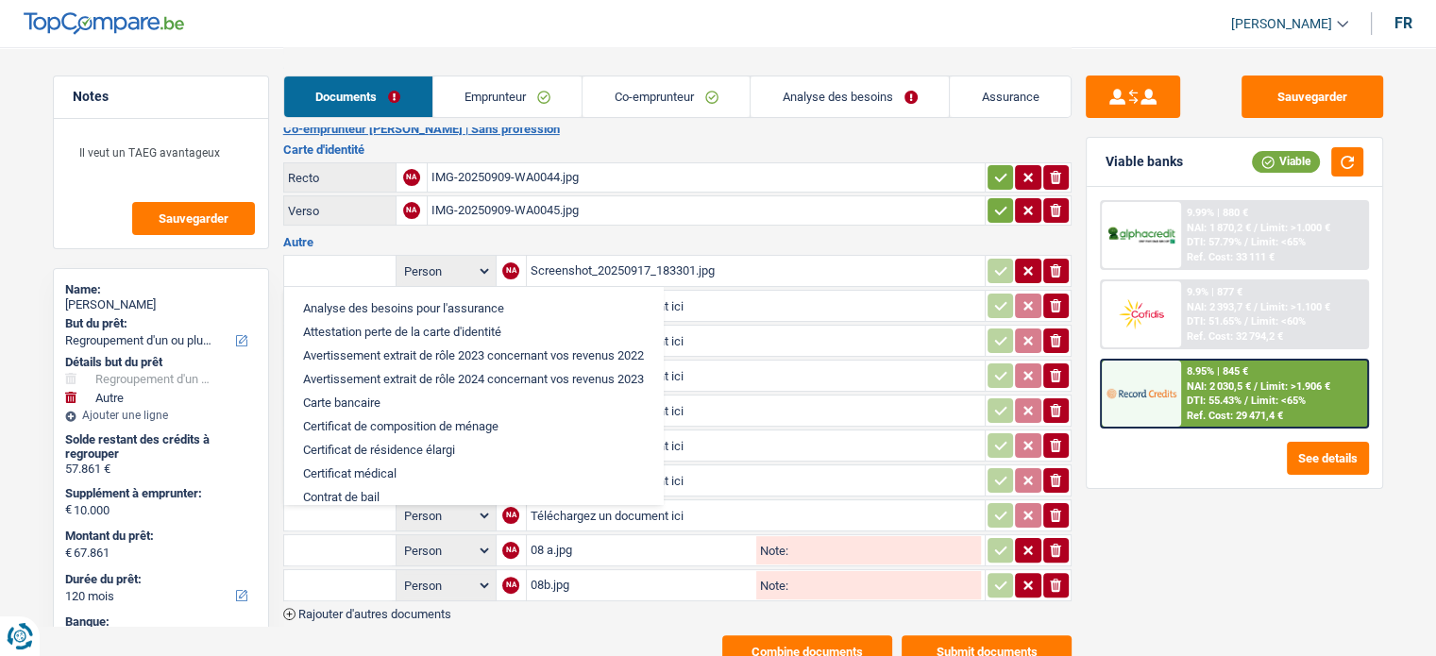
scroll to position [378, 0]
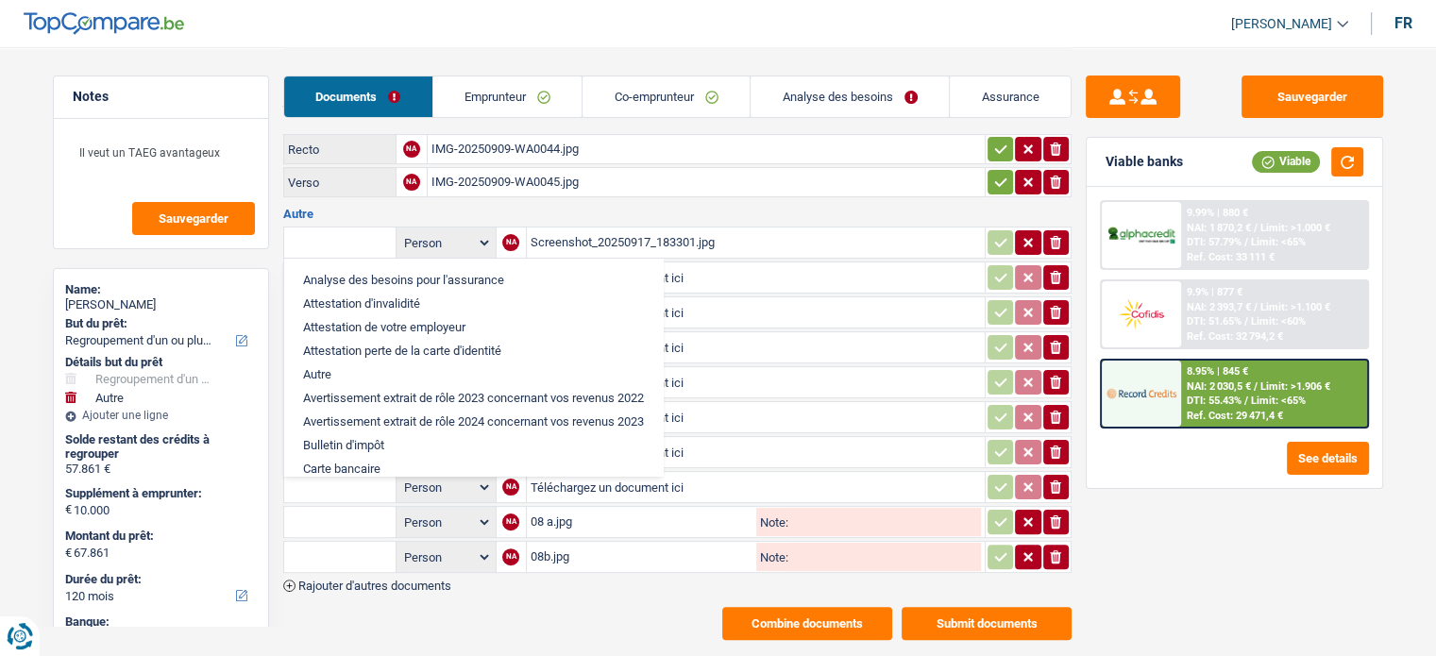
click at [636, 577] on div "Emprunteur jamal tahri | Ouvrier Carte d'identité Recto NA 20250917_101023.jpg …" at bounding box center [677, 202] width 789 height 875
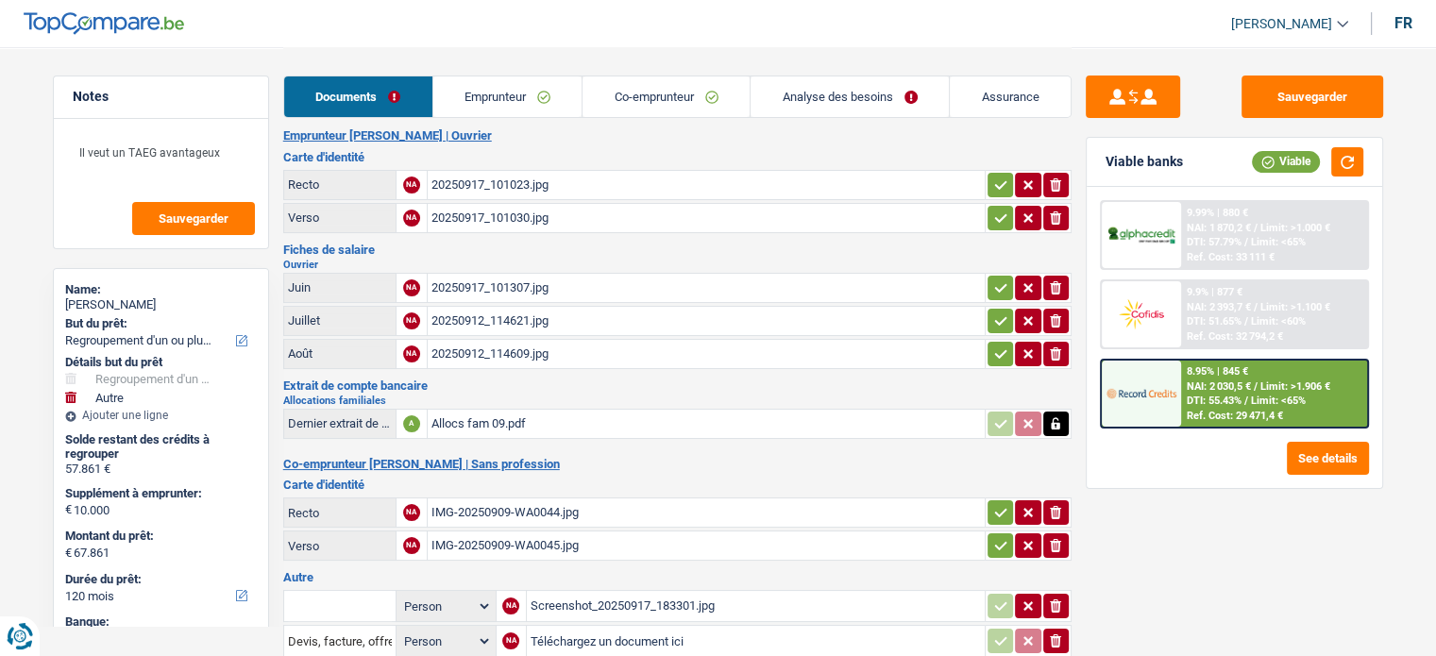
scroll to position [0, 0]
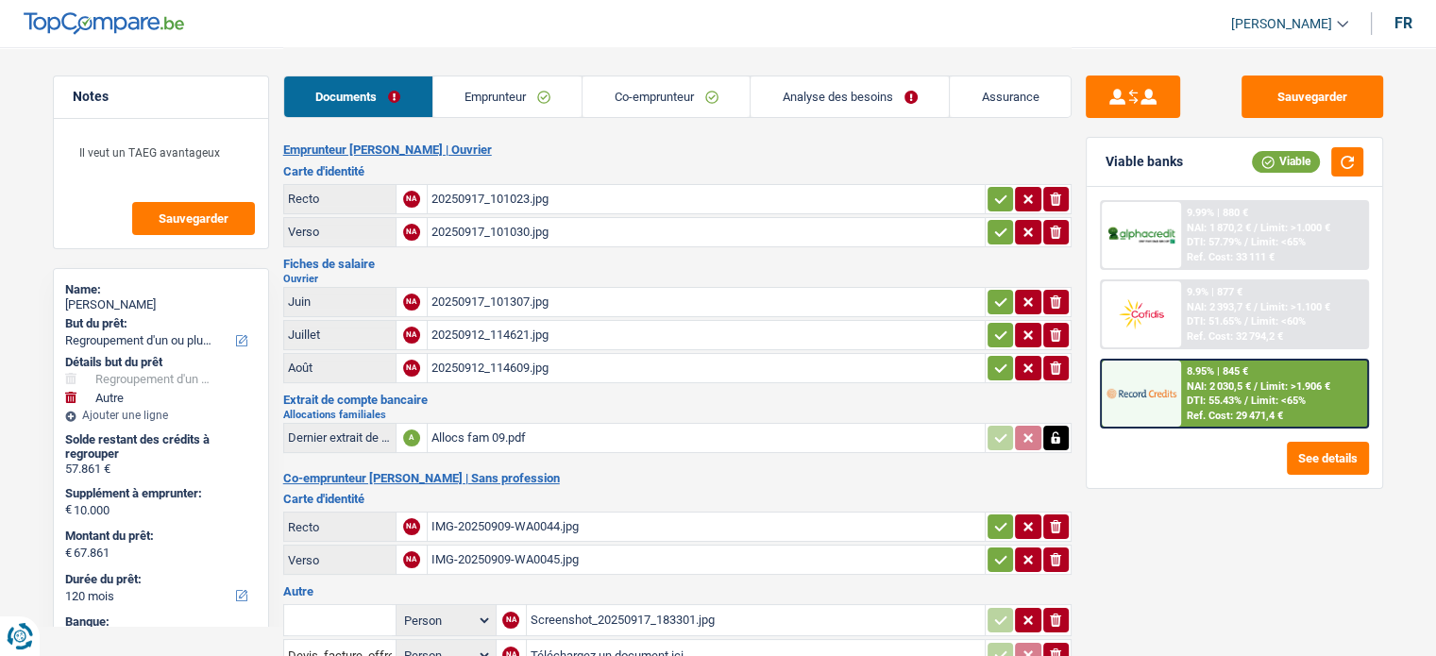
click at [545, 360] on div "20250912_114609.jpg" at bounding box center [707, 368] width 550 height 28
click at [553, 288] on div "20250917_101307.jpg" at bounding box center [707, 302] width 550 height 28
click at [525, 337] on div "20250912_114621.jpg" at bounding box center [707, 335] width 550 height 28
click at [1055, 326] on icon "ionicons-v5-e" at bounding box center [1055, 335] width 15 height 19
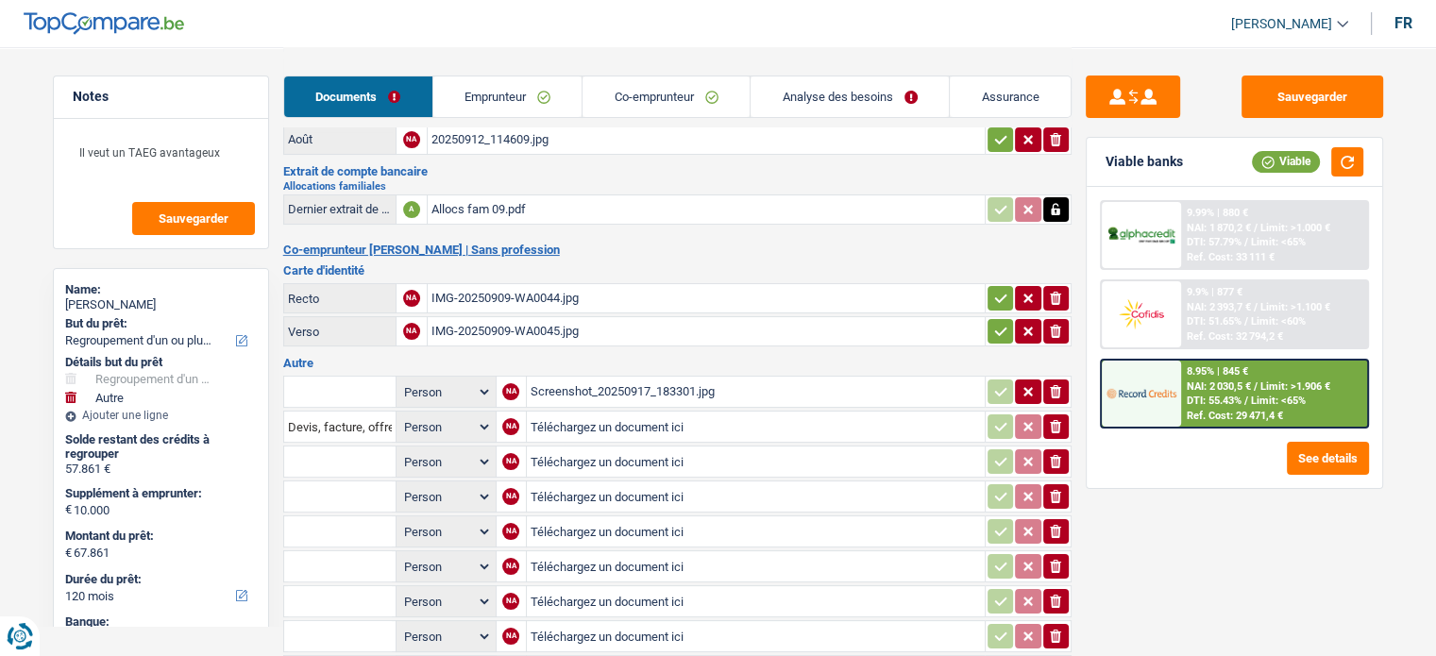
scroll to position [378, 0]
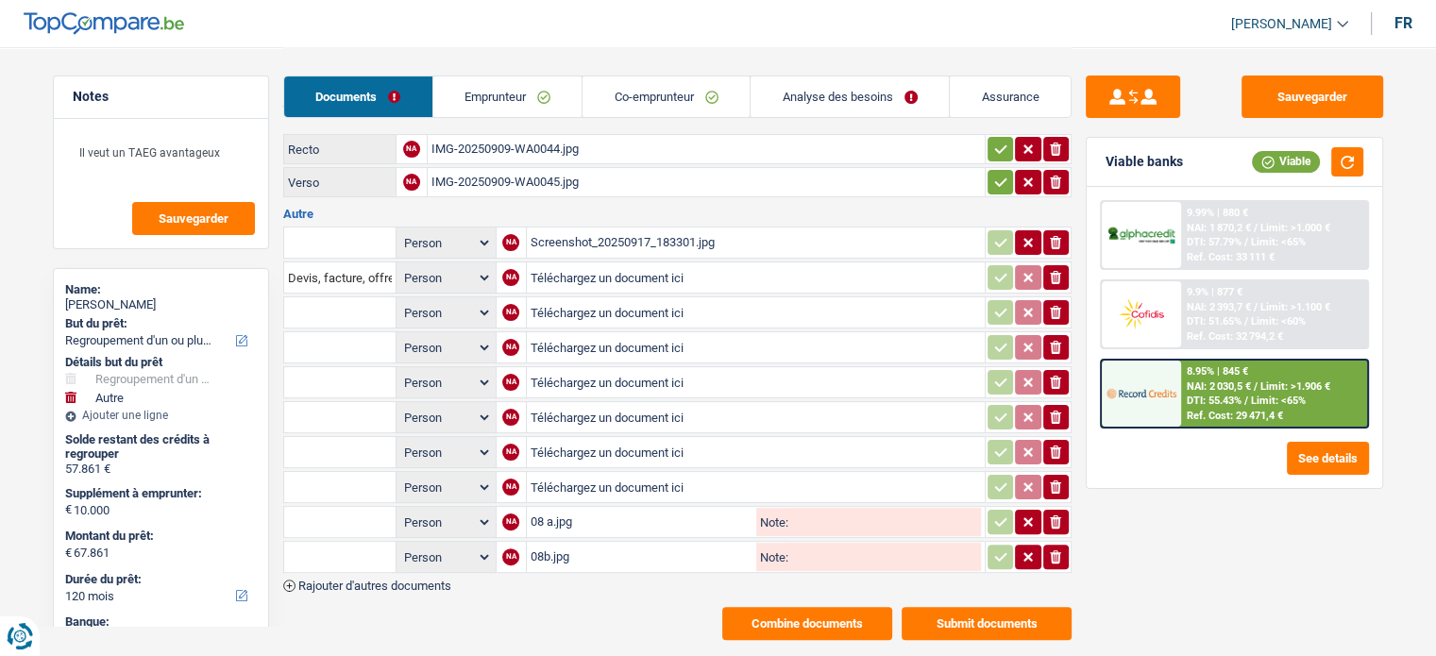
click at [858, 596] on button "Combine documents" at bounding box center [807, 623] width 170 height 33
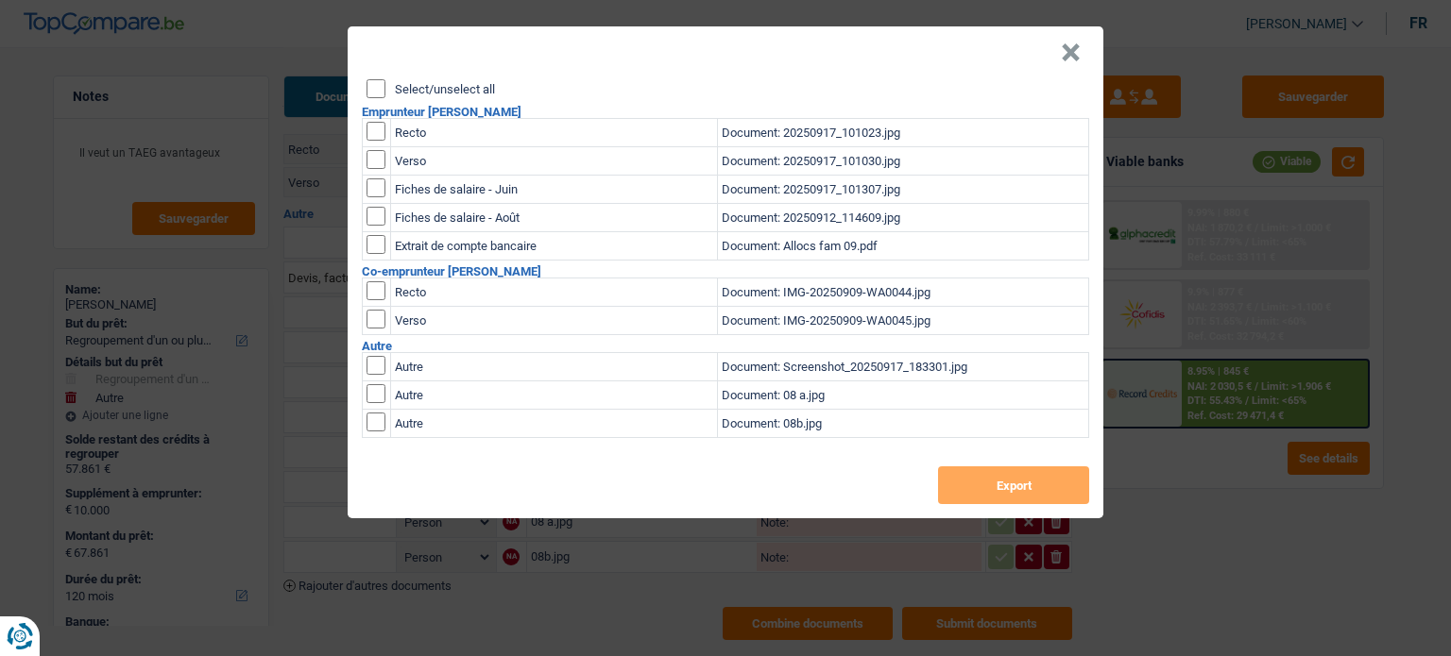
click at [378, 398] on input "checkbox" at bounding box center [375, 393] width 19 height 19
checkbox input "true"
drag, startPoint x: 377, startPoint y: 417, endPoint x: 799, endPoint y: 464, distance: 424.7
click at [378, 418] on input "checkbox" at bounding box center [375, 422] width 19 height 19
checkbox input "true"
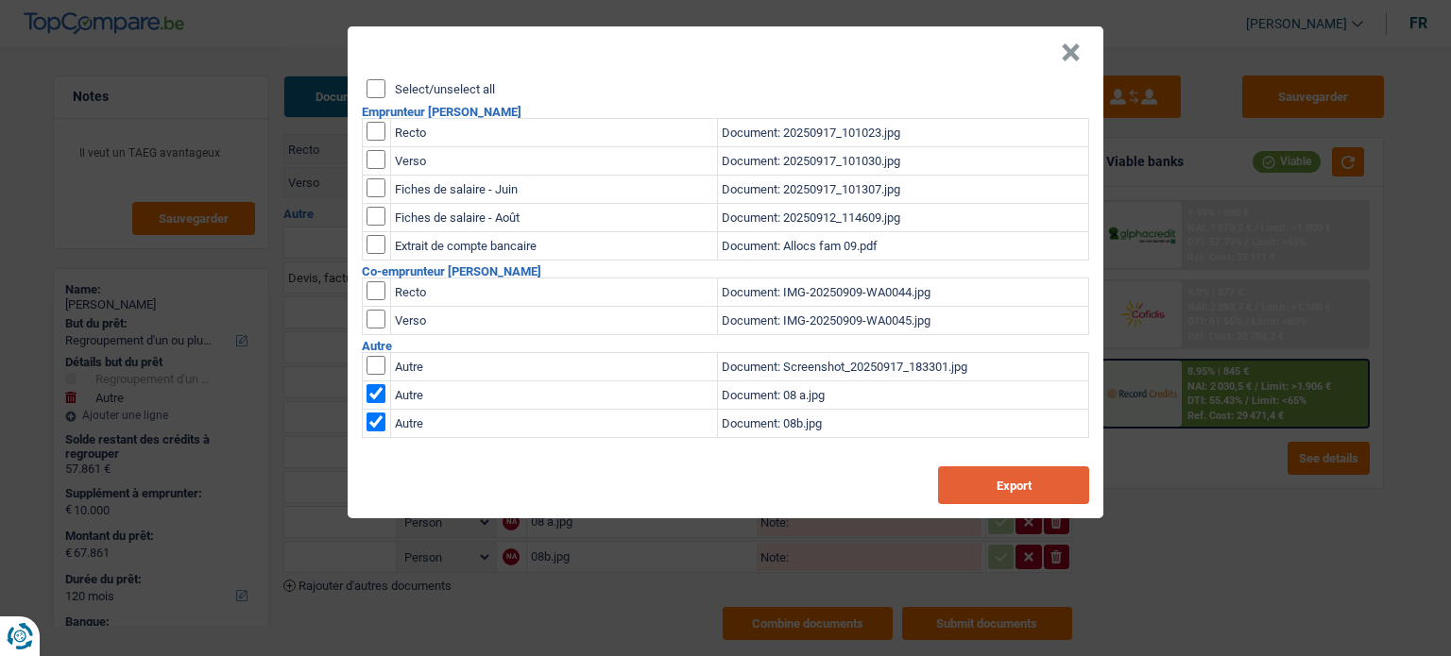
click at [1025, 467] on button "Export" at bounding box center [1013, 486] width 151 height 38
click at [1026, 488] on button "Export" at bounding box center [1013, 486] width 151 height 38
click at [1063, 57] on button "×" at bounding box center [1071, 52] width 20 height 19
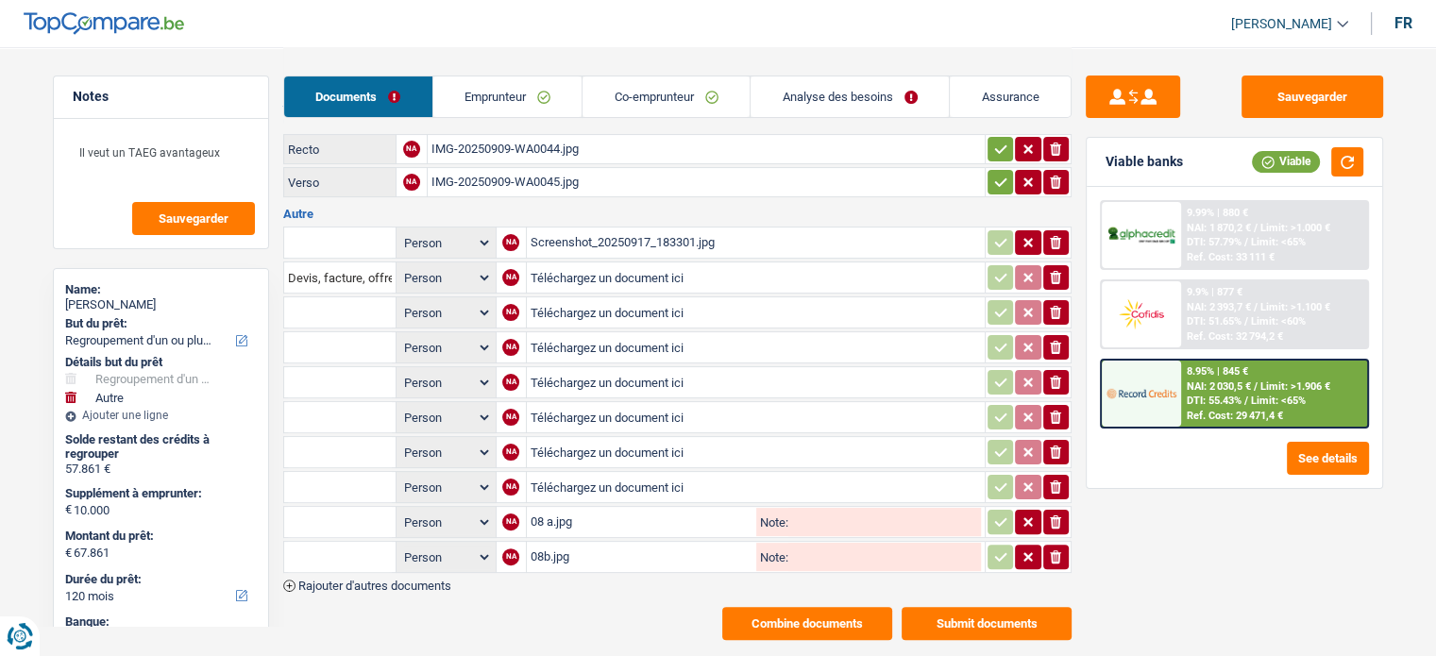
drag, startPoint x: 1064, startPoint y: 509, endPoint x: 1065, endPoint y: 533, distance: 23.6
click at [1065, 513] on button "ionicons-v5-e" at bounding box center [1056, 522] width 25 height 25
click at [1069, 556] on div "Person Emprunteur Co-emprunteur NA Screenshot_20250917_183301.jpg ionicons-v5-e…" at bounding box center [677, 408] width 789 height 368
click at [1063, 545] on button "ionicons-v5-e" at bounding box center [1056, 557] width 25 height 25
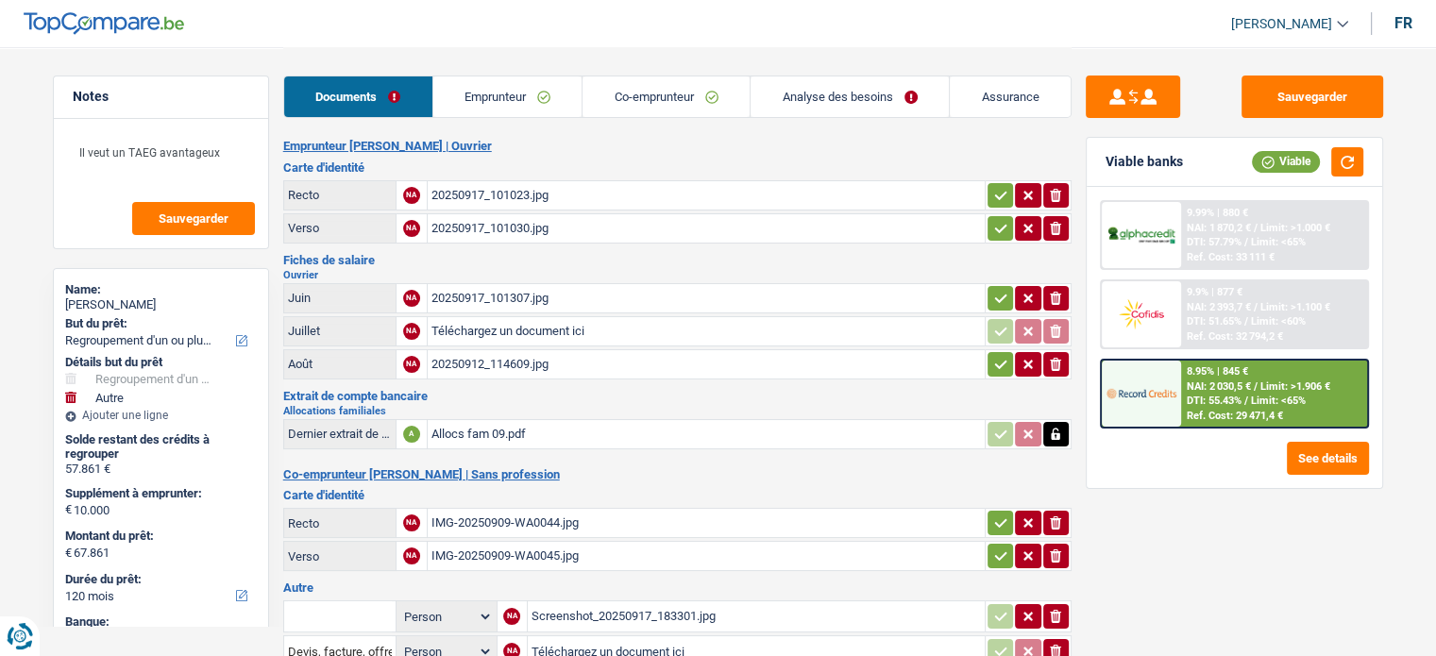
scroll to position [0, 0]
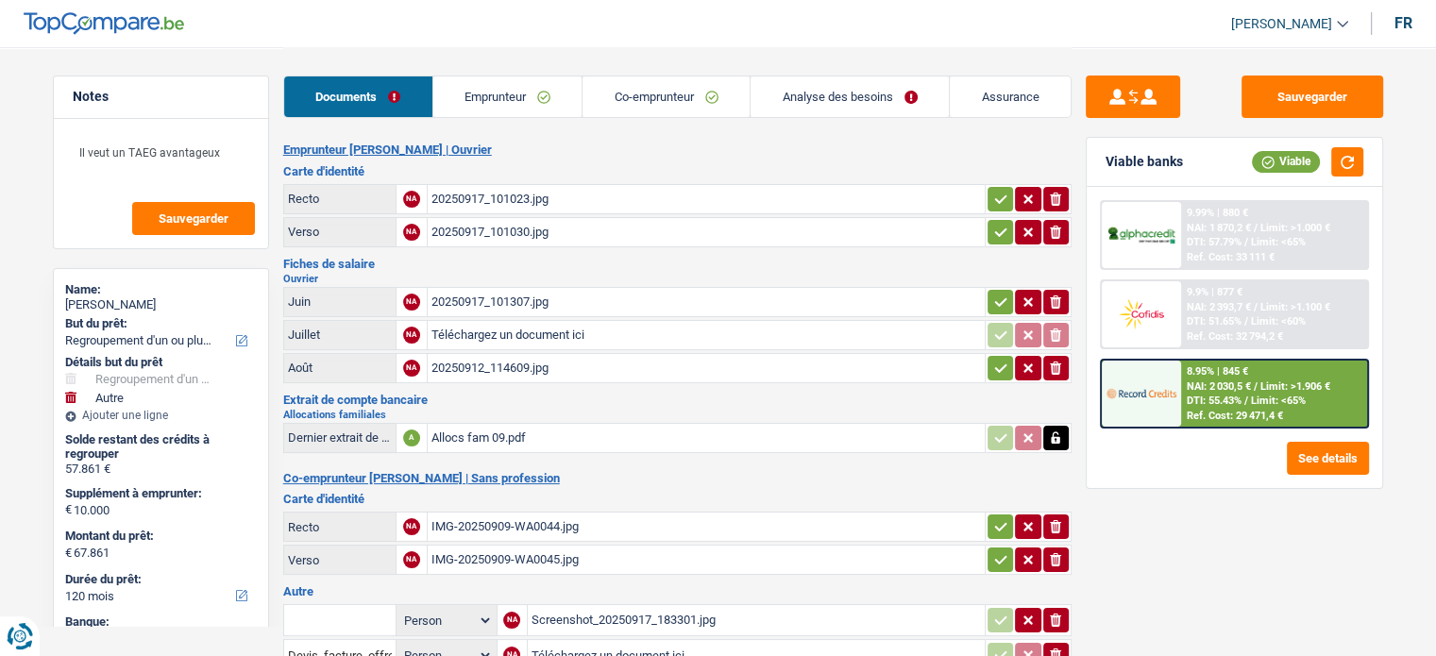
click at [534, 335] on input "Téléchargez un document ici" at bounding box center [707, 335] width 550 height 28
type input "C:\fakepath\fp 08.jpeg"
click at [1304, 94] on button "Sauvegarder" at bounding box center [1313, 97] width 142 height 42
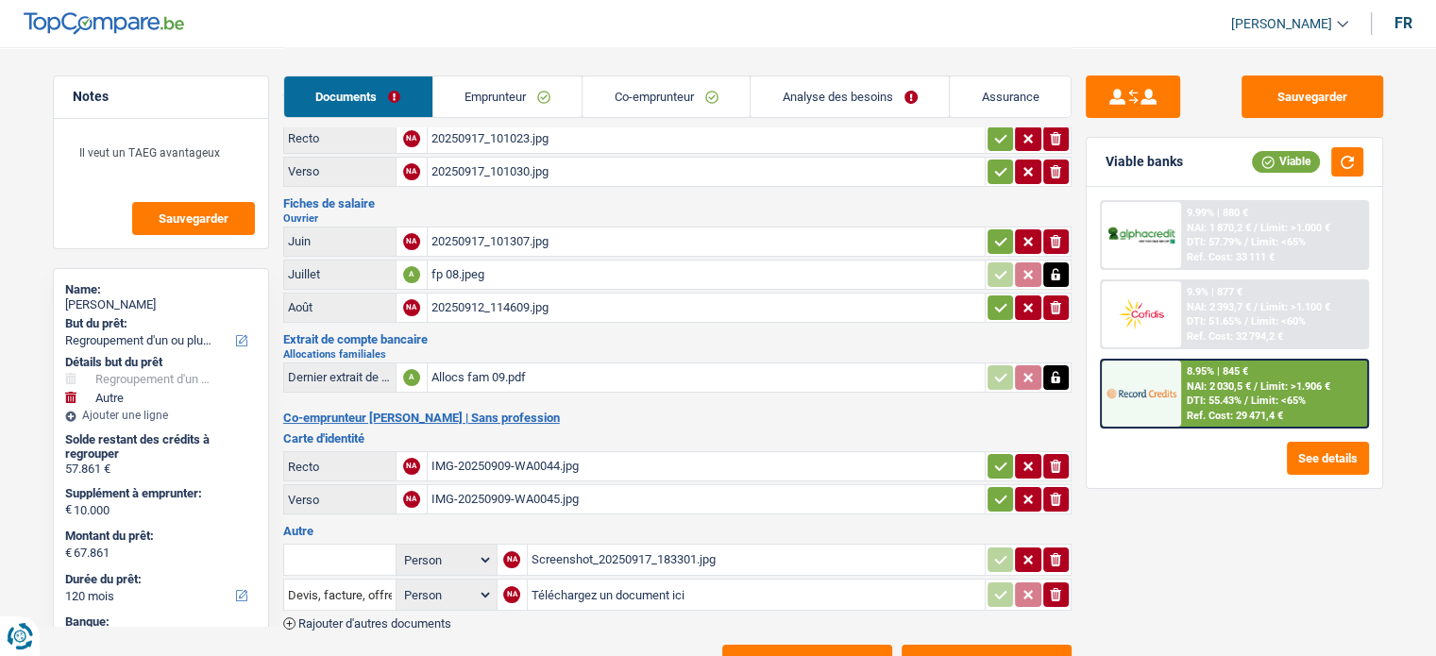
scroll to position [117, 0]
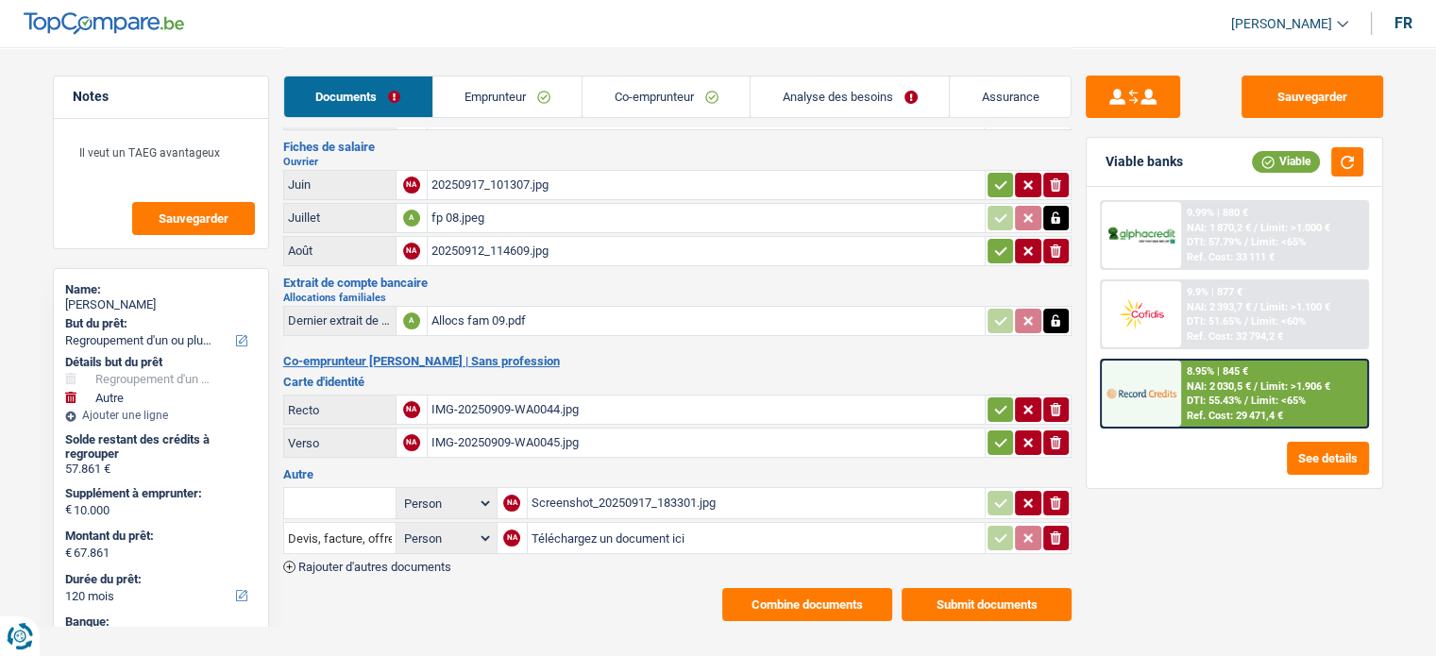
click at [786, 595] on button "Combine documents" at bounding box center [807, 604] width 170 height 33
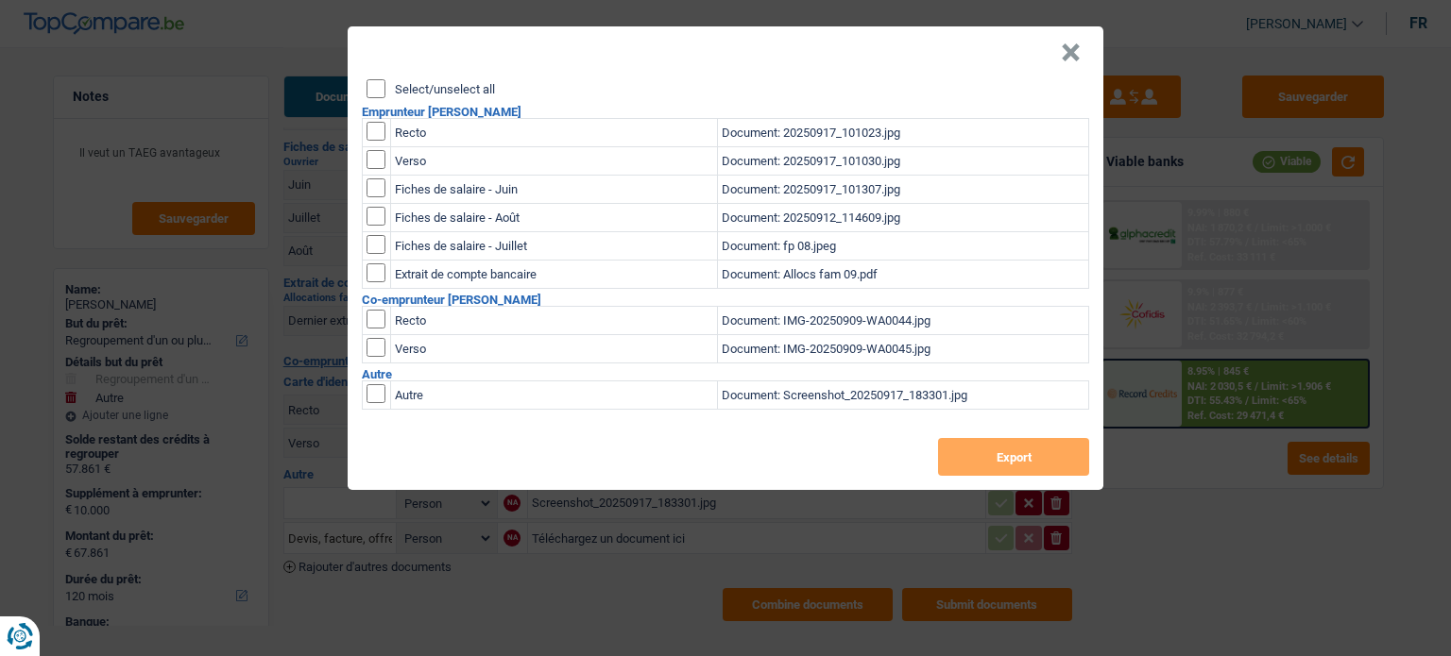
click at [379, 78] on header "×" at bounding box center [726, 52] width 756 height 53
click at [380, 78] on header "×" at bounding box center [726, 52] width 756 height 53
click at [375, 90] on input "Select/unselect all" at bounding box center [375, 88] width 19 height 19
checkbox input "true"
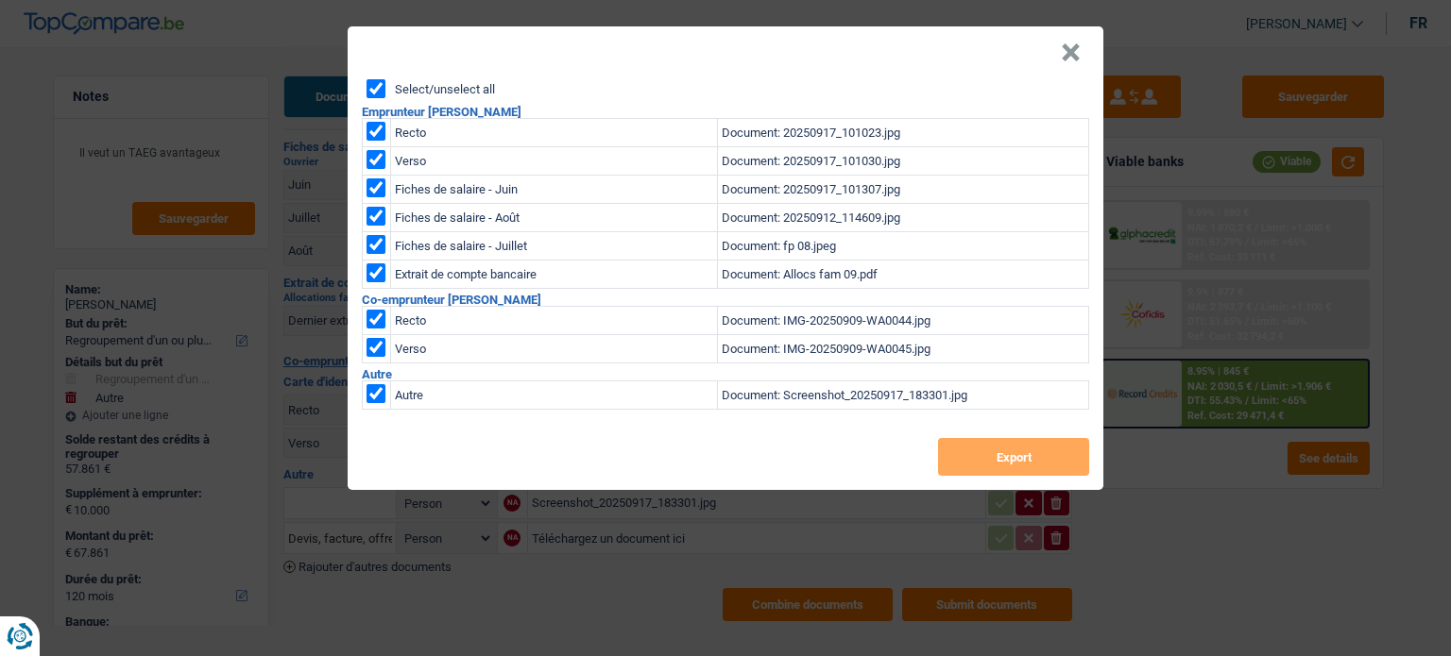
checkbox input "true"
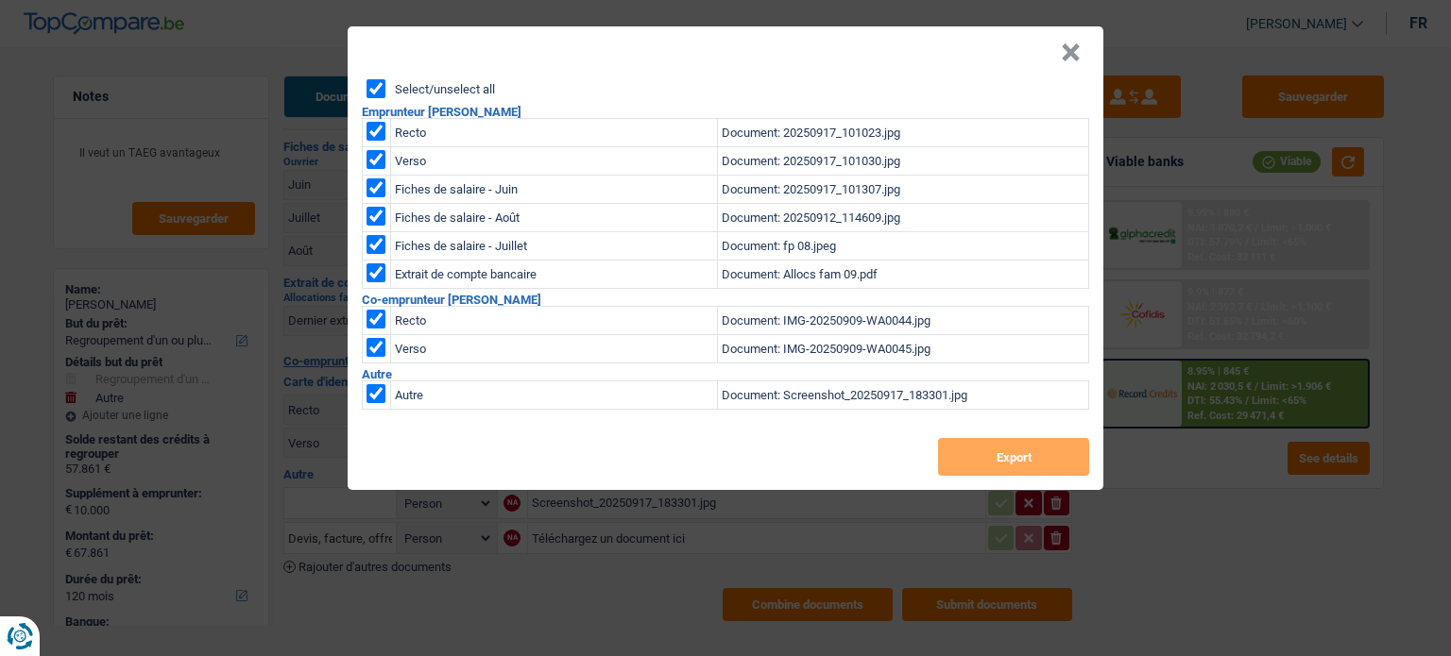
checkbox input "true"
click at [369, 404] on td at bounding box center [377, 396] width 28 height 28
click at [379, 391] on input "checkbox" at bounding box center [375, 393] width 19 height 19
checkbox input "false"
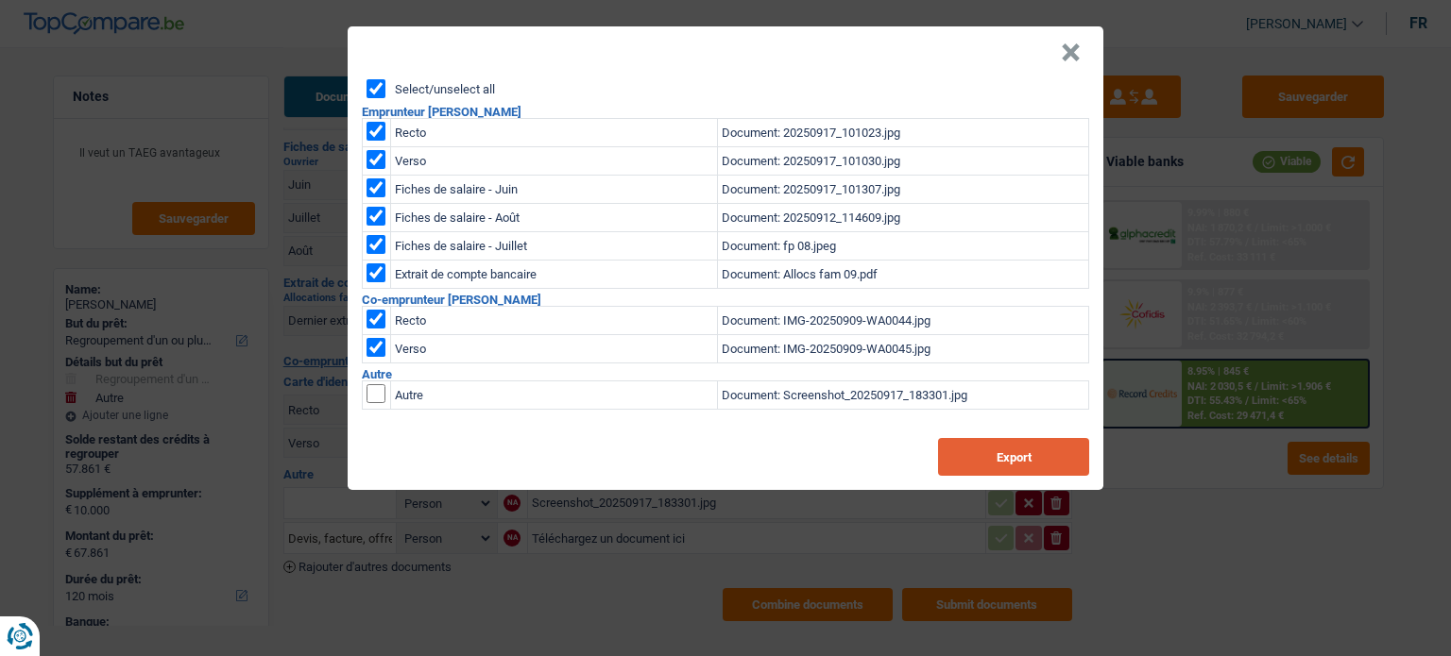
click at [998, 454] on button "Export" at bounding box center [1013, 457] width 151 height 38
click at [1071, 52] on button "×" at bounding box center [1071, 52] width 20 height 19
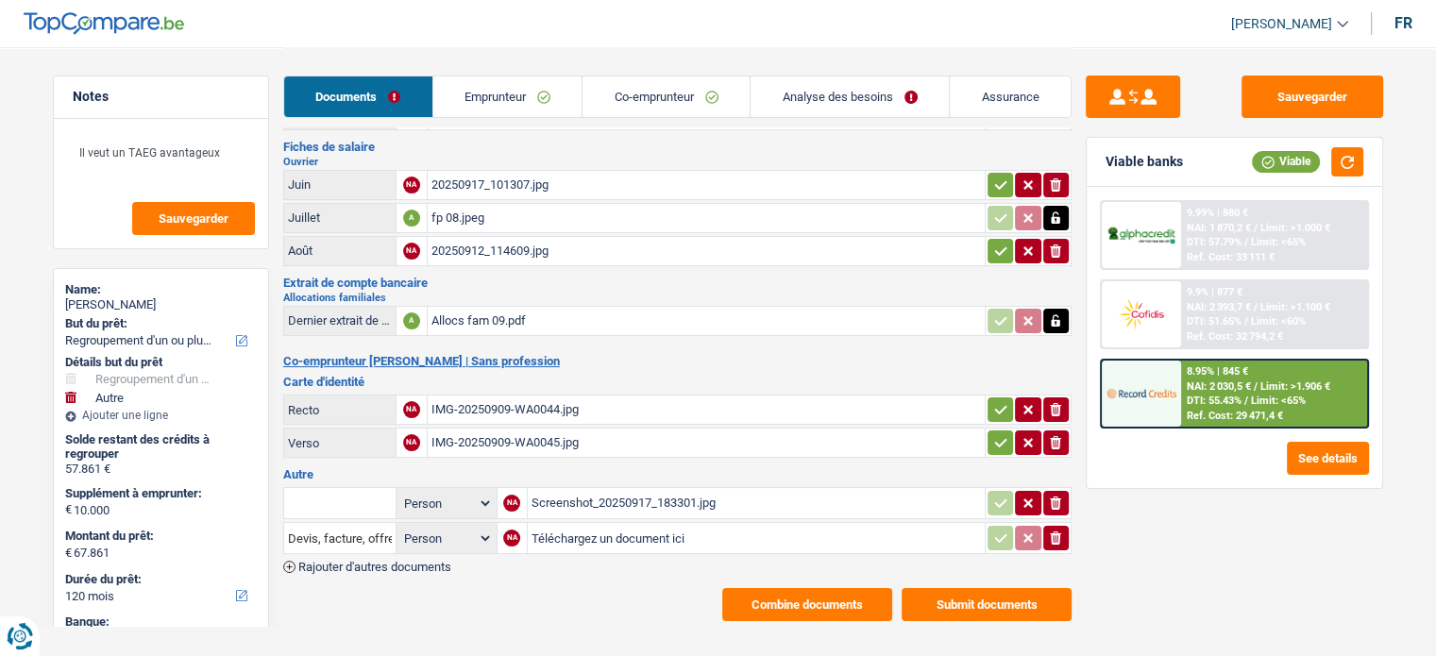
click at [927, 78] on link "Analyse des besoins" at bounding box center [850, 96] width 198 height 41
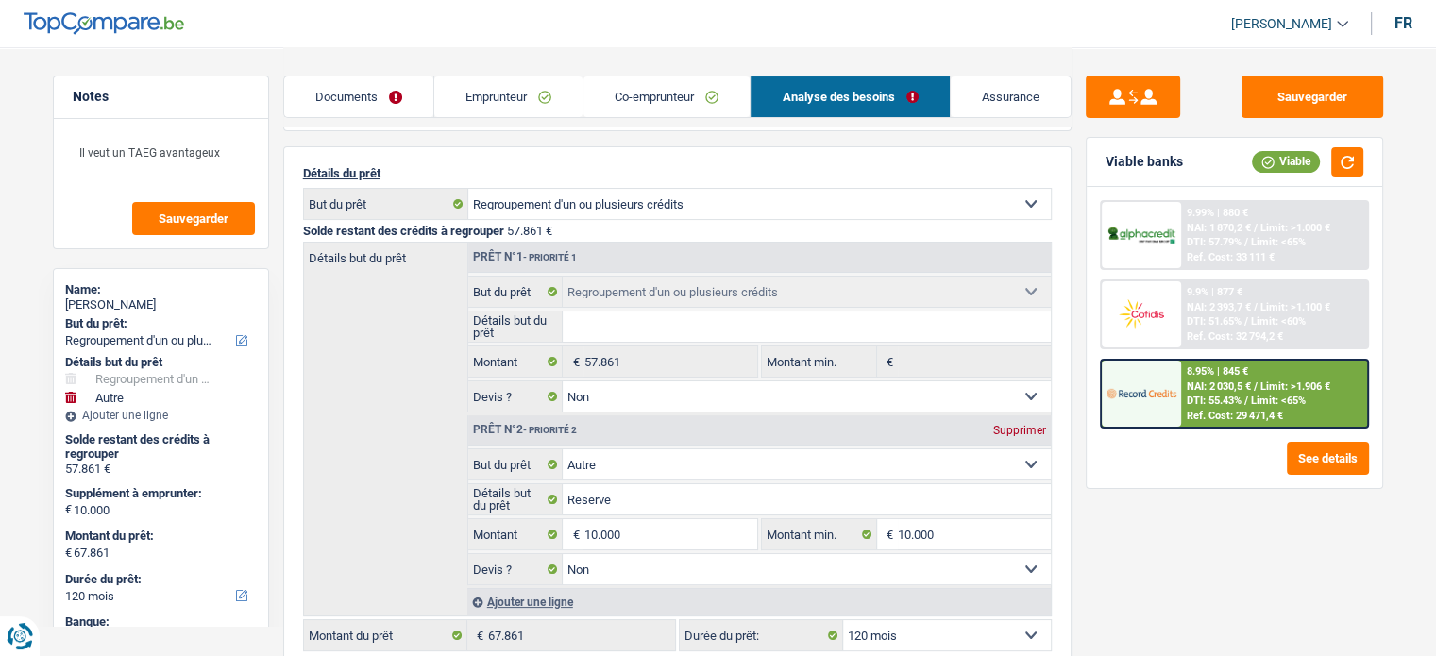
scroll to position [0, 0]
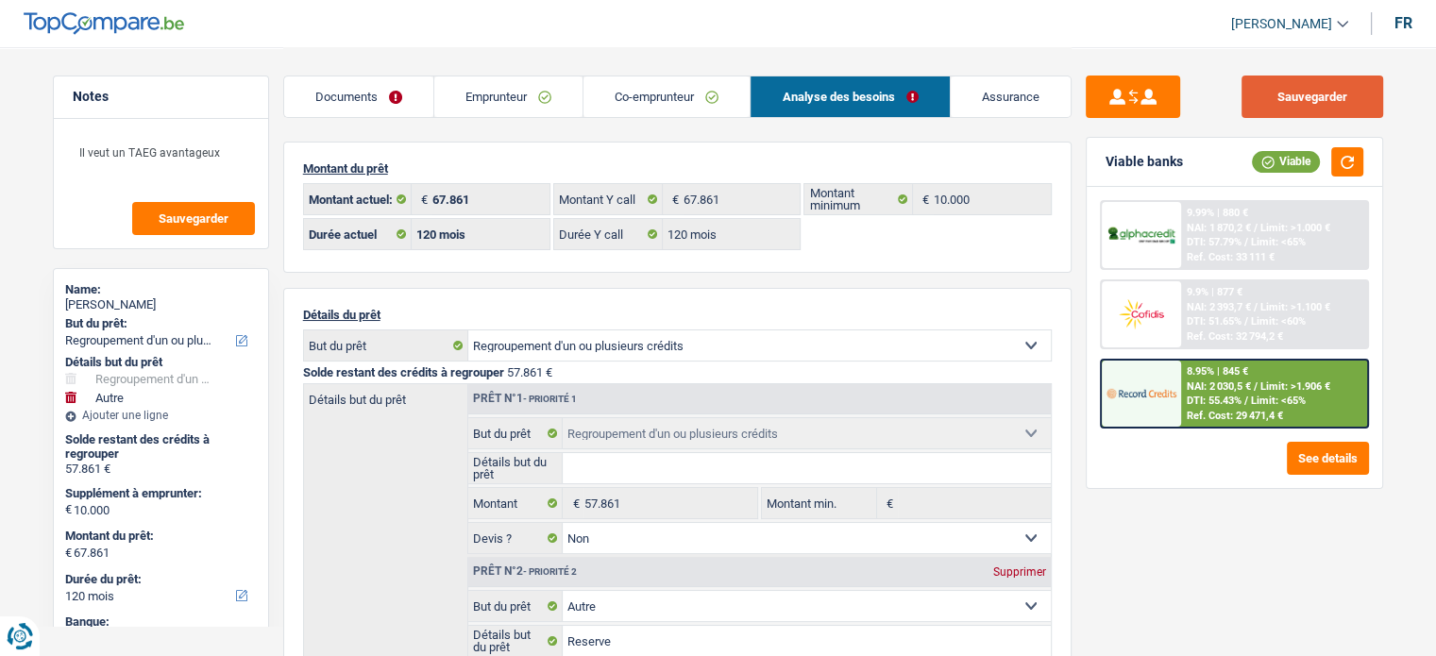
click at [1304, 101] on button "Sauvegarder" at bounding box center [1313, 97] width 142 height 42
click at [1304, 100] on button "Sauvegarder" at bounding box center [1313, 97] width 142 height 42
click at [1220, 309] on span "NAI: 2 393,7 €" at bounding box center [1219, 307] width 64 height 12
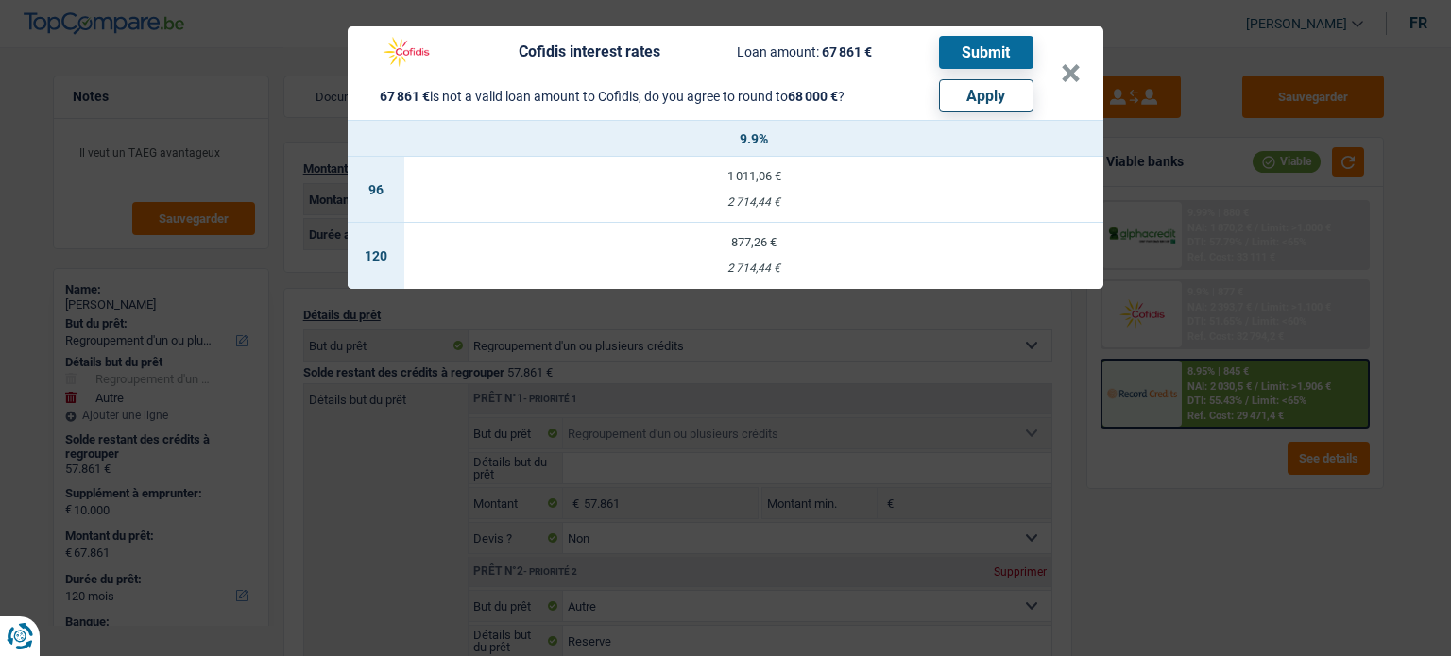
click at [1011, 88] on button "Apply" at bounding box center [986, 95] width 94 height 33
type input "10.139"
type input "68.000"
select select "144"
type input "68.000"
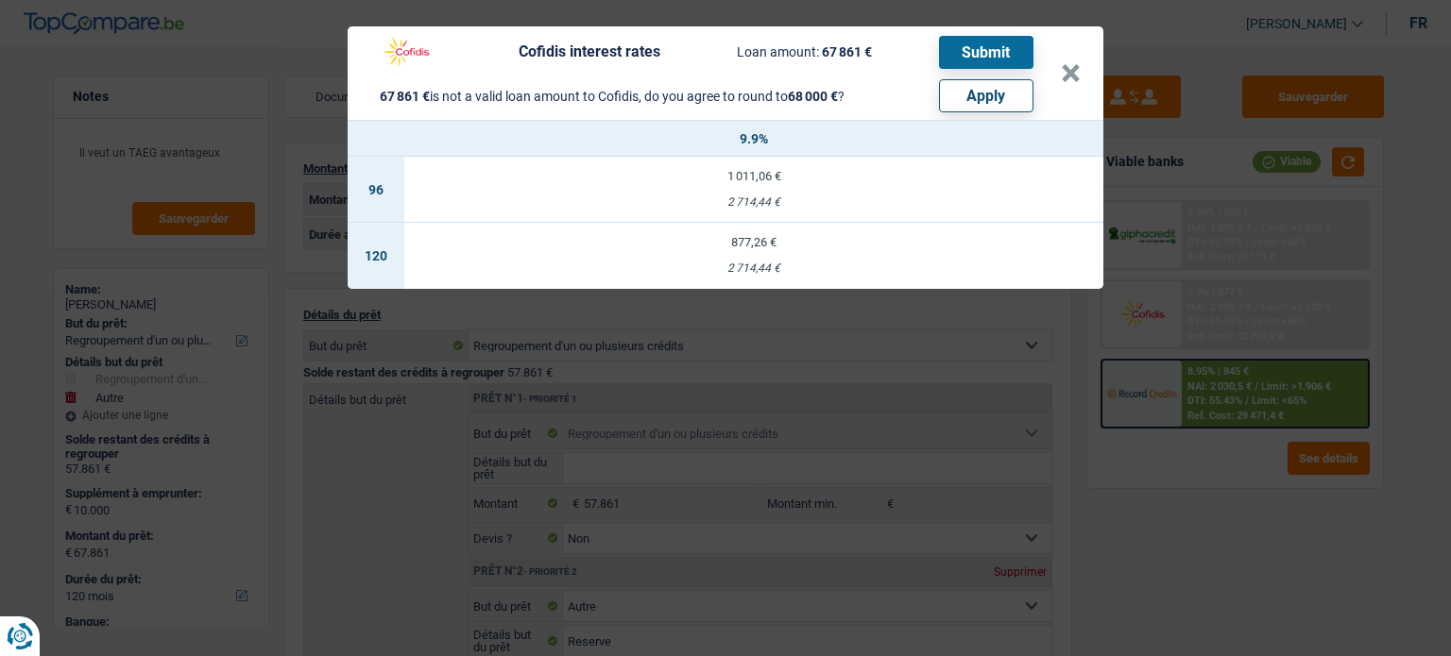
select select "144"
type input "10.139"
type input "68.000"
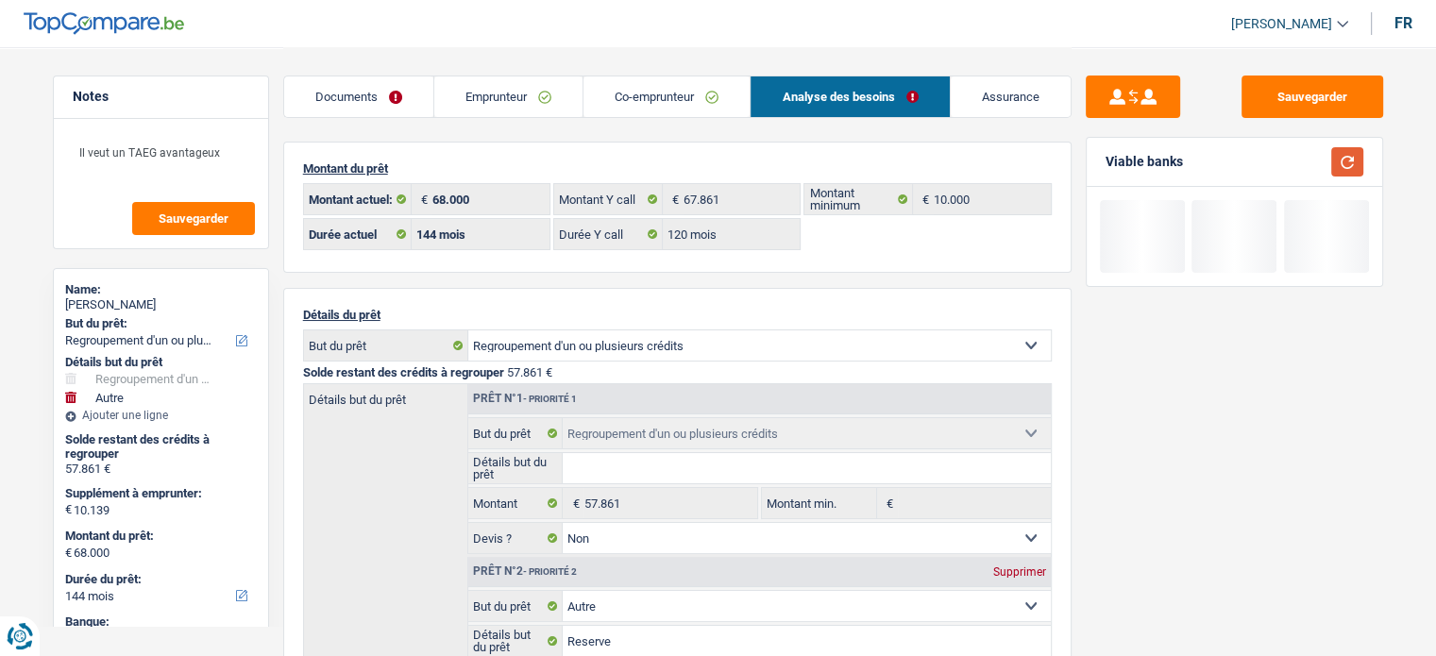
click at [1304, 173] on button "button" at bounding box center [1348, 161] width 32 height 29
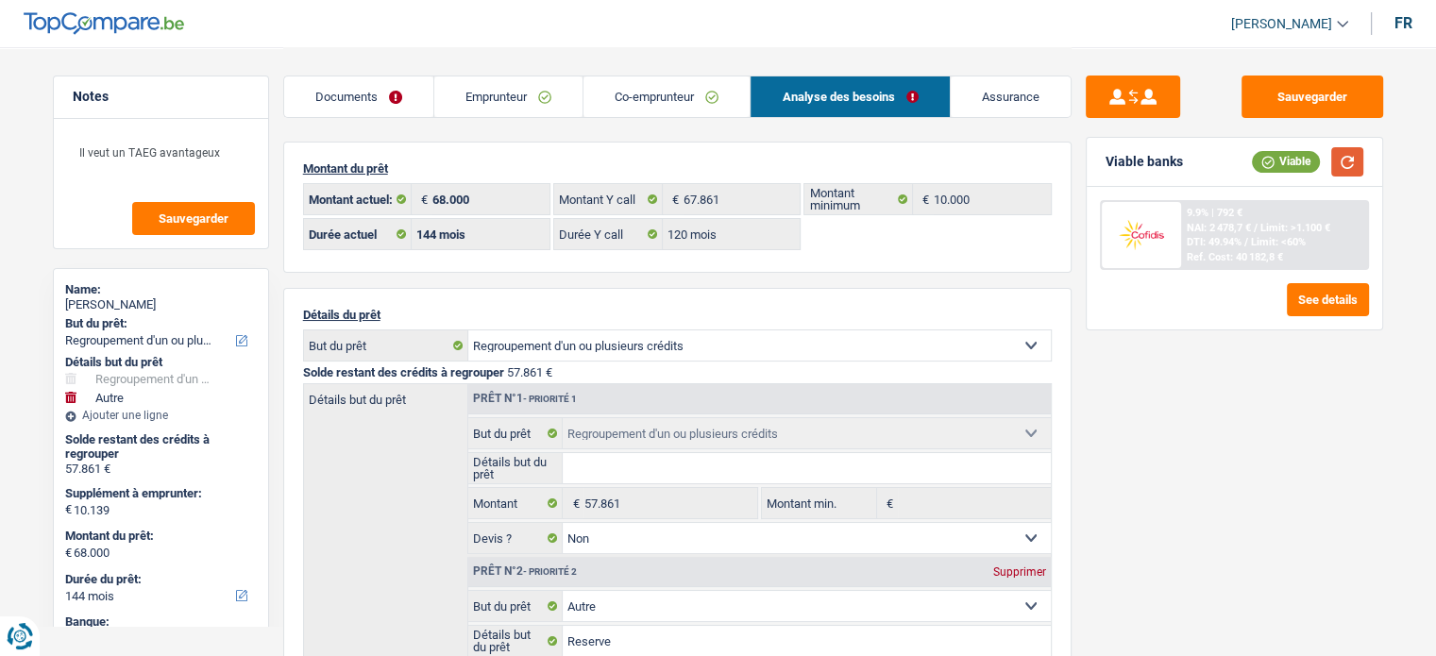
click at [1304, 156] on button "button" at bounding box center [1348, 161] width 32 height 29
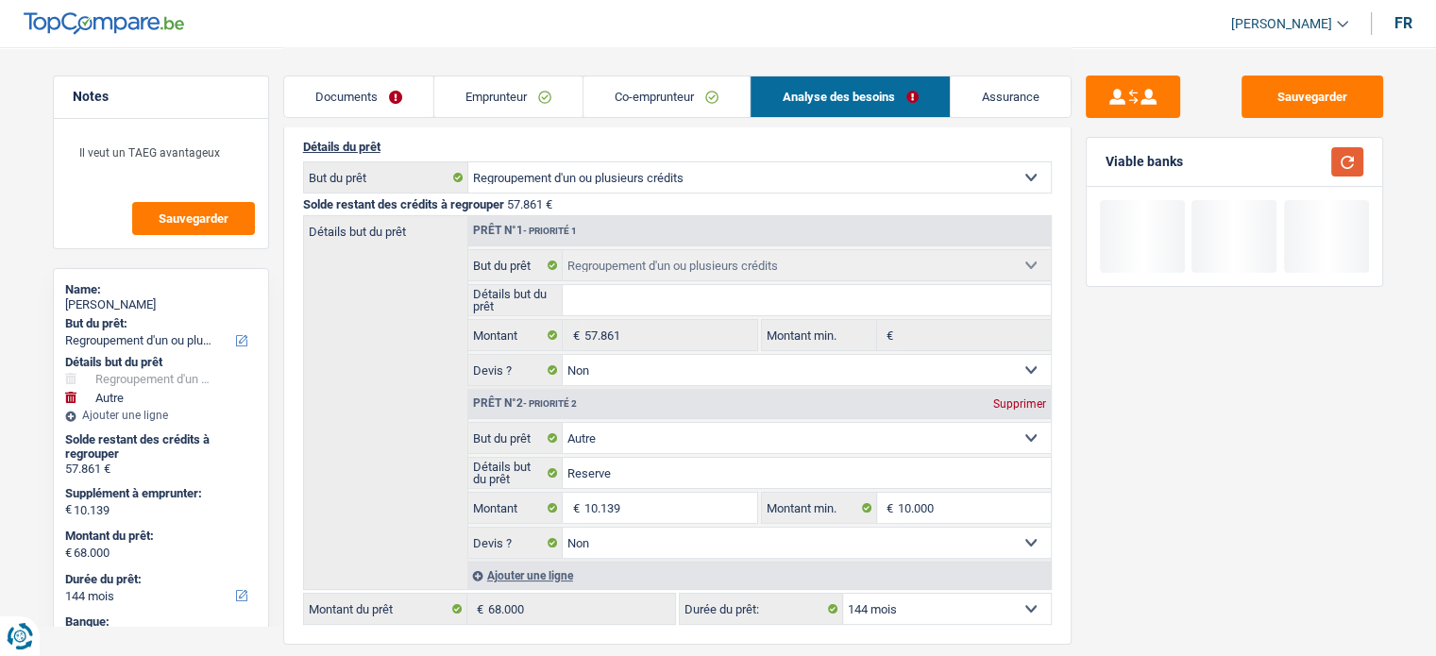
scroll to position [283, 0]
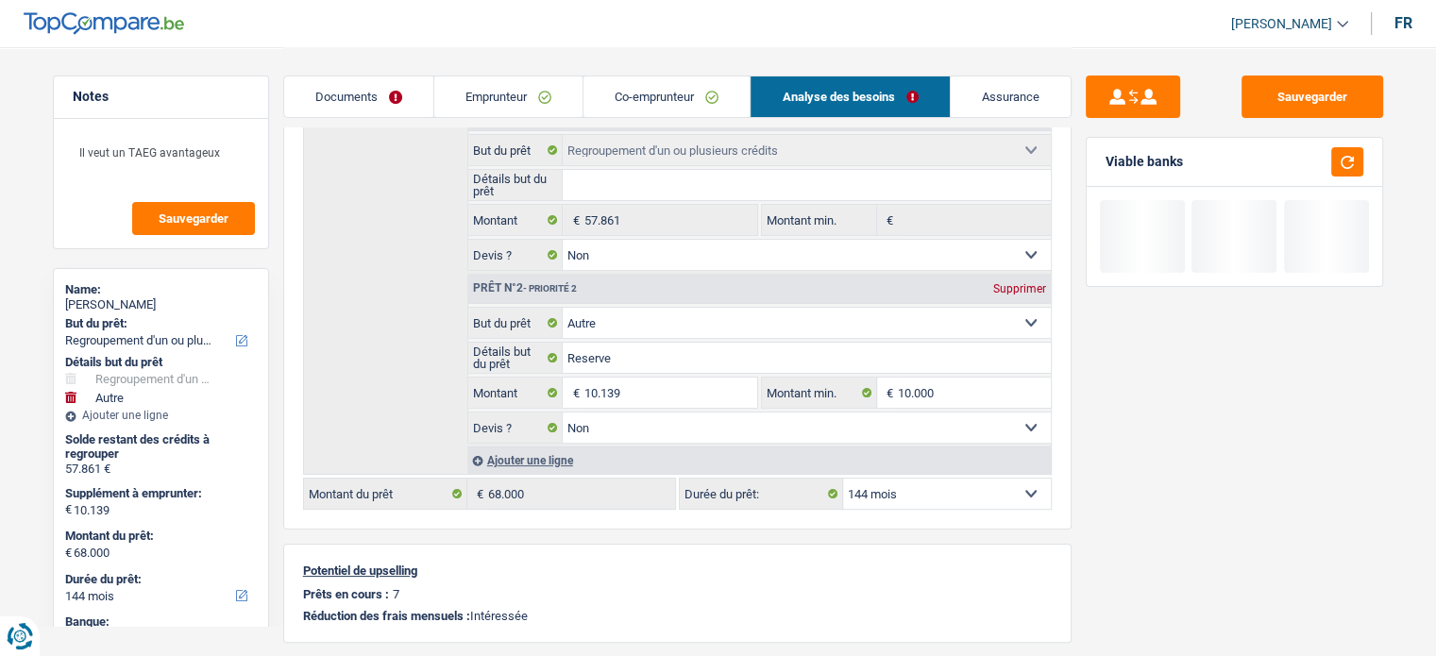
click at [929, 479] on select "12 mois 18 mois 24 mois 30 mois 36 mois 42 mois 48 mois 60 mois 72 mois 84 mois…" at bounding box center [947, 494] width 208 height 30
select select "120"
click at [843, 479] on select "12 mois 18 mois 24 mois 30 mois 36 mois 42 mois 48 mois 60 mois 72 mois 84 mois…" at bounding box center [947, 494] width 208 height 30
select select "120"
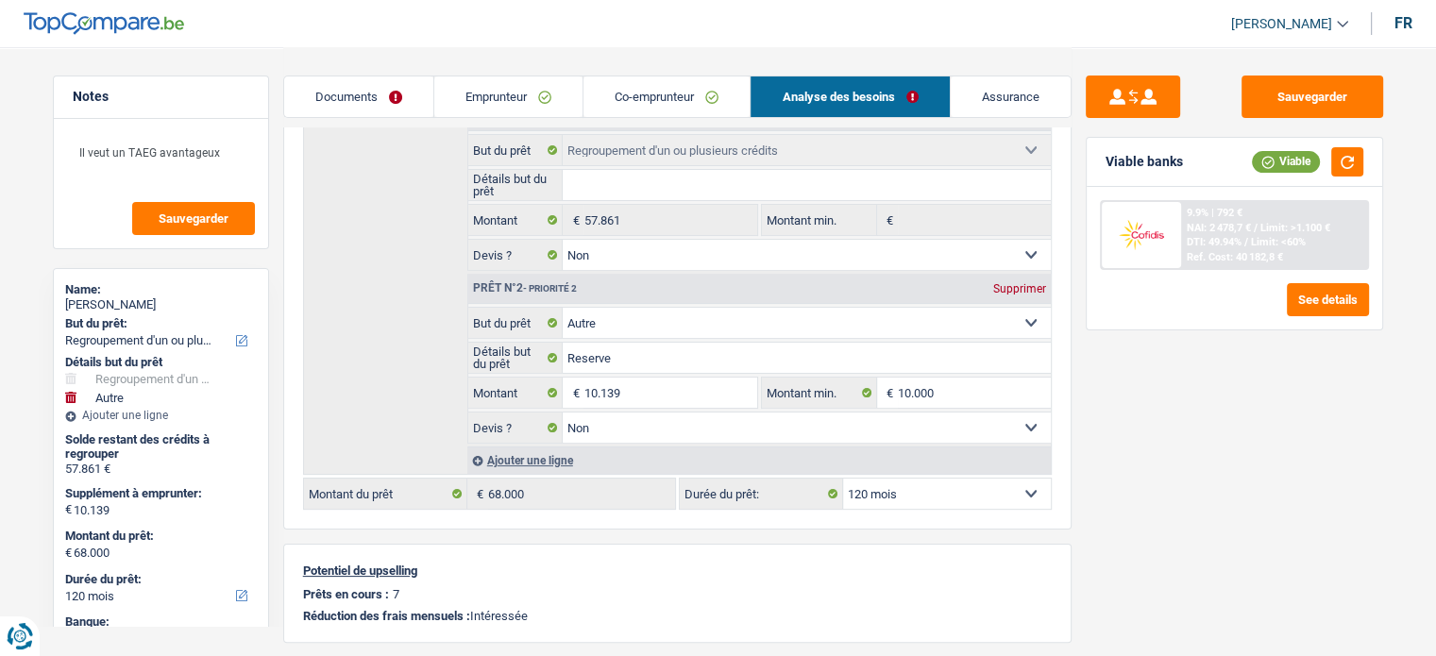
click at [1292, 243] on span "Limit: <60%" at bounding box center [1278, 242] width 55 height 12
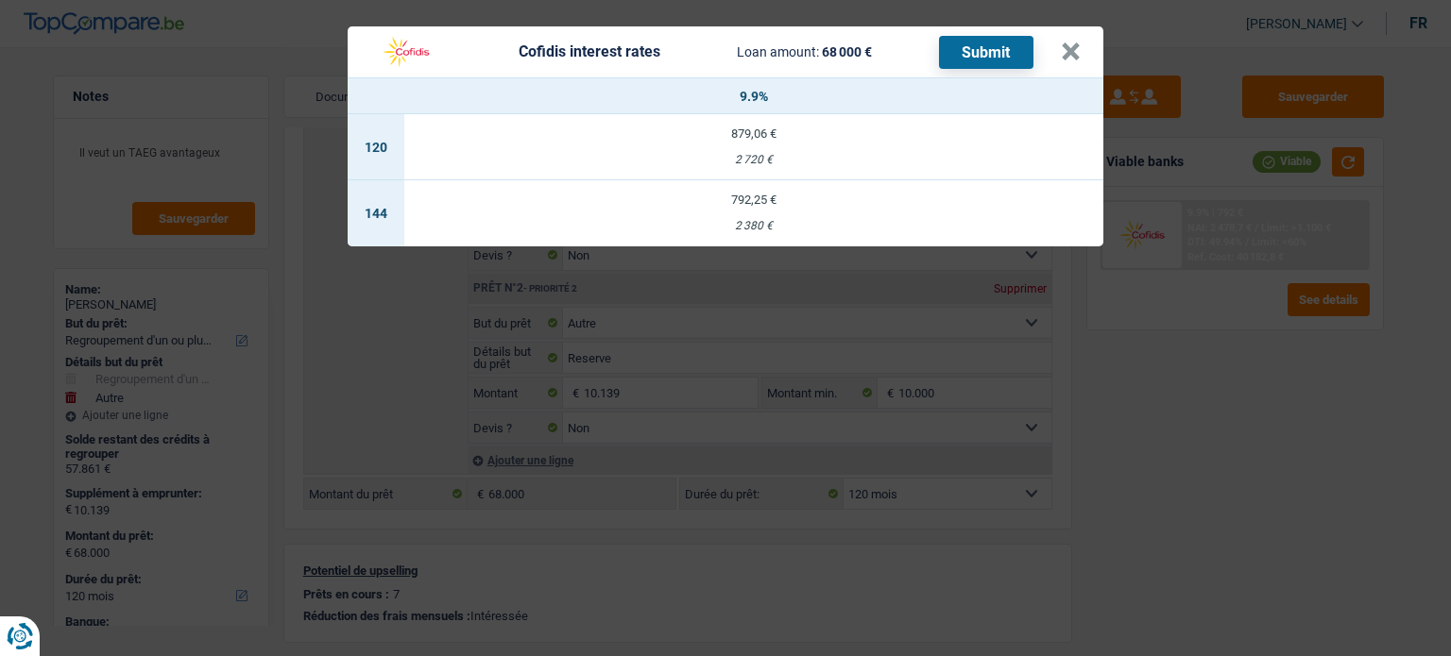
click at [970, 124] on td "879,06 € 2 720 €" at bounding box center [753, 147] width 699 height 66
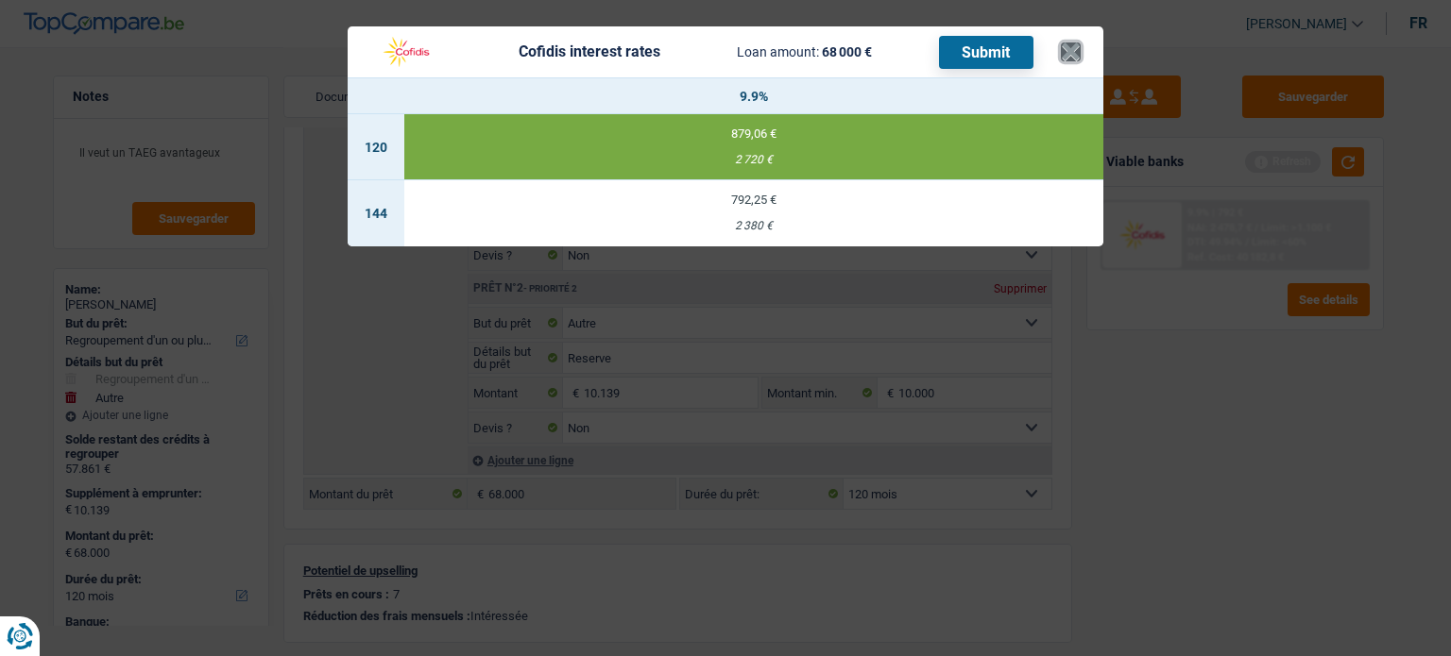
click at [1069, 50] on button "×" at bounding box center [1071, 51] width 20 height 19
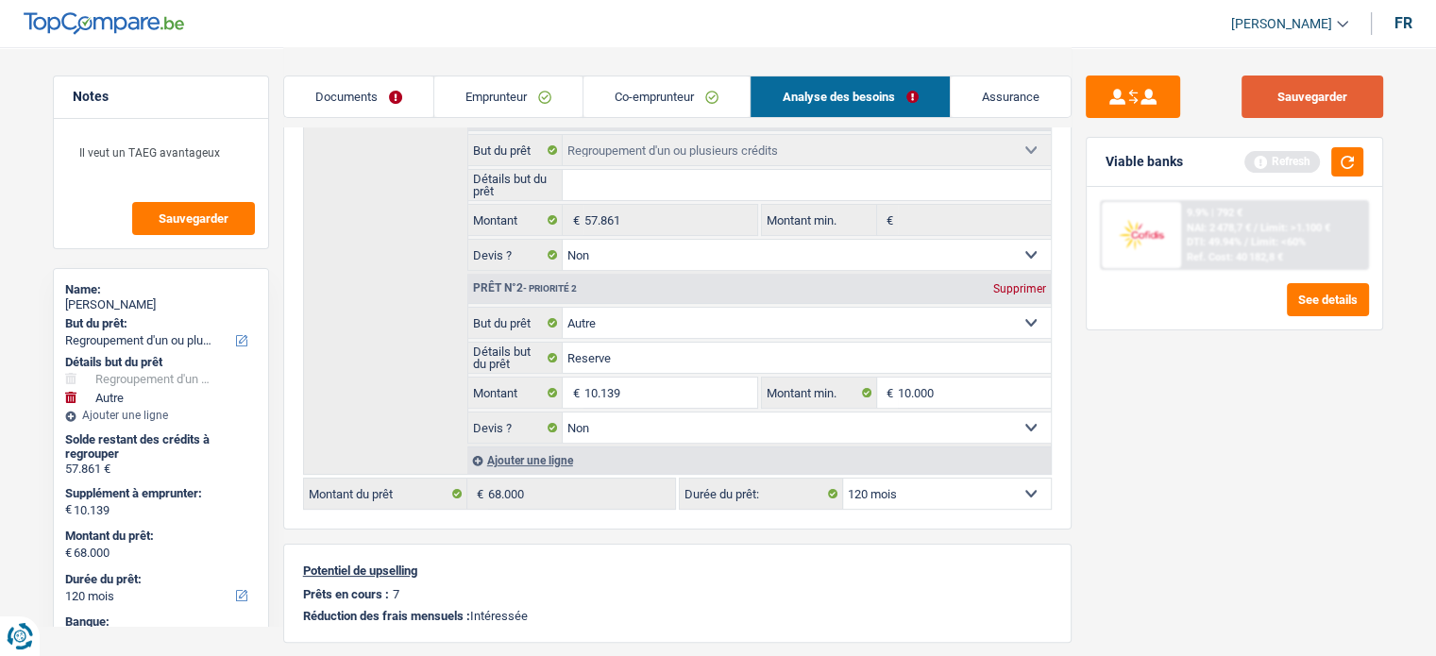
click at [1304, 100] on button "Sauvegarder" at bounding box center [1313, 97] width 142 height 42
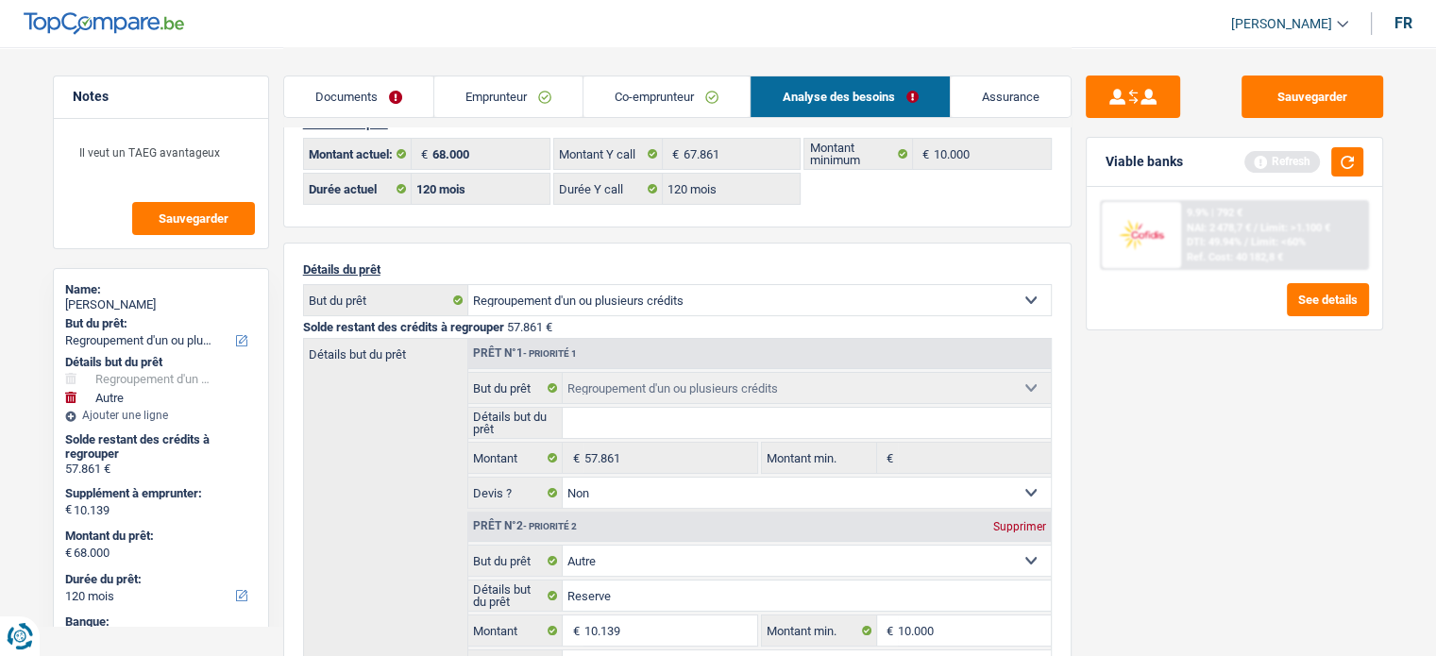
scroll to position [0, 0]
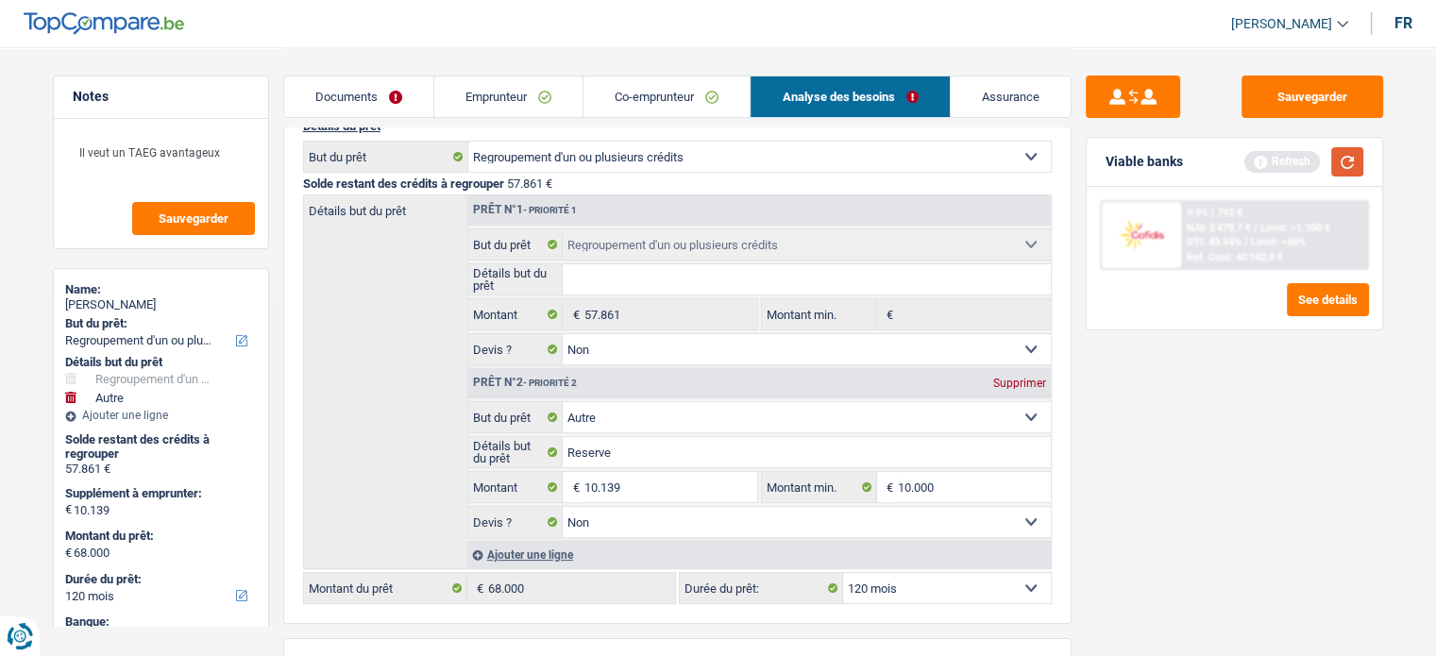
click at [1304, 161] on button "button" at bounding box center [1348, 161] width 32 height 29
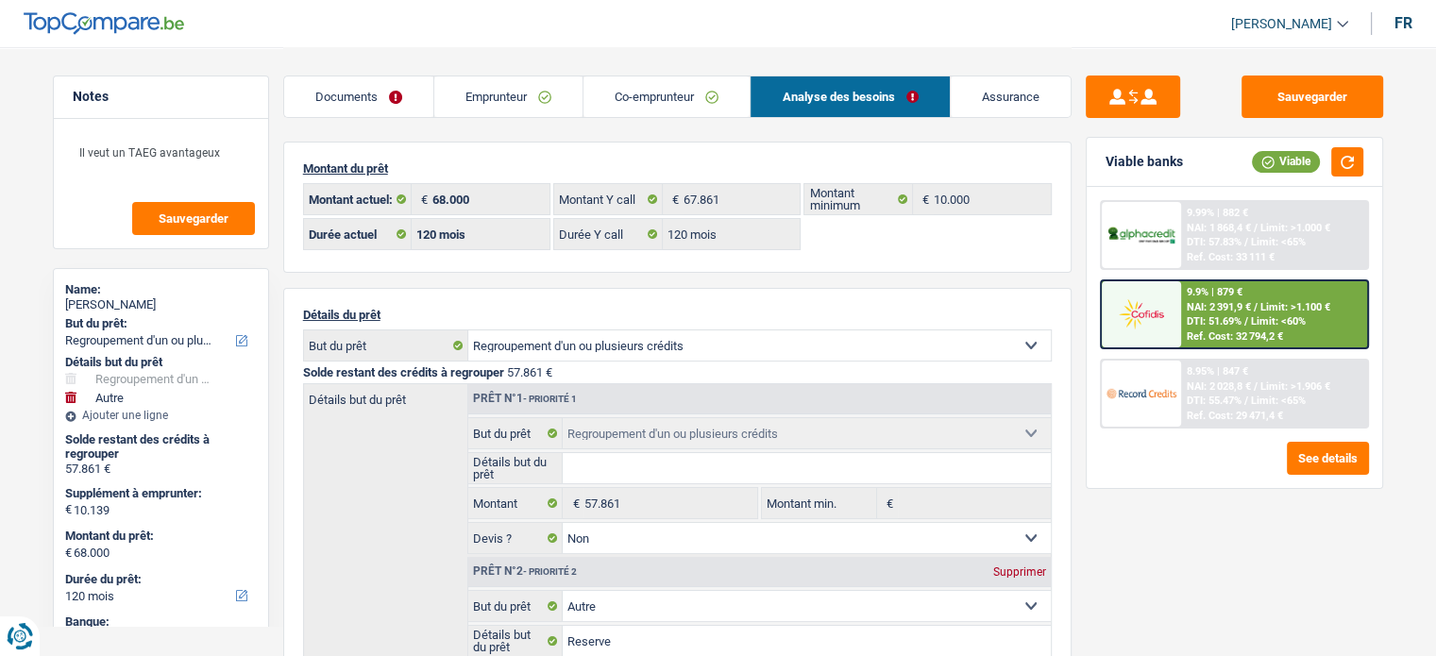
click at [512, 88] on link "Emprunteur" at bounding box center [508, 96] width 148 height 41
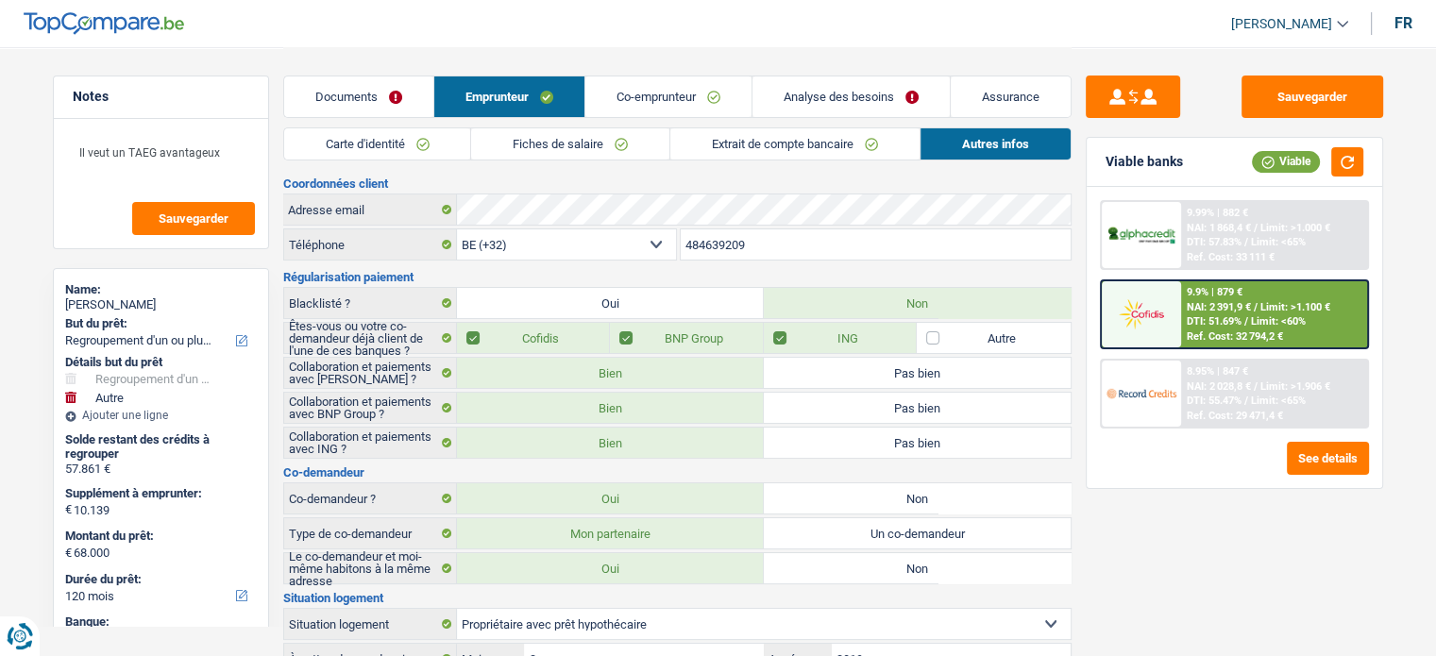
drag, startPoint x: 329, startPoint y: 99, endPoint x: 1053, endPoint y: 109, distance: 724.4
click at [329, 98] on link "Documents" at bounding box center [358, 96] width 149 height 41
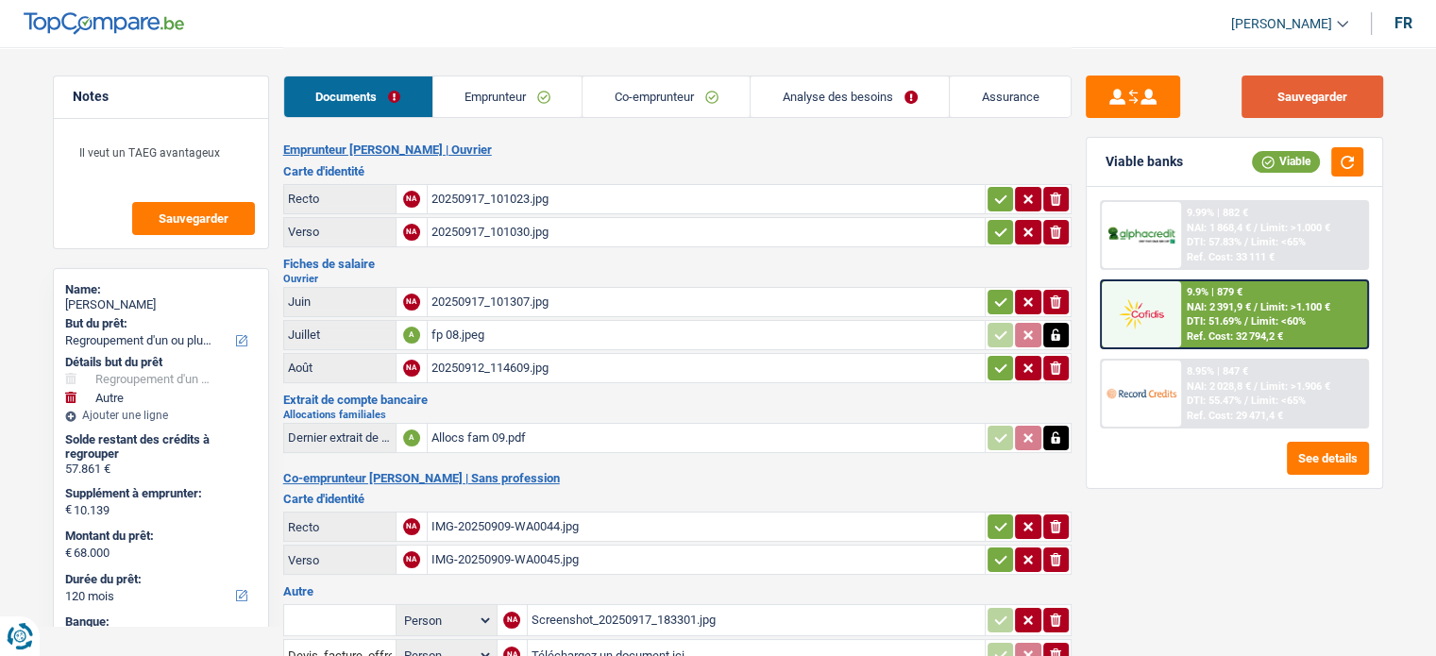
click at [1304, 98] on button "Sauvegarder" at bounding box center [1313, 97] width 142 height 42
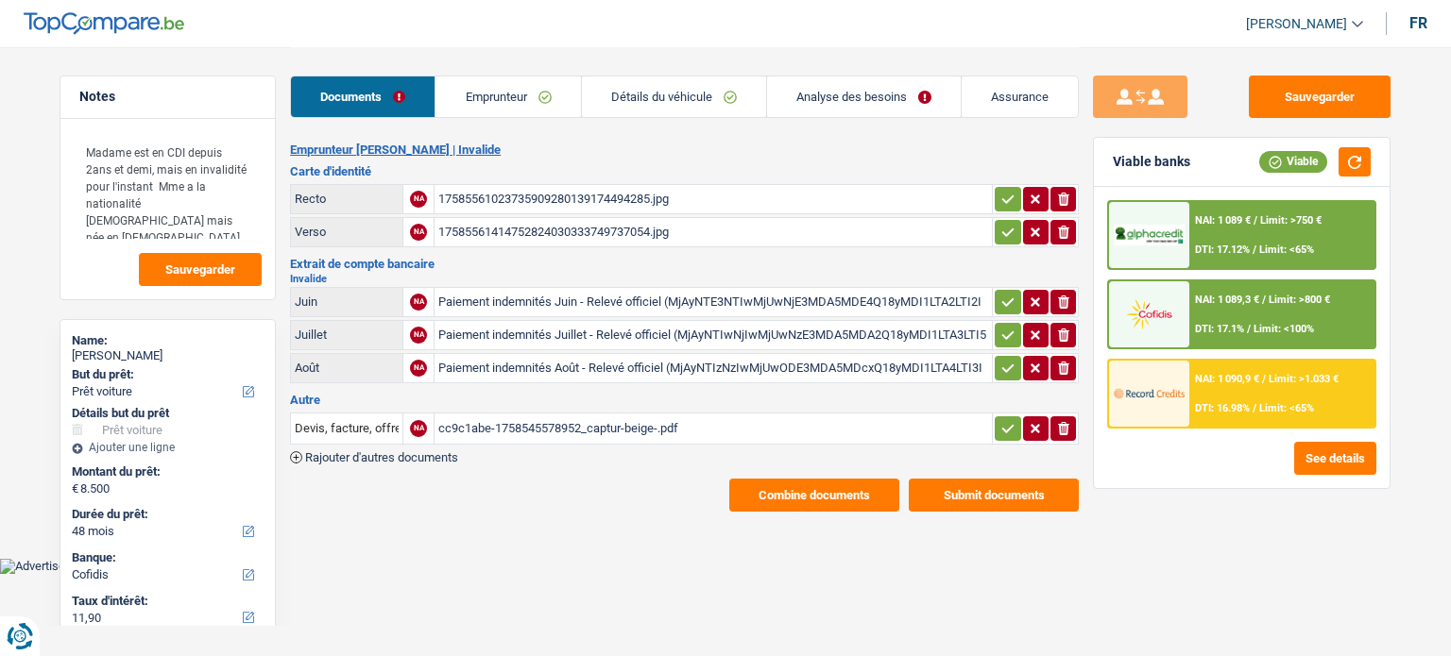
select select "car"
select select "48"
select select "cofidis"
click at [839, 90] on link "Analyse des besoins" at bounding box center [864, 96] width 194 height 41
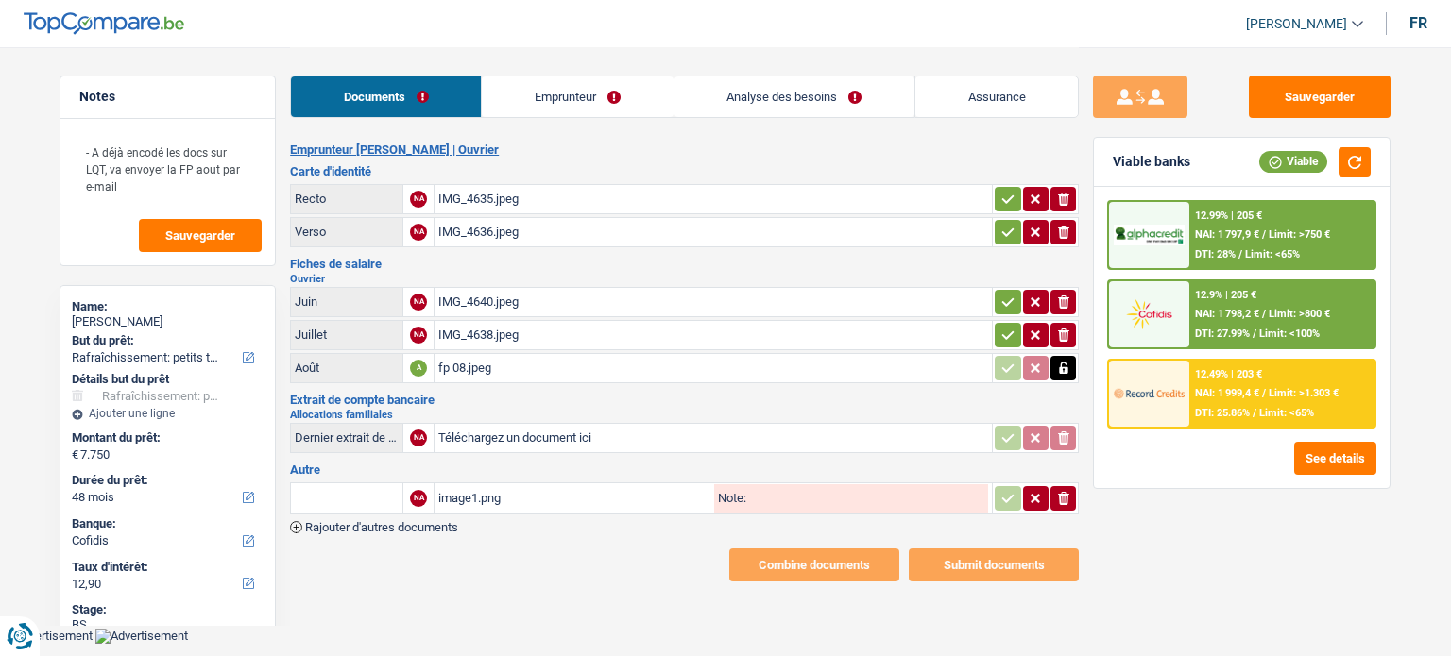
select select "houseOrGarden"
select select "48"
select select "cofidis"
select select "48"
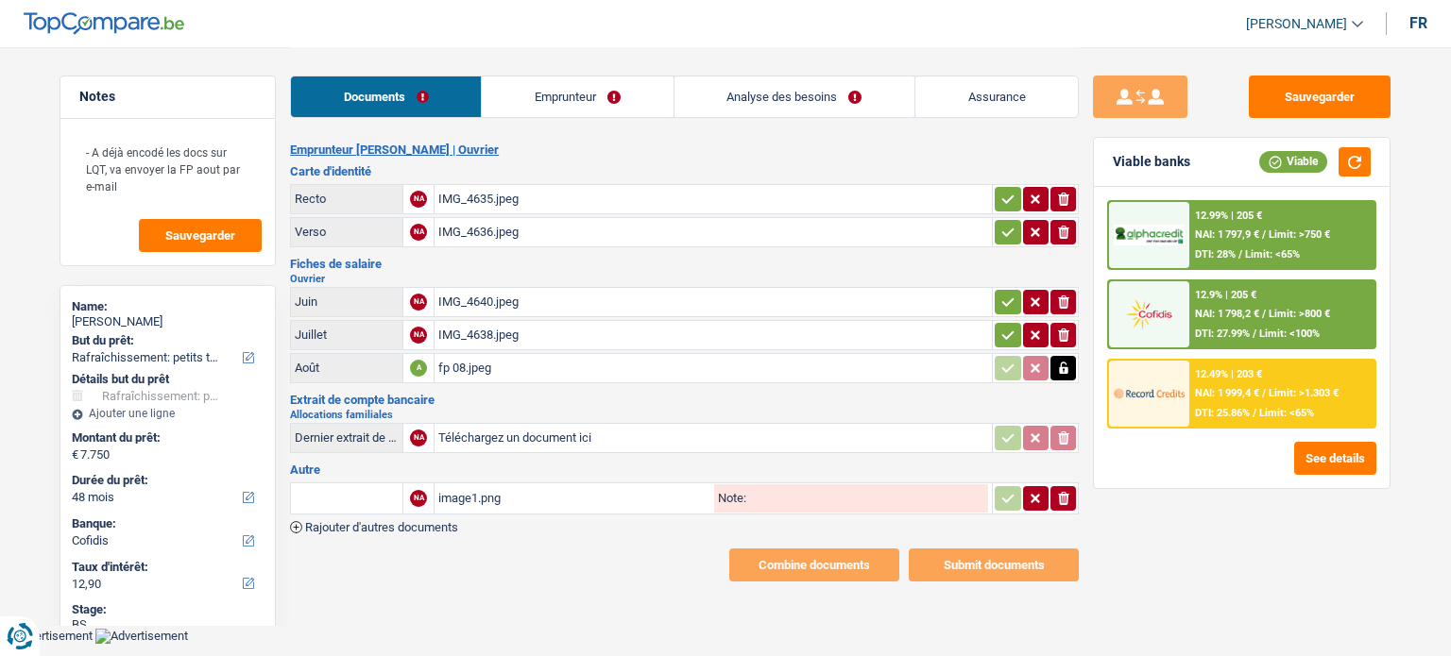
select select "48"
select select "houseOrGarden"
select select "false"
select select "48"
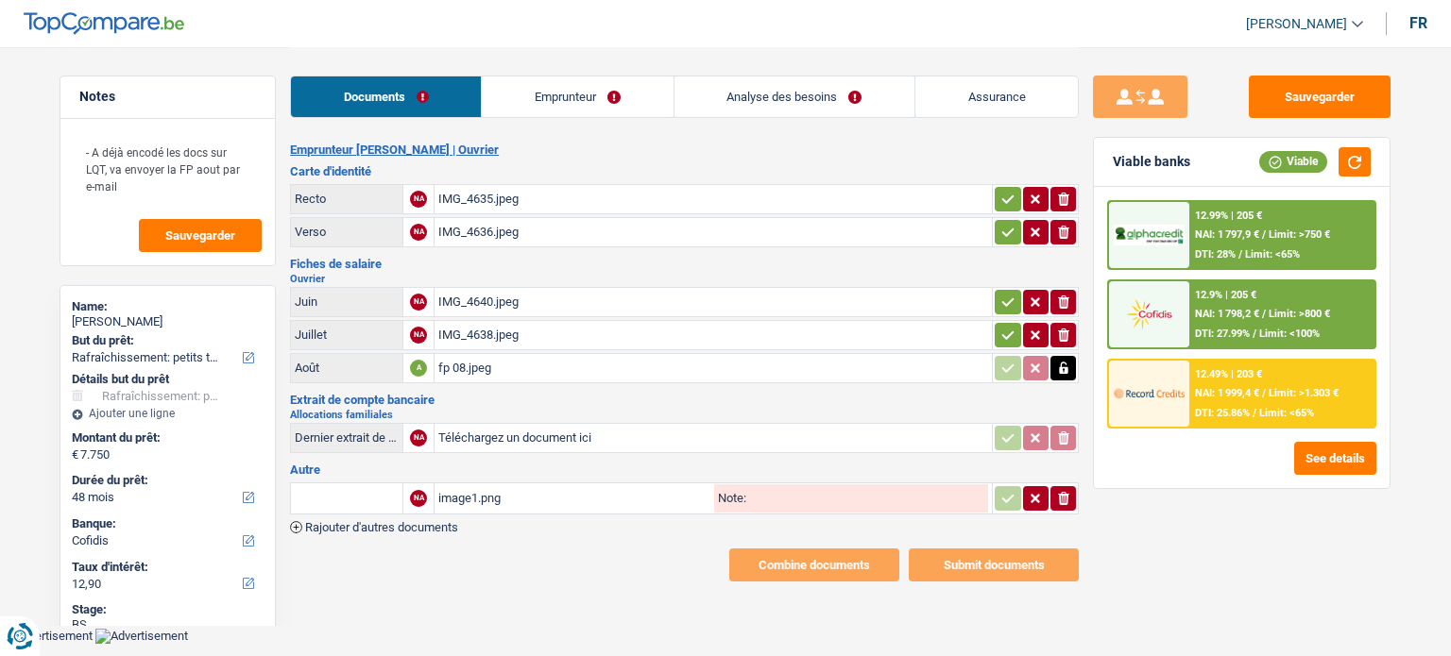
click at [773, 98] on link "Analyse des besoins" at bounding box center [794, 96] width 240 height 41
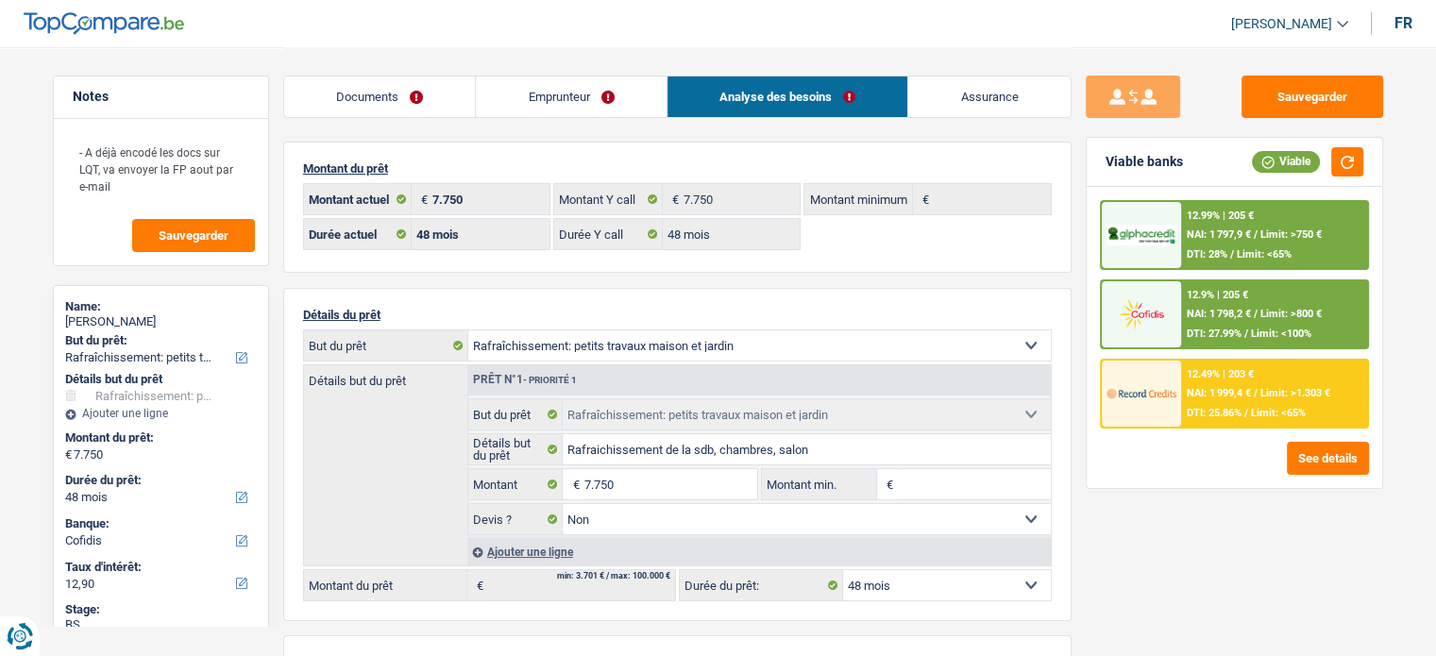
click at [1256, 331] on span "Limit: <100%" at bounding box center [1281, 334] width 60 height 12
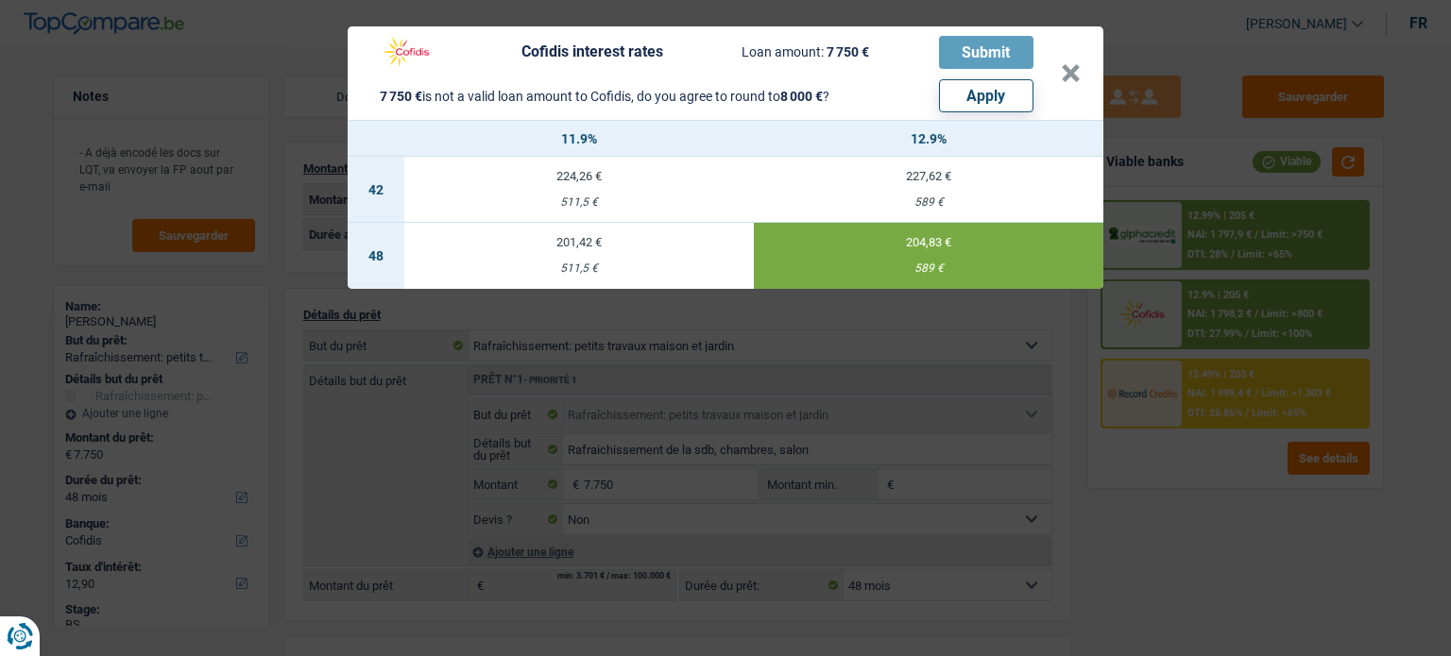
click at [1008, 91] on button "Apply" at bounding box center [986, 95] width 94 height 33
type input "8.000"
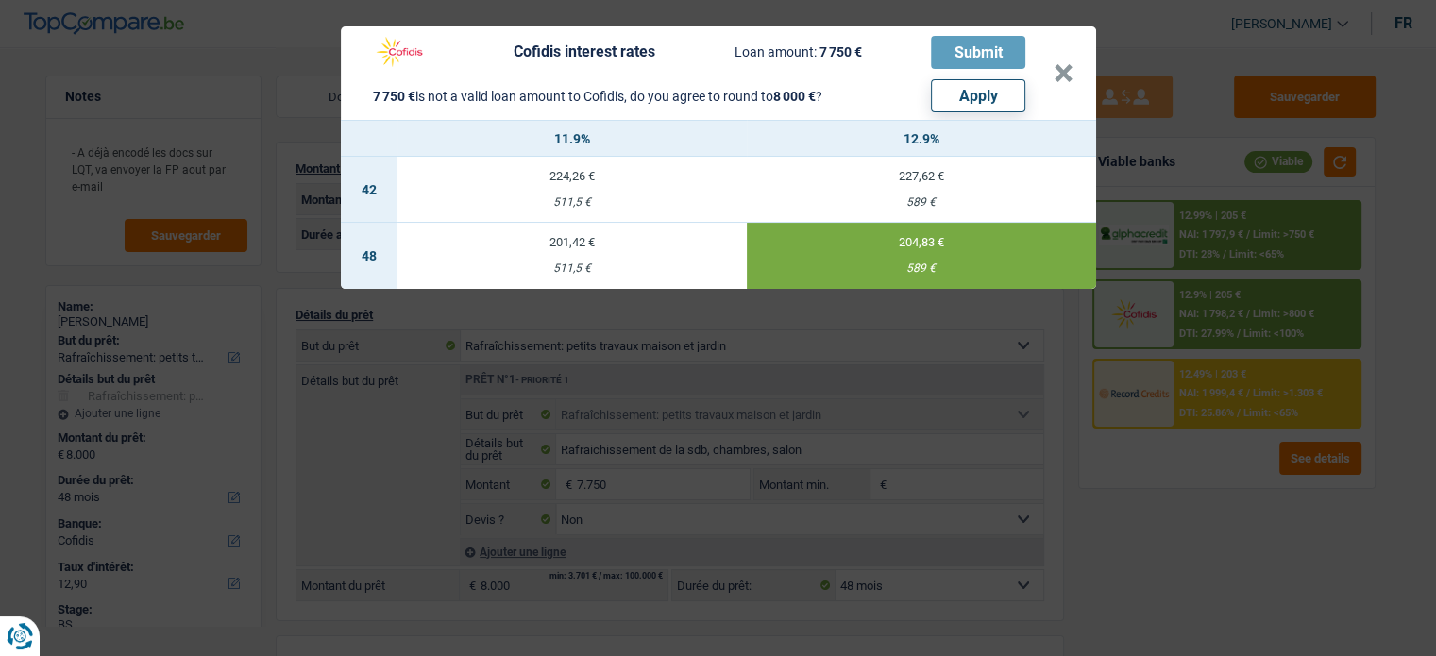
select select "other"
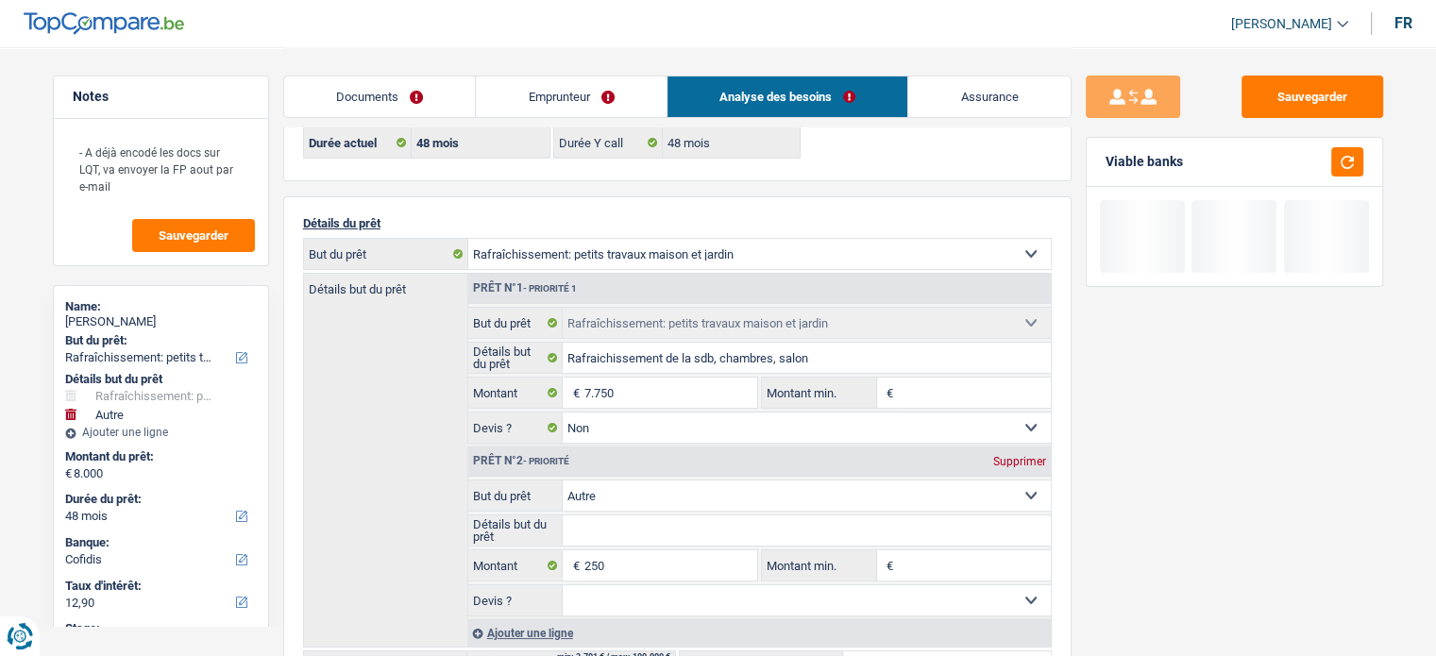
scroll to position [283, 0]
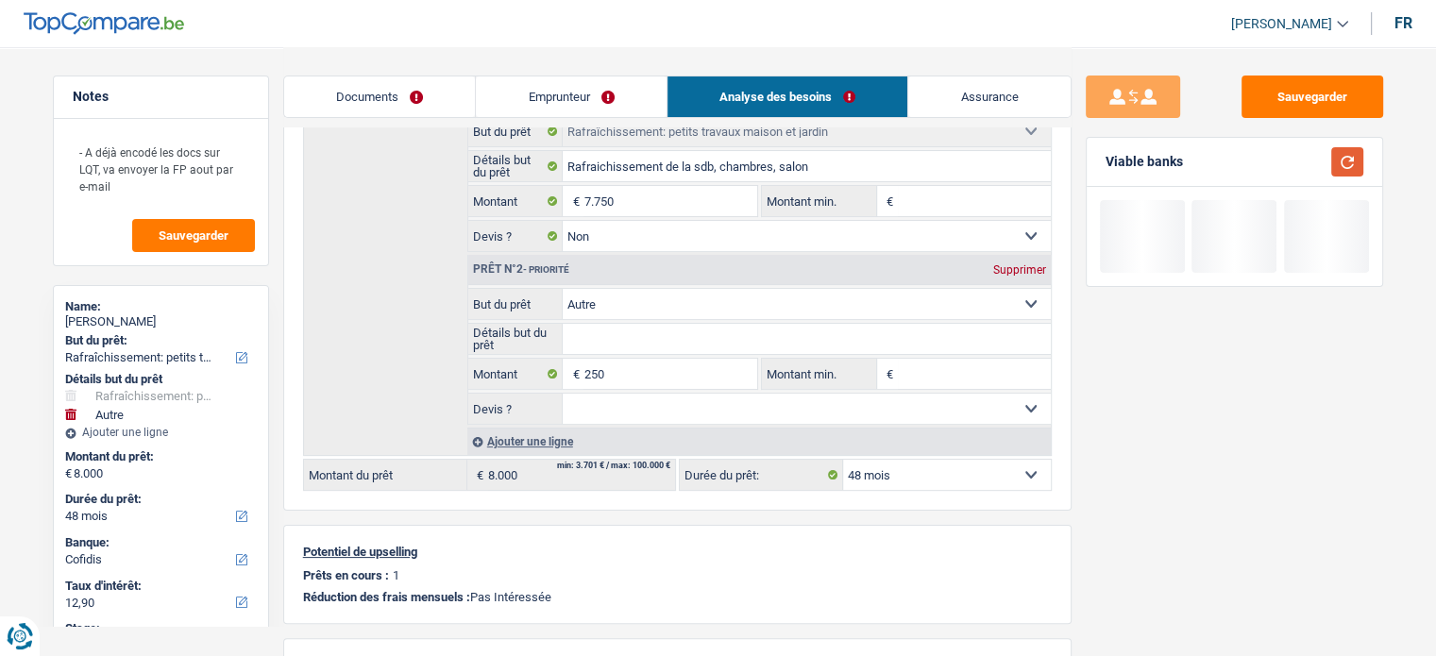
click at [1347, 175] on button "button" at bounding box center [1348, 161] width 32 height 29
drag, startPoint x: 1349, startPoint y: 154, endPoint x: 1183, endPoint y: 293, distance: 215.8
click at [1349, 155] on button "button" at bounding box center [1348, 161] width 32 height 29
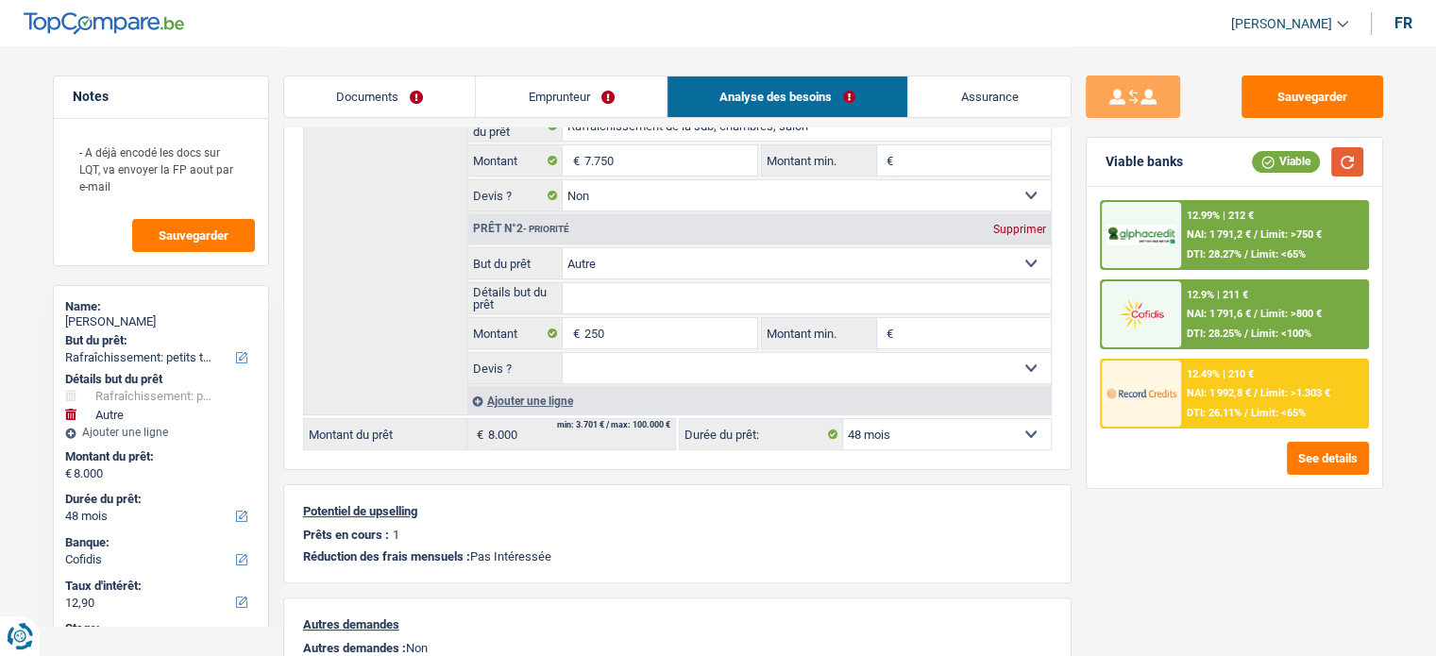
scroll to position [0, 0]
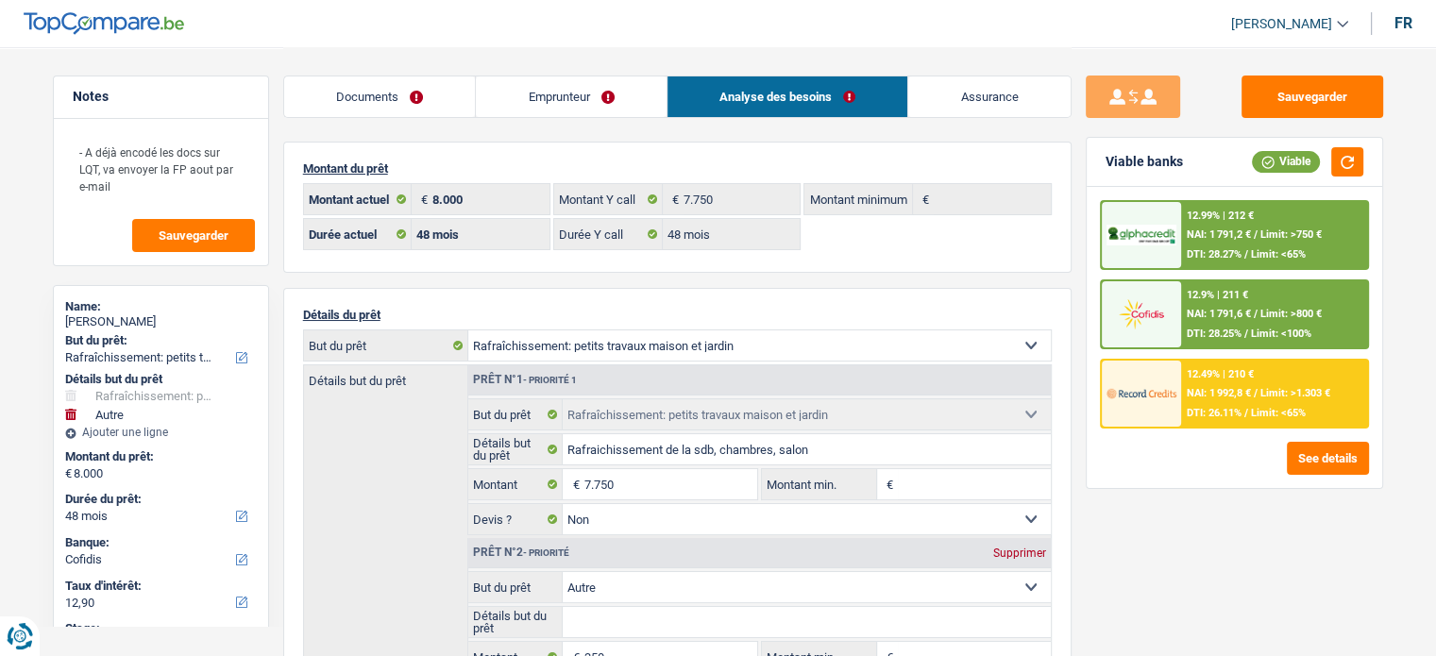
click at [1213, 303] on div "12.9% | 211 € NAI: 1 791,6 € / Limit: >800 € DTI: 28.25% / Limit: <100%" at bounding box center [1274, 314] width 186 height 66
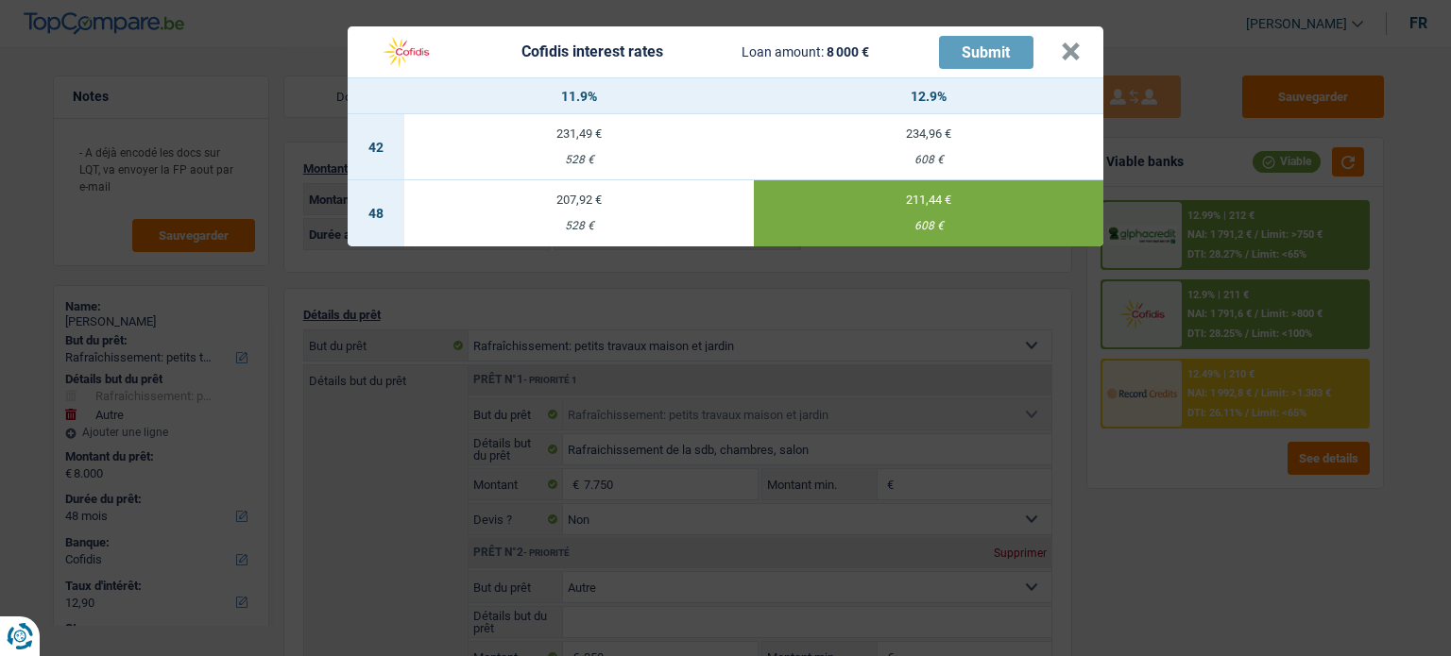
click at [576, 212] on td "207,92 € 528 €" at bounding box center [578, 213] width 349 height 66
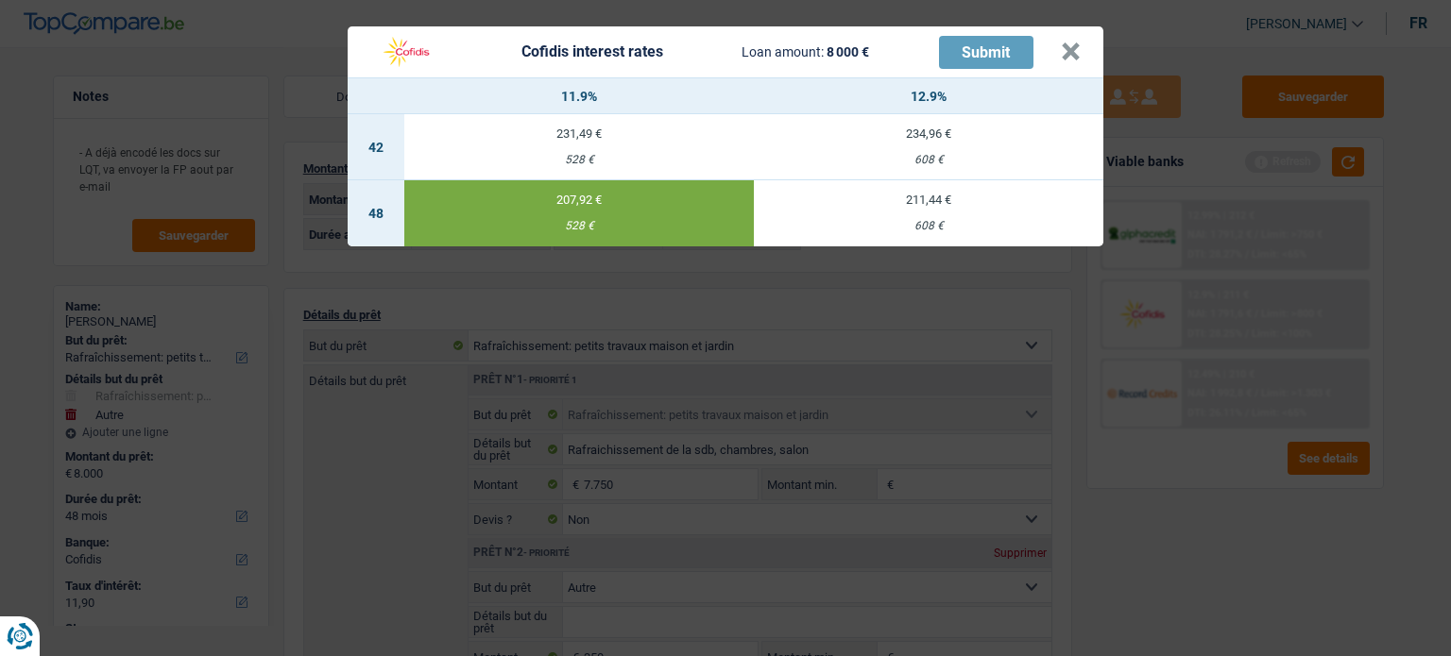
click at [967, 226] on div "608 €" at bounding box center [928, 226] width 349 height 12
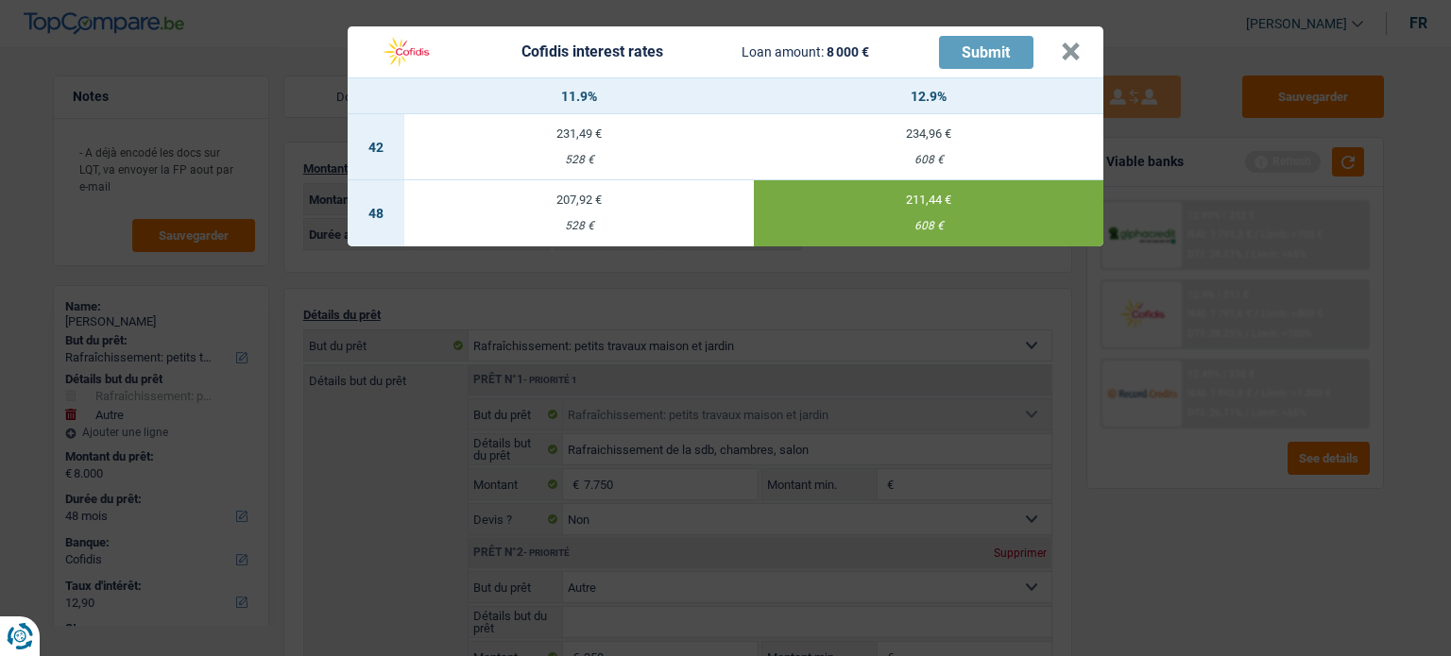
click at [591, 227] on div "528 €" at bounding box center [578, 226] width 349 height 12
type input "11,90"
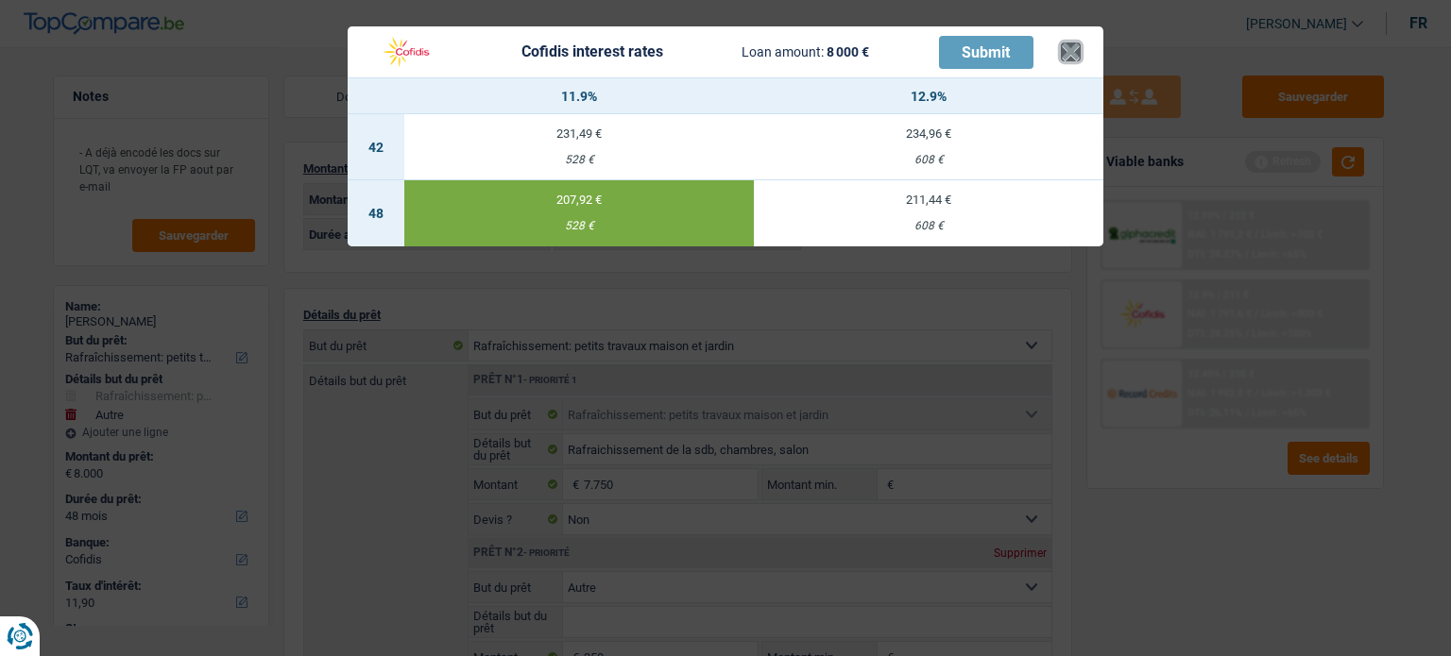
click at [1077, 55] on button "×" at bounding box center [1071, 51] width 20 height 19
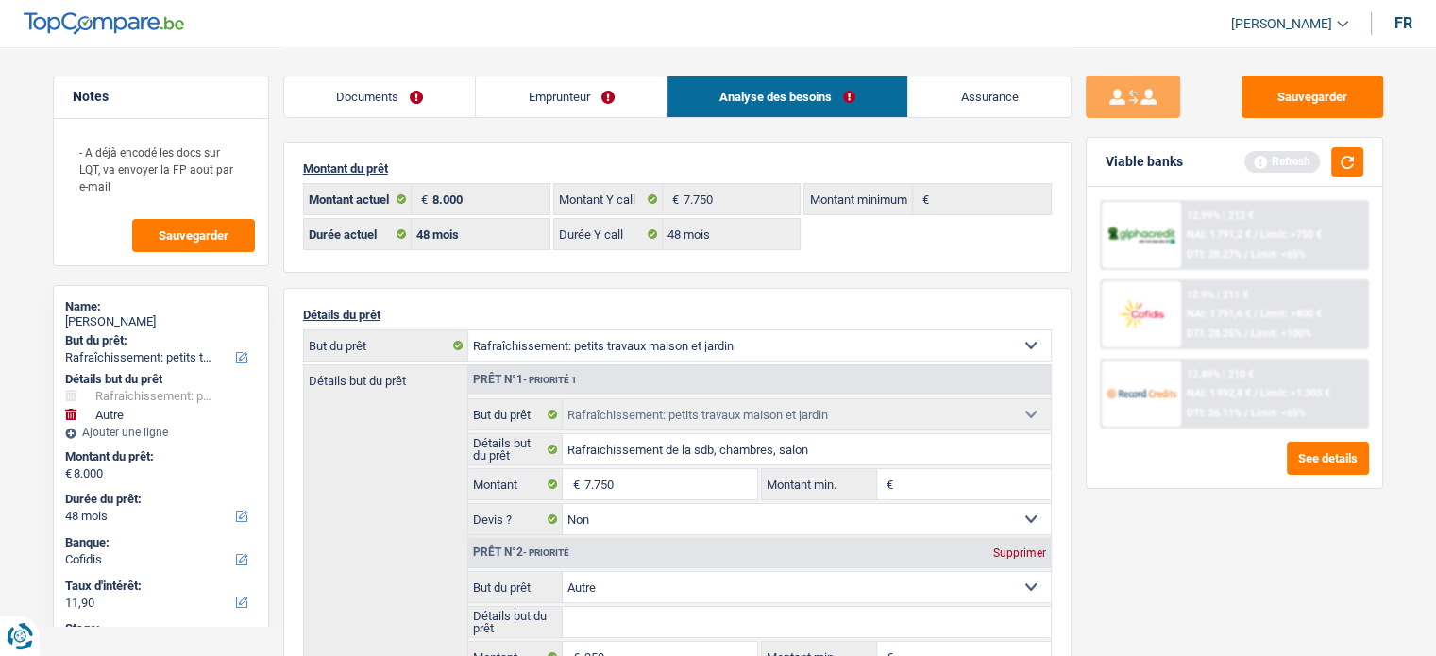
click at [607, 98] on link "Emprunteur" at bounding box center [571, 96] width 191 height 41
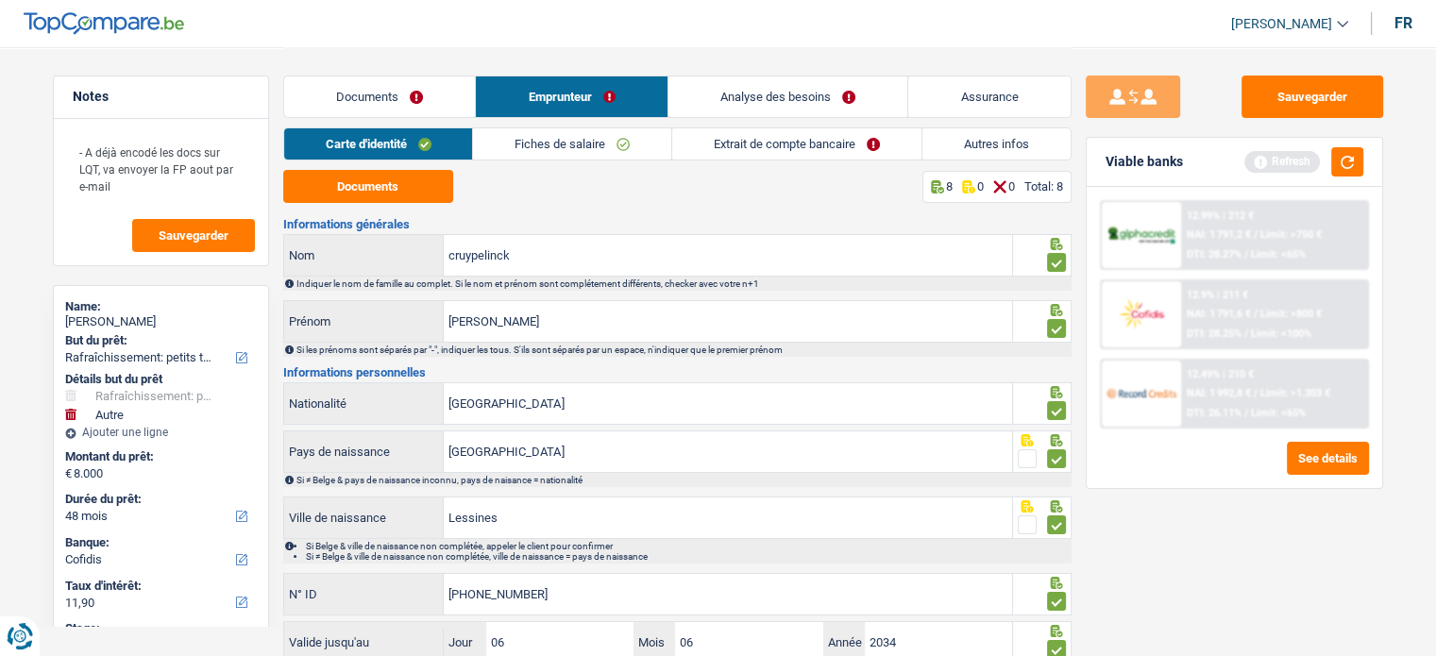
click at [846, 146] on link "Extrait de compte bancaire" at bounding box center [796, 143] width 249 height 31
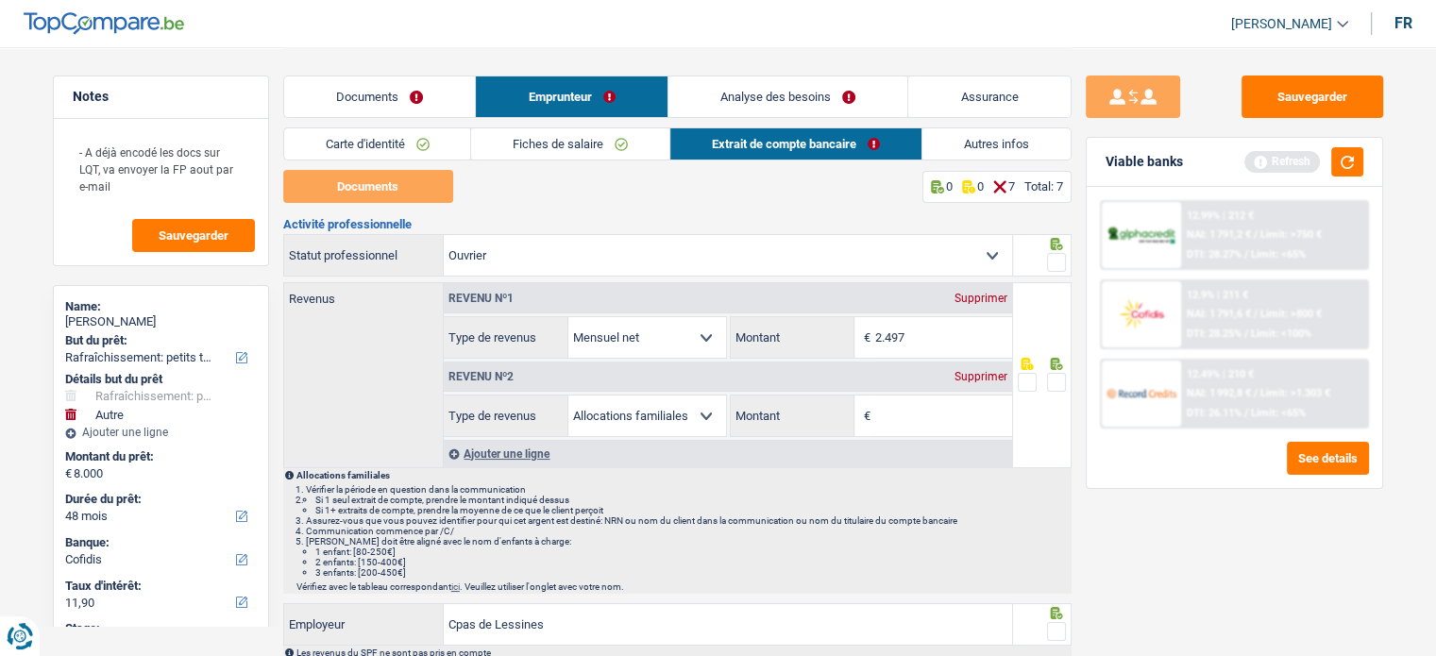
click at [1001, 377] on div "Supprimer" at bounding box center [981, 376] width 62 height 11
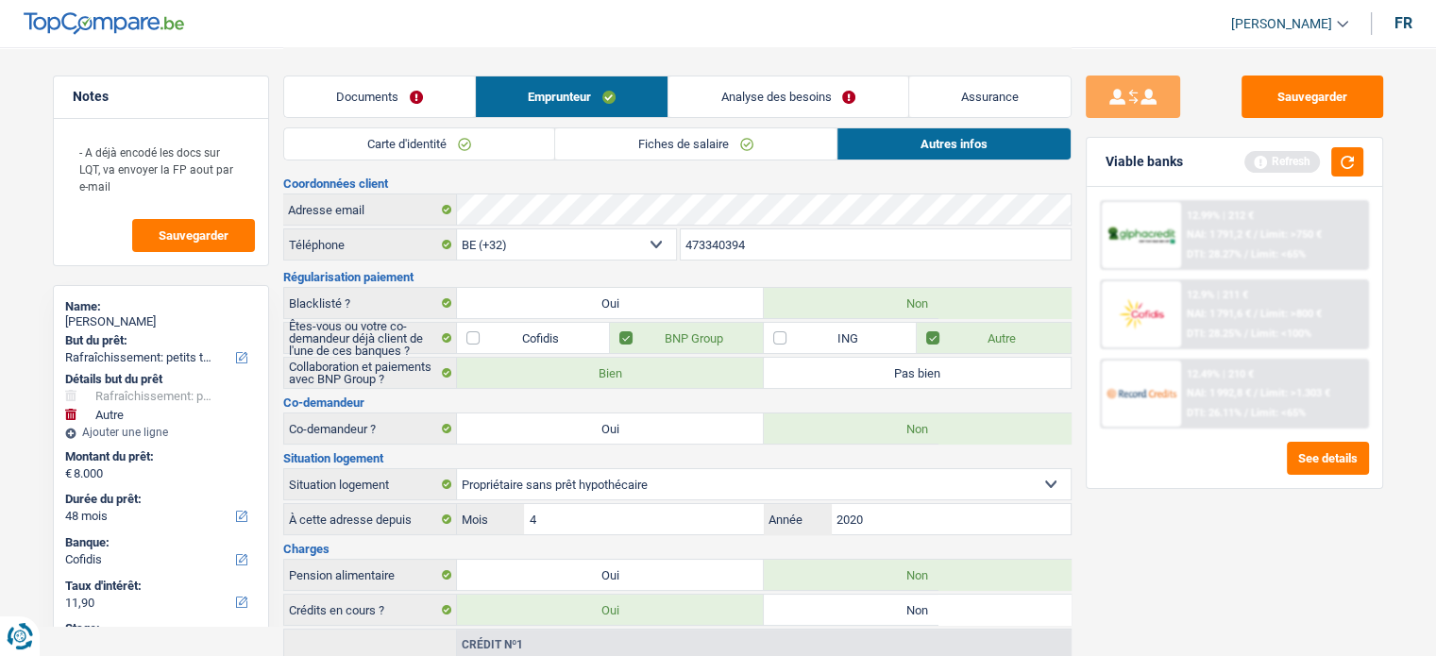
click at [1238, 316] on span "NAI: 1 791,6 €" at bounding box center [1219, 314] width 64 height 12
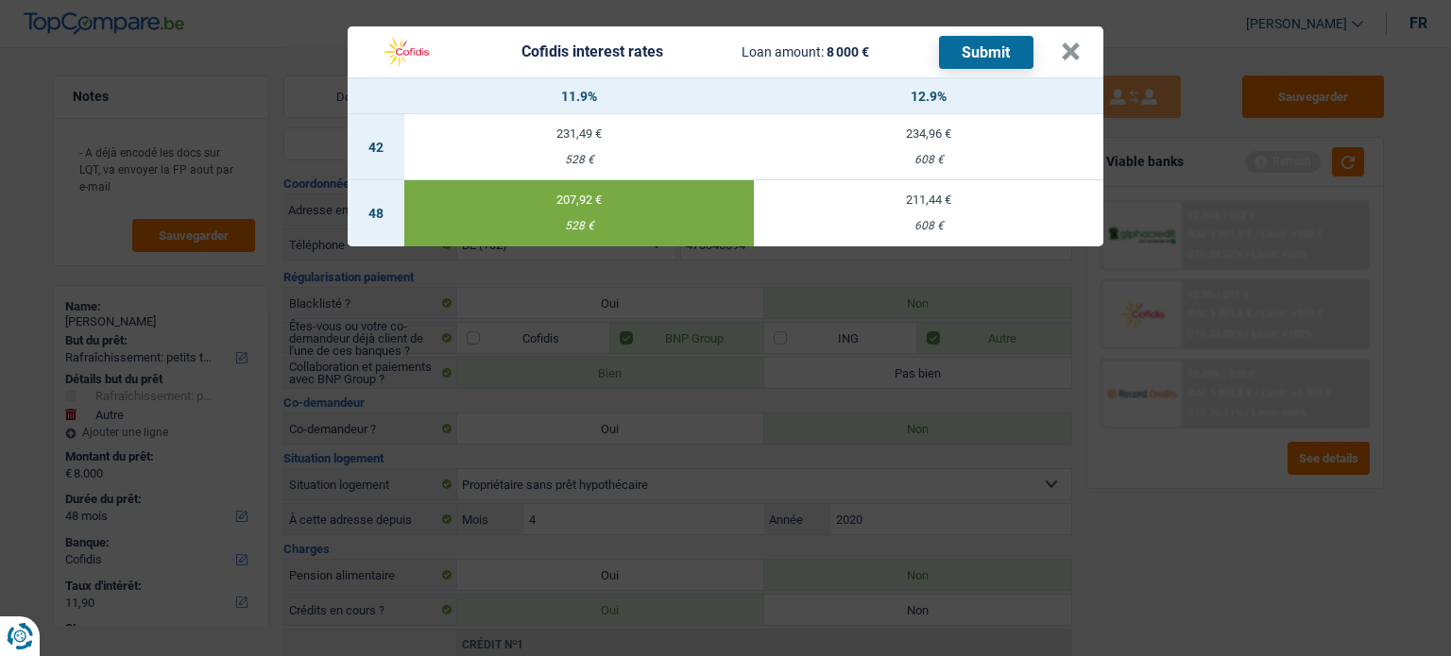
click at [965, 47] on button "Submit" at bounding box center [986, 52] width 94 height 33
click at [1065, 52] on button "×" at bounding box center [1071, 51] width 20 height 19
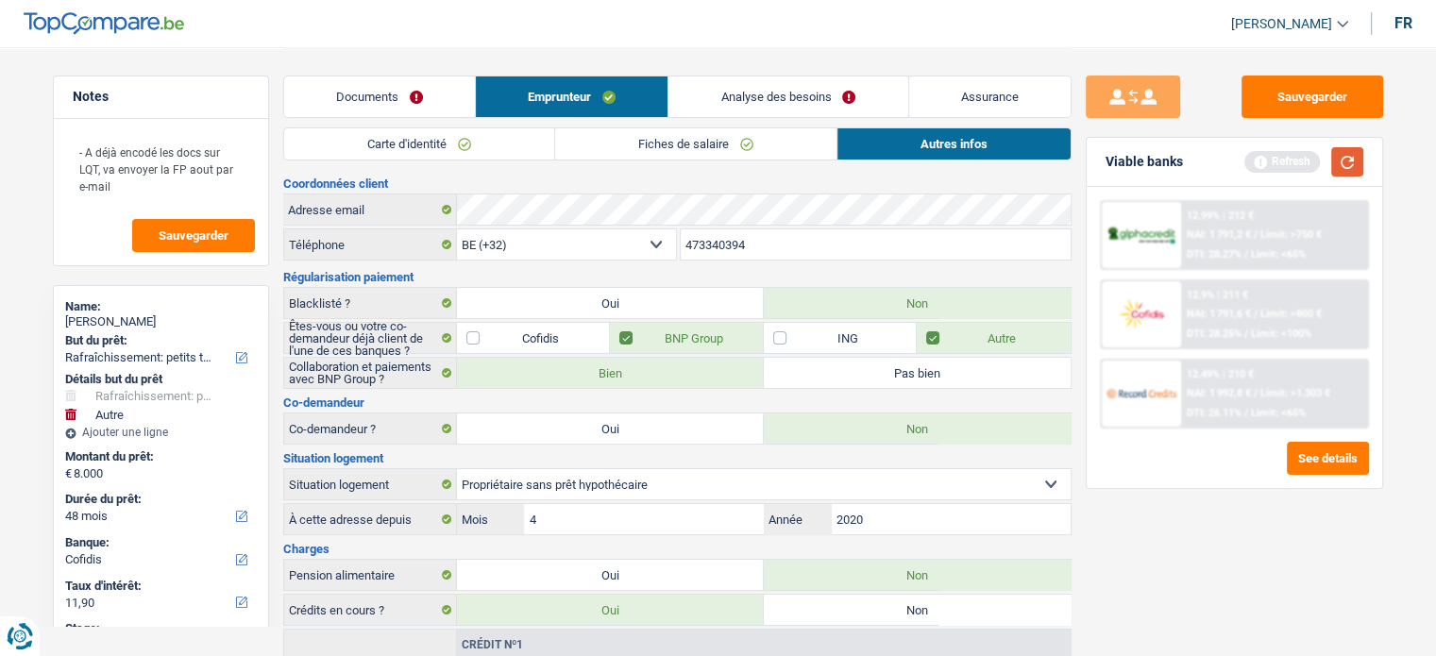
click at [1356, 159] on button "button" at bounding box center [1348, 161] width 32 height 29
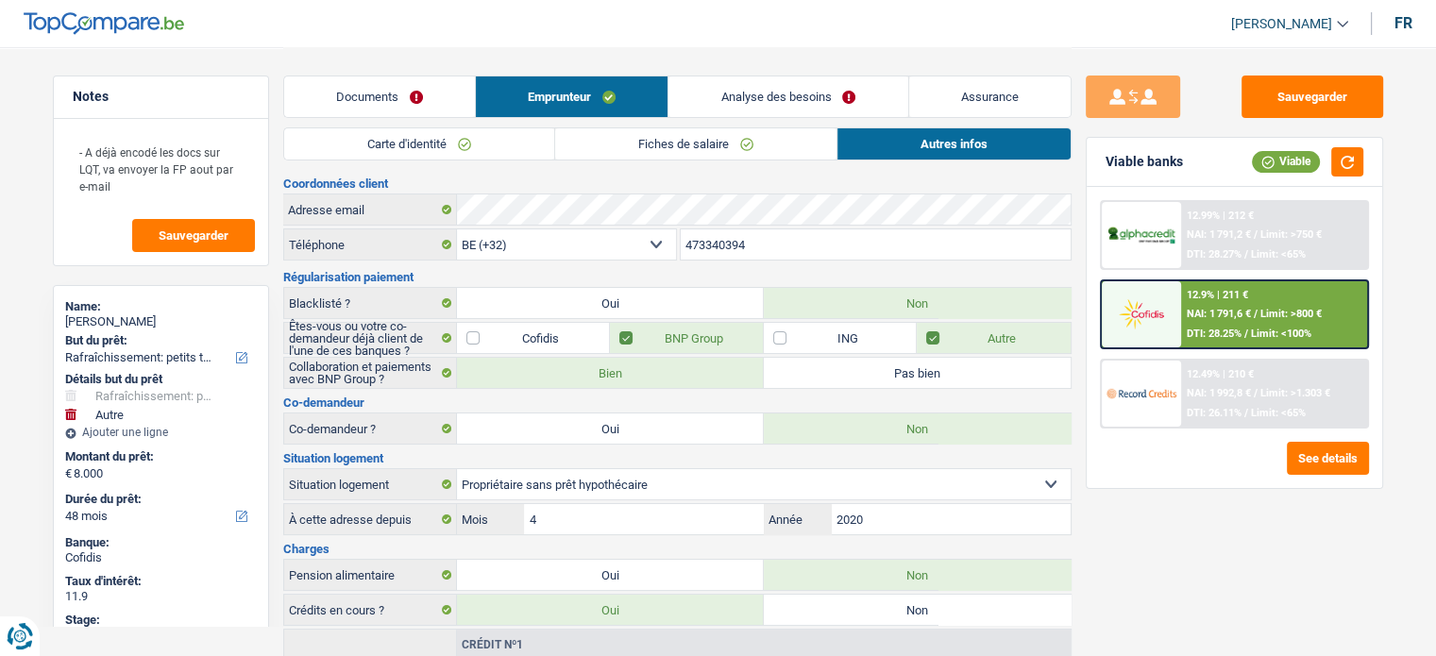
click at [399, 116] on link "Documents" at bounding box center [379, 96] width 191 height 41
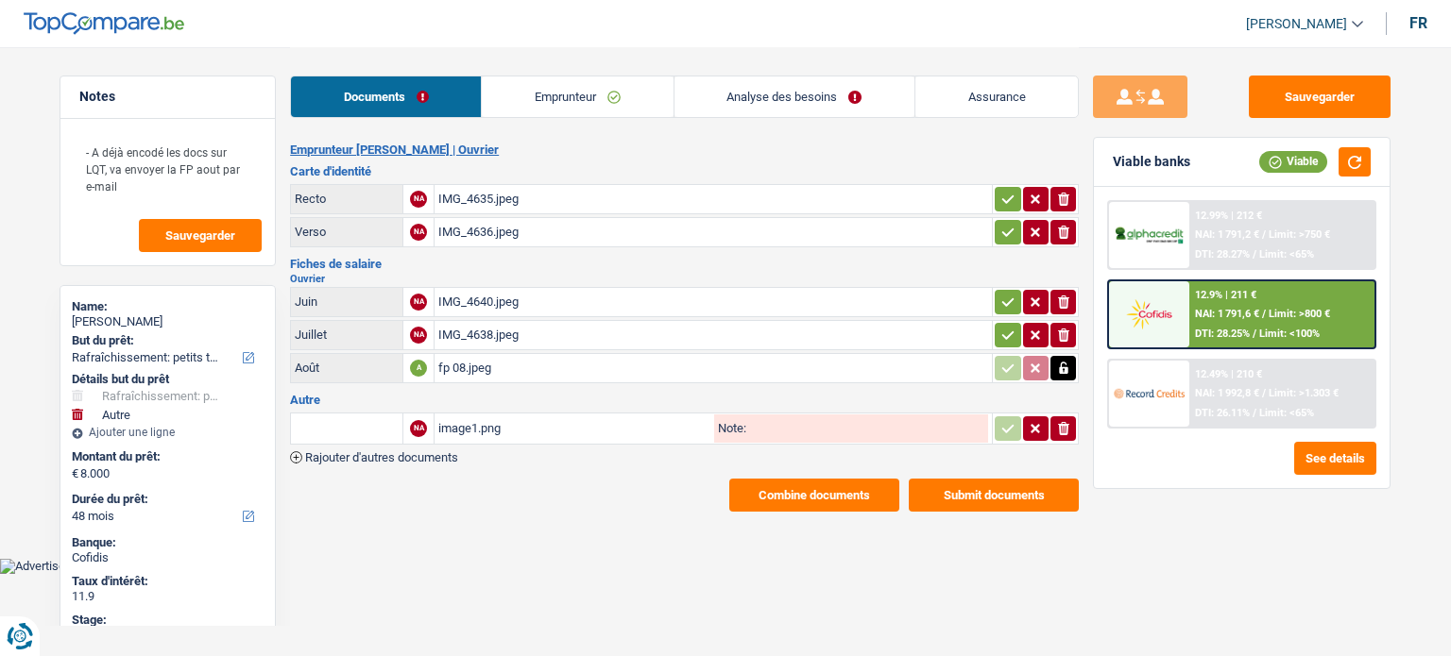
click at [962, 494] on button "Submit documents" at bounding box center [994, 495] width 170 height 33
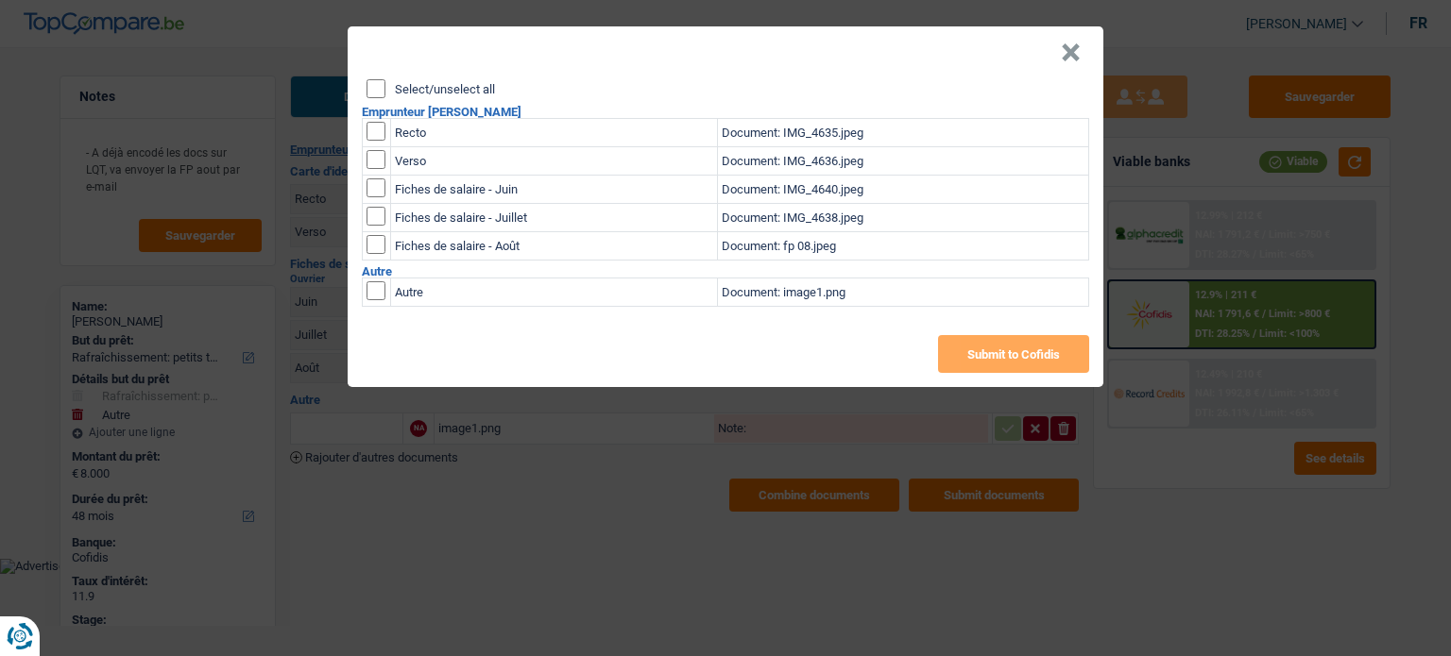
click at [376, 83] on input "Select/unselect all" at bounding box center [375, 88] width 19 height 19
checkbox input "true"
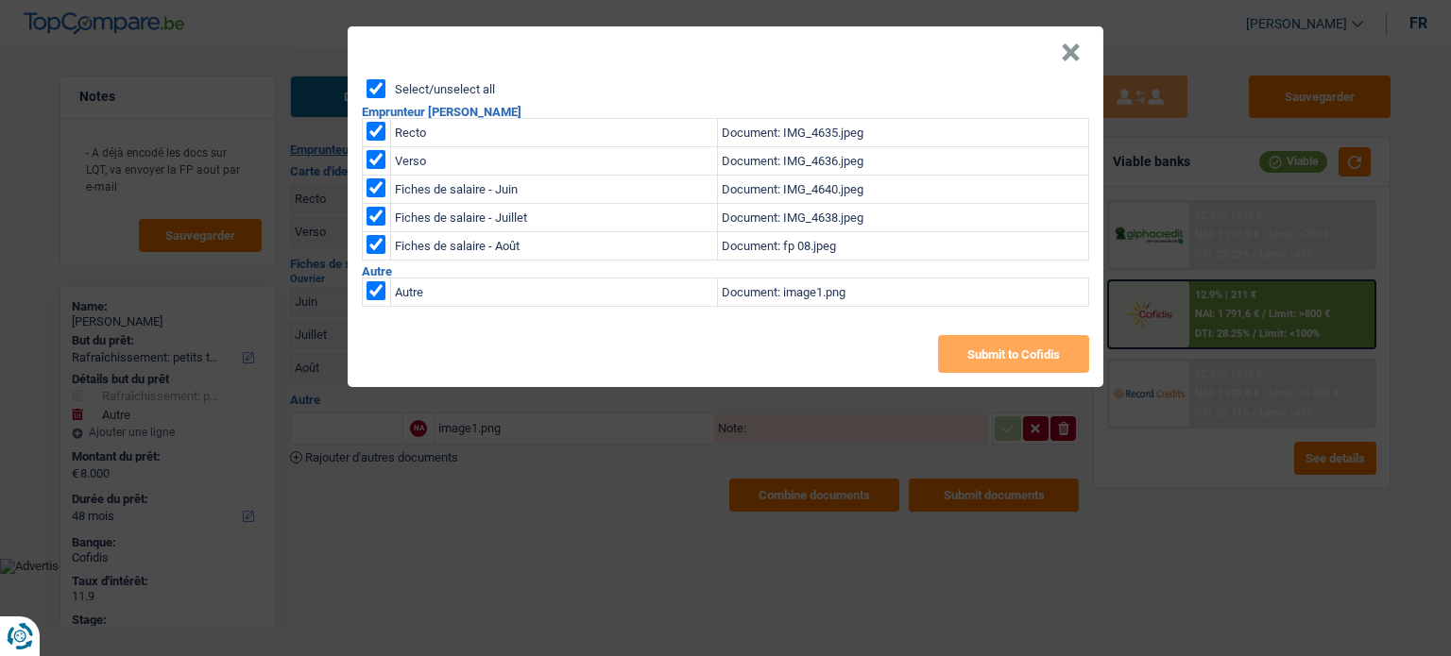
checkbox input "true"
click at [1074, 53] on button "×" at bounding box center [1071, 52] width 20 height 19
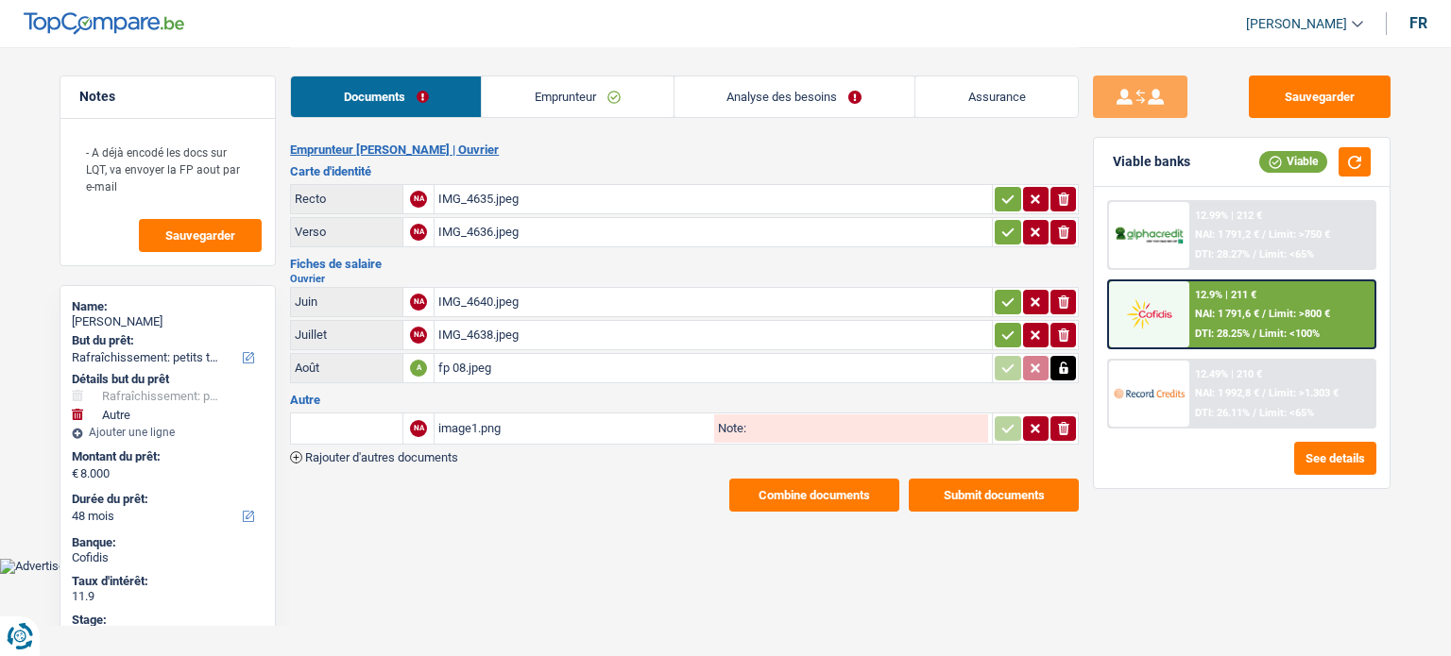
click at [570, 430] on div "image1.png" at bounding box center [574, 429] width 272 height 28
click at [964, 489] on button "Submit documents" at bounding box center [994, 495] width 170 height 33
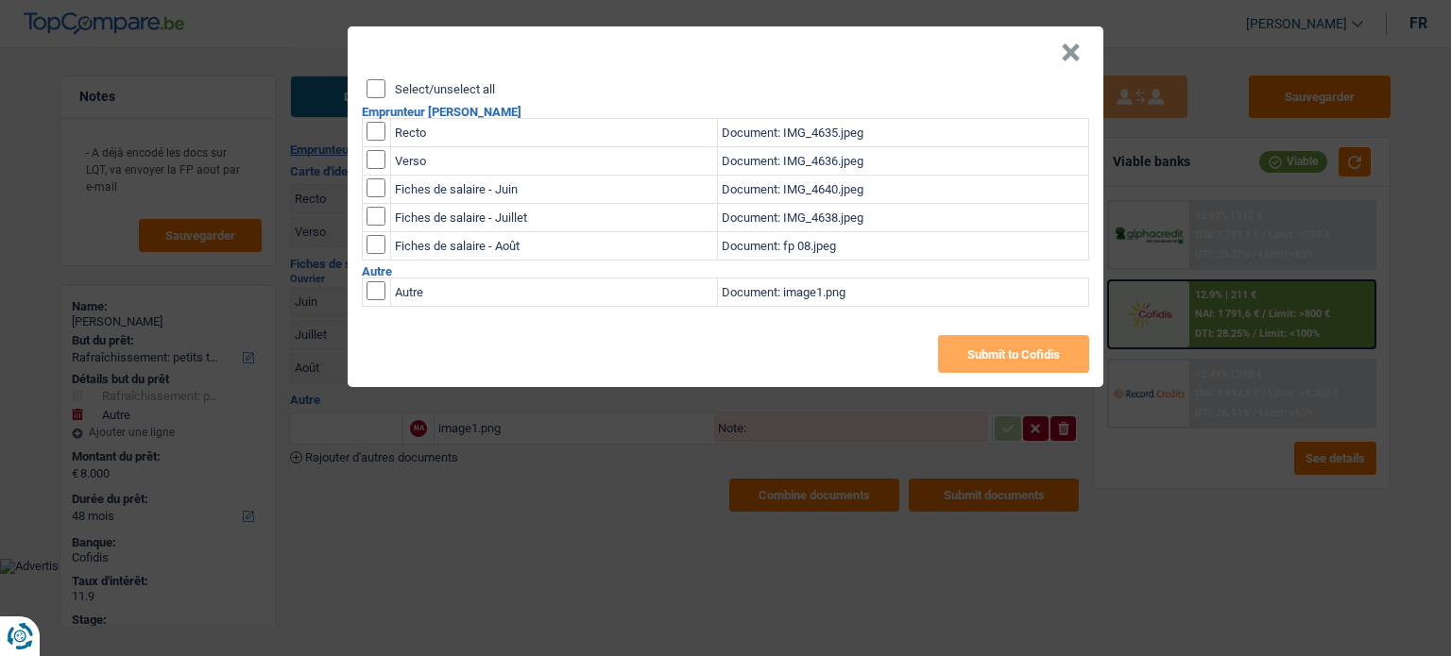
click at [384, 86] on input "Select/unselect all" at bounding box center [375, 88] width 19 height 19
checkbox input "true"
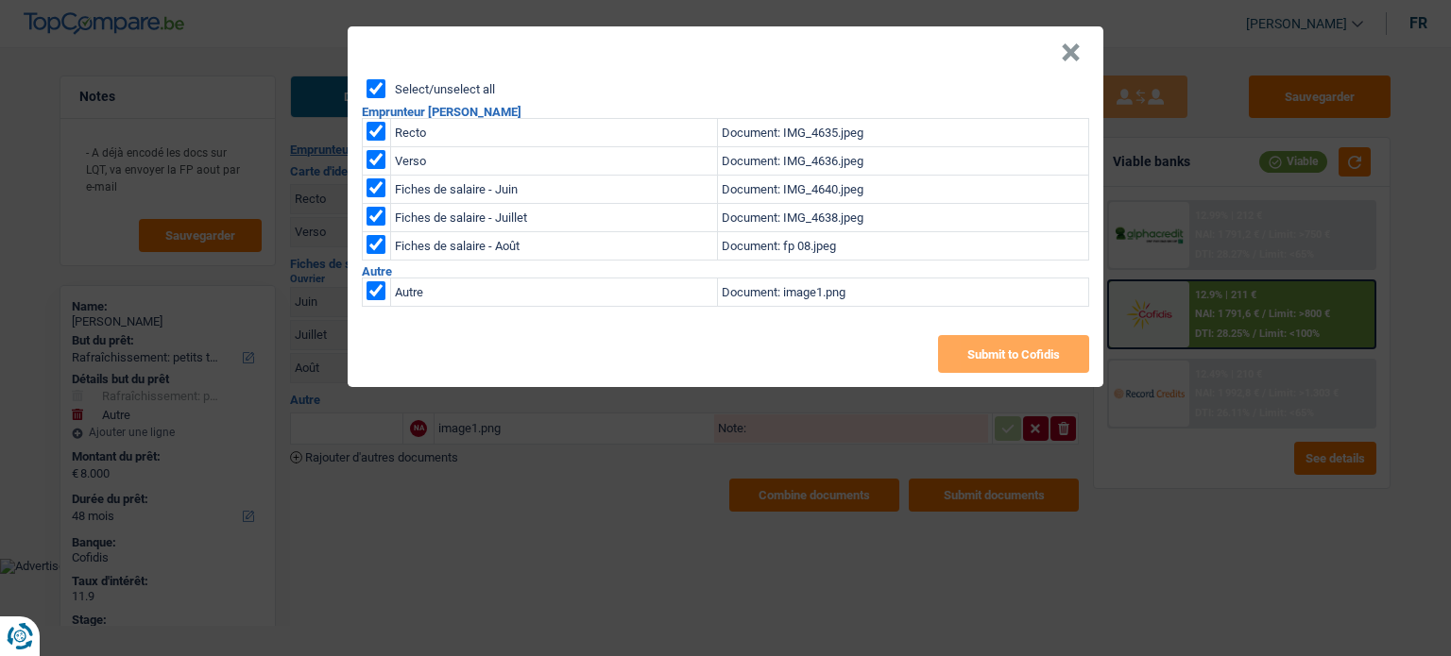
checkbox input "true"
click at [374, 289] on input "checkbox" at bounding box center [375, 290] width 19 height 19
checkbox input "false"
click at [994, 354] on button "Submit to Cofidis" at bounding box center [1013, 354] width 151 height 38
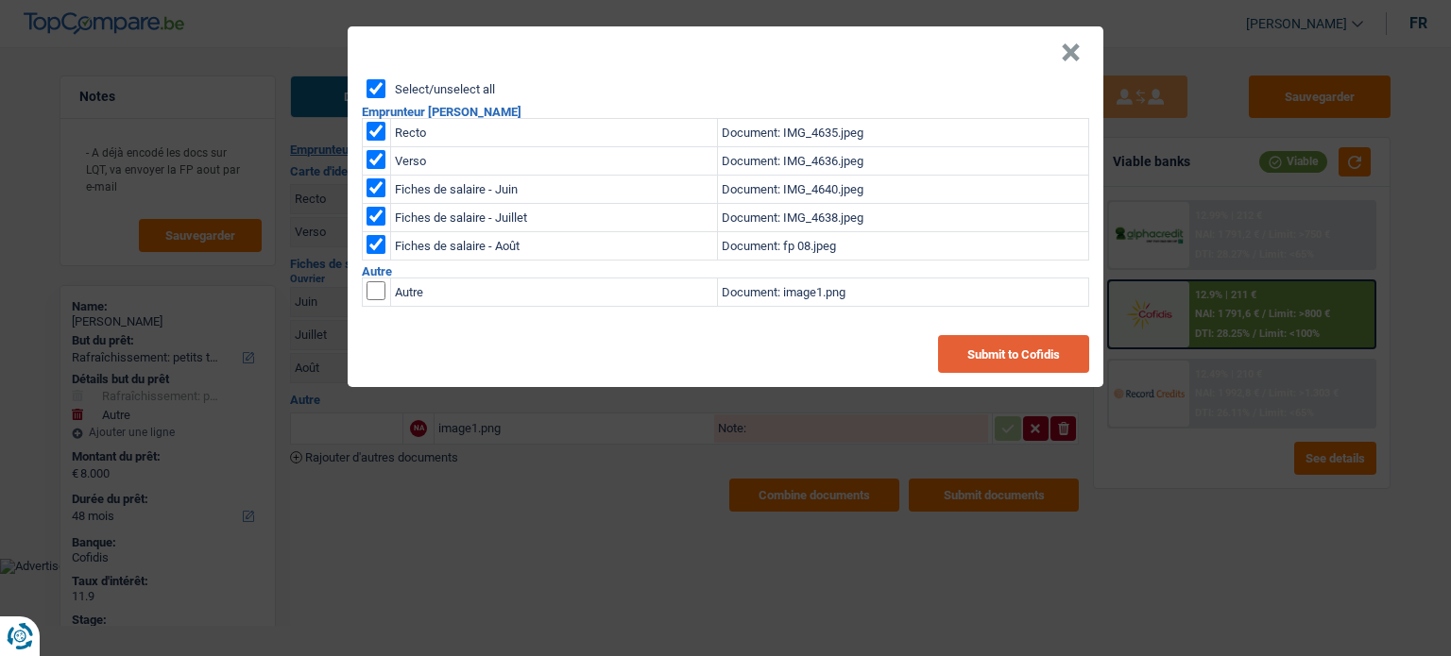
drag, startPoint x: 985, startPoint y: 346, endPoint x: 889, endPoint y: 56, distance: 305.5
click at [980, 343] on button "Submit to Cofidis" at bounding box center [1013, 354] width 151 height 38
click at [1070, 62] on button "×" at bounding box center [1071, 52] width 20 height 19
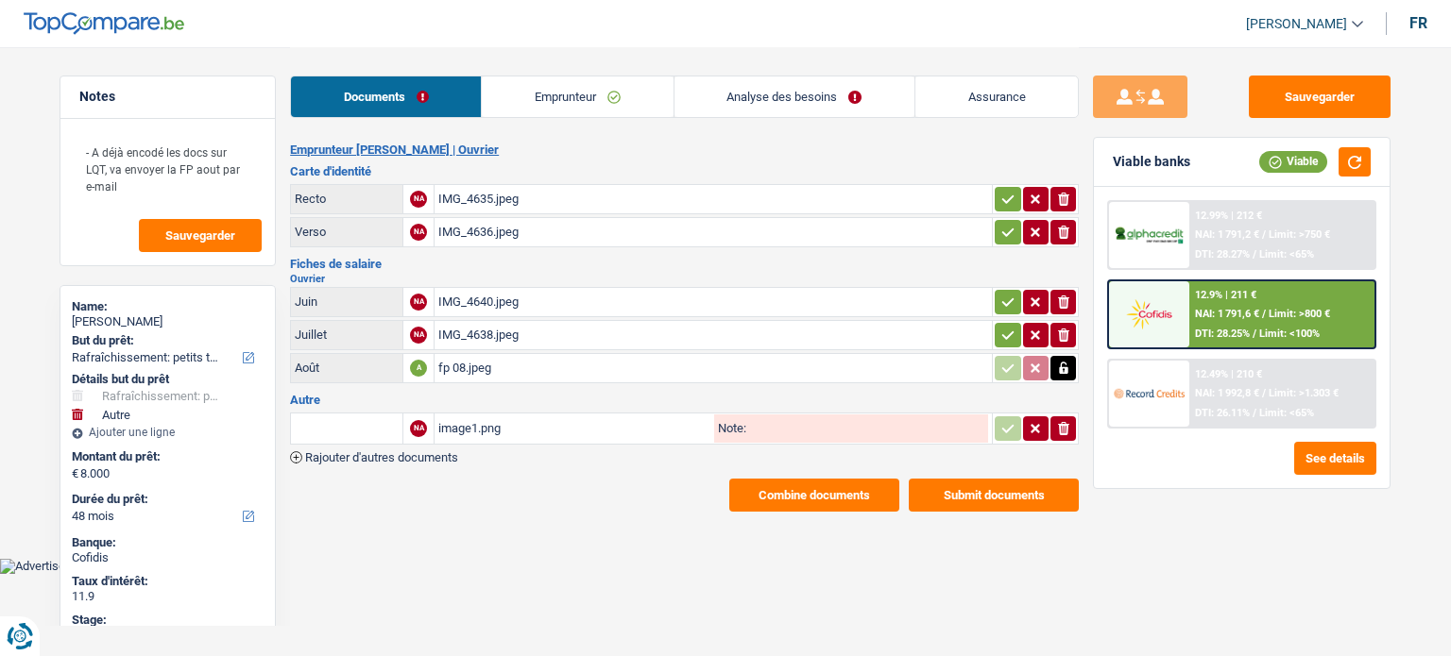
drag, startPoint x: 191, startPoint y: 314, endPoint x: 68, endPoint y: 318, distance: 122.8
click at [68, 318] on div "Name: bertrand cruypelinck But du prêt: Confort maison: meubles, textile, peint…" at bounding box center [167, 555] width 216 height 541
copy div "bertrand cruypelinck"
click at [608, 52] on div "Documents Emprunteur Analyse des besoins Assurance" at bounding box center [684, 87] width 789 height 80
click at [577, 80] on link "Emprunteur" at bounding box center [577, 96] width 191 height 41
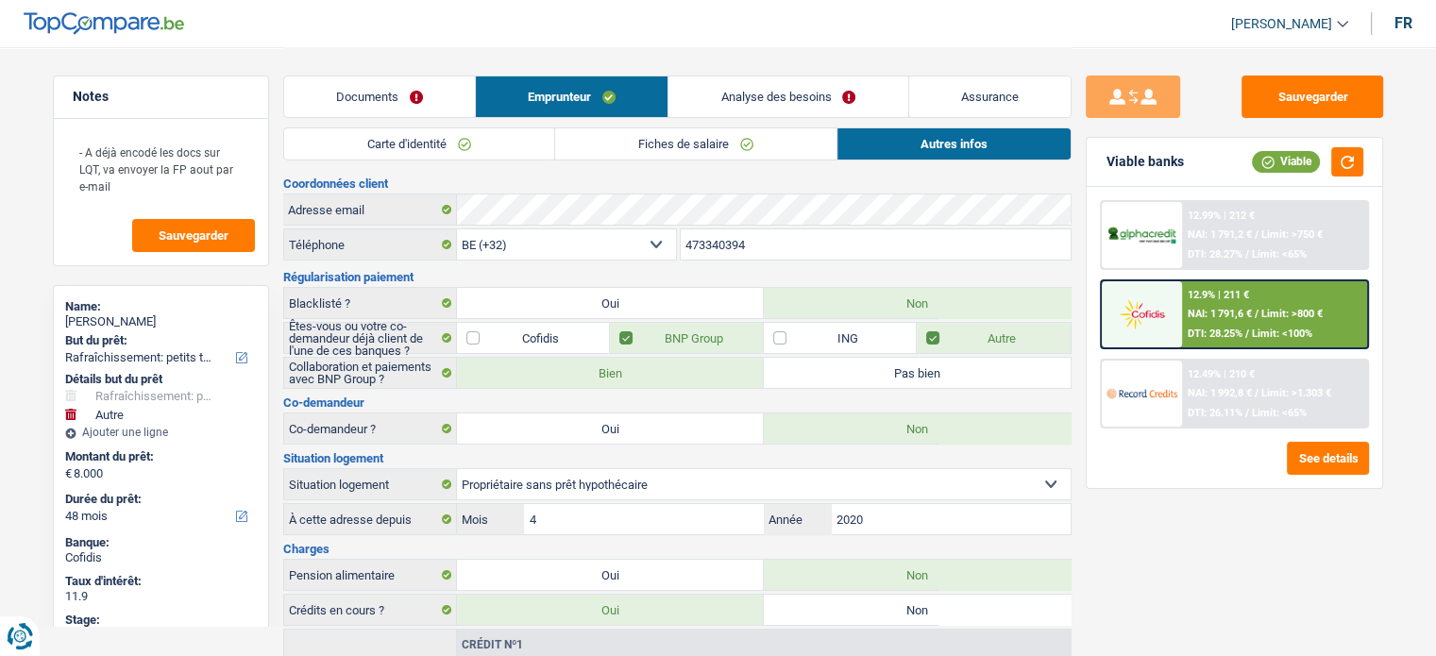
click at [462, 144] on link "Carte d'identité" at bounding box center [419, 143] width 270 height 31
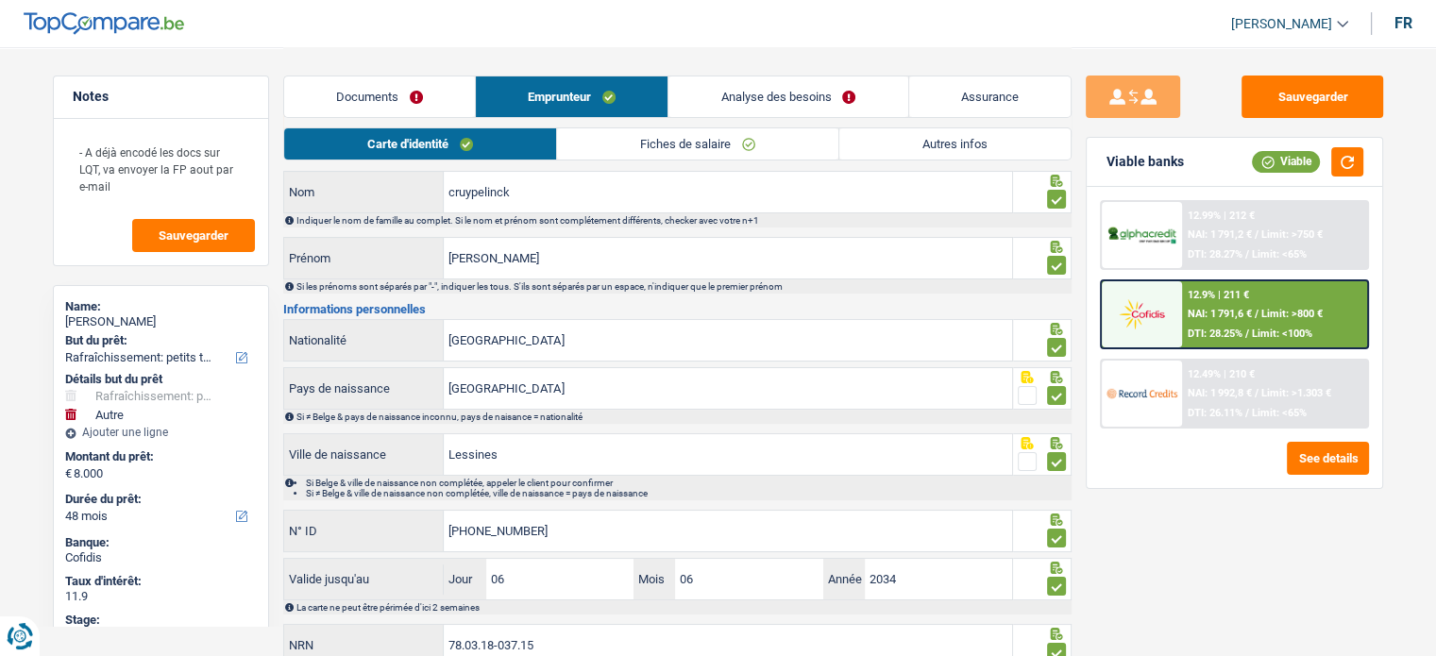
scroll to position [123, 0]
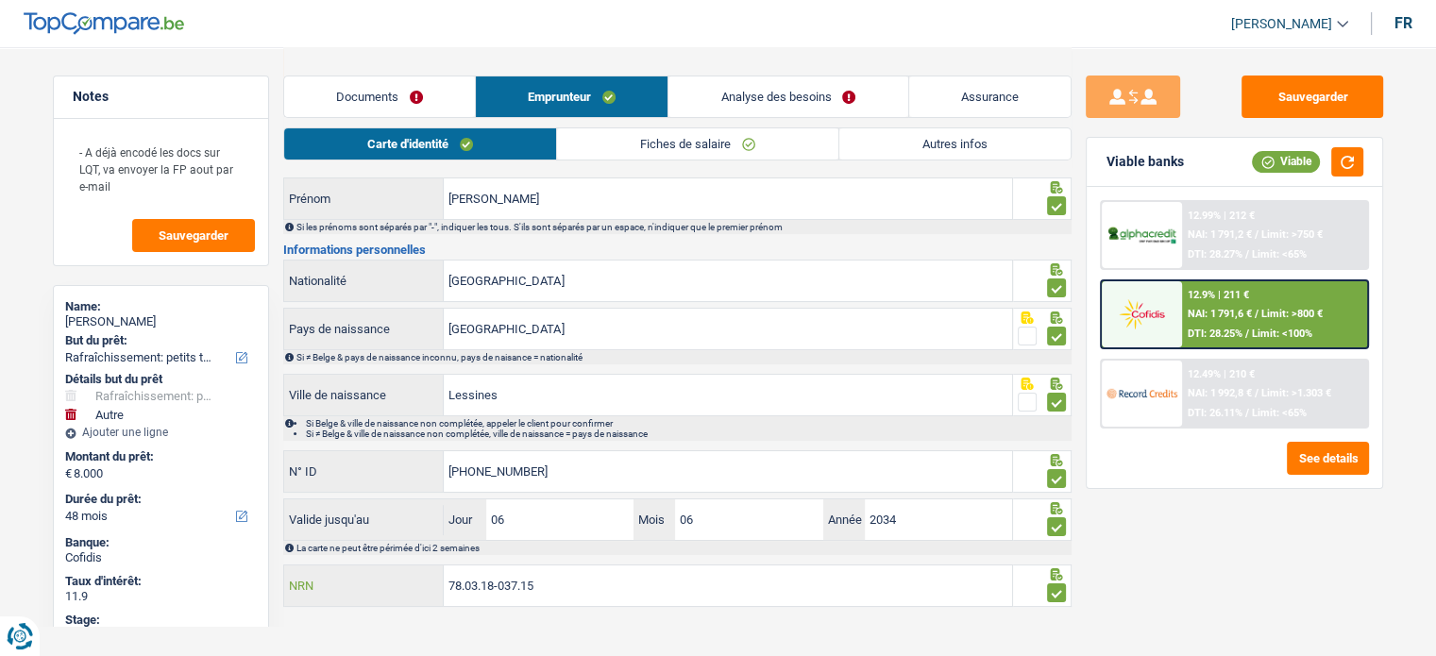
drag, startPoint x: 577, startPoint y: 579, endPoint x: 350, endPoint y: 615, distance: 229.5
click at [350, 615] on main "Notes - A déjà encodé les docs sur LQT, va envoyer la FP aout par e-mail Sauveg…" at bounding box center [718, 268] width 1436 height 783
drag, startPoint x: 1310, startPoint y: 98, endPoint x: 624, endPoint y: 0, distance: 692.6
click at [1309, 98] on button "Sauvegarder" at bounding box center [1313, 97] width 142 height 42
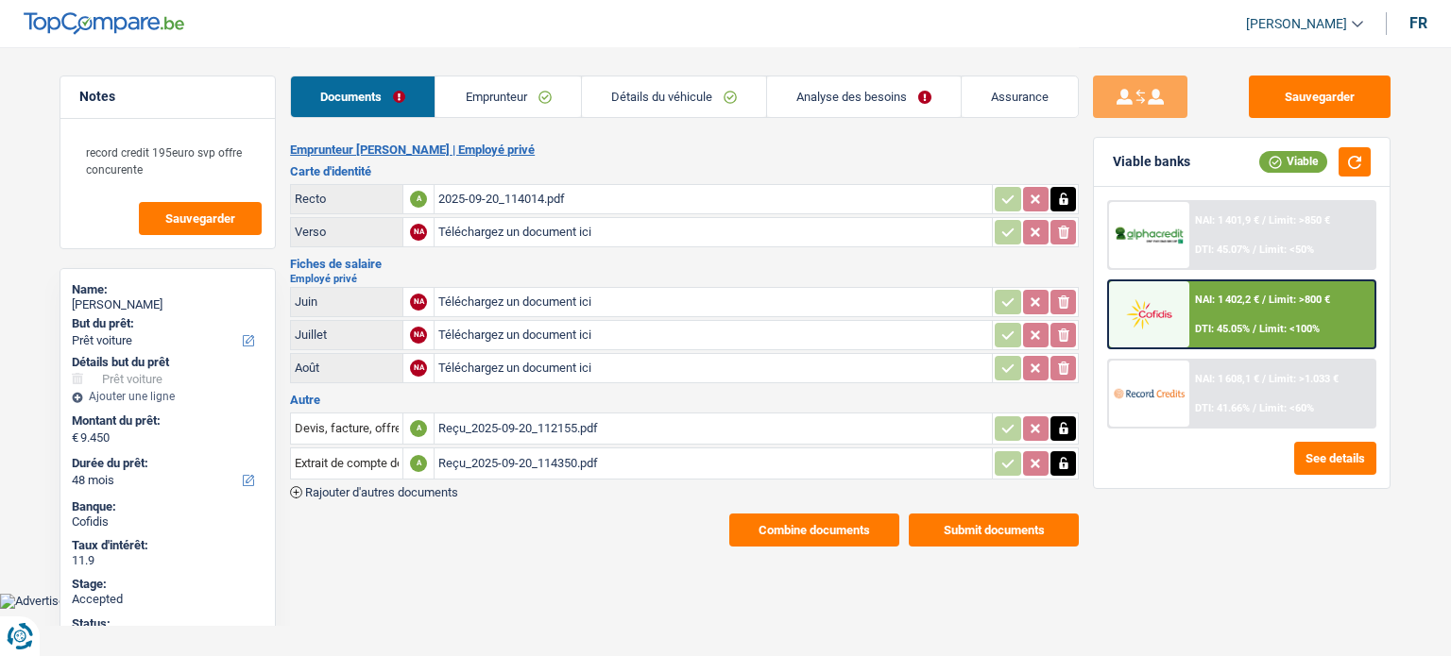
select select "car"
select select "48"
drag, startPoint x: 526, startPoint y: 417, endPoint x: 527, endPoint y: 399, distance: 18.0
click at [527, 415] on div "Reçu_2025-09-20_112155.pdf" at bounding box center [713, 429] width 550 height 28
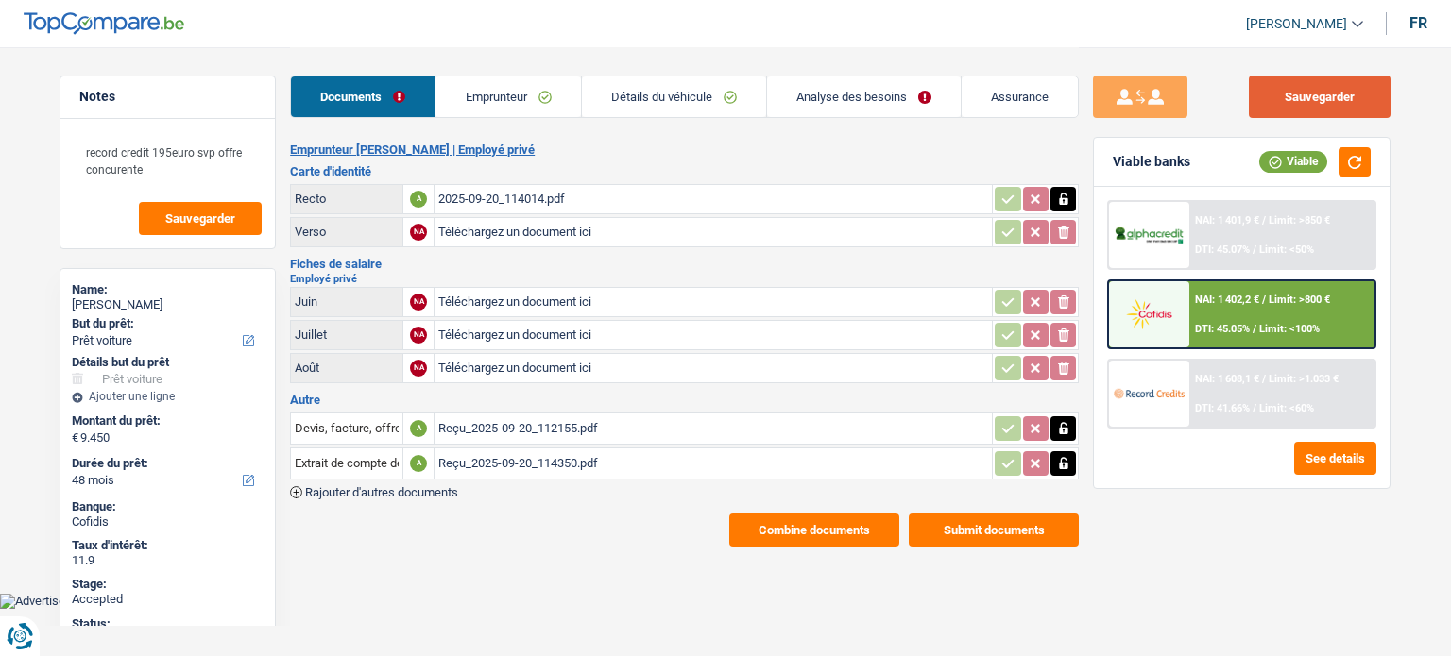
drag, startPoint x: 1329, startPoint y: 100, endPoint x: 932, endPoint y: 294, distance: 441.4
click at [1330, 101] on button "Sauvegarder" at bounding box center [1320, 97] width 142 height 42
click at [532, 194] on div "2025-09-20_114014.pdf" at bounding box center [713, 199] width 550 height 28
click at [584, 457] on div "Reçu_2025-09-20_114350.pdf" at bounding box center [713, 464] width 550 height 28
click at [525, 428] on div "Reçu_2025-09-20_112155.pdf" at bounding box center [713, 429] width 550 height 28
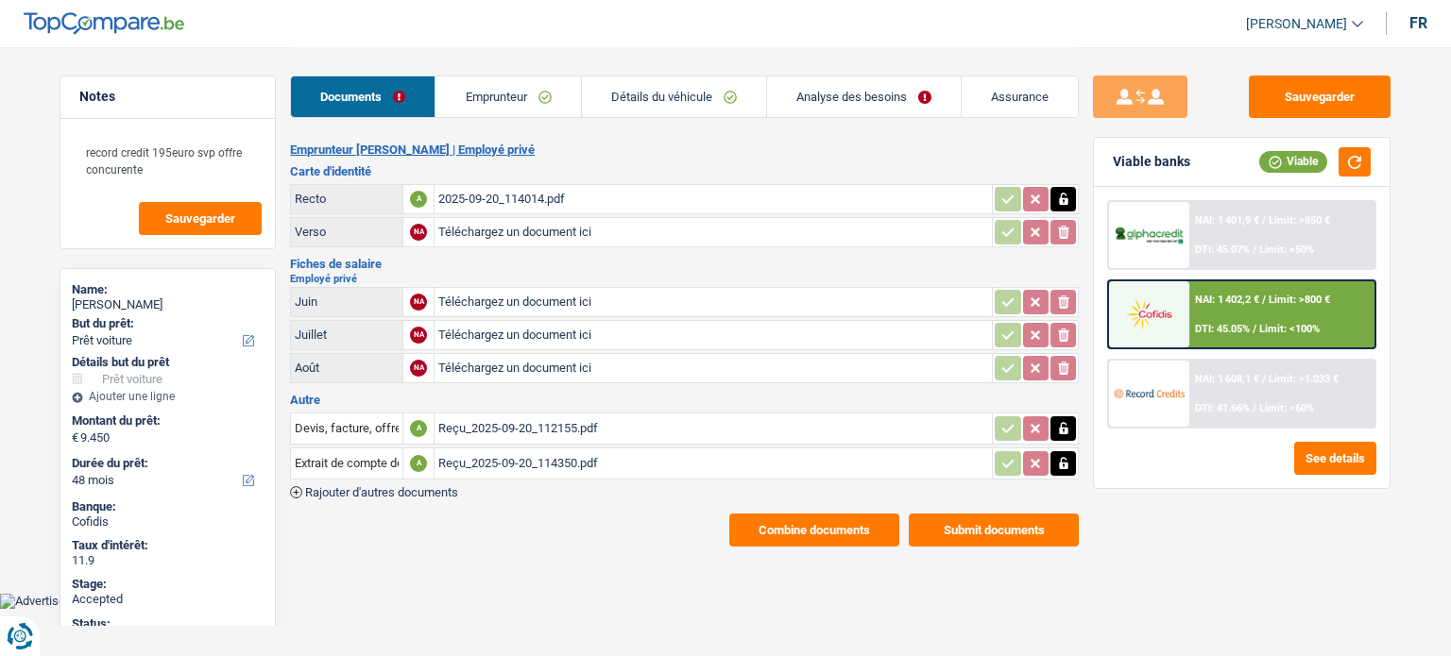
drag, startPoint x: 512, startPoint y: 101, endPoint x: 535, endPoint y: 110, distance: 25.1
click at [512, 101] on link "Emprunteur" at bounding box center [507, 96] width 144 height 41
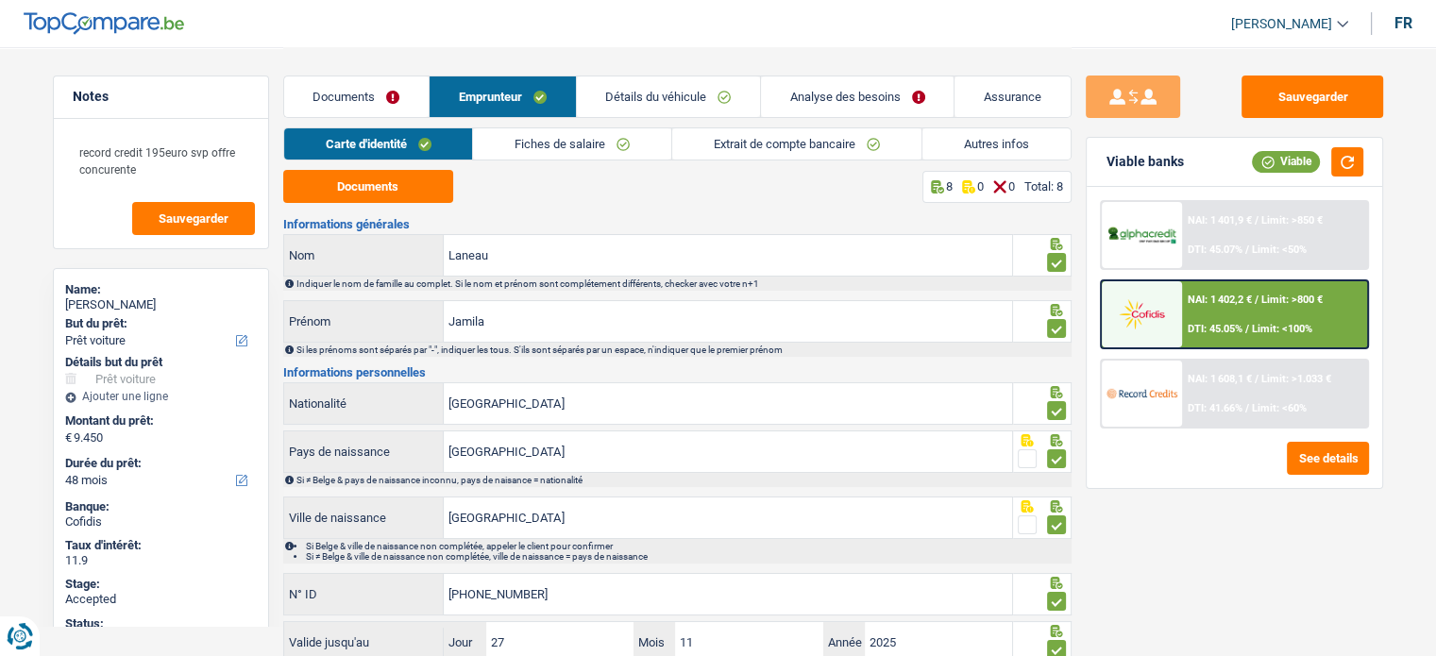
click at [714, 106] on link "Détails du véhicule" at bounding box center [668, 96] width 183 height 41
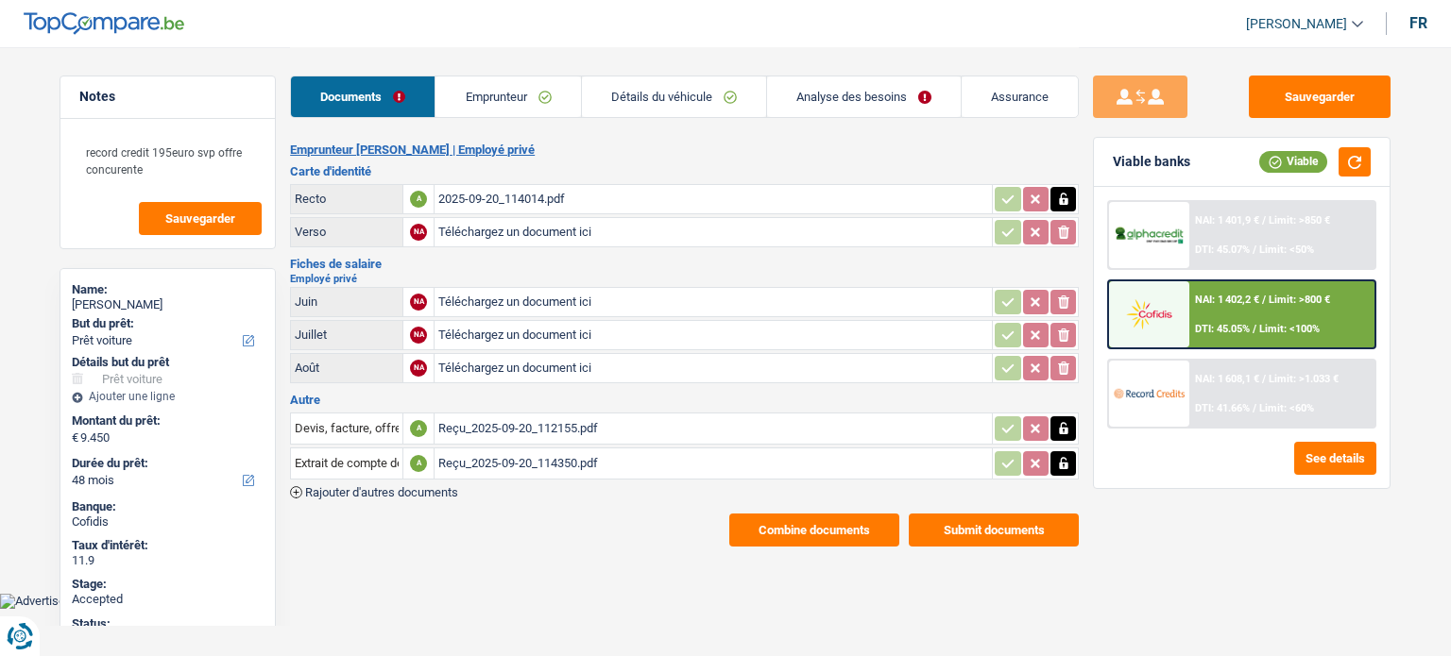
select select "car"
select select "48"
click at [601, 93] on link "Détails du véhicule" at bounding box center [674, 96] width 184 height 41
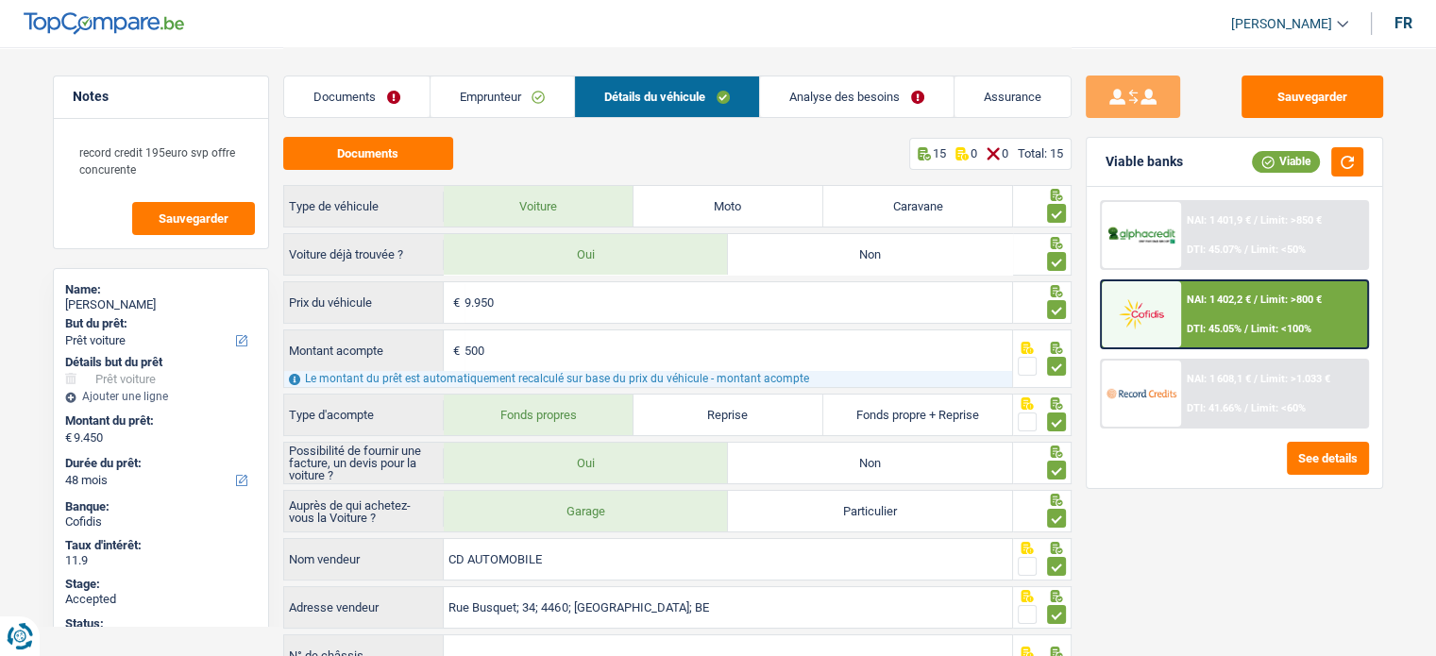
click at [494, 111] on link "Emprunteur" at bounding box center [503, 96] width 144 height 41
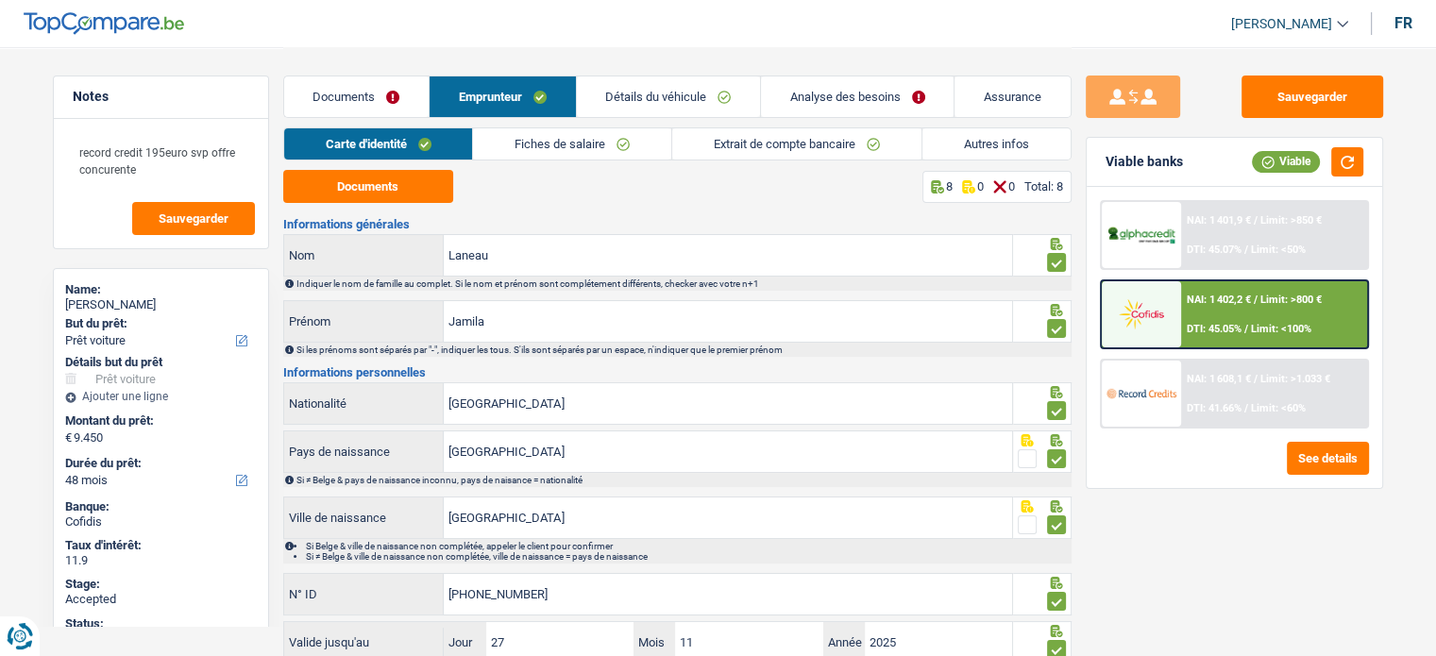
click at [949, 107] on link "Analyse des besoins" at bounding box center [857, 96] width 193 height 41
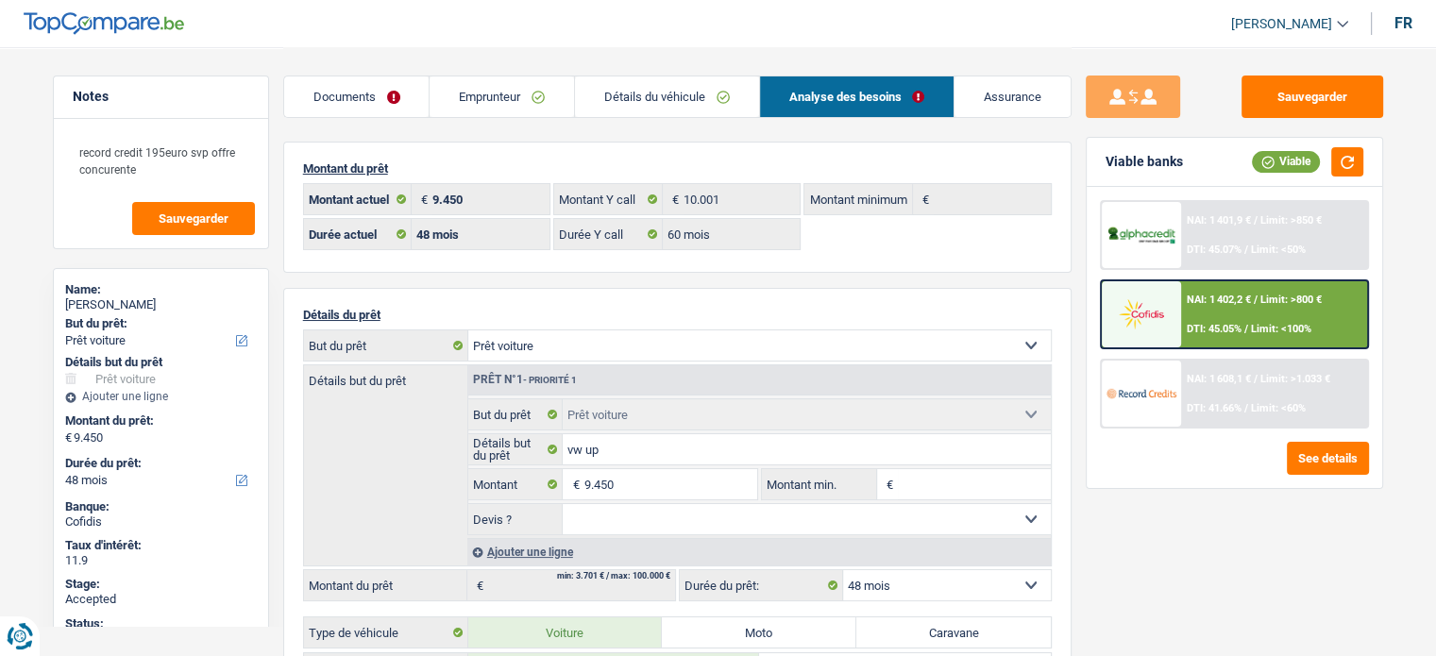
click at [490, 116] on link "Emprunteur" at bounding box center [502, 96] width 144 height 41
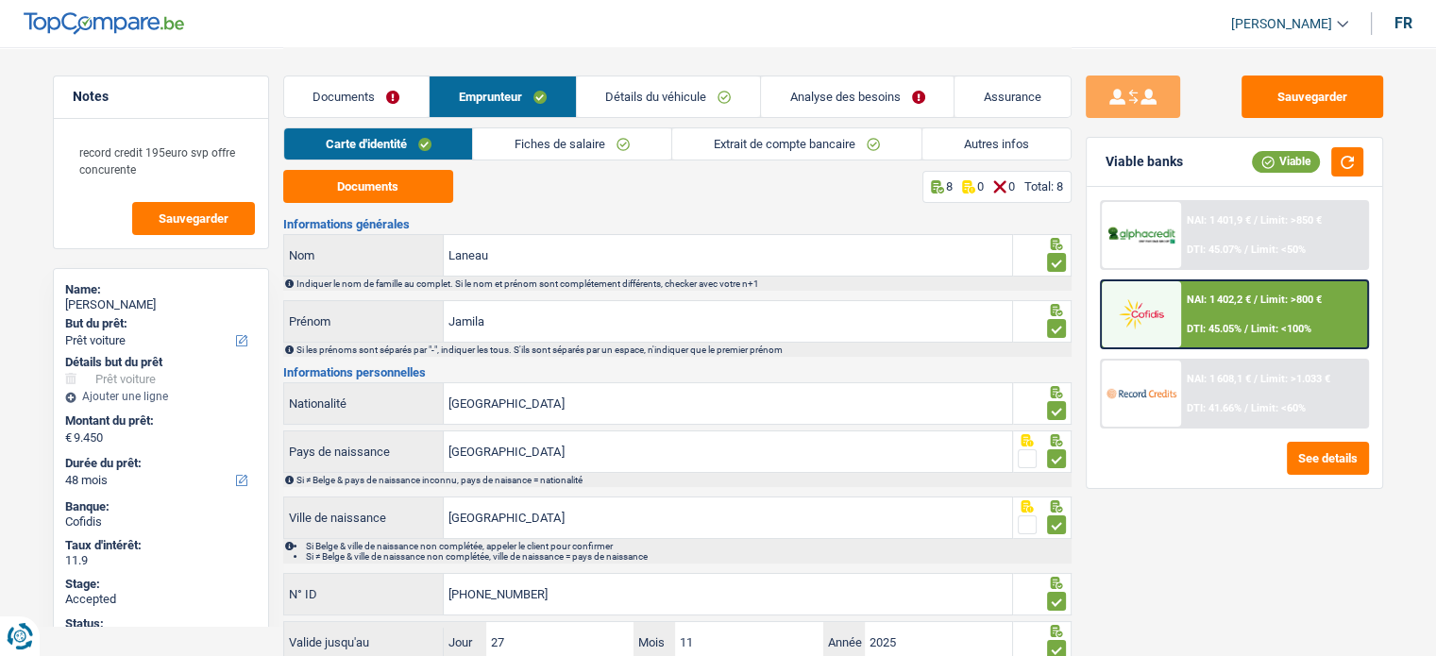
click at [355, 107] on link "Documents" at bounding box center [356, 96] width 144 height 41
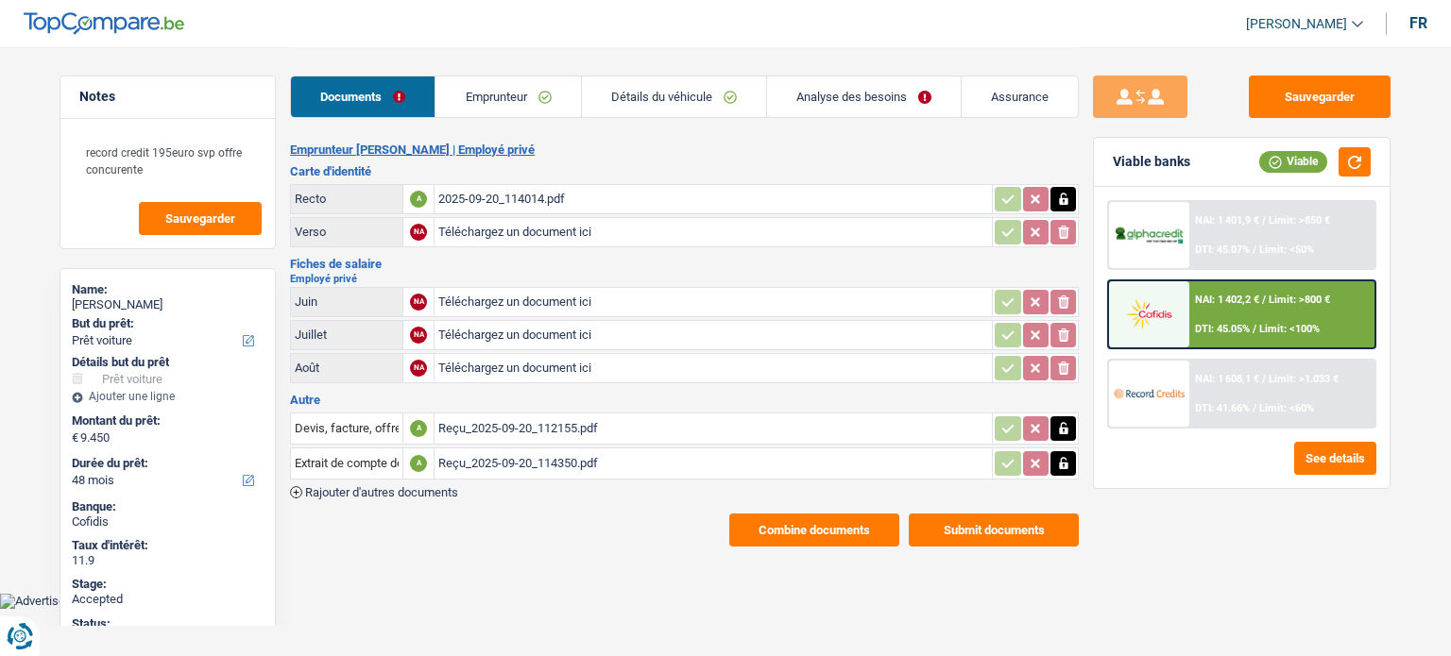
click at [1199, 375] on span "NAI: 1 608,1 €" at bounding box center [1227, 379] width 64 height 12
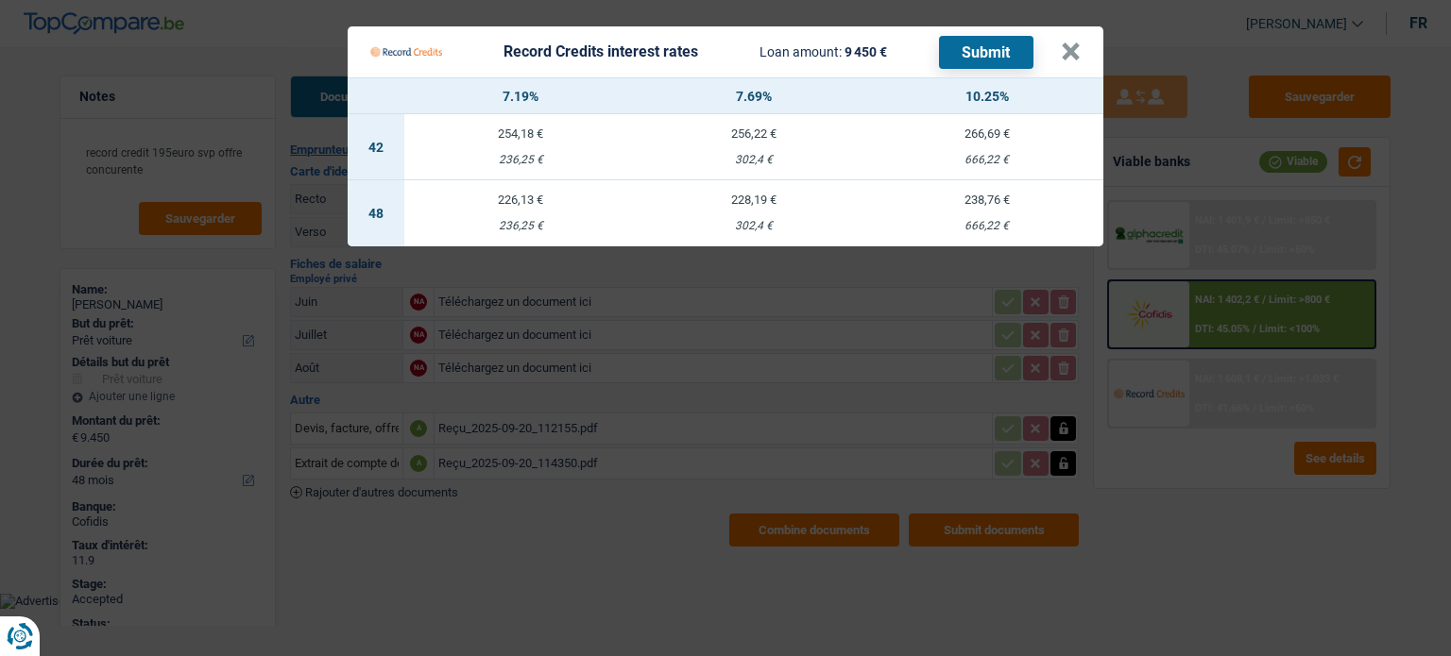
click at [518, 210] on td "226,13 € 236,25 €" at bounding box center [520, 213] width 233 height 66
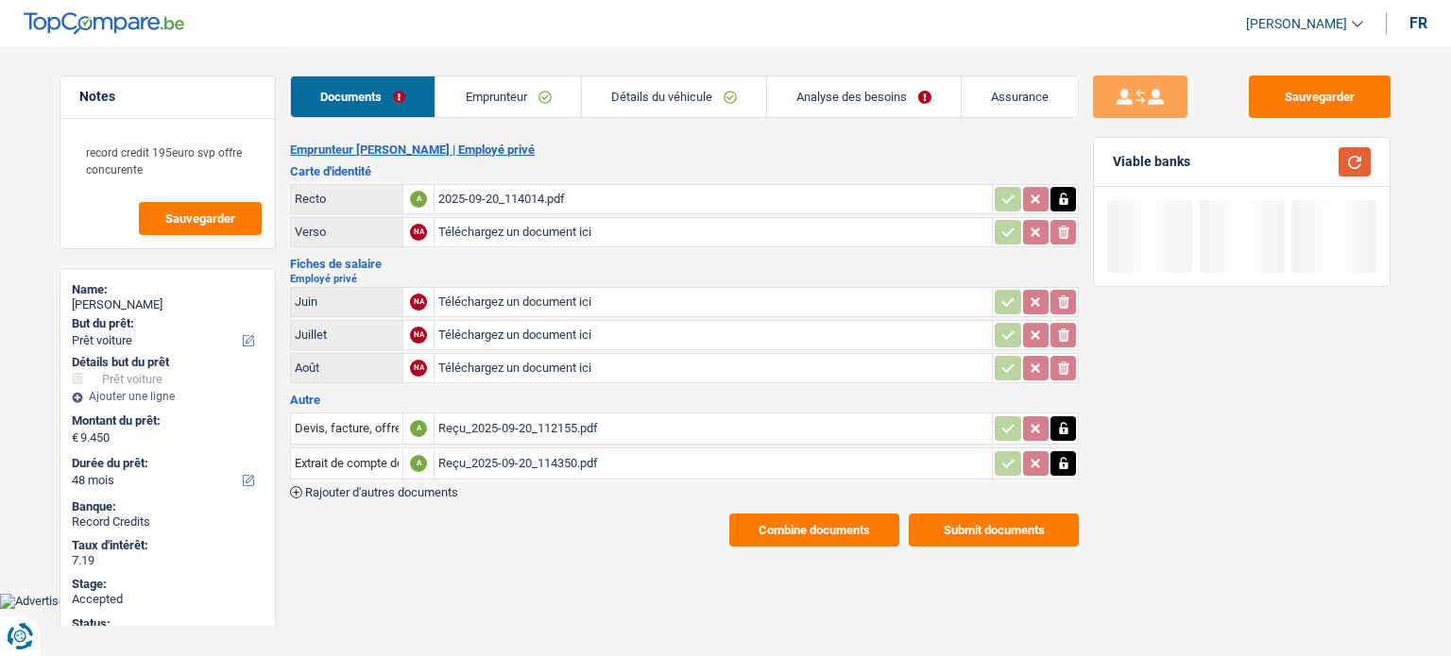
click at [1361, 163] on button "button" at bounding box center [1354, 161] width 32 height 29
click at [1336, 106] on button "Sauvegarder" at bounding box center [1320, 97] width 142 height 42
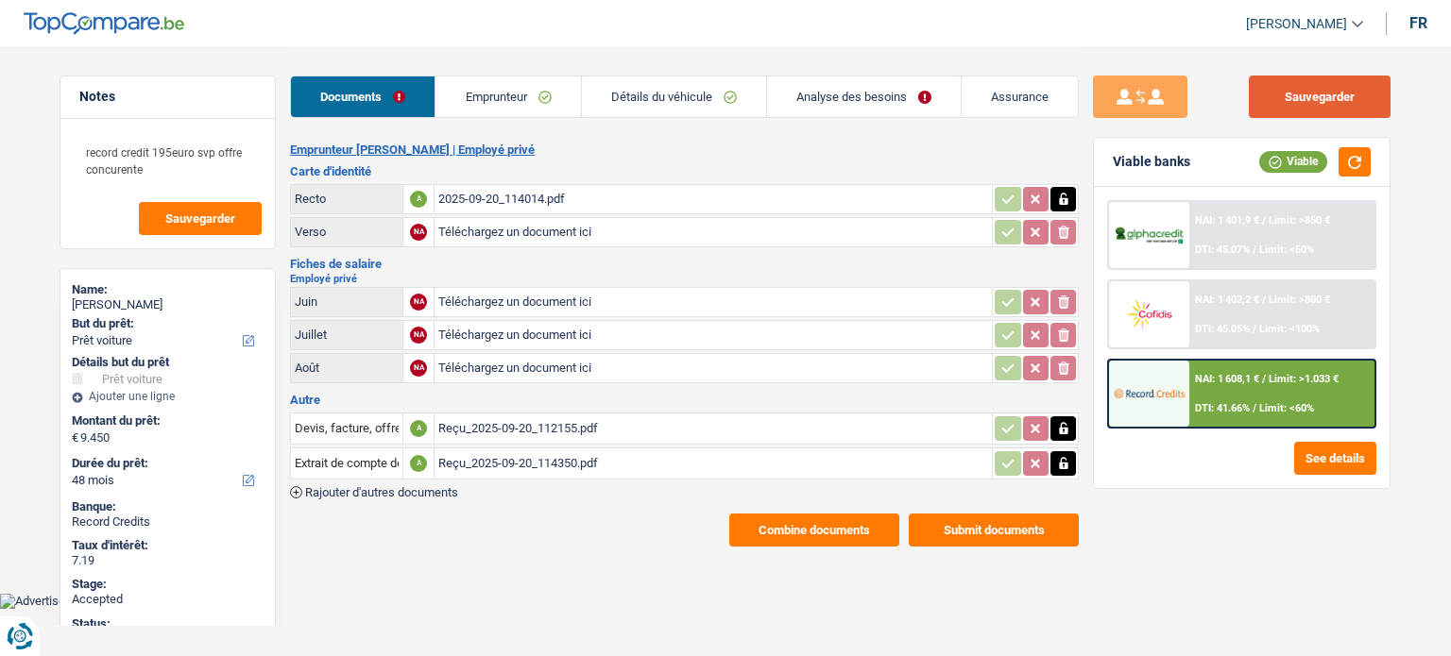
click at [1372, 82] on button "Sauvegarder" at bounding box center [1320, 97] width 142 height 42
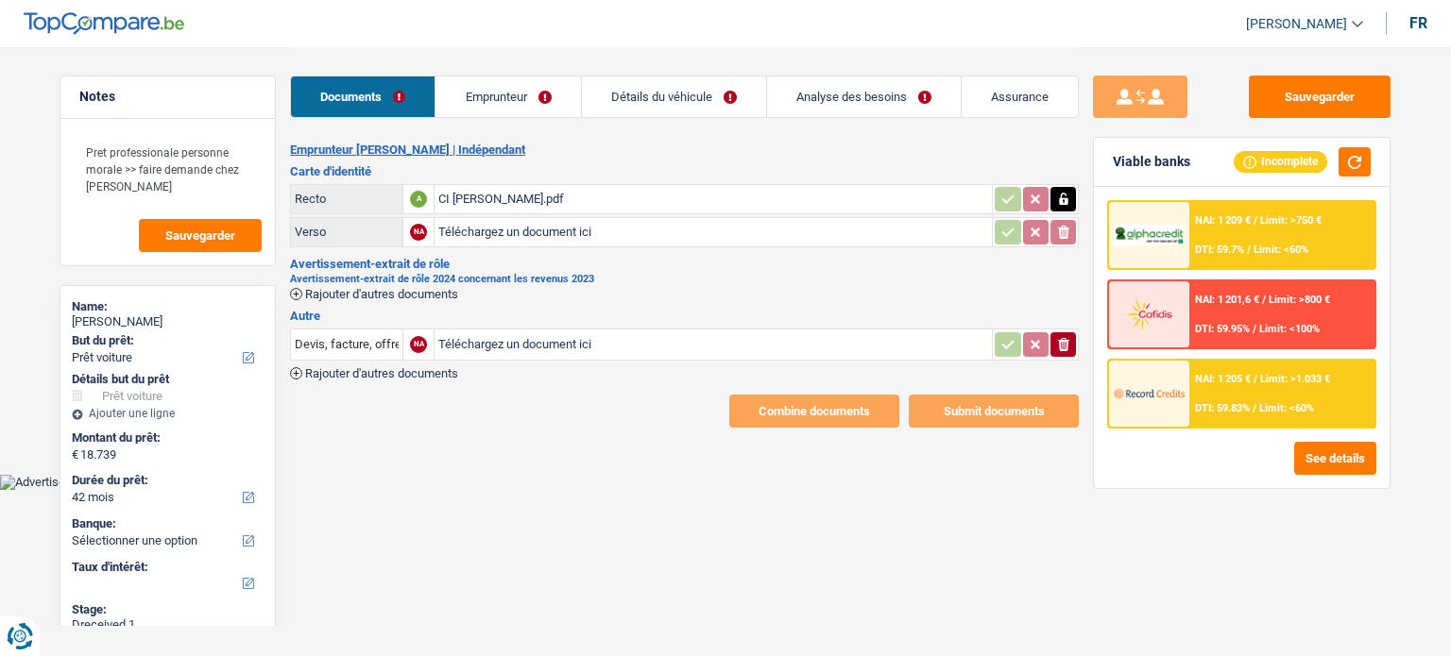
select select "car"
select select "42"
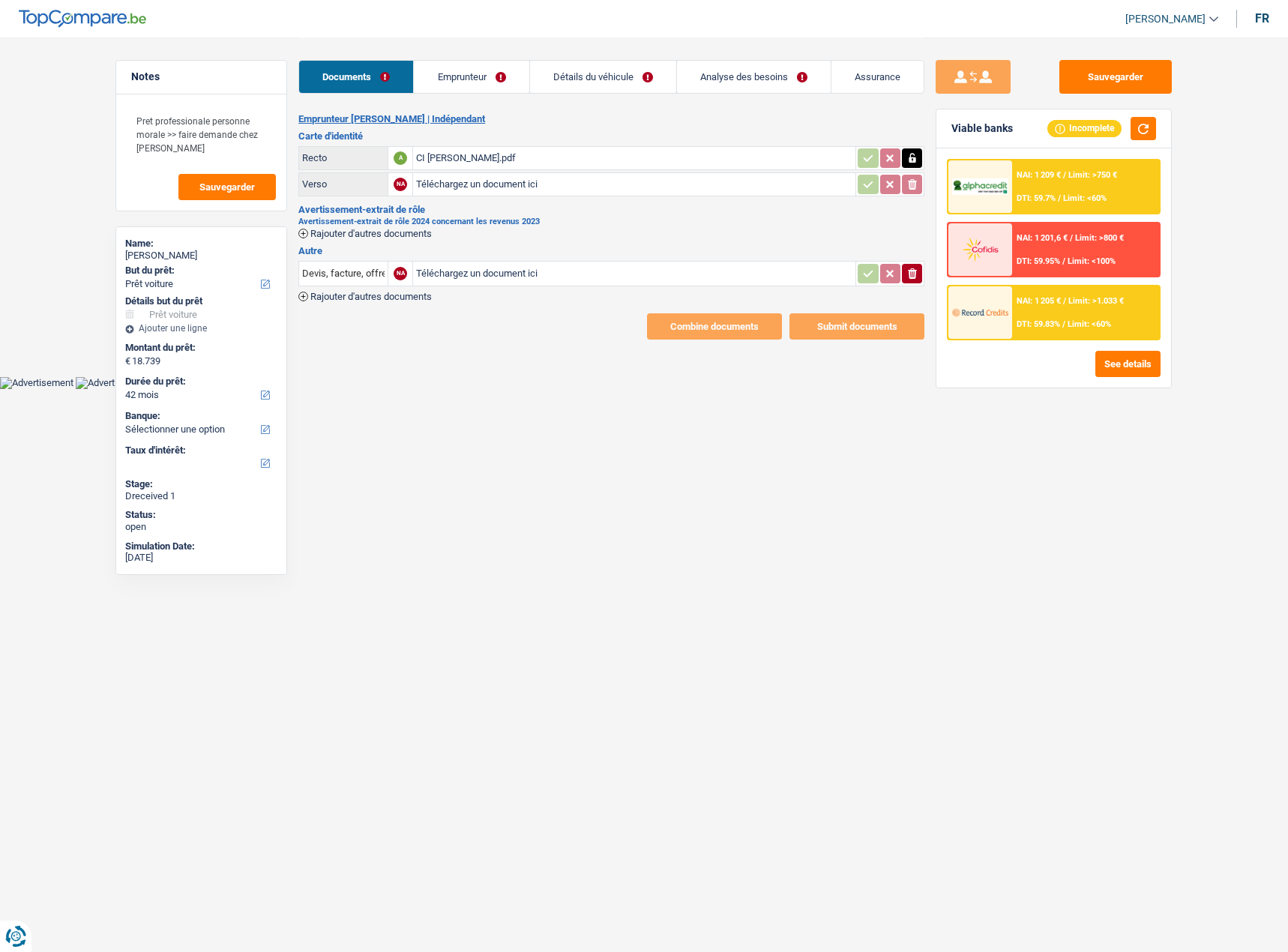
click at [779, 389] on html "Vous avez le contrôle de vos données Nous utilisons des cookies, tout comme nos…" at bounding box center [644, 195] width 1288 height 389
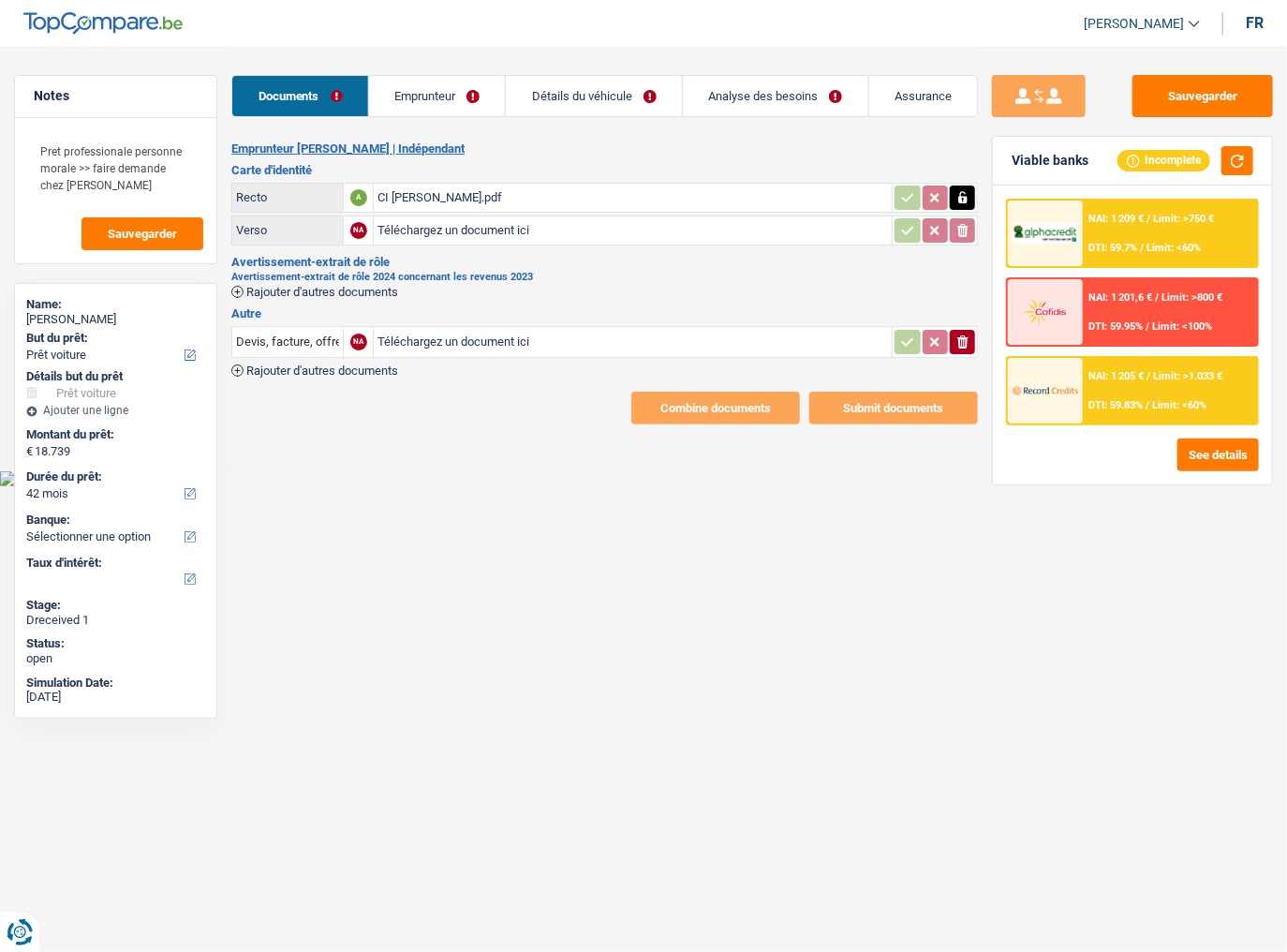
click at [545, 486] on html "Vous avez le contrôle de vos données Nous utilisons des cookies, tout comme nos…" at bounding box center [644, 243] width 1287 height 486
click at [555, 193] on div "CI [PERSON_NAME].pdf" at bounding box center [633, 197] width 511 height 28
click at [432, 337] on input "Téléchargez un document ici" at bounding box center [633, 342] width 511 height 28
type input "C:\fakepath\bc damo invest.pdf"
click at [295, 293] on span "Rajouter d'autres documents" at bounding box center [321, 292] width 152 height 12
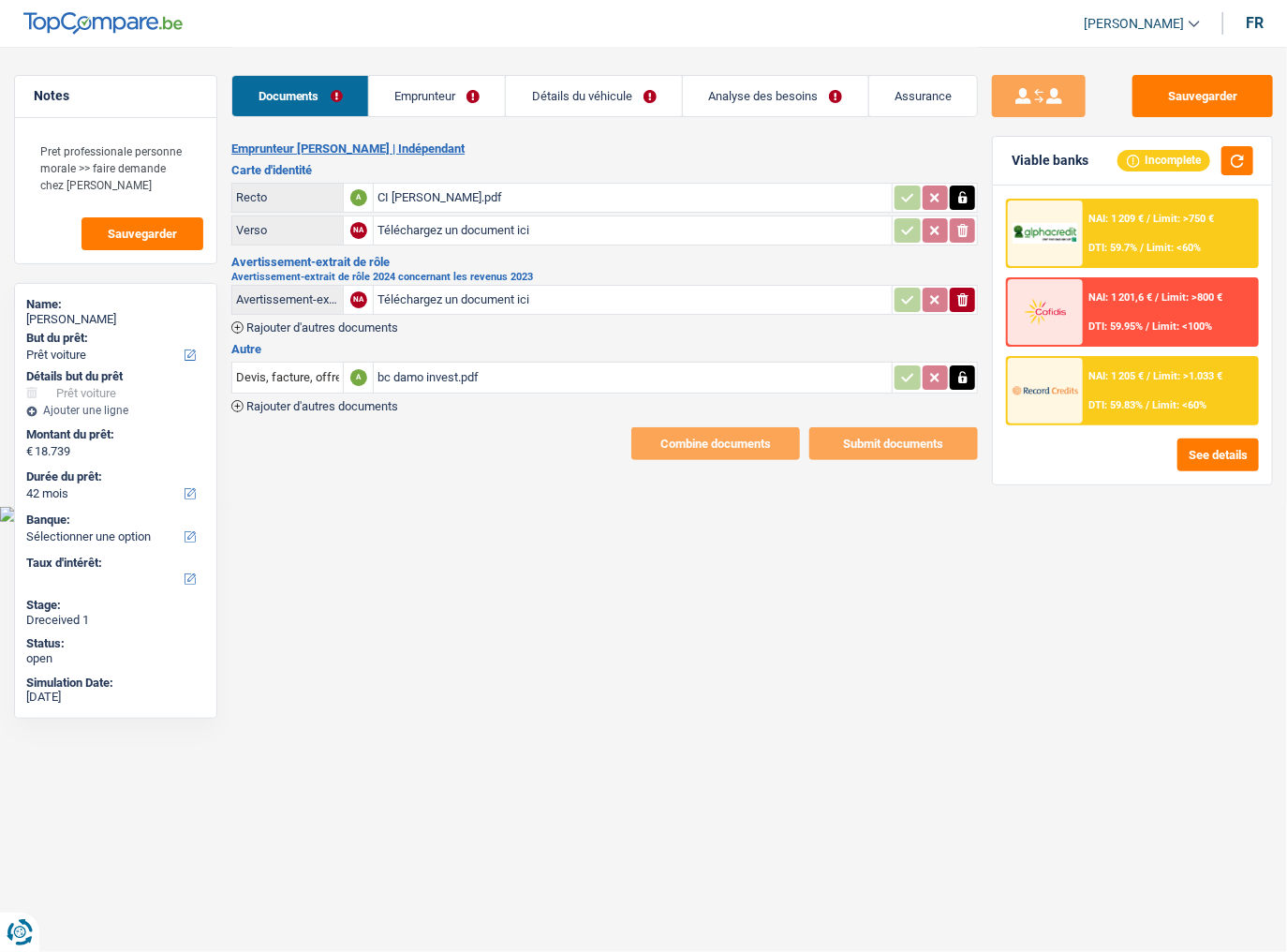
click at [450, 299] on input "Téléchargez un document ici" at bounding box center [633, 299] width 511 height 28
type input "C:\fakepath\Comptes annuels BNB 2024.pdf"
click at [355, 326] on span "Rajouter d'autres documents" at bounding box center [321, 327] width 152 height 12
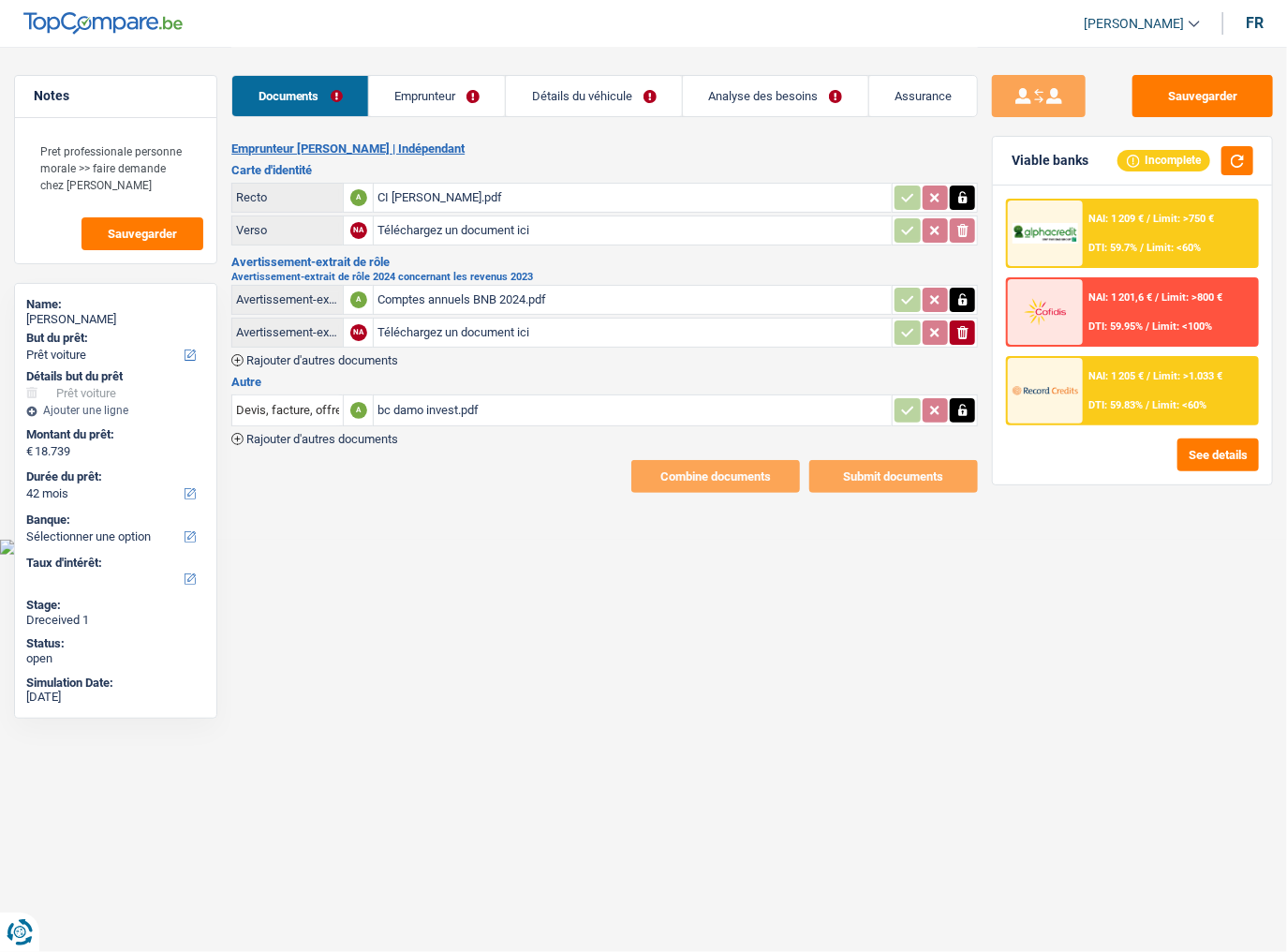
click at [518, 322] on input "Téléchargez un document ici" at bounding box center [633, 332] width 511 height 28
type input "C:\fakepath\DAMO INVEST - Annexe au PL Fin SBD 24 25 26.pdf"
click at [366, 354] on span "Rajouter d'autres documents" at bounding box center [321, 360] width 152 height 12
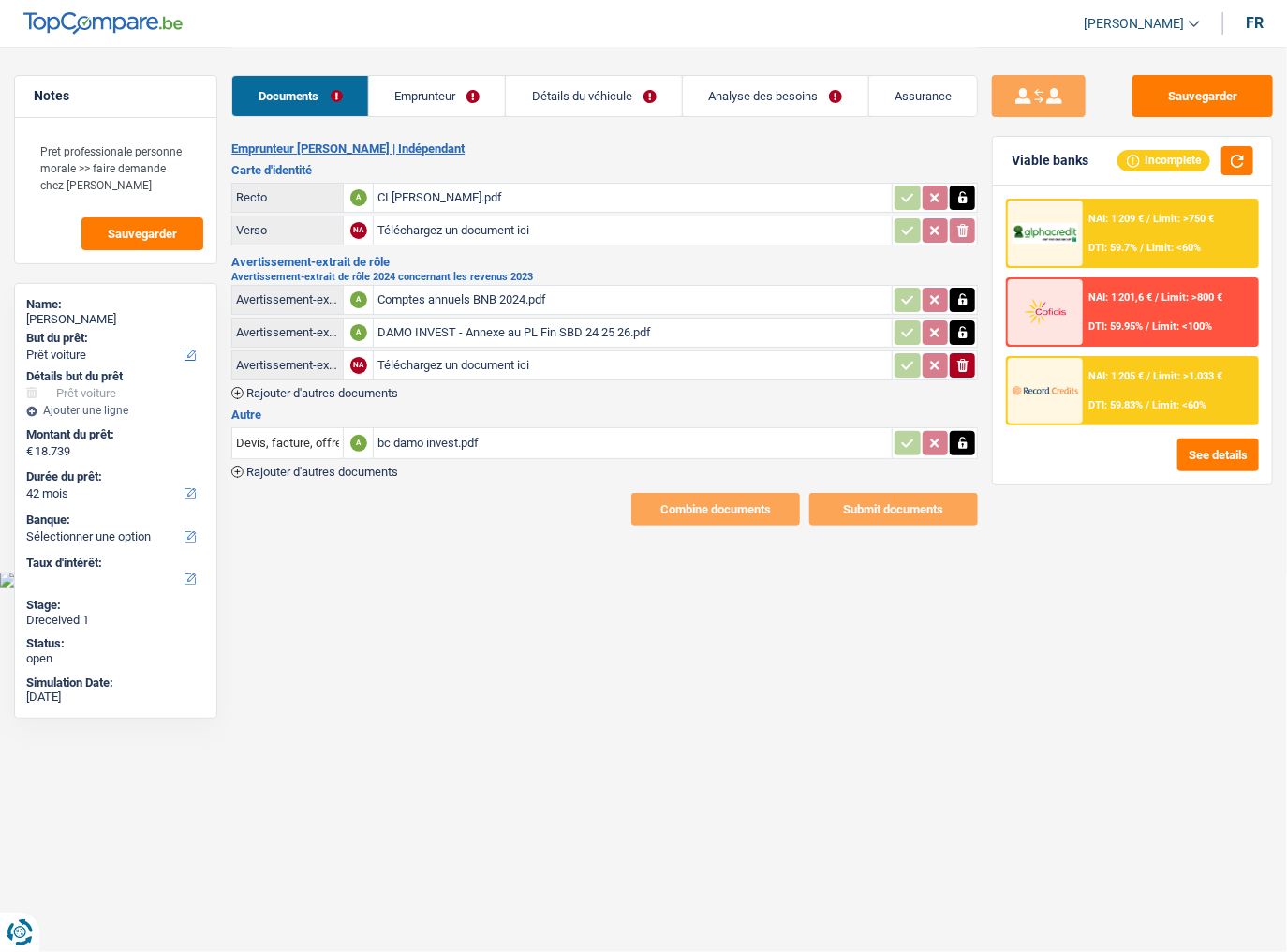
click at [439, 360] on input "Téléchargez un document ici" at bounding box center [633, 365] width 511 height 28
type input "C:\fakepath\Comptes annuels internes au 31 décembre 2024.pdf"
click at [360, 387] on span "Rajouter d'autres documents" at bounding box center [321, 393] width 152 height 12
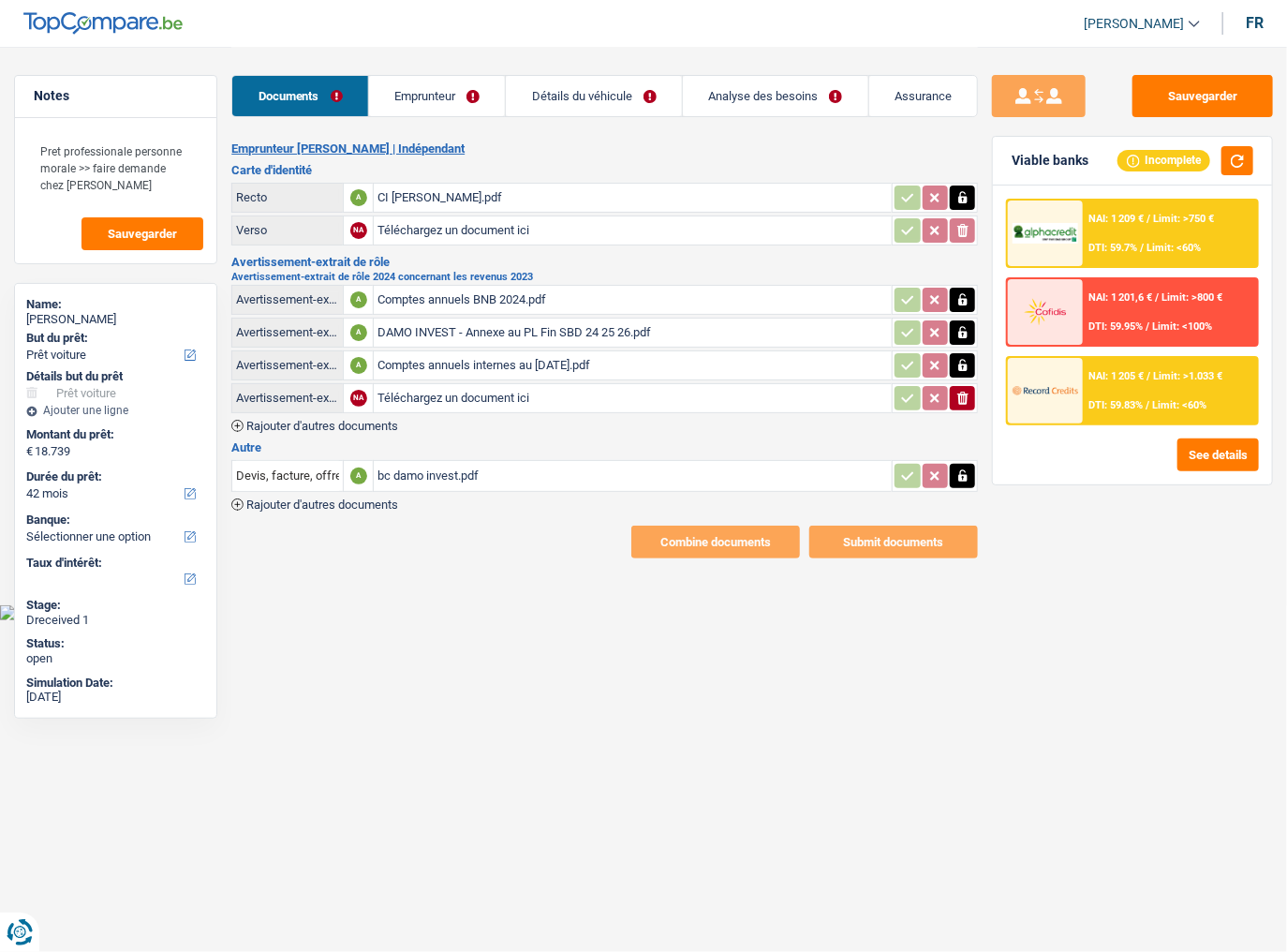
click at [456, 390] on input "Téléchargez un document ici" at bounding box center [633, 398] width 511 height 28
type input "C:\fakepath\Registre UBO.pdf"
click at [479, 394] on div "Registre UBO.pdf" at bounding box center [633, 398] width 511 height 28
click at [434, 94] on link "Emprunteur" at bounding box center [437, 95] width 137 height 41
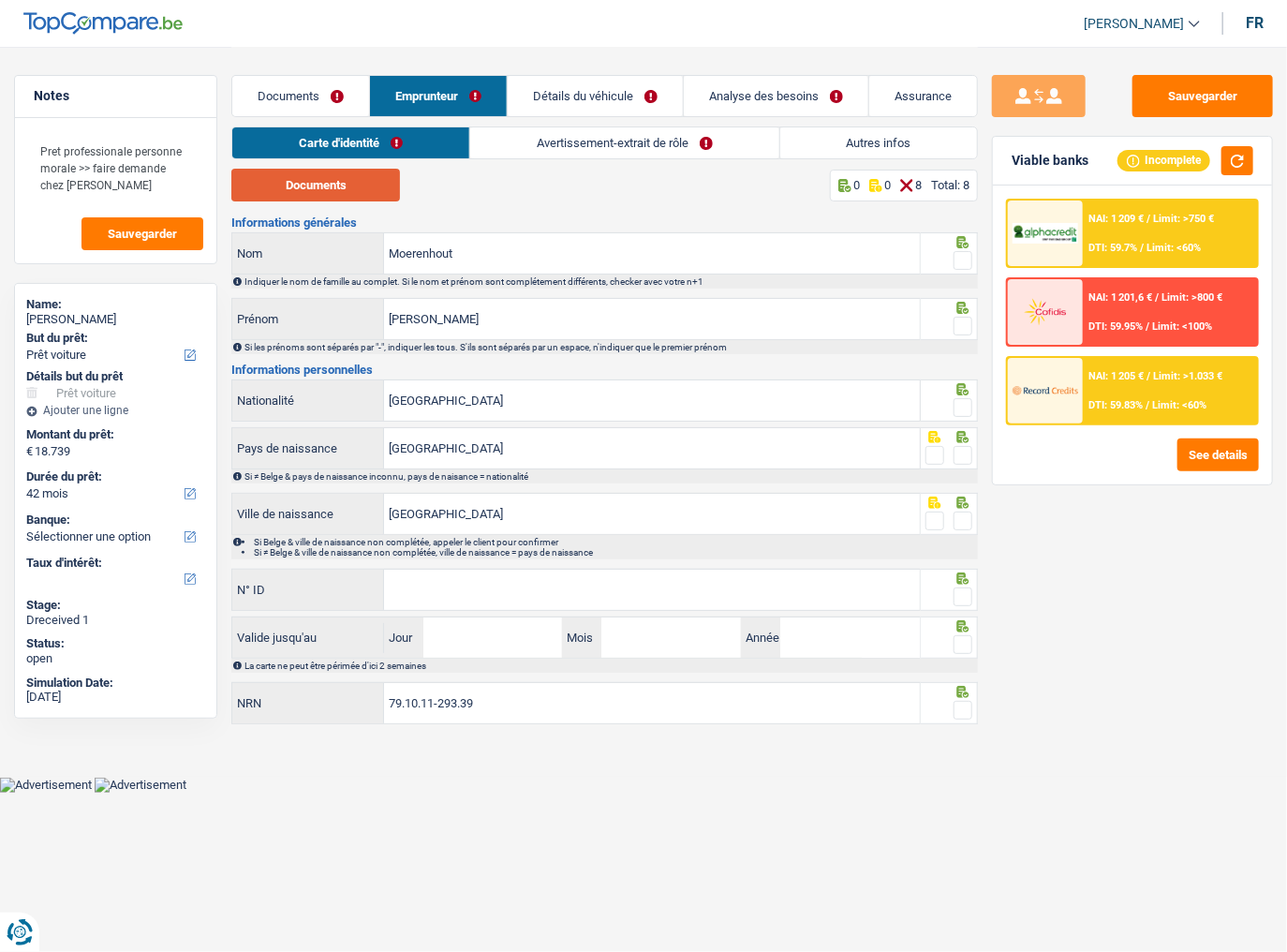
click at [320, 177] on button "Documents" at bounding box center [315, 184] width 169 height 33
click at [314, 105] on link "Documents" at bounding box center [300, 95] width 137 height 41
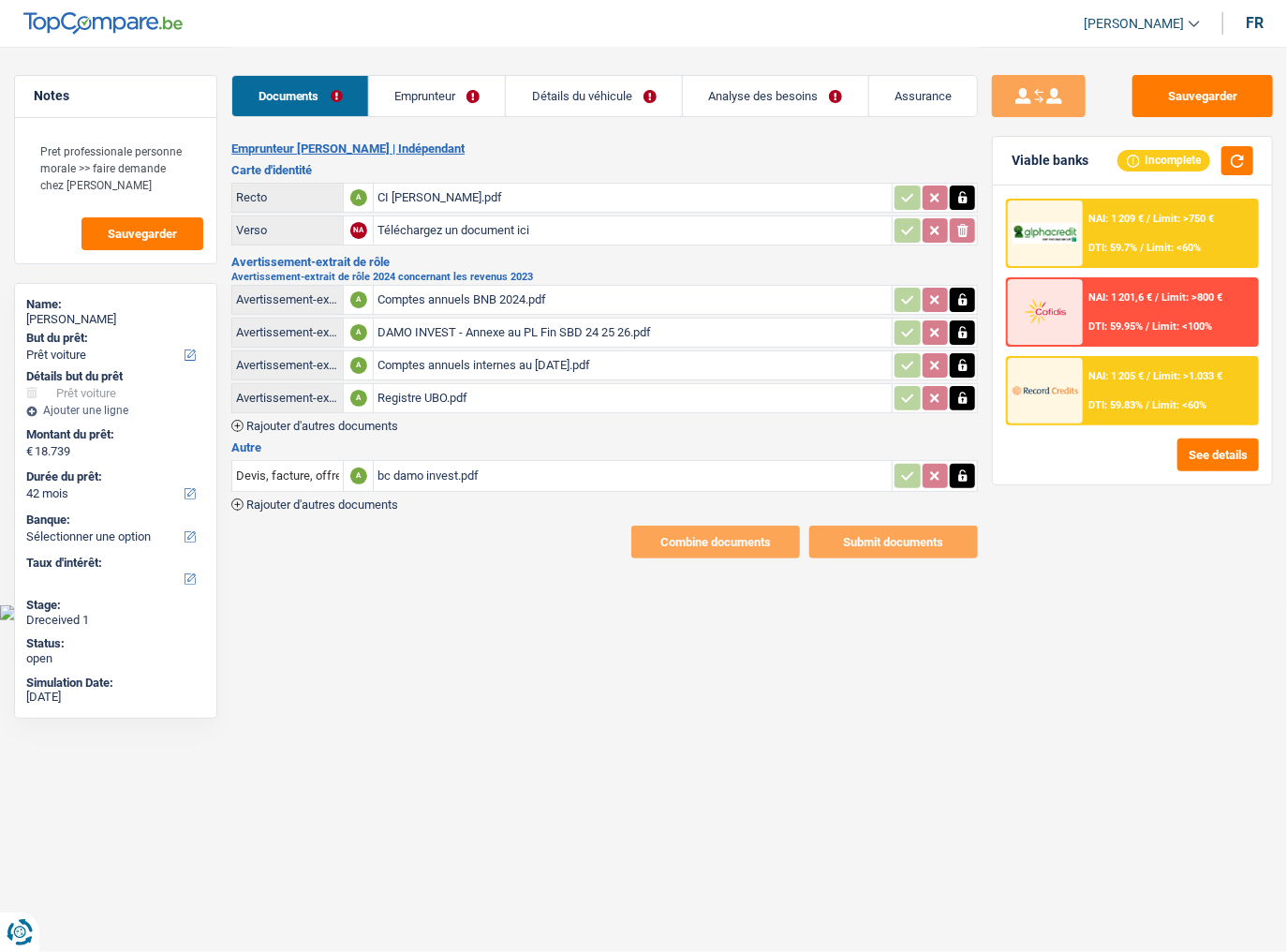
click at [403, 106] on link "Emprunteur" at bounding box center [437, 95] width 137 height 41
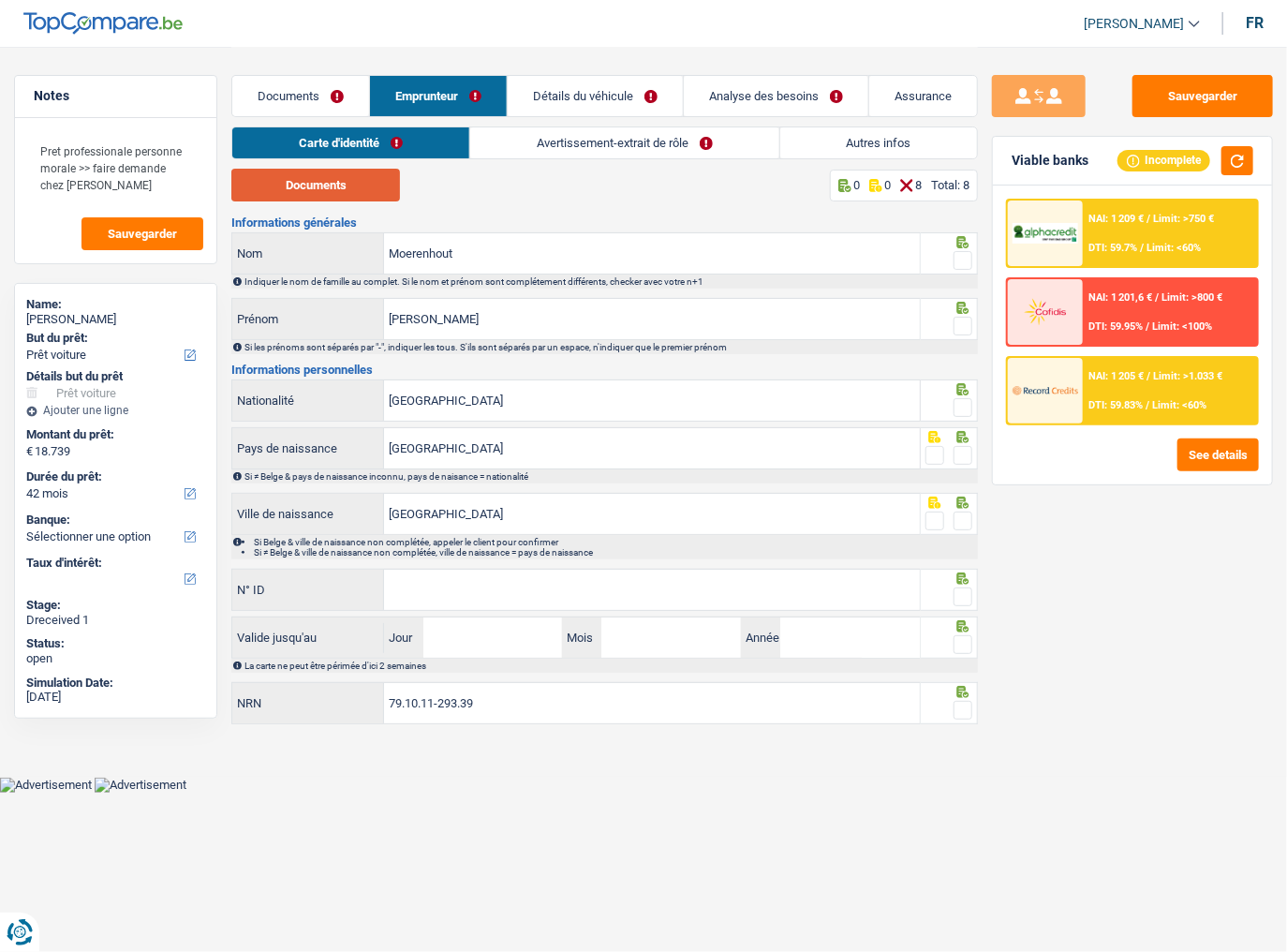
click at [326, 192] on button "Documents" at bounding box center [315, 184] width 169 height 33
click at [965, 261] on span at bounding box center [962, 260] width 19 height 19
click at [0, 0] on input "radio" at bounding box center [0, 0] width 0 height 0
click at [968, 328] on span at bounding box center [962, 325] width 19 height 19
click at [0, 0] on input "radio" at bounding box center [0, 0] width 0 height 0
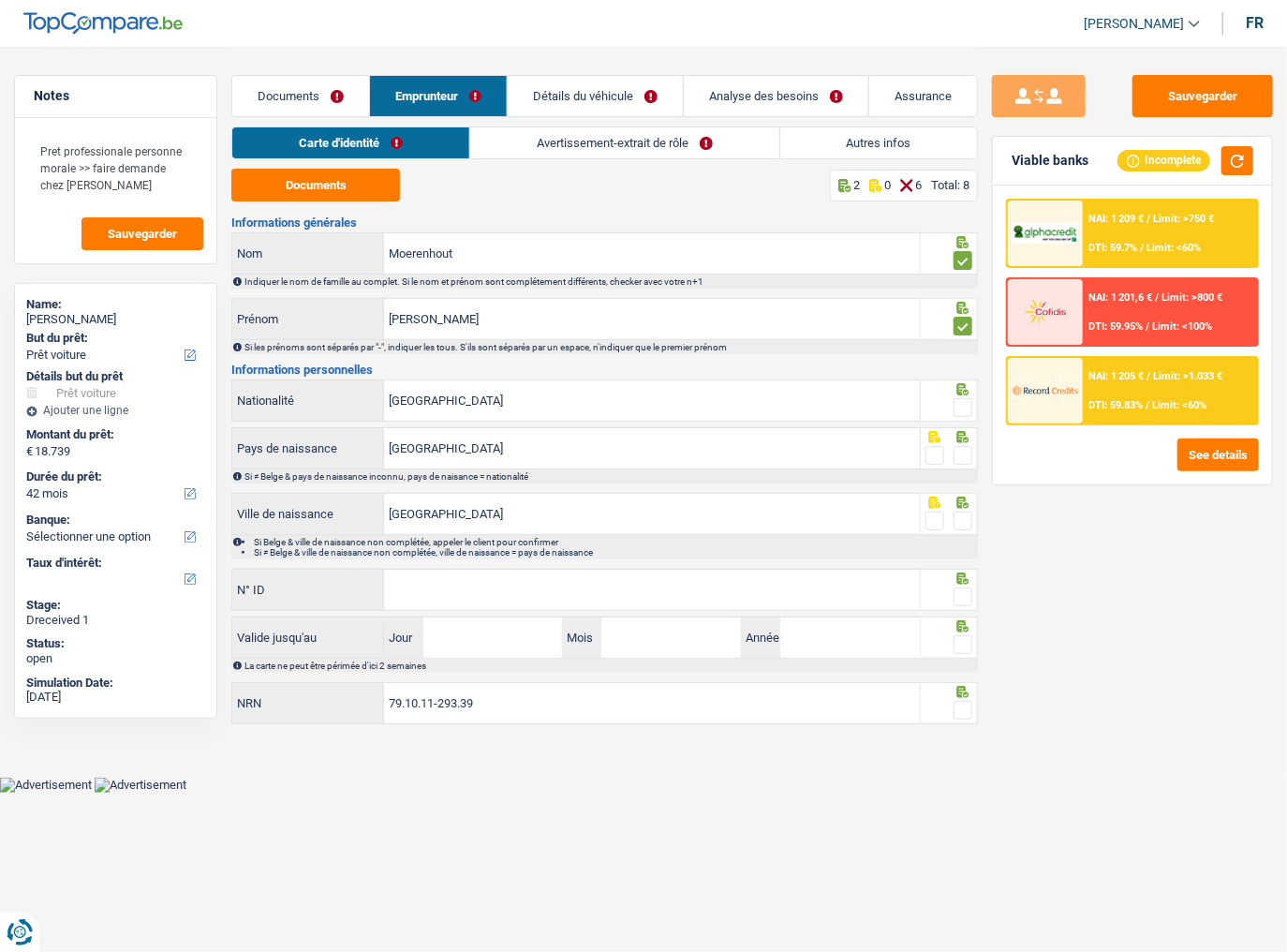
click at [963, 404] on span at bounding box center [962, 407] width 19 height 19
click at [0, 0] on input "radio" at bounding box center [0, 0] width 0 height 0
click at [952, 456] on fieldset at bounding box center [948, 456] width 47 height 24
click at [964, 457] on span at bounding box center [962, 455] width 19 height 19
click at [0, 0] on input "radio" at bounding box center [0, 0] width 0 height 0
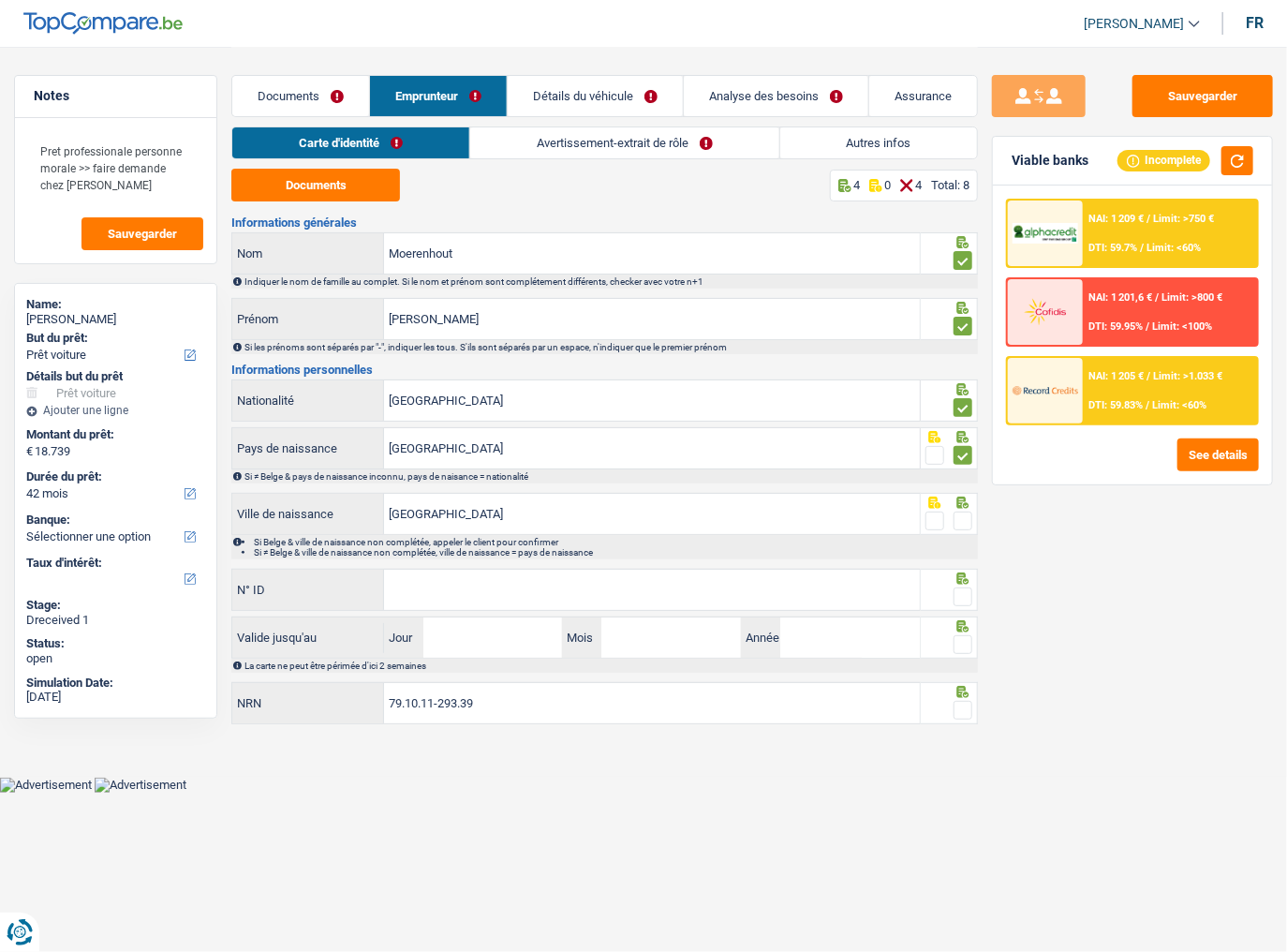
click at [965, 514] on div at bounding box center [962, 522] width 19 height 24
click at [530, 596] on input "N° ID" at bounding box center [651, 589] width 535 height 41
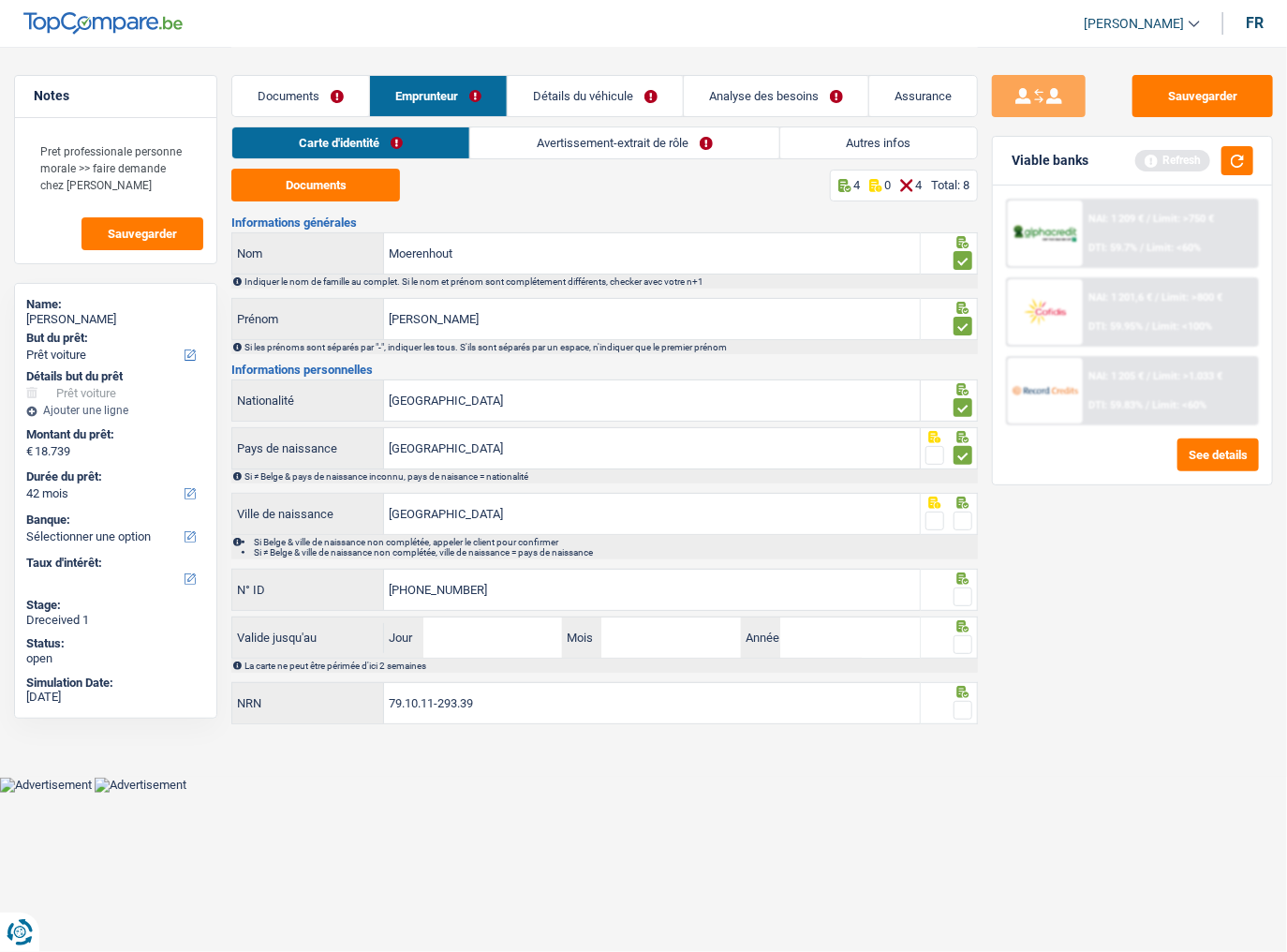
type input "595-0048897-27"
click at [958, 512] on span at bounding box center [962, 521] width 19 height 19
click at [0, 0] on input "radio" at bounding box center [0, 0] width 0 height 0
click at [964, 602] on span at bounding box center [962, 596] width 19 height 19
click at [0, 0] on input "radio" at bounding box center [0, 0] width 0 height 0
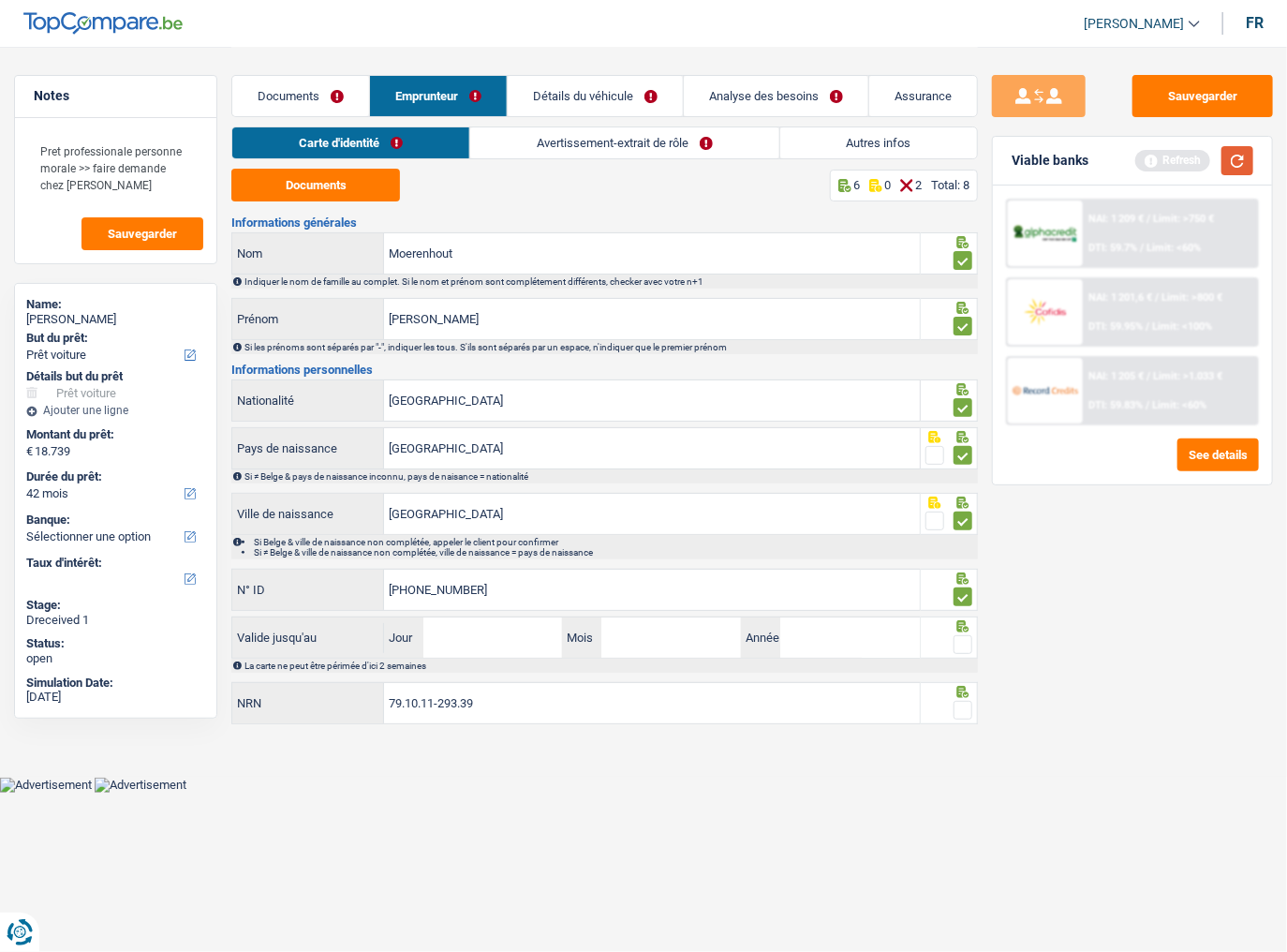
click at [1240, 164] on button "button" at bounding box center [1237, 160] width 32 height 29
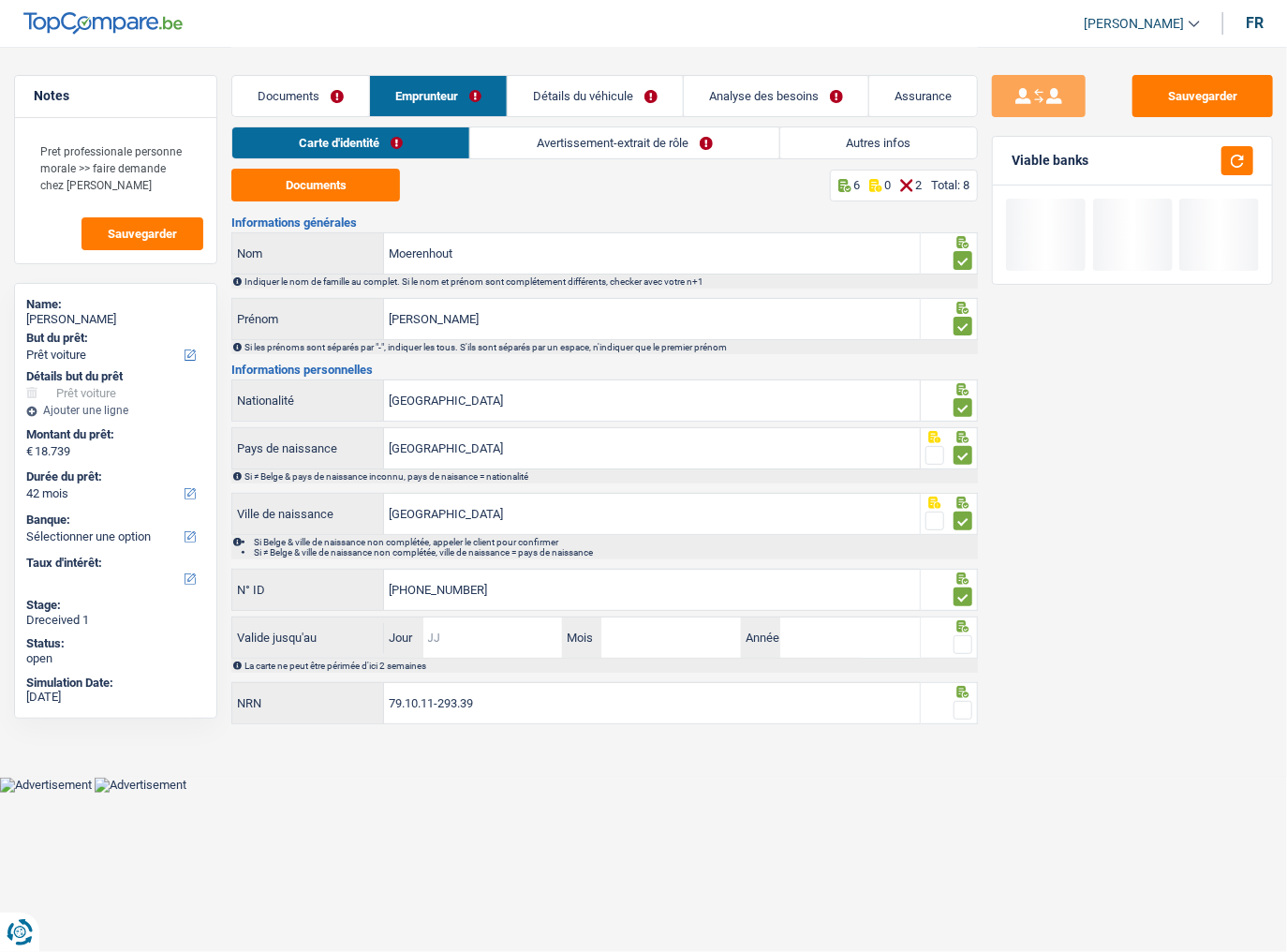
drag, startPoint x: 517, startPoint y: 631, endPoint x: 1169, endPoint y: 631, distance: 652.0
click at [517, 631] on input "Jour" at bounding box center [493, 637] width 140 height 41
type input "02"
type input "12"
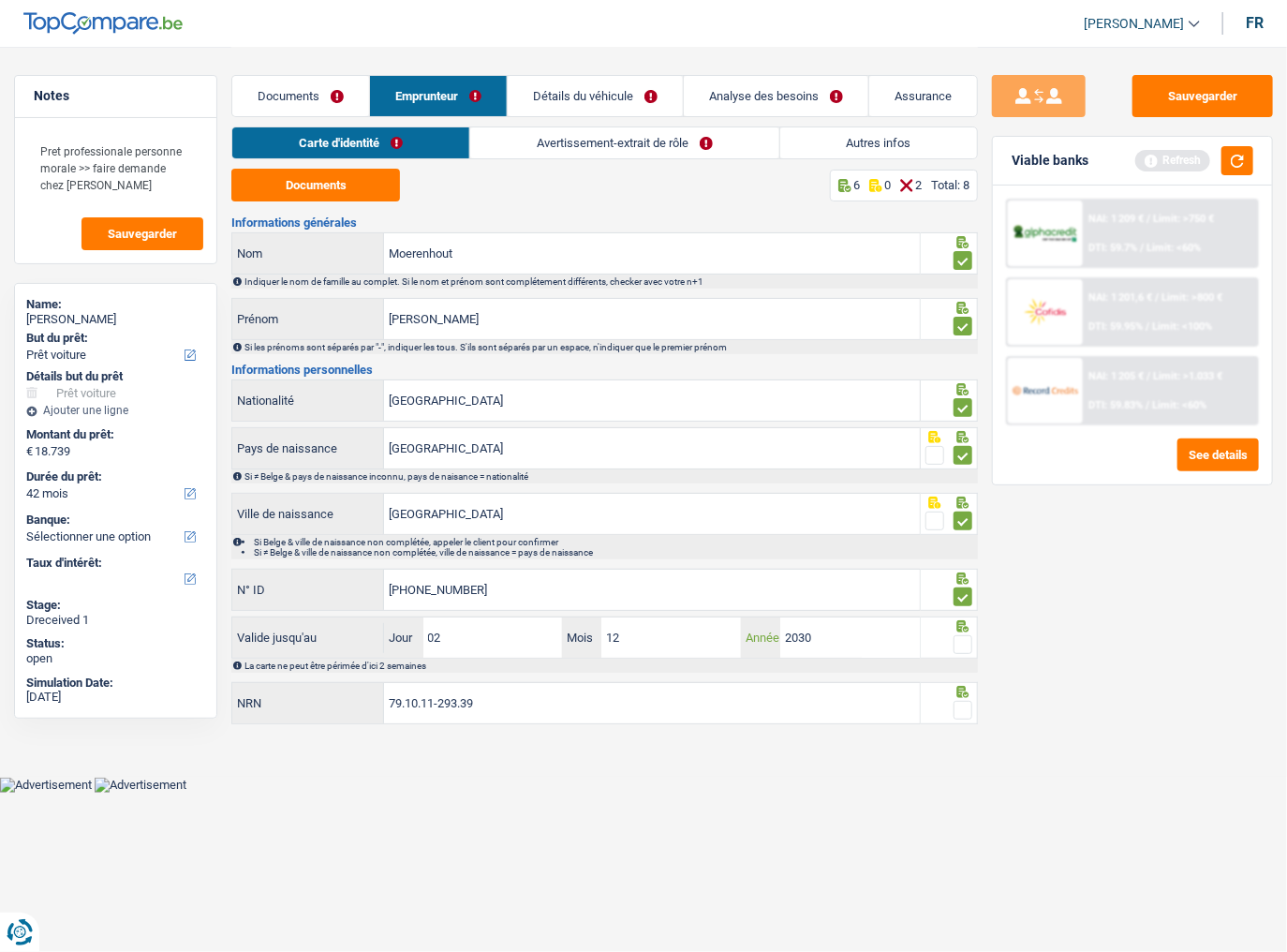
type input "2030"
click at [964, 644] on span at bounding box center [962, 644] width 19 height 19
click at [0, 0] on input "radio" at bounding box center [0, 0] width 0 height 0
drag, startPoint x: 959, startPoint y: 716, endPoint x: 967, endPoint y: 700, distance: 17.9
click at [959, 650] on div at bounding box center [962, 711] width 19 height 24
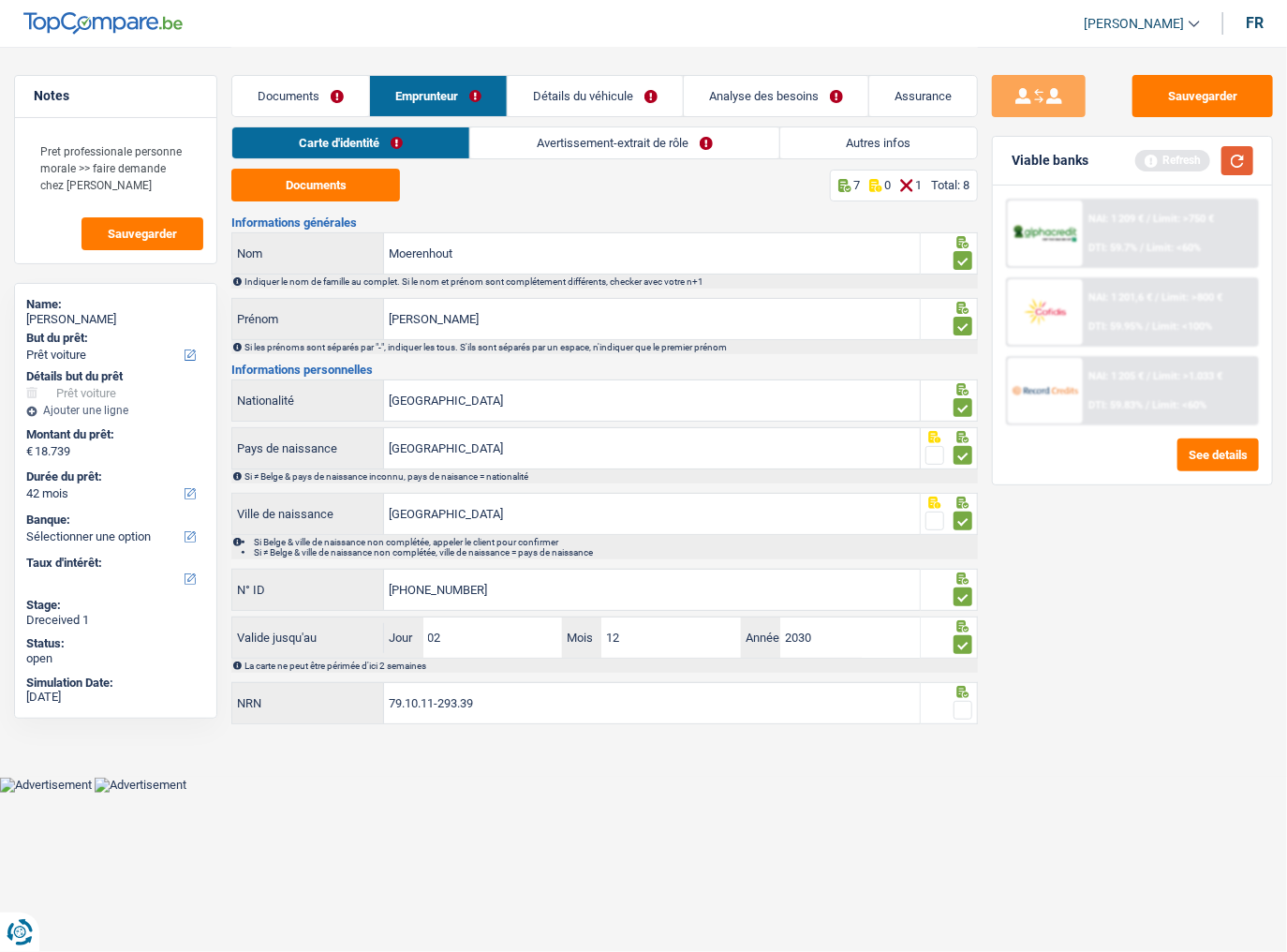
drag, startPoint x: 1230, startPoint y: 163, endPoint x: 1270, endPoint y: 183, distance: 44.7
click at [1229, 165] on button "button" at bounding box center [1237, 160] width 32 height 29
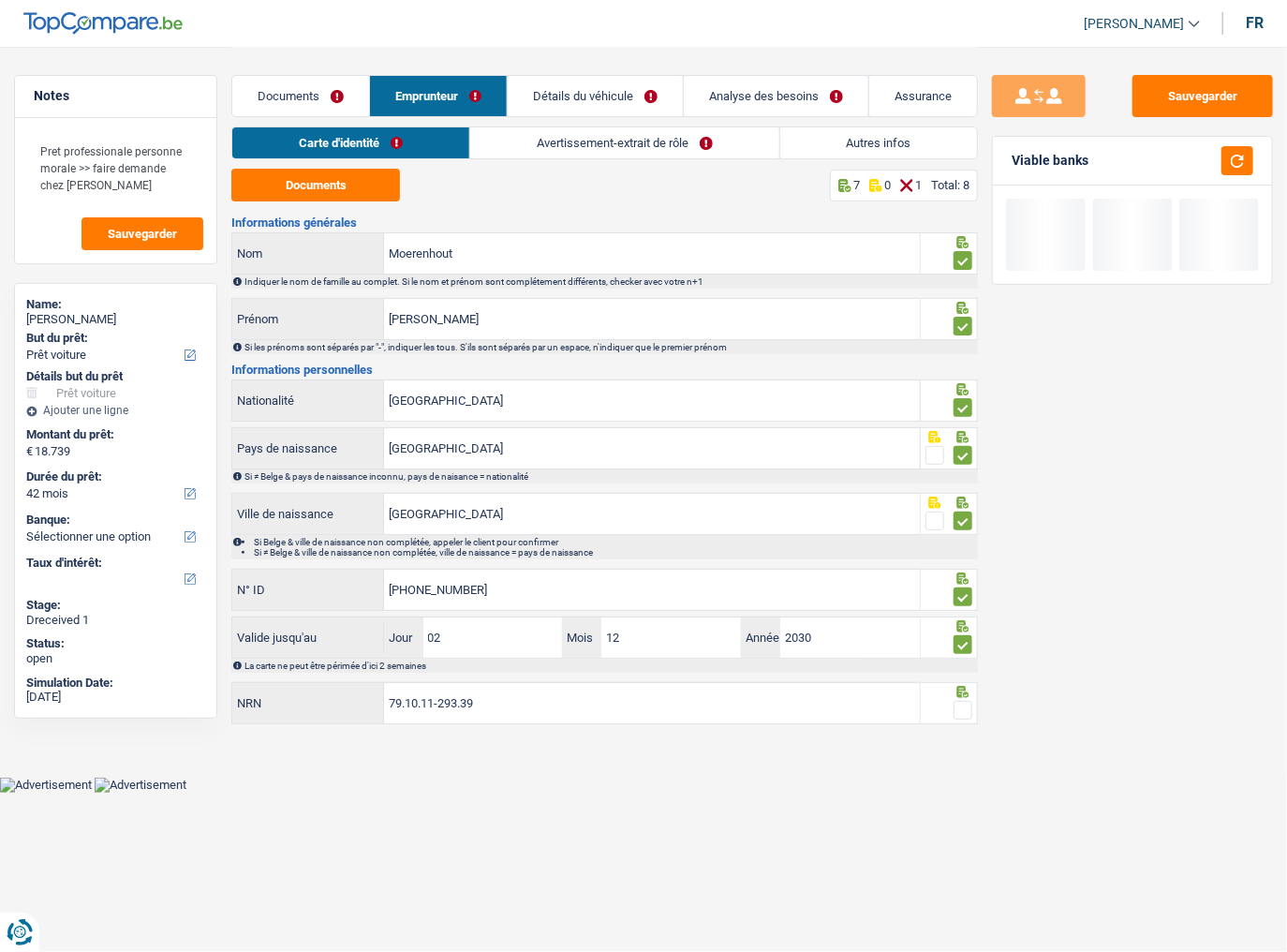
click at [963, 650] on span at bounding box center [962, 709] width 19 height 19
click at [0, 0] on input "radio" at bounding box center [0, 0] width 0 height 0
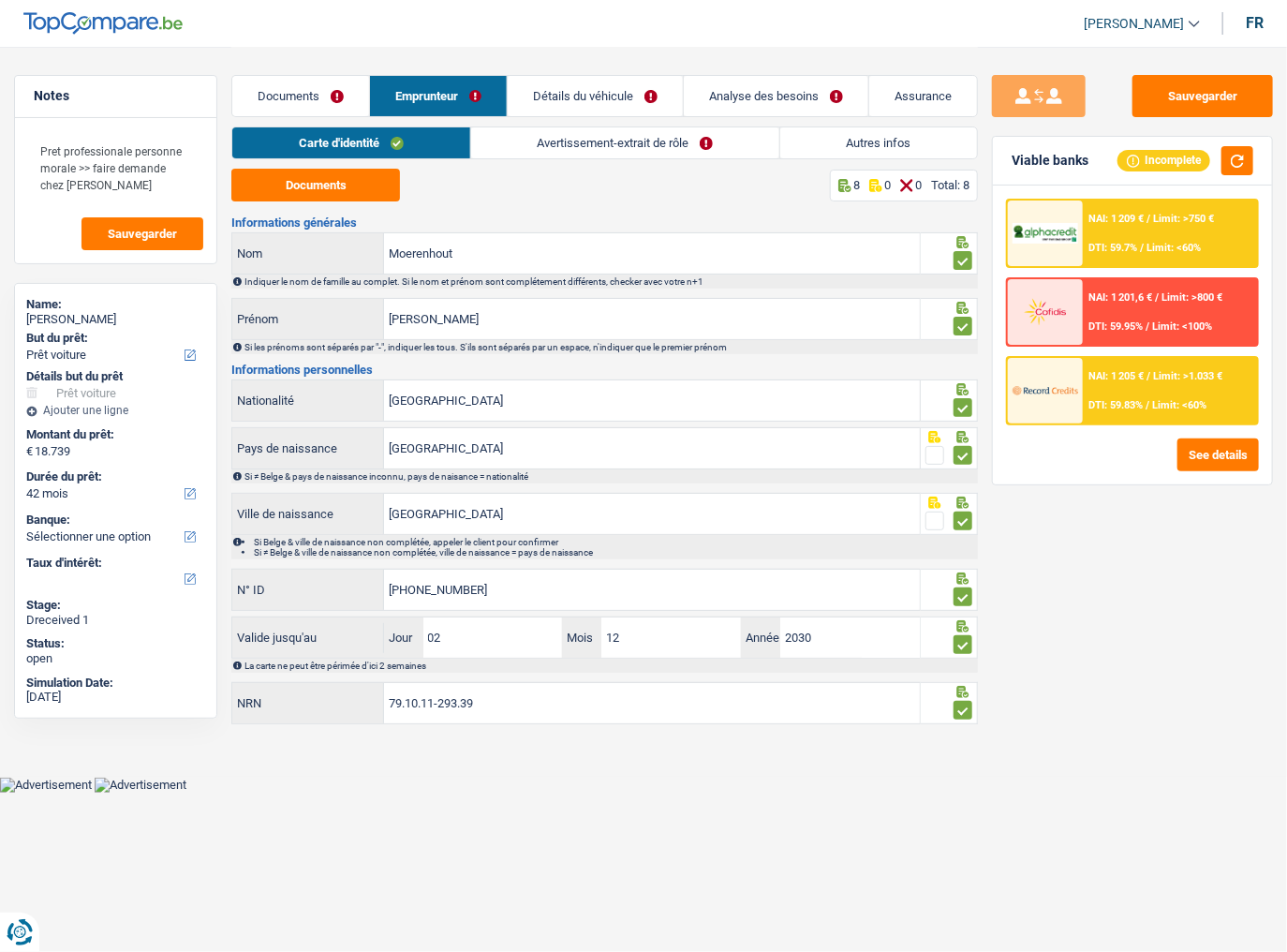
click at [601, 137] on link "Avertissement-extrait de rôle" at bounding box center [625, 142] width 308 height 31
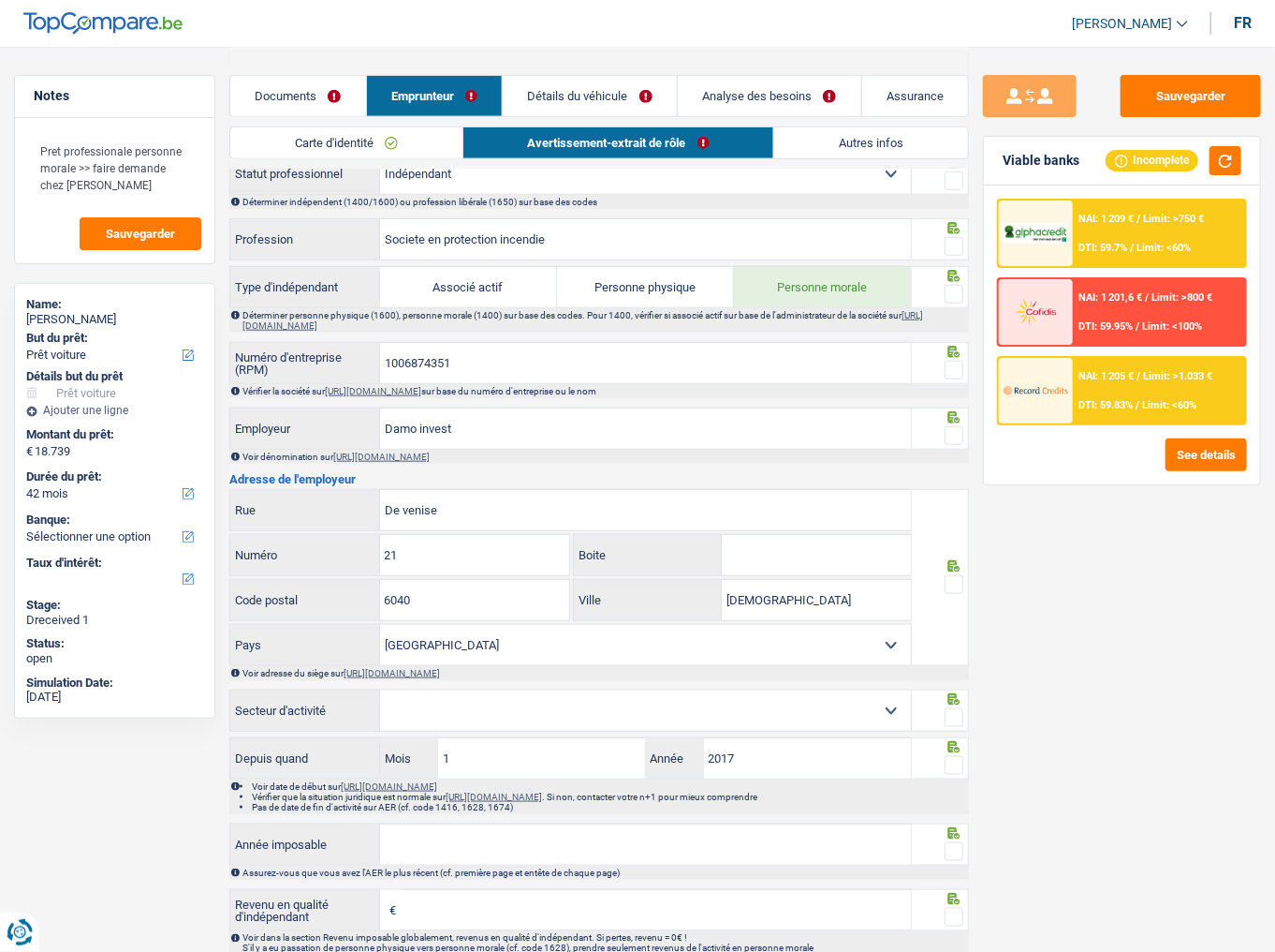
scroll to position [449, 0]
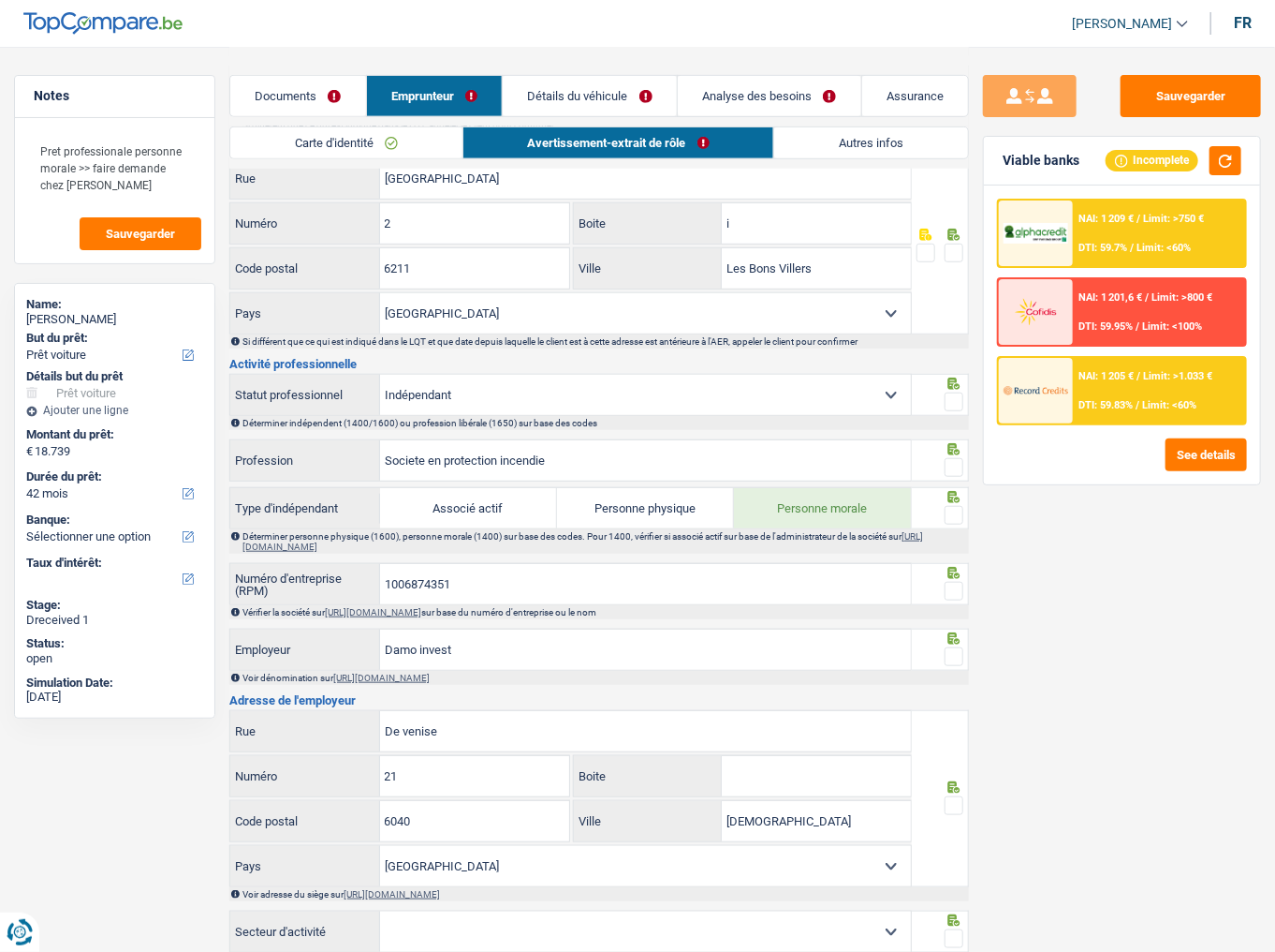
drag, startPoint x: 863, startPoint y: 124, endPoint x: 857, endPoint y: 132, distance: 10.0
click at [864, 125] on div "Documents Emprunteur Détails du véhicule Analyse des besoins Assurance" at bounding box center [599, 86] width 740 height 79
click at [851, 135] on link "Autres infos" at bounding box center [870, 142] width 193 height 31
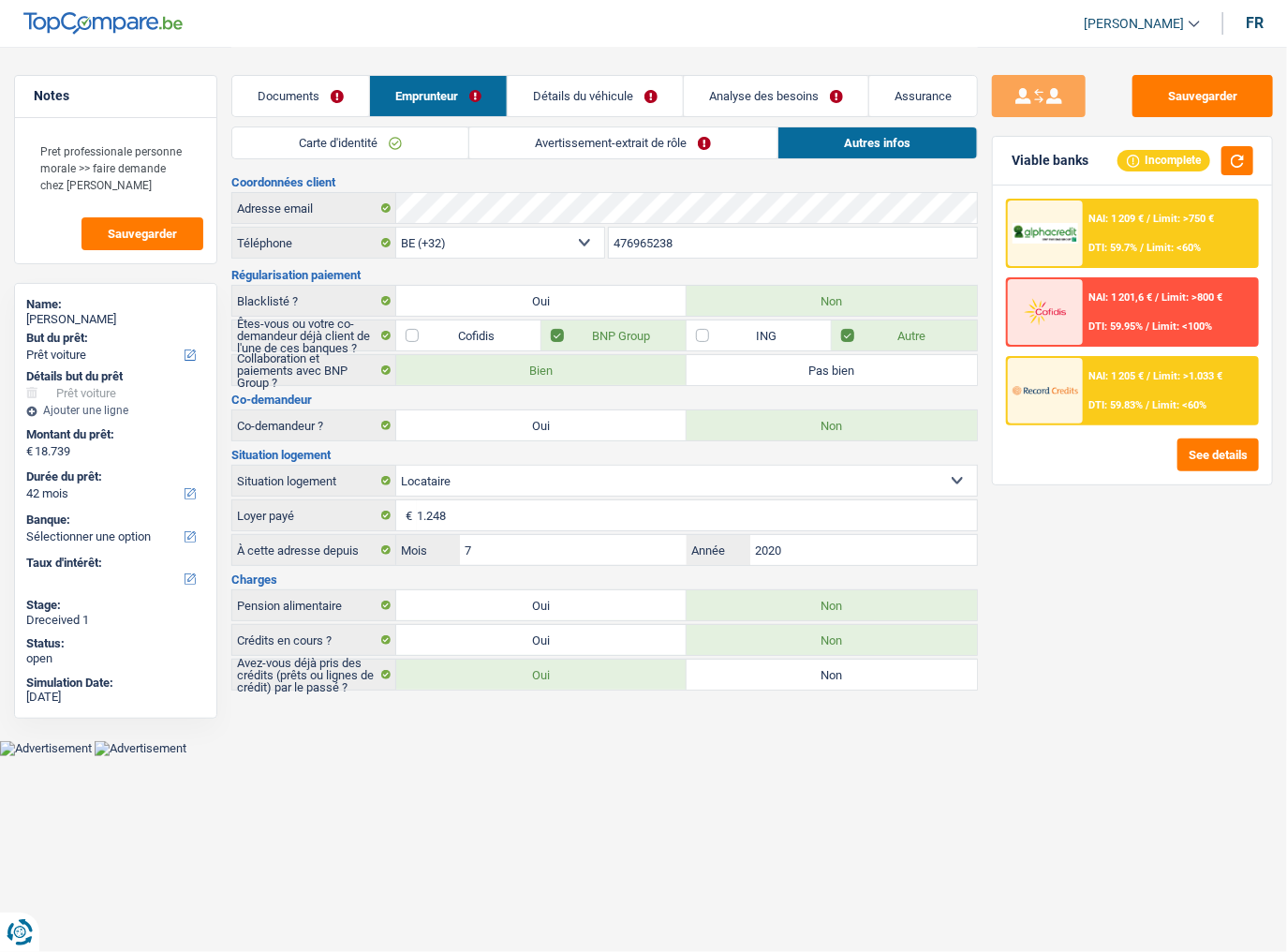
click at [593, 85] on link "Détails du véhicule" at bounding box center [595, 95] width 176 height 41
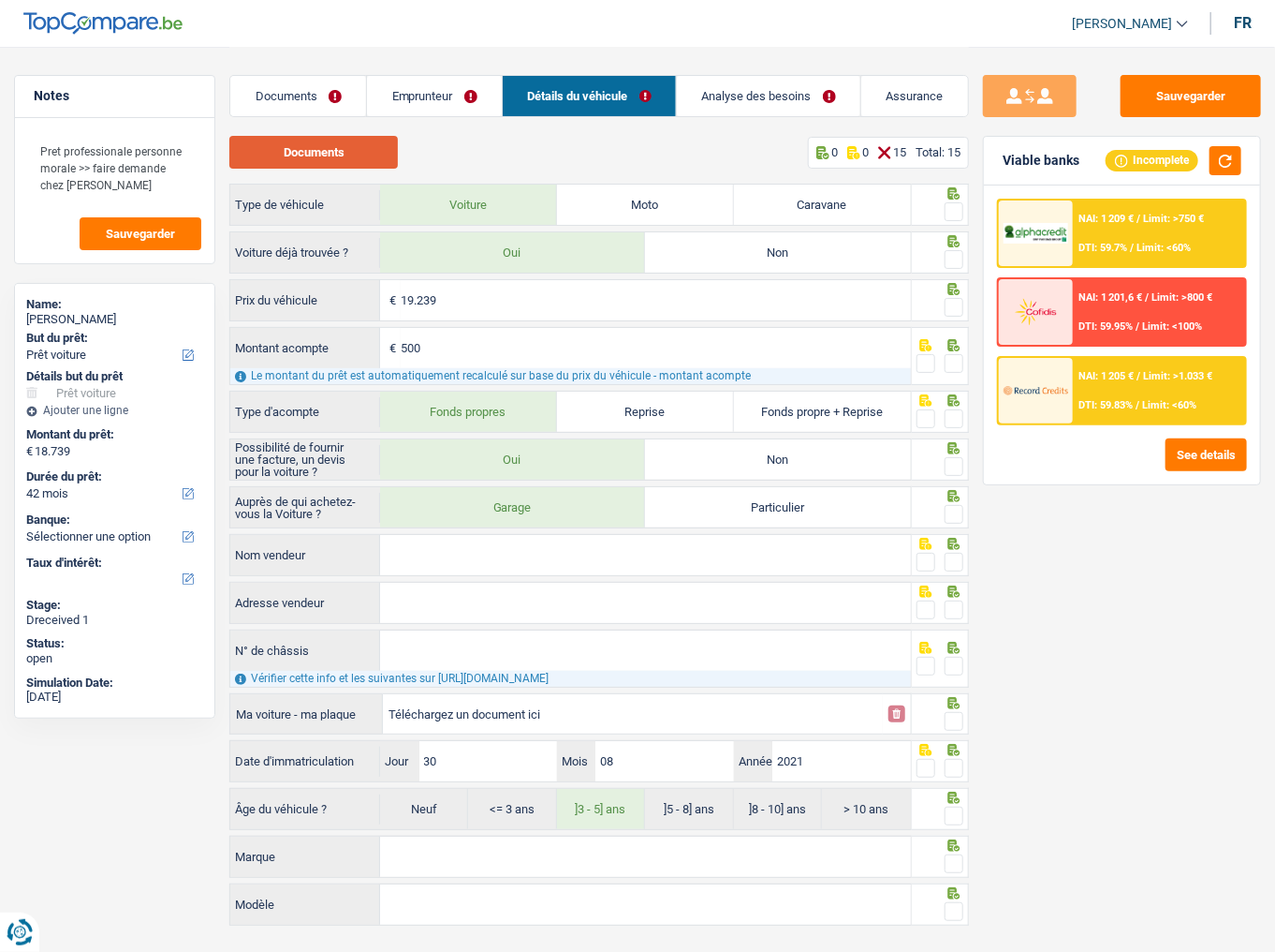
click at [311, 143] on button "Documents" at bounding box center [313, 152] width 169 height 33
click at [1228, 75] on button "Sauvegarder" at bounding box center [1191, 96] width 141 height 42
click at [475, 111] on link "Emprunteur" at bounding box center [434, 95] width 135 height 41
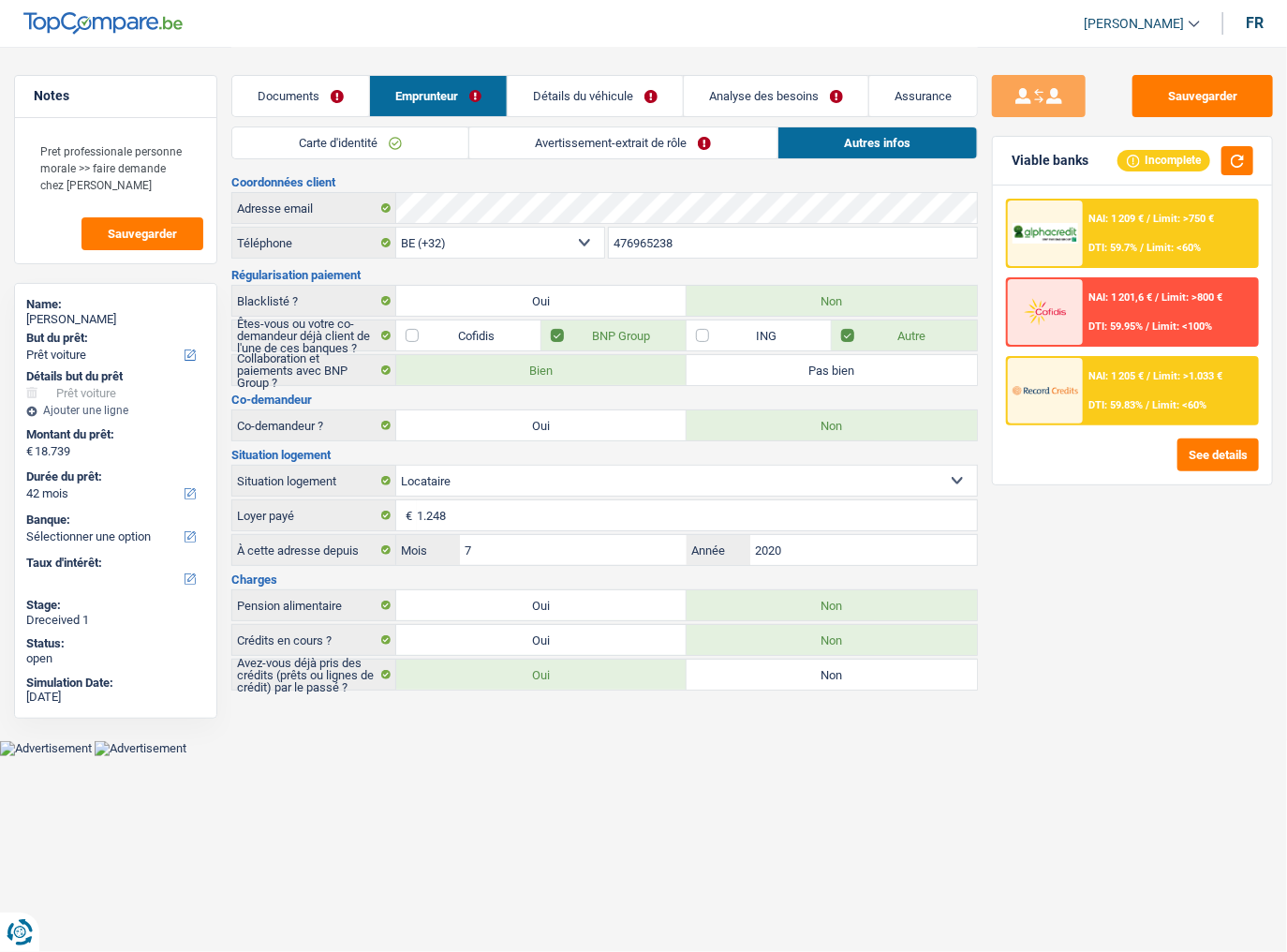
click at [657, 142] on link "Avertissement-extrait de rôle" at bounding box center [623, 142] width 308 height 31
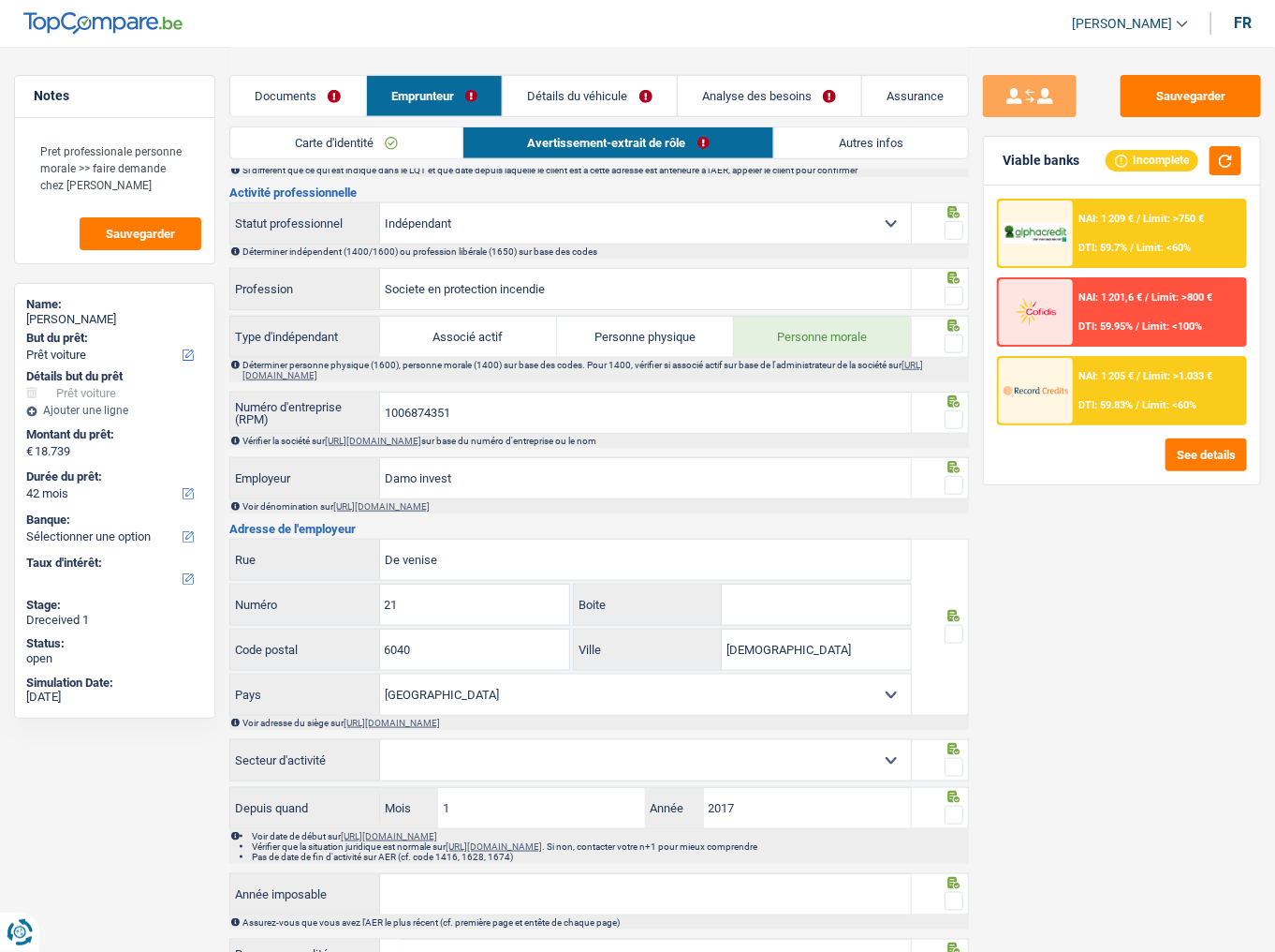
scroll to position [824, 0]
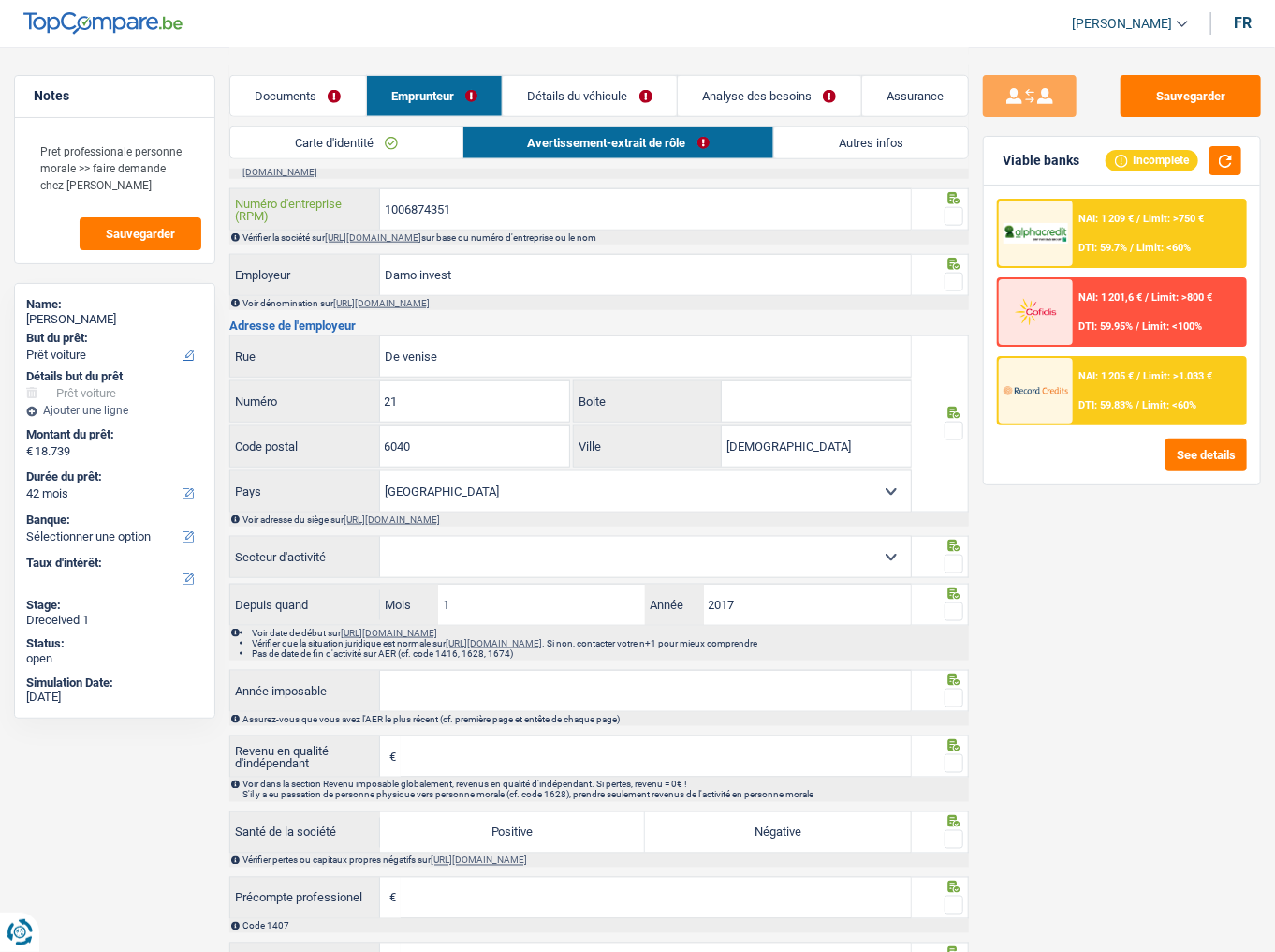
click at [417, 211] on input "1006874351" at bounding box center [644, 209] width 530 height 41
click at [421, 232] on link "[URL][DOMAIN_NAME]" at bounding box center [373, 237] width 96 height 10
click at [552, 82] on link "Détails du véhicule" at bounding box center [590, 95] width 174 height 41
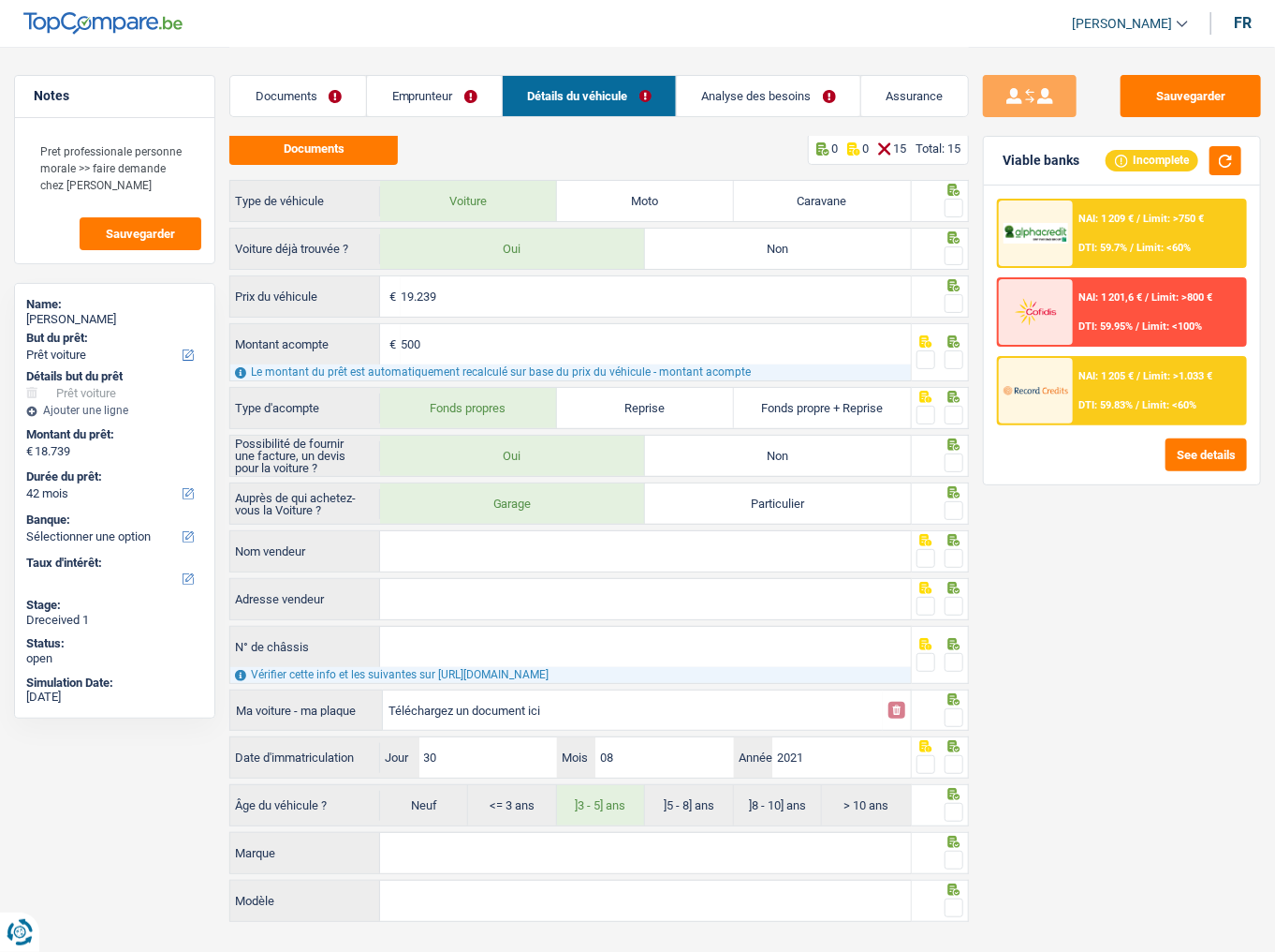
scroll to position [0, 0]
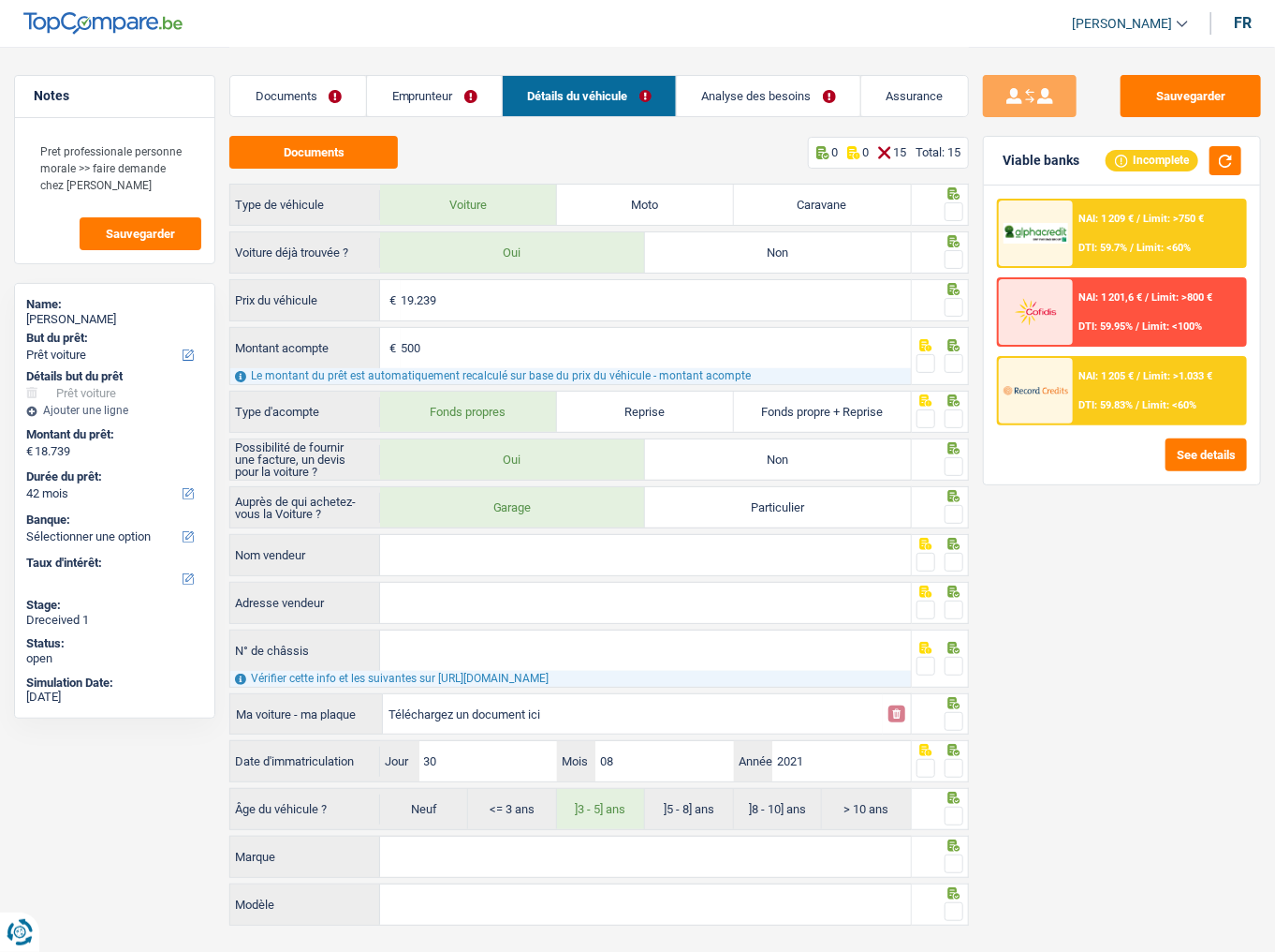
click at [285, 135] on div at bounding box center [599, 130] width 740 height 9
click at [287, 150] on button "Documents" at bounding box center [313, 152] width 169 height 33
click at [775, 83] on link "Analyse des besoins" at bounding box center [768, 95] width 183 height 41
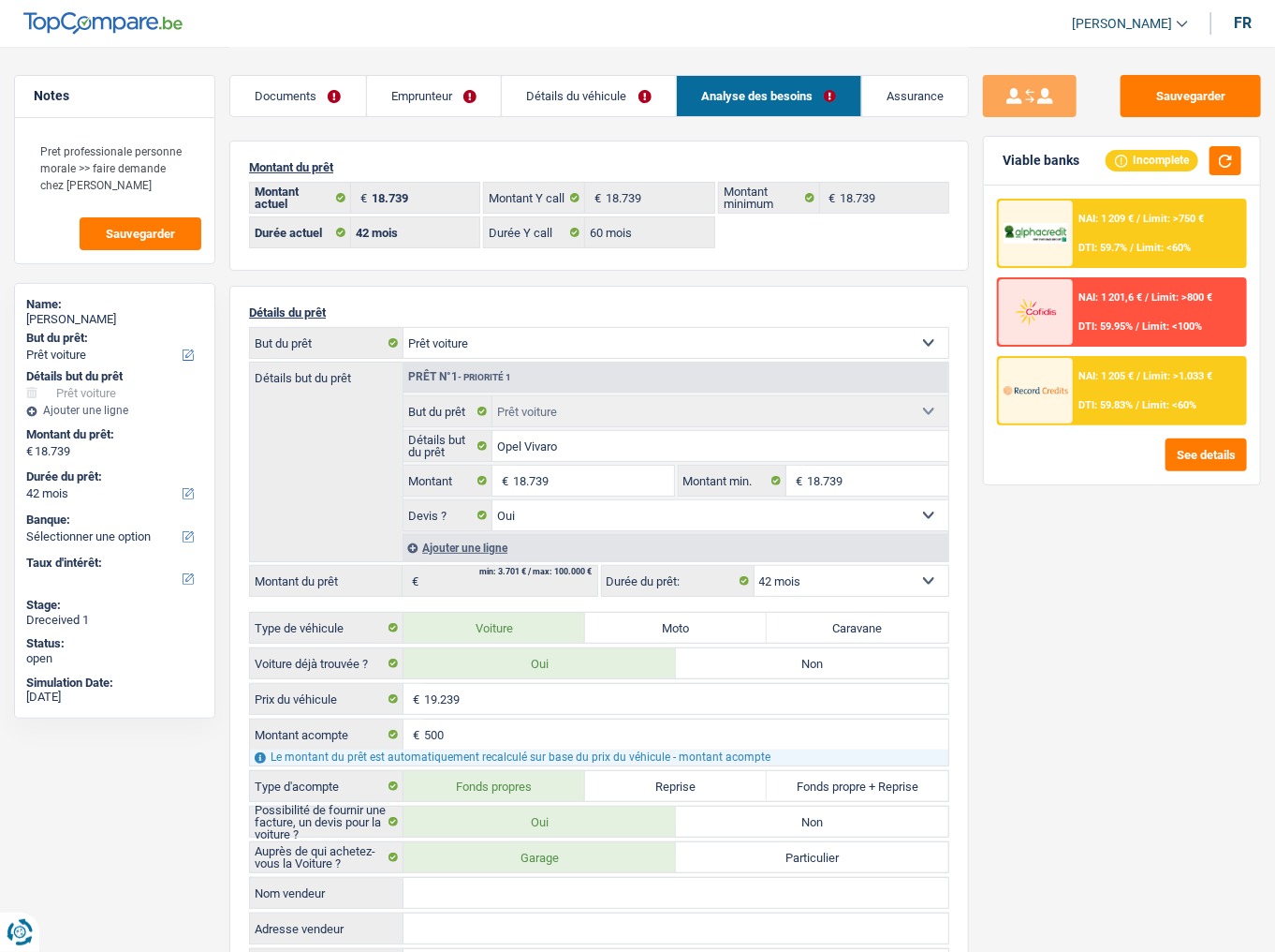
click at [1068, 233] on img at bounding box center [1035, 233] width 64 height 20
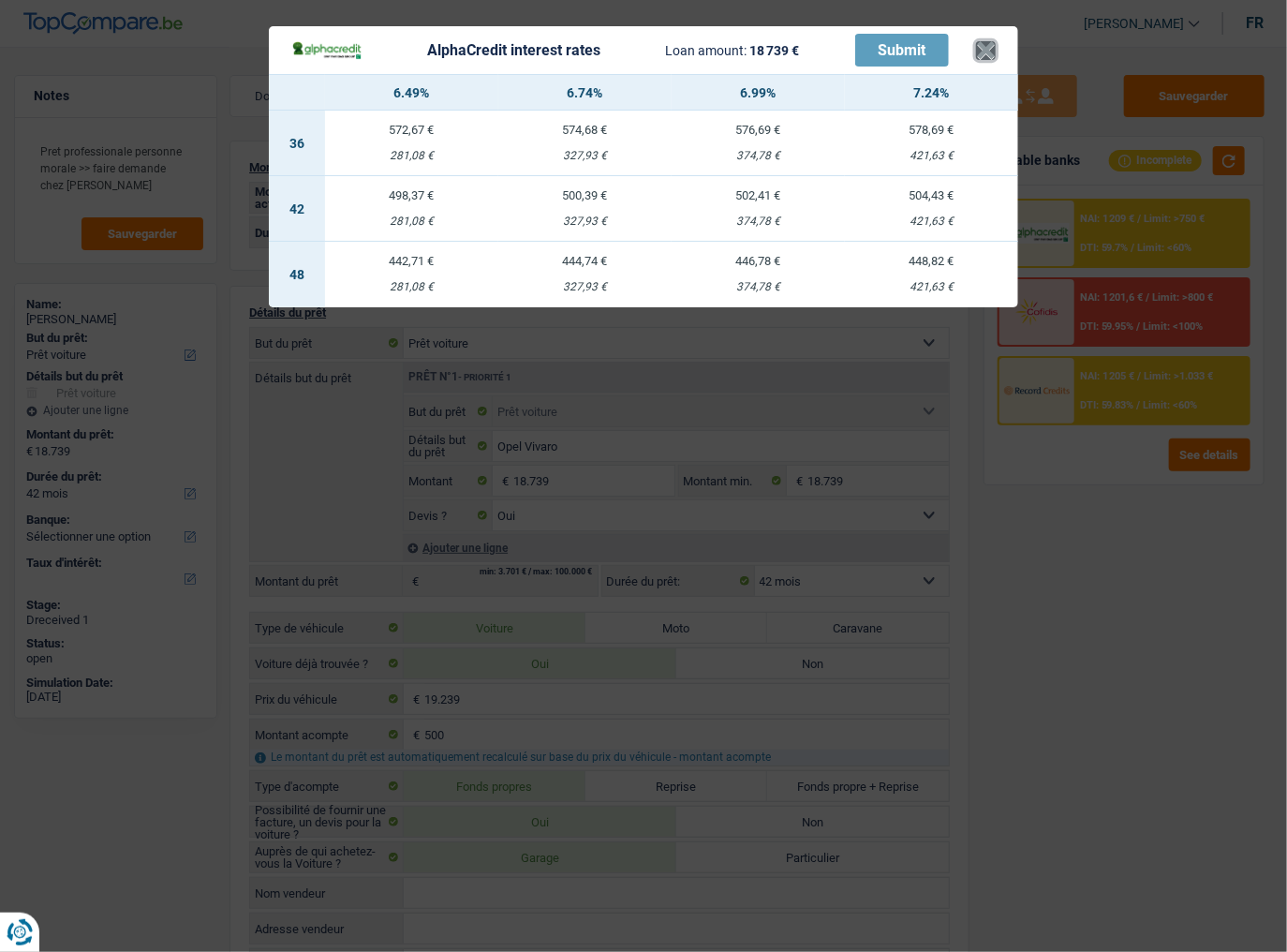
click at [985, 56] on button "×" at bounding box center [986, 51] width 20 height 19
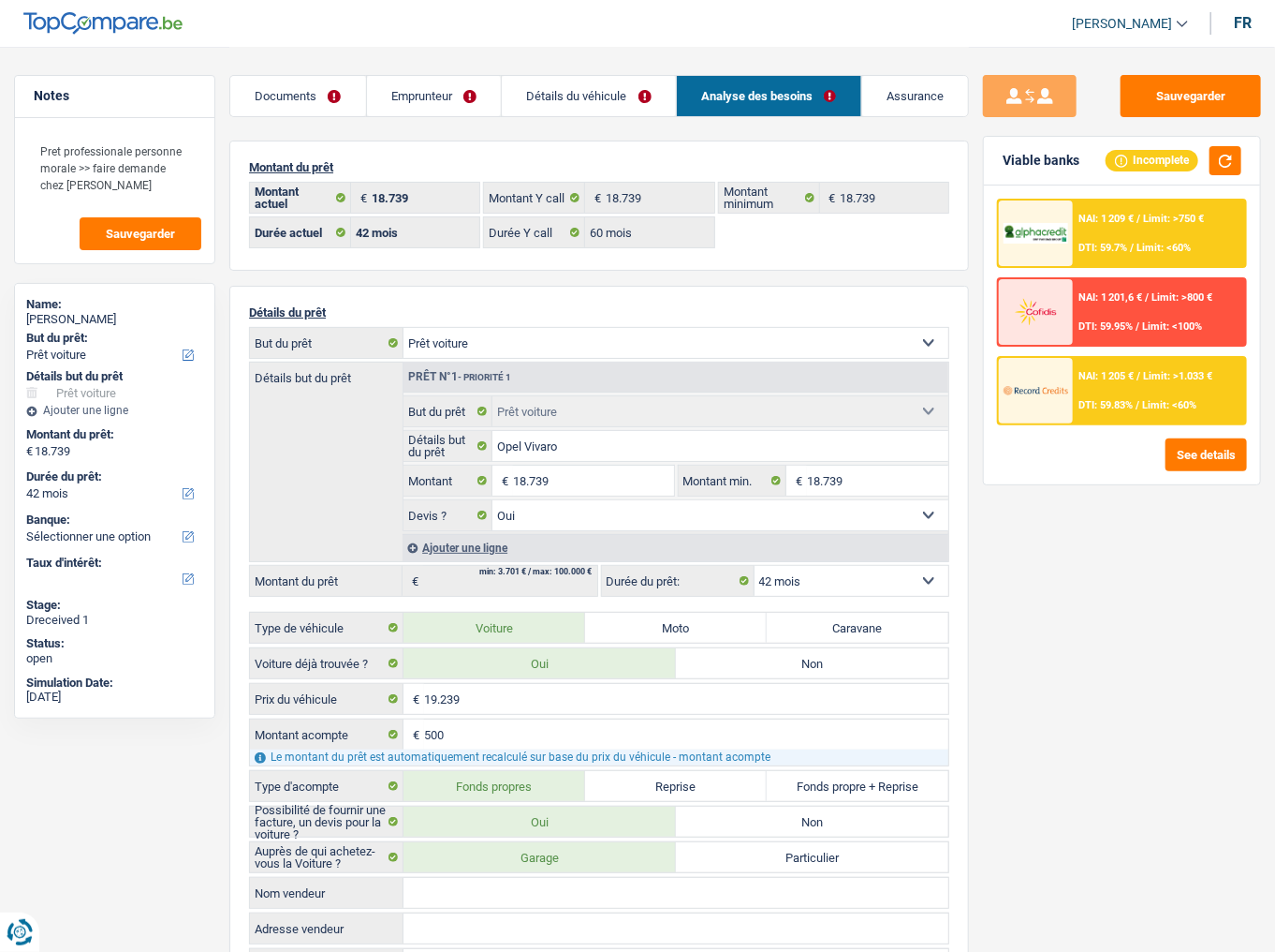
click at [445, 84] on link "Emprunteur" at bounding box center [434, 95] width 135 height 41
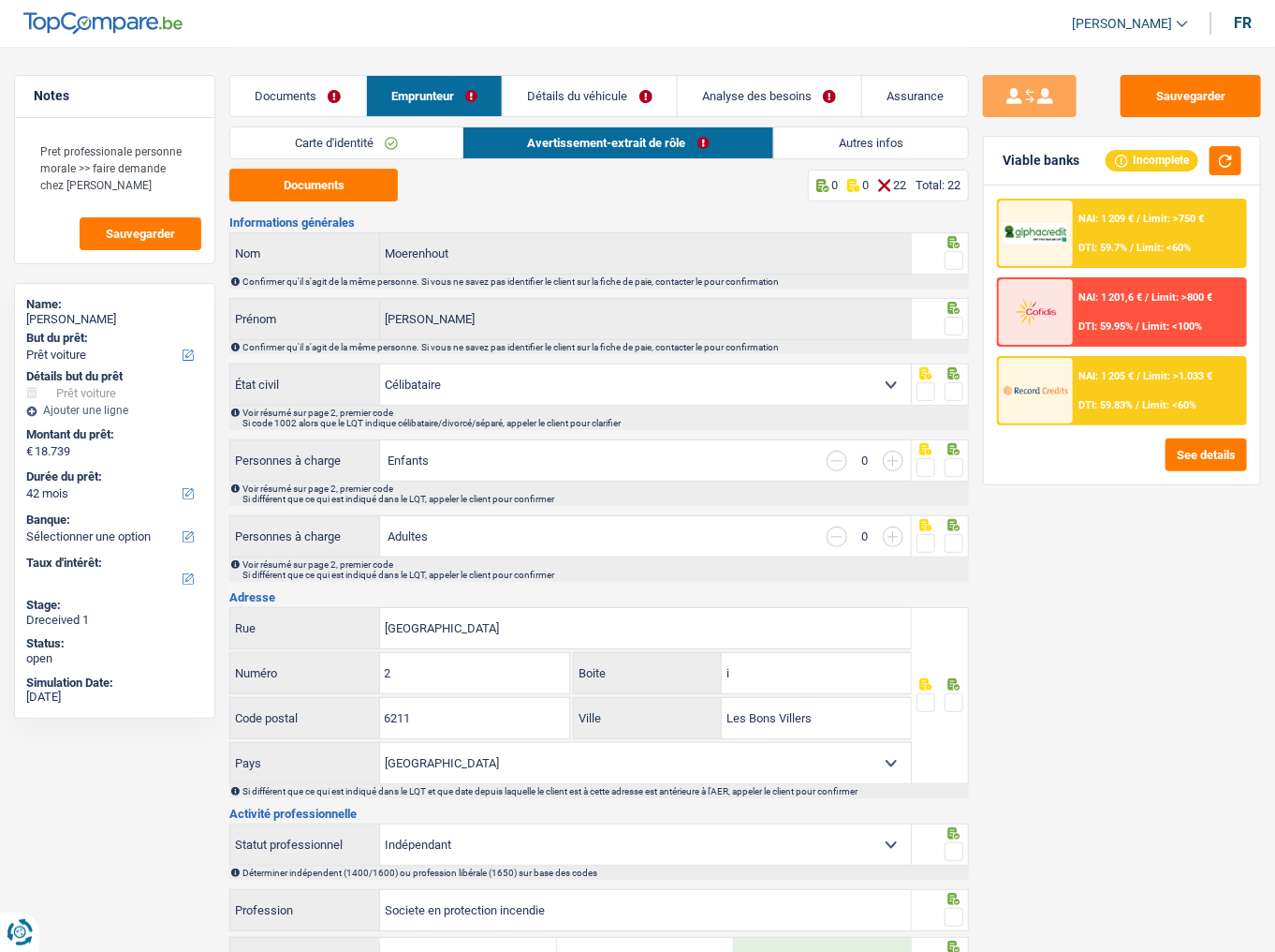
click at [809, 139] on link "Autres infos" at bounding box center [870, 142] width 193 height 31
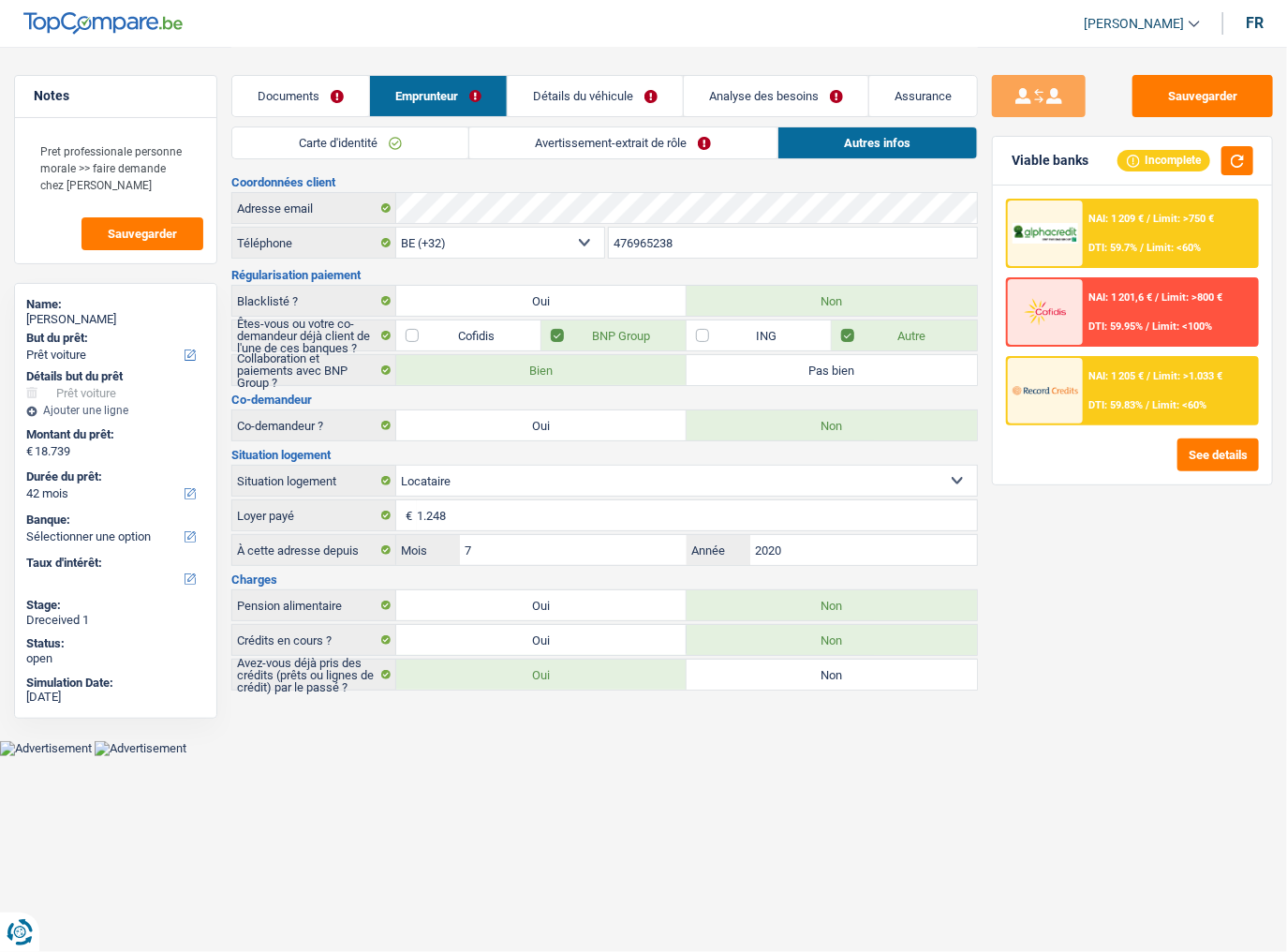
drag, startPoint x: 671, startPoint y: 240, endPoint x: 542, endPoint y: 247, distance: 129.2
click at [542, 247] on div "BE (+32) LU (+352) Sélectionner une option Téléphone 476965238 Téléphone" at bounding box center [604, 244] width 747 height 35
click at [371, 211] on div "Adresse email" at bounding box center [604, 208] width 745 height 30
click at [355, 143] on link "Carte d'identité" at bounding box center [349, 142] width 235 height 31
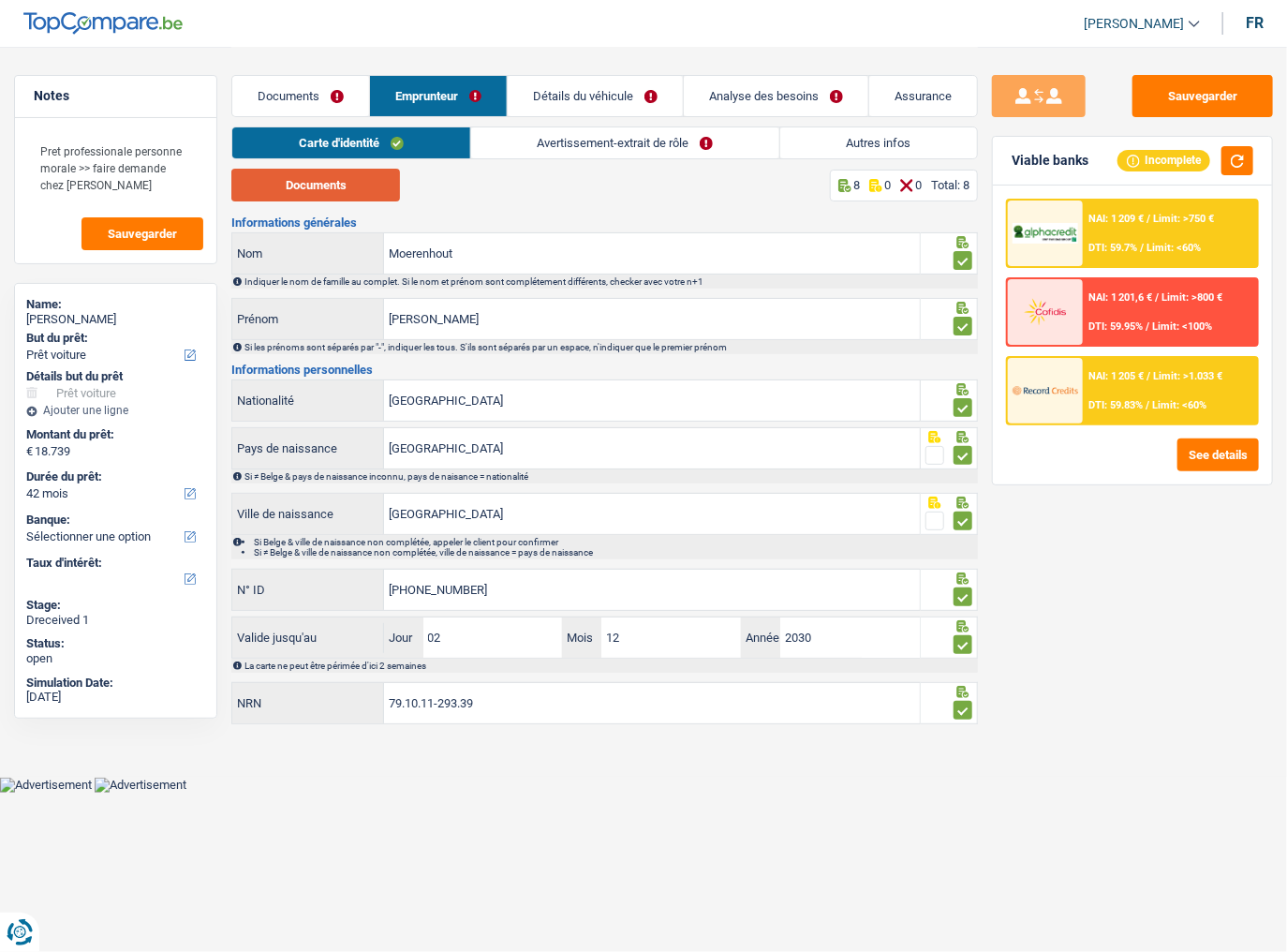
click at [345, 185] on button "Documents" at bounding box center [315, 184] width 169 height 33
click at [875, 151] on link "Autres infos" at bounding box center [878, 142] width 196 height 31
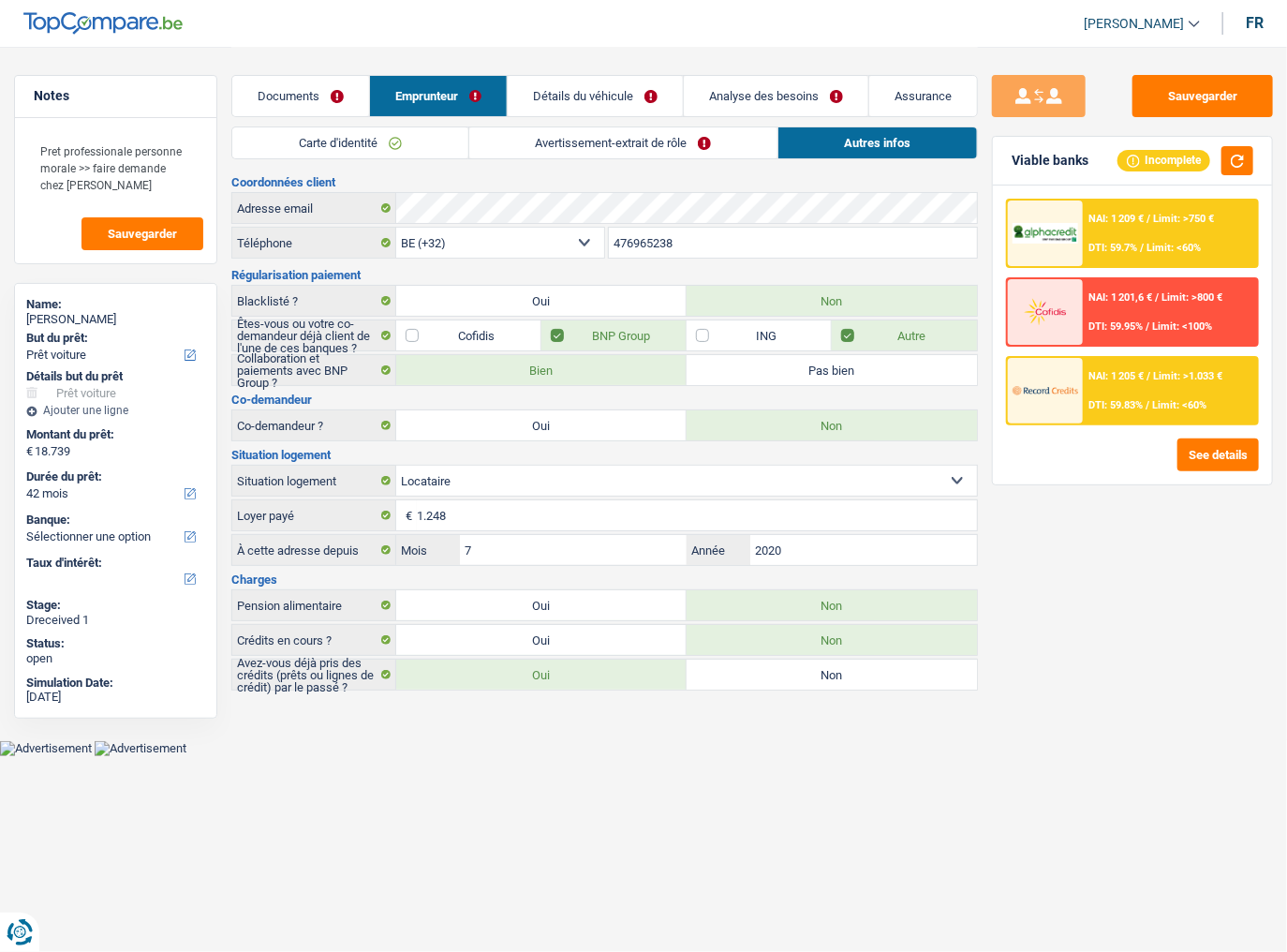
drag, startPoint x: 594, startPoint y: 247, endPoint x: 573, endPoint y: 247, distance: 21.0
click at [573, 247] on div "BE (+32) LU (+352) Sélectionner une option Téléphone 476965238 Téléphone" at bounding box center [604, 244] width 747 height 35
click at [751, 144] on link "Avertissement-extrait de rôle" at bounding box center [623, 142] width 308 height 31
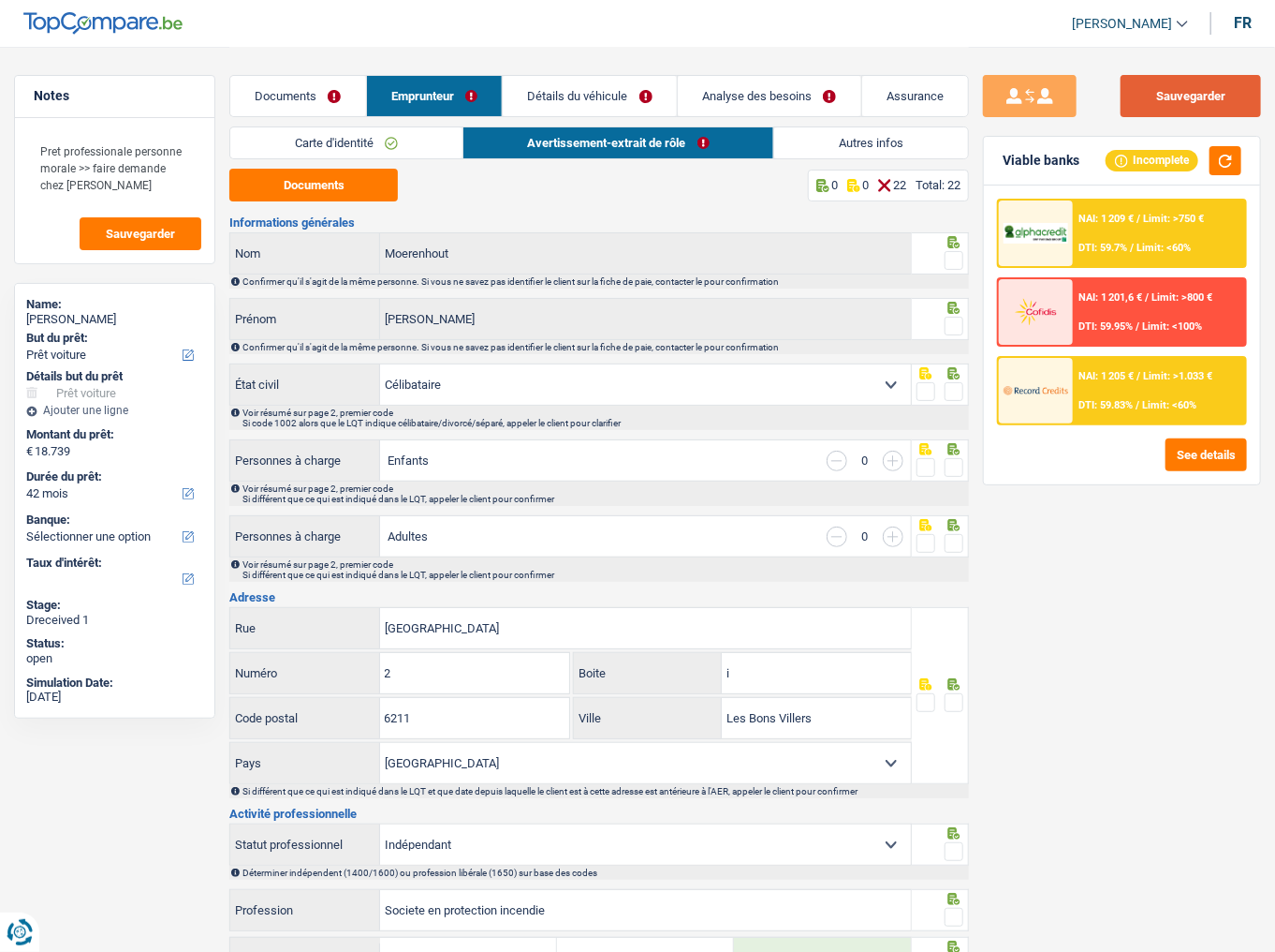
click at [1188, 85] on button "Sauvegarder" at bounding box center [1191, 96] width 141 height 42
click at [1170, 96] on button "Sauvegarder" at bounding box center [1191, 96] width 141 height 42
drag, startPoint x: 952, startPoint y: 259, endPoint x: 957, endPoint y: 269, distance: 11.2
click at [952, 259] on span at bounding box center [954, 260] width 19 height 19
click at [0, 0] on input "radio" at bounding box center [0, 0] width 0 height 0
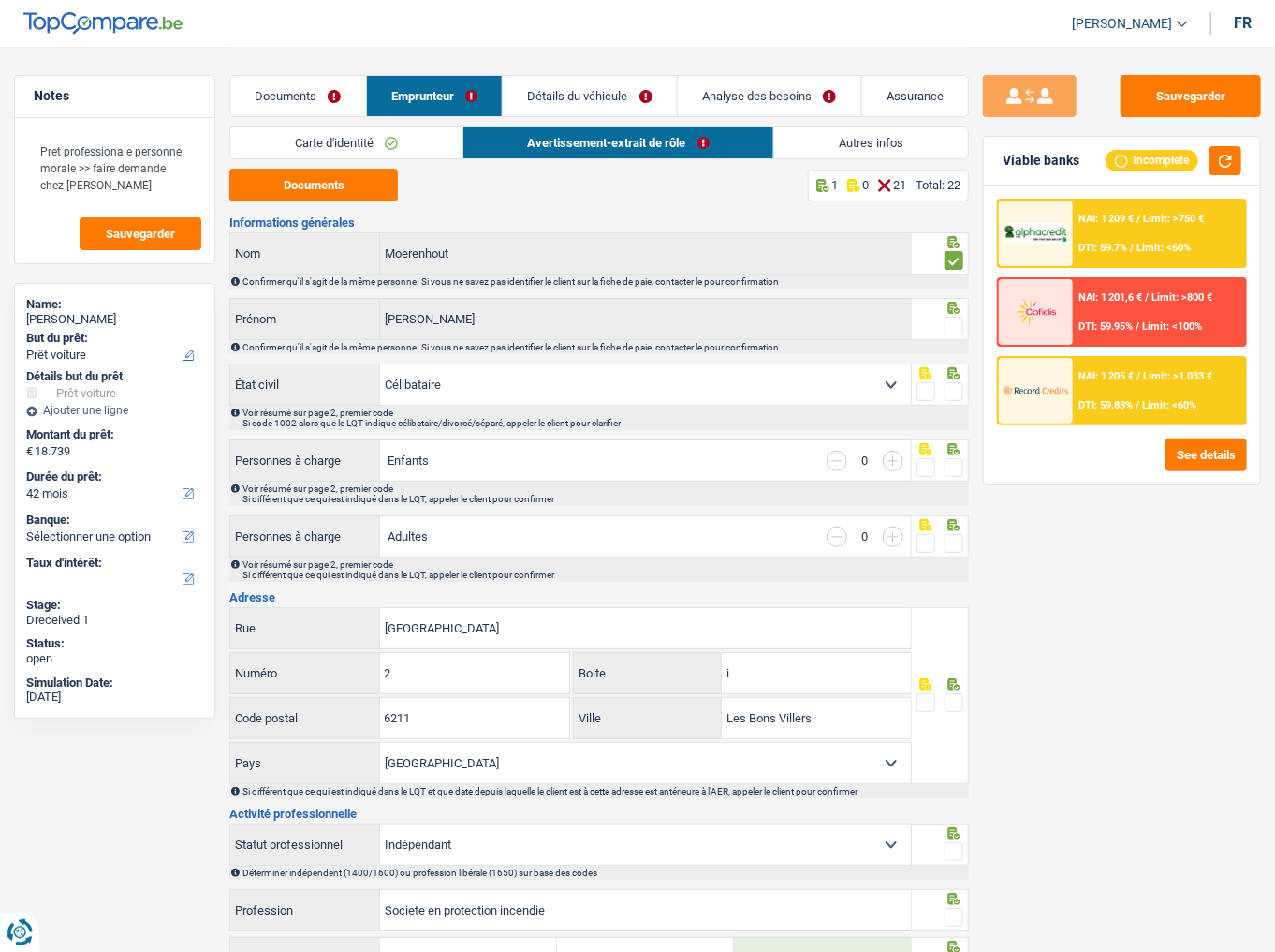
drag, startPoint x: 952, startPoint y: 318, endPoint x: 960, endPoint y: 367, distance: 49.6
click at [956, 319] on span at bounding box center [954, 325] width 19 height 19
click at [0, 0] on input "radio" at bounding box center [0, 0] width 0 height 0
click at [957, 393] on span at bounding box center [954, 391] width 19 height 19
click at [0, 0] on input "radio" at bounding box center [0, 0] width 0 height 0
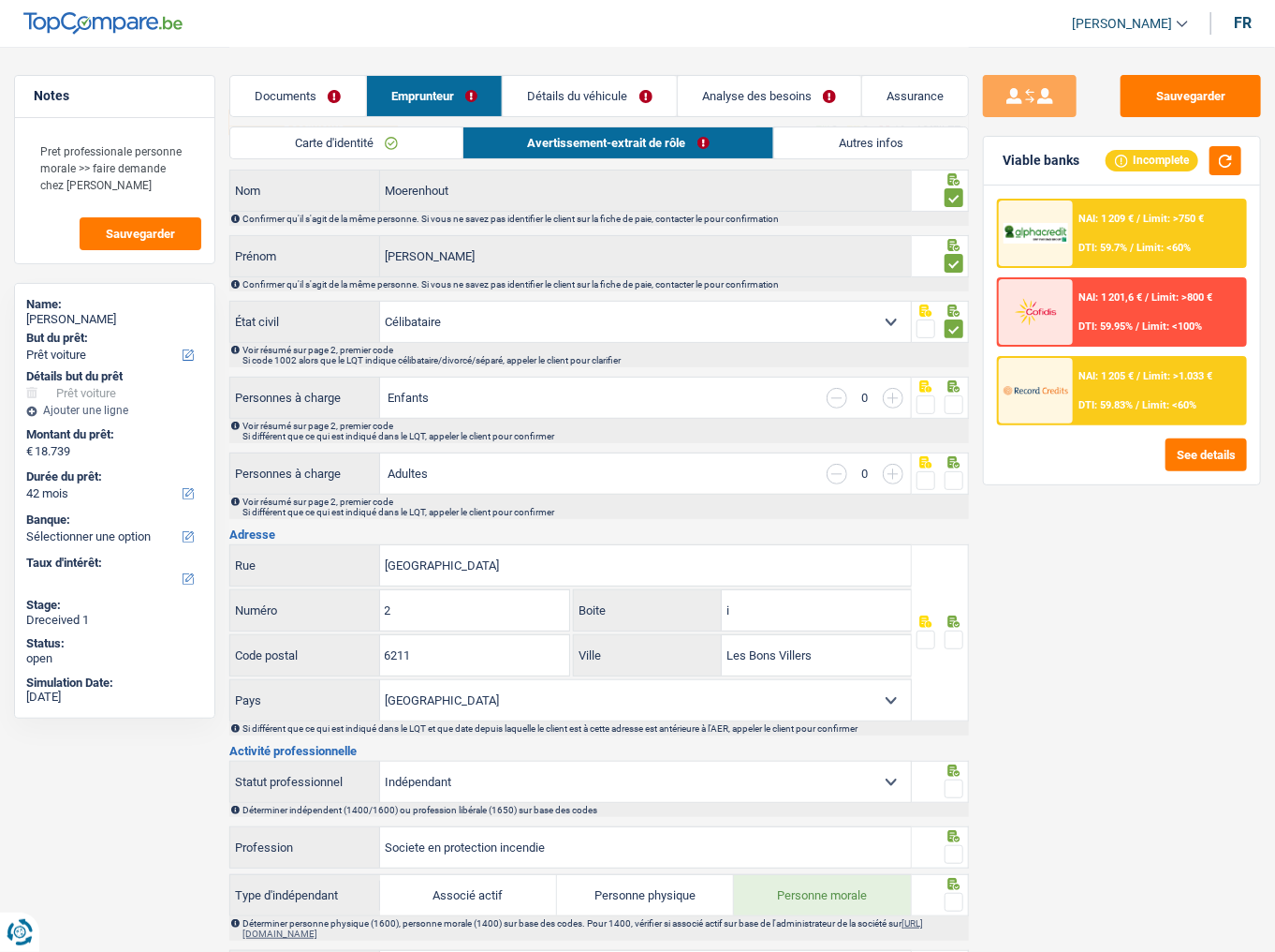
scroll to position [150, 0]
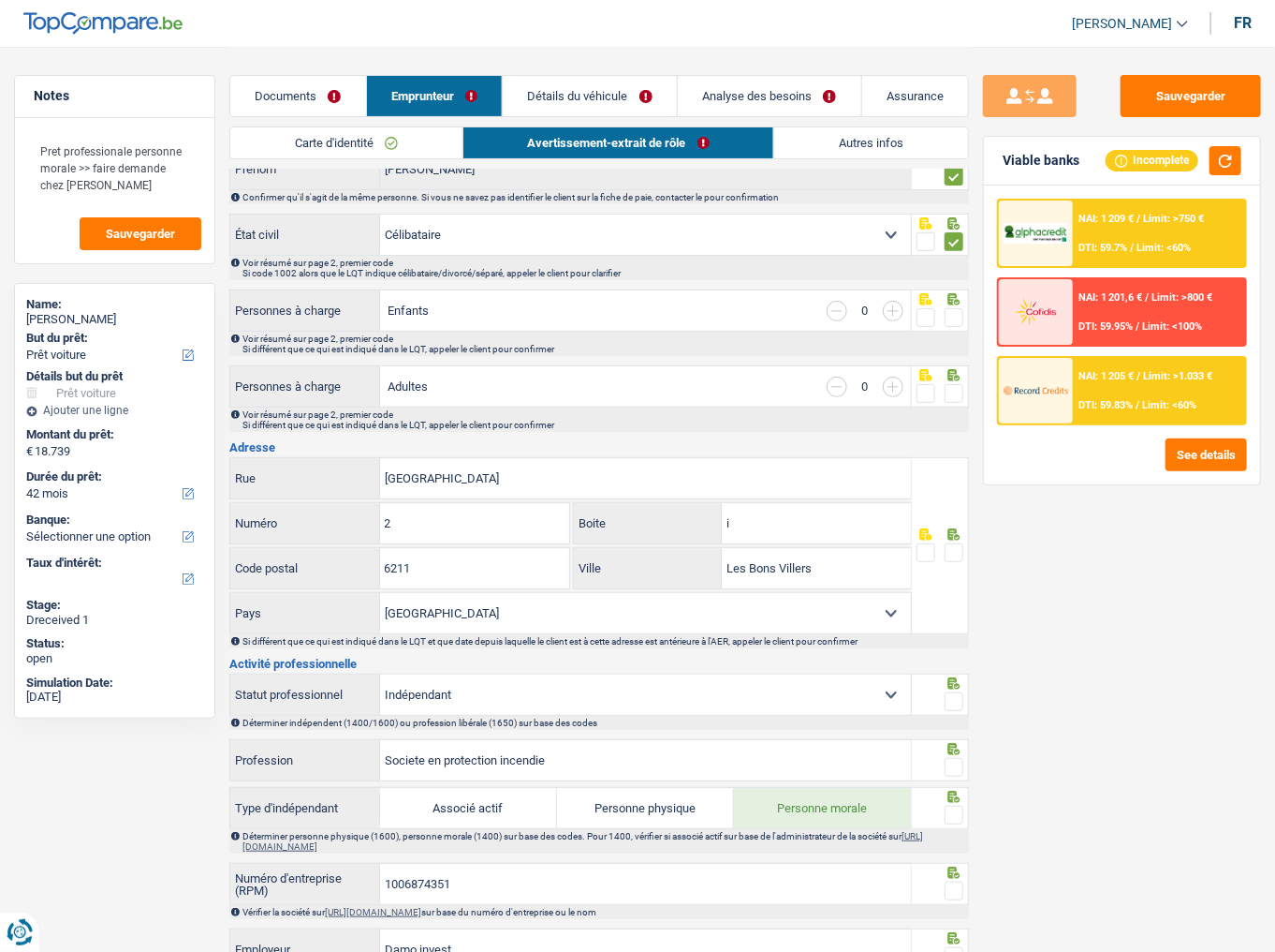
click at [952, 313] on span at bounding box center [954, 317] width 19 height 19
click at [0, 0] on input "radio" at bounding box center [0, 0] width 0 height 0
click at [955, 387] on span at bounding box center [954, 393] width 19 height 19
click at [0, 0] on input "radio" at bounding box center [0, 0] width 0 height 0
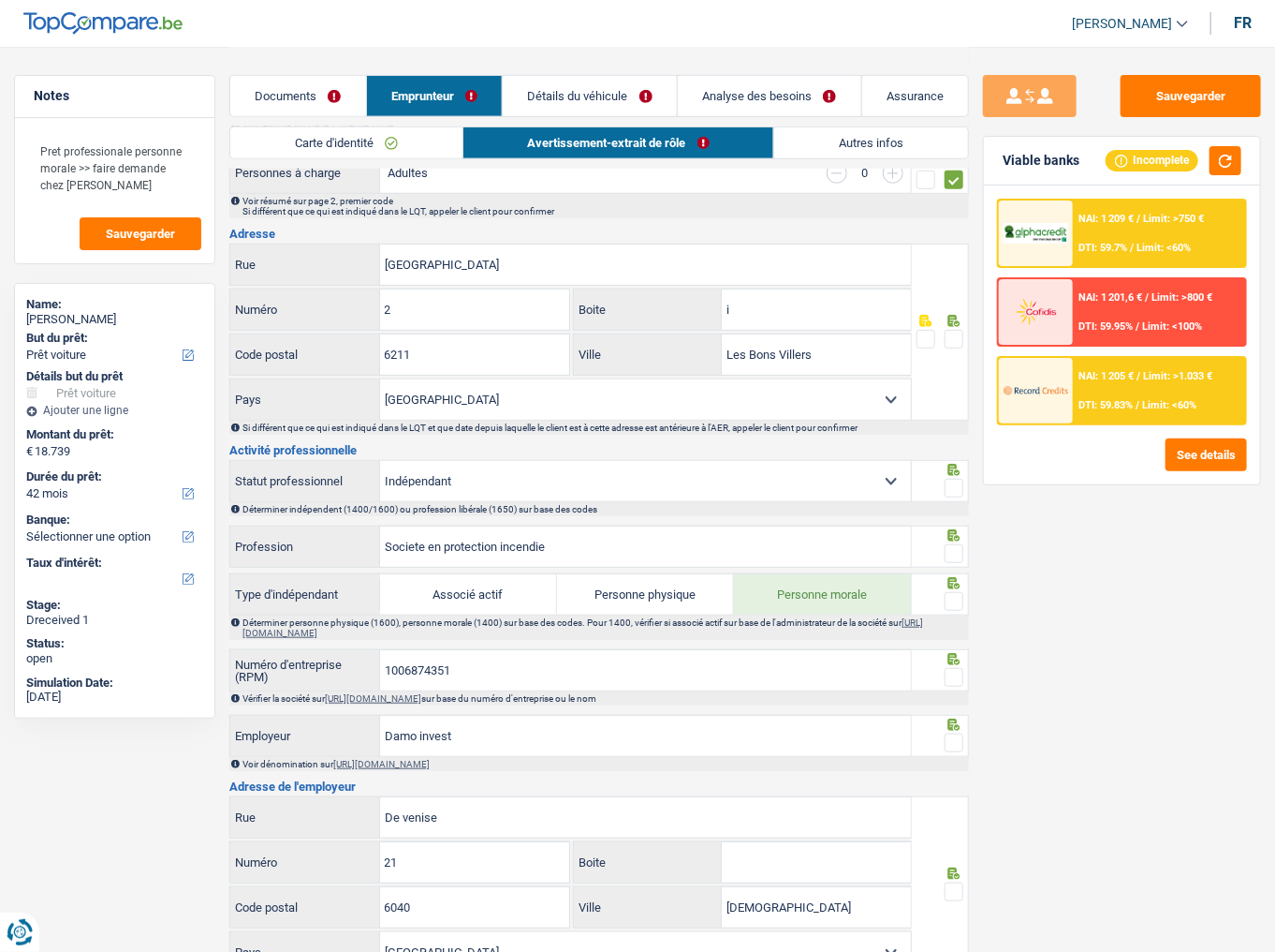
scroll to position [375, 0]
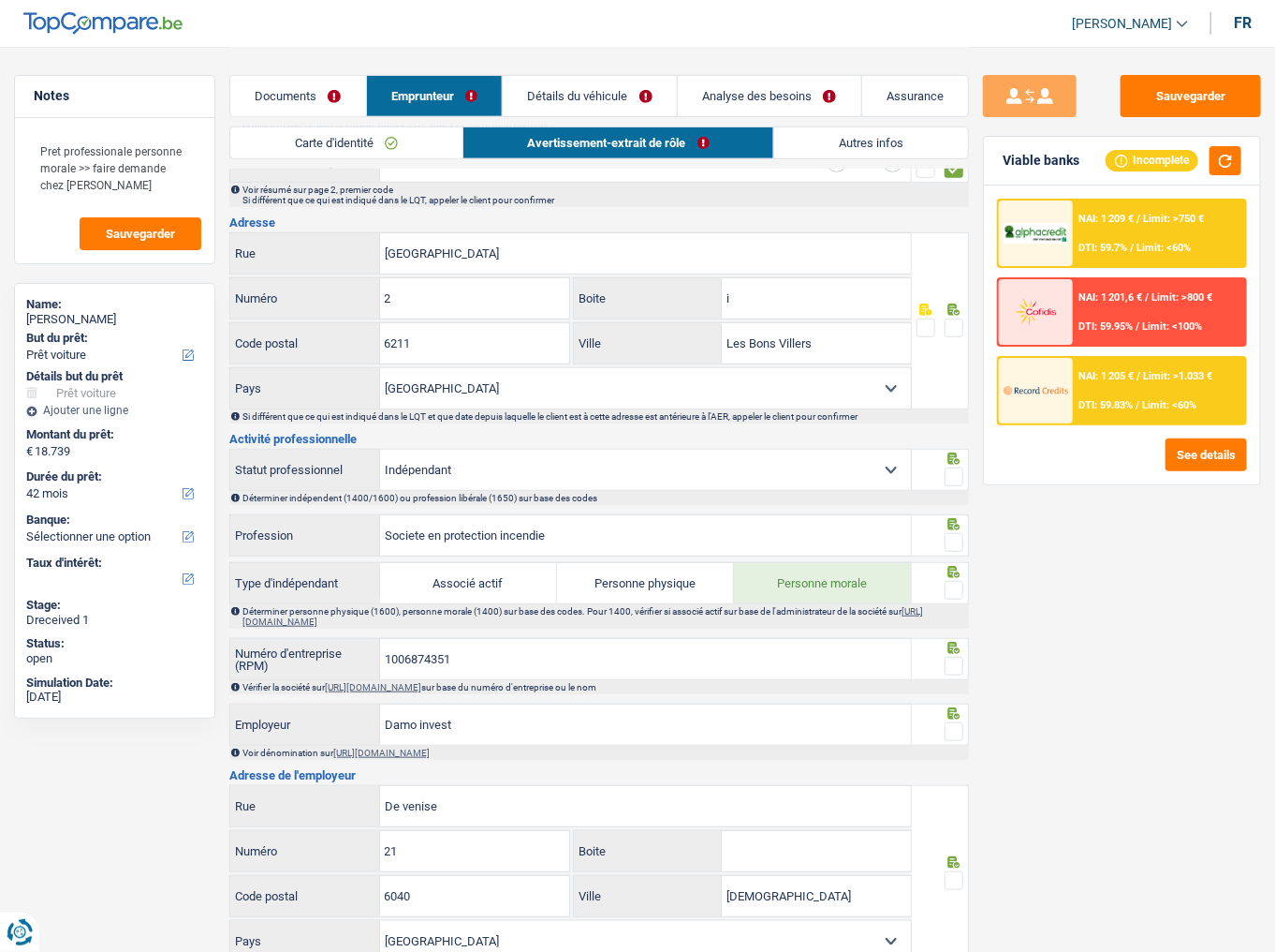
click at [954, 318] on span at bounding box center [954, 327] width 19 height 19
click at [0, 0] on input "radio" at bounding box center [0, 0] width 0 height 0
click at [955, 461] on icon at bounding box center [954, 458] width 19 height 12
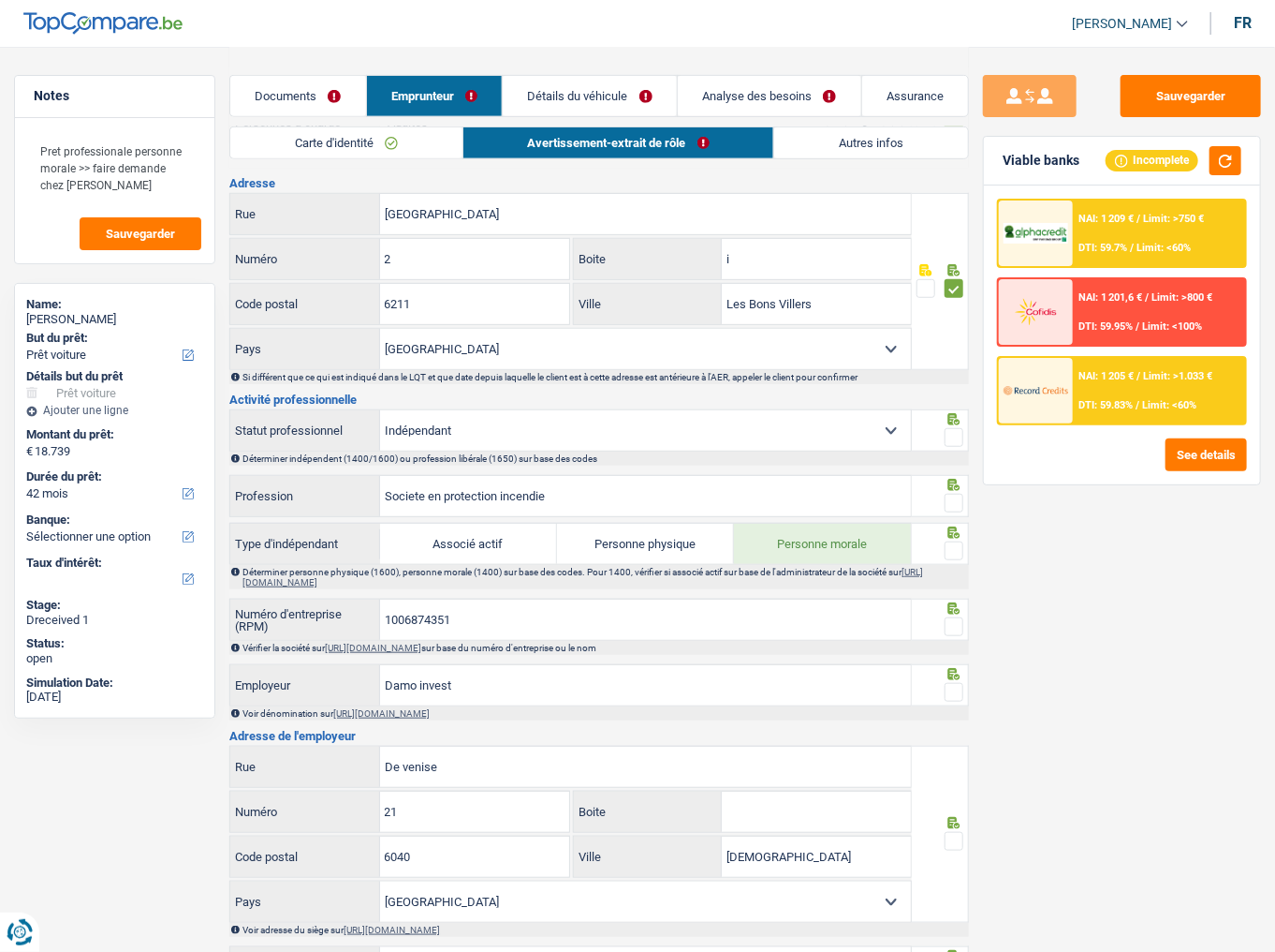
scroll to position [449, 0]
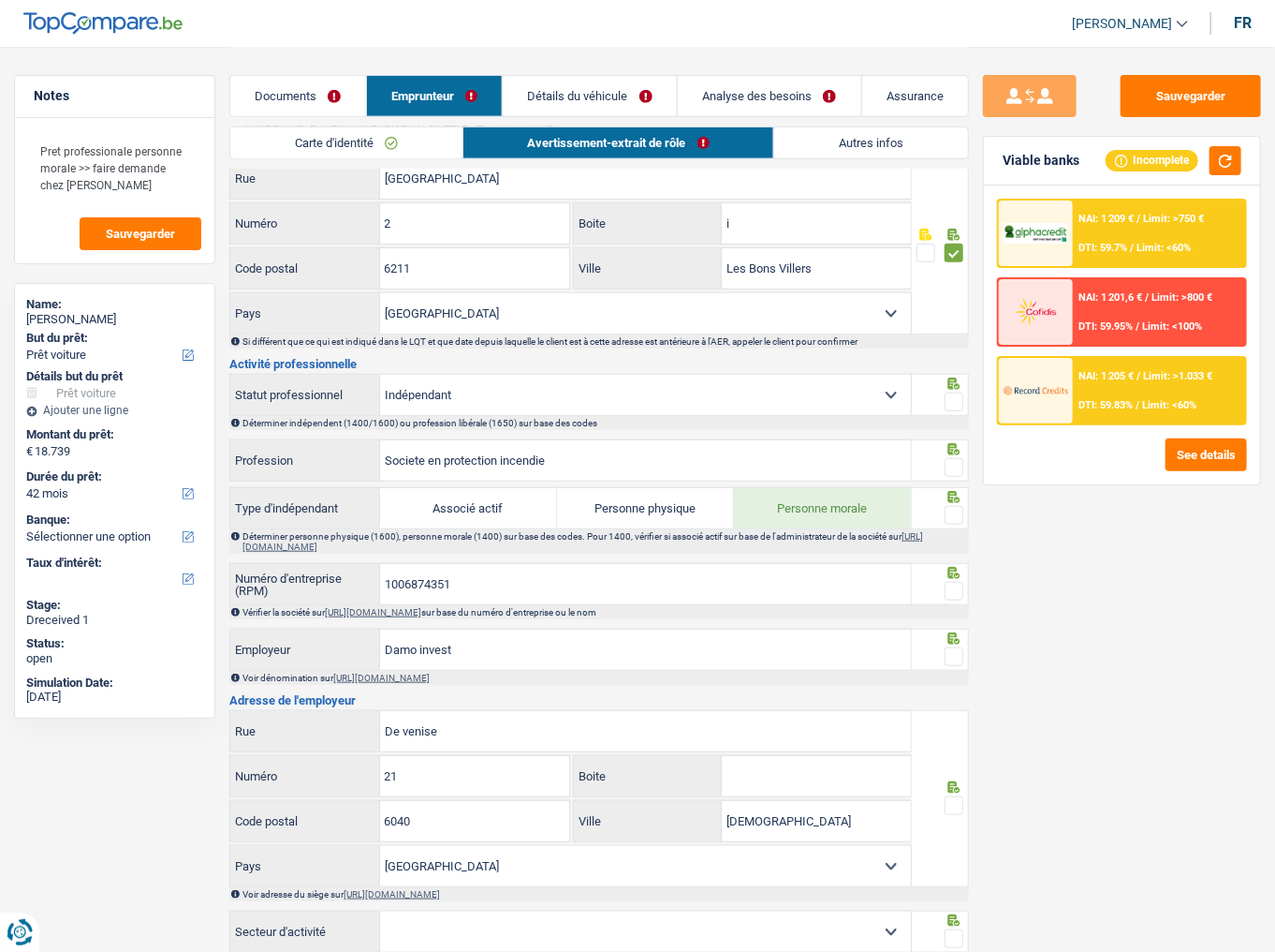
drag, startPoint x: 955, startPoint y: 400, endPoint x: 948, endPoint y: 470, distance: 70.3
click at [955, 402] on span at bounding box center [954, 402] width 19 height 19
click at [0, 0] on input "radio" at bounding box center [0, 0] width 0 height 0
click at [948, 470] on span at bounding box center [954, 467] width 19 height 19
click at [0, 0] on input "radio" at bounding box center [0, 0] width 0 height 0
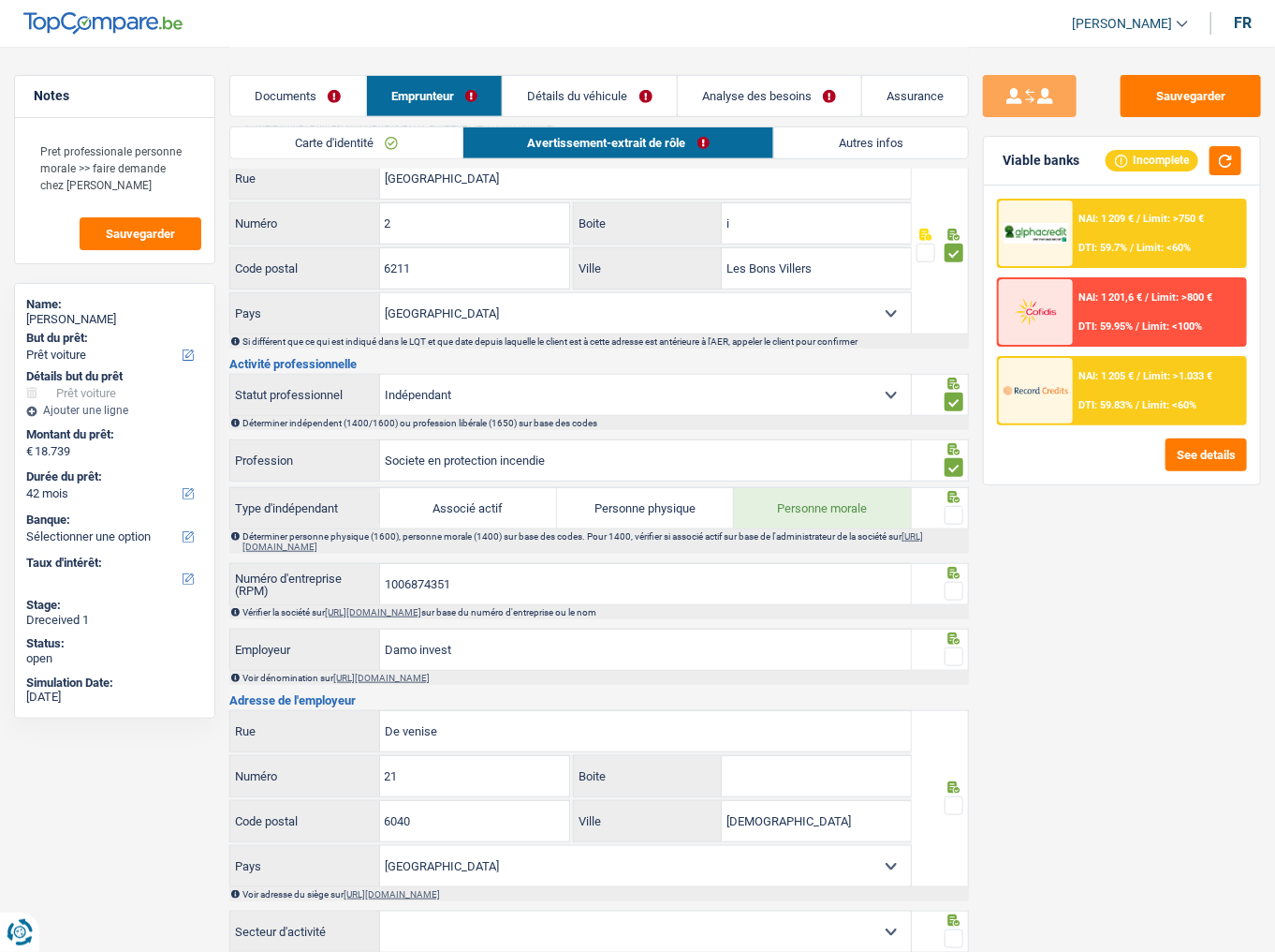
click at [952, 514] on span at bounding box center [954, 515] width 19 height 19
click at [0, 0] on input "radio" at bounding box center [0, 0] width 0 height 0
click at [1199, 104] on button "Sauvegarder" at bounding box center [1191, 96] width 141 height 42
click at [1146, 82] on button "Sauvegarder" at bounding box center [1191, 96] width 141 height 42
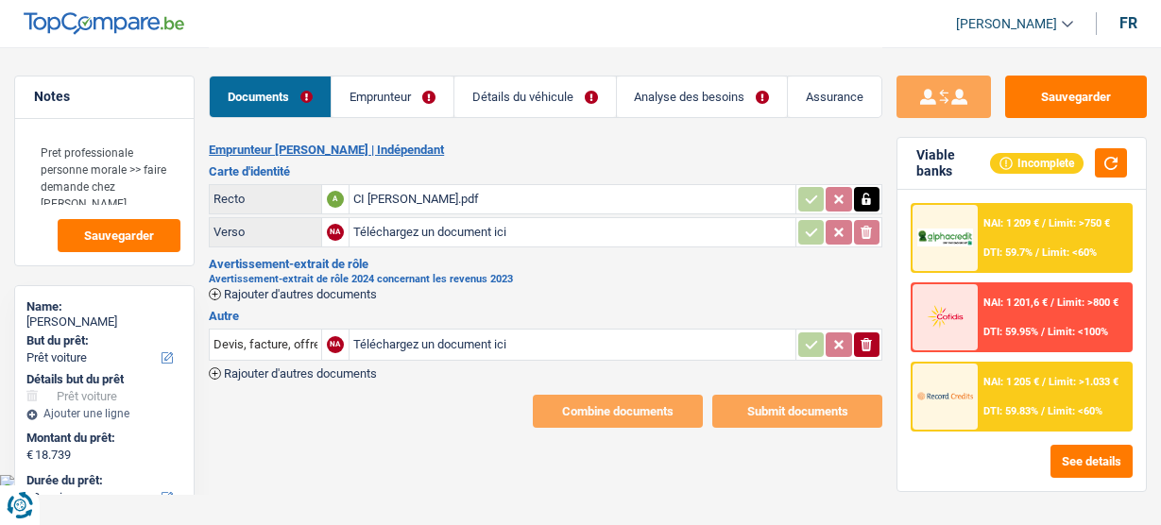
select select "car"
select select "42"
drag, startPoint x: 431, startPoint y: 195, endPoint x: 484, endPoint y: 18, distance: 185.3
click at [430, 195] on div "CI [PERSON_NAME].pdf" at bounding box center [572, 199] width 438 height 28
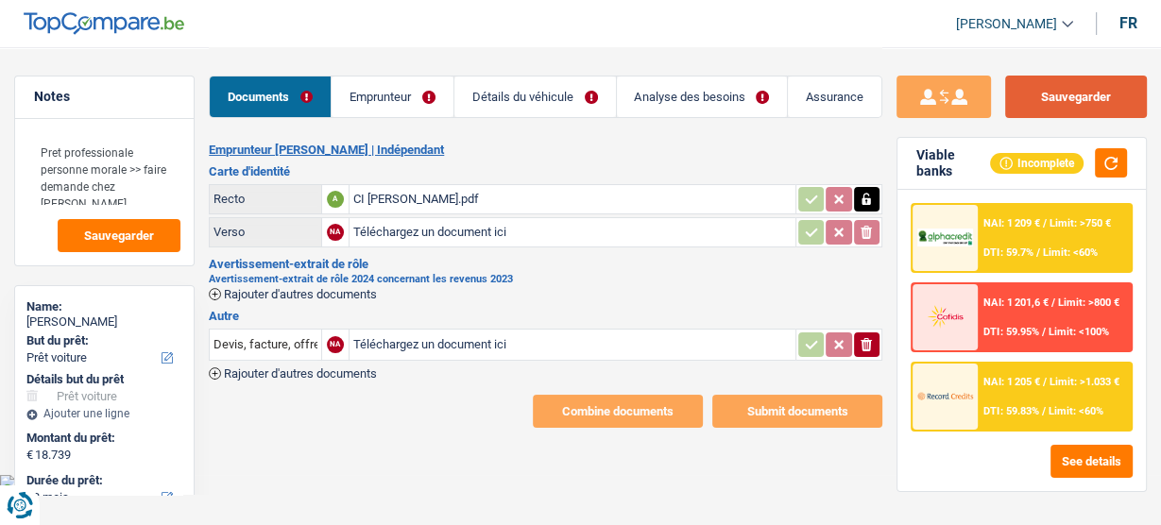
click at [1047, 91] on button "Sauvegarder" at bounding box center [1076, 97] width 142 height 42
click at [1062, 229] on div "NAI: 1 209 € / Limit: >750 € DTI: 59.7% / Limit: <60%" at bounding box center [1053, 238] width 153 height 66
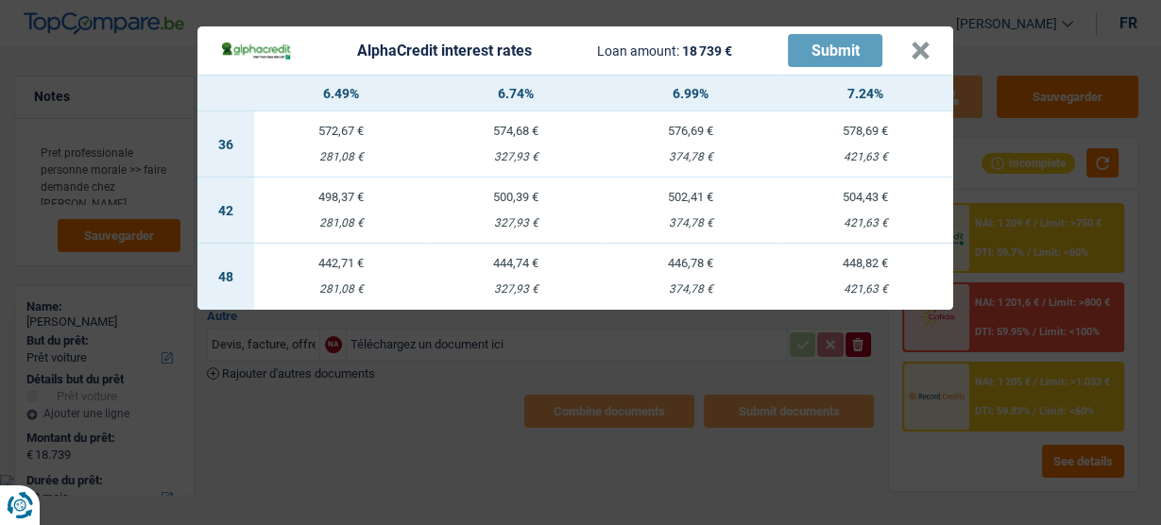
click at [365, 199] on div "498,37 €" at bounding box center [341, 197] width 175 height 12
select select "alphacredit"
type input "6,49"
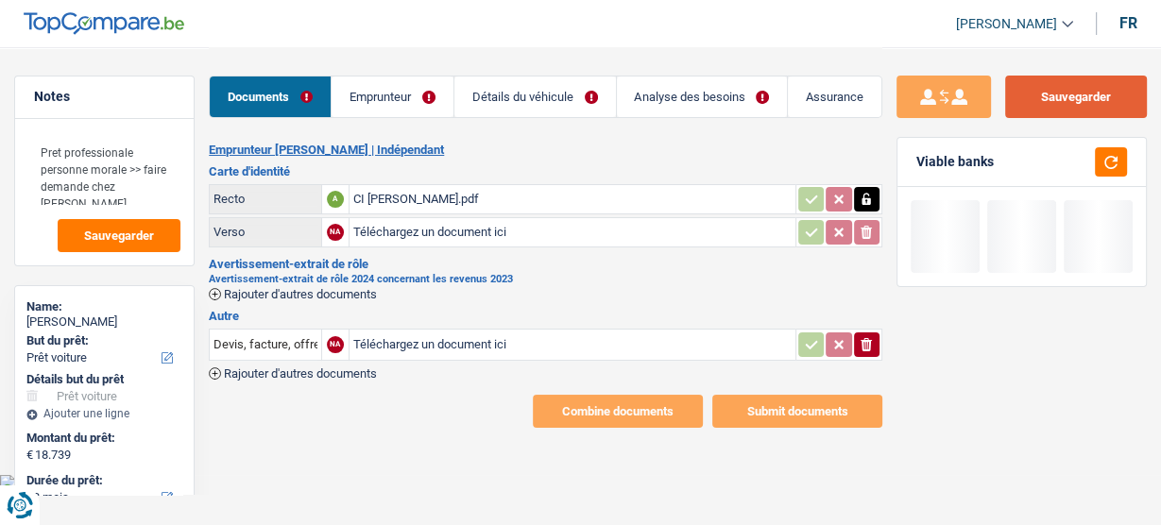
click at [1086, 100] on button "Sauvegarder" at bounding box center [1076, 97] width 142 height 42
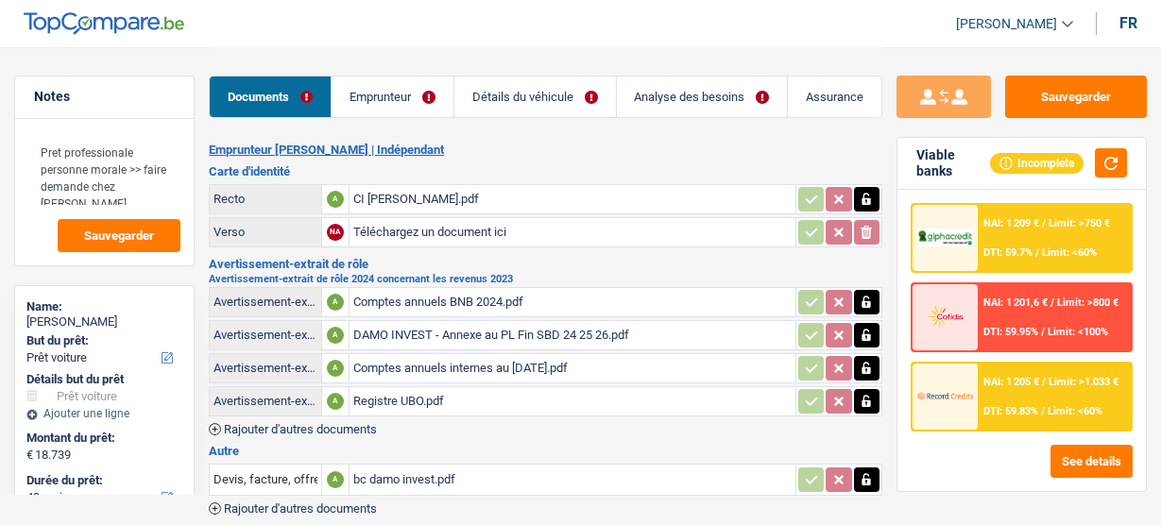
select select "car"
select select "42"
select select "alphacredit"
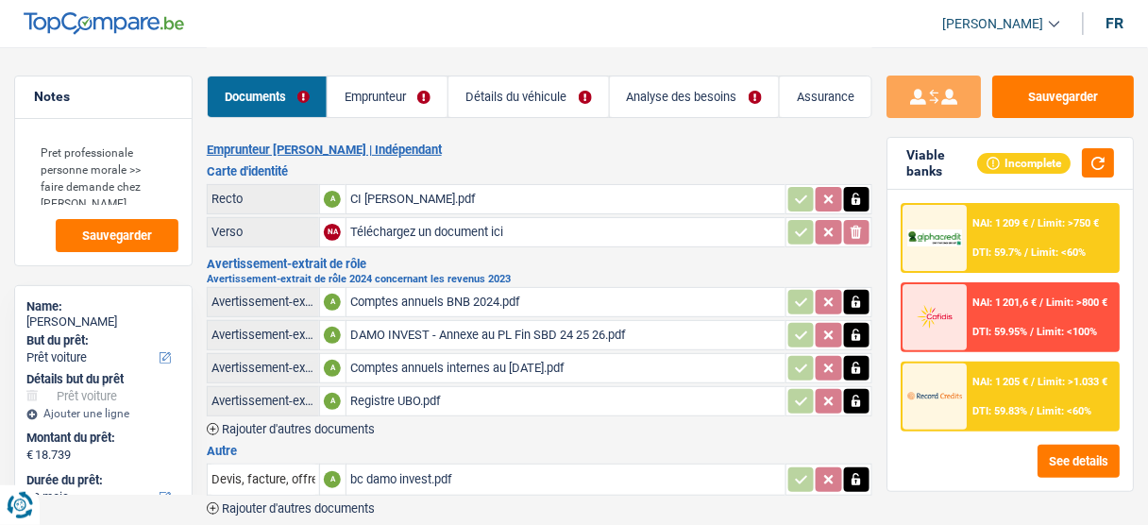
drag, startPoint x: 379, startPoint y: 87, endPoint x: 482, endPoint y: 125, distance: 109.7
click at [379, 87] on link "Emprunteur" at bounding box center [388, 96] width 120 height 41
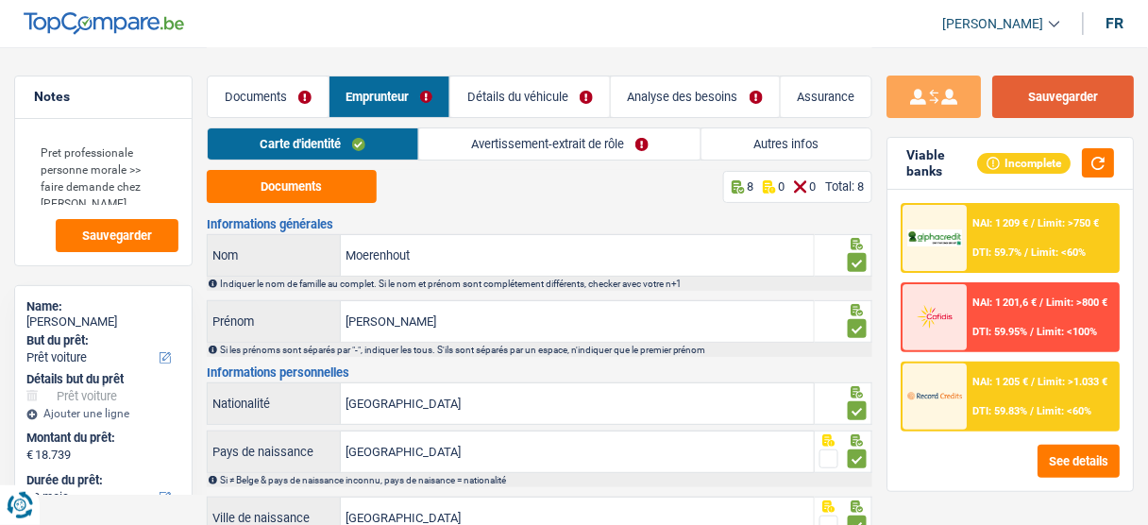
click at [1023, 117] on button "Sauvegarder" at bounding box center [1064, 97] width 142 height 42
click at [1056, 117] on button "Sauvegarder" at bounding box center [1064, 97] width 142 height 42
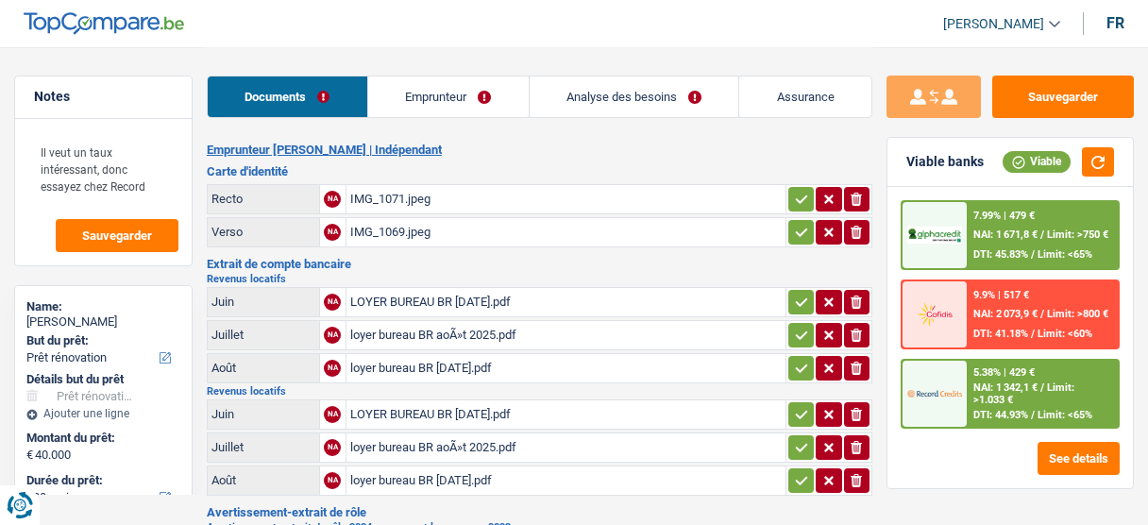
select select "renovation"
select select "120"
select select "single"
select select "BE"
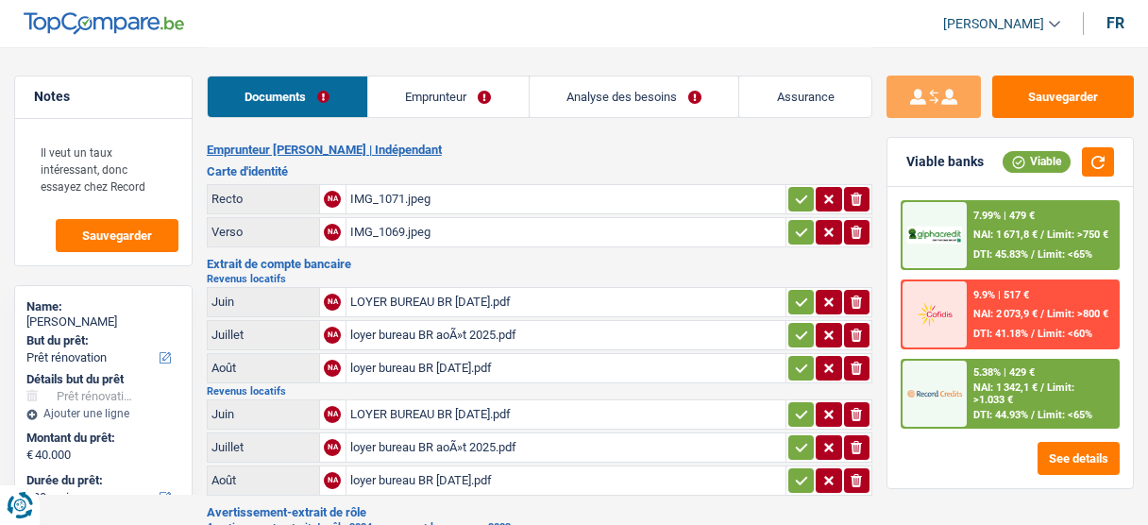
select select "independent"
select select "BE"
select select "netSalary"
select select "rentalIncome"
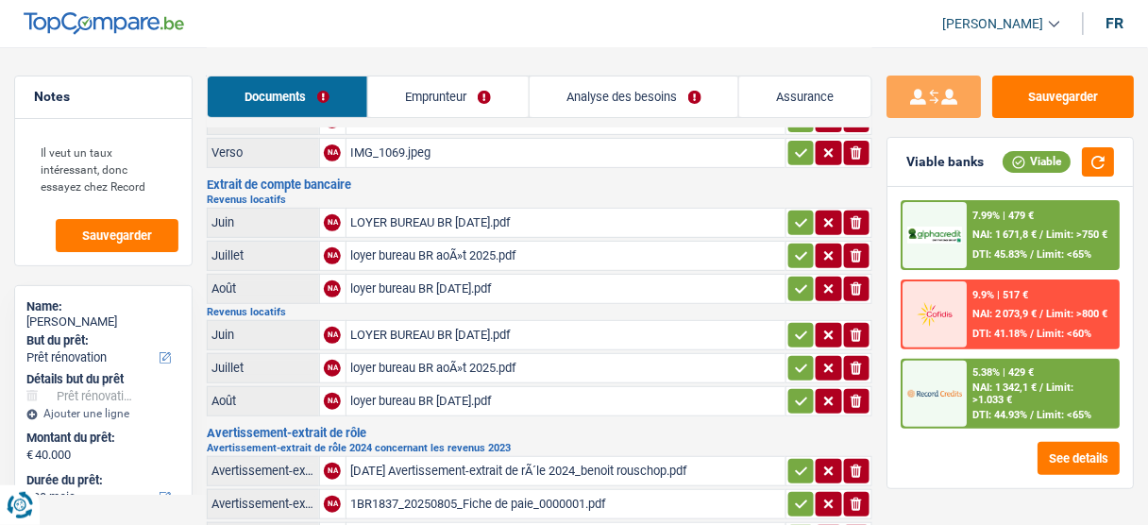
scroll to position [76, 0]
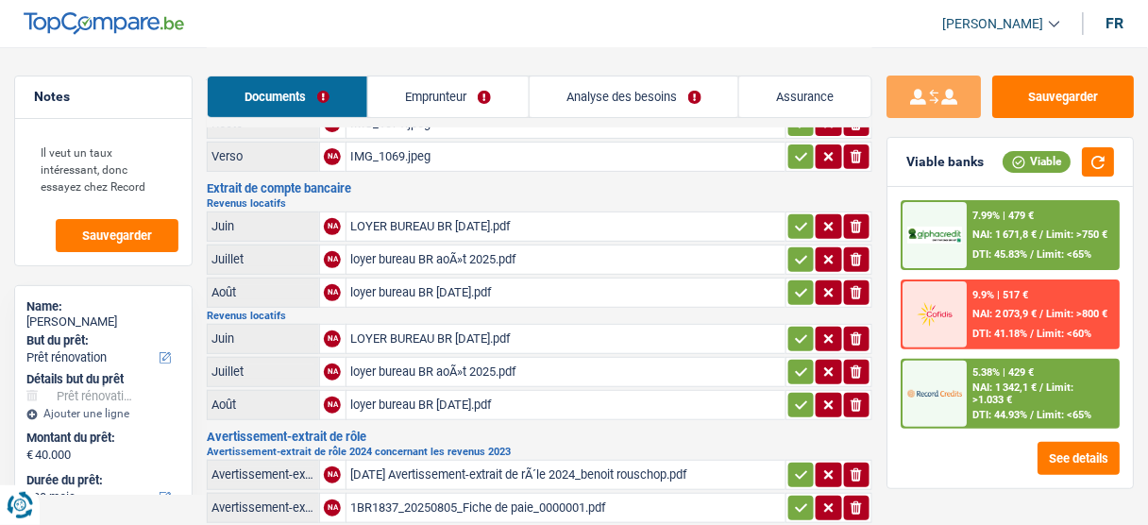
click at [448, 76] on link "Emprunteur" at bounding box center [448, 96] width 161 height 41
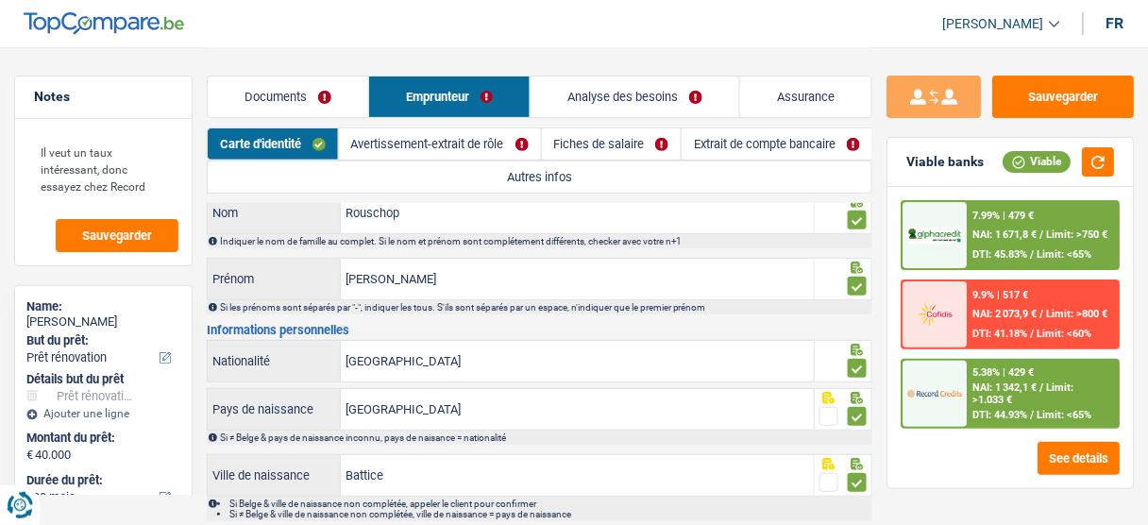
click at [484, 135] on link "Avertissement-extrait de rôle" at bounding box center [440, 143] width 202 height 31
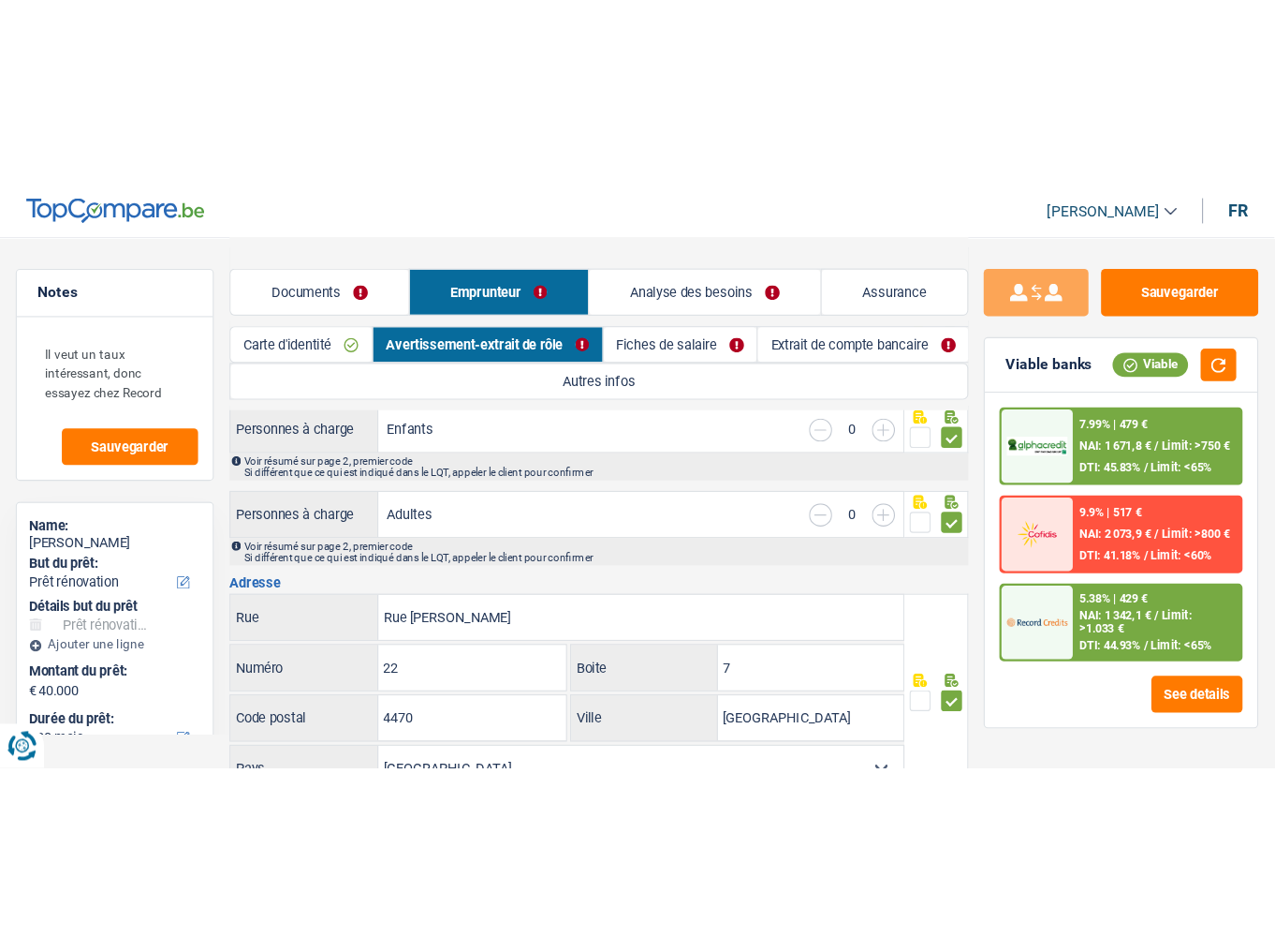
scroll to position [0, 0]
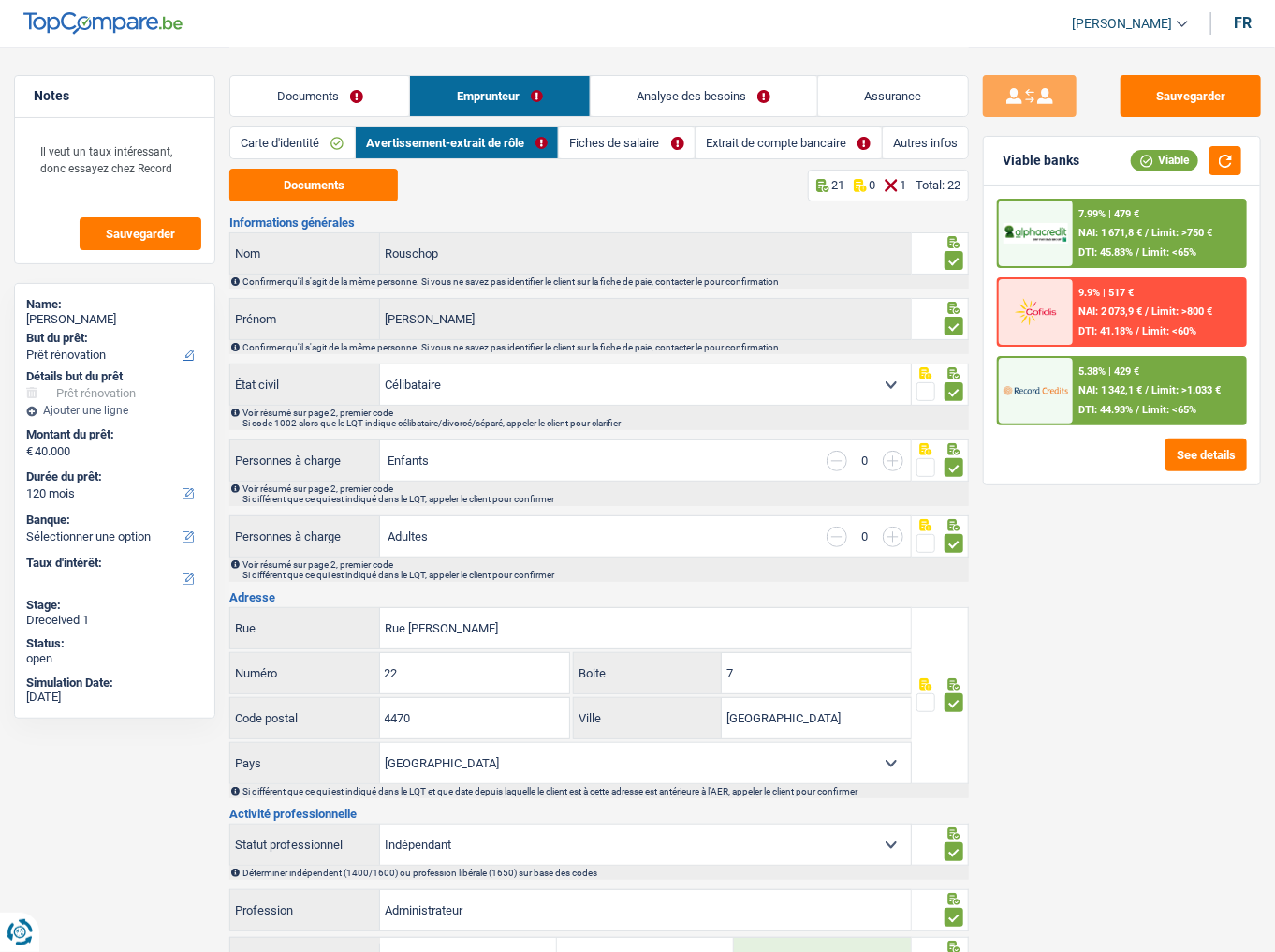
click at [1137, 520] on div "Sauvegarder Viable banks Viable 7.99% | 479 € NAI: 1 671,8 € / Limit: >750 € DT…" at bounding box center [1121, 499] width 306 height 847
click at [312, 101] on link "Documents" at bounding box center [319, 95] width 178 height 41
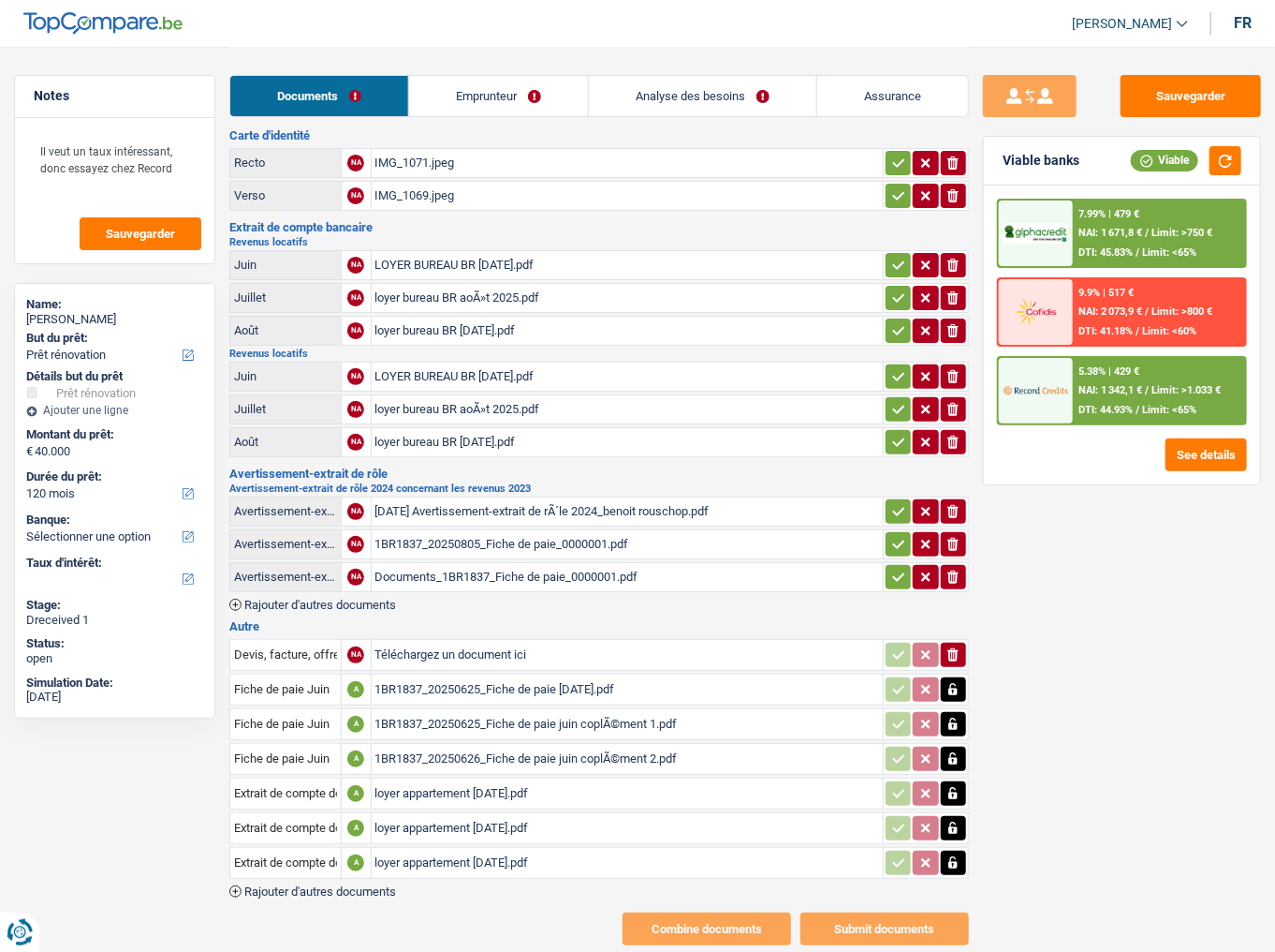
scroll to position [55, 0]
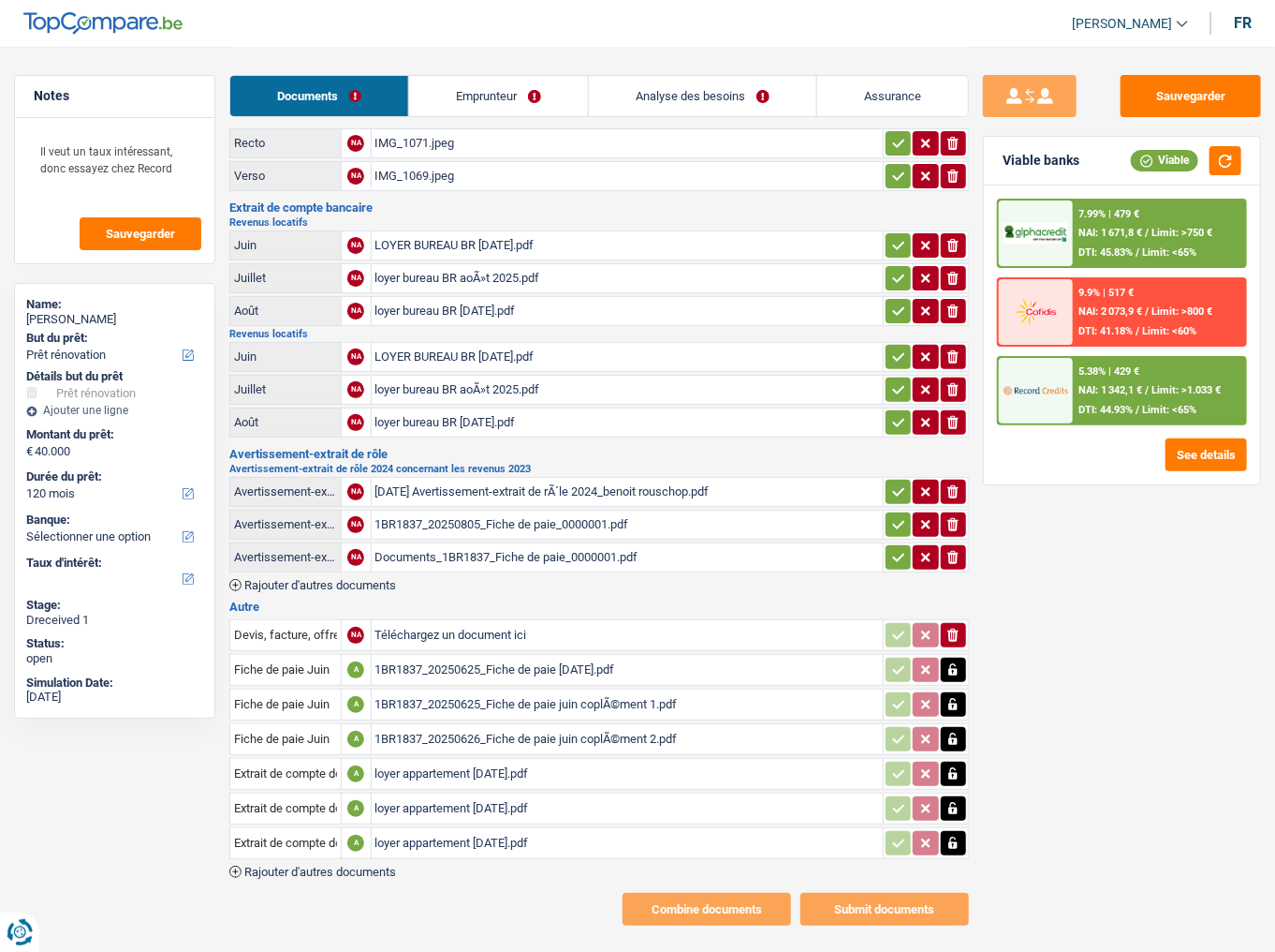
click at [569, 520] on div "1BR1837_20250625_Fiche de paie [DATE].pdf" at bounding box center [628, 669] width 505 height 28
click at [473, 520] on div "1BR1837_20250626_Fiche de paie juin coplÃ©ment 2.pdf" at bounding box center [628, 739] width 505 height 28
click at [516, 520] on div "loyer appartement [DATE].pdf" at bounding box center [628, 774] width 505 height 28
click at [963, 520] on button "button" at bounding box center [953, 669] width 25 height 25
click at [953, 520] on icon "button" at bounding box center [953, 704] width 15 height 19
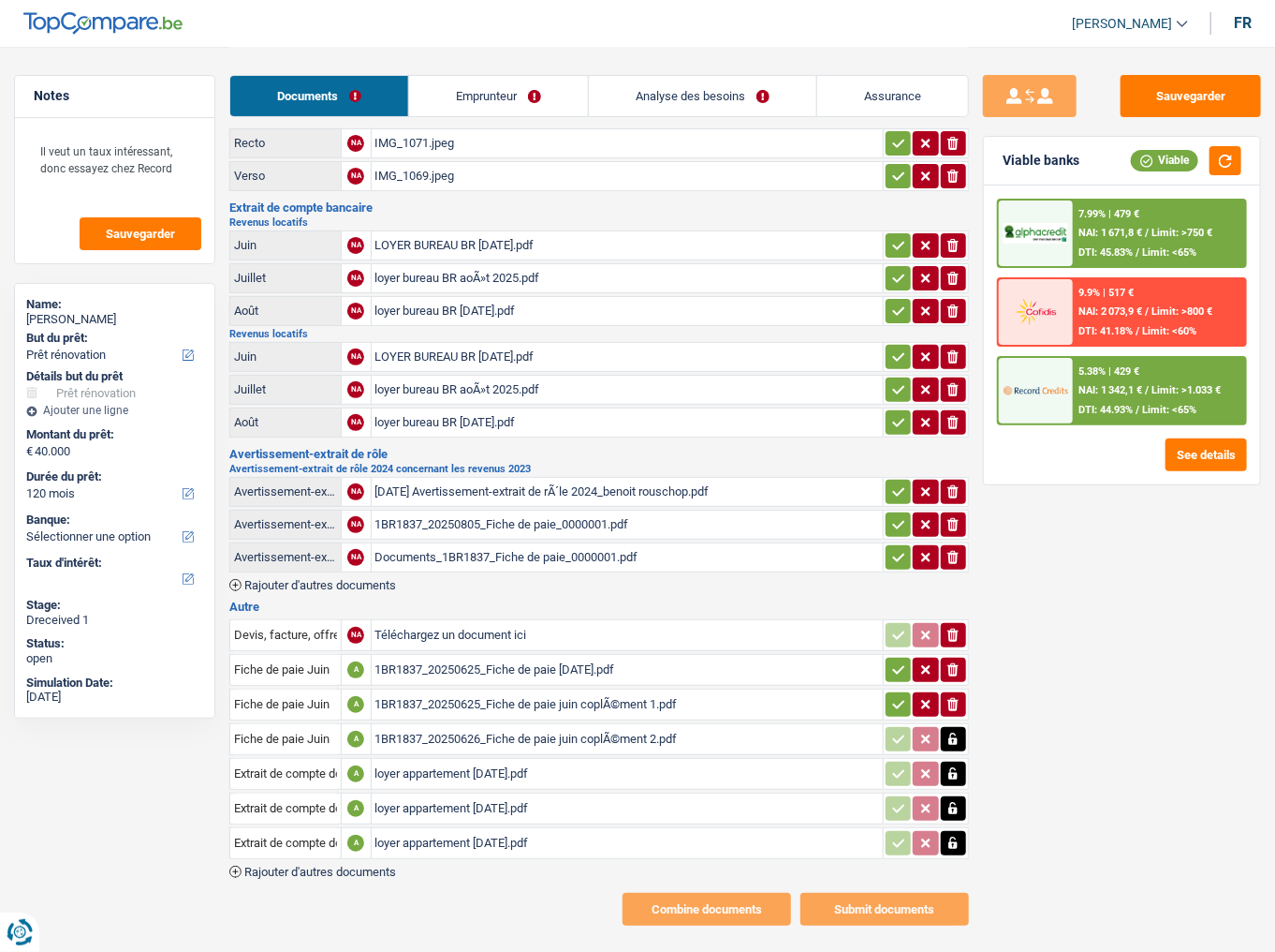
click at [952, 520] on icon "button" at bounding box center [953, 739] width 15 height 19
click at [958, 520] on button "ionicons-v5-e" at bounding box center [953, 704] width 25 height 25
click at [957, 520] on icon "button" at bounding box center [953, 669] width 11 height 13
click at [956, 520] on icon "button" at bounding box center [953, 739] width 11 height 13
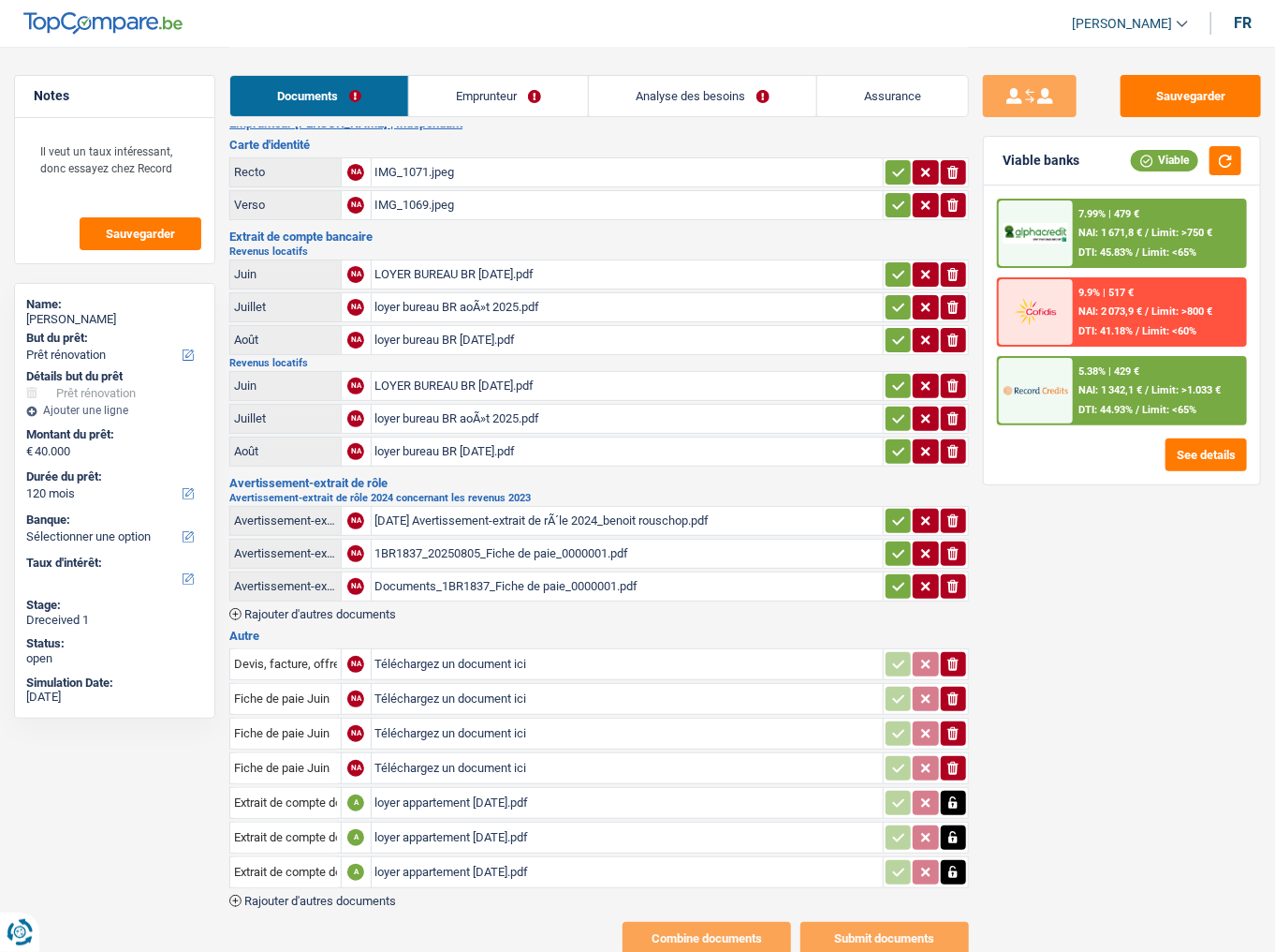
scroll to position [0, 0]
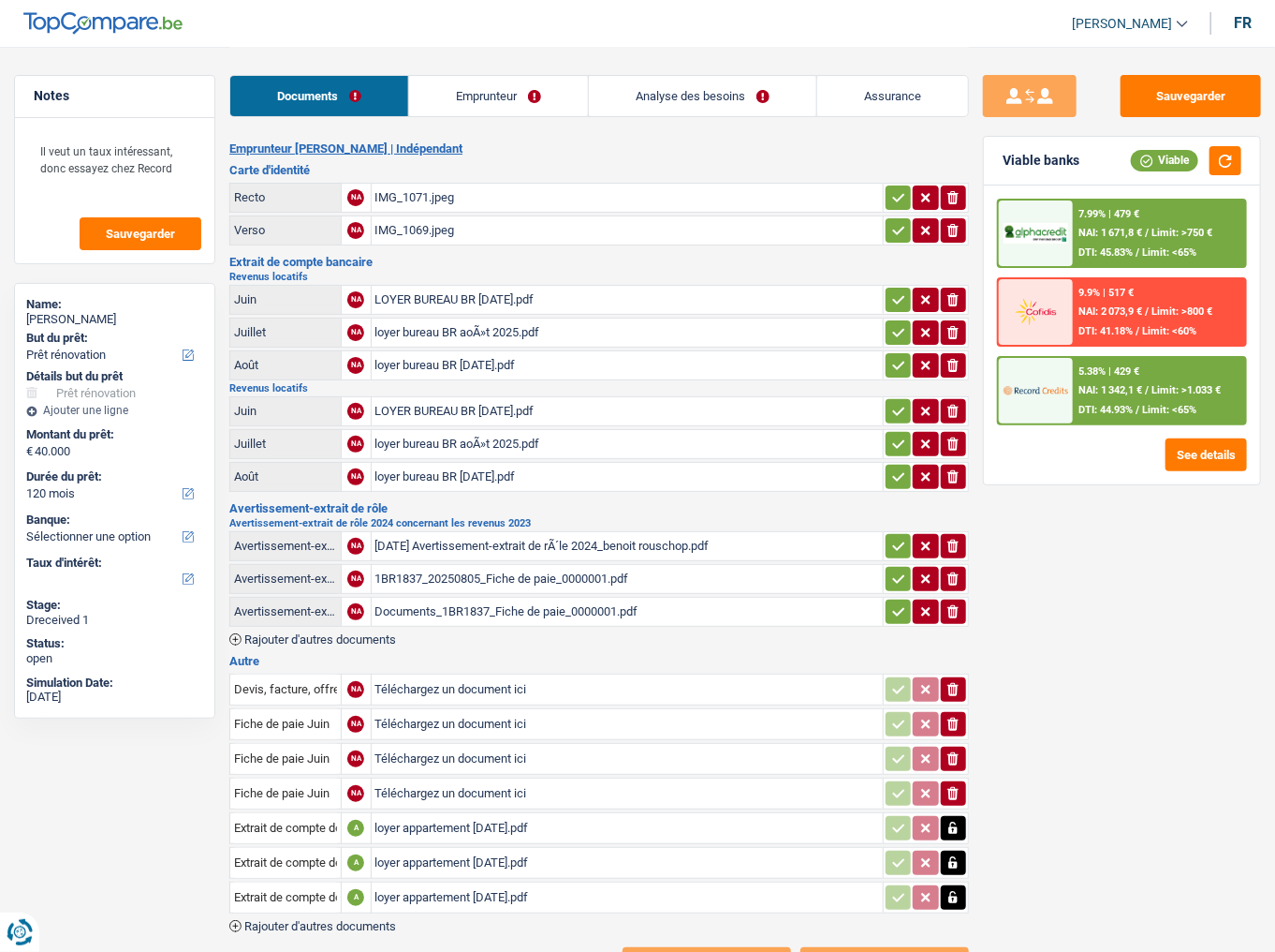
click at [461, 350] on td "loyer bureau BR [DATE].pdf" at bounding box center [628, 365] width 514 height 30
click at [449, 351] on div "loyer bureau BR [DATE].pdf" at bounding box center [628, 365] width 505 height 28
click at [464, 465] on div "loyer bureau BR [DATE].pdf" at bounding box center [628, 477] width 505 height 28
click at [500, 468] on div "loyer bureau BR [DATE].pdf" at bounding box center [628, 477] width 505 height 28
drag, startPoint x: 457, startPoint y: 430, endPoint x: 457, endPoint y: 419, distance: 11.0
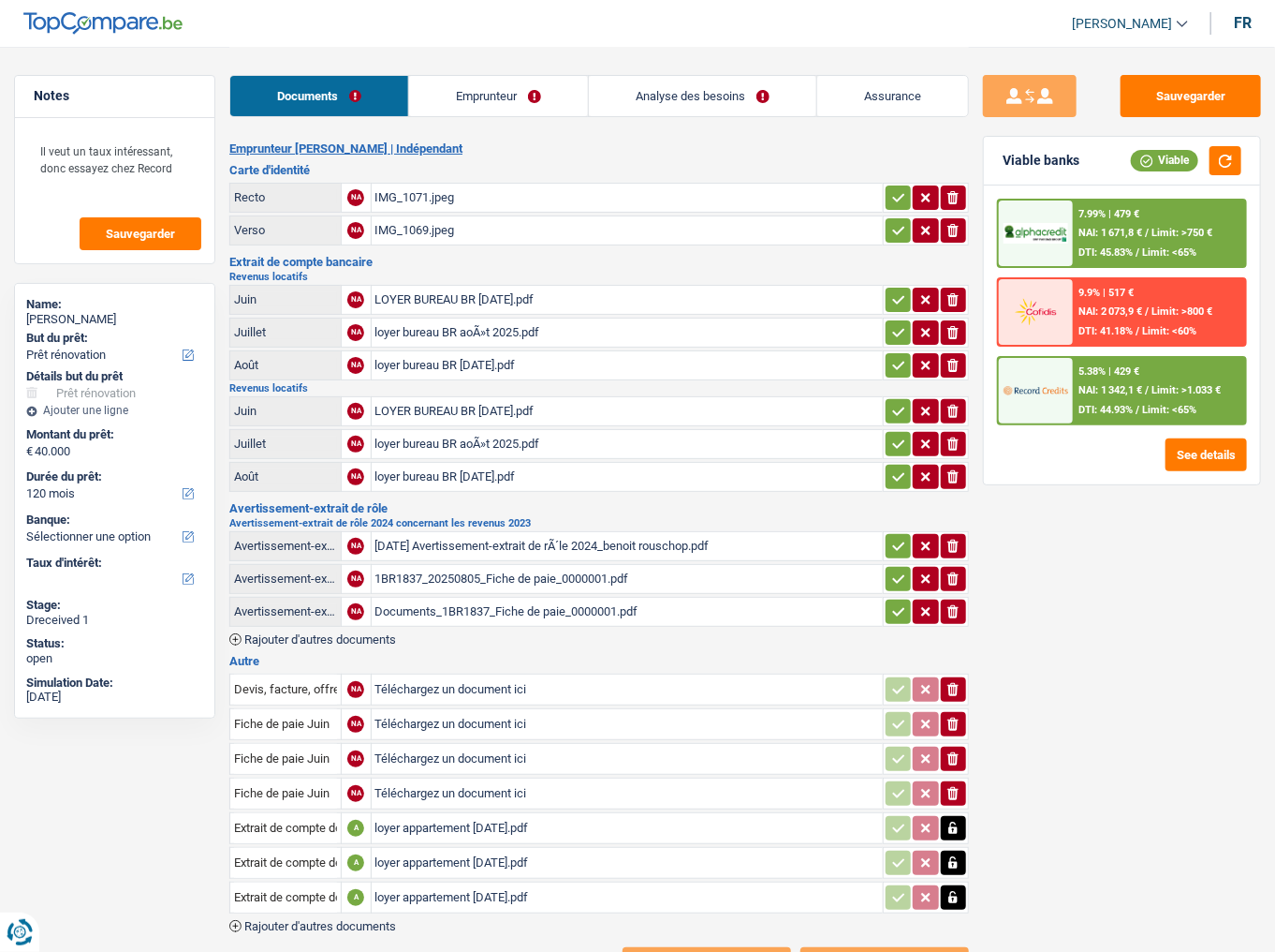
click at [457, 429] on div "loyer bureau BR aoÃ»t 2025.pdf" at bounding box center [628, 443] width 505 height 28
click at [449, 409] on div "LOYER BUREAU BR [DATE].pdf" at bounding box center [628, 411] width 505 height 28
click at [465, 329] on div "loyer bureau BR aoÃ»t 2025.pdf" at bounding box center [628, 332] width 505 height 28
click at [461, 362] on div "loyer bureau BR [DATE].pdf" at bounding box center [628, 365] width 505 height 28
click at [852, 149] on h2 "Emprunteur [PERSON_NAME] | Indépendant" at bounding box center [599, 149] width 740 height 15
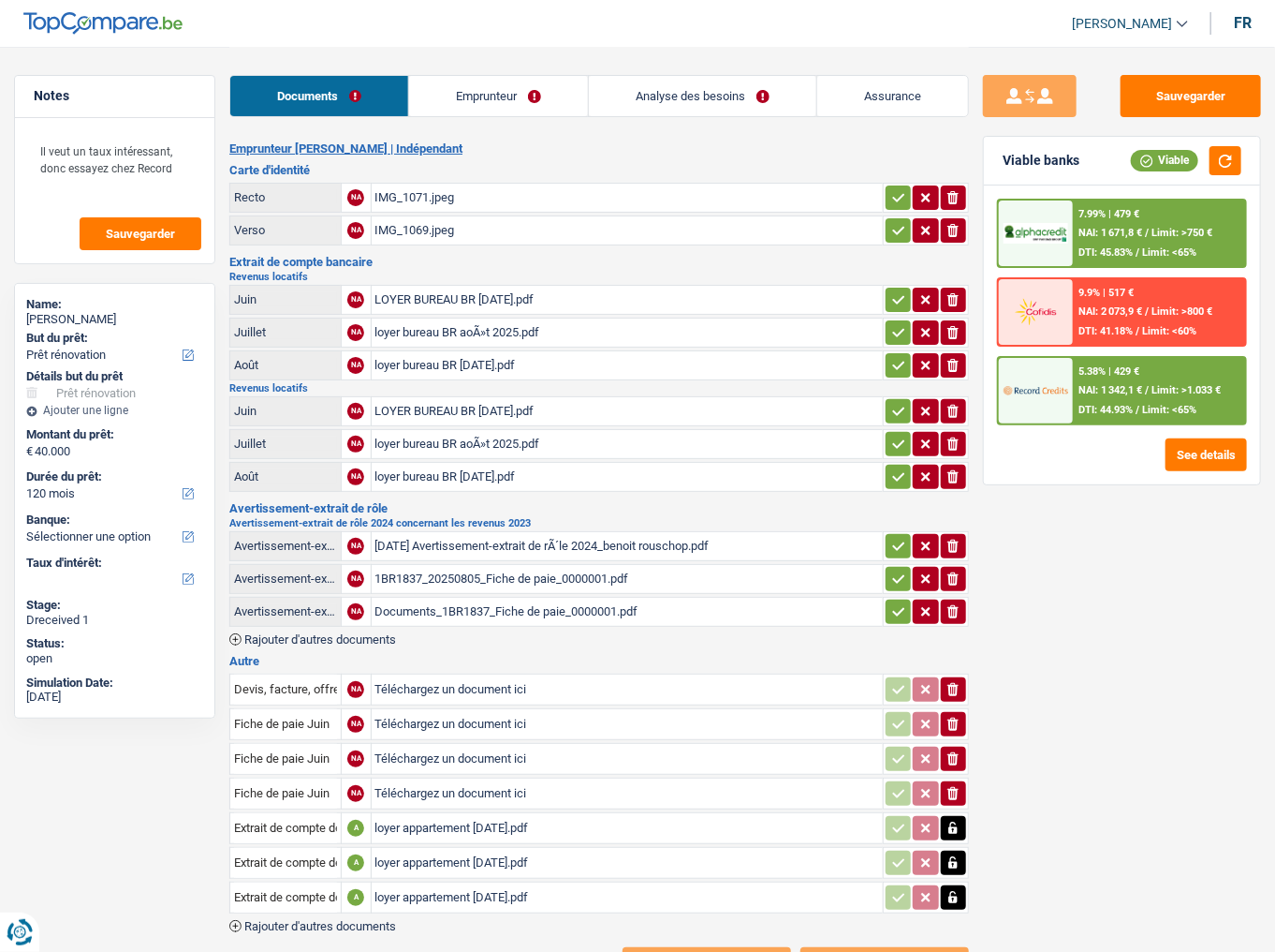
click at [1091, 520] on div "Sauvegarder Viable banks Viable 7.99% | 479 € NAI: 1 671,8 € / Limit: >750 € DT…" at bounding box center [1121, 499] width 306 height 847
click at [487, 520] on div "loyer appartement [DATE].pdf" at bounding box center [628, 828] width 505 height 28
click at [512, 295] on div "LOYER BUREAU BR [DATE].pdf" at bounding box center [628, 299] width 505 height 28
click at [512, 322] on div "loyer bureau BR aoÃ»t 2025.pdf" at bounding box center [628, 332] width 505 height 28
click at [476, 359] on div "loyer bureau BR [DATE].pdf" at bounding box center [628, 365] width 505 height 28
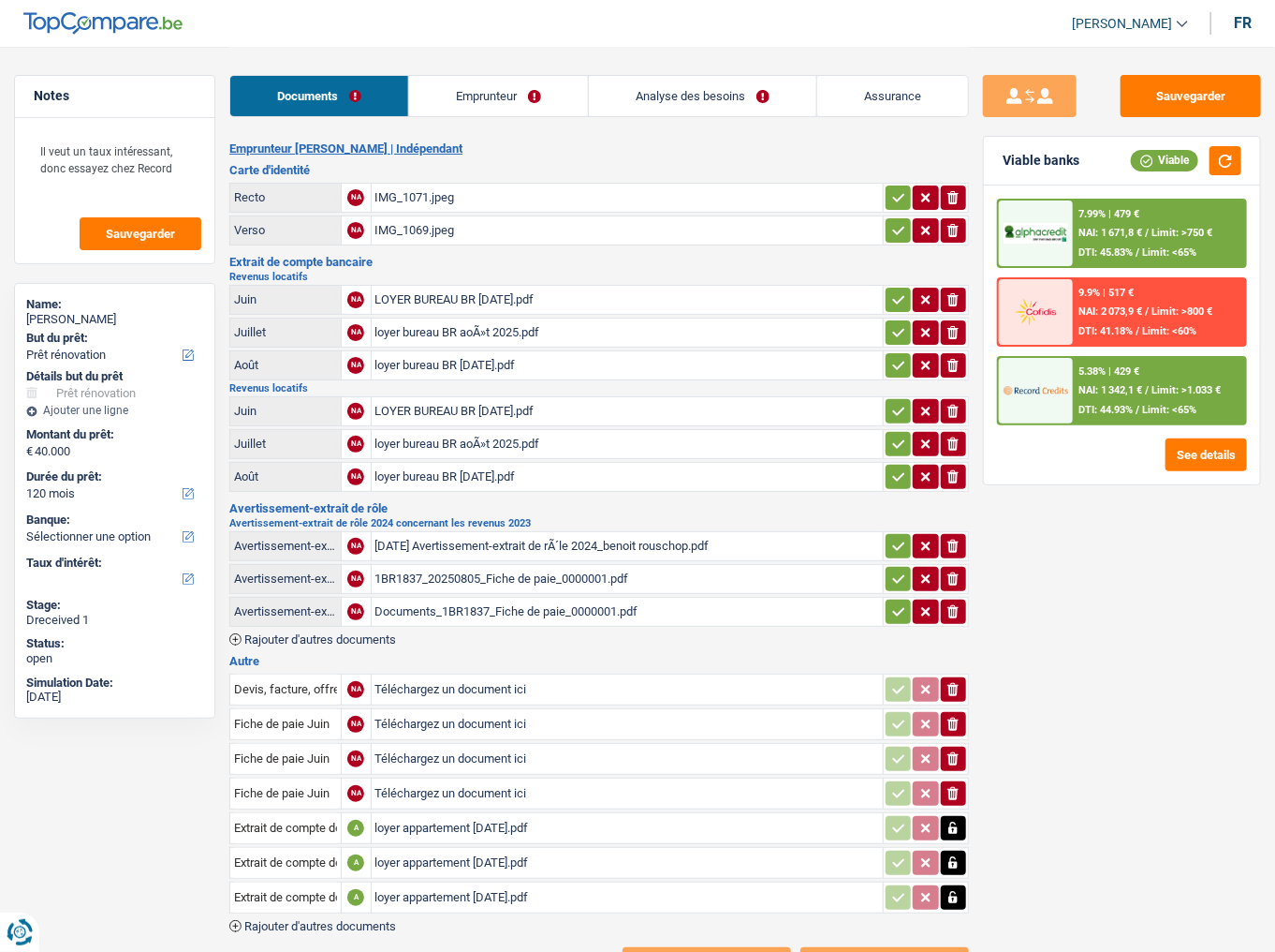
click at [446, 397] on div "LOYER BUREAU BR [DATE].pdf" at bounding box center [628, 411] width 505 height 28
drag, startPoint x: 502, startPoint y: 440, endPoint x: 497, endPoint y: 423, distance: 17.7
click at [498, 430] on div "loyer bureau BR aoÃ»t 2025.pdf" at bounding box center [628, 443] width 505 height 28
click at [468, 463] on div "loyer bureau BR [DATE].pdf" at bounding box center [628, 477] width 505 height 28
click at [489, 356] on div "loyer bureau BR [DATE].pdf" at bounding box center [628, 365] width 505 height 28
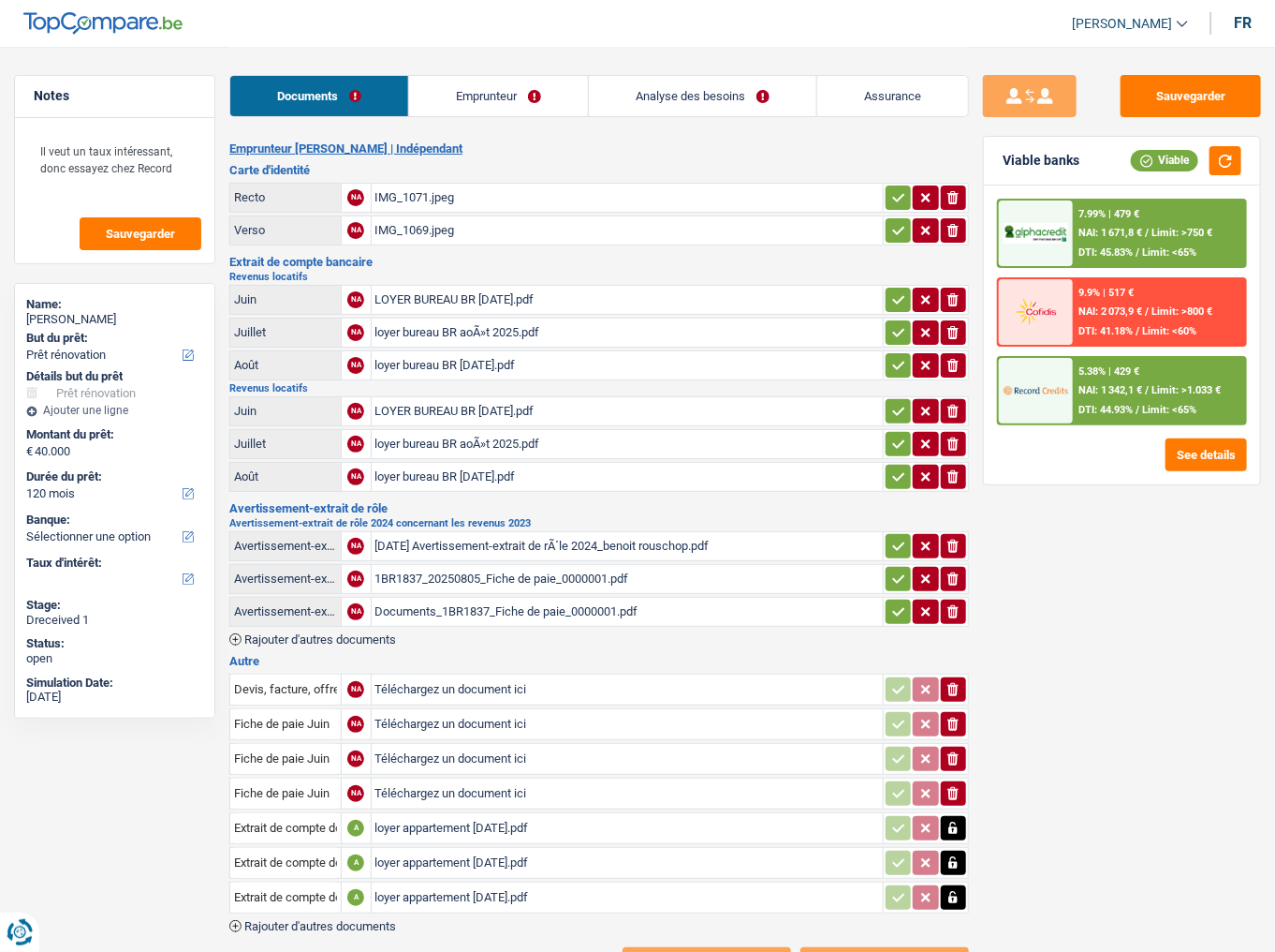
drag, startPoint x: 959, startPoint y: 402, endPoint x: 954, endPoint y: 446, distance: 44.3
click at [959, 404] on icon "ionicons-v5-e" at bounding box center [953, 411] width 15 height 19
click at [954, 446] on button "ionicons-v5-e" at bounding box center [953, 443] width 25 height 25
click at [952, 467] on icon "ionicons-v5-e" at bounding box center [953, 476] width 15 height 19
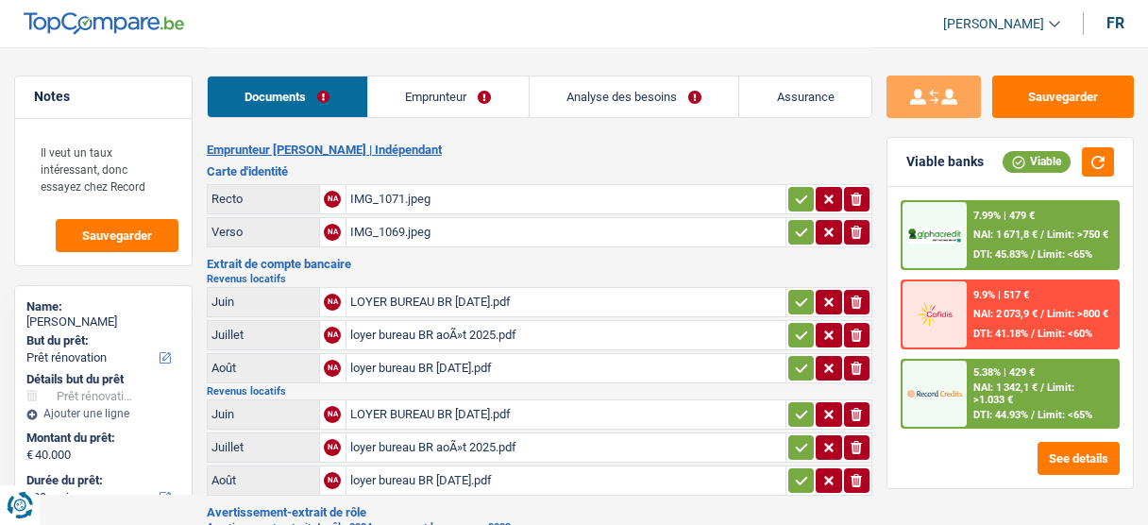
select select "renovation"
select select "120"
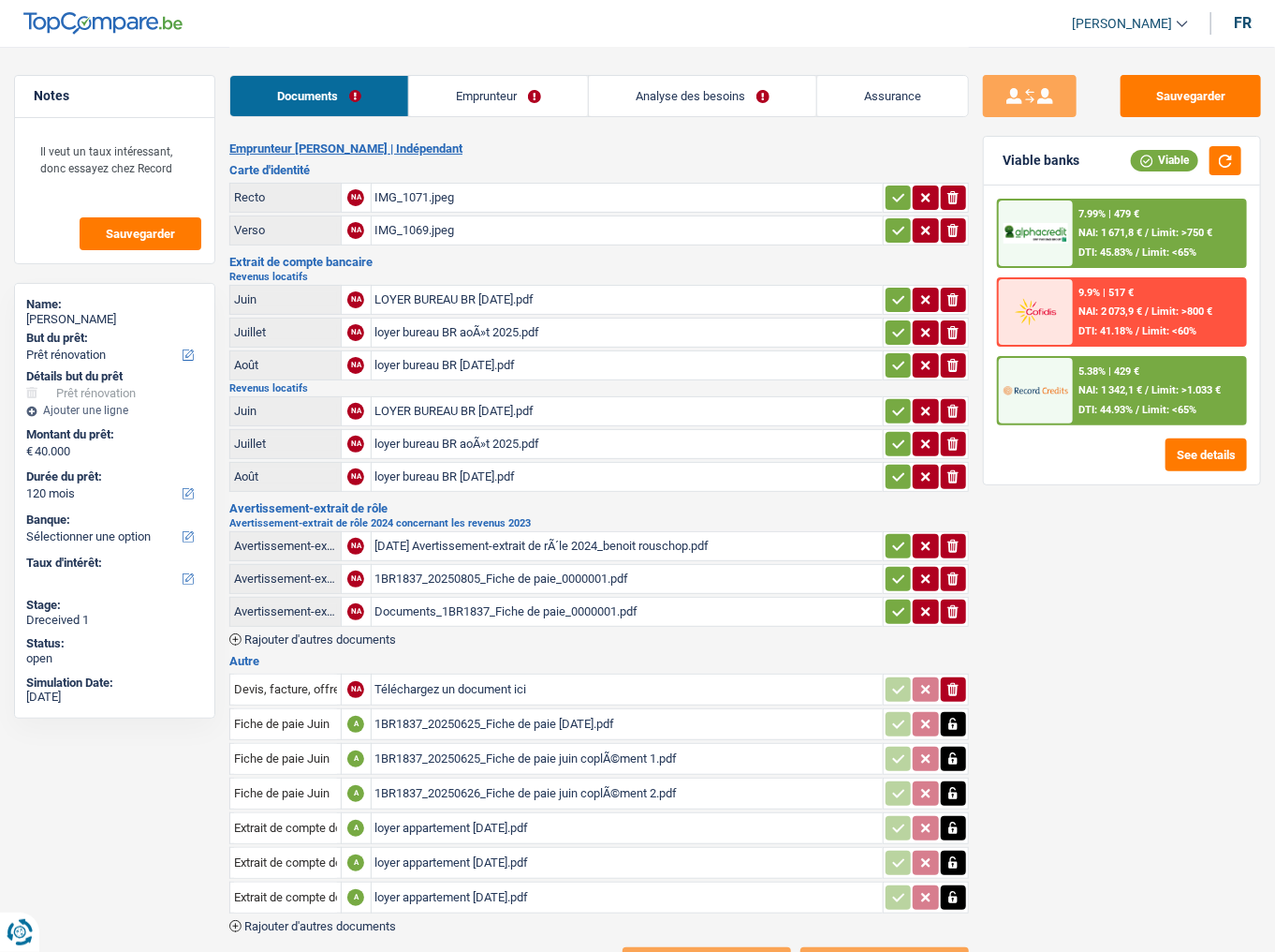
click at [1129, 520] on div "Sauvegarder Viable banks Viable 7.99% | 479 € NAI: 1 671,8 € / Limit: >750 € DT…" at bounding box center [1121, 499] width 306 height 847
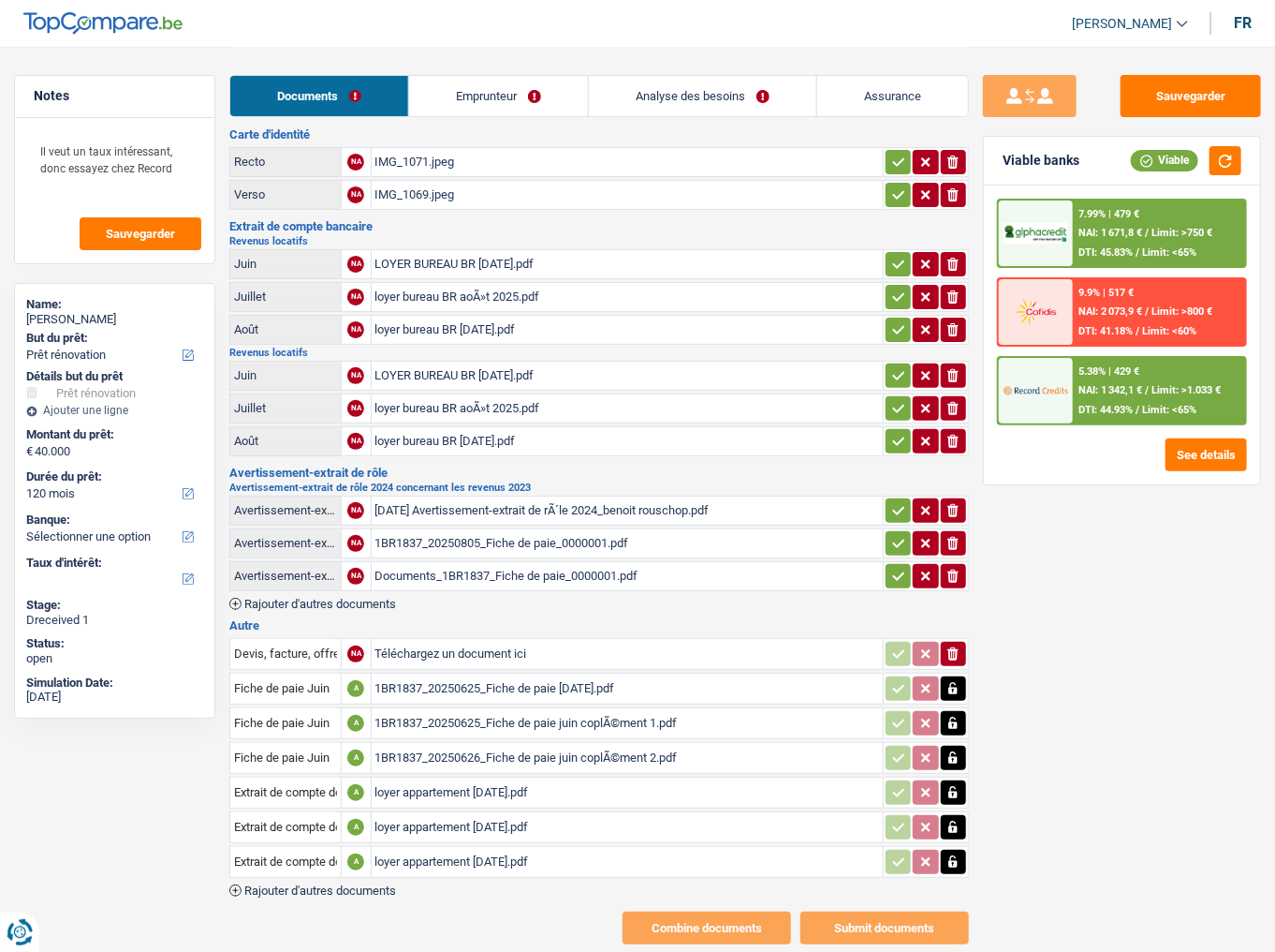
scroll to position [55, 0]
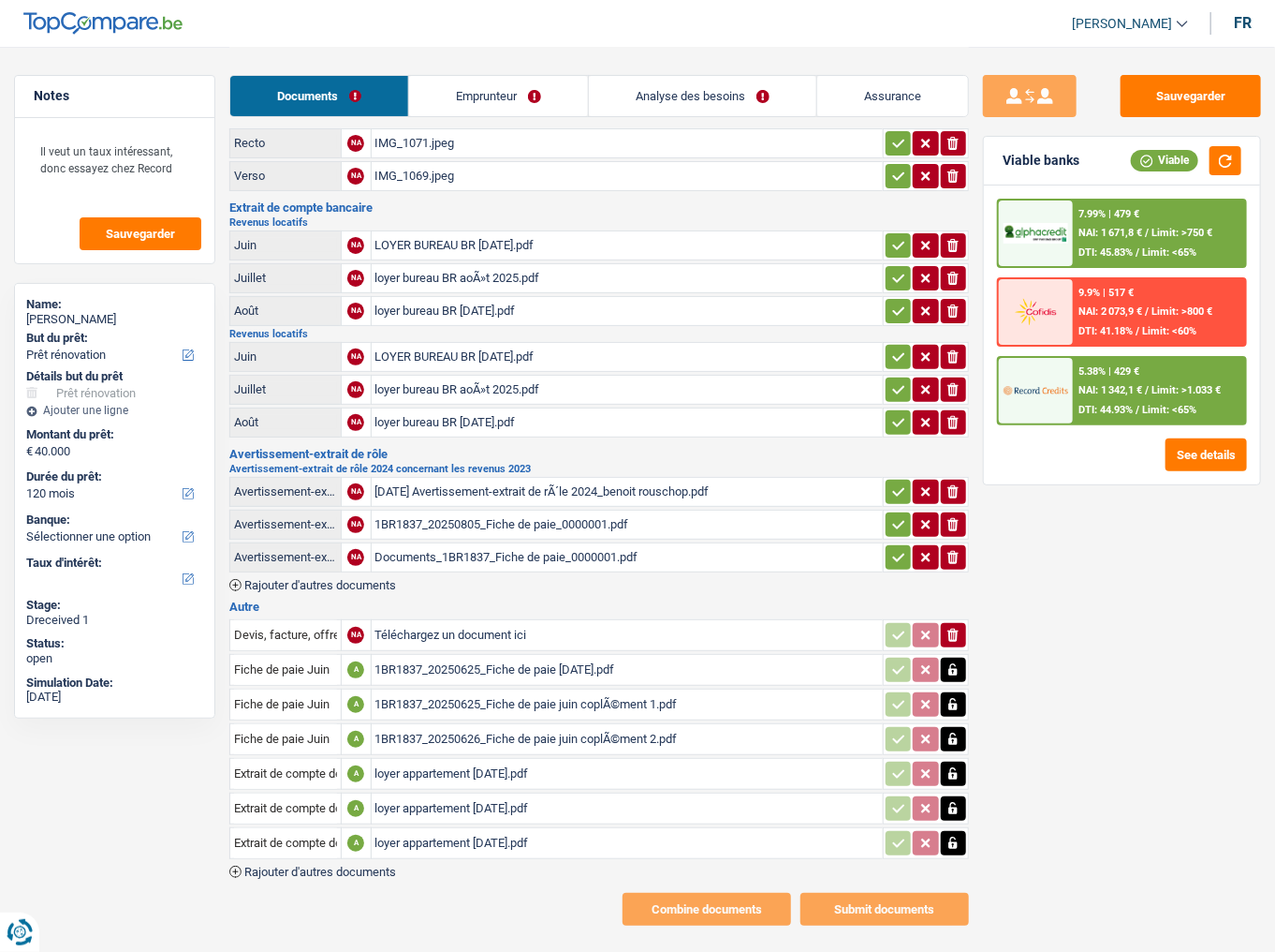
click at [955, 520] on button "button" at bounding box center [953, 669] width 25 height 25
click at [956, 520] on icon "button" at bounding box center [954, 704] width 8 height 12
click at [958, 520] on icon "button" at bounding box center [954, 739] width 8 height 12
click at [956, 520] on icon "button" at bounding box center [953, 669] width 11 height 13
click at [950, 520] on icon "button" at bounding box center [953, 704] width 11 height 13
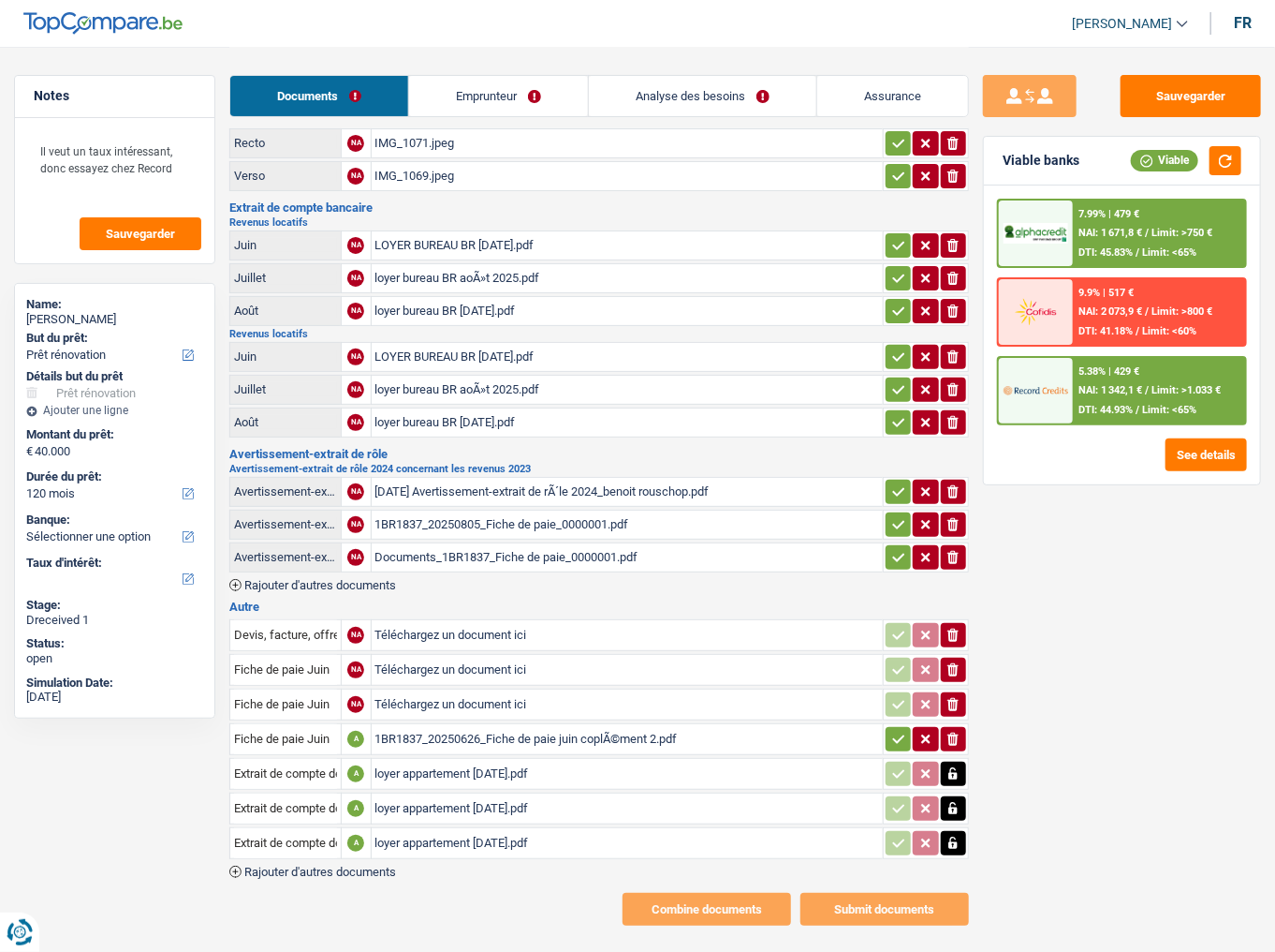
click at [952, 520] on icon "button" at bounding box center [953, 739] width 11 height 13
click at [473, 520] on div "loyer appartement juillet 2025.pdf" at bounding box center [628, 774] width 505 height 28
click at [449, 520] on div "loyer appartement aout 2025.pdf" at bounding box center [628, 808] width 505 height 28
drag, startPoint x: 411, startPoint y: 831, endPoint x: 414, endPoint y: 808, distance: 23.2
click at [412, 520] on div "loyer appartement sept 2025.pdf" at bounding box center [628, 843] width 505 height 28
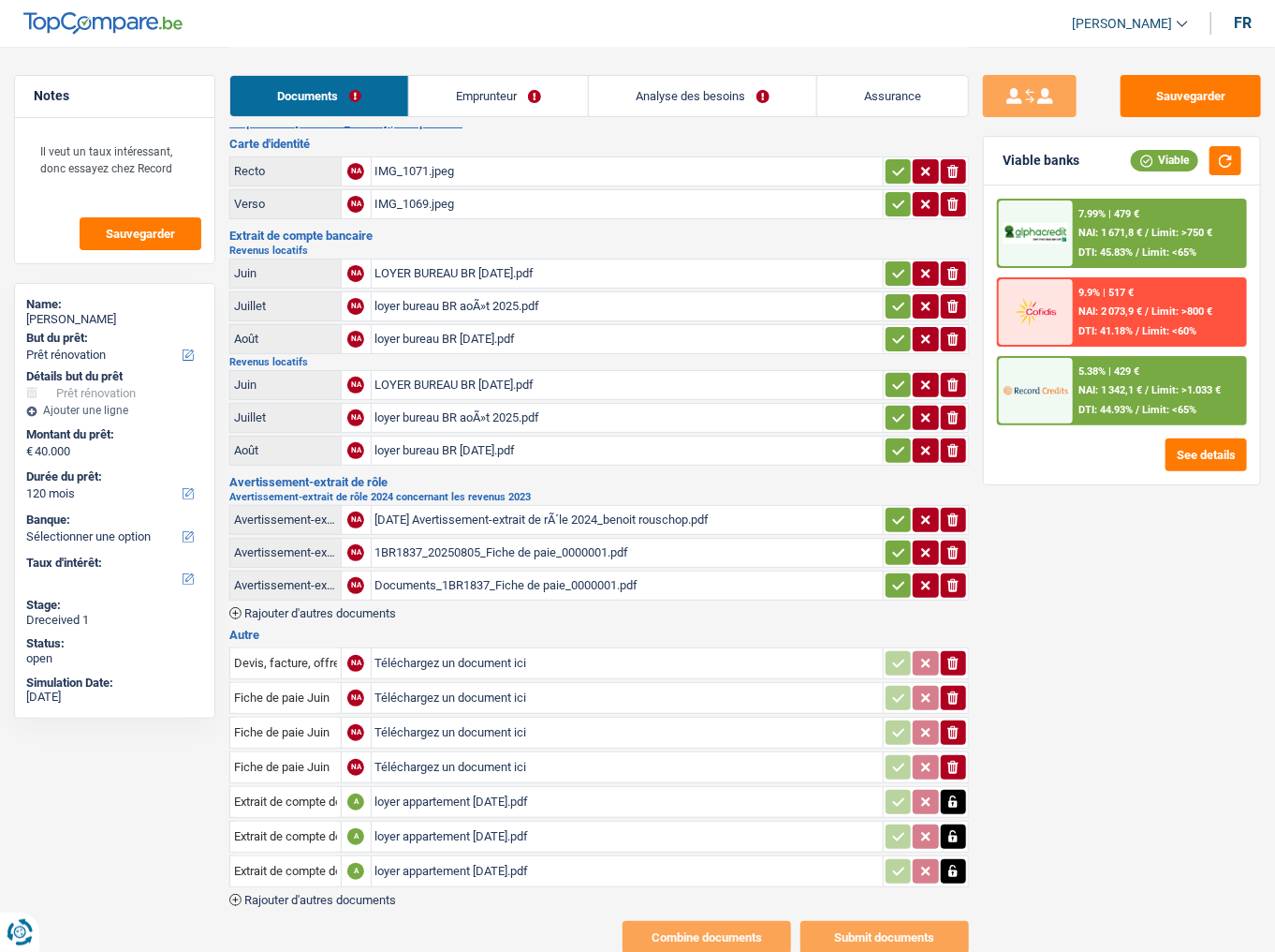
scroll to position [0, 0]
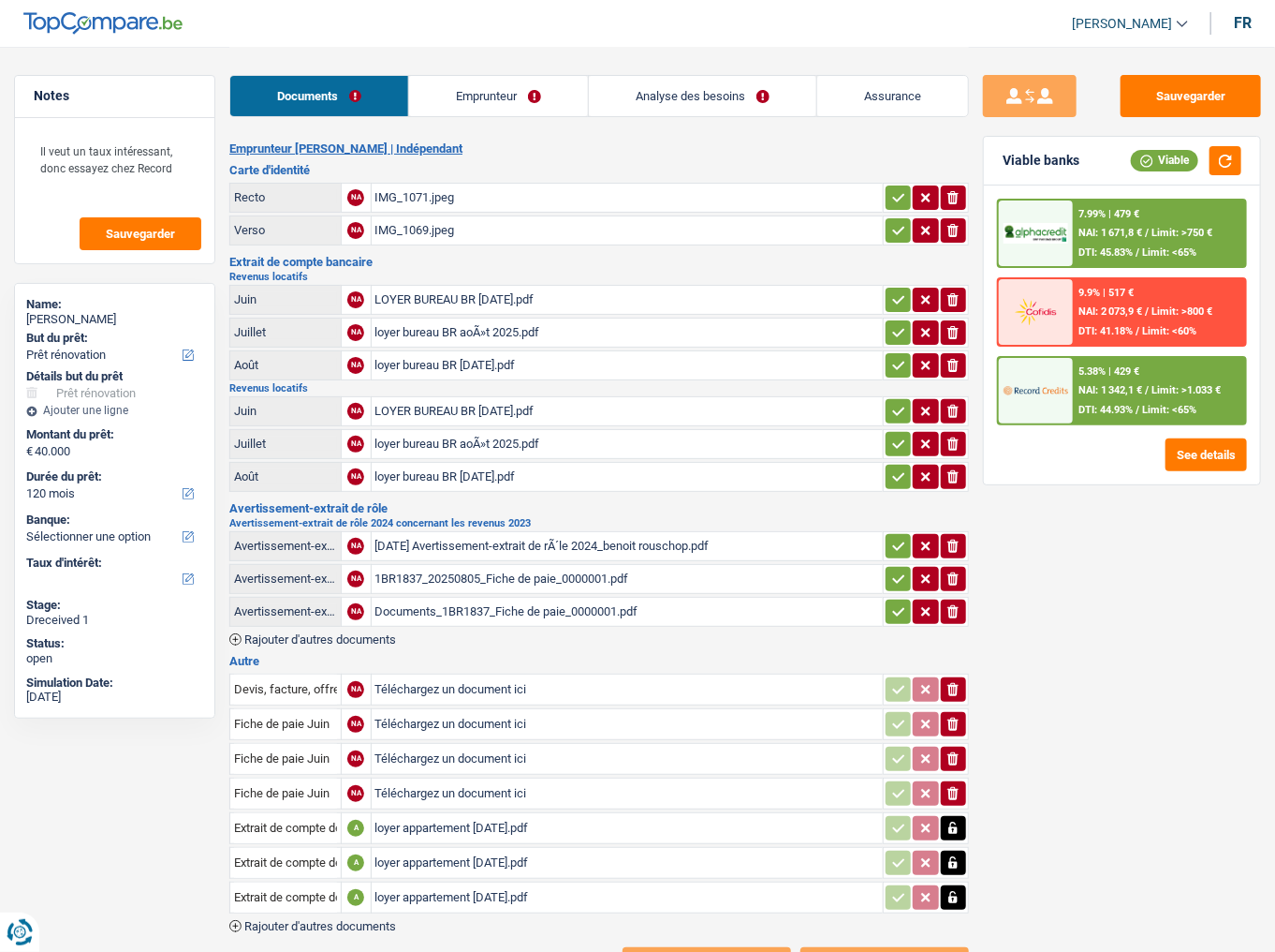
click at [491, 90] on link "Emprunteur" at bounding box center [499, 95] width 178 height 41
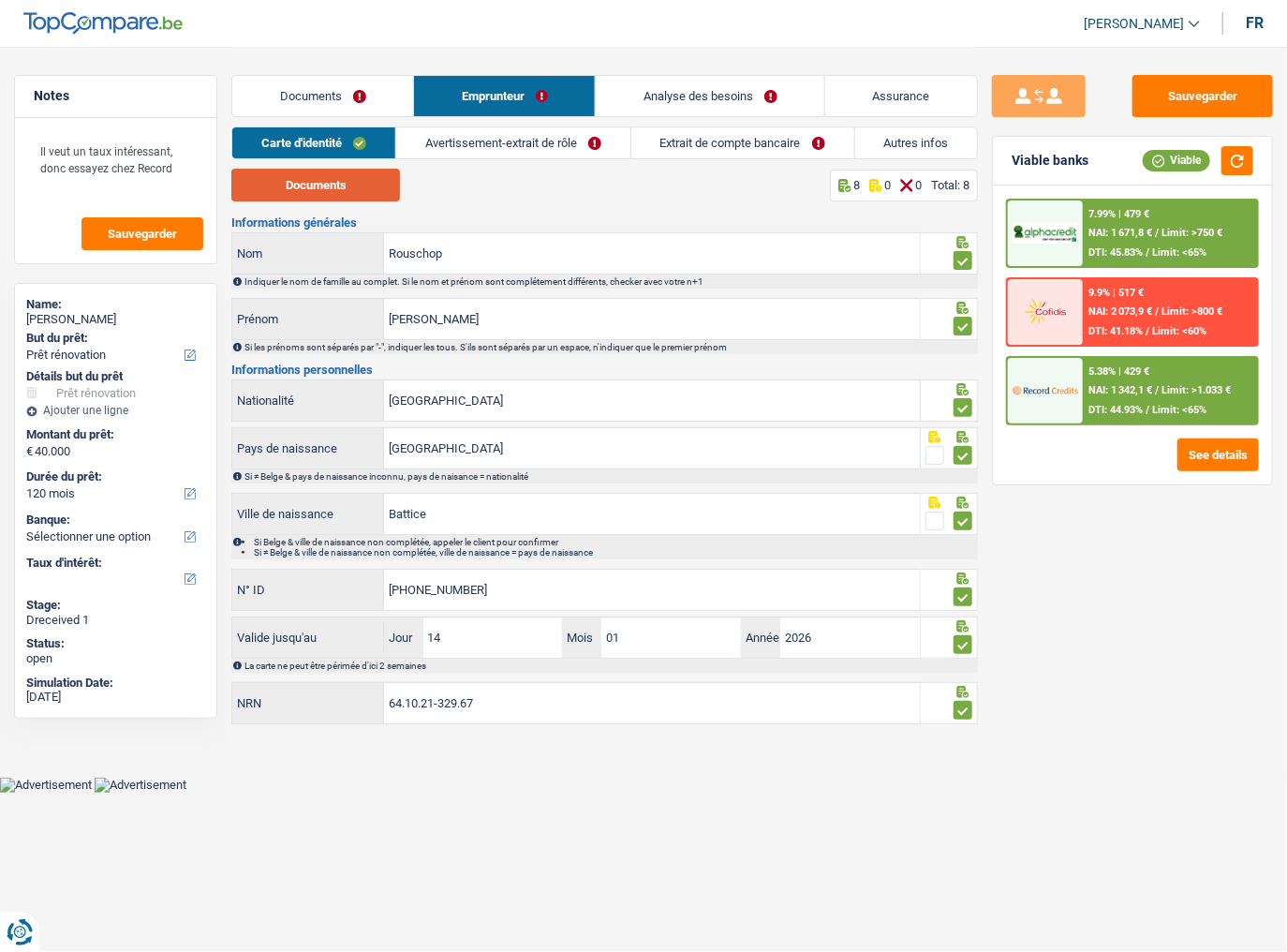
click at [333, 183] on button "Documents" at bounding box center [315, 184] width 169 height 33
click at [545, 131] on link "Avertissement-extrait de rôle" at bounding box center [513, 142] width 234 height 31
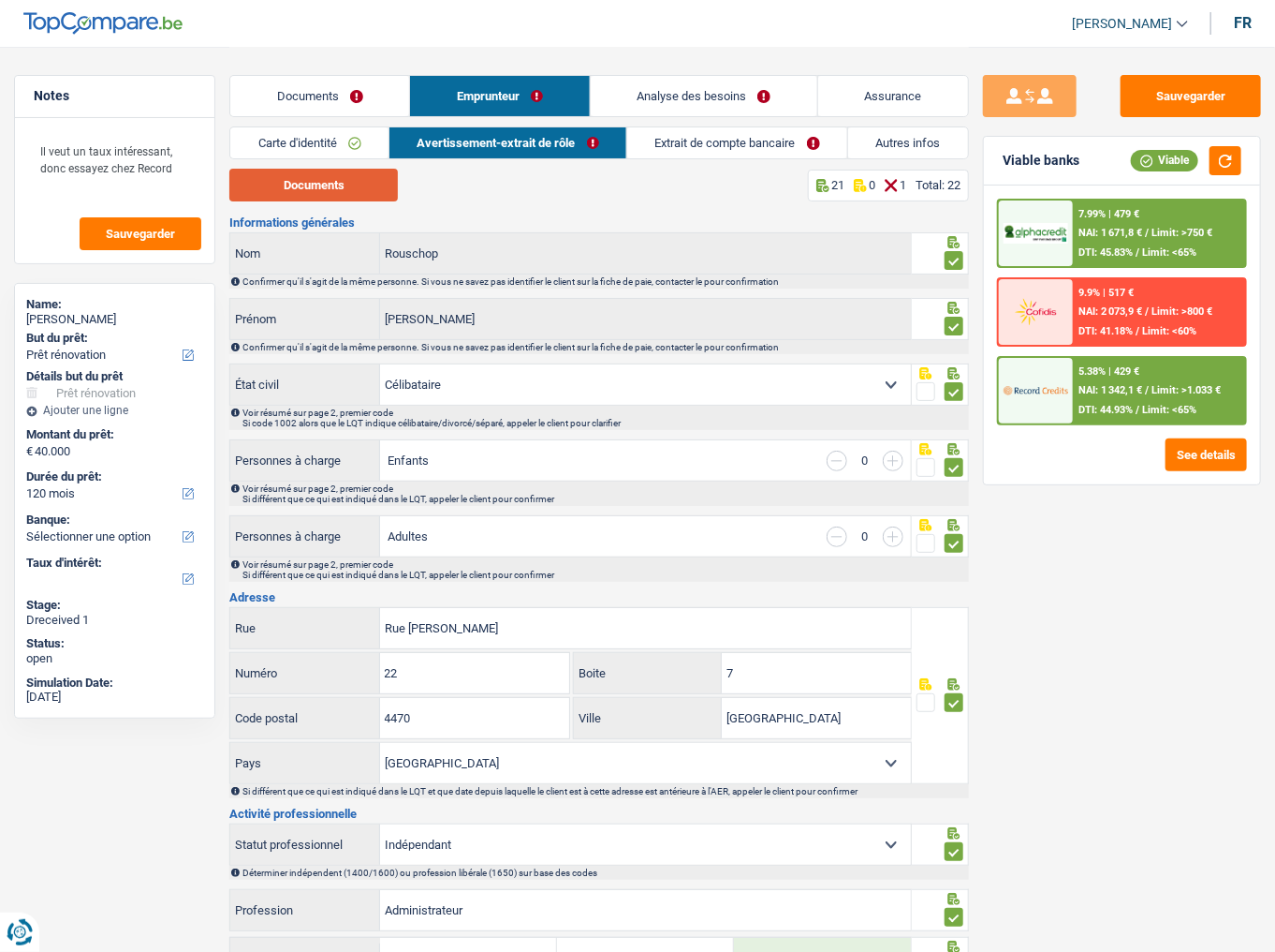
click at [353, 182] on button "Documents" at bounding box center [313, 184] width 169 height 33
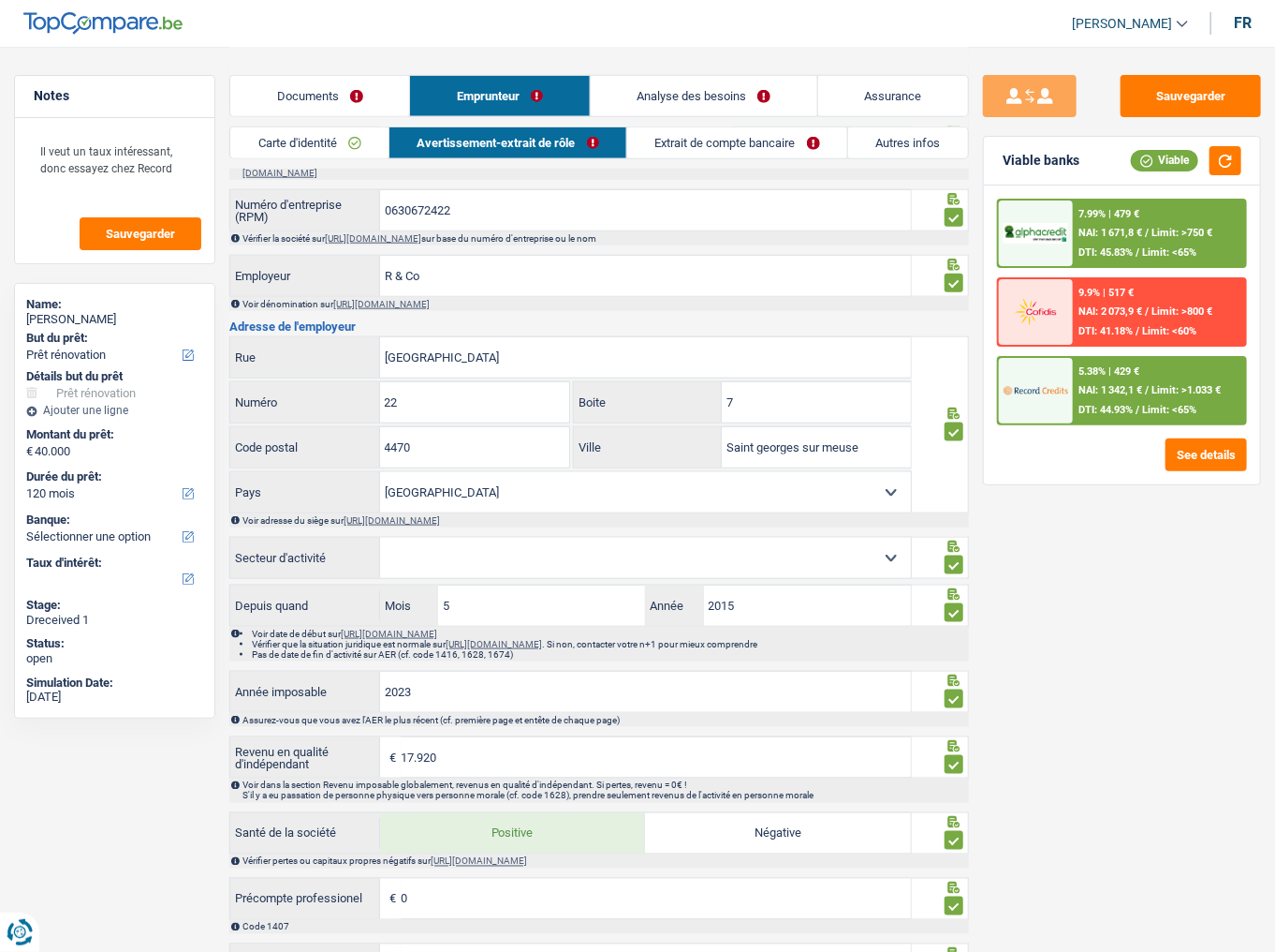
scroll to position [824, 0]
click at [724, 390] on input "7" at bounding box center [816, 401] width 188 height 41
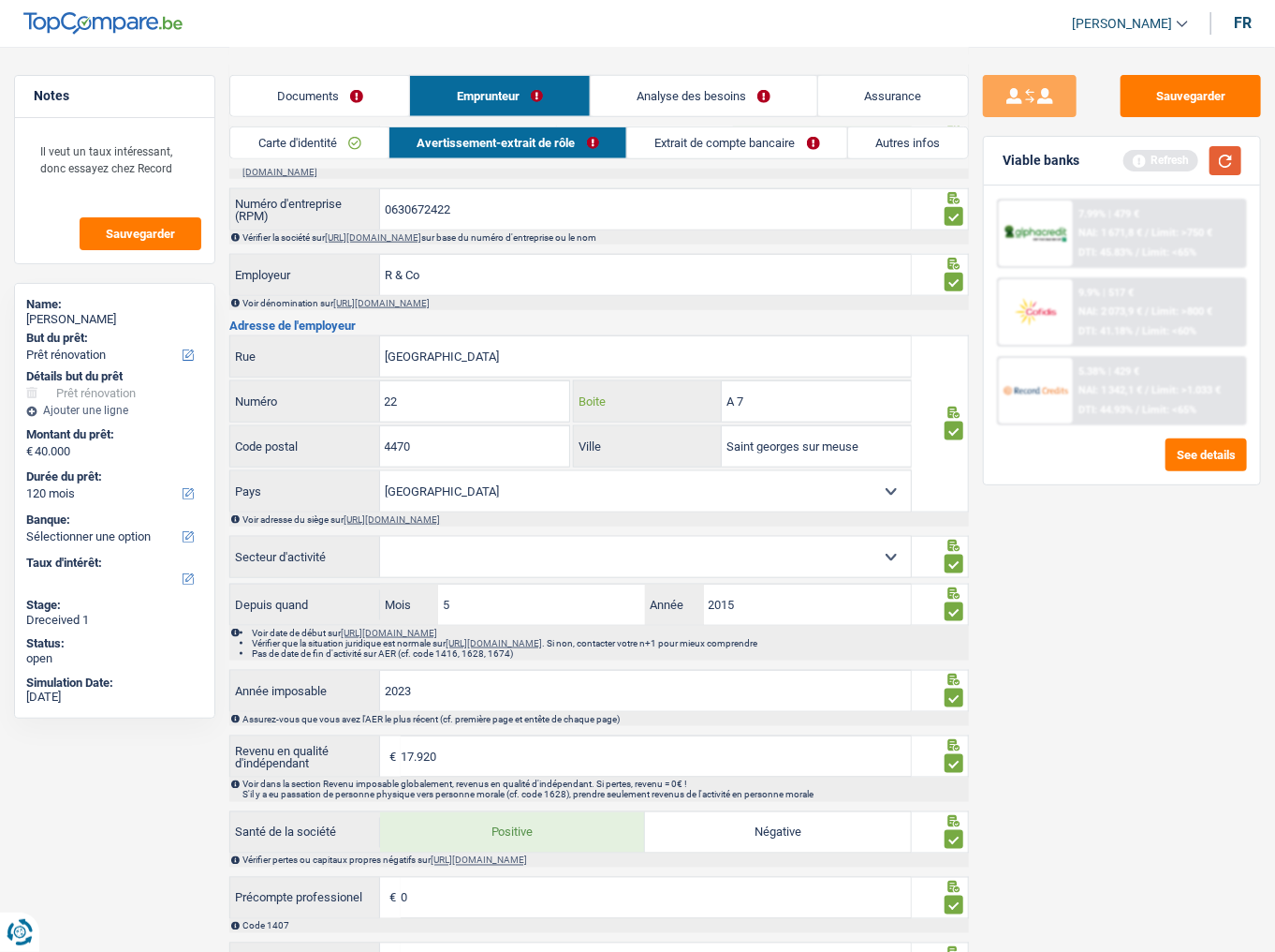
type input "A 7"
click at [1137, 165] on button "button" at bounding box center [1225, 160] width 32 height 29
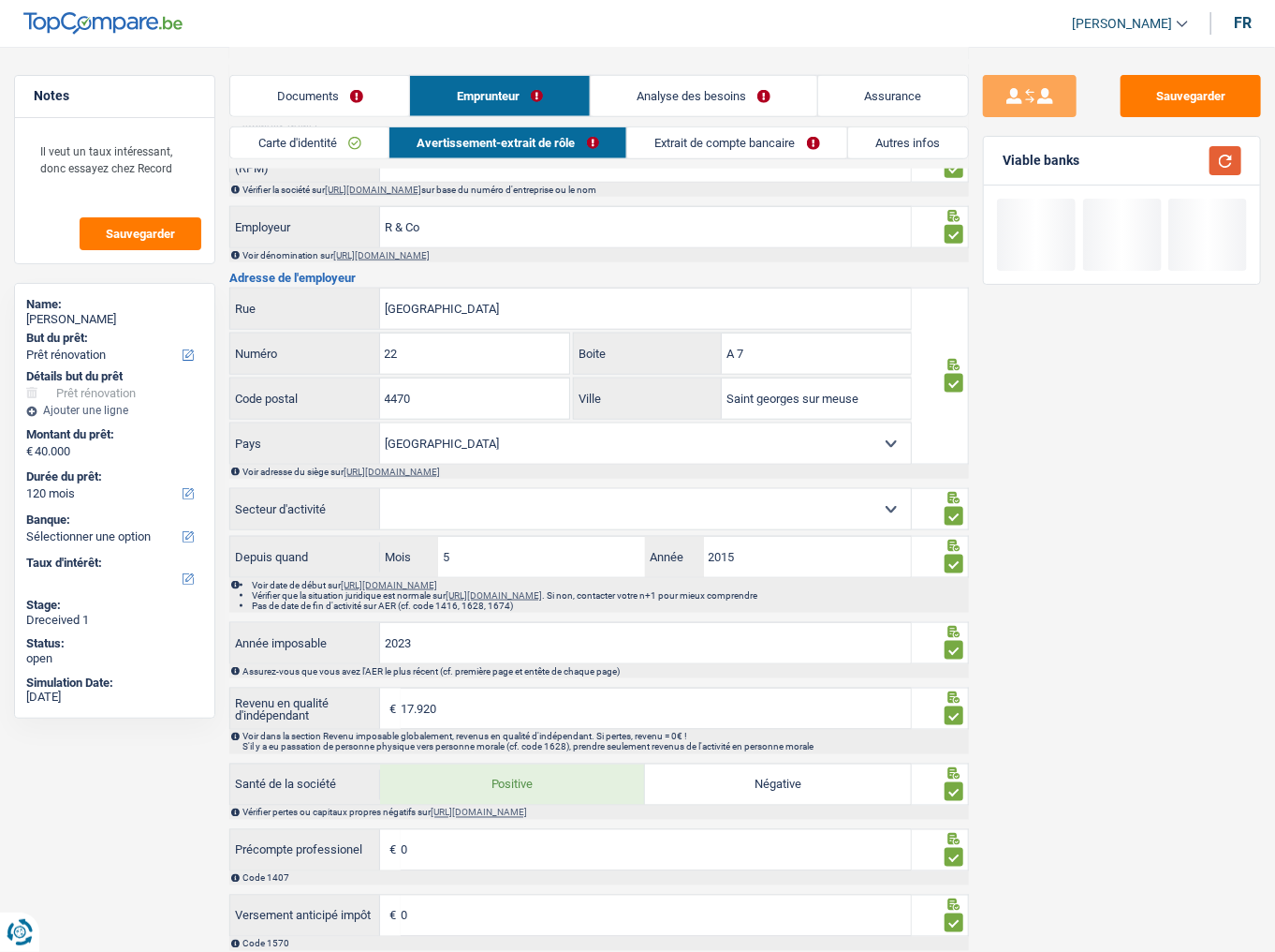
scroll to position [899, 0]
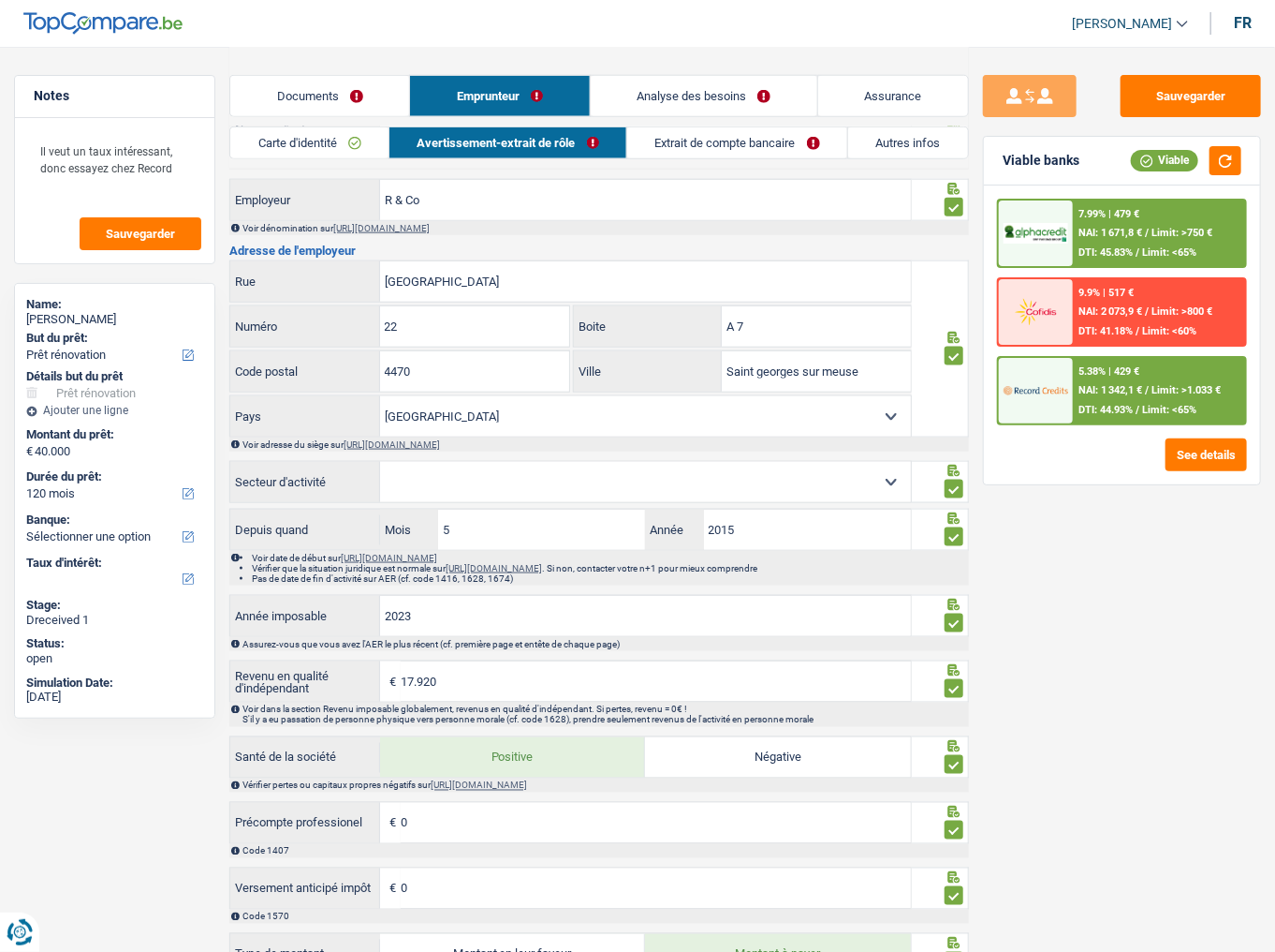
click at [592, 476] on select "Agriculture/Pêche Industrie Horeca Courier/Fitness/Taxi Construction Banques/As…" at bounding box center [644, 482] width 530 height 41
click at [605, 481] on select "Agriculture/Pêche Industrie Horeca Courier/Fitness/Taxi Construction Banques/As…" at bounding box center [644, 482] width 530 height 41
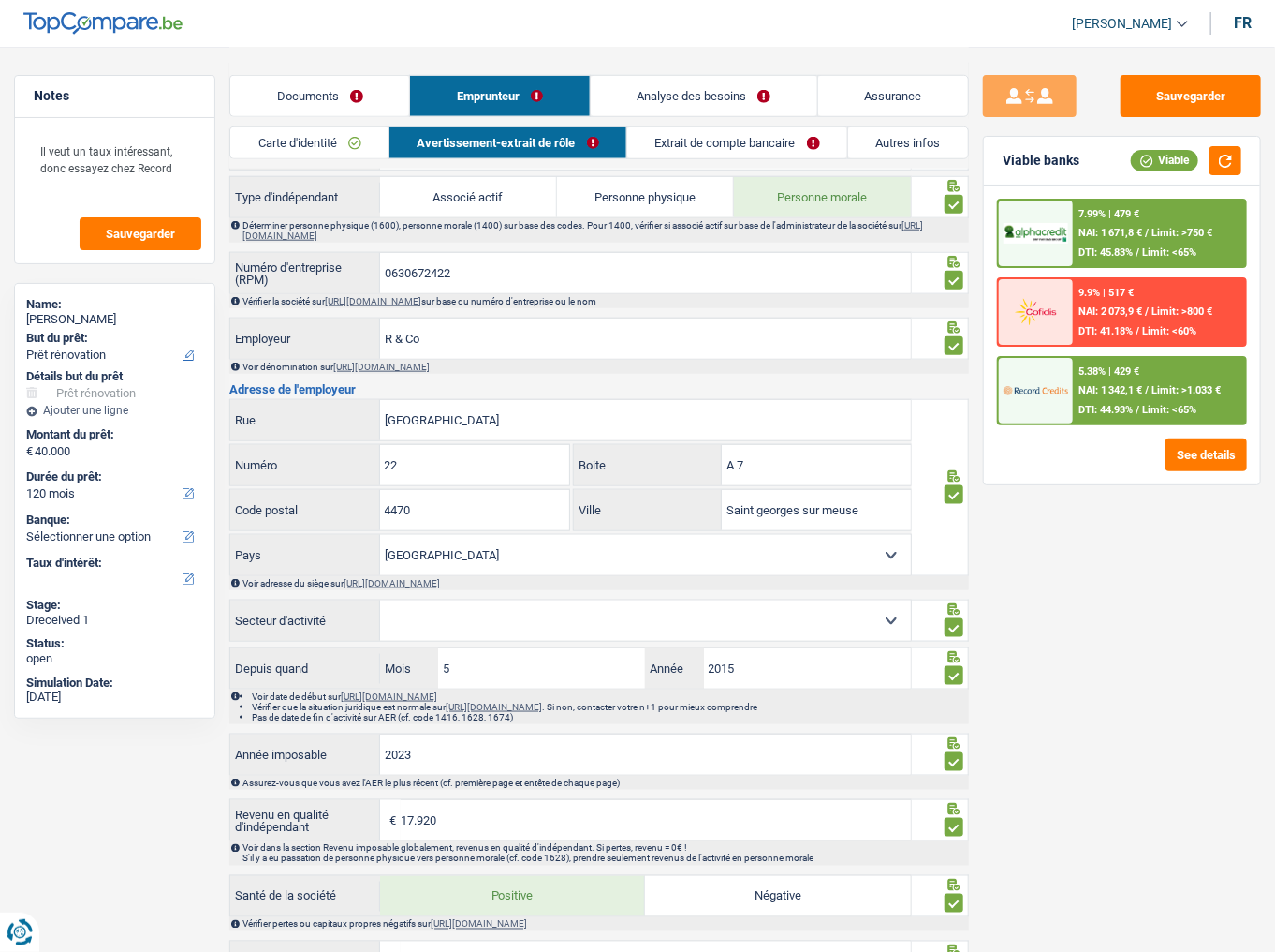
scroll to position [674, 0]
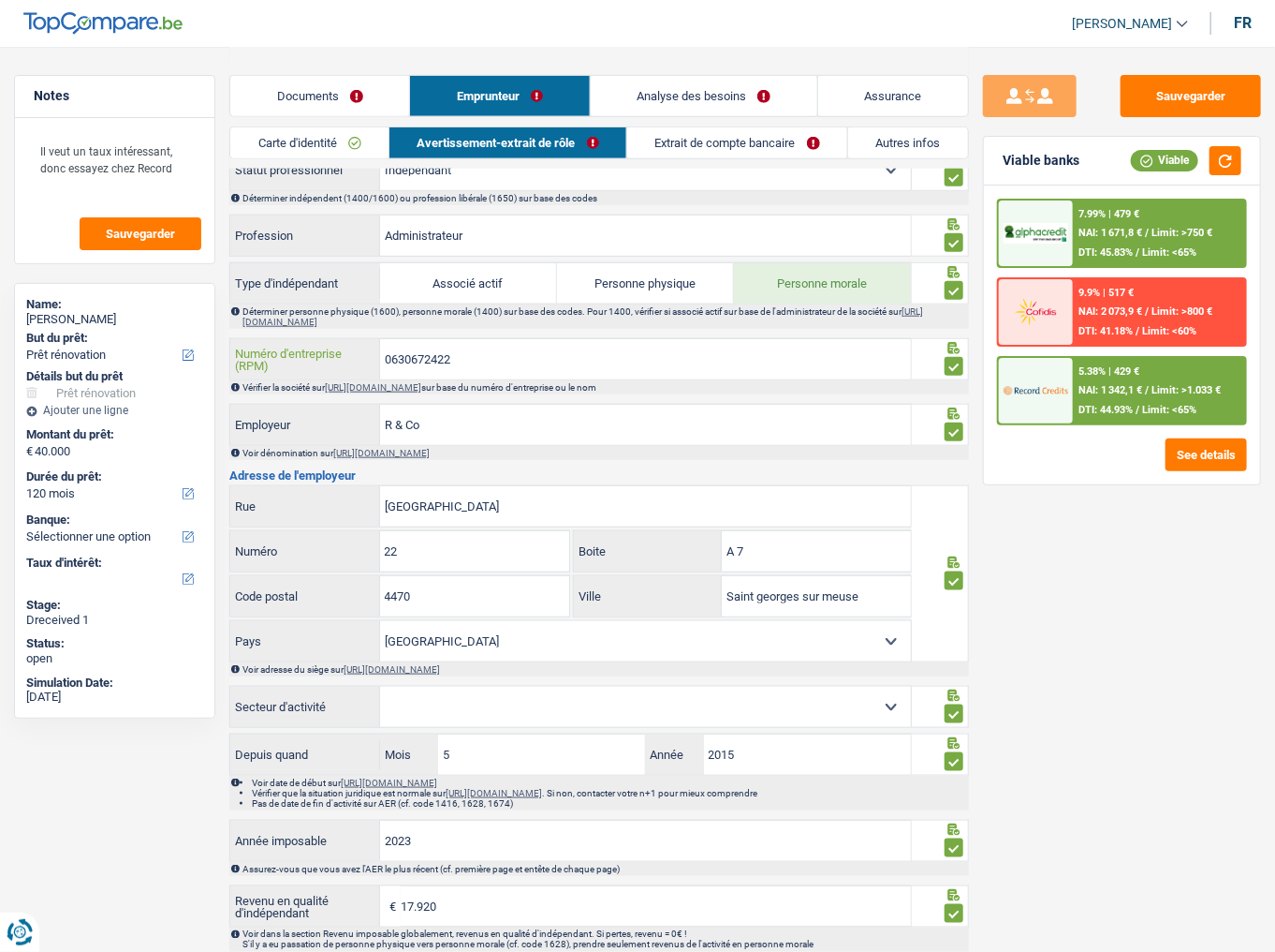
click at [420, 348] on input "0630672422" at bounding box center [644, 359] width 530 height 41
click at [421, 382] on link "https://kbopub.economie.fgov.be/kbopub/zoeknummerform.html" at bounding box center [373, 387] width 96 height 10
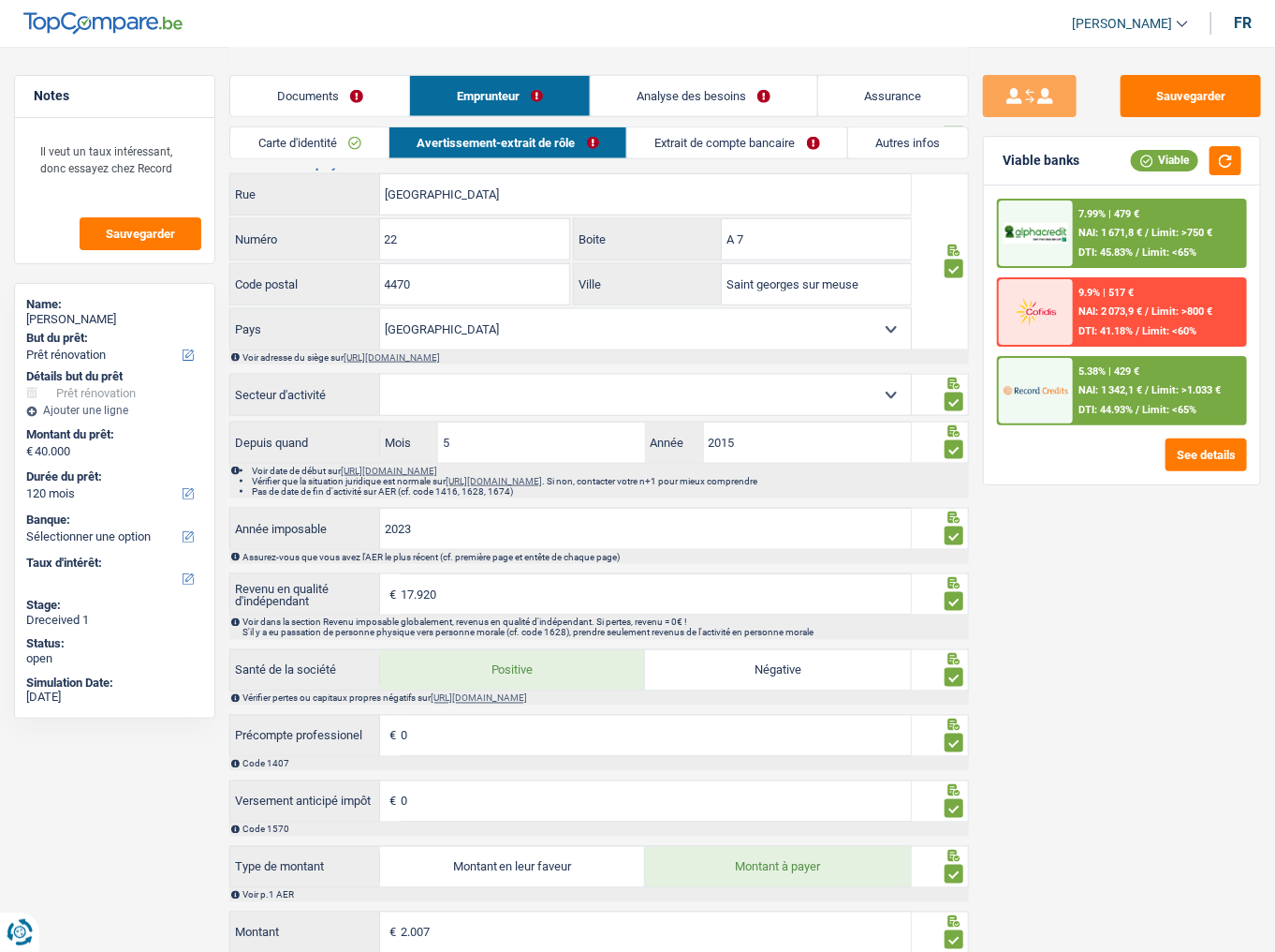
scroll to position [974, 0]
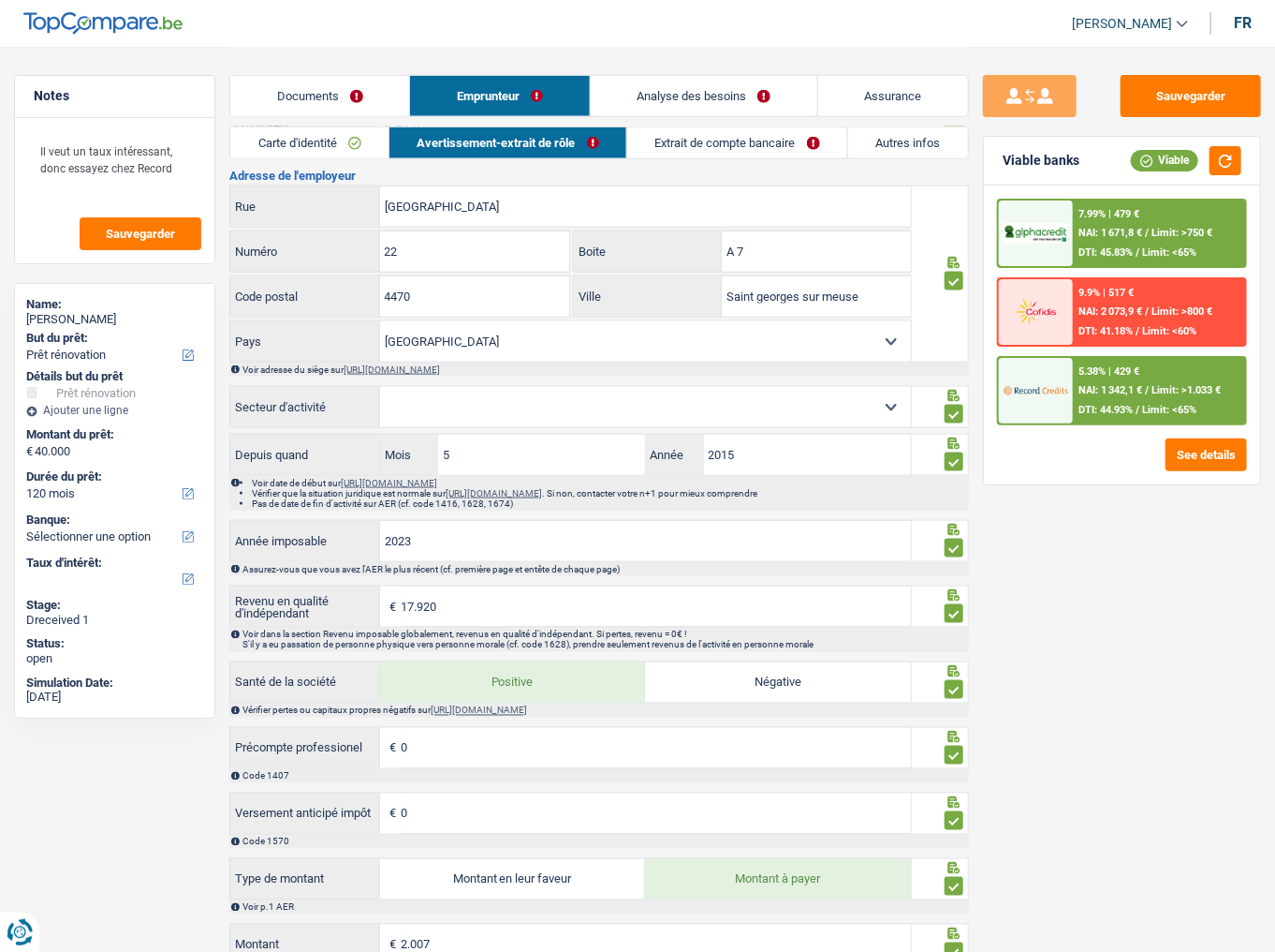
click at [522, 413] on select "Agriculture/Pêche Industrie Horeca Courier/Fitness/Taxi Construction Banques/As…" at bounding box center [644, 407] width 530 height 41
select select "smallCompanies"
click at [380, 387] on select "Agriculture/Pêche Industrie Horeca Courier/Fitness/Taxi Construction Banques/As…" at bounding box center [644, 407] width 530 height 41
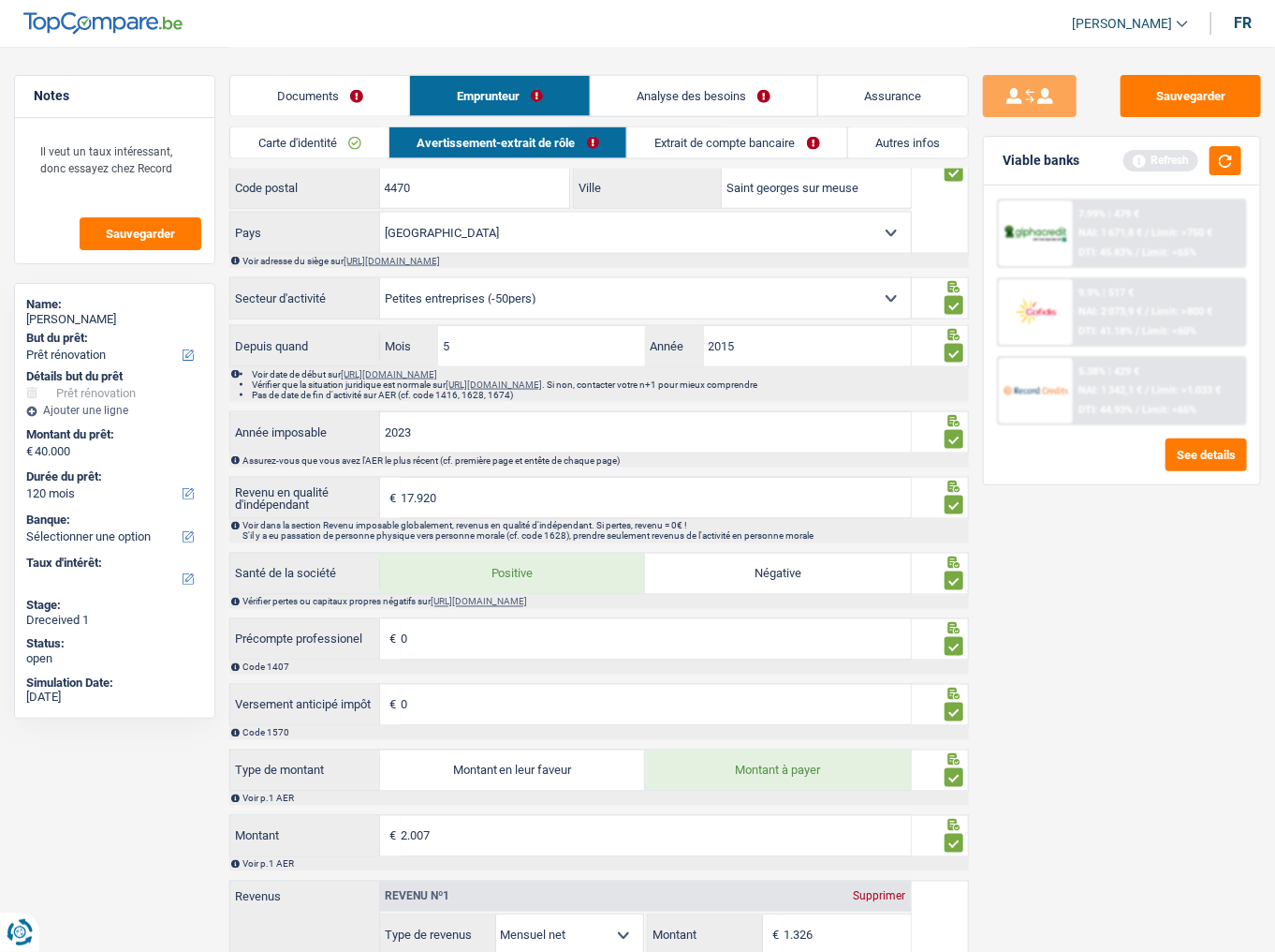
scroll to position [1199, 0]
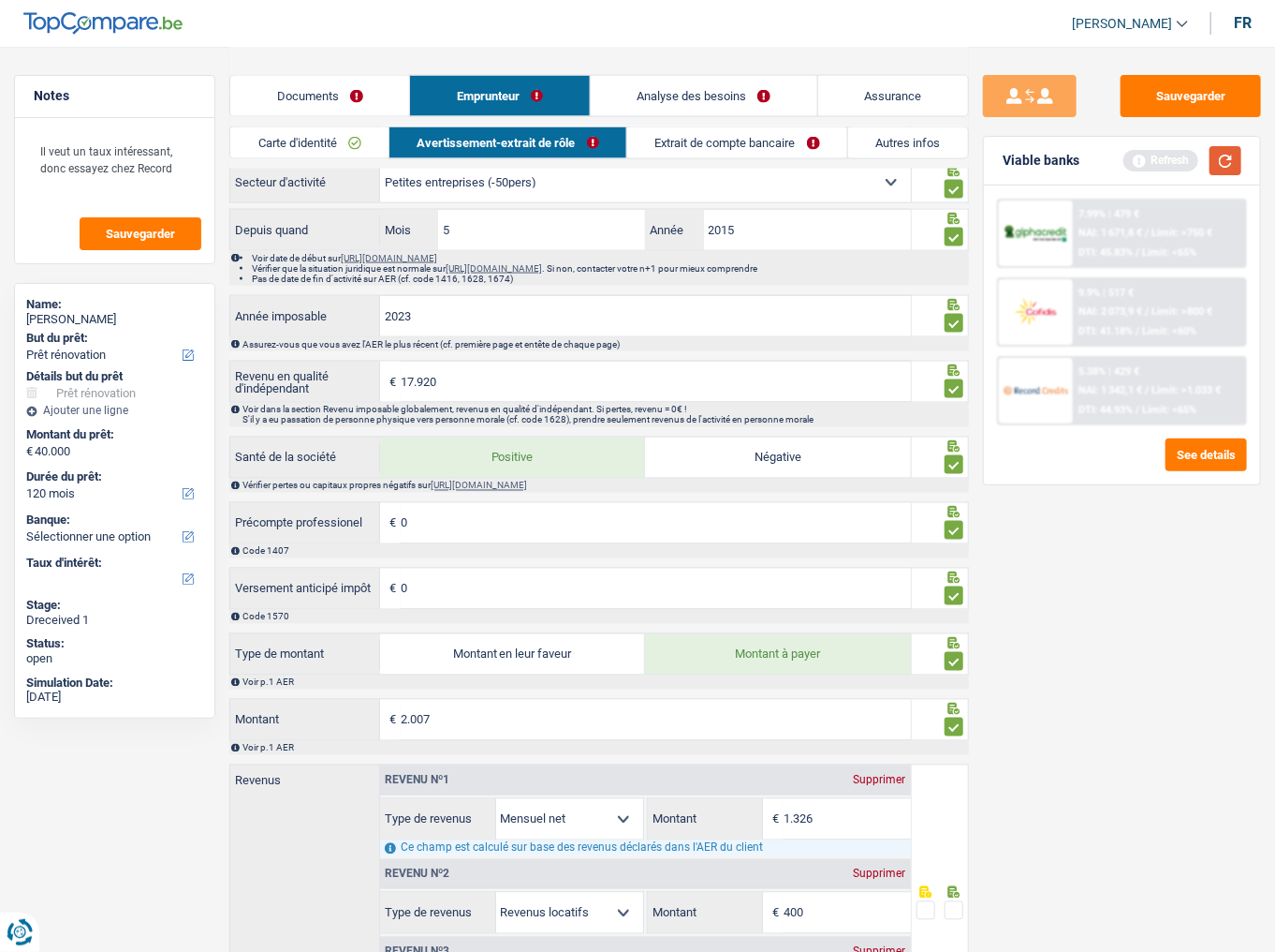
click at [1137, 175] on button "button" at bounding box center [1225, 160] width 32 height 29
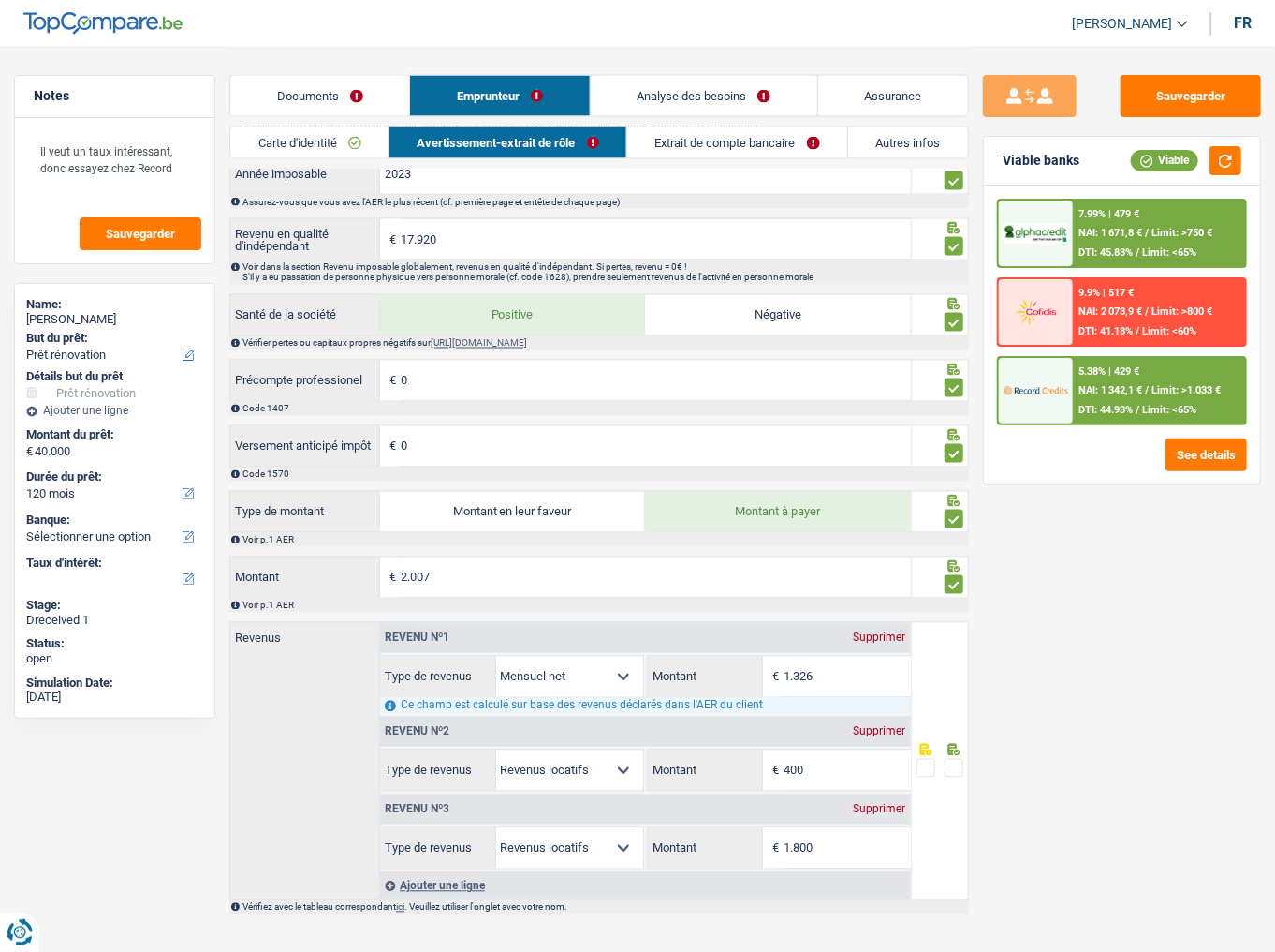
scroll to position [1349, 0]
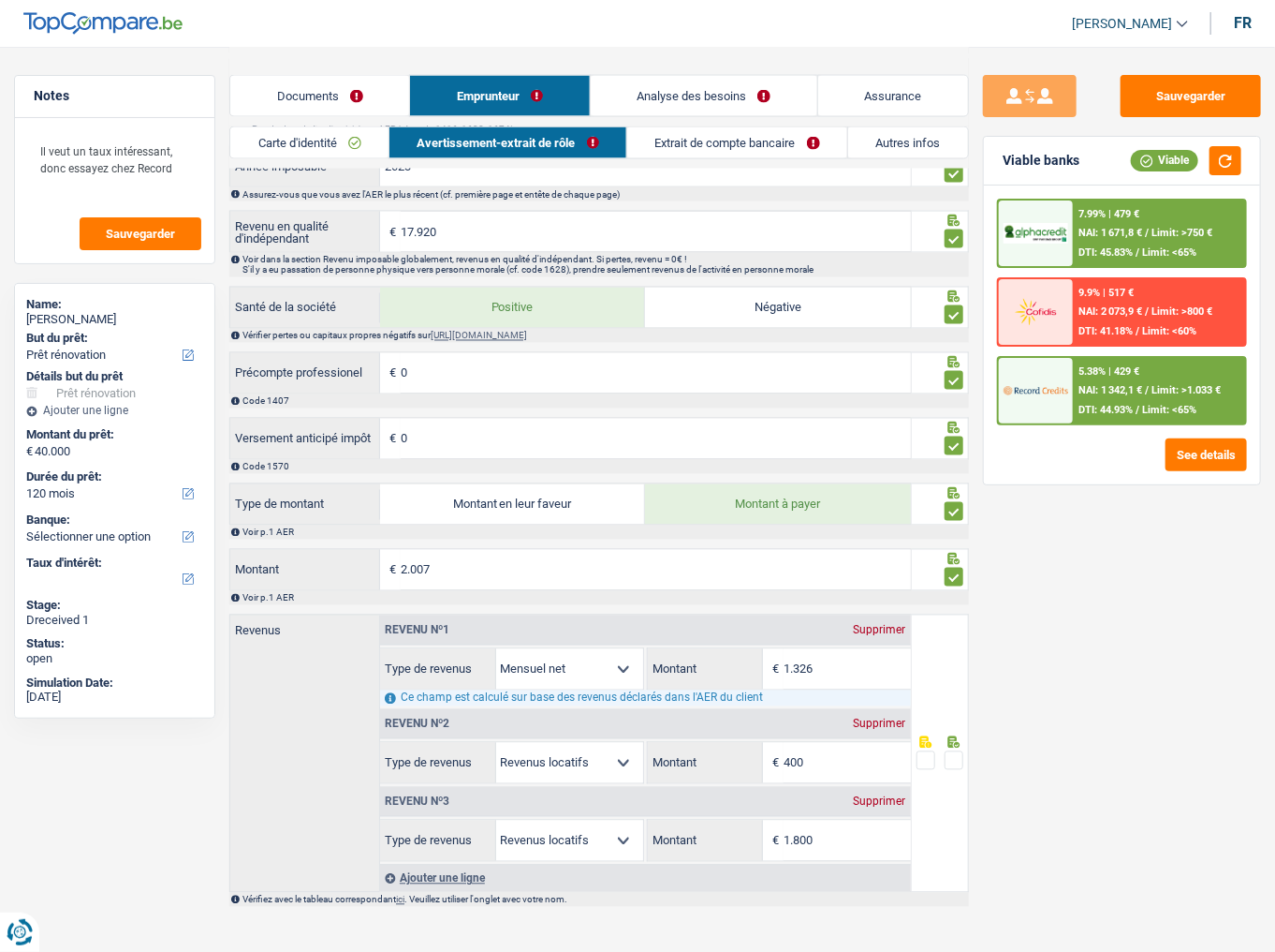
click at [700, 141] on link "Extrait de compte bancaire" at bounding box center [738, 142] width 220 height 31
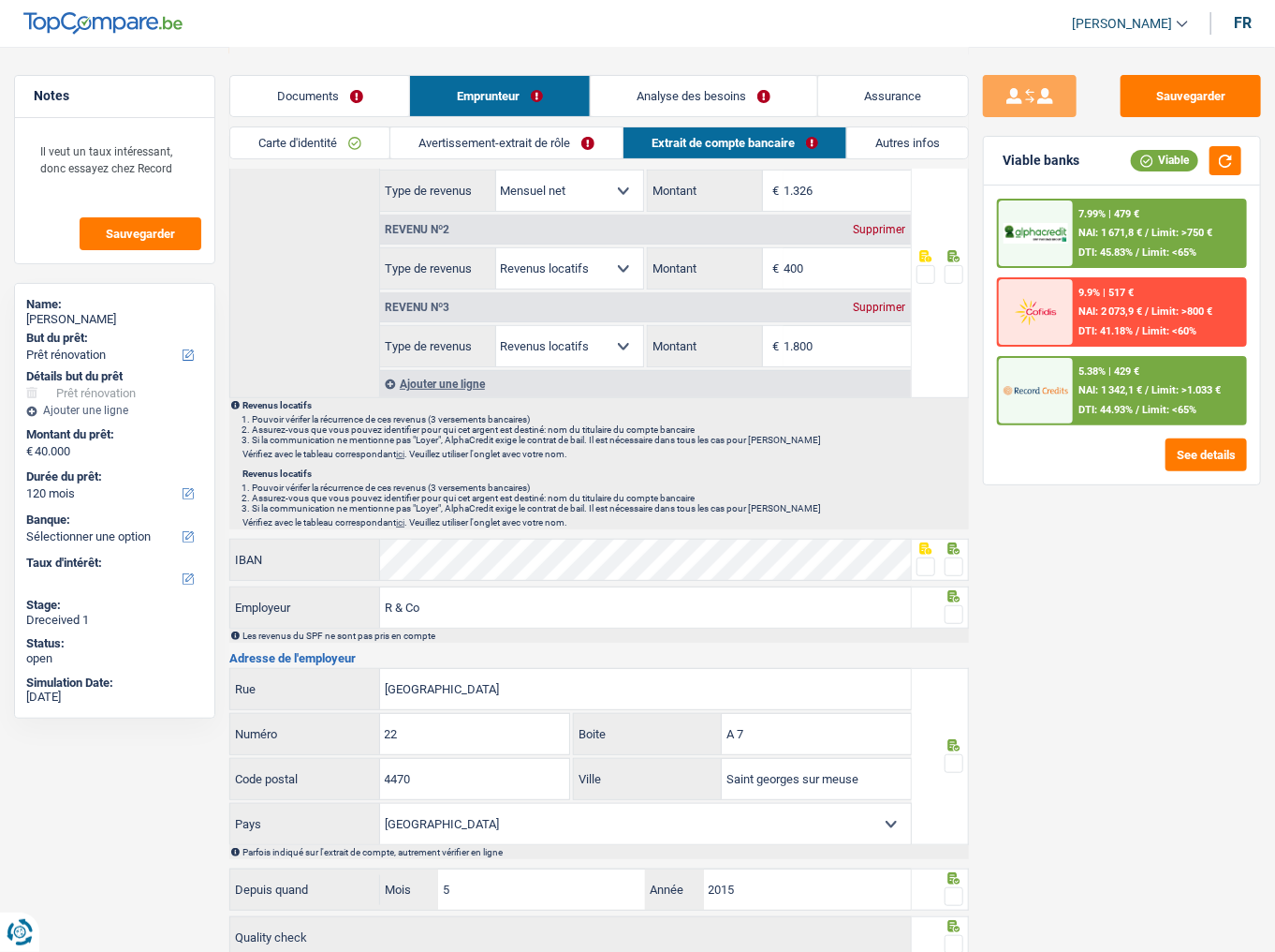
scroll to position [0, 0]
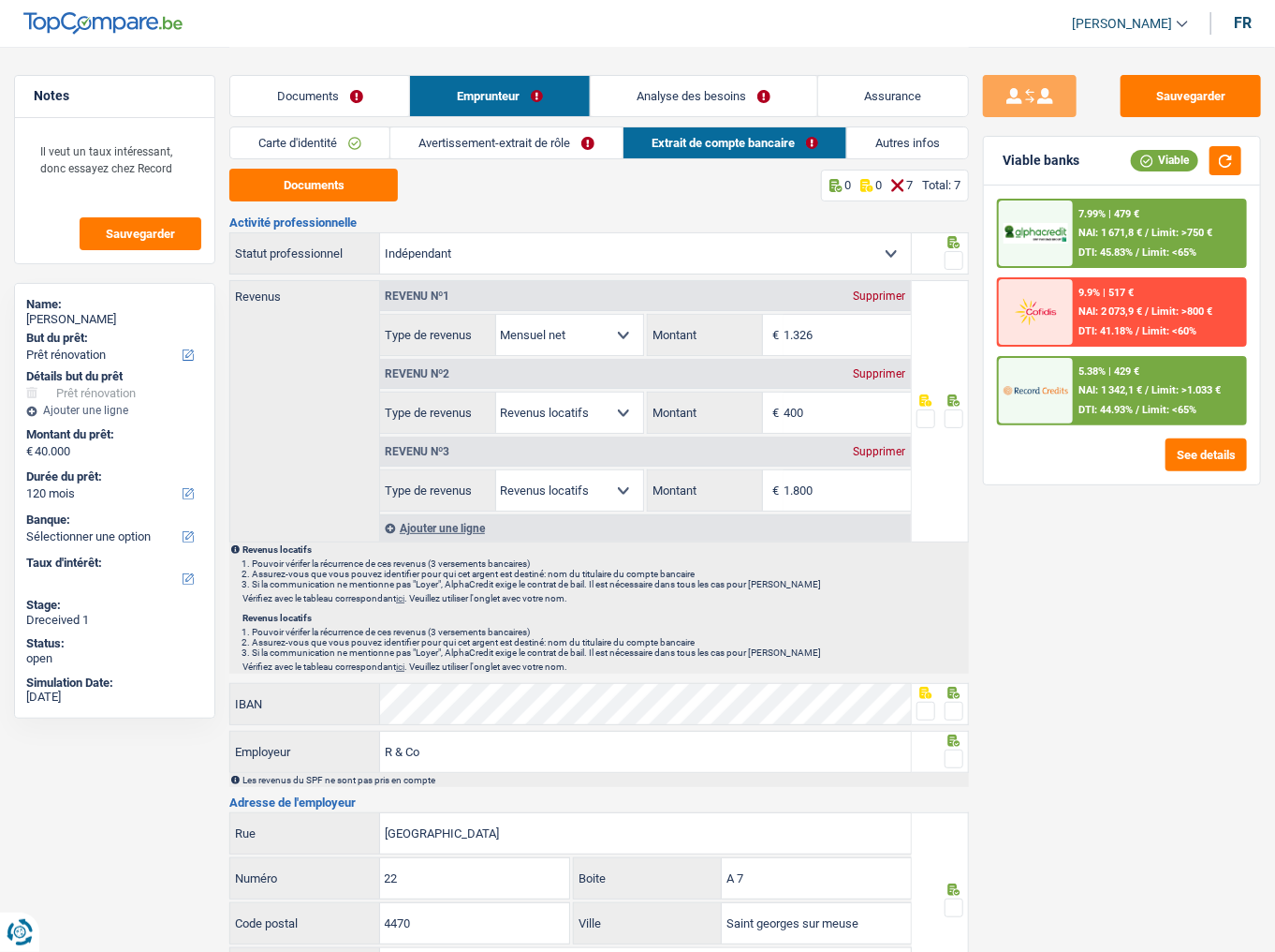
click at [338, 104] on link "Documents" at bounding box center [319, 95] width 178 height 41
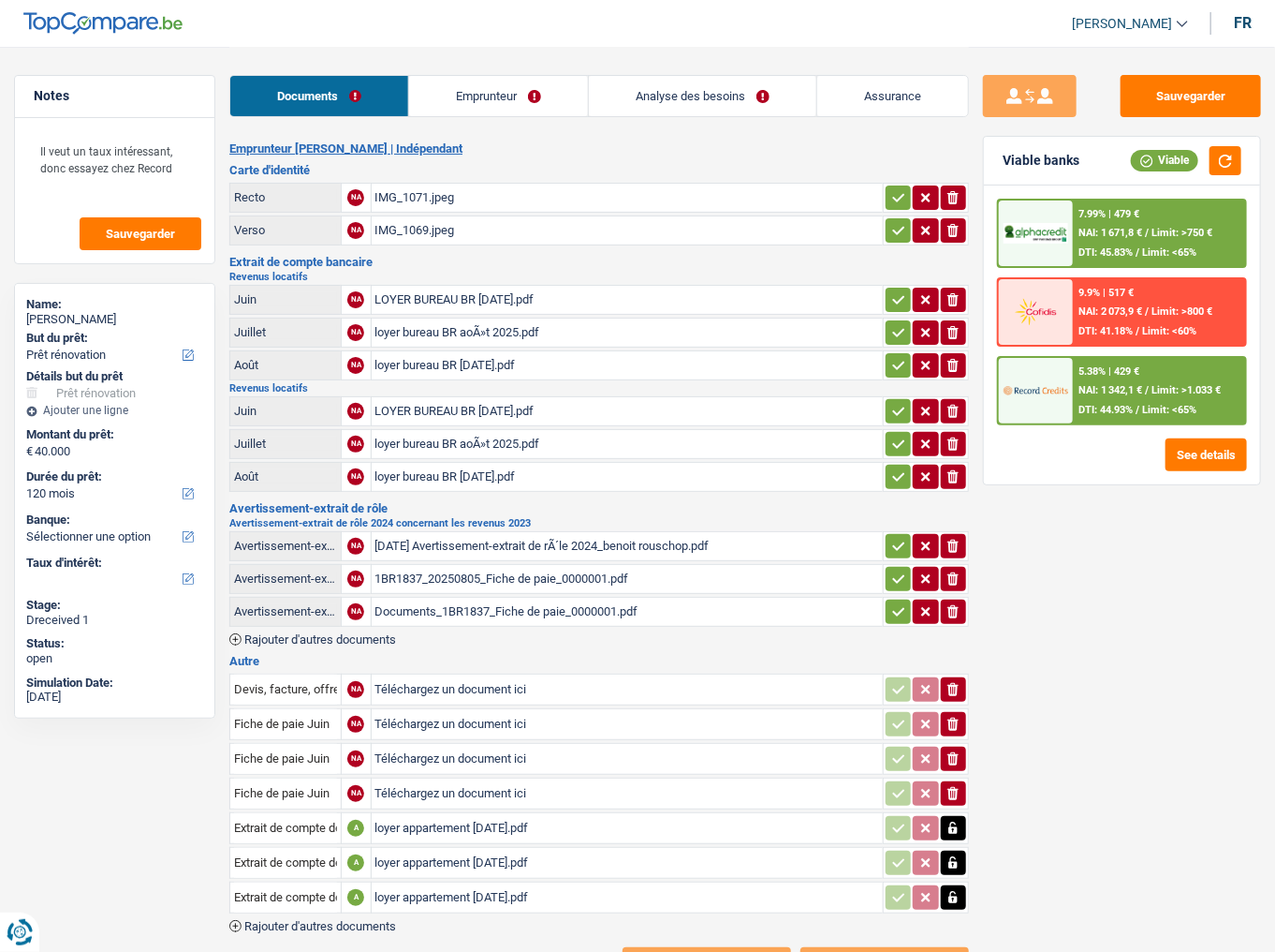
click at [459, 520] on div "loyer appartement sept 2025.pdf" at bounding box center [628, 897] width 505 height 28
click at [382, 520] on div "loyer appartement aout 2025.pdf" at bounding box center [628, 863] width 505 height 28
click at [496, 449] on div "loyer bureau BR aoÃ»t 2025.pdf" at bounding box center [628, 443] width 505 height 28
click at [499, 520] on div "loyer appartement juillet 2025.pdf" at bounding box center [628, 828] width 505 height 28
click at [535, 82] on link "Emprunteur" at bounding box center [499, 95] width 178 height 41
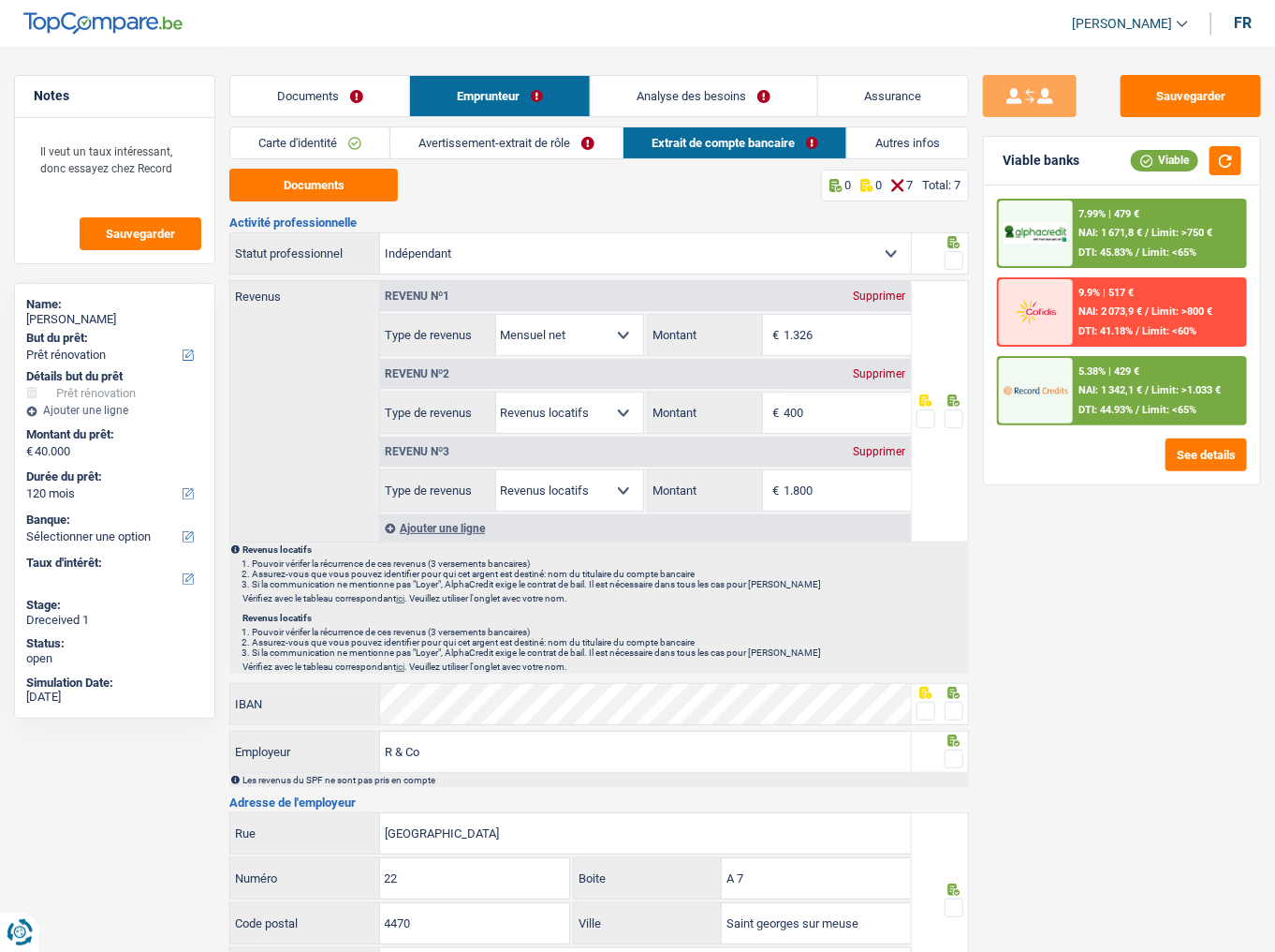
click at [968, 266] on div at bounding box center [941, 253] width 58 height 42
click at [954, 416] on span at bounding box center [954, 418] width 19 height 19
click at [0, 0] on input "radio" at bounding box center [0, 0] width 0 height 0
click at [952, 257] on span at bounding box center [954, 260] width 19 height 19
click at [0, 0] on input "radio" at bounding box center [0, 0] width 0 height 0
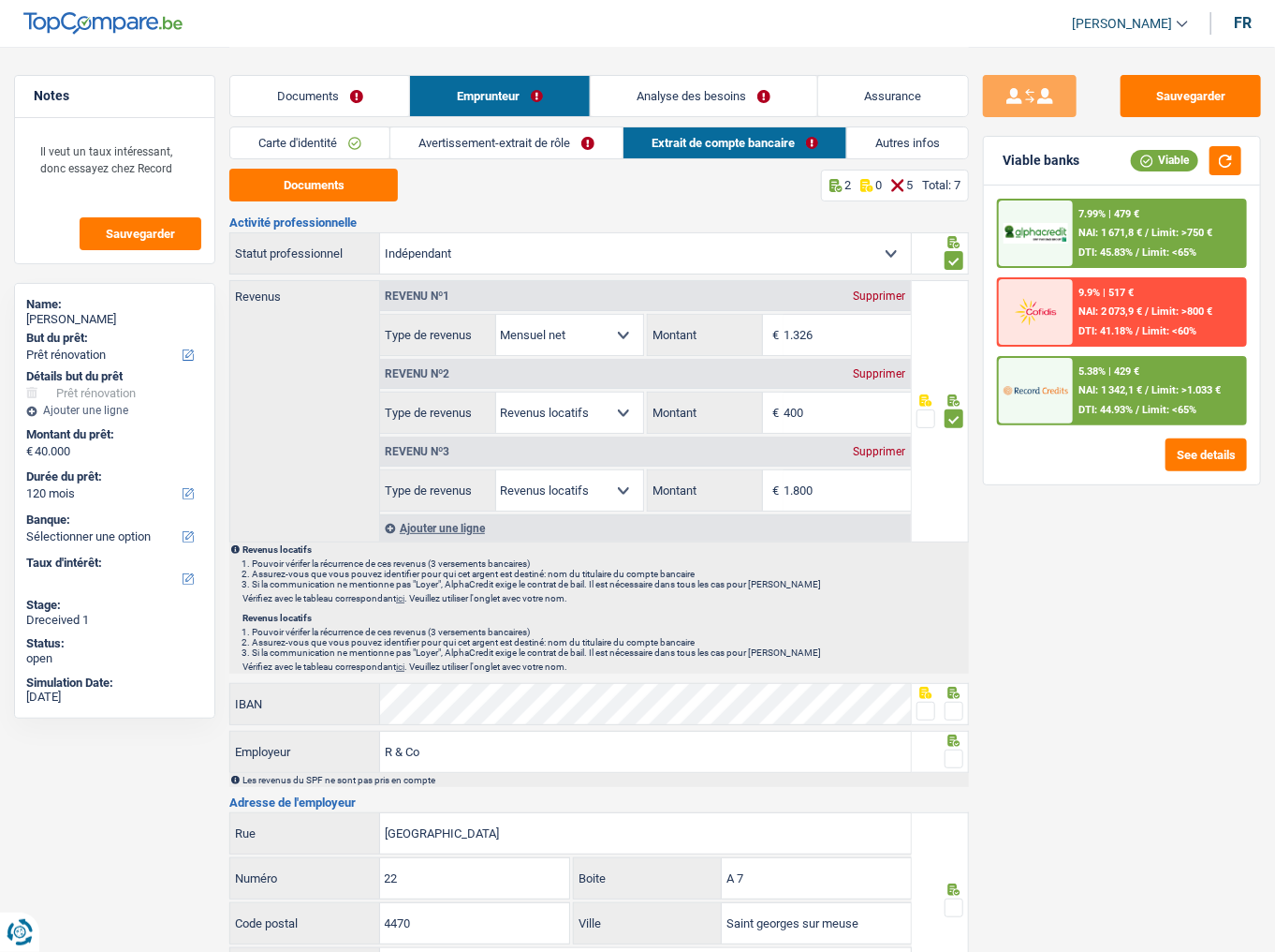
click at [545, 138] on link "Avertissement-extrait de rôle" at bounding box center [507, 142] width 232 height 31
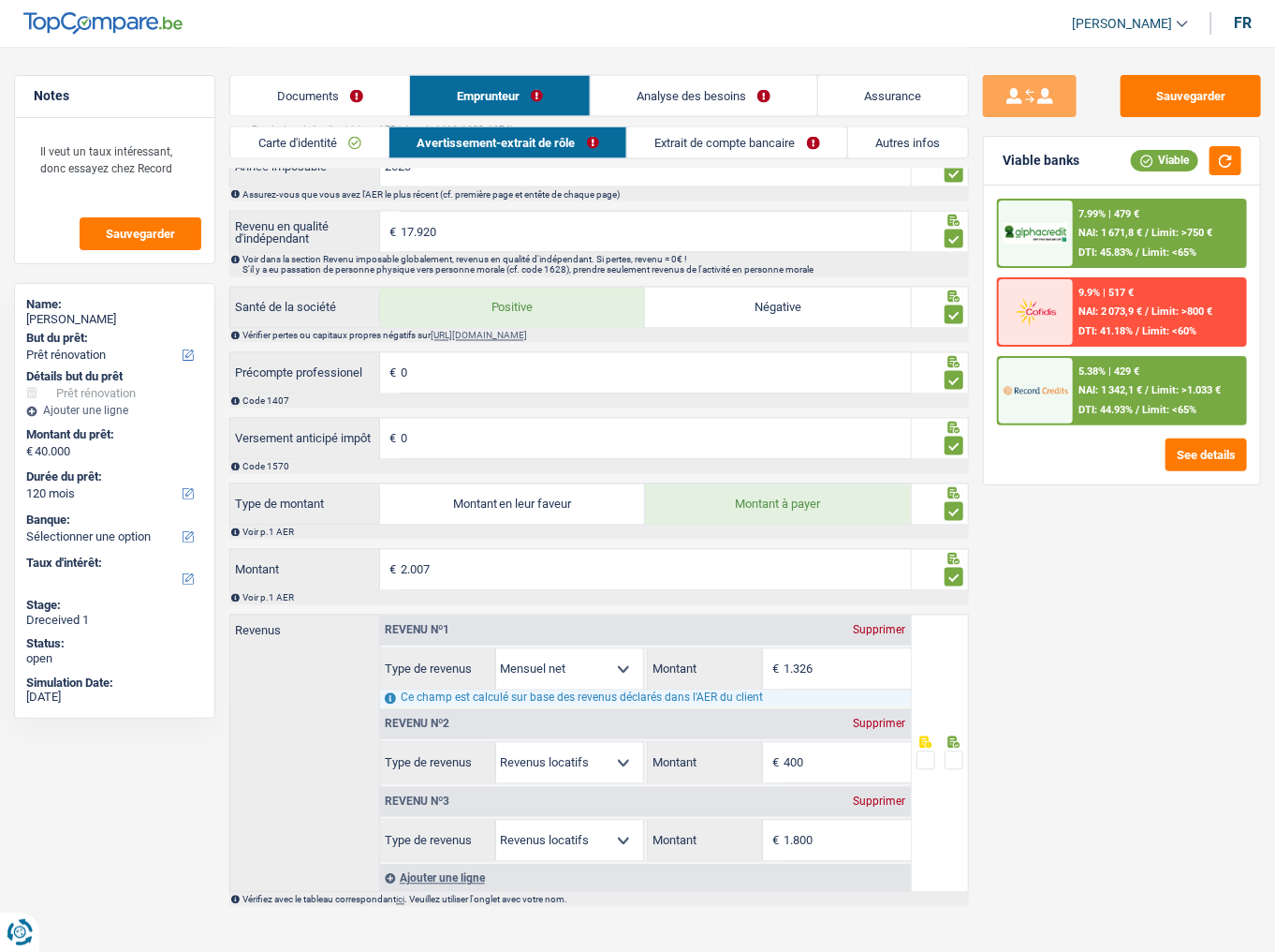
click at [956, 520] on span at bounding box center [954, 760] width 19 height 19
click at [0, 0] on input "radio" at bounding box center [0, 0] width 0 height 0
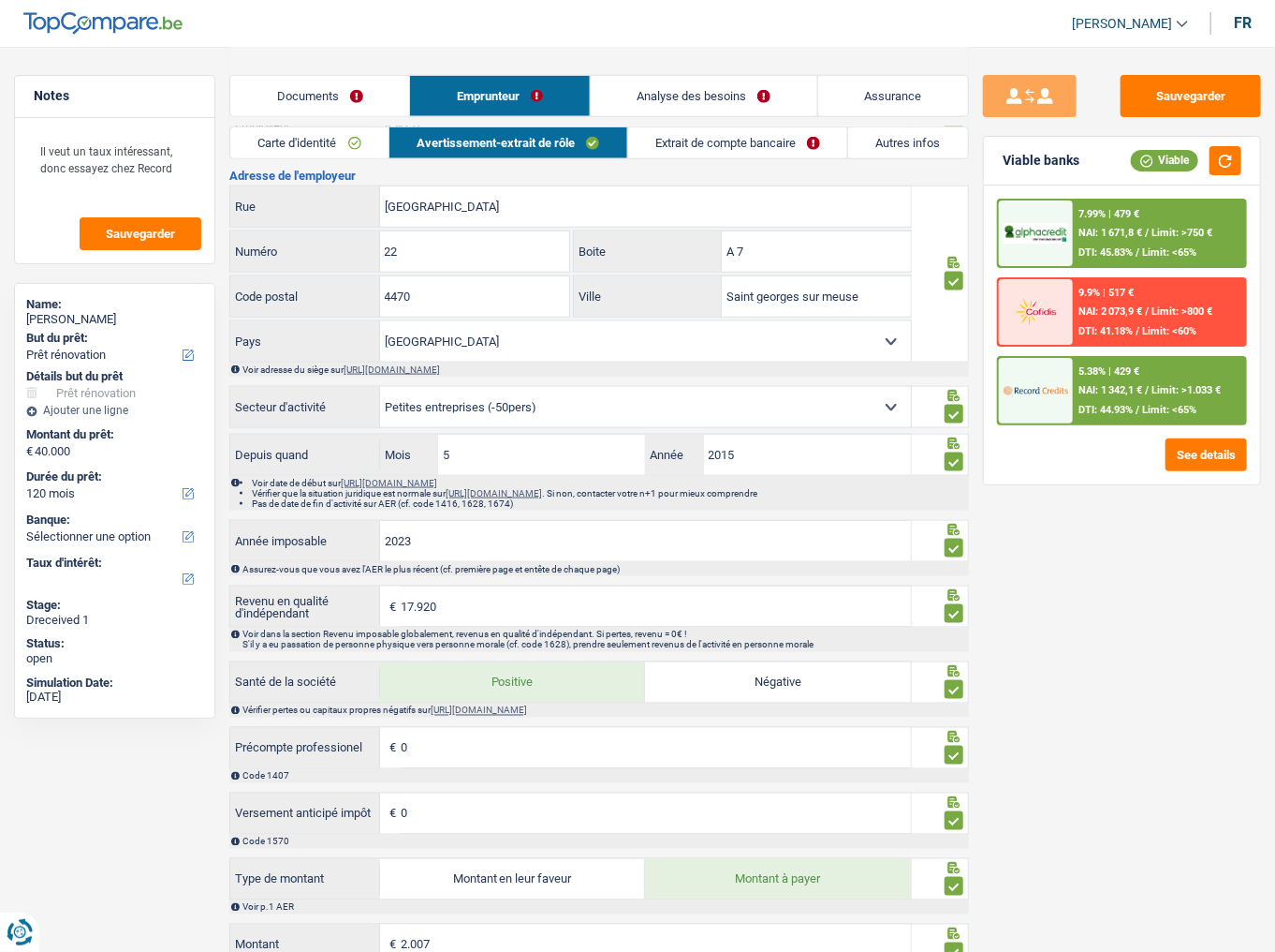
click at [771, 157] on link "Extrait de compte bancaire" at bounding box center [739, 142] width 220 height 31
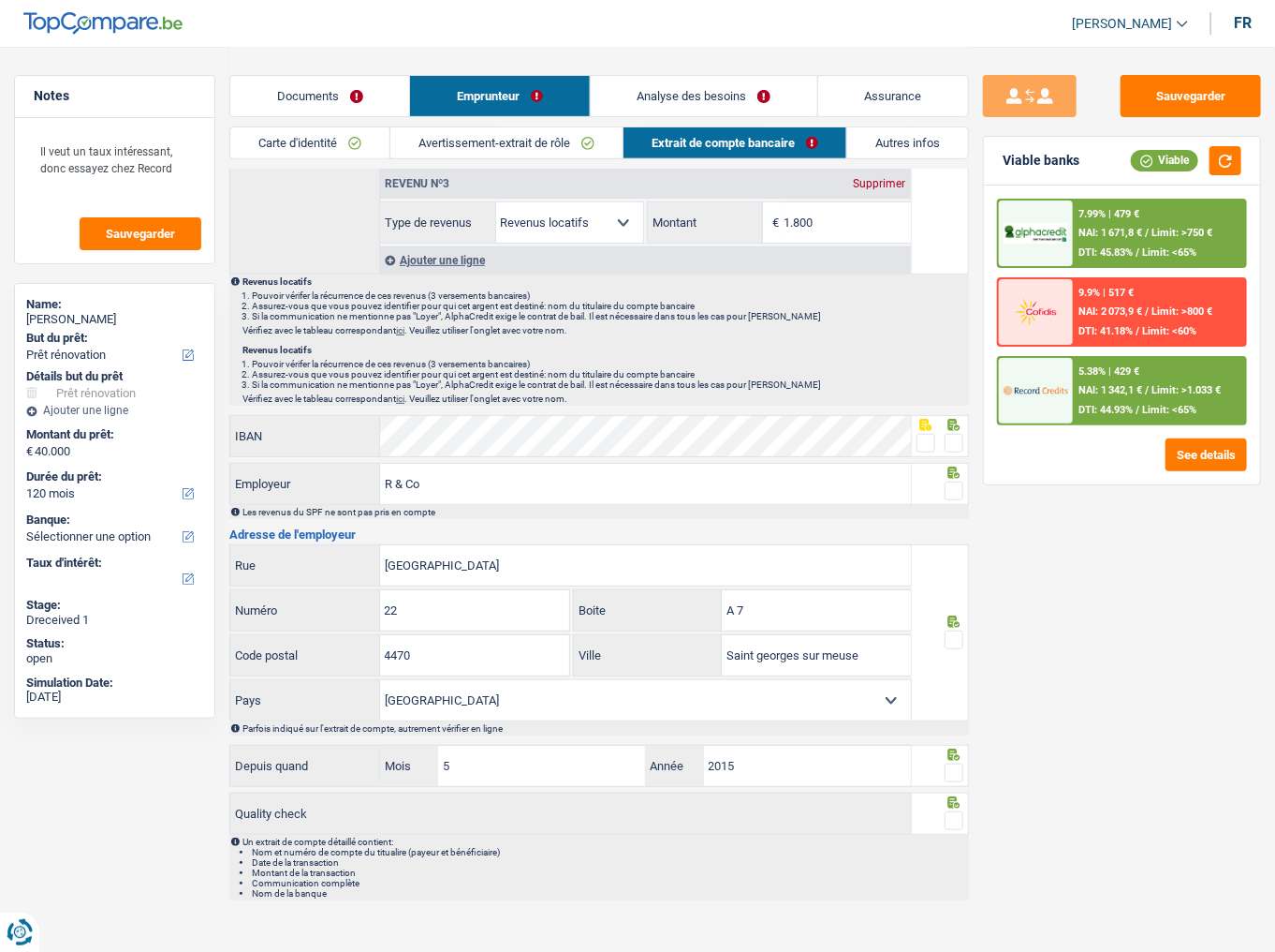
click at [959, 440] on span at bounding box center [954, 442] width 19 height 19
click at [0, 0] on input "radio" at bounding box center [0, 0] width 0 height 0
click at [952, 481] on span at bounding box center [954, 490] width 19 height 19
click at [0, 0] on input "radio" at bounding box center [0, 0] width 0 height 0
click at [956, 520] on span at bounding box center [954, 640] width 19 height 19
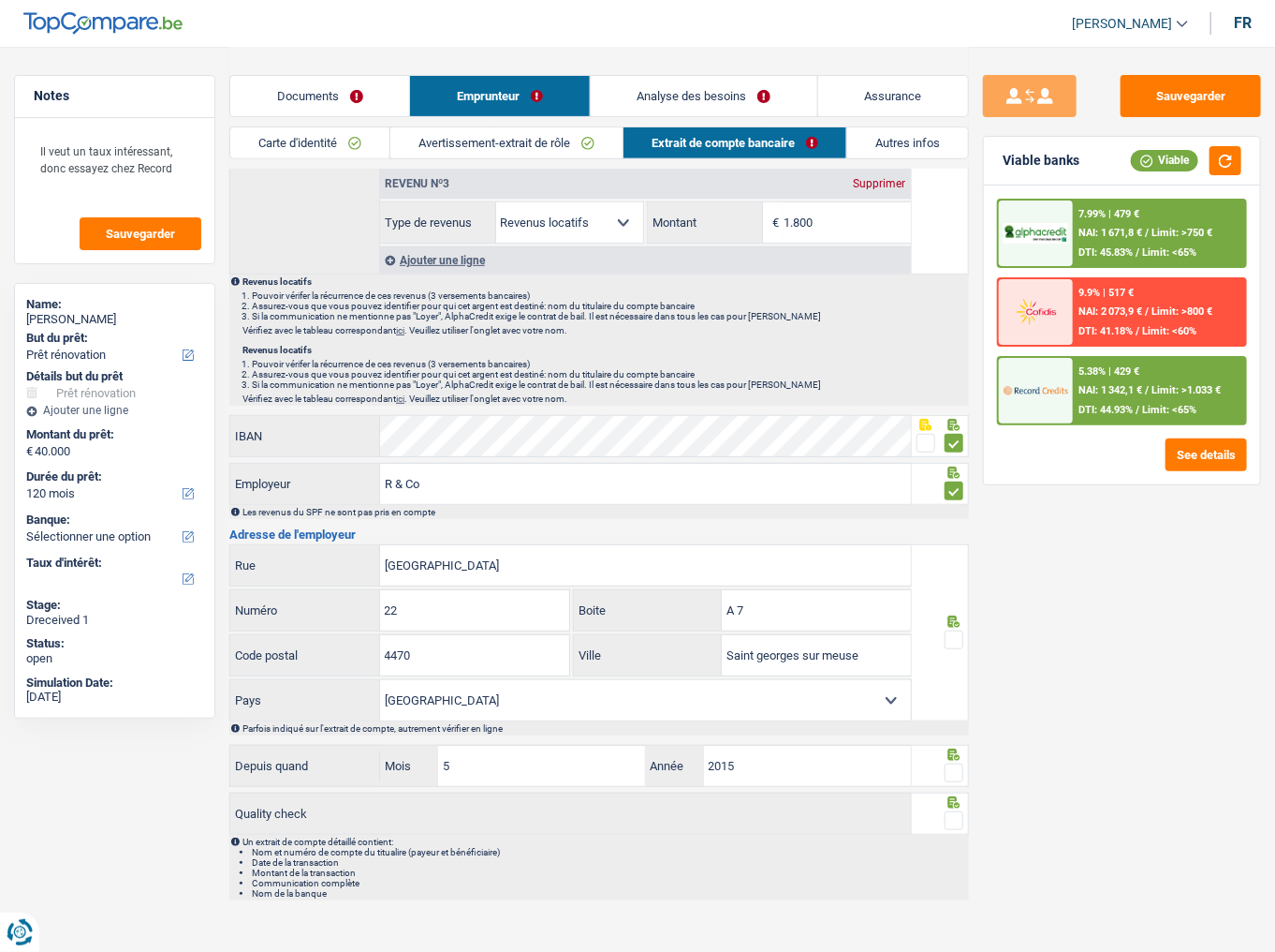
click at [0, 0] on input "radio" at bounding box center [0, 0] width 0 height 0
click at [952, 520] on span at bounding box center [954, 773] width 19 height 19
click at [0, 0] on input "radio" at bounding box center [0, 0] width 0 height 0
click at [954, 520] on span at bounding box center [954, 820] width 19 height 19
click at [0, 0] on input "radio" at bounding box center [0, 0] width 0 height 0
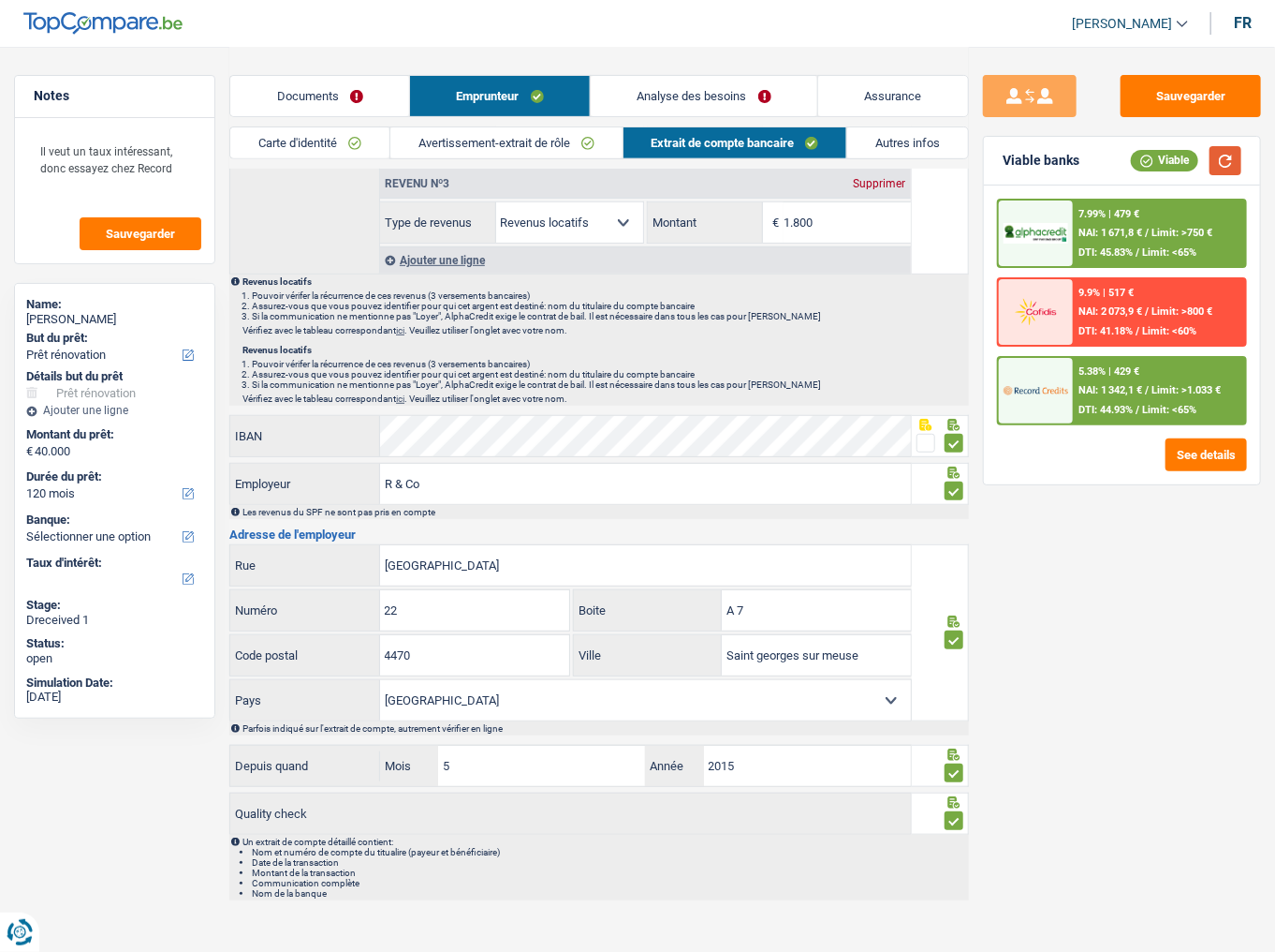
click at [1137, 167] on button "button" at bounding box center [1225, 160] width 32 height 29
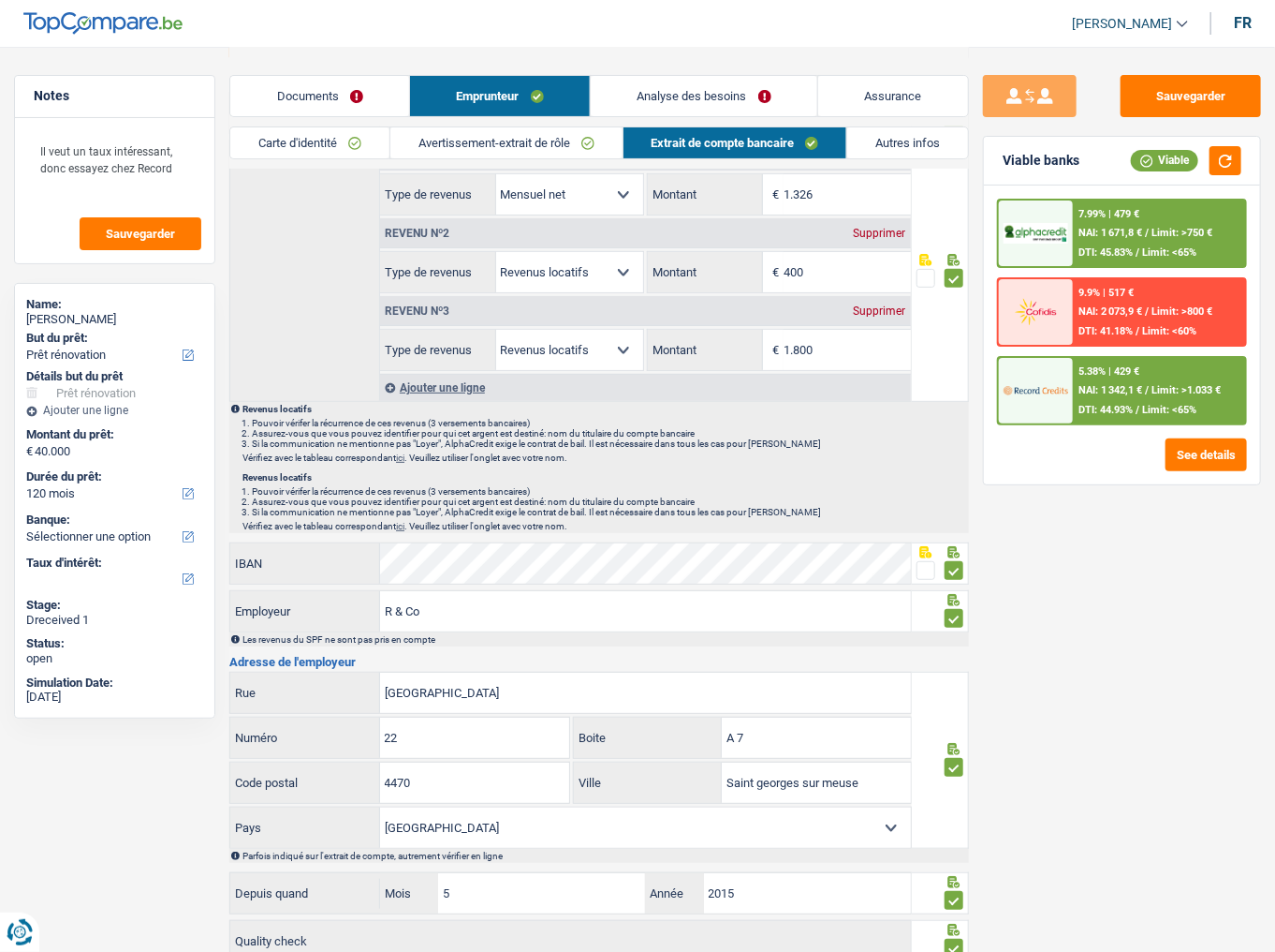
scroll to position [0, 0]
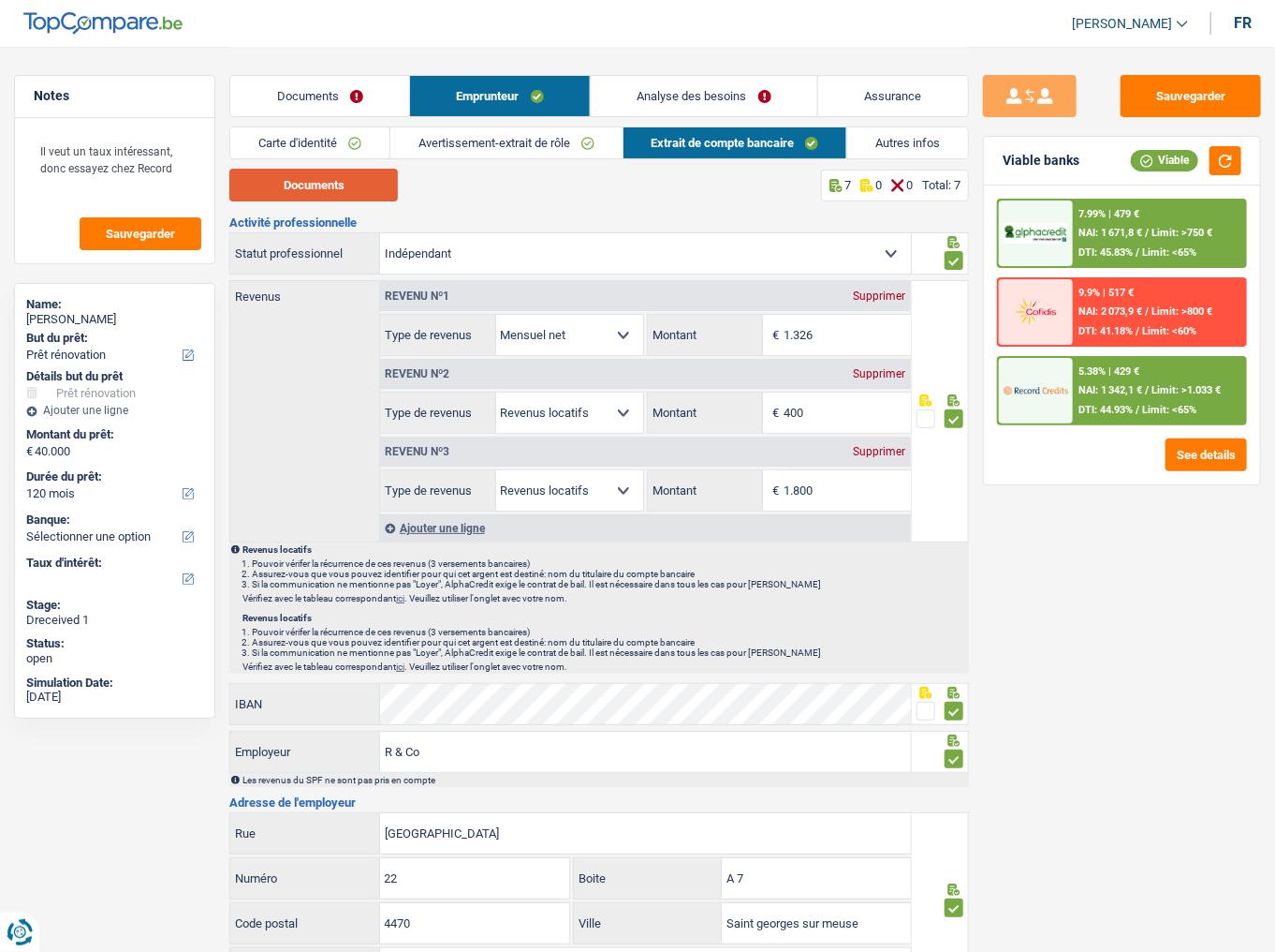
click at [345, 193] on button "Documents" at bounding box center [313, 184] width 169 height 33
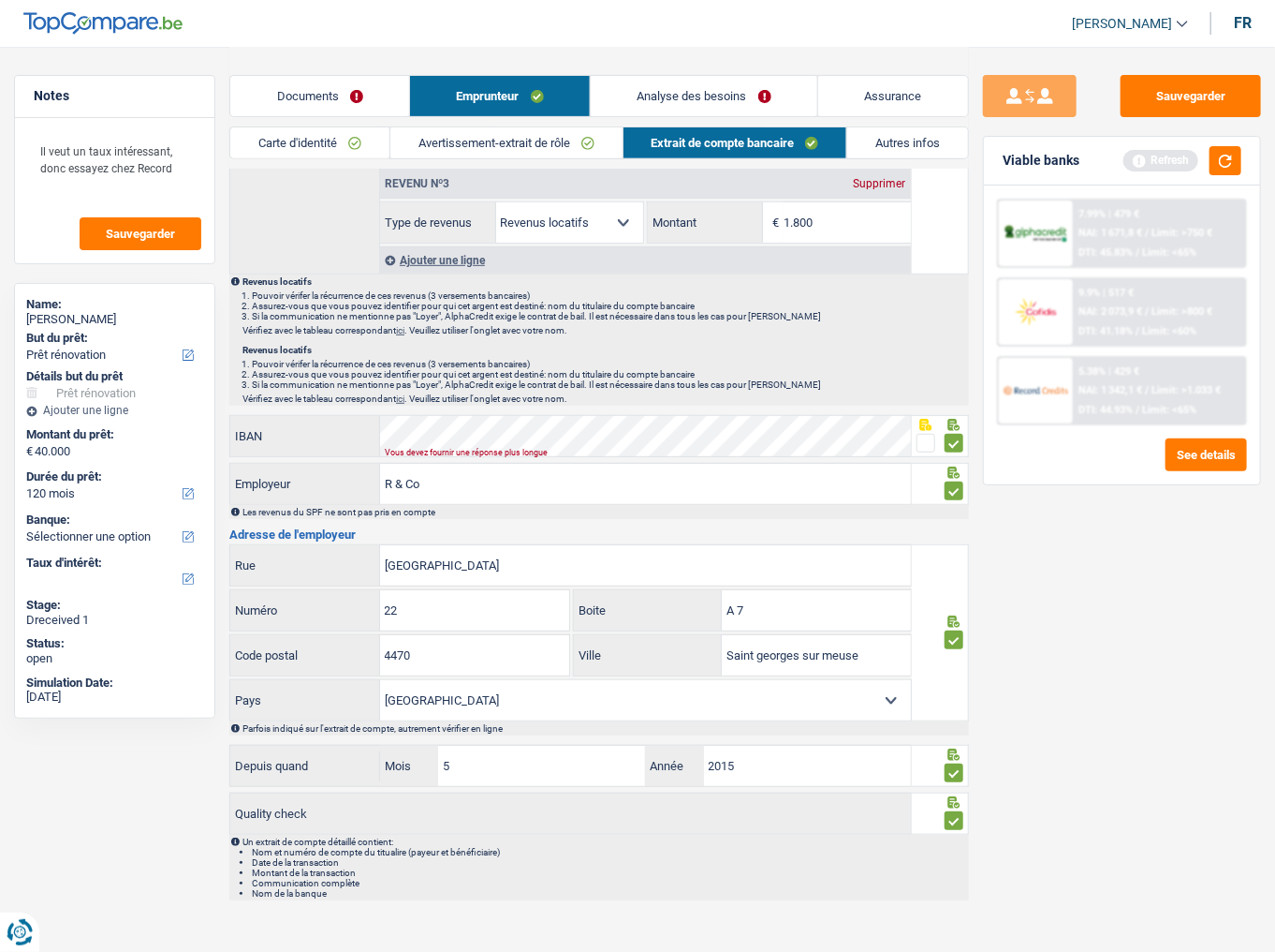
click at [623, 382] on li "Si la communication ne mentionne pas "Loyer", AlphaCredit exige le contrat de b…" at bounding box center [610, 384] width 716 height 10
click at [1137, 165] on button "button" at bounding box center [1225, 160] width 32 height 29
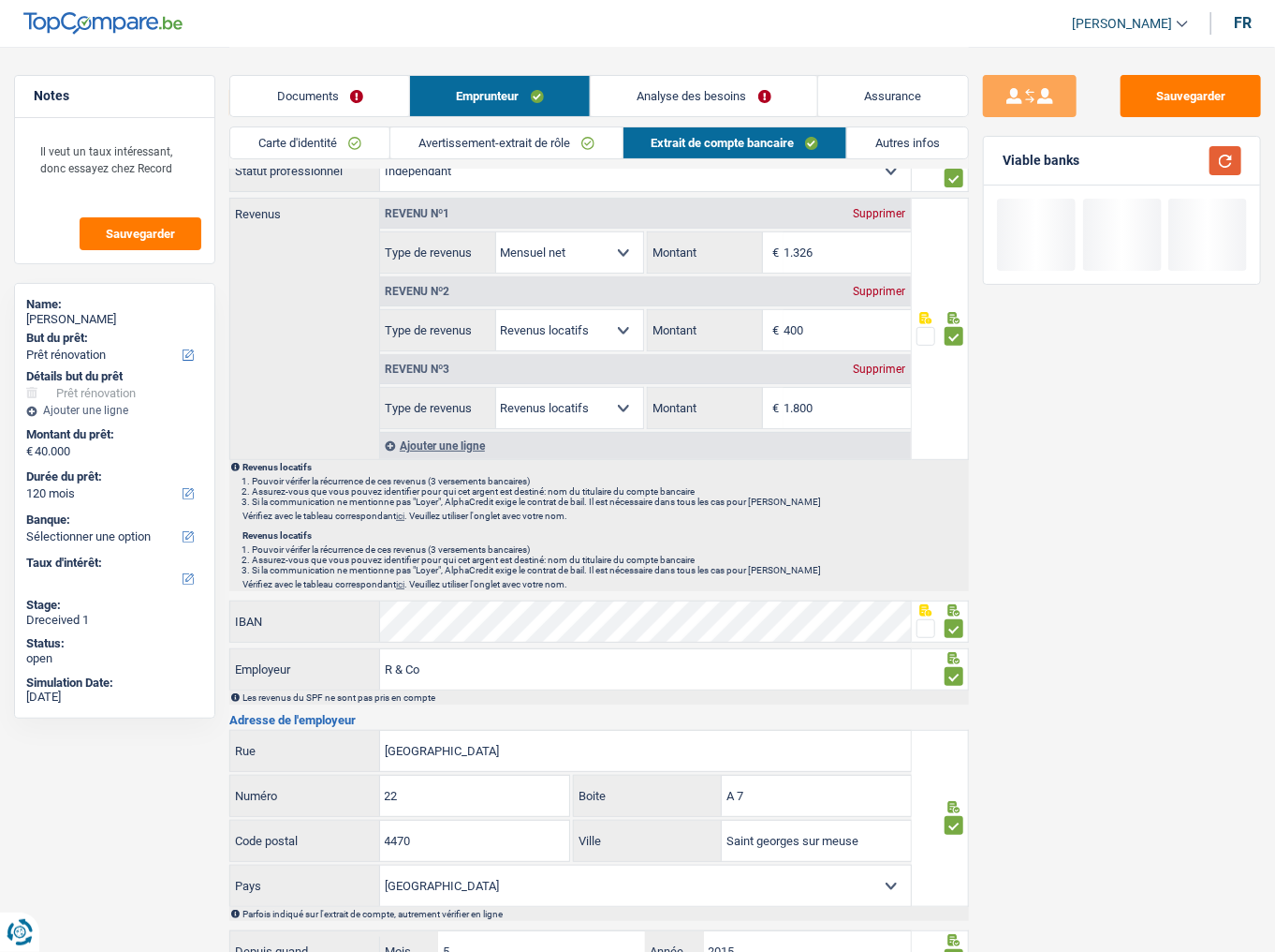
scroll to position [0, 0]
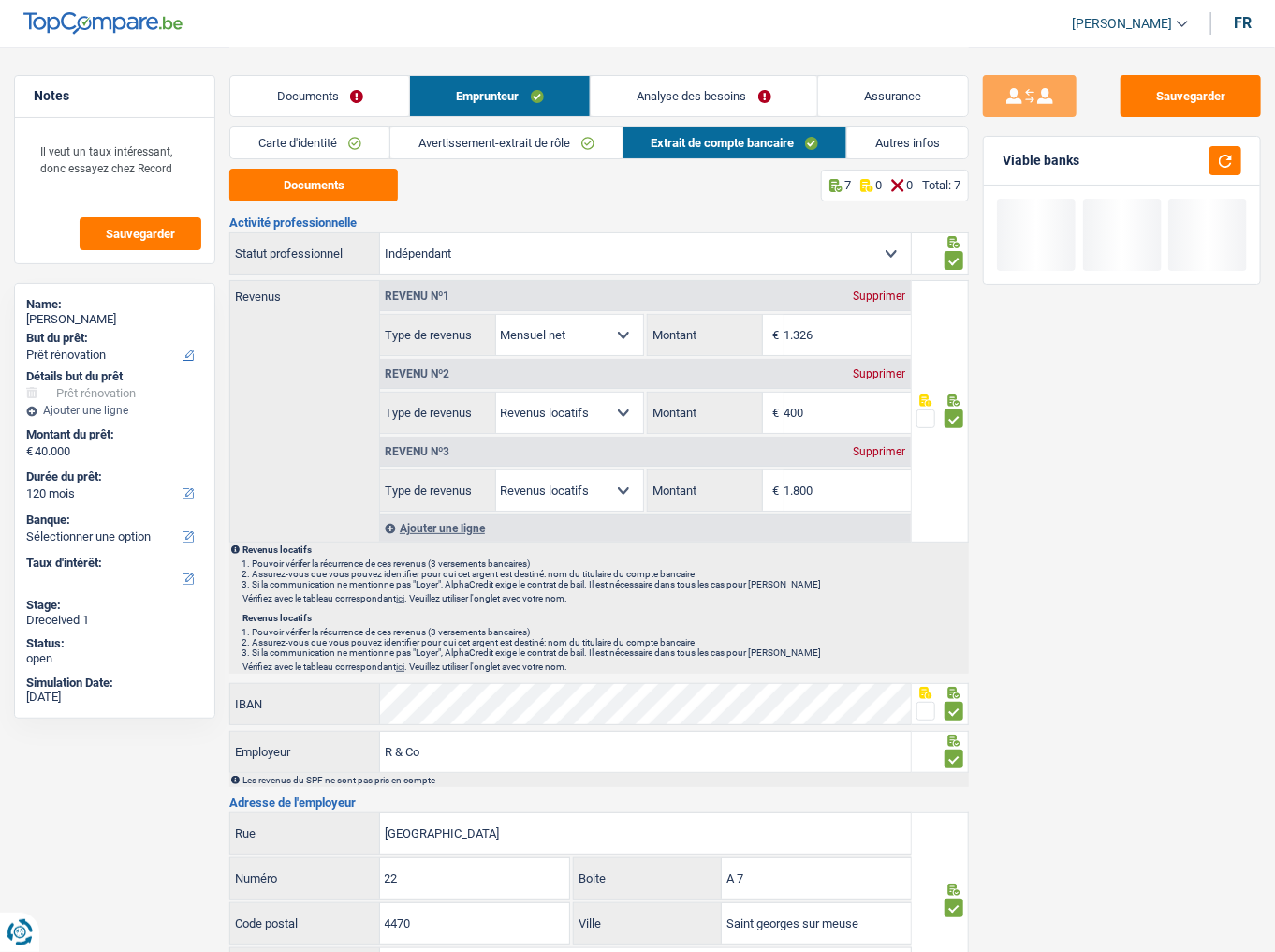
drag, startPoint x: 722, startPoint y: 94, endPoint x: 699, endPoint y: 98, distance: 23.3
click at [721, 94] on link "Analyse des besoins" at bounding box center [704, 95] width 227 height 41
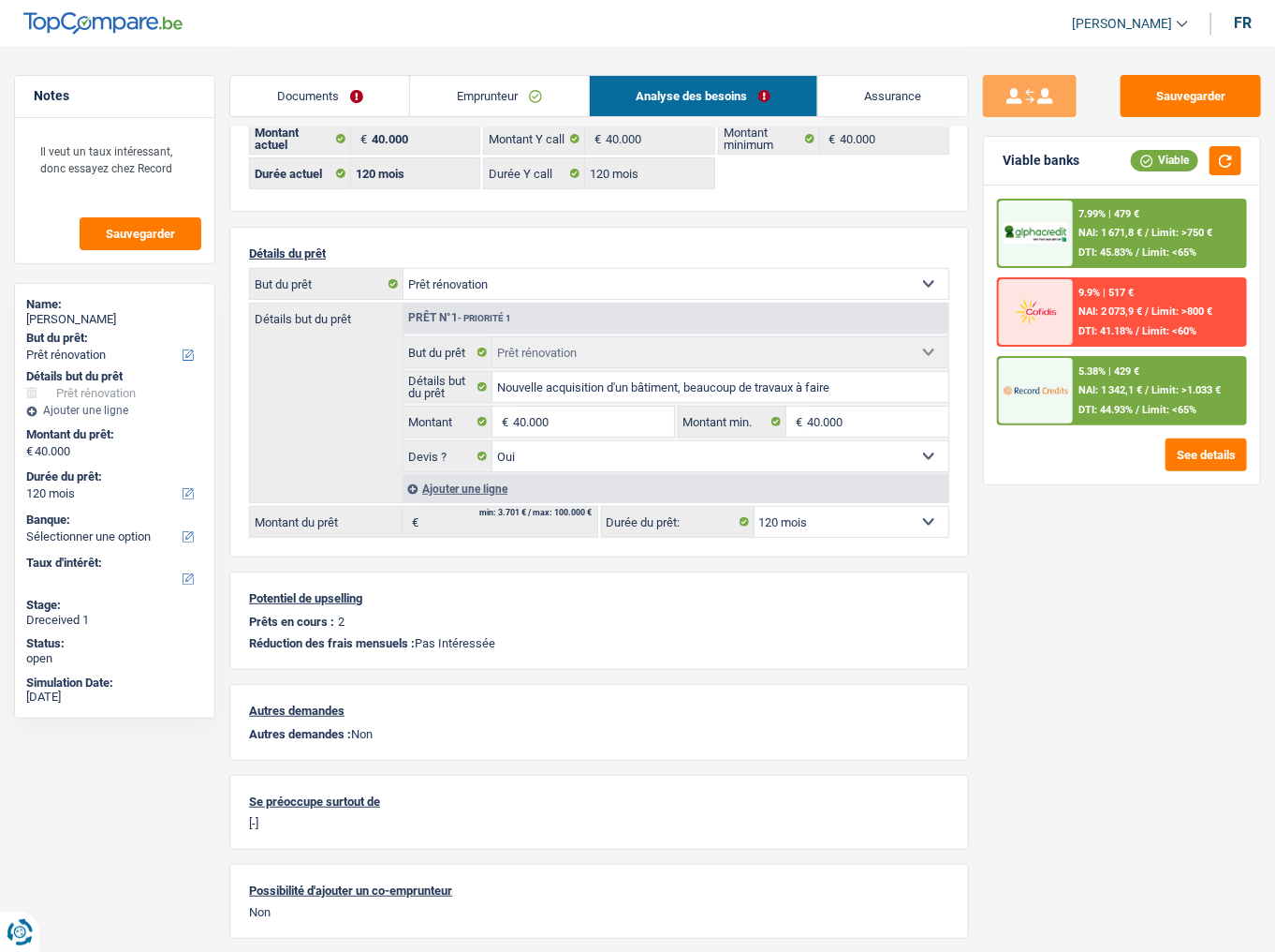
scroll to position [104, 0]
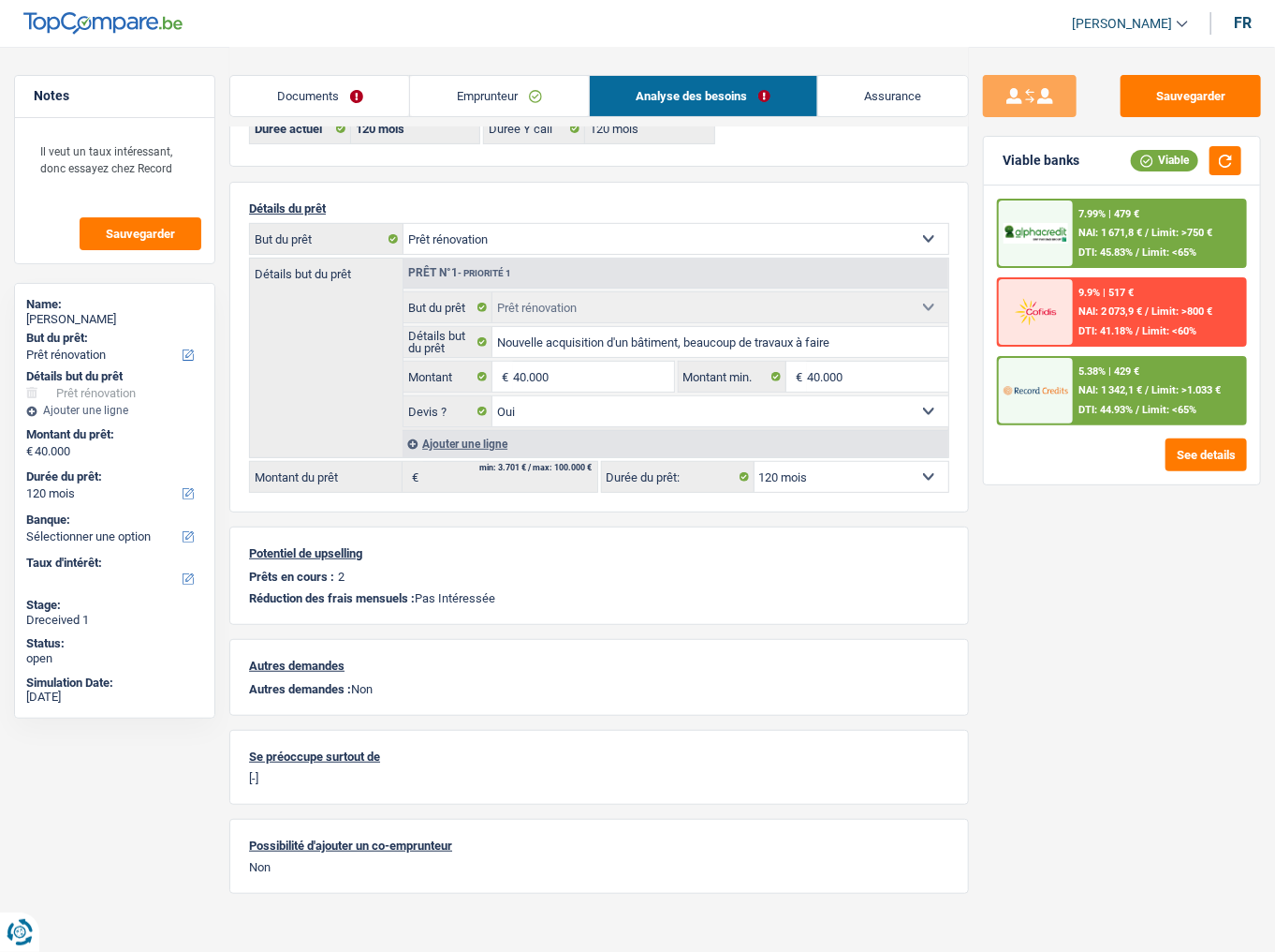
drag, startPoint x: 469, startPoint y: 98, endPoint x: 598, endPoint y: 109, distance: 129.5
click at [470, 97] on link "Emprunteur" at bounding box center [499, 95] width 177 height 41
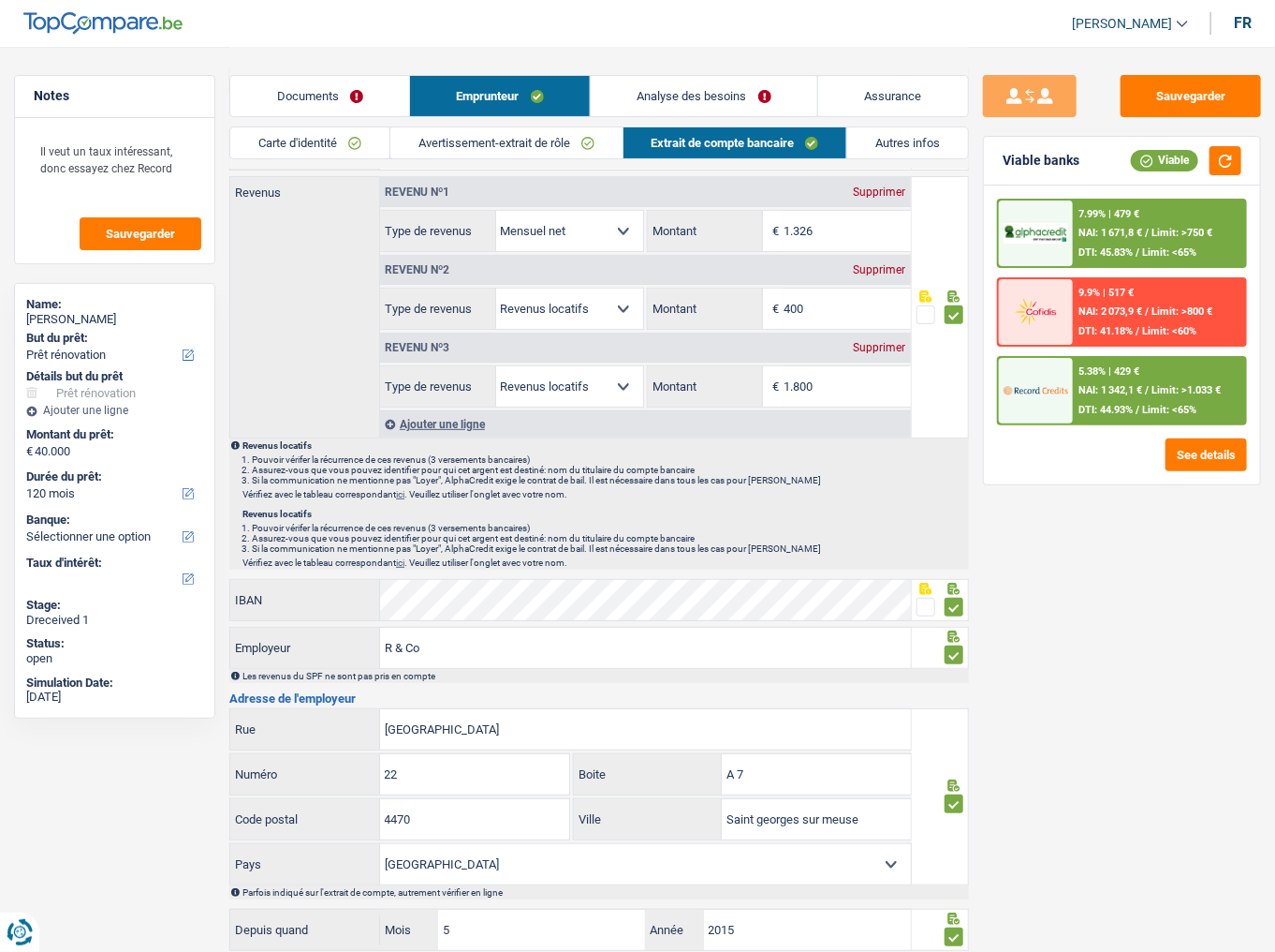
click at [881, 146] on link "Autres infos" at bounding box center [908, 142] width 121 height 31
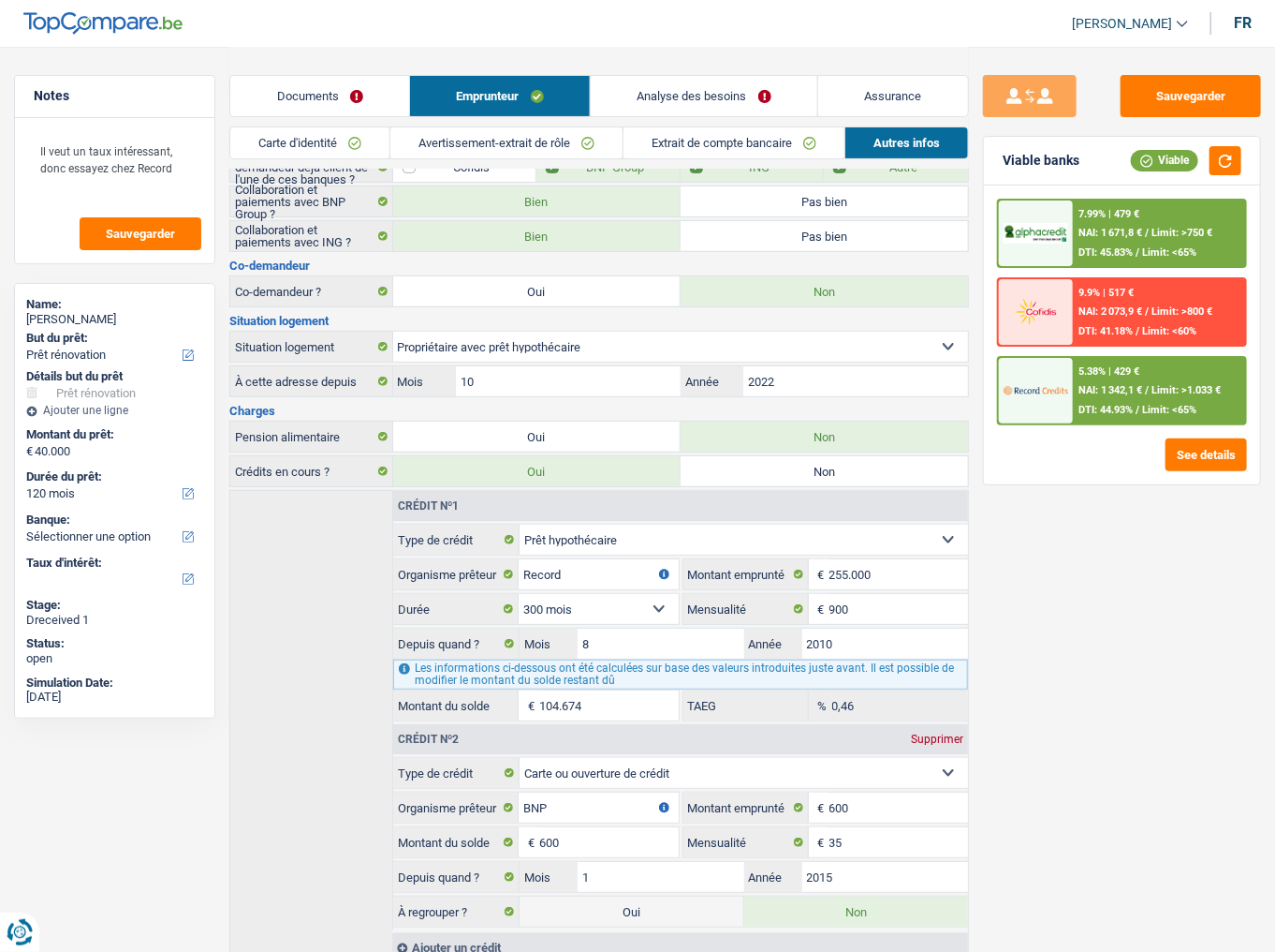
scroll to position [220, 0]
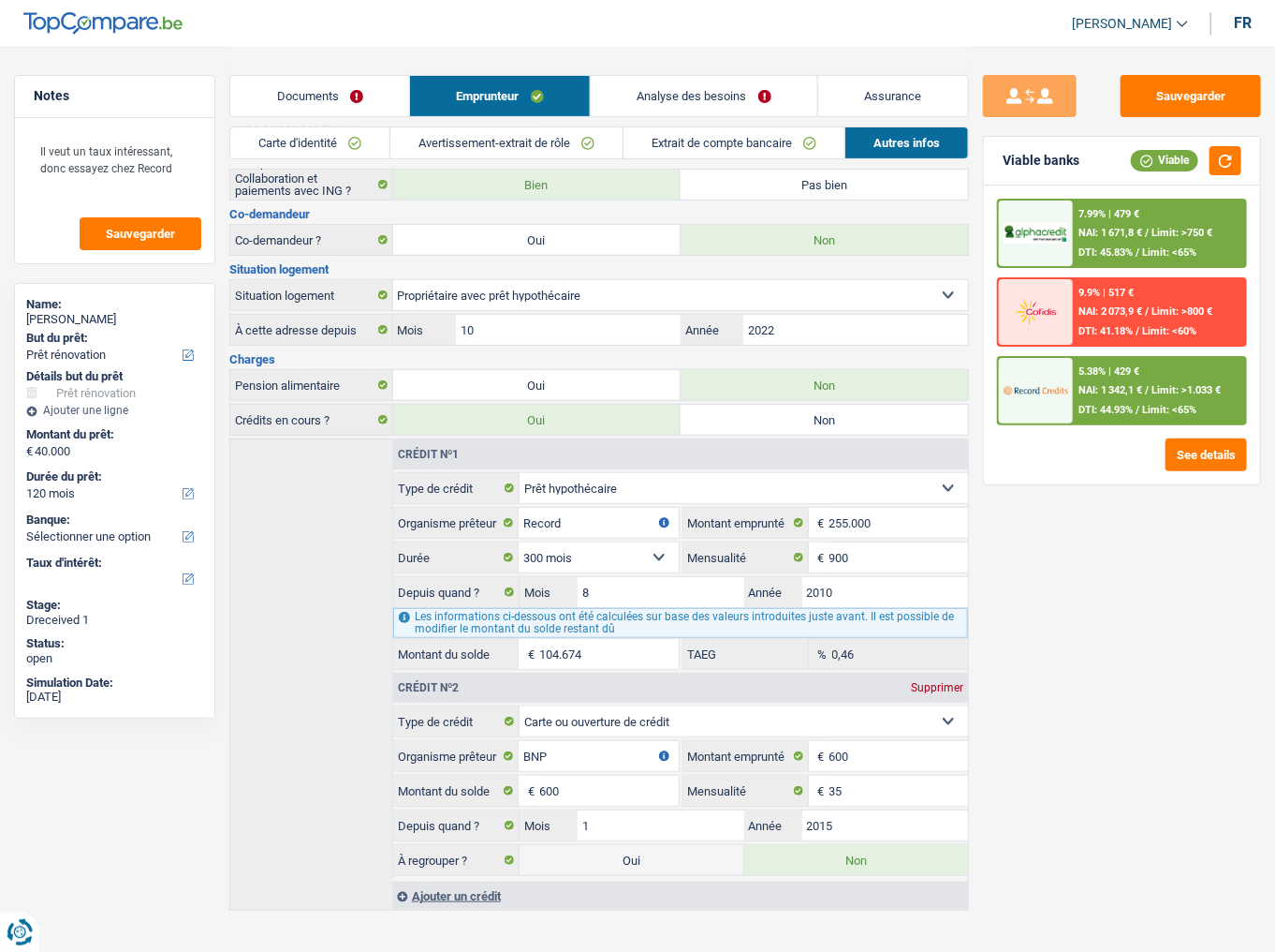
click at [664, 93] on link "Analyse des besoins" at bounding box center [704, 95] width 227 height 41
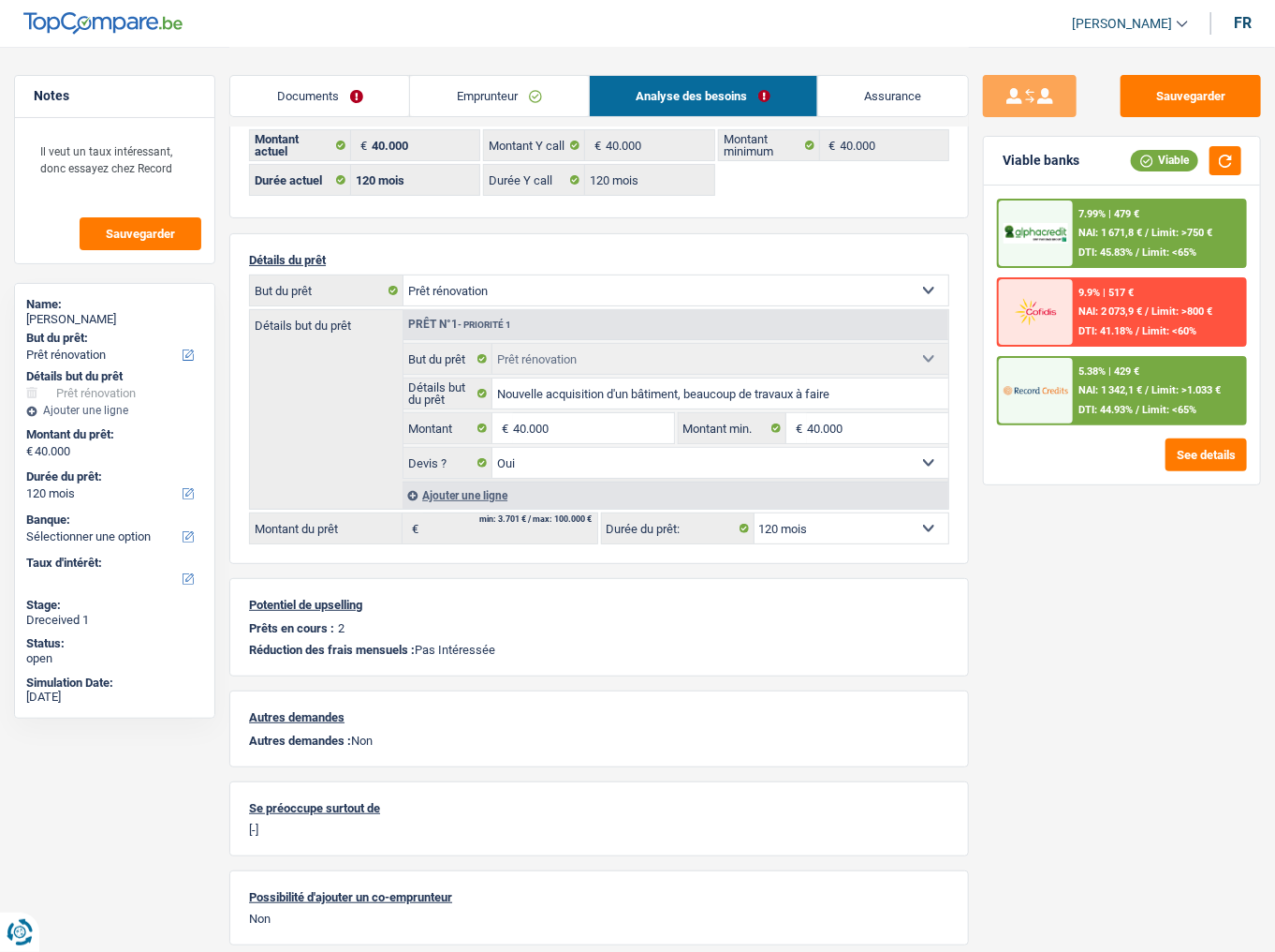
scroll to position [0, 0]
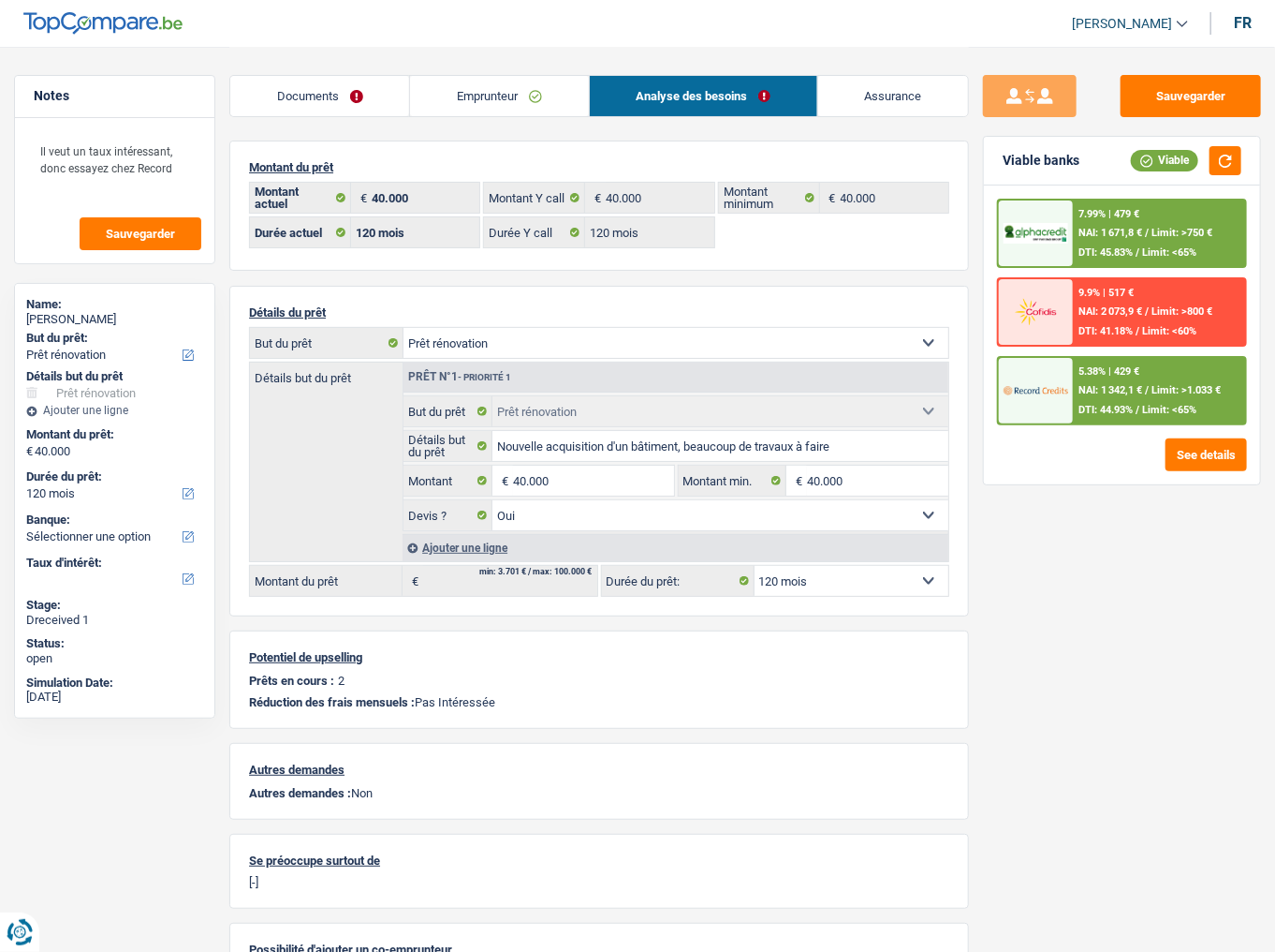
click at [1029, 378] on img at bounding box center [1035, 391] width 64 height 32
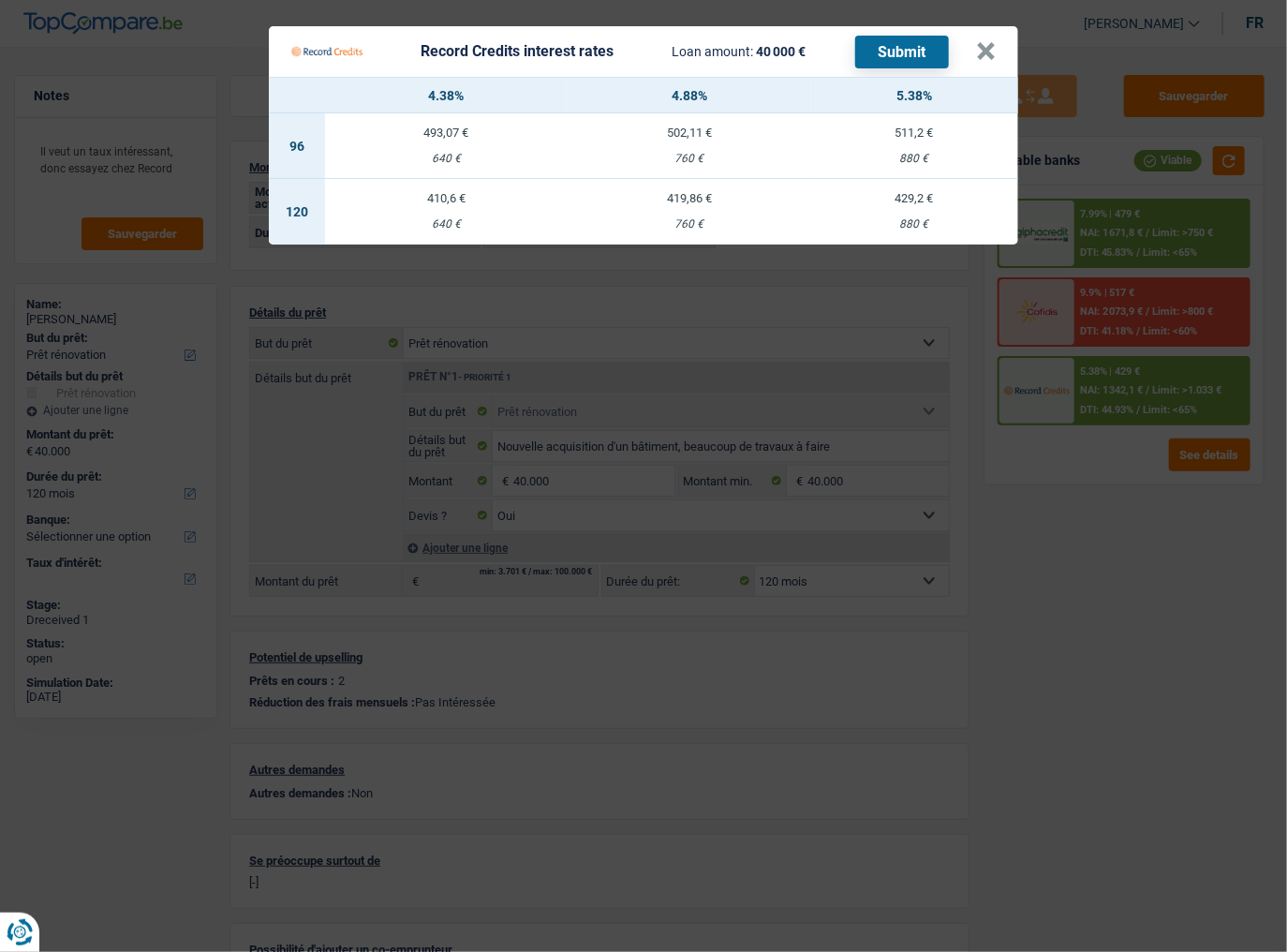
click at [706, 202] on div "419,86 €" at bounding box center [688, 198] width 243 height 12
select select "record credits"
type input "4,88"
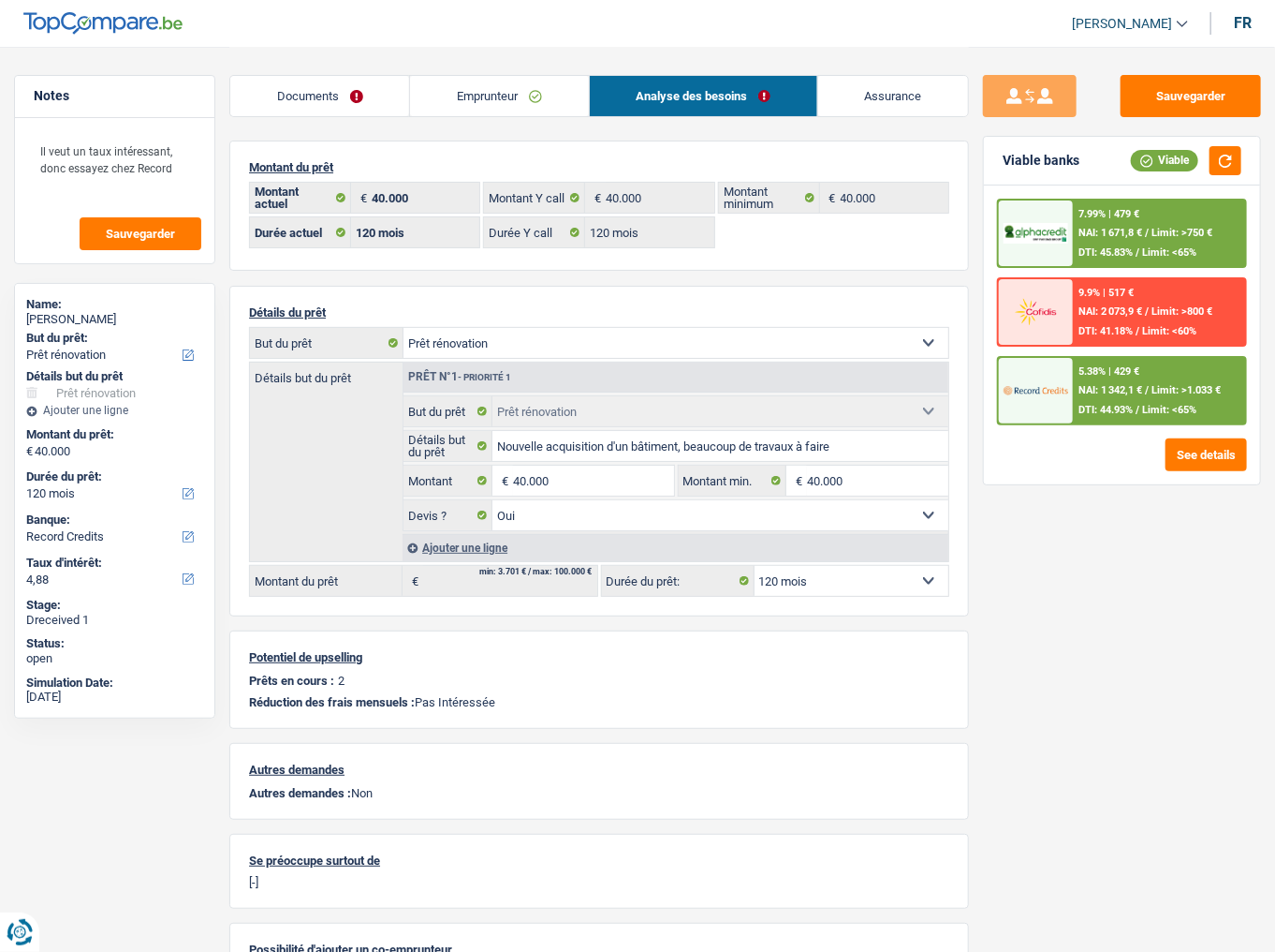
click at [1079, 395] on div "5.38% | 429 € NAI: 1 342,1 € / Limit: >1.033 € DTI: 44.93% / Limit: <65%" at bounding box center [1159, 391] width 173 height 65
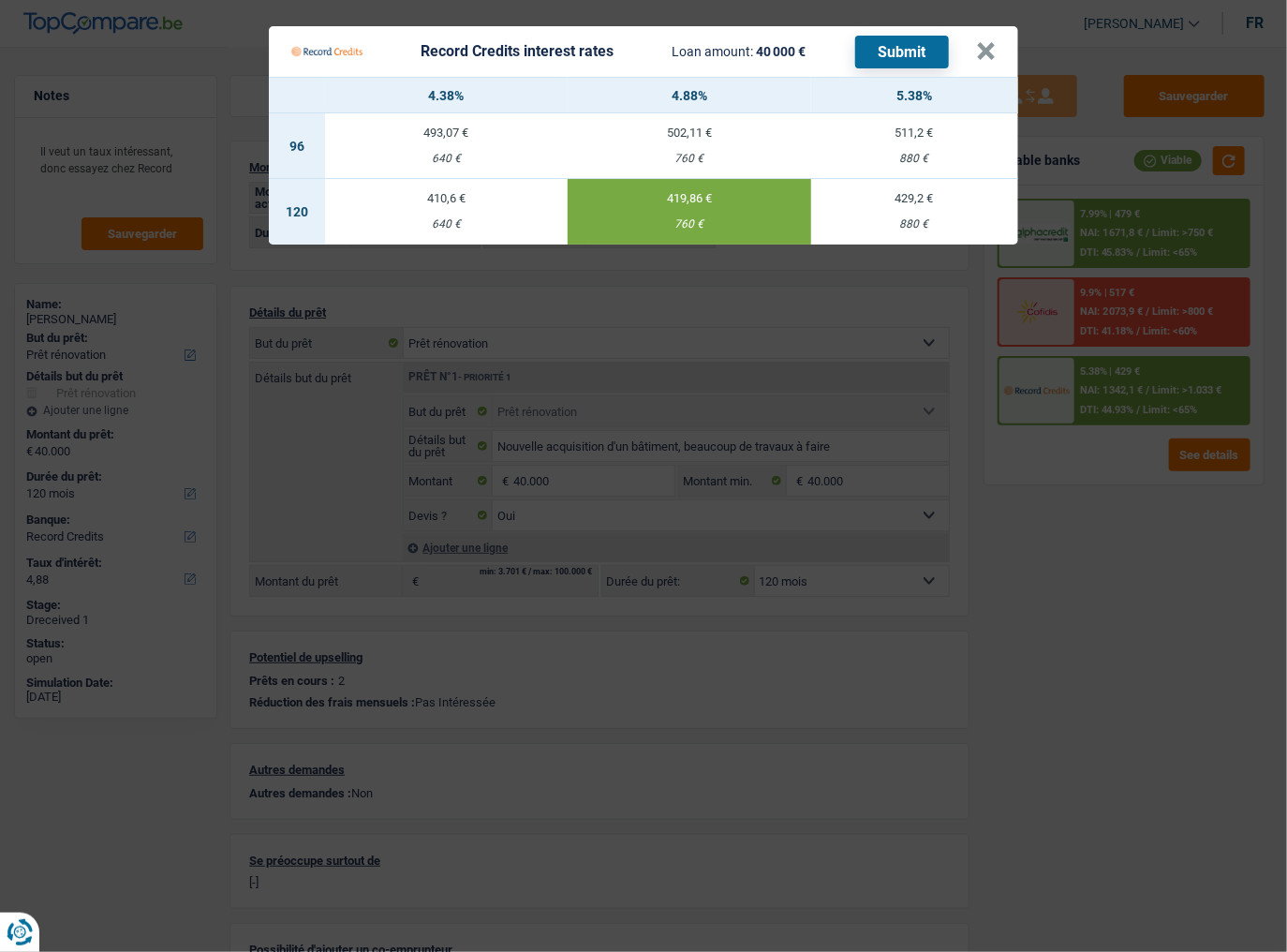
click at [910, 42] on button "Submit" at bounding box center [901, 52] width 93 height 33
click at [993, 51] on button "×" at bounding box center [986, 51] width 20 height 19
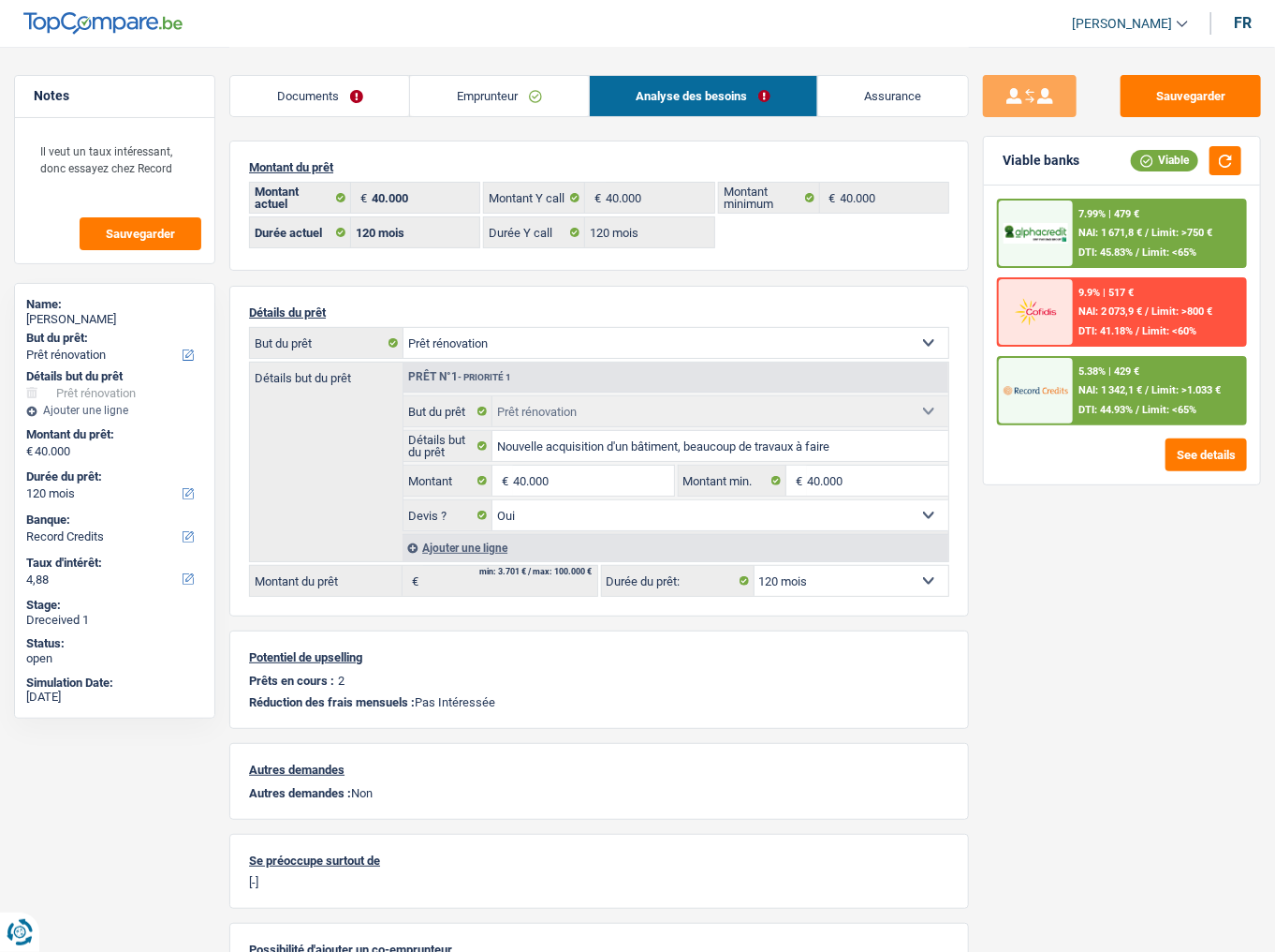
click at [1137, 251] on span "Limit: <65%" at bounding box center [1169, 252] width 55 height 12
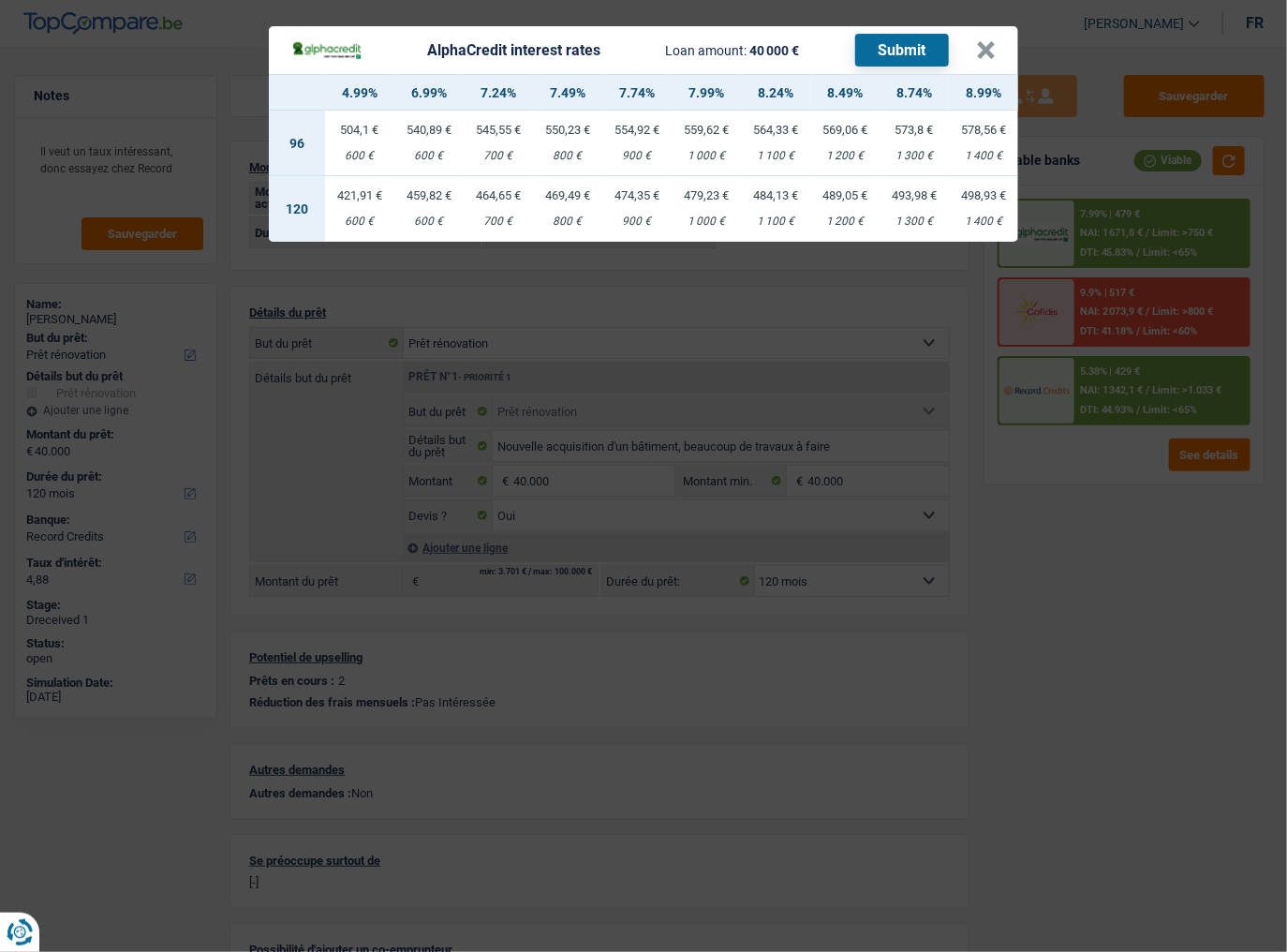
click at [369, 220] on div "600 €" at bounding box center [360, 221] width 69 height 12
select select "alphacredit"
type input "4,99"
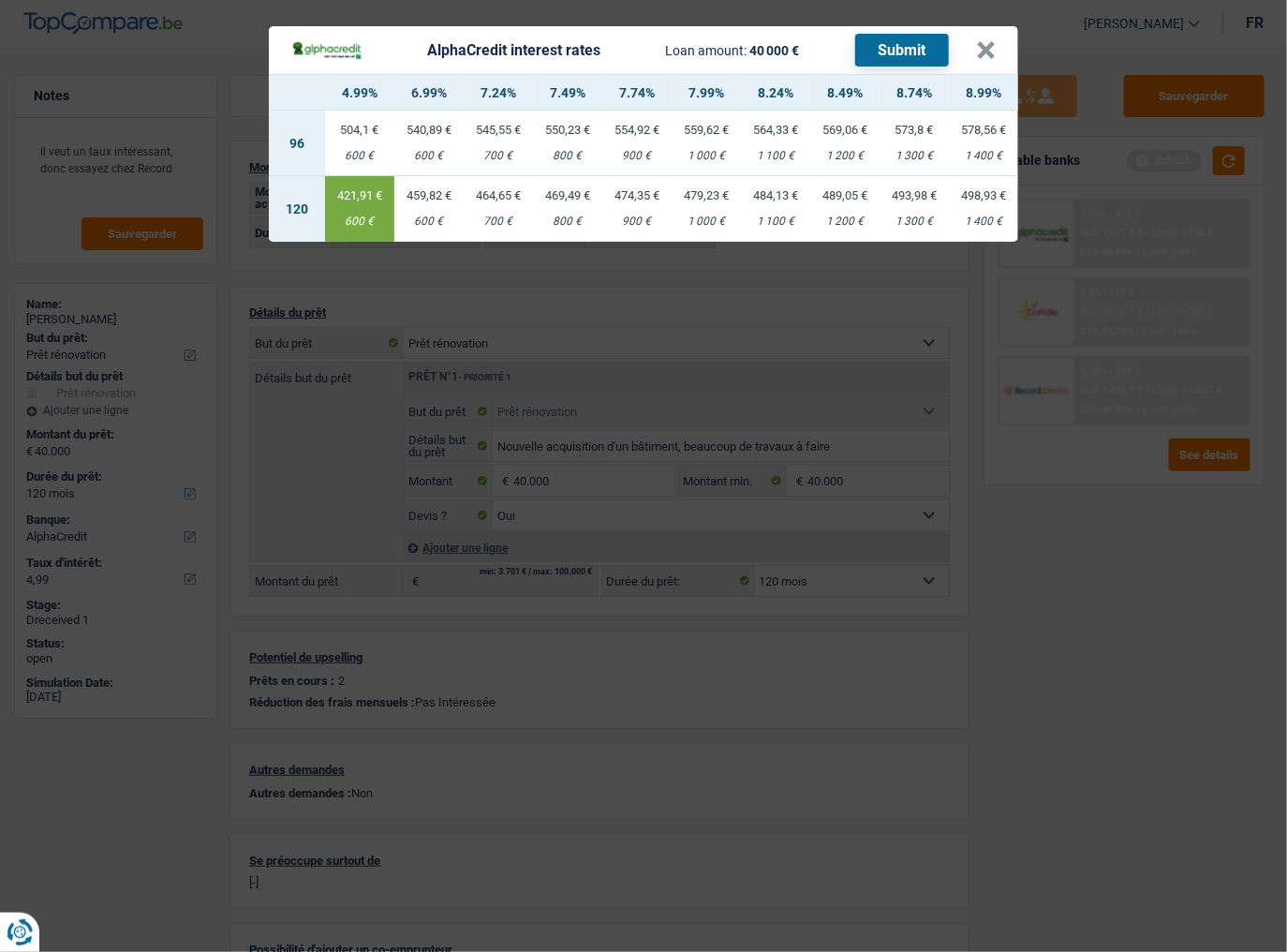
click at [900, 36] on button "Submit" at bounding box center [901, 50] width 93 height 33
click at [995, 51] on header "AlphaCredit interest rates Loan amount: 40 000 € Submit ×" at bounding box center [644, 50] width 750 height 48
click at [982, 42] on button "×" at bounding box center [986, 51] width 20 height 19
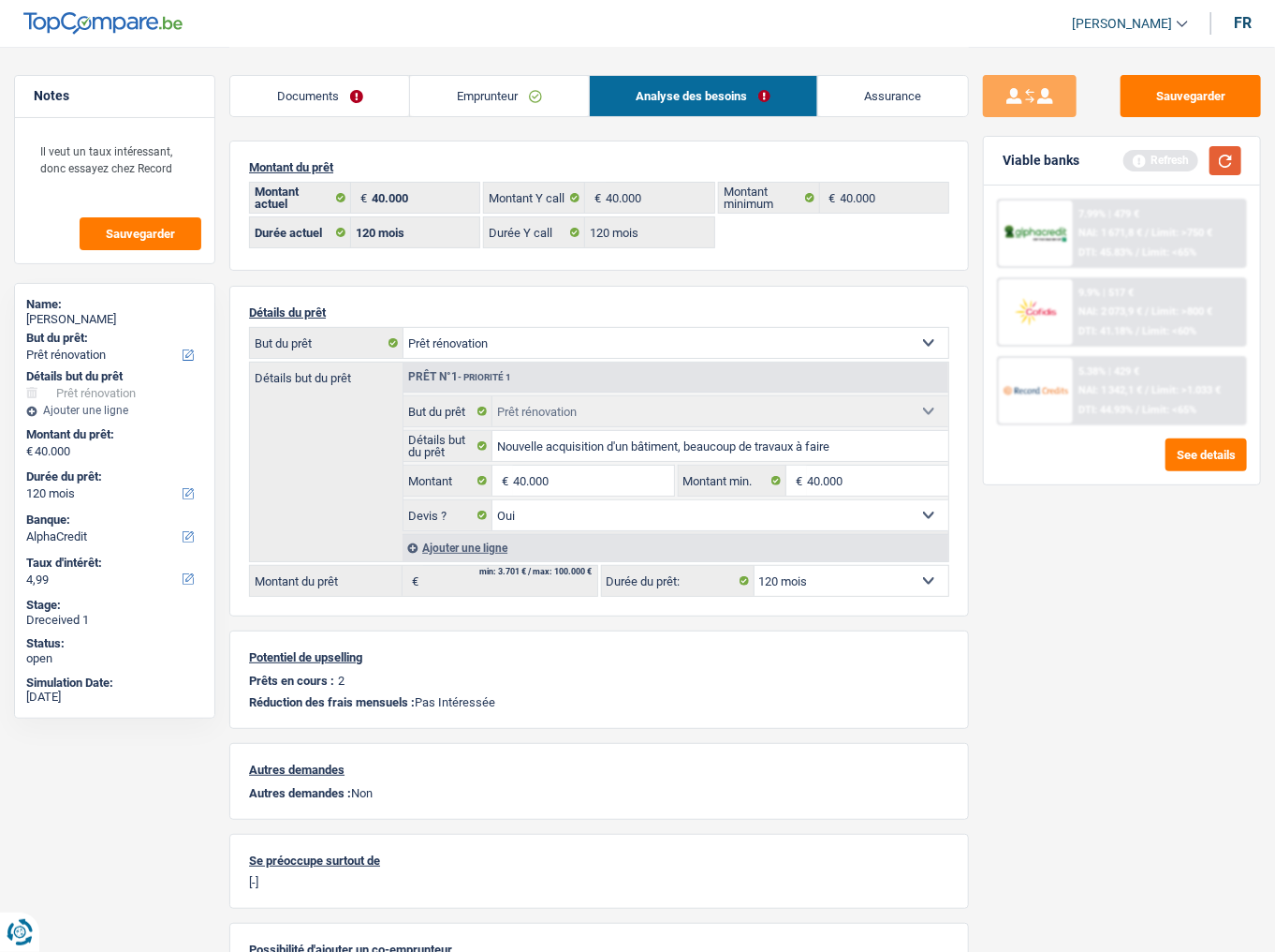
drag, startPoint x: 1229, startPoint y: 163, endPoint x: 1083, endPoint y: 165, distance: 146.0
click at [1137, 164] on button "button" at bounding box center [1225, 160] width 32 height 29
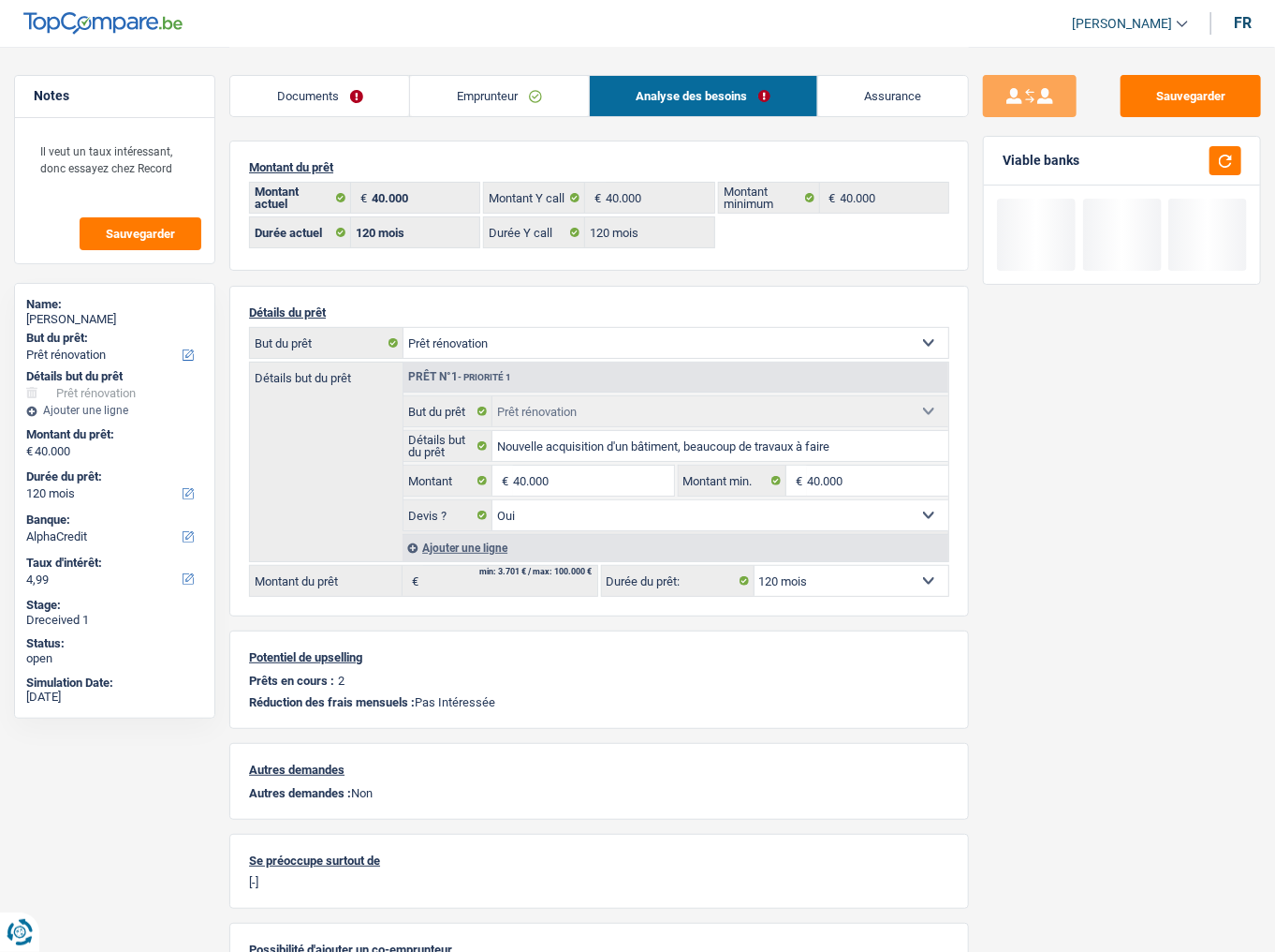
click at [360, 78] on link "Documents" at bounding box center [319, 95] width 178 height 41
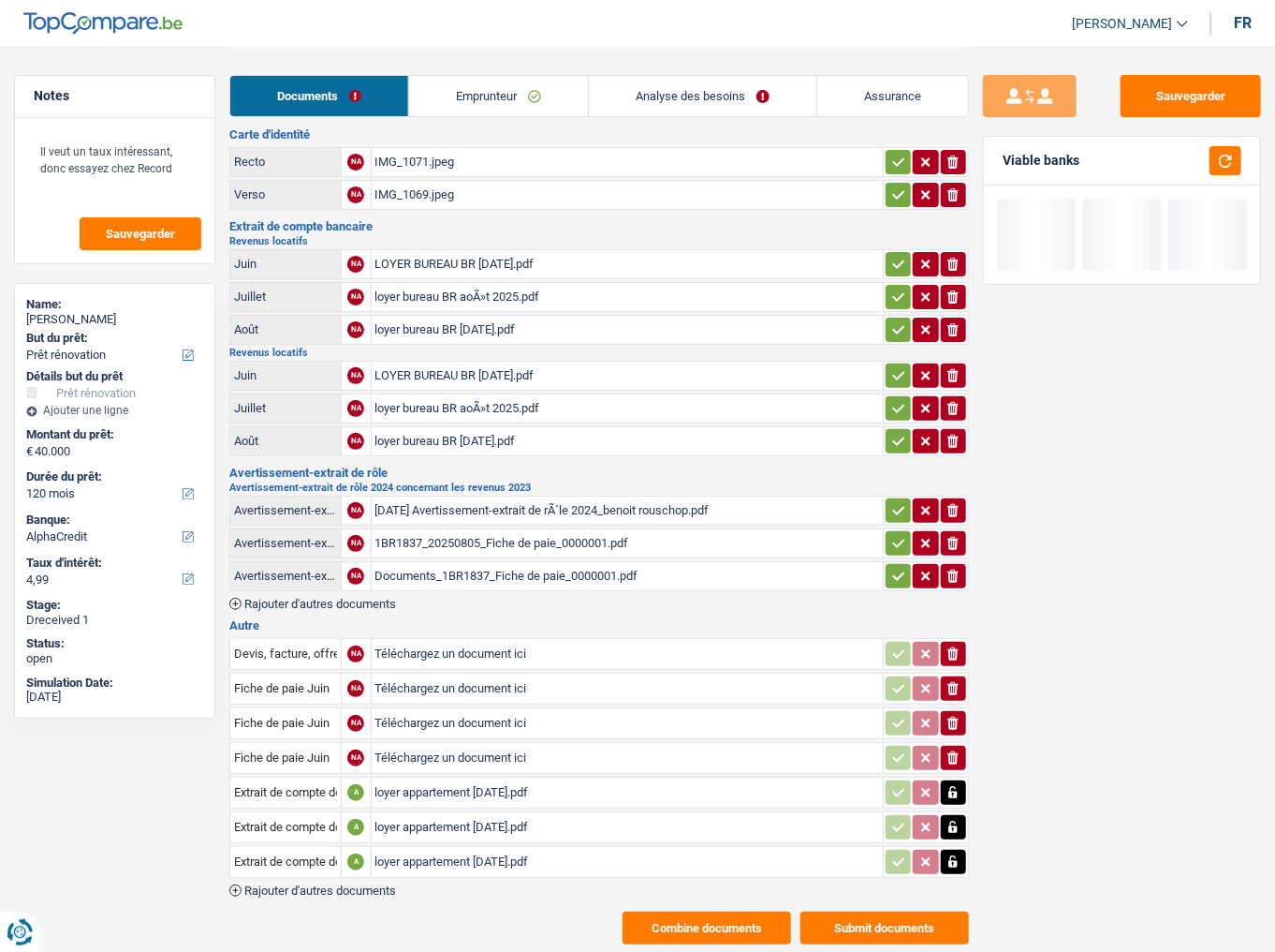
scroll to position [55, 0]
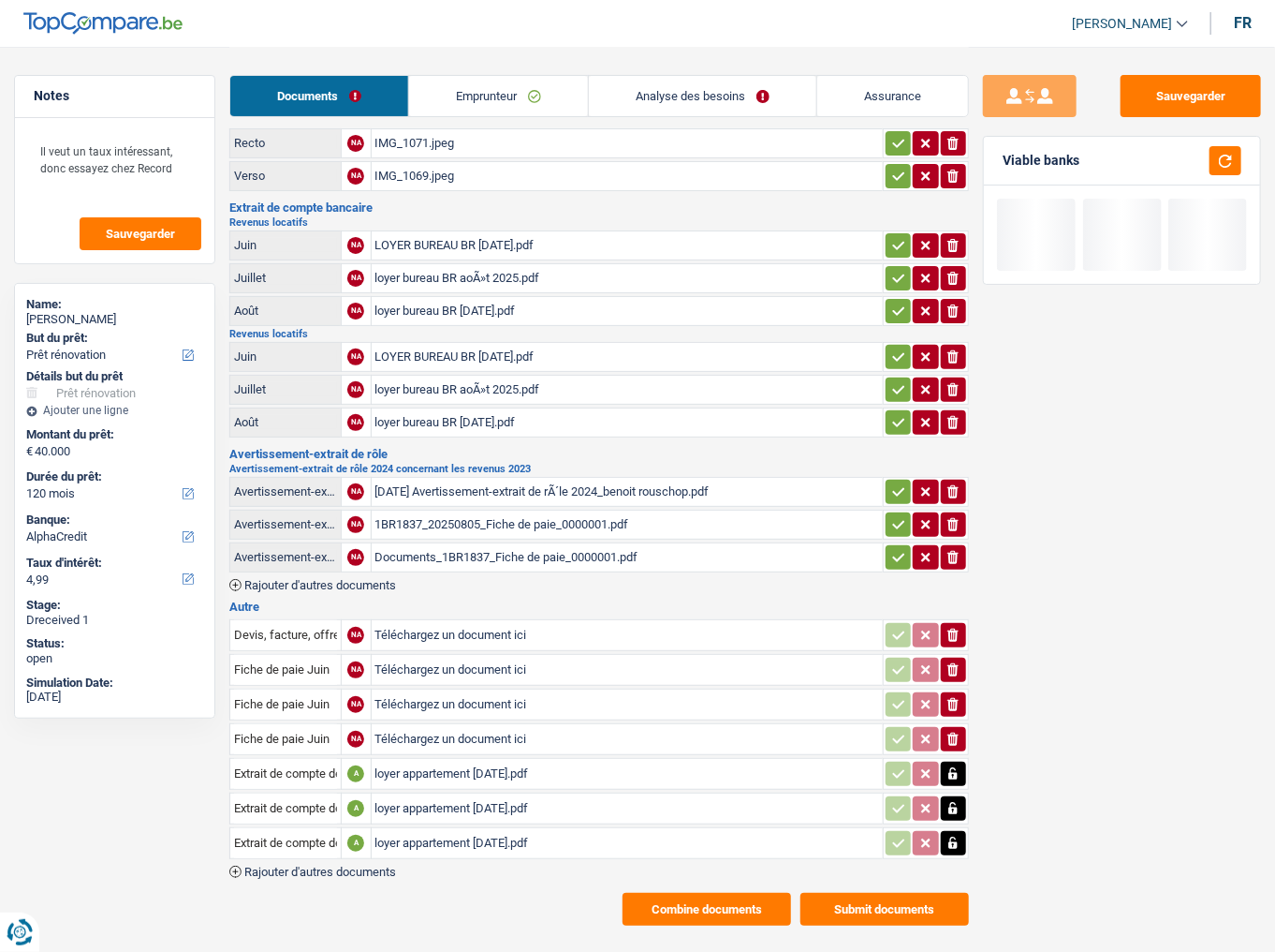
drag, startPoint x: 663, startPoint y: 874, endPoint x: 647, endPoint y: 712, distance: 162.8
click at [659, 520] on div "Emprunteur Benoît Rouschop | Indépendant Carte d'identité Recto NA IMG_1071.jpe…" at bounding box center [599, 506] width 740 height 838
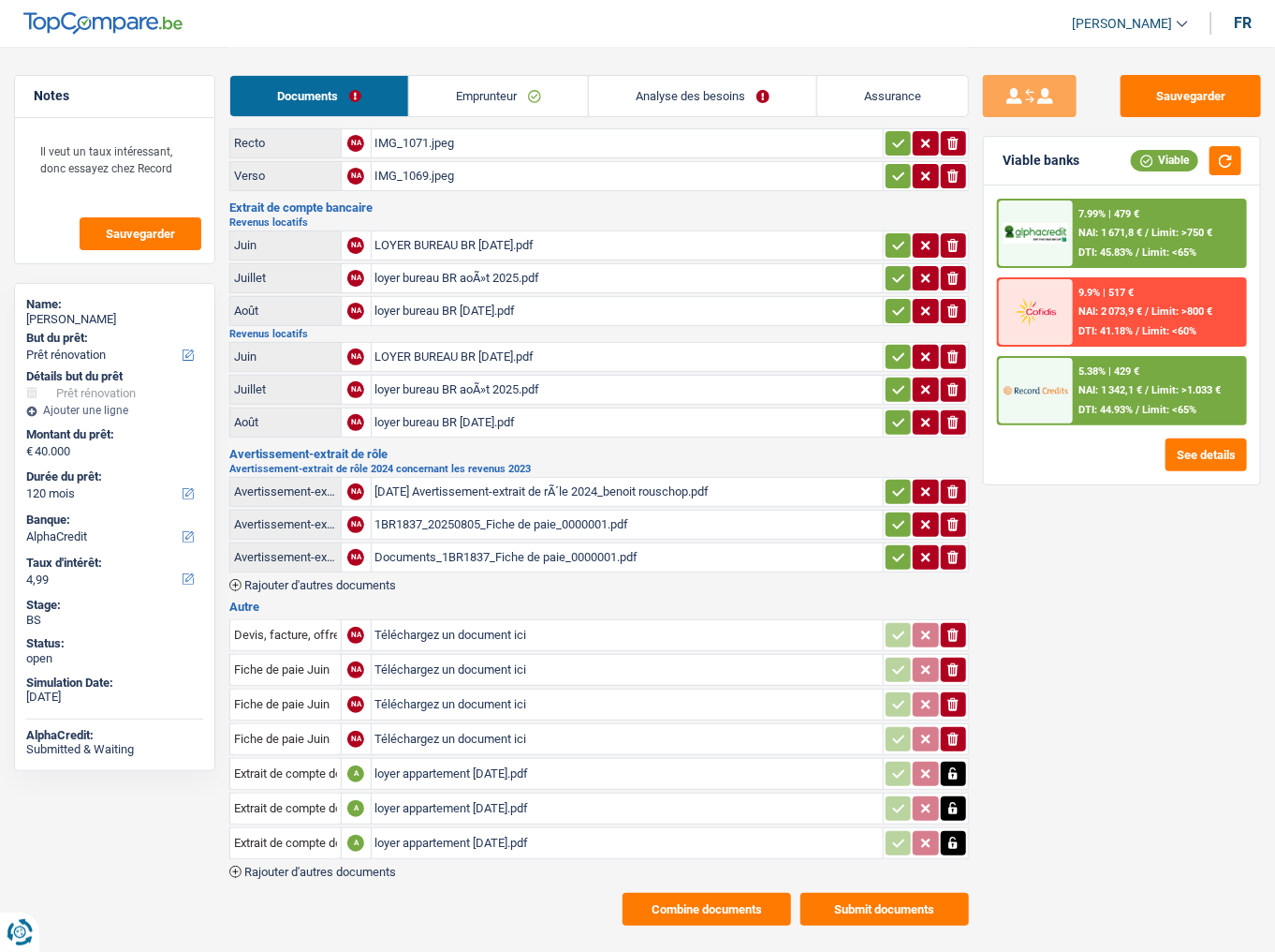
click at [497, 511] on div "1BR1837_20250805_Fiche de paie_0000001.pdf" at bounding box center [628, 525] width 505 height 28
click at [959, 515] on icon "ionicons-v5-e" at bounding box center [953, 524] width 15 height 19
click at [953, 520] on icon "ionicons-v5-e" at bounding box center [953, 556] width 15 height 19
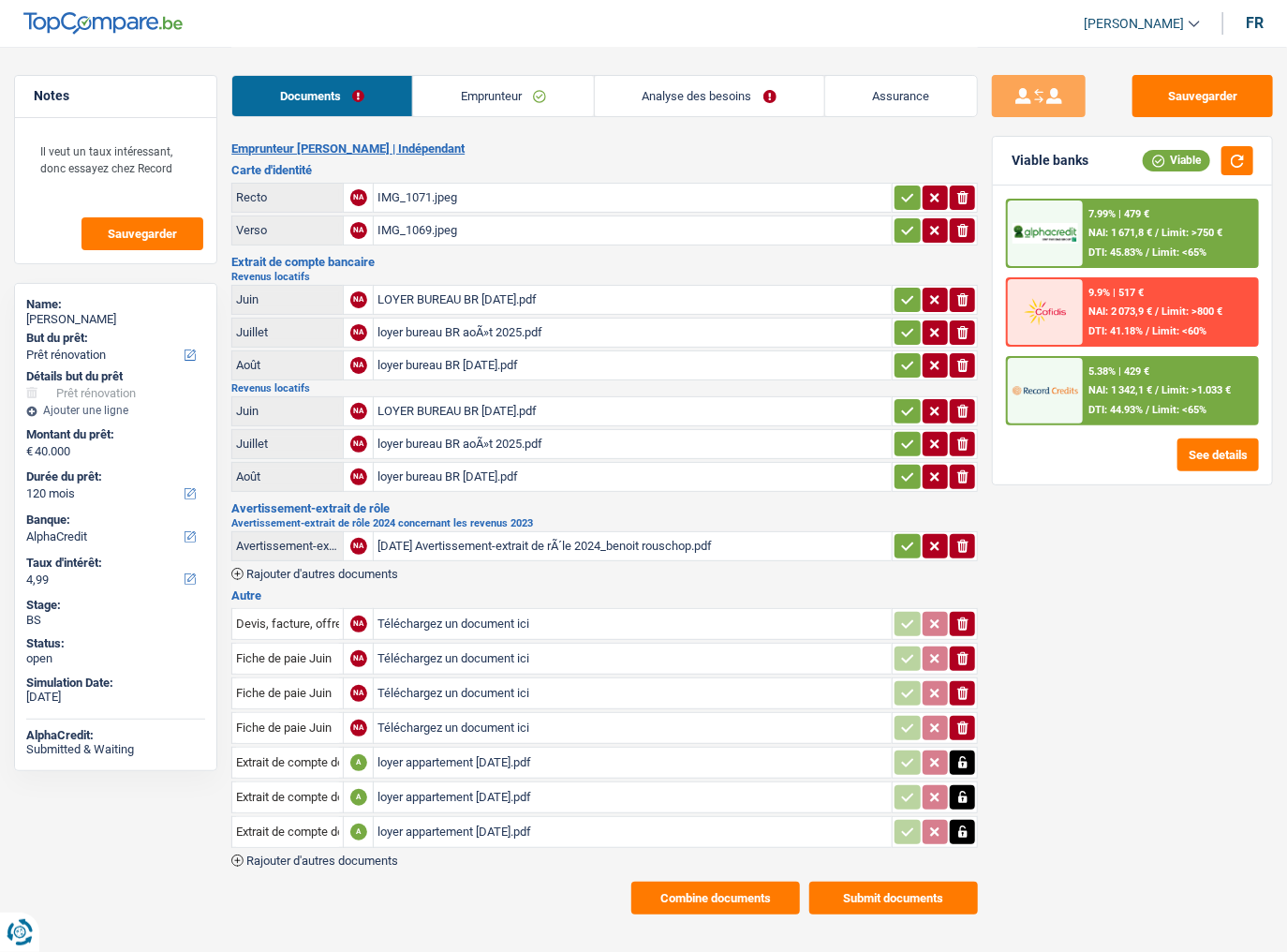
click at [708, 520] on button "Combine documents" at bounding box center [716, 897] width 169 height 33
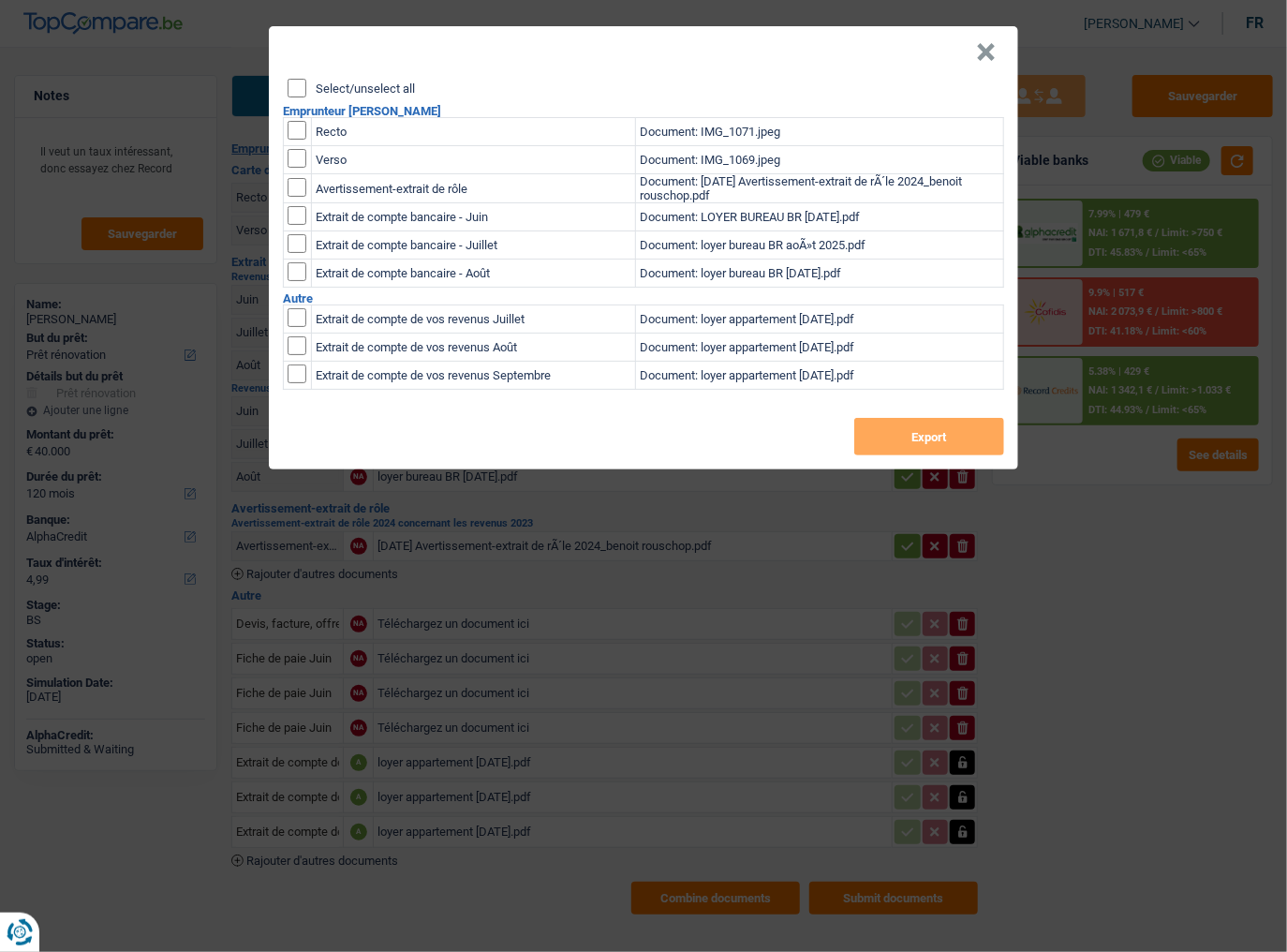
click at [302, 131] on input "checkbox" at bounding box center [296, 130] width 19 height 19
checkbox input "true"
click at [296, 153] on input "checkbox" at bounding box center [296, 158] width 19 height 19
checkbox input "true"
click at [295, 196] on td at bounding box center [297, 188] width 28 height 29
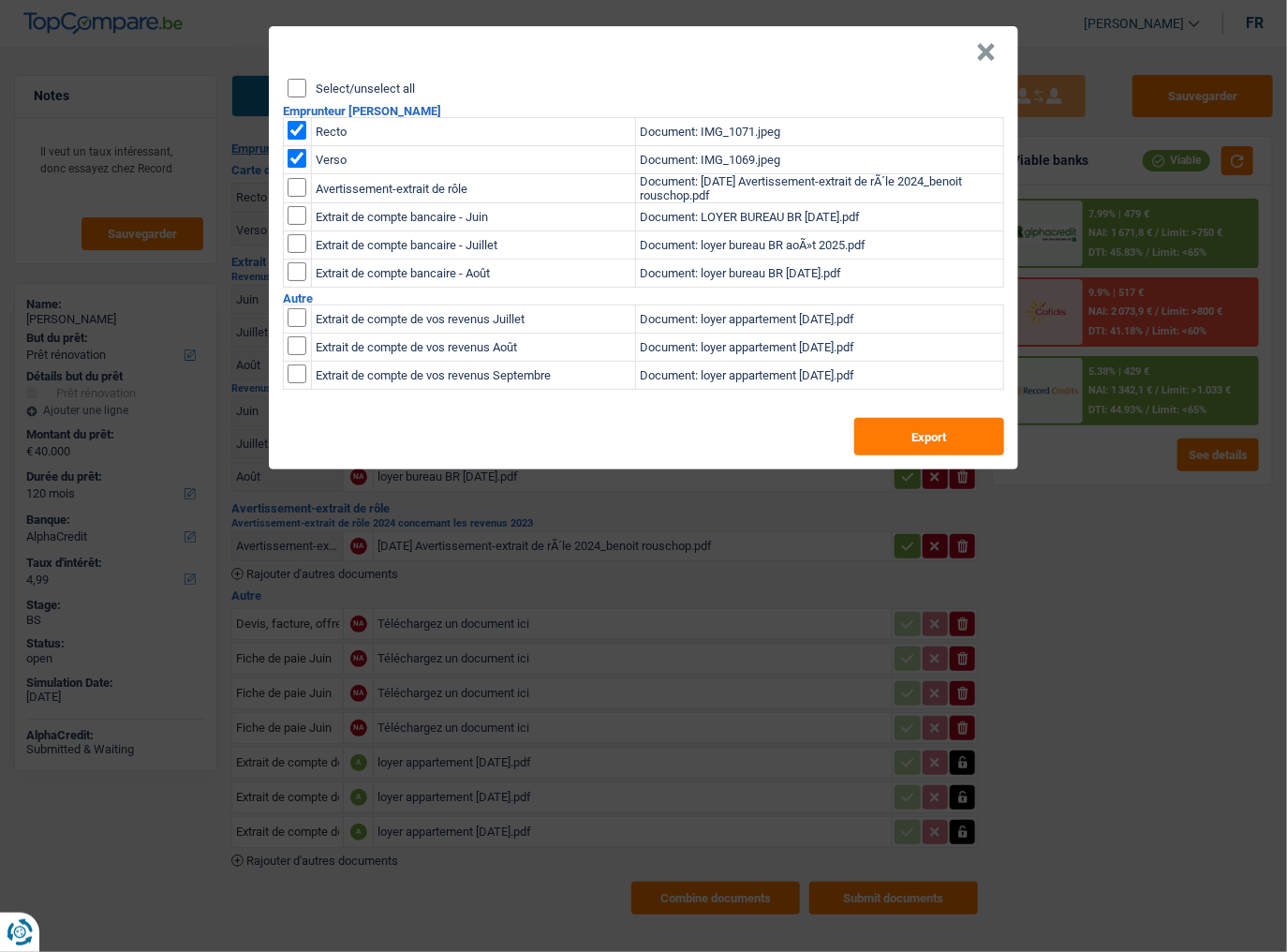
click at [295, 187] on input "checkbox" at bounding box center [296, 186] width 19 height 19
checkbox input "true"
click at [298, 210] on input "checkbox" at bounding box center [296, 215] width 19 height 19
checkbox input "true"
click at [302, 238] on input "checkbox" at bounding box center [296, 243] width 19 height 19
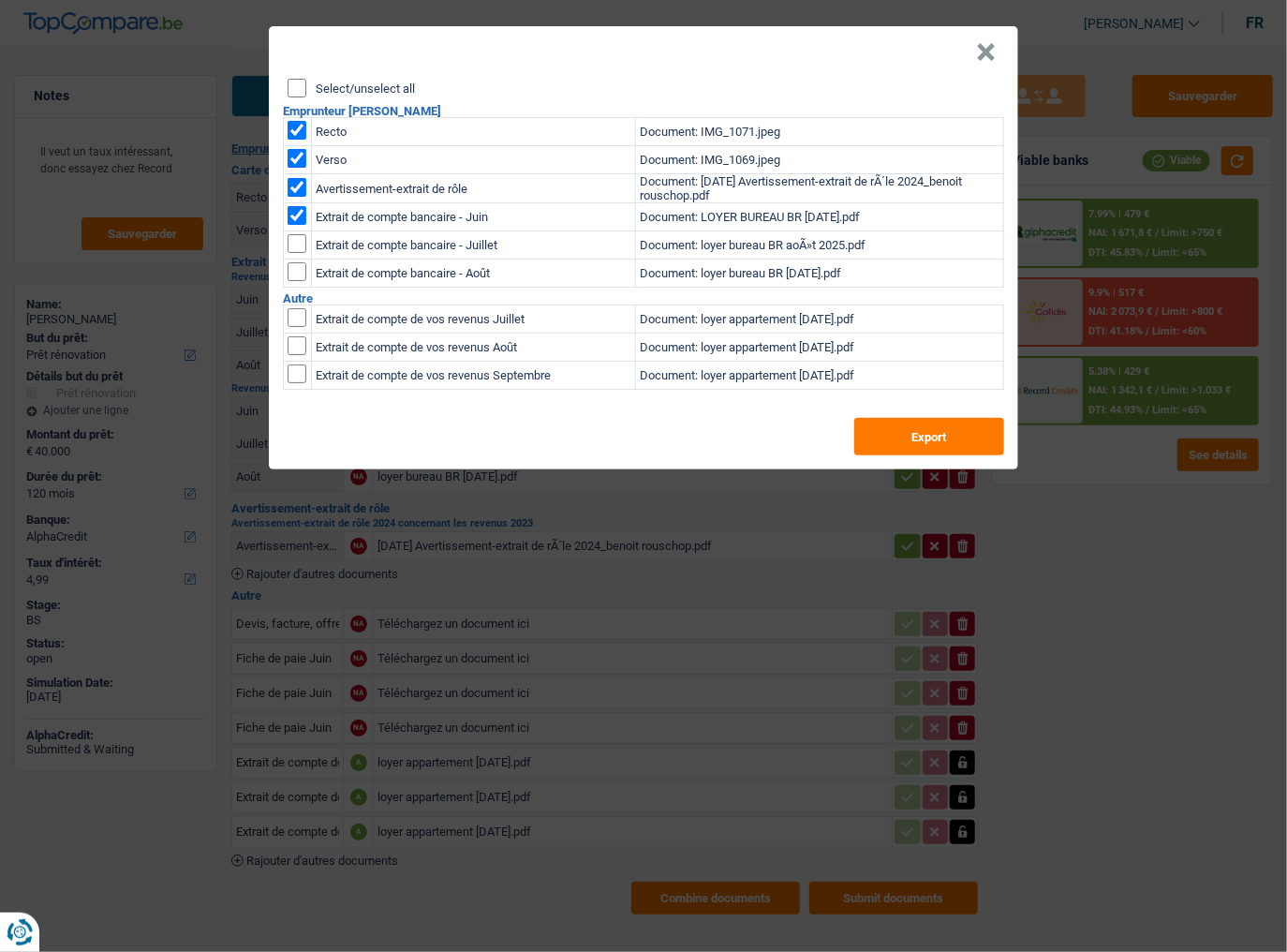
checkbox input "true"
click at [297, 272] on input "checkbox" at bounding box center [296, 271] width 19 height 19
checkbox input "true"
drag, startPoint x: 298, startPoint y: 307, endPoint x: 298, endPoint y: 328, distance: 21.0
click at [298, 311] on input "checkbox" at bounding box center [296, 317] width 19 height 19
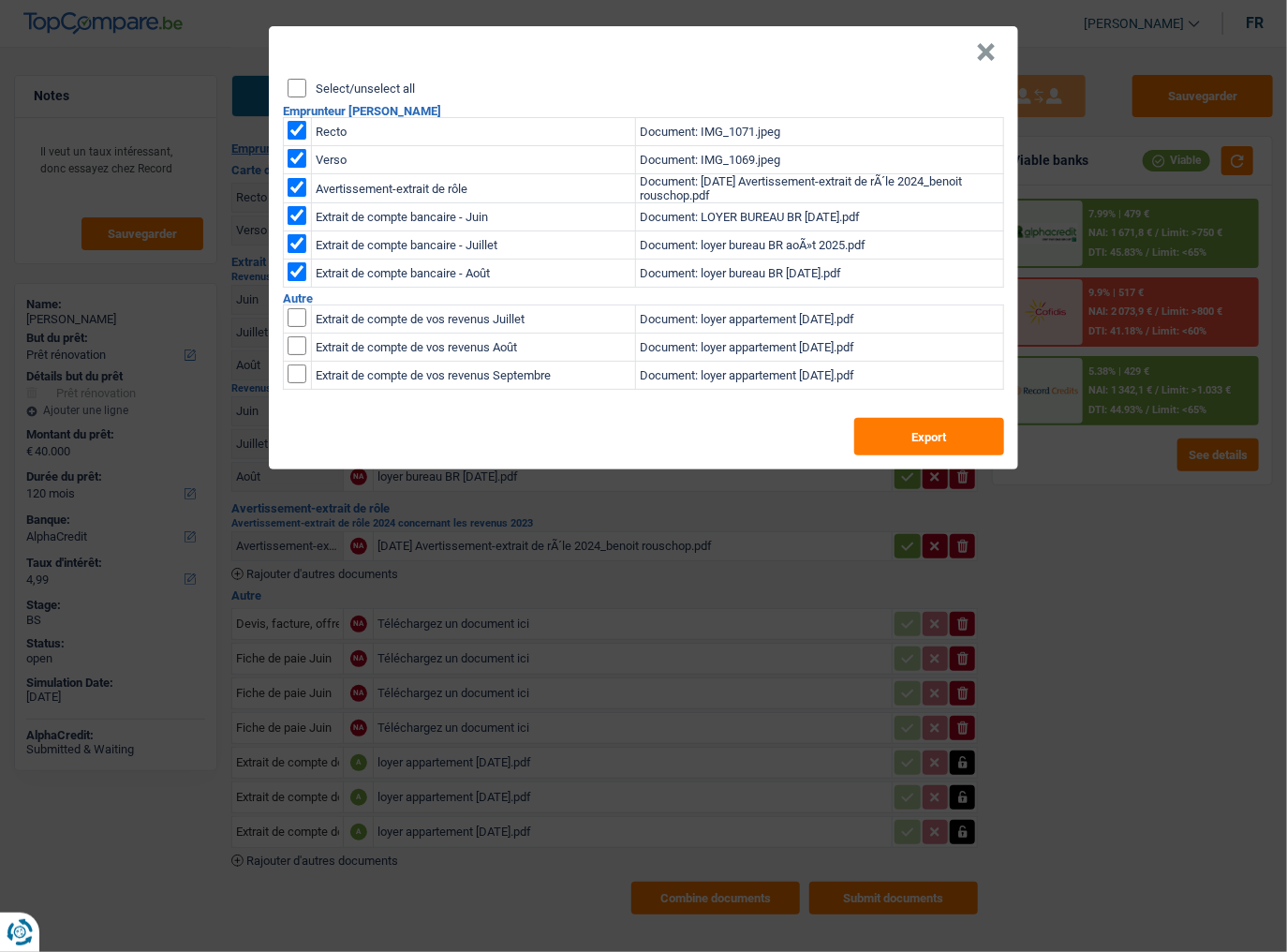
checkbox input "true"
click at [295, 345] on input "checkbox" at bounding box center [296, 345] width 19 height 19
checkbox input "true"
click at [302, 387] on td at bounding box center [297, 376] width 28 height 28
click at [299, 373] on input "checkbox" at bounding box center [296, 373] width 19 height 19
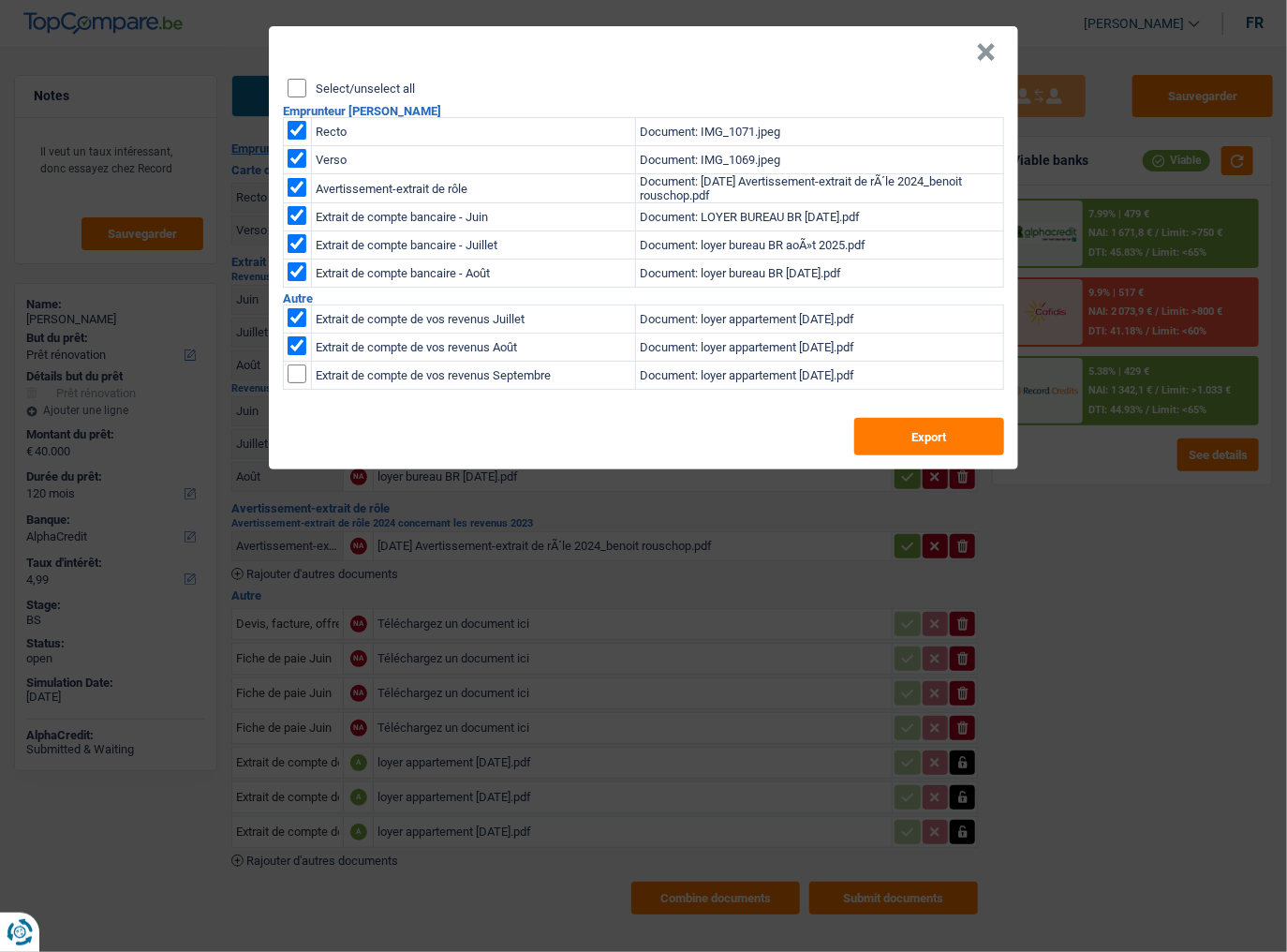
checkbox input "true"
click at [906, 433] on button "Export" at bounding box center [928, 436] width 150 height 38
click at [993, 50] on button "×" at bounding box center [986, 52] width 20 height 19
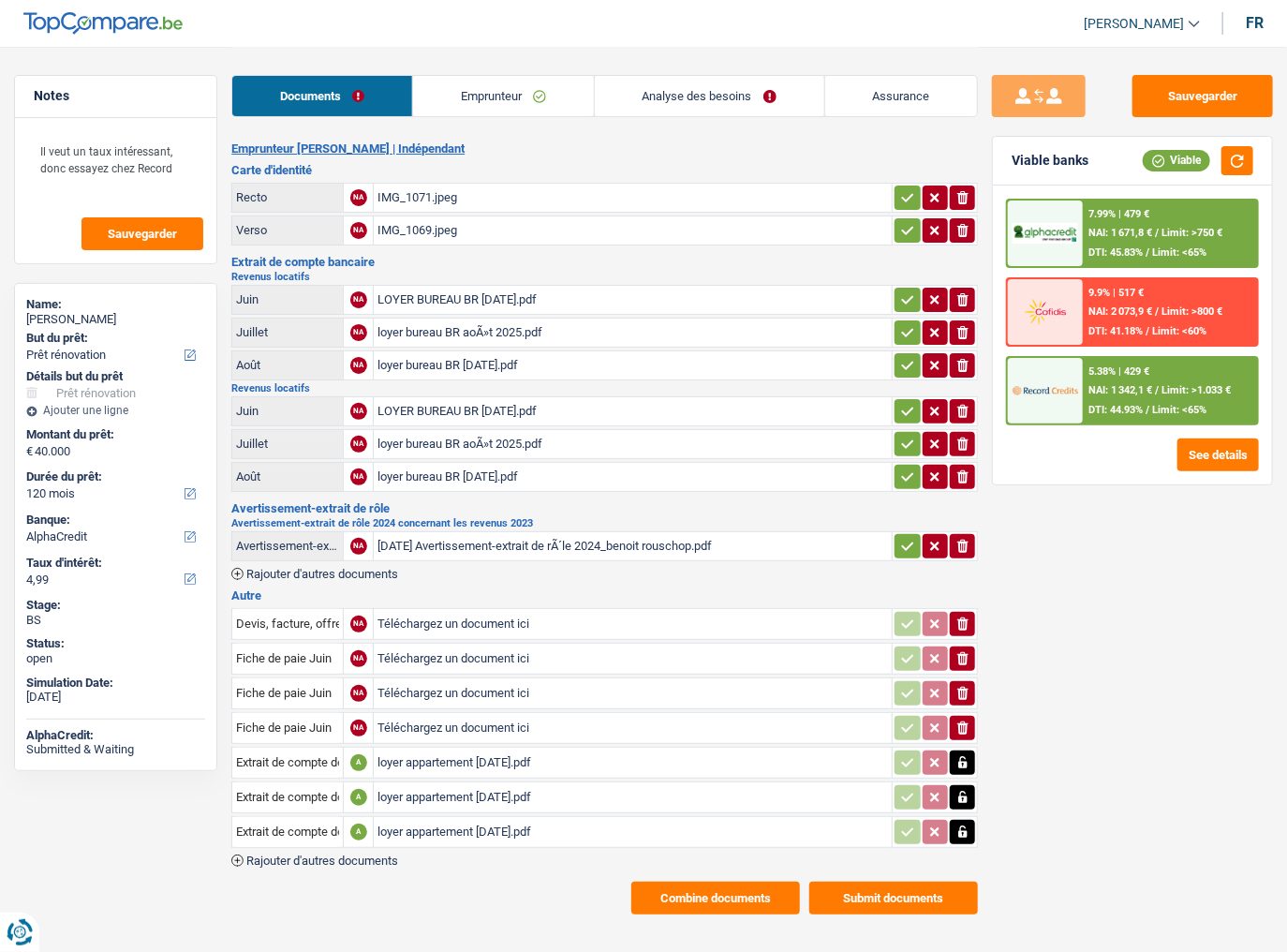
click at [484, 95] on link "Emprunteur" at bounding box center [503, 95] width 180 height 41
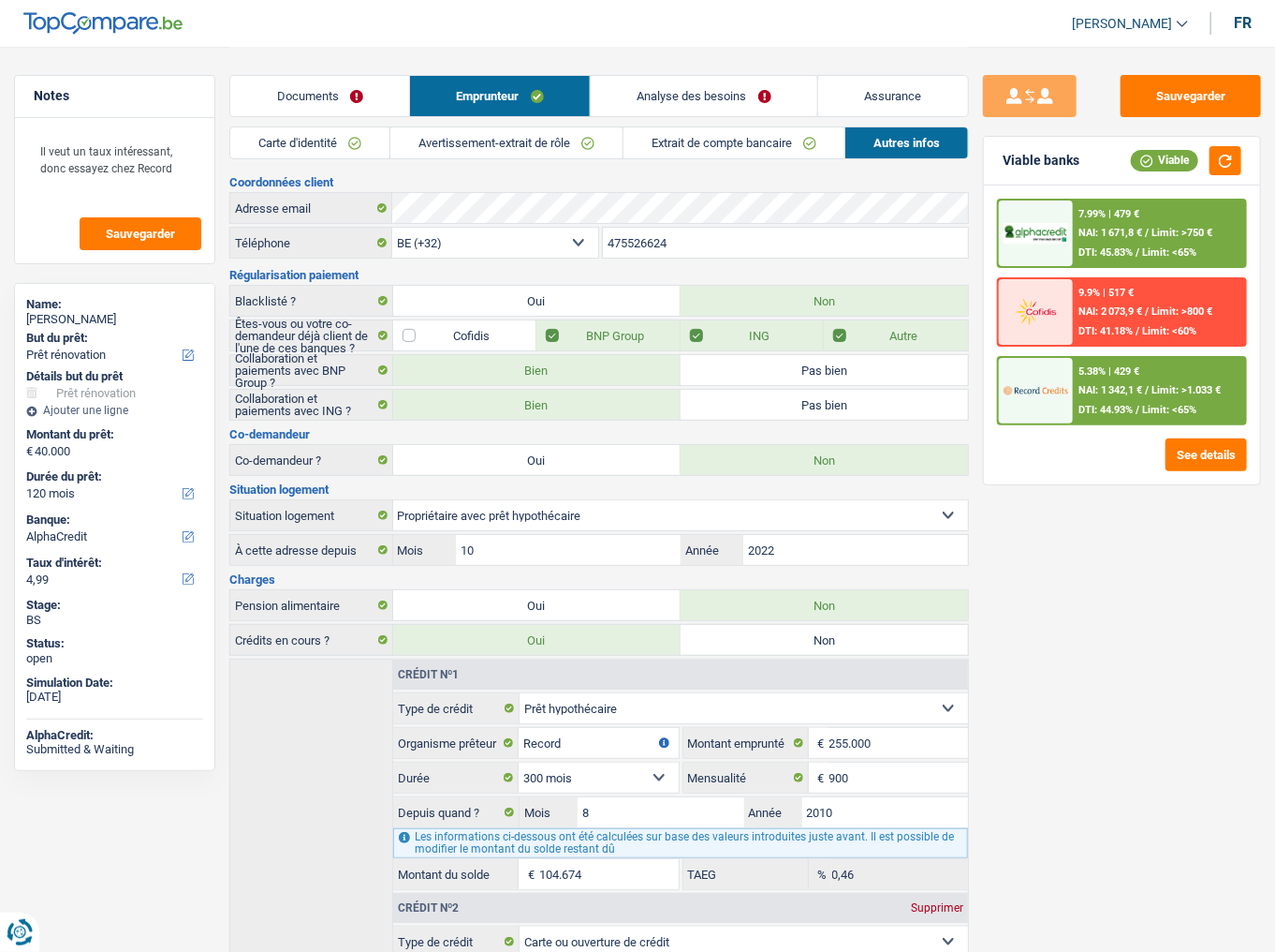
click at [510, 140] on link "Avertissement-extrait de rôle" at bounding box center [507, 142] width 232 height 31
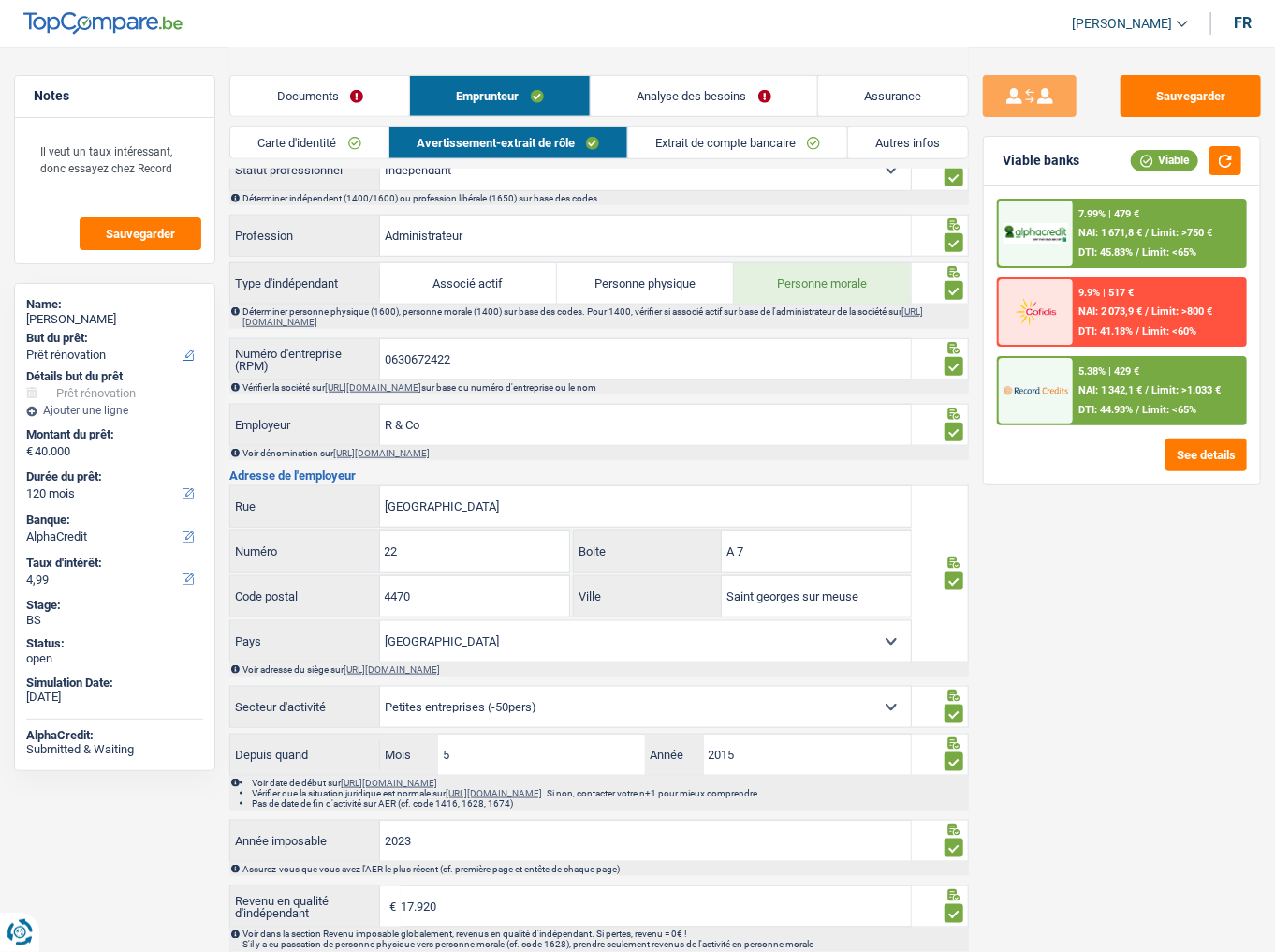
scroll to position [674, 0]
click at [420, 355] on input "0630672422" at bounding box center [644, 359] width 530 height 41
click at [421, 382] on link "[URL][DOMAIN_NAME]" at bounding box center [373, 387] width 96 height 10
click at [892, 146] on link "Autres infos" at bounding box center [908, 142] width 120 height 31
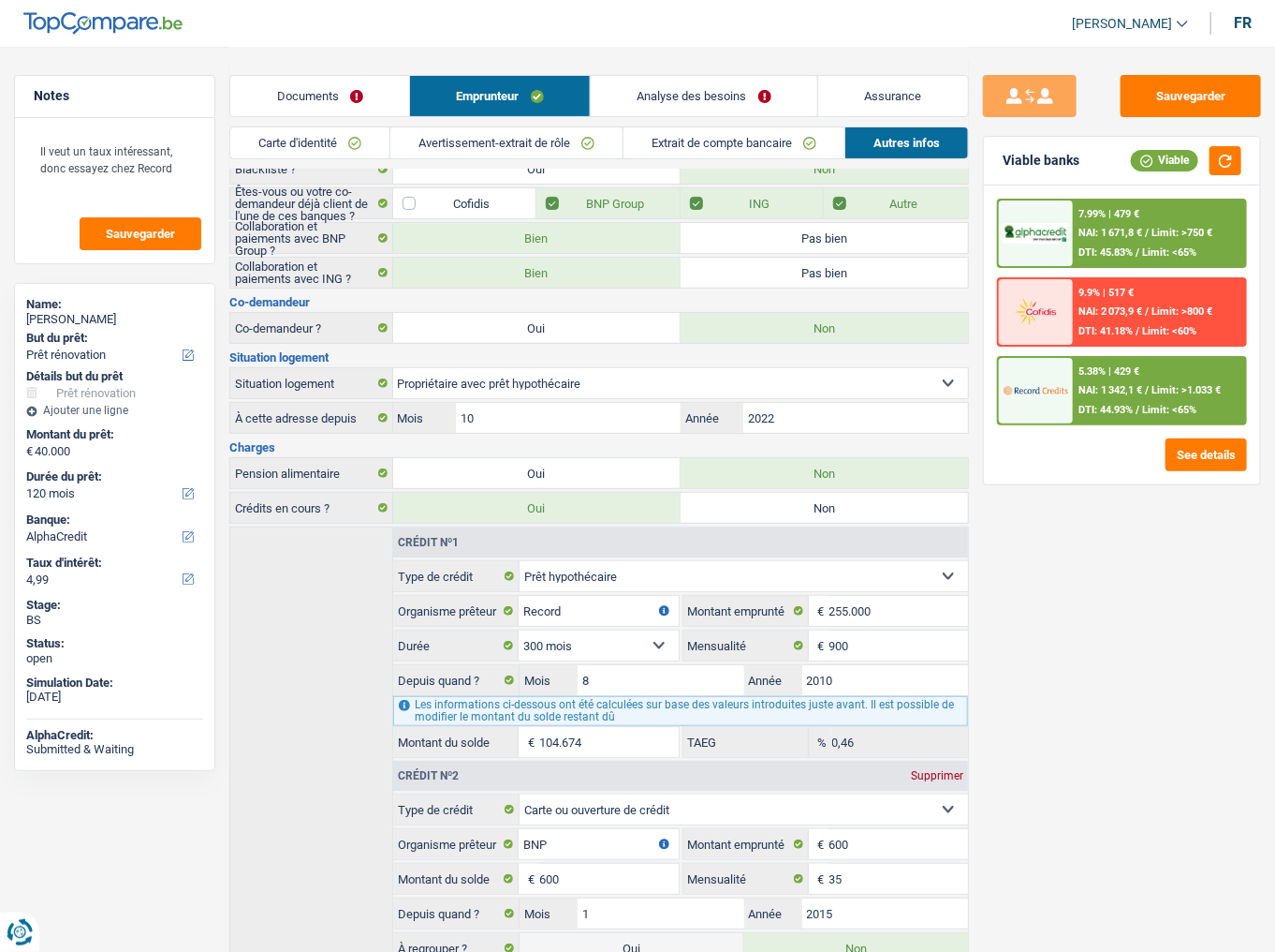
scroll to position [0, 0]
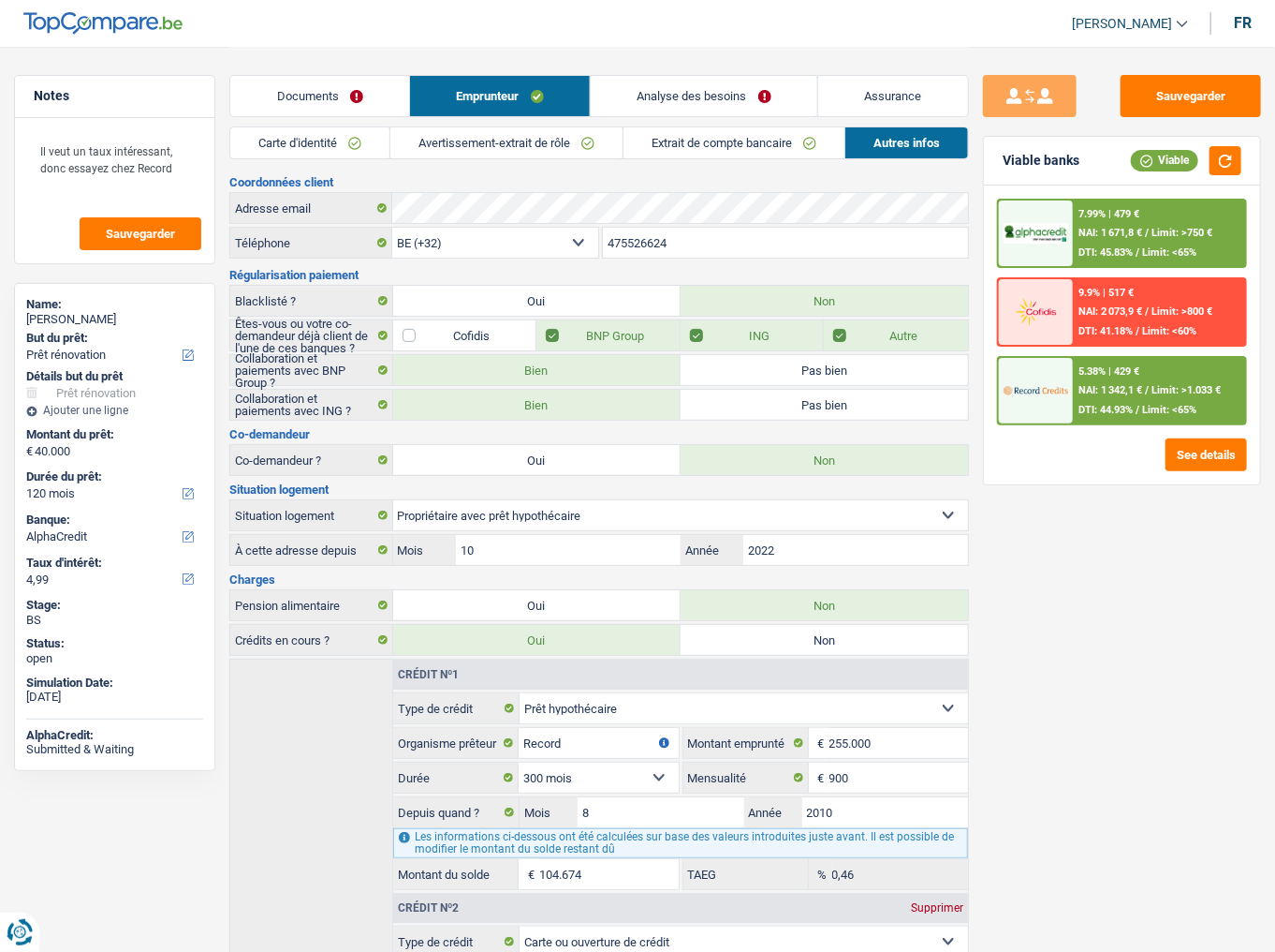
click at [682, 93] on link "Analyse des besoins" at bounding box center [704, 95] width 227 height 41
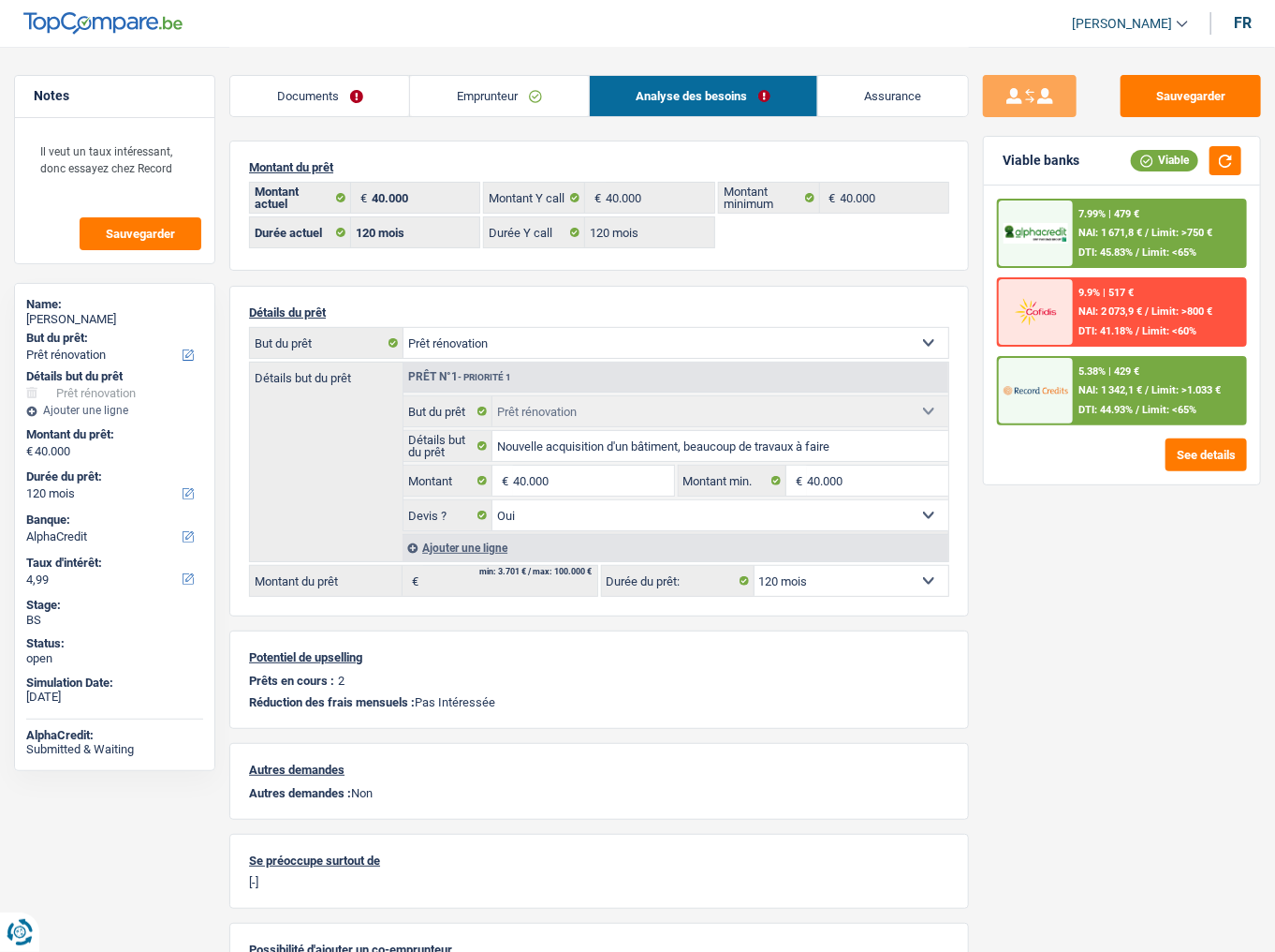
click at [1137, 246] on span "Limit: <65%" at bounding box center [1169, 252] width 55 height 12
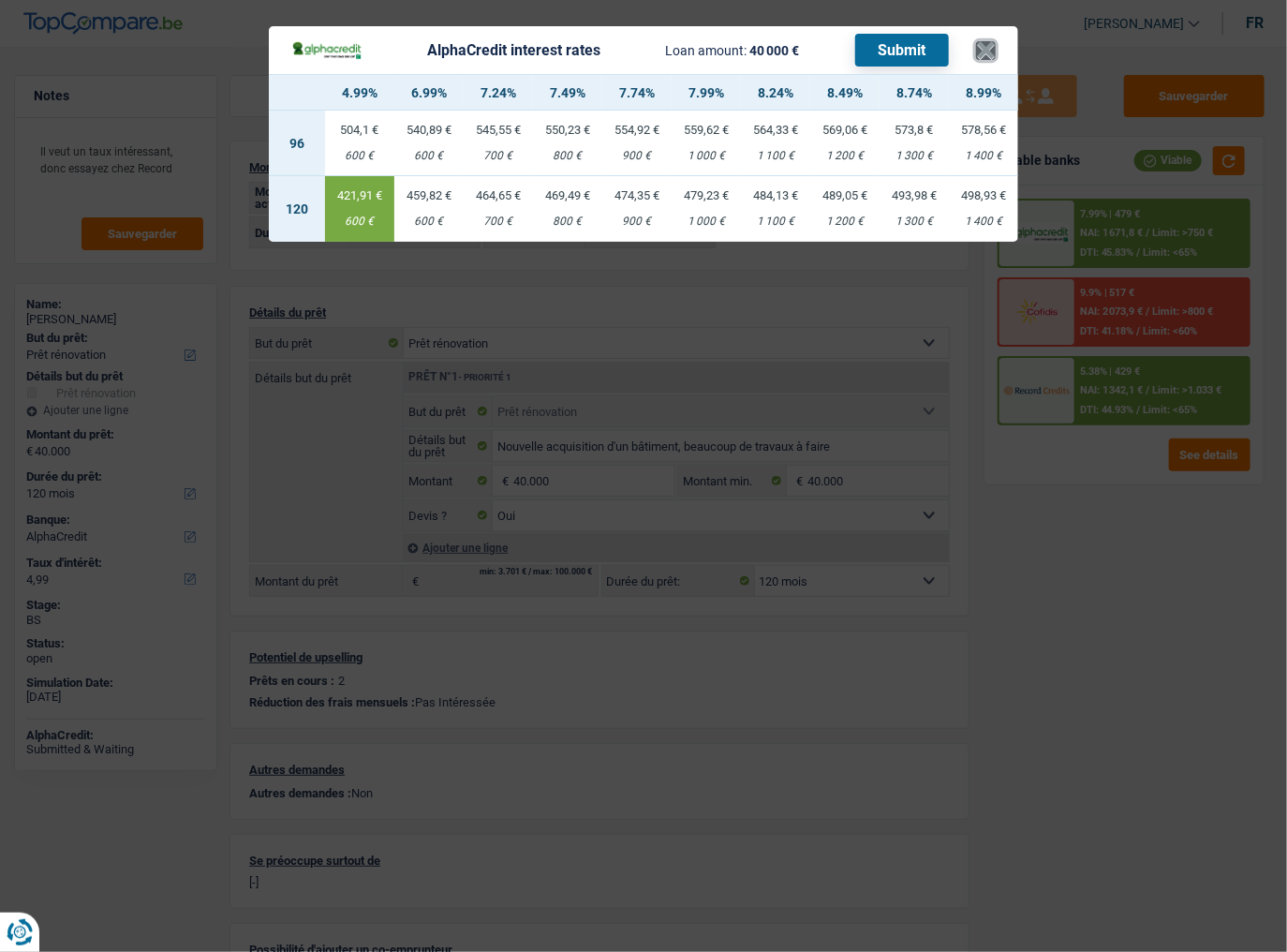
click at [982, 48] on button "×" at bounding box center [986, 51] width 20 height 19
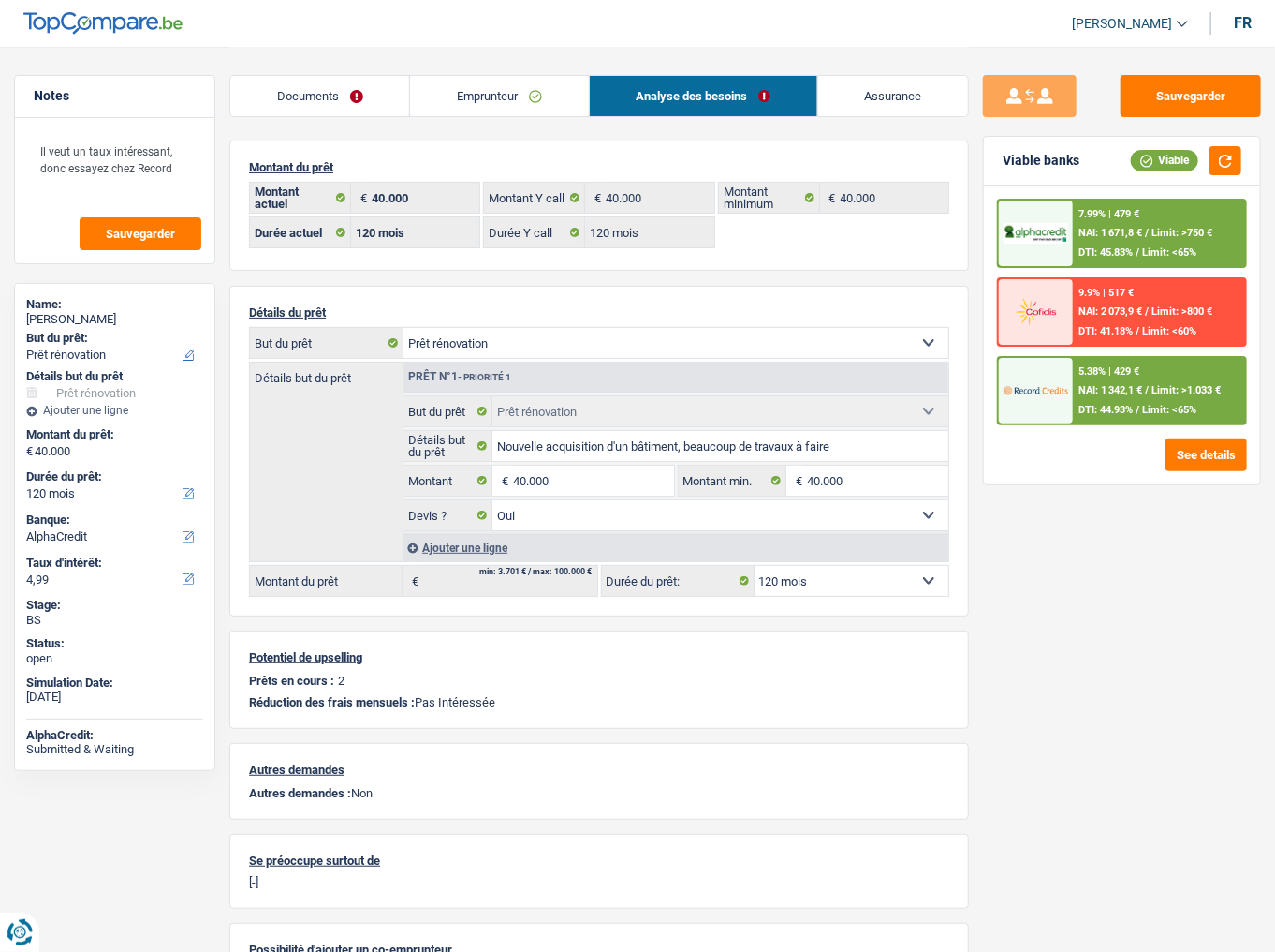
click at [528, 99] on link "Emprunteur" at bounding box center [499, 95] width 177 height 41
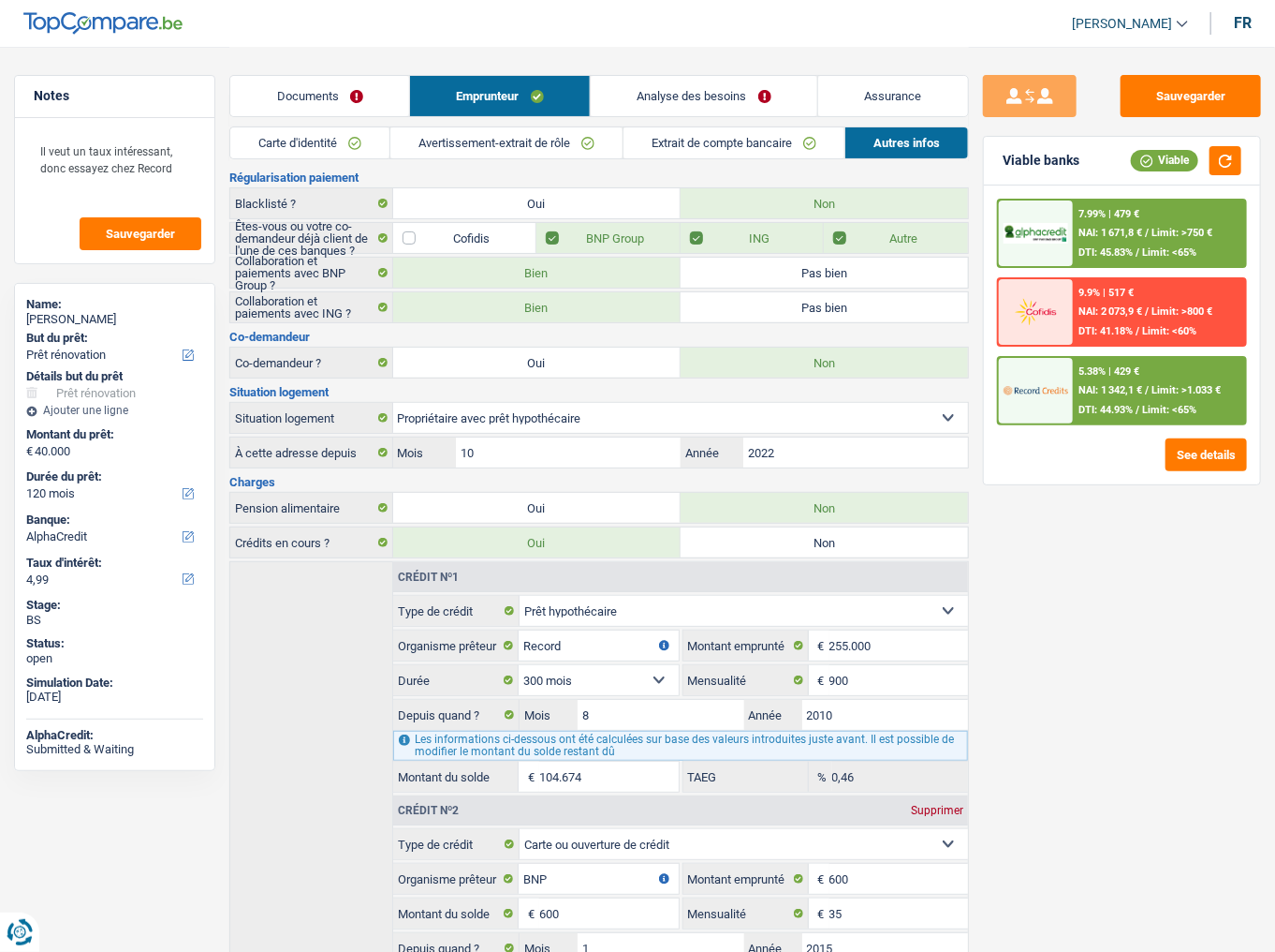
scroll to position [220, 0]
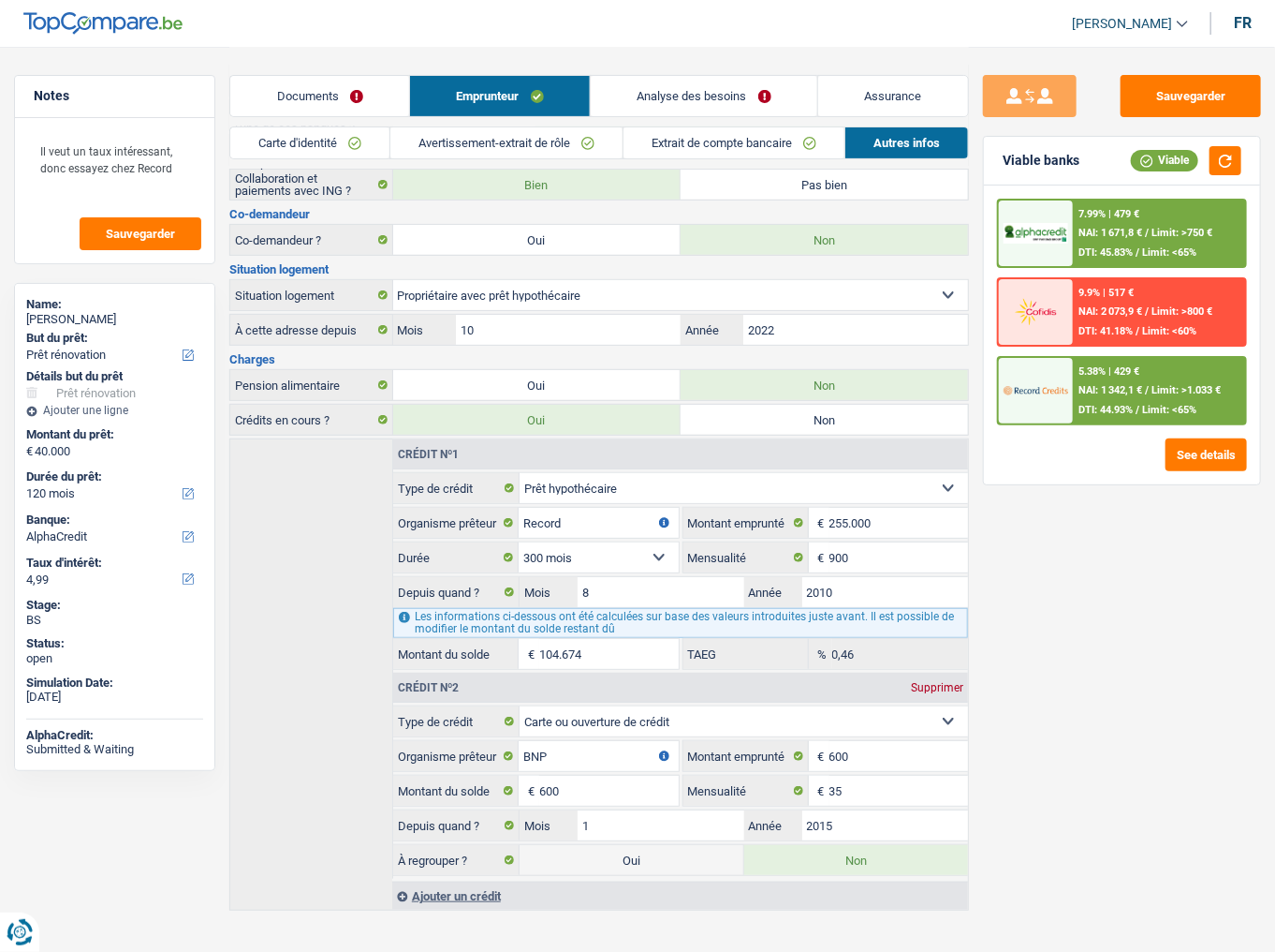
click at [351, 141] on link "Carte d'identité" at bounding box center [309, 142] width 160 height 31
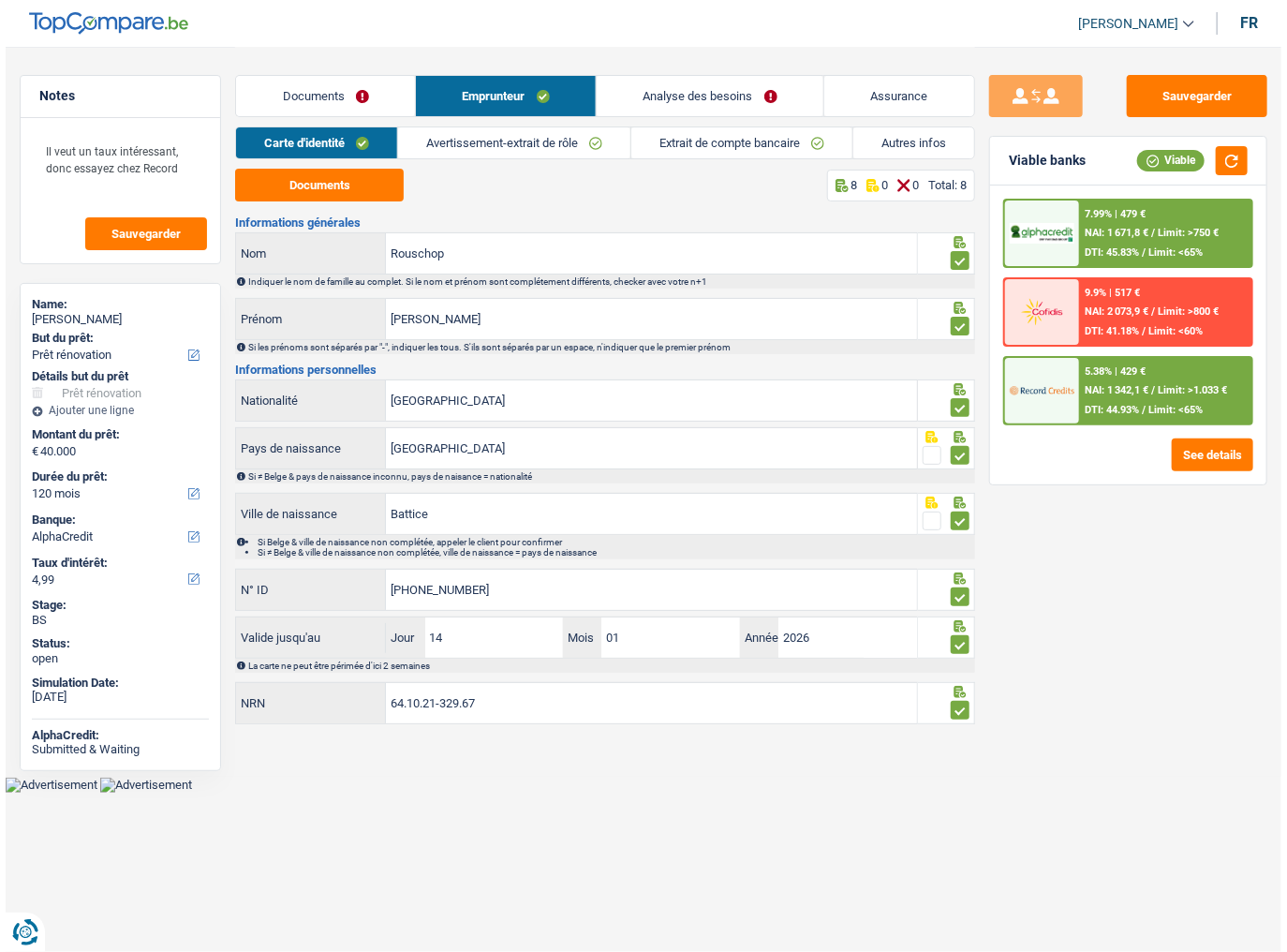
scroll to position [0, 0]
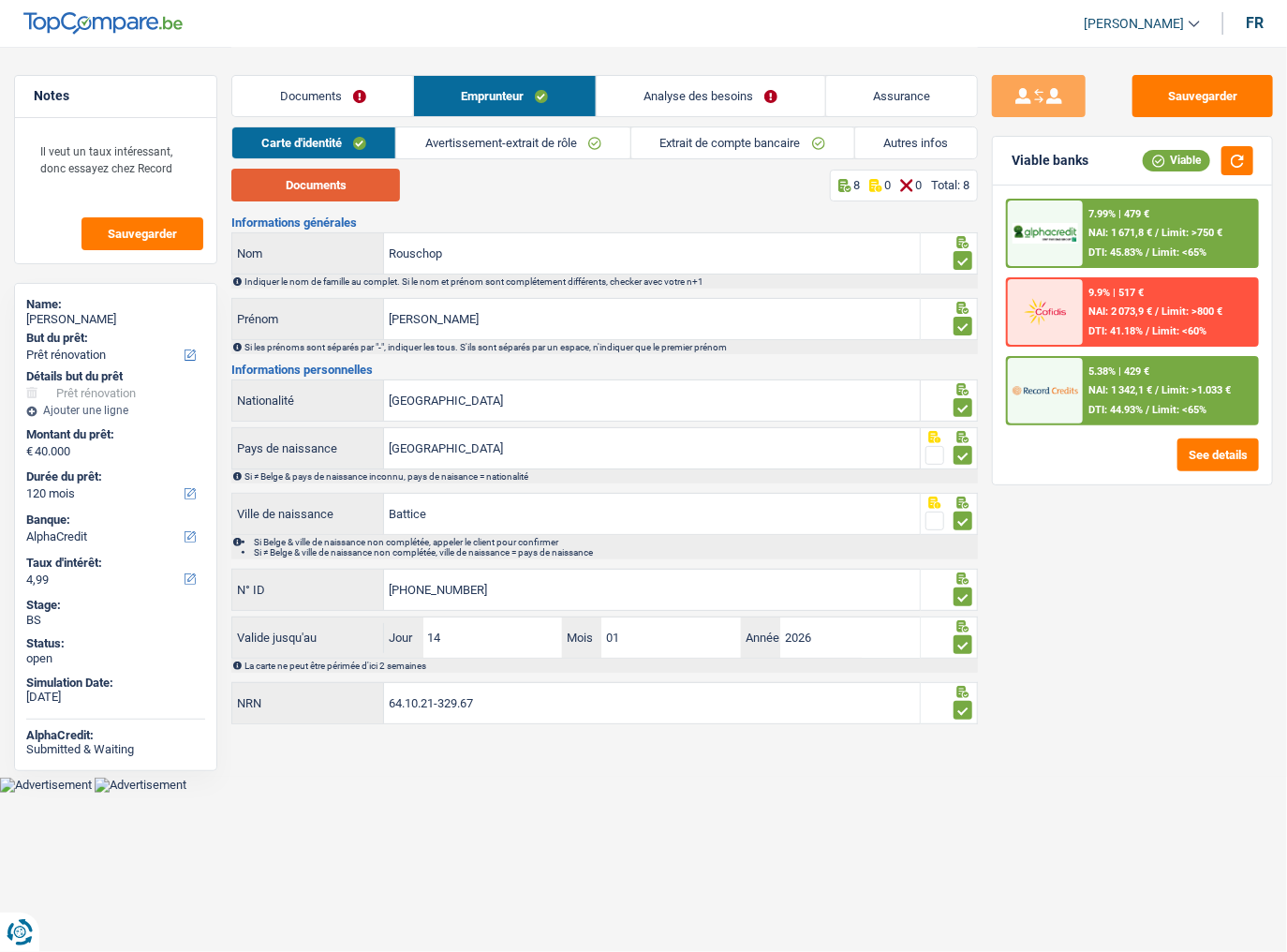
click at [372, 196] on button "Documents" at bounding box center [315, 184] width 169 height 33
drag, startPoint x: 487, startPoint y: 131, endPoint x: 472, endPoint y: 140, distance: 17.5
click at [487, 131] on link "Avertissement-extrait de rôle" at bounding box center [513, 142] width 234 height 31
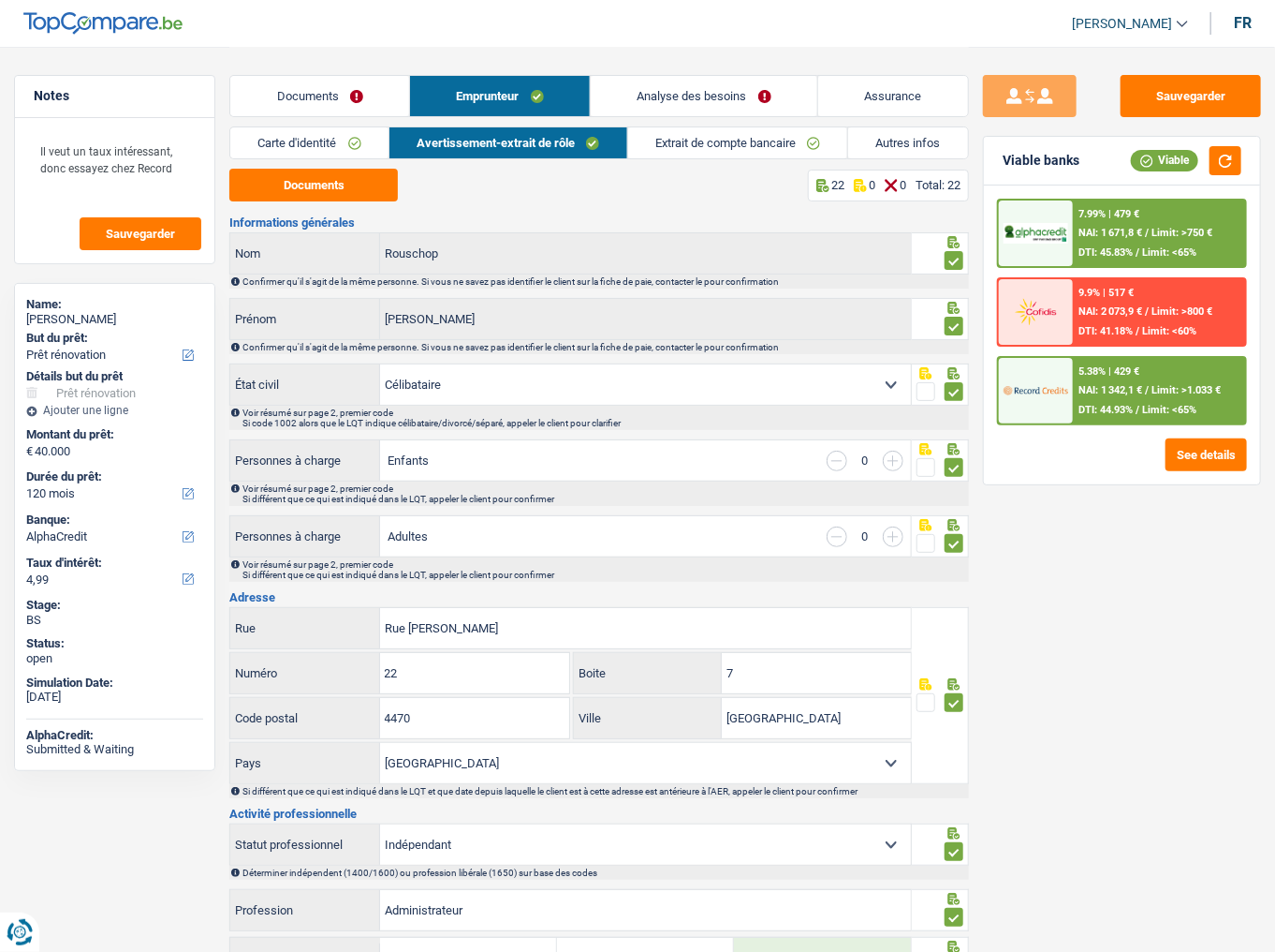
click at [660, 154] on link "Extrait de compte bancaire" at bounding box center [739, 142] width 220 height 31
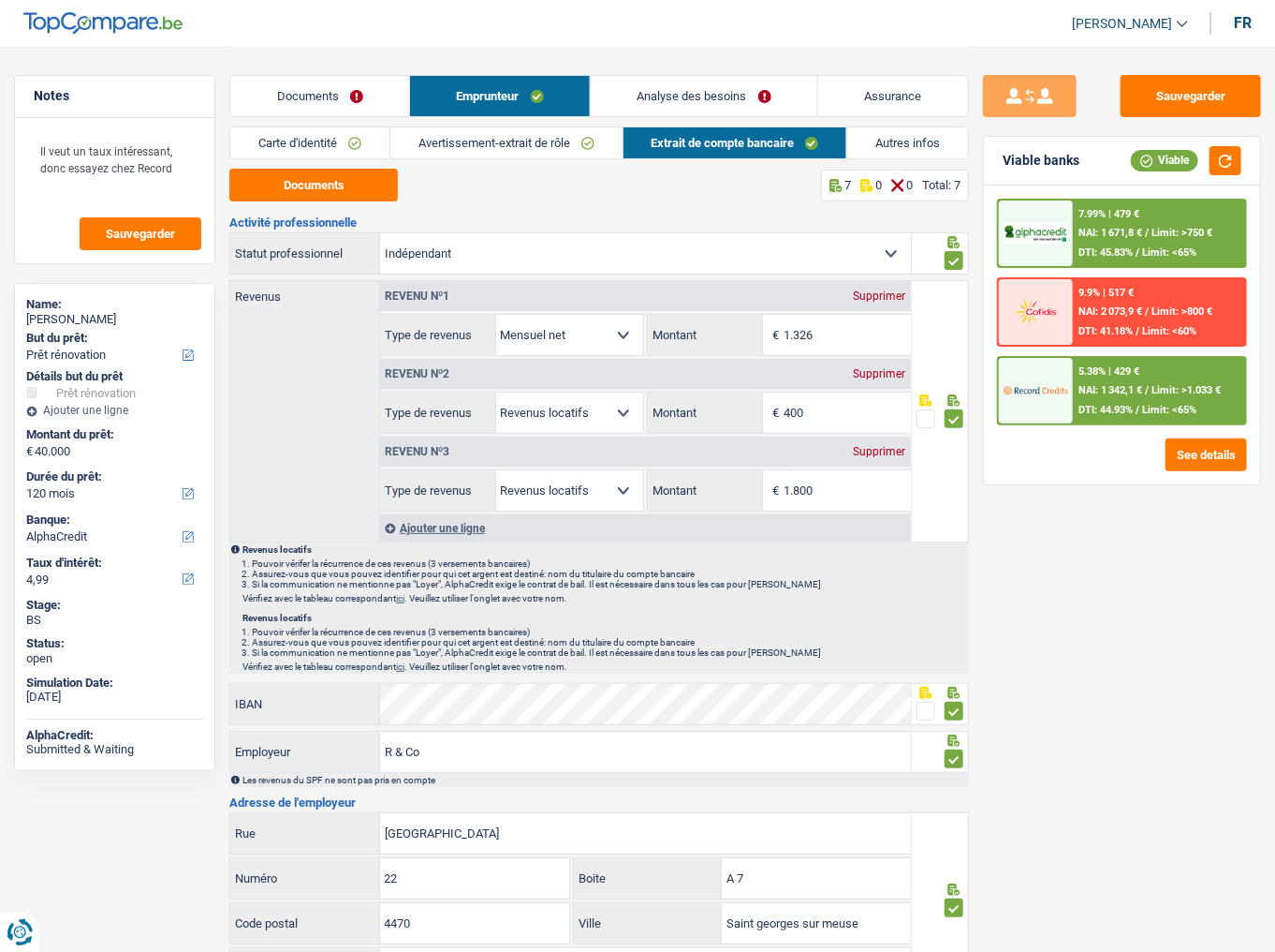
click at [432, 138] on link "Avertissement-extrait de rôle" at bounding box center [507, 142] width 232 height 31
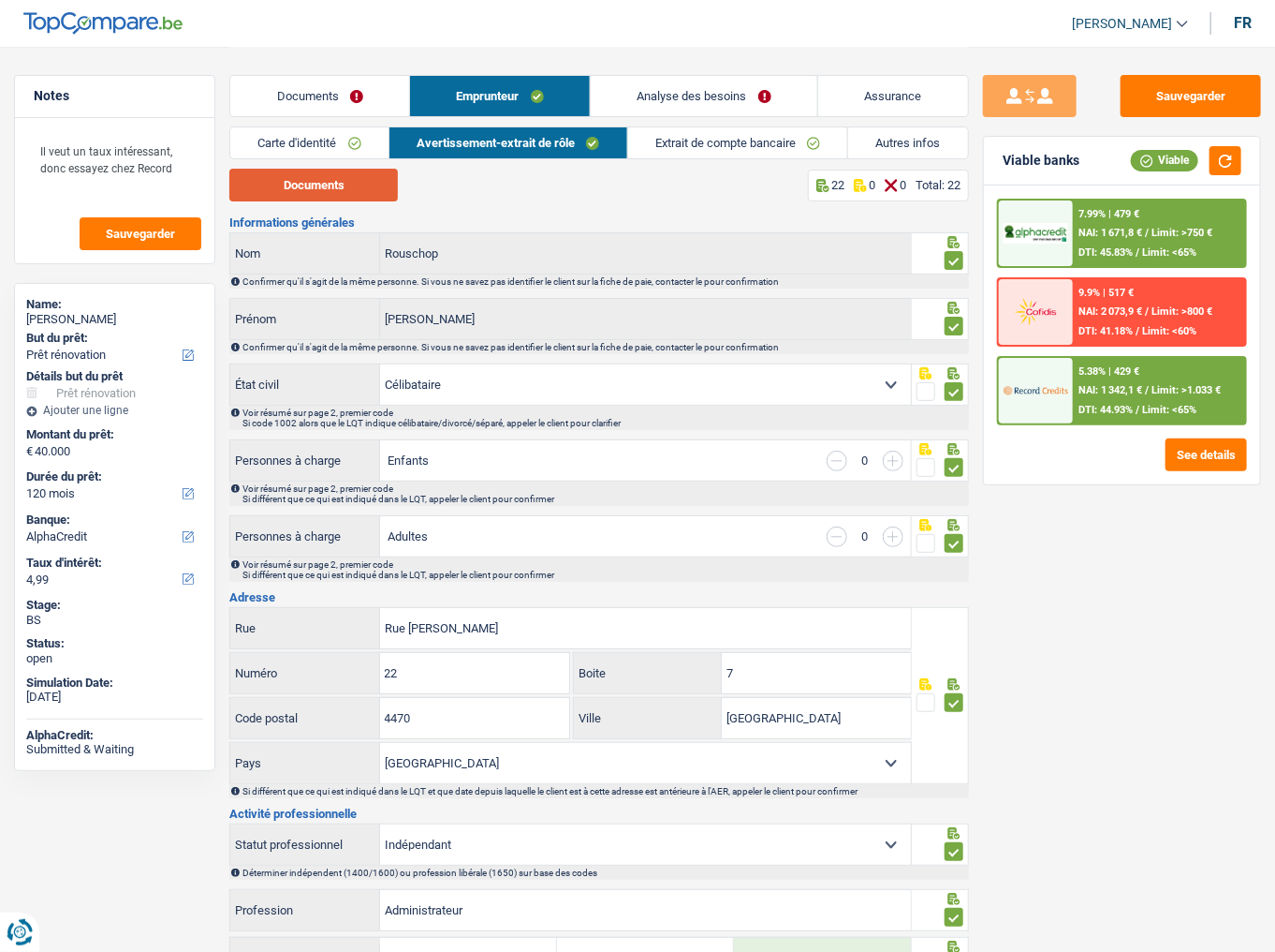
click at [370, 182] on button "Documents" at bounding box center [313, 184] width 169 height 33
click at [329, 134] on link "Carte d'identité" at bounding box center [309, 142] width 159 height 31
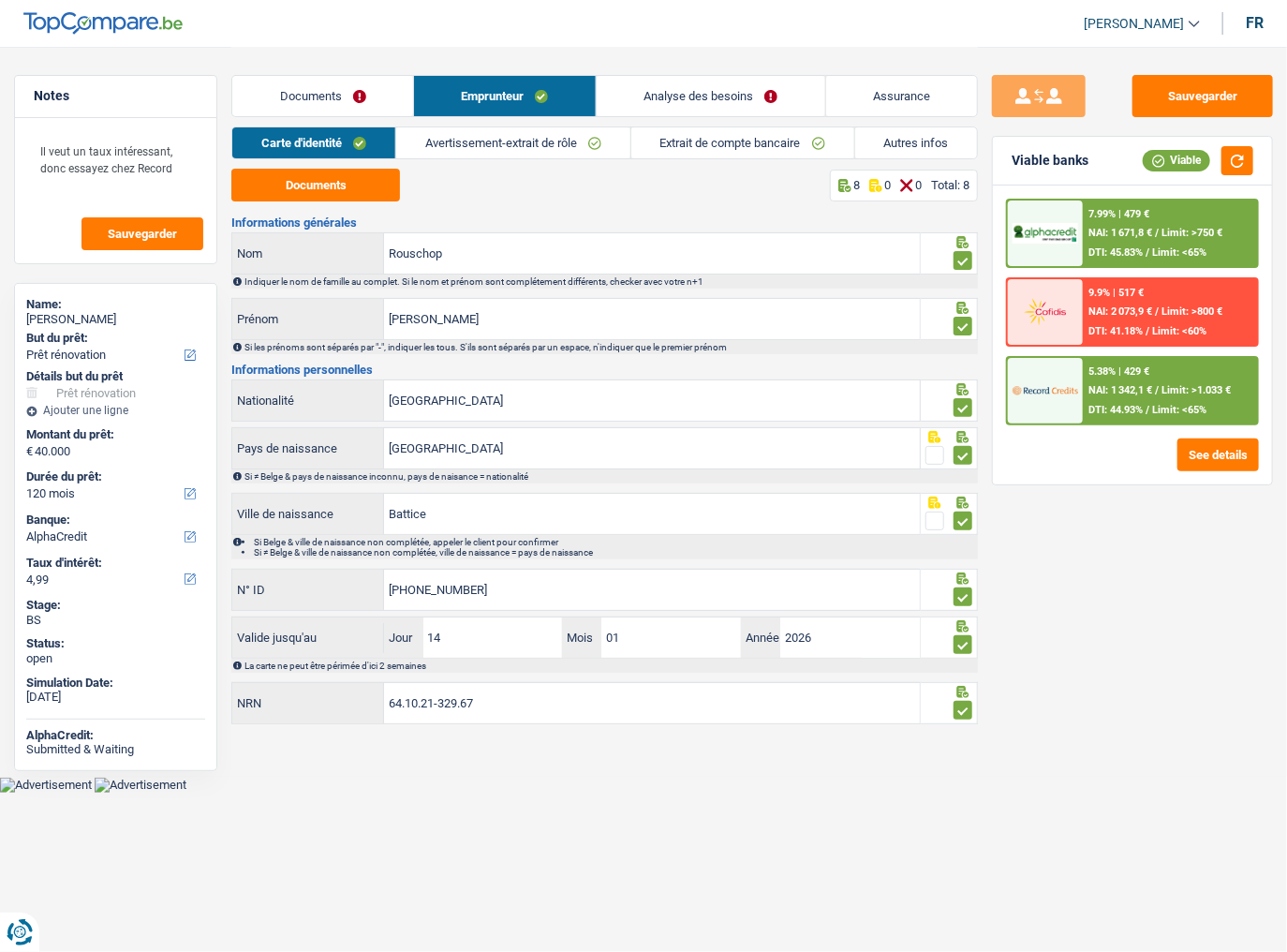
click at [1109, 404] on span "DTI: 44.93%" at bounding box center [1114, 410] width 55 height 12
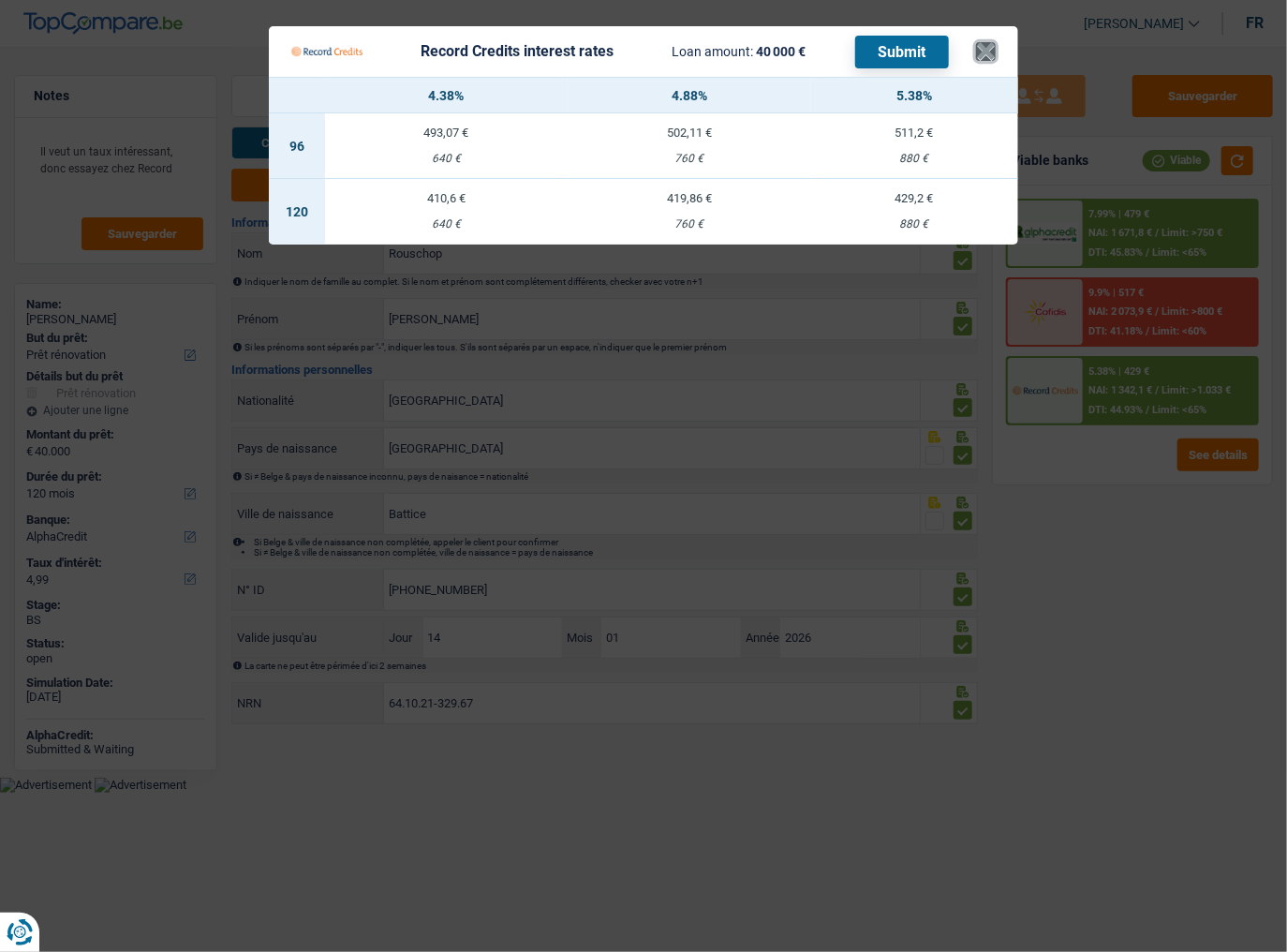
drag, startPoint x: 986, startPoint y: 49, endPoint x: 1059, endPoint y: 57, distance: 73.4
click at [991, 49] on button "×" at bounding box center [986, 51] width 20 height 19
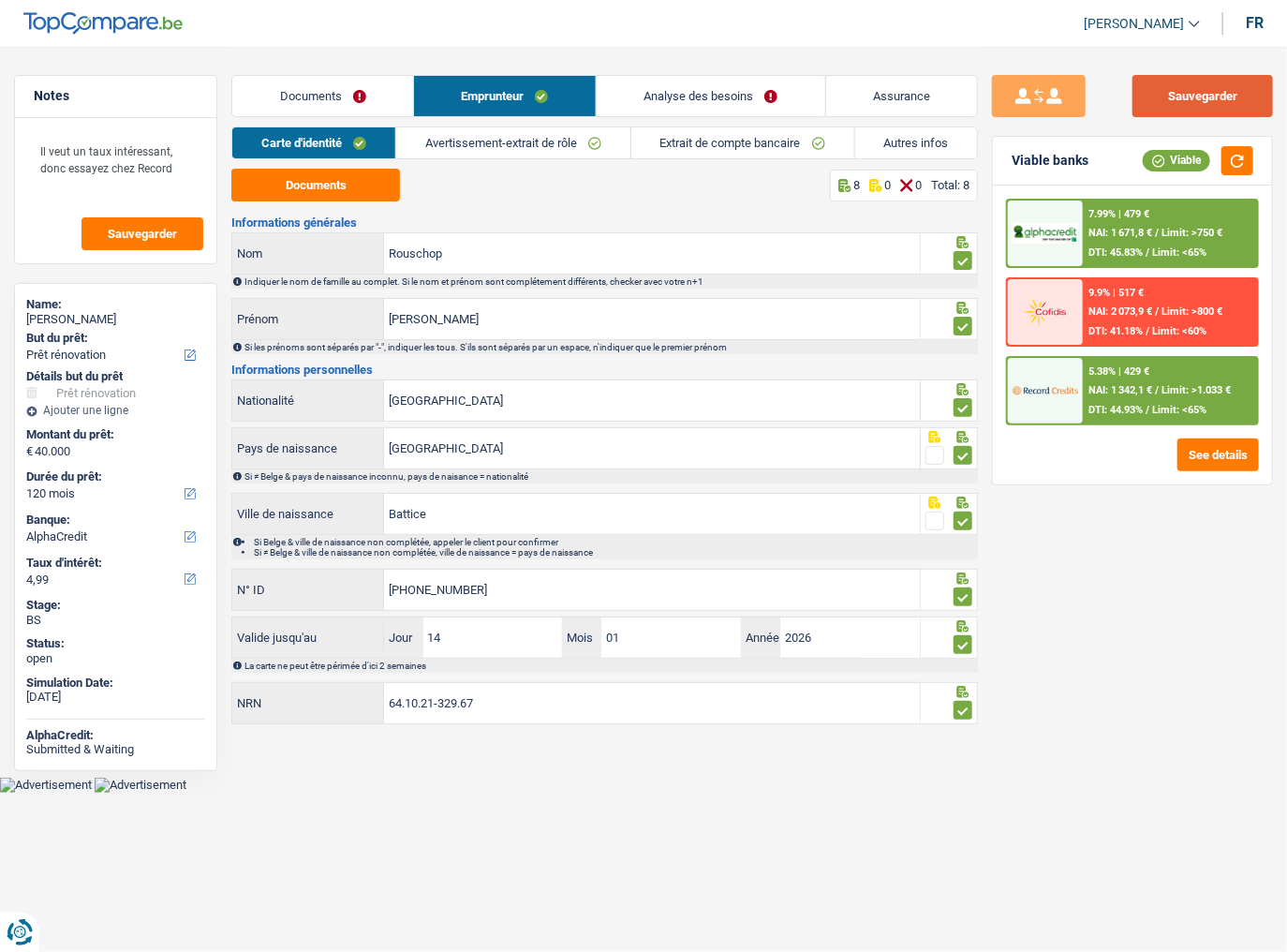
click at [1137, 92] on button "Sauvegarder" at bounding box center [1203, 96] width 141 height 42
click at [1137, 109] on button "Sauvegarder" at bounding box center [1203, 96] width 141 height 42
click at [295, 93] on link "Documents" at bounding box center [322, 95] width 180 height 41
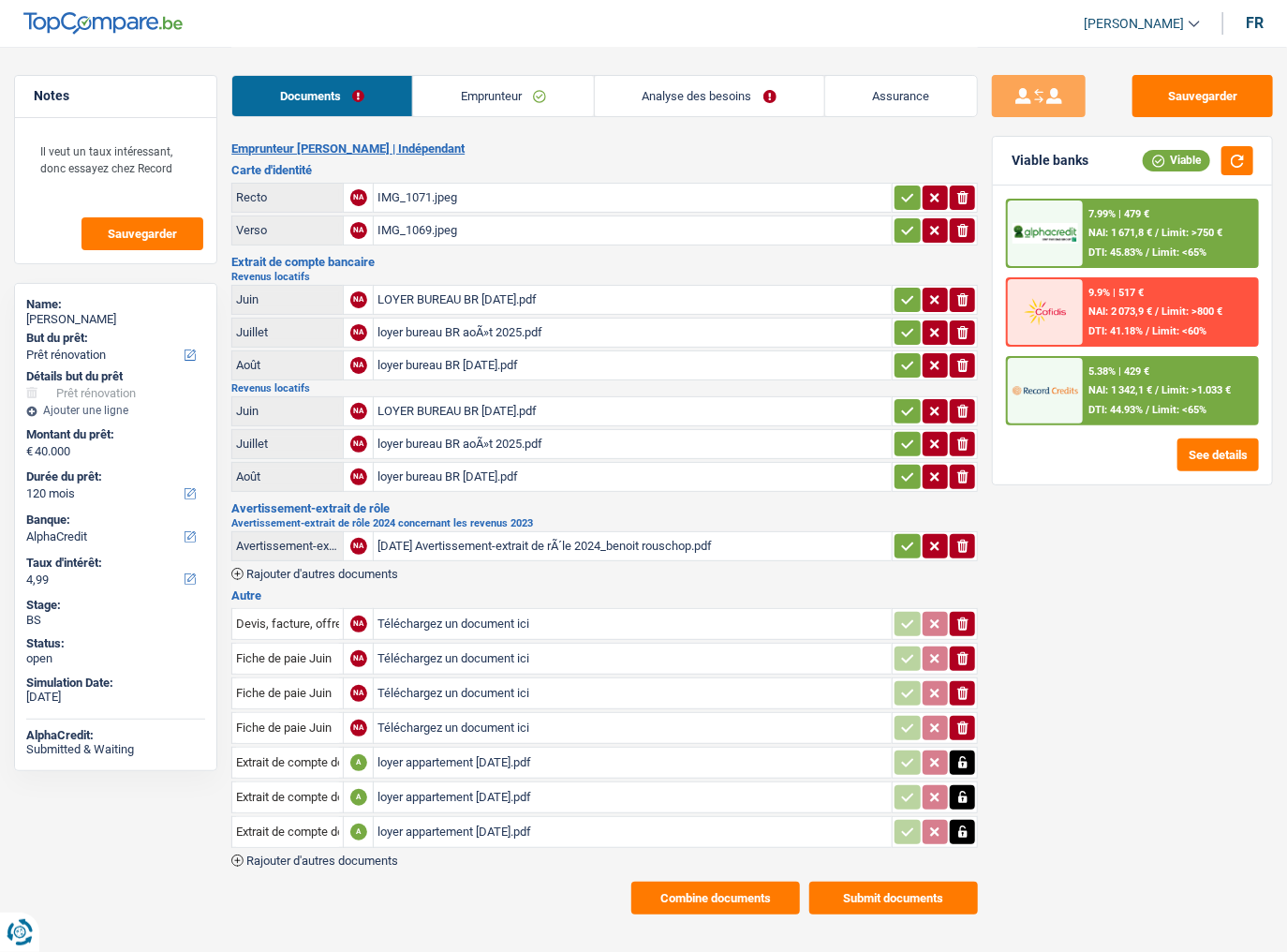
click at [692, 520] on button "Combine documents" at bounding box center [716, 897] width 169 height 33
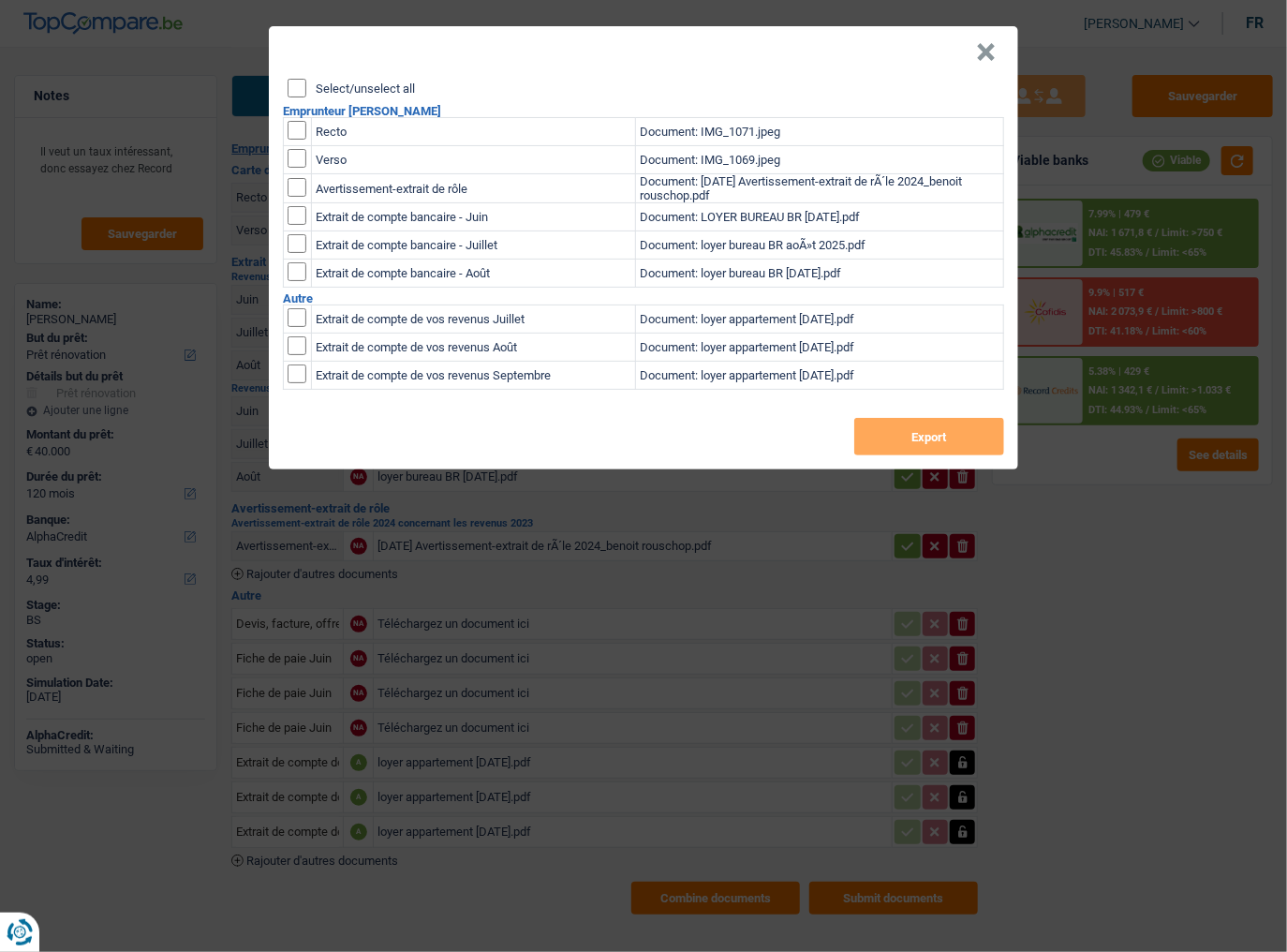
click at [991, 53] on button "×" at bounding box center [986, 52] width 20 height 19
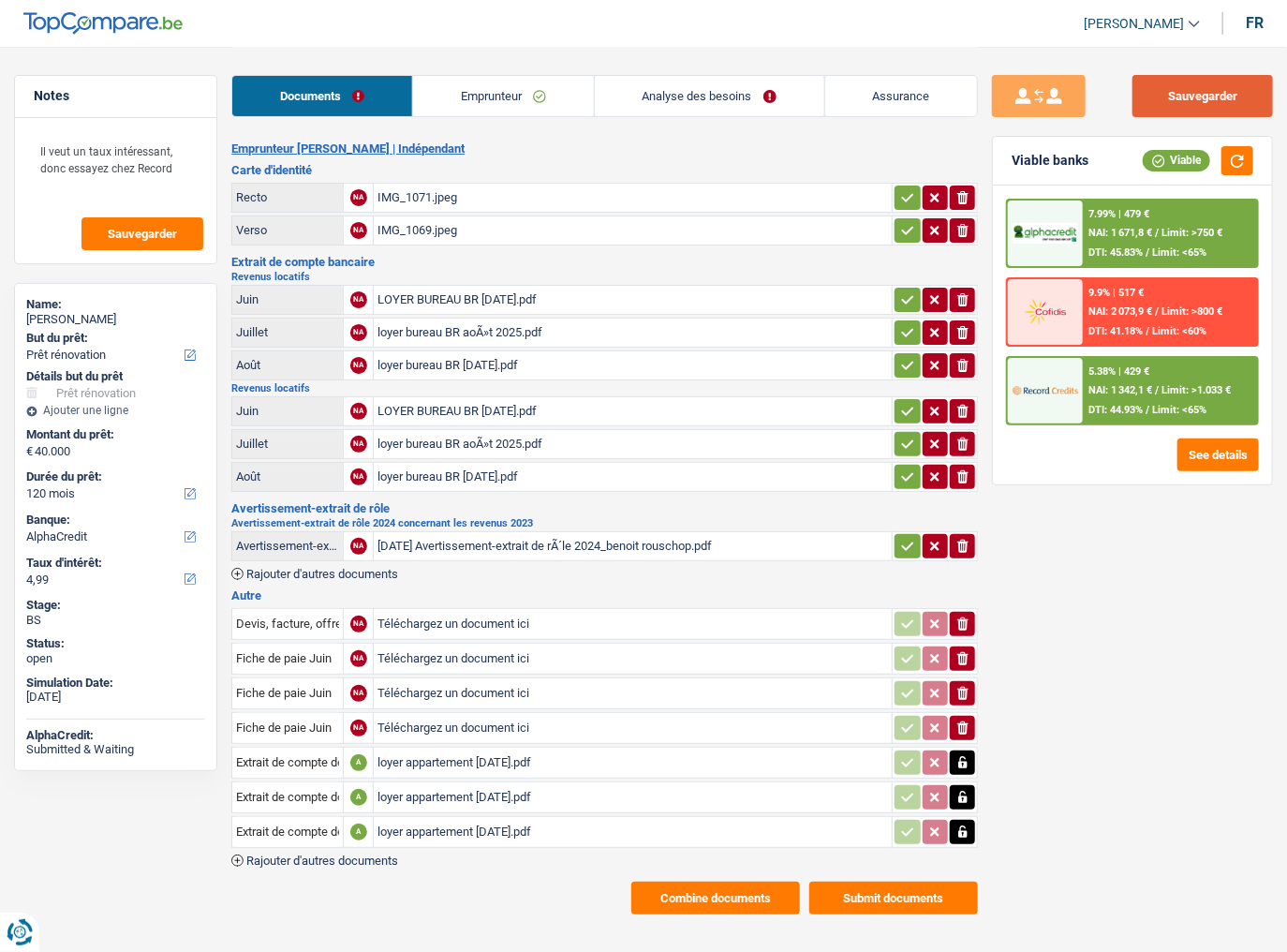
click at [1137, 99] on button "Sauvegarder" at bounding box center [1203, 96] width 141 height 42
drag, startPoint x: 1191, startPoint y: 87, endPoint x: 273, endPoint y: 245, distance: 931.5
click at [1137, 89] on button "Sauvegarder" at bounding box center [1203, 96] width 141 height 42
click at [1137, 90] on button "Sauvegarder" at bounding box center [1203, 96] width 141 height 42
click at [1137, 103] on button "Sauvegarder" at bounding box center [1203, 96] width 141 height 42
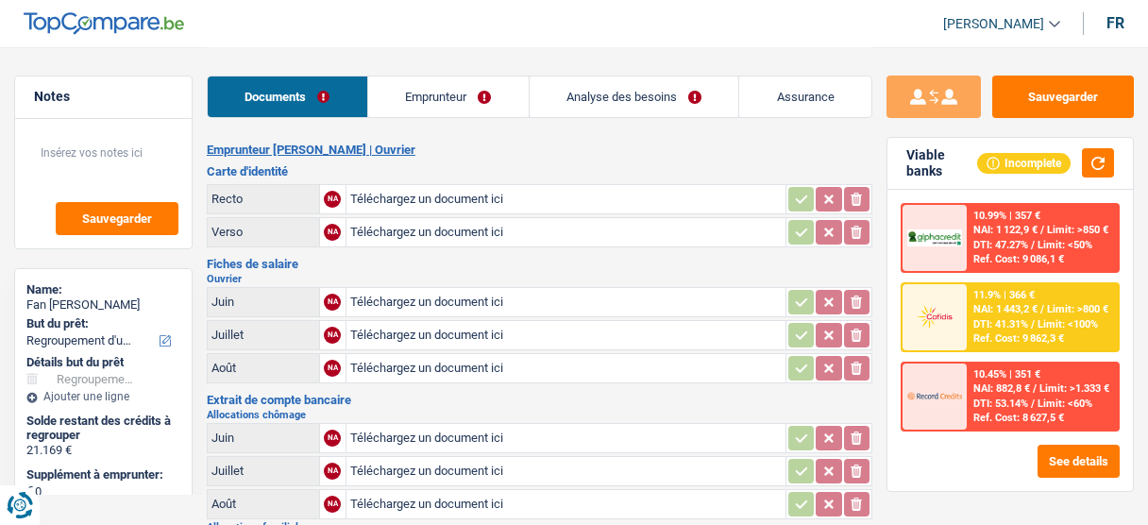
select select "refinancing"
select select "84"
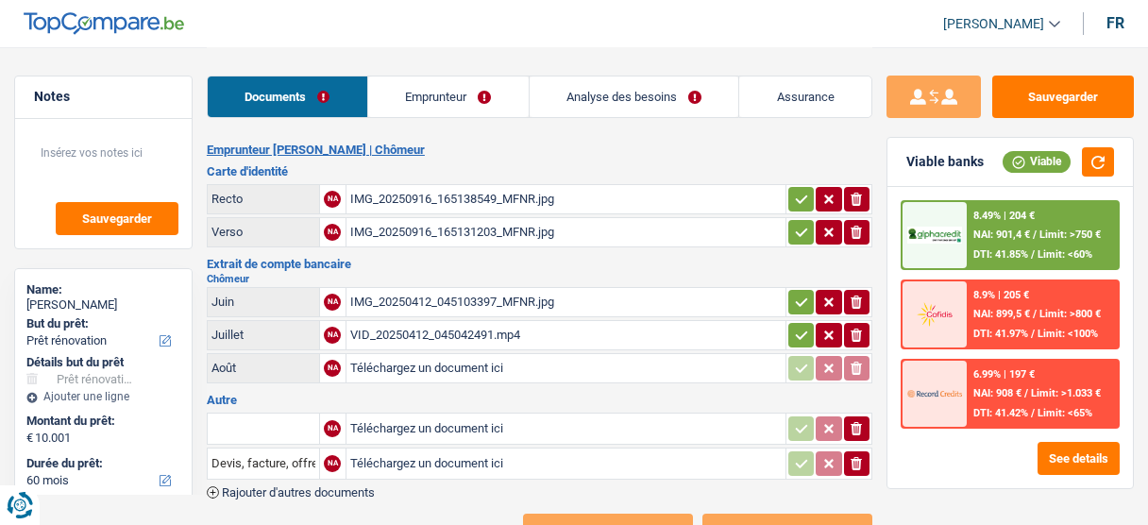
select select "renovation"
select select "60"
select select "alphacredit"
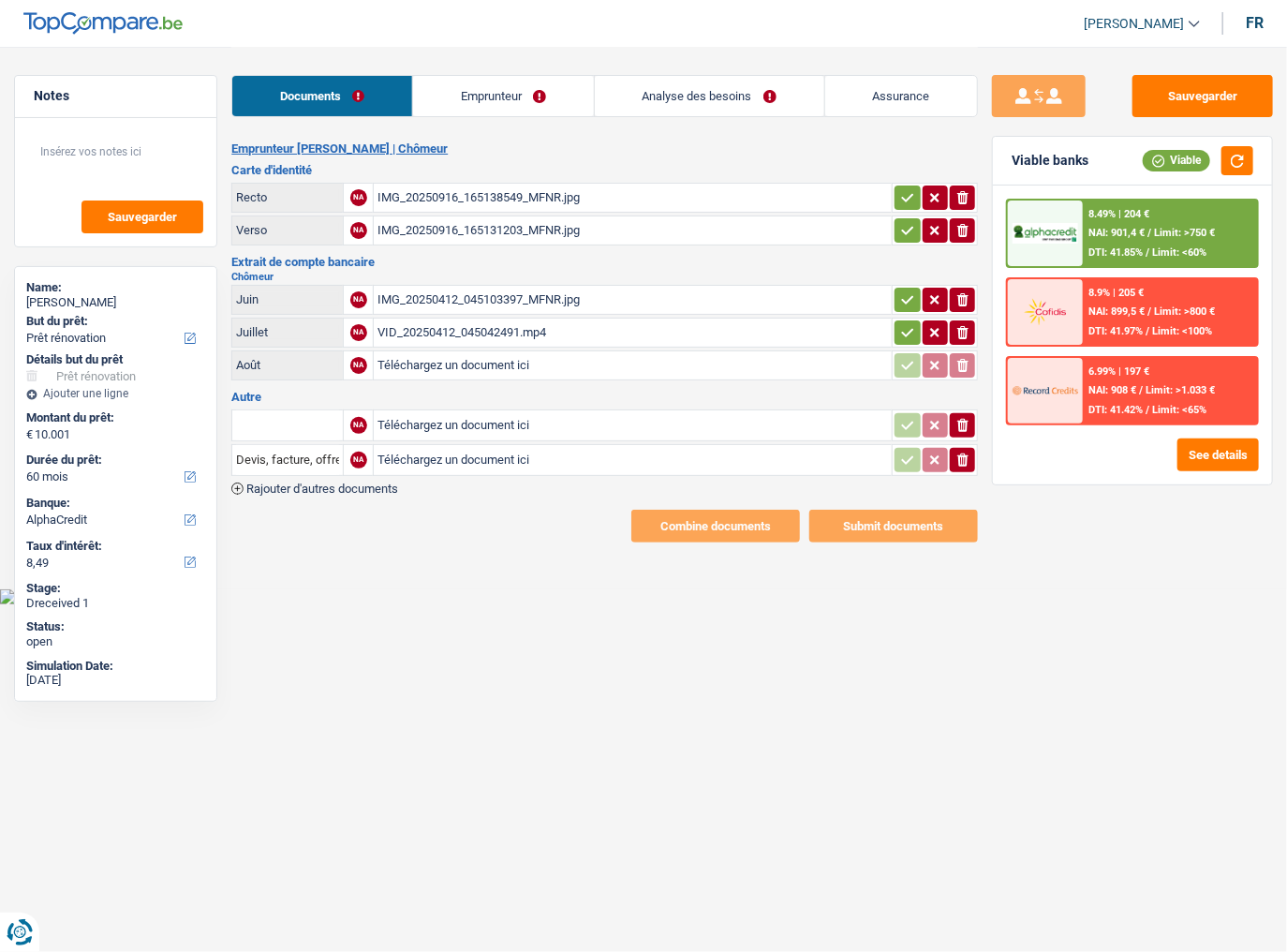
click at [491, 286] on div "IMG_20250412_045103397_MFNR.jpg" at bounding box center [633, 299] width 511 height 28
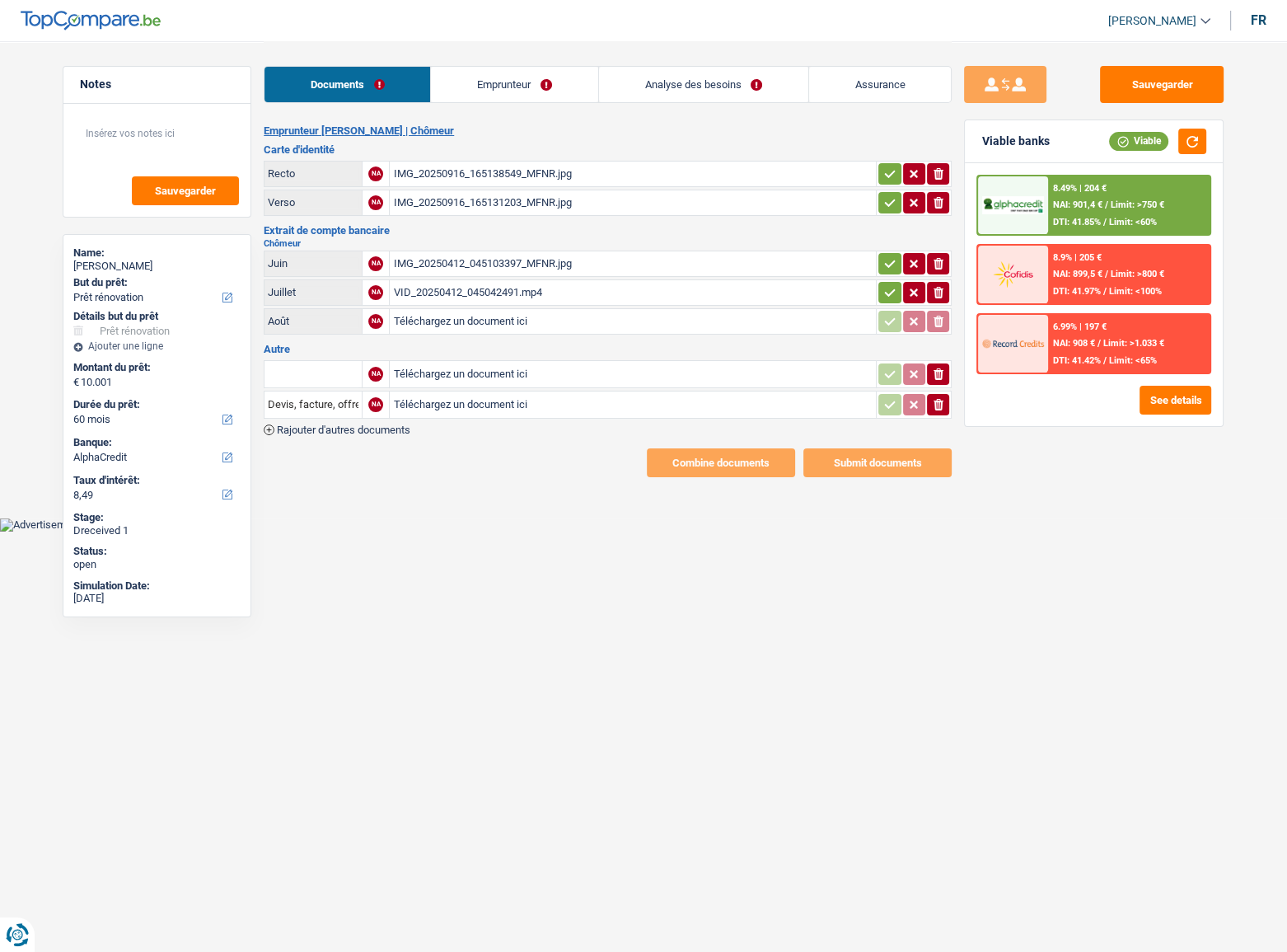
click at [452, 285] on div "VID_20250412_045042491.mp4" at bounding box center [633, 292] width 480 height 24
click at [945, 285] on button "ionicons-v5-e" at bounding box center [937, 292] width 22 height 22
click at [1001, 85] on button "Sauvegarder" at bounding box center [1162, 85] width 124 height 37
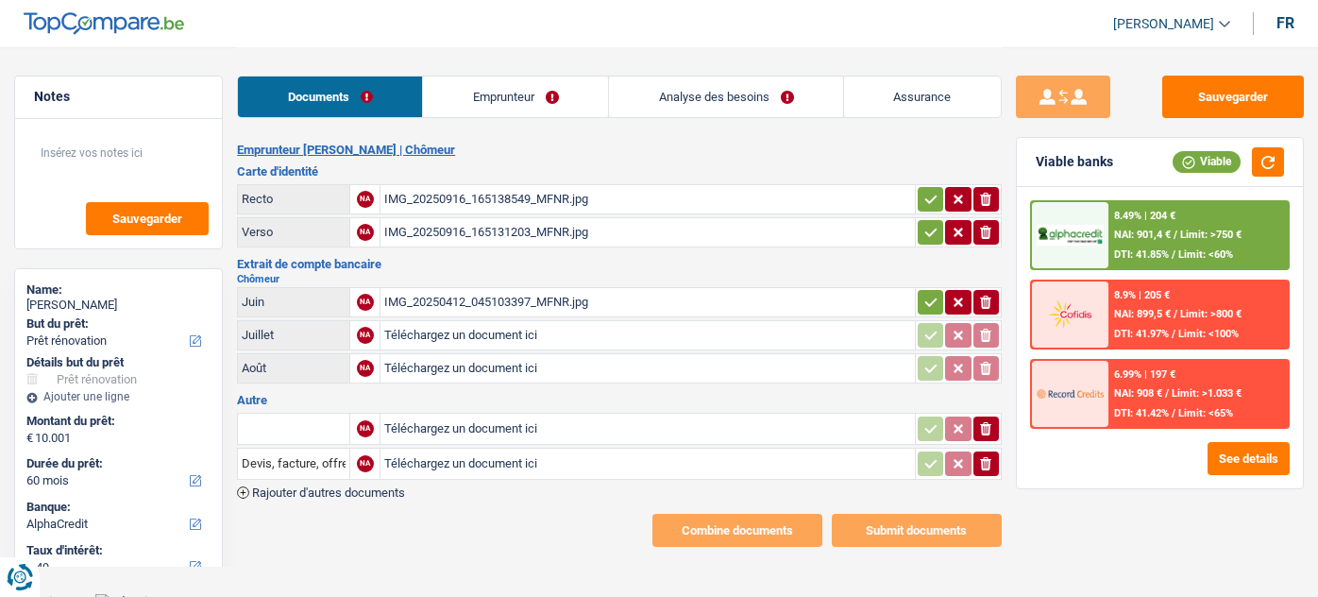
select select "renovation"
select select "60"
select select "alphacredit"
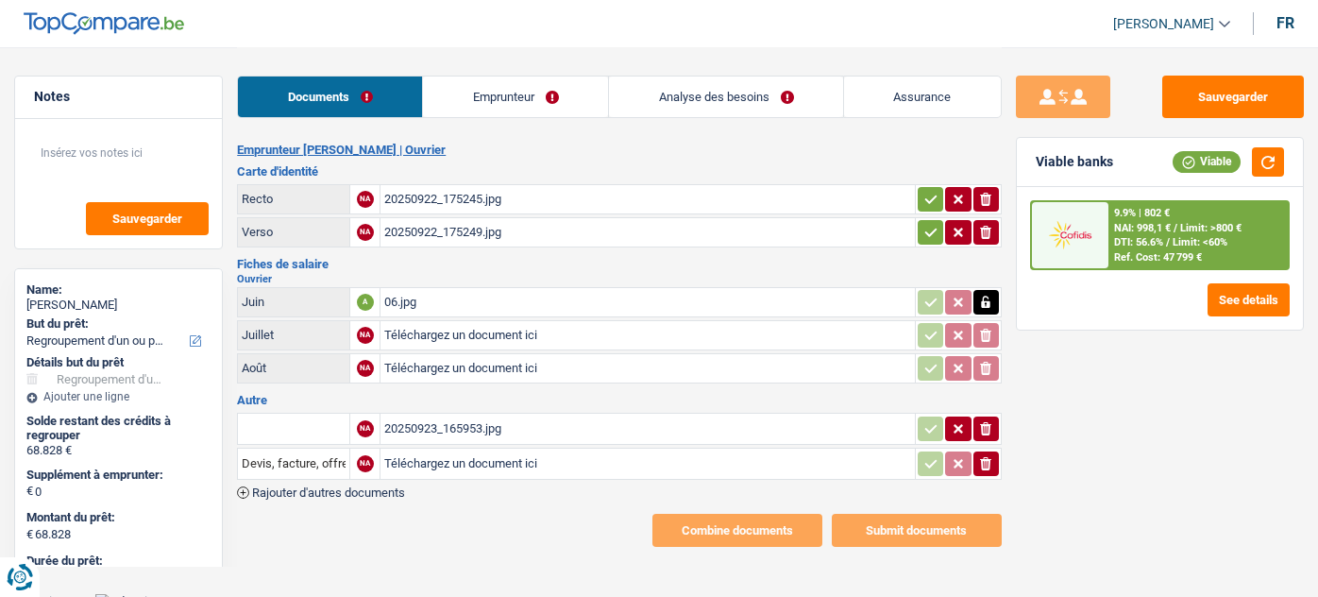
select select "refinancing"
select select "144"
click at [514, 292] on div "06.jpg" at bounding box center [647, 302] width 526 height 28
click at [452, 427] on div "20250923_165953.jpg" at bounding box center [647, 429] width 526 height 28
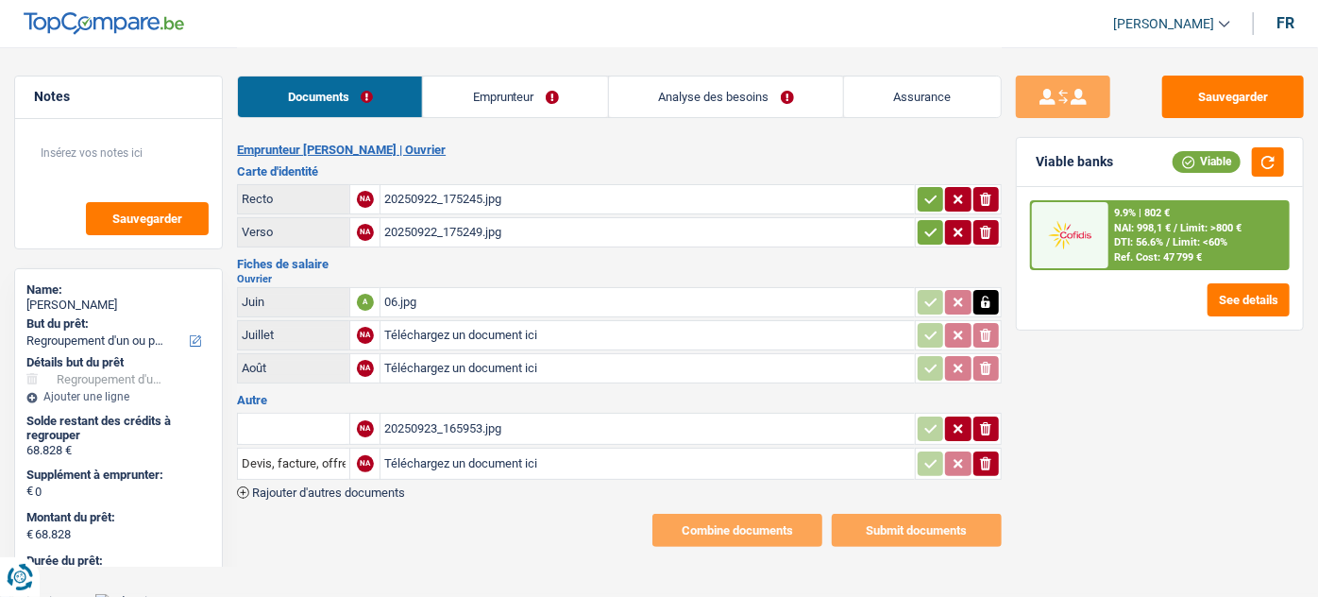
click at [461, 339] on input "Téléchargez un document ici" at bounding box center [647, 335] width 526 height 28
type input "C:\fakepath\07.jpg"
click at [527, 362] on input "Téléchargez un document ici" at bounding box center [647, 368] width 526 height 28
type input "C:\fakepath\08.jpg"
click at [980, 463] on icon "ionicons-v5-e" at bounding box center [985, 463] width 15 height 19
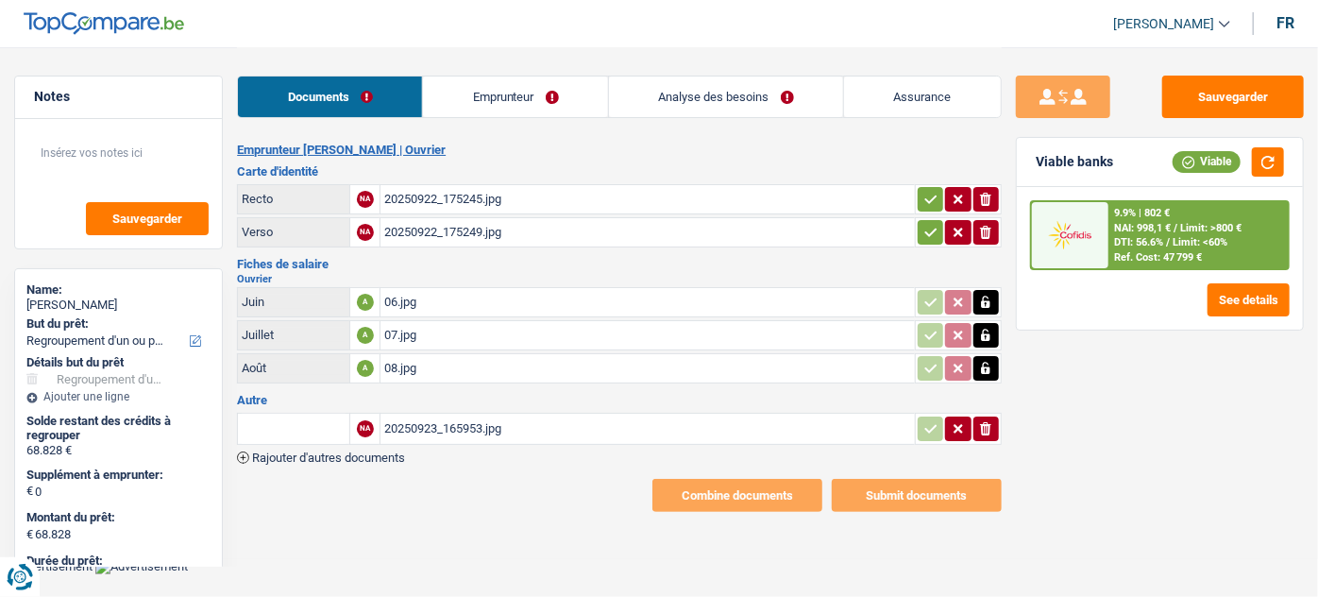
click at [533, 102] on link "Emprunteur" at bounding box center [515, 96] width 185 height 41
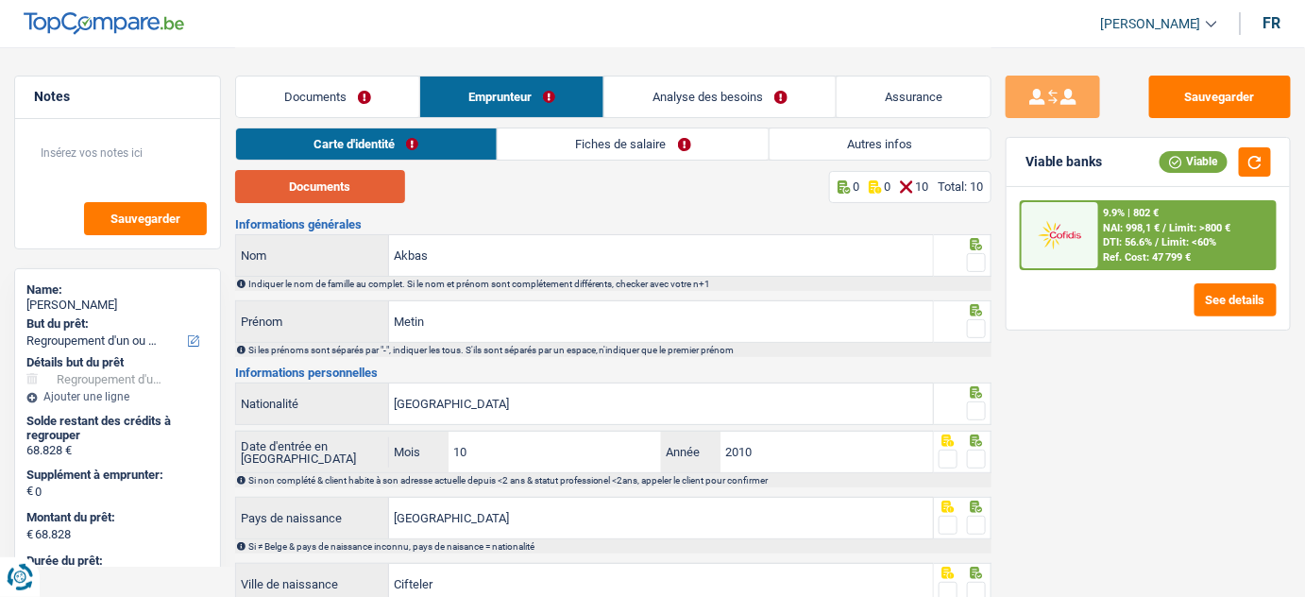
click at [341, 180] on button "Documents" at bounding box center [320, 186] width 170 height 33
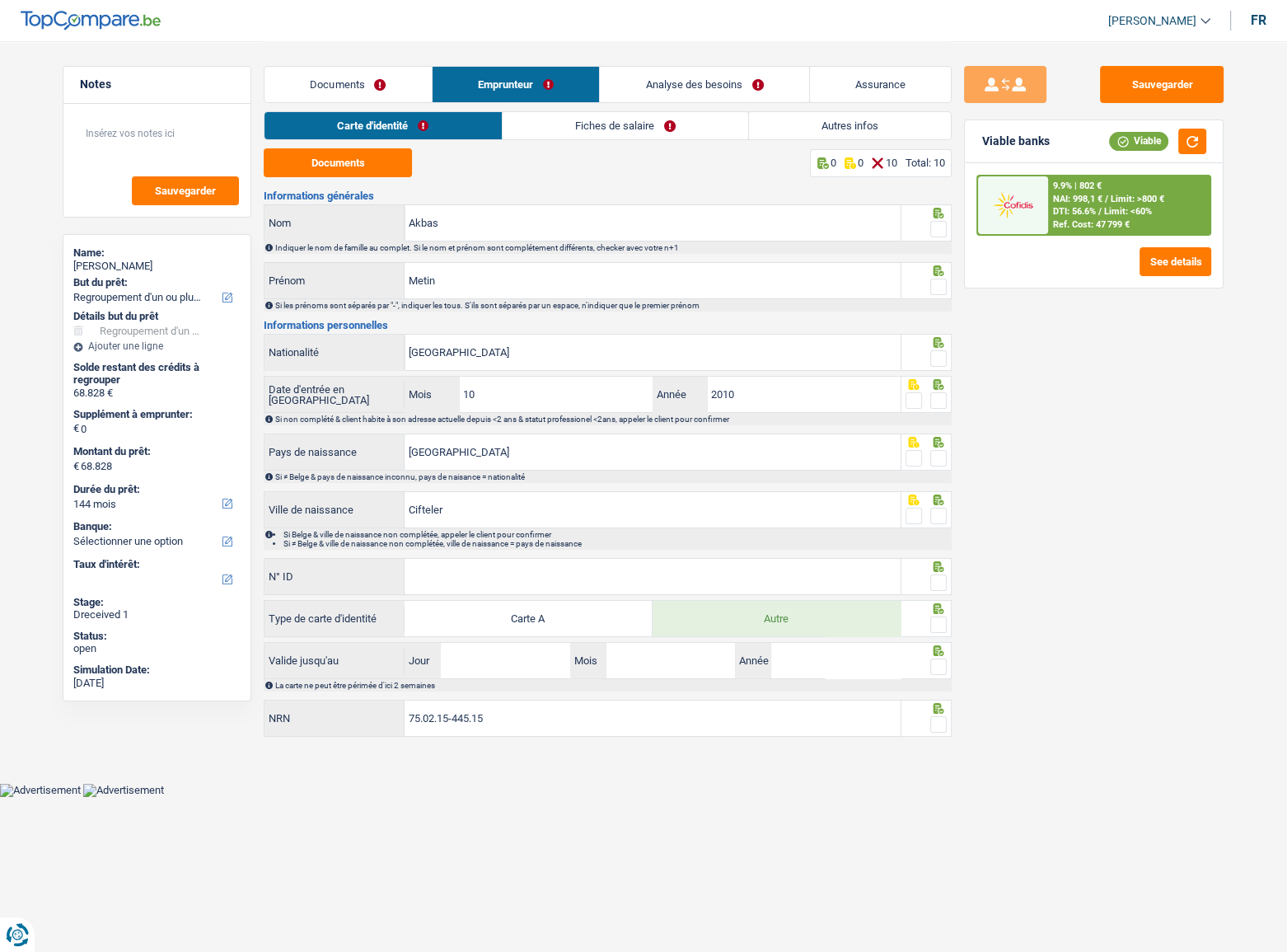
click at [935, 228] on span at bounding box center [938, 229] width 17 height 17
click at [0, 0] on input "radio" at bounding box center [0, 0] width 0 height 0
click at [943, 289] on span at bounding box center [938, 286] width 17 height 17
click at [0, 0] on input "radio" at bounding box center [0, 0] width 0 height 0
click at [935, 354] on span at bounding box center [938, 358] width 17 height 17
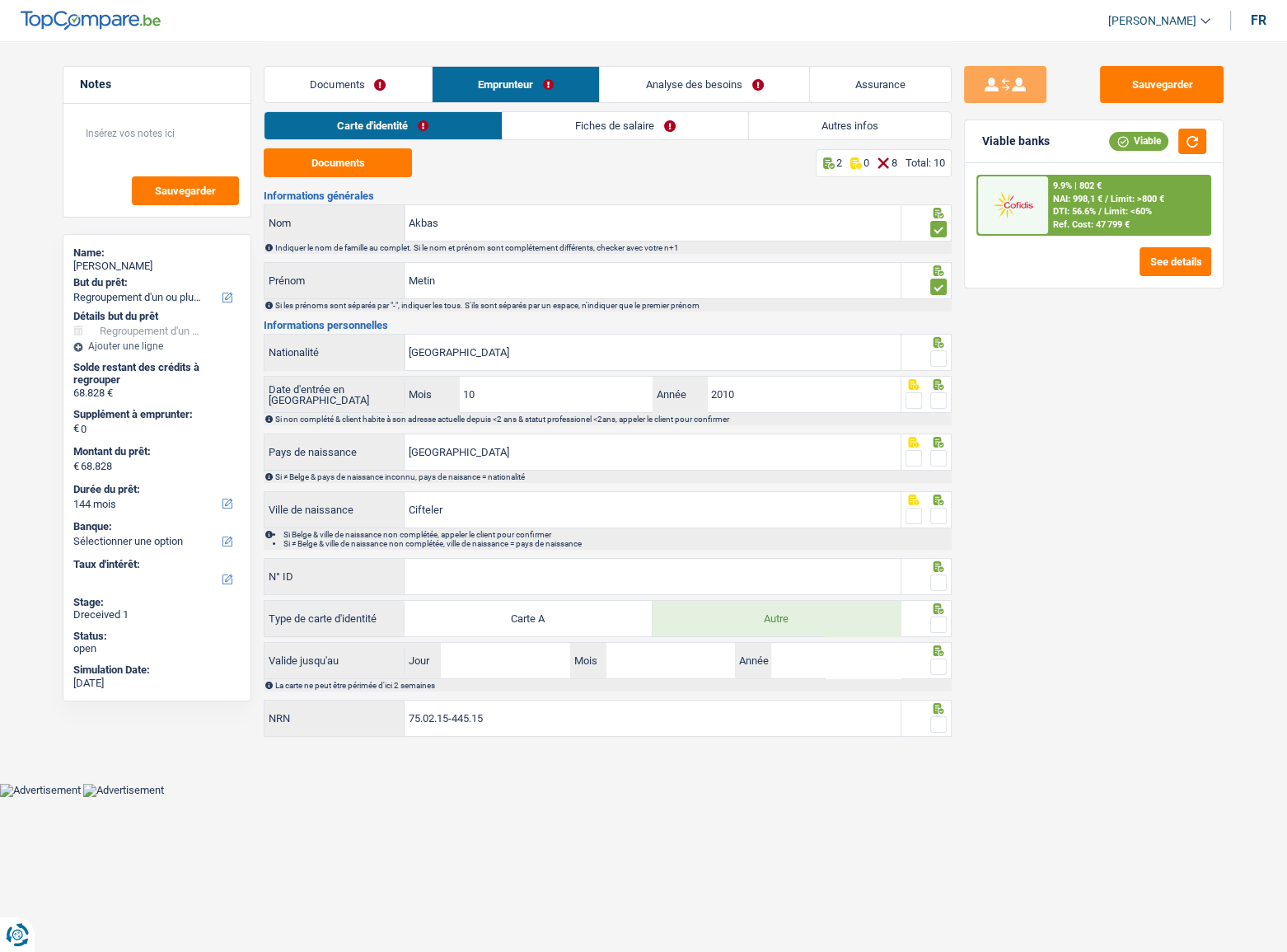
click at [0, 0] on input "radio" at bounding box center [0, 0] width 0 height 0
click at [928, 394] on fieldset at bounding box center [927, 401] width 42 height 21
click at [935, 394] on span at bounding box center [938, 401] width 17 height 17
click at [0, 0] on input "radio" at bounding box center [0, 0] width 0 height 0
click at [941, 462] on span at bounding box center [938, 458] width 17 height 17
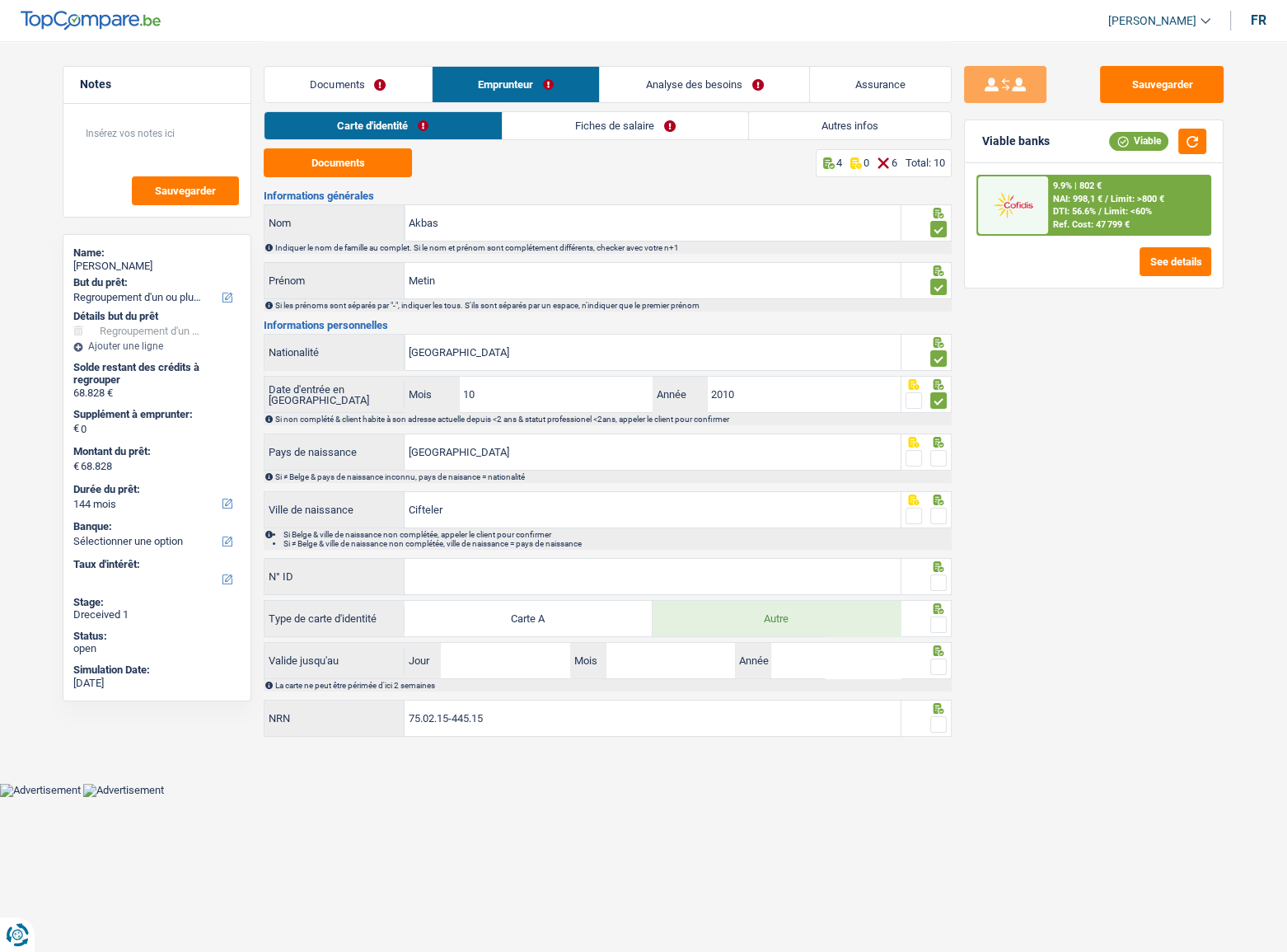
click at [0, 0] on input "radio" at bounding box center [0, 0] width 0 height 0
click at [934, 508] on span at bounding box center [938, 516] width 17 height 17
click at [0, 0] on input "radio" at bounding box center [0, 0] width 0 height 0
drag, startPoint x: 530, startPoint y: 574, endPoint x: 761, endPoint y: 541, distance: 233.3
click at [634, 520] on input "N° ID" at bounding box center [653, 576] width 496 height 36
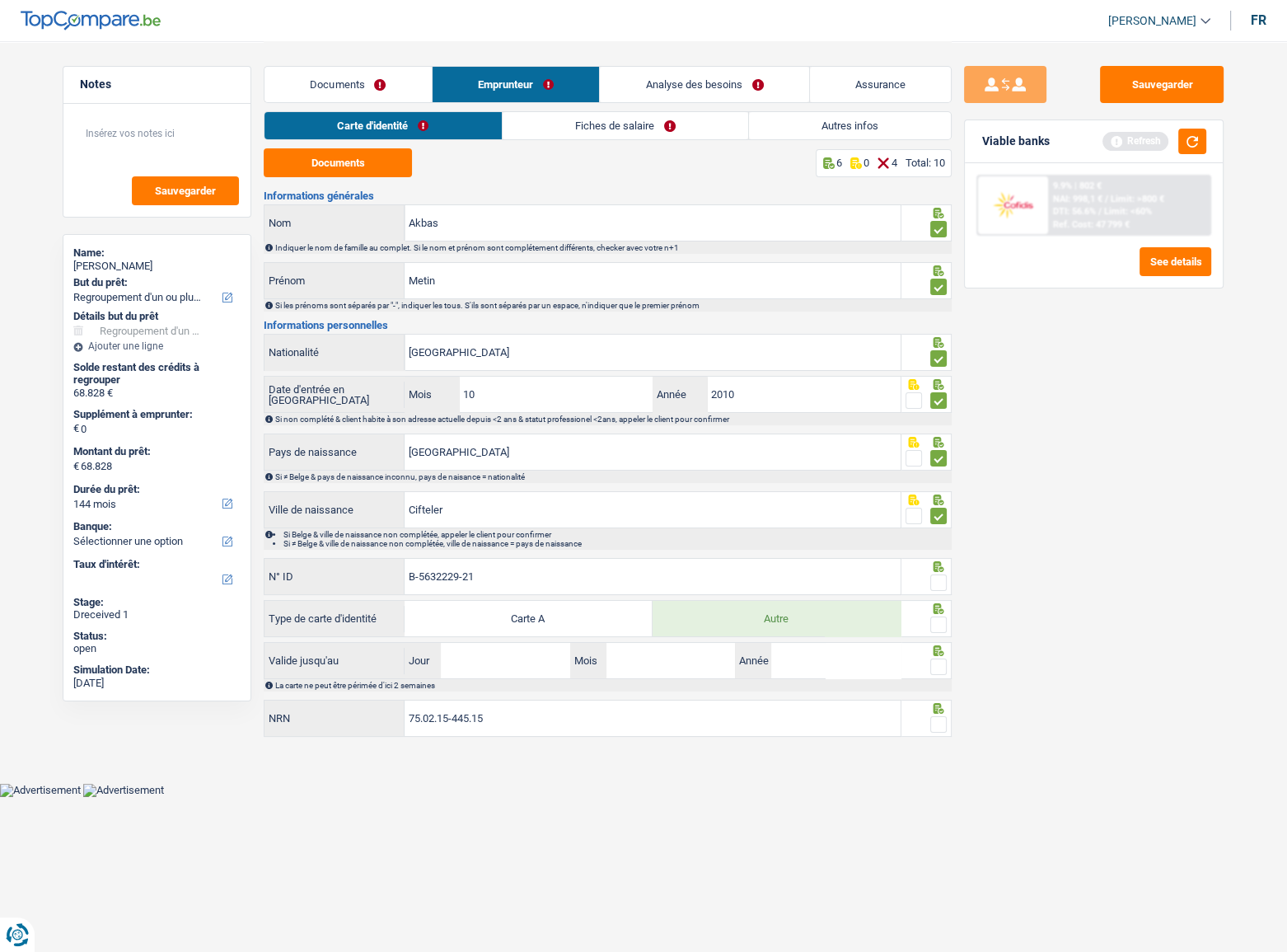
type input "B-5632229-21"
click at [934, 520] on span at bounding box center [938, 582] width 17 height 17
click at [0, 0] on input "radio" at bounding box center [0, 0] width 0 height 0
click at [938, 520] on span at bounding box center [938, 624] width 17 height 17
click at [0, 0] on input "radio" at bounding box center [0, 0] width 0 height 0
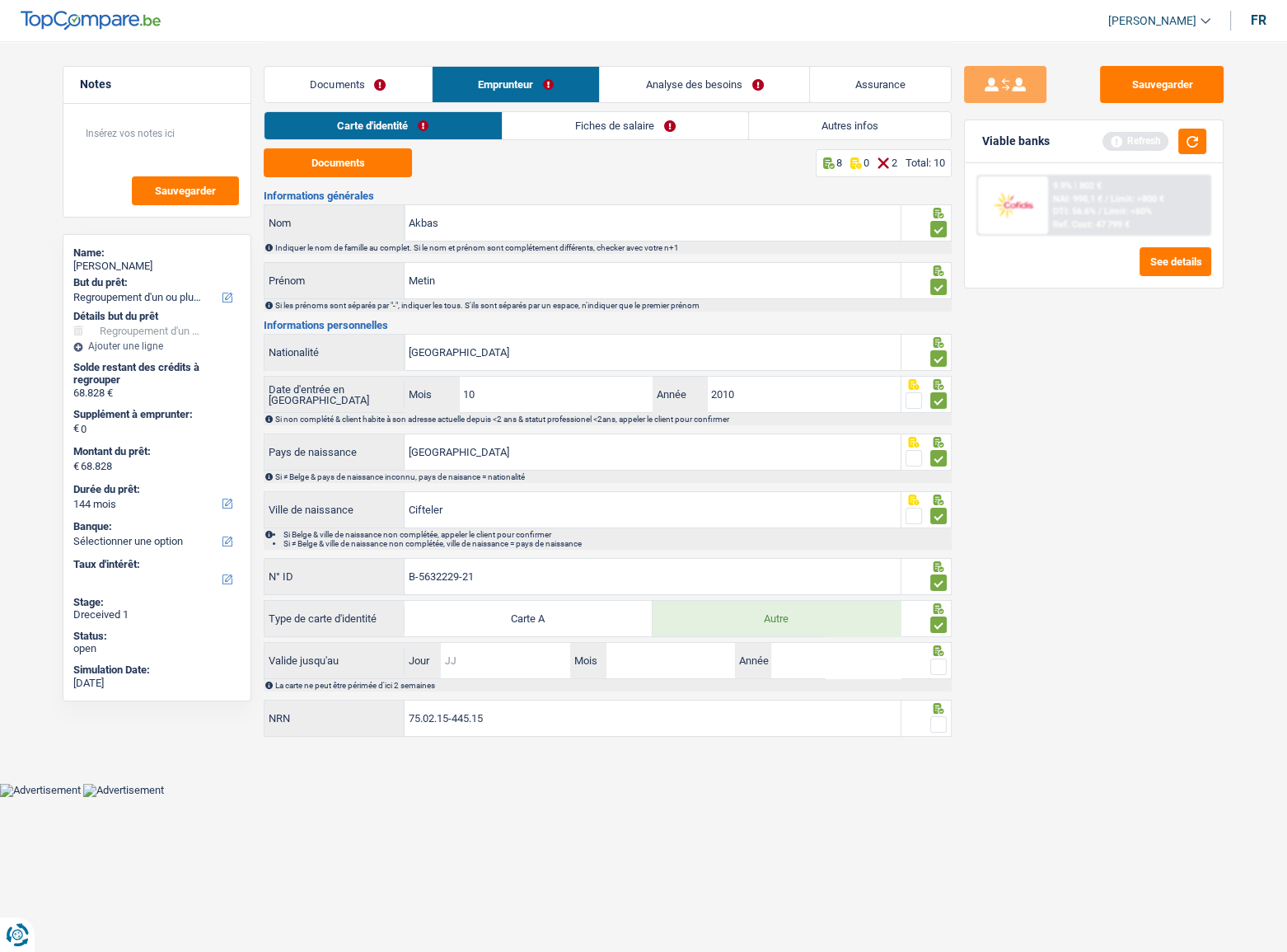
click at [495, 520] on input "Jour" at bounding box center [504, 661] width 128 height 36
type input "27"
type input "10"
type input "2028"
click at [934, 520] on span at bounding box center [938, 667] width 17 height 17
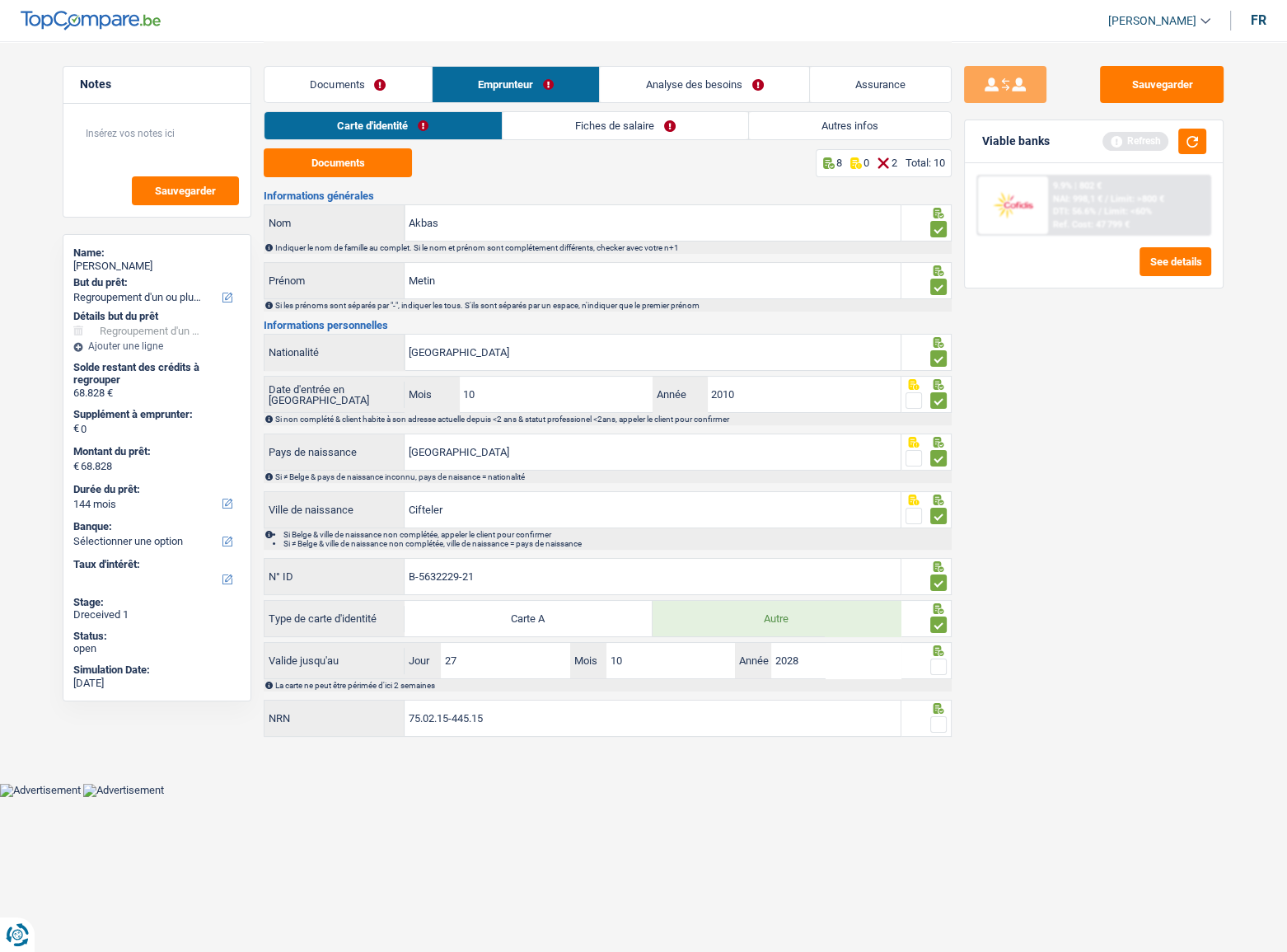
click at [0, 0] on input "radio" at bounding box center [0, 0] width 0 height 0
click at [941, 520] on span at bounding box center [938, 724] width 17 height 17
click at [0, 0] on input "radio" at bounding box center [0, 0] width 0 height 0
click at [547, 126] on link "Fiches de salaire" at bounding box center [625, 125] width 245 height 27
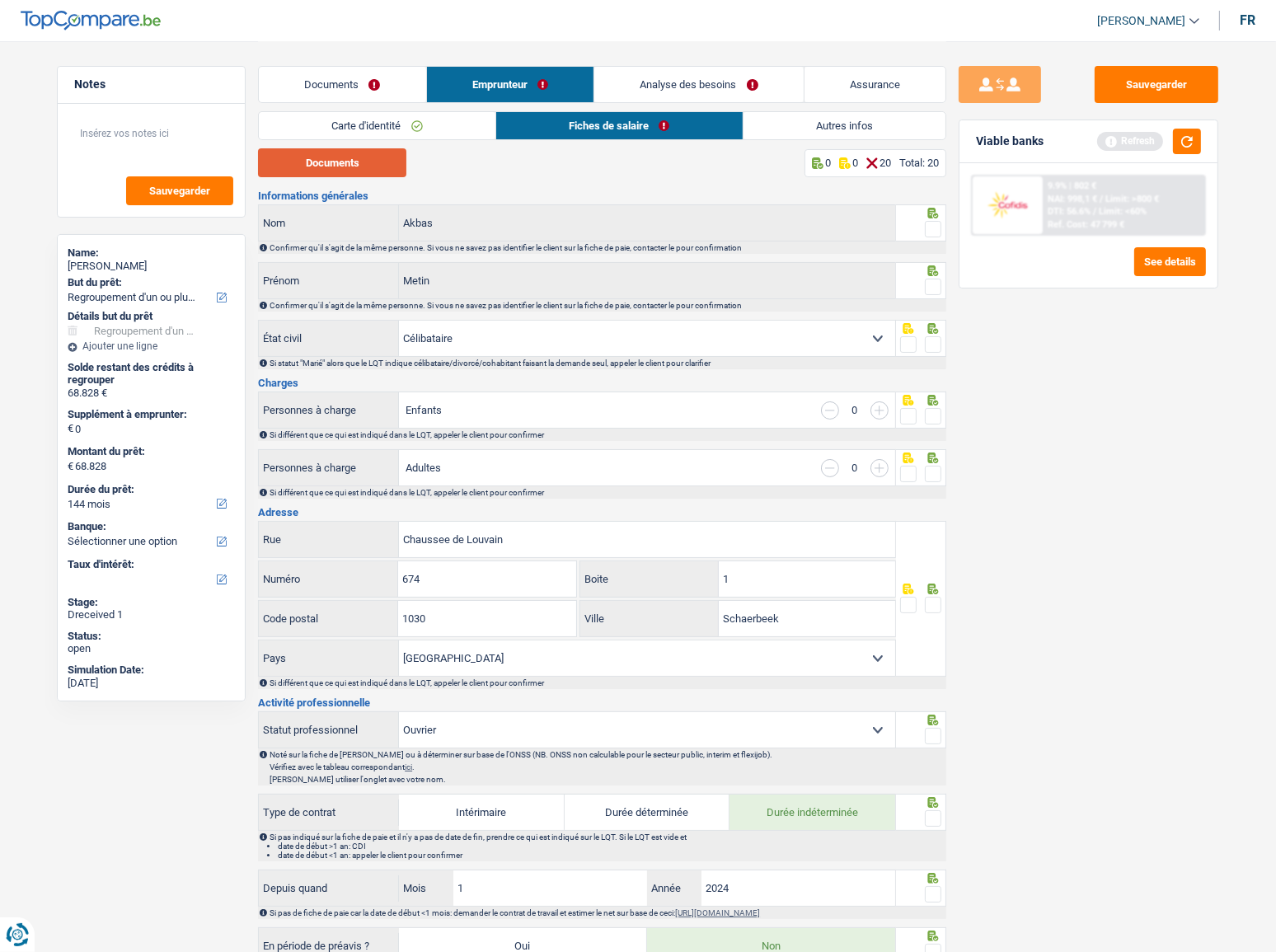
click at [363, 155] on button "Documents" at bounding box center [333, 162] width 148 height 29
click at [1149, 136] on button "button" at bounding box center [1187, 140] width 28 height 25
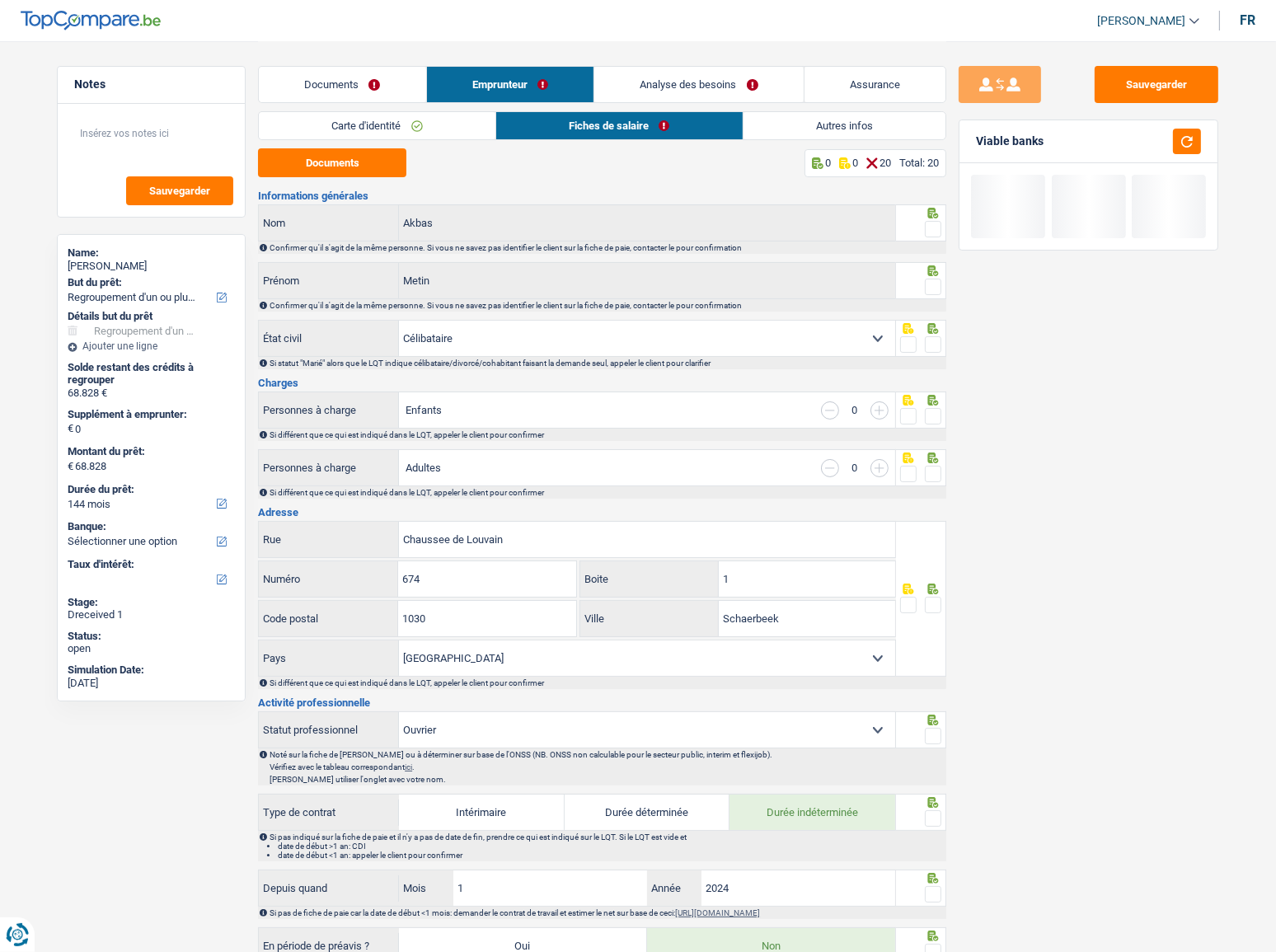
click at [934, 224] on span at bounding box center [933, 229] width 17 height 17
click at [0, 0] on input "radio" at bounding box center [0, 0] width 0 height 0
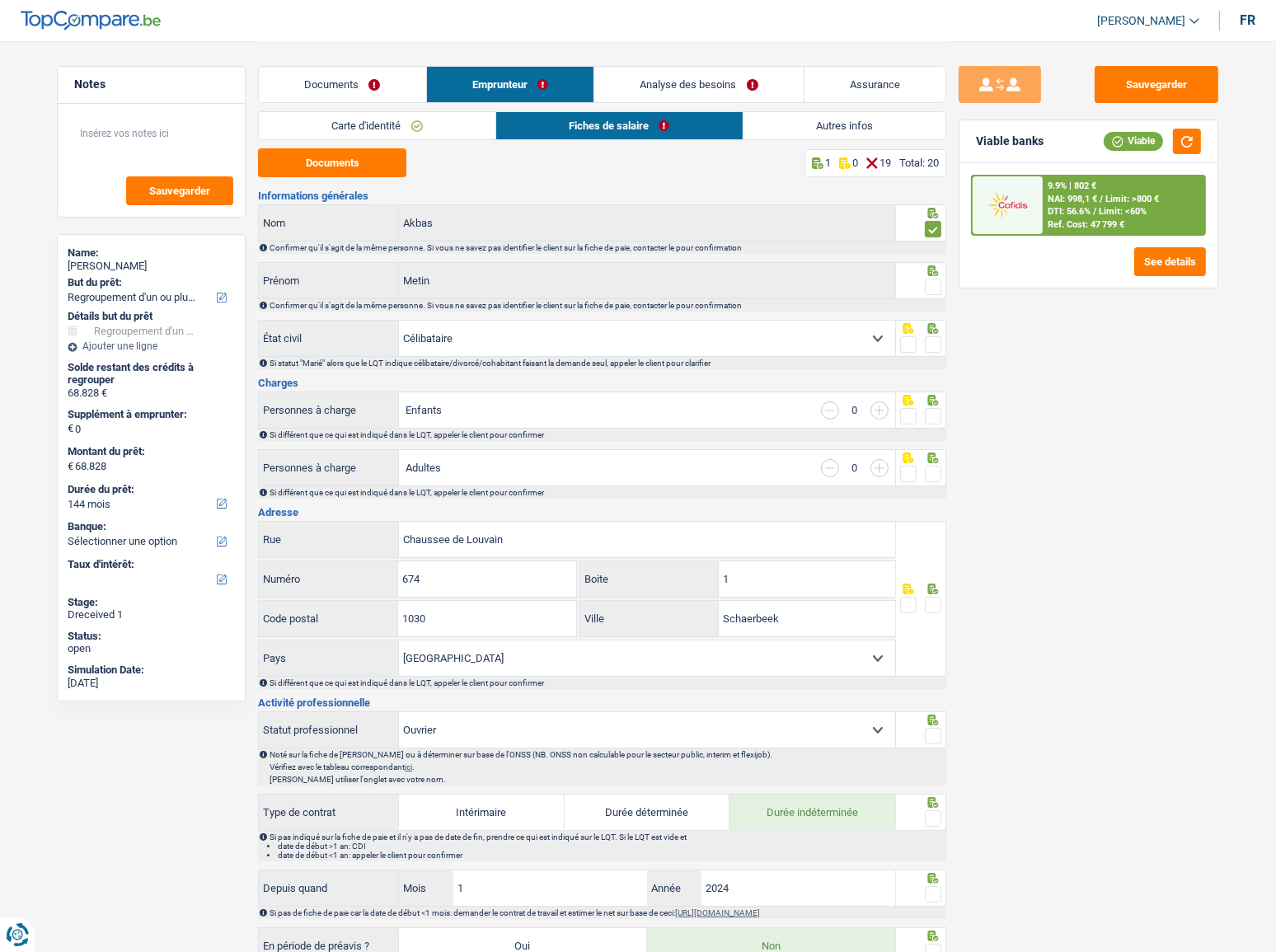
click at [932, 282] on span at bounding box center [933, 286] width 17 height 17
click at [0, 0] on input "radio" at bounding box center [0, 0] width 0 height 0
click at [938, 346] on span at bounding box center [933, 344] width 17 height 17
click at [0, 0] on input "radio" at bounding box center [0, 0] width 0 height 0
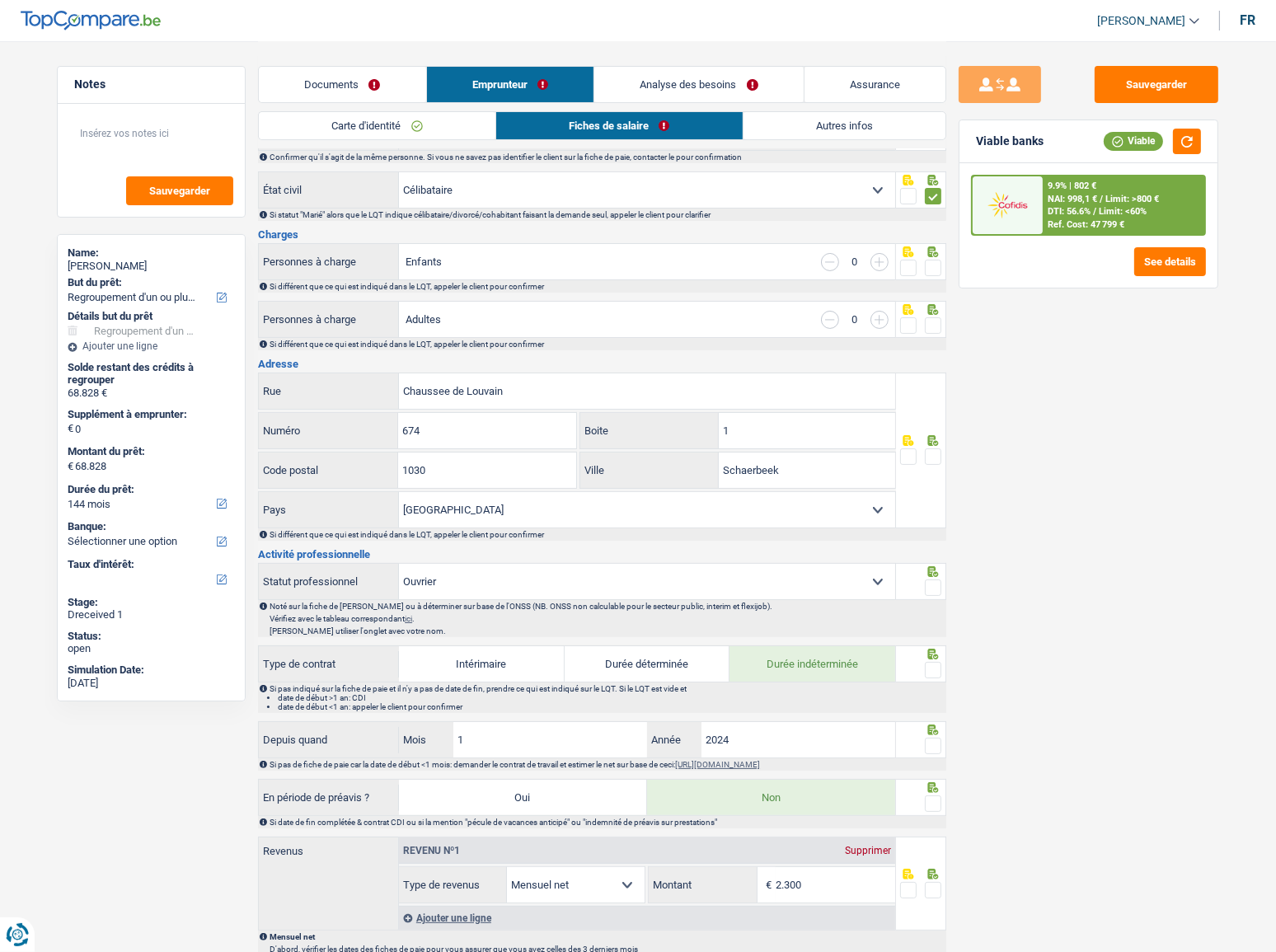
scroll to position [149, 0]
click at [938, 261] on span at bounding box center [933, 267] width 17 height 17
click at [0, 0] on input "radio" at bounding box center [0, 0] width 0 height 0
click at [930, 317] on span at bounding box center [933, 325] width 17 height 17
click at [0, 0] on input "radio" at bounding box center [0, 0] width 0 height 0
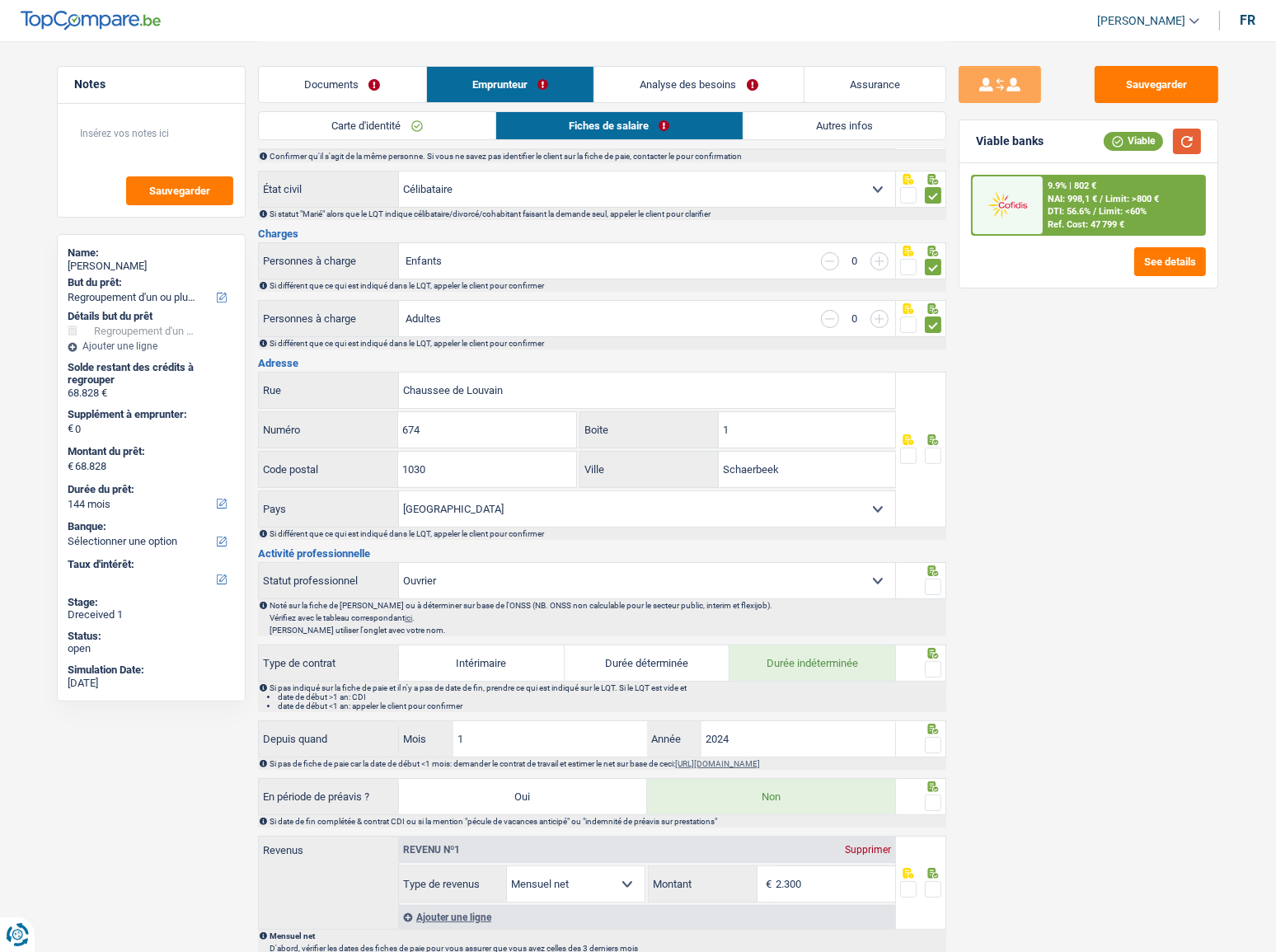
click at [1149, 141] on button "button" at bounding box center [1187, 140] width 28 height 25
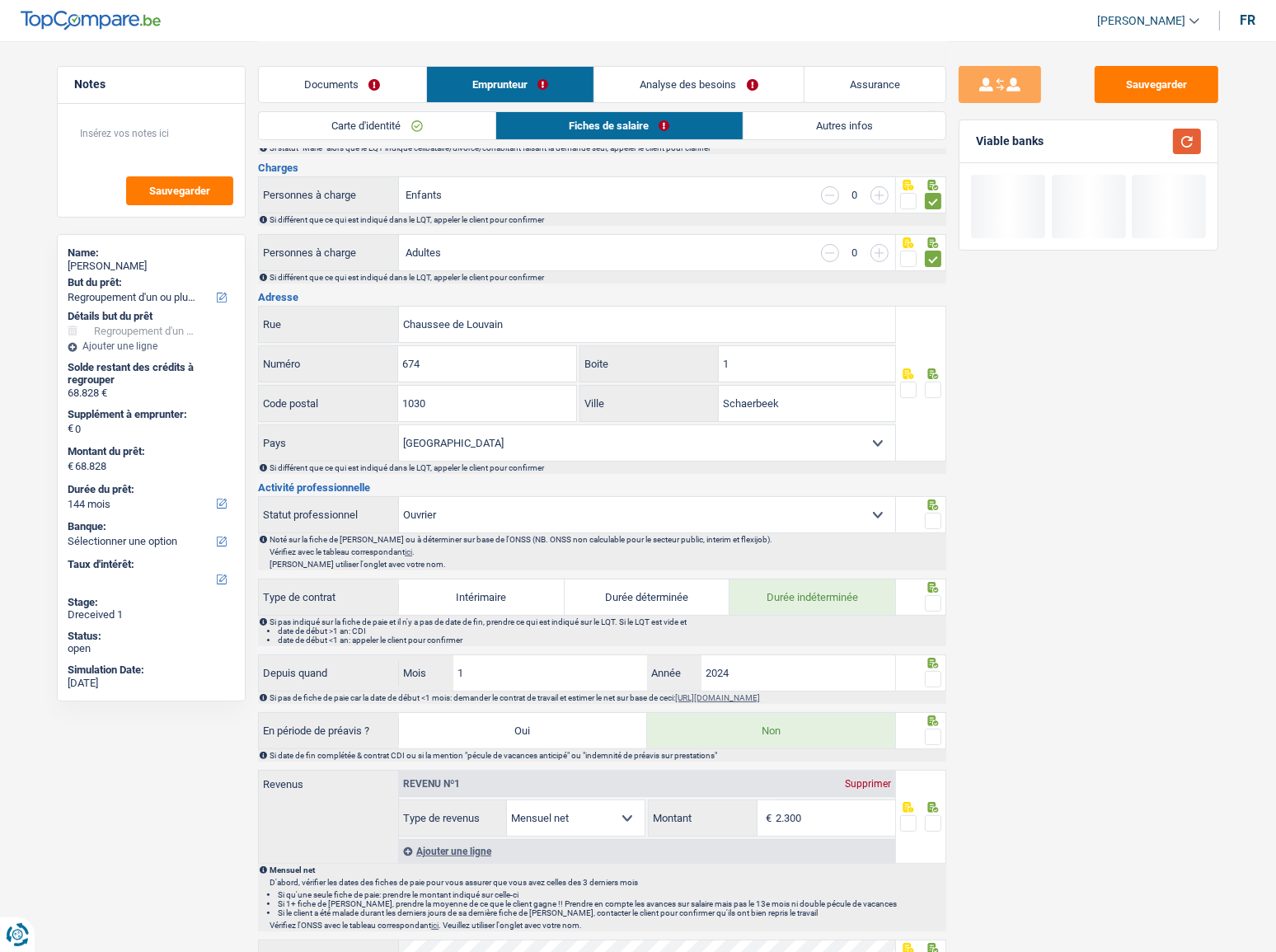
scroll to position [299, 0]
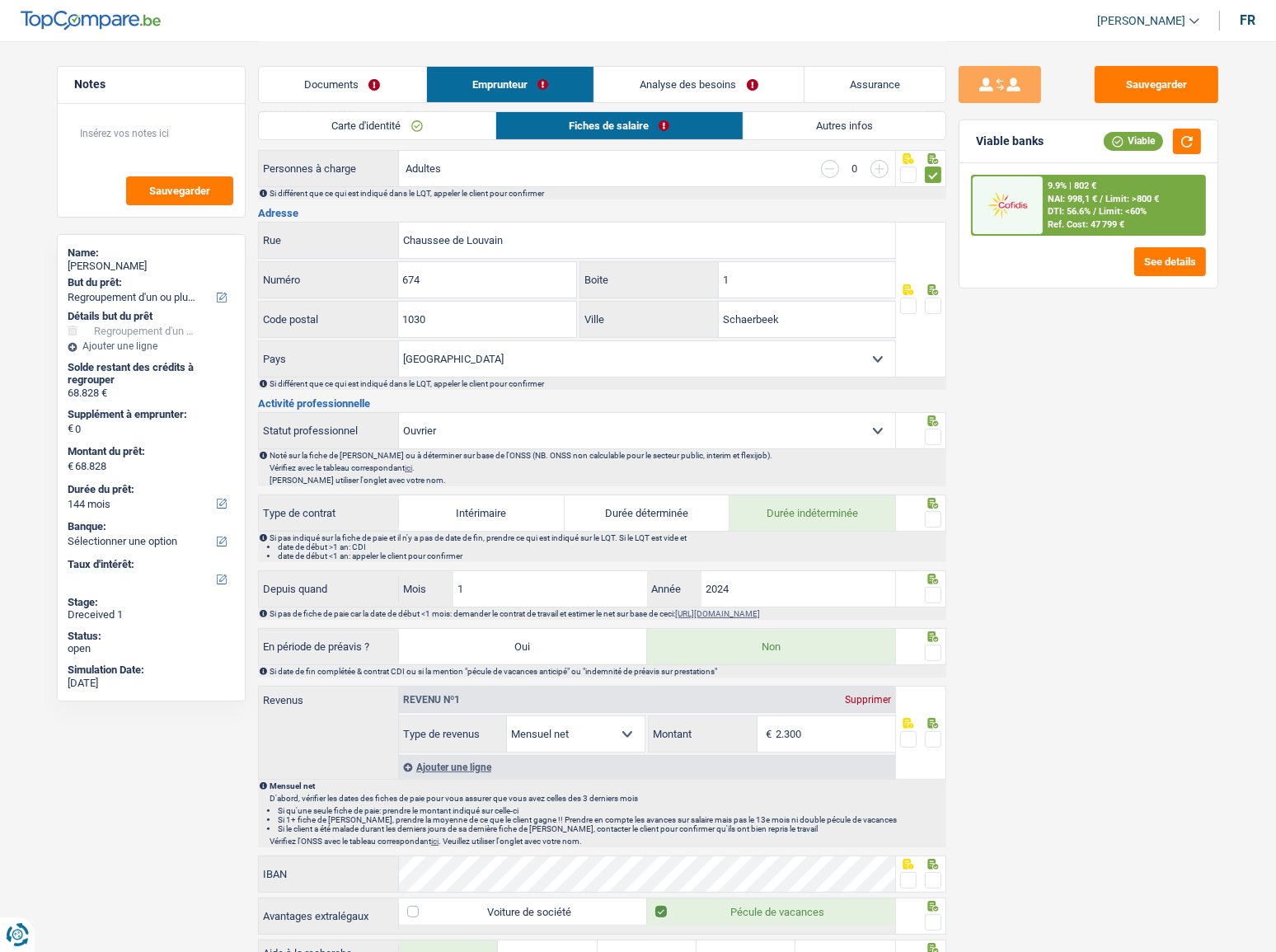
click at [929, 301] on span at bounding box center [933, 305] width 17 height 17
click at [0, 0] on input "radio" at bounding box center [0, 0] width 0 height 0
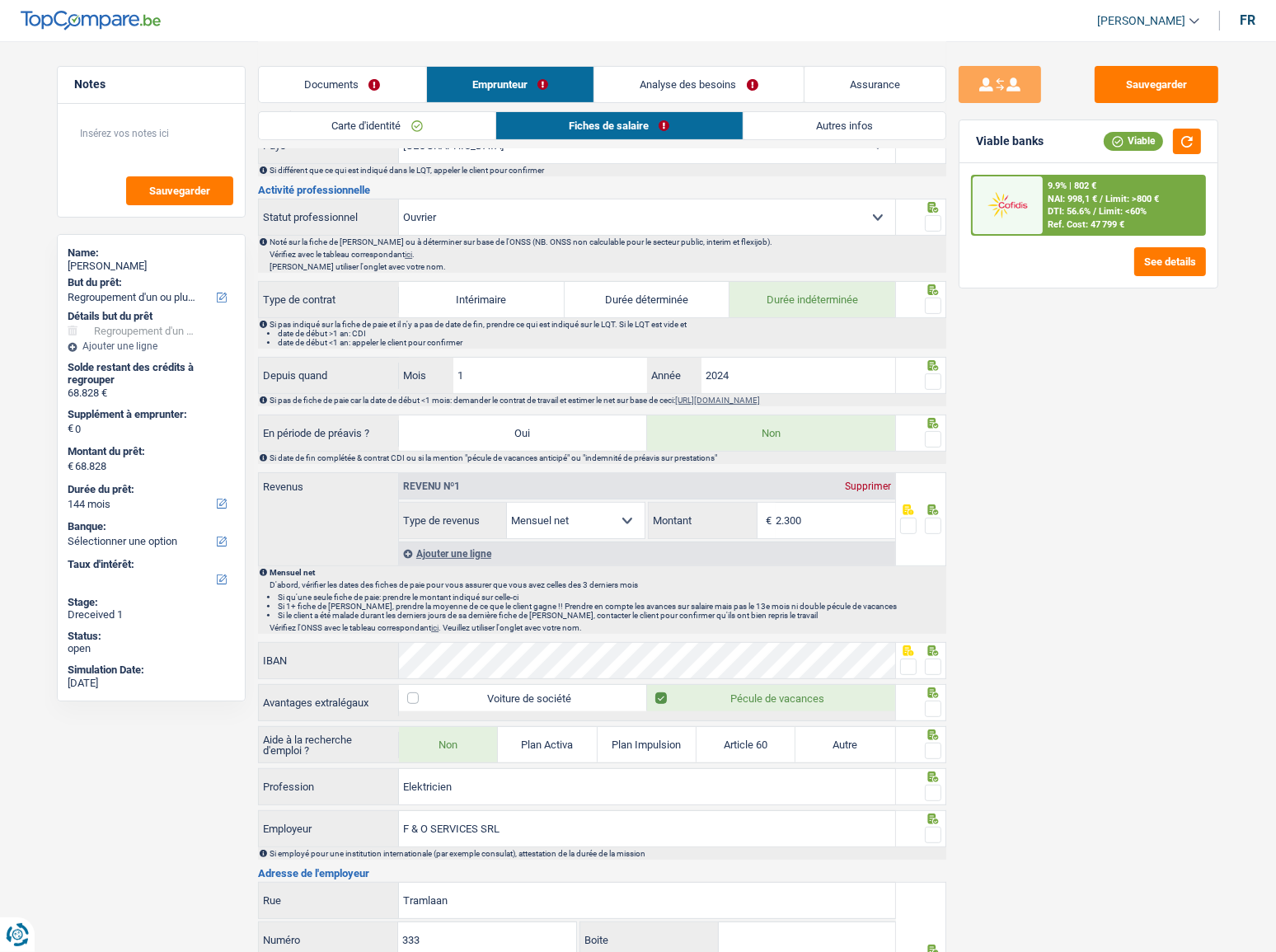
scroll to position [524, 0]
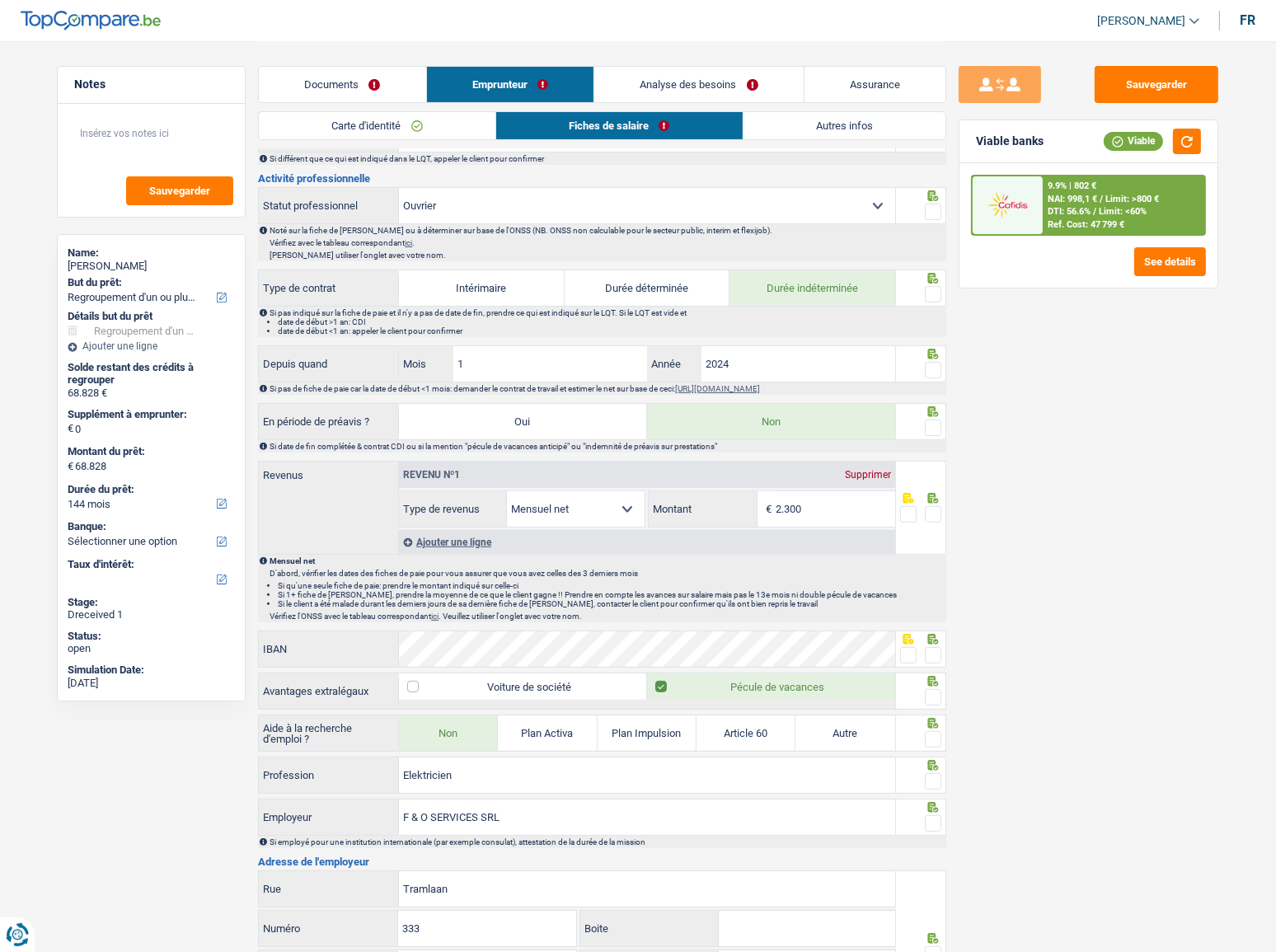
click at [931, 213] on span at bounding box center [933, 211] width 17 height 17
click at [0, 0] on input "radio" at bounding box center [0, 0] width 0 height 0
click at [938, 300] on div at bounding box center [933, 295] width 17 height 21
click at [1149, 140] on button "button" at bounding box center [1187, 140] width 28 height 25
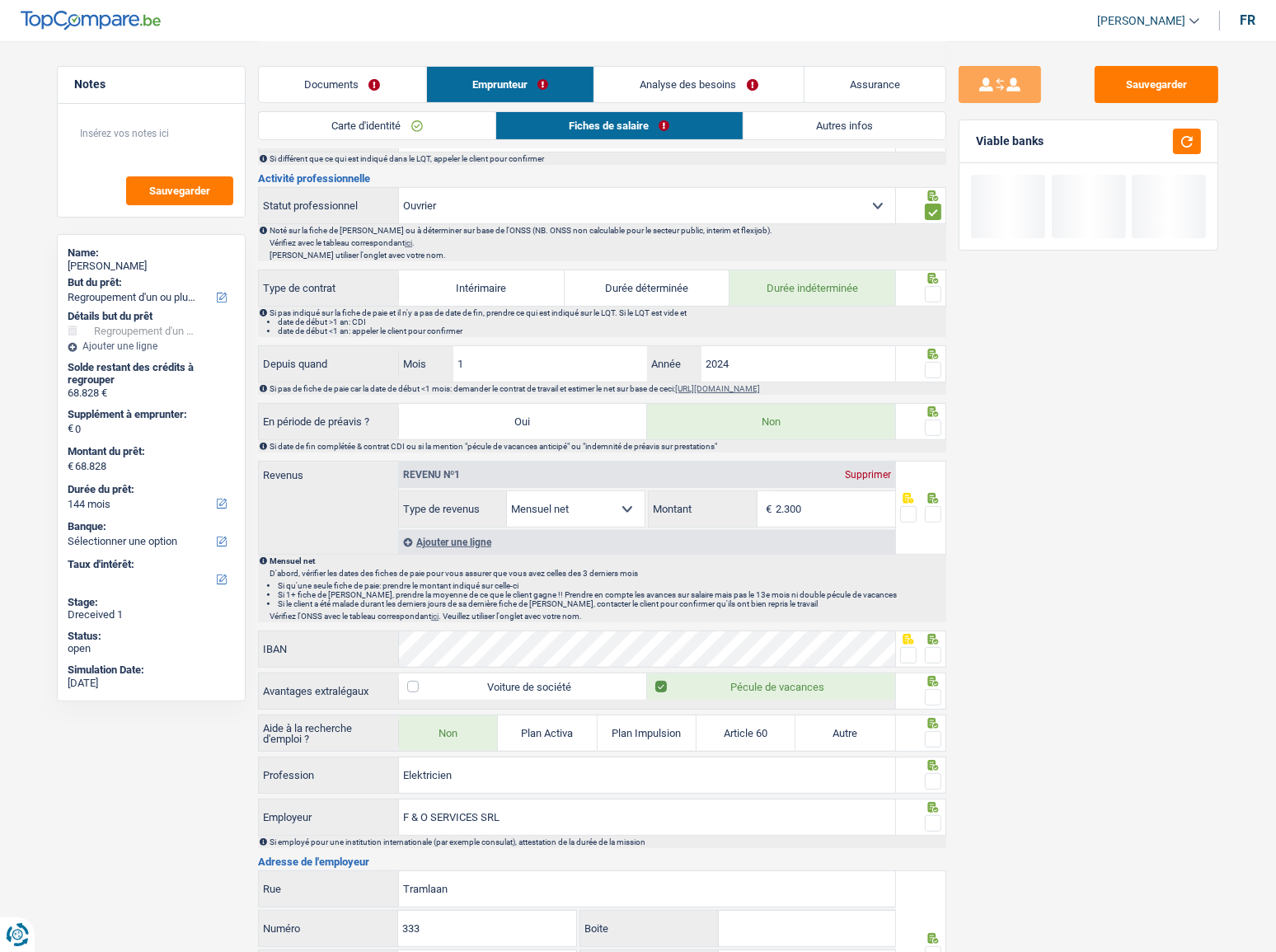
click at [931, 286] on span at bounding box center [933, 294] width 17 height 17
click at [0, 0] on input "radio" at bounding box center [0, 0] width 0 height 0
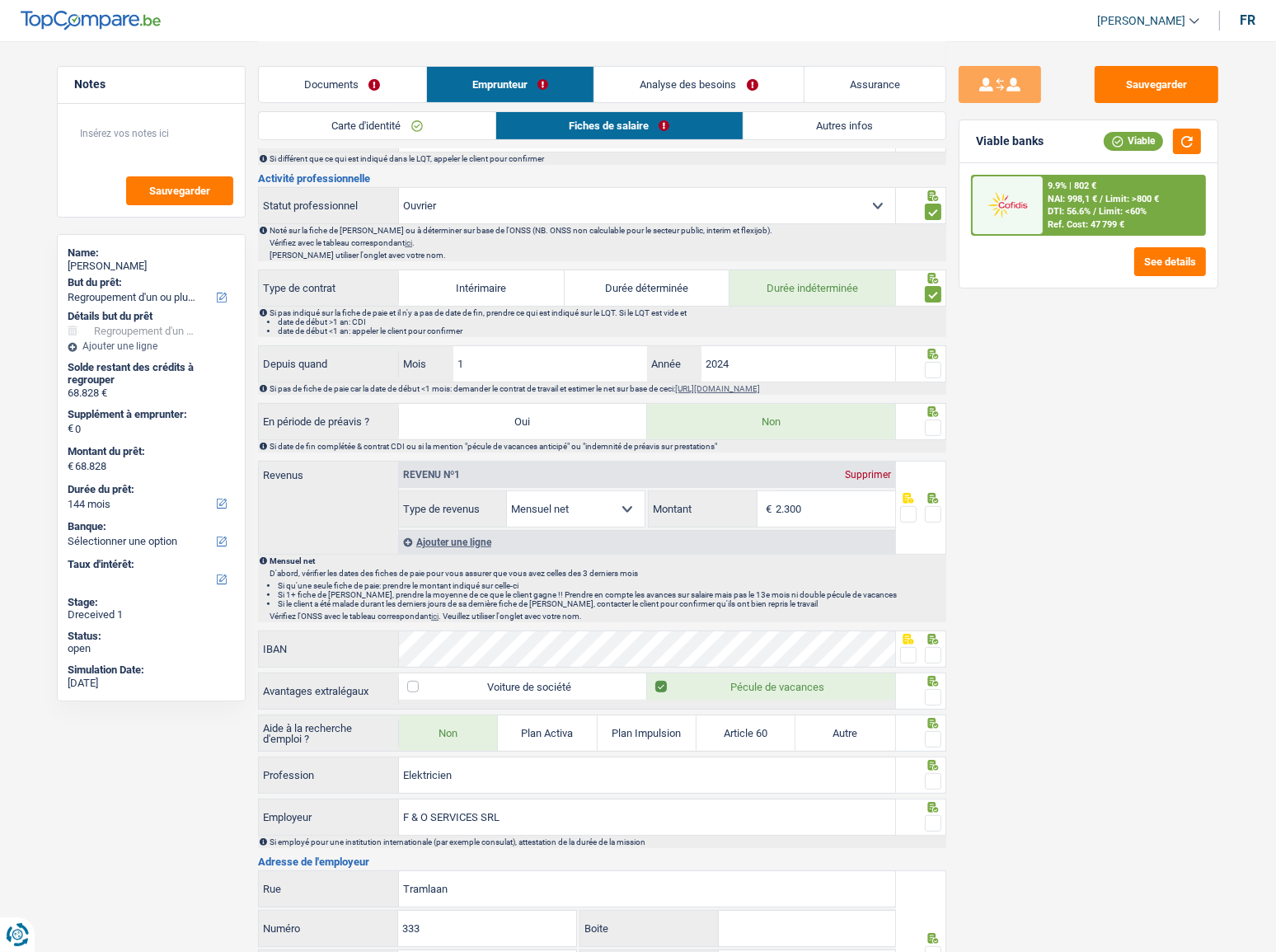
click at [934, 368] on span at bounding box center [933, 370] width 17 height 17
click at [0, 0] on input "radio" at bounding box center [0, 0] width 0 height 0
click at [737, 372] on input "2024" at bounding box center [799, 364] width 194 height 36
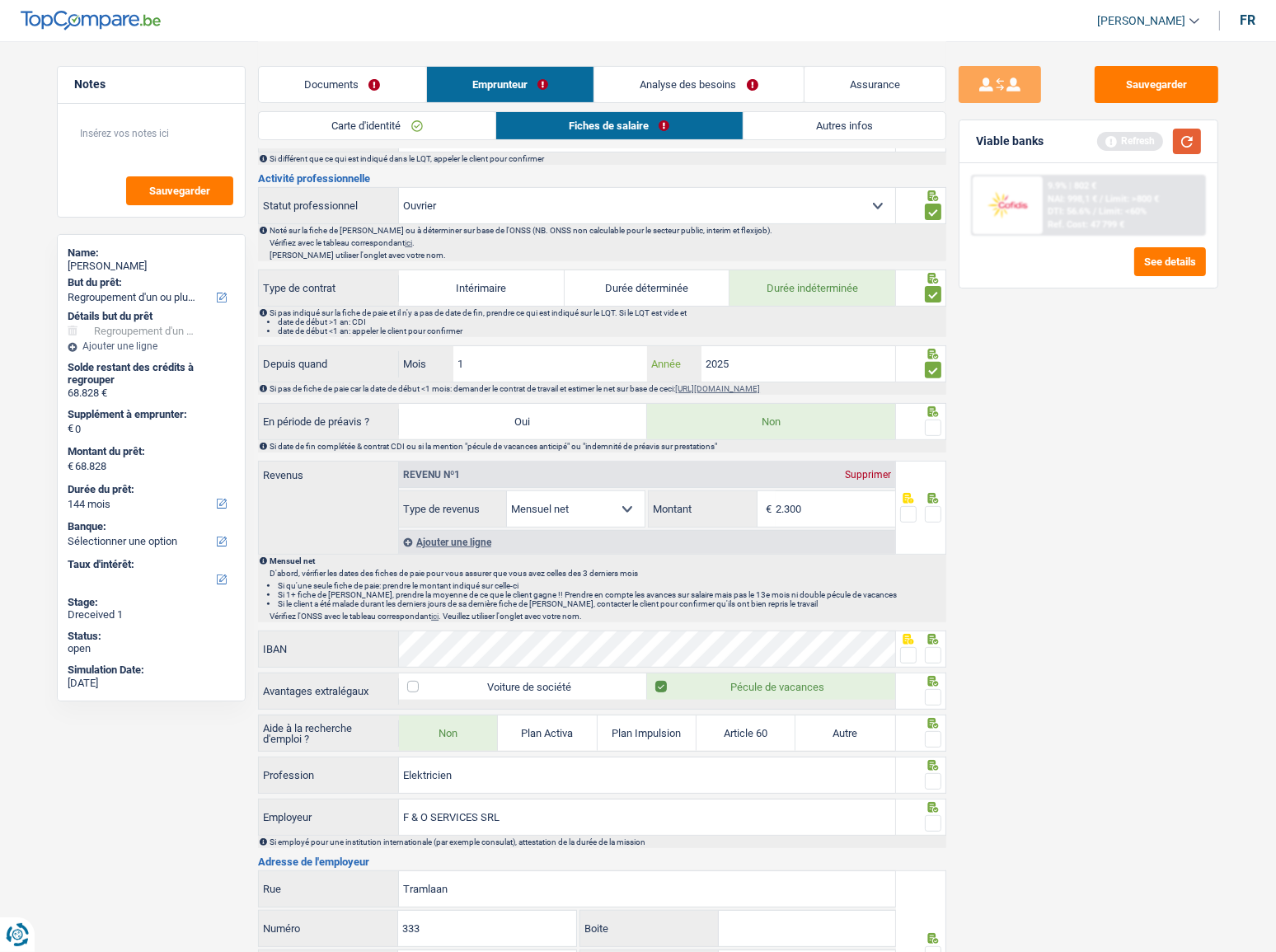
type input "2025"
click at [1149, 134] on button "button" at bounding box center [1187, 140] width 28 height 25
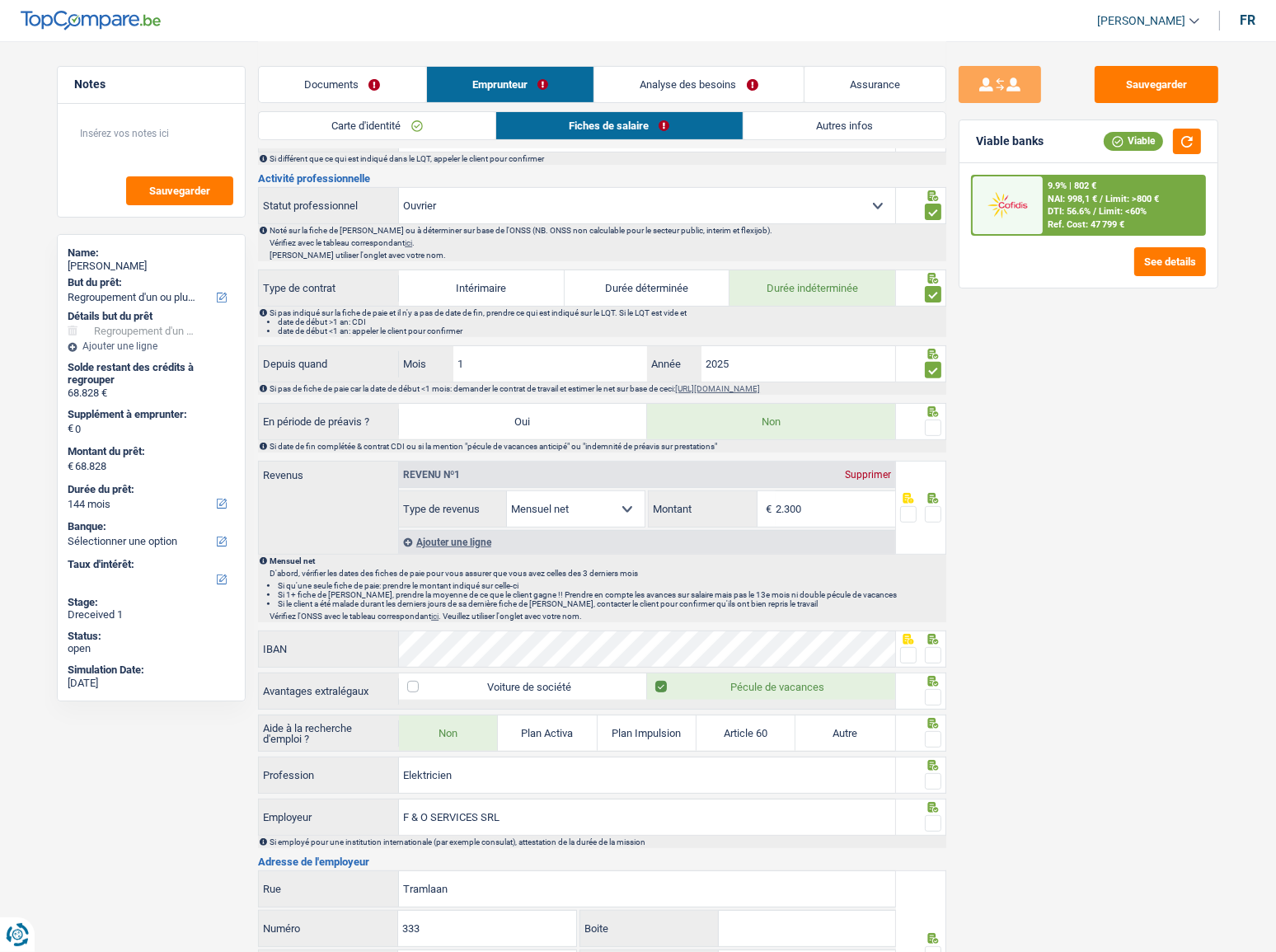
click at [925, 421] on span at bounding box center [933, 428] width 17 height 17
click at [0, 0] on input "radio" at bounding box center [0, 0] width 0 height 0
click at [1149, 139] on button "button" at bounding box center [1187, 140] width 28 height 25
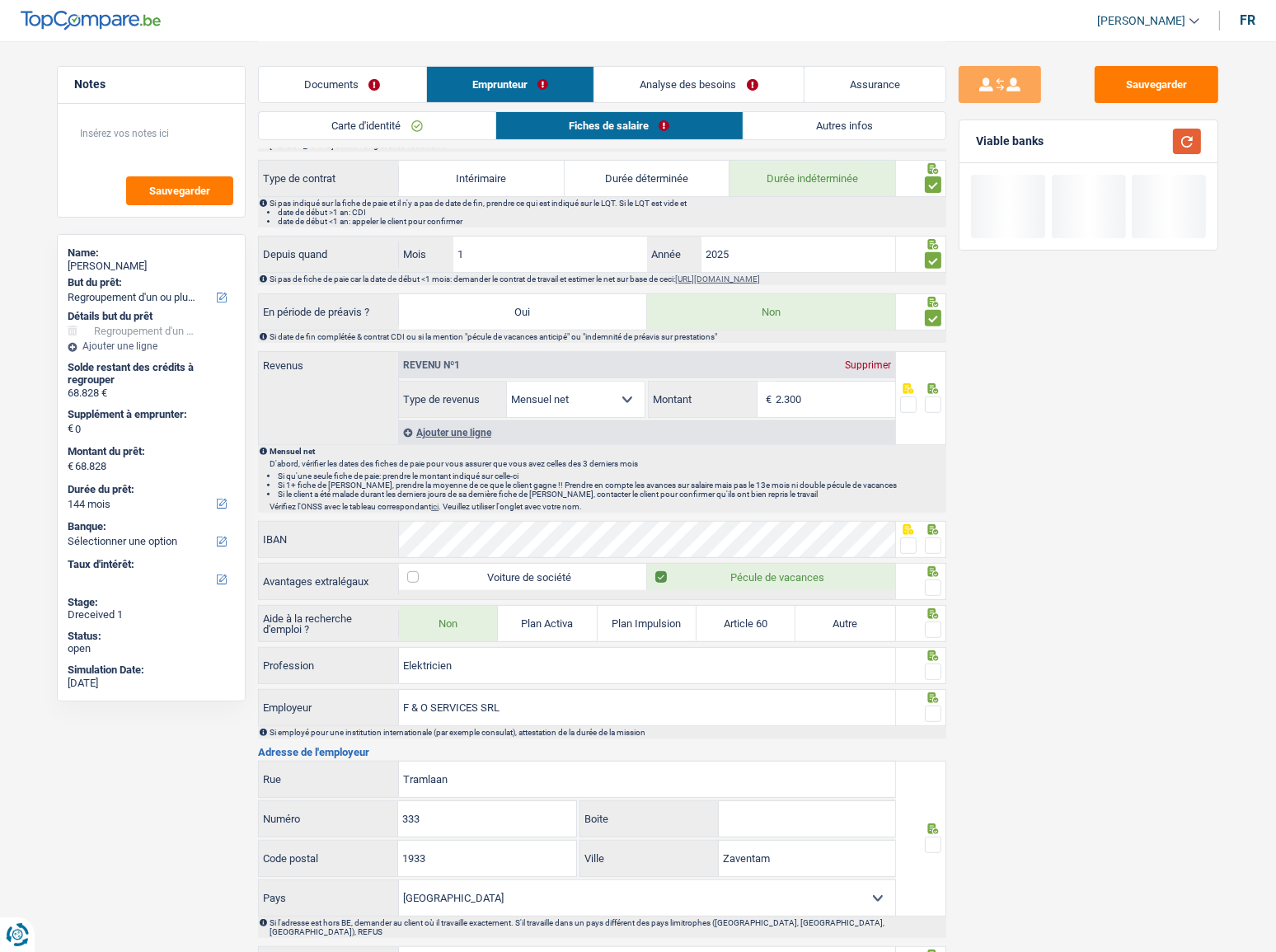
scroll to position [749, 0]
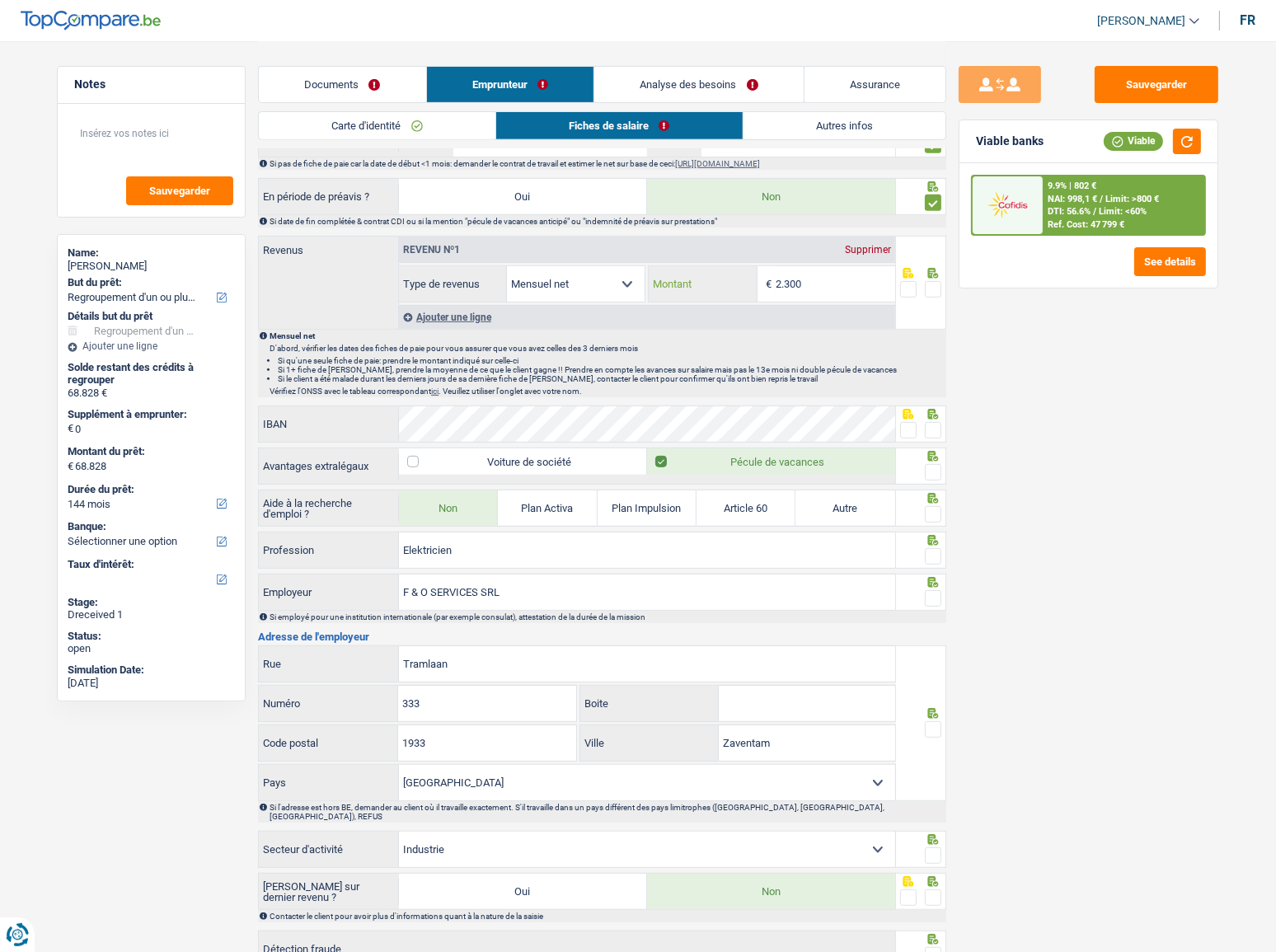
click at [849, 269] on input "2.300" at bounding box center [835, 284] width 120 height 36
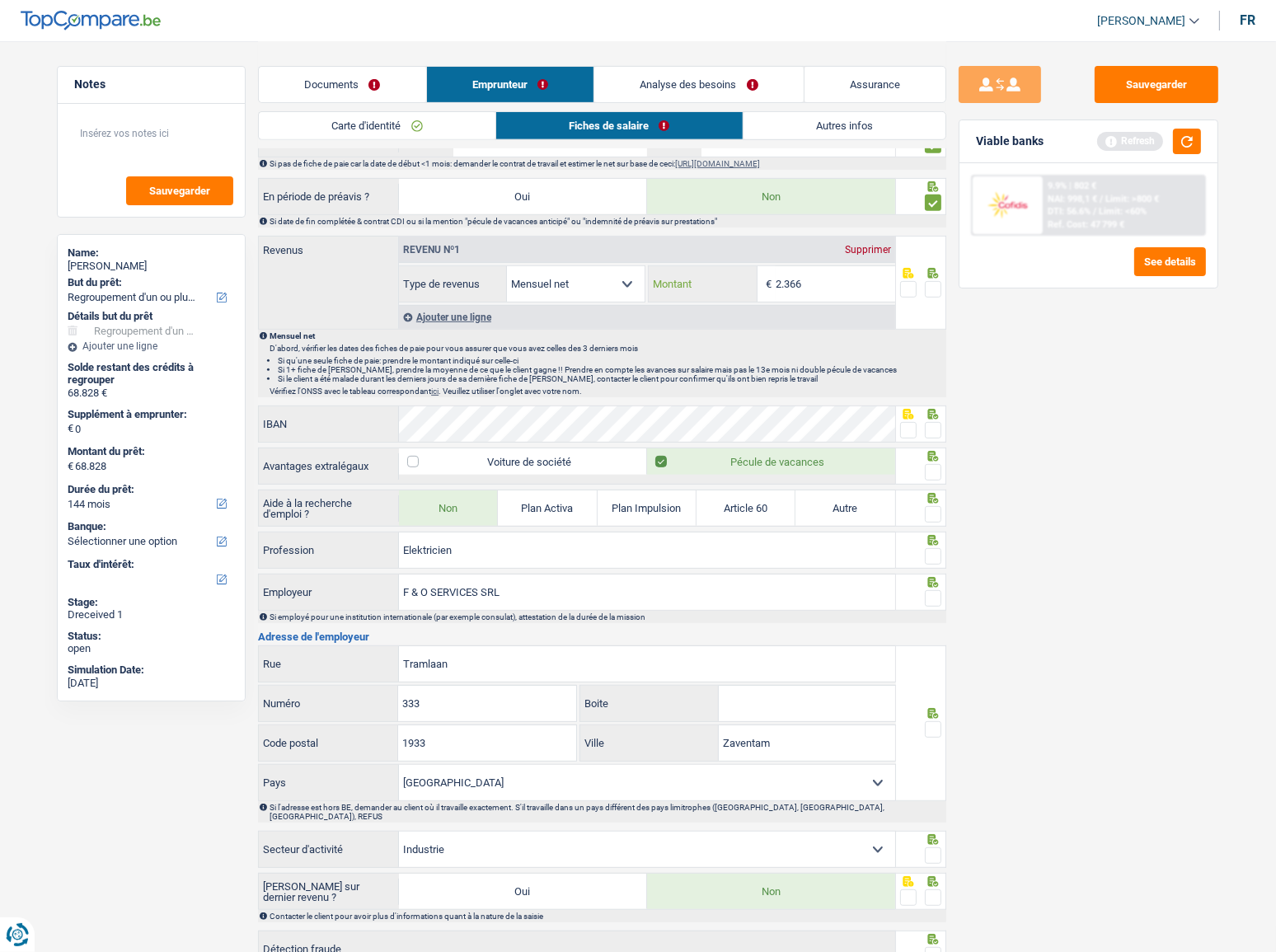
type input "2.366"
click at [937, 282] on span at bounding box center [933, 289] width 17 height 17
click at [0, 0] on input "radio" at bounding box center [0, 0] width 0 height 0
drag, startPoint x: 1180, startPoint y: 127, endPoint x: 1170, endPoint y: 170, distance: 44.1
click at [1149, 133] on button "button" at bounding box center [1187, 140] width 28 height 25
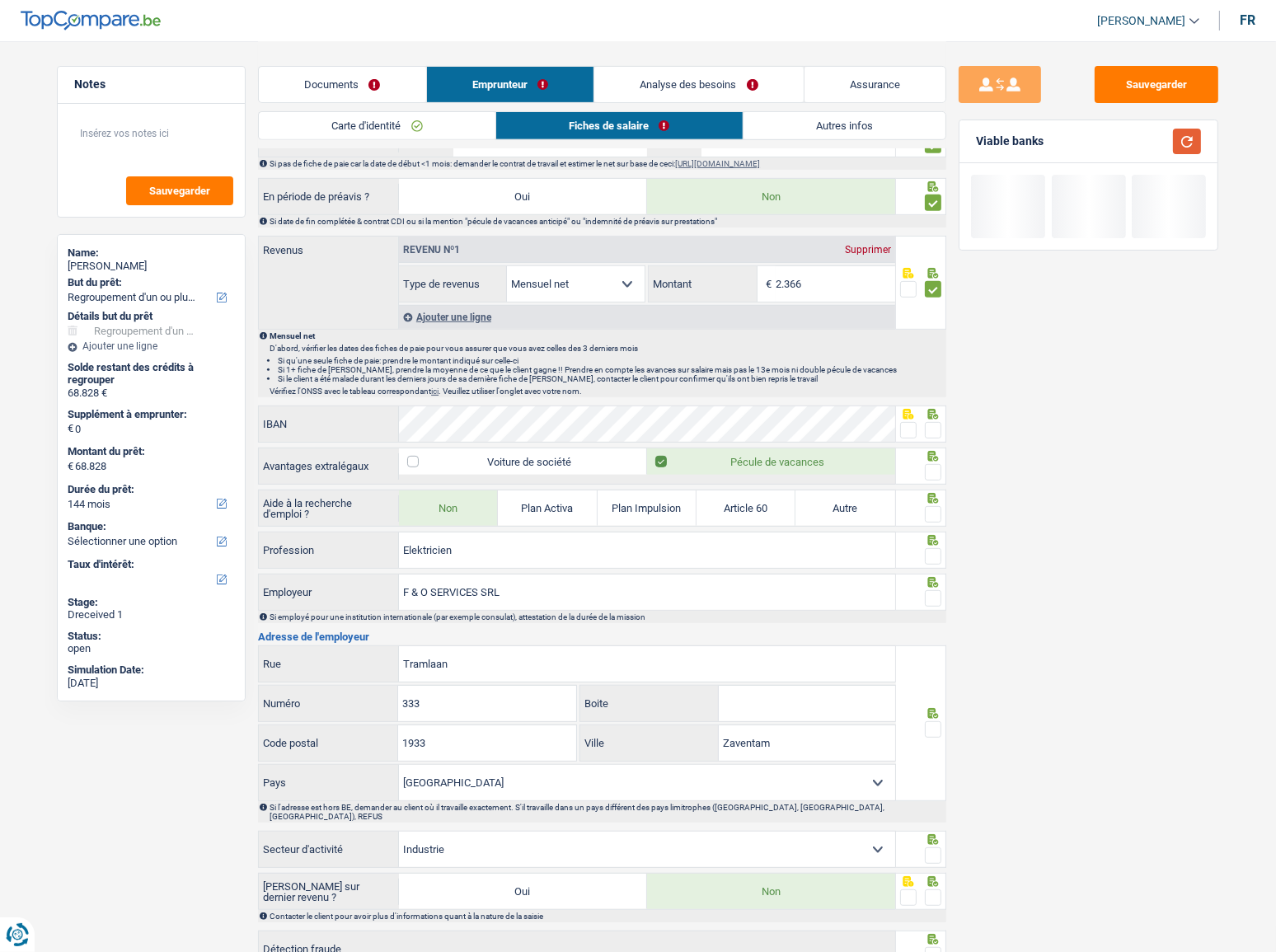
drag, startPoint x: 1189, startPoint y: 148, endPoint x: 833, endPoint y: 352, distance: 410.3
click at [1149, 154] on button "button" at bounding box center [1187, 140] width 28 height 25
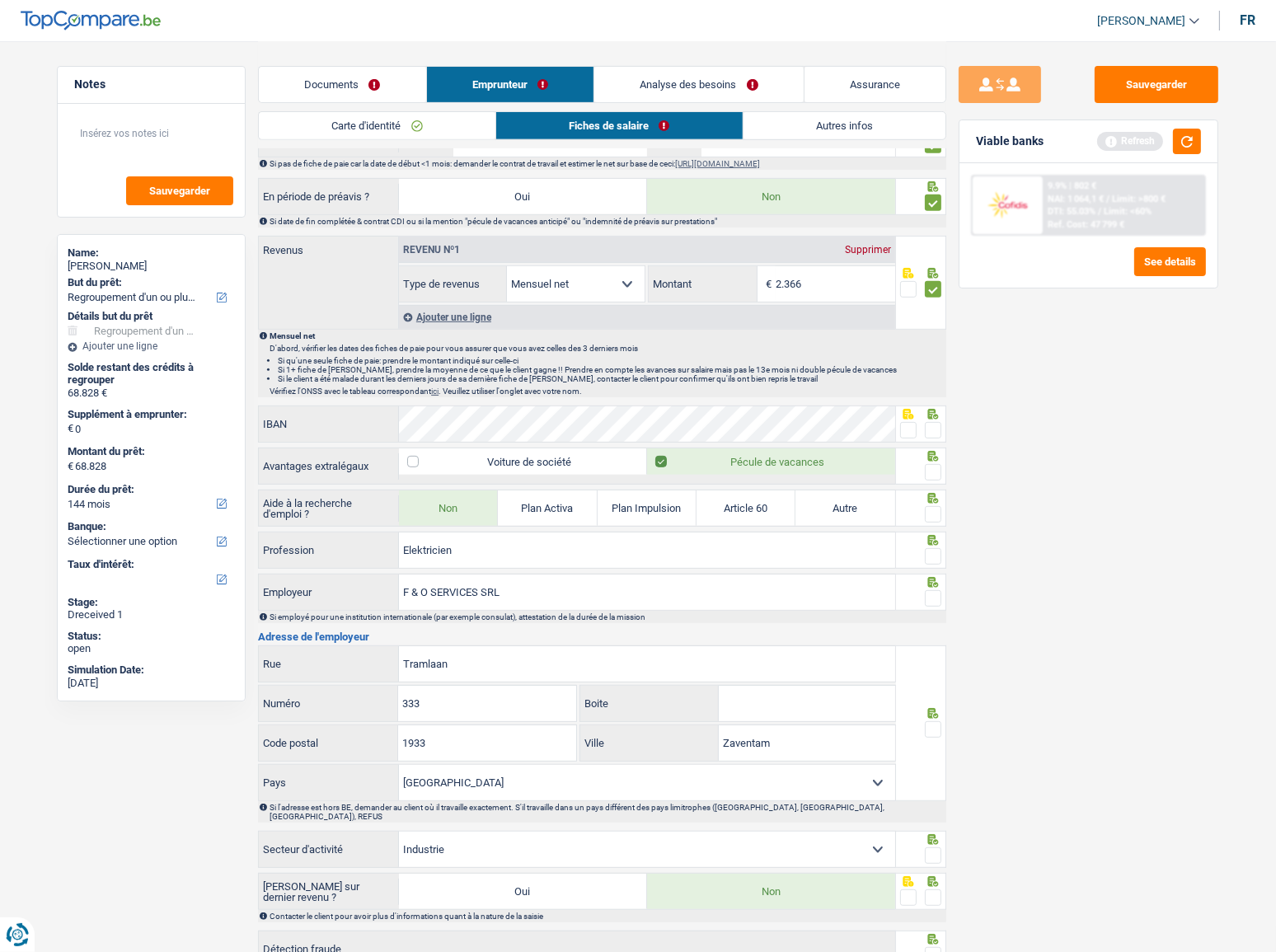
click at [935, 432] on span at bounding box center [933, 430] width 17 height 17
click at [0, 0] on input "radio" at bounding box center [0, 0] width 0 height 0
drag, startPoint x: 933, startPoint y: 469, endPoint x: 936, endPoint y: 497, distance: 28.2
click at [933, 471] on span at bounding box center [933, 472] width 17 height 17
click at [0, 0] on input "radio" at bounding box center [0, 0] width 0 height 0
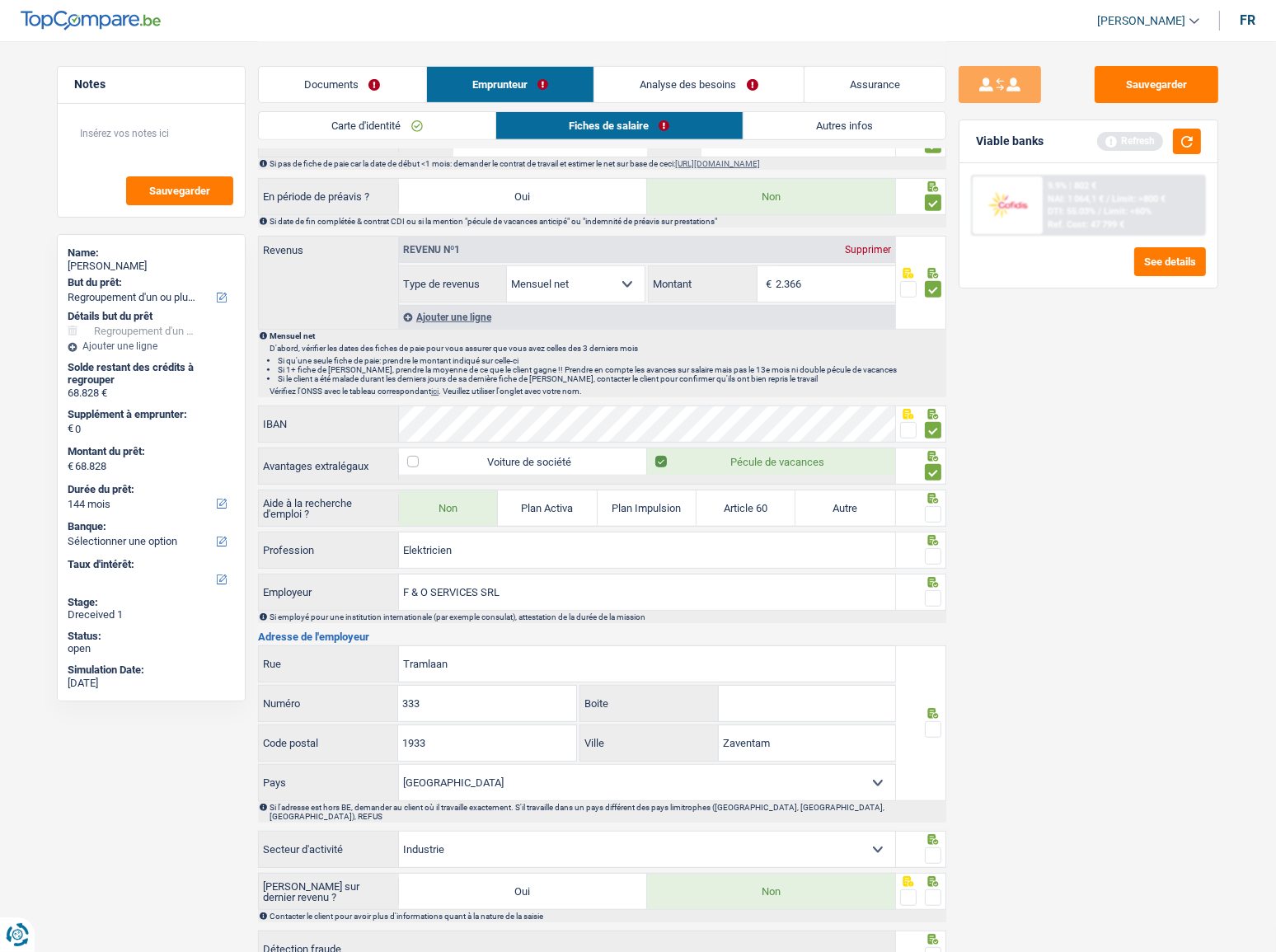
drag, startPoint x: 939, startPoint y: 510, endPoint x: 963, endPoint y: 467, distance: 49.2
click at [936, 507] on span at bounding box center [933, 514] width 17 height 17
click at [0, 0] on input "radio" at bounding box center [0, 0] width 0 height 0
click at [1149, 143] on button "button" at bounding box center [1187, 140] width 28 height 25
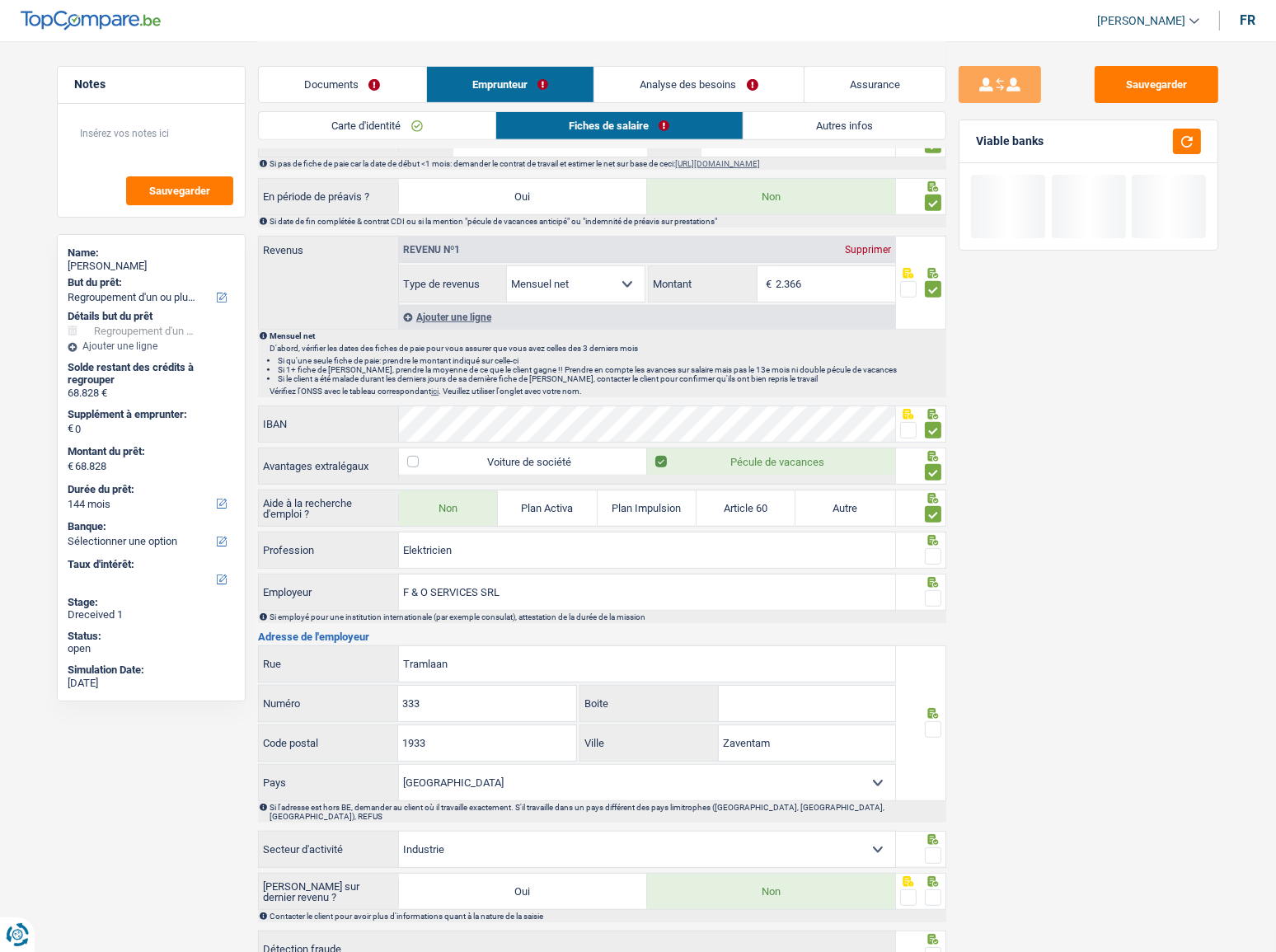
drag, startPoint x: 937, startPoint y: 552, endPoint x: 934, endPoint y: 544, distance: 8.5
click at [934, 520] on span at bounding box center [933, 556] width 17 height 17
click at [0, 0] on input "radio" at bounding box center [0, 0] width 0 height 0
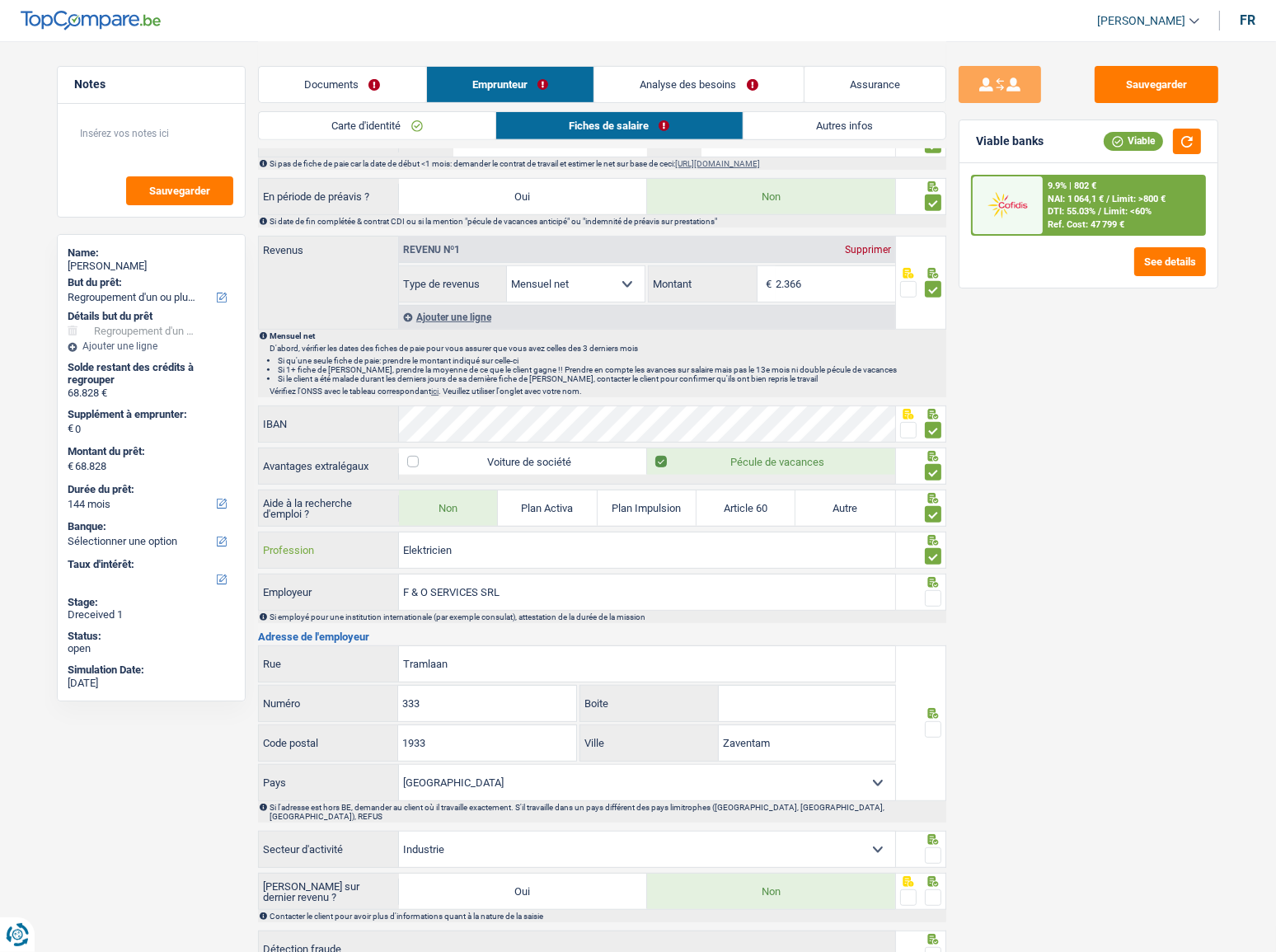
click at [422, 520] on input "Elektricien" at bounding box center [647, 550] width 497 height 36
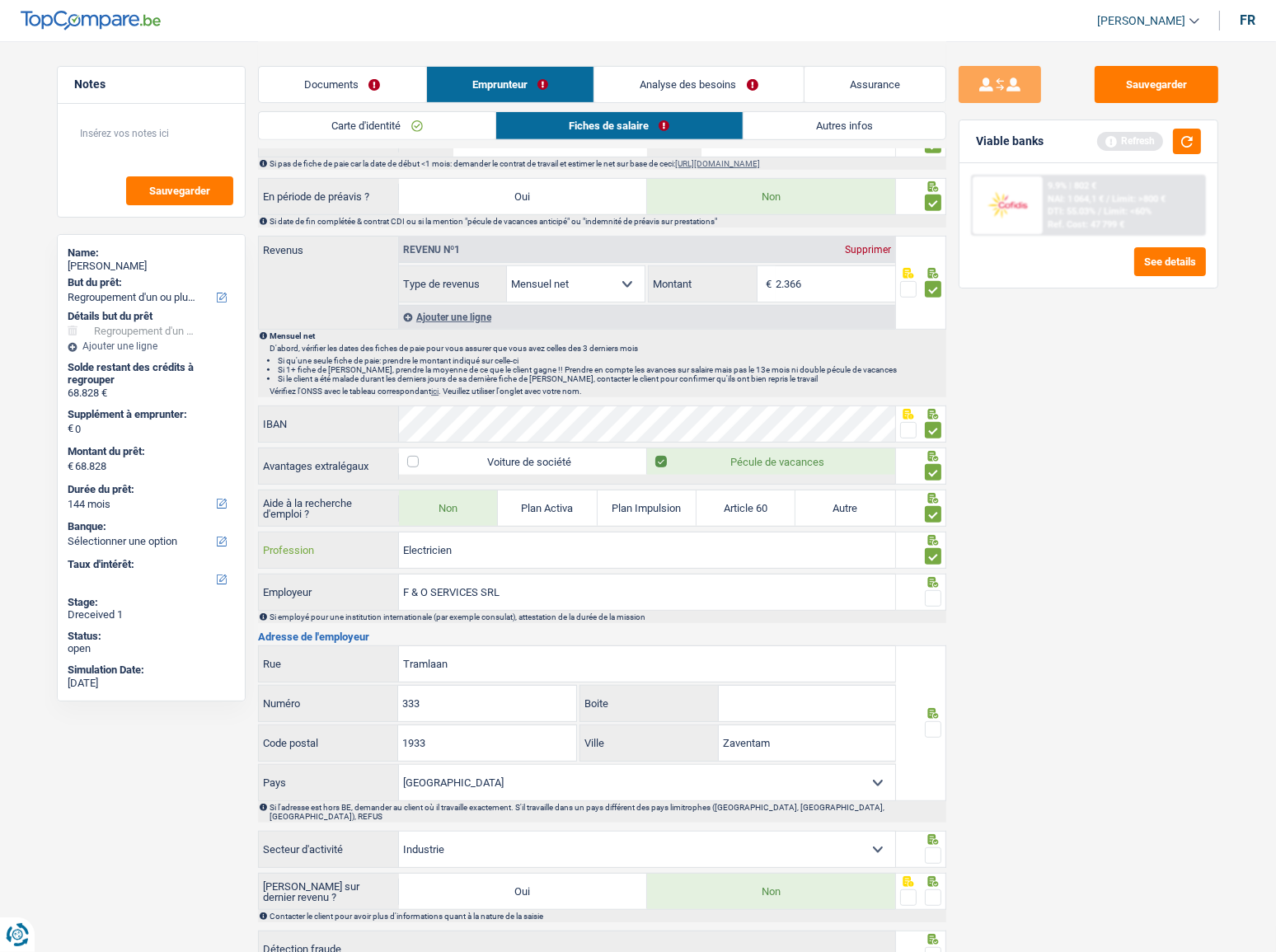
type input "Electricien"
drag, startPoint x: 927, startPoint y: 596, endPoint x: 1046, endPoint y: 597, distance: 119.0
click at [929, 520] on span at bounding box center [933, 598] width 17 height 17
click at [0, 0] on input "radio" at bounding box center [0, 0] width 0 height 0
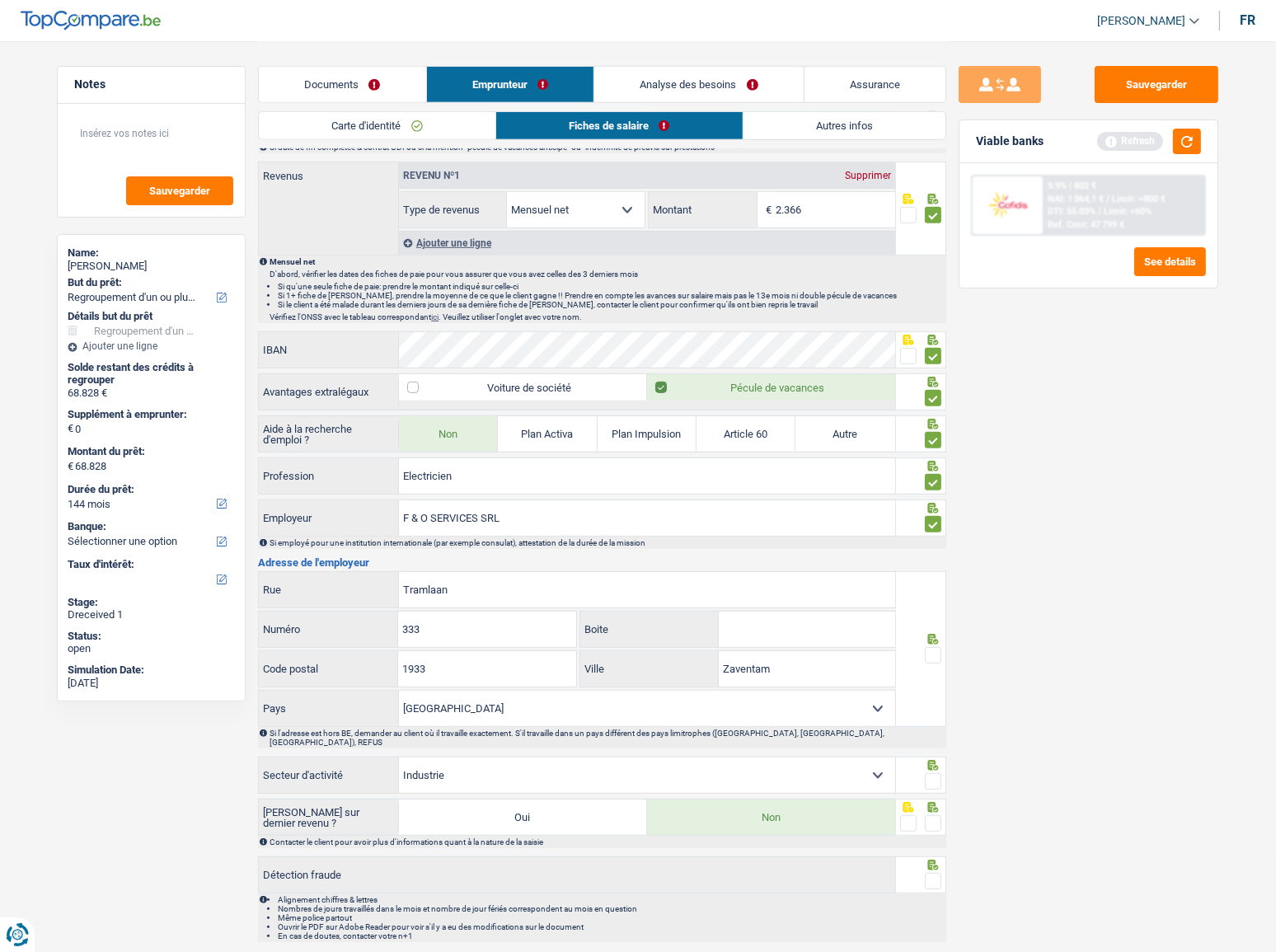
scroll to position [824, 0]
drag, startPoint x: 560, startPoint y: 522, endPoint x: 245, endPoint y: 551, distance: 316.3
click at [245, 520] on div "Notes Sauvegarder Name: Metin Akbas But du prêt: Confort maison: meubles, texti…" at bounding box center [638, 83] width 1187 height 1732
type input "BAT-EL GENERAL"
drag, startPoint x: 1179, startPoint y: 142, endPoint x: 1189, endPoint y: 140, distance: 10.2
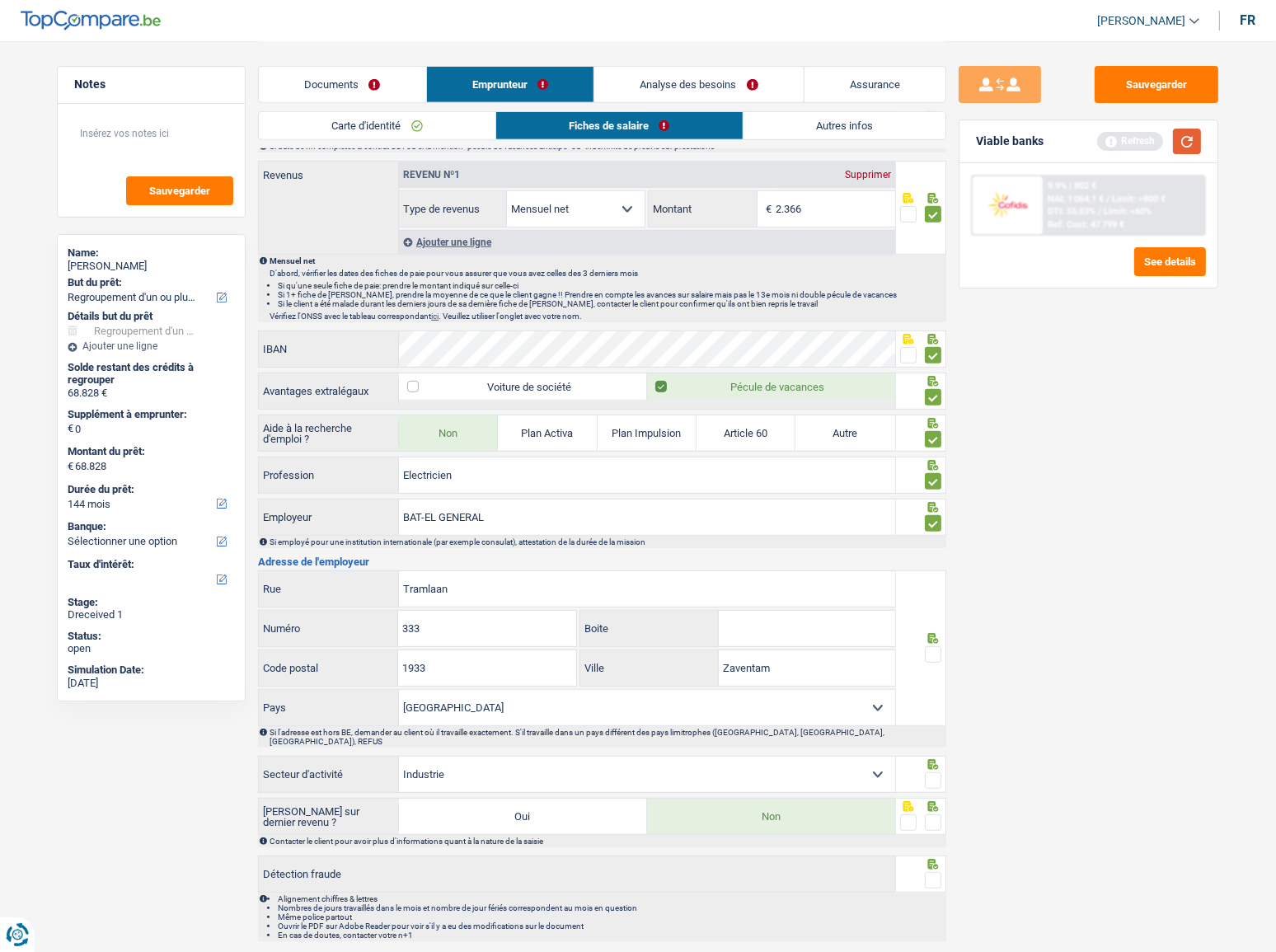
click at [1149, 140] on button "button" at bounding box center [1187, 140] width 28 height 25
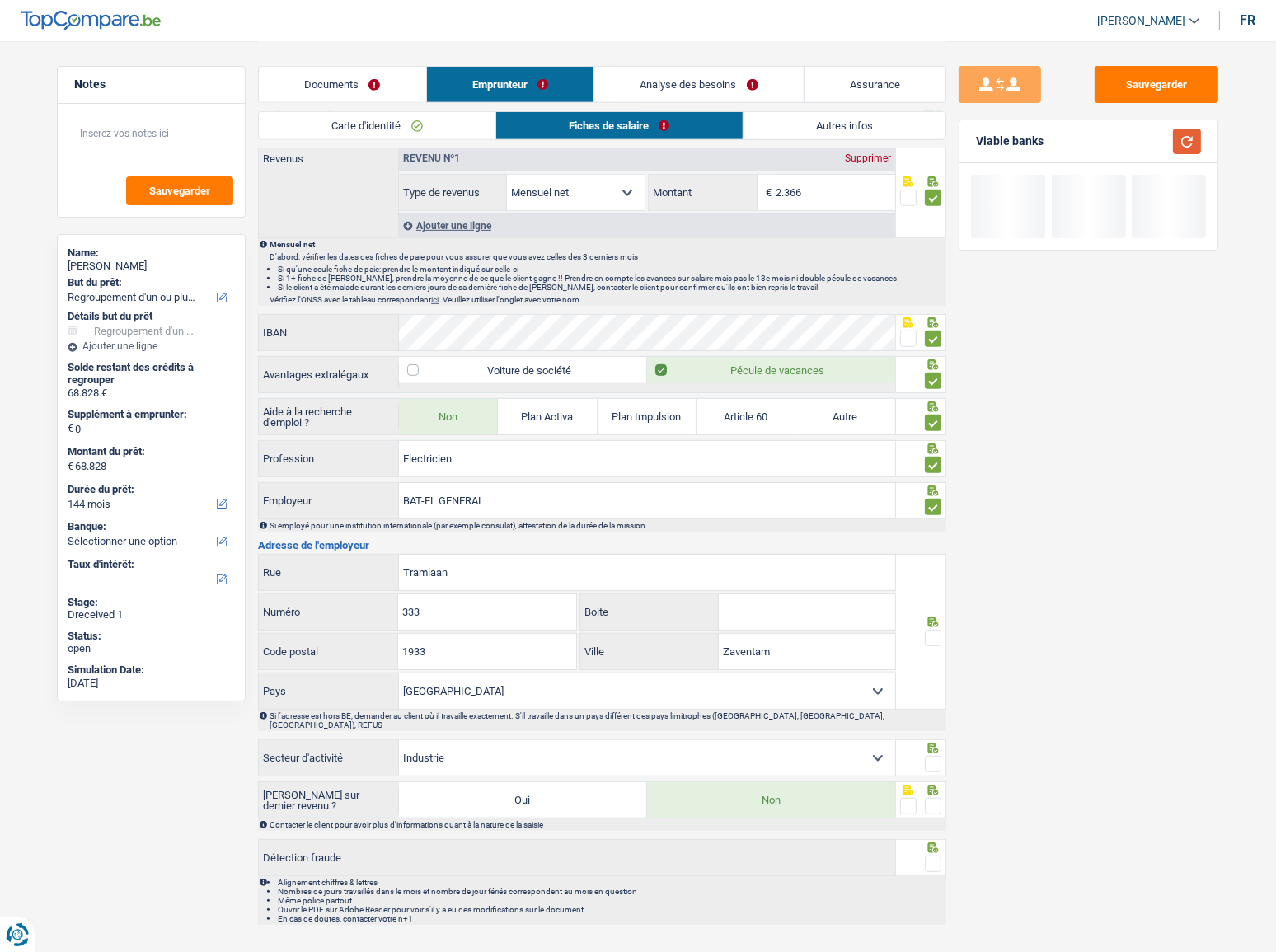
scroll to position [849, 0]
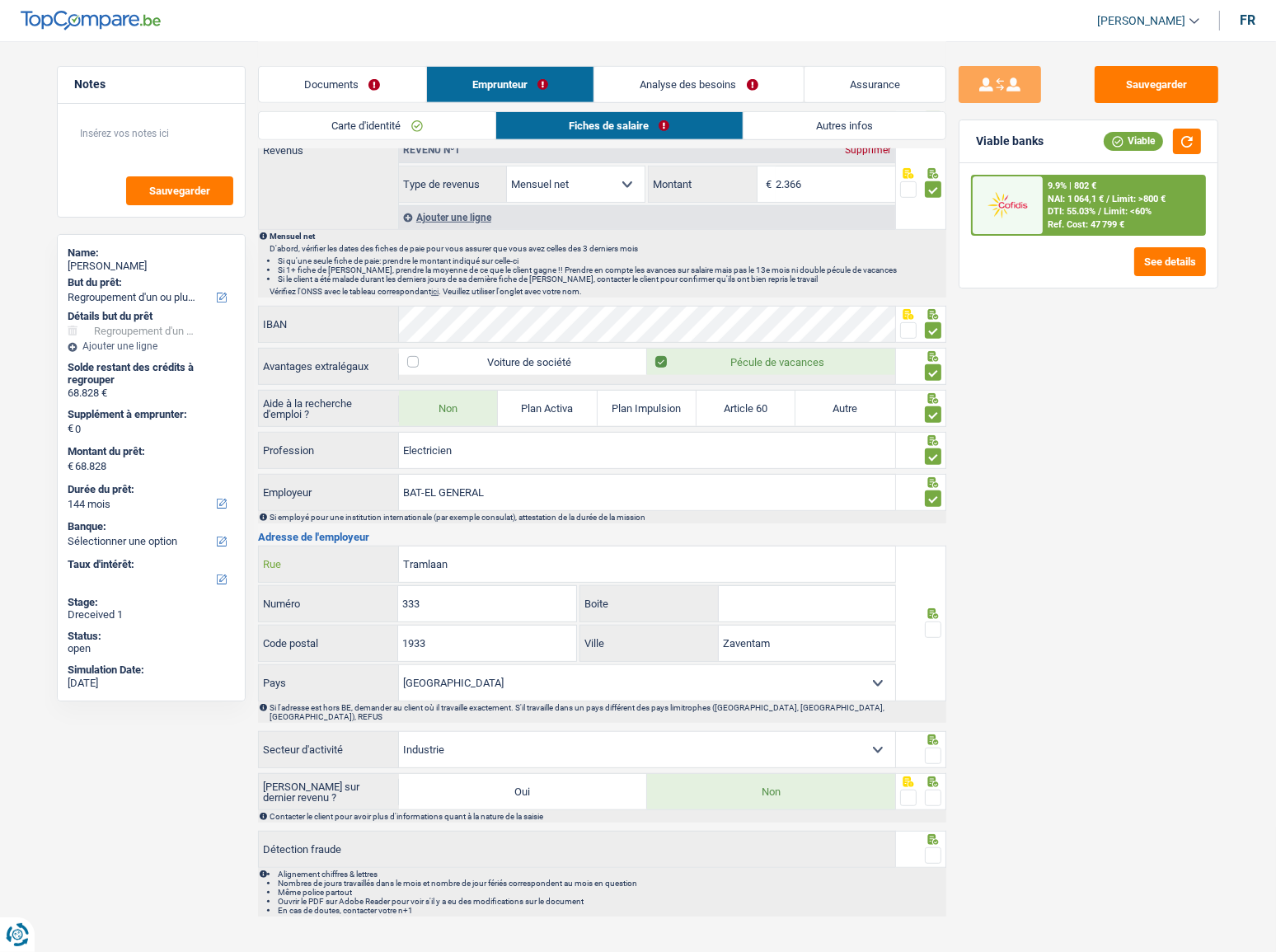
drag, startPoint x: 373, startPoint y: 566, endPoint x: 140, endPoint y: 558, distance: 233.1
click at [140, 520] on div "Notes Sauvegarder Name: Metin Akbas But du prêt: Confort maison: meubles, texti…" at bounding box center [638, 58] width 1187 height 1732
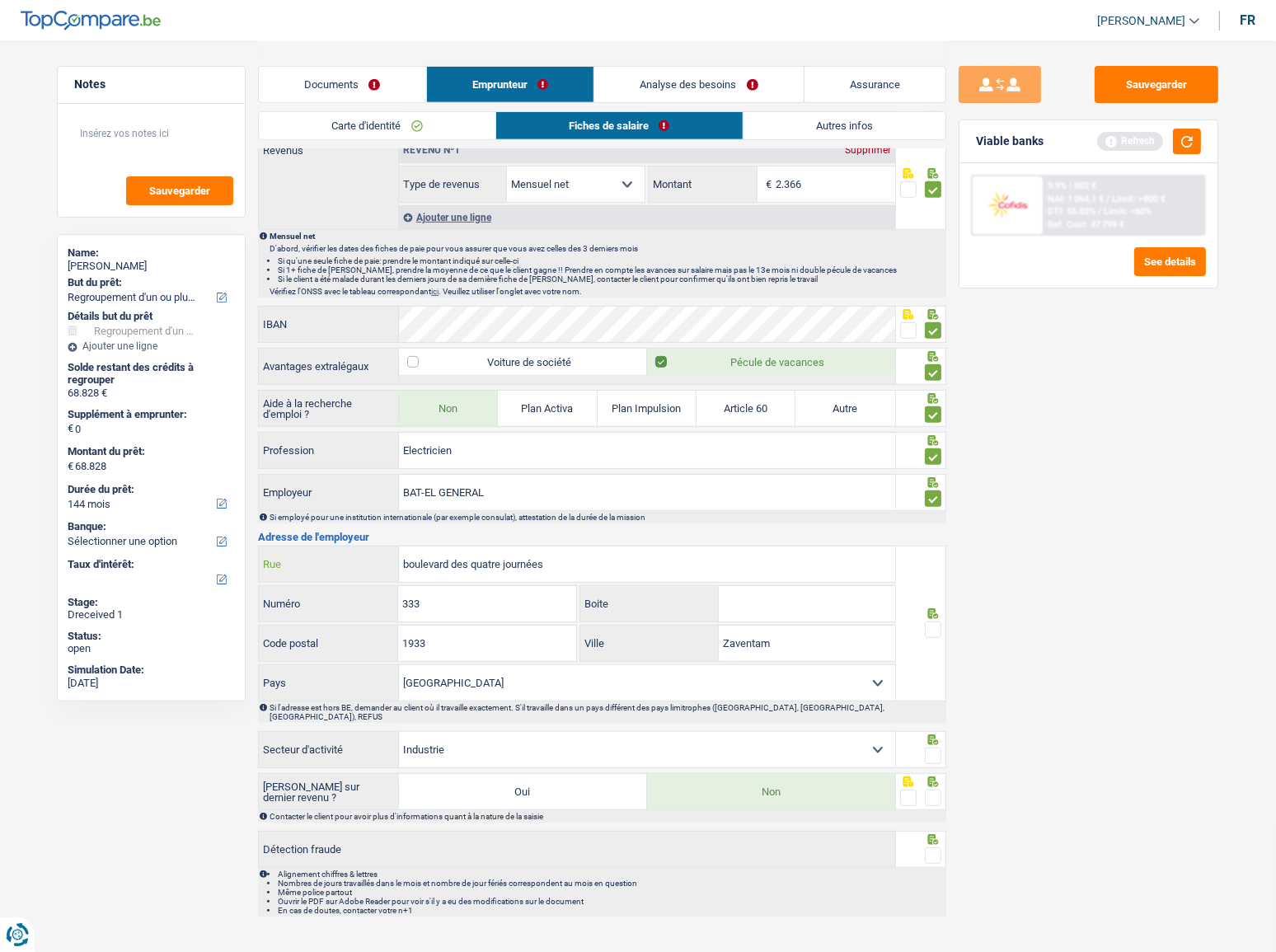
type input "boulevard des quatre journées"
drag, startPoint x: 485, startPoint y: 608, endPoint x: 331, endPoint y: 586, distance: 155.6
click at [331, 520] on div "333 Numéro" at bounding box center [418, 603] width 318 height 36
type input "25"
drag, startPoint x: 437, startPoint y: 648, endPoint x: 401, endPoint y: 643, distance: 36.3
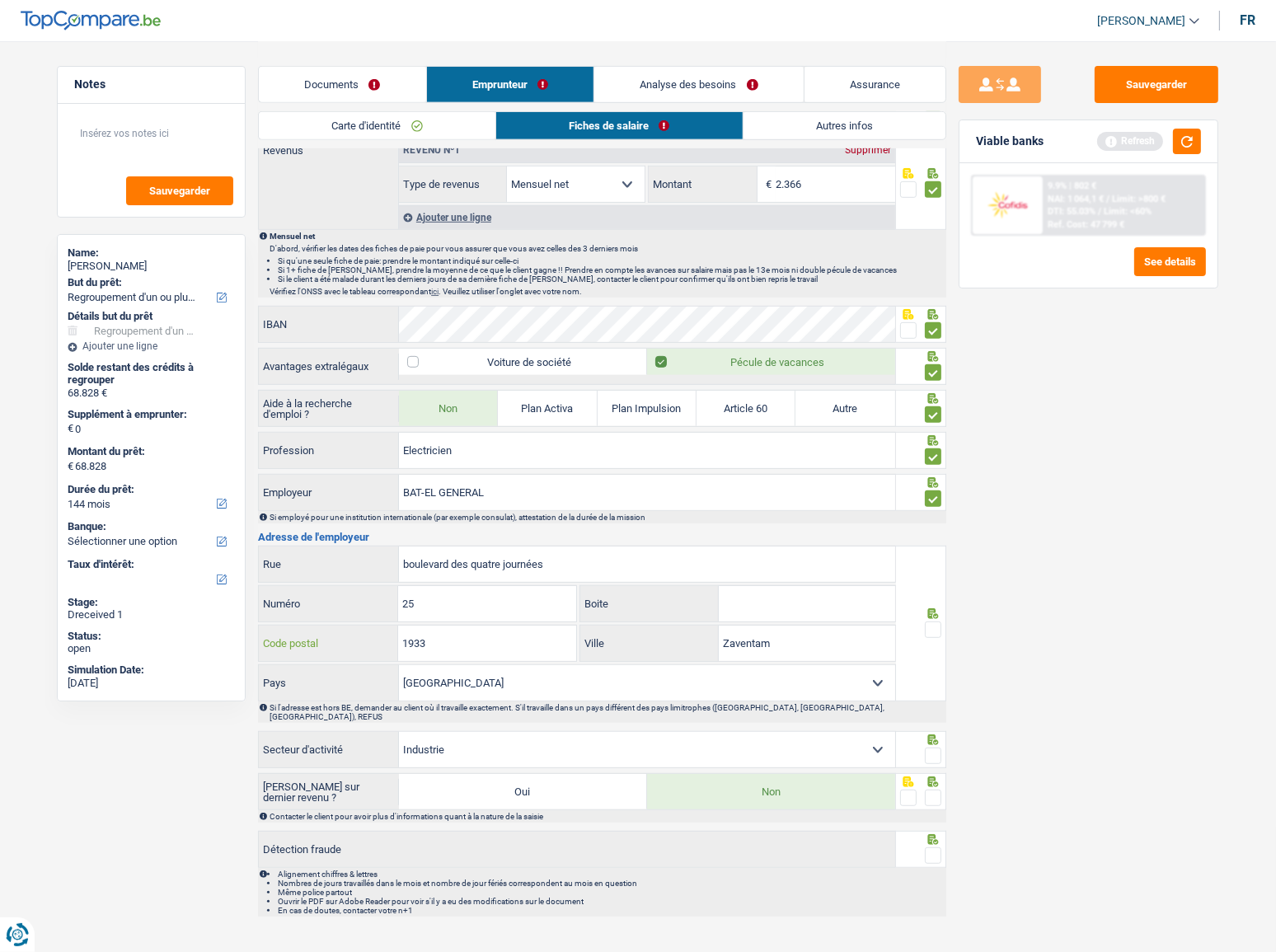
click at [401, 520] on input "1933" at bounding box center [486, 643] width 177 height 36
type input "1210"
drag, startPoint x: 782, startPoint y: 643, endPoint x: 661, endPoint y: 634, distance: 121.3
click at [661, 520] on div "Zaventam Ville" at bounding box center [737, 643] width 315 height 36
type input "saint-josse-ten-node"
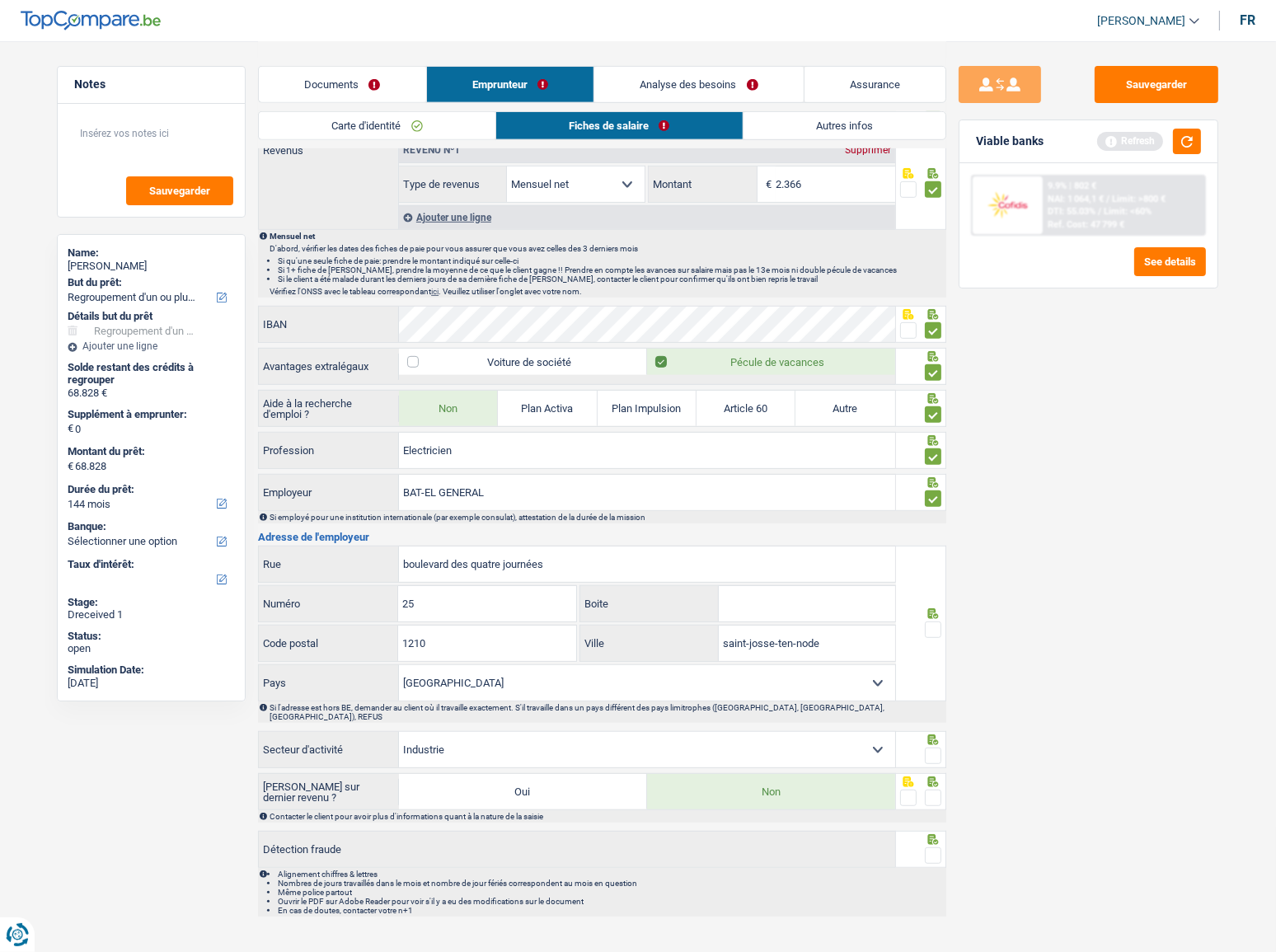
click at [944, 520] on div at bounding box center [922, 623] width 51 height 155
click at [1149, 142] on button "button" at bounding box center [1187, 140] width 28 height 25
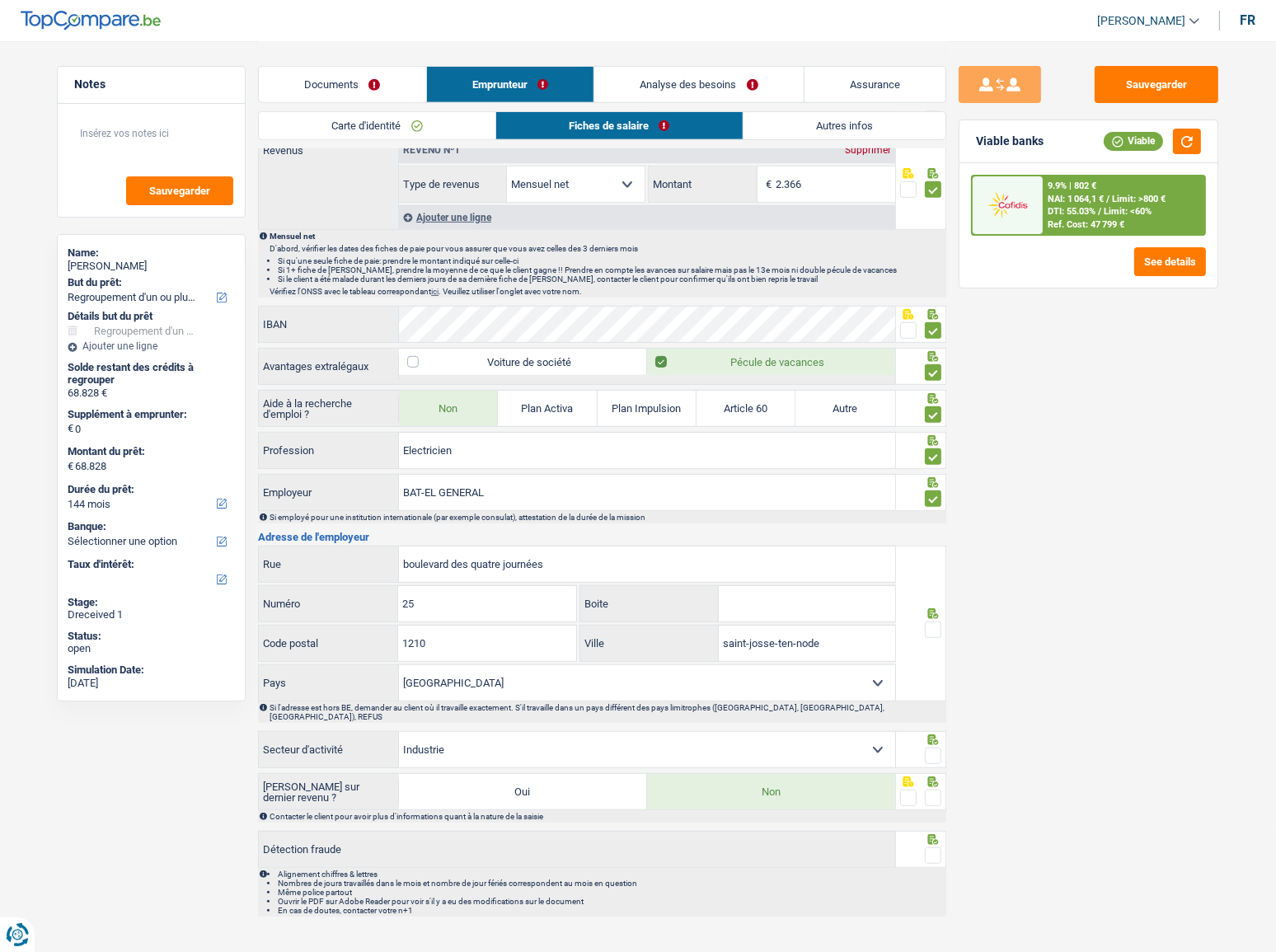
click at [927, 520] on span at bounding box center [933, 629] width 17 height 17
click at [0, 0] on input "radio" at bounding box center [0, 0] width 0 height 0
click at [1149, 144] on button "button" at bounding box center [1187, 140] width 28 height 25
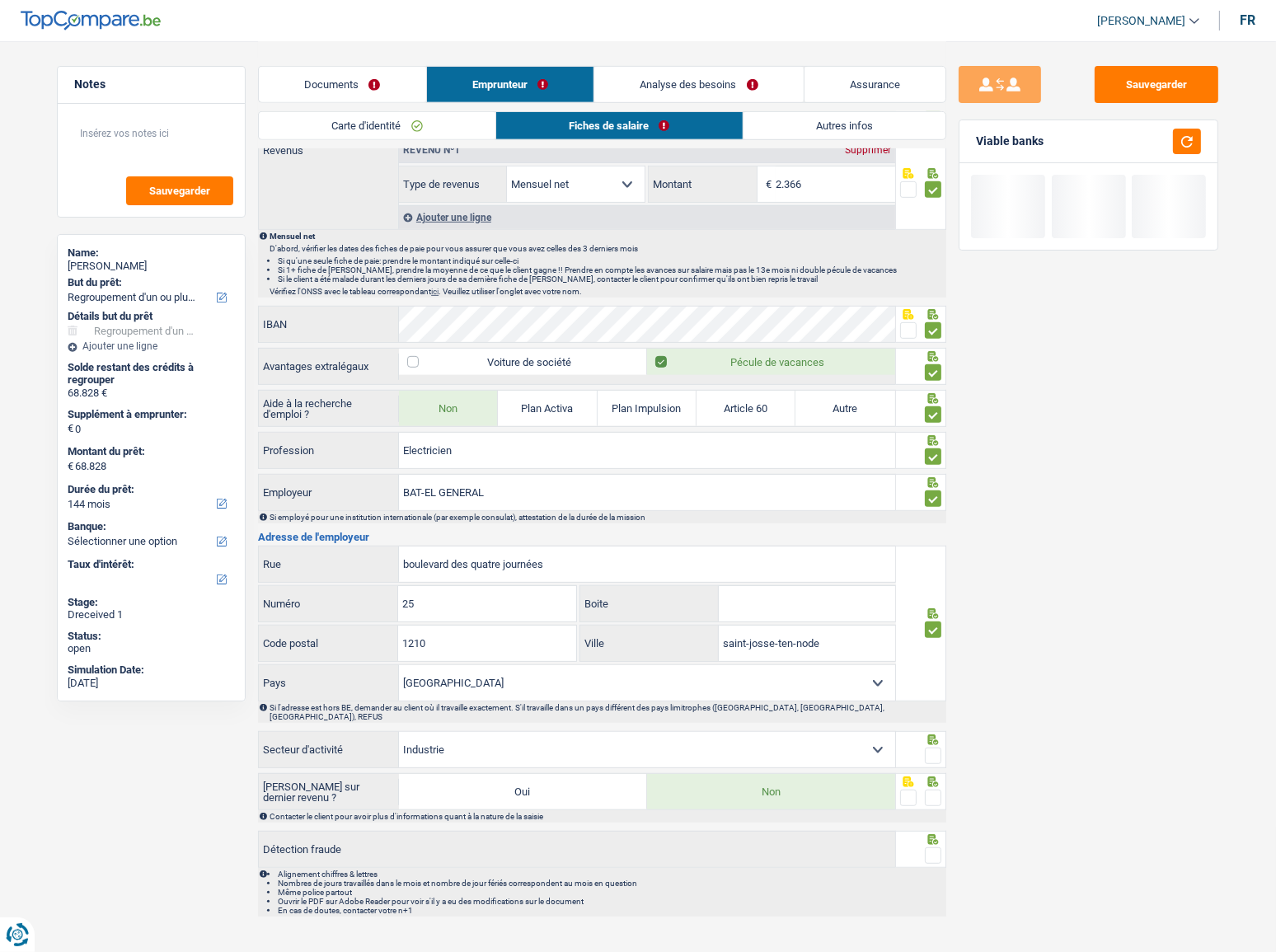
drag, startPoint x: 927, startPoint y: 743, endPoint x: 940, endPoint y: 786, distance: 44.9
click at [927, 520] on span at bounding box center [933, 756] width 17 height 17
click at [0, 0] on input "radio" at bounding box center [0, 0] width 0 height 0
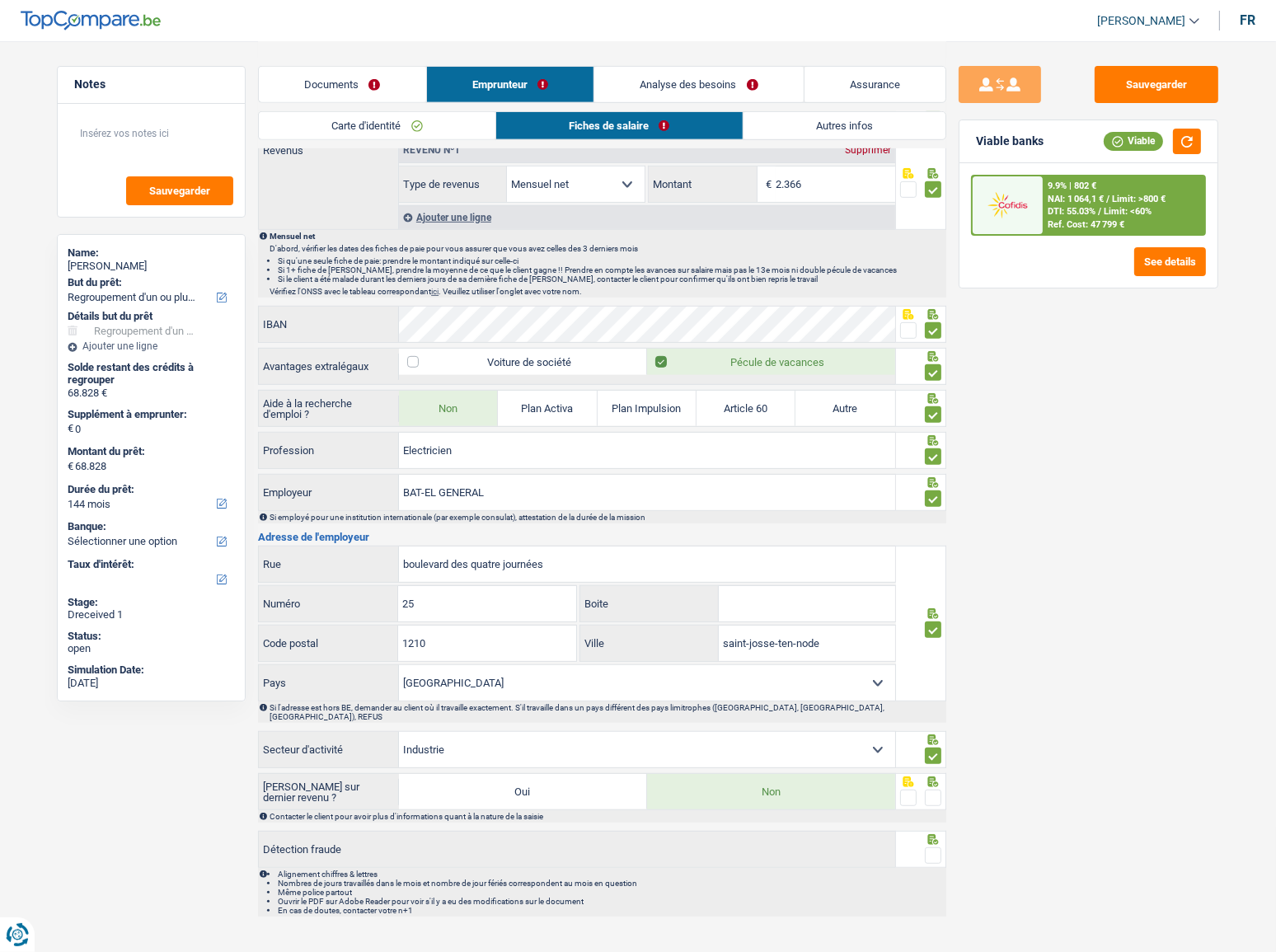
click at [937, 520] on span at bounding box center [933, 798] width 17 height 17
click at [0, 0] on input "radio" at bounding box center [0, 0] width 0 height 0
click at [928, 520] on span at bounding box center [933, 855] width 17 height 17
click at [0, 0] on input "radio" at bounding box center [0, 0] width 0 height 0
drag, startPoint x: 1186, startPoint y: 140, endPoint x: 1179, endPoint y: 155, distance: 16.6
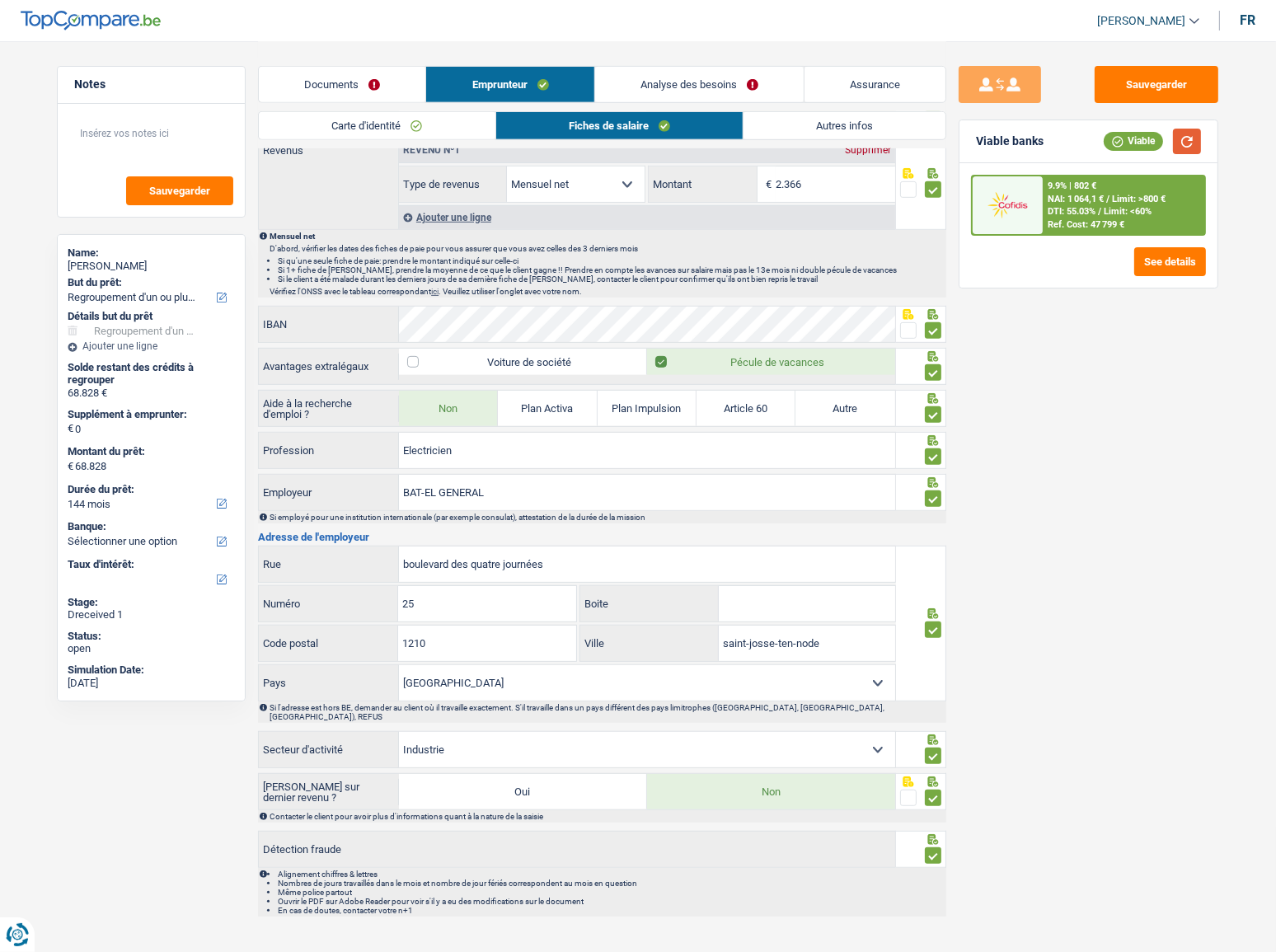
click at [1149, 140] on button "button" at bounding box center [1187, 140] width 28 height 25
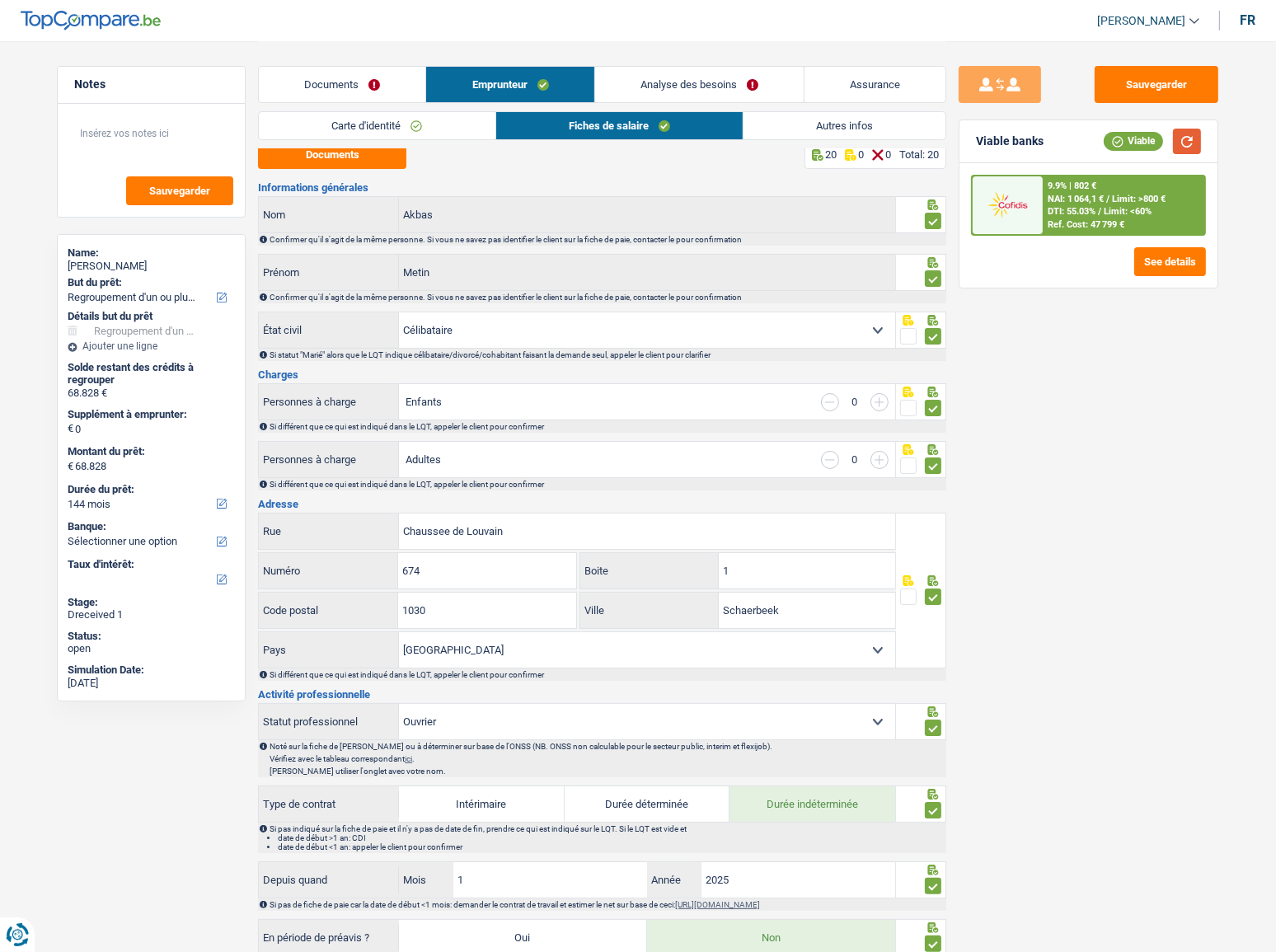
scroll to position [0, 0]
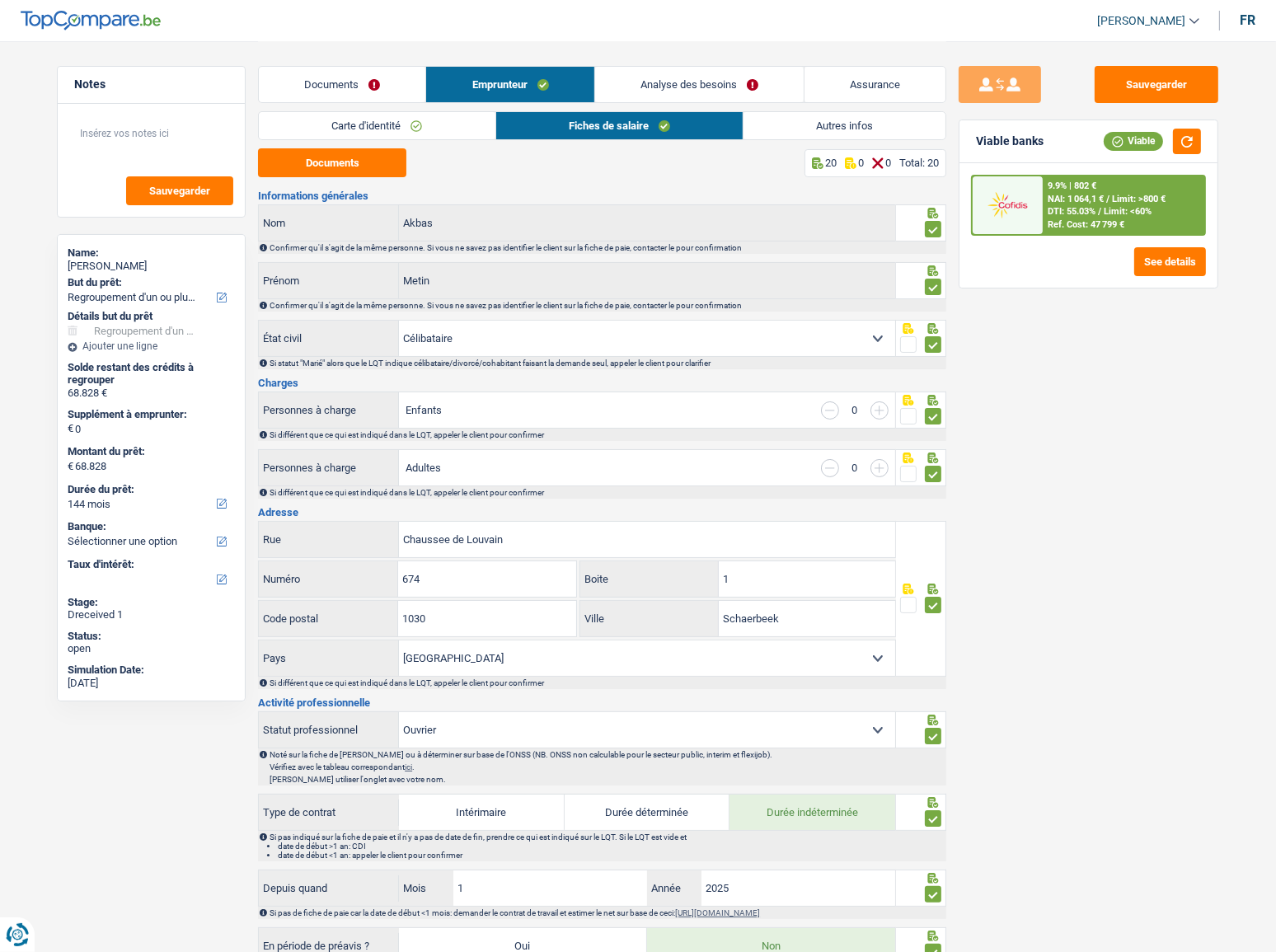
click at [796, 115] on link "Autres infos" at bounding box center [844, 125] width 202 height 27
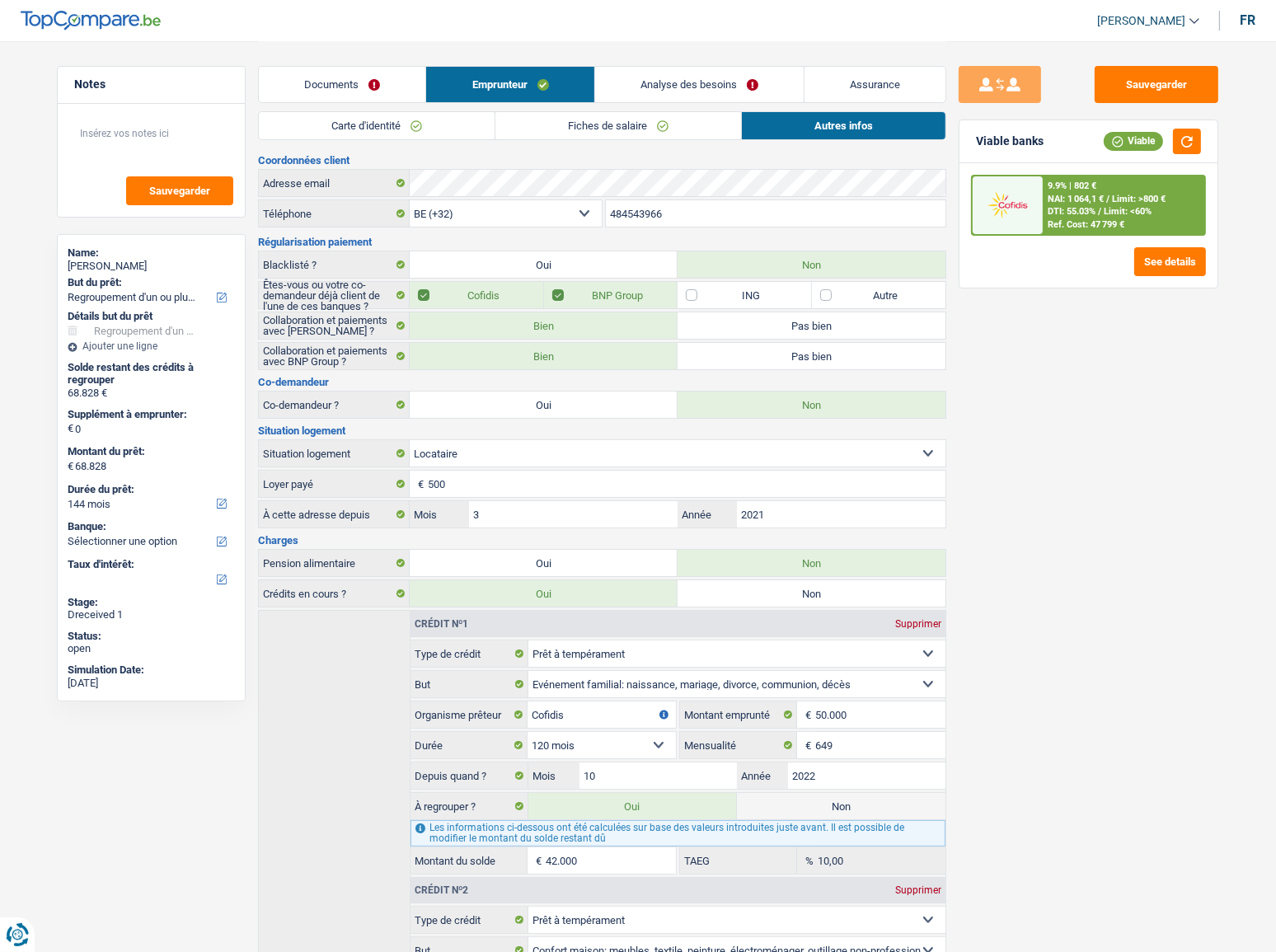
click at [552, 132] on link "Fiches de salaire" at bounding box center [618, 125] width 245 height 27
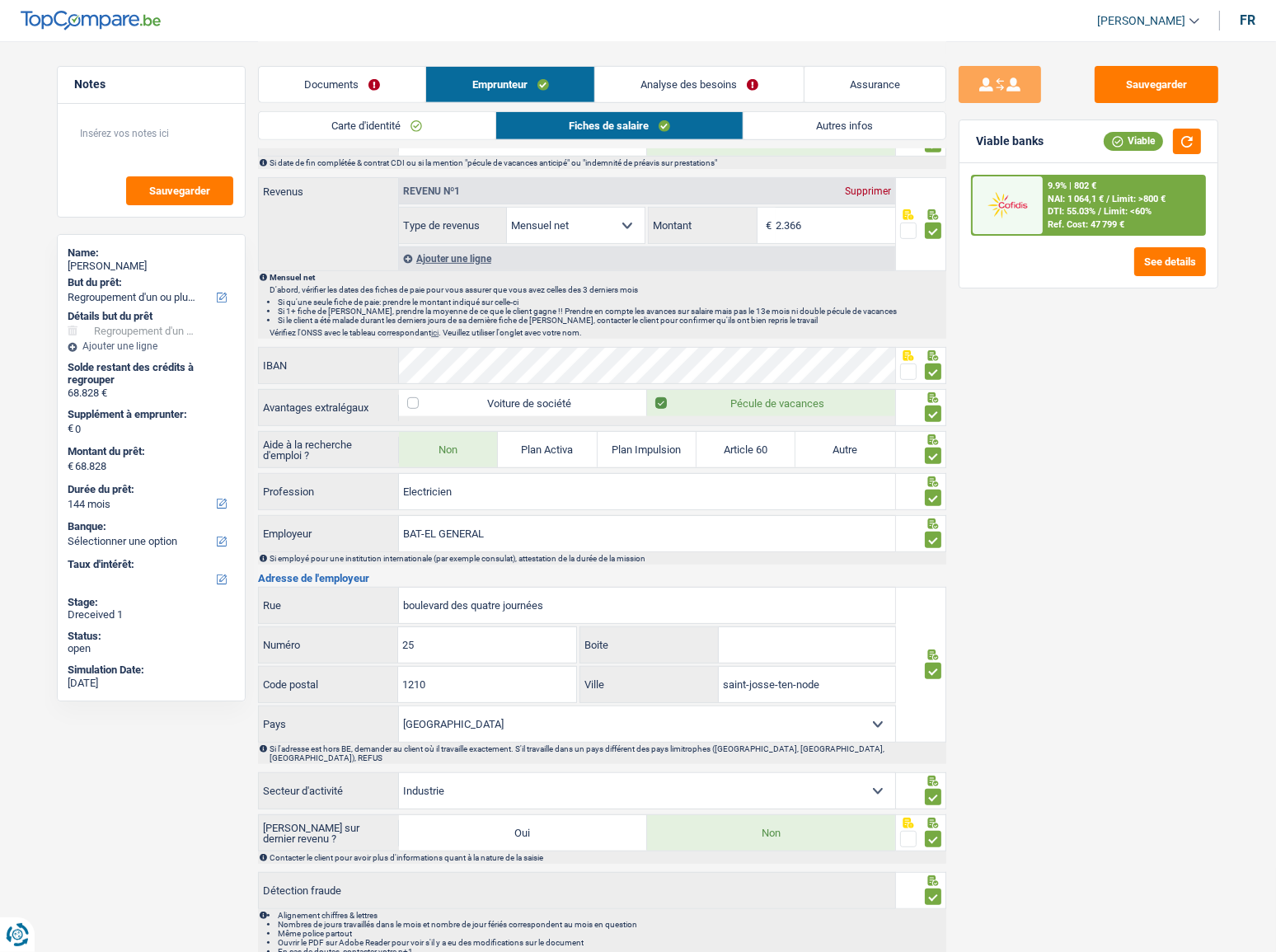
scroll to position [849, 0]
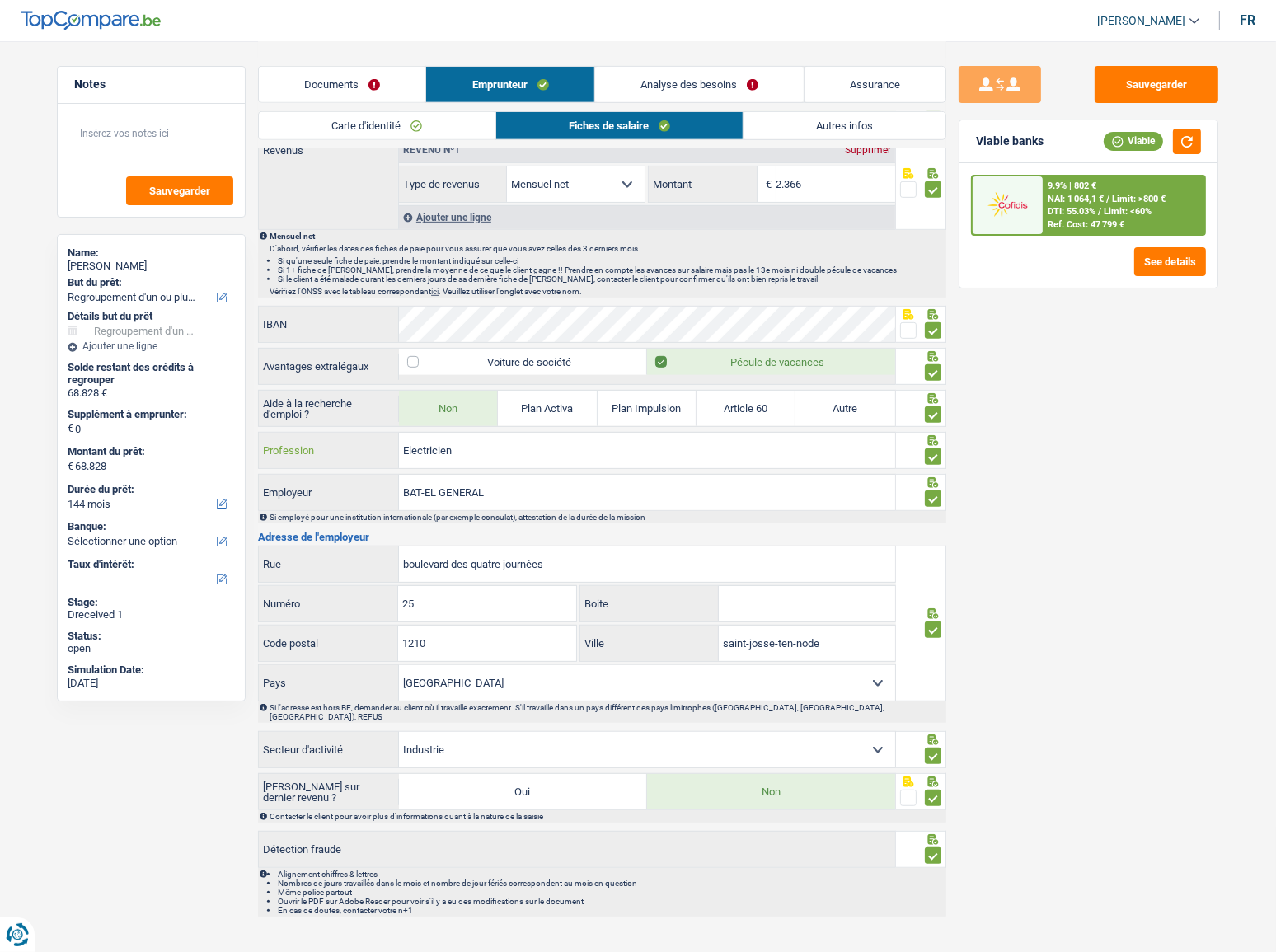
click at [401, 447] on input "Electricien" at bounding box center [647, 450] width 497 height 36
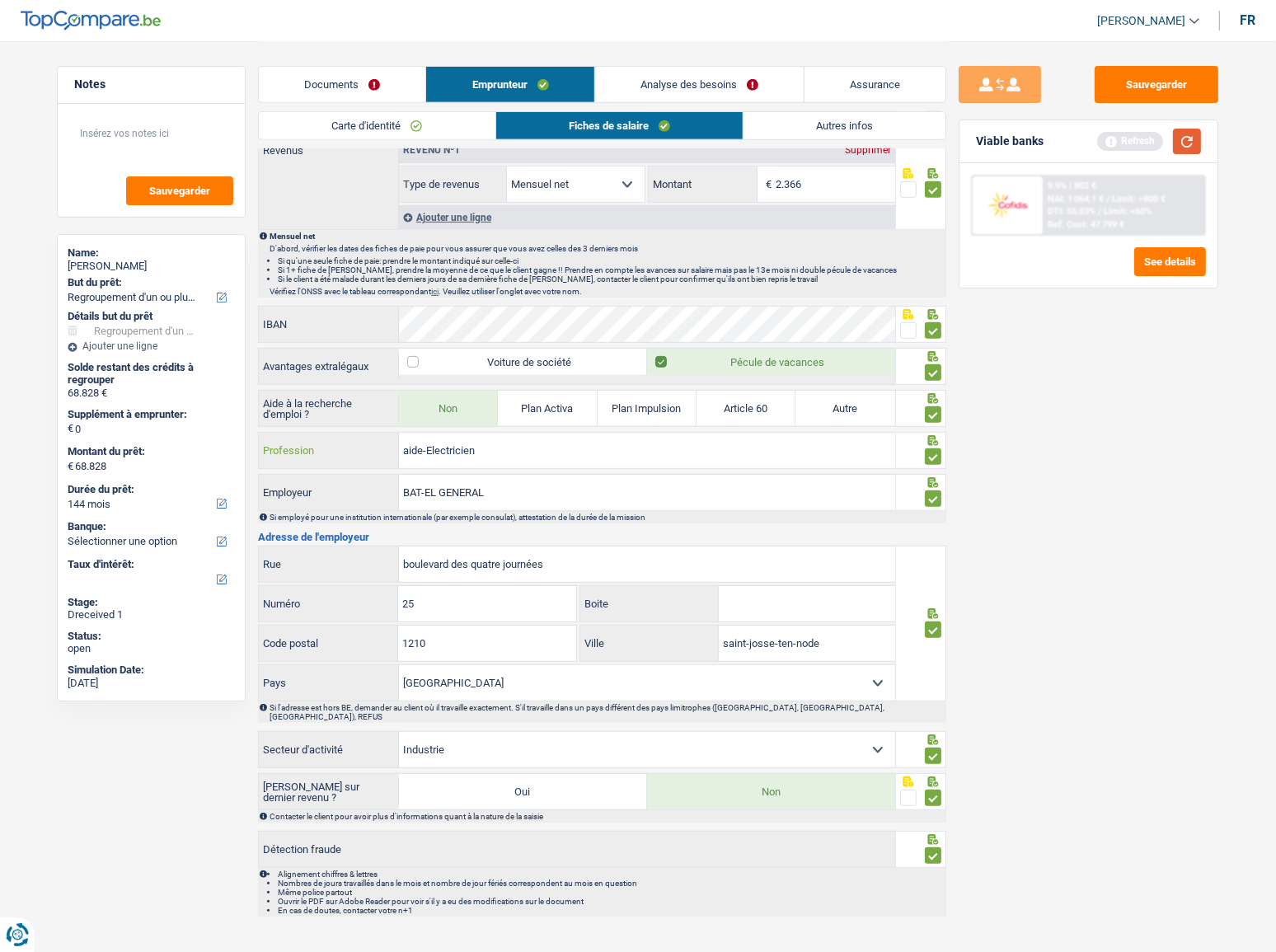
type input "aide-Electricien"
drag, startPoint x: 1184, startPoint y: 138, endPoint x: 1183, endPoint y: 126, distance: 12.0
click at [1149, 130] on button "button" at bounding box center [1187, 140] width 28 height 25
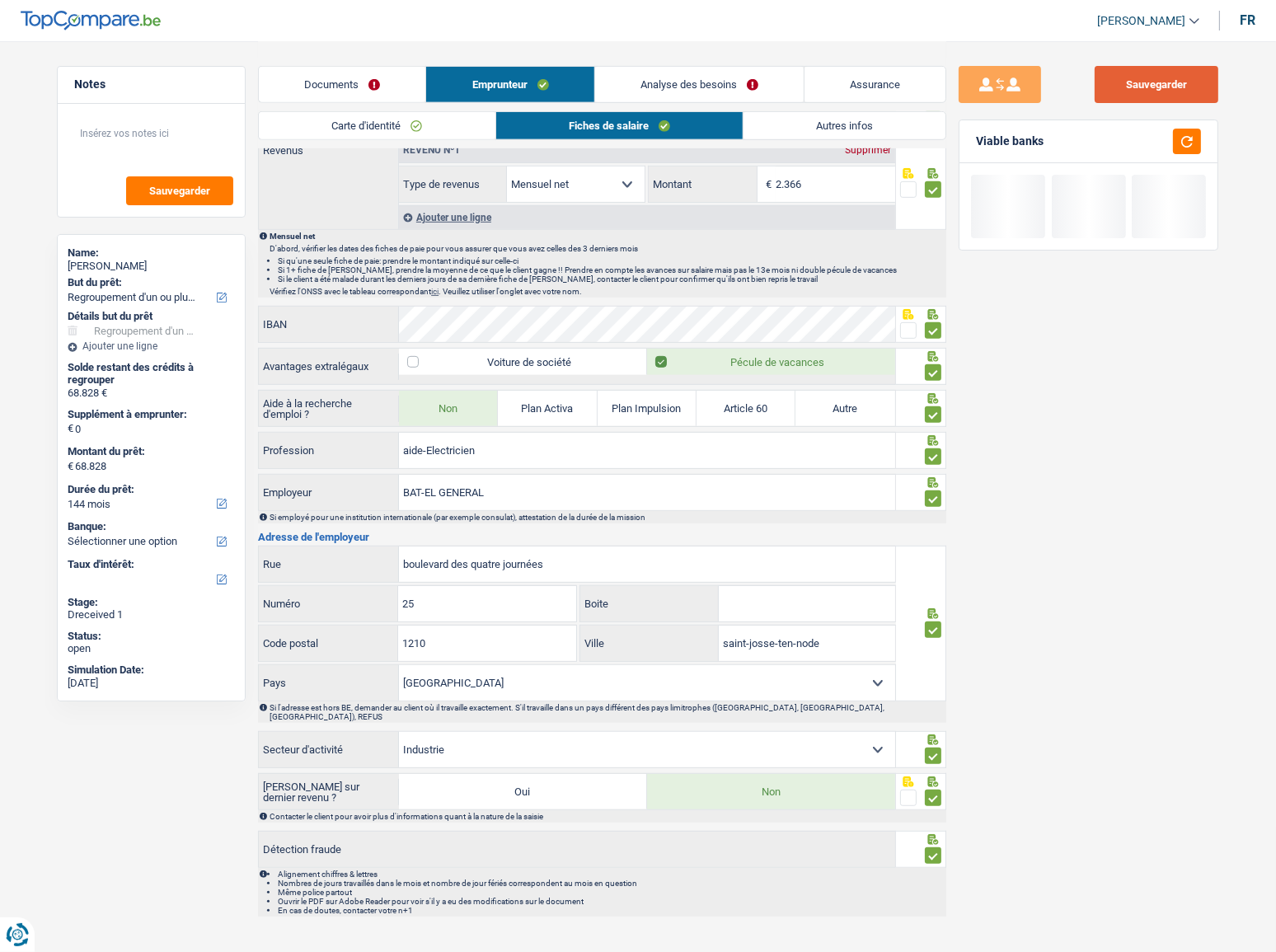
click at [1149, 75] on button "Sauvegarder" at bounding box center [1156, 85] width 124 height 37
click at [768, 143] on div "Carte d'identité Fiches de salaire Autres infos Documents 10 0 0 Total: 10 Info…" at bounding box center [602, 89] width 689 height 1654
click at [772, 132] on link "Autres infos" at bounding box center [844, 125] width 202 height 27
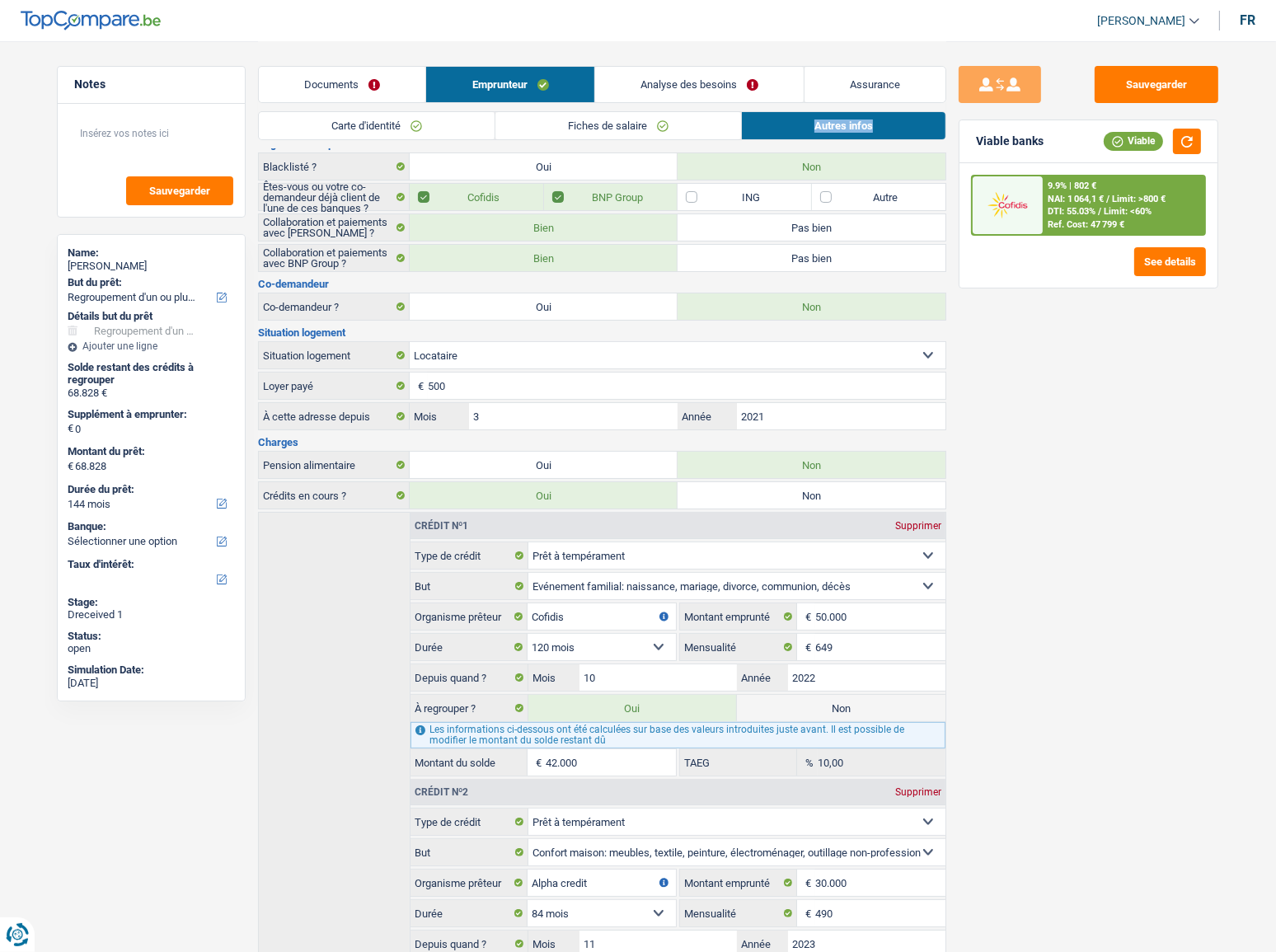
scroll to position [0, 0]
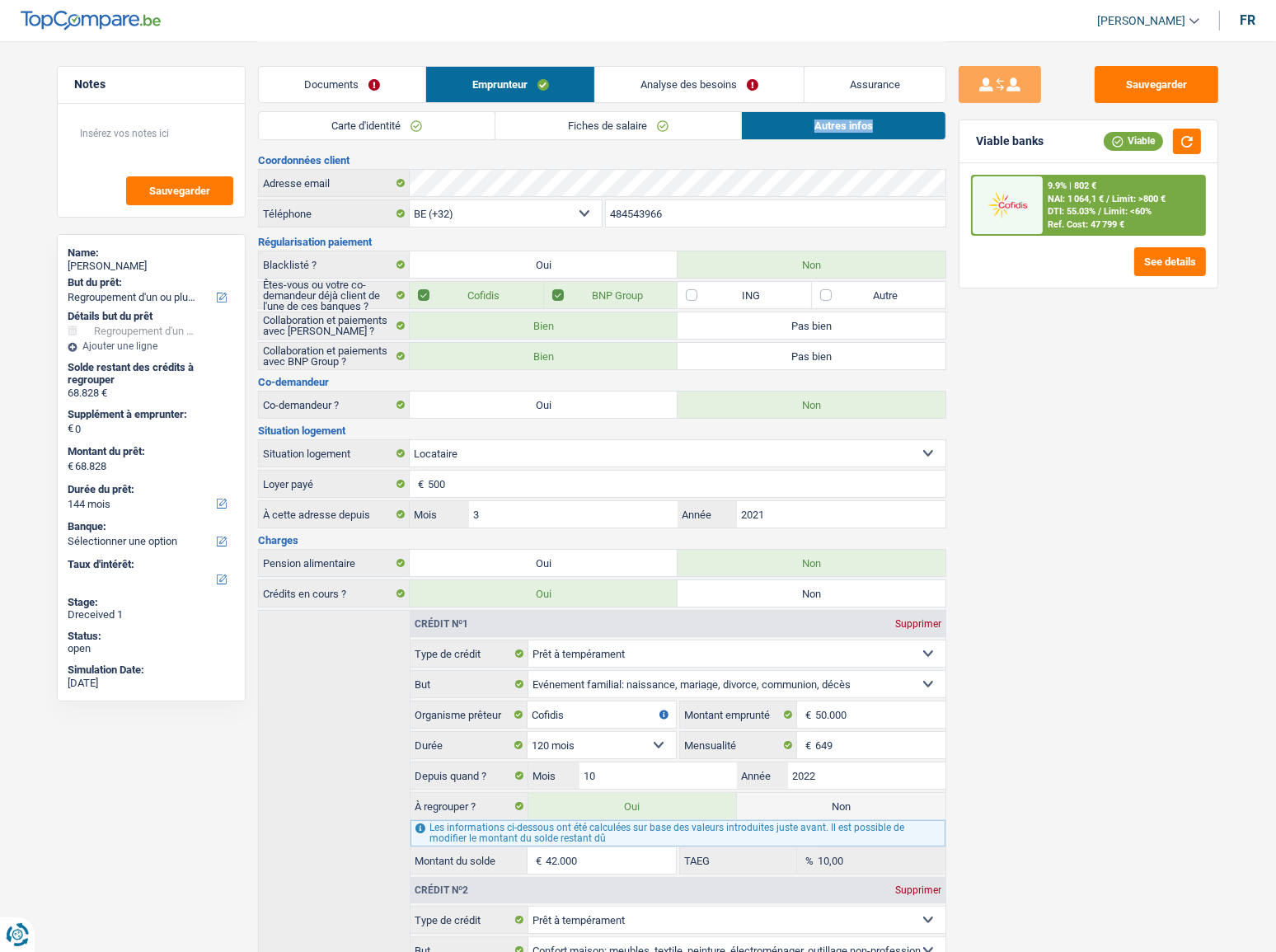
click at [701, 95] on link "Analyse des besoins" at bounding box center [699, 84] width 209 height 36
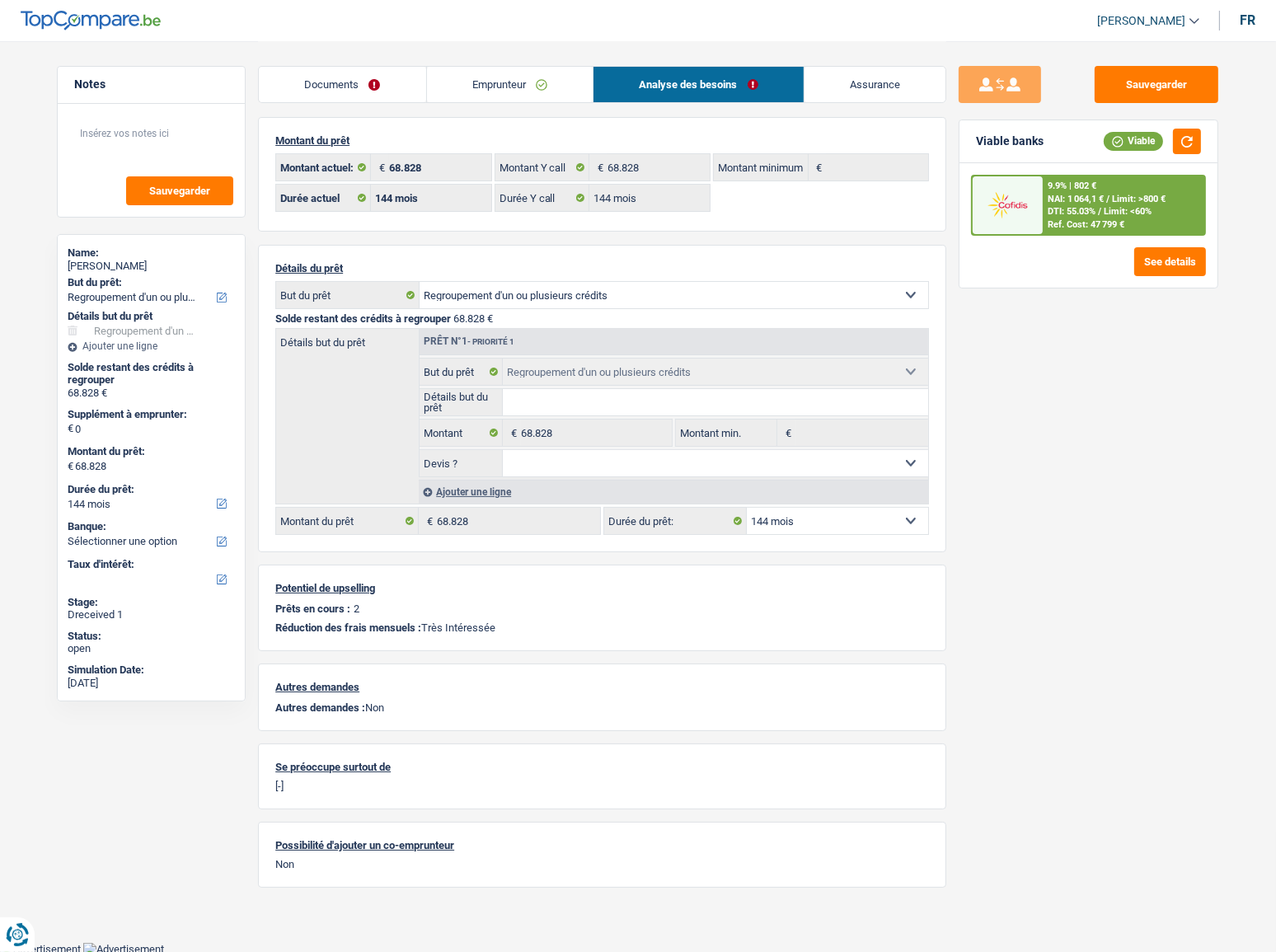
scroll to position [8, 0]
click at [1108, 225] on div "Ref. Cost: 47 799 €" at bounding box center [1086, 224] width 77 height 10
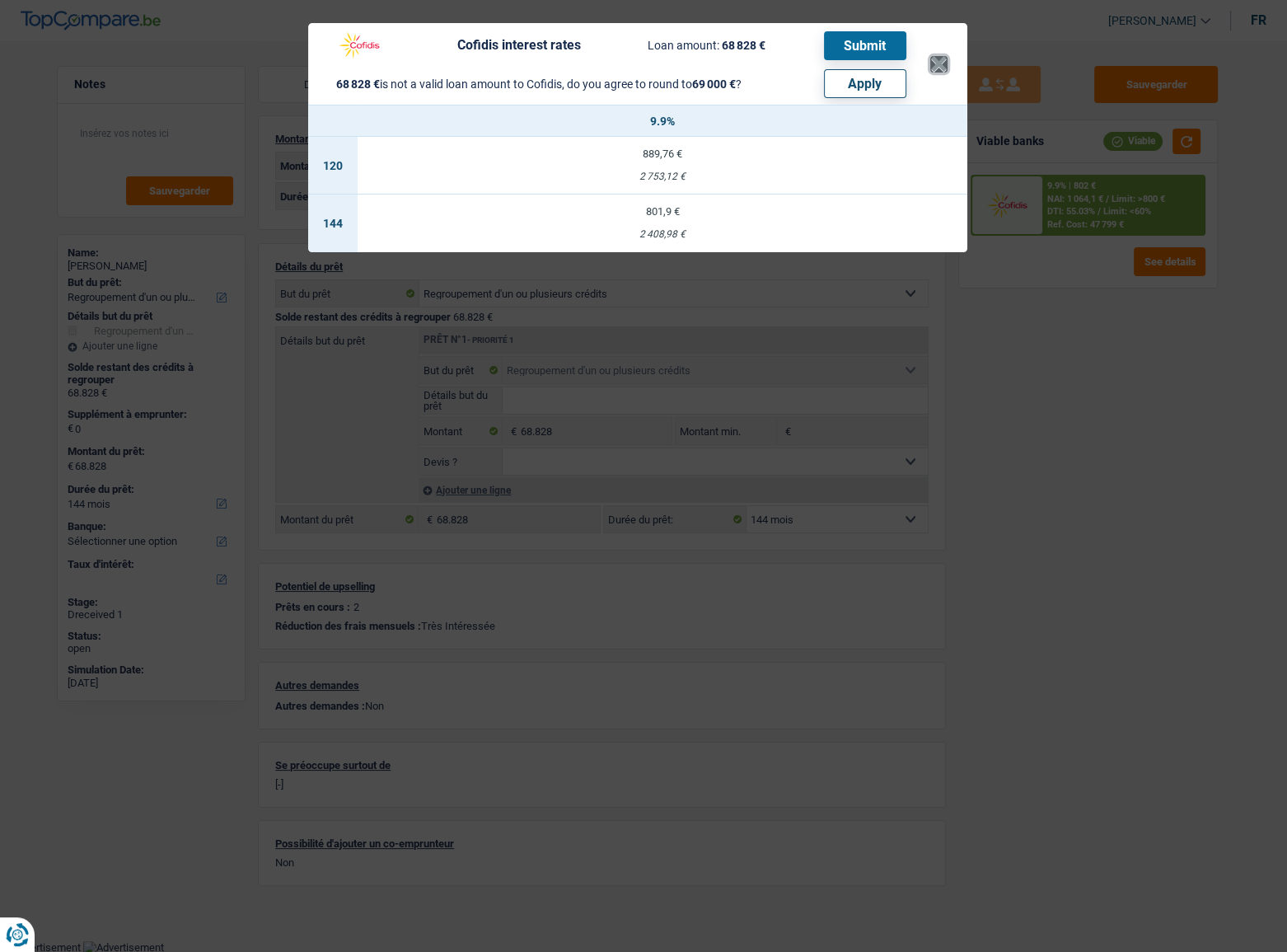
click at [939, 70] on button "×" at bounding box center [939, 64] width 17 height 17
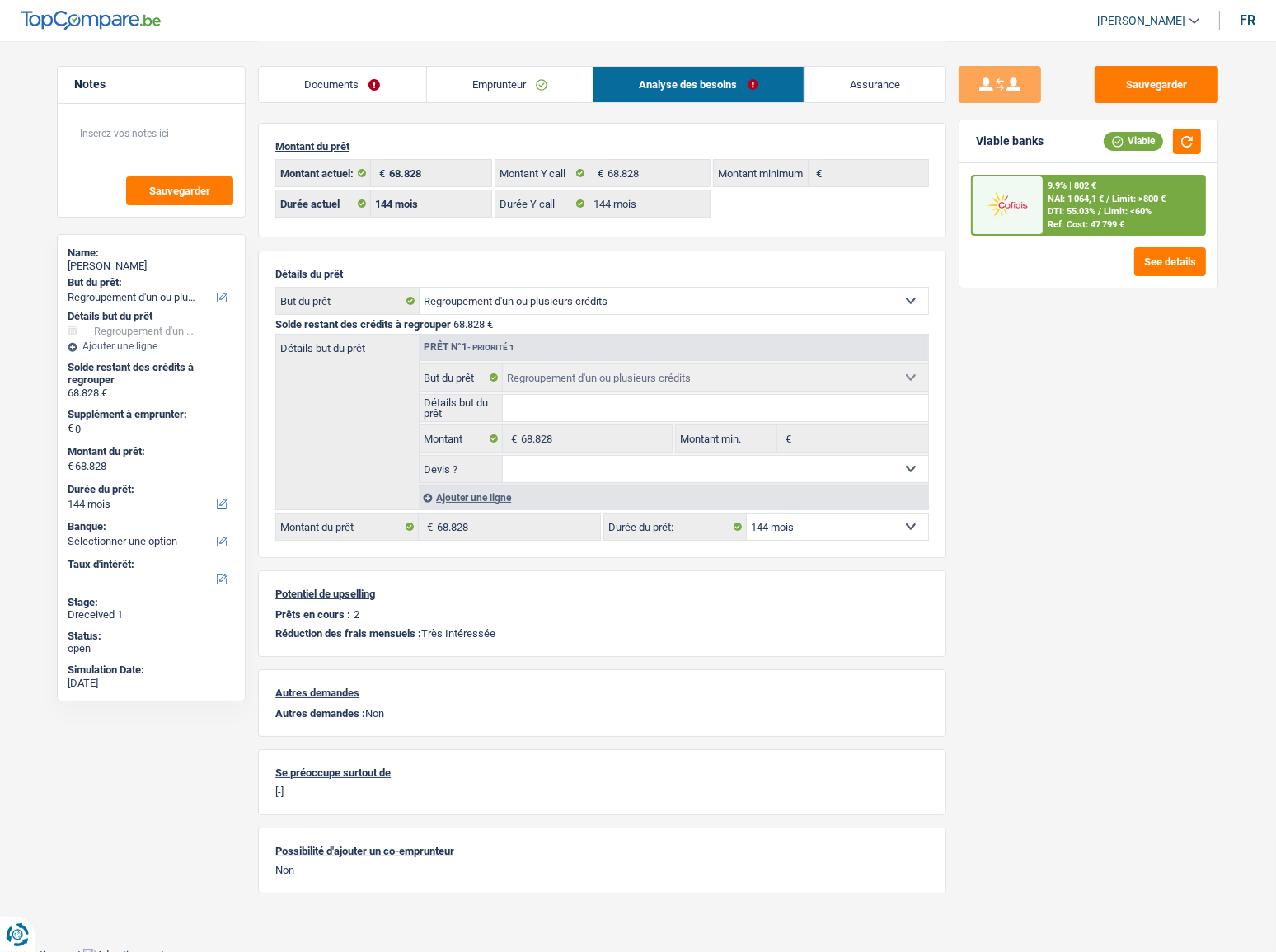
scroll to position [0, 0]
click at [1091, 183] on div "9.9% | 802 €" at bounding box center [1072, 186] width 49 height 10
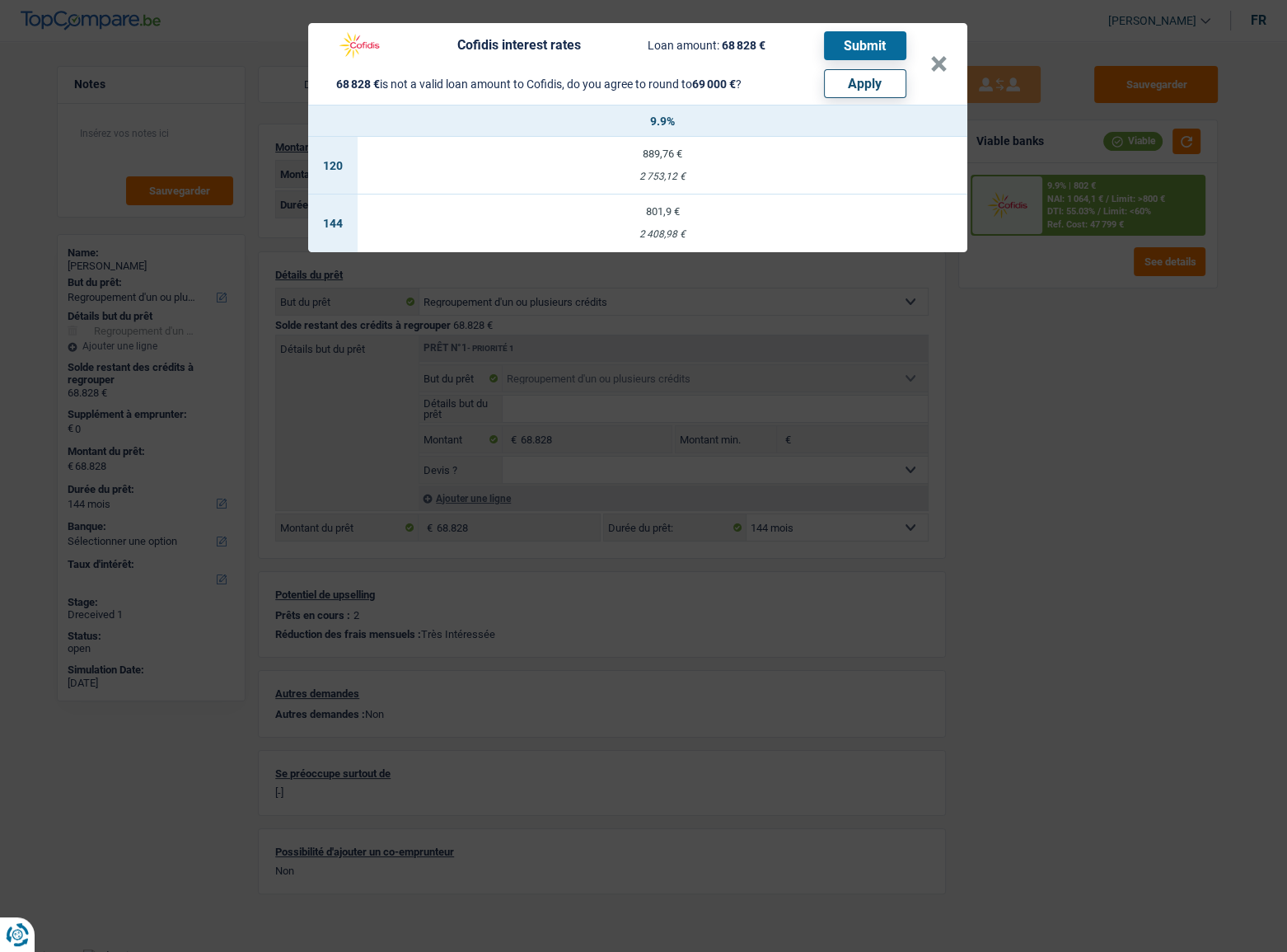
click at [872, 87] on button "Apply" at bounding box center [865, 83] width 82 height 29
type input "172"
type input "69.000"
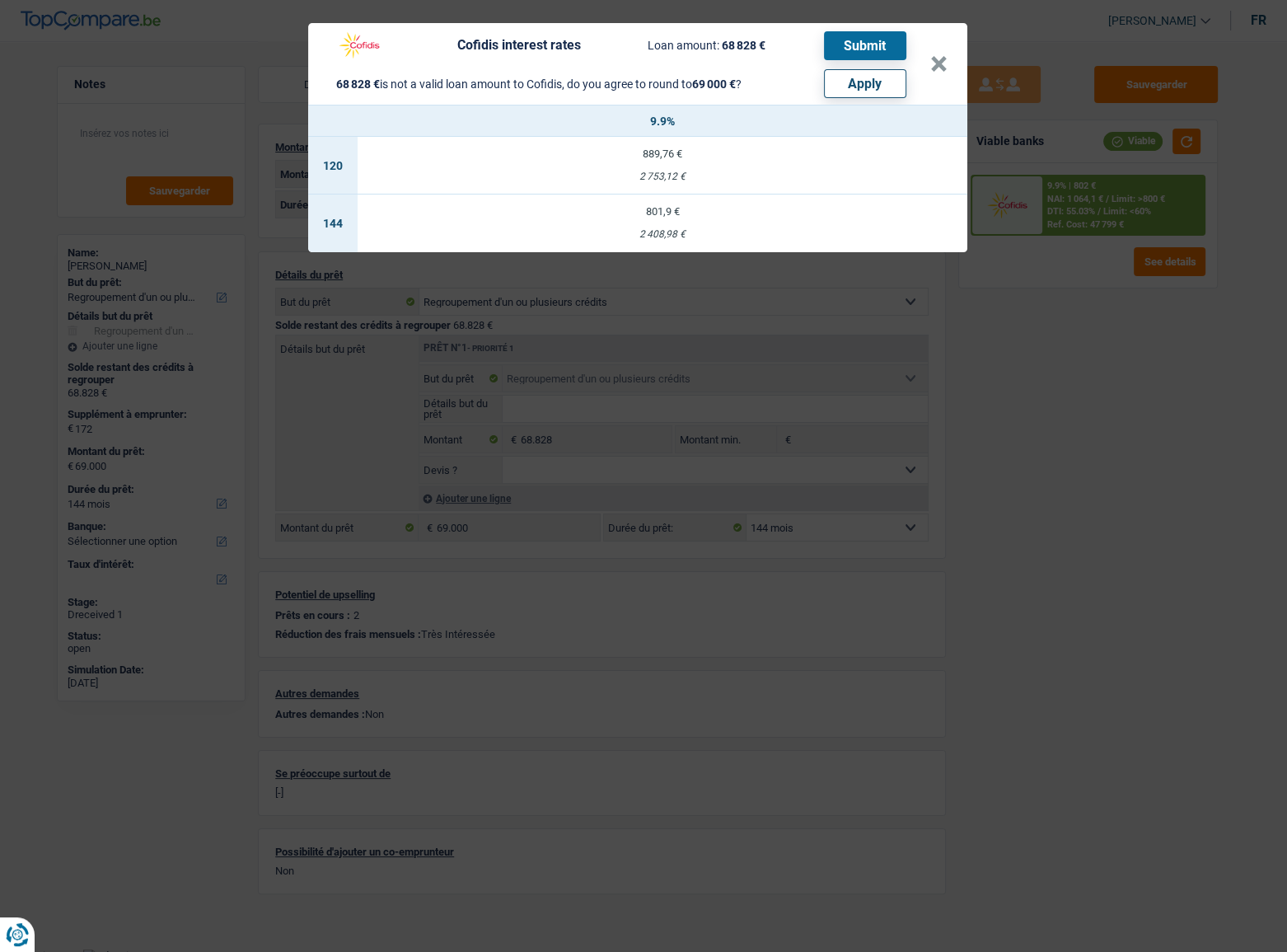
select select "other"
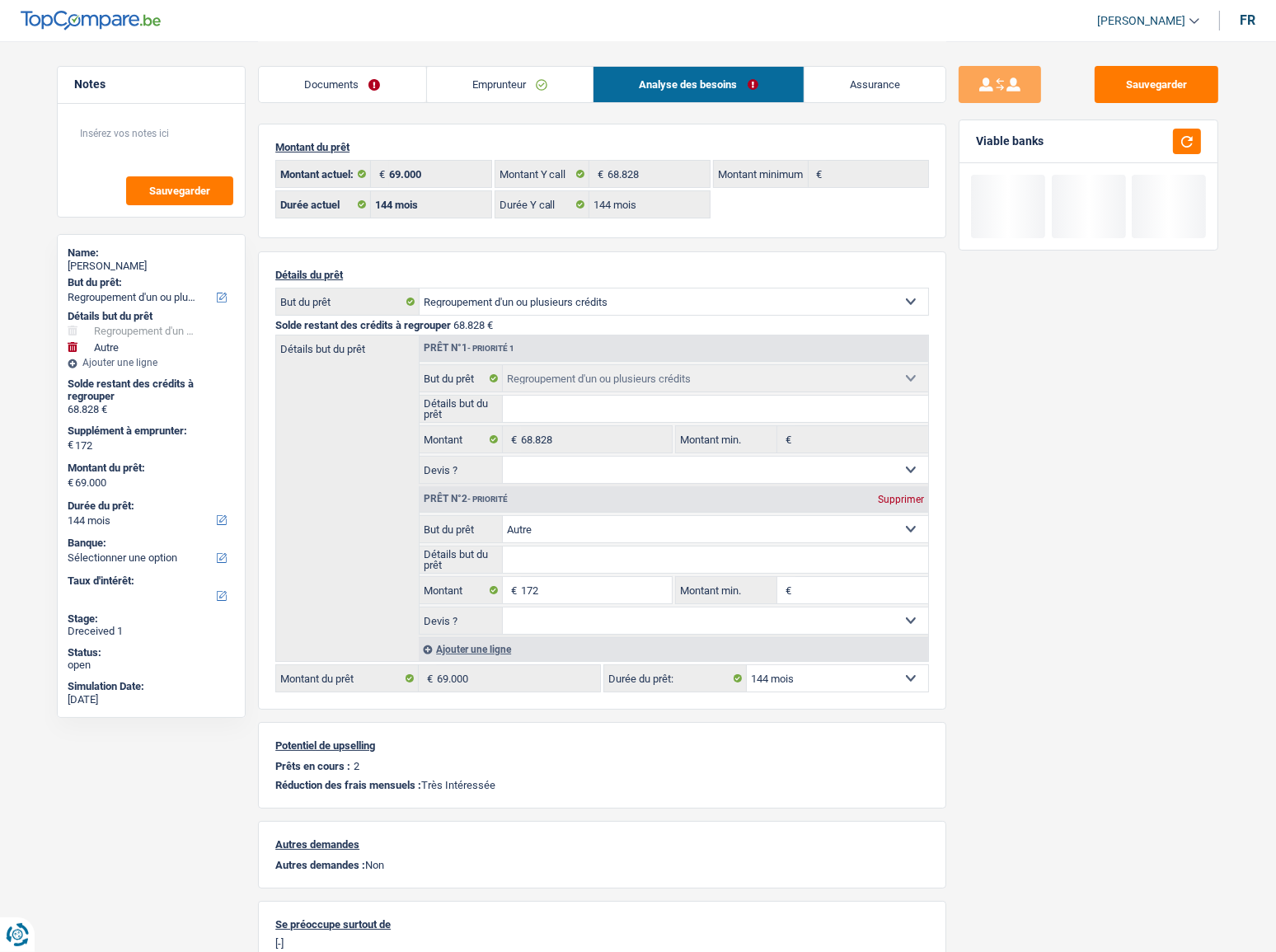
click at [552, 78] on link "Emprunteur" at bounding box center [510, 84] width 167 height 36
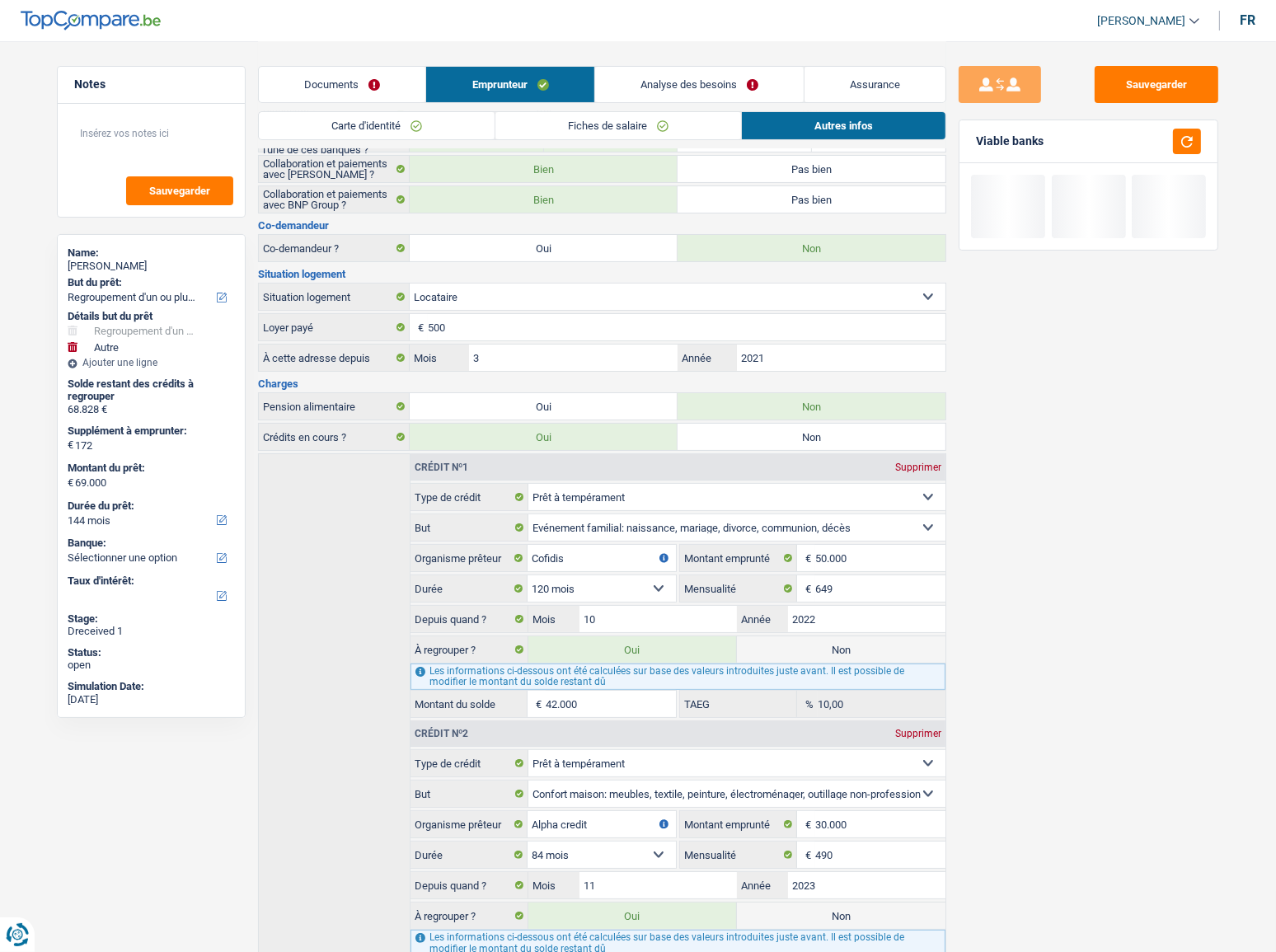
scroll to position [257, 0]
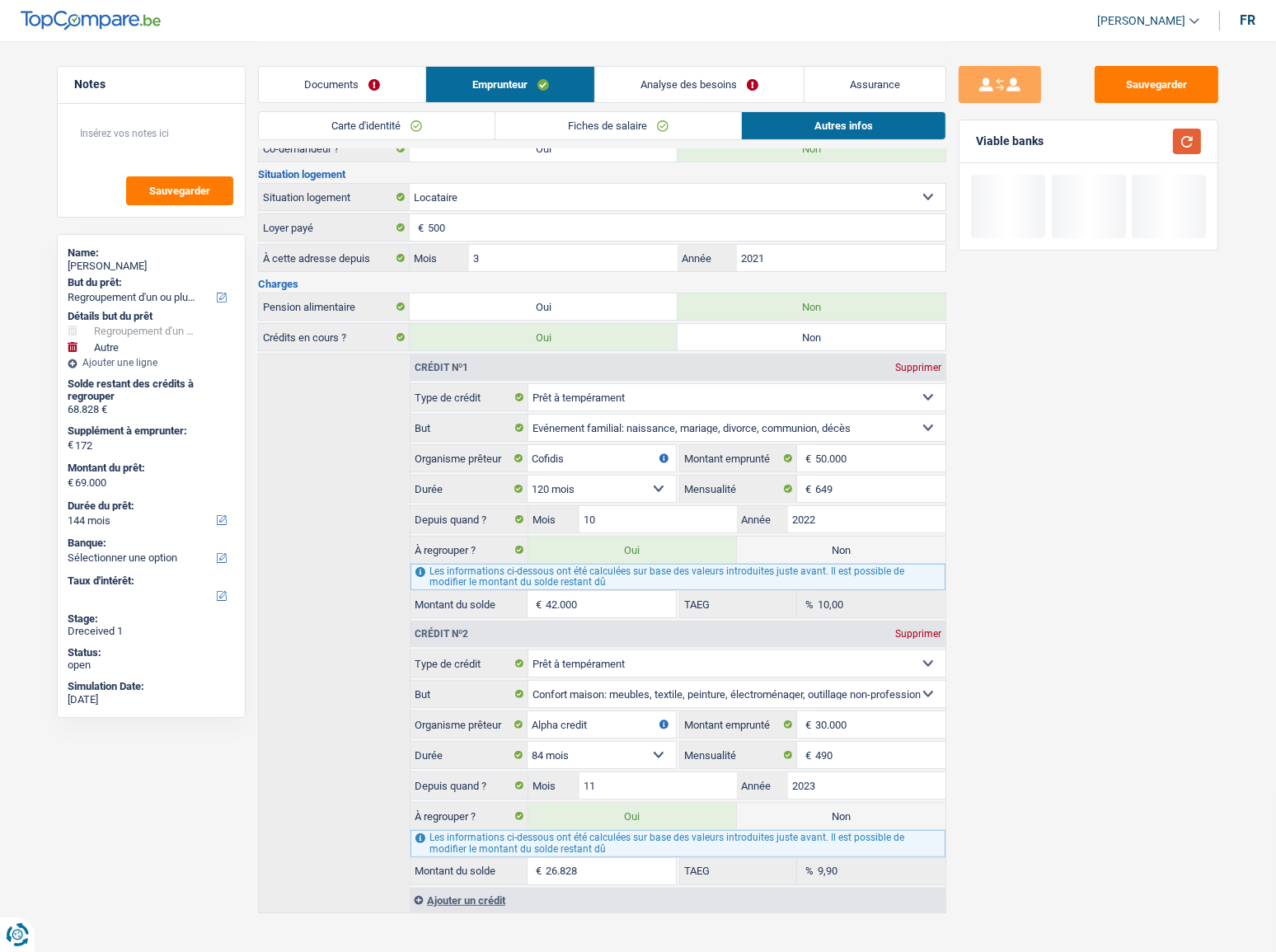
drag, startPoint x: 1193, startPoint y: 140, endPoint x: 715, endPoint y: 75, distance: 482.4
click at [1149, 140] on button "button" at bounding box center [1187, 140] width 28 height 25
click at [704, 73] on link "Analyse des besoins" at bounding box center [699, 84] width 209 height 36
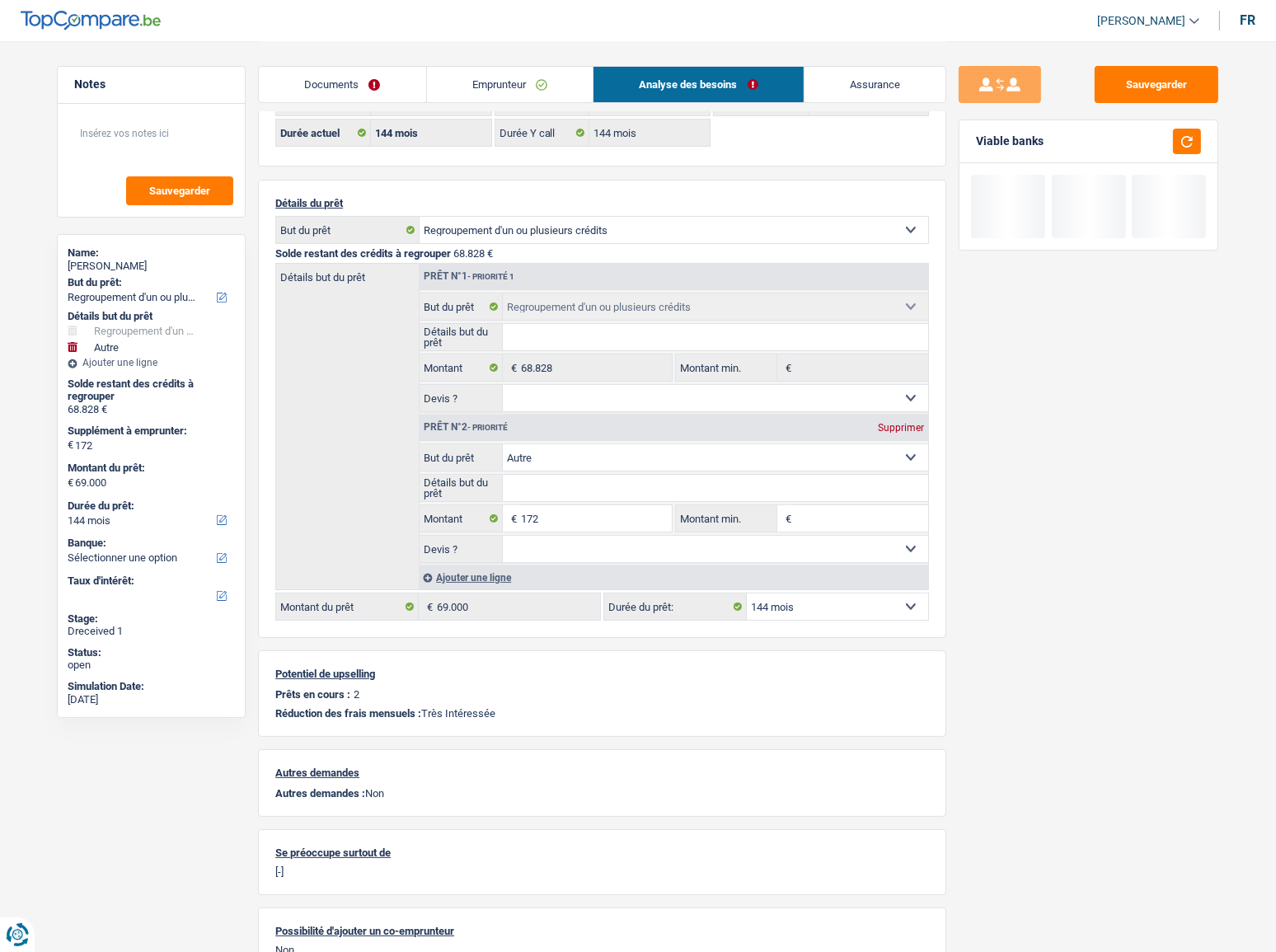
scroll to position [0, 0]
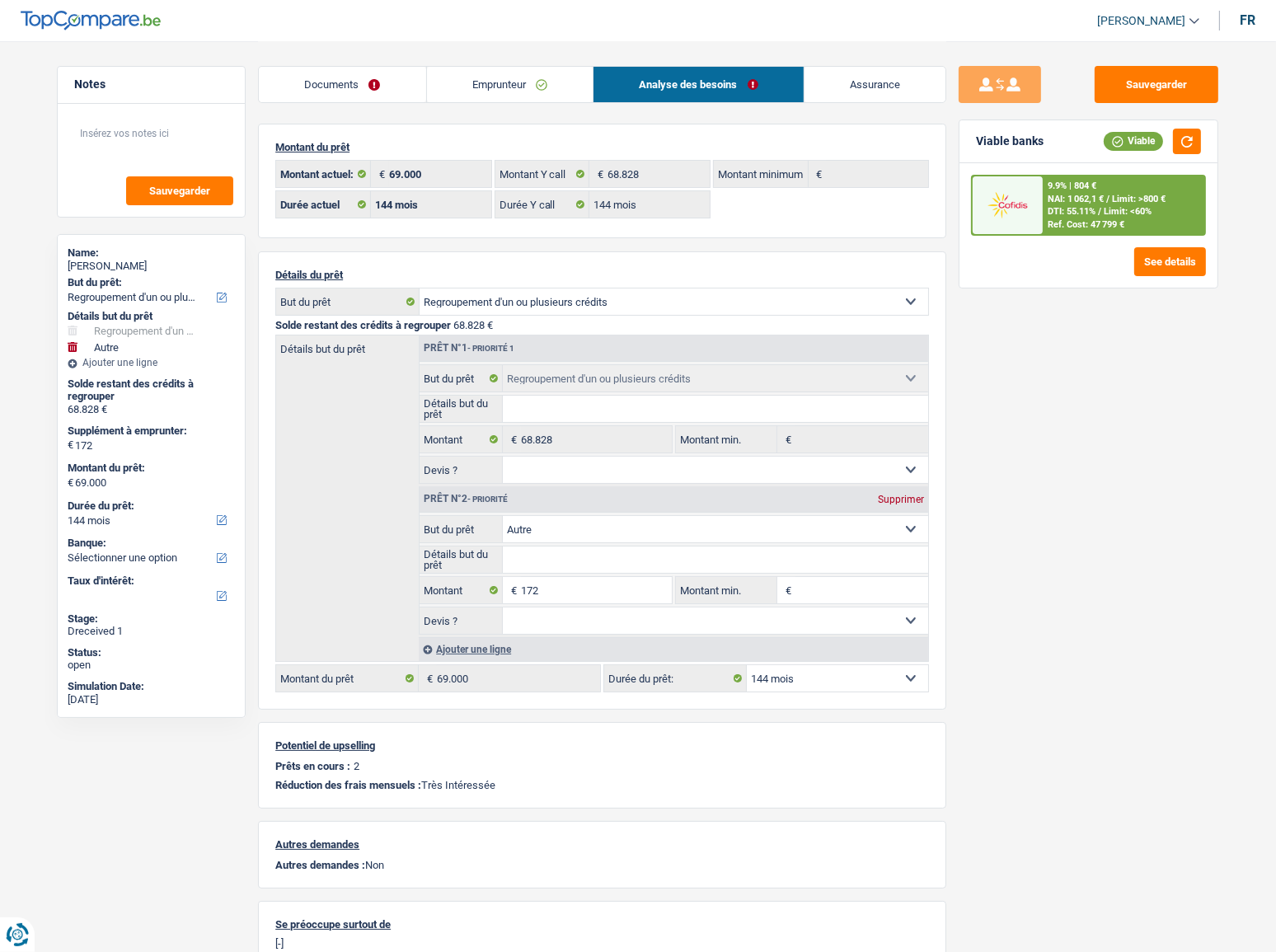
click at [1119, 195] on span "Limit: >800 €" at bounding box center [1138, 199] width 53 height 10
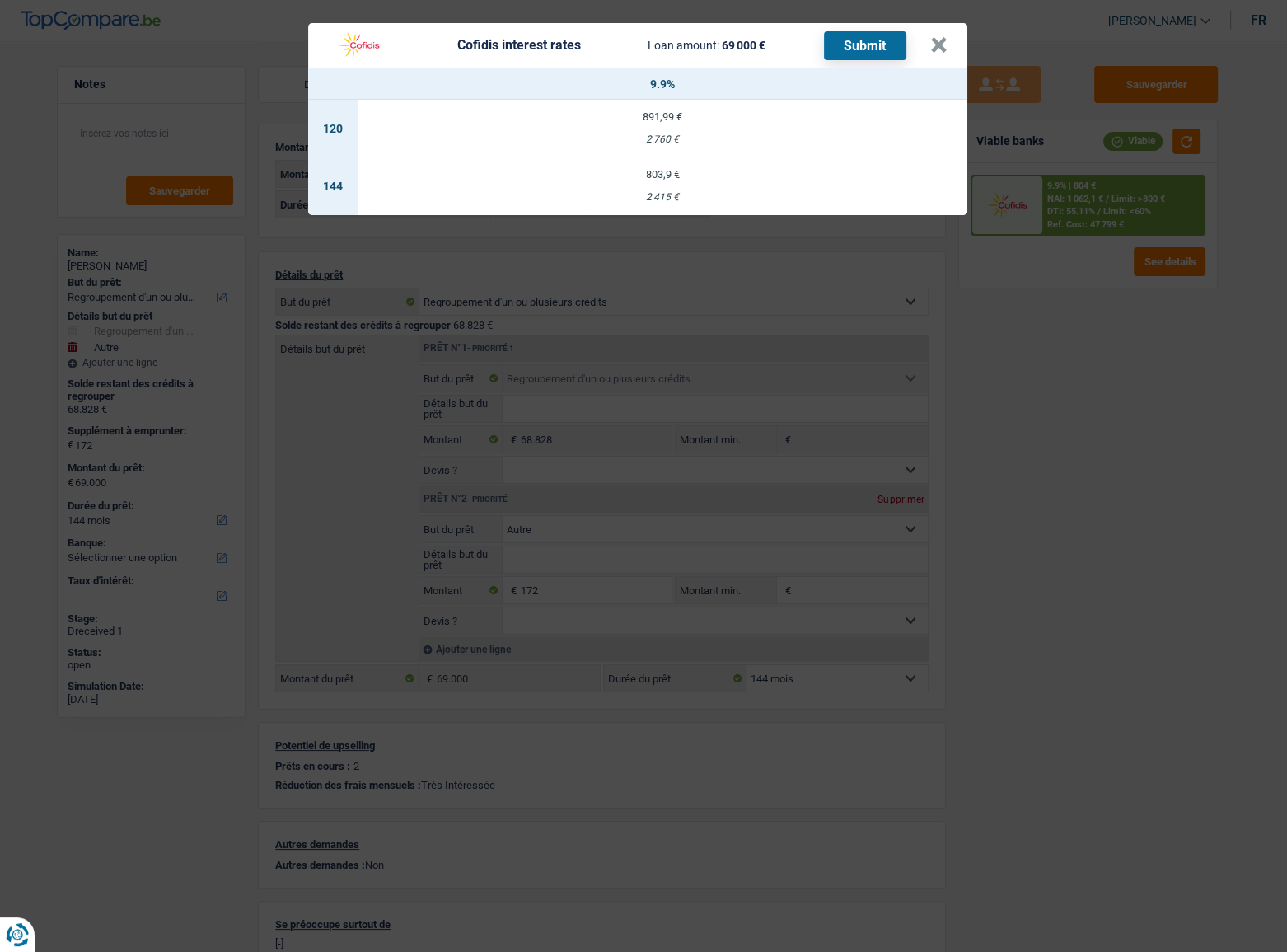
click at [747, 173] on div "803,9 €" at bounding box center [662, 175] width 610 height 10
select select "cofidis"
type input "9,90"
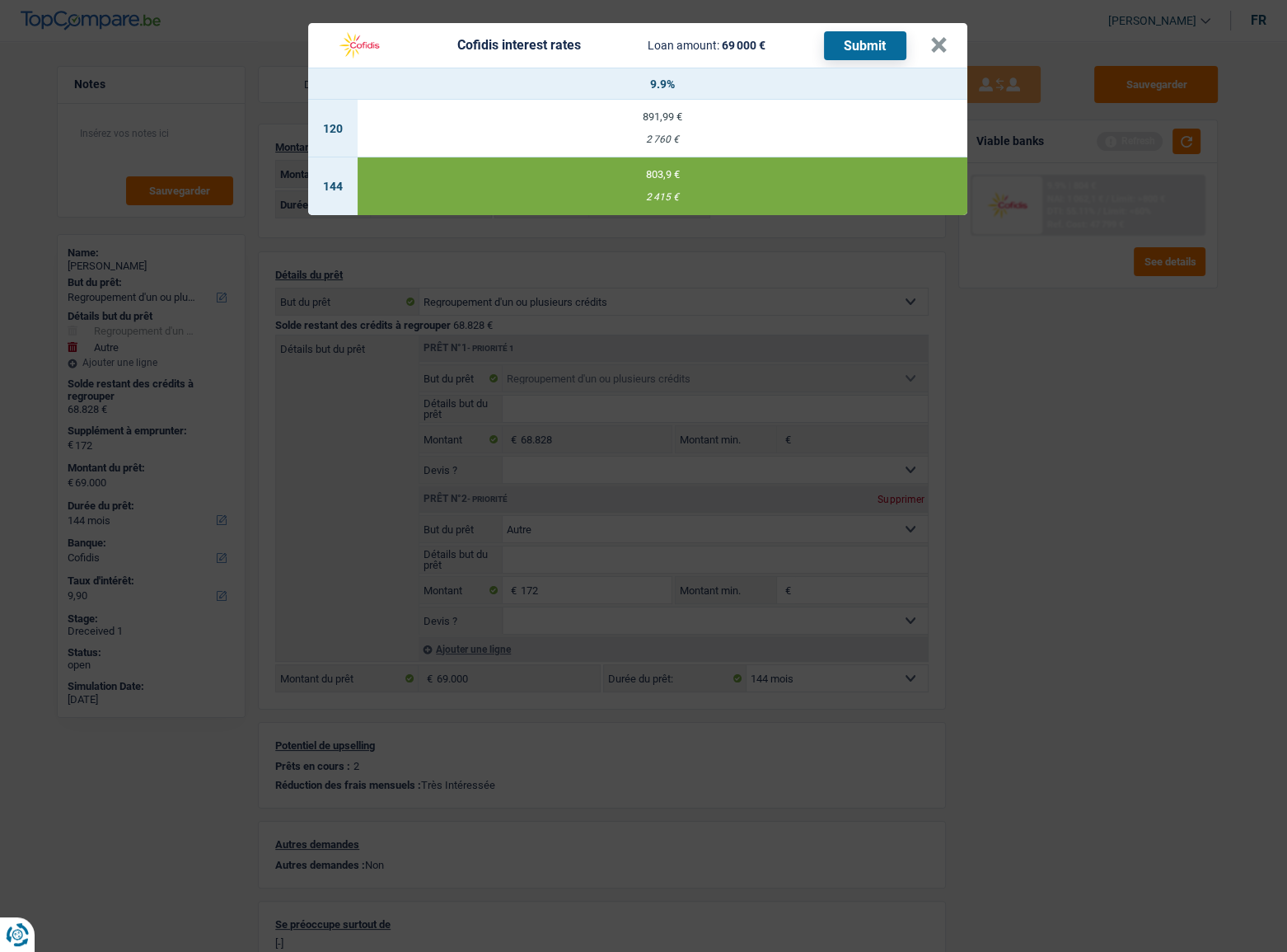
click at [852, 45] on button "Submit" at bounding box center [865, 45] width 82 height 29
click at [930, 47] on button "×" at bounding box center [939, 45] width 17 height 17
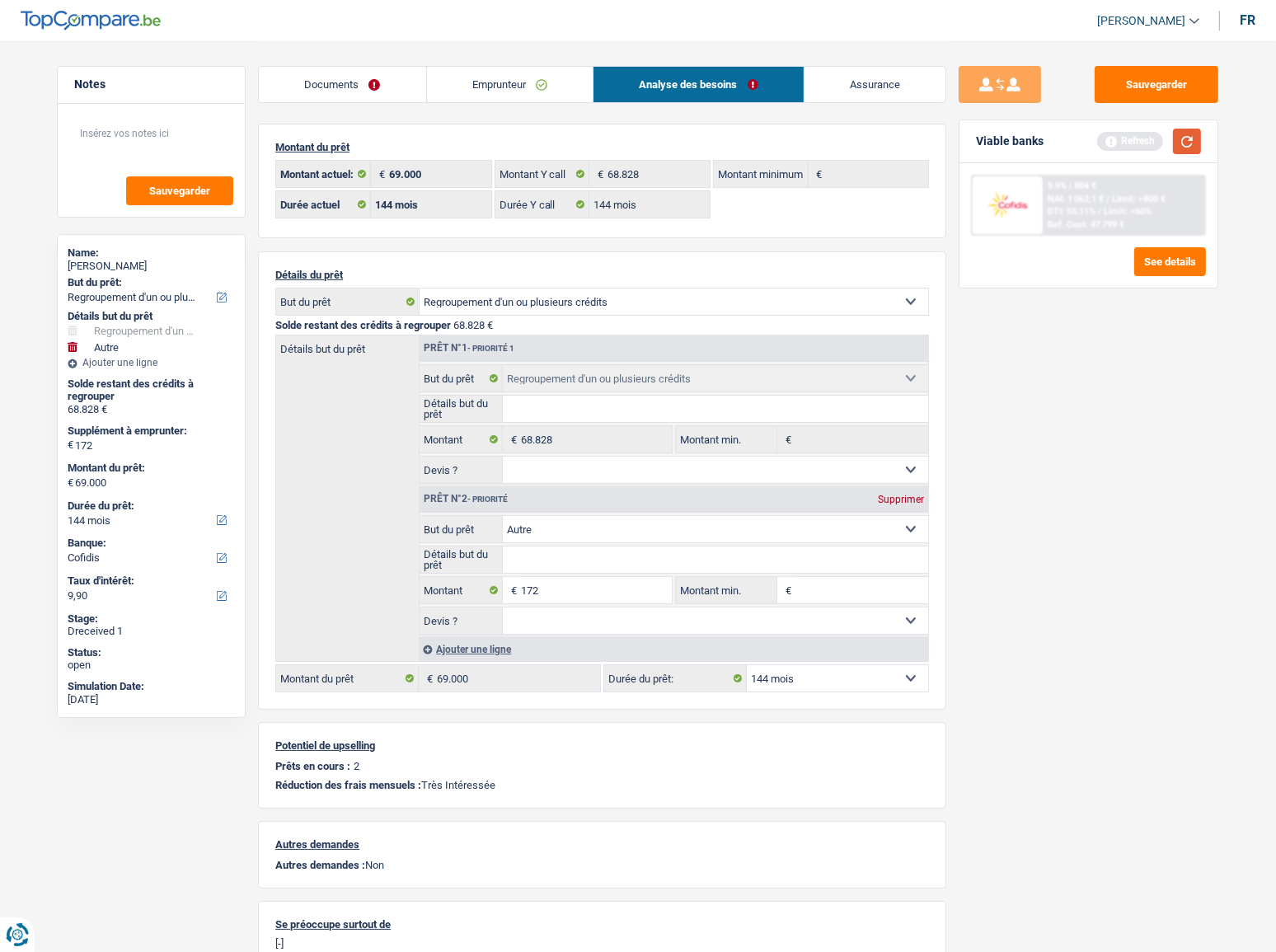
click at [1149, 141] on button "button" at bounding box center [1187, 140] width 28 height 25
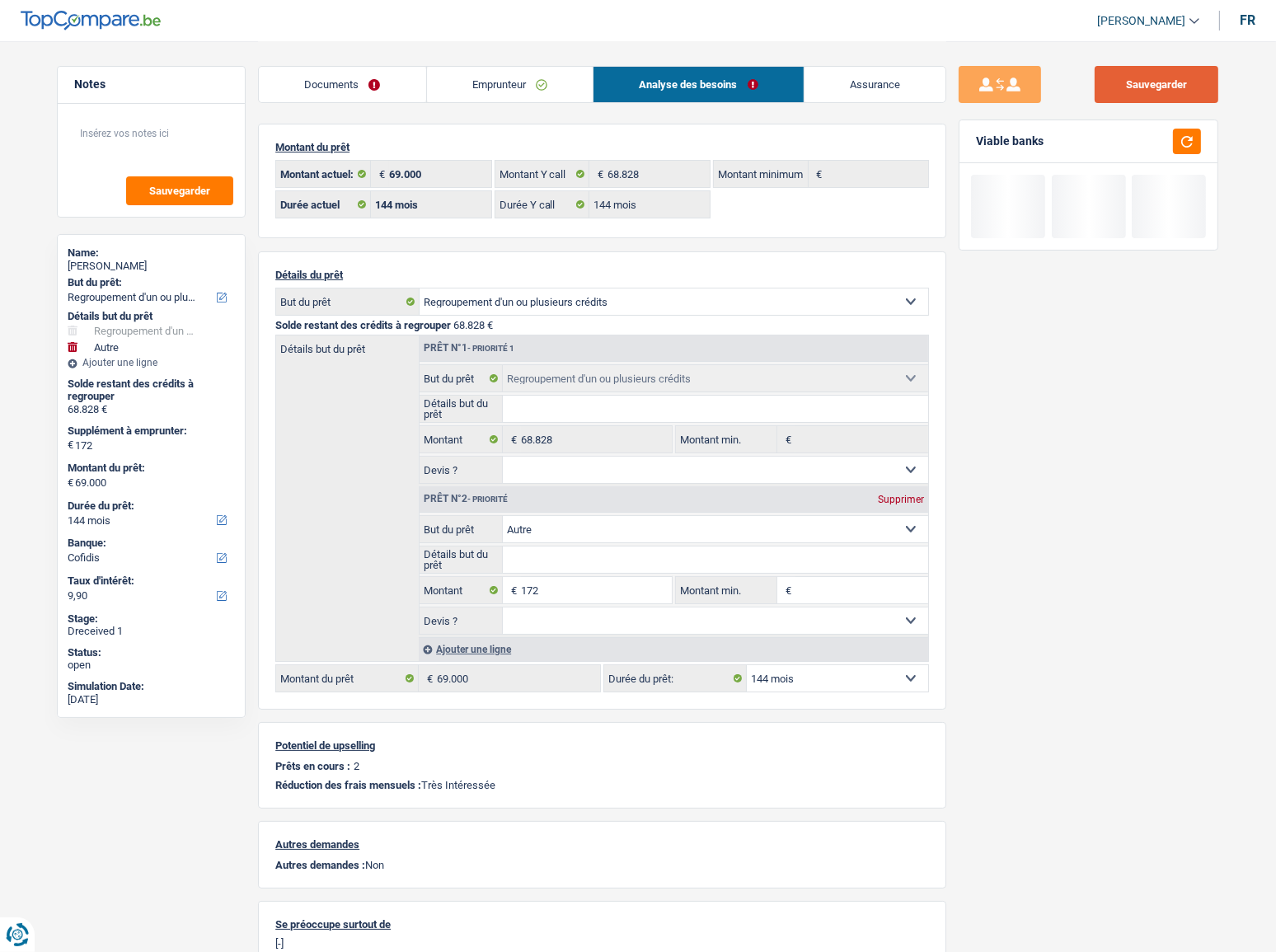
drag, startPoint x: 1197, startPoint y: 58, endPoint x: 1167, endPoint y: 89, distance: 43.1
click at [1149, 67] on div "Sauvegarder Viable banks" at bounding box center [1088, 549] width 285 height 1017
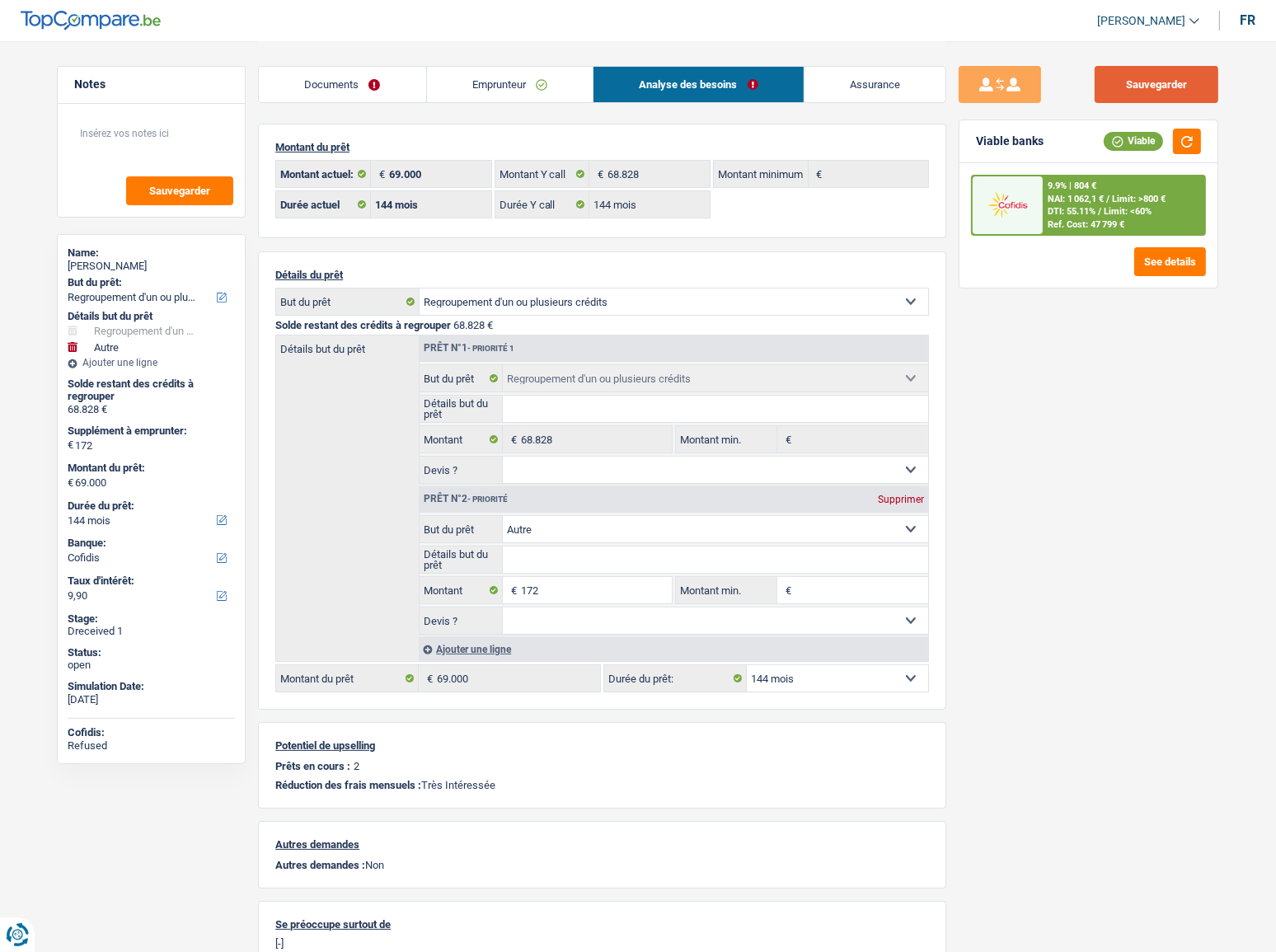
click at [1149, 96] on button "Sauvegarder" at bounding box center [1156, 85] width 124 height 37
click at [1132, 82] on button "Sauvegarder" at bounding box center [1156, 85] width 124 height 37
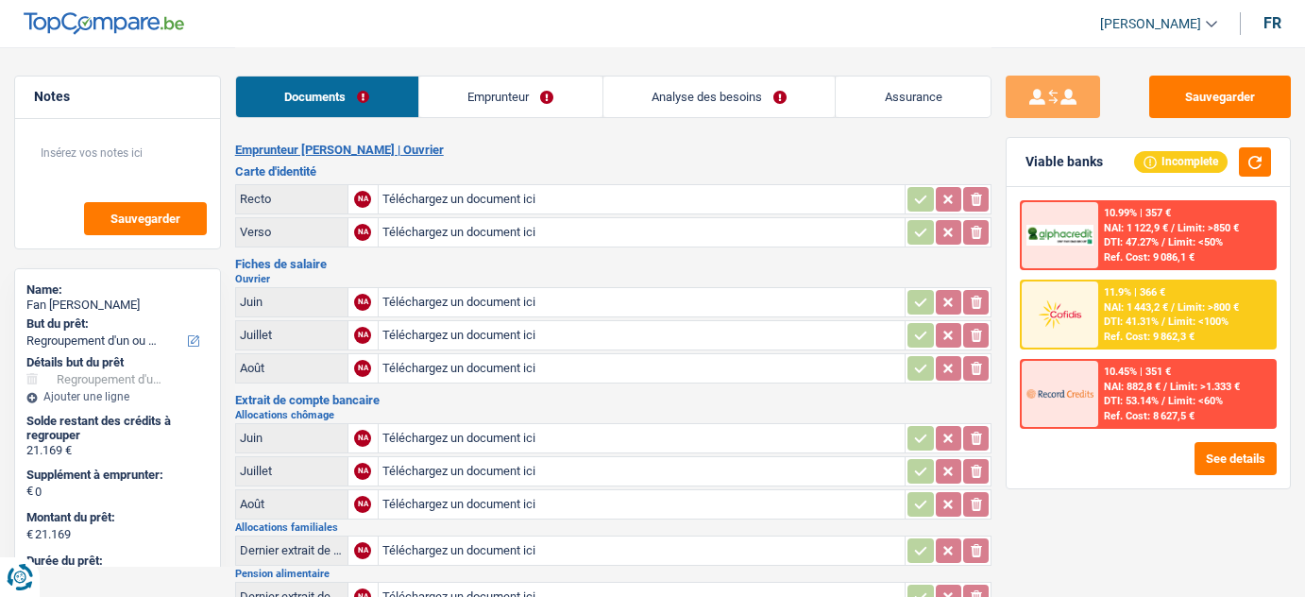
select select "refinancing"
select select "84"
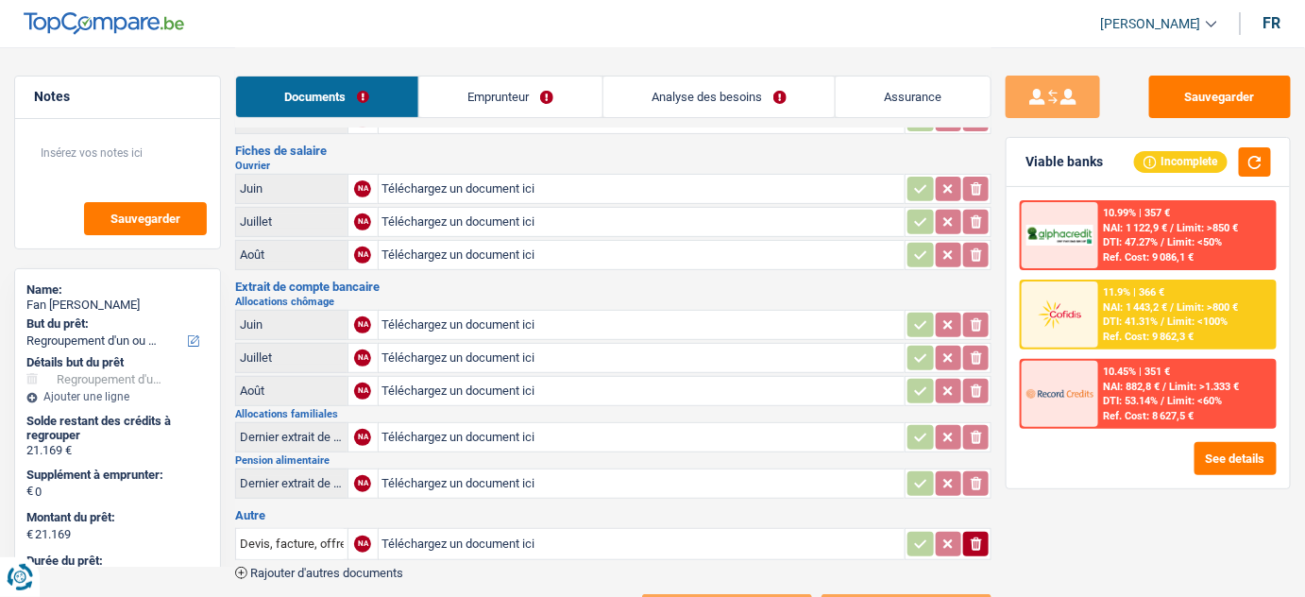
scroll to position [11, 0]
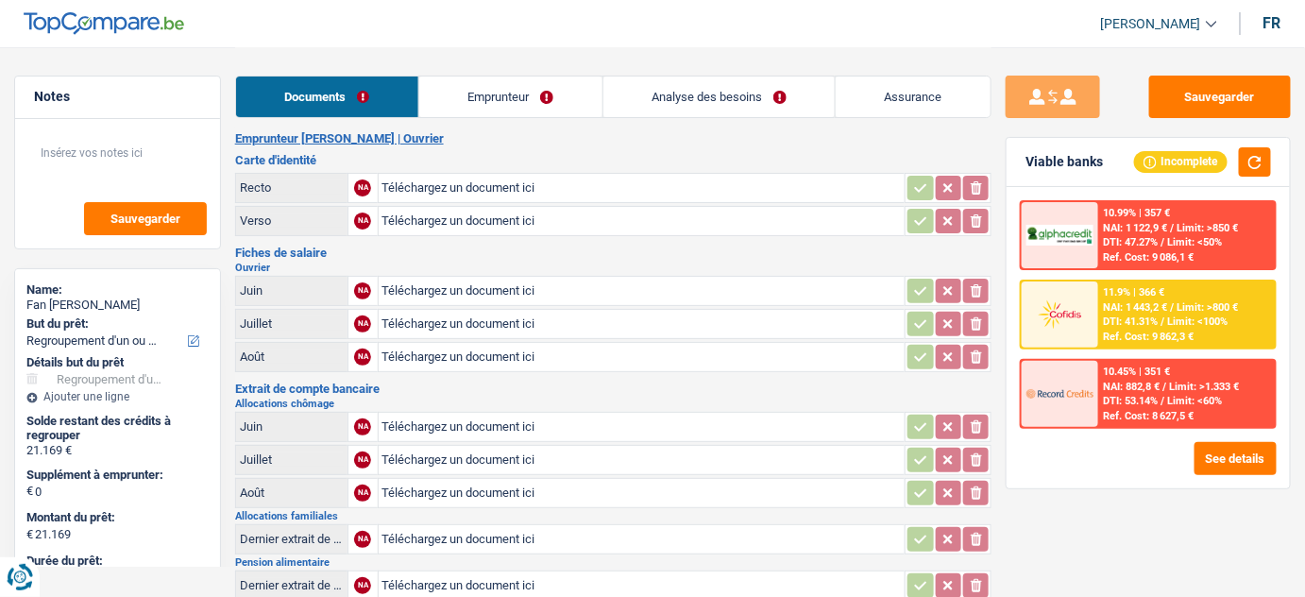
click at [497, 174] on input "Téléchargez un document ici" at bounding box center [641, 188] width 519 height 28
type input "C:\fakepath\id.pdf"
click at [415, 359] on input "Téléchargez un document ici" at bounding box center [641, 357] width 519 height 28
type input "C:\fakepath\08.pdf"
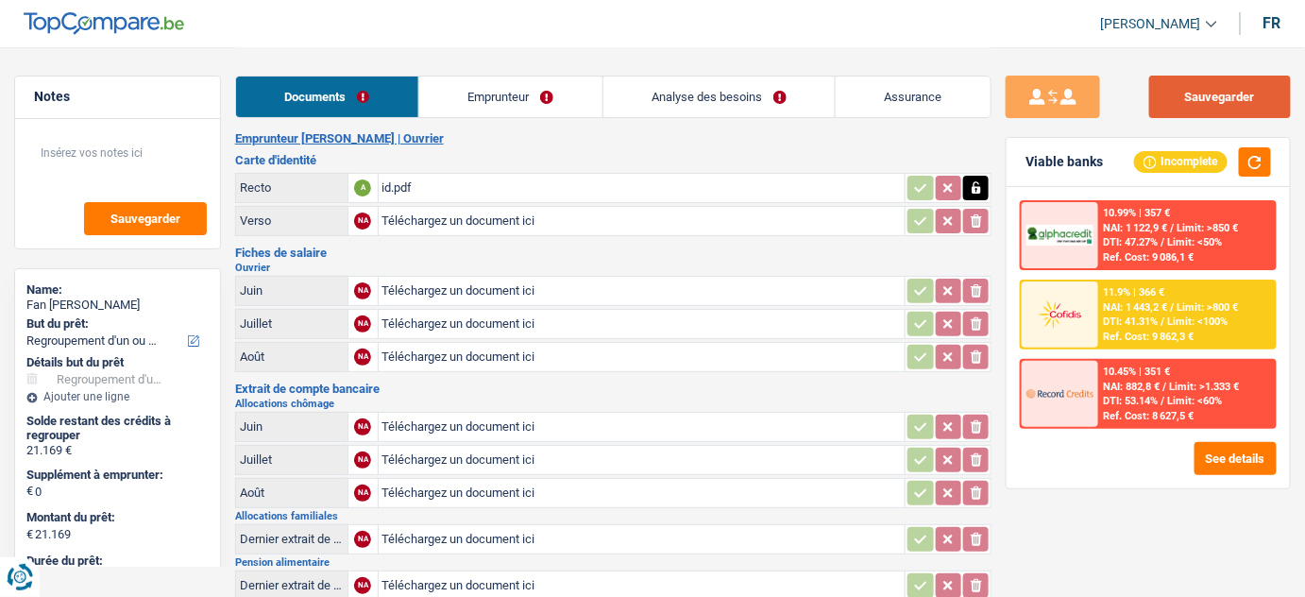
click at [1218, 96] on button "Sauvegarder" at bounding box center [1220, 97] width 142 height 42
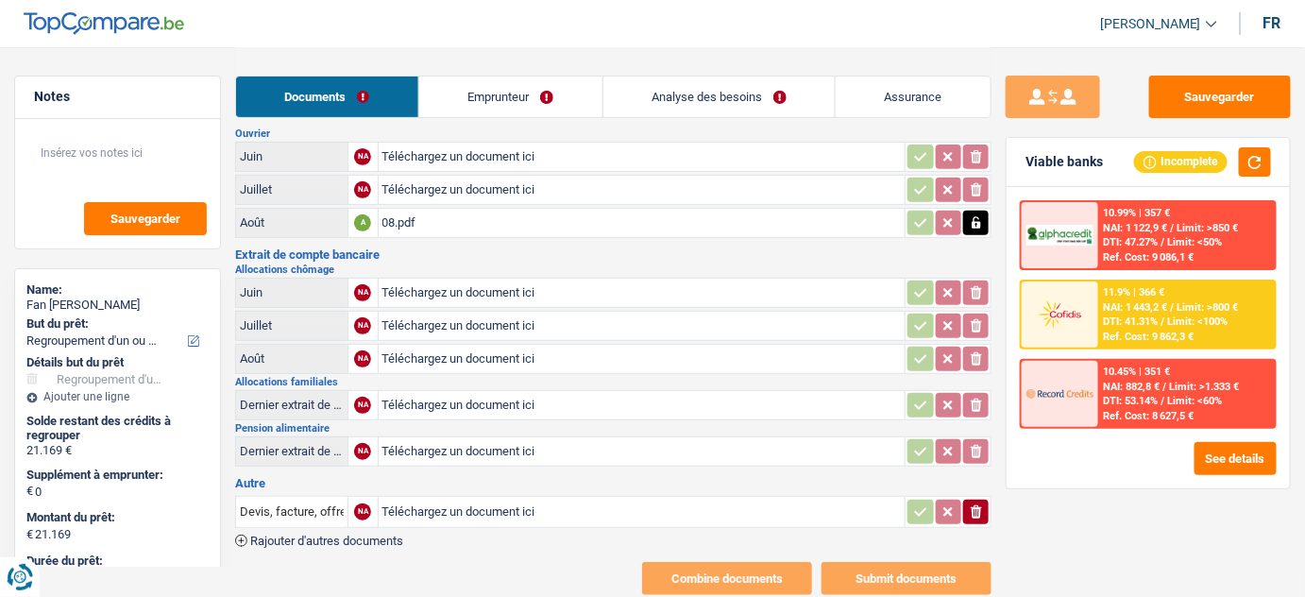
scroll to position [183, 0]
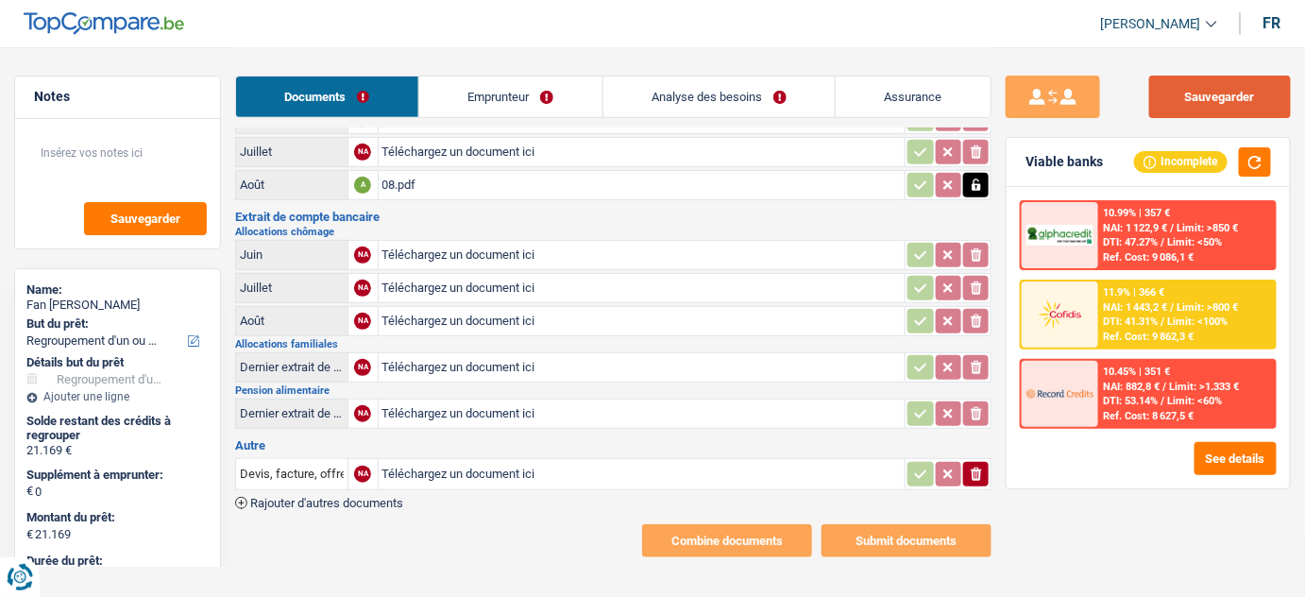
drag, startPoint x: 1204, startPoint y: 96, endPoint x: 1181, endPoint y: 132, distance: 42.4
click at [1205, 102] on button "Sauvegarder" at bounding box center [1220, 97] width 142 height 42
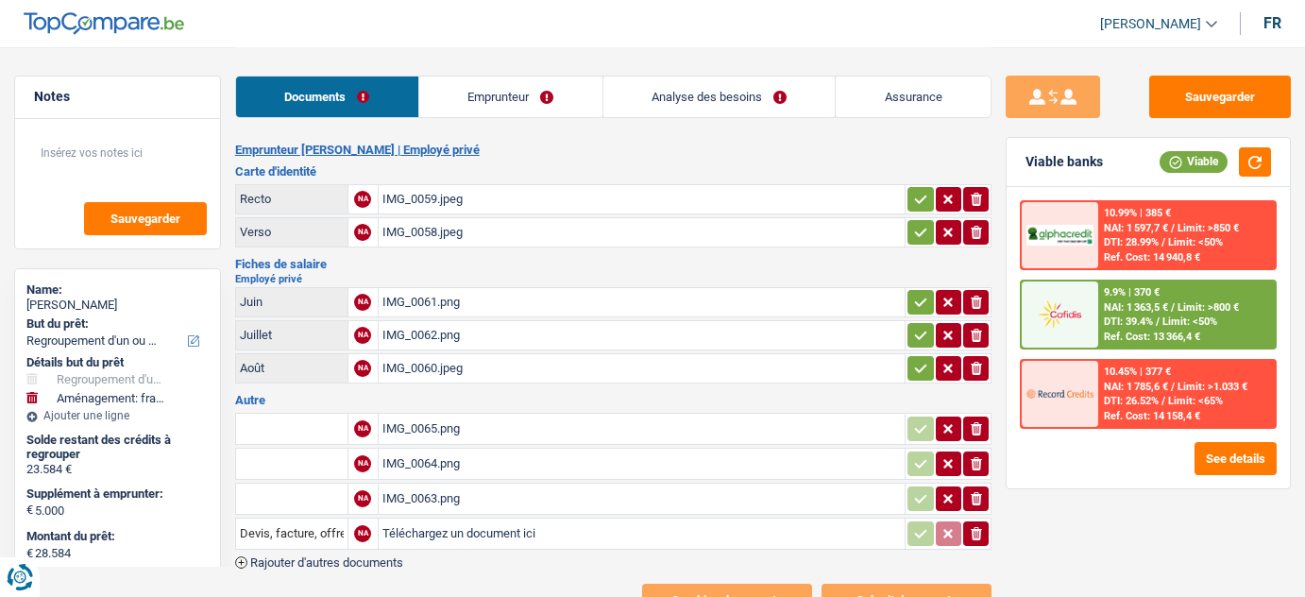
select select "refinancing"
select select "movingOrInstallation"
select select "120"
select select "record credits"
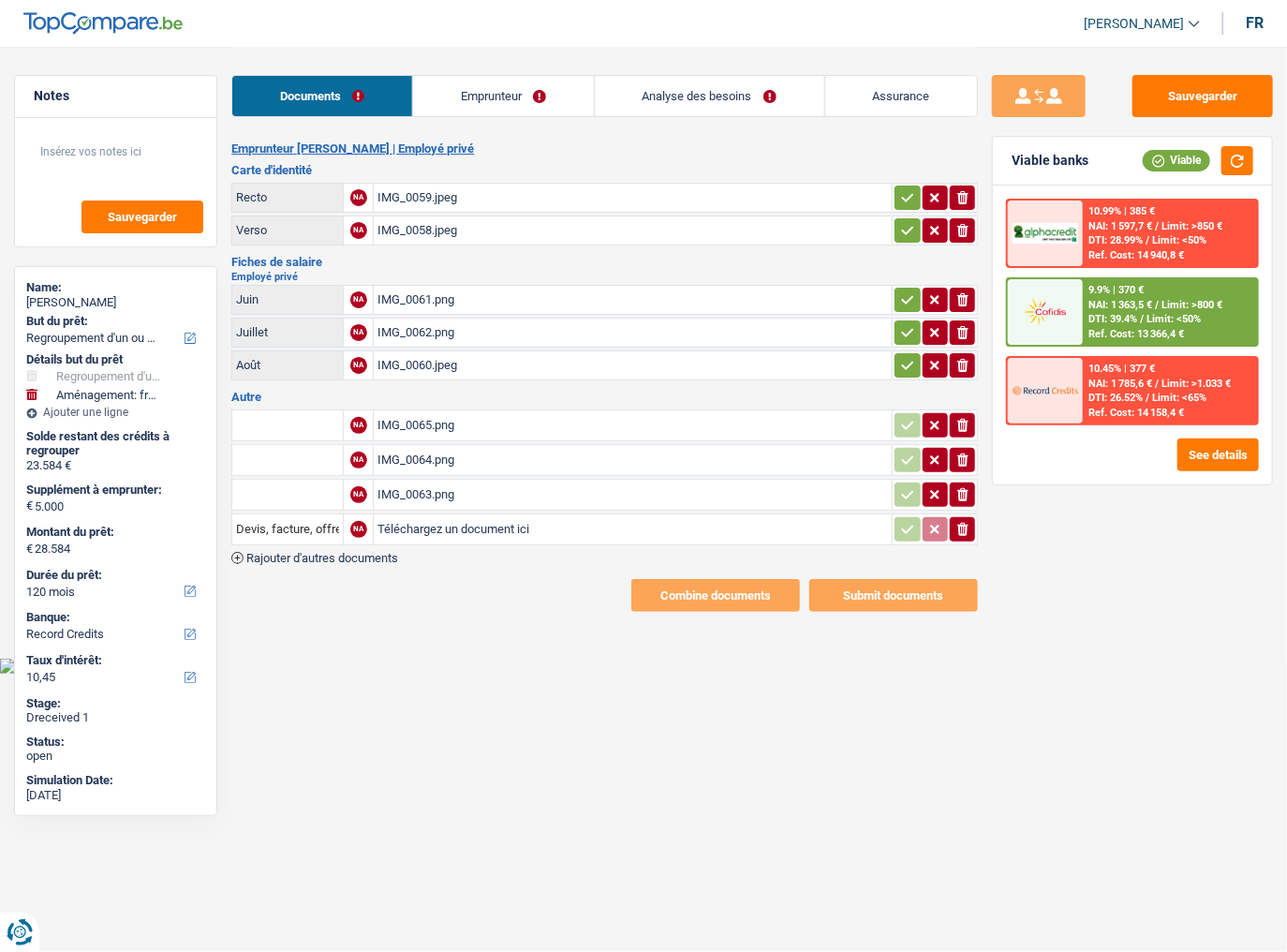
click at [961, 523] on icon "button" at bounding box center [962, 529] width 11 height 13
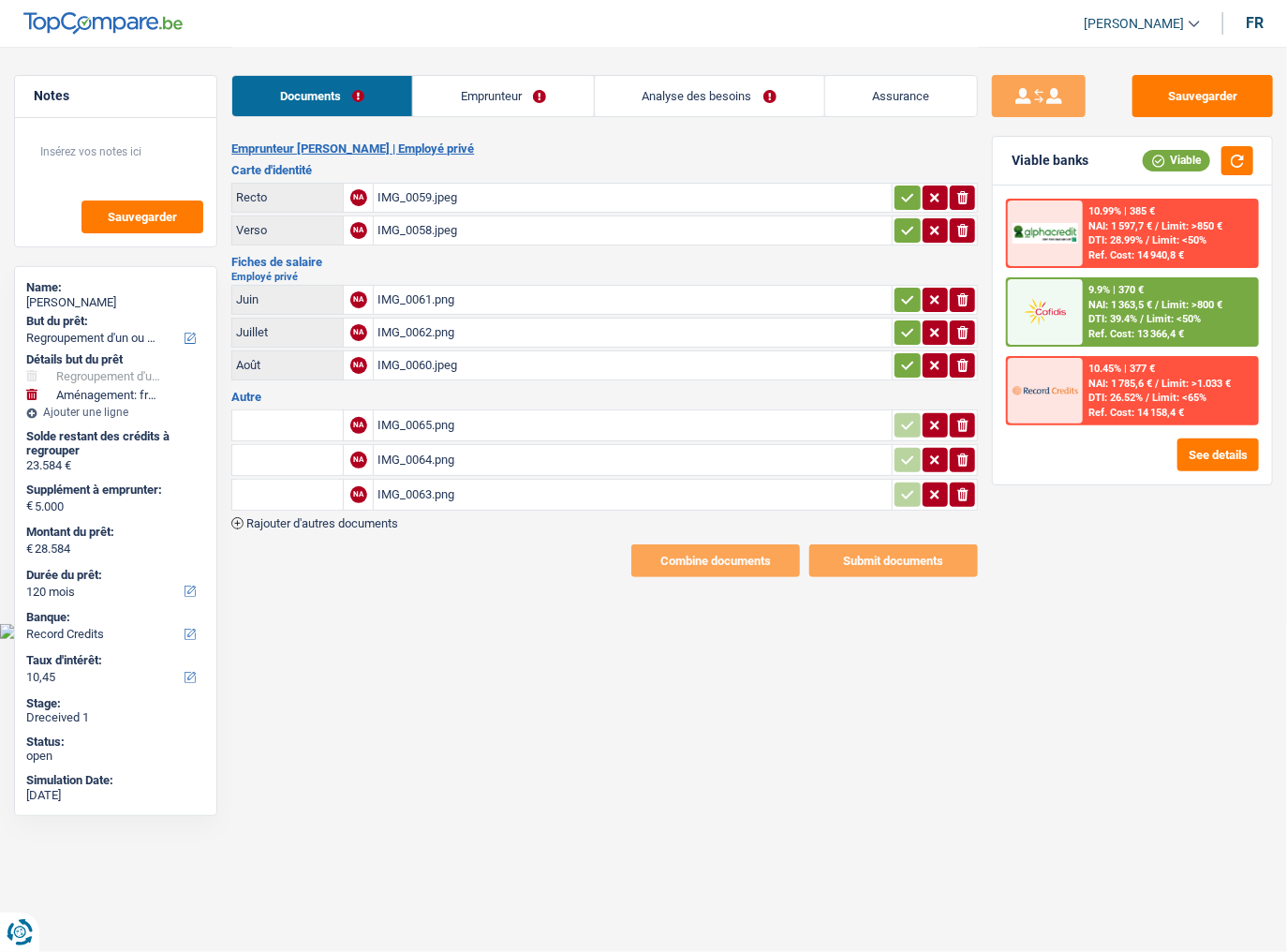
click at [457, 205] on div "IMG_0059.jpeg" at bounding box center [633, 197] width 511 height 28
click at [429, 222] on div "IMG_0058.jpeg" at bounding box center [633, 230] width 511 height 28
click at [428, 301] on div "IMG_0061.png" at bounding box center [633, 299] width 511 height 28
click at [467, 318] on div "IMG_0062.png" at bounding box center [633, 332] width 511 height 28
click at [428, 362] on div "IMG_0060.jpeg" at bounding box center [633, 365] width 511 height 28
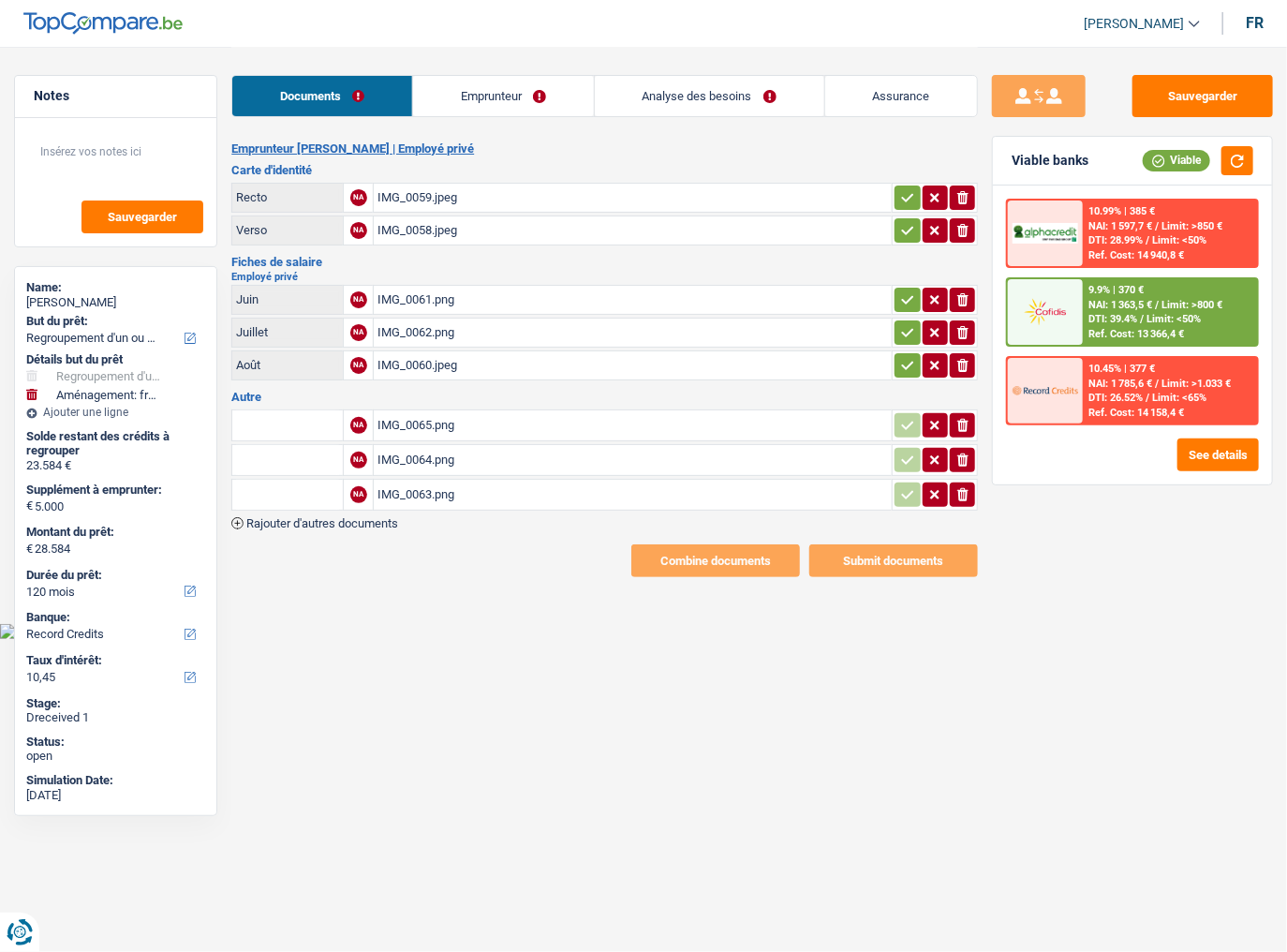
click at [427, 422] on div "IMG_0065.png" at bounding box center [633, 425] width 511 height 28
drag, startPoint x: 1036, startPoint y: 670, endPoint x: 1018, endPoint y: 663, distance: 19.3
click at [1034, 591] on div "Sauvegarder Viable banks Viable 10.99% | 385 € NAI: 1 597,7 € / Limit: >850 € D…" at bounding box center [1132, 499] width 309 height 847
click at [471, 93] on link "Emprunteur" at bounding box center [503, 95] width 180 height 41
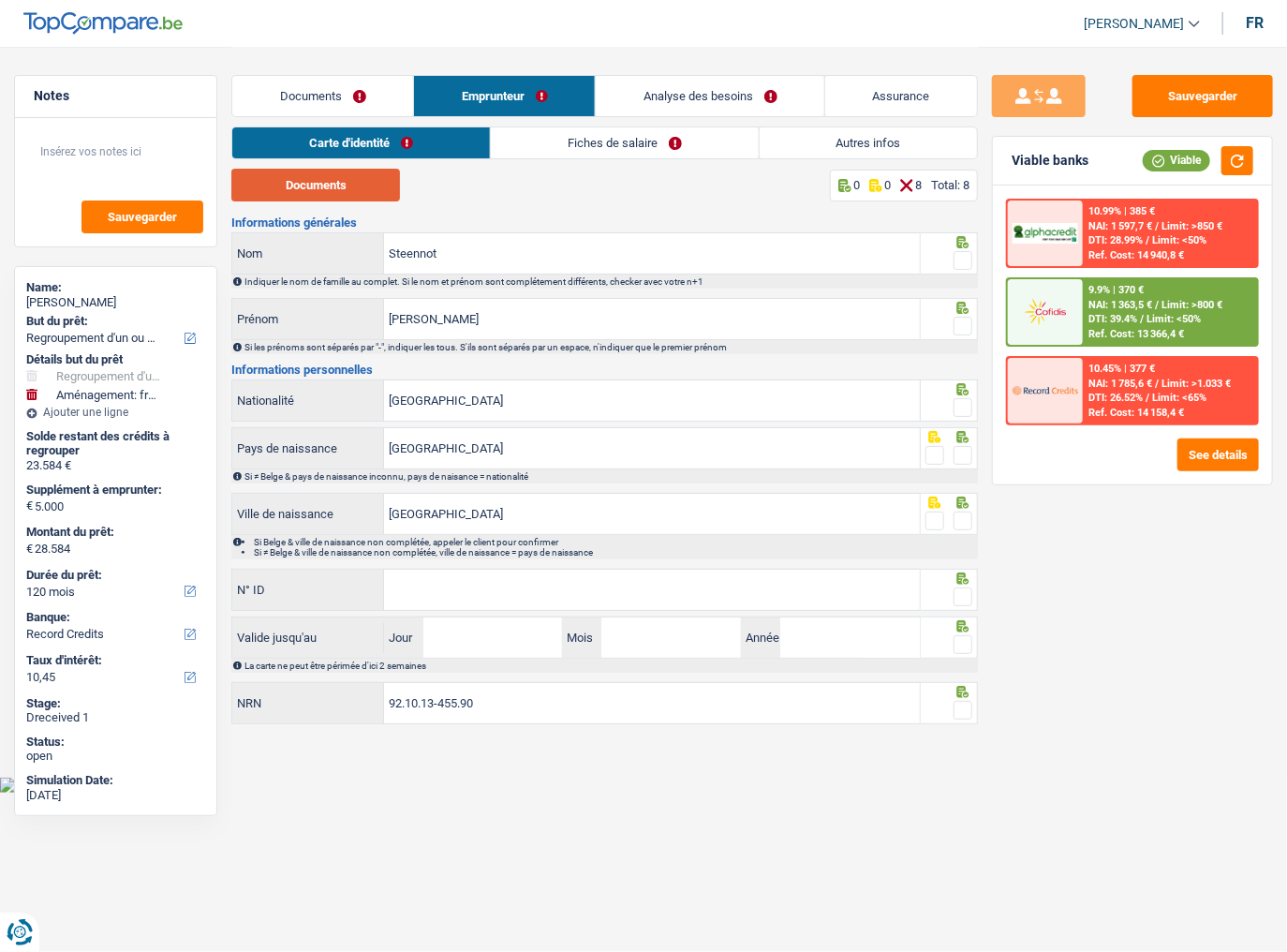
click at [329, 178] on button "Documents" at bounding box center [315, 184] width 169 height 33
drag, startPoint x: 968, startPoint y: 244, endPoint x: 963, endPoint y: 253, distance: 10.3
click at [963, 253] on div at bounding box center [949, 253] width 58 height 42
click at [963, 260] on span at bounding box center [962, 260] width 19 height 19
click at [0, 0] on input "radio" at bounding box center [0, 0] width 0 height 0
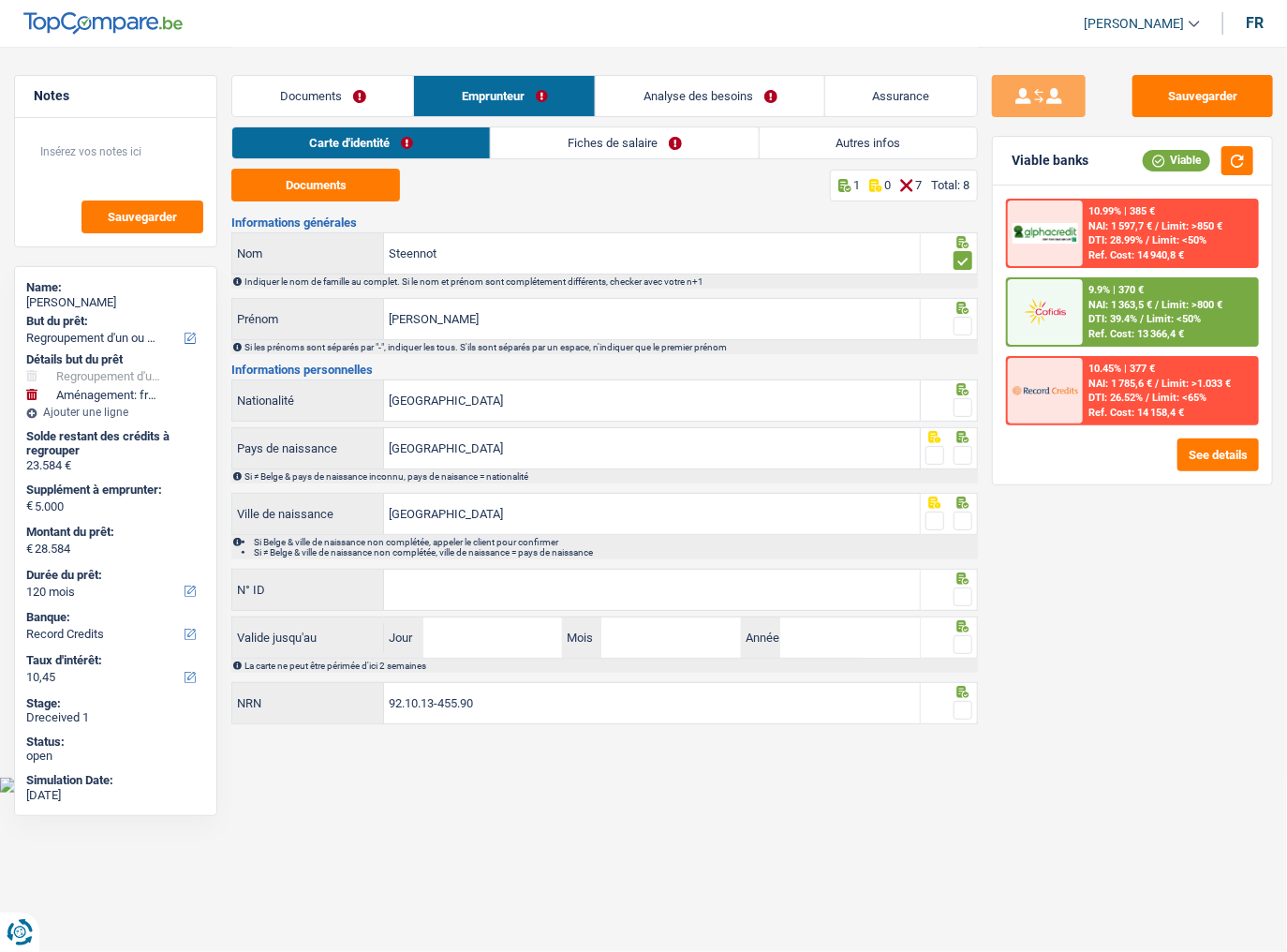
click at [966, 331] on span at bounding box center [962, 325] width 19 height 19
click at [0, 0] on input "radio" at bounding box center [0, 0] width 0 height 0
click at [965, 408] on span at bounding box center [962, 407] width 19 height 19
click at [0, 0] on input "radio" at bounding box center [0, 0] width 0 height 0
click at [969, 450] on span at bounding box center [962, 455] width 19 height 19
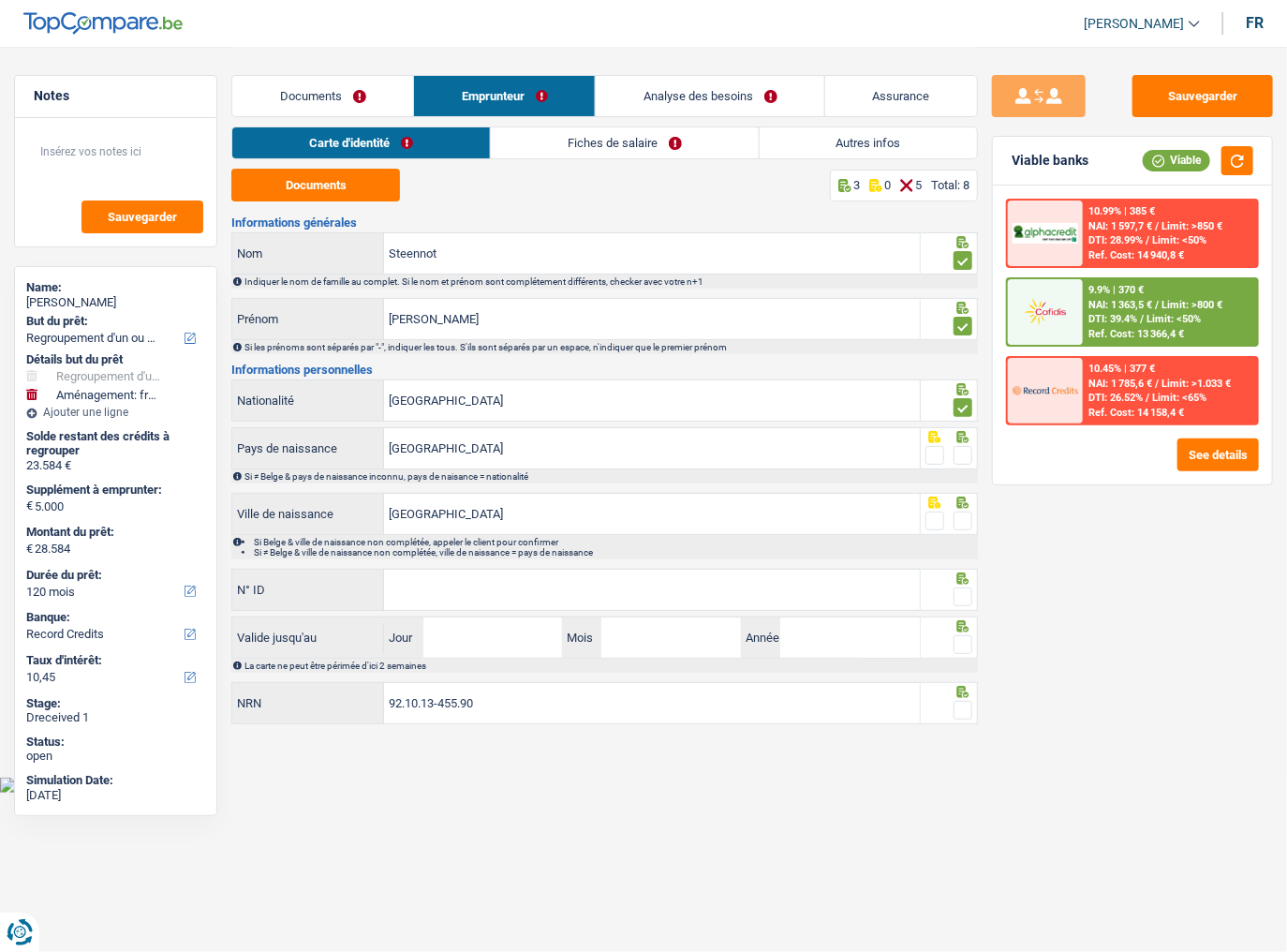
click at [0, 0] on input "radio" at bounding box center [0, 0] width 0 height 0
click at [967, 521] on span at bounding box center [962, 521] width 19 height 19
click at [0, 0] on input "radio" at bounding box center [0, 0] width 0 height 0
drag, startPoint x: 657, startPoint y: 602, endPoint x: 678, endPoint y: 588, distance: 25.2
click at [657, 591] on input "N° ID" at bounding box center [651, 589] width 535 height 41
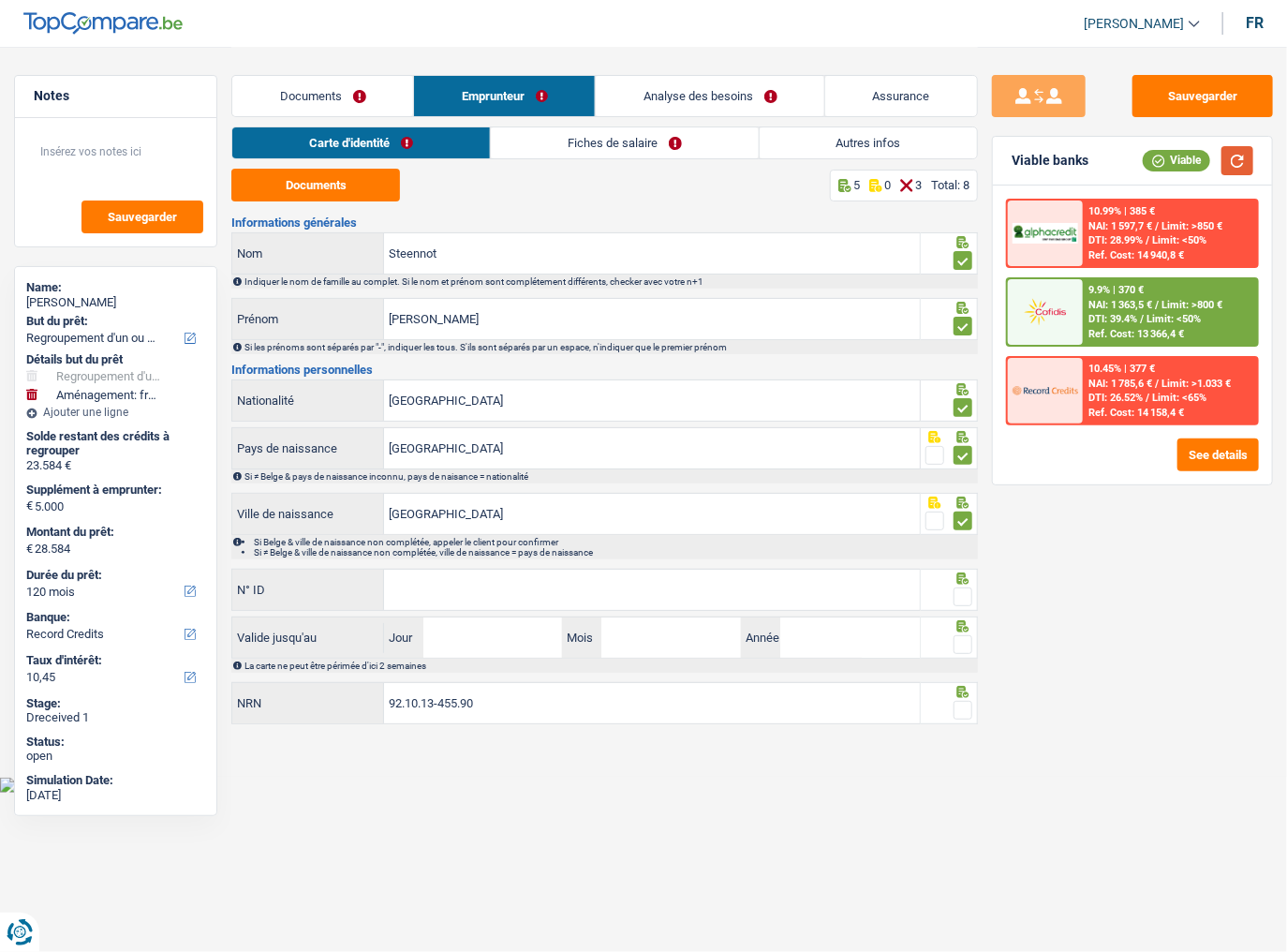
click at [1234, 167] on button "button" at bounding box center [1237, 160] width 32 height 29
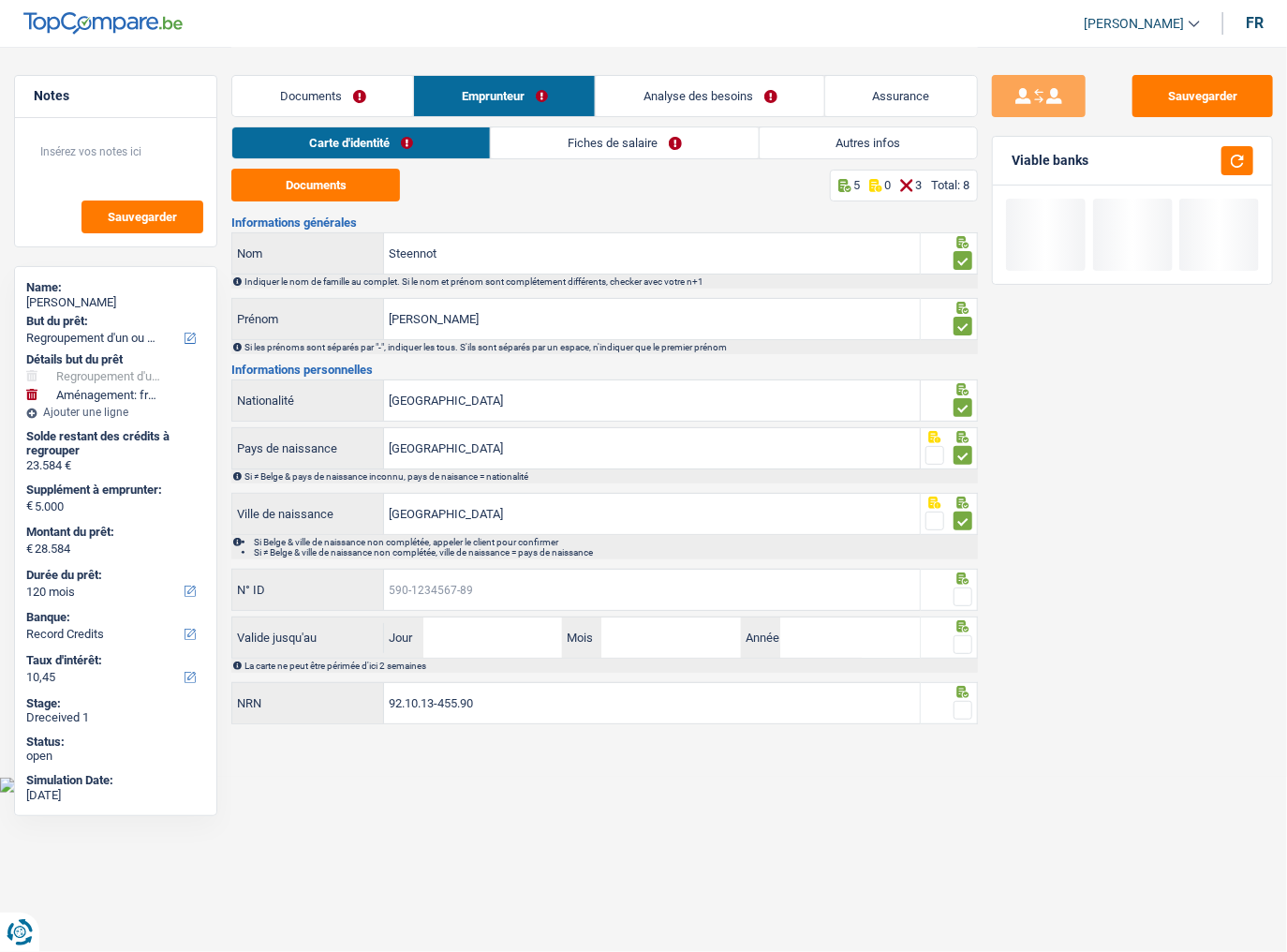
drag, startPoint x: 486, startPoint y: 589, endPoint x: 830, endPoint y: 558, distance: 345.4
click at [486, 589] on input "N° ID" at bounding box center [651, 589] width 535 height 41
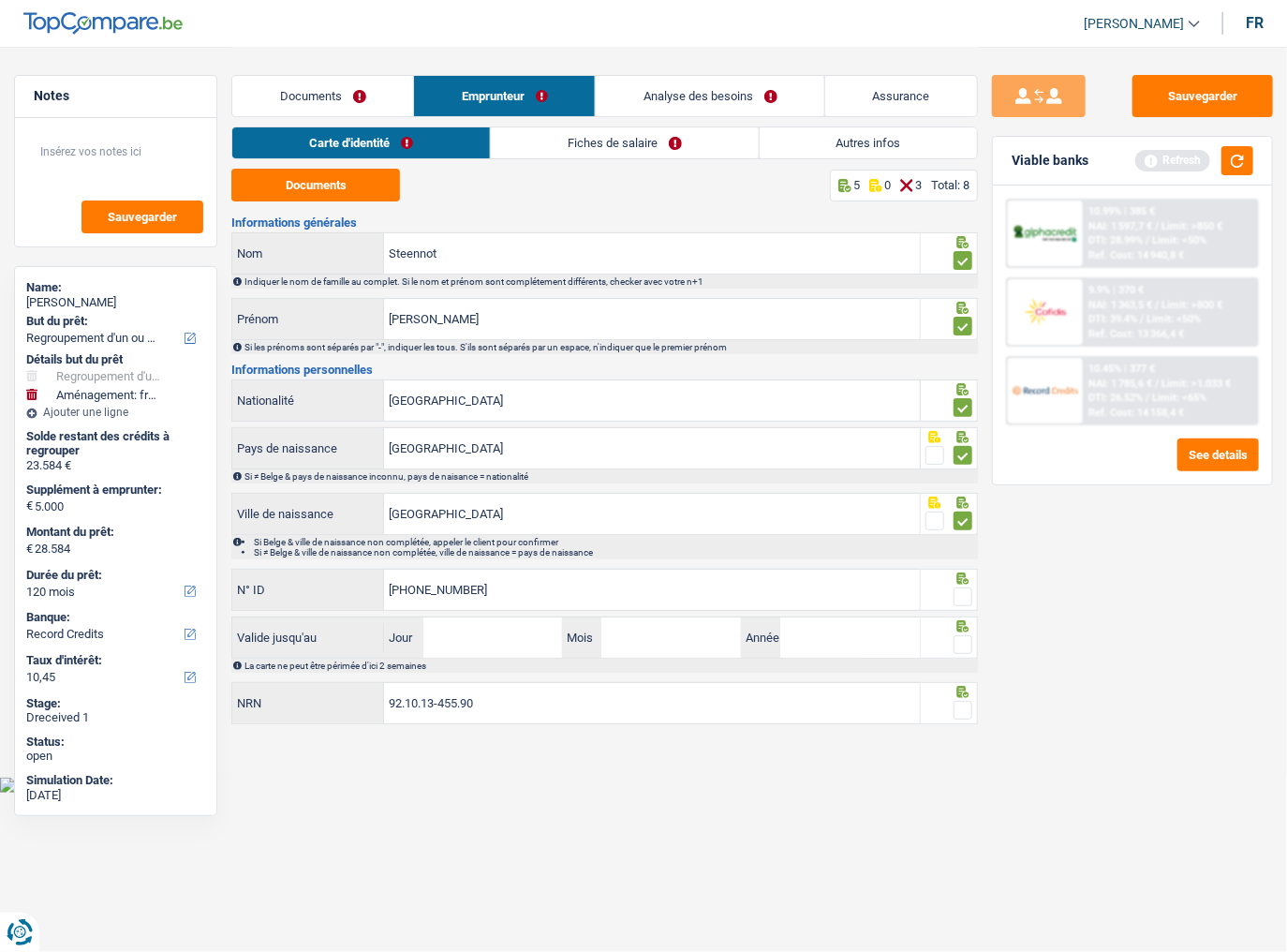
type input "[PHONE_NUMBER]"
click at [962, 591] on span at bounding box center [962, 596] width 19 height 19
click at [0, 0] on input "radio" at bounding box center [0, 0] width 0 height 0
click at [468, 591] on input "Jour" at bounding box center [493, 637] width 140 height 41
type input "21"
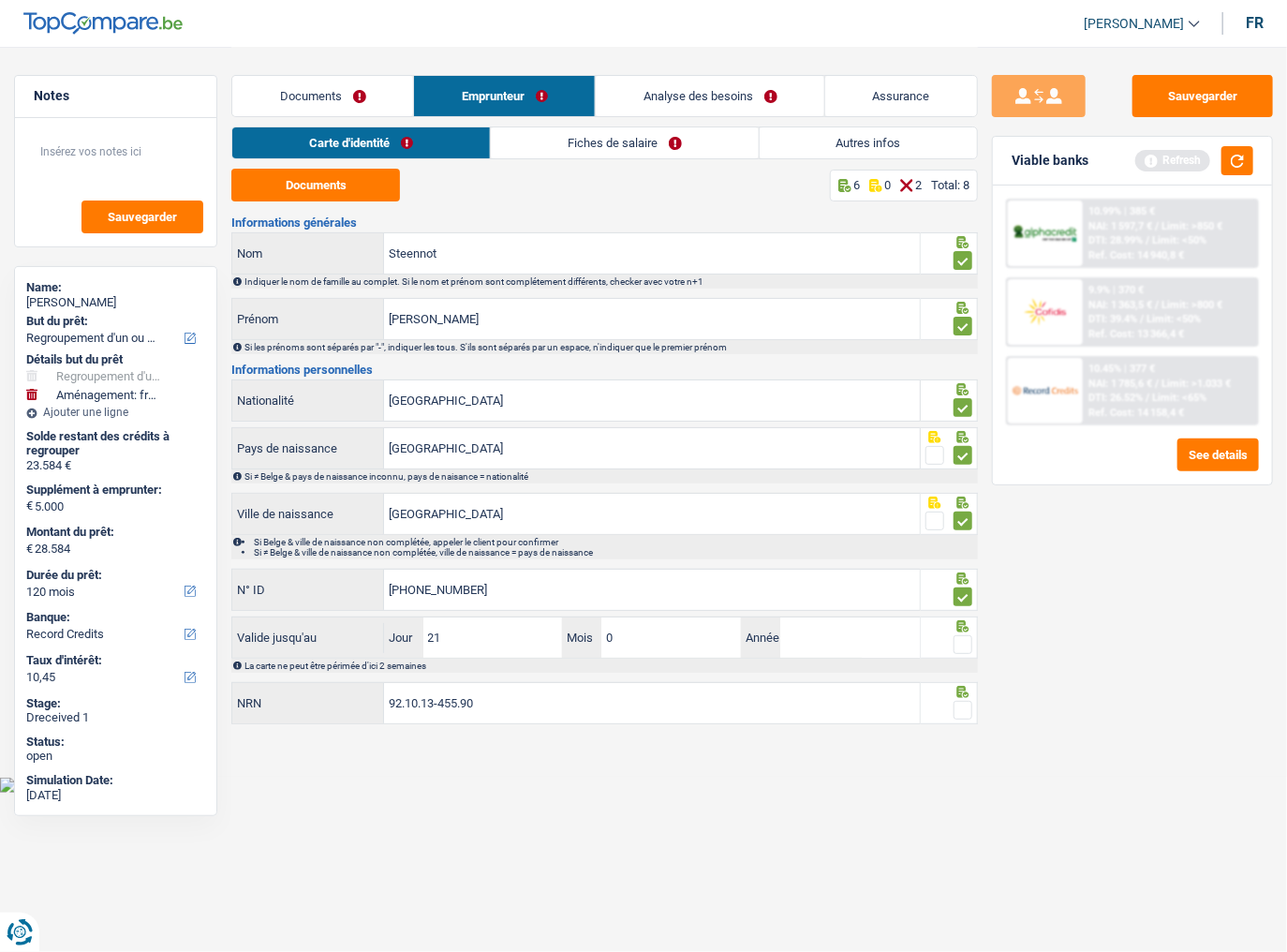
type input "05"
type input "2031"
click at [962, 591] on span at bounding box center [962, 644] width 19 height 19
click at [0, 0] on input "radio" at bounding box center [0, 0] width 0 height 0
click at [1237, 174] on button "button" at bounding box center [1237, 160] width 32 height 29
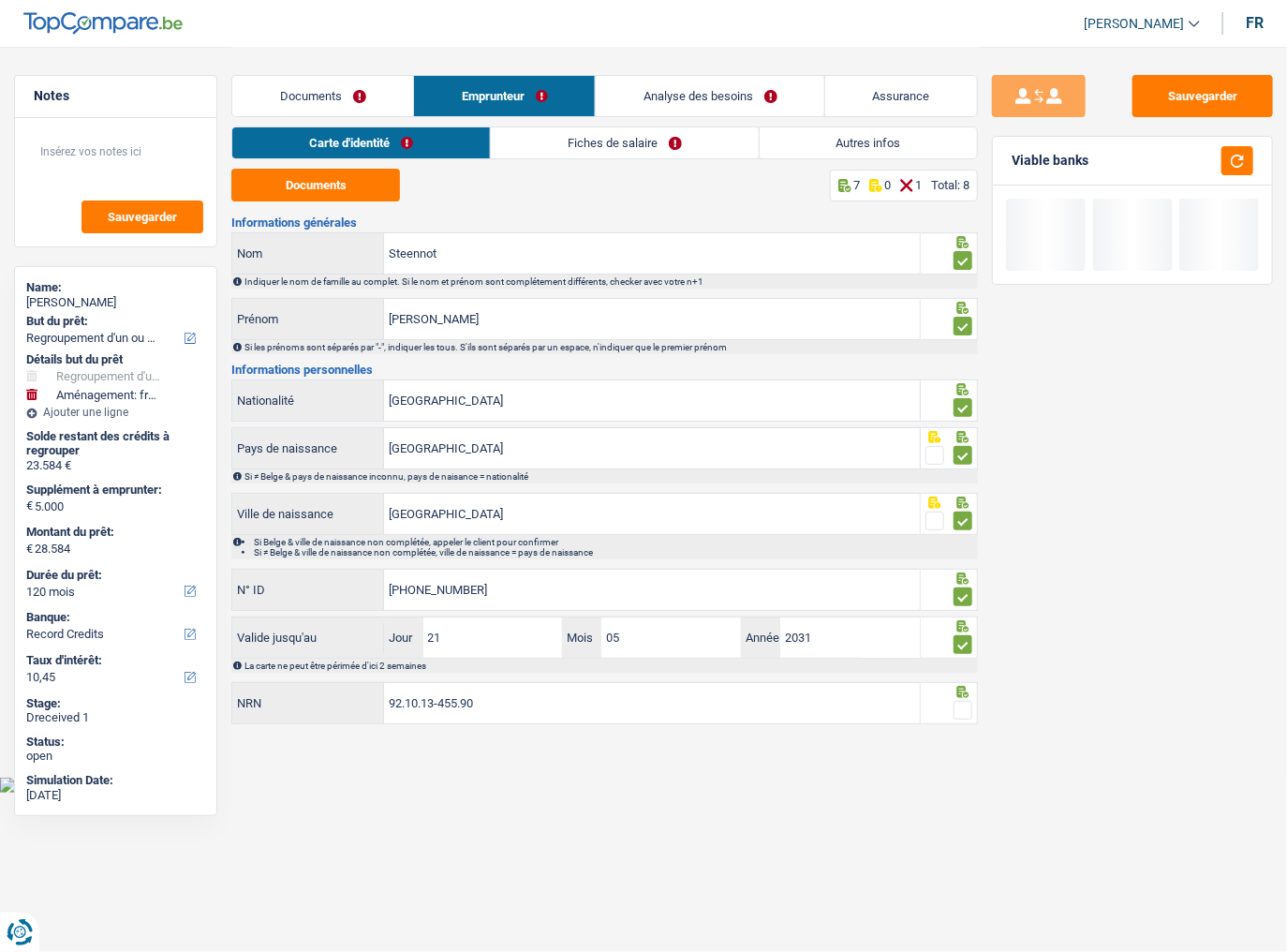
click at [964, 591] on span at bounding box center [962, 709] width 19 height 19
click at [0, 0] on input "radio" at bounding box center [0, 0] width 0 height 0
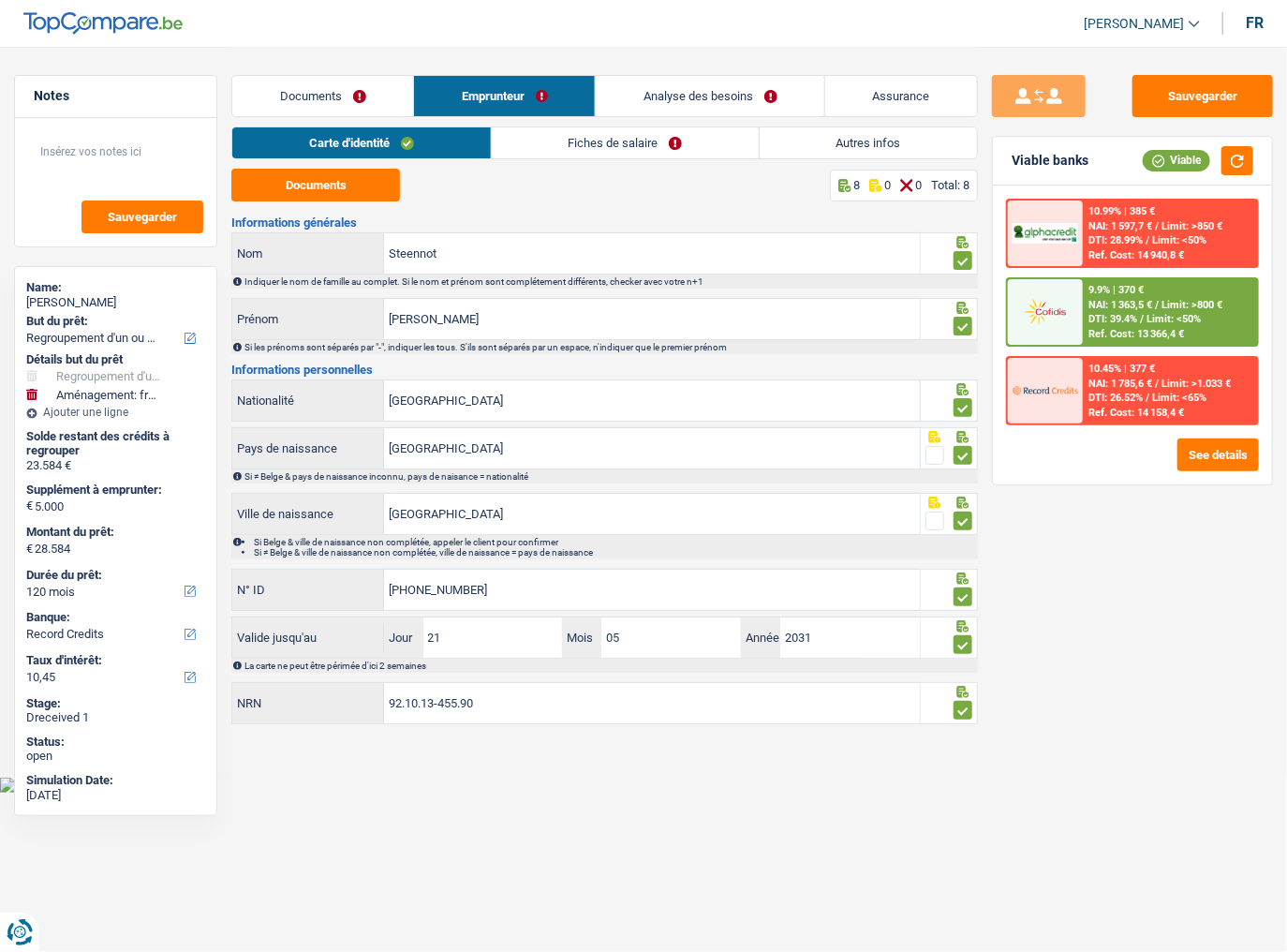
drag, startPoint x: 598, startPoint y: 143, endPoint x: 531, endPoint y: 161, distance: 69.4
click at [598, 143] on link "Fiches de salaire" at bounding box center [625, 142] width 267 height 31
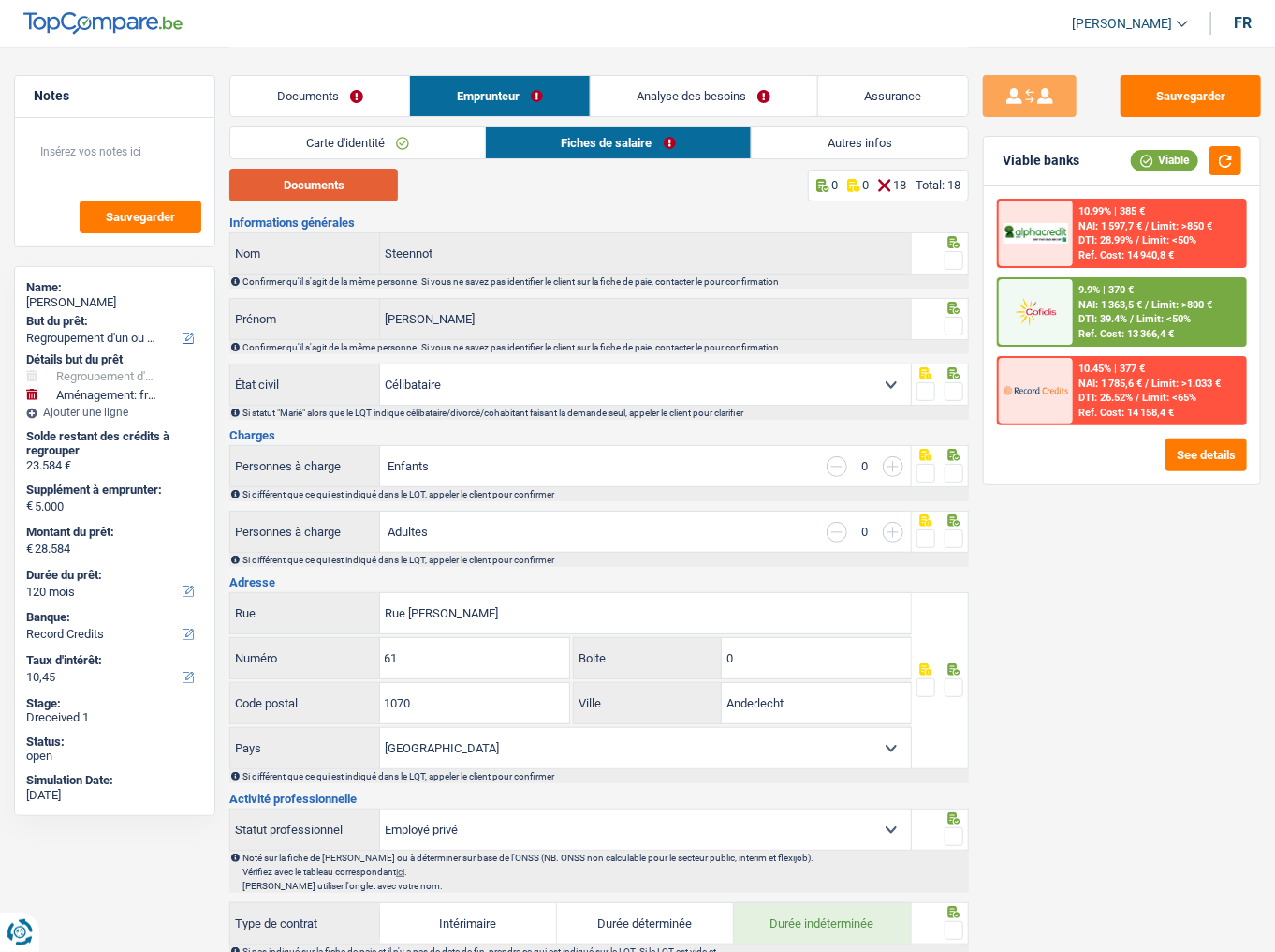
click at [346, 188] on button "Documents" at bounding box center [313, 184] width 169 height 33
click at [957, 255] on span at bounding box center [954, 260] width 19 height 19
click at [0, 0] on input "radio" at bounding box center [0, 0] width 0 height 0
click at [949, 325] on span at bounding box center [954, 325] width 19 height 19
click at [0, 0] on input "radio" at bounding box center [0, 0] width 0 height 0
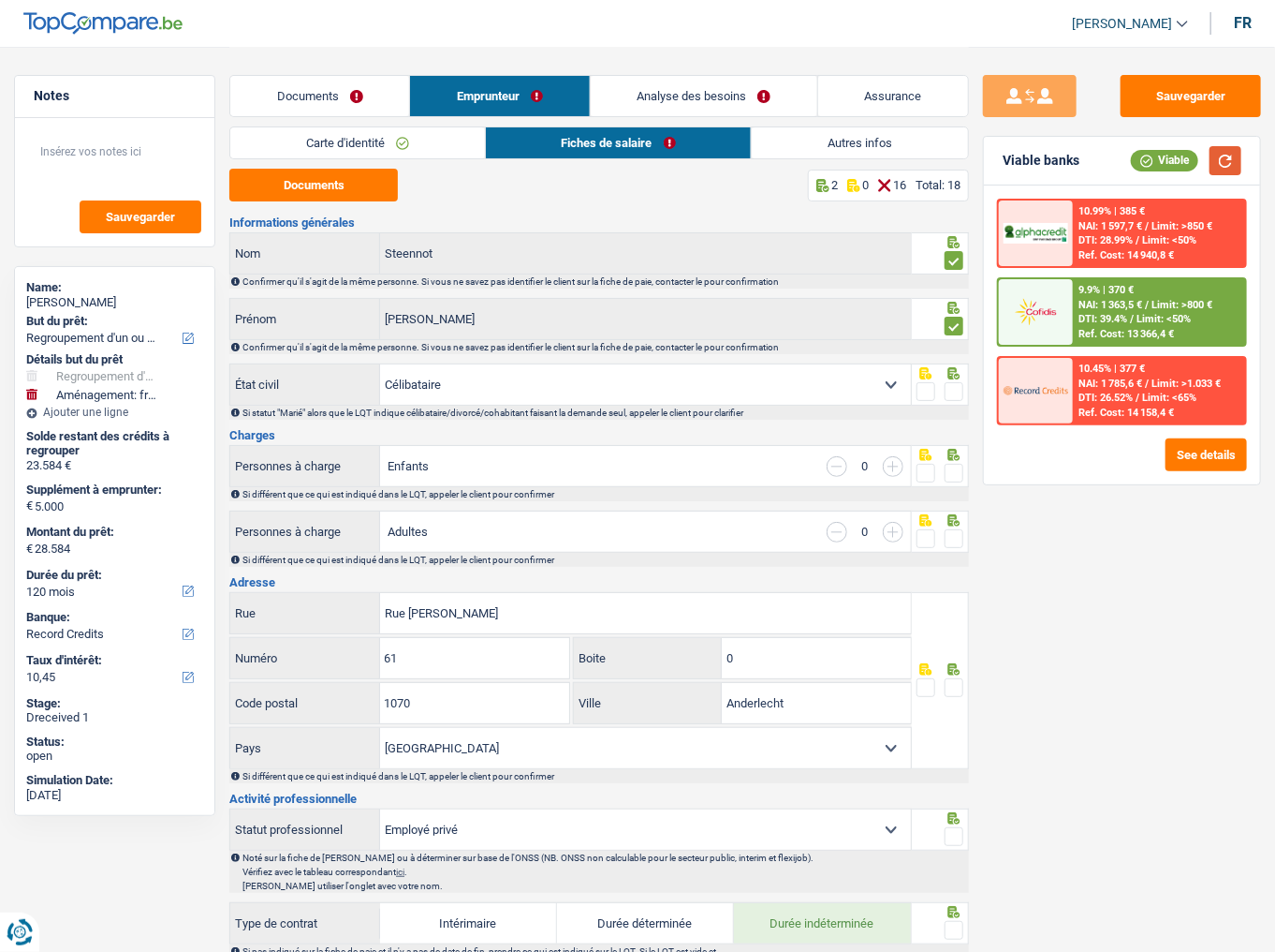
click at [1219, 163] on button "button" at bounding box center [1225, 160] width 32 height 29
drag, startPoint x: 952, startPoint y: 394, endPoint x: 1021, endPoint y: 400, distance: 69.3
click at [956, 394] on span at bounding box center [954, 391] width 19 height 19
click at [0, 0] on input "radio" at bounding box center [0, 0] width 0 height 0
click at [948, 474] on span at bounding box center [954, 472] width 19 height 19
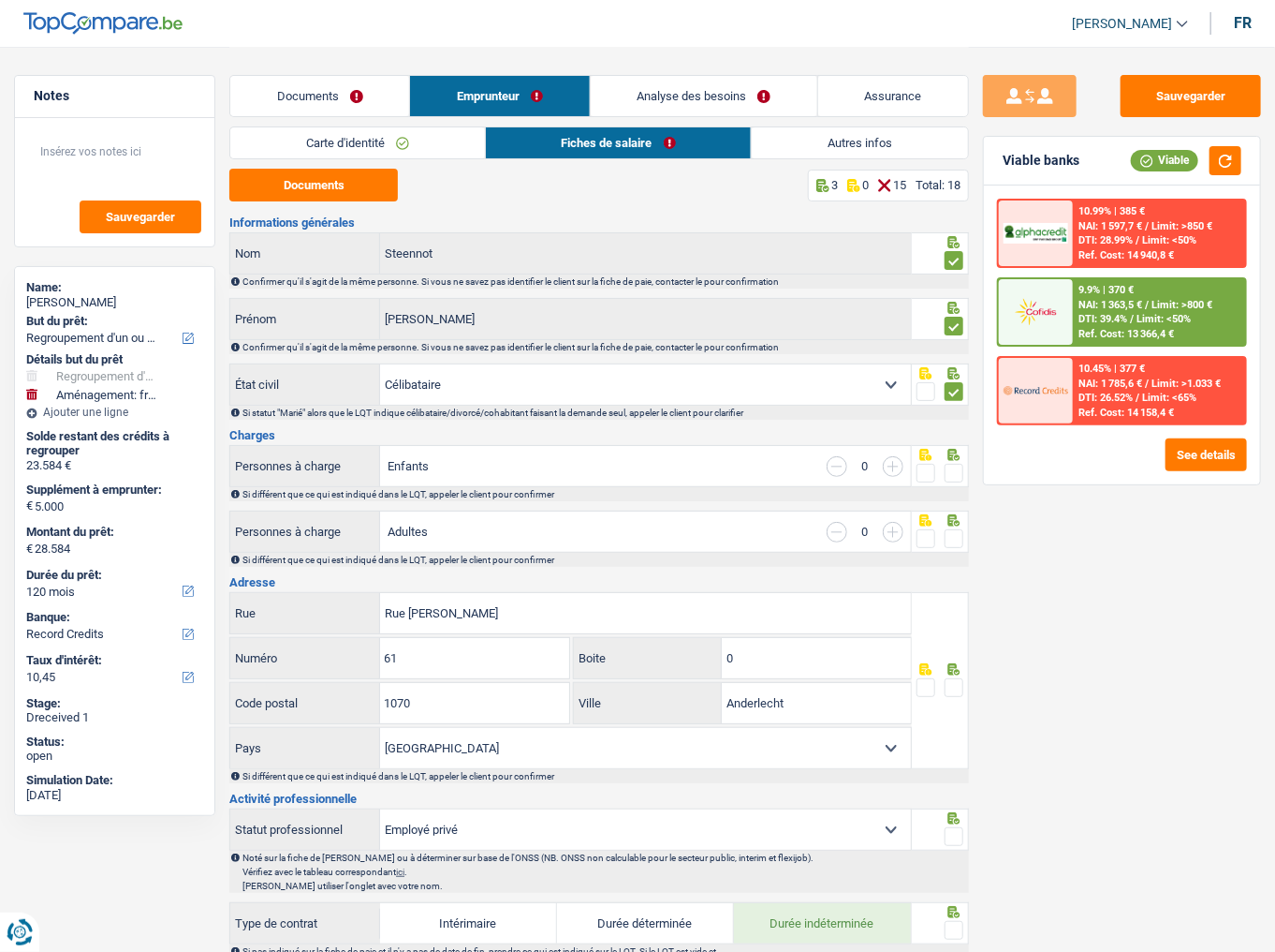
click at [0, 0] on input "radio" at bounding box center [0, 0] width 0 height 0
click at [953, 535] on span at bounding box center [954, 538] width 19 height 19
click at [0, 0] on input "radio" at bounding box center [0, 0] width 0 height 0
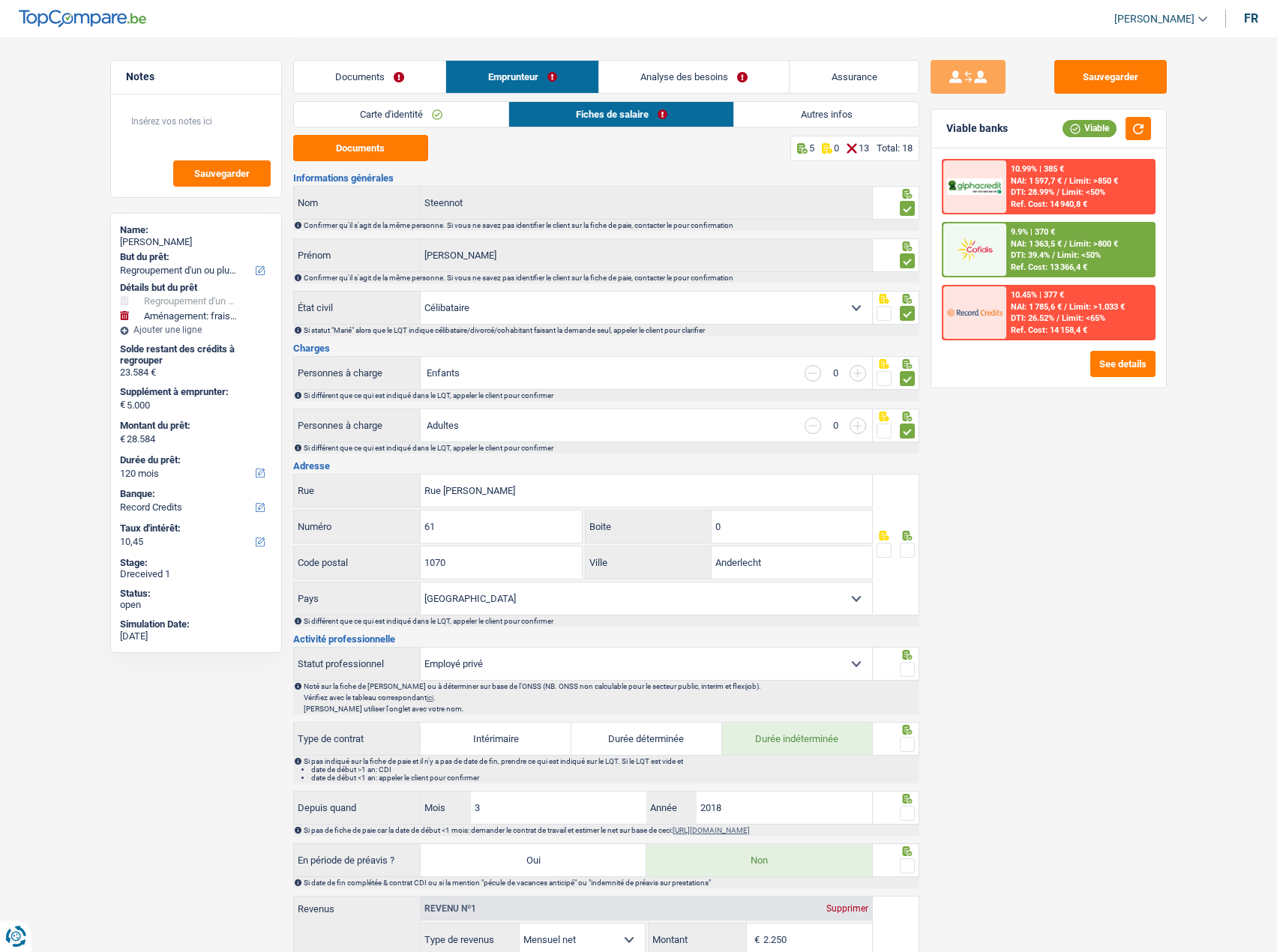
drag, startPoint x: 901, startPoint y: 545, endPoint x: 1273, endPoint y: 533, distance: 372.2
click at [906, 473] on span at bounding box center [907, 550] width 15 height 15
click at [0, 0] on input "radio" at bounding box center [0, 0] width 0 height 0
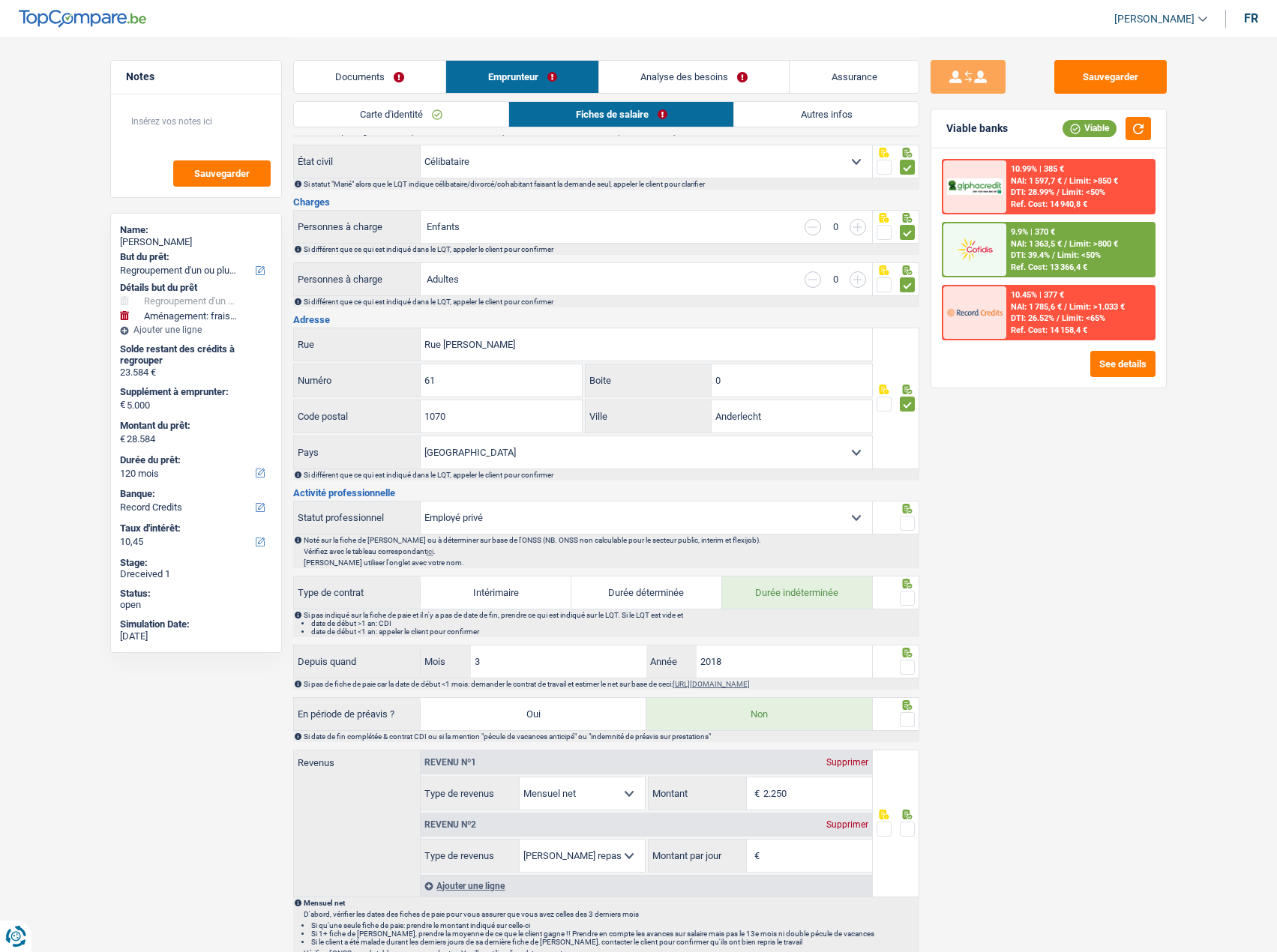
scroll to position [150, 0]
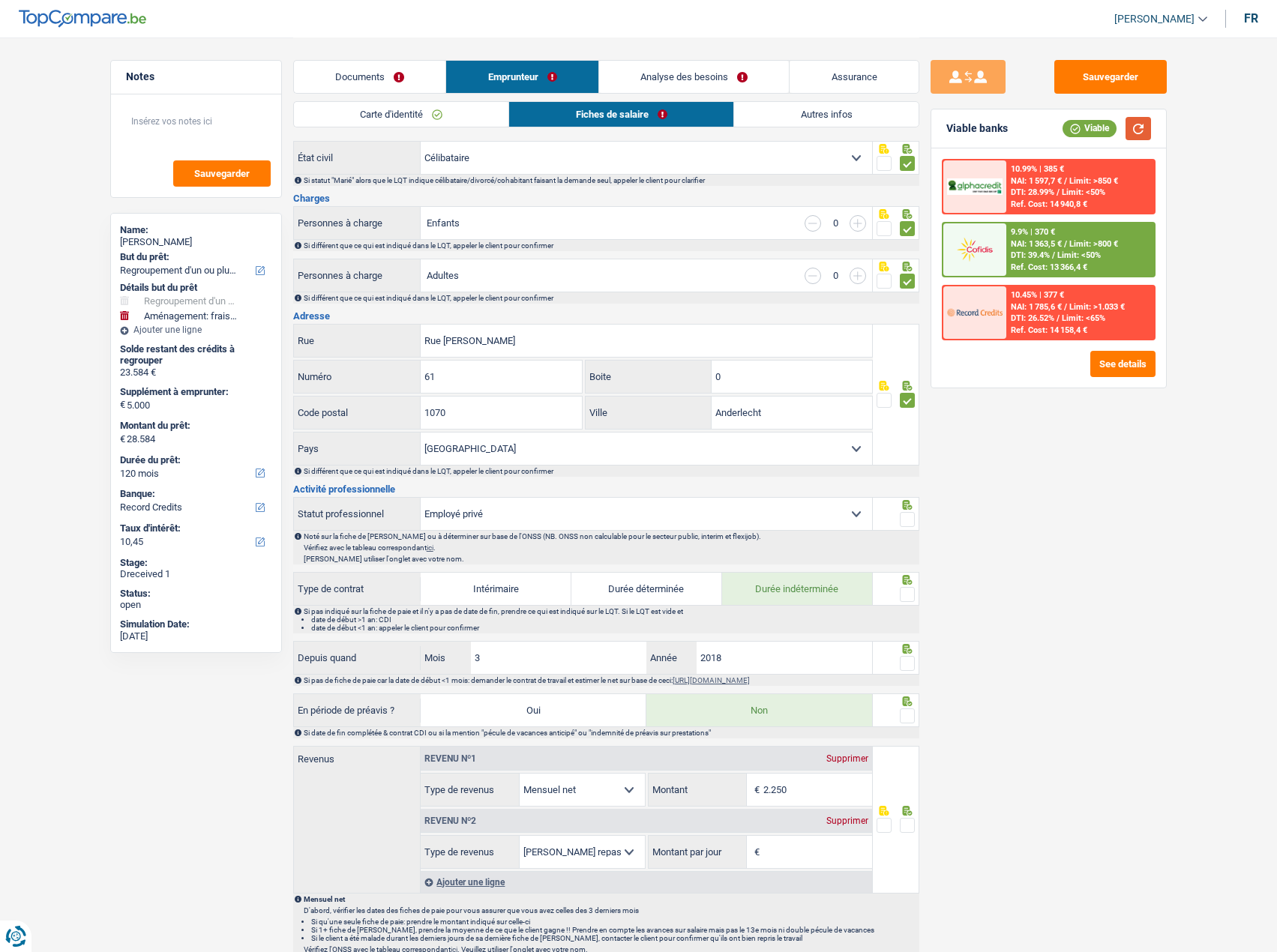
click at [1036, 125] on button "button" at bounding box center [1139, 128] width 25 height 23
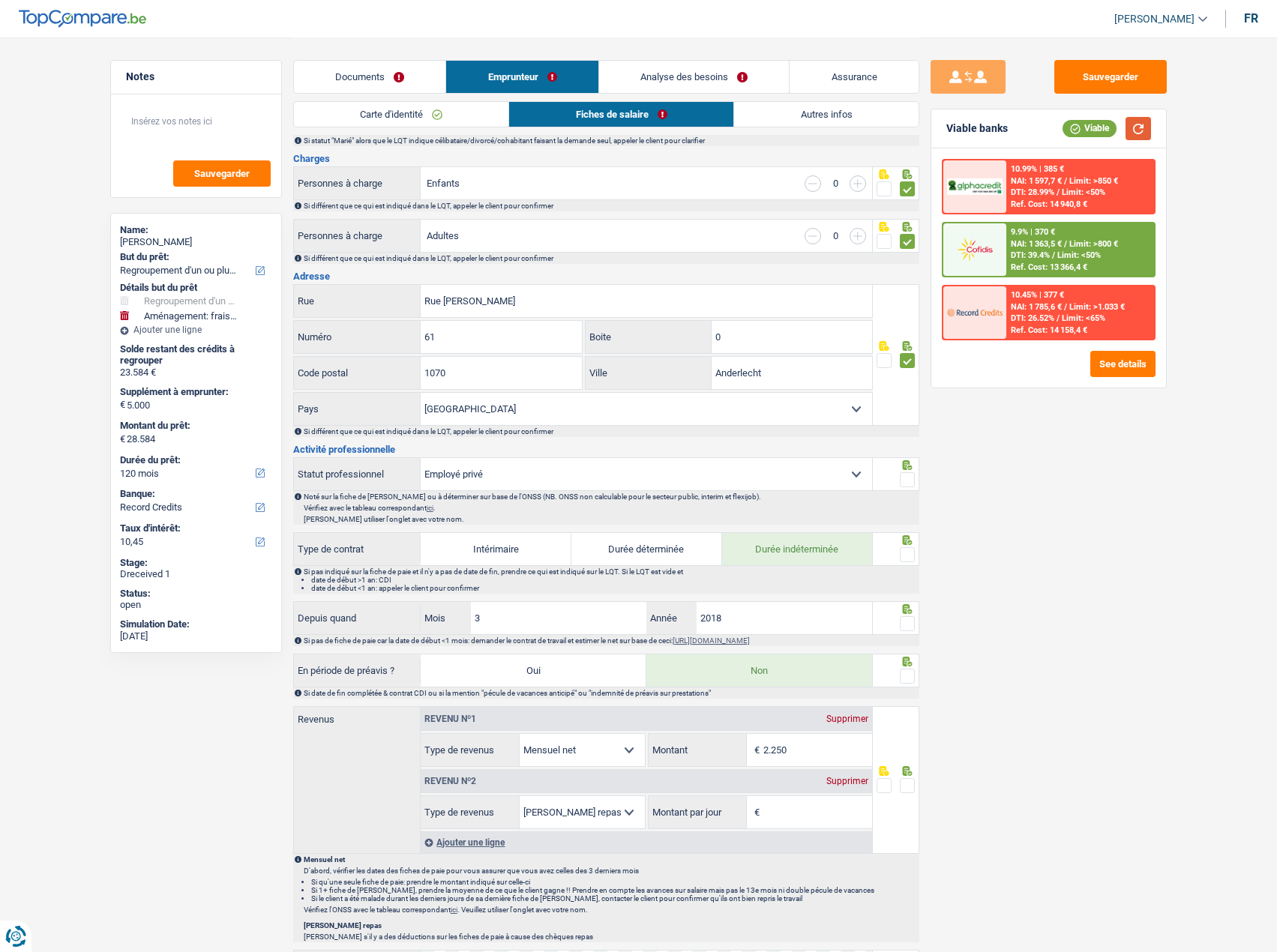
scroll to position [225, 0]
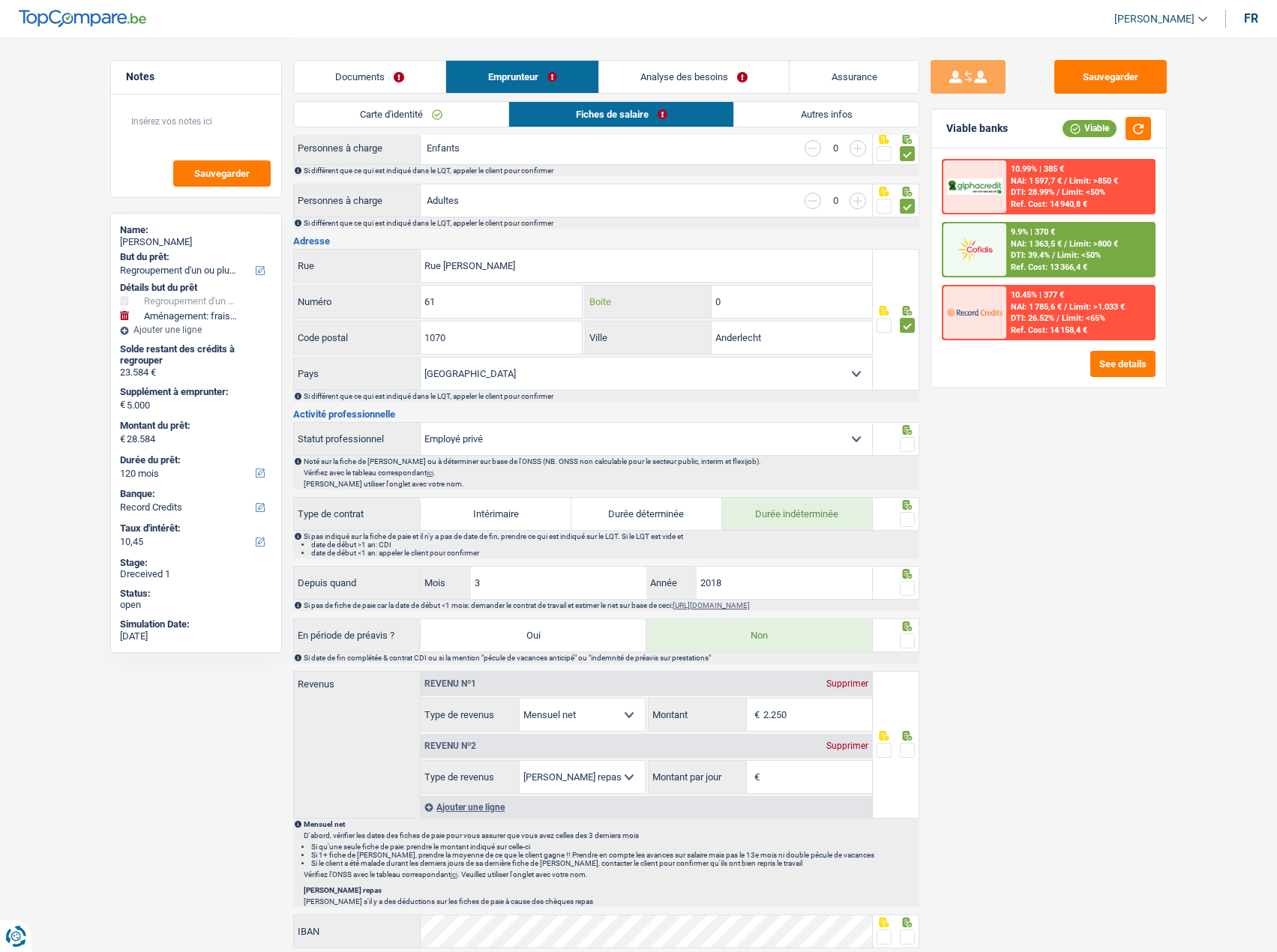
drag, startPoint x: 743, startPoint y: 308, endPoint x: 669, endPoint y: 303, distance: 74.2
click at [669, 303] on div "0 Boite" at bounding box center [729, 302] width 287 height 33
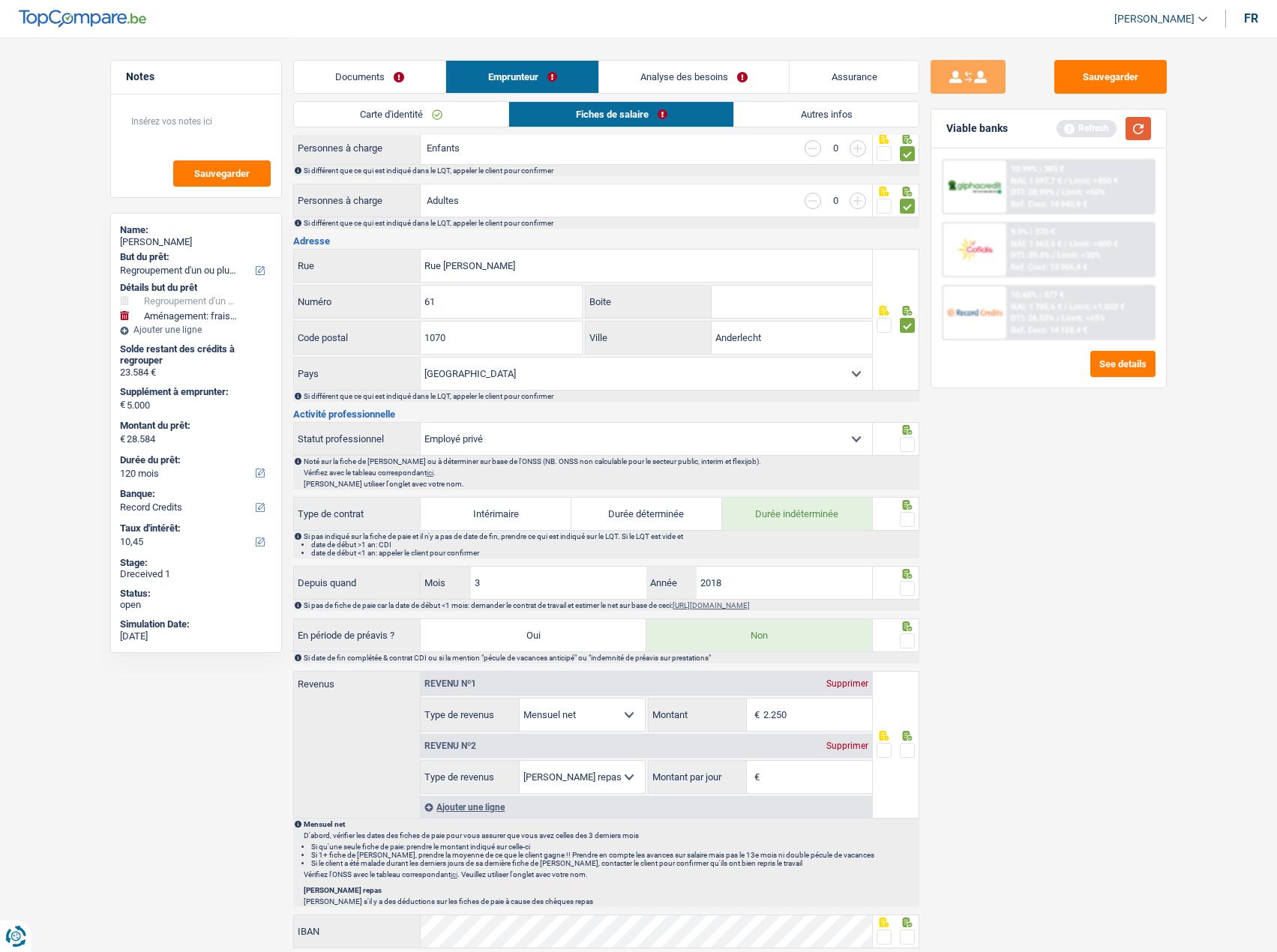
click at [1036, 128] on button "button" at bounding box center [1139, 128] width 25 height 23
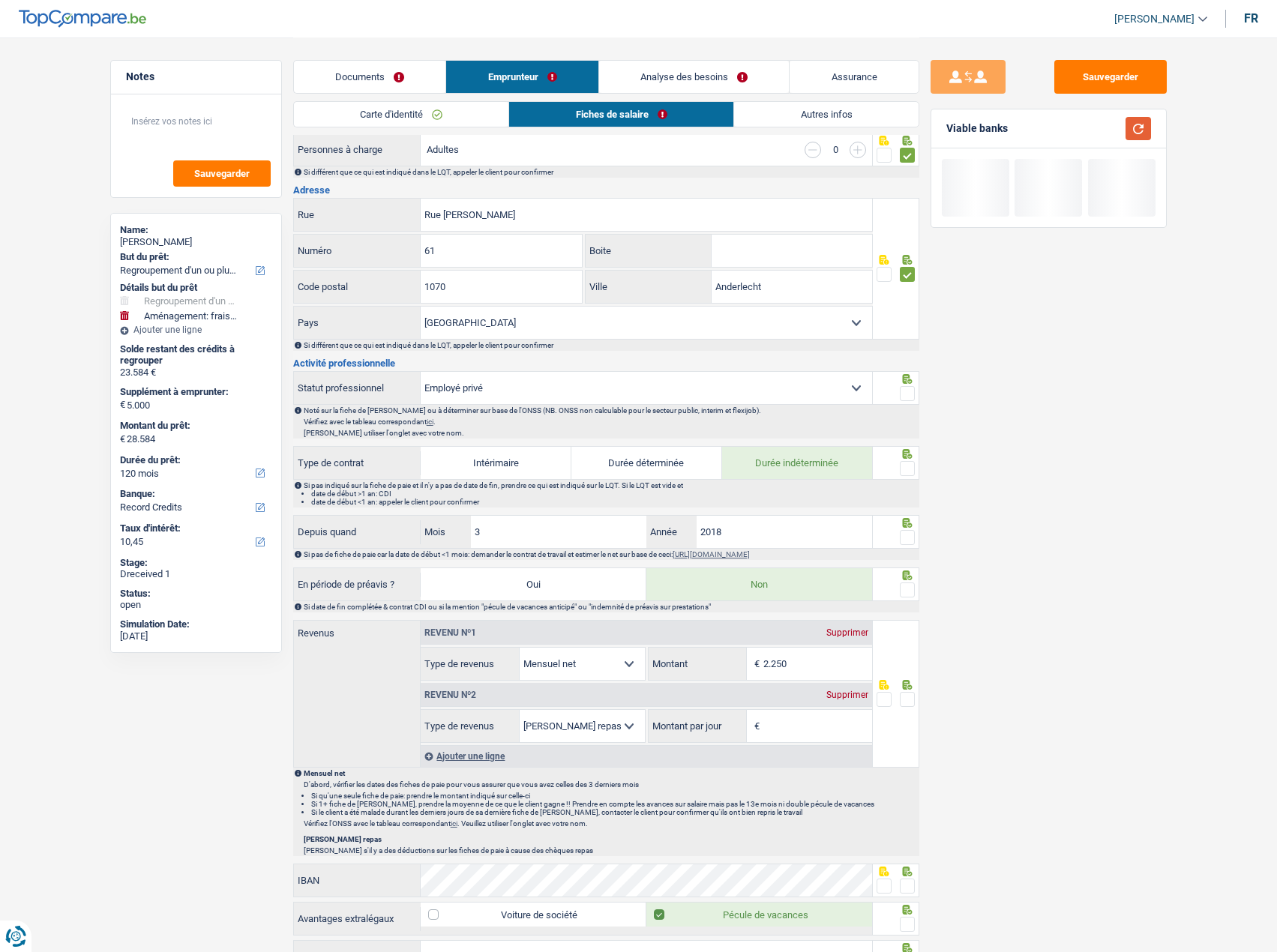
scroll to position [375, 0]
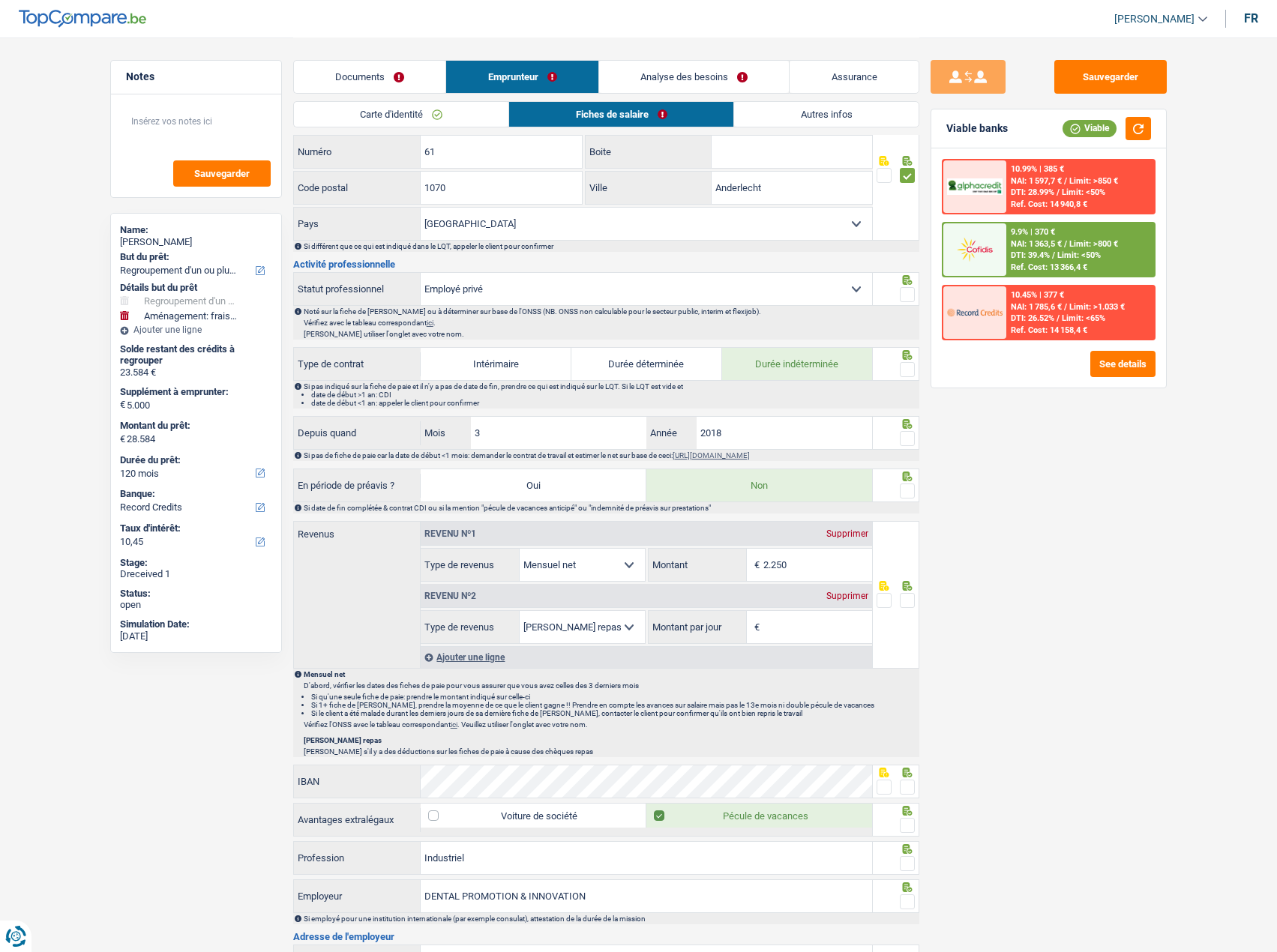
click at [901, 291] on span at bounding box center [907, 295] width 15 height 15
click at [0, 0] on input "radio" at bounding box center [0, 0] width 0 height 0
click at [908, 367] on span at bounding box center [907, 369] width 15 height 15
click at [0, 0] on input "radio" at bounding box center [0, 0] width 0 height 0
click at [901, 436] on span at bounding box center [907, 438] width 15 height 15
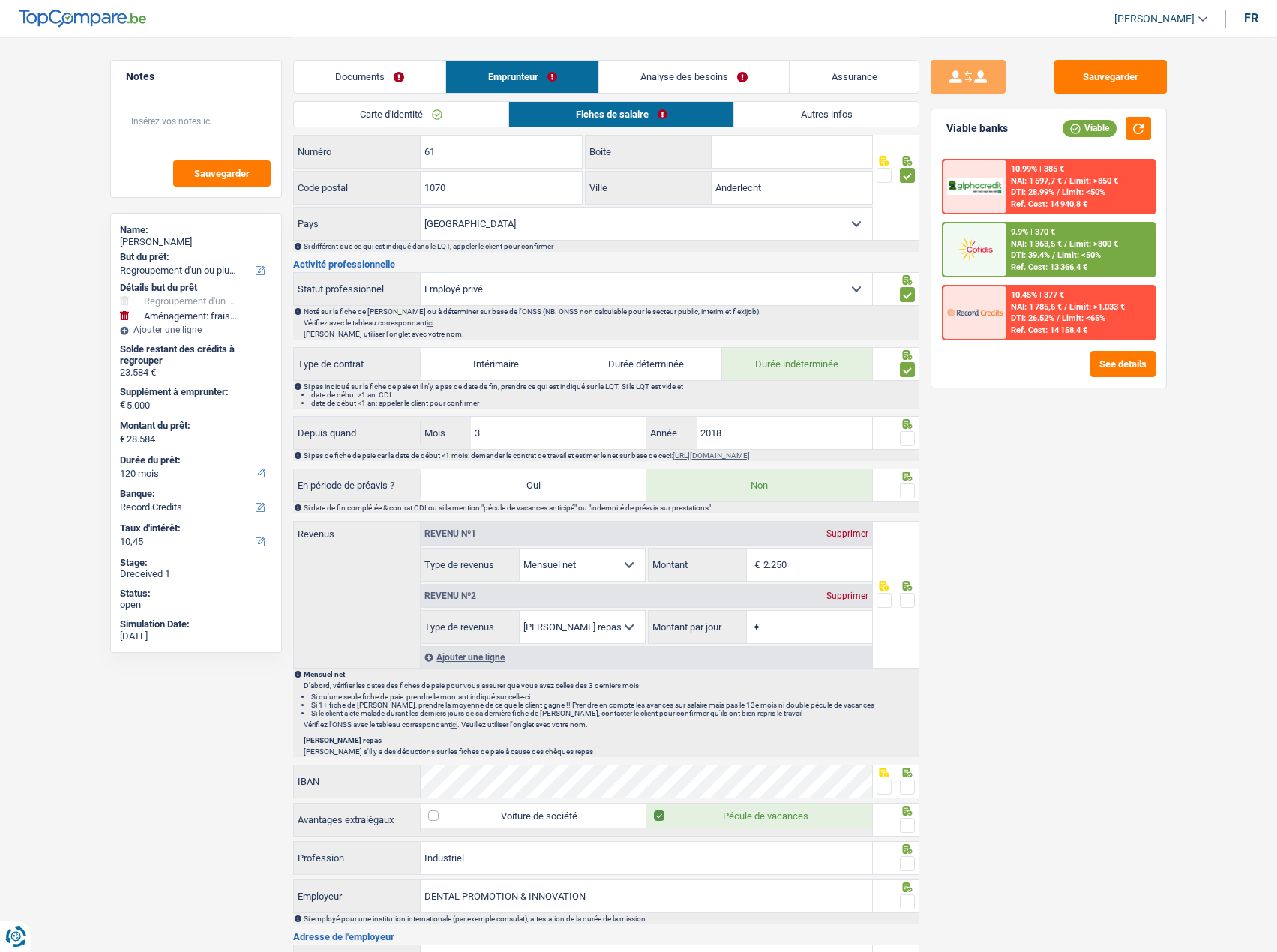
click at [0, 0] on input "radio" at bounding box center [0, 0] width 0 height 0
click at [909, 473] on span at bounding box center [907, 491] width 15 height 15
click at [0, 0] on input "radio" at bounding box center [0, 0] width 0 height 0
click at [1036, 131] on button "button" at bounding box center [1139, 128] width 25 height 23
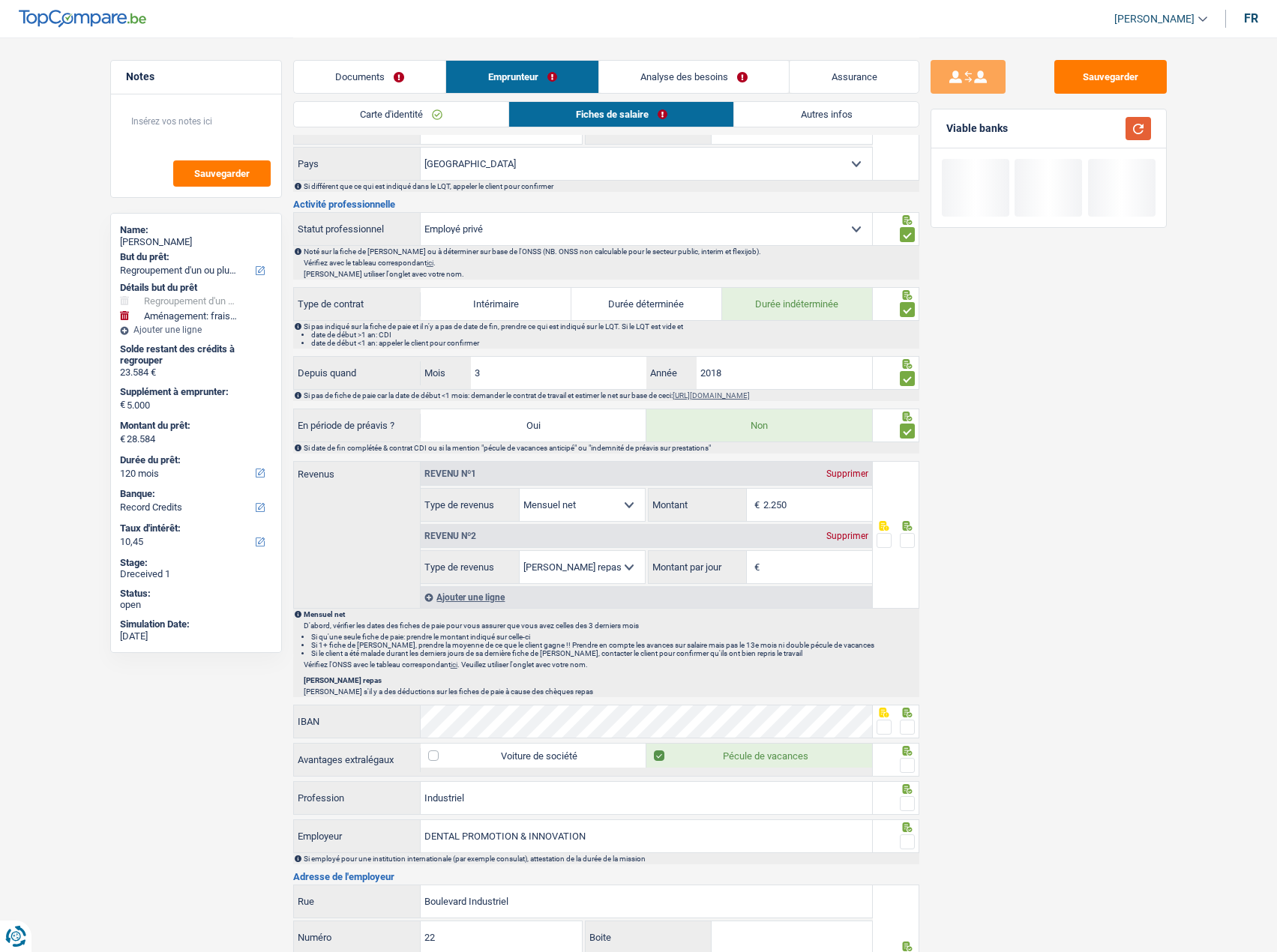
scroll to position [525, 0]
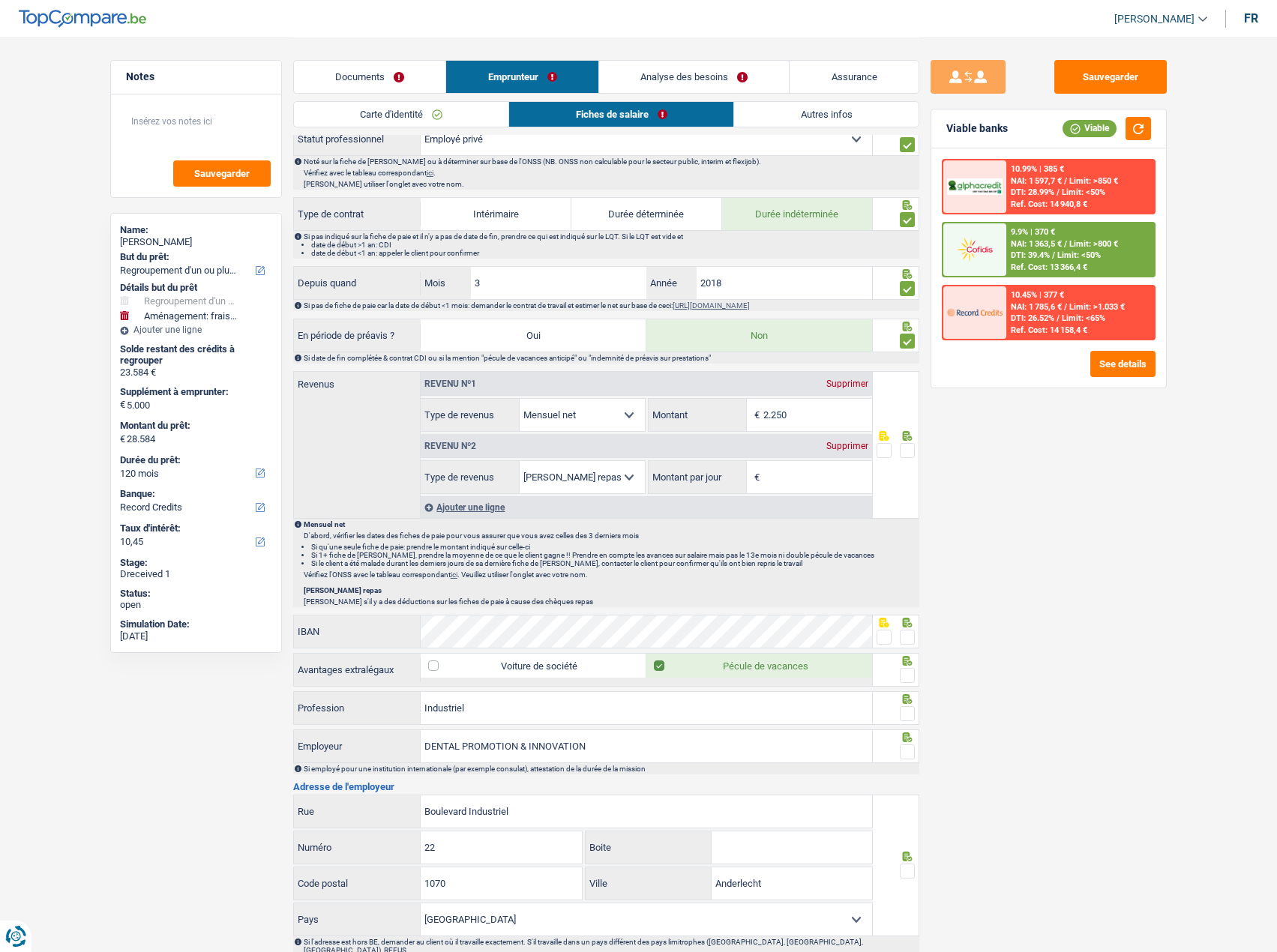
drag, startPoint x: 842, startPoint y: 450, endPoint x: 1020, endPoint y: 495, distance: 183.6
click at [843, 450] on div "Supprimer" at bounding box center [847, 445] width 49 height 9
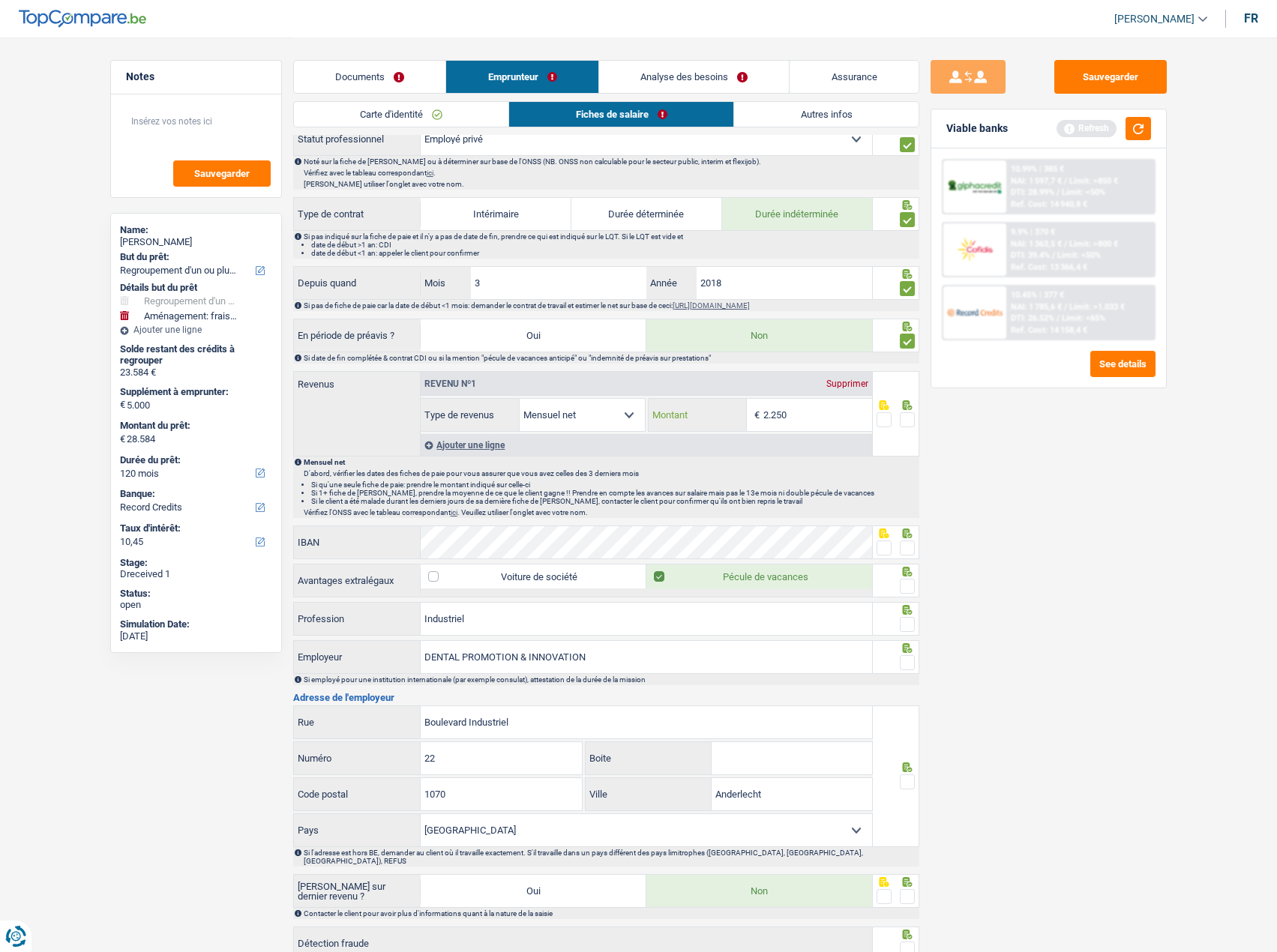
drag, startPoint x: 830, startPoint y: 416, endPoint x: 739, endPoint y: 415, distance: 91.0
click at [739, 415] on div "2.250 € Montant" at bounding box center [760, 414] width 223 height 33
type input "2.344"
click at [909, 418] on span at bounding box center [907, 419] width 15 height 15
click at [0, 0] on input "radio" at bounding box center [0, 0] width 0 height 0
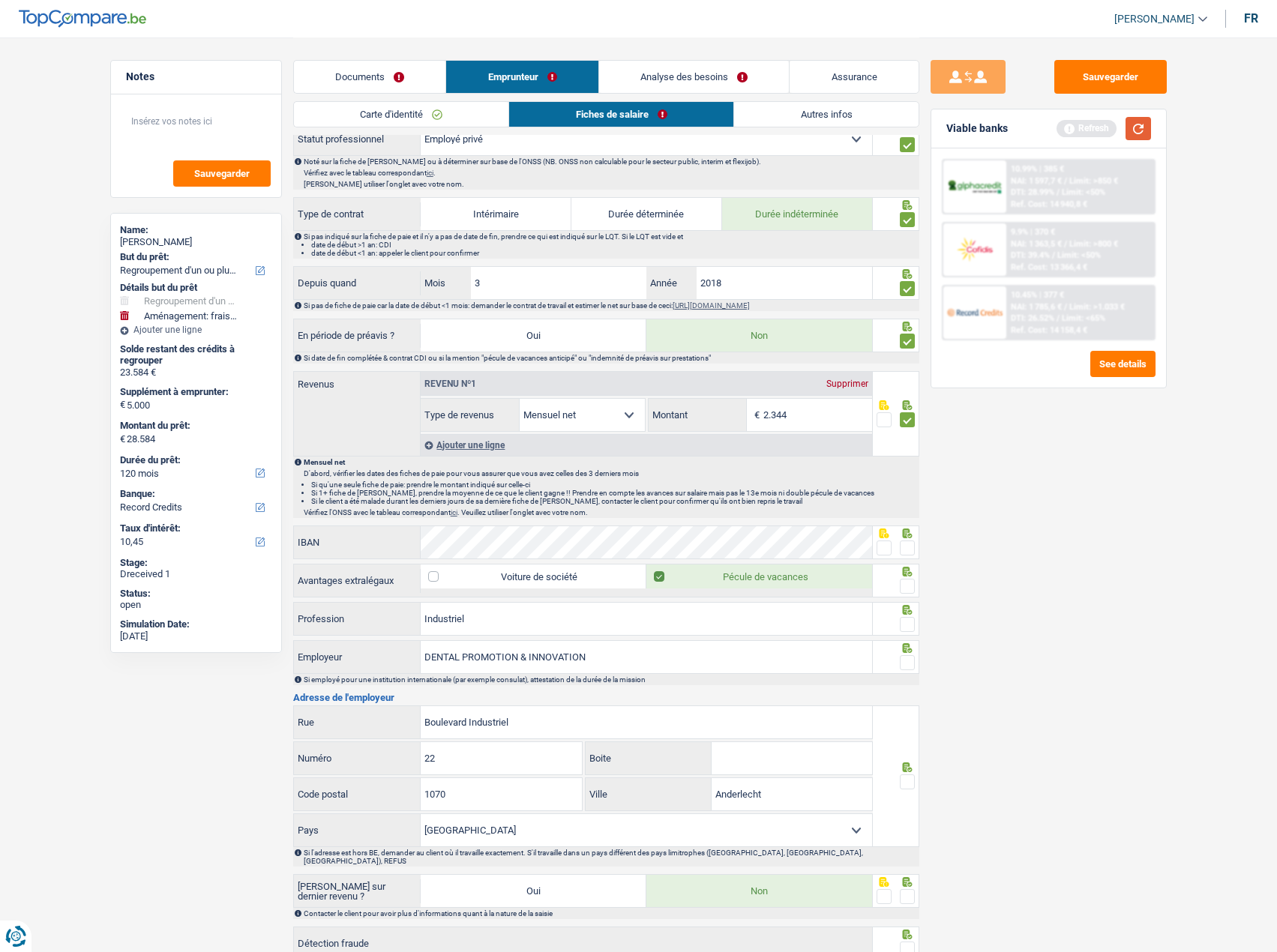
click at [1036, 125] on button "button" at bounding box center [1139, 128] width 25 height 23
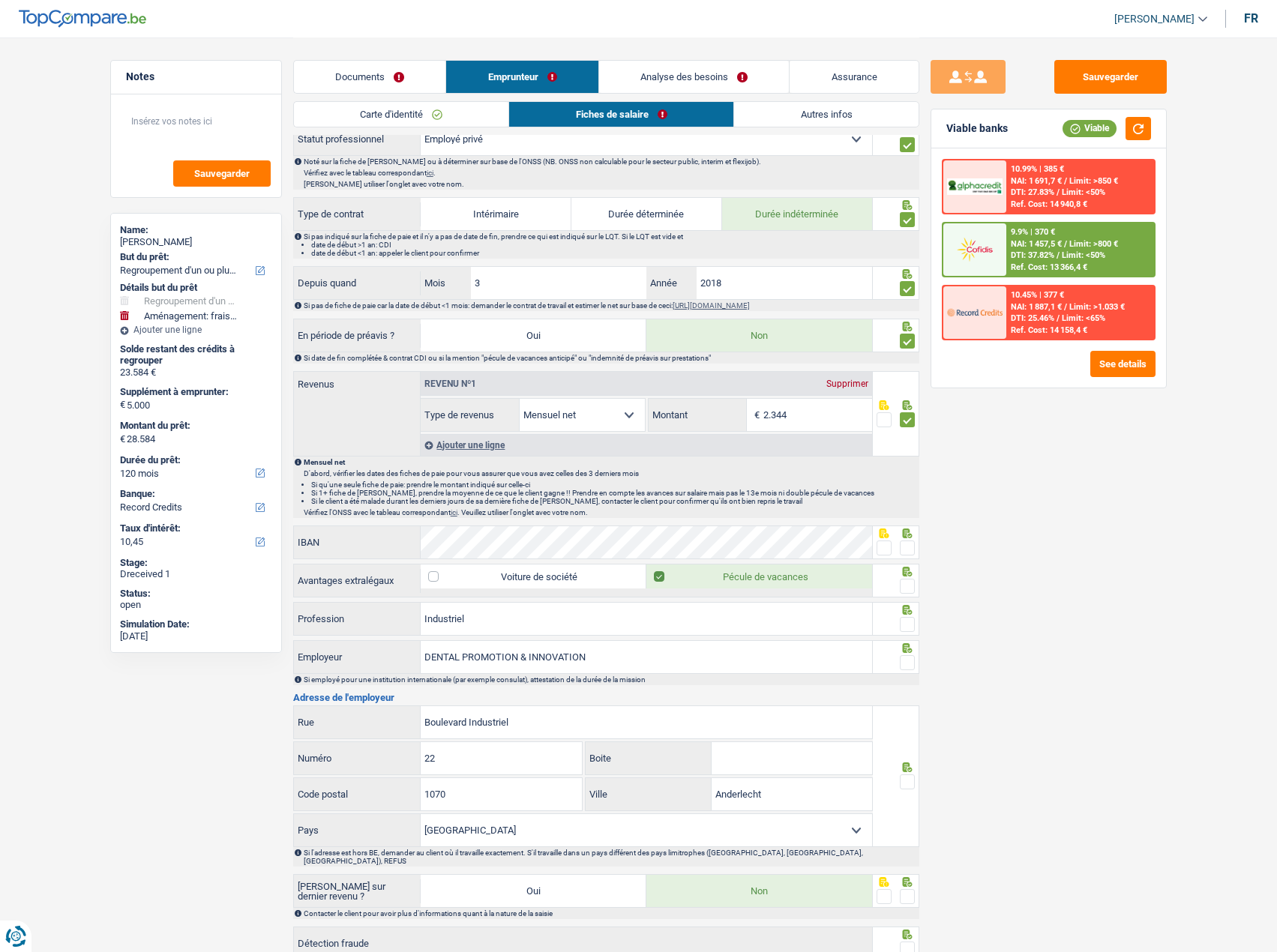
scroll to position [614, 0]
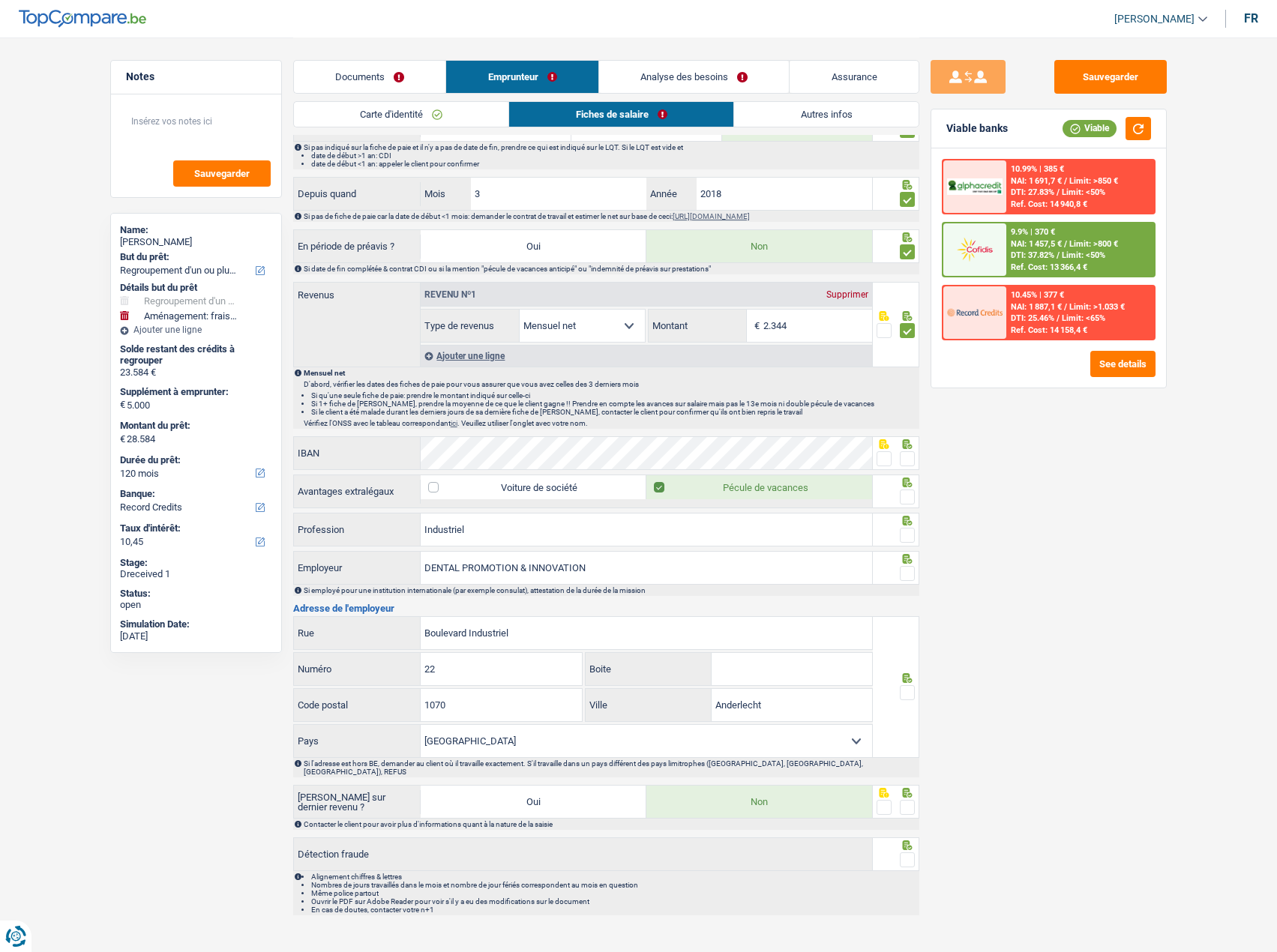
click at [902, 457] on span at bounding box center [907, 459] width 15 height 15
click at [0, 0] on input "radio" at bounding box center [0, 0] width 0 height 0
click at [906, 473] on icon at bounding box center [907, 483] width 10 height 10
drag, startPoint x: 907, startPoint y: 499, endPoint x: 1191, endPoint y: 519, distance: 284.7
click at [919, 473] on div "Notes Sauvegarder Name: [PERSON_NAME] But du prêt: Confort maison: meubles, tex…" at bounding box center [639, 173] width 1080 height 1500
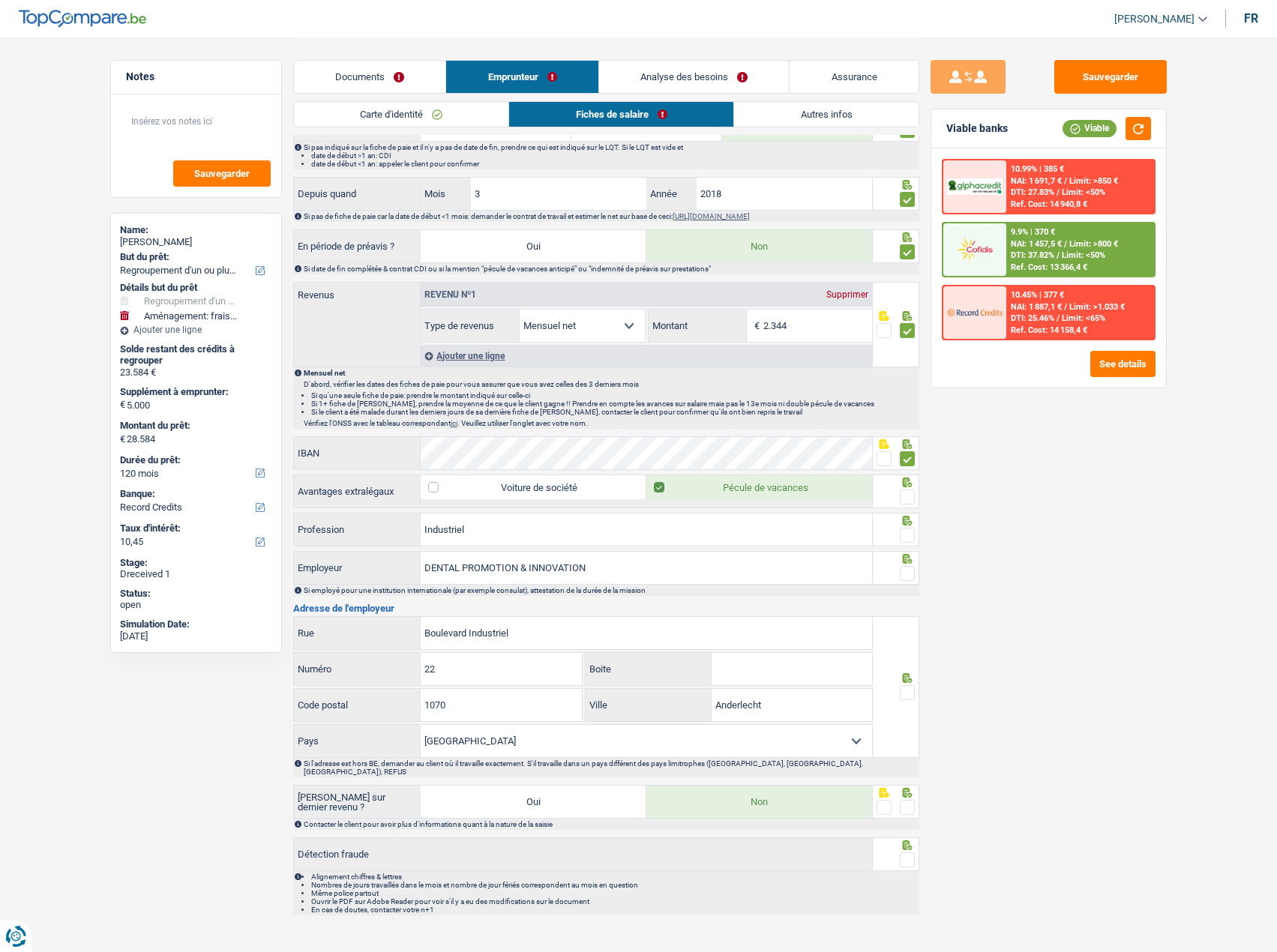
click at [1013, 473] on div "Sauvegarder Viable banks Viable 10.99% | 385 € NAI: 1 691,7 € / Limit: >850 € D…" at bounding box center [1049, 495] width 259 height 869
click at [911, 473] on span at bounding box center [907, 497] width 15 height 15
click at [0, 0] on input "radio" at bounding box center [0, 0] width 0 height 0
drag, startPoint x: 577, startPoint y: 530, endPoint x: 129, endPoint y: 529, distance: 448.0
click at [141, 473] on div "Notes Sauvegarder Name: [PERSON_NAME] But du prêt: Confort maison: meubles, tex…" at bounding box center [639, 173] width 1080 height 1500
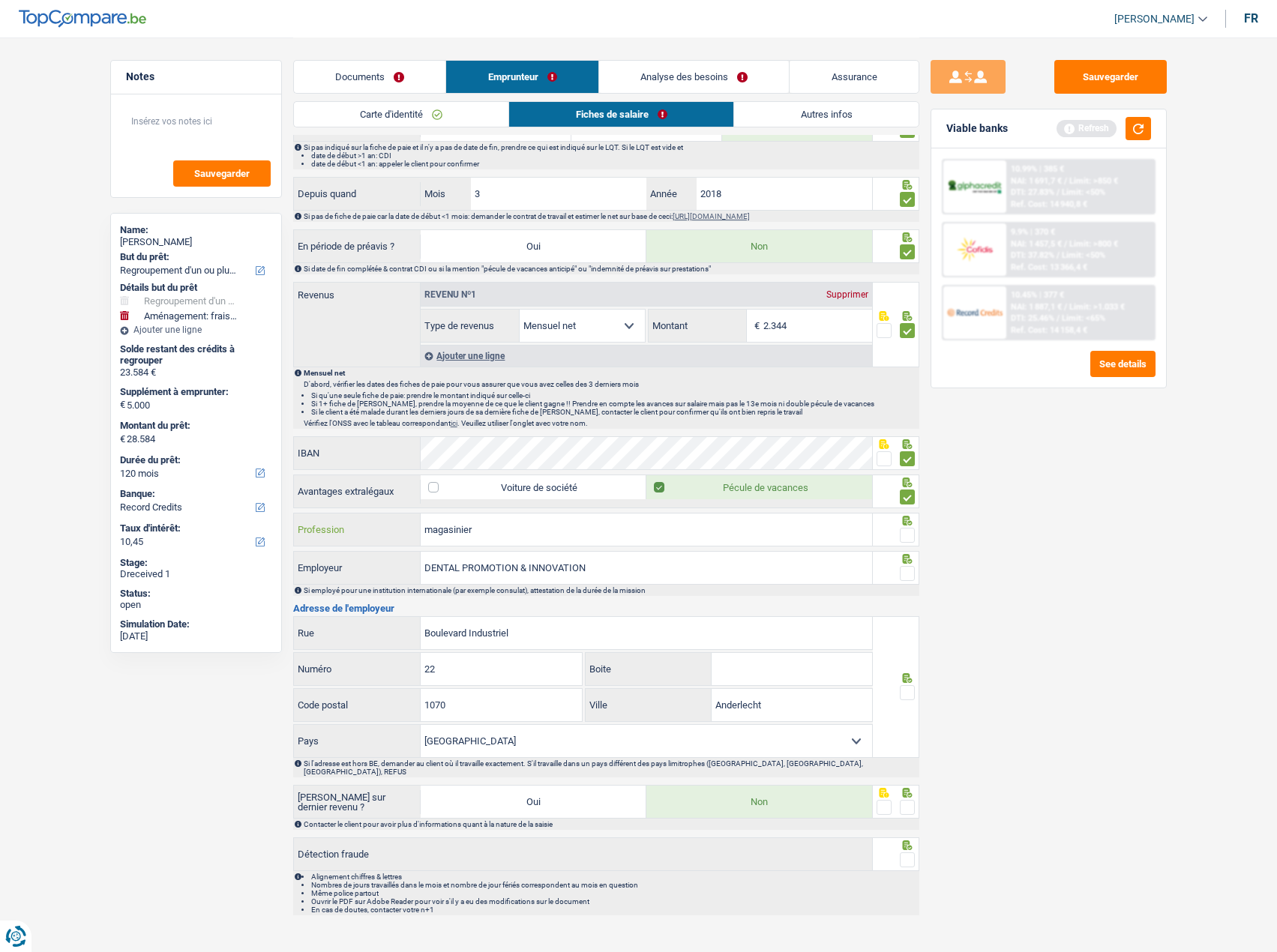
type input "magasinier"
click at [905, 473] on span at bounding box center [907, 535] width 15 height 15
click at [0, 0] on input "radio" at bounding box center [0, 0] width 0 height 0
click at [1036, 133] on button "button" at bounding box center [1139, 128] width 25 height 23
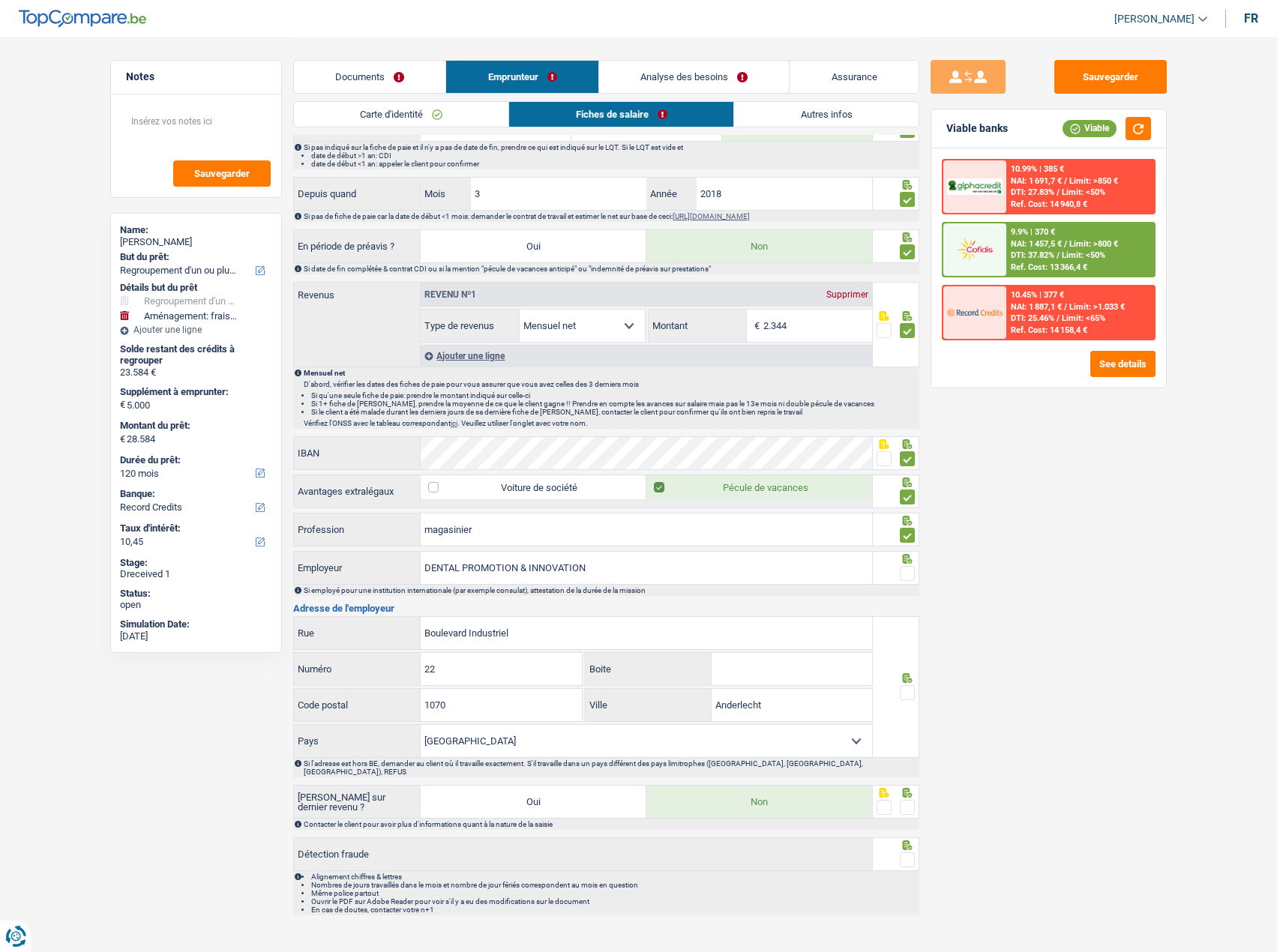
drag, startPoint x: 907, startPoint y: 575, endPoint x: 1101, endPoint y: 309, distance: 329.2
click at [909, 473] on span at bounding box center [907, 573] width 15 height 15
click at [0, 0] on input "radio" at bounding box center [0, 0] width 0 height 0
click at [1036, 128] on button "button" at bounding box center [1139, 128] width 25 height 23
drag, startPoint x: 567, startPoint y: 630, endPoint x: 299, endPoint y: 664, distance: 270.1
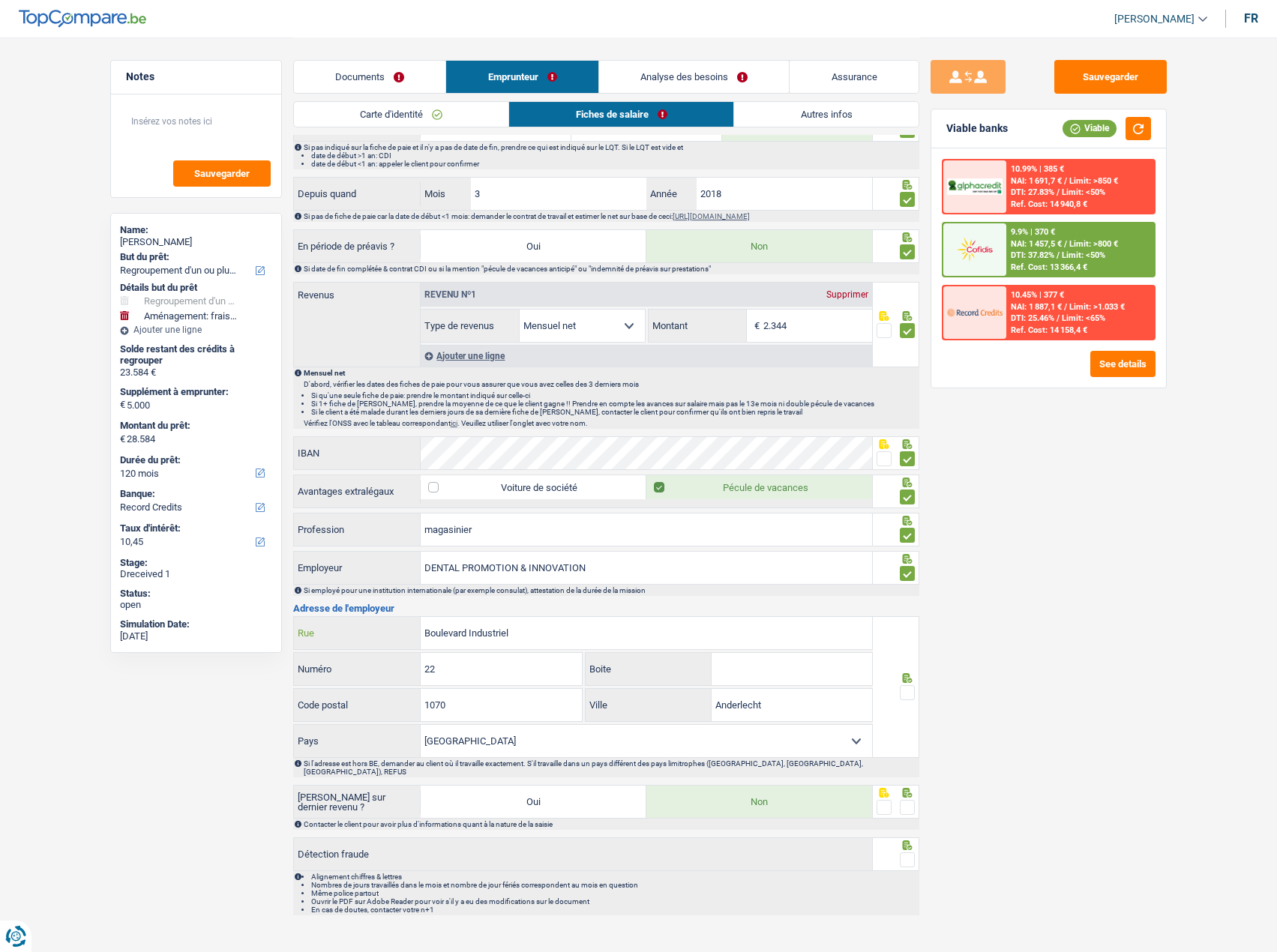
click at [299, 473] on div "Boulevard Industriel Rue 22 Numéro Boite 1070 Code postal [GEOGRAPHIC_DATA] Vil…" at bounding box center [583, 687] width 581 height 141
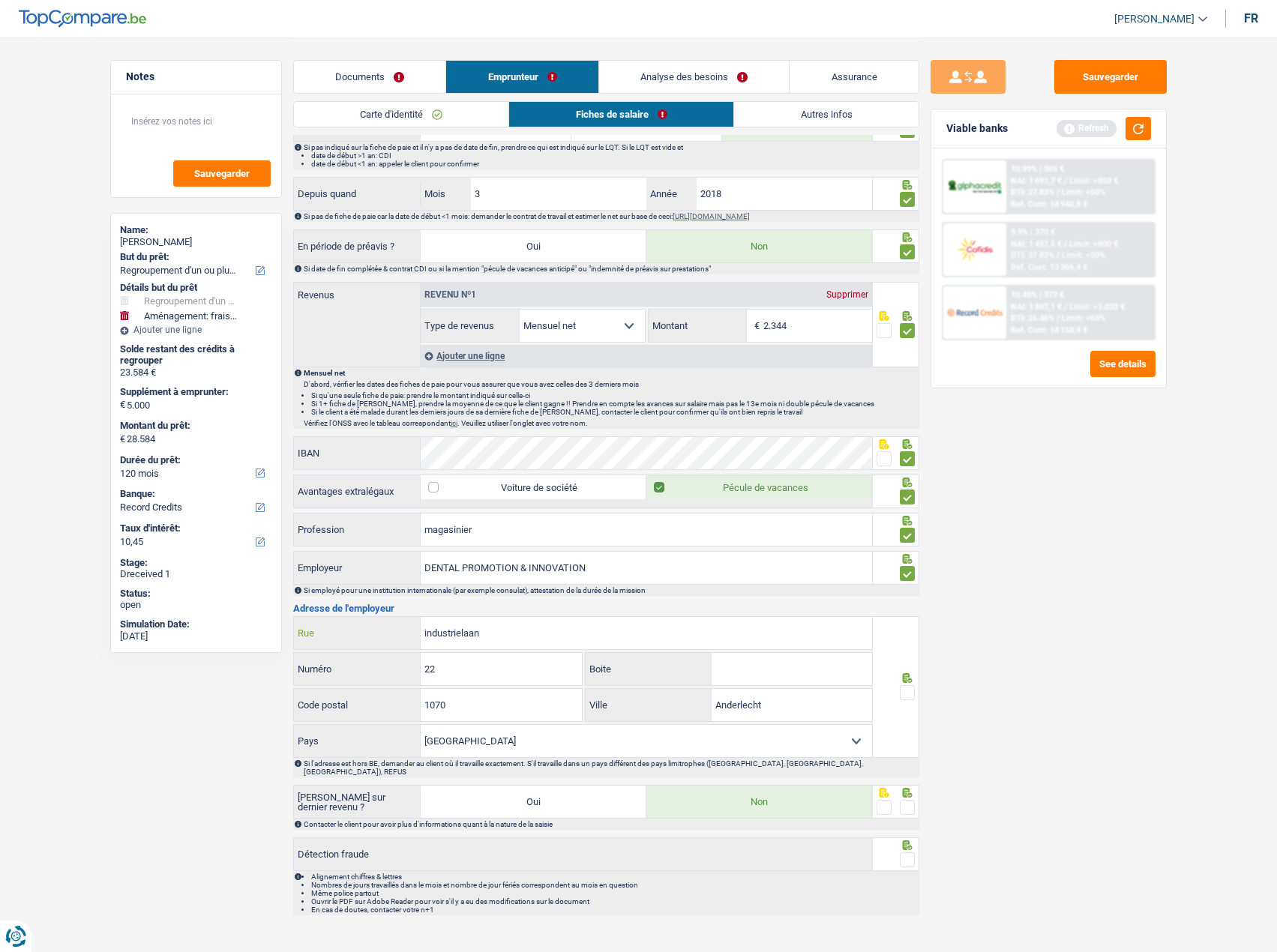
type input "industrielaan"
click at [904, 473] on span at bounding box center [907, 692] width 15 height 15
click at [0, 0] on input "radio" at bounding box center [0, 0] width 0 height 0
drag, startPoint x: 911, startPoint y: 792, endPoint x: 909, endPoint y: 877, distance: 85.0
click at [911, 473] on span at bounding box center [907, 807] width 15 height 15
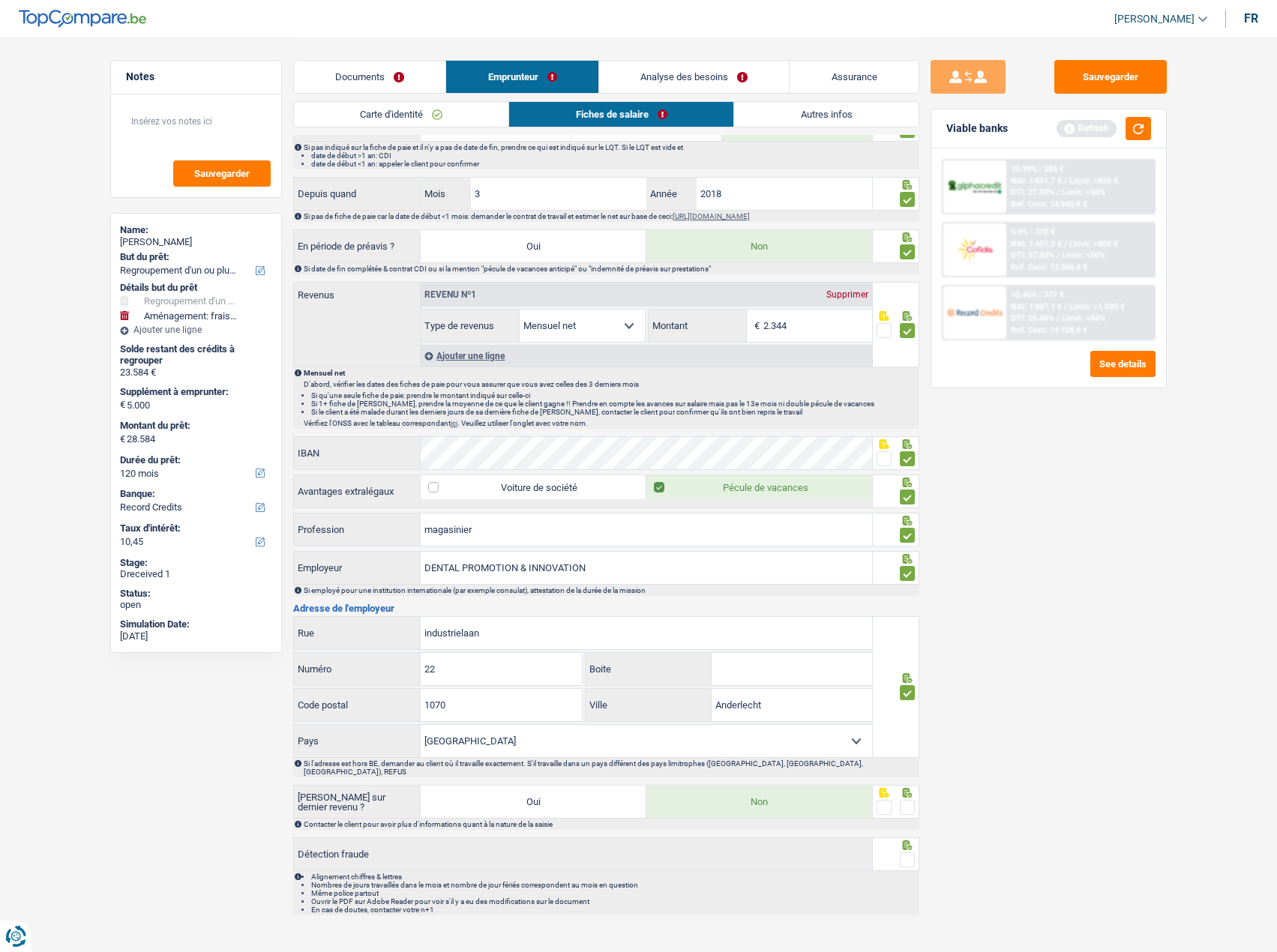
click at [0, 0] on input "radio" at bounding box center [0, 0] width 0 height 0
click at [912, 473] on div at bounding box center [907, 861] width 15 height 19
click at [909, 473] on span at bounding box center [907, 860] width 15 height 15
click at [0, 0] on input "radio" at bounding box center [0, 0] width 0 height 0
click at [1036, 132] on button "button" at bounding box center [1139, 128] width 25 height 23
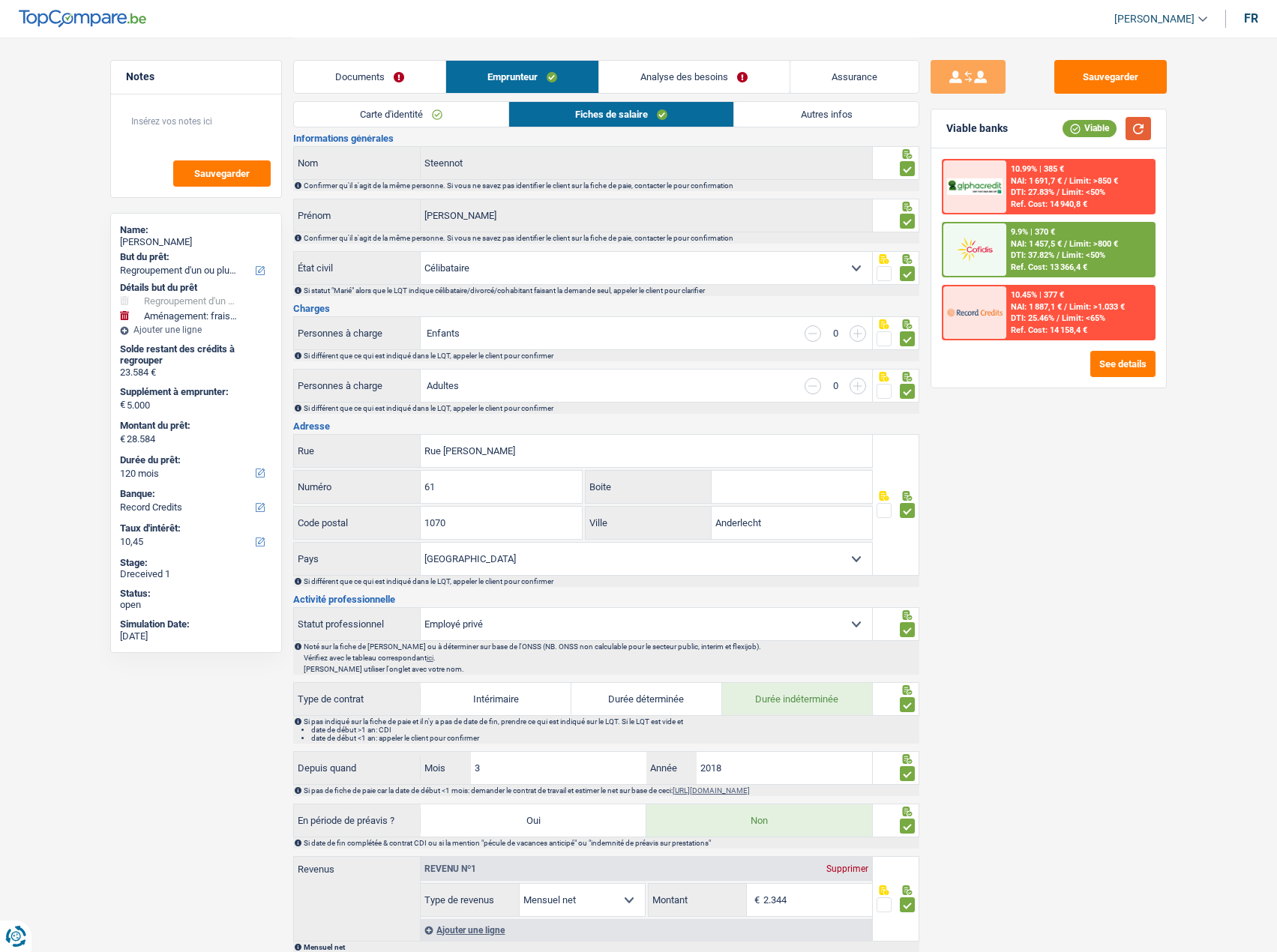
scroll to position [0, 0]
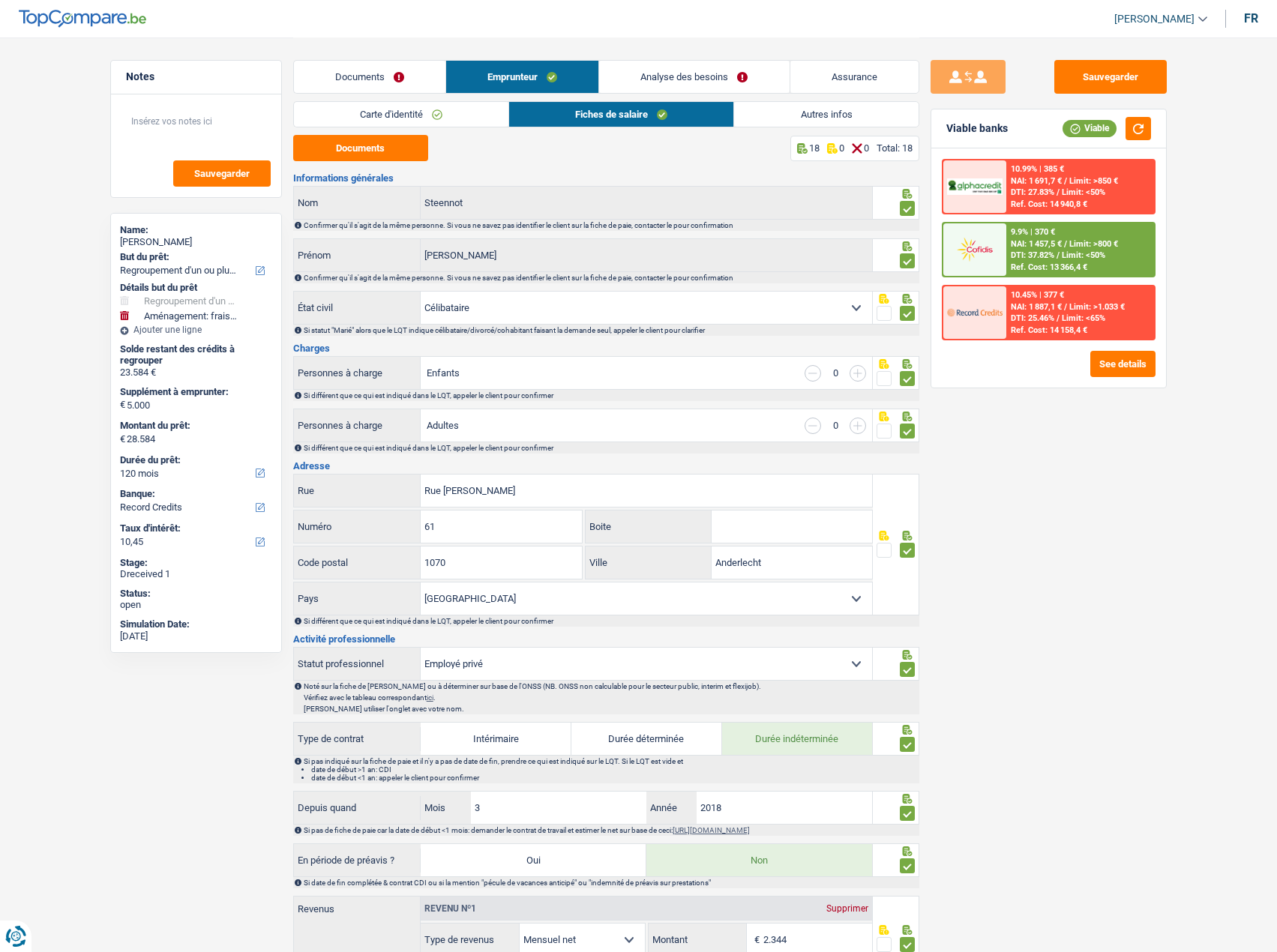
click at [789, 112] on link "Autres infos" at bounding box center [826, 114] width 183 height 25
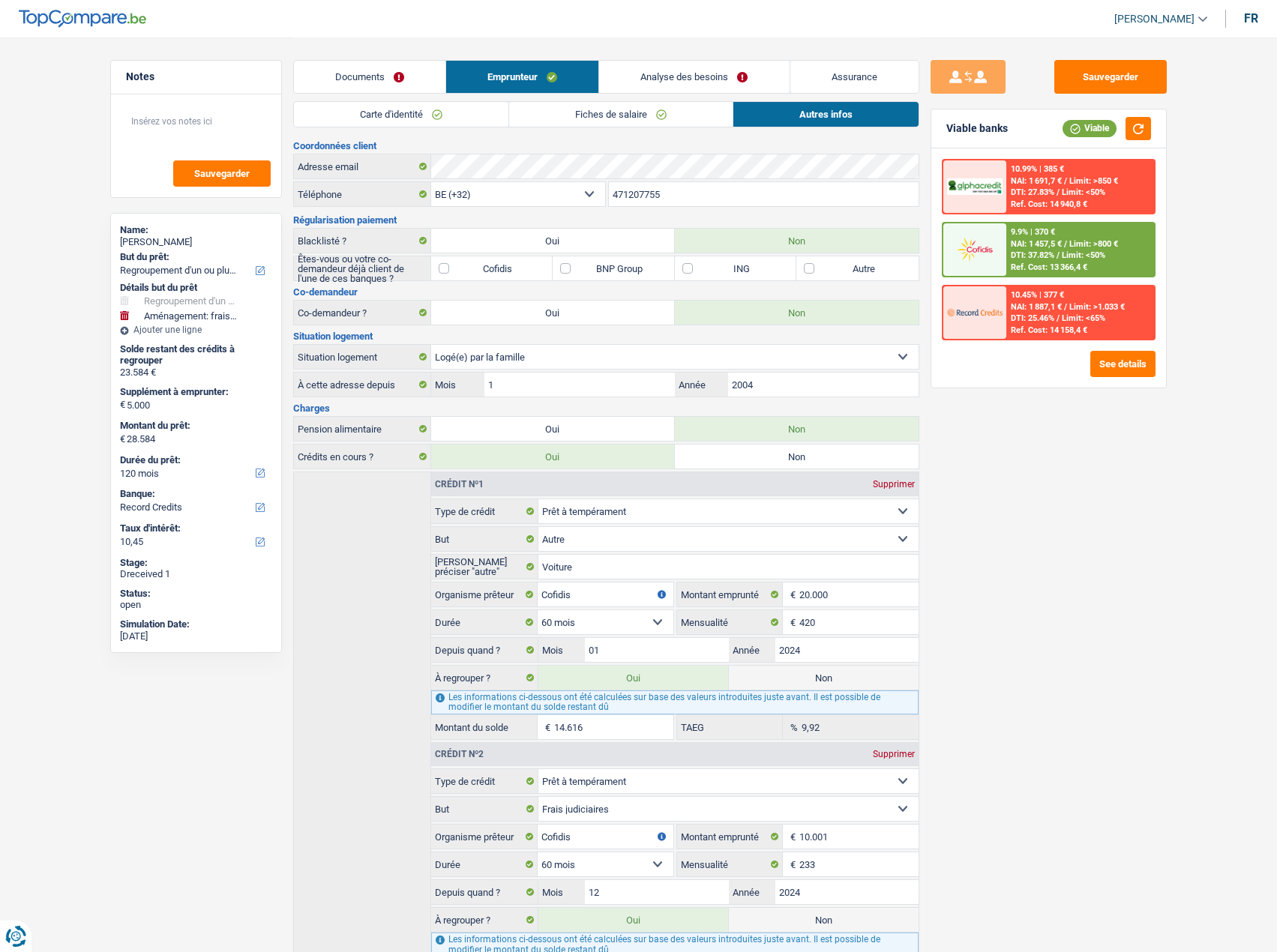
click at [708, 70] on link "Analyse des besoins" at bounding box center [694, 76] width 190 height 33
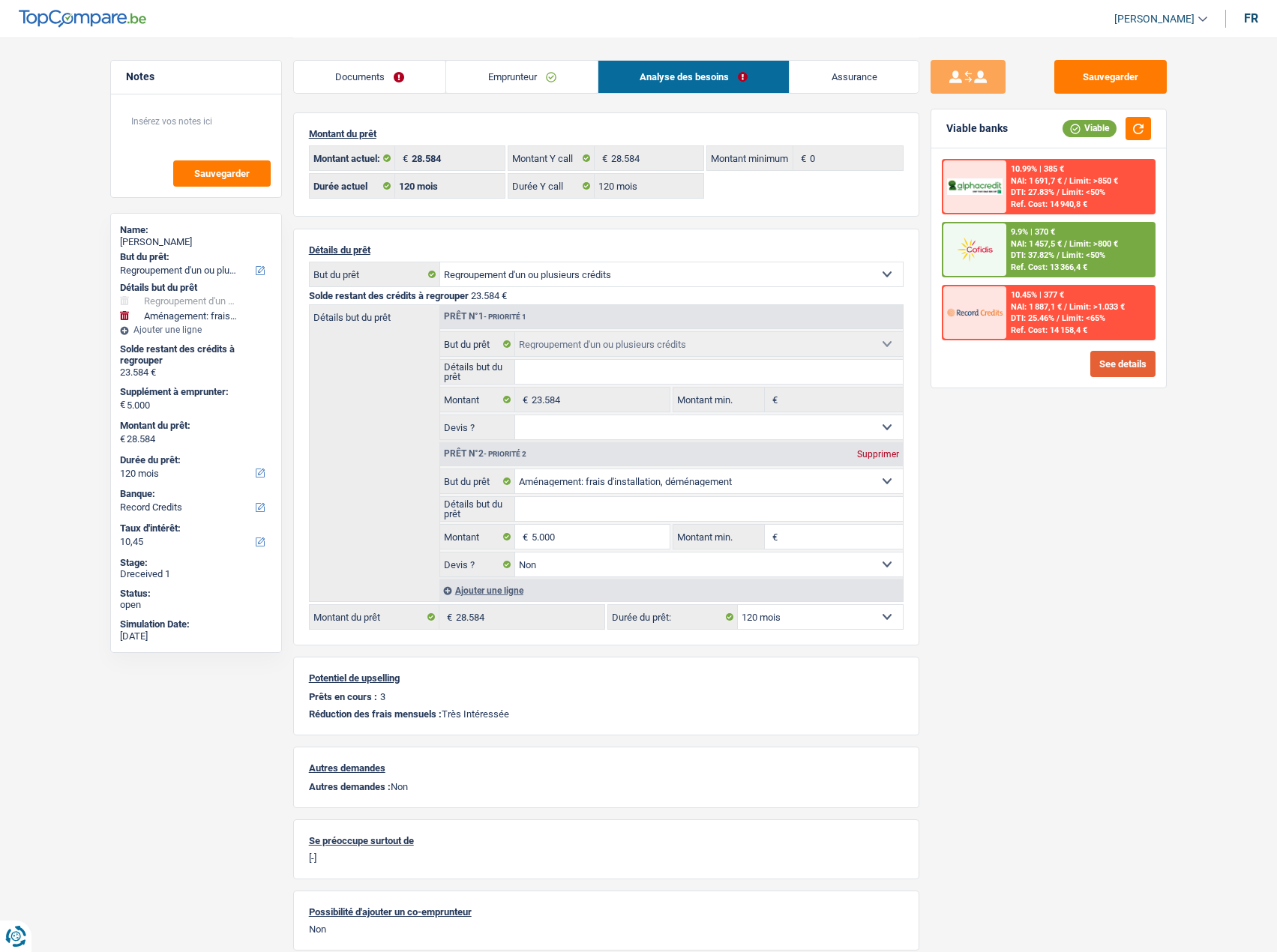
click at [1036, 371] on button "See details" at bounding box center [1123, 364] width 65 height 26
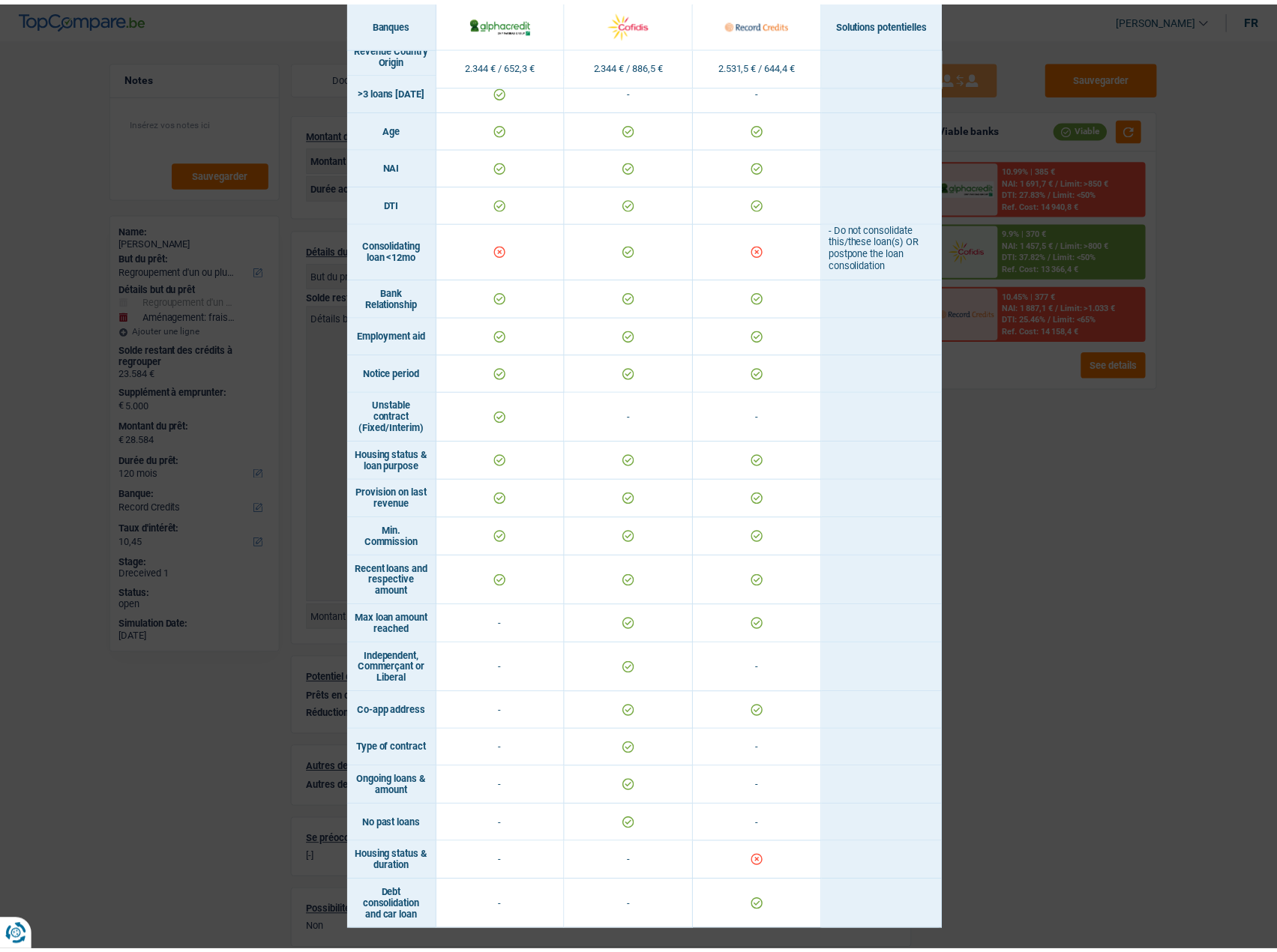
scroll to position [357, 0]
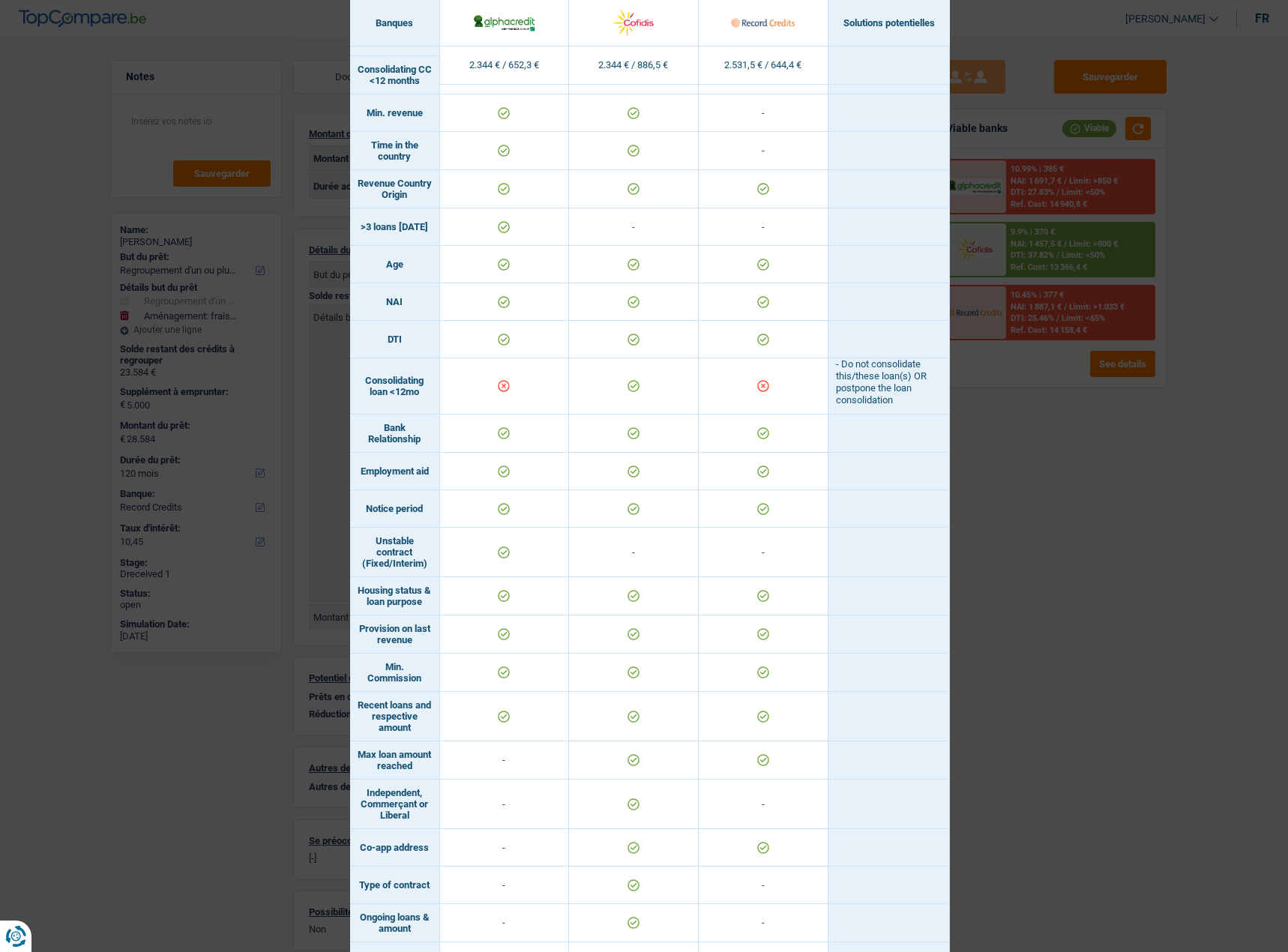
drag, startPoint x: 1058, startPoint y: 421, endPoint x: 707, endPoint y: 156, distance: 439.8
click at [1035, 417] on div "Banks conditions × Banques Solutions potentielles Revenus / Charges 2.344 € / 6…" at bounding box center [644, 476] width 1288 height 952
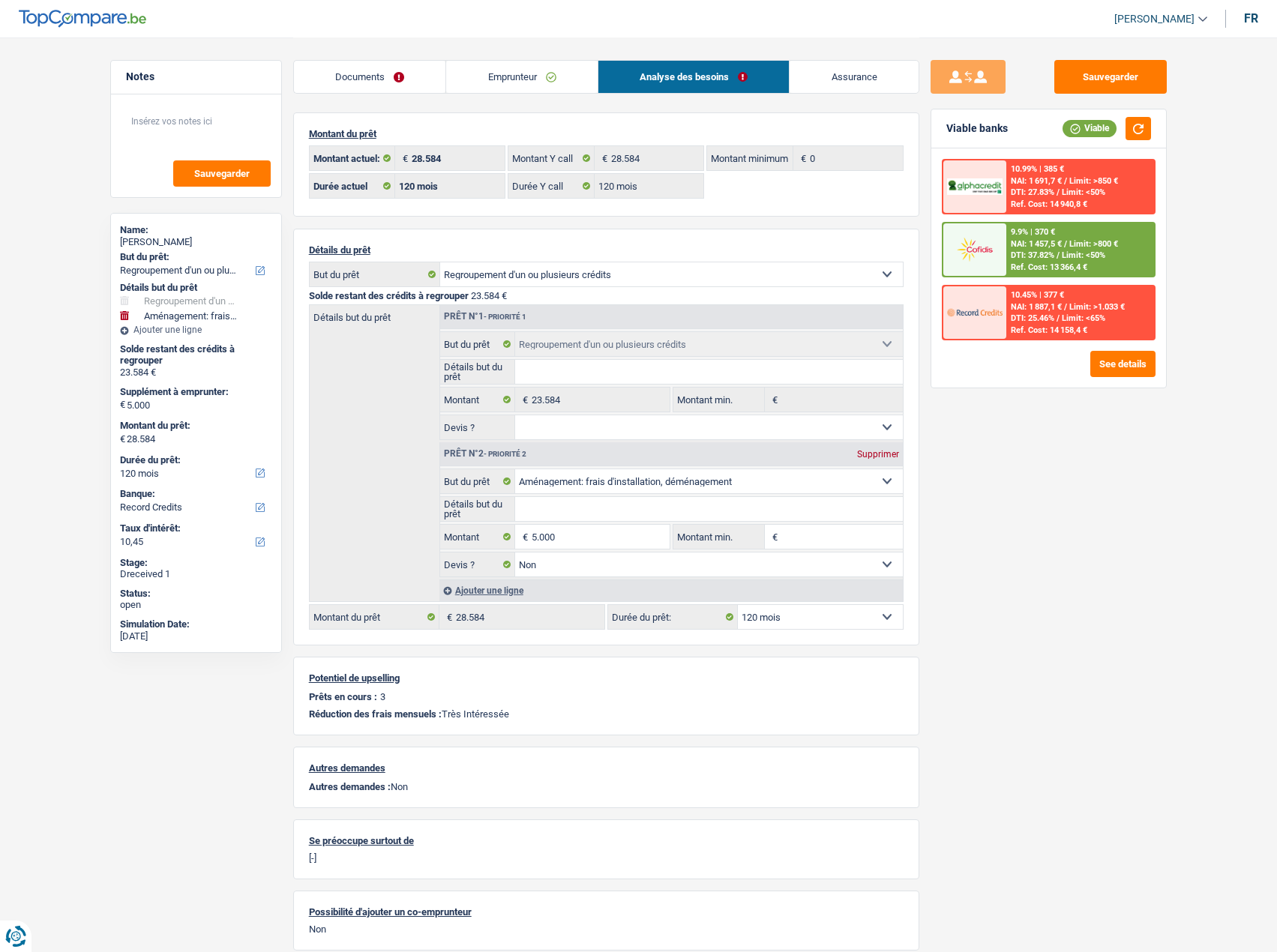
click at [535, 78] on link "Emprunteur" at bounding box center [522, 76] width 152 height 33
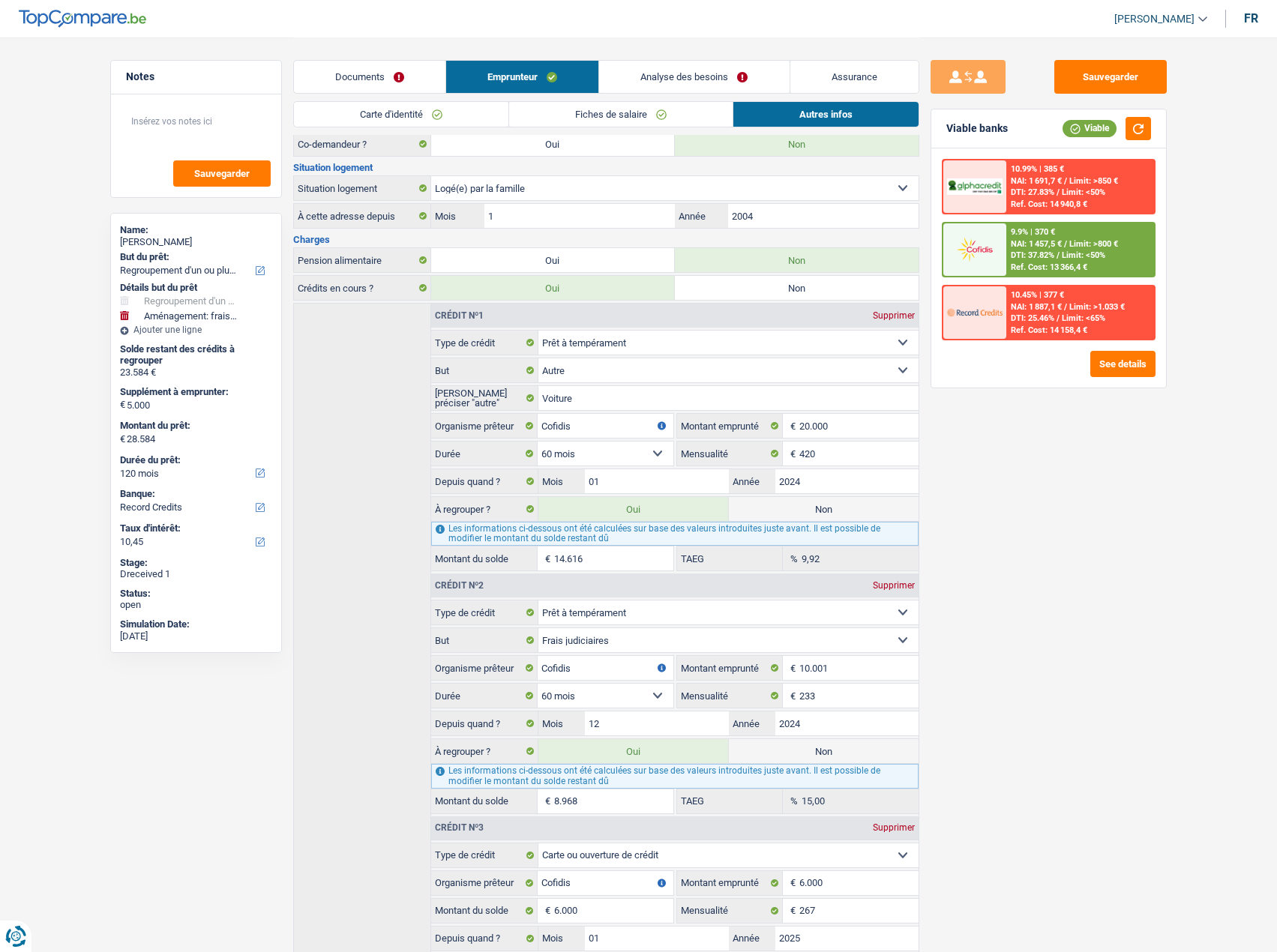
scroll to position [263, 0]
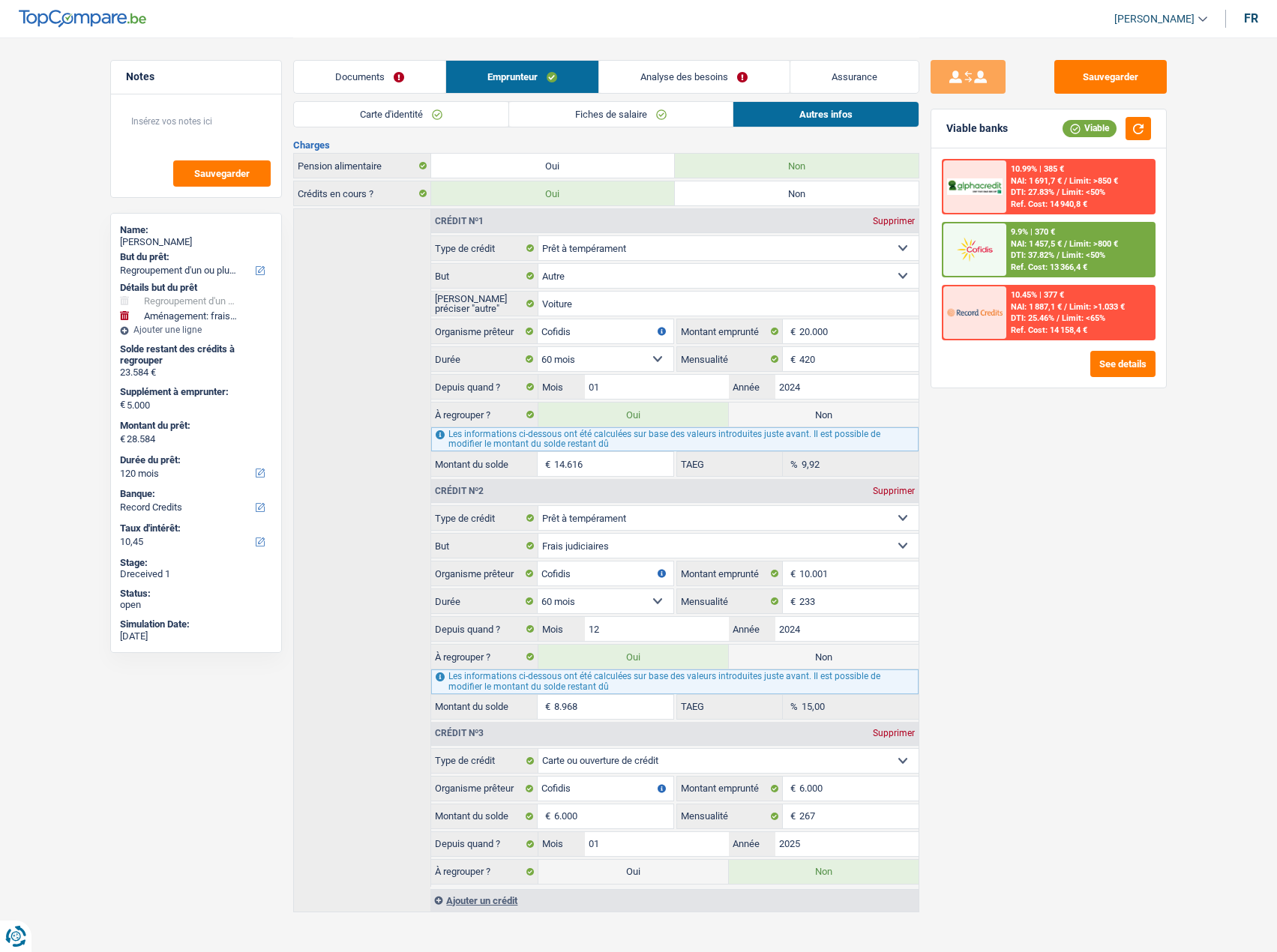
click at [690, 71] on link "Analyse des besoins" at bounding box center [694, 76] width 190 height 33
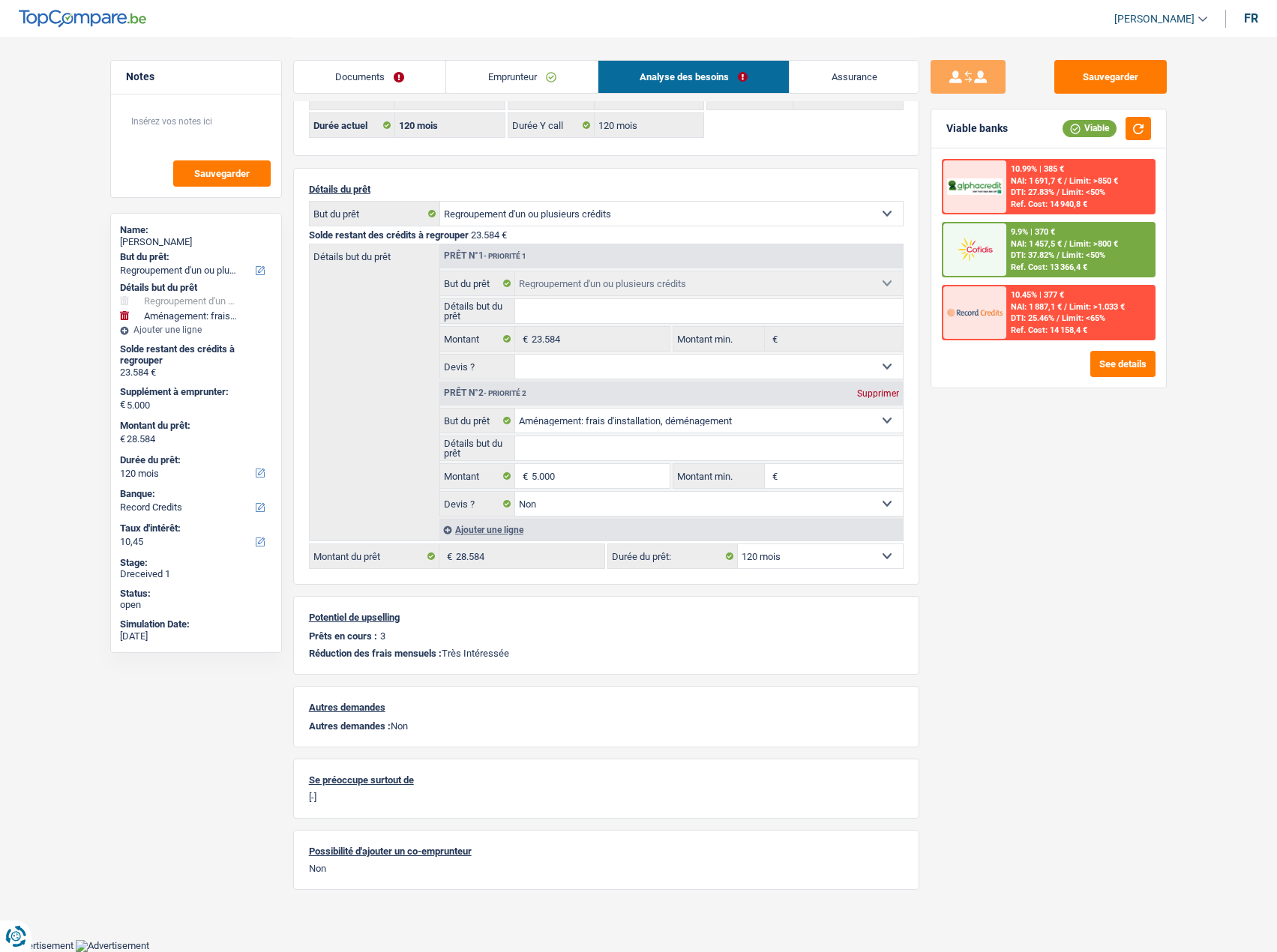
scroll to position [48, 0]
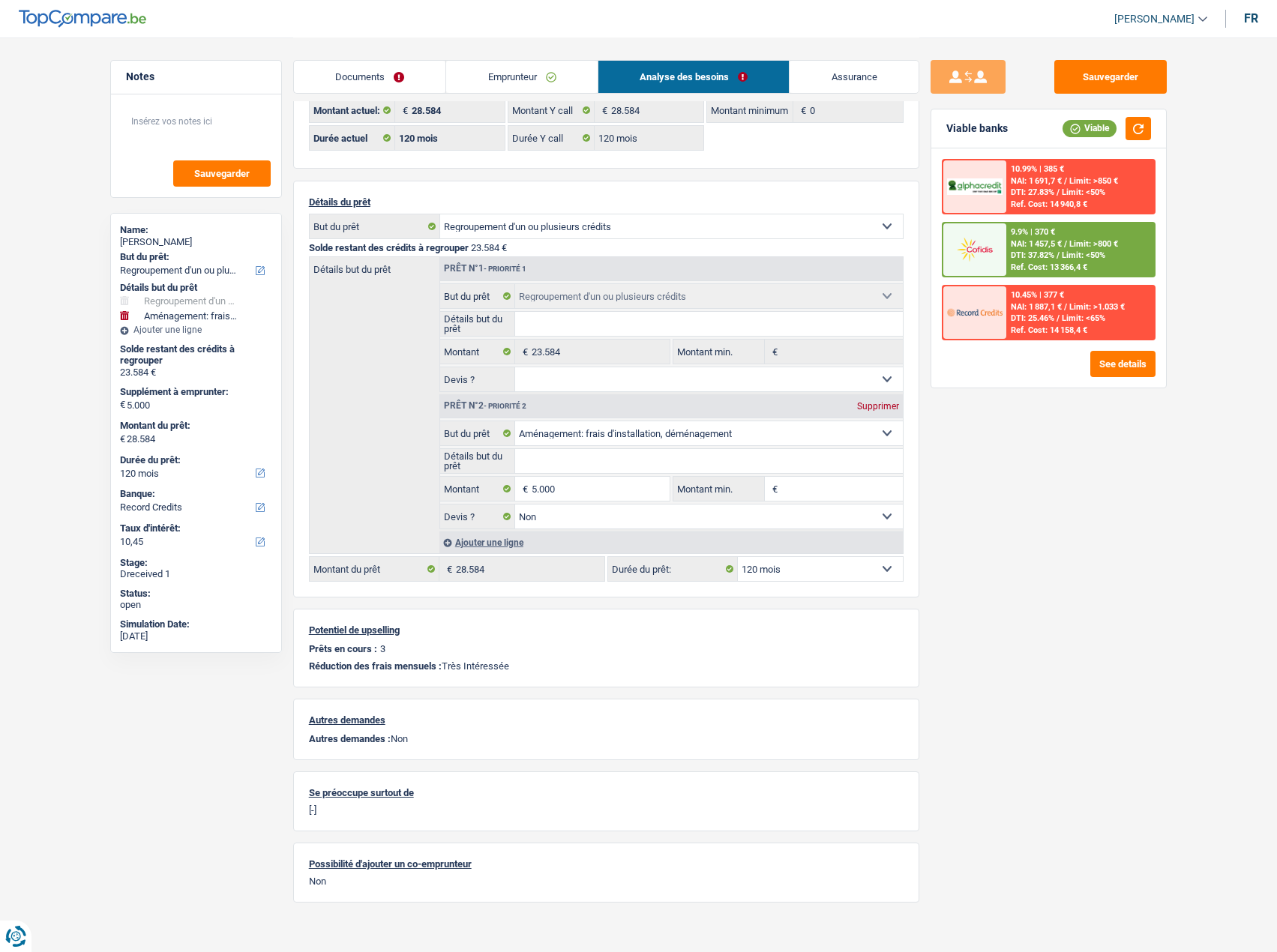
click at [1036, 255] on span "DTI: 37.82%" at bounding box center [1032, 255] width 44 height 10
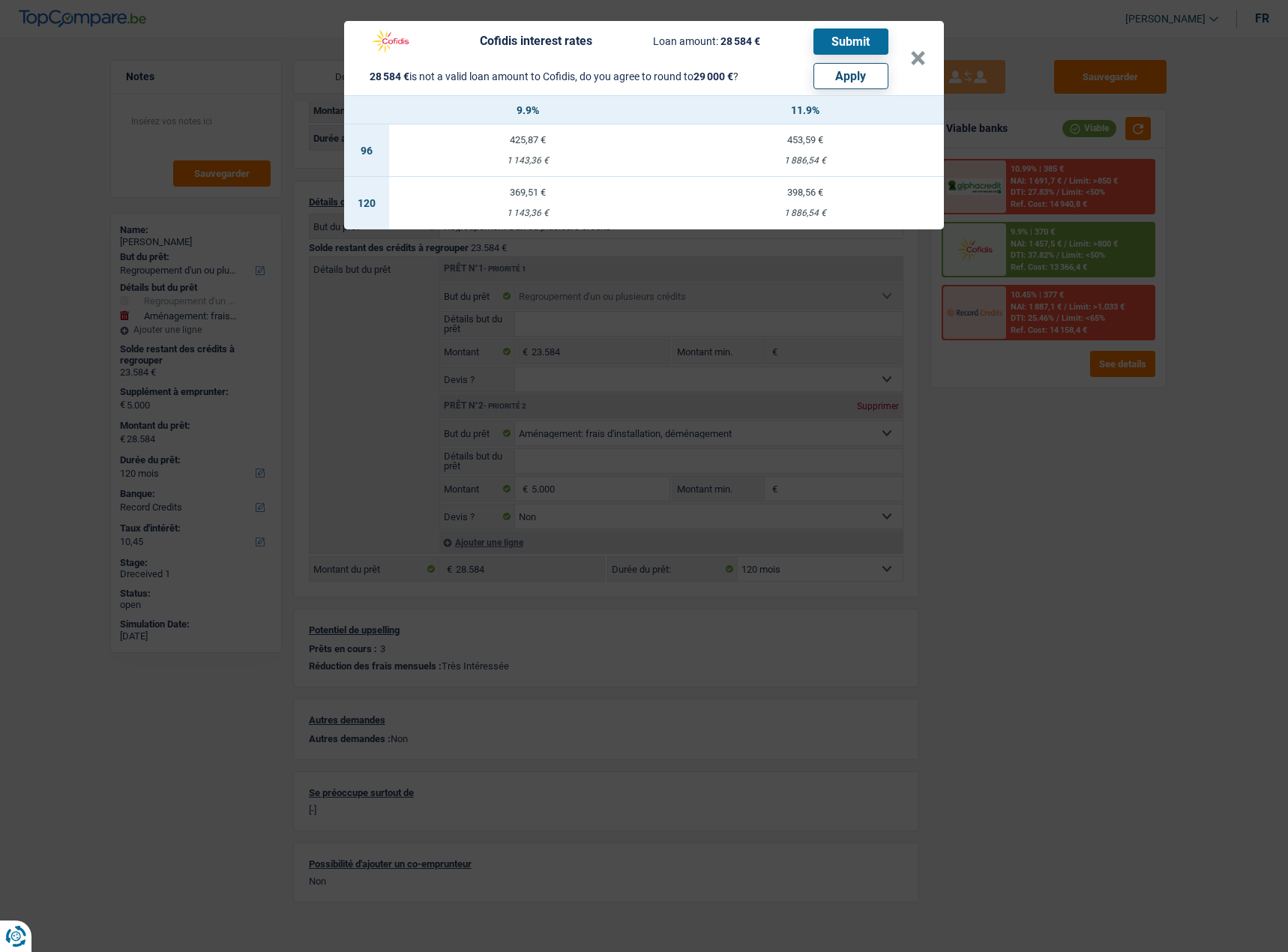
click at [870, 84] on button "Apply" at bounding box center [851, 75] width 75 height 26
type input "5.416"
type input "29.000"
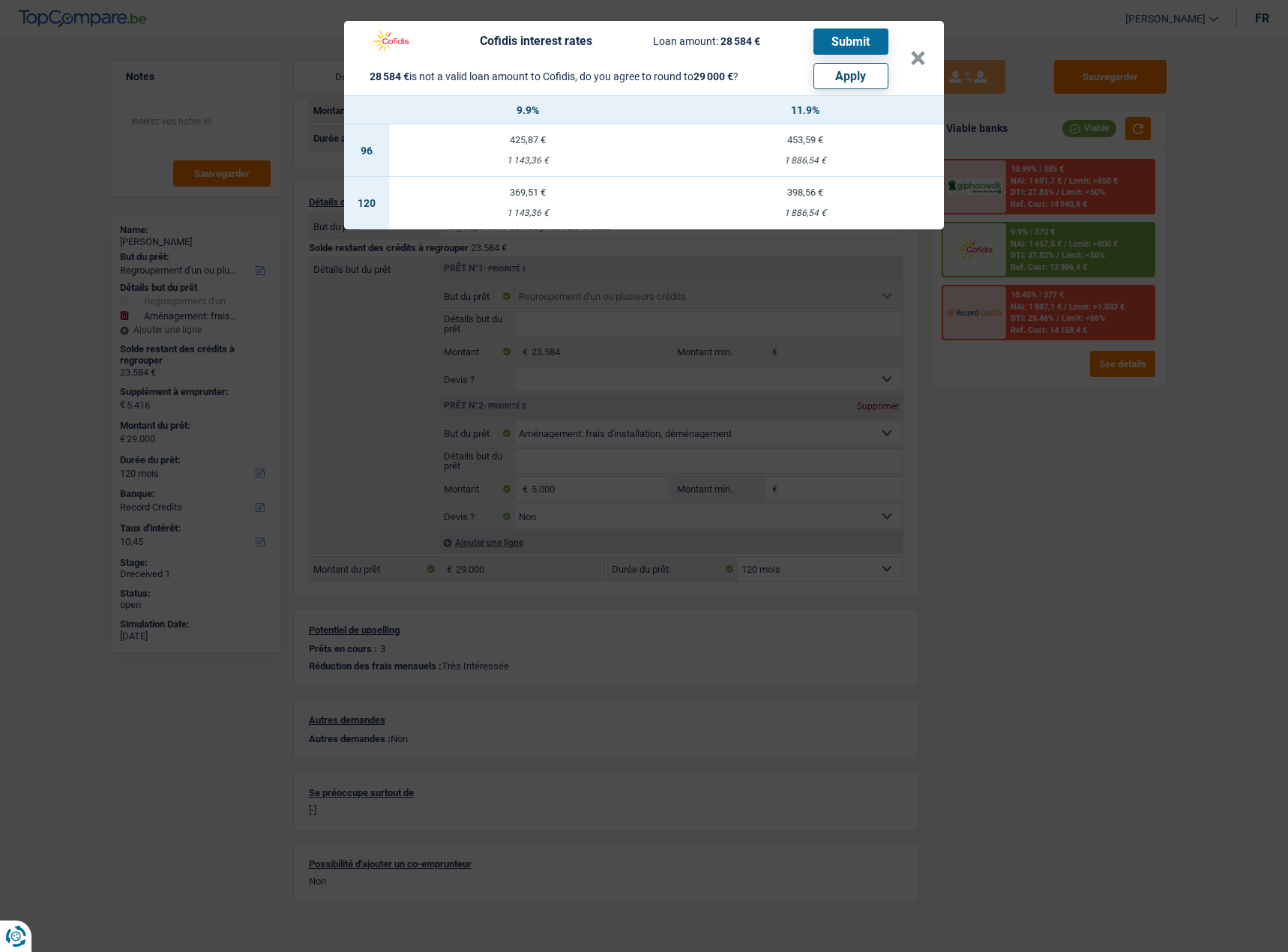
select select "other"
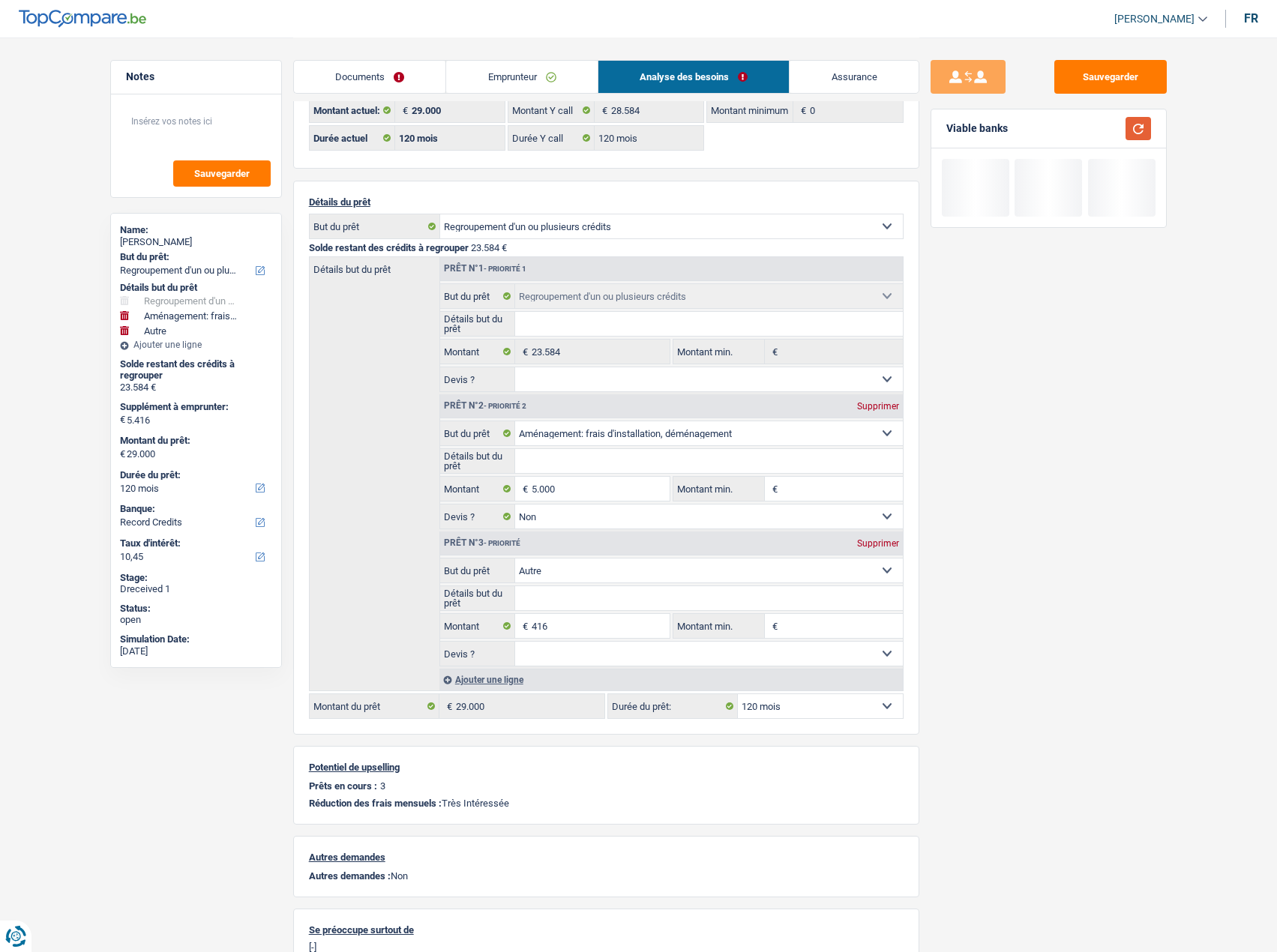
click at [1036, 131] on button "button" at bounding box center [1139, 128] width 25 height 23
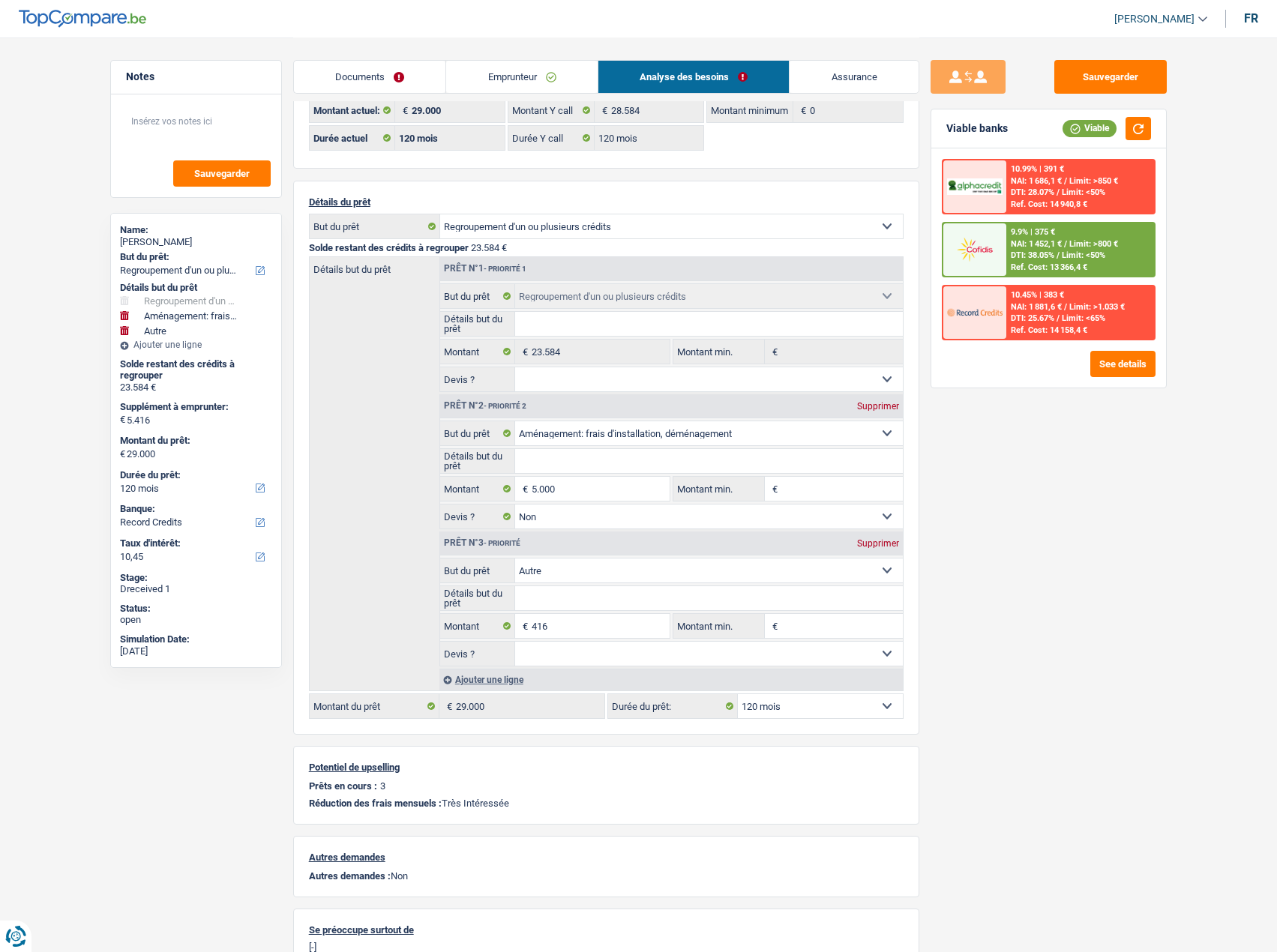
click at [1036, 251] on span "Limit: <50%" at bounding box center [1083, 255] width 44 height 10
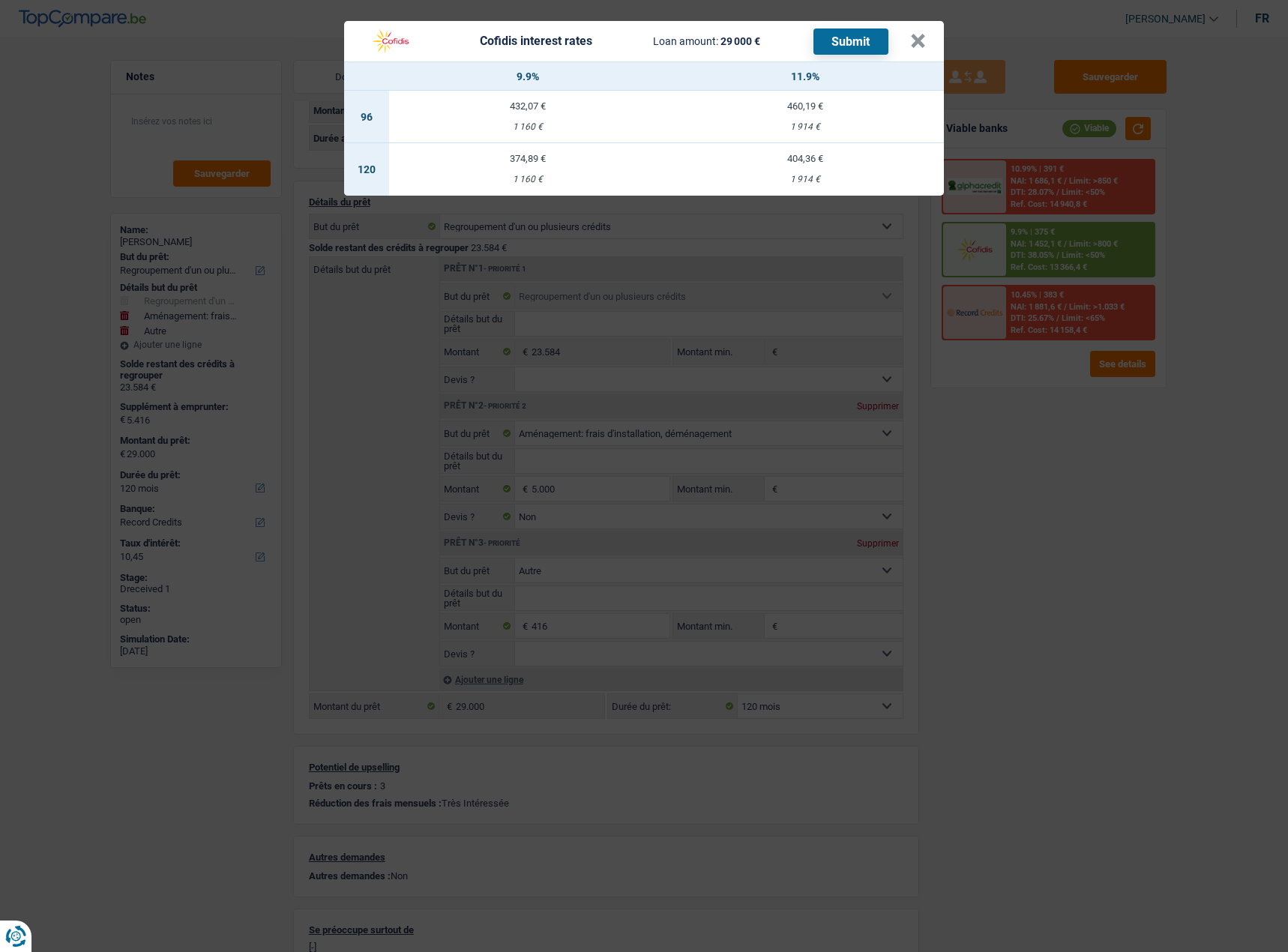
click at [519, 161] on div "374,89 €" at bounding box center [527, 159] width 277 height 10
select select "cofidis"
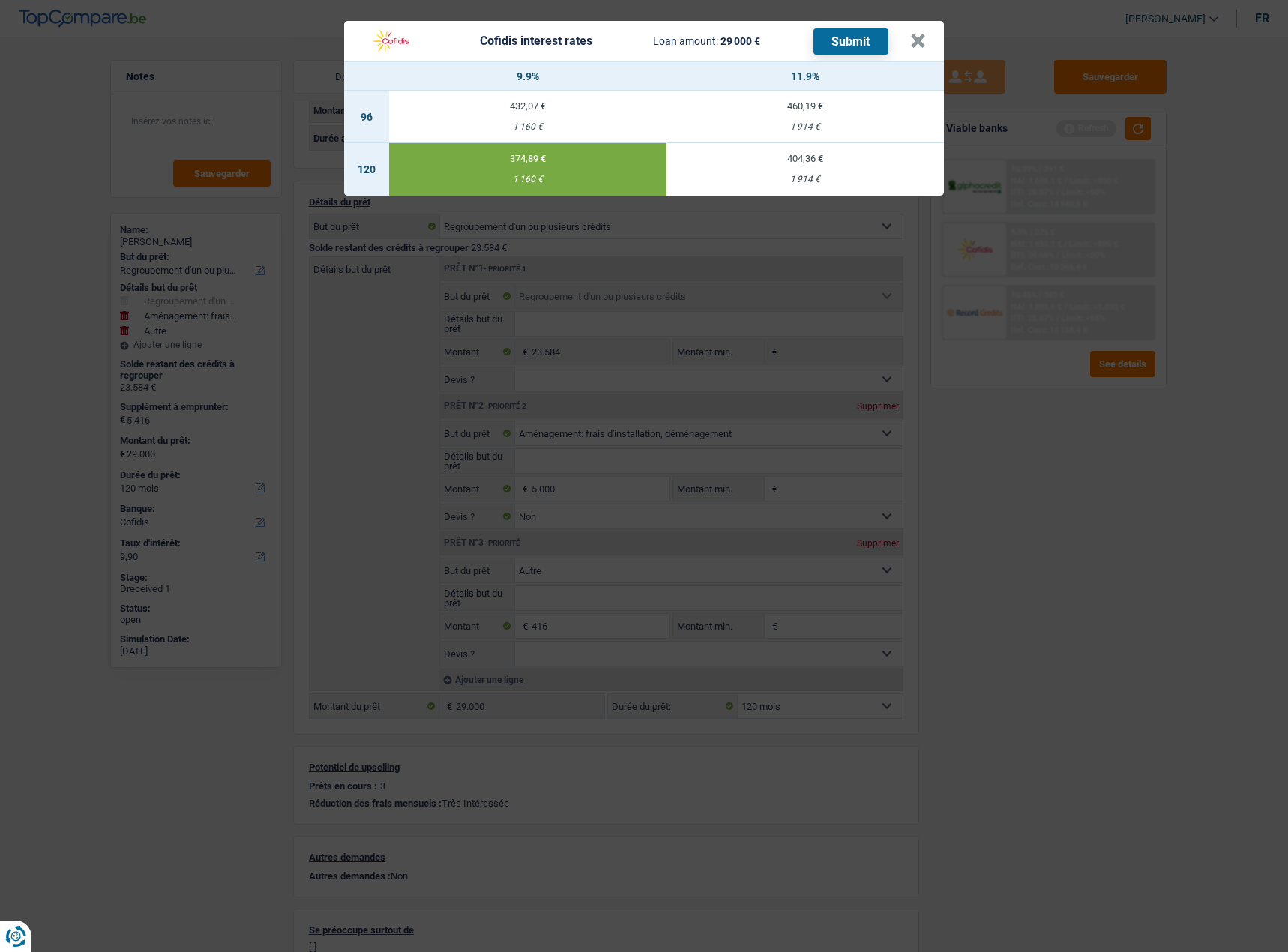
click at [805, 168] on td "404,36 € 1 914 €" at bounding box center [805, 169] width 277 height 52
type input "11,90"
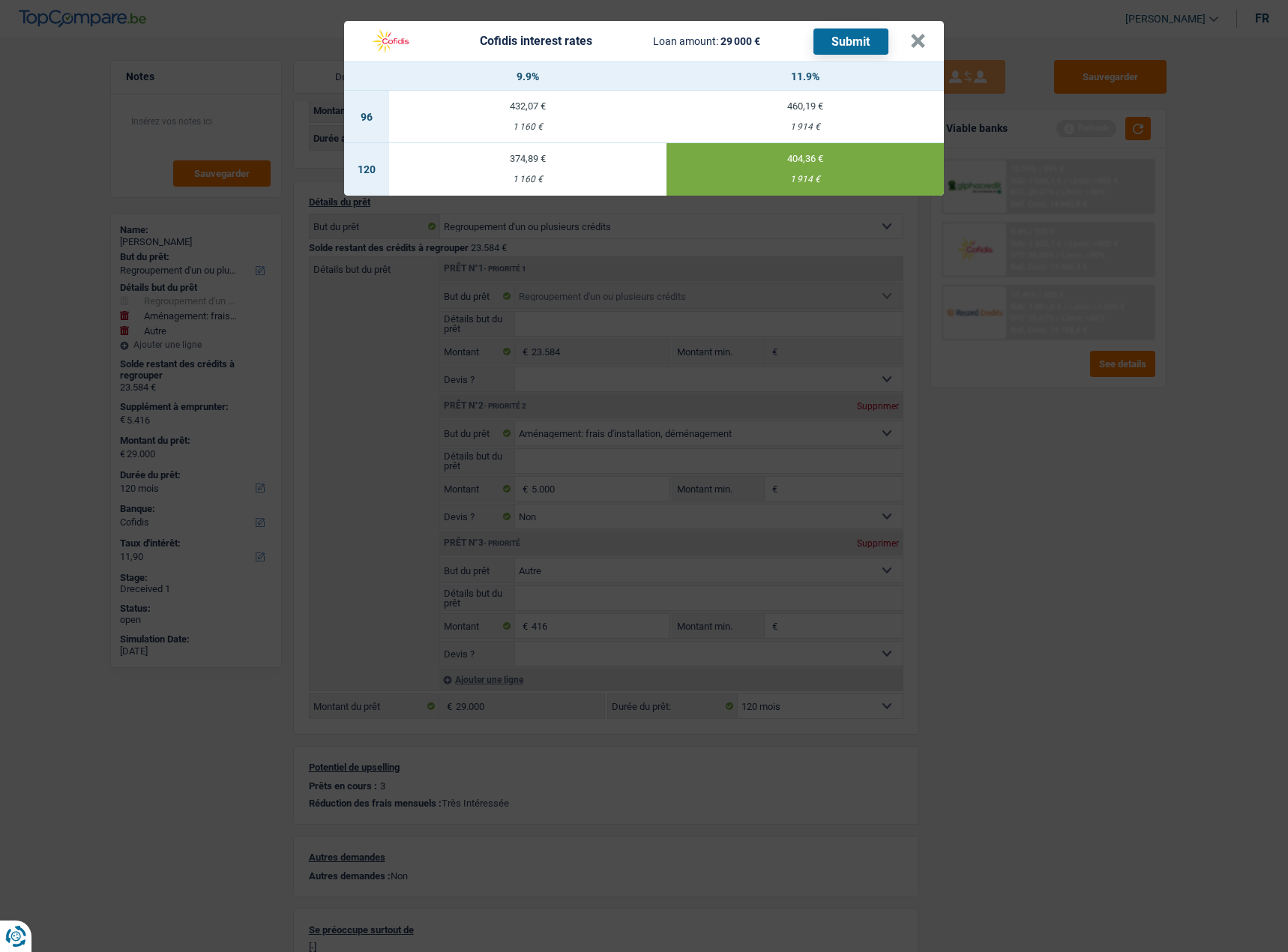
click at [855, 32] on button "Submit" at bounding box center [851, 41] width 75 height 26
click at [910, 47] on button "×" at bounding box center [918, 40] width 16 height 15
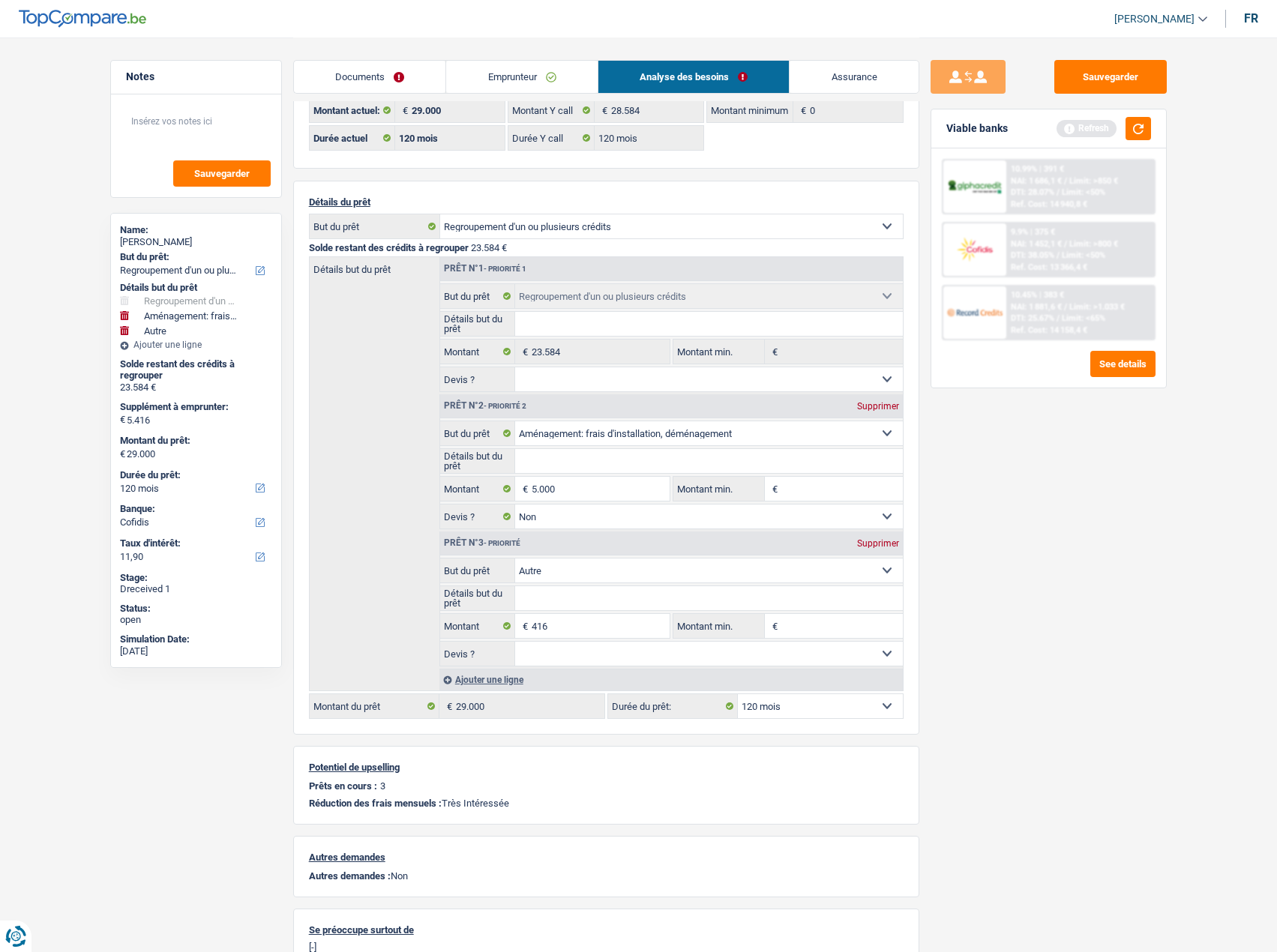
click at [370, 82] on link "Documents" at bounding box center [370, 76] width 152 height 33
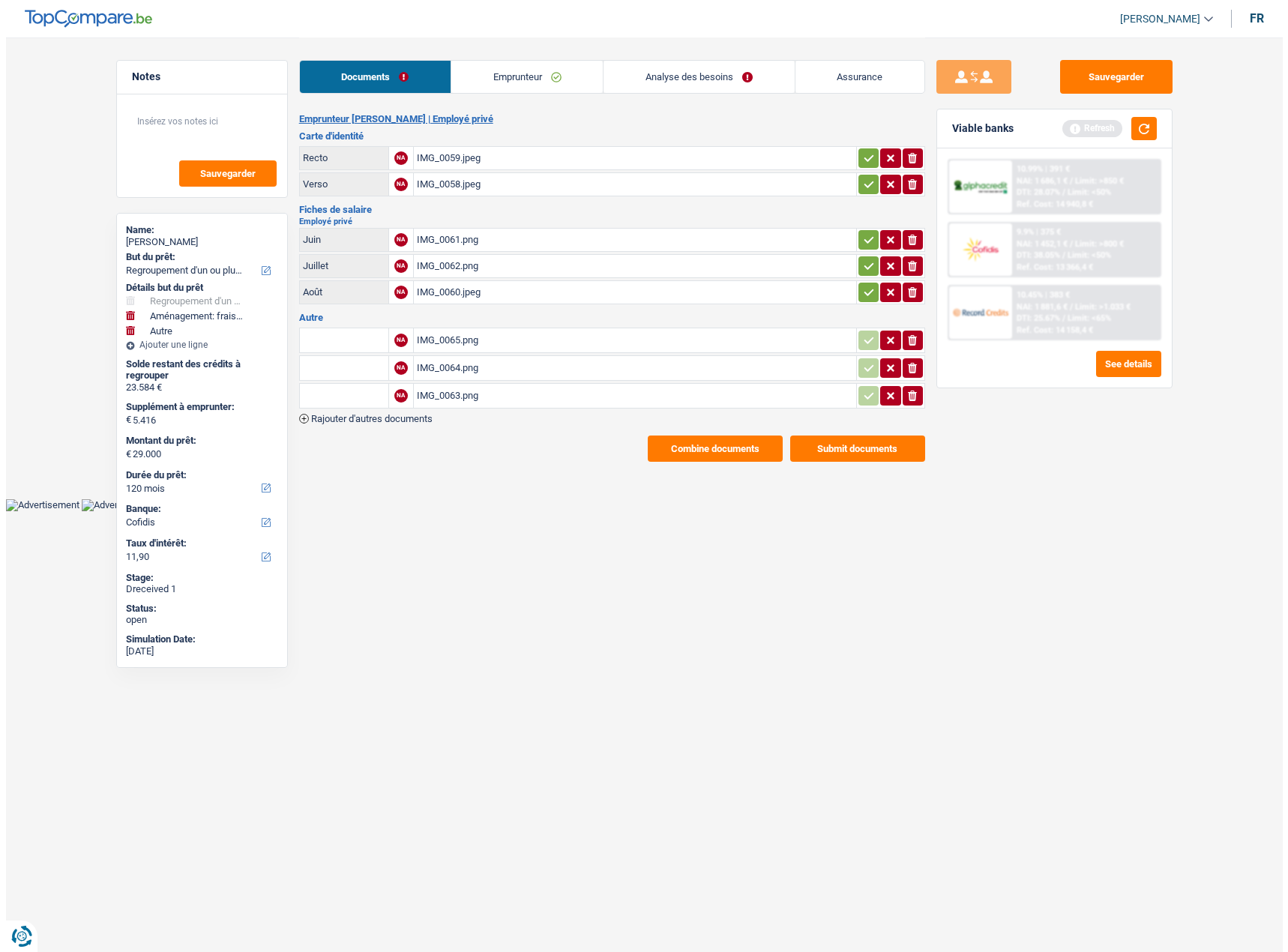
scroll to position [0, 0]
click at [453, 399] on div "IMG_0063.png" at bounding box center [634, 395] width 436 height 22
click at [852, 452] on button "Submit documents" at bounding box center [856, 449] width 135 height 26
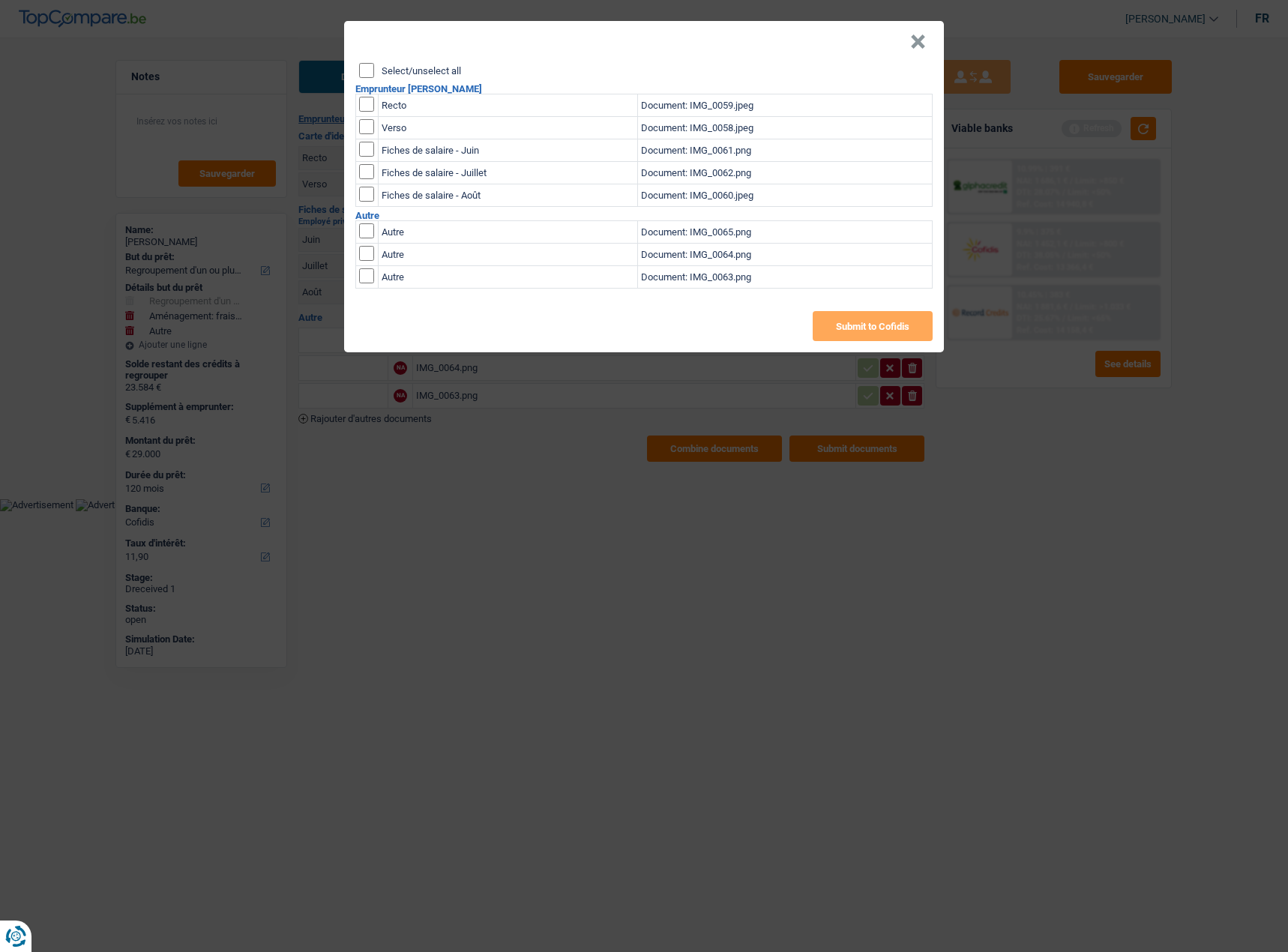
drag, startPoint x: 368, startPoint y: 101, endPoint x: 371, endPoint y: 126, distance: 25.2
click at [370, 117] on table "Recto Document: IMG_0059.jpeg Verso Document: IMG_0058.jpeg Fiches de salaire -…" at bounding box center [644, 150] width 577 height 114
drag, startPoint x: 363, startPoint y: 68, endPoint x: 363, endPoint y: 198, distance: 130.0
click at [365, 69] on input "Select/unselect all" at bounding box center [366, 70] width 15 height 15
checkbox input "true"
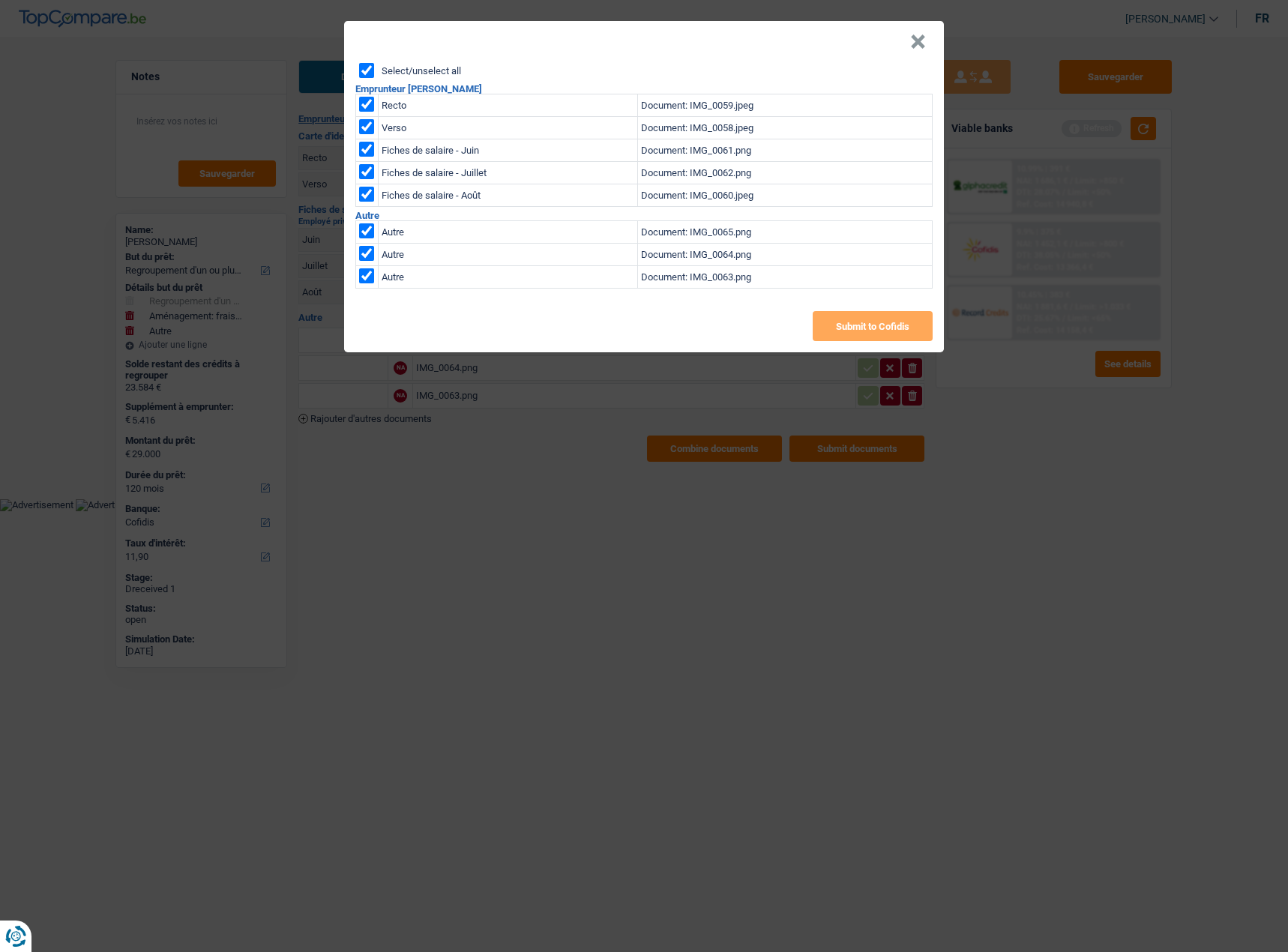
checkbox input "true"
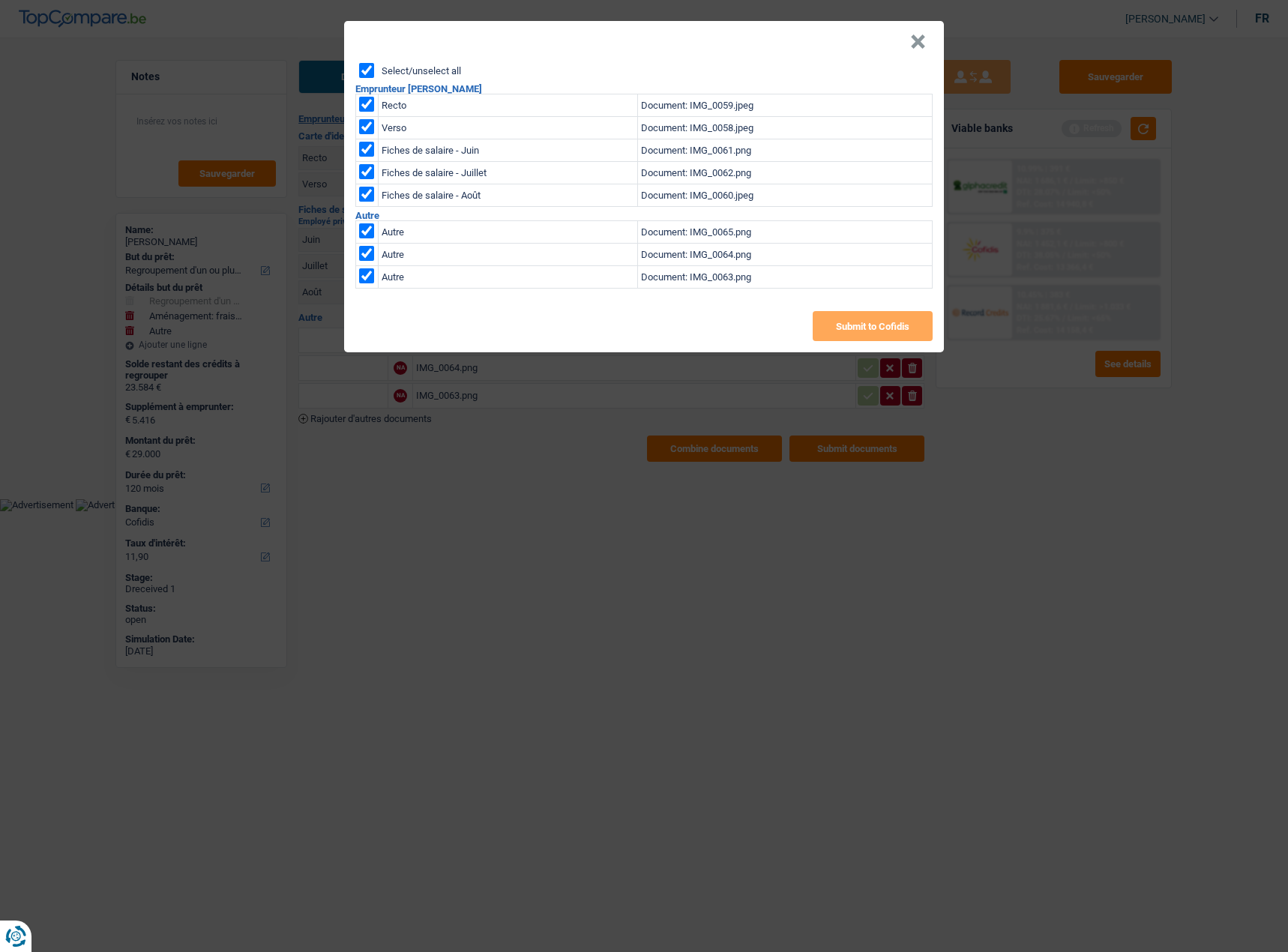
checkbox input "true"
click at [362, 235] on input "checkbox" at bounding box center [366, 230] width 15 height 15
checkbox input "false"
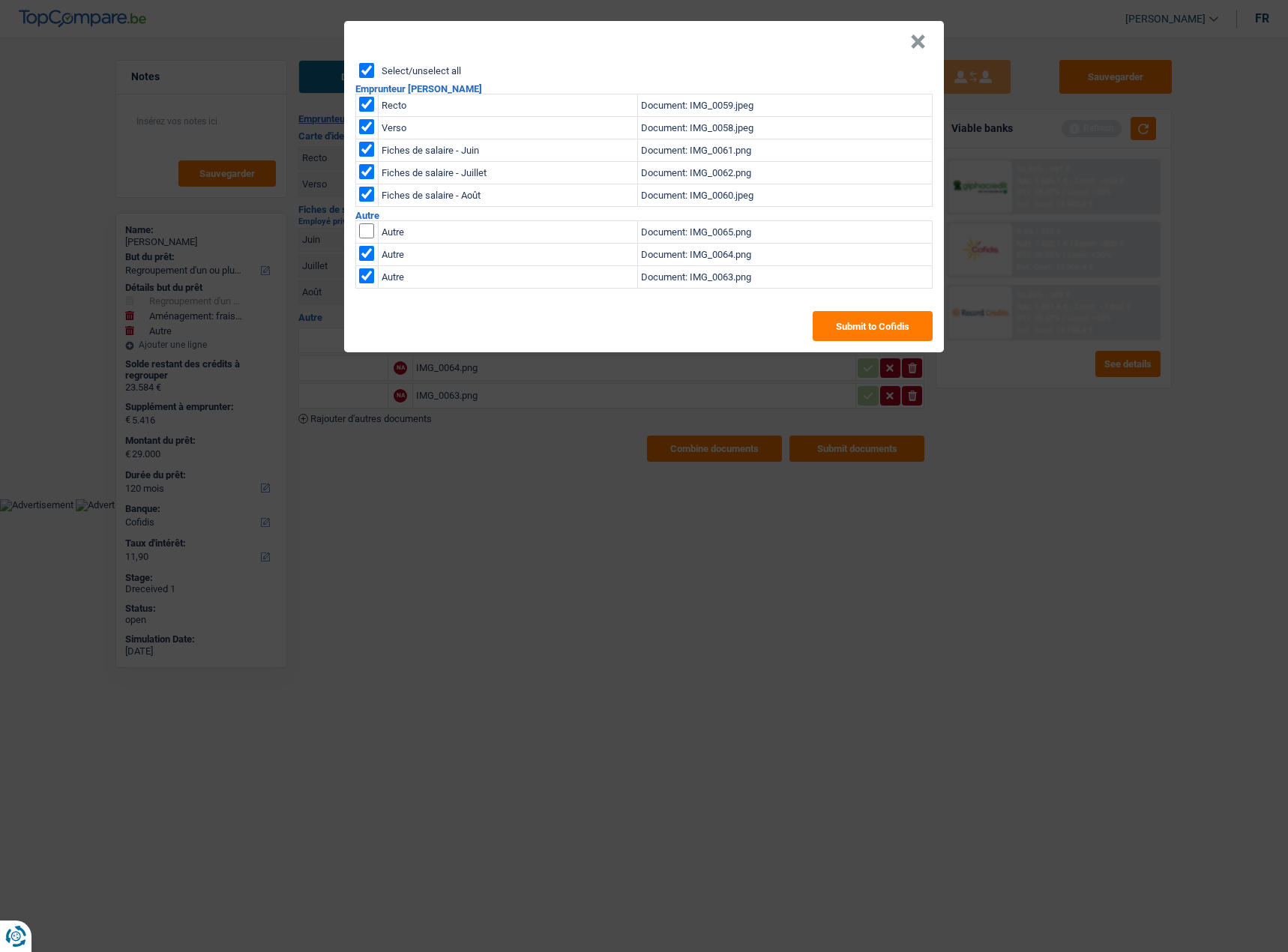
drag, startPoint x: 364, startPoint y: 242, endPoint x: 366, endPoint y: 251, distance: 9.2
click at [364, 243] on table "Autre Document: IMG_0065.png Autre Document: IMG_0064.png Autre Document: IMG_0…" at bounding box center [644, 255] width 577 height 68
click at [366, 256] on input "checkbox" at bounding box center [366, 253] width 15 height 15
checkbox input "false"
drag, startPoint x: 365, startPoint y: 276, endPoint x: 426, endPoint y: 330, distance: 81.5
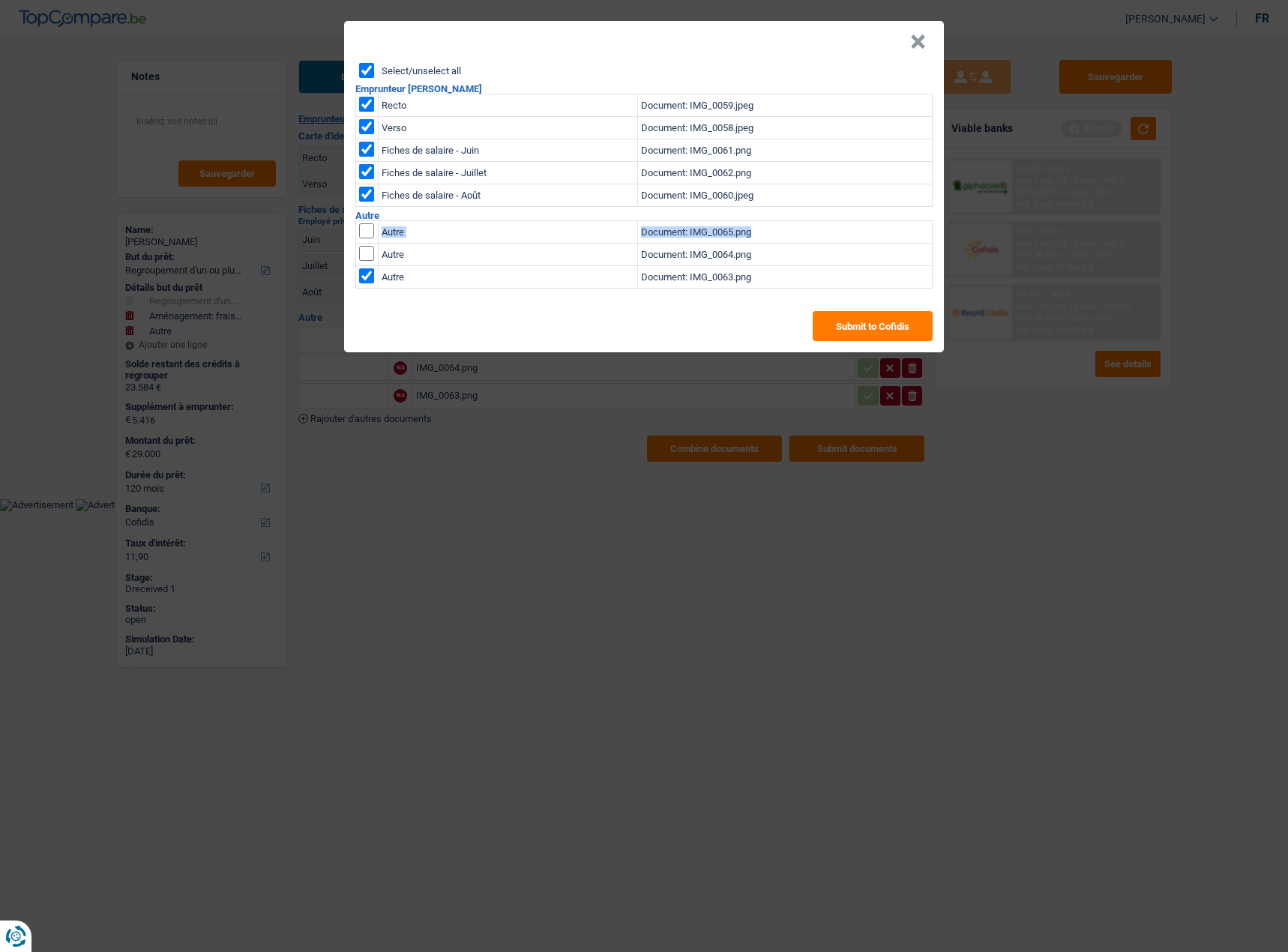
click at [365, 276] on input "checkbox" at bounding box center [366, 276] width 15 height 15
checkbox input "false"
click at [463, 339] on div "Select/unselect all Emprunteur Steve Steennot Recto Document: IMG_0059.jpeg Ver…" at bounding box center [644, 207] width 600 height 290
click at [904, 325] on button "Submit to Cofidis" at bounding box center [872, 326] width 120 height 30
click at [924, 49] on button "×" at bounding box center [918, 41] width 16 height 15
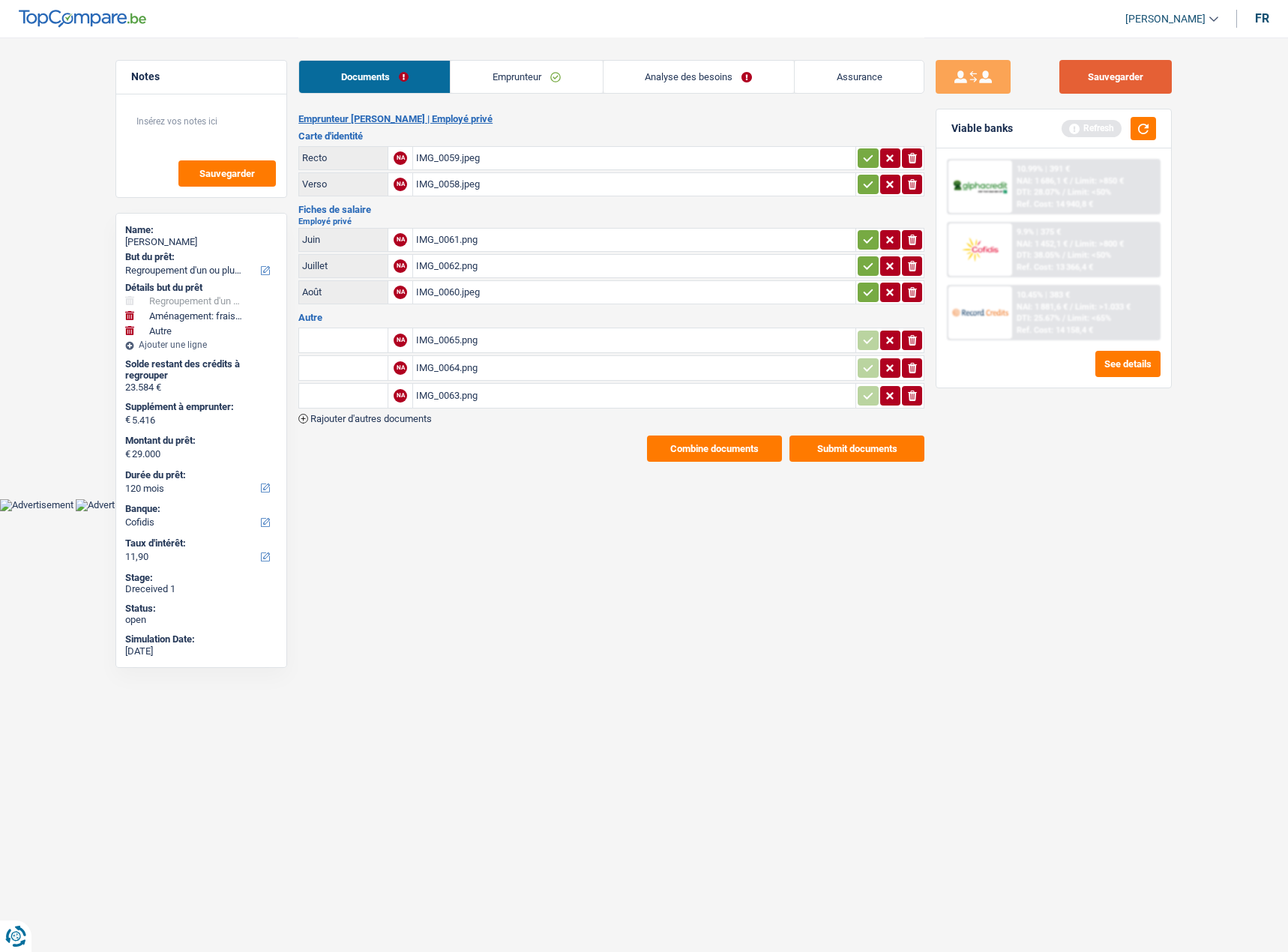
click at [1035, 82] on button "Sauvegarder" at bounding box center [1115, 77] width 113 height 33
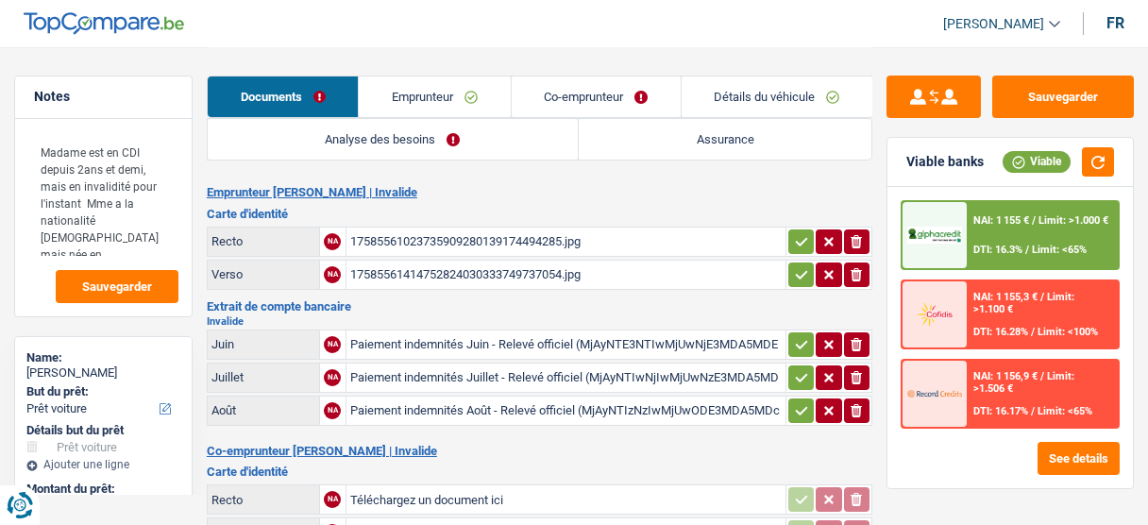
select select "car"
select select "48"
select select "cofidis"
click at [609, 105] on link "Co-emprunteur" at bounding box center [596, 96] width 169 height 41
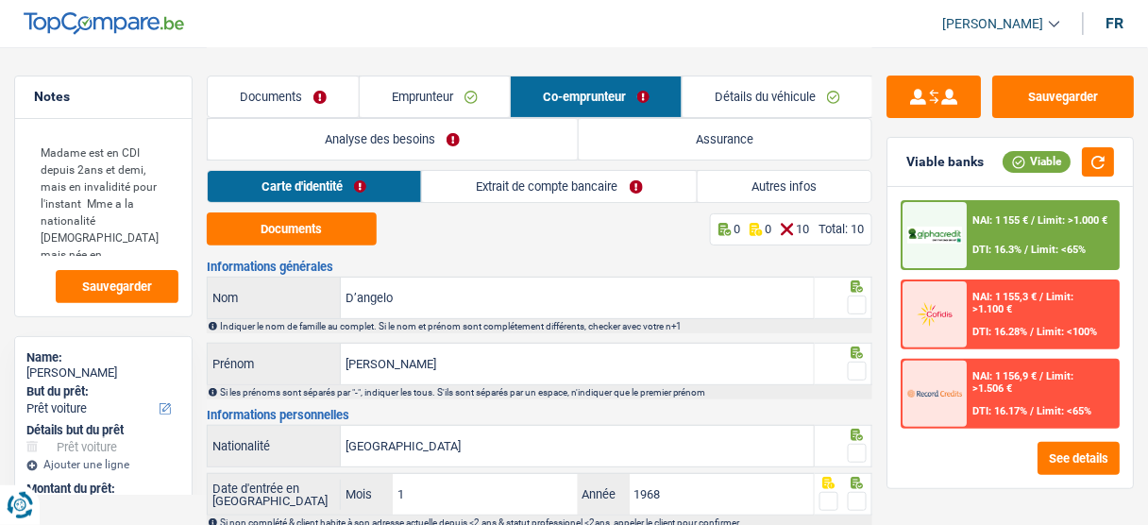
click at [534, 181] on link "Extrait de compte bancaire" at bounding box center [559, 186] width 275 height 31
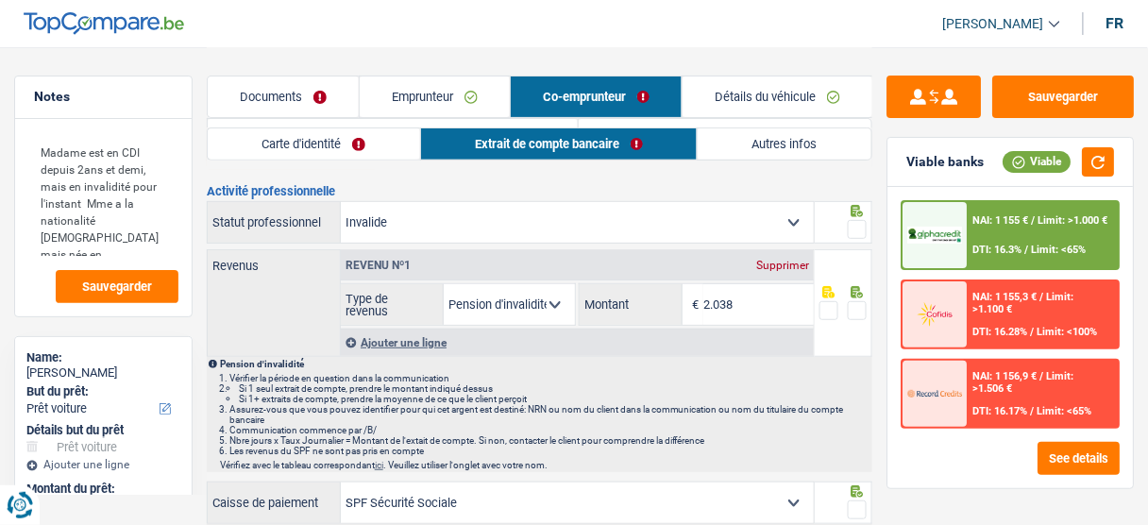
click at [737, 142] on link "Autres infos" at bounding box center [785, 143] width 174 height 31
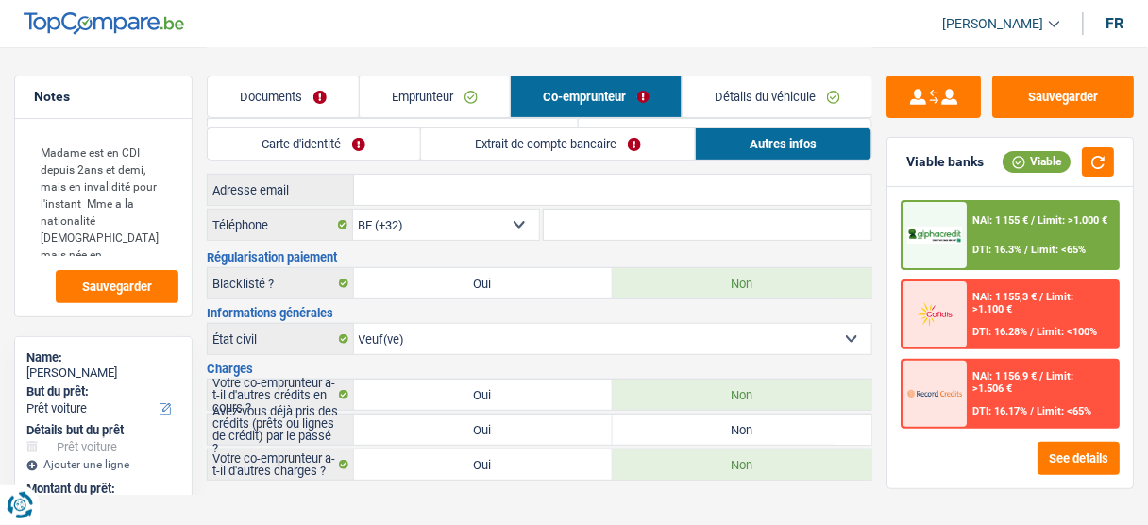
click at [265, 88] on link "Documents" at bounding box center [283, 96] width 151 height 41
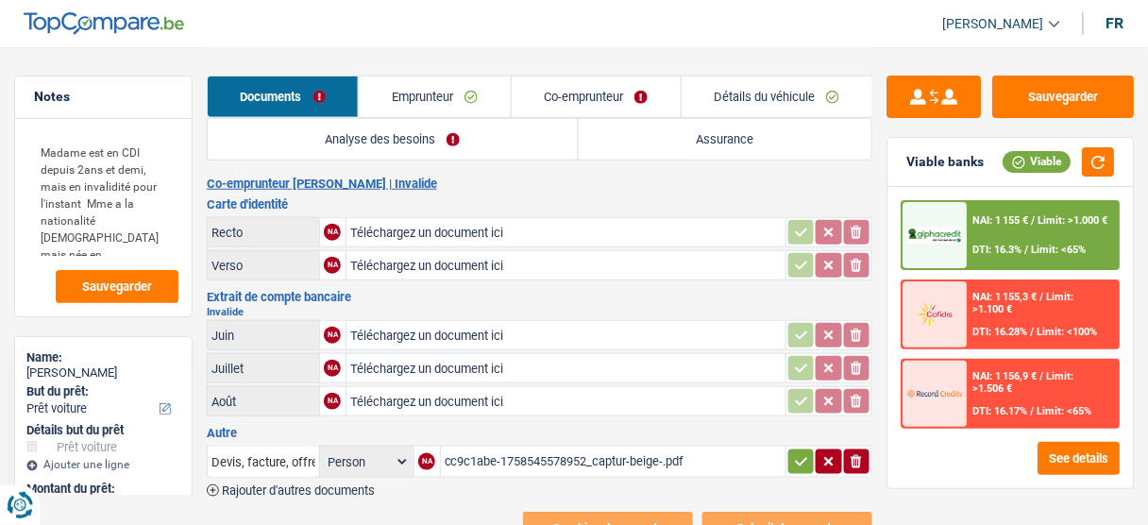
scroll to position [302, 0]
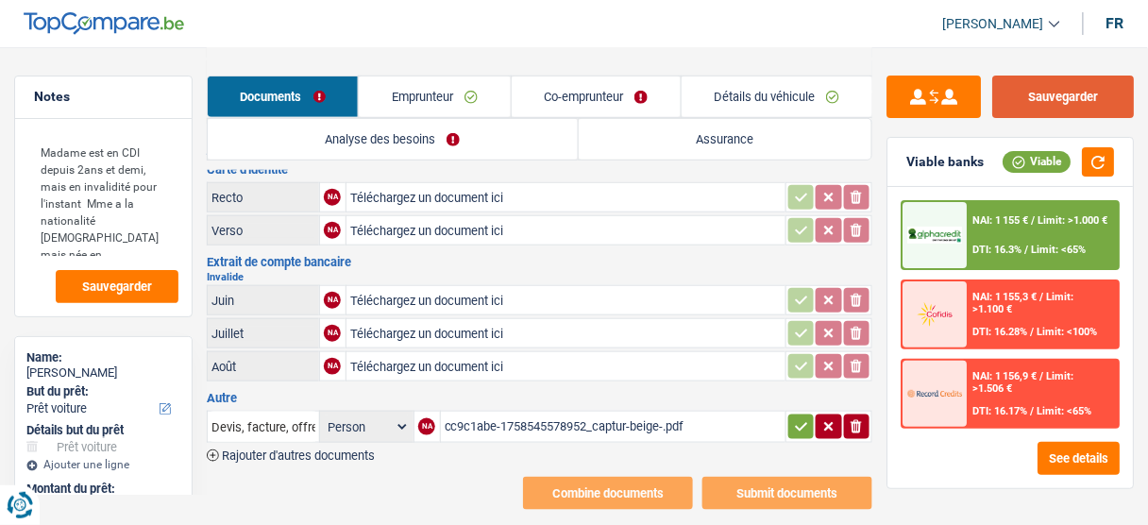
click at [1045, 109] on button "Sauvegarder" at bounding box center [1064, 97] width 142 height 42
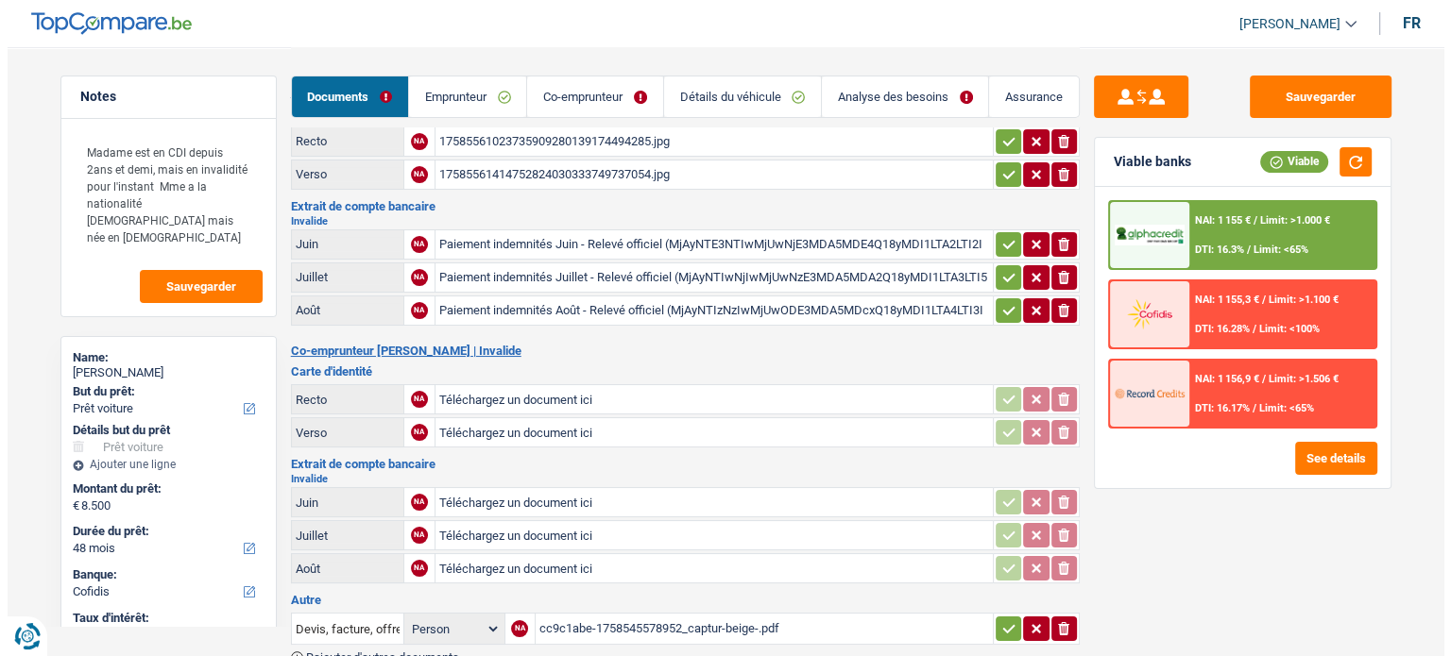
scroll to position [0, 0]
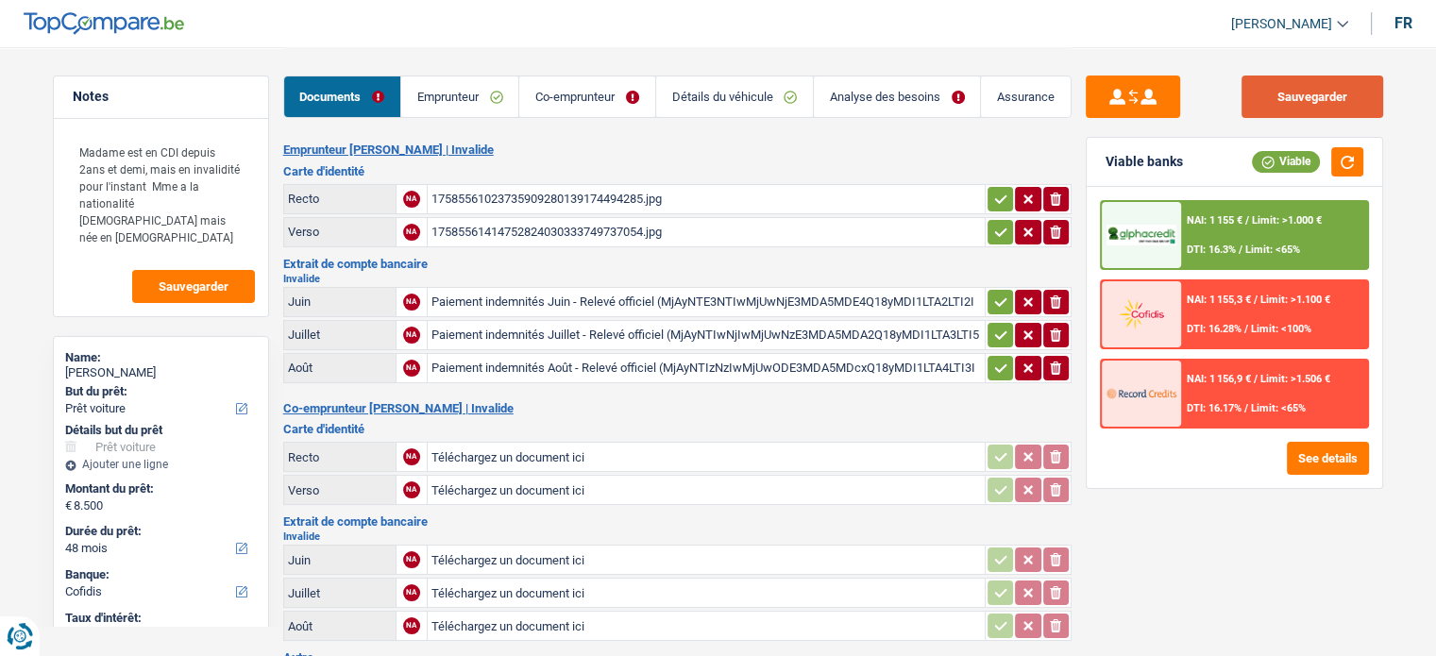
click at [1147, 91] on button "Sauvegarder" at bounding box center [1313, 97] width 142 height 42
click at [736, 112] on link "Détails du véhicule" at bounding box center [734, 96] width 157 height 41
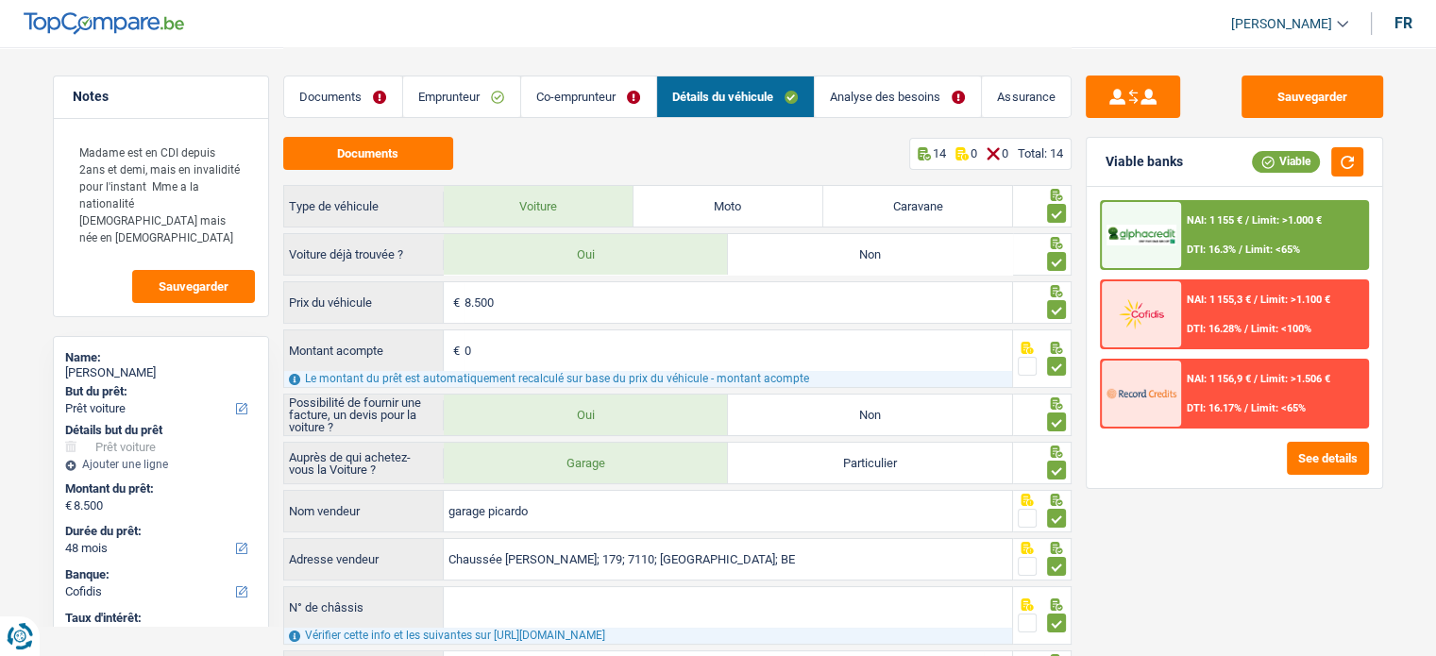
click at [901, 109] on link "Analyse des besoins" at bounding box center [898, 96] width 166 height 41
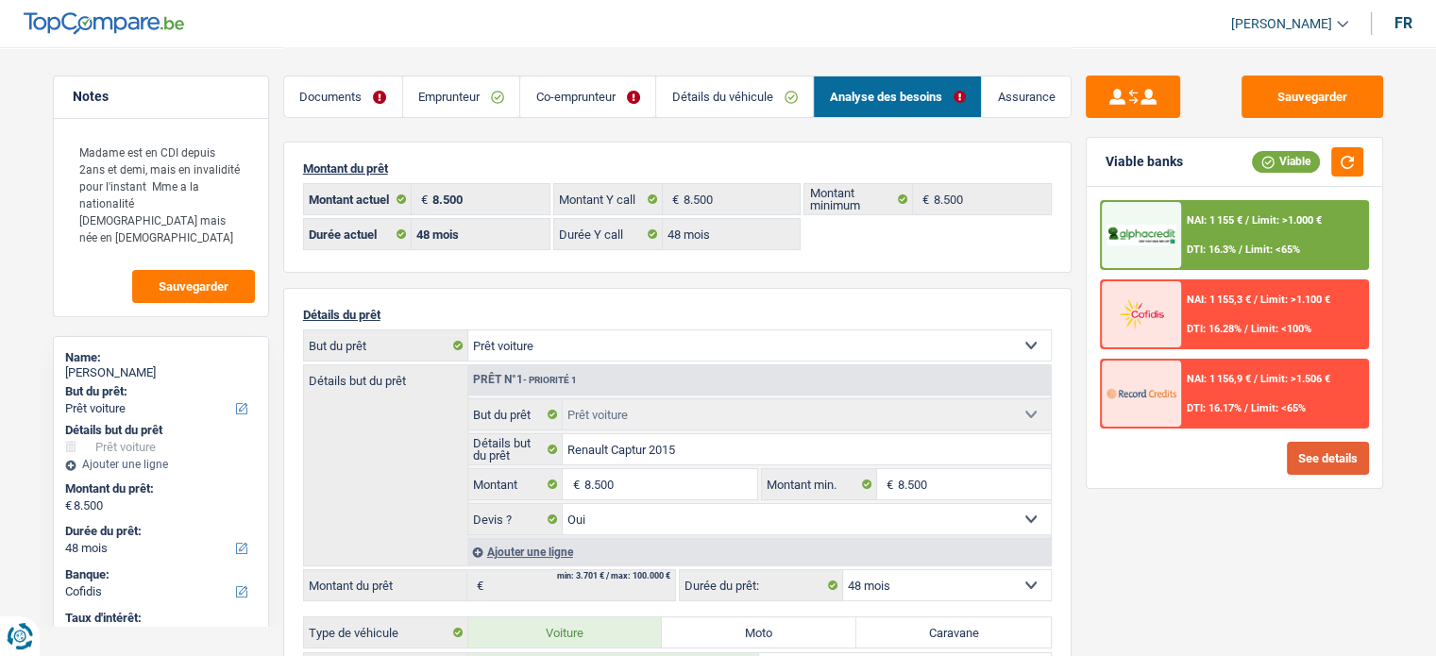
click at [1147, 469] on button "See details" at bounding box center [1328, 458] width 82 height 33
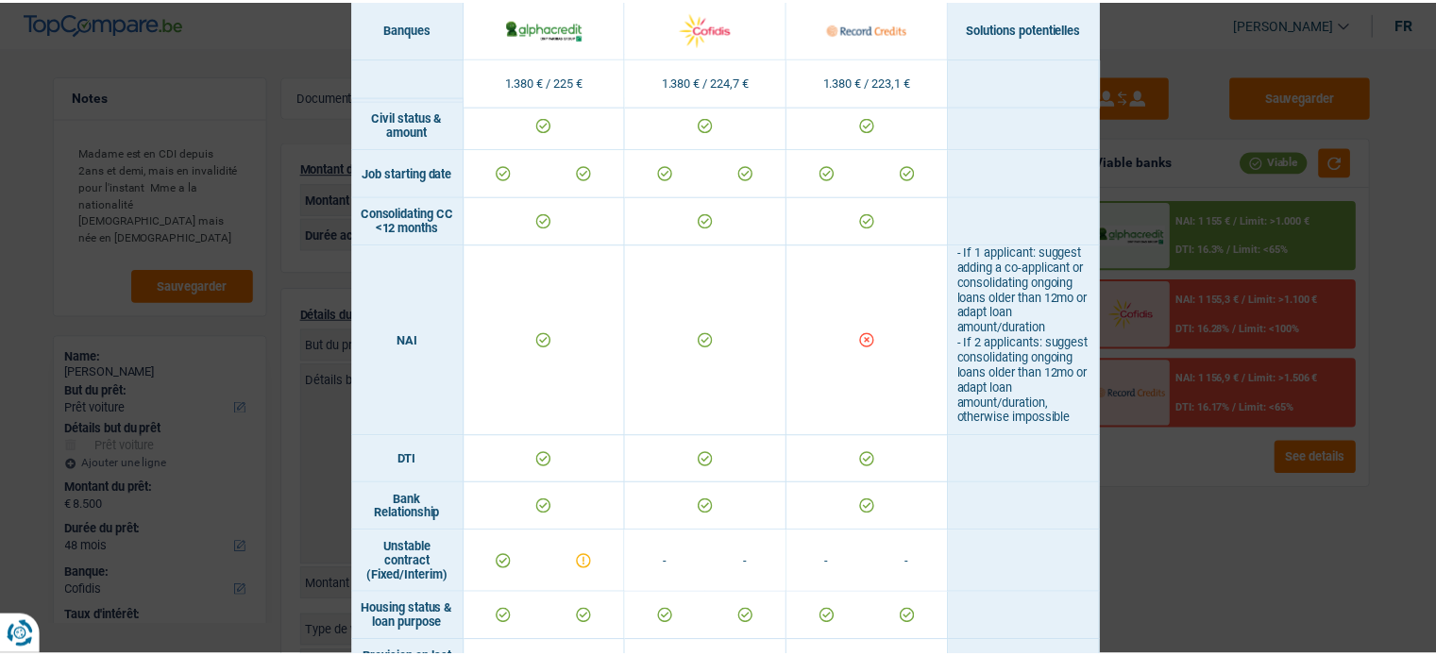
scroll to position [555, 0]
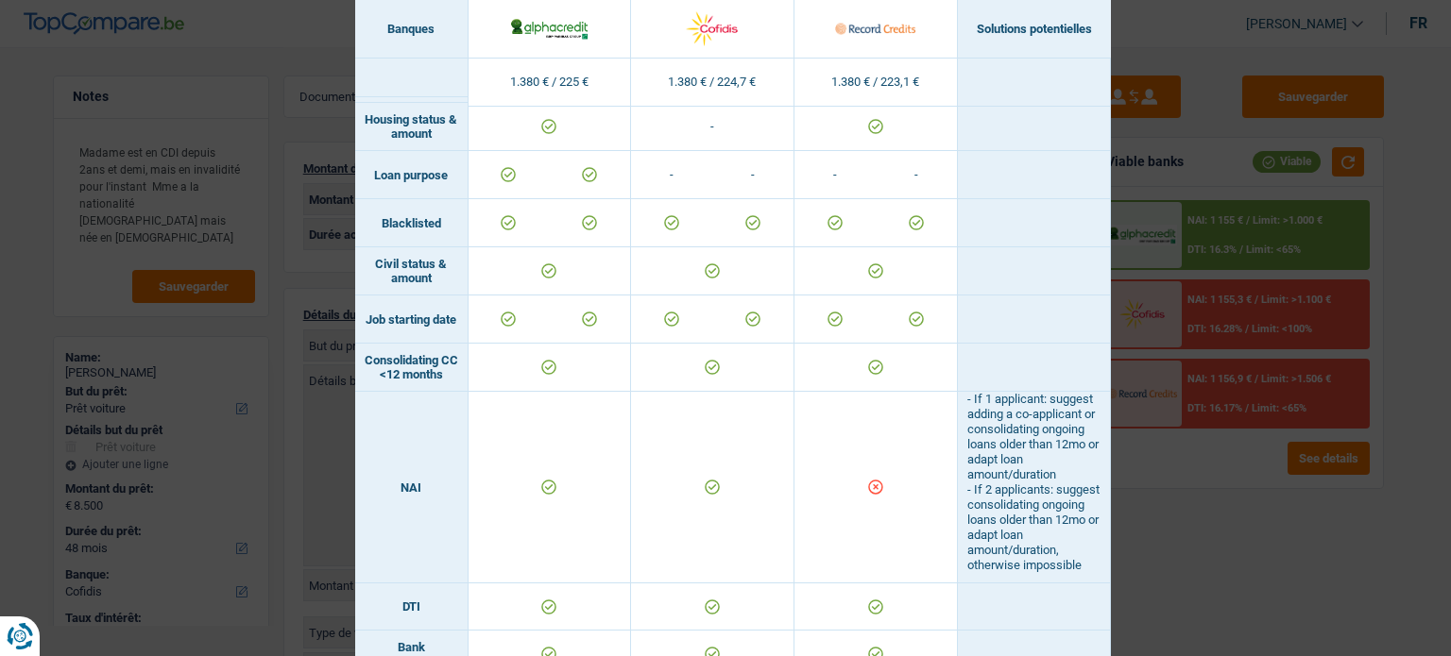
click at [1147, 524] on div "Banks conditions × Banques Solutions potentielles Revenus / Charges 1.380 € / 2…" at bounding box center [725, 328] width 1451 height 656
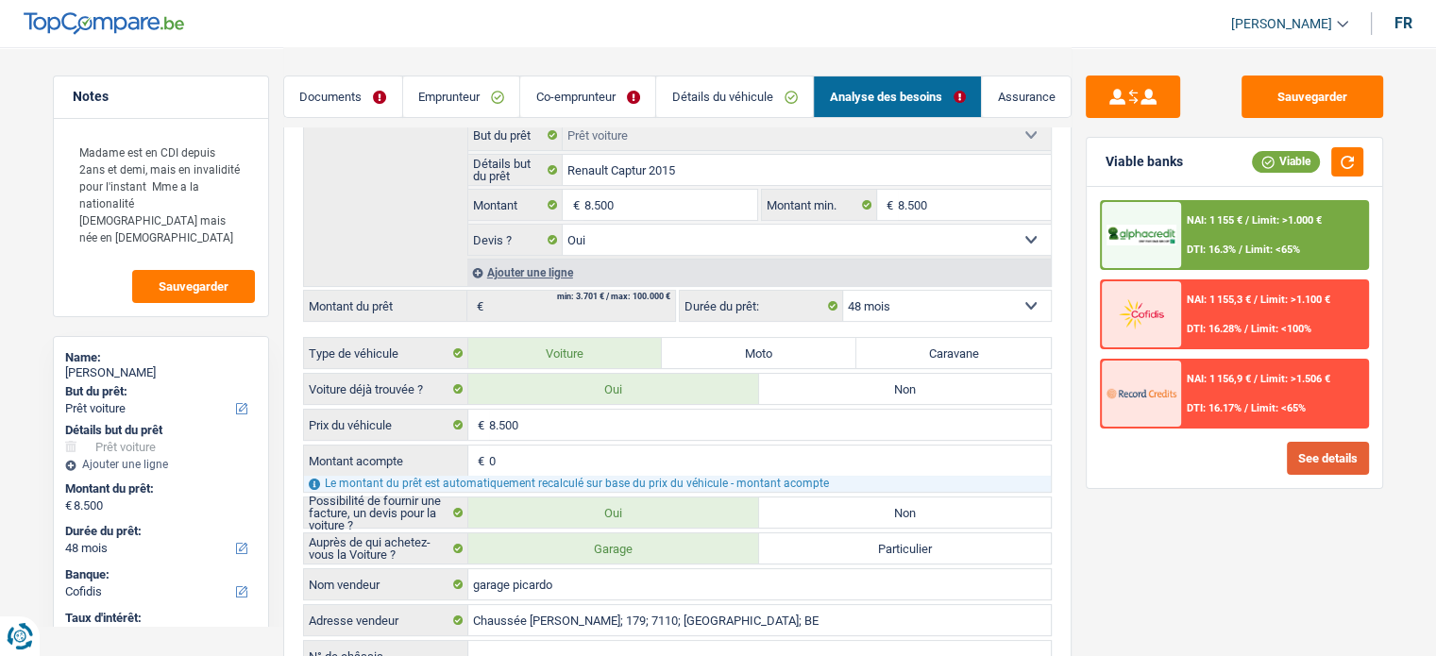
scroll to position [283, 0]
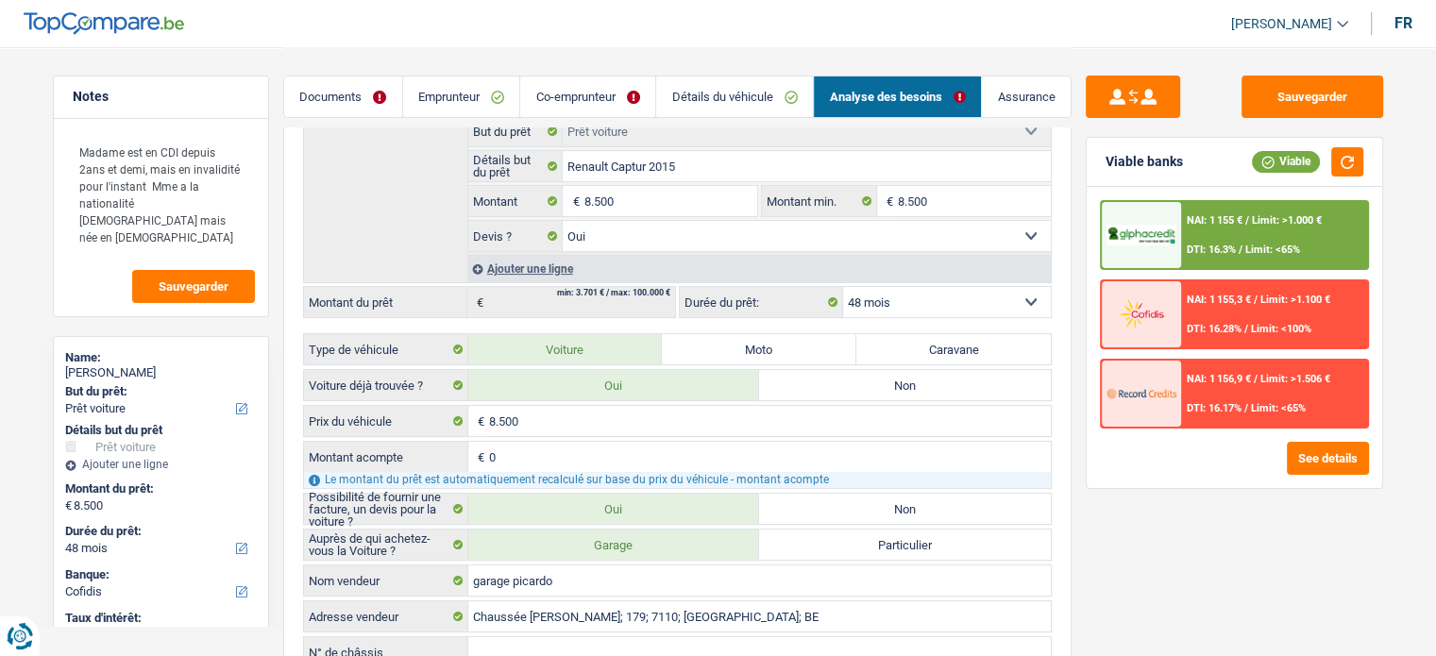
click at [621, 97] on link "Co-emprunteur" at bounding box center [587, 96] width 135 height 41
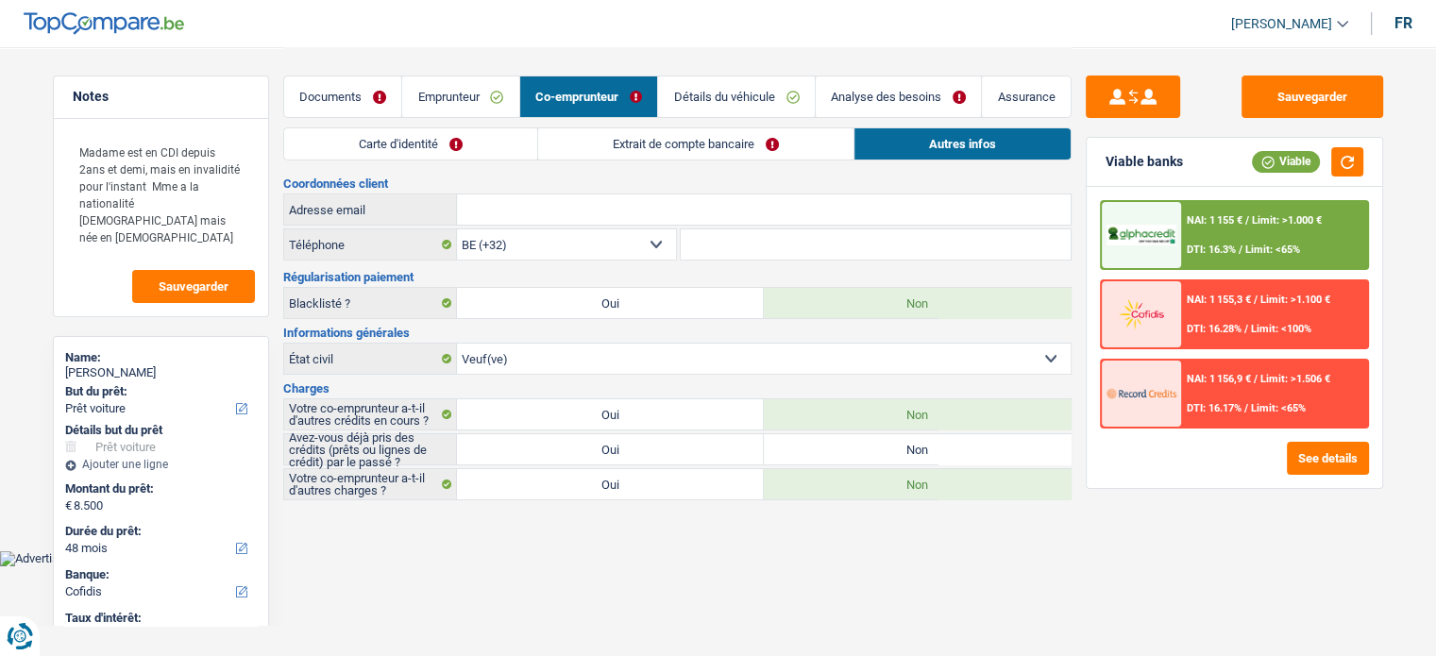
scroll to position [0, 0]
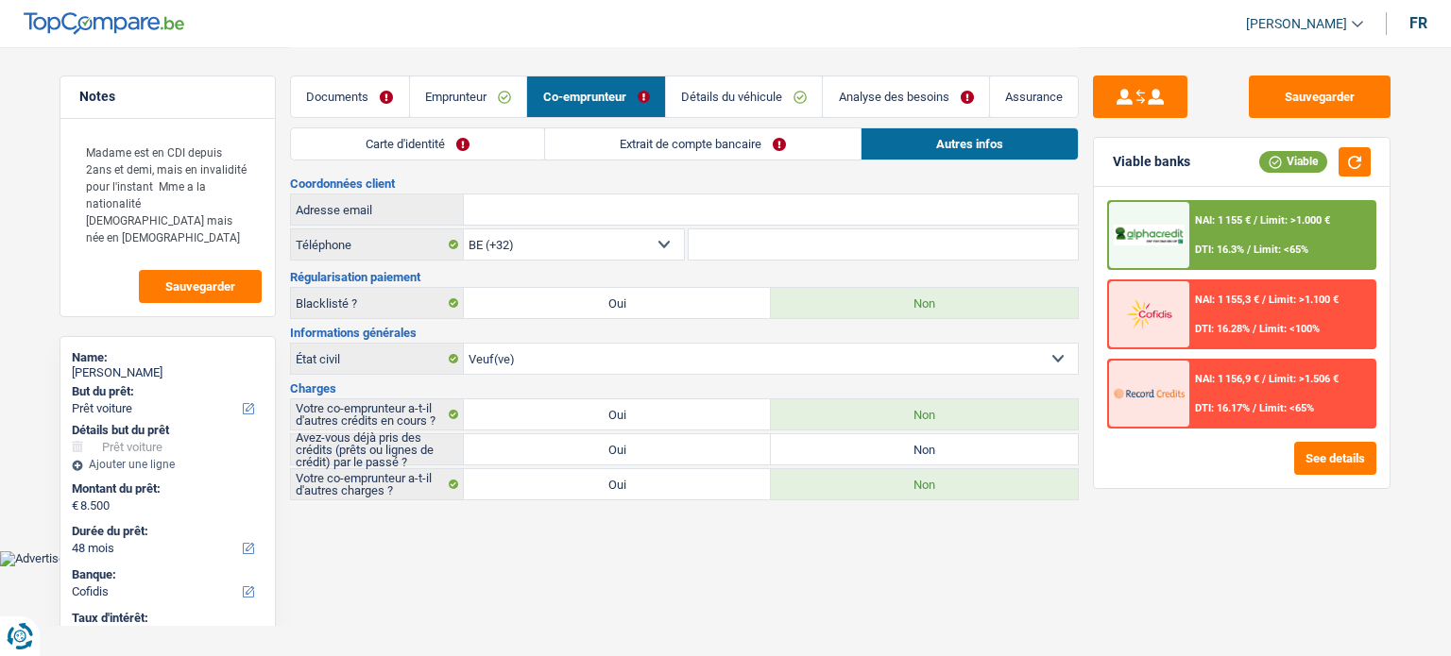
click at [769, 150] on link "Extrait de compte bancaire" at bounding box center [702, 143] width 315 height 31
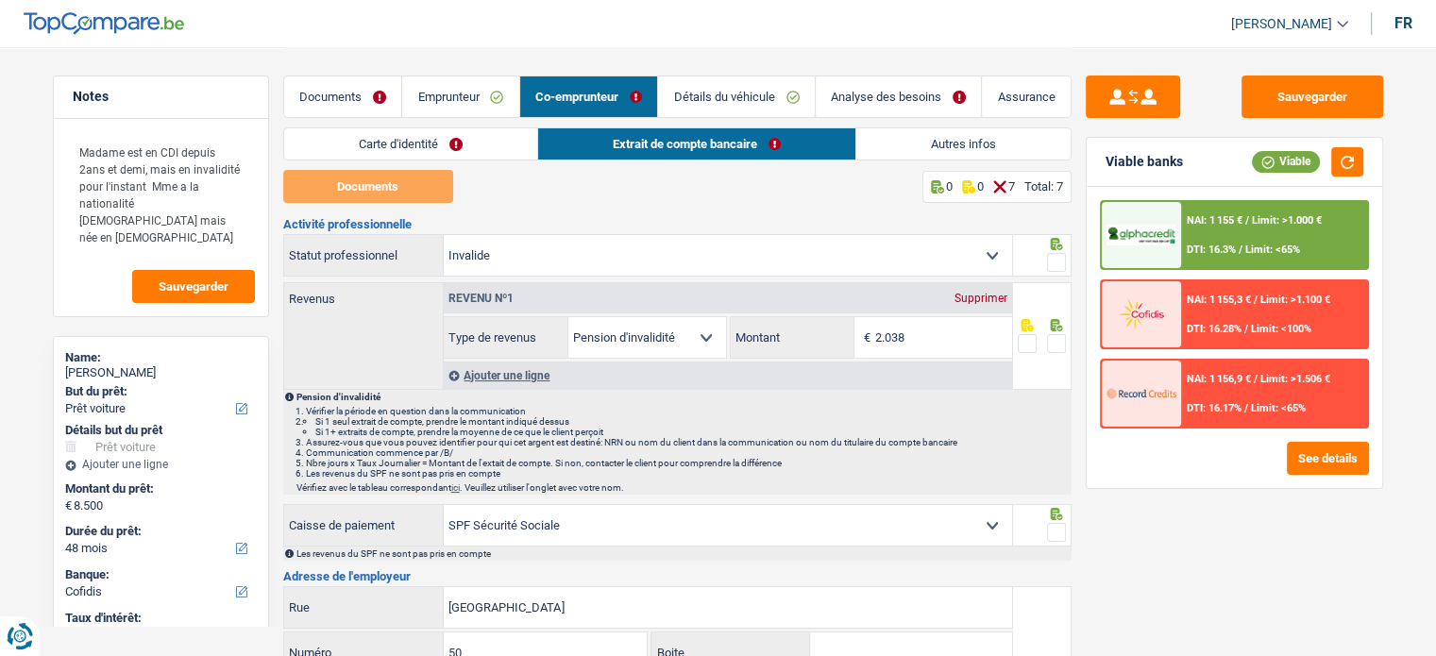
click at [455, 104] on link "Emprunteur" at bounding box center [460, 96] width 117 height 41
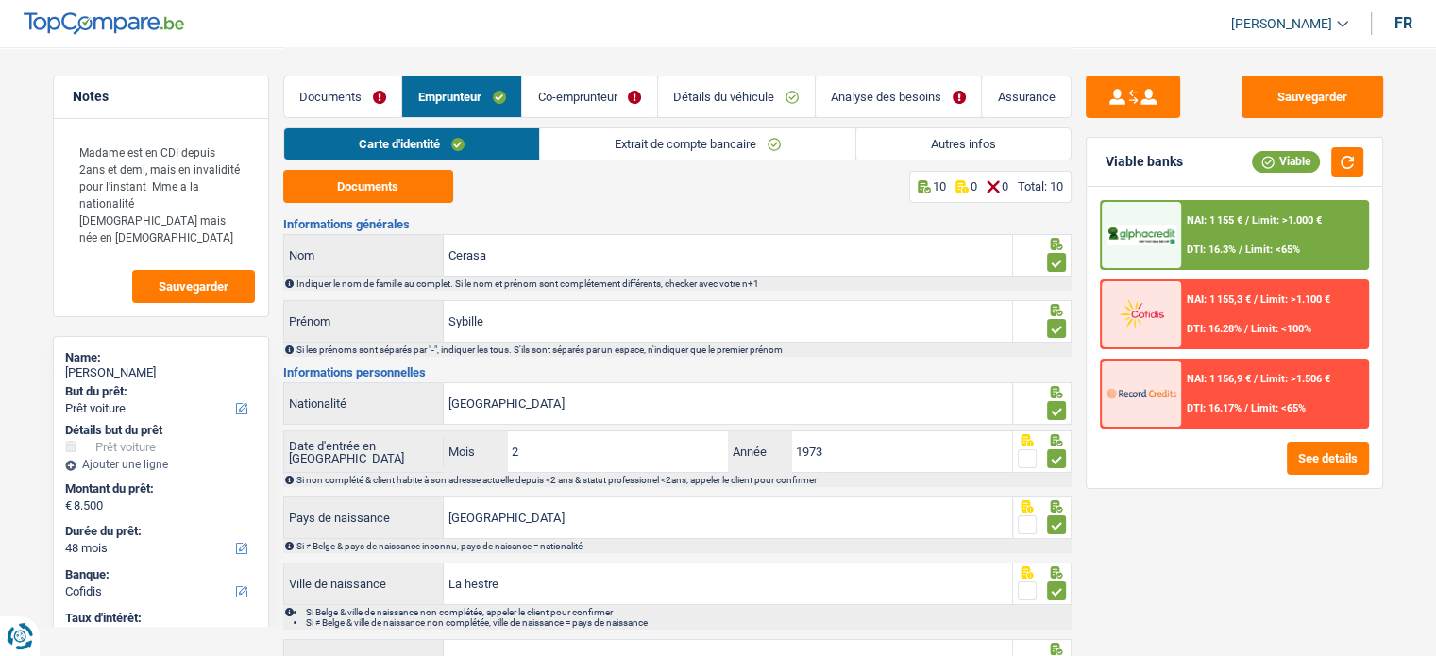
click at [709, 148] on link "Extrait de compte bancaire" at bounding box center [697, 143] width 315 height 31
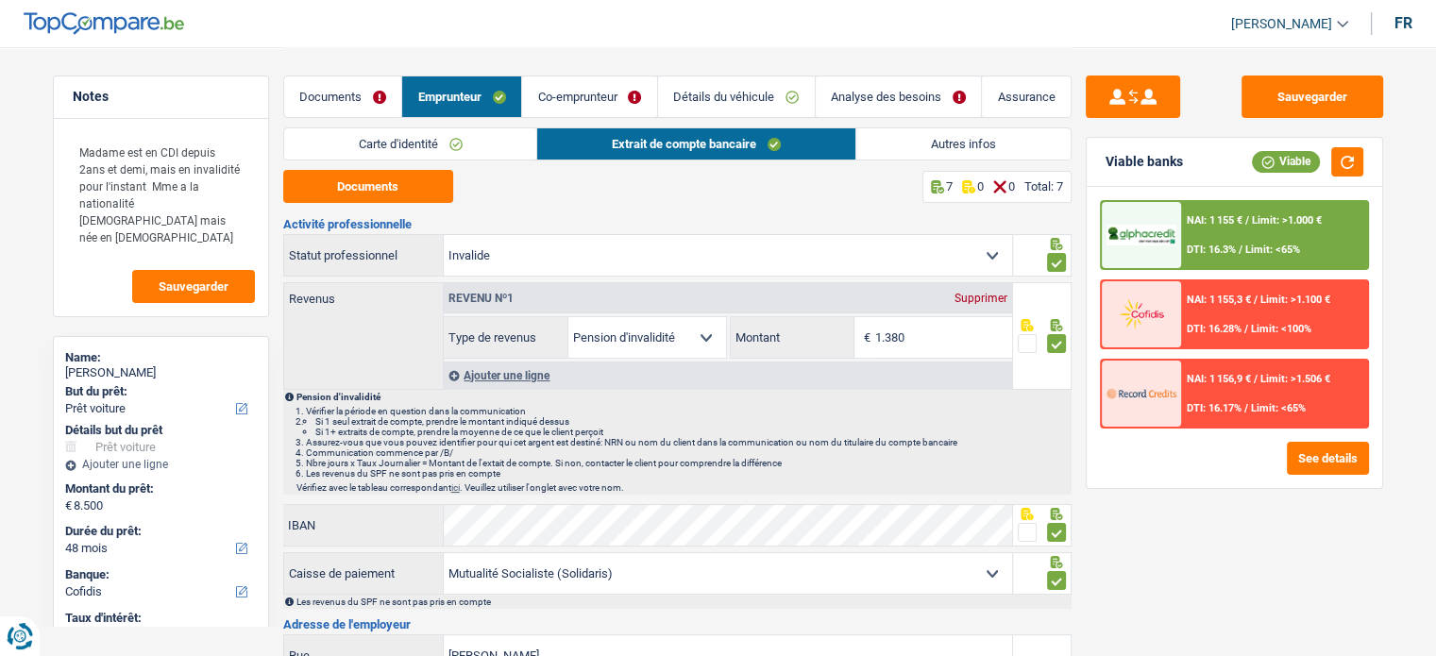
click at [963, 143] on link "Autres infos" at bounding box center [964, 143] width 214 height 31
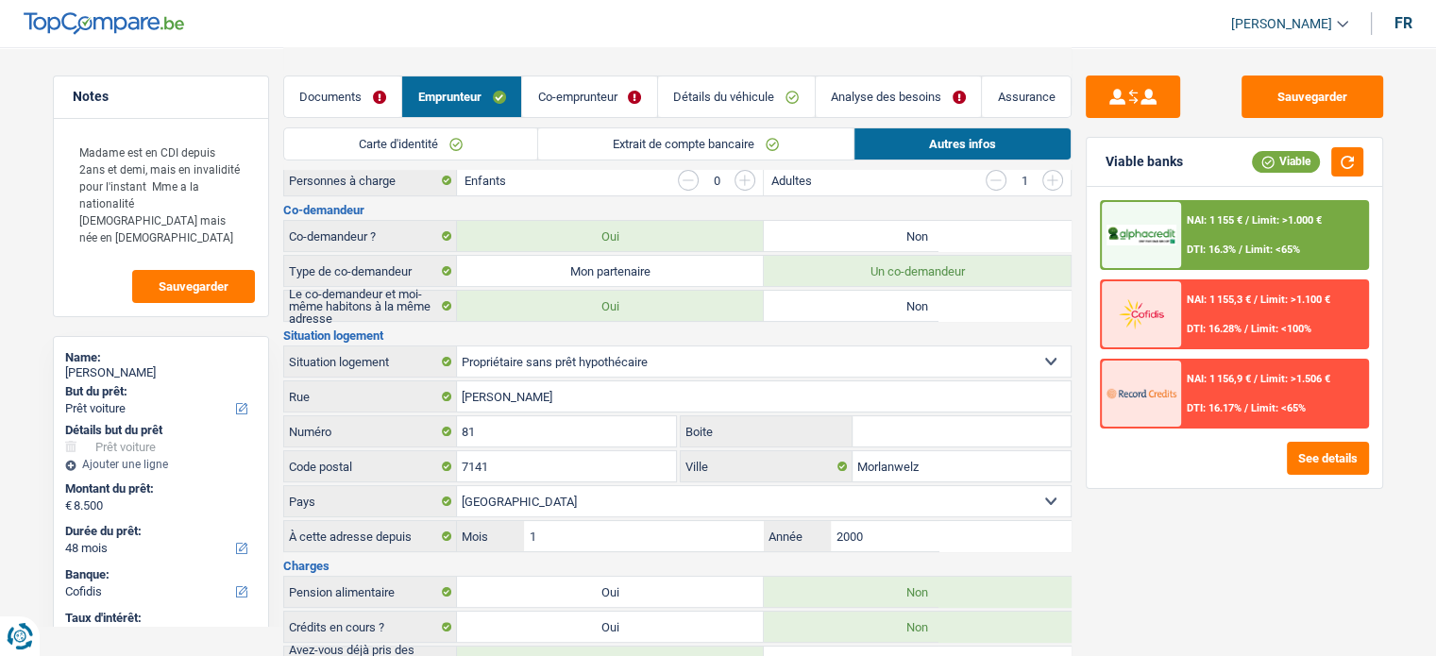
scroll to position [348, 0]
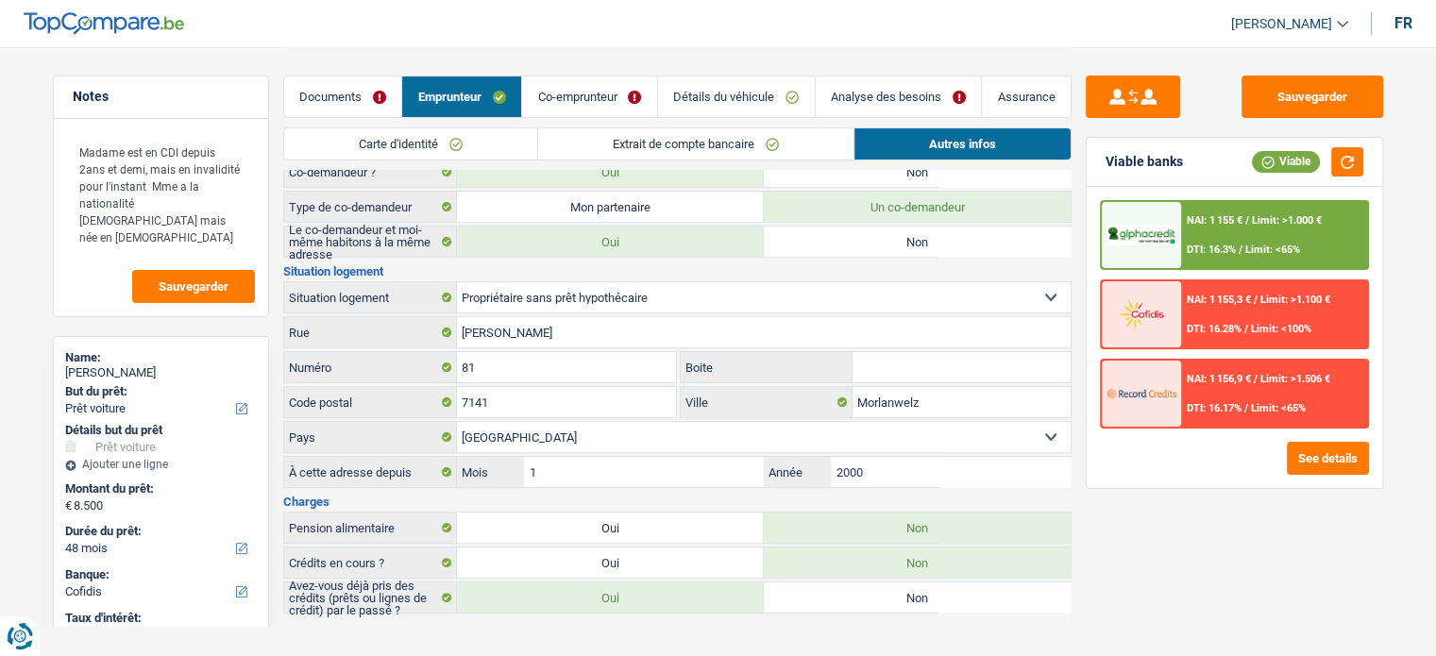
click at [593, 83] on link "Co-emprunteur" at bounding box center [589, 96] width 135 height 41
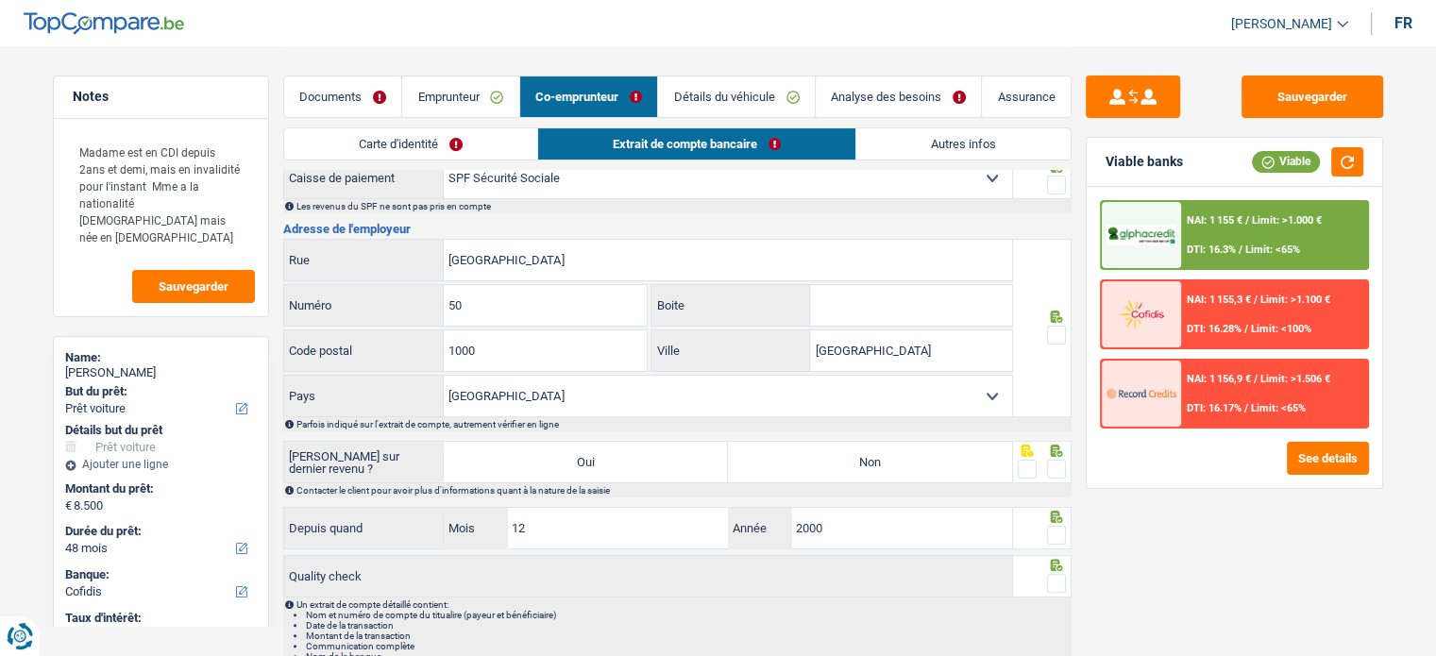
click at [960, 142] on link "Autres infos" at bounding box center [964, 143] width 214 height 31
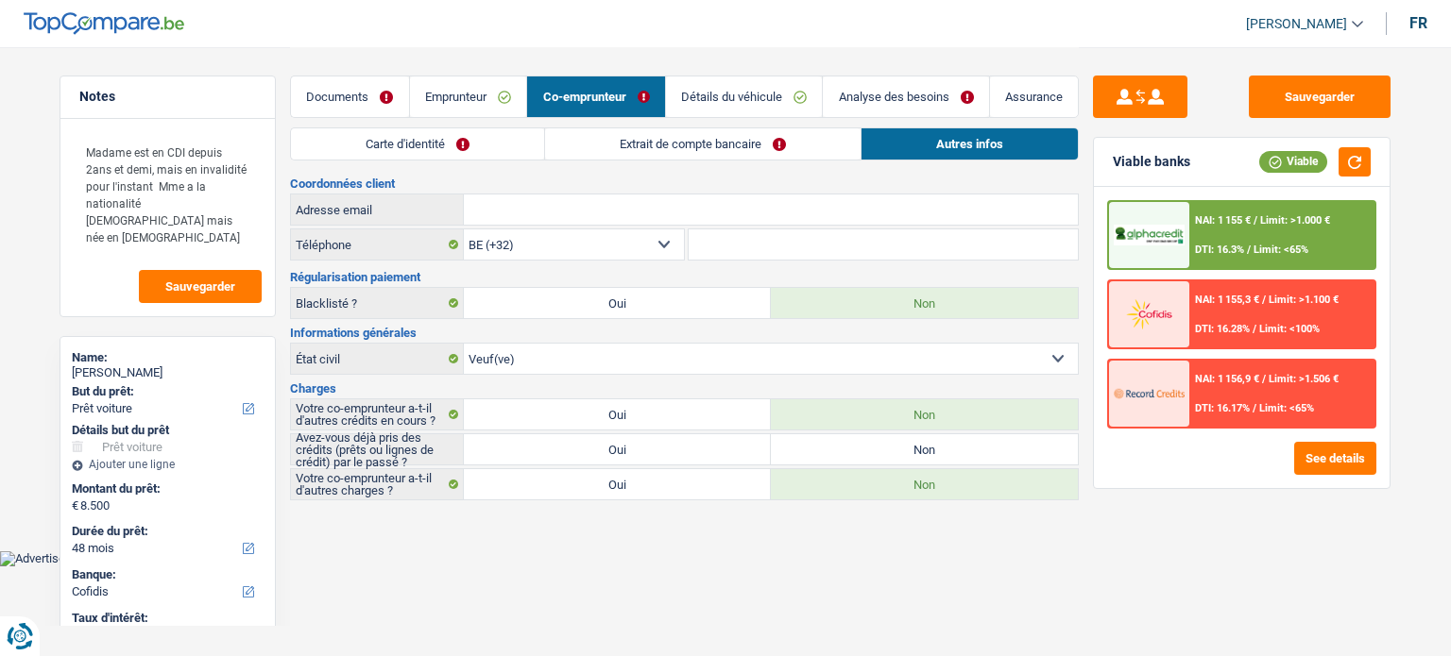
click at [669, 146] on link "Extrait de compte bancaire" at bounding box center [702, 143] width 315 height 31
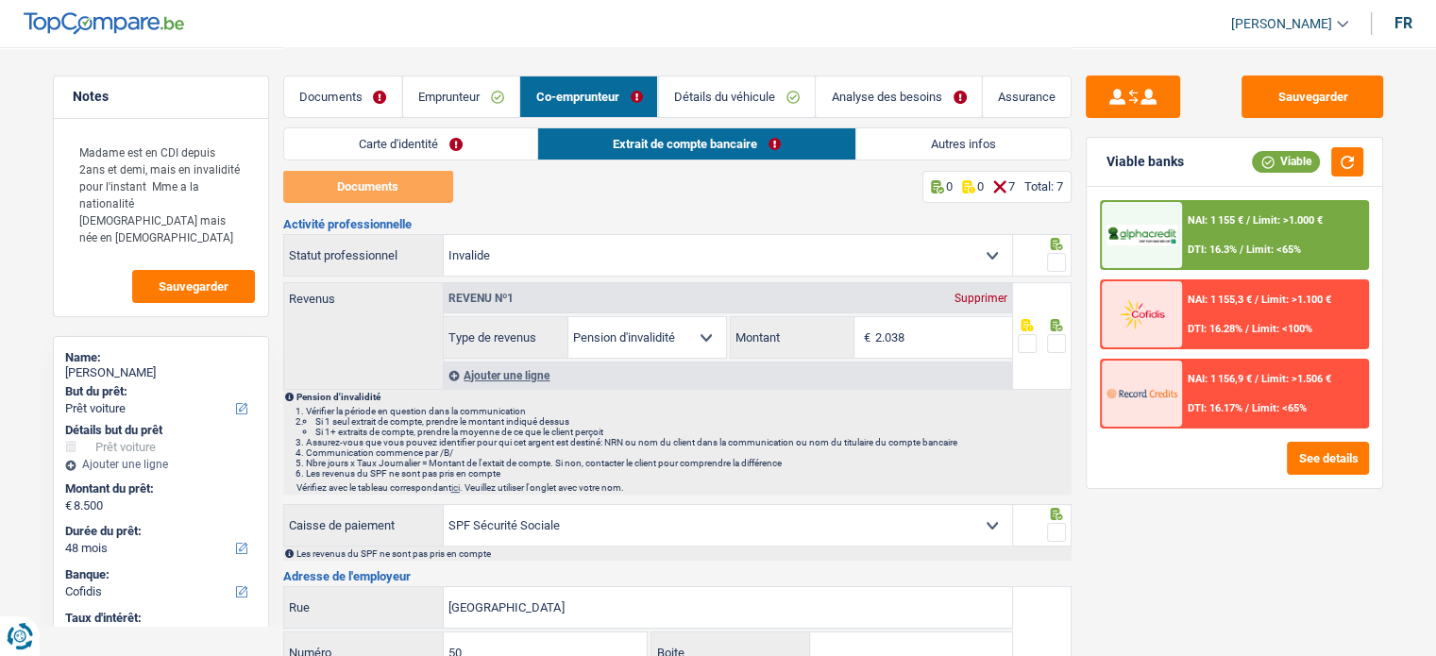
click at [935, 152] on link "Autres infos" at bounding box center [964, 143] width 214 height 31
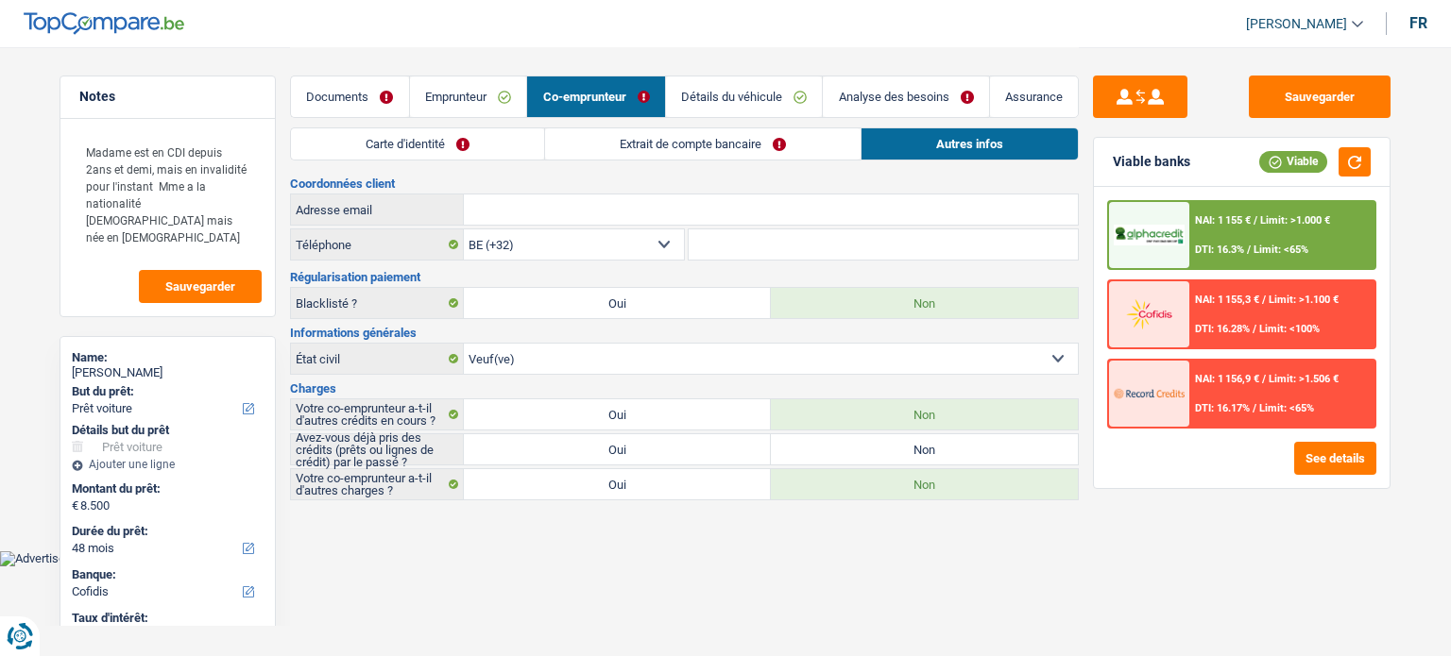
click at [650, 146] on link "Extrait de compte bancaire" at bounding box center [702, 143] width 315 height 31
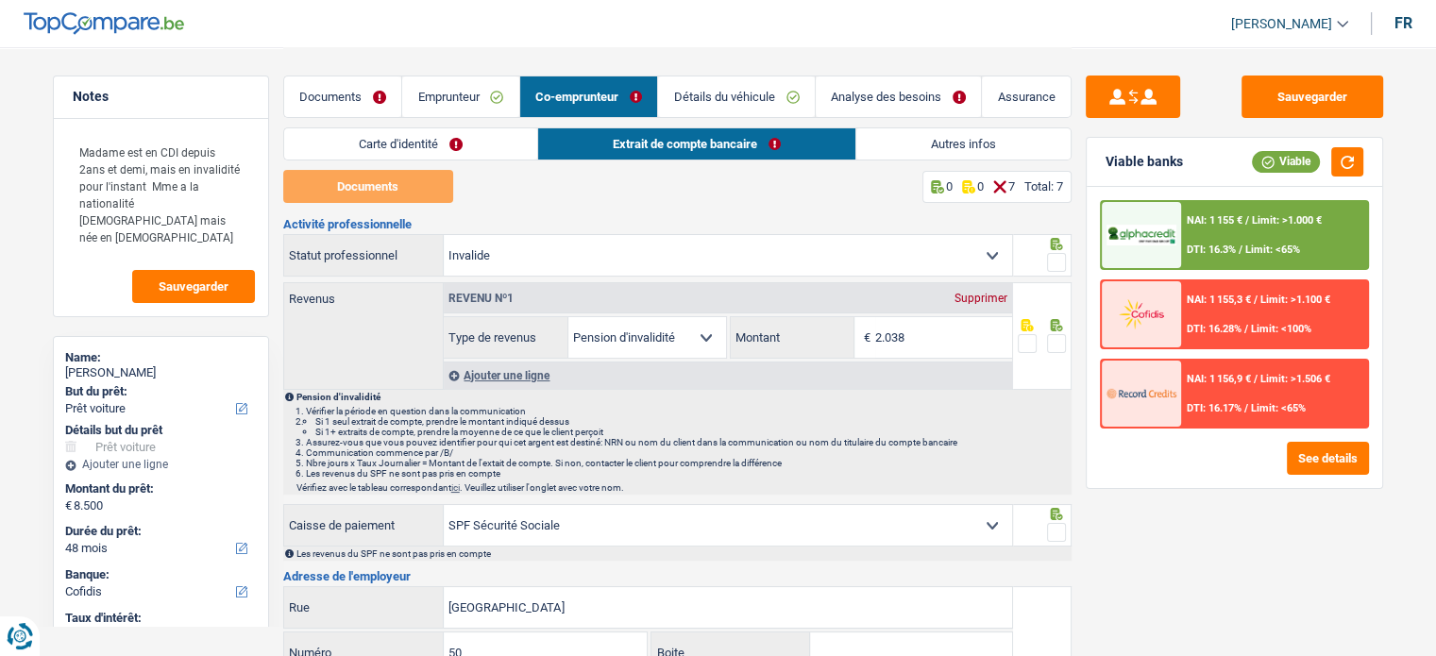
click at [473, 99] on link "Emprunteur" at bounding box center [460, 96] width 117 height 41
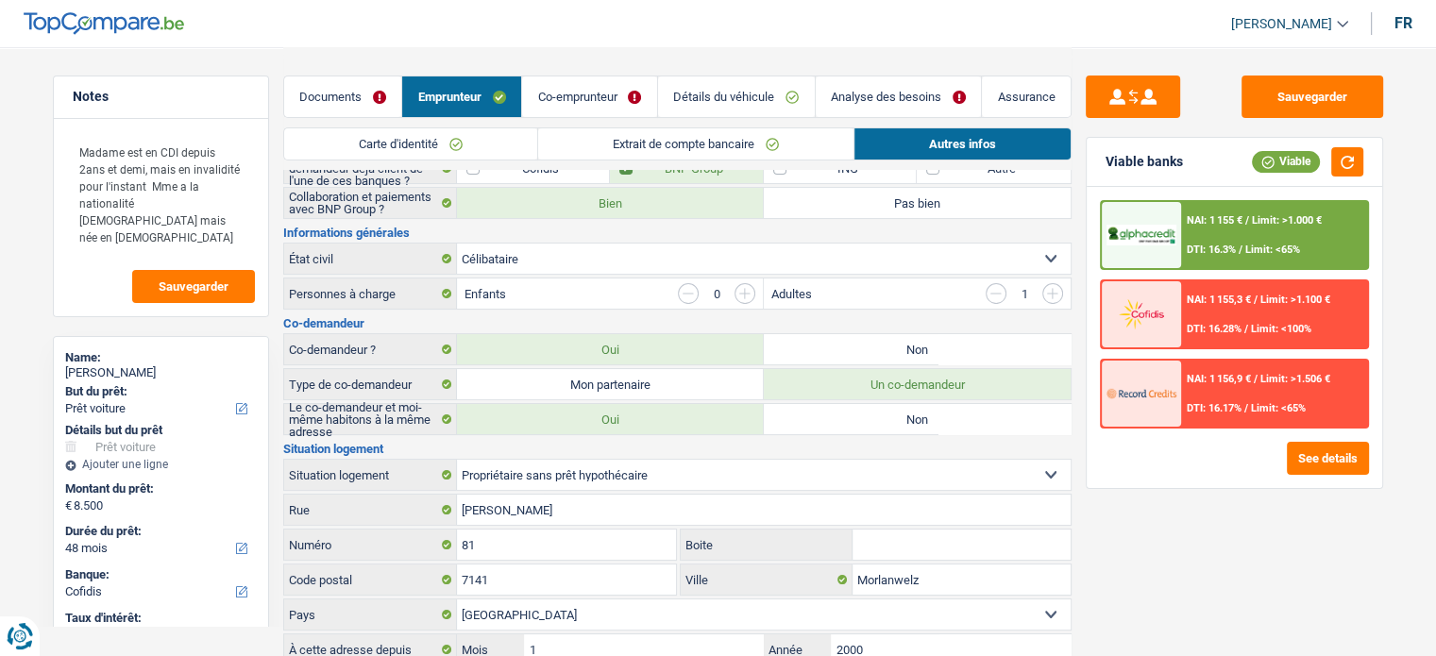
scroll to position [159, 0]
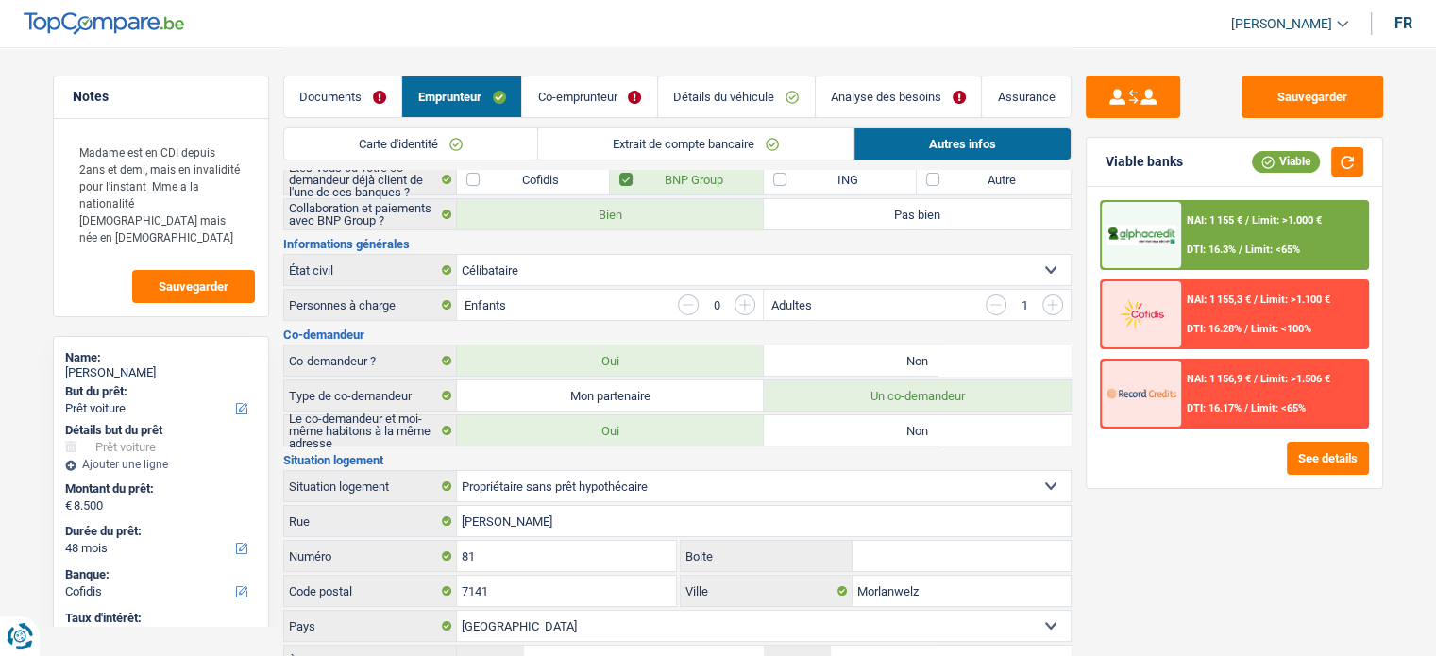
click at [620, 97] on link "Co-emprunteur" at bounding box center [589, 96] width 135 height 41
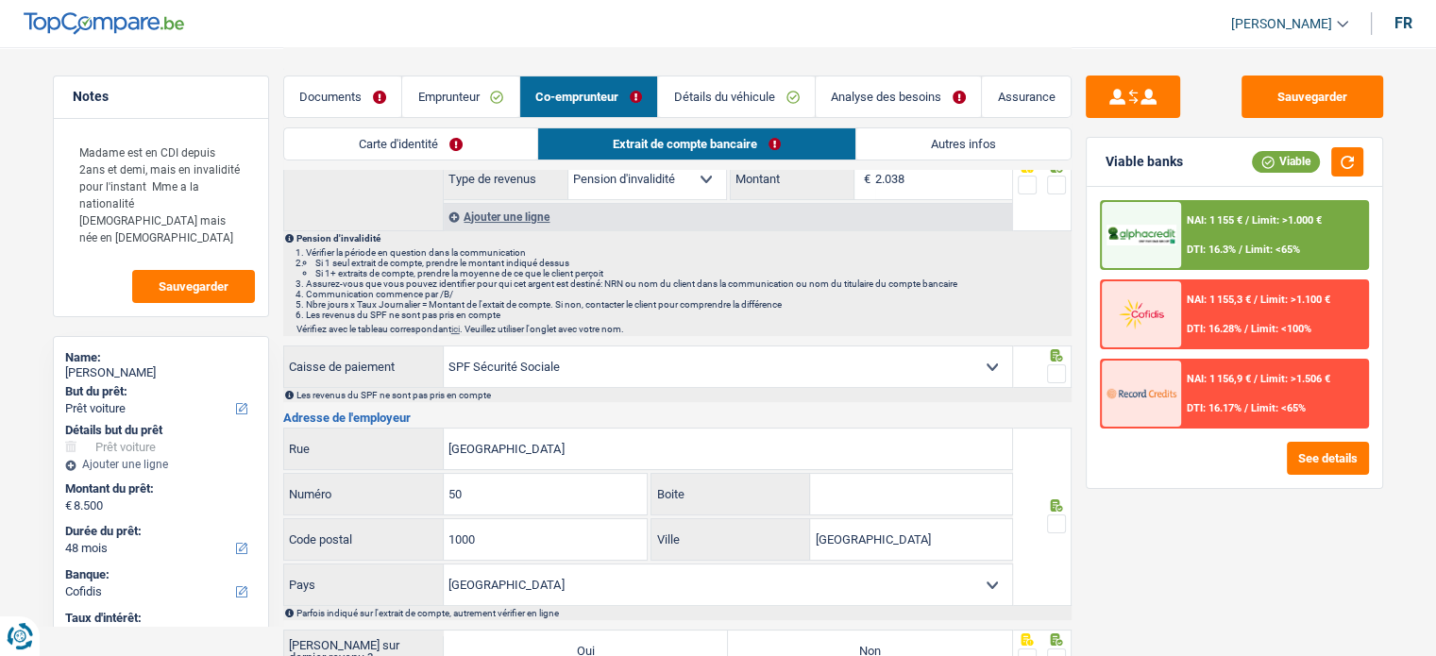
click at [907, 128] on link "Autres infos" at bounding box center [964, 143] width 214 height 31
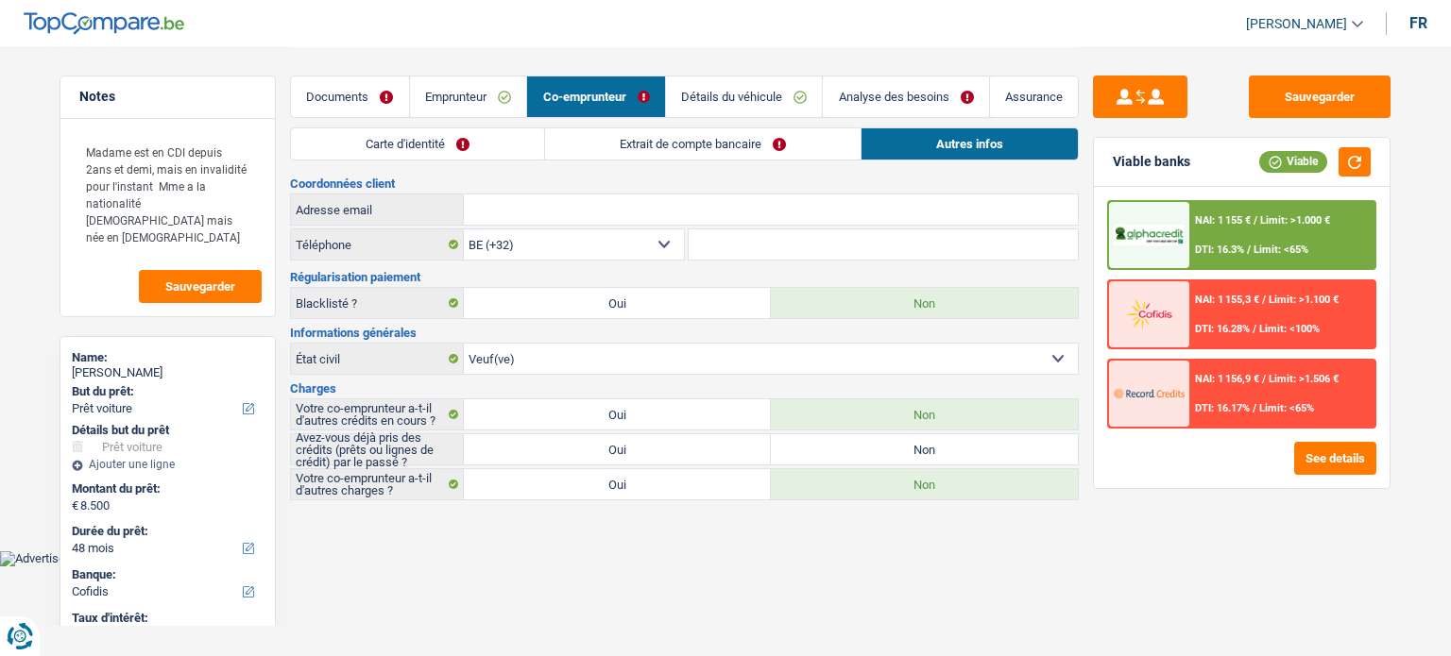
click at [475, 90] on link "Emprunteur" at bounding box center [468, 96] width 117 height 41
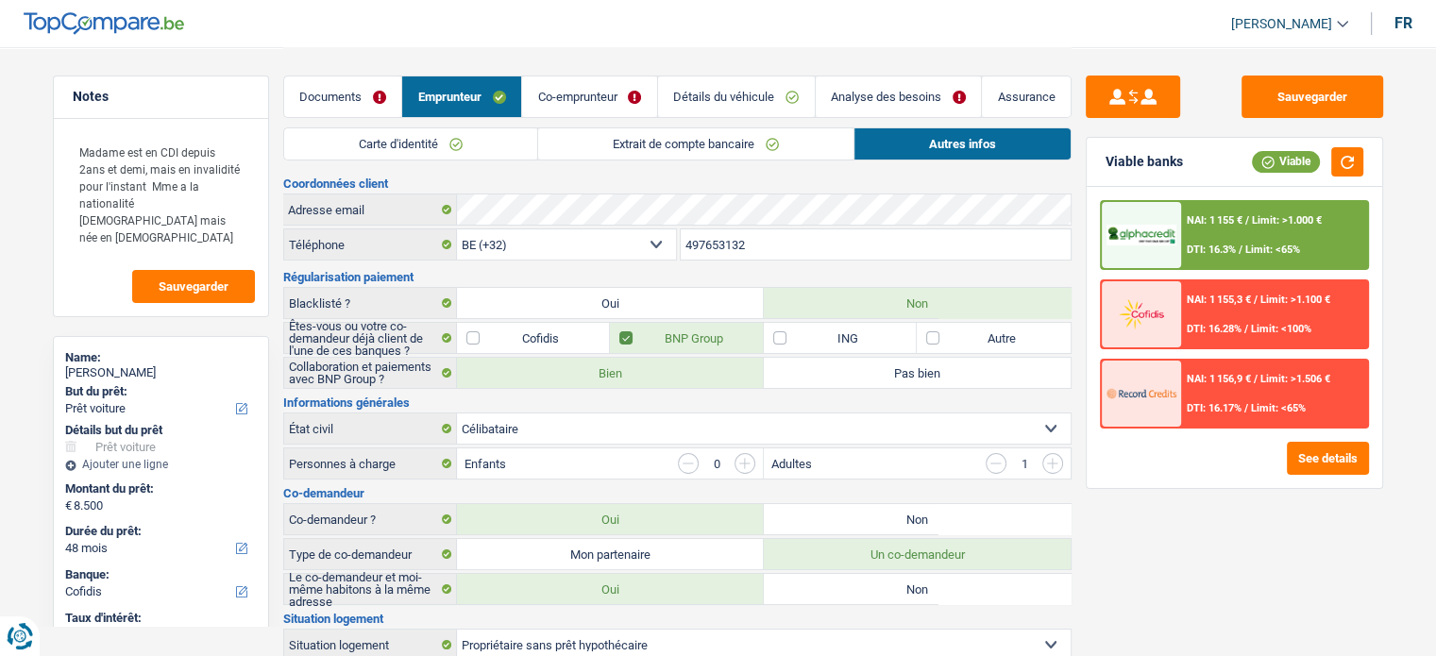
click at [609, 91] on link "Co-emprunteur" at bounding box center [589, 96] width 135 height 41
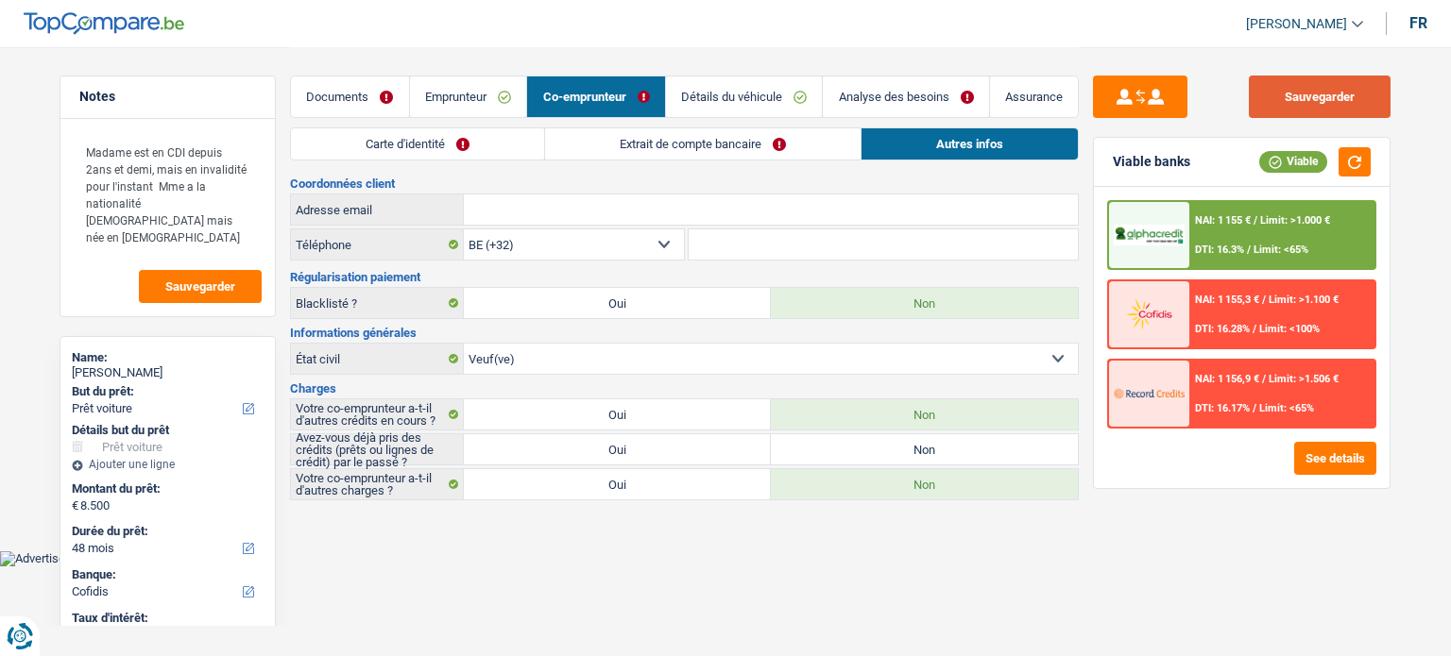
click at [1147, 97] on button "Sauvegarder" at bounding box center [1320, 97] width 142 height 42
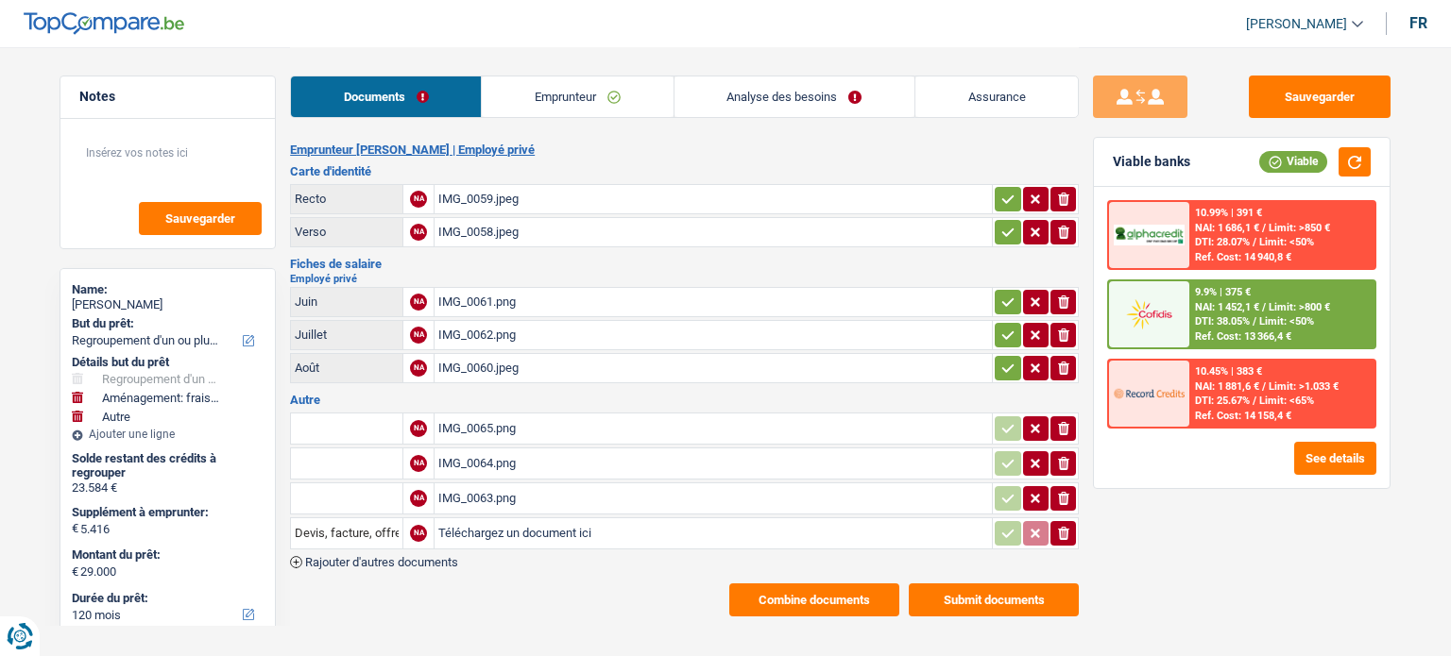
select select "refinancing"
select select "movingOrInstallation"
select select "other"
select select "120"
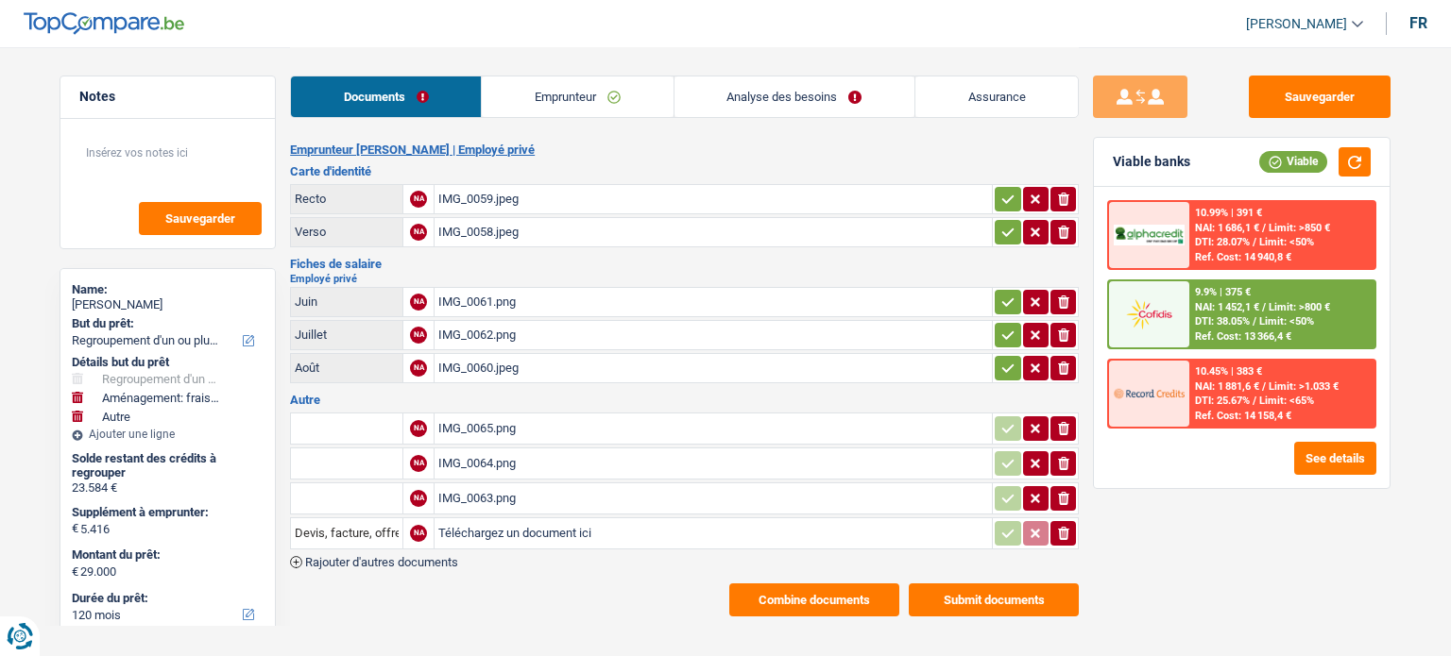
select select "cofidis"
click at [836, 592] on button "Combine documents" at bounding box center [814, 600] width 170 height 33
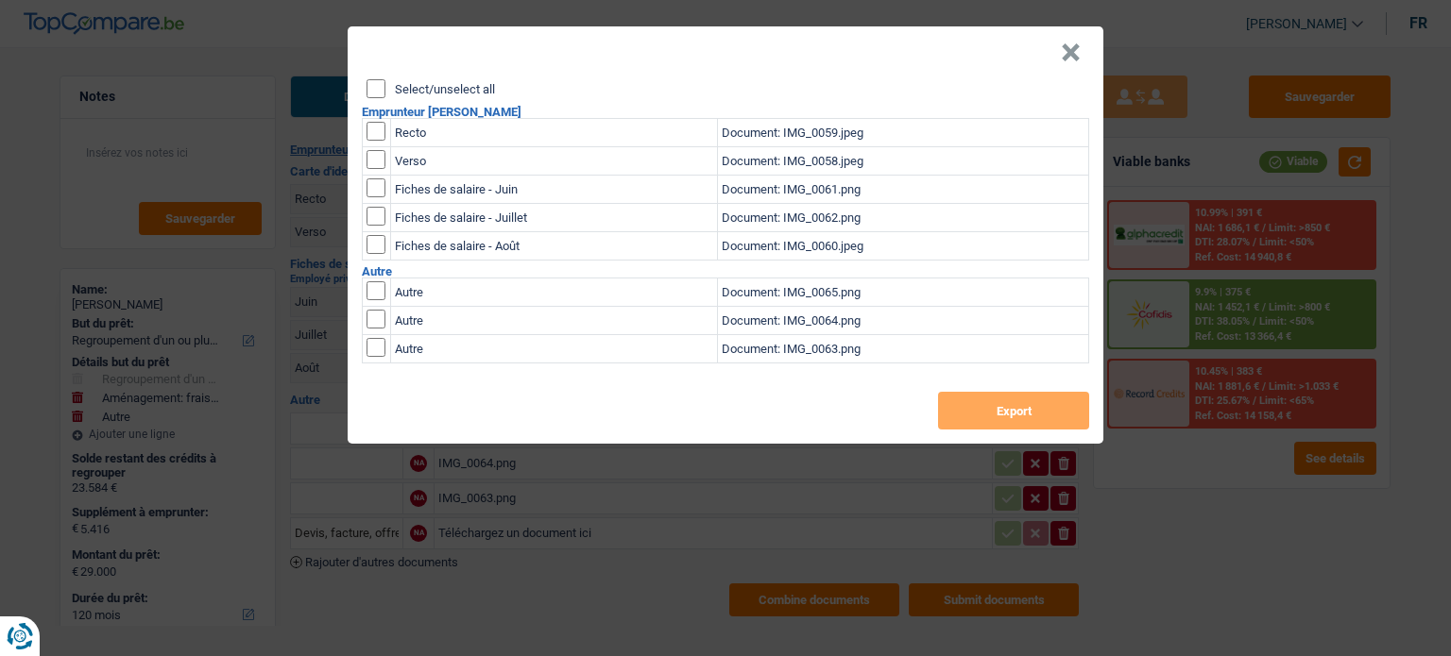
click at [375, 86] on input "Select/unselect all" at bounding box center [375, 88] width 19 height 19
checkbox input "true"
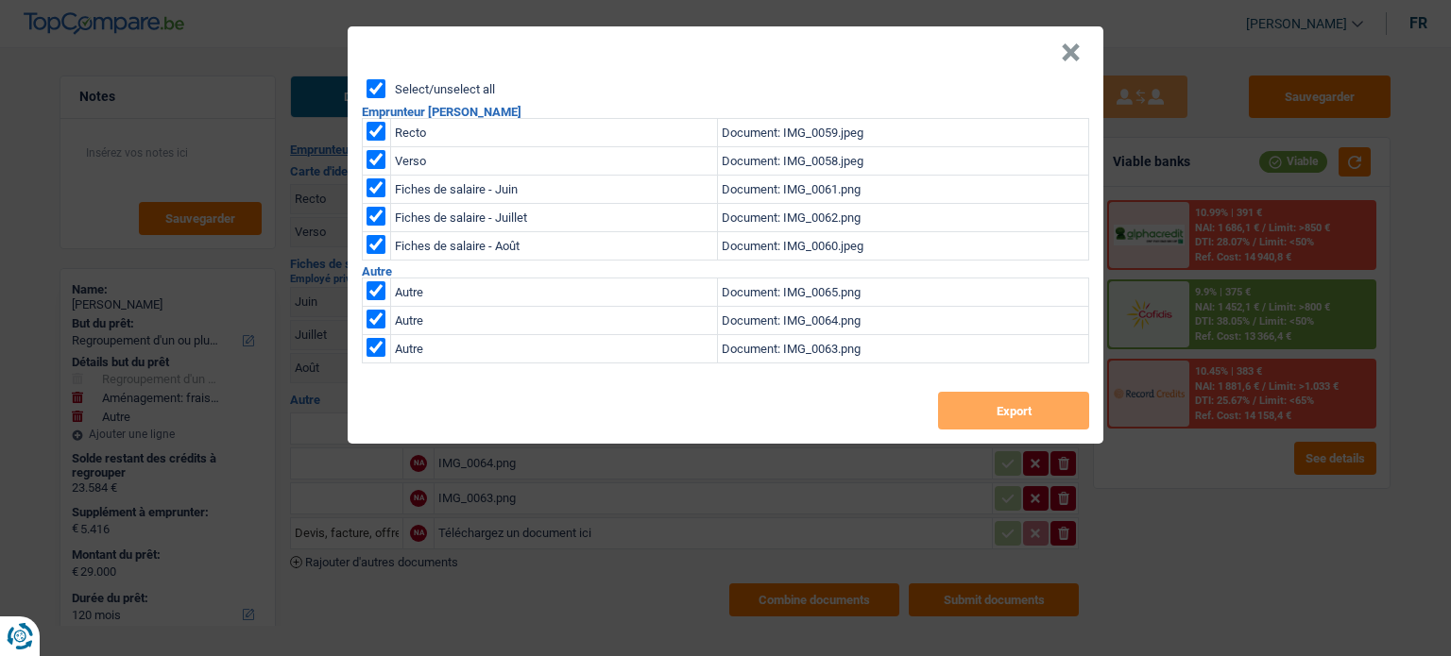
checkbox input "true"
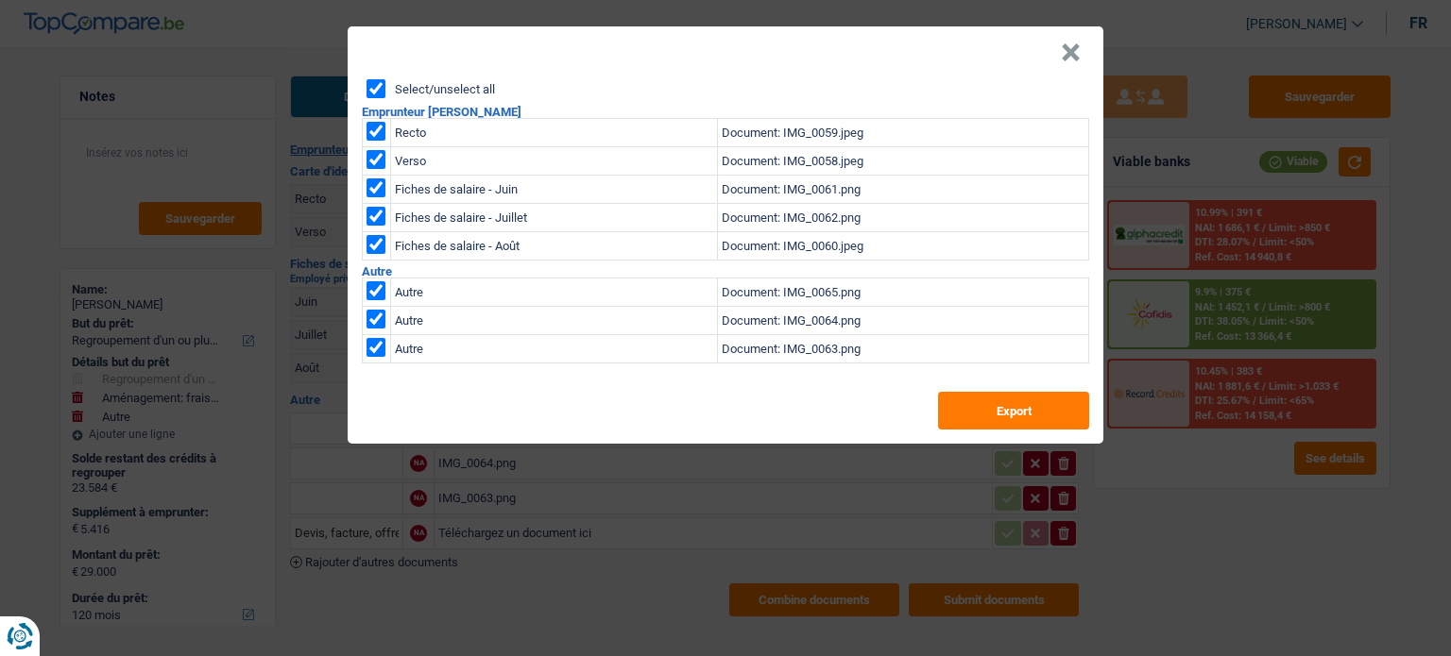
click at [381, 297] on input "checkbox" at bounding box center [375, 290] width 19 height 19
checkbox input "false"
click at [379, 330] on td at bounding box center [377, 321] width 28 height 28
click at [379, 342] on input "checkbox" at bounding box center [375, 347] width 19 height 19
checkbox input "false"
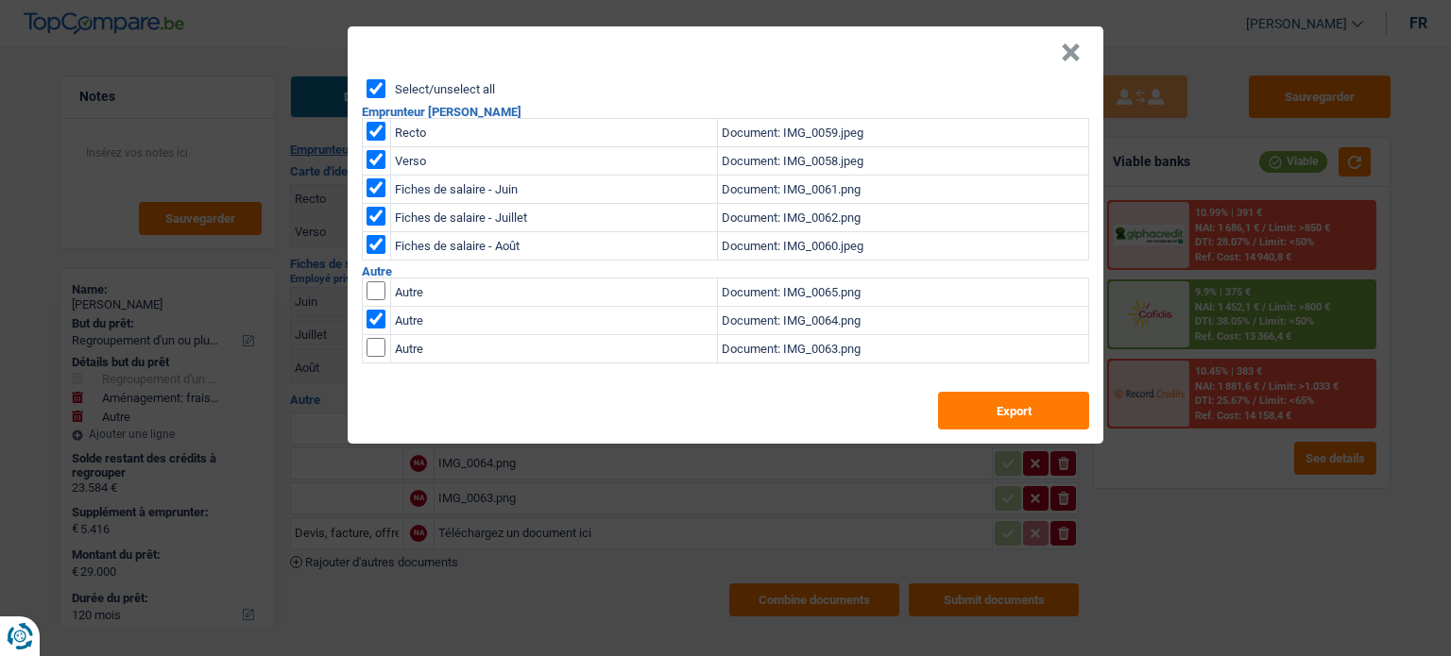
click at [378, 322] on input "checkbox" at bounding box center [375, 319] width 19 height 19
checkbox input "false"
click at [1027, 407] on button "Export" at bounding box center [1013, 411] width 151 height 38
click at [892, 417] on div "Select/unselect all Emprunteur [PERSON_NAME] Recto Document: IMG_0059.jpeg Vers…" at bounding box center [726, 261] width 756 height 365
drag, startPoint x: 1073, startPoint y: 52, endPoint x: 1046, endPoint y: 50, distance: 26.5
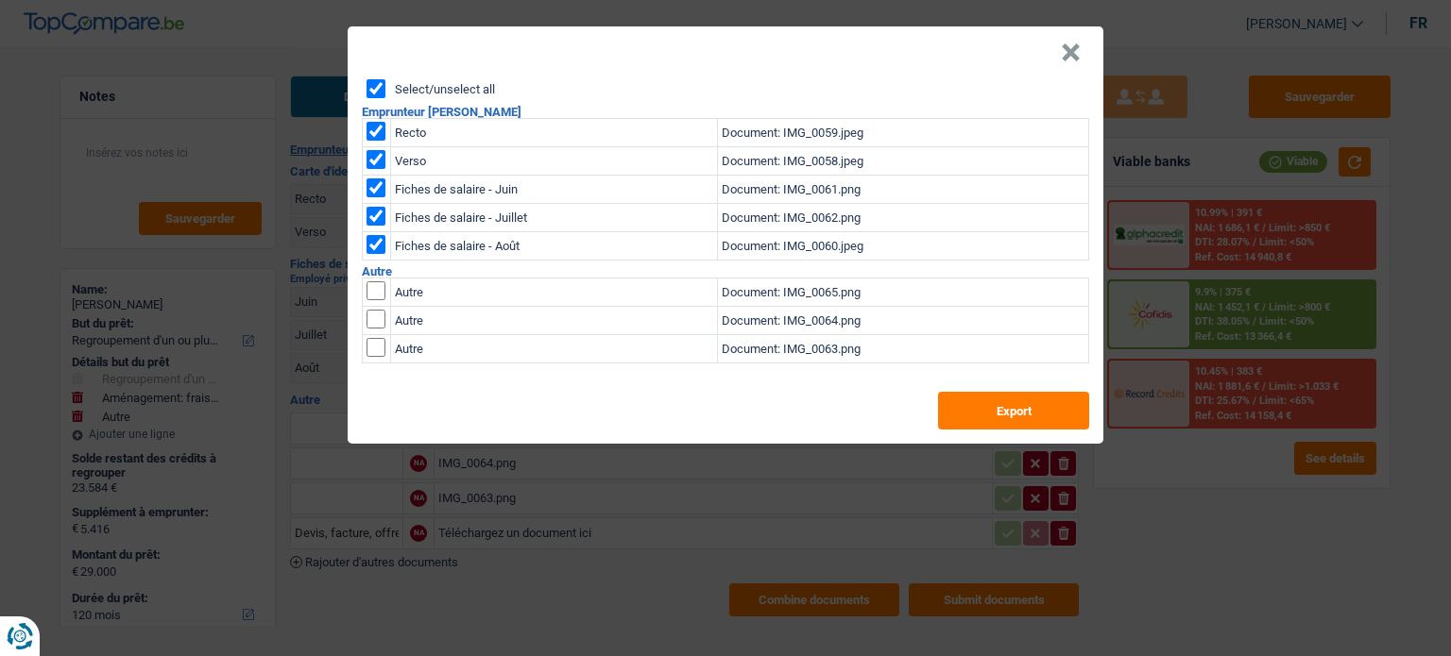
click at [1072, 52] on button "×" at bounding box center [1071, 52] width 20 height 19
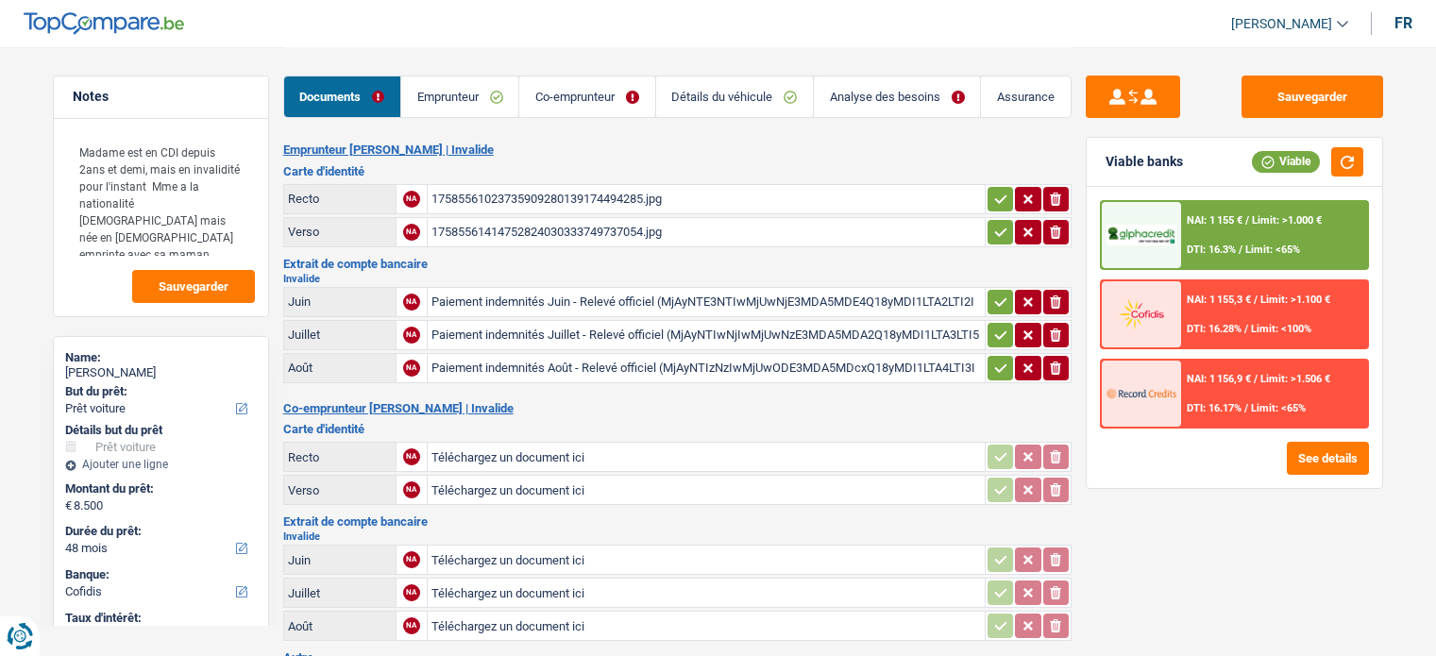
select select "car"
select select "48"
select select "cofidis"
click at [616, 99] on link "Co-emprunteur" at bounding box center [586, 96] width 135 height 41
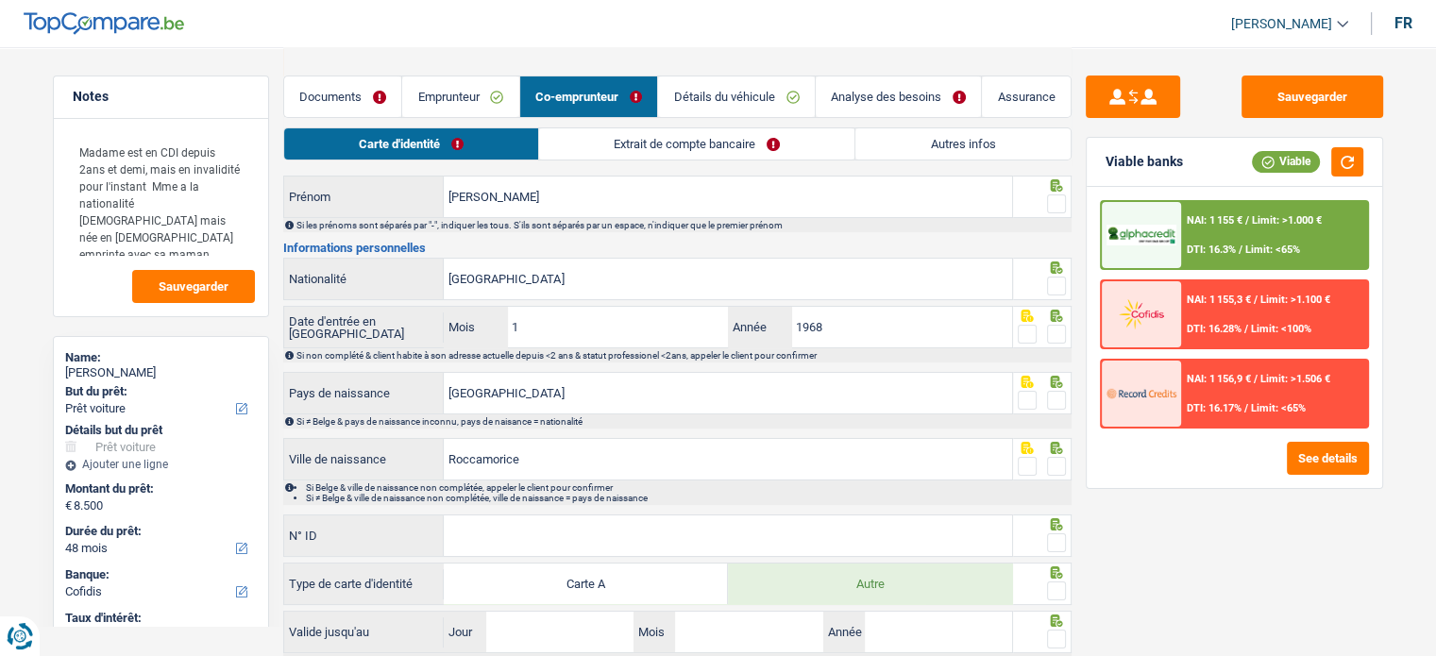
scroll to position [237, 0]
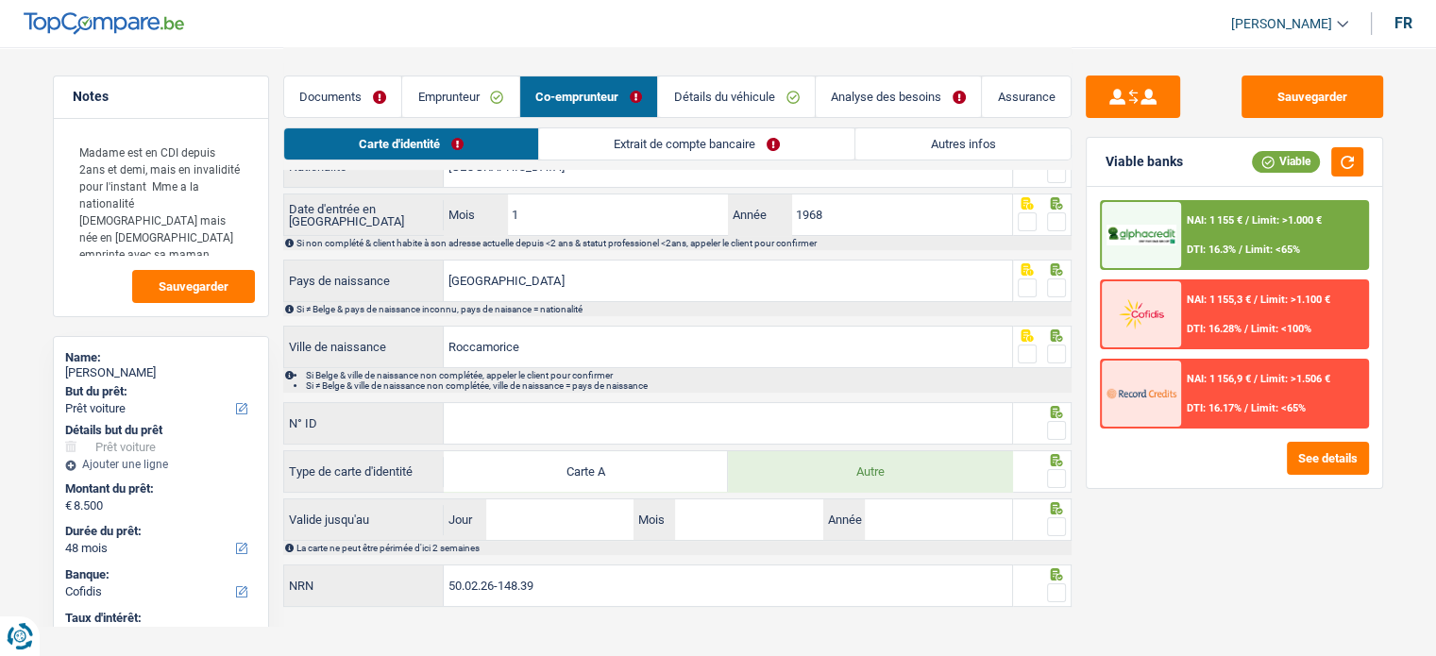
click at [669, 129] on link "Extrait de compte bancaire" at bounding box center [696, 143] width 315 height 31
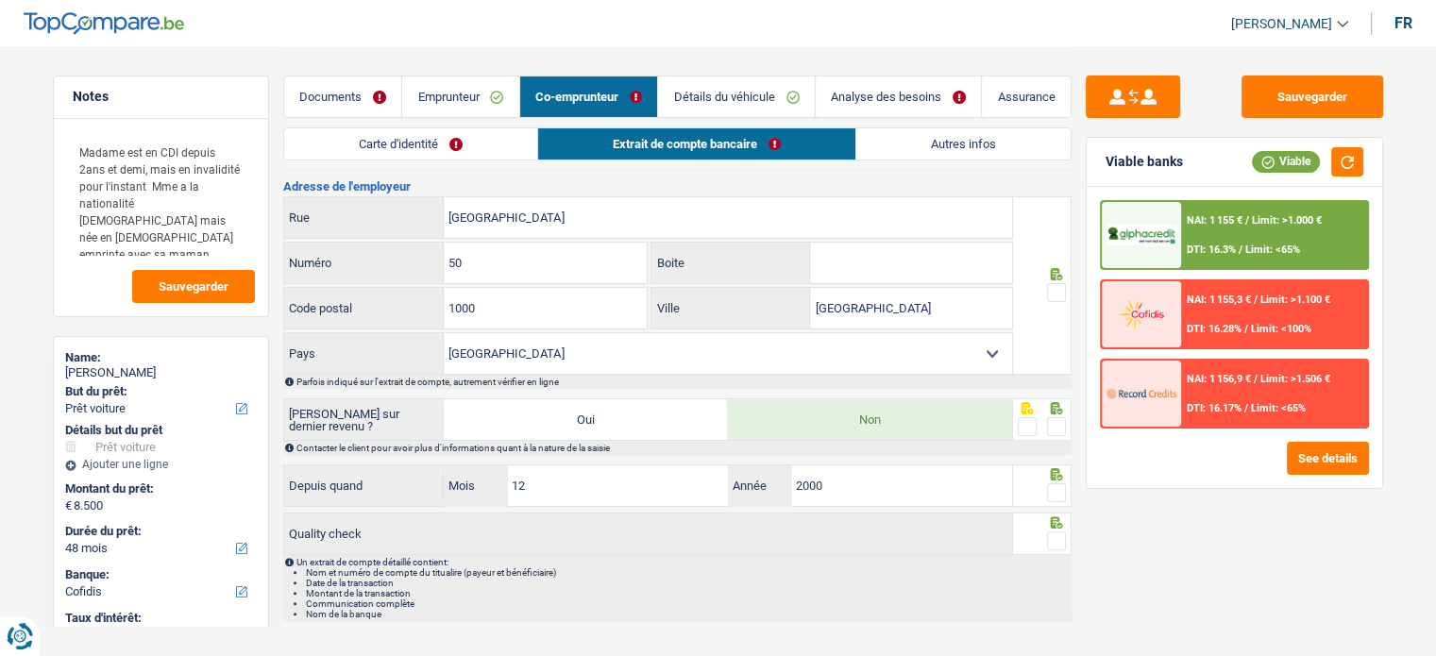
scroll to position [408, 0]
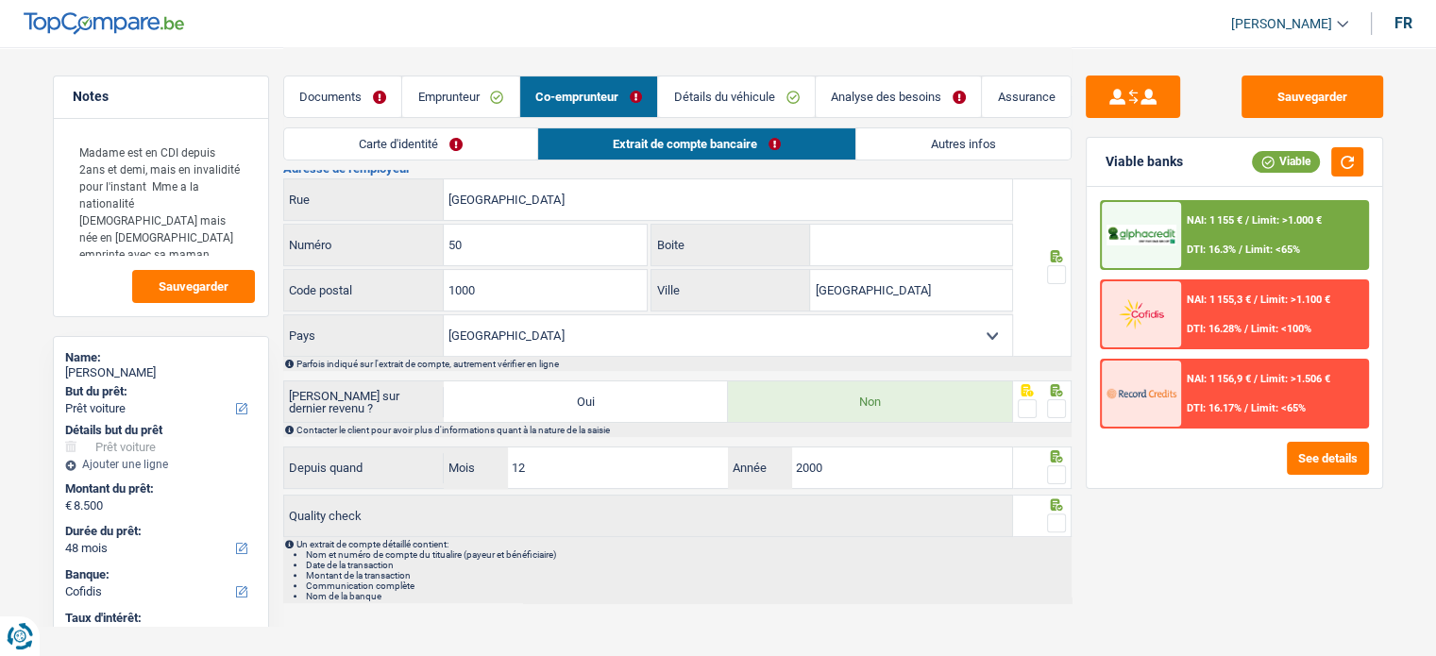
click at [926, 141] on link "Autres infos" at bounding box center [964, 143] width 214 height 31
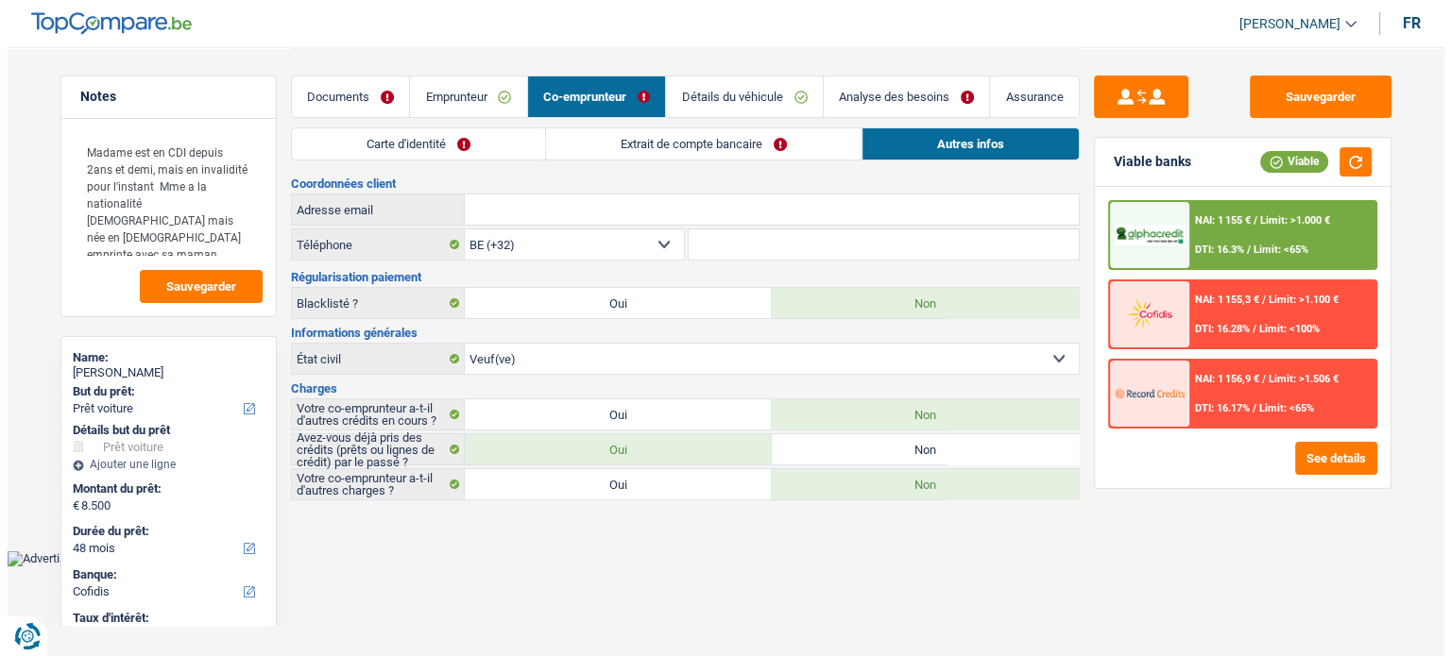
scroll to position [0, 0]
click at [615, 160] on li "Extrait de compte bancaire" at bounding box center [702, 143] width 316 height 33
click at [503, 145] on link "Carte d'identité" at bounding box center [417, 143] width 253 height 31
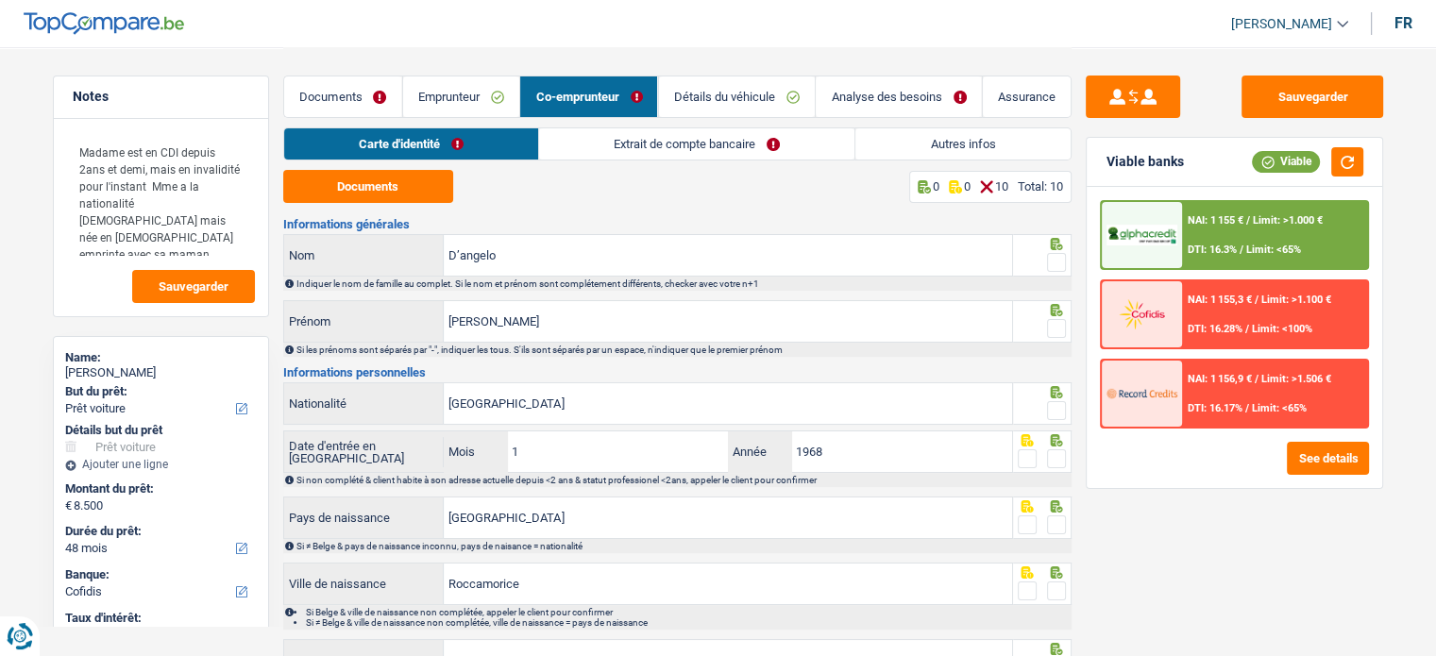
click at [606, 147] on link "Extrait de compte bancaire" at bounding box center [696, 143] width 315 height 31
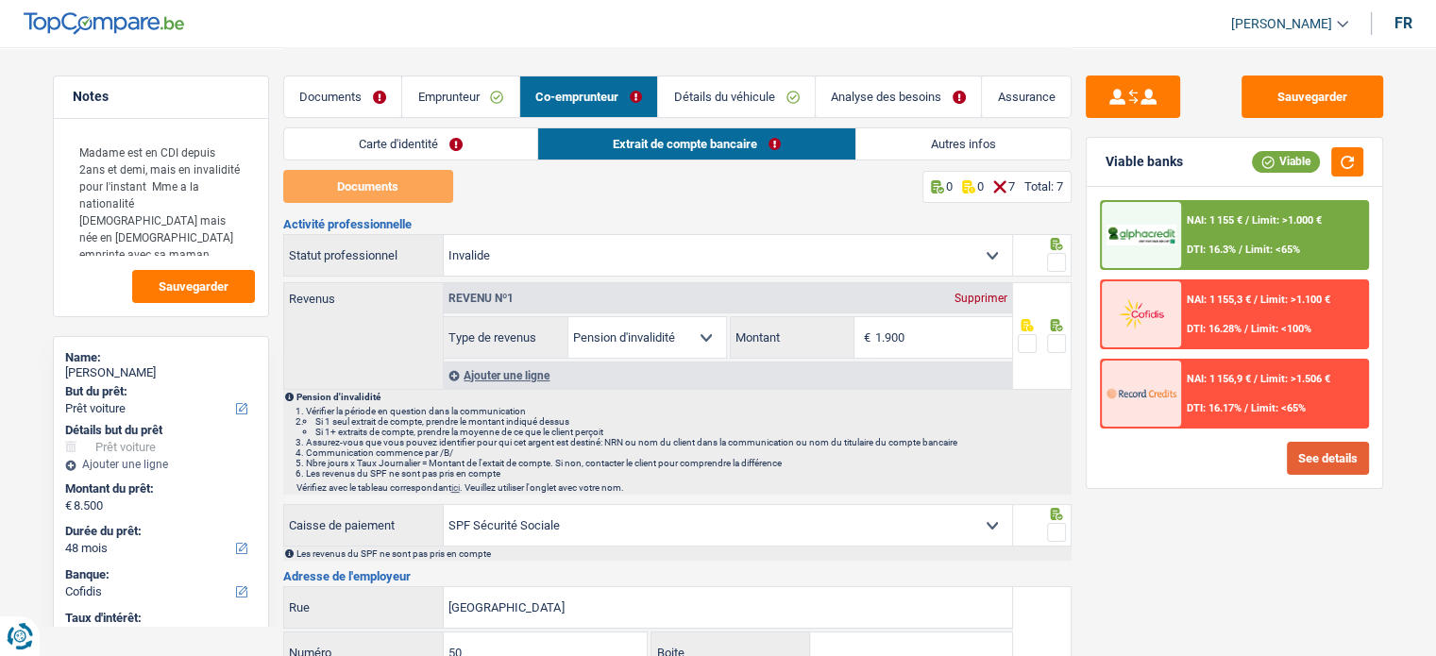
click at [1319, 449] on button "See details" at bounding box center [1328, 458] width 82 height 33
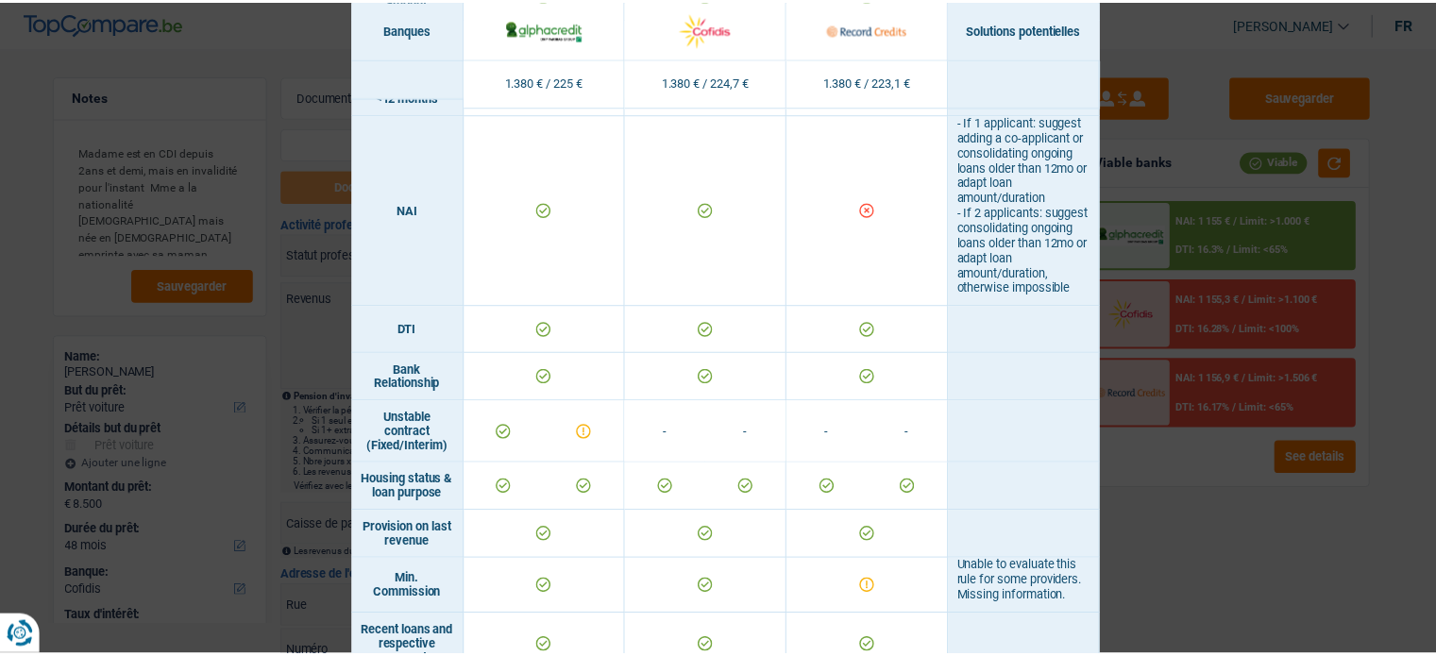
scroll to position [839, 0]
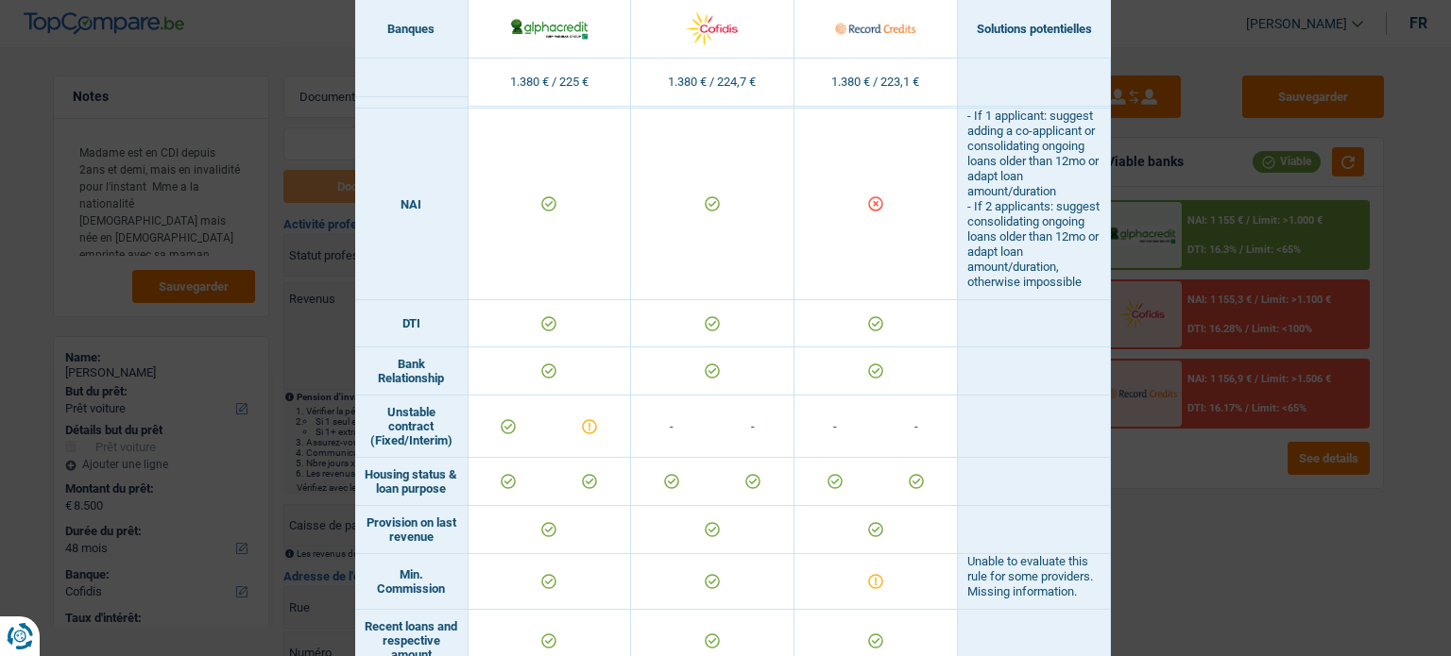
click at [1289, 564] on div "Banks conditions × Banques Solutions potentielles Revenus / Charges 1.380 € / 2…" at bounding box center [725, 328] width 1451 height 656
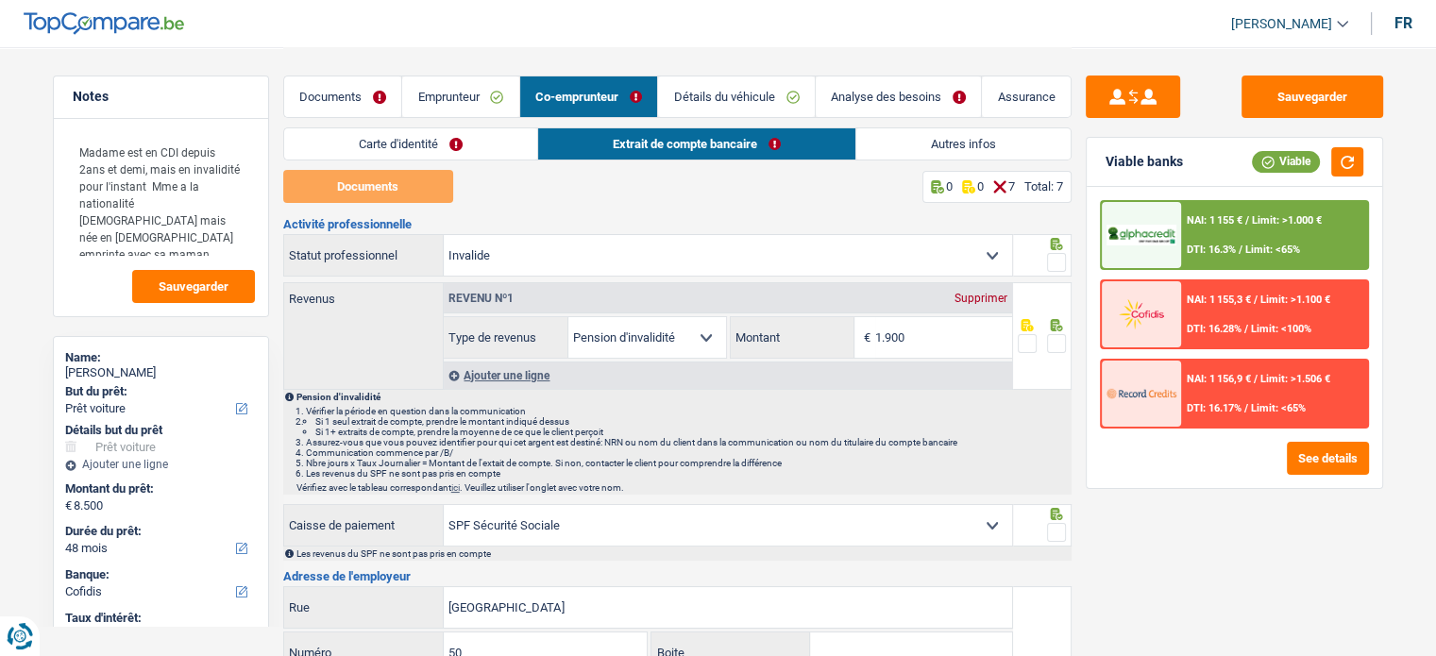
click at [948, 148] on link "Autres infos" at bounding box center [964, 143] width 214 height 31
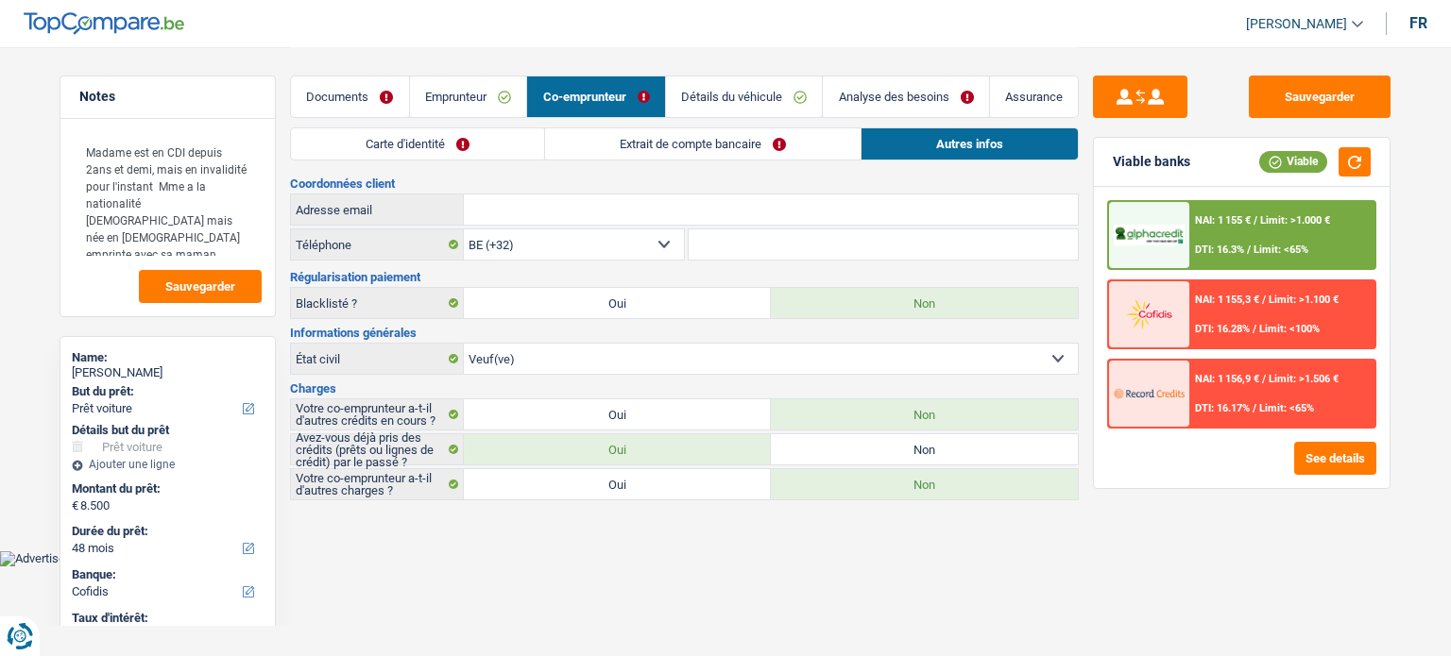
click at [482, 109] on link "Emprunteur" at bounding box center [468, 96] width 117 height 41
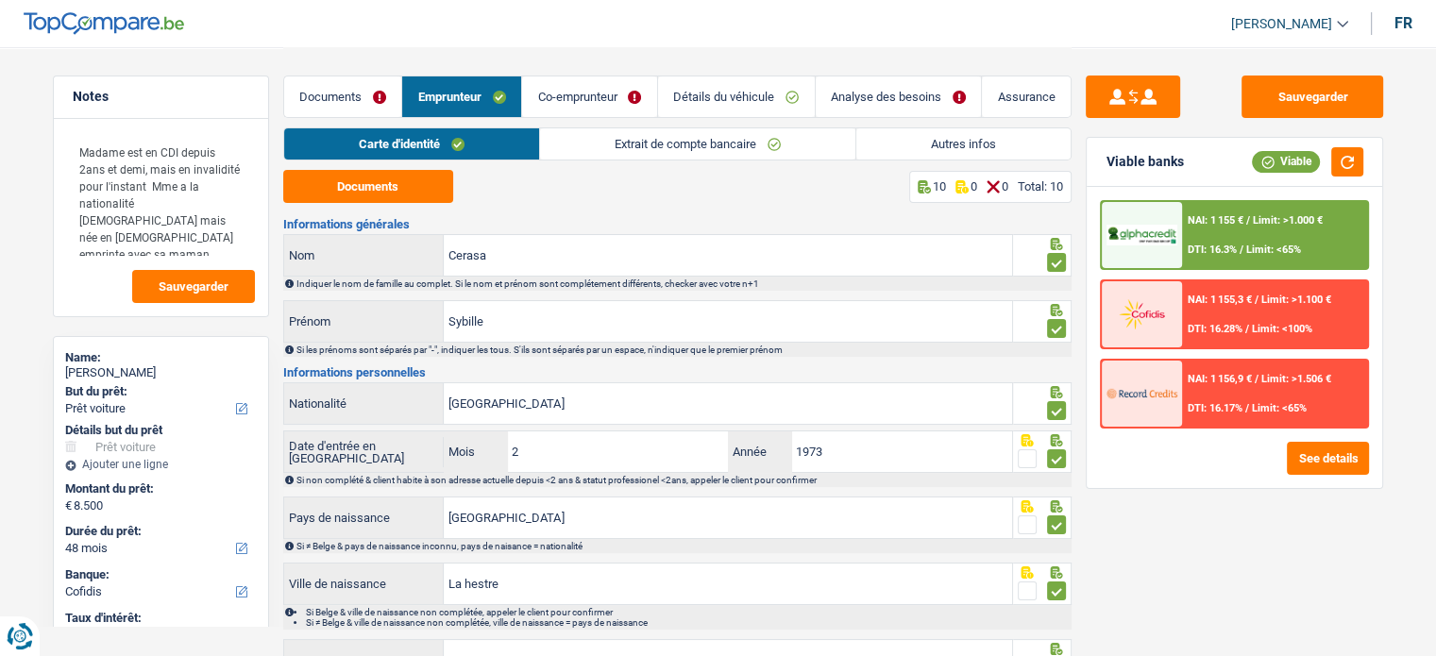
click at [812, 142] on link "Extrait de compte bancaire" at bounding box center [697, 143] width 315 height 31
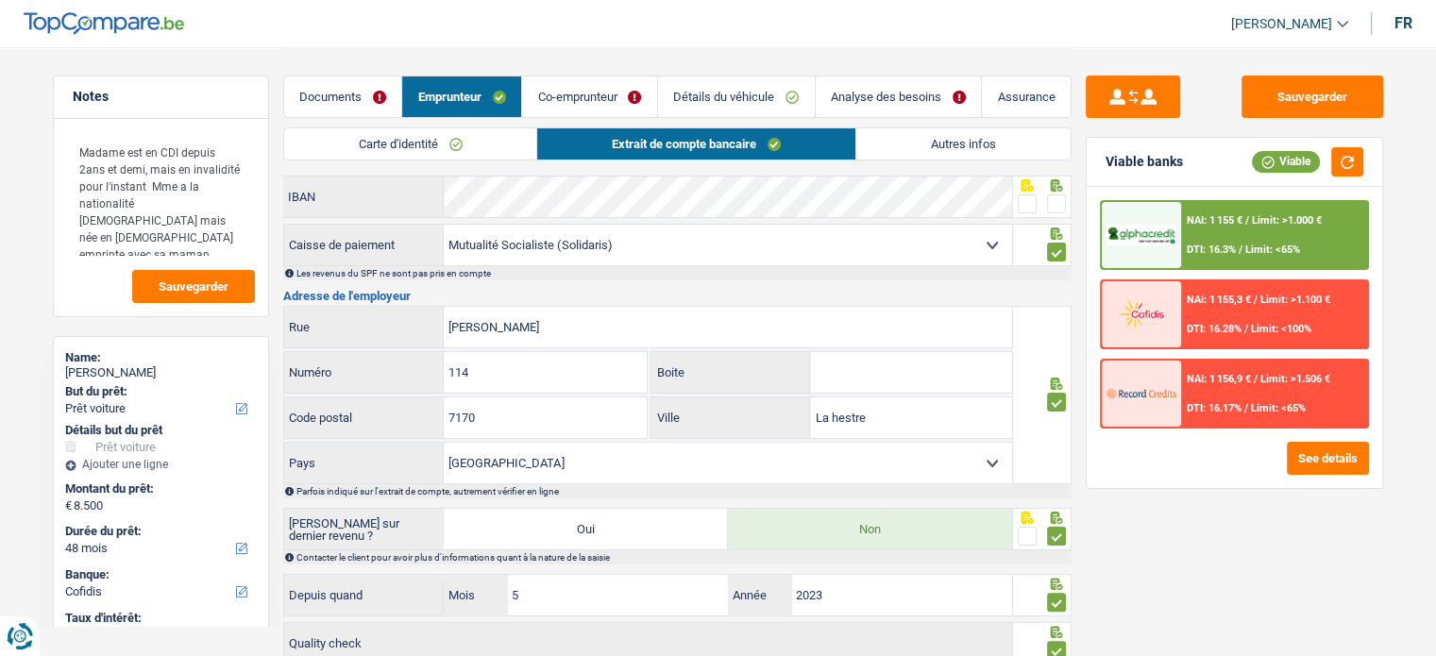
scroll to position [340, 0]
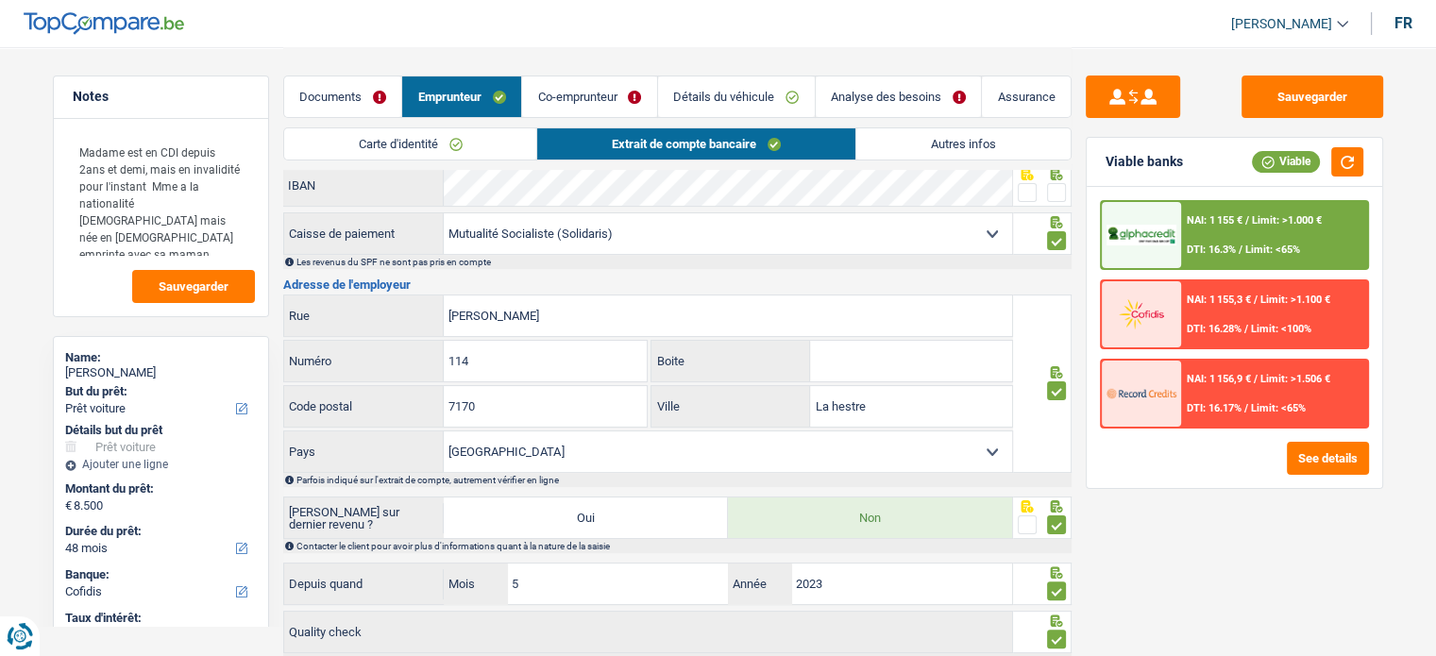
click at [921, 139] on link "Autres infos" at bounding box center [964, 143] width 214 height 31
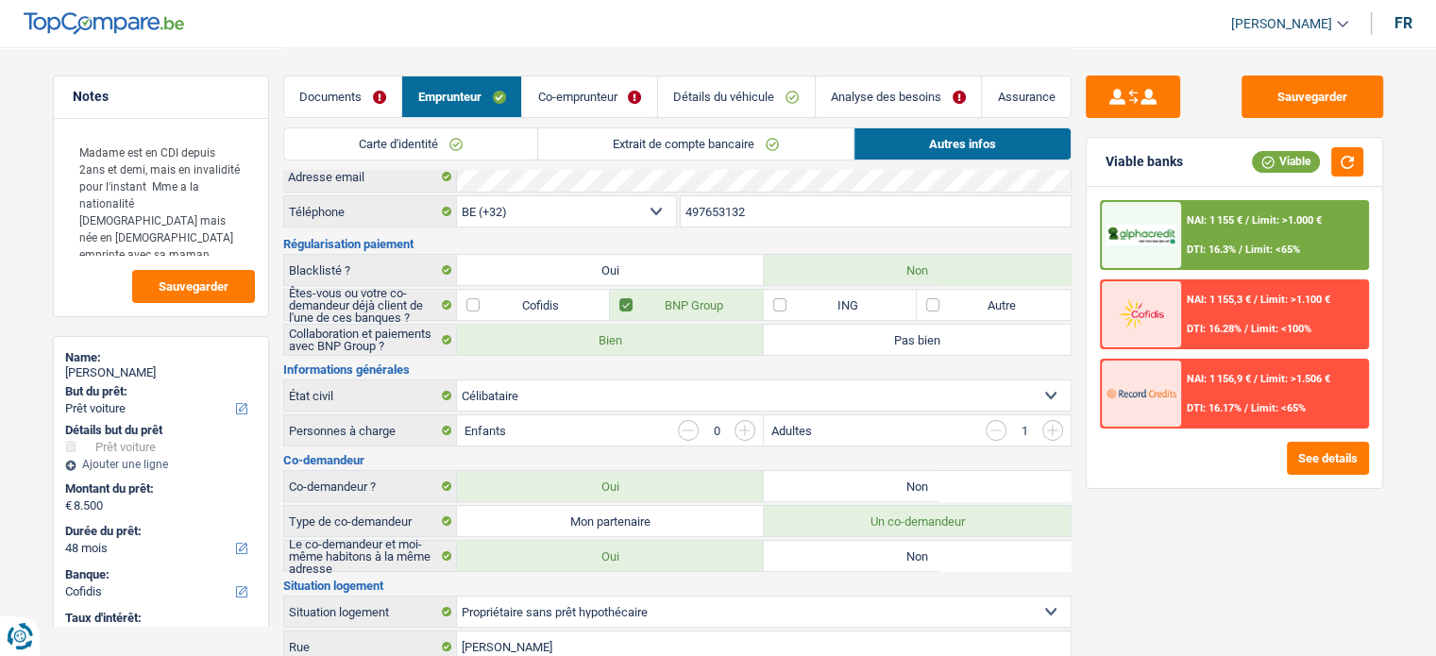
scroll to position [0, 0]
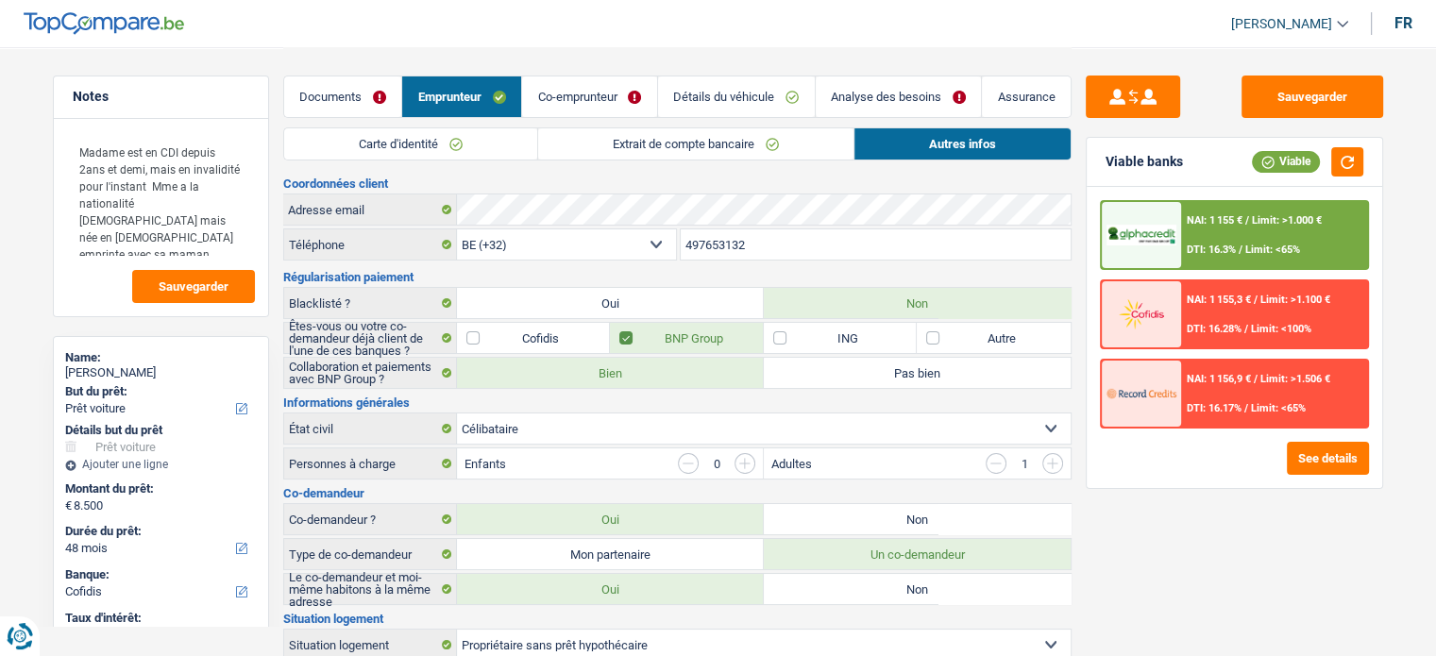
click at [996, 465] on input "button" at bounding box center [996, 463] width 21 height 21
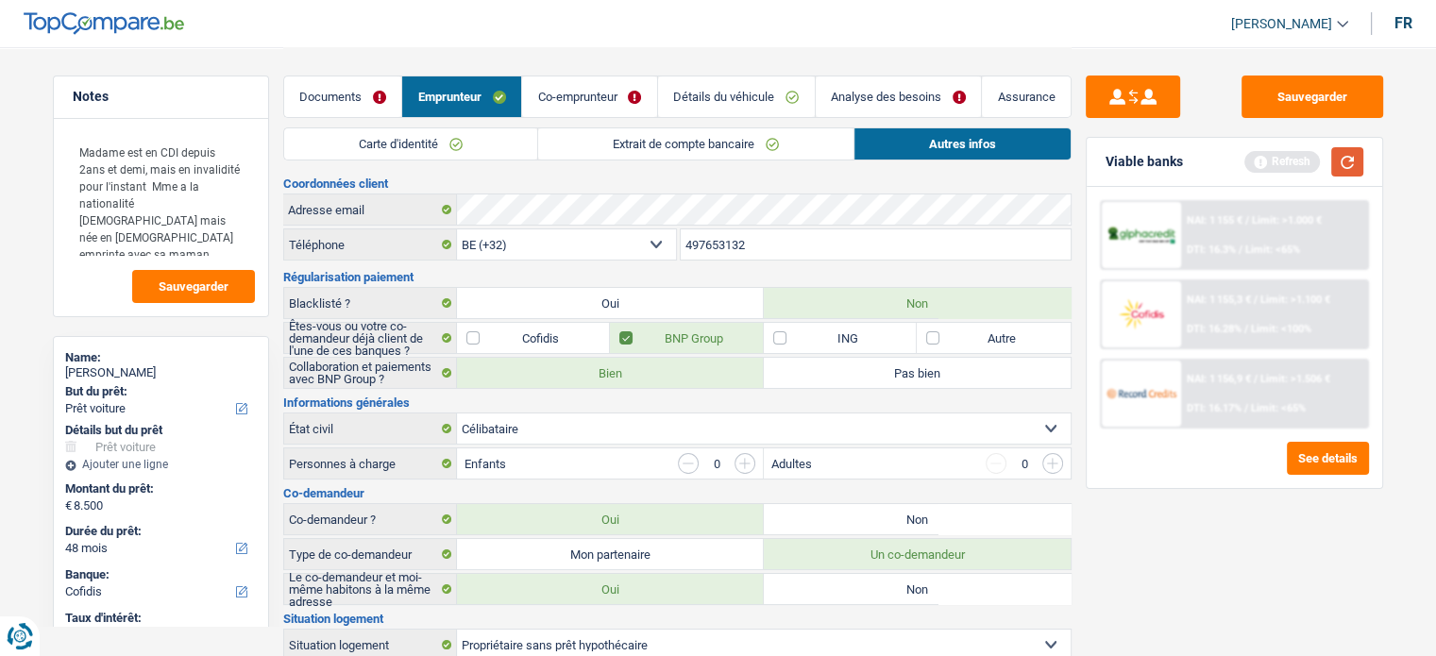
click at [1337, 162] on button "button" at bounding box center [1348, 161] width 32 height 29
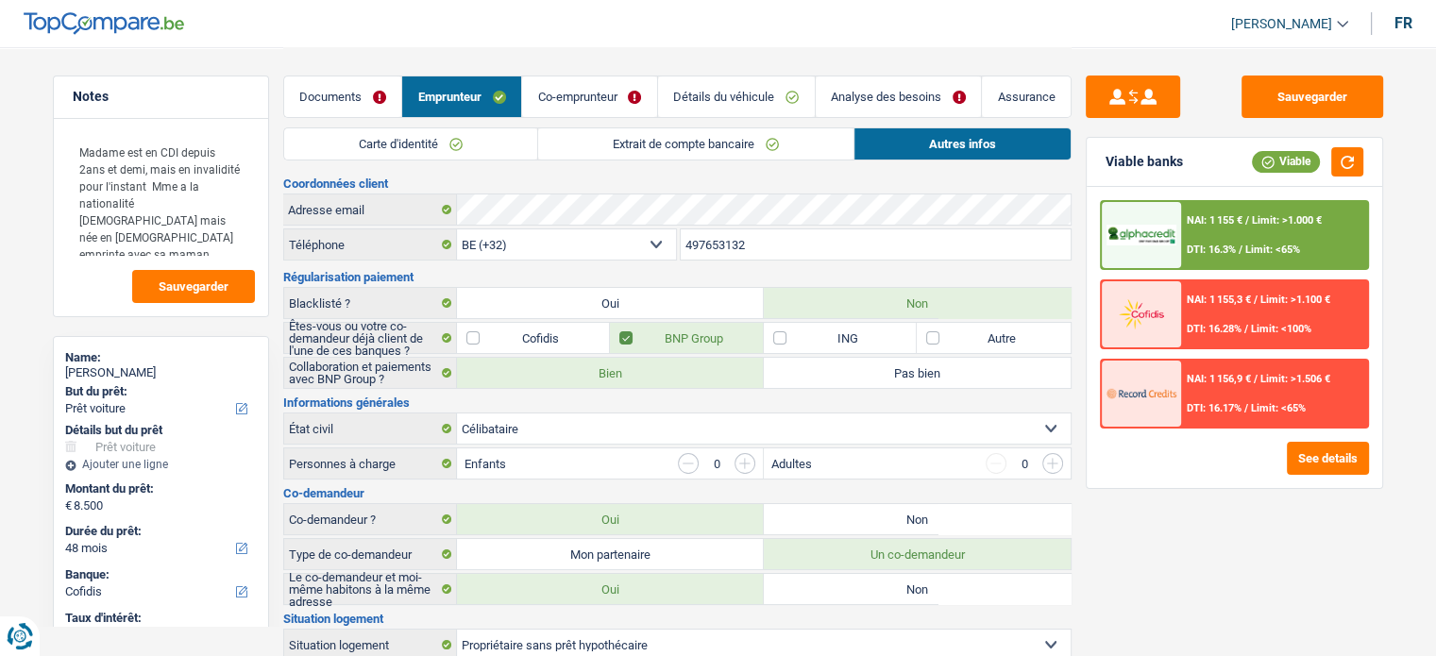
click at [586, 89] on link "Co-emprunteur" at bounding box center [589, 96] width 135 height 41
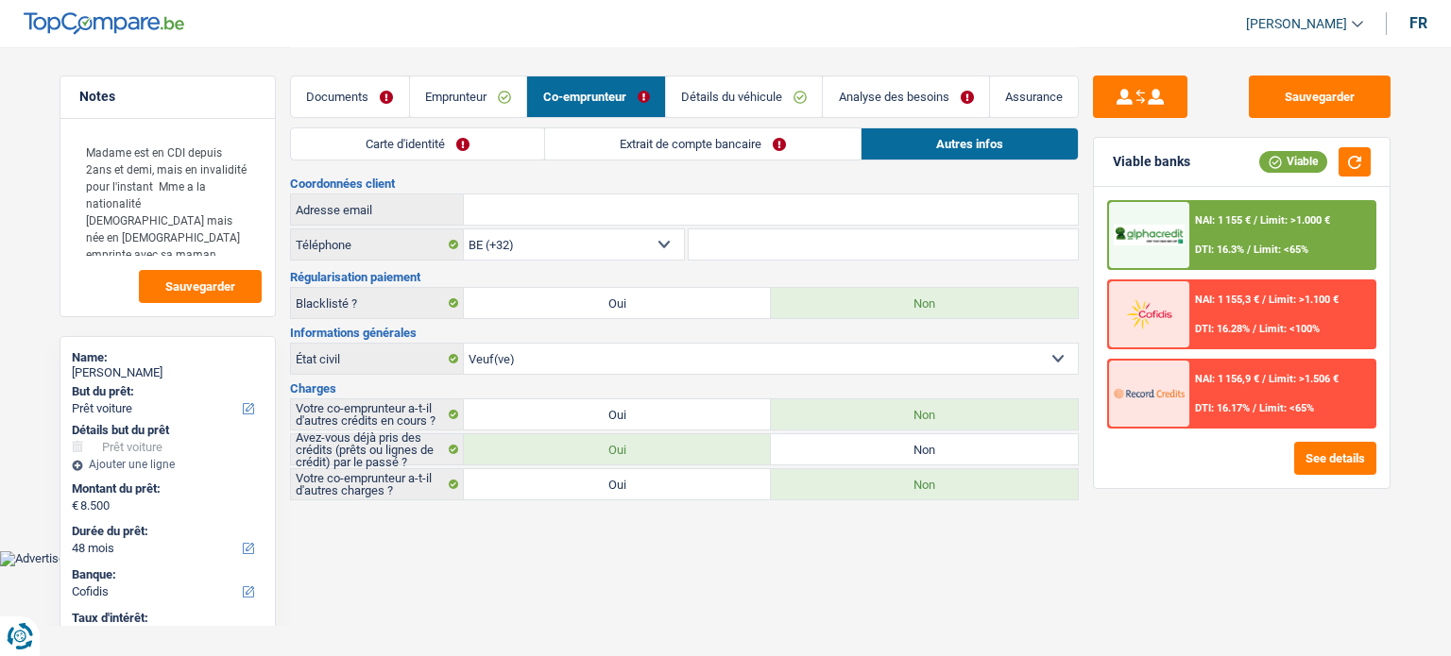
click at [601, 147] on link "Extrait de compte bancaire" at bounding box center [702, 143] width 315 height 31
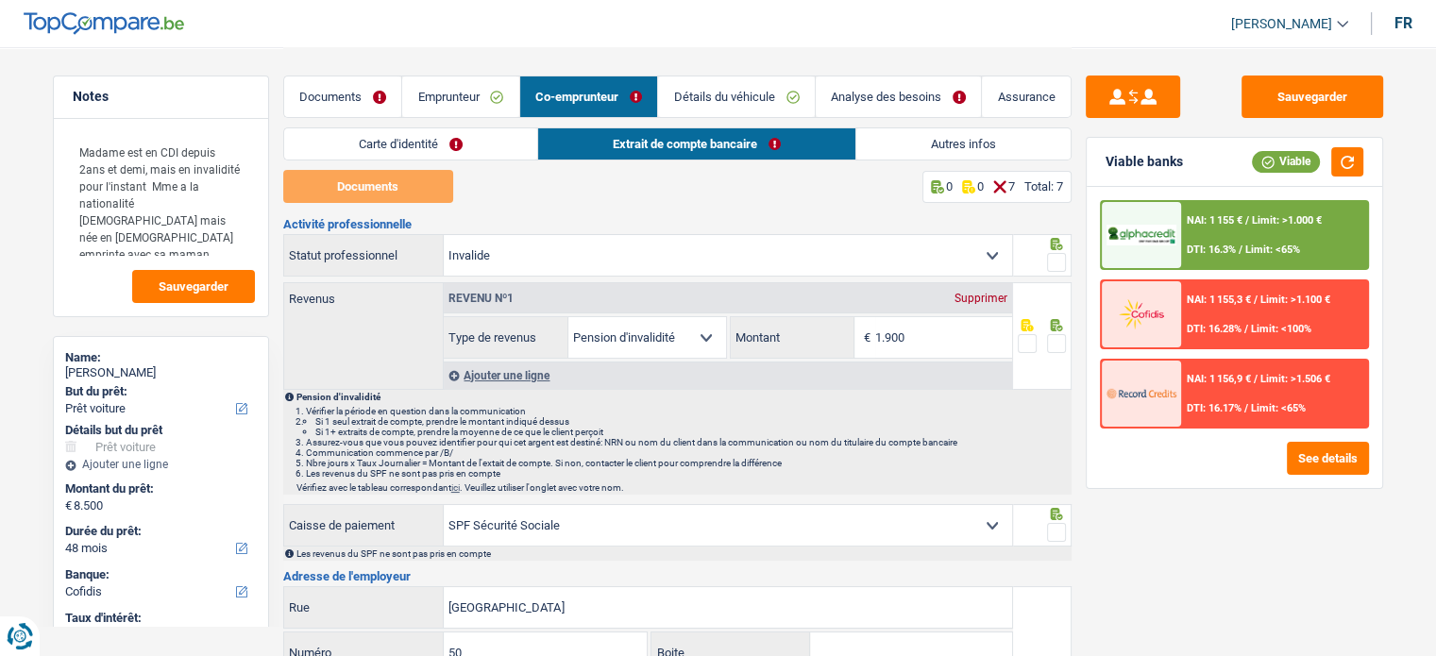
click at [465, 137] on link "Carte d'identité" at bounding box center [410, 143] width 253 height 31
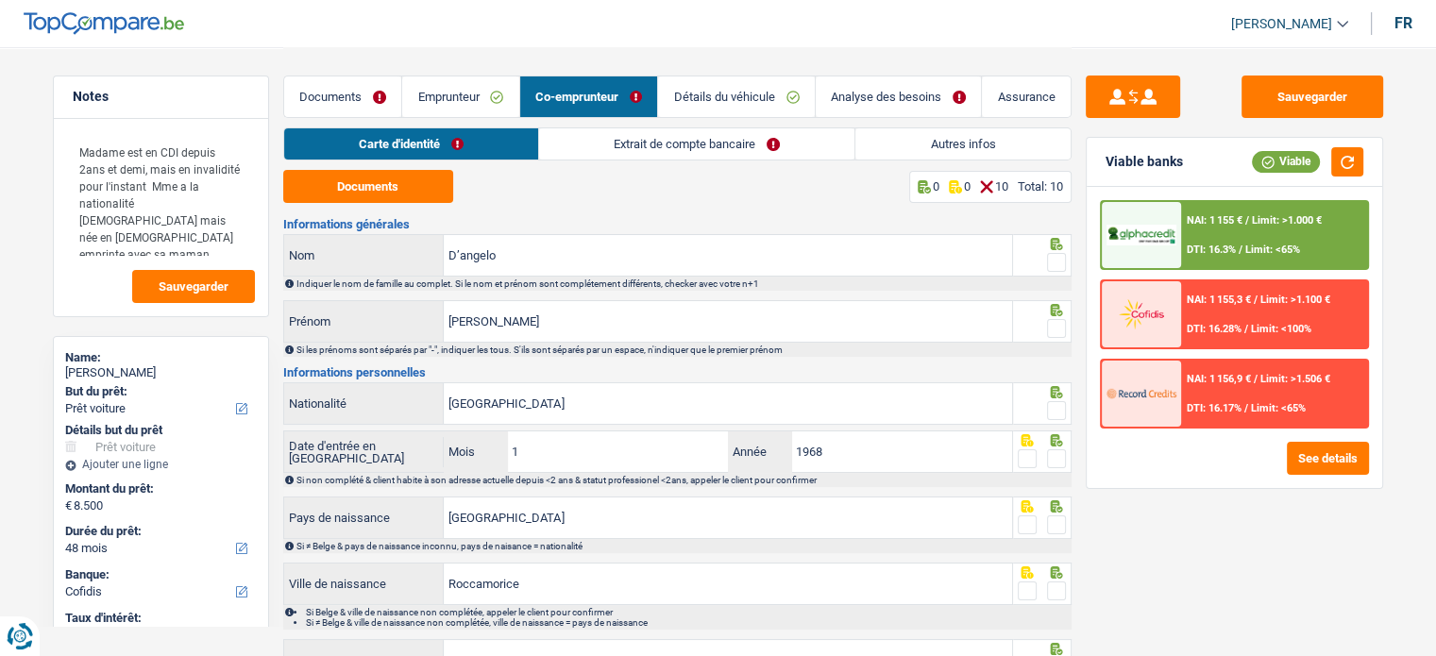
click at [909, 123] on div "Documents Emprunteur Co-emprunteur Détails du véhicule Analyse des besoins Assu…" at bounding box center [677, 87] width 789 height 80
click at [895, 143] on link "Autres infos" at bounding box center [963, 143] width 214 height 31
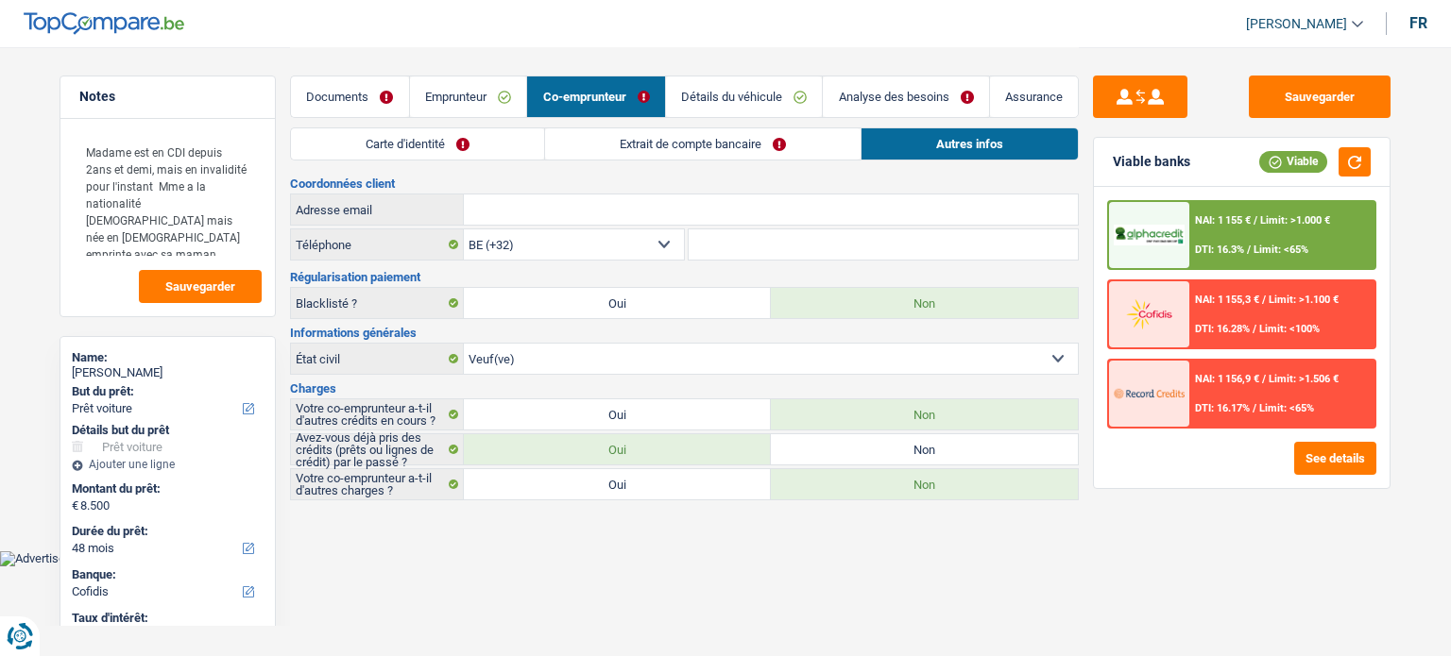
click at [367, 97] on link "Documents" at bounding box center [350, 96] width 118 height 41
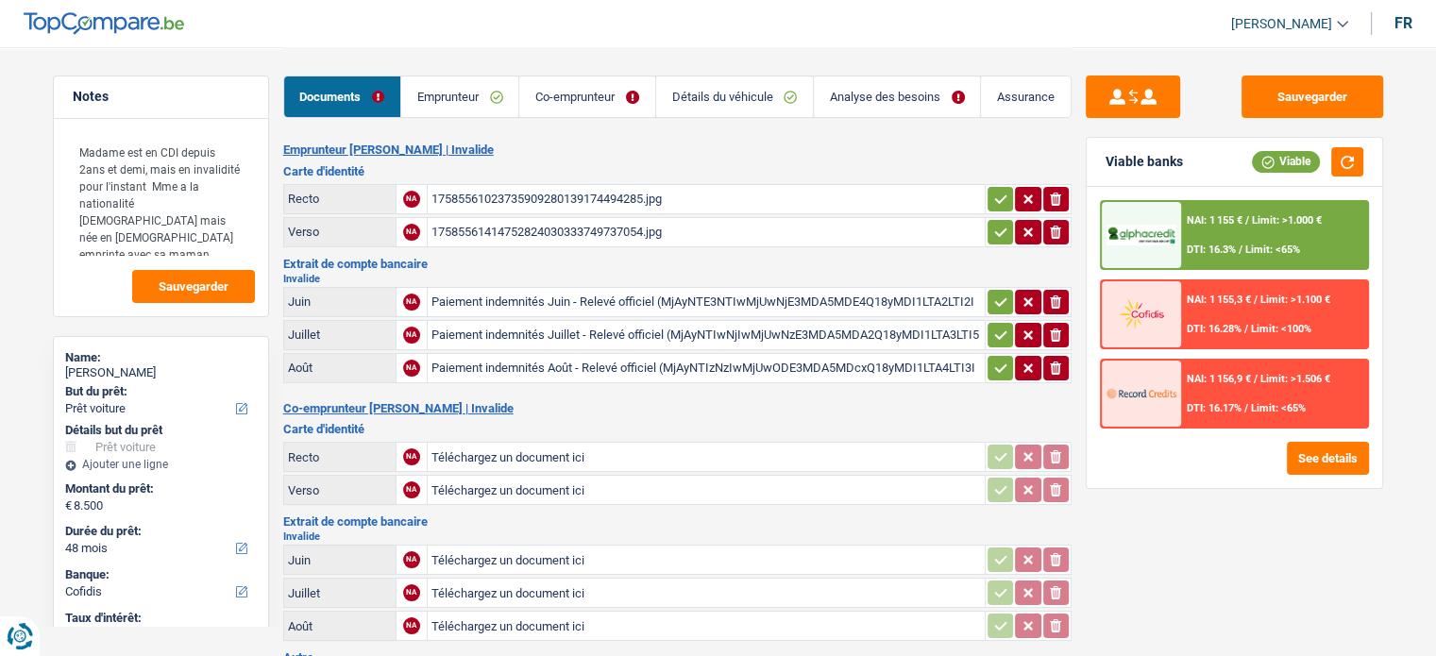
click at [540, 360] on div "Paiement indemnités Août - Relevé officiel (MjAyNTIzNzIwMjUwODE3MDA5MDcxQ18yMDI…" at bounding box center [707, 368] width 550 height 28
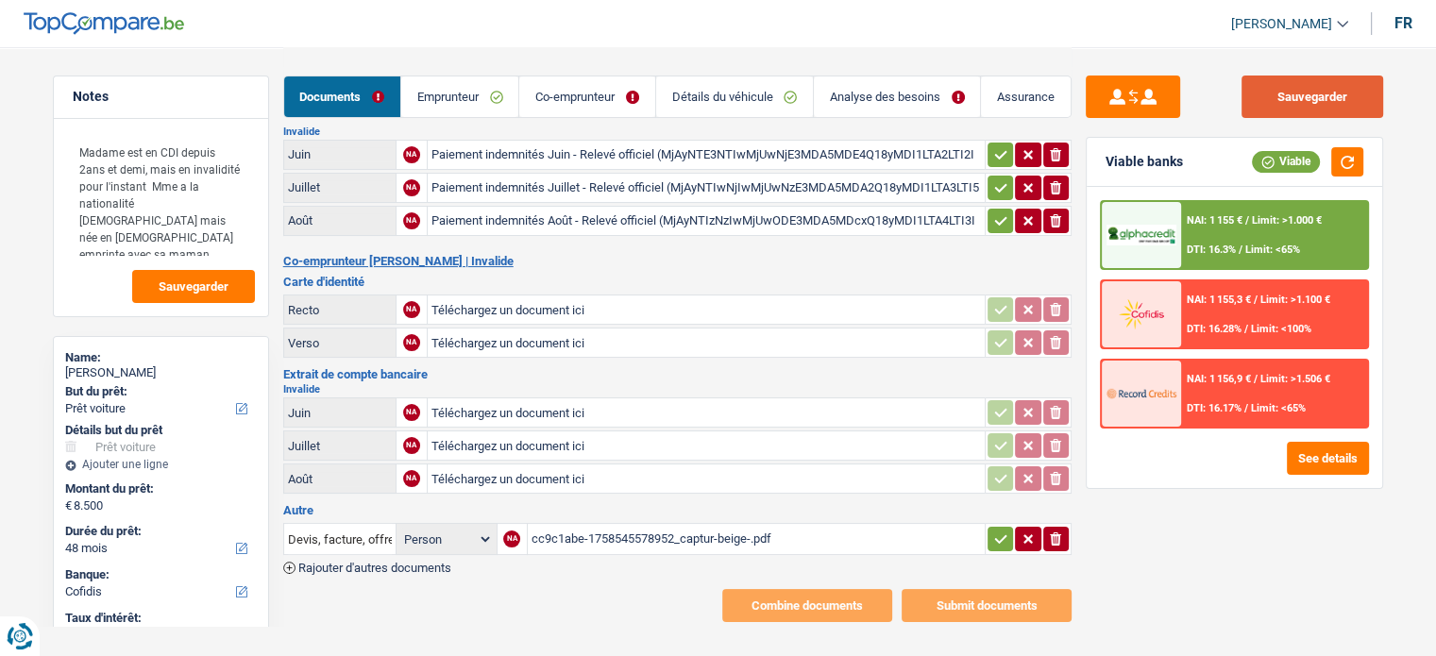
click at [1330, 100] on button "Sauvegarder" at bounding box center [1313, 97] width 142 height 42
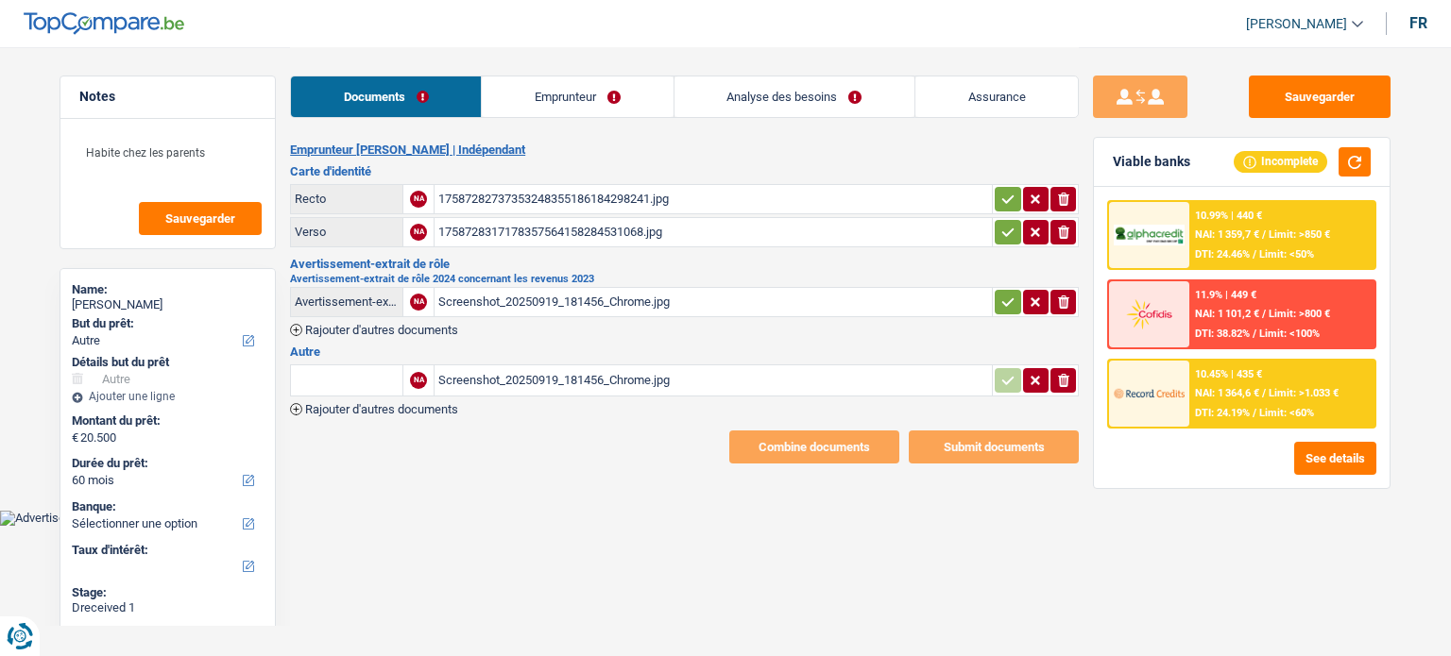
select select "other"
select select "60"
click at [1009, 197] on icon "button" at bounding box center [1008, 199] width 12 height 8
drag, startPoint x: 1005, startPoint y: 228, endPoint x: 1005, endPoint y: 274, distance: 46.3
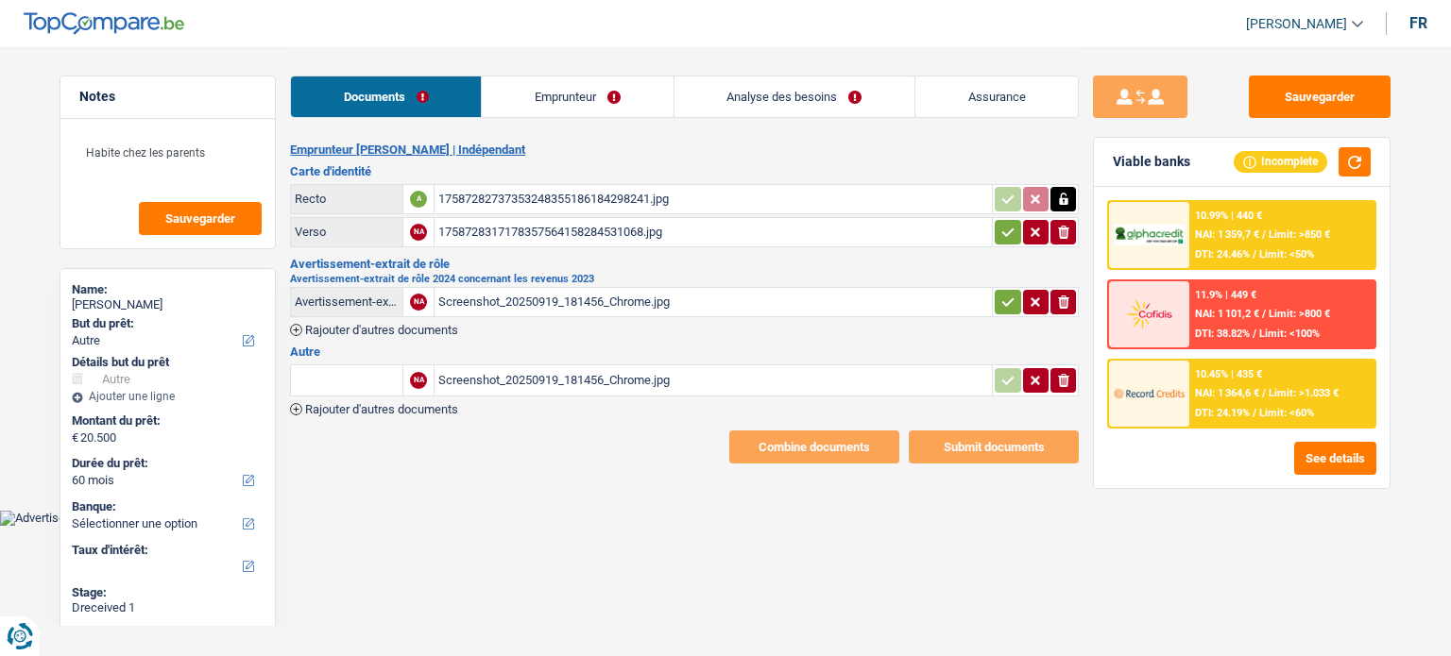
click at [1005, 234] on icon "button" at bounding box center [1007, 232] width 15 height 19
click at [997, 299] on button "button" at bounding box center [1006, 302] width 25 height 25
drag, startPoint x: 579, startPoint y: 93, endPoint x: 519, endPoint y: 108, distance: 61.2
click at [579, 93] on link "Emprunteur" at bounding box center [578, 96] width 191 height 41
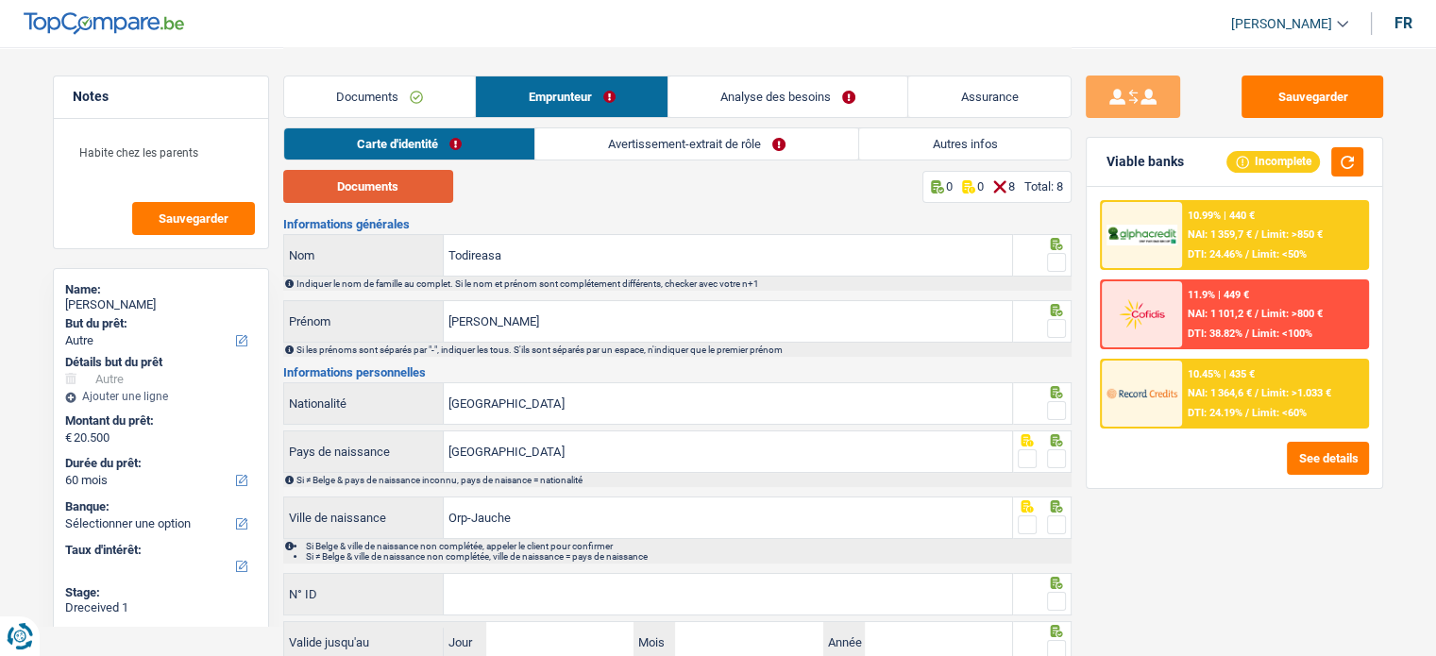
click at [367, 200] on button "Documents" at bounding box center [368, 186] width 170 height 33
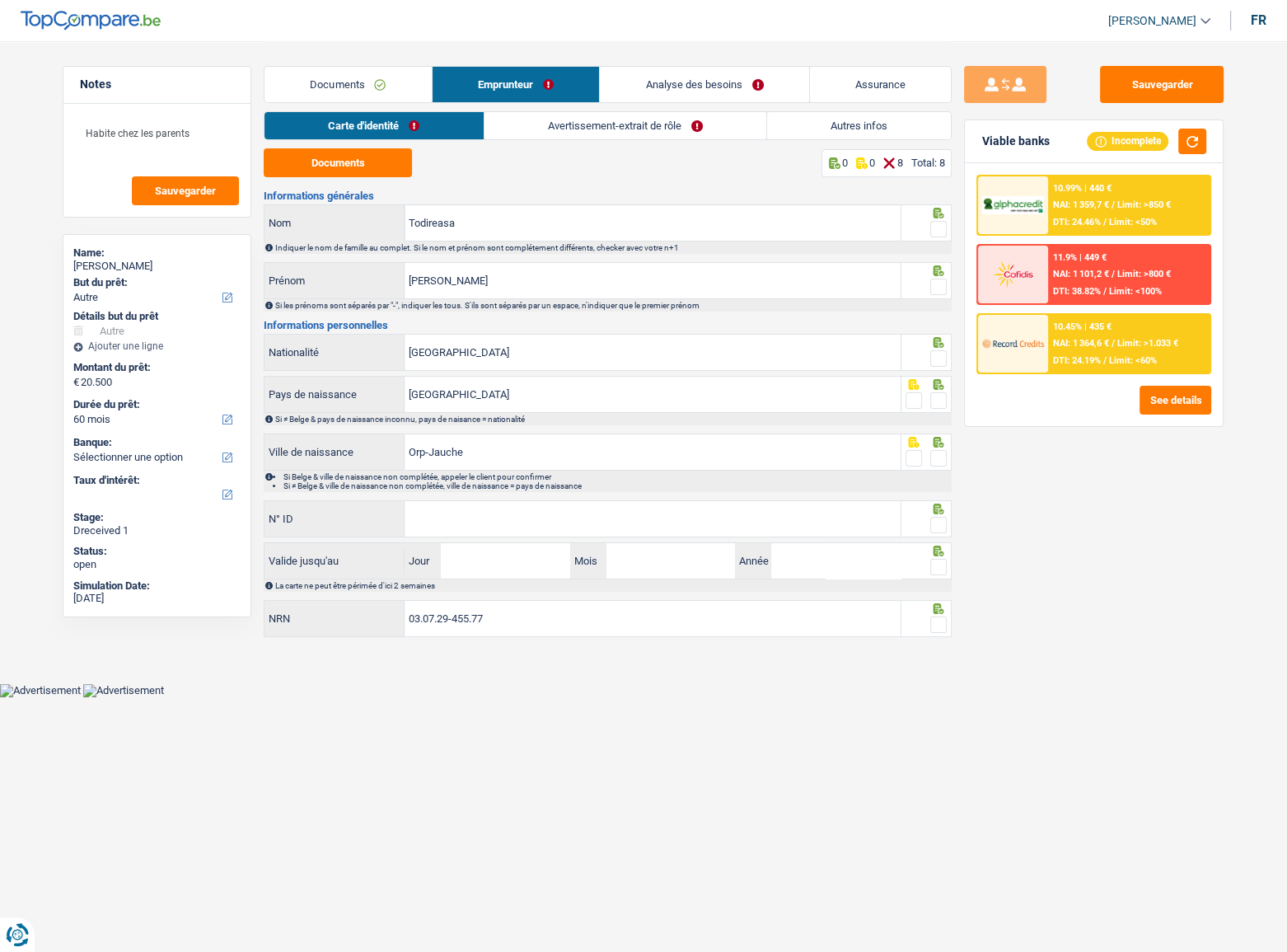
click at [931, 226] on span at bounding box center [938, 229] width 17 height 17
click at [0, 0] on input "radio" at bounding box center [0, 0] width 0 height 0
click at [941, 289] on span at bounding box center [938, 286] width 17 height 17
click at [0, 0] on input "radio" at bounding box center [0, 0] width 0 height 0
click at [939, 357] on span at bounding box center [938, 358] width 17 height 17
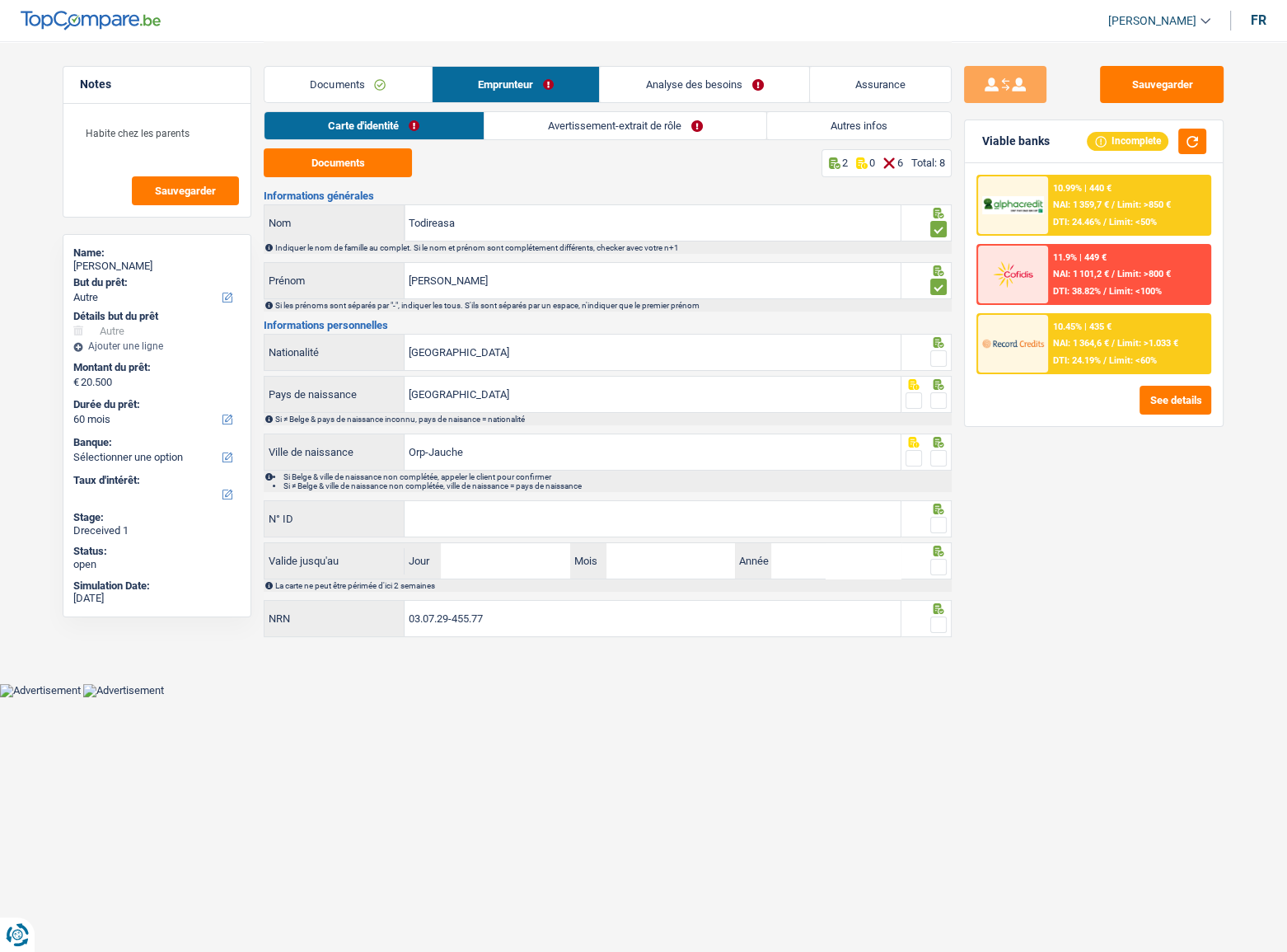
click at [0, 0] on input "radio" at bounding box center [0, 0] width 0 height 0
click at [939, 396] on span at bounding box center [938, 401] width 17 height 17
click at [0, 0] on input "radio" at bounding box center [0, 0] width 0 height 0
drag, startPoint x: 683, startPoint y: 343, endPoint x: 383, endPoint y: 343, distance: 300.0
click at [383, 343] on div "Belgique Nationalité" at bounding box center [582, 352] width 636 height 36
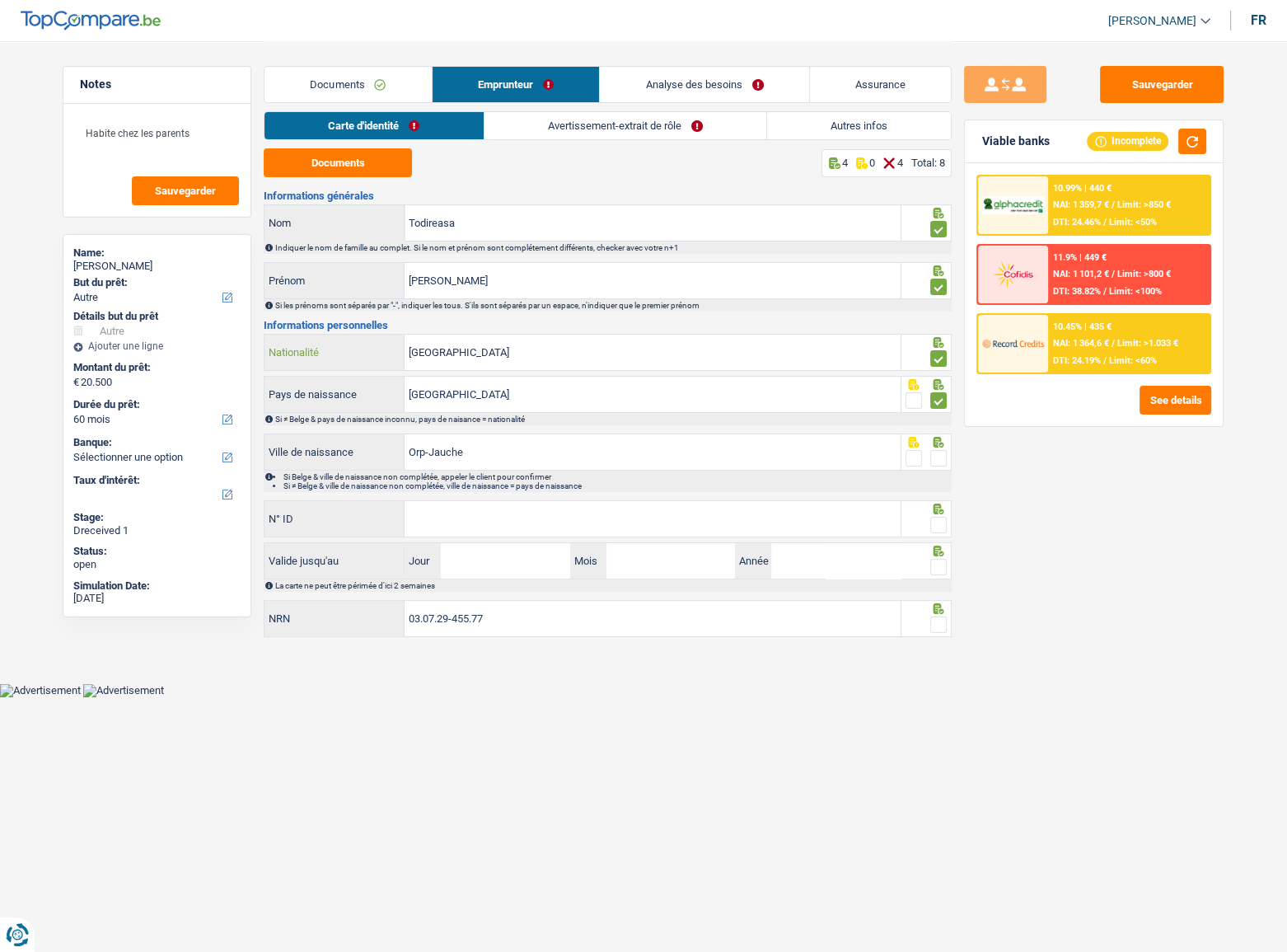
type input "r"
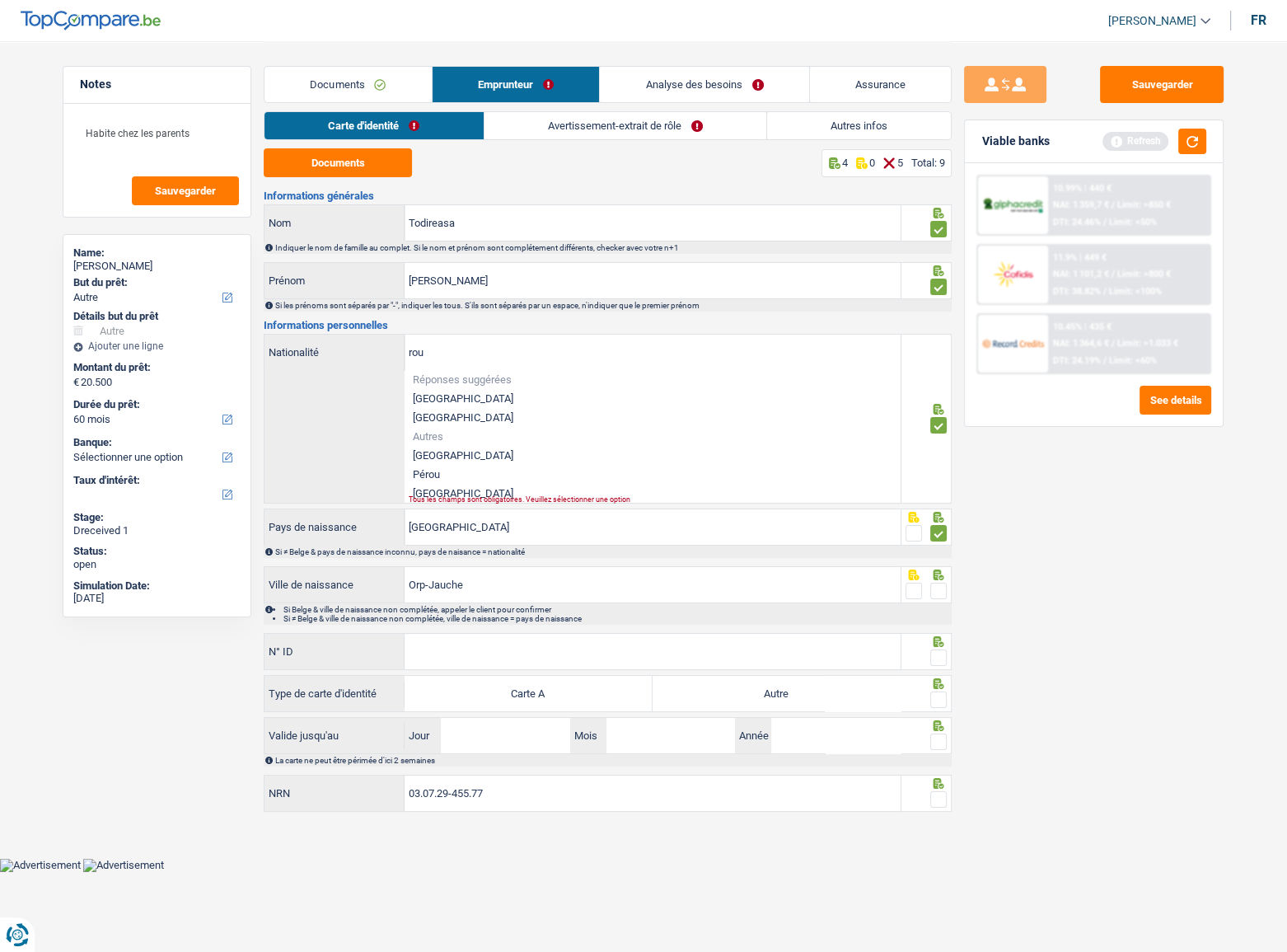
drag, startPoint x: 458, startPoint y: 485, endPoint x: 465, endPoint y: 479, distance: 9.2
click at [459, 483] on li "[GEOGRAPHIC_DATA]" at bounding box center [653, 493] width 496 height 19
type input "[GEOGRAPHIC_DATA]"
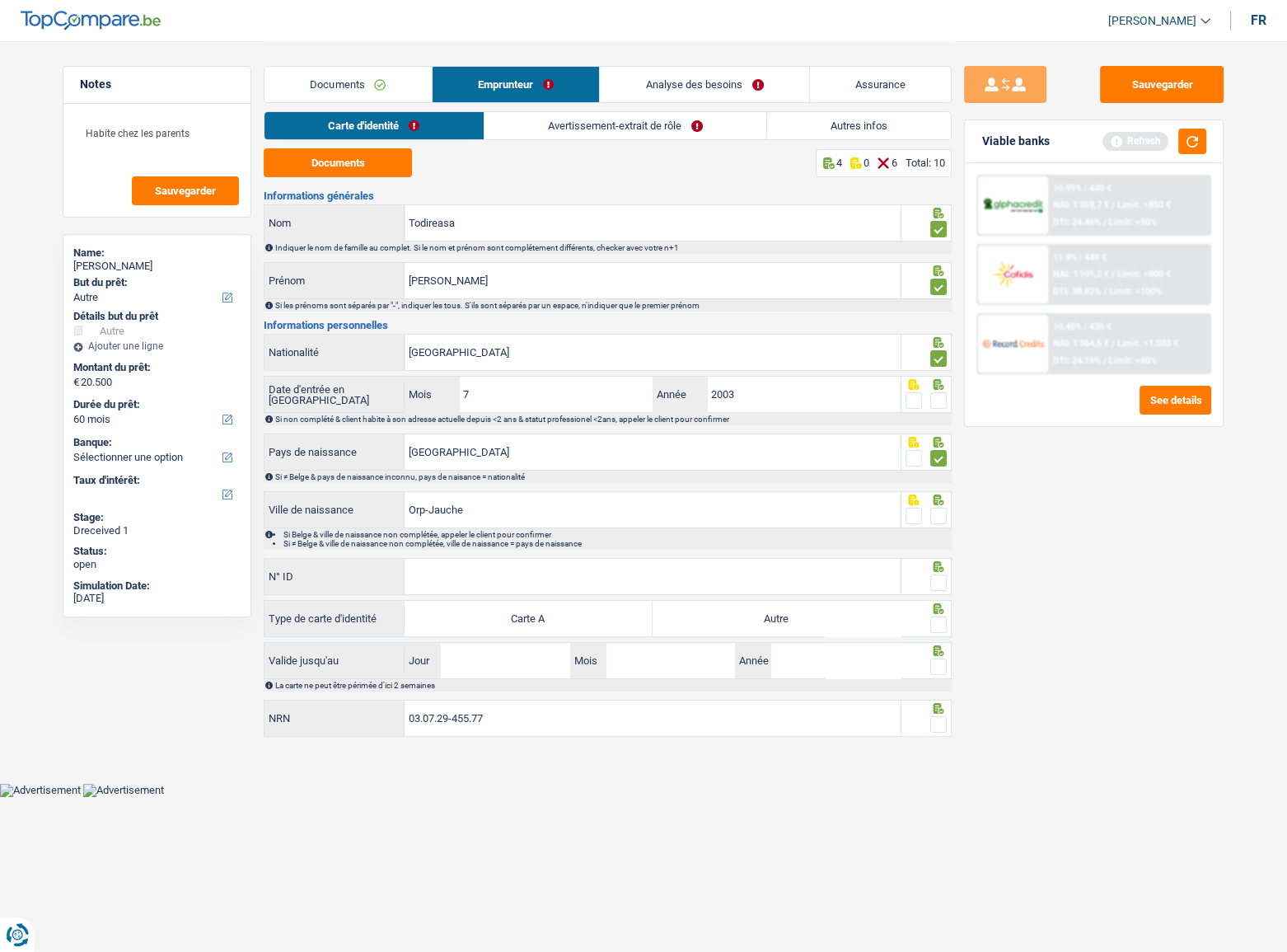
click at [941, 407] on span at bounding box center [938, 401] width 17 height 17
click at [0, 0] on input "radio" at bounding box center [0, 0] width 0 height 0
click at [938, 519] on span at bounding box center [938, 516] width 17 height 17
click at [0, 0] on input "radio" at bounding box center [0, 0] width 0 height 0
drag, startPoint x: 513, startPoint y: 512, endPoint x: 428, endPoint y: 511, distance: 85.0
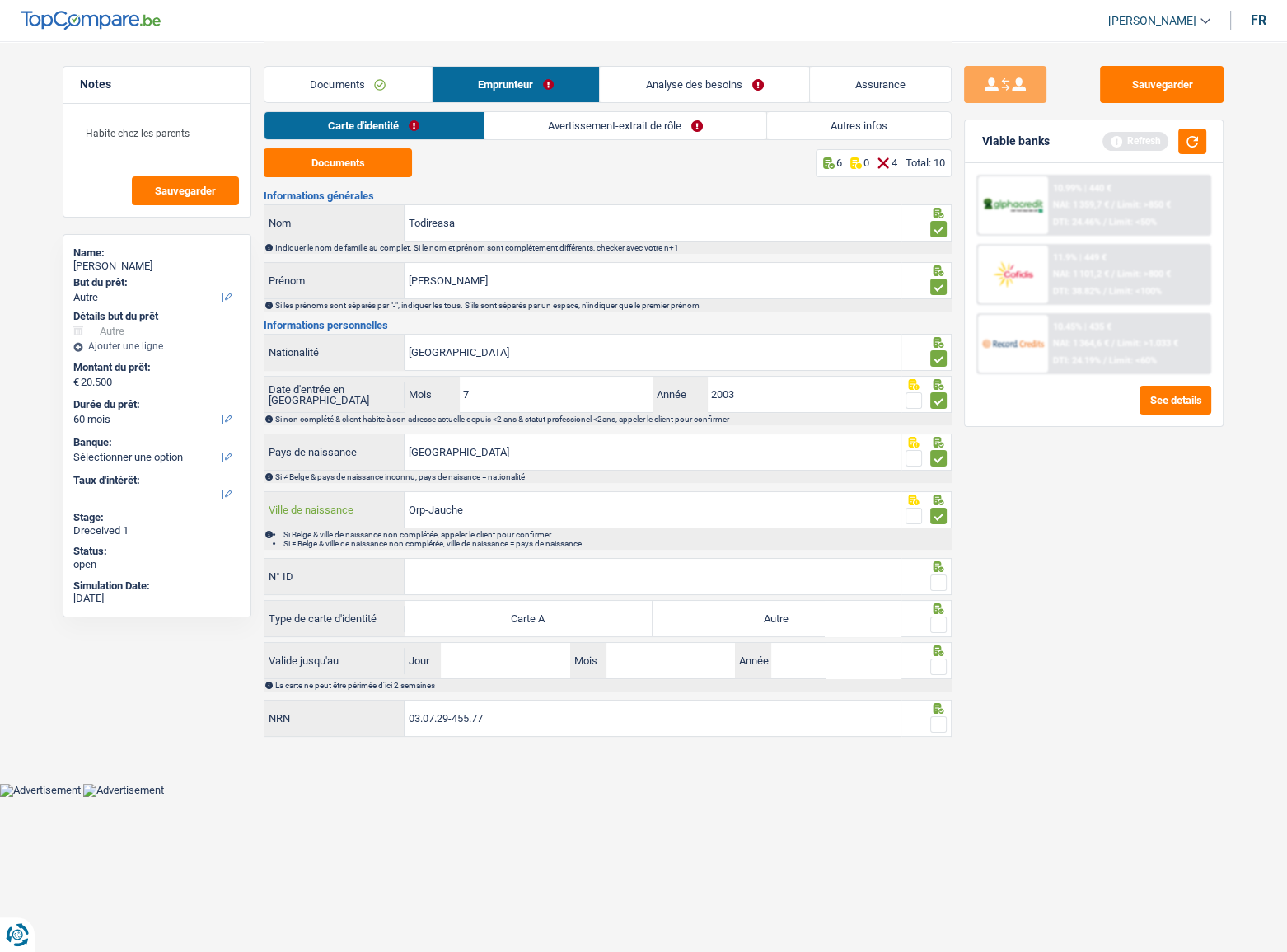
click at [428, 511] on input "Orp-Jauche" at bounding box center [653, 510] width 496 height 36
click at [481, 558] on input "N° ID" at bounding box center [653, 576] width 496 height 36
type input "B-5476549-26"
drag, startPoint x: 940, startPoint y: 577, endPoint x: 914, endPoint y: 592, distance: 30.0
click at [940, 572] on span at bounding box center [938, 582] width 17 height 17
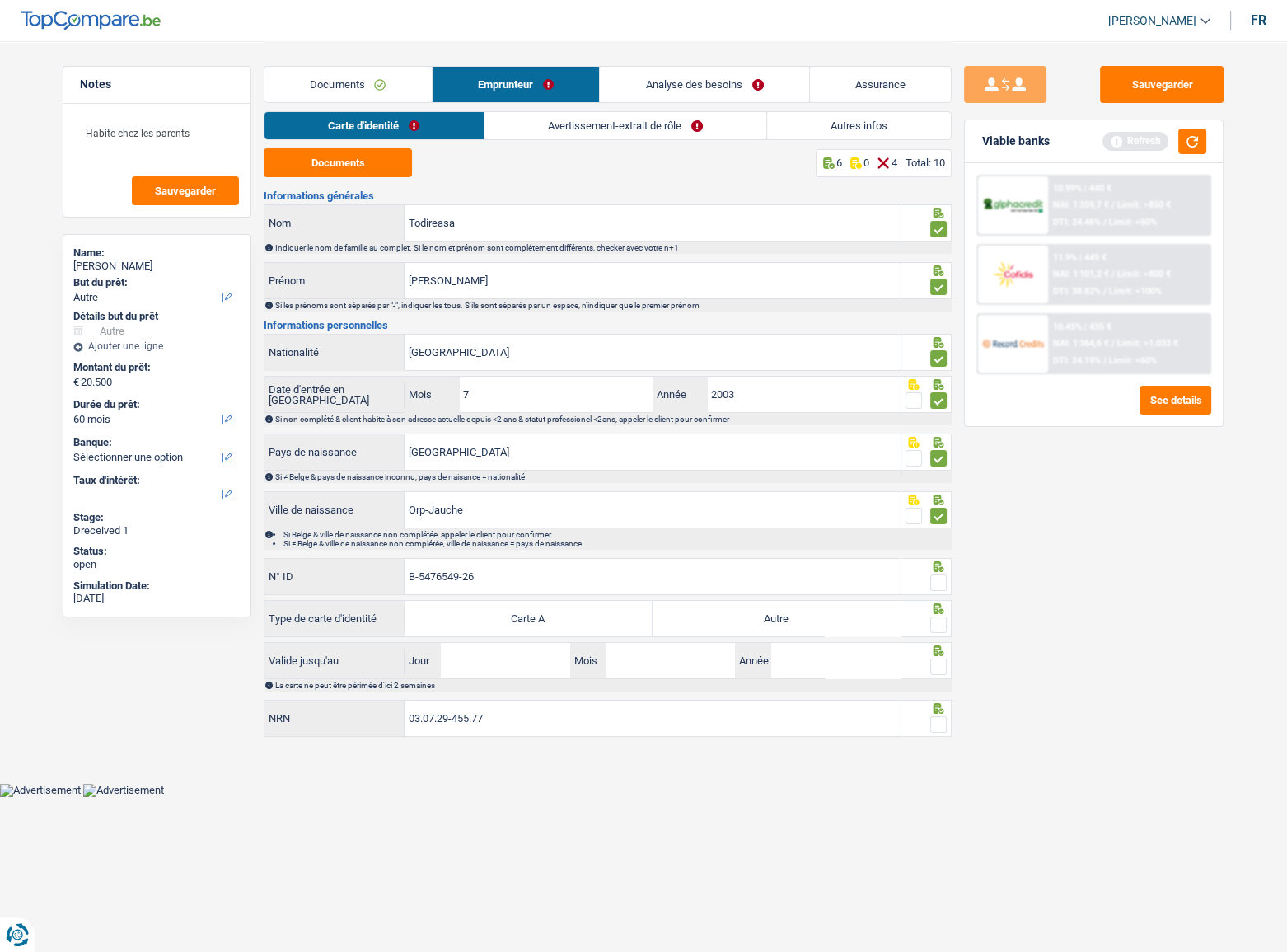
click at [0, 0] on input "radio" at bounding box center [0, 0] width 0 height 0
drag, startPoint x: 838, startPoint y: 615, endPoint x: 933, endPoint y: 627, distance: 95.8
click at [873, 572] on label "Autre" at bounding box center [777, 618] width 248 height 36
click at [873, 572] on input "Autre" at bounding box center [777, 618] width 248 height 36
radio input "true"
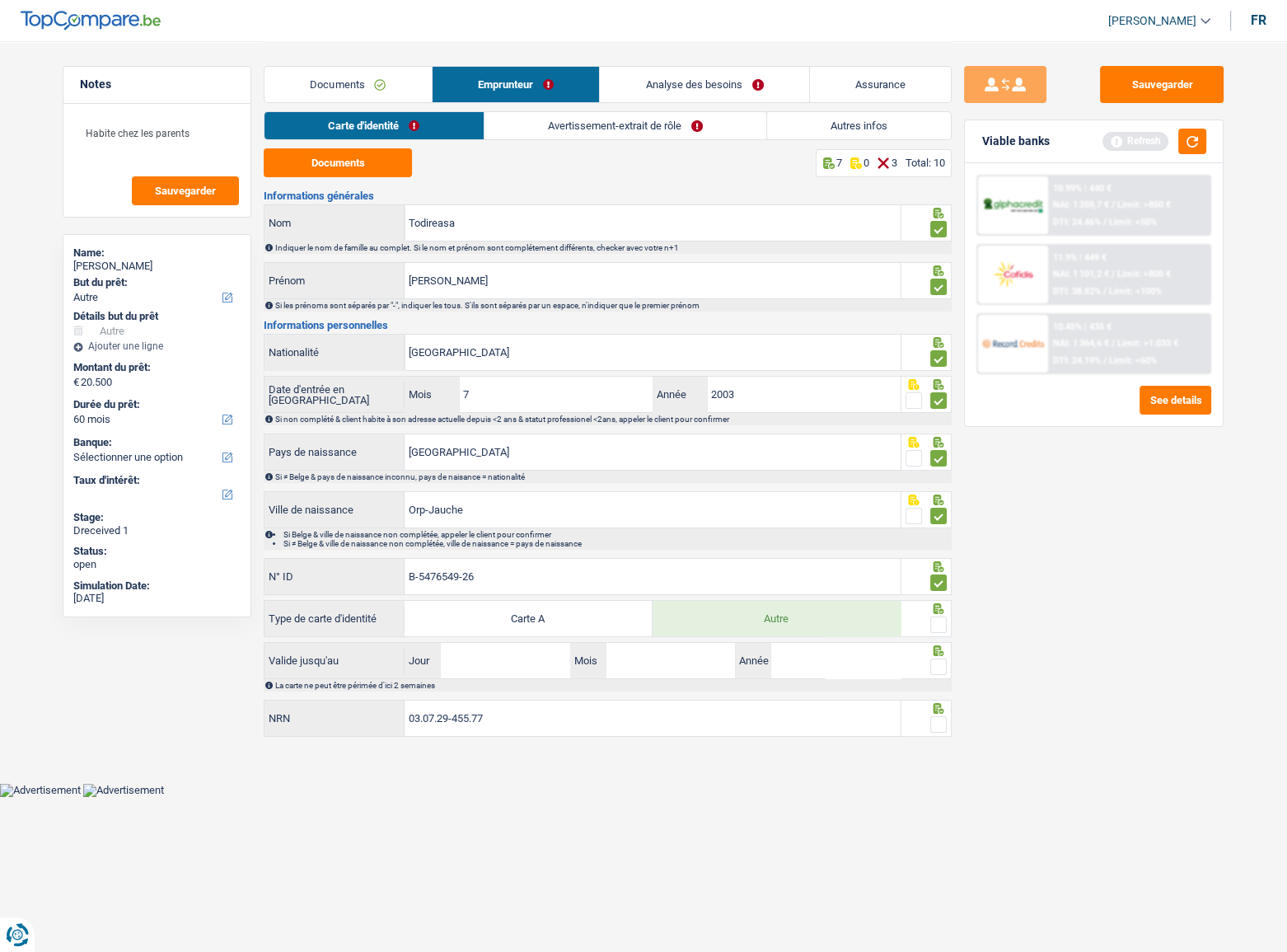
drag, startPoint x: 945, startPoint y: 627, endPoint x: 907, endPoint y: 630, distance: 38.1
click at [942, 572] on span at bounding box center [938, 624] width 17 height 17
click at [0, 0] on input "radio" at bounding box center [0, 0] width 0 height 0
drag, startPoint x: 500, startPoint y: 661, endPoint x: 1270, endPoint y: 679, distance: 770.2
click at [578, 572] on div "Jour / Mois / Année" at bounding box center [653, 661] width 496 height 36
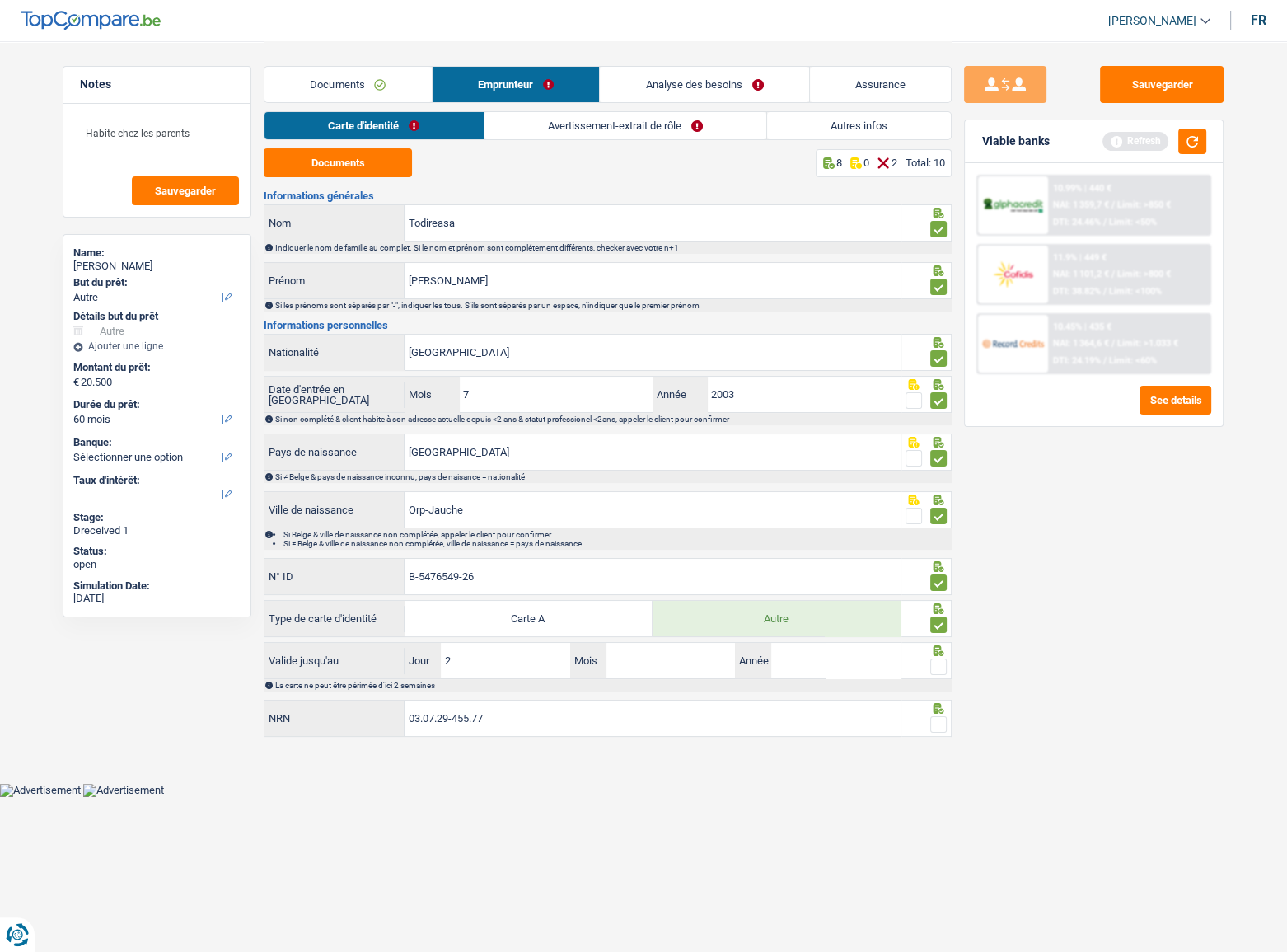
type input "22"
type input "06"
type input "2026"
click at [940, 572] on span at bounding box center [938, 667] width 17 height 17
click at [0, 0] on input "radio" at bounding box center [0, 0] width 0 height 0
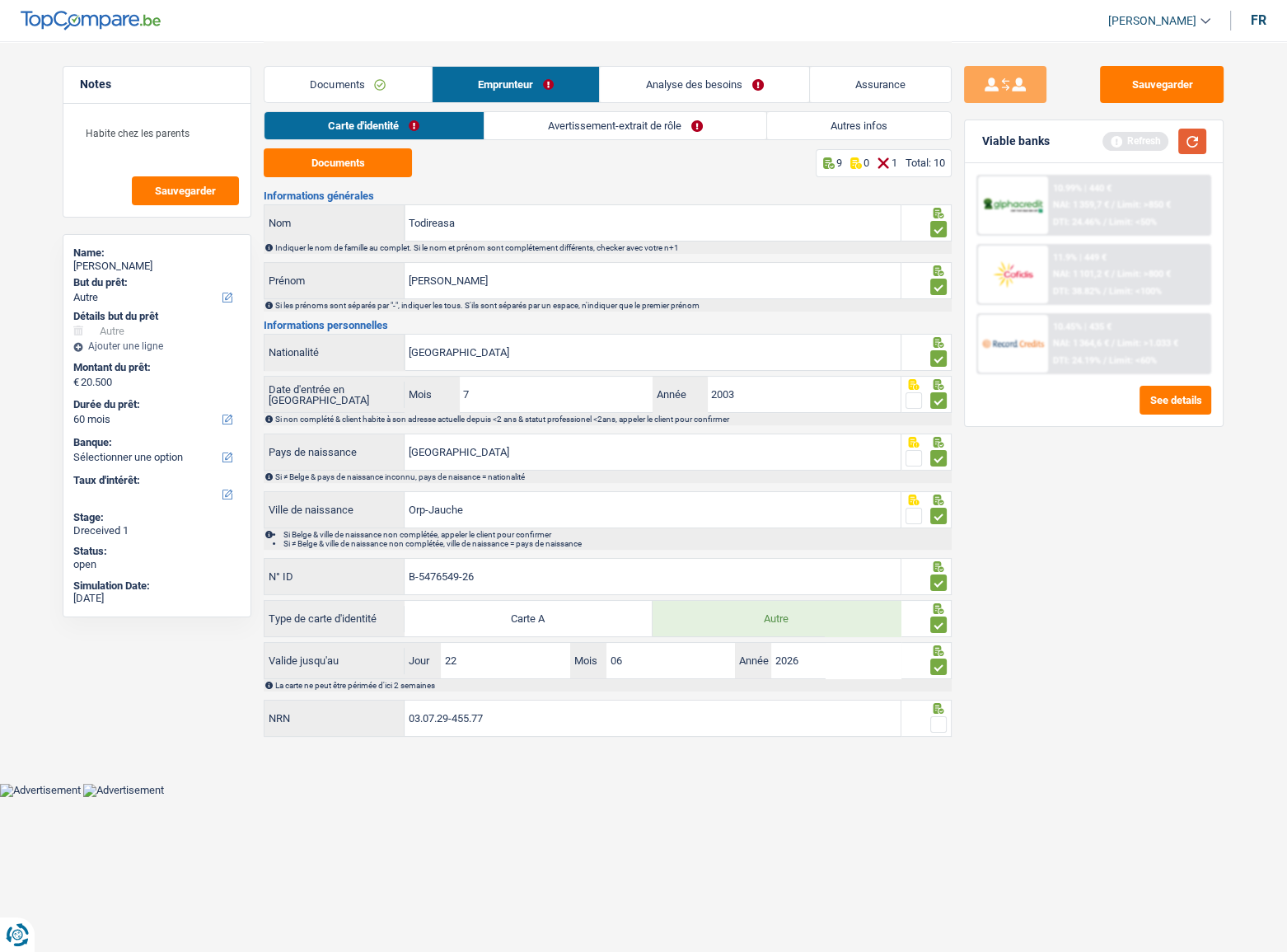
click at [1190, 145] on button "button" at bounding box center [1193, 140] width 28 height 25
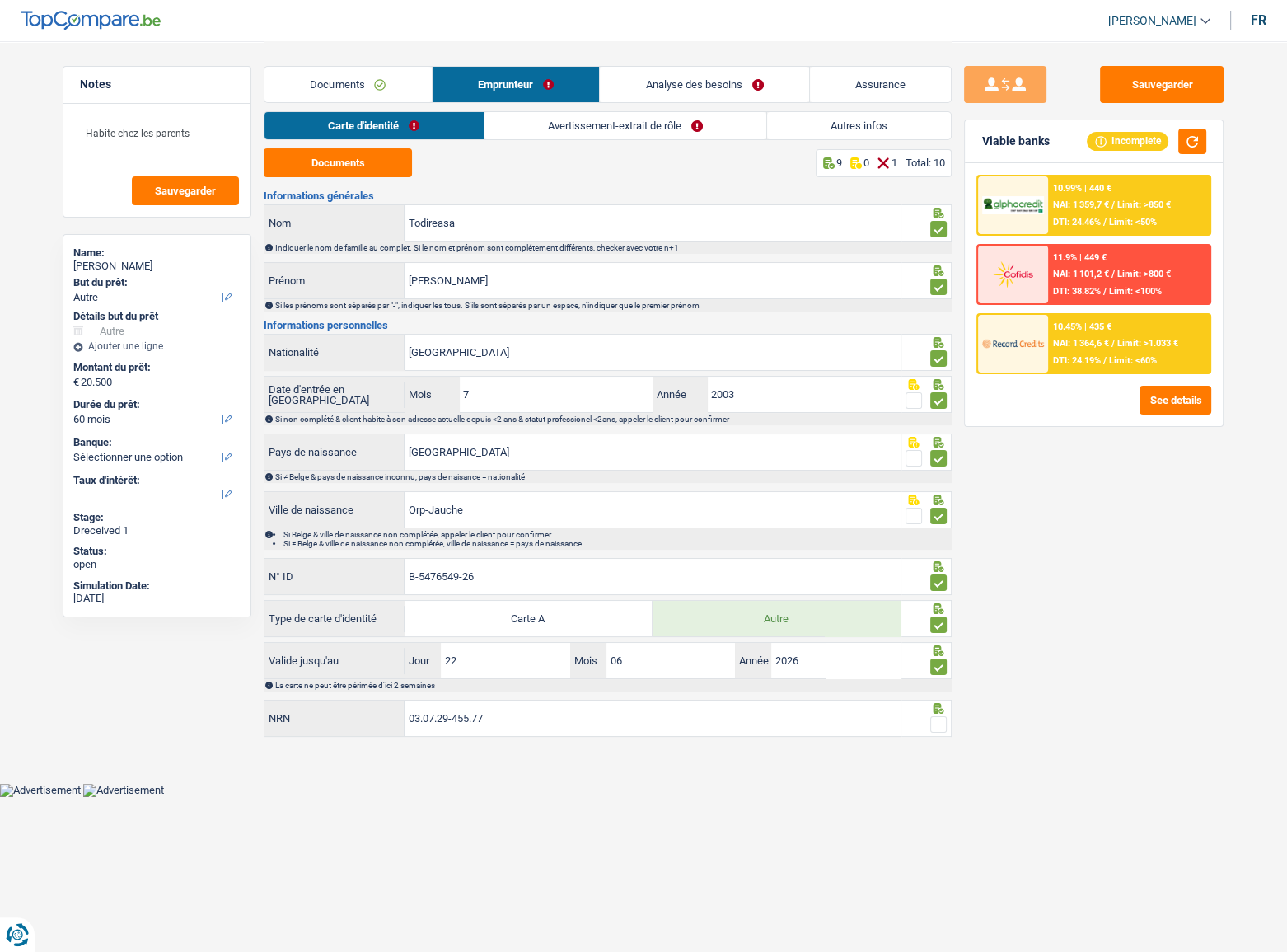
click at [938, 572] on span at bounding box center [938, 724] width 17 height 17
click at [0, 0] on input "radio" at bounding box center [0, 0] width 0 height 0
click at [522, 127] on link "Avertissement-extrait de rôle" at bounding box center [625, 125] width 282 height 27
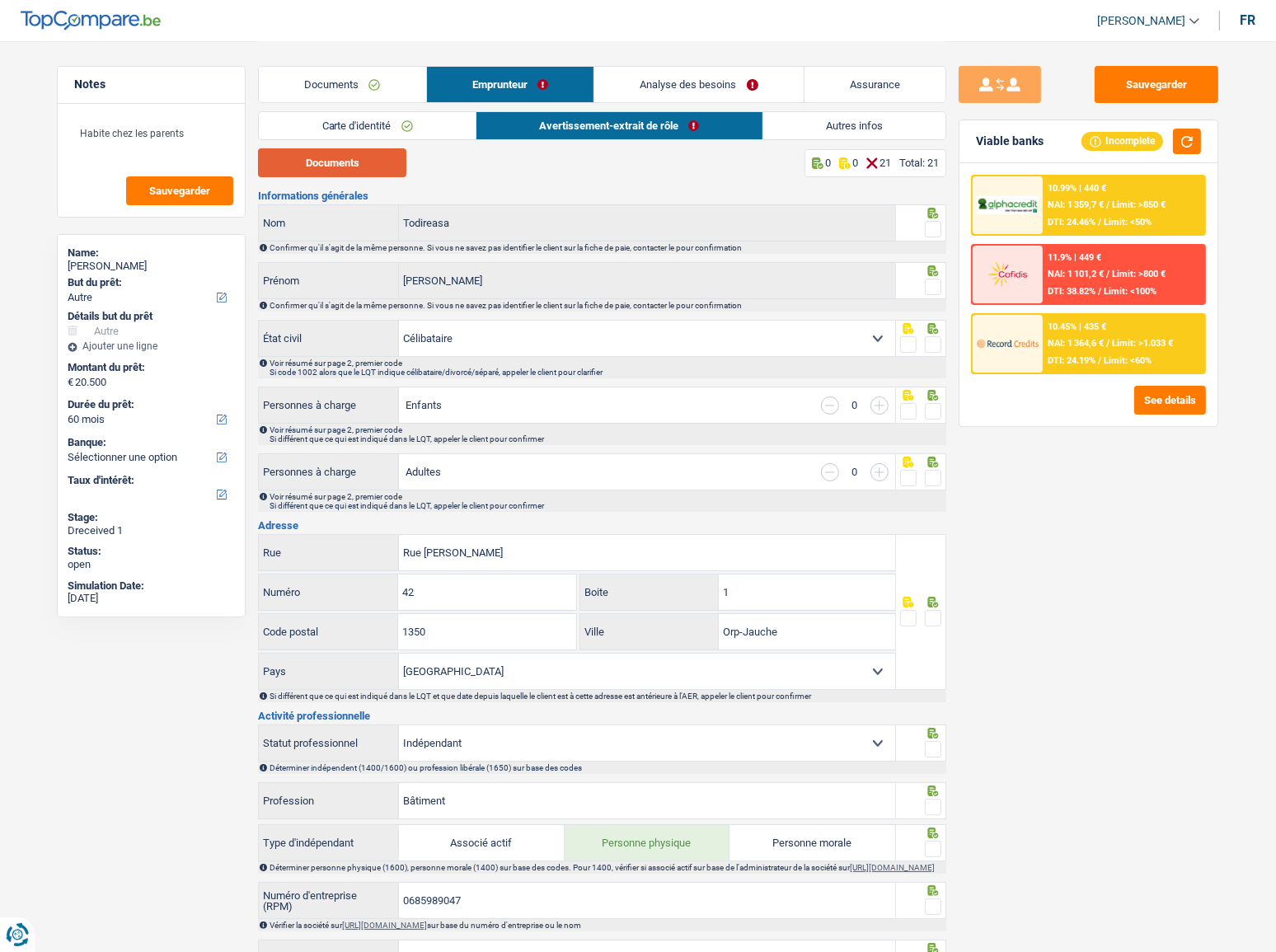
click at [354, 156] on button "Documents" at bounding box center [333, 162] width 148 height 29
click at [381, 86] on link "Documents" at bounding box center [343, 84] width 168 height 36
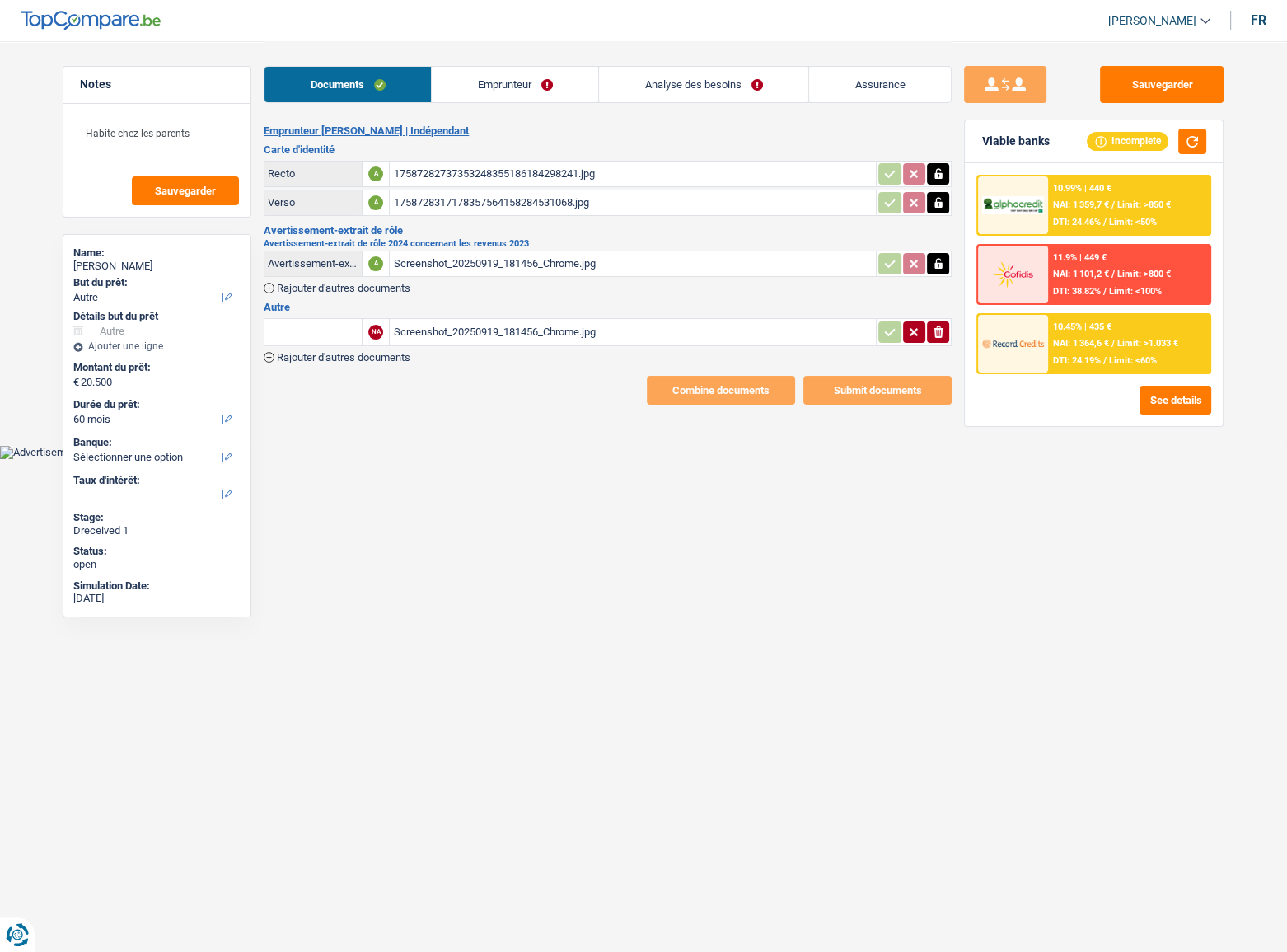
click at [454, 322] on div "Screenshot_20250919_181456_Chrome.jpg" at bounding box center [633, 332] width 480 height 24
click at [540, 73] on link "Emprunteur" at bounding box center [515, 84] width 167 height 36
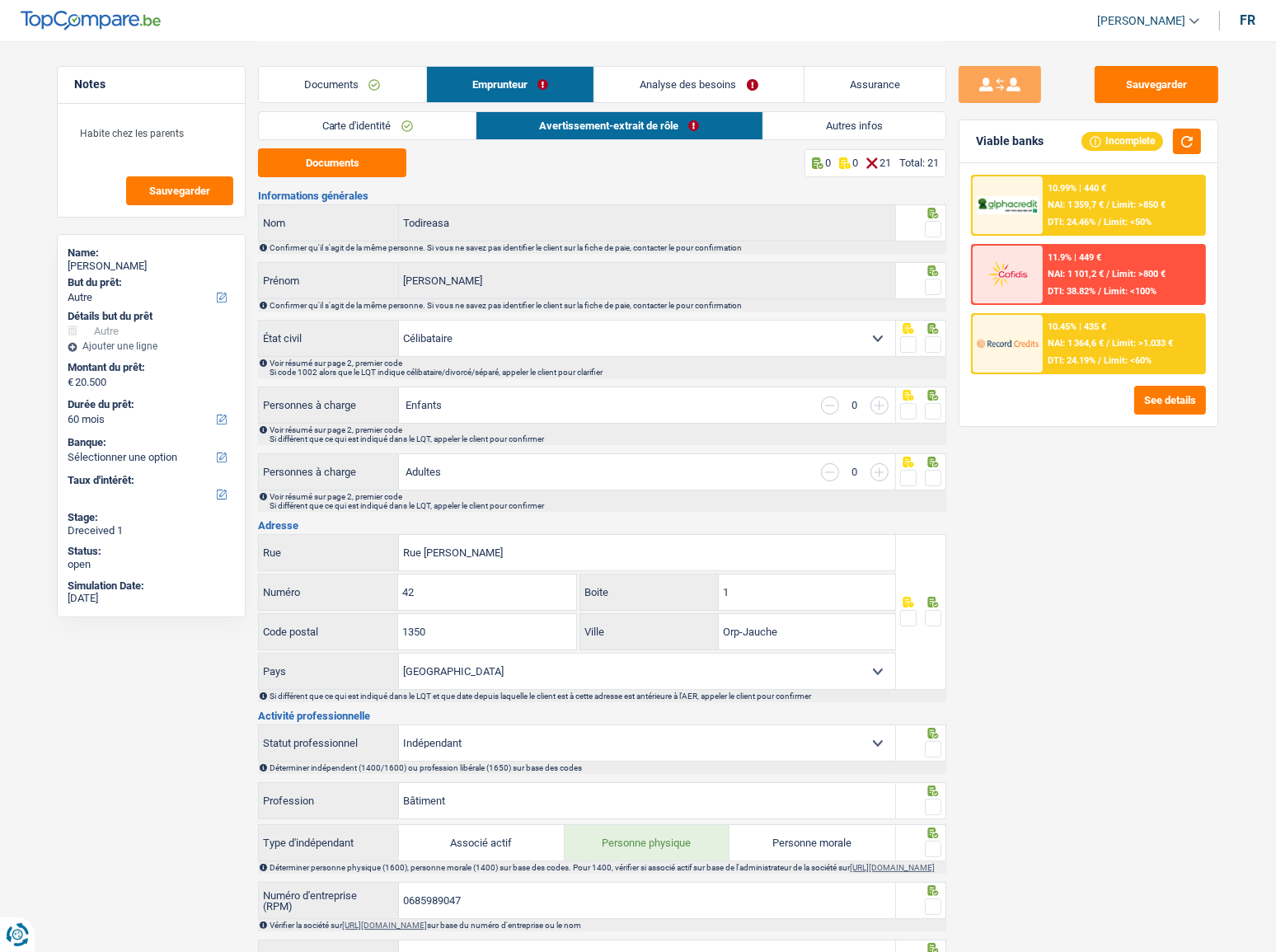
click at [601, 113] on link "Avertissement-extrait de rôle" at bounding box center [620, 125] width 286 height 27
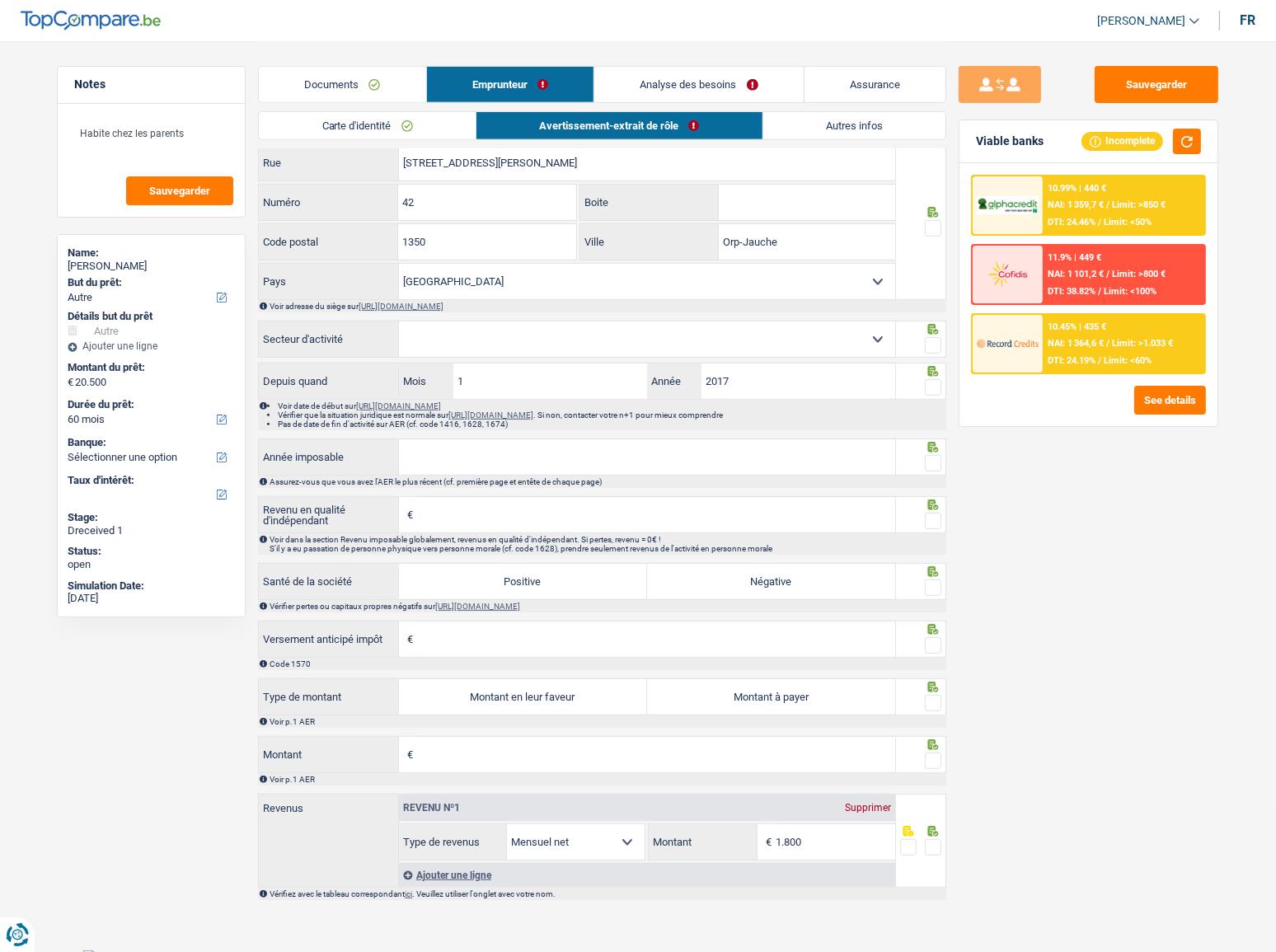
scroll to position [868, 0]
click at [1101, 80] on button "Sauvegarder" at bounding box center [1156, 85] width 124 height 37
